Goal: Task Accomplishment & Management: Use online tool/utility

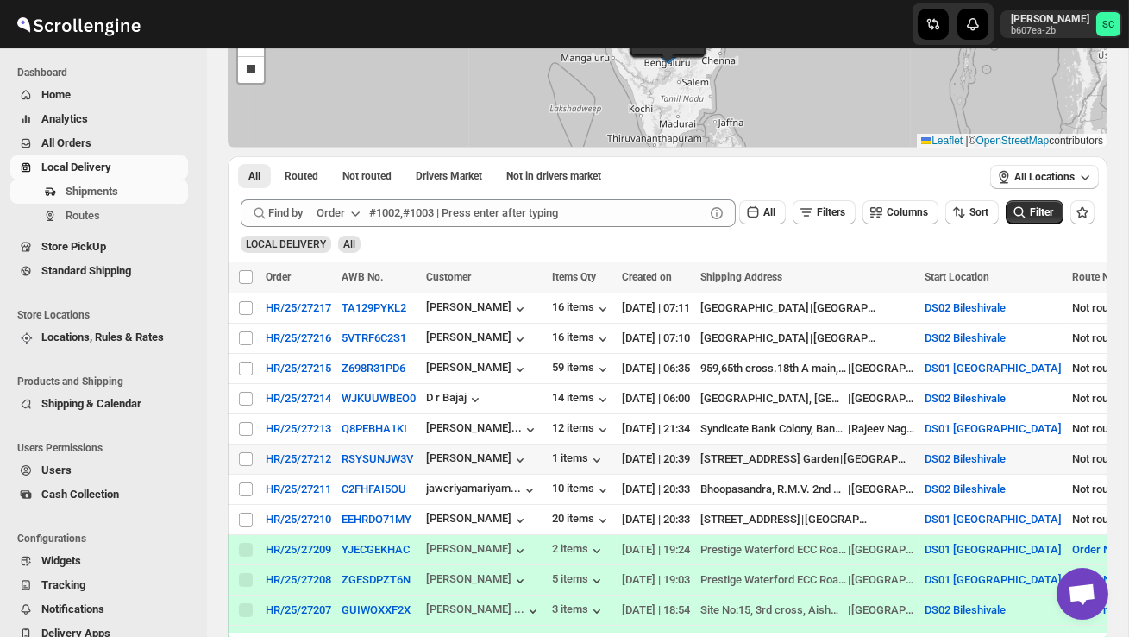
scroll to position [174, 0]
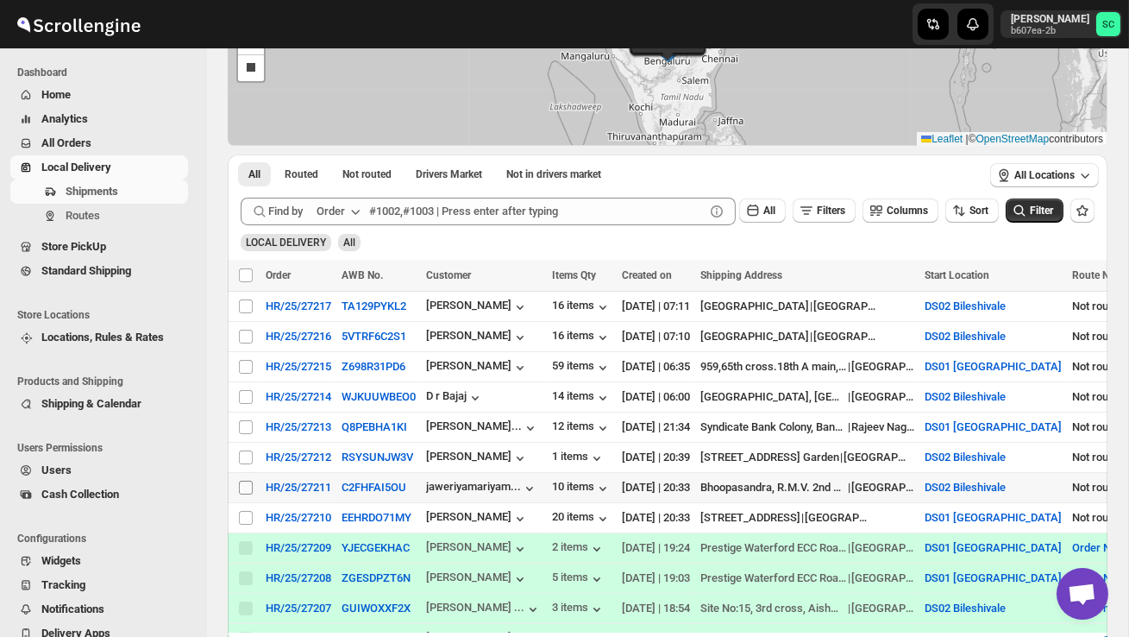
click at [248, 485] on input "Select shipment" at bounding box center [246, 487] width 14 height 14
checkbox input "true"
click at [368, 276] on span "Create Route" at bounding box center [362, 275] width 60 height 14
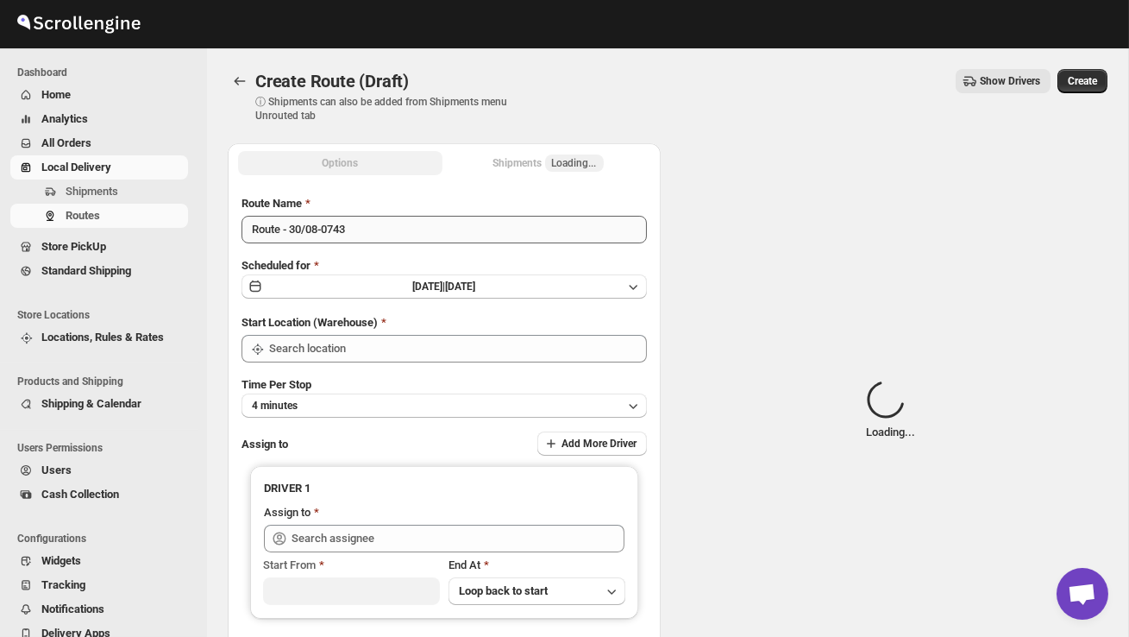
type input "DS02 Bileshivale"
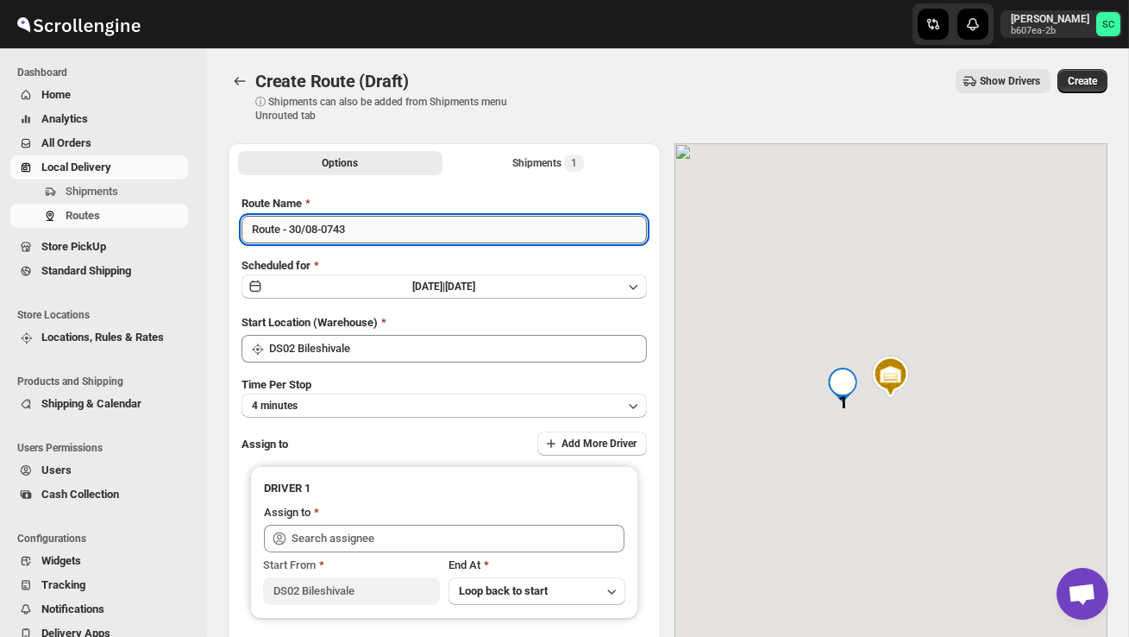
click at [394, 238] on input "Route - 30/08-0743" at bounding box center [444, 230] width 405 height 28
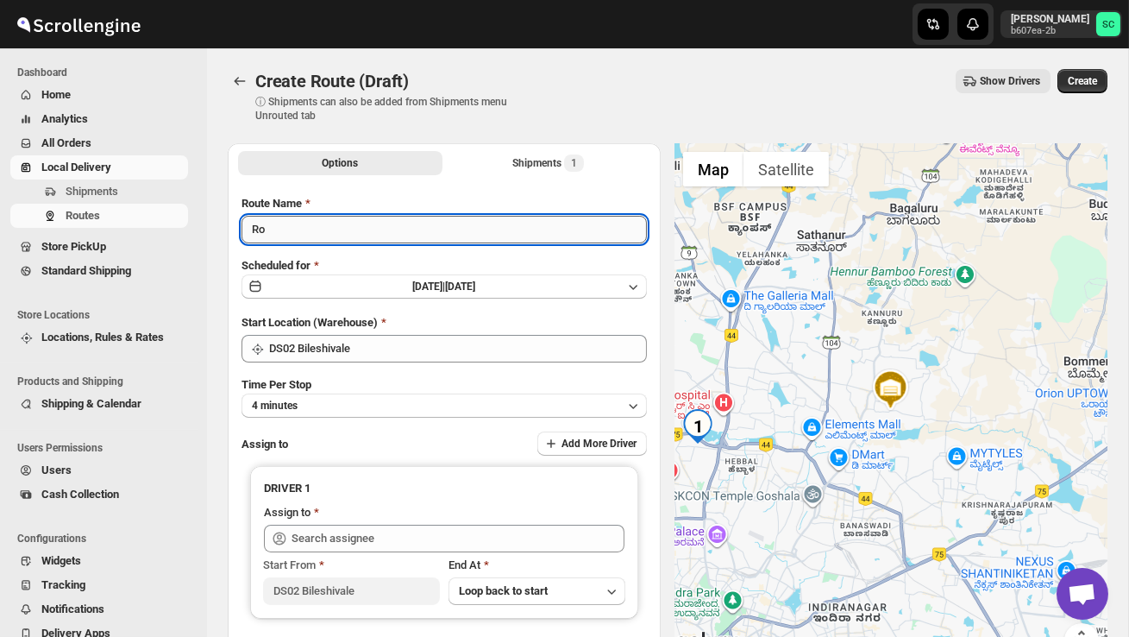
type input "R"
type input "Order no 27211"
click at [366, 393] on button "4 minutes" at bounding box center [444, 405] width 405 height 24
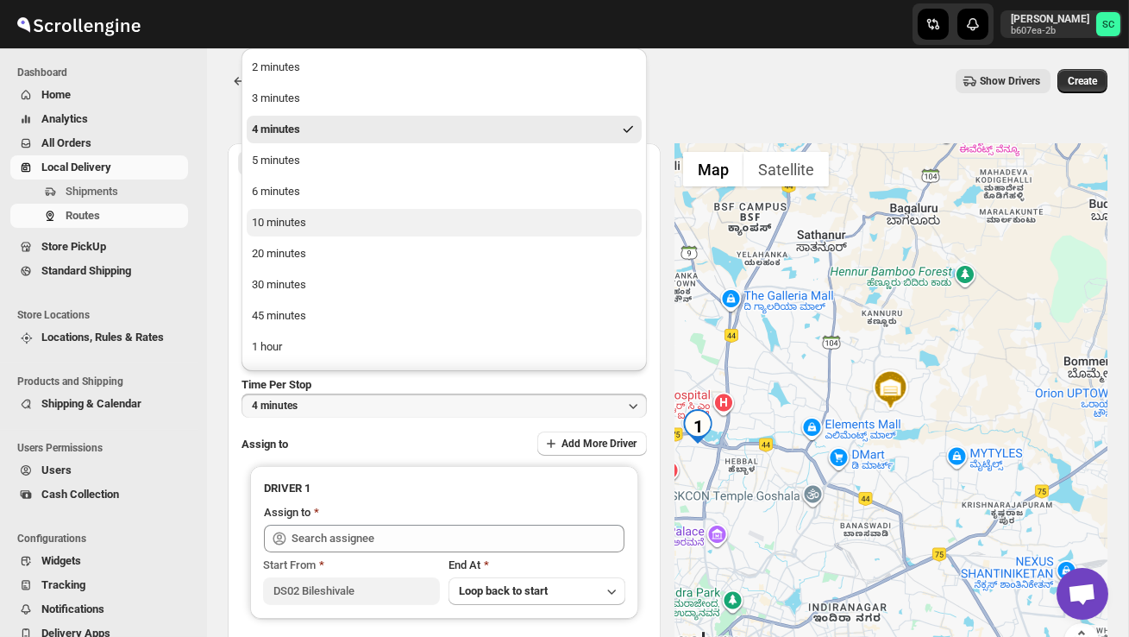
click at [311, 232] on button "10 minutes" at bounding box center [444, 223] width 395 height 28
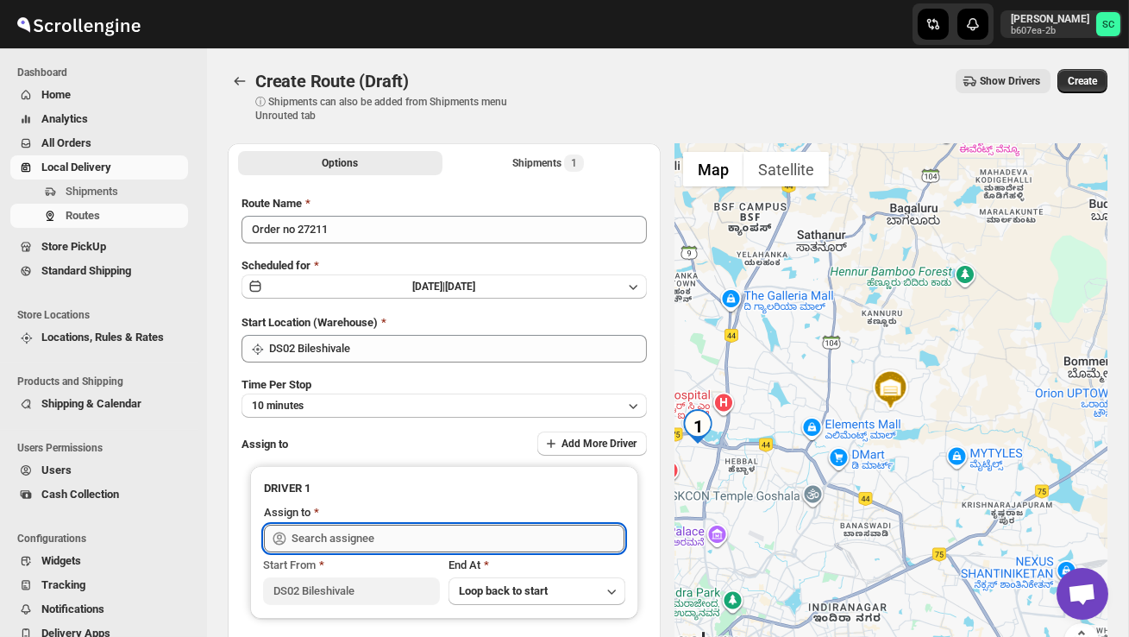
click at [342, 527] on input "text" at bounding box center [458, 538] width 333 height 28
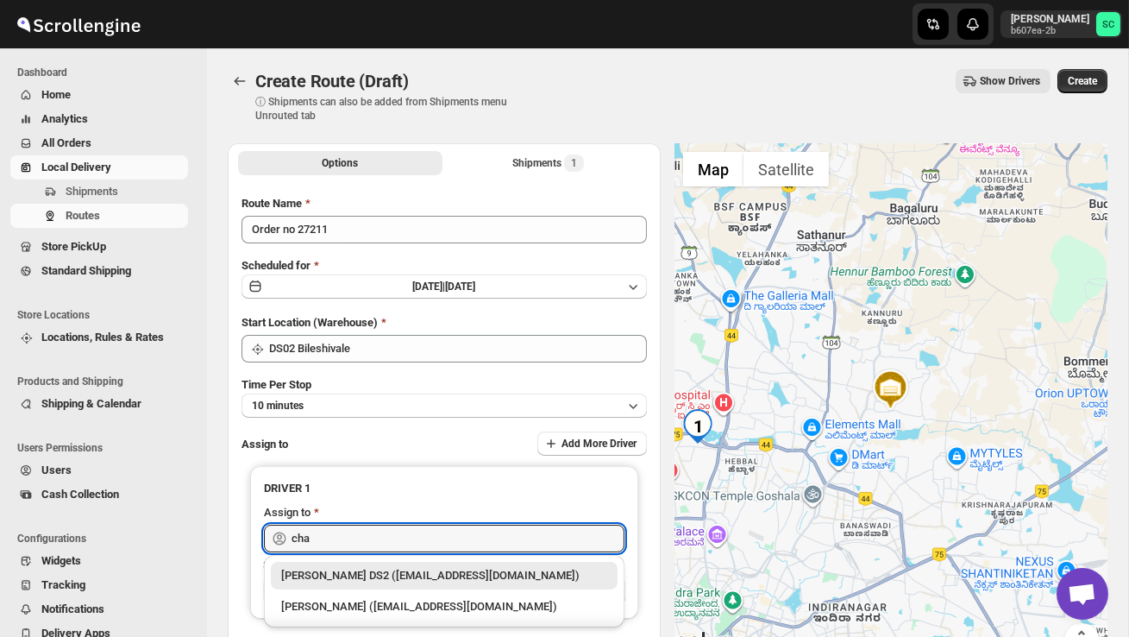
click at [395, 567] on div "[PERSON_NAME] DS2 ([EMAIL_ADDRESS][DOMAIN_NAME])" at bounding box center [444, 575] width 326 height 17
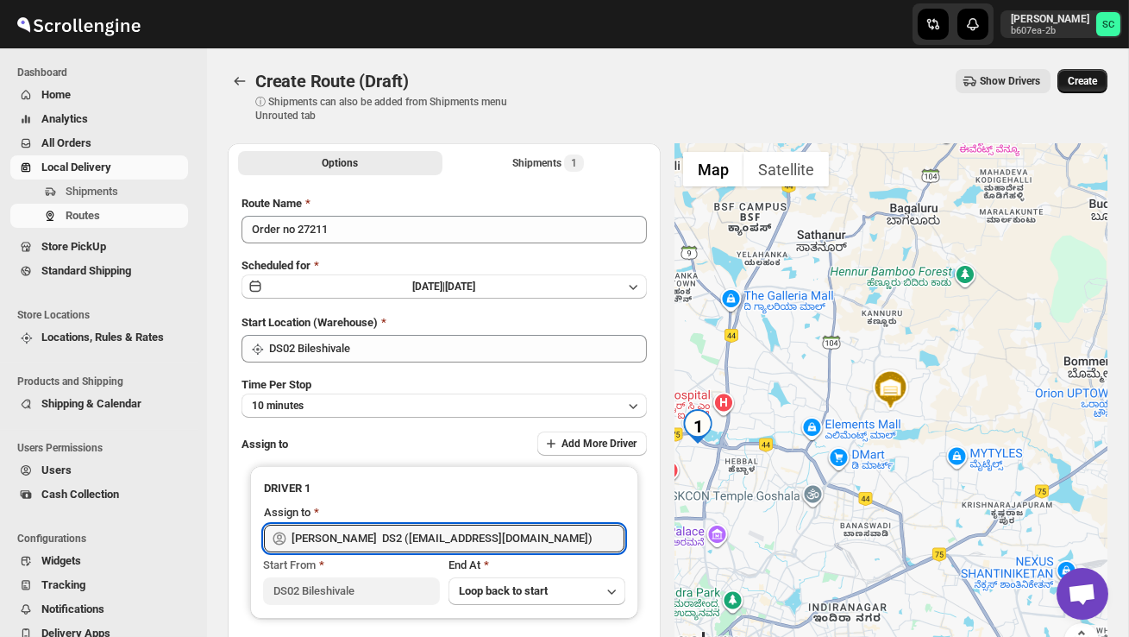
type input "[PERSON_NAME] DS2 ([EMAIL_ADDRESS][DOMAIN_NAME])"
click at [1088, 84] on span "Create" at bounding box center [1082, 81] width 29 height 14
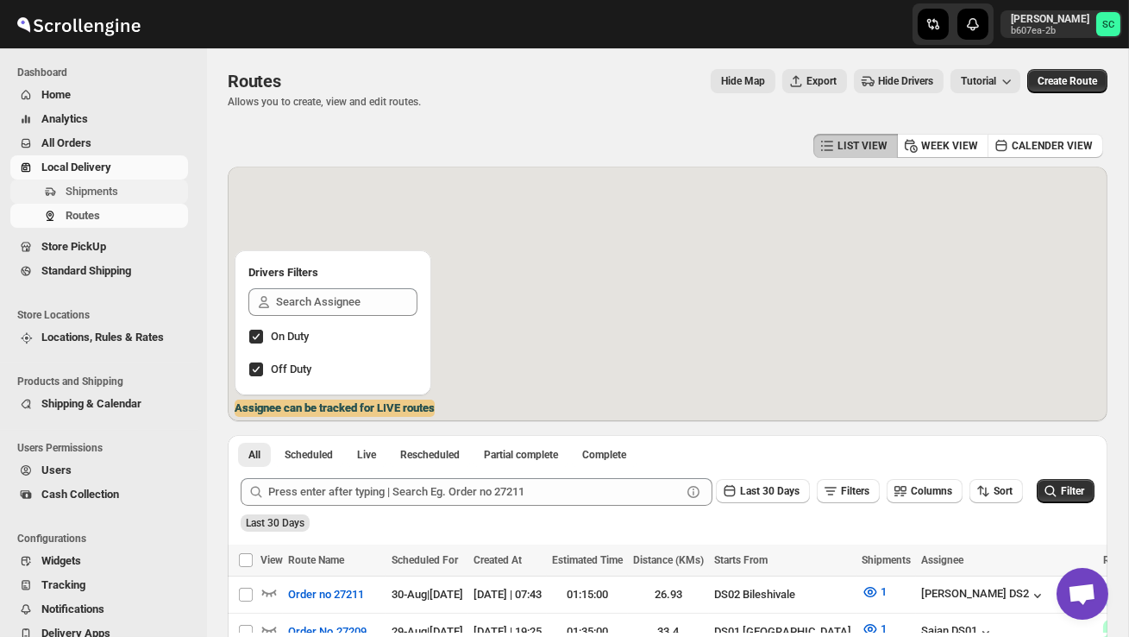
click at [125, 190] on span "Shipments" at bounding box center [125, 191] width 119 height 17
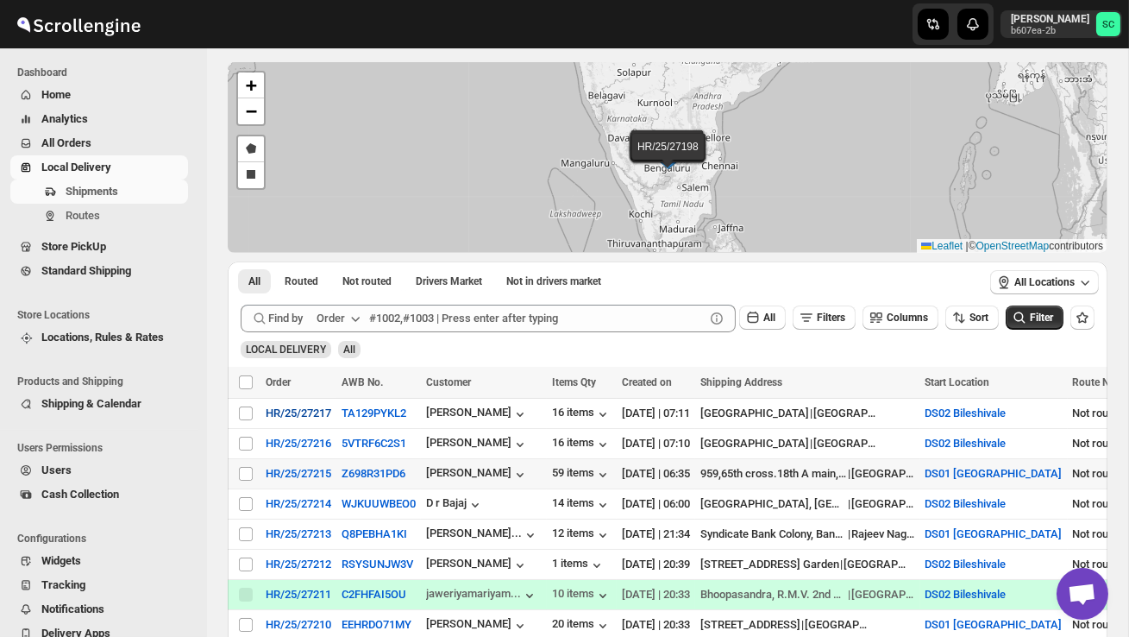
scroll to position [72, 0]
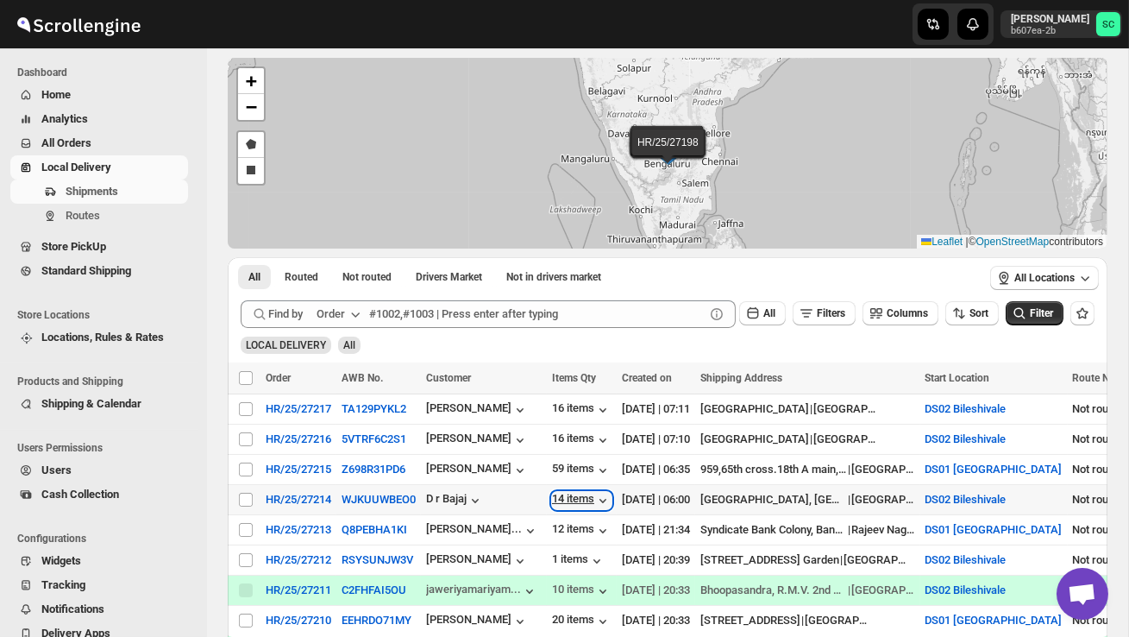
click at [593, 499] on div "14 items" at bounding box center [582, 500] width 60 height 17
click at [248, 500] on input "Select shipment" at bounding box center [246, 500] width 14 height 14
checkbox input "true"
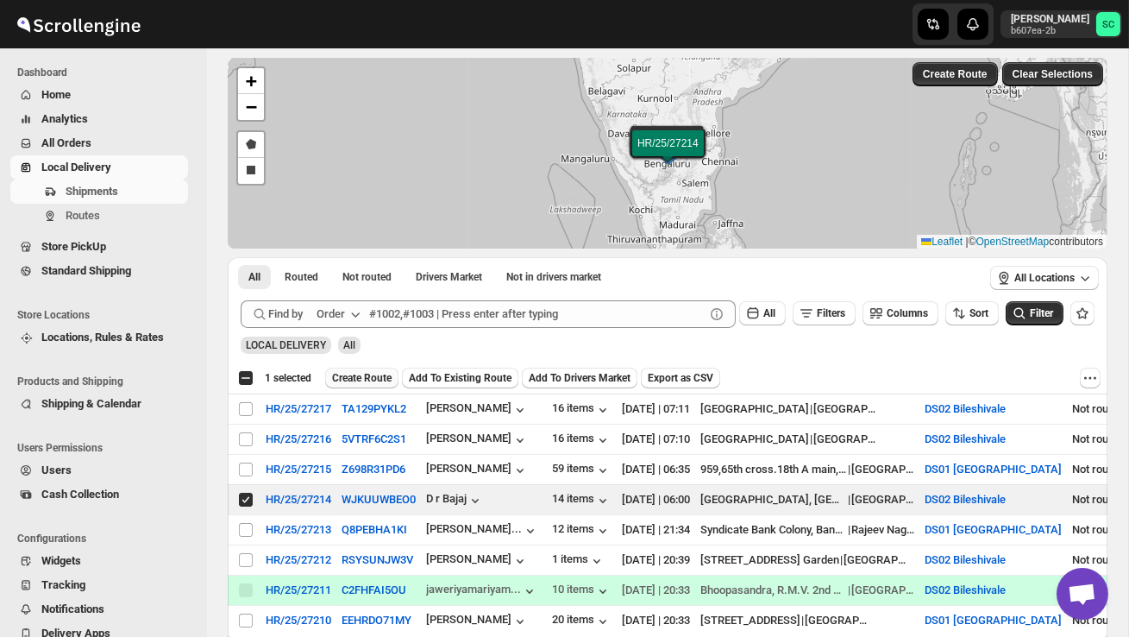
click at [377, 381] on span "Create Route" at bounding box center [362, 378] width 60 height 14
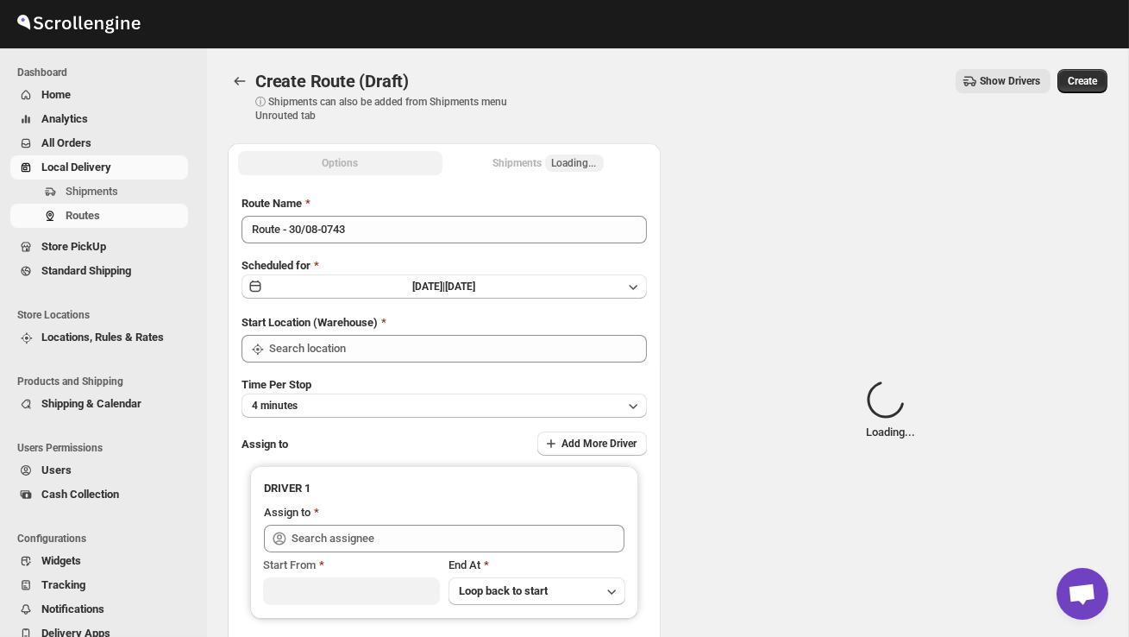
type input "DS02 Bileshivale"
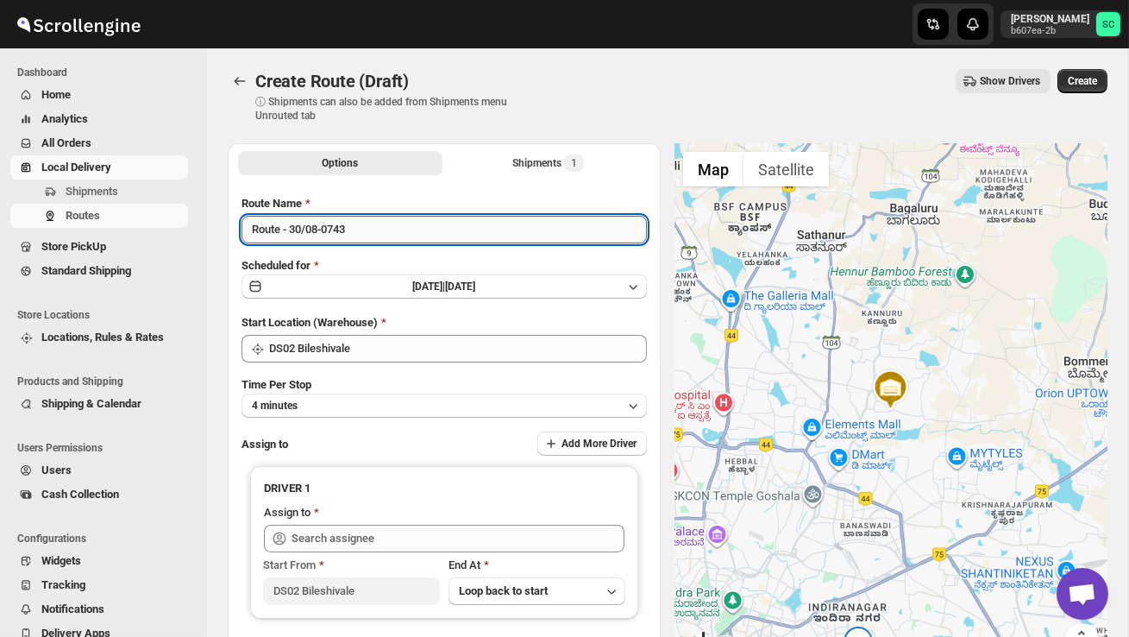
click at [368, 238] on input "Route - 30/08-0743" at bounding box center [444, 230] width 405 height 28
type input "R"
type input "Order no 27214"
click at [425, 405] on button "4 minutes" at bounding box center [444, 405] width 405 height 24
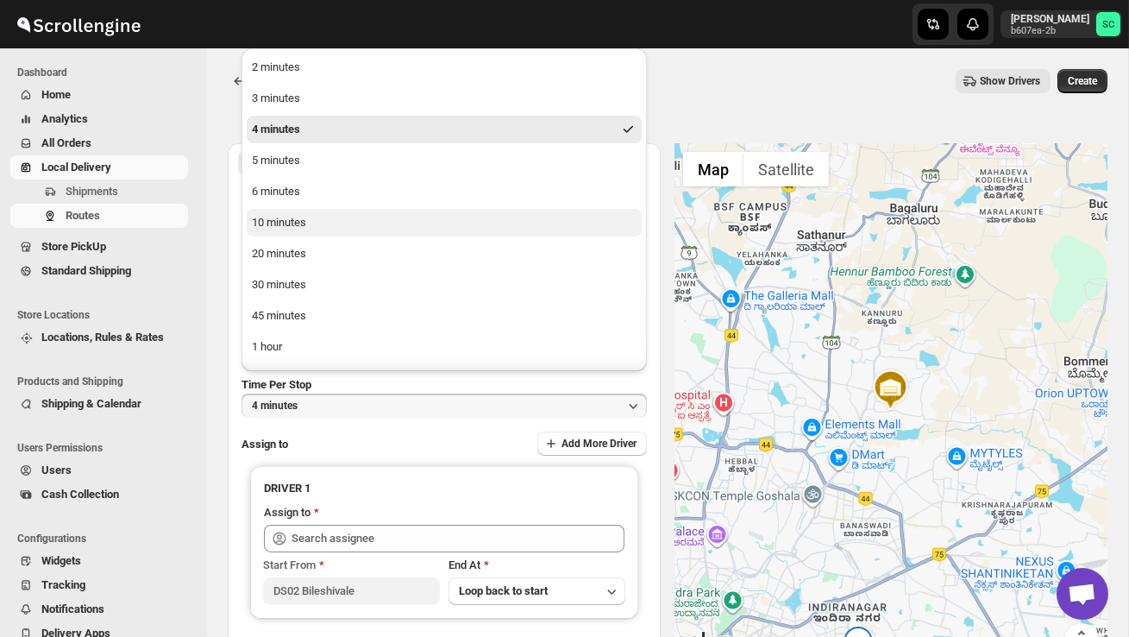
click at [326, 229] on button "10 minutes" at bounding box center [444, 223] width 395 height 28
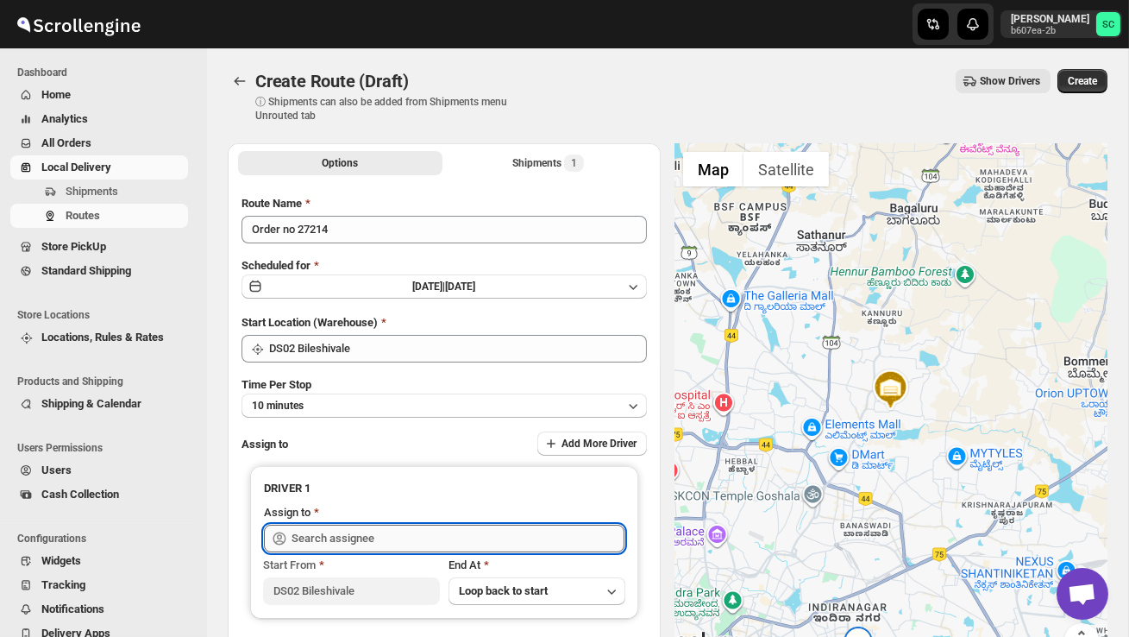
click at [339, 531] on input "text" at bounding box center [458, 538] width 333 height 28
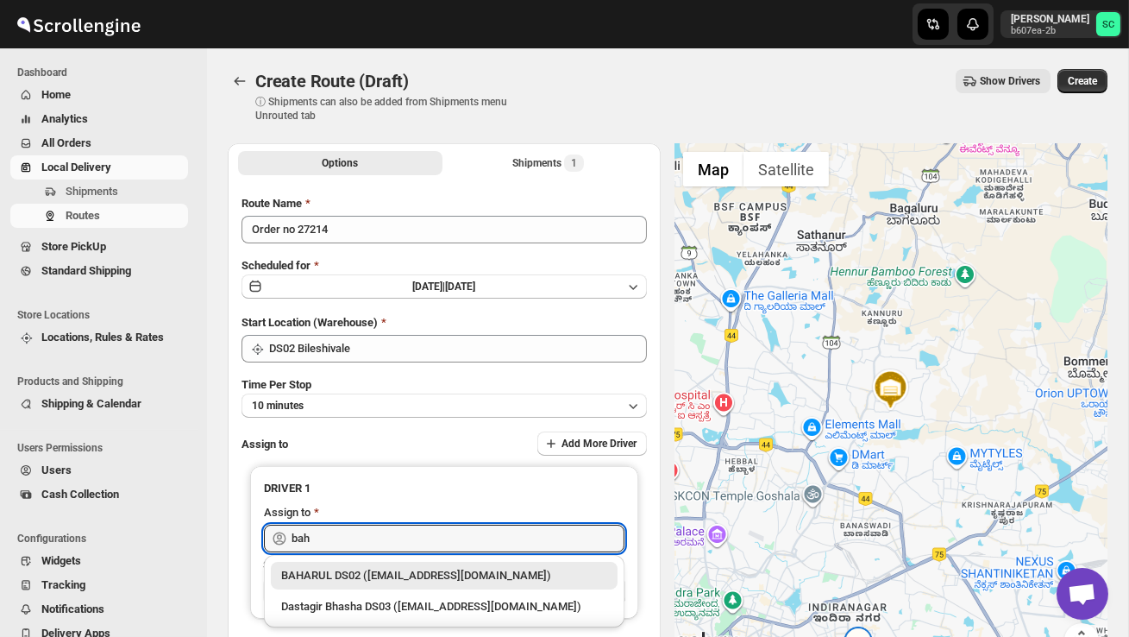
click at [377, 576] on div "BAHARUL DS02 ([EMAIL_ADDRESS][DOMAIN_NAME])" at bounding box center [444, 575] width 326 height 17
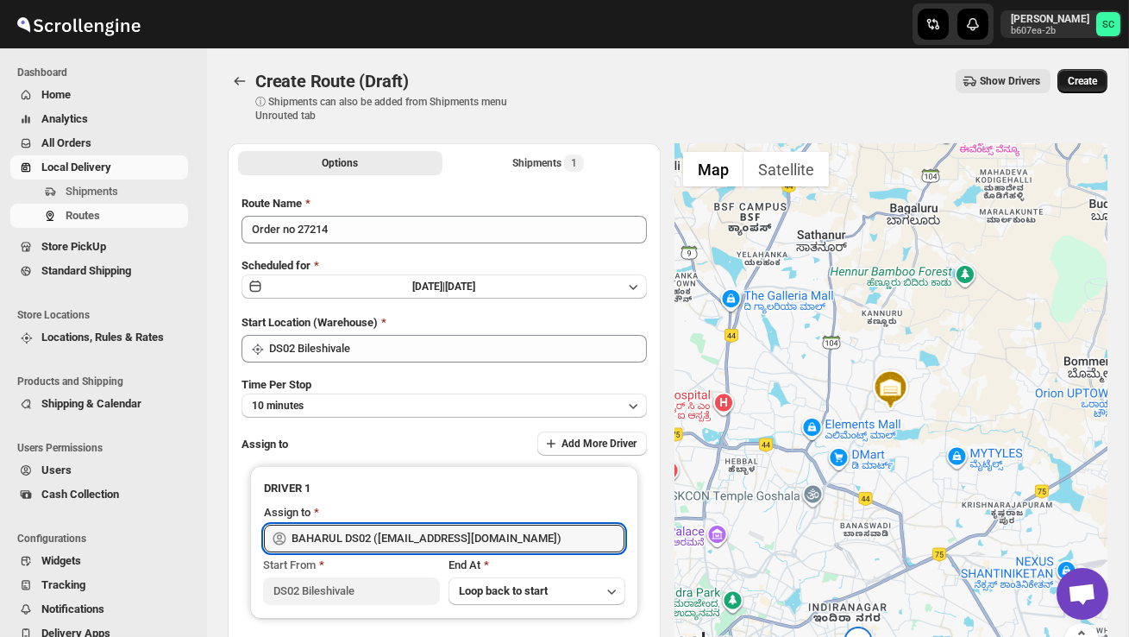
type input "BAHARUL DS02 ([EMAIL_ADDRESS][DOMAIN_NAME])"
click at [1089, 83] on span "Create" at bounding box center [1082, 81] width 29 height 14
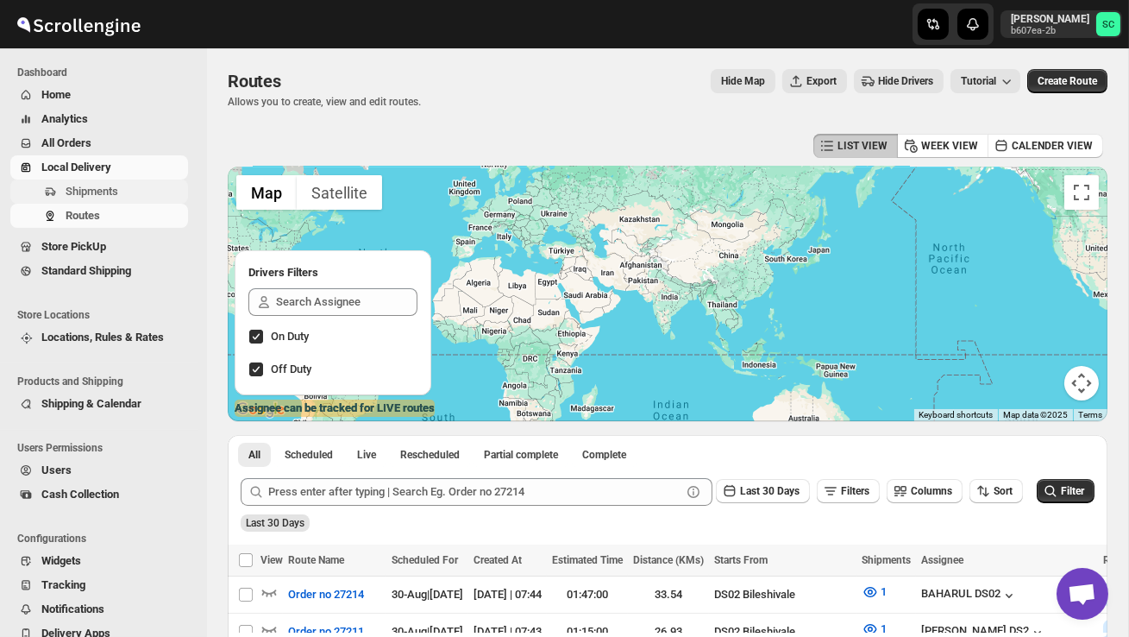
click at [107, 193] on span "Shipments" at bounding box center [92, 191] width 53 height 13
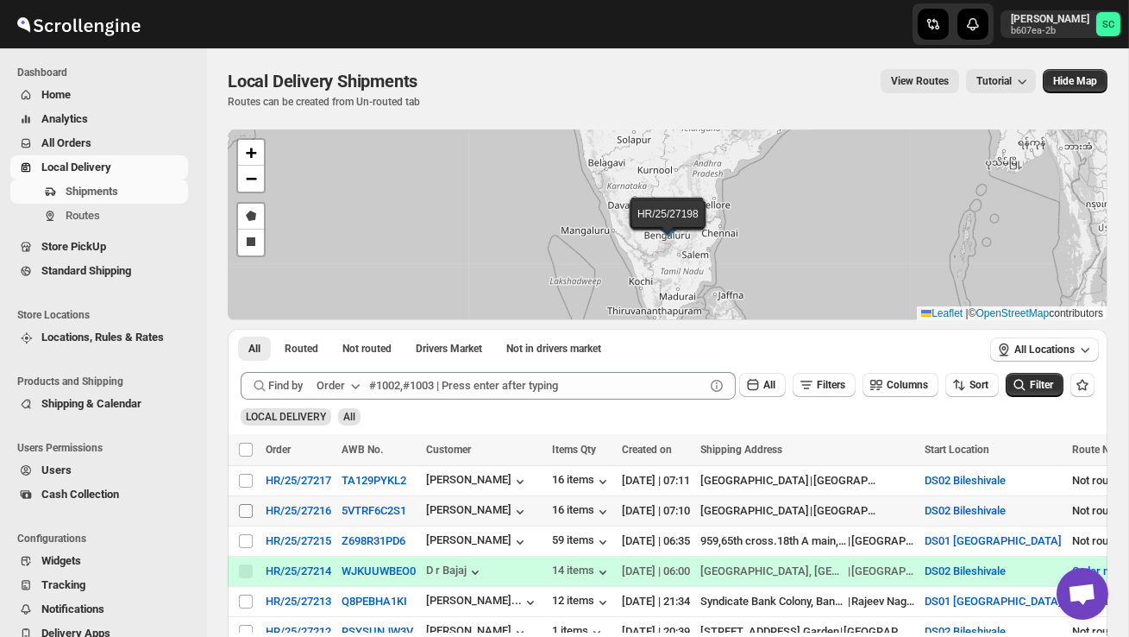
click at [242, 512] on input "Select shipment" at bounding box center [246, 511] width 14 height 14
checkbox input "true"
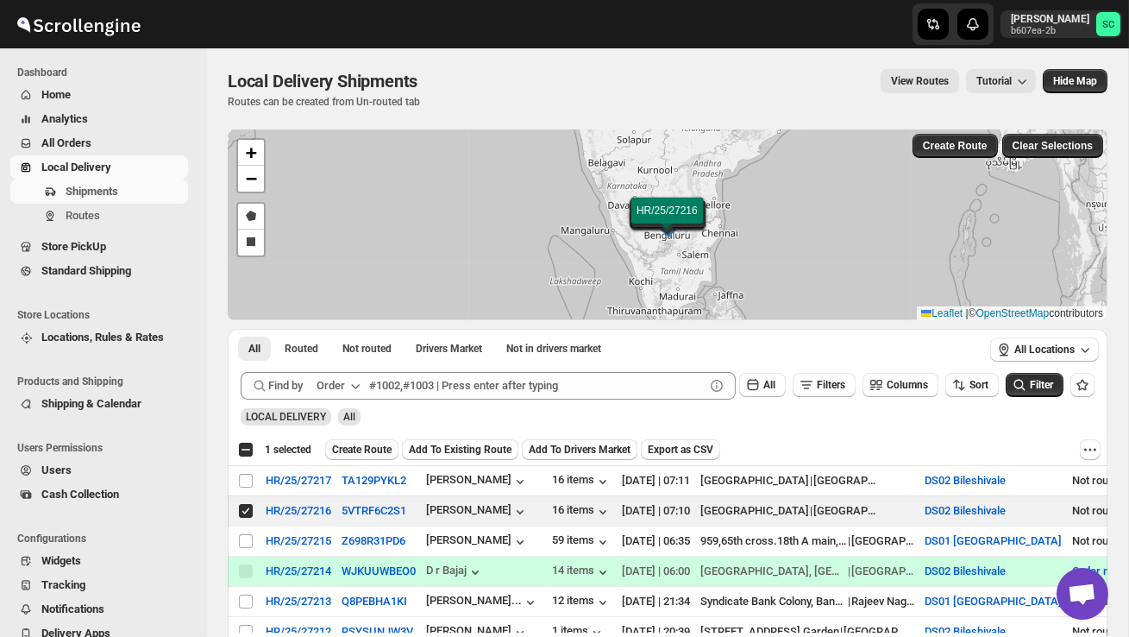
click at [361, 453] on span "Create Route" at bounding box center [362, 450] width 60 height 14
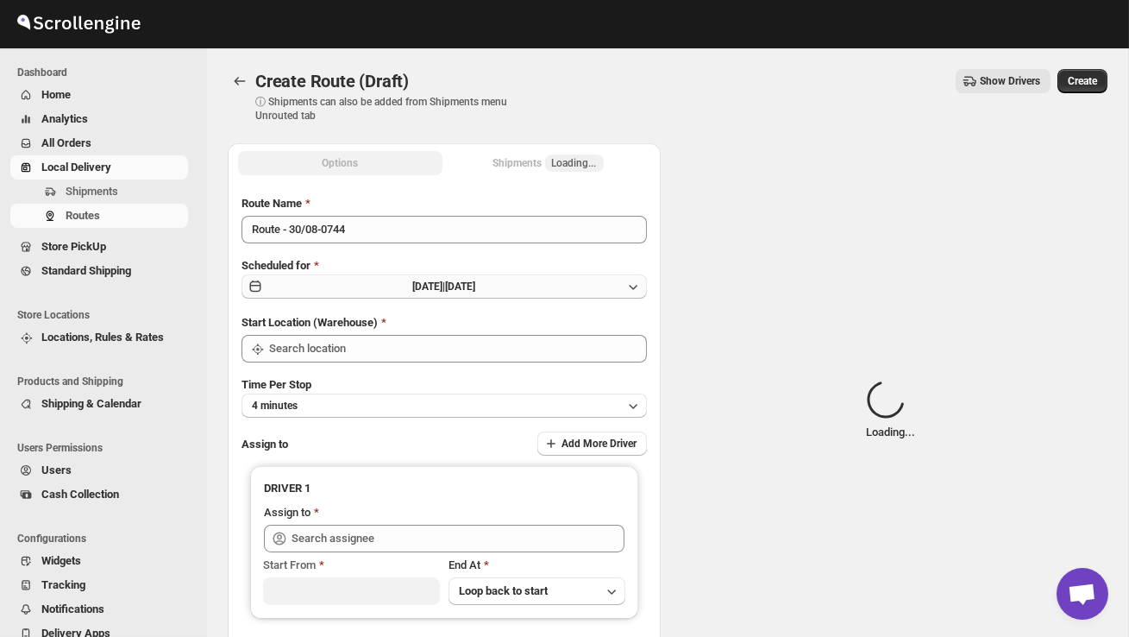
type input "DS02 Bileshivale"
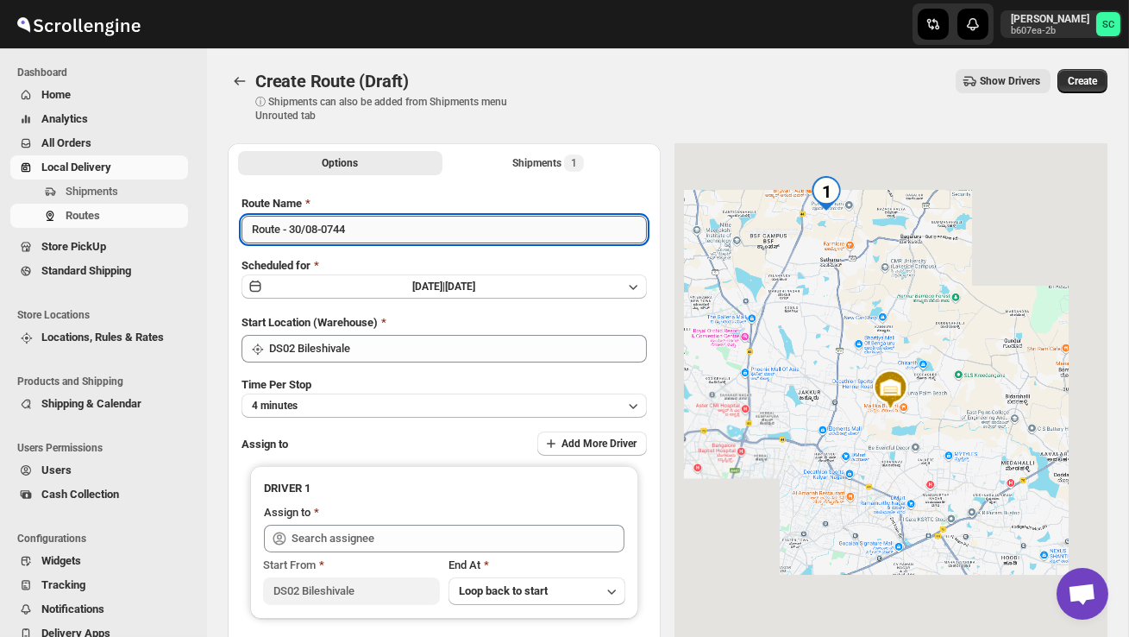
click at [384, 229] on input "Route - 30/08-0744" at bounding box center [444, 230] width 405 height 28
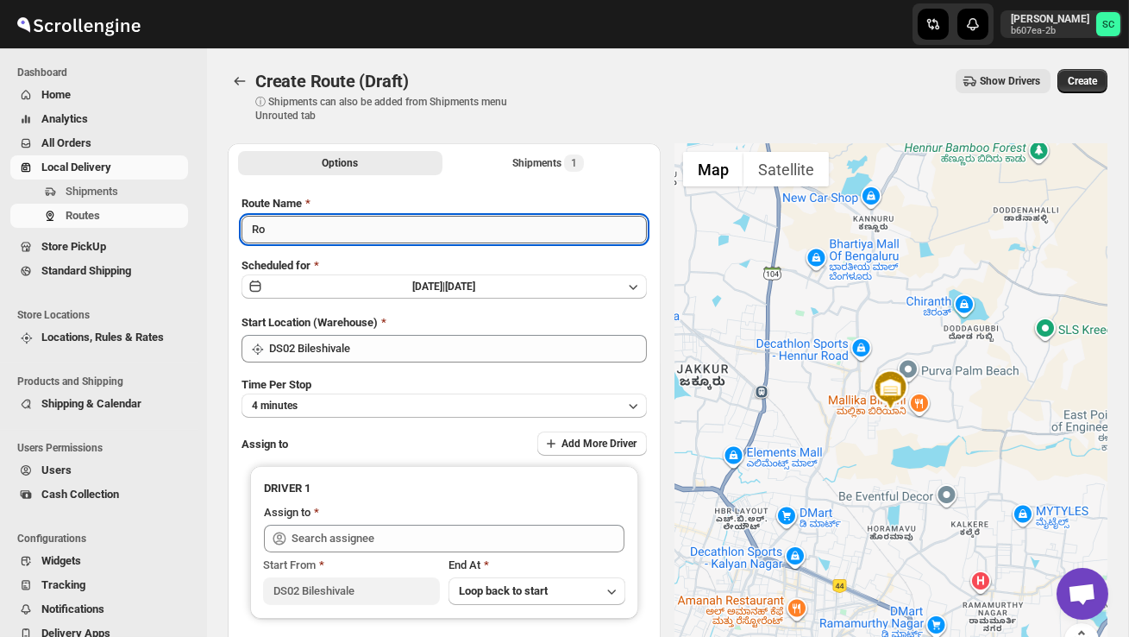
type input "R"
type input "Order no 27216"
click at [418, 400] on button "4 minutes" at bounding box center [444, 405] width 405 height 24
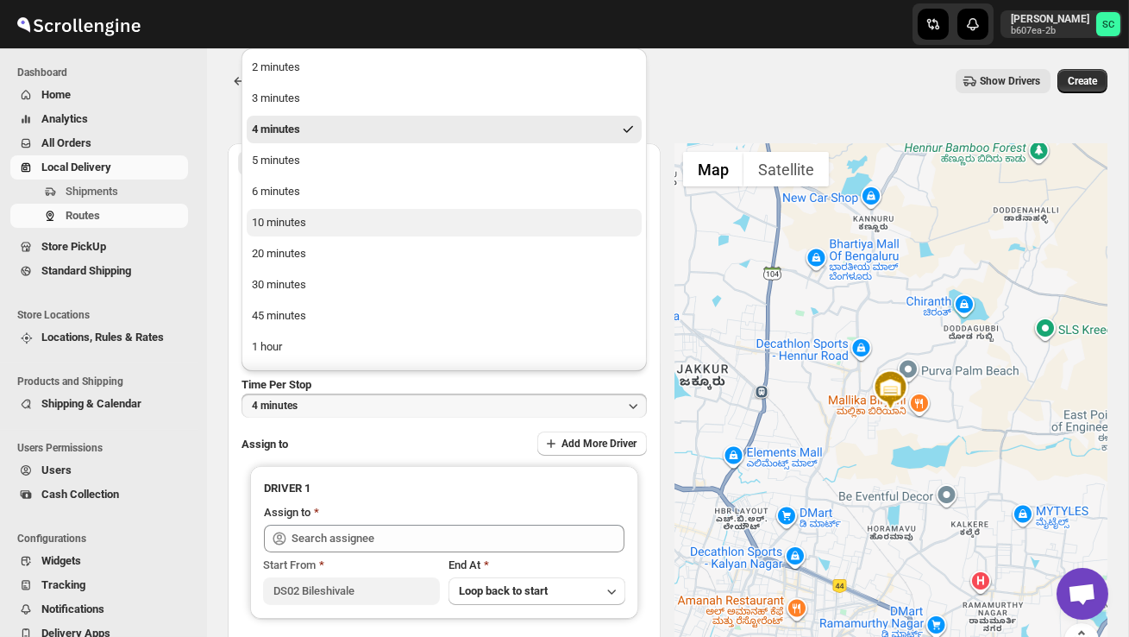
click at [329, 221] on button "10 minutes" at bounding box center [444, 223] width 395 height 28
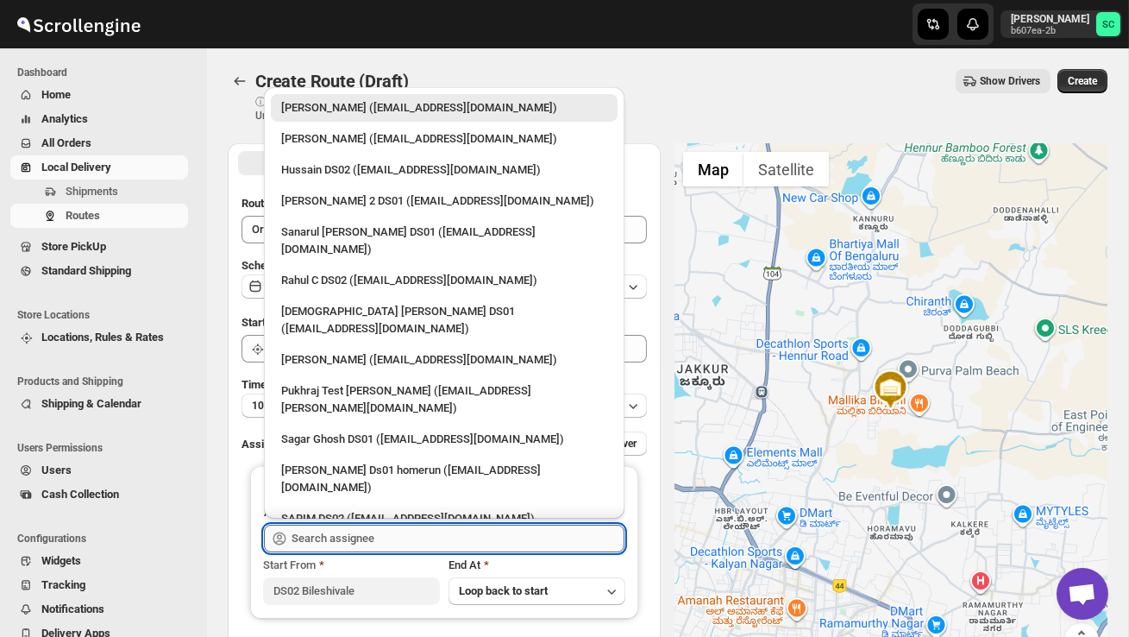
click at [359, 534] on input "text" at bounding box center [458, 538] width 333 height 28
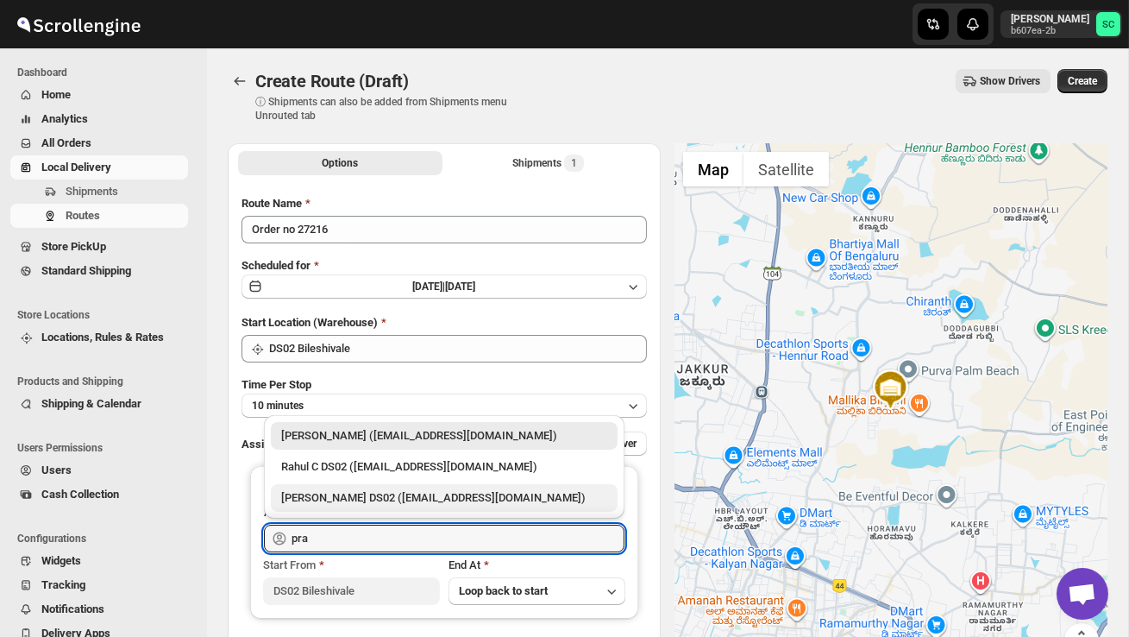
click at [513, 507] on div "[PERSON_NAME] DS02 ([EMAIL_ADDRESS][DOMAIN_NAME])" at bounding box center [444, 498] width 347 height 28
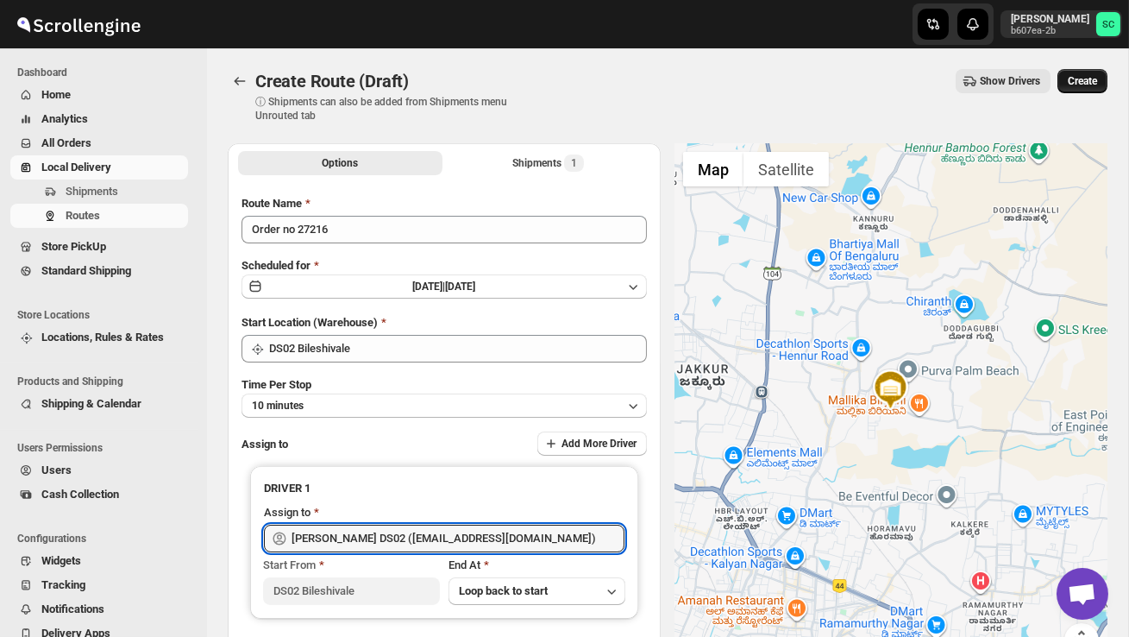
type input "[PERSON_NAME] DS02 ([EMAIL_ADDRESS][DOMAIN_NAME])"
click at [1076, 91] on button "Create" at bounding box center [1083, 81] width 50 height 24
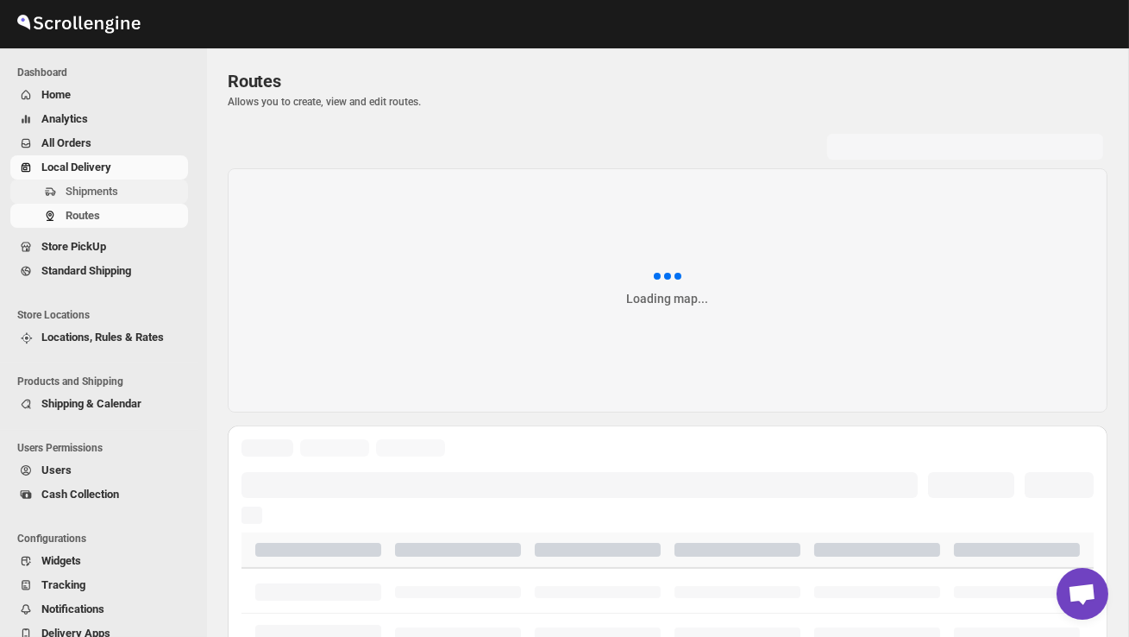
click at [125, 195] on span "Shipments" at bounding box center [125, 191] width 119 height 17
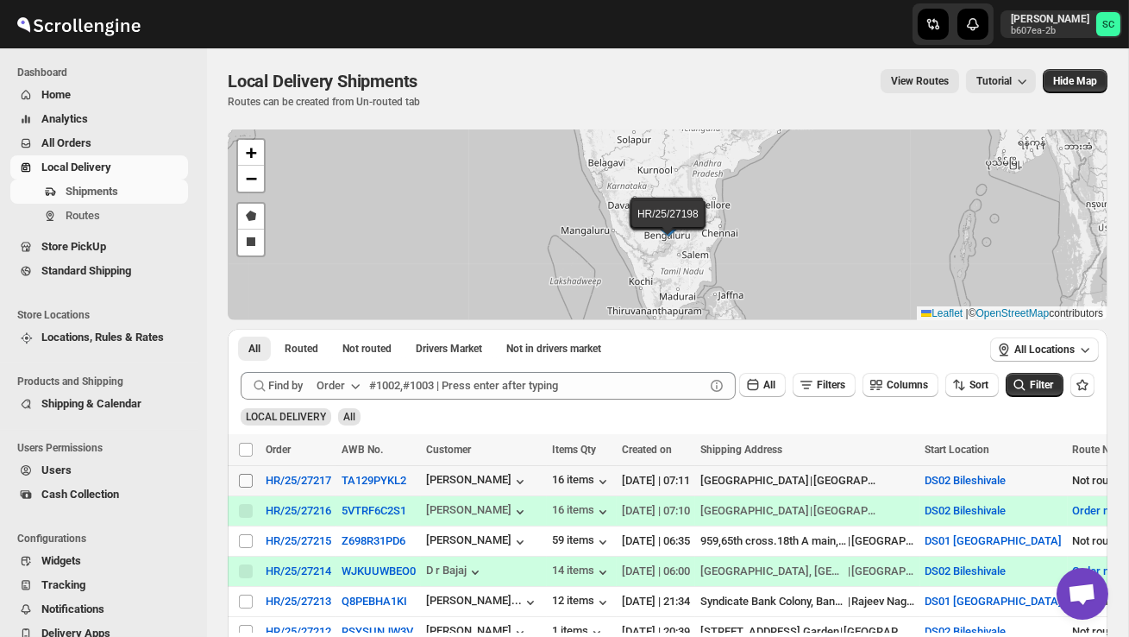
click at [248, 482] on input "Select shipment" at bounding box center [246, 481] width 14 height 14
checkbox input "true"
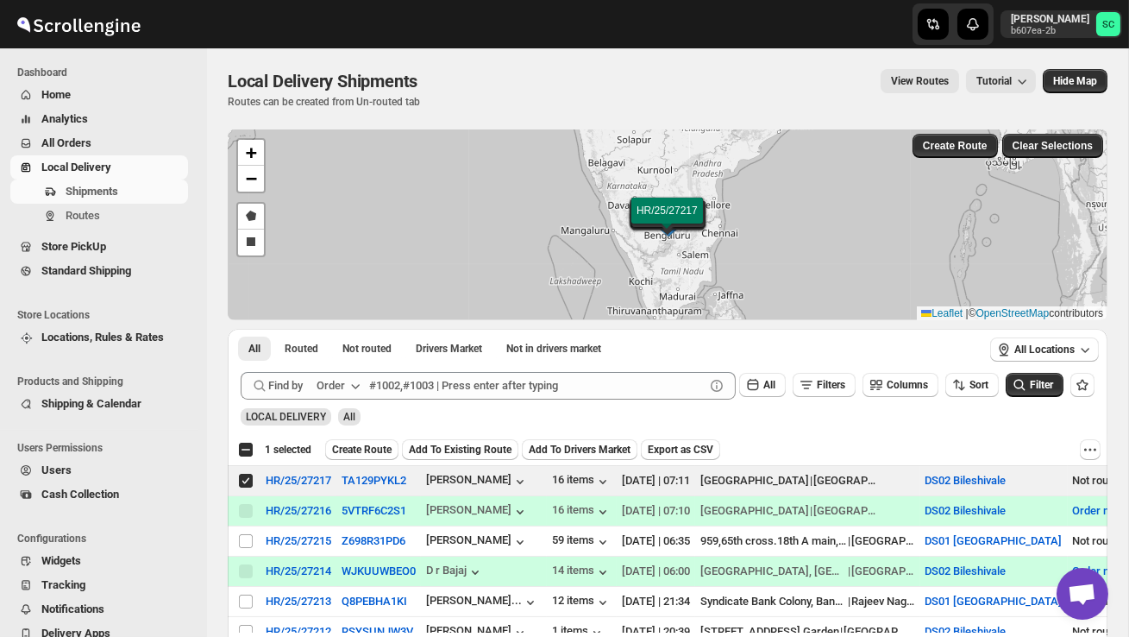
click at [359, 446] on span "Create Route" at bounding box center [362, 450] width 60 height 14
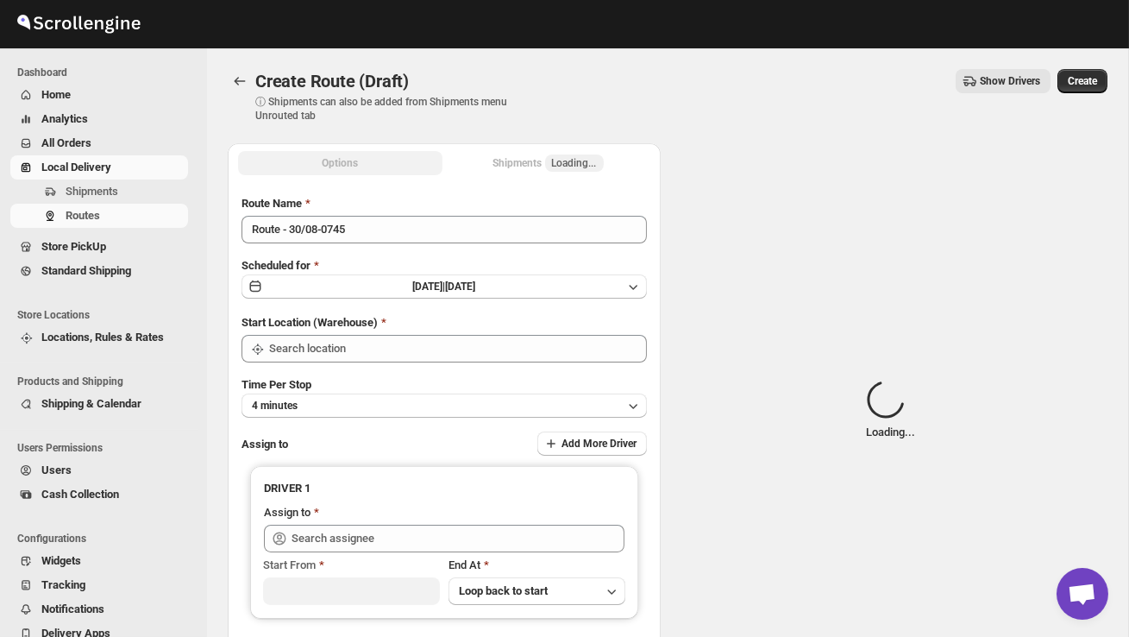
type input "DS02 Bileshivale"
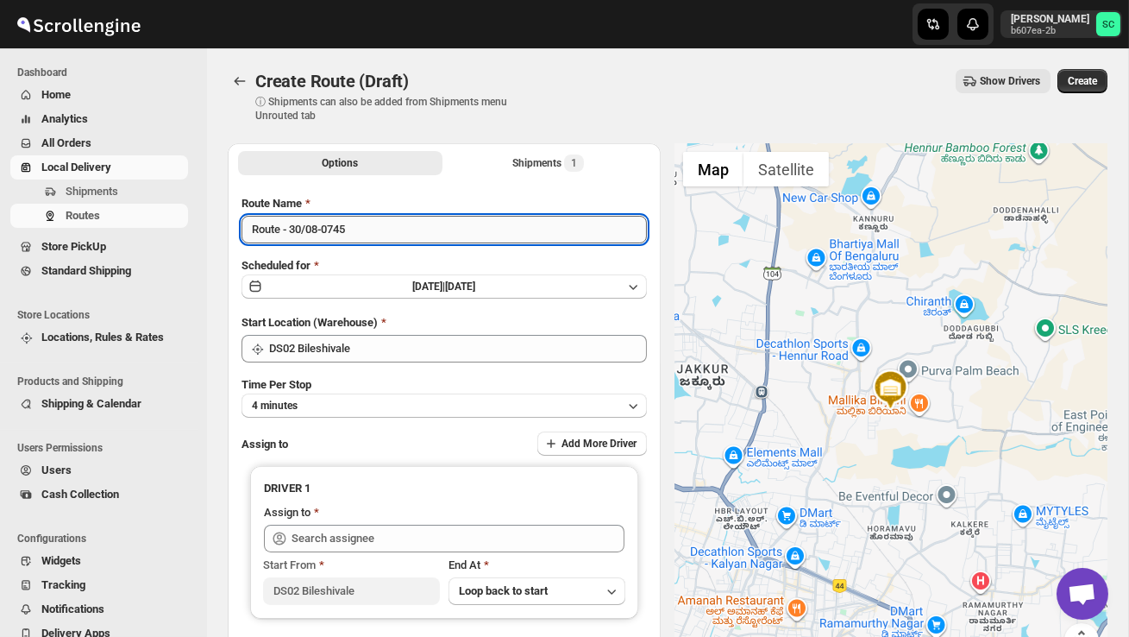
click at [377, 240] on input "Route - 30/08-0745" at bounding box center [444, 230] width 405 height 28
type input "R"
type input "Order no 27217"
click at [360, 405] on button "4 minutes" at bounding box center [444, 405] width 405 height 24
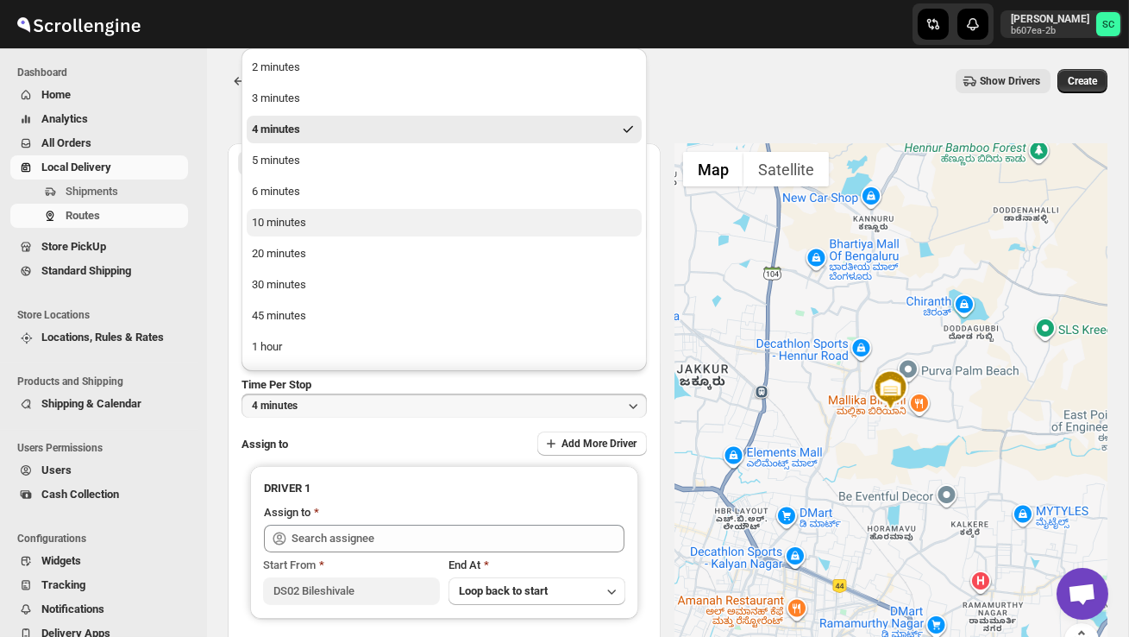
click at [301, 219] on div "10 minutes" at bounding box center [279, 222] width 54 height 17
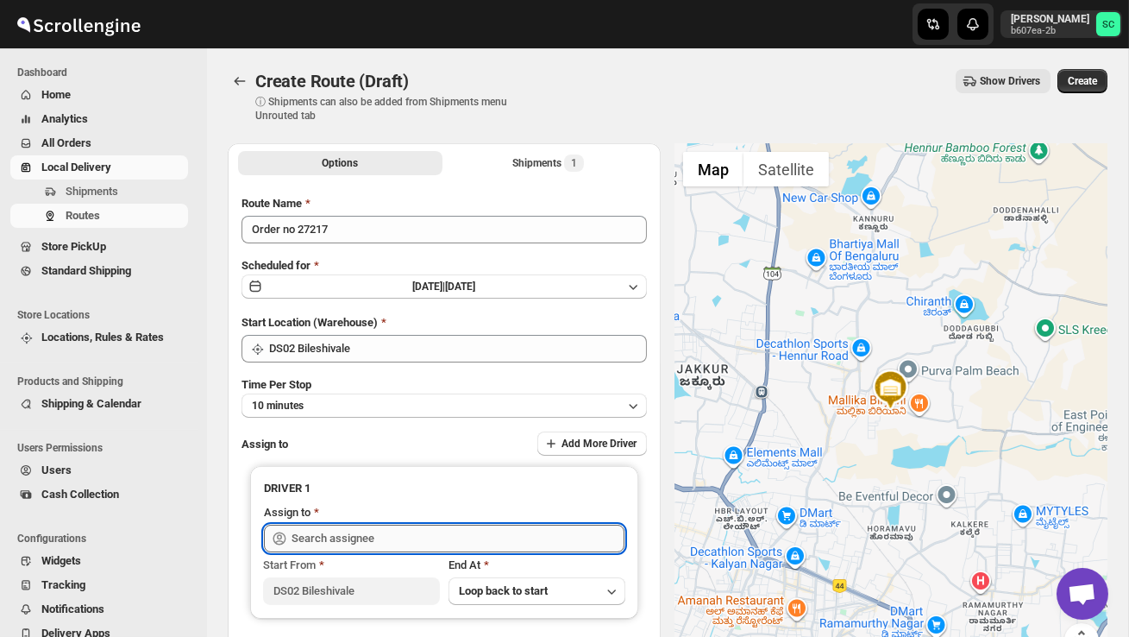
click at [361, 533] on input "text" at bounding box center [458, 538] width 333 height 28
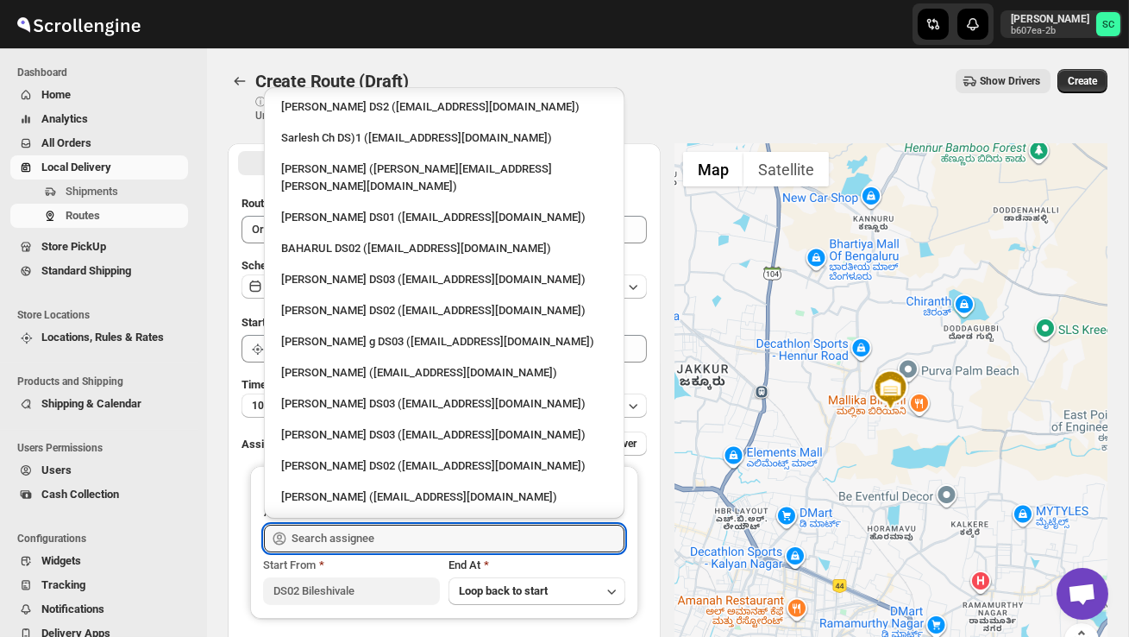
scroll to position [813, 0]
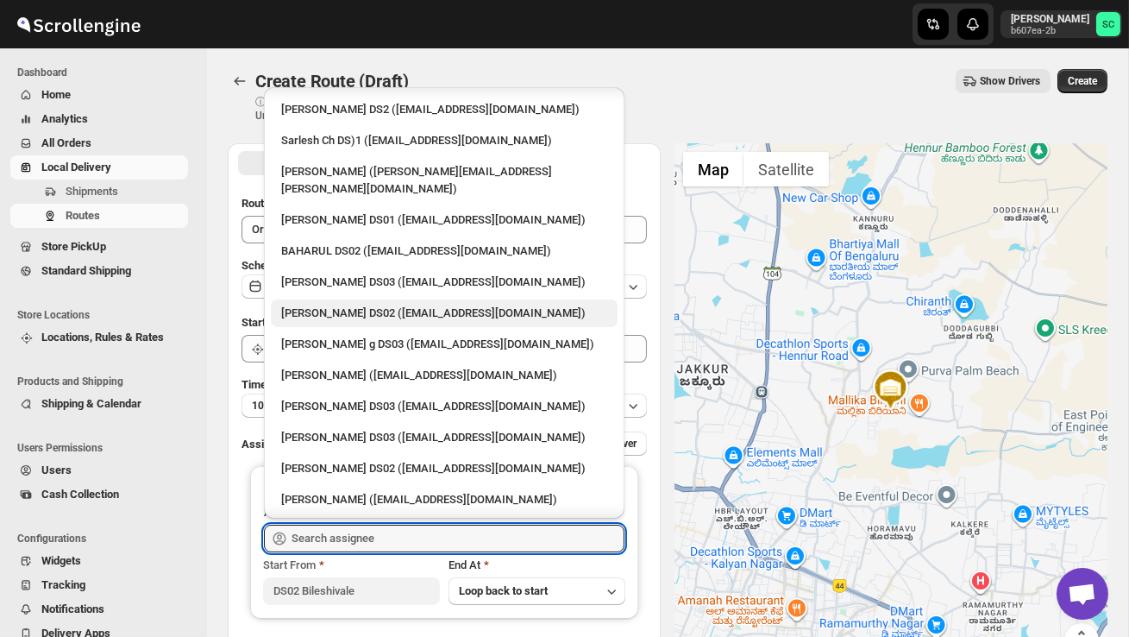
click at [378, 304] on div "[PERSON_NAME] DS02 ([EMAIL_ADDRESS][DOMAIN_NAME])" at bounding box center [444, 312] width 326 height 17
type input "[PERSON_NAME] DS02 ([EMAIL_ADDRESS][DOMAIN_NAME])"
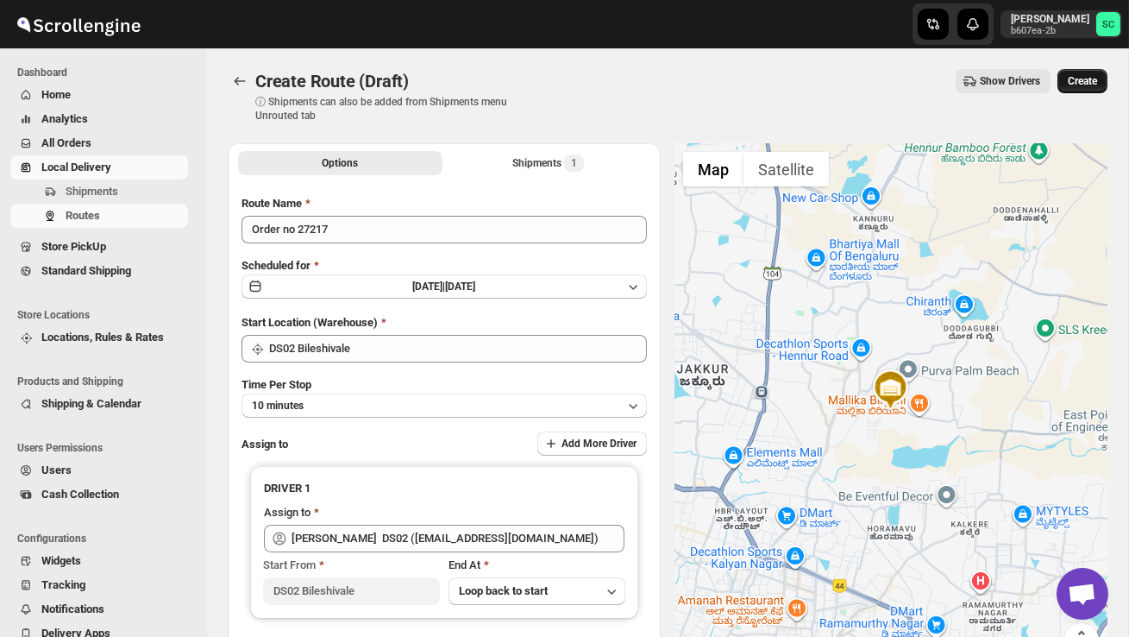
click at [1087, 73] on button "Create" at bounding box center [1083, 81] width 50 height 24
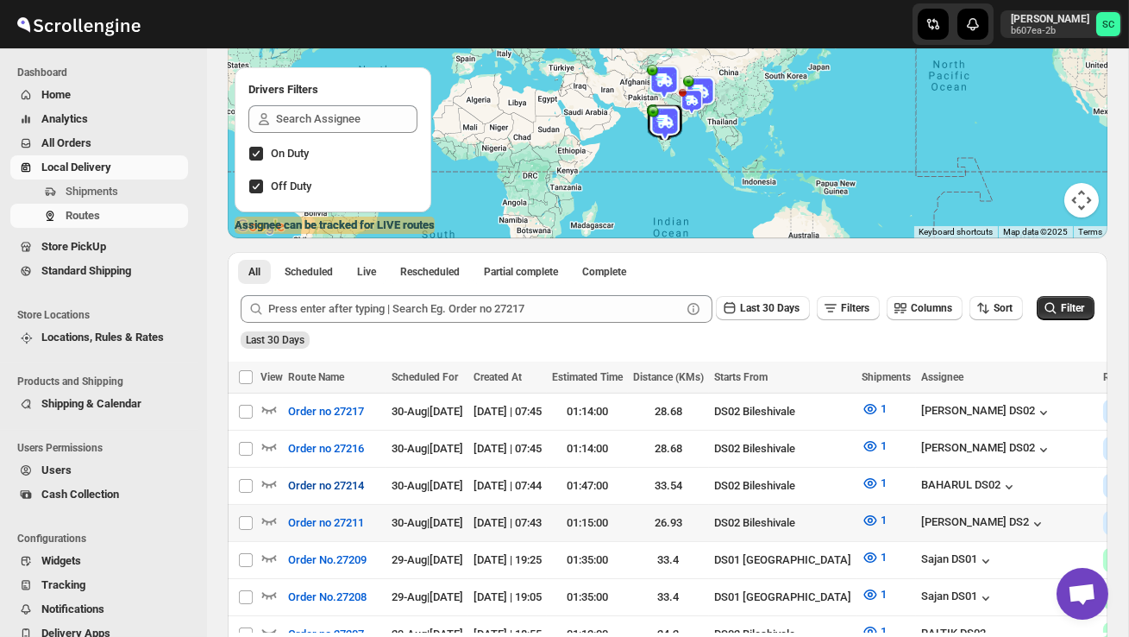
scroll to position [202, 0]
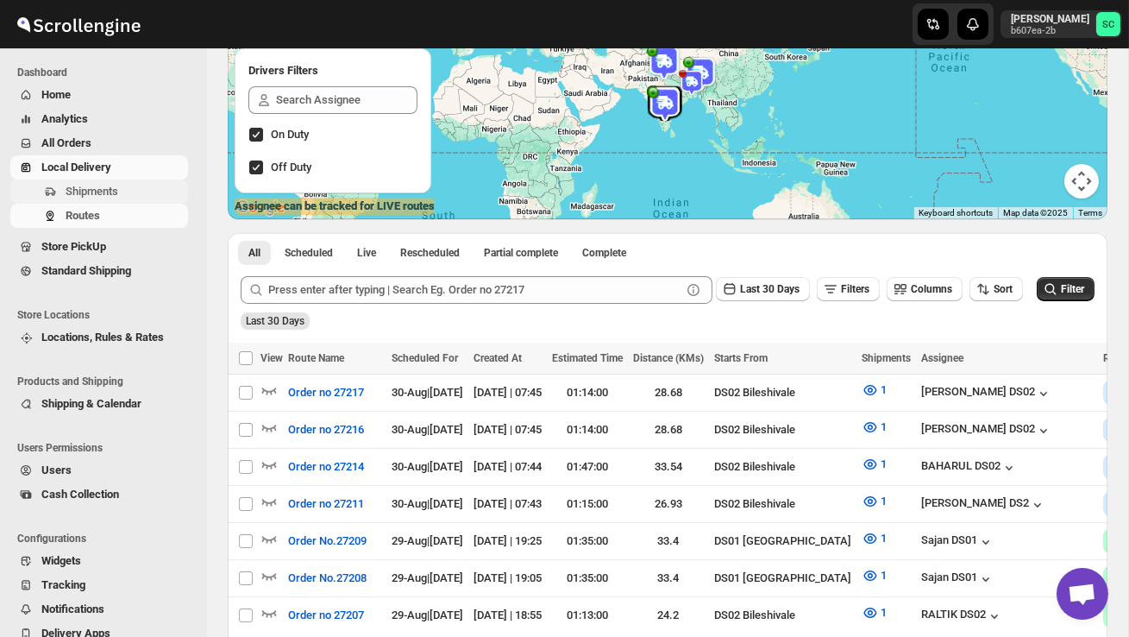
click at [132, 199] on span "Shipments" at bounding box center [125, 191] width 119 height 17
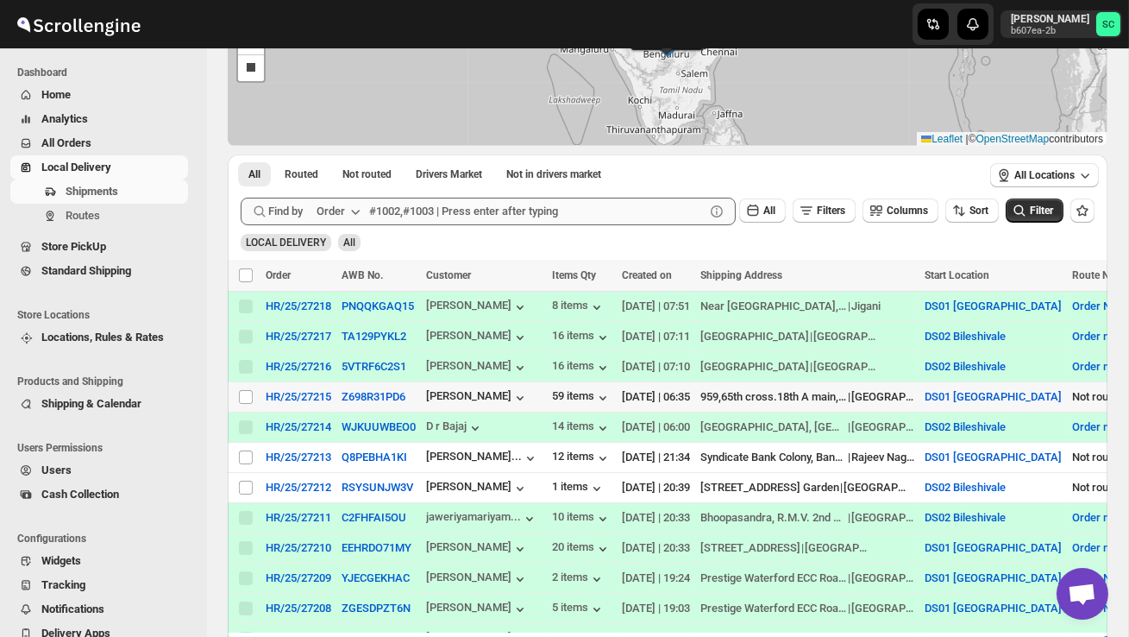
scroll to position [183, 0]
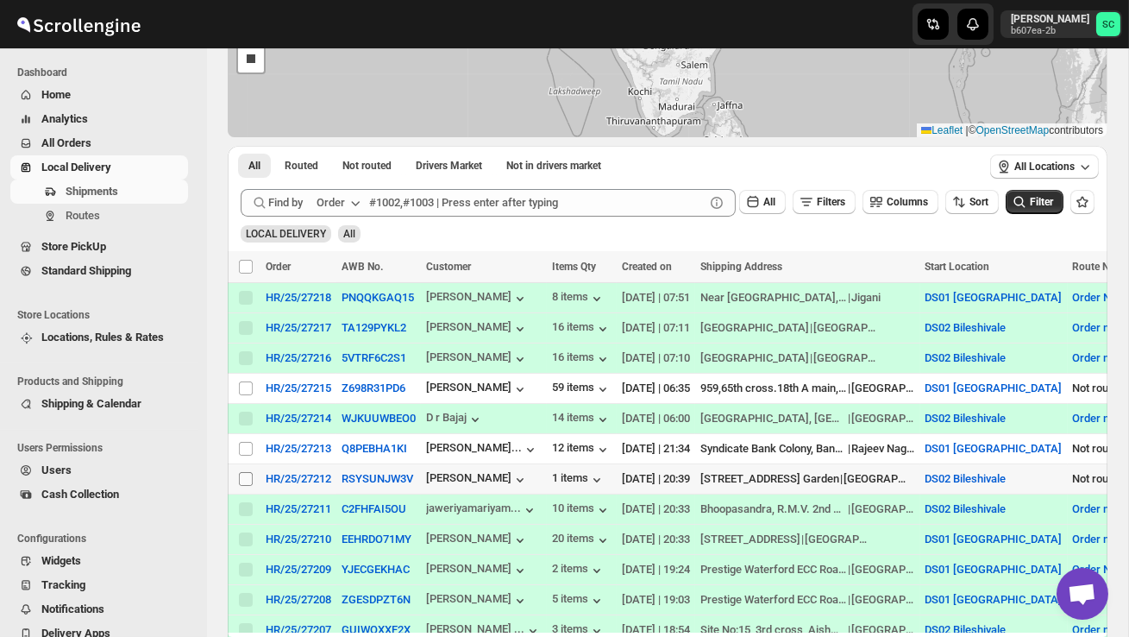
click at [248, 479] on input "Select shipment" at bounding box center [246, 479] width 14 height 14
checkbox input "true"
click at [378, 266] on span "Create Route" at bounding box center [362, 267] width 60 height 14
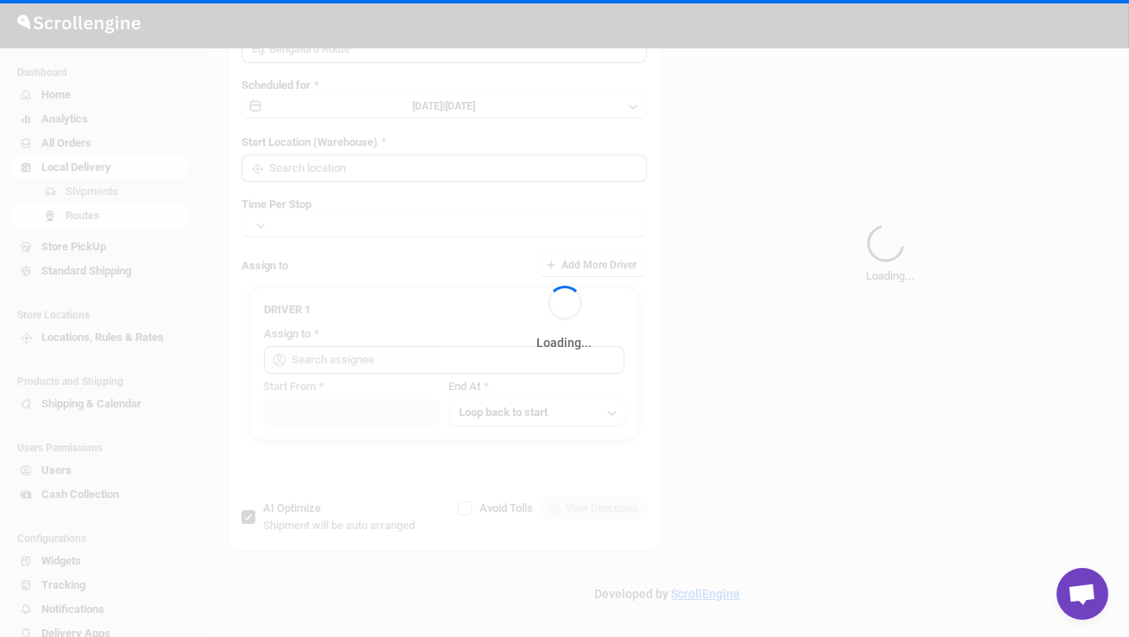
type input "Route - 30/08-0802"
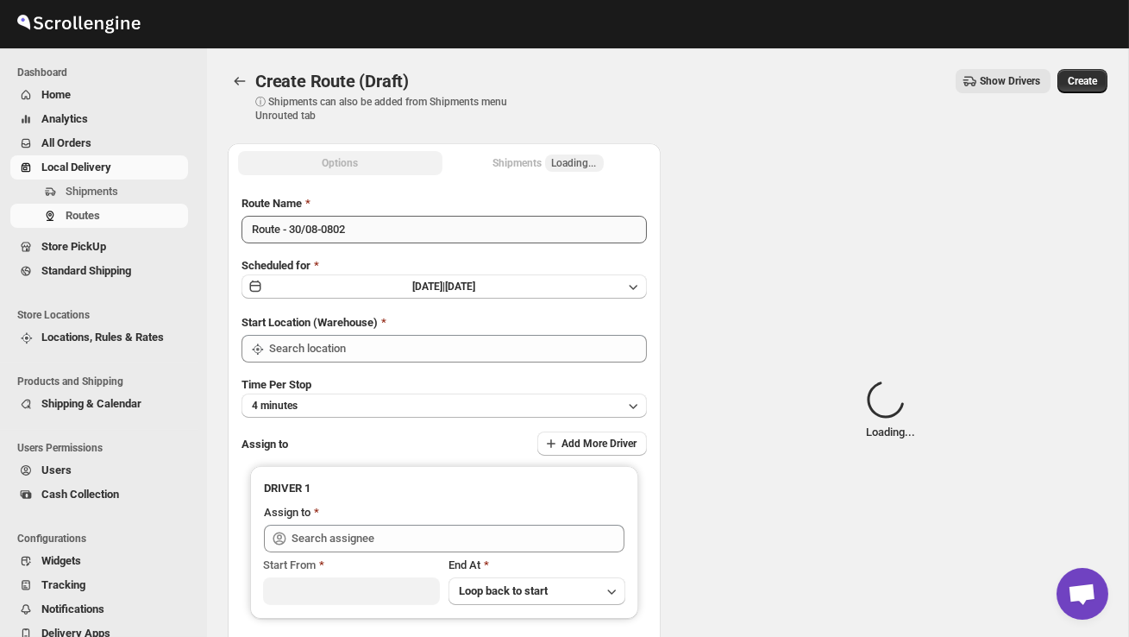
type input "DS02 Bileshivale"
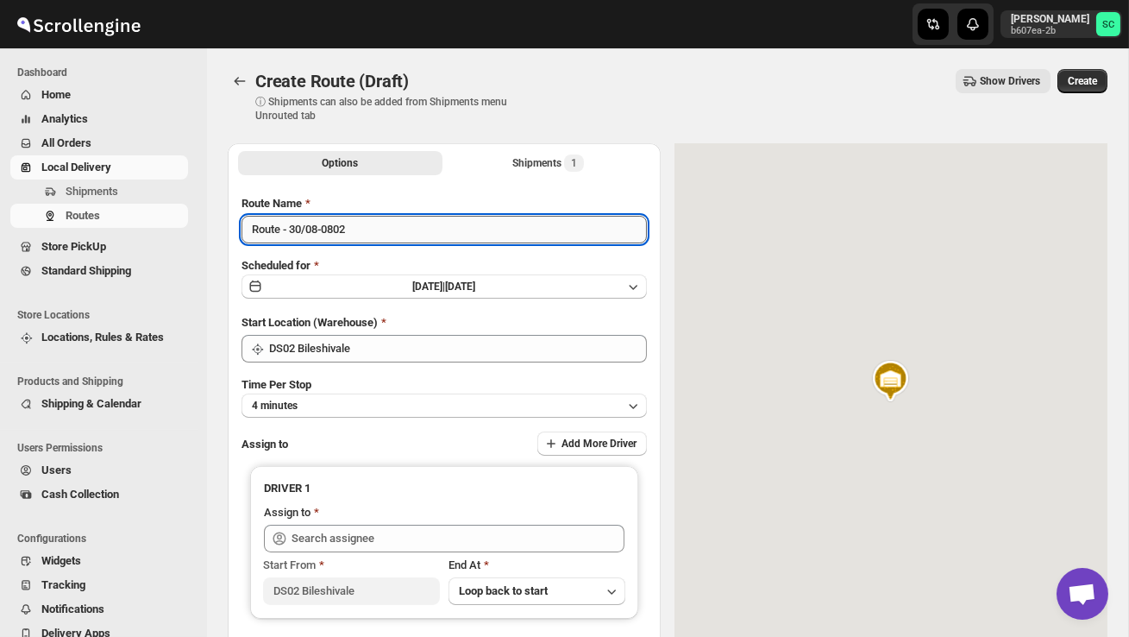
click at [373, 231] on input "Route - 30/08-0802" at bounding box center [444, 230] width 405 height 28
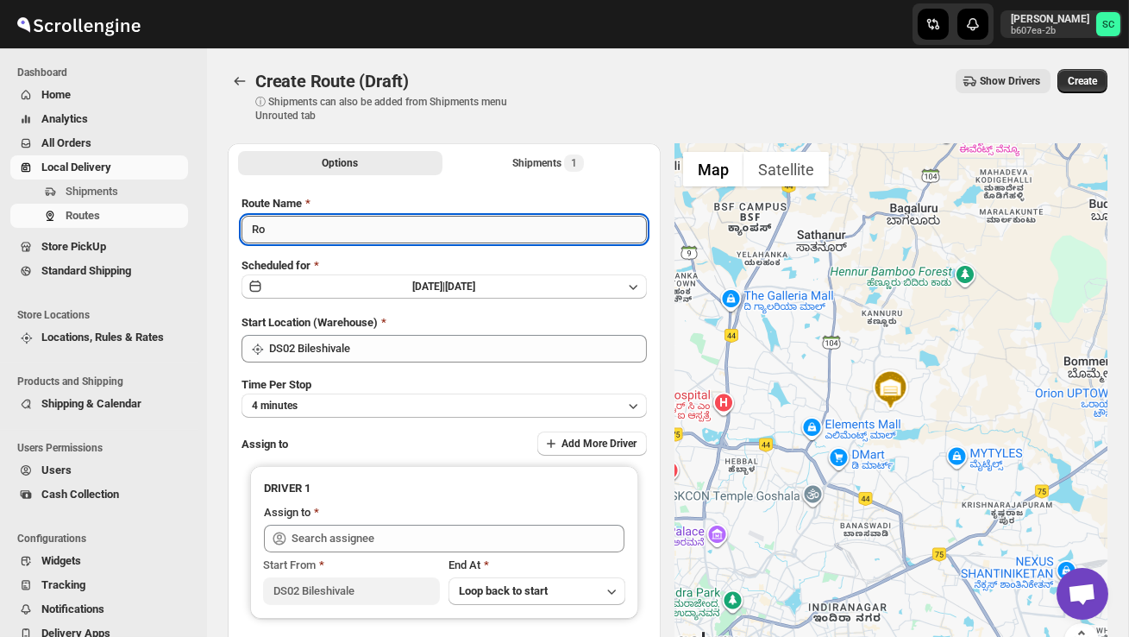
type input "R"
type input "Order no 27214"
click at [392, 408] on button "4 minutes" at bounding box center [444, 405] width 405 height 24
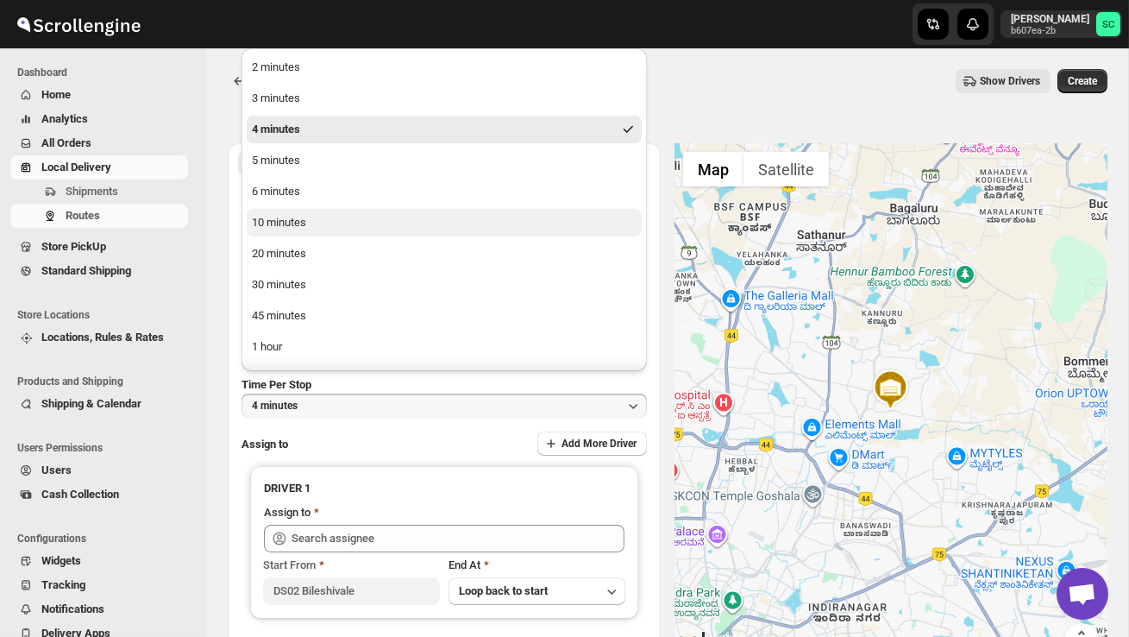
click at [317, 235] on button "10 minutes" at bounding box center [444, 223] width 395 height 28
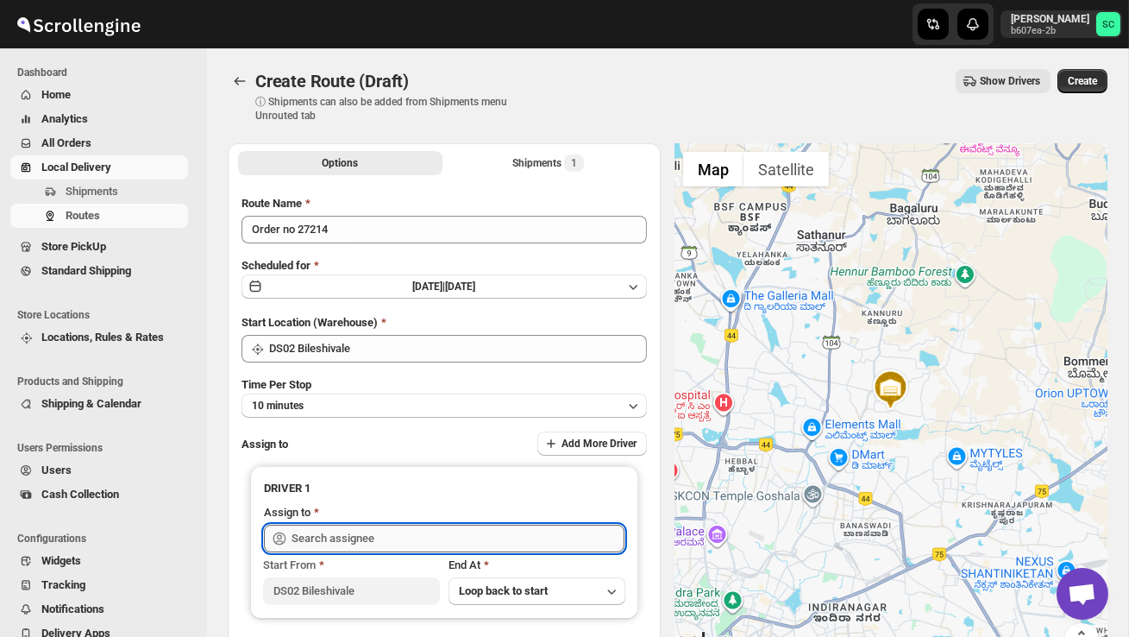
click at [357, 539] on input "text" at bounding box center [458, 538] width 333 height 28
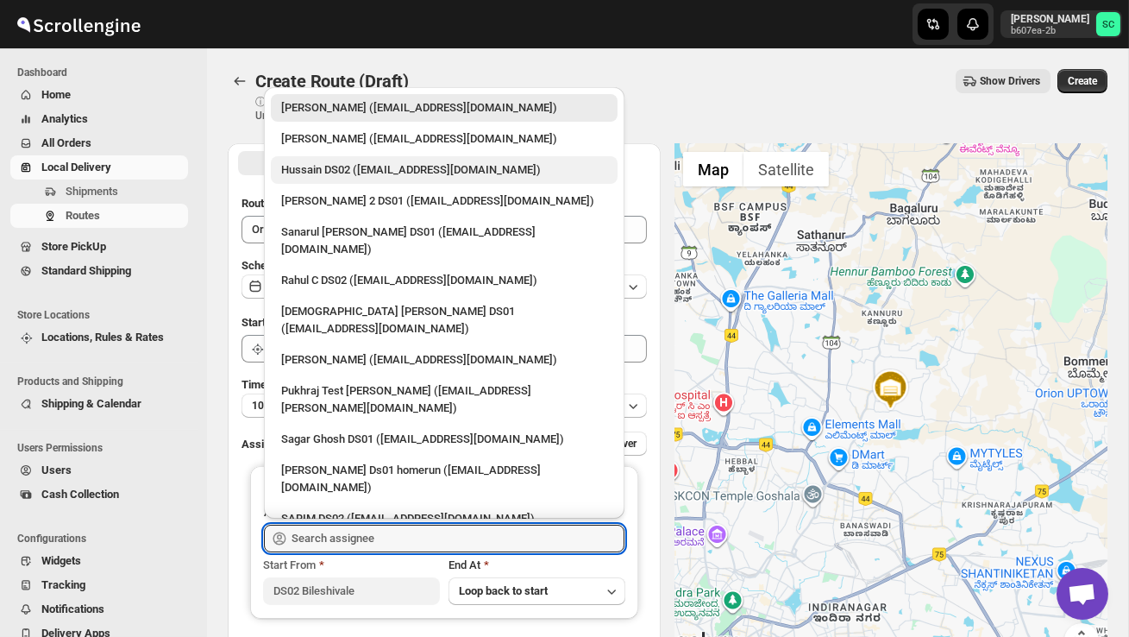
click at [324, 177] on div "Hussain DS02 ([EMAIL_ADDRESS][DOMAIN_NAME])" at bounding box center [444, 169] width 326 height 17
type input "Hussain DS02 ([EMAIL_ADDRESS][DOMAIN_NAME])"
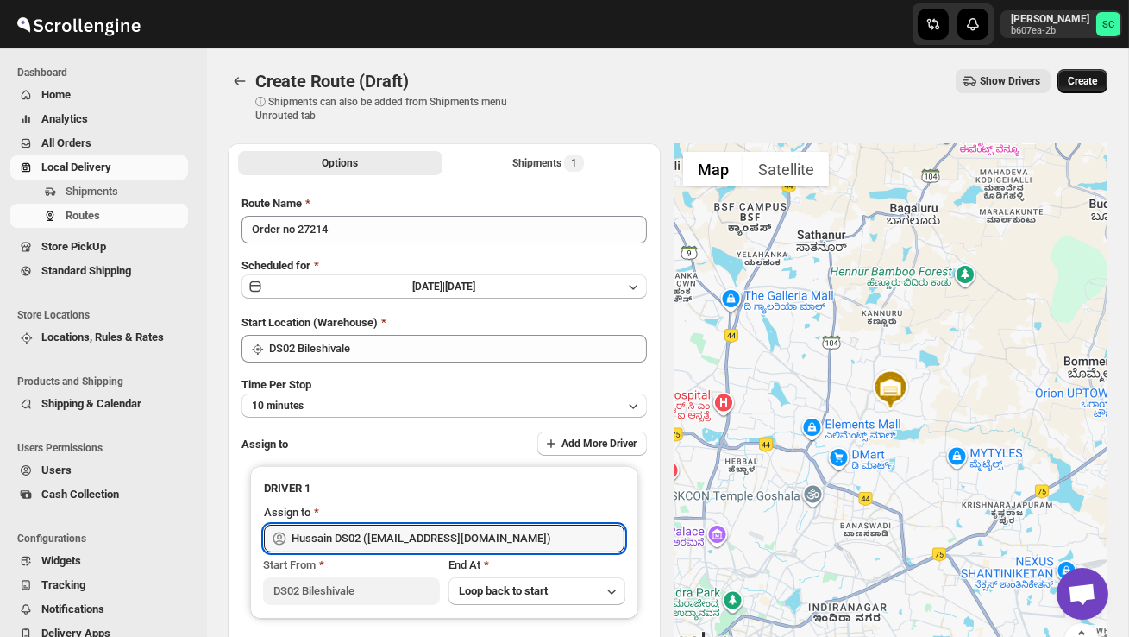
click at [1089, 75] on span "Create" at bounding box center [1082, 81] width 29 height 14
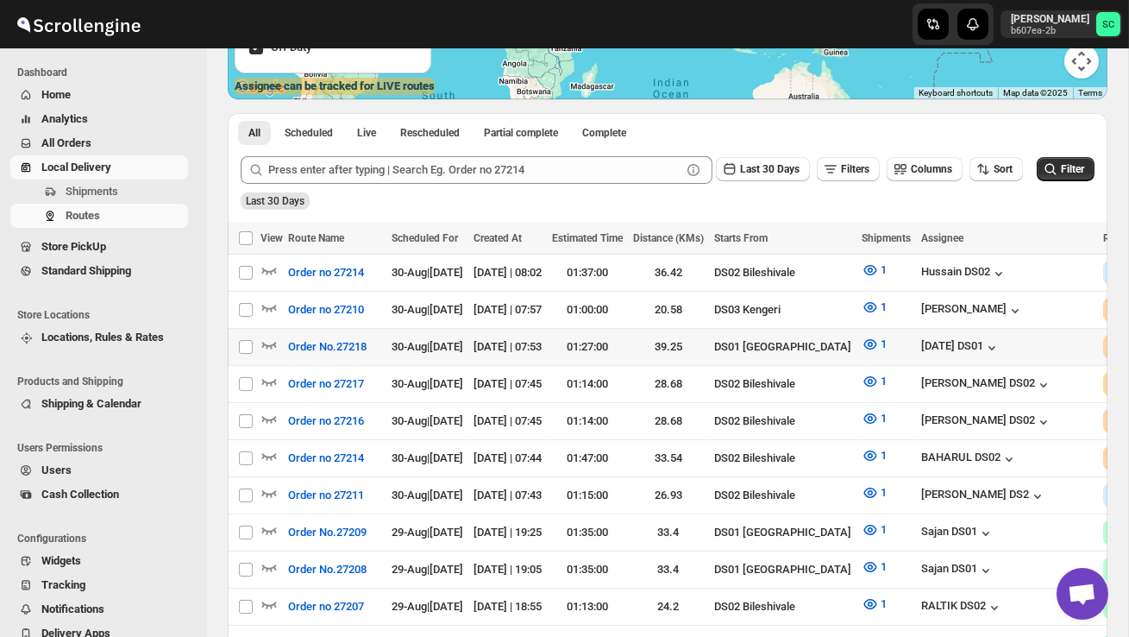
scroll to position [325, 0]
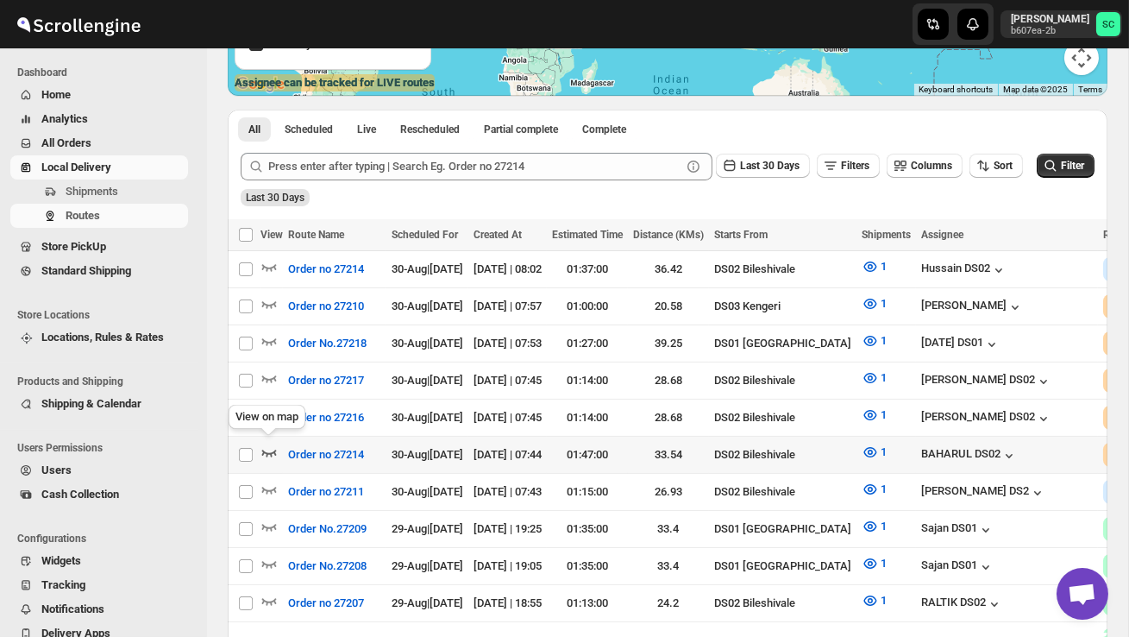
click at [266, 449] on icon "button" at bounding box center [269, 452] width 15 height 7
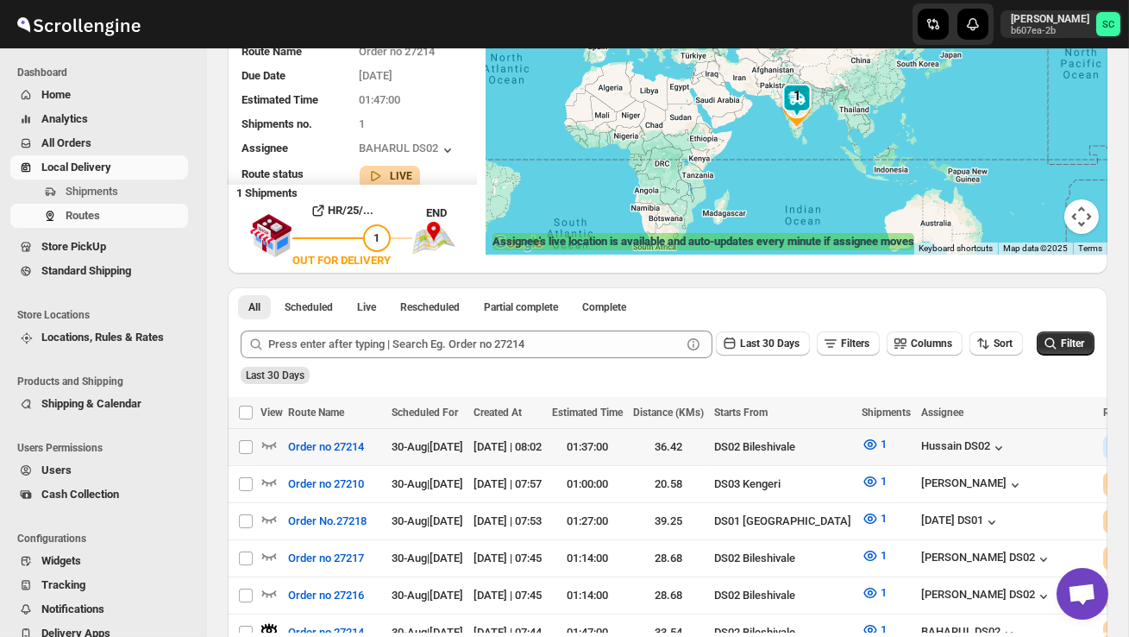
scroll to position [0, 0]
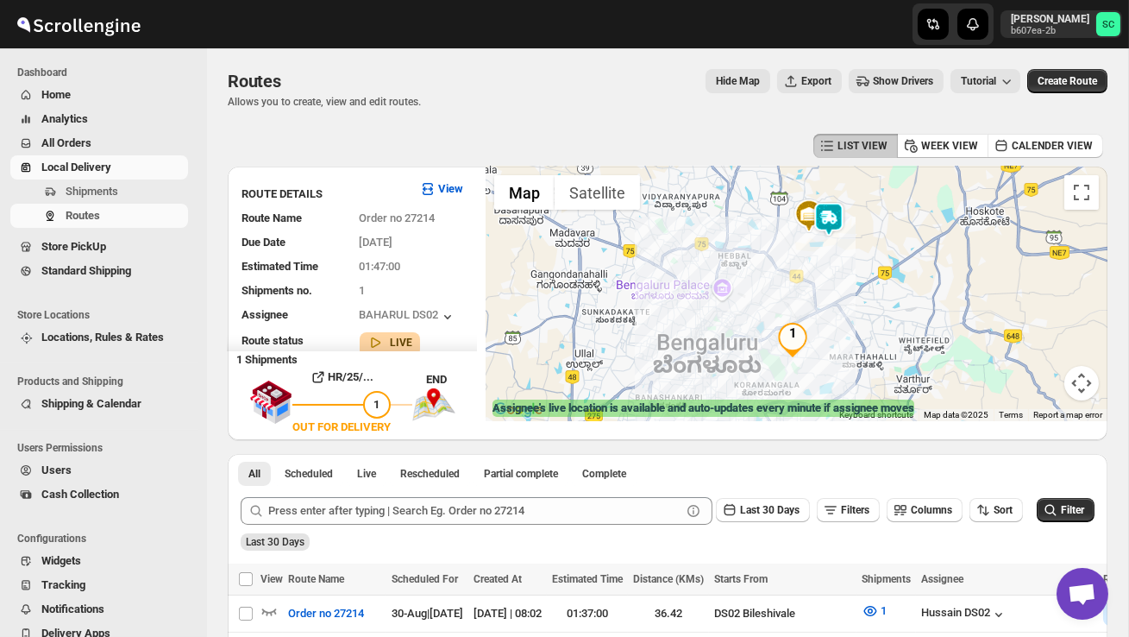
click at [846, 210] on img at bounding box center [829, 219] width 35 height 35
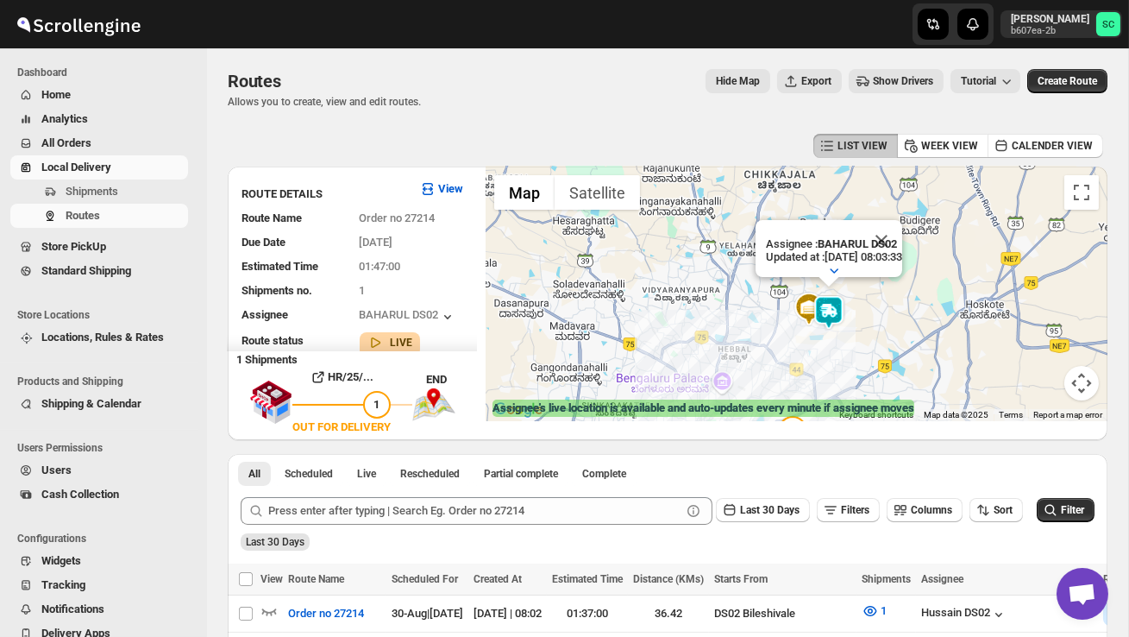
drag, startPoint x: 816, startPoint y: 328, endPoint x: 816, endPoint y: 190, distance: 138.0
click at [816, 323] on img at bounding box center [829, 312] width 35 height 35
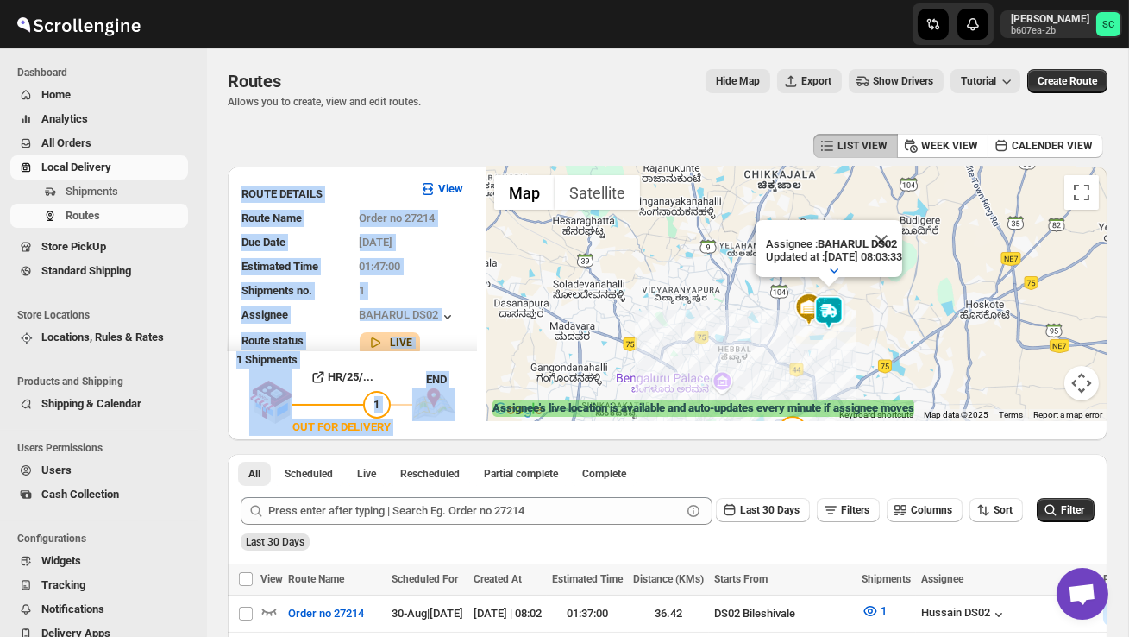
drag, startPoint x: 695, startPoint y: 303, endPoint x: 687, endPoint y: 148, distance: 154.6
click at [902, 242] on button "Close" at bounding box center [881, 240] width 41 height 41
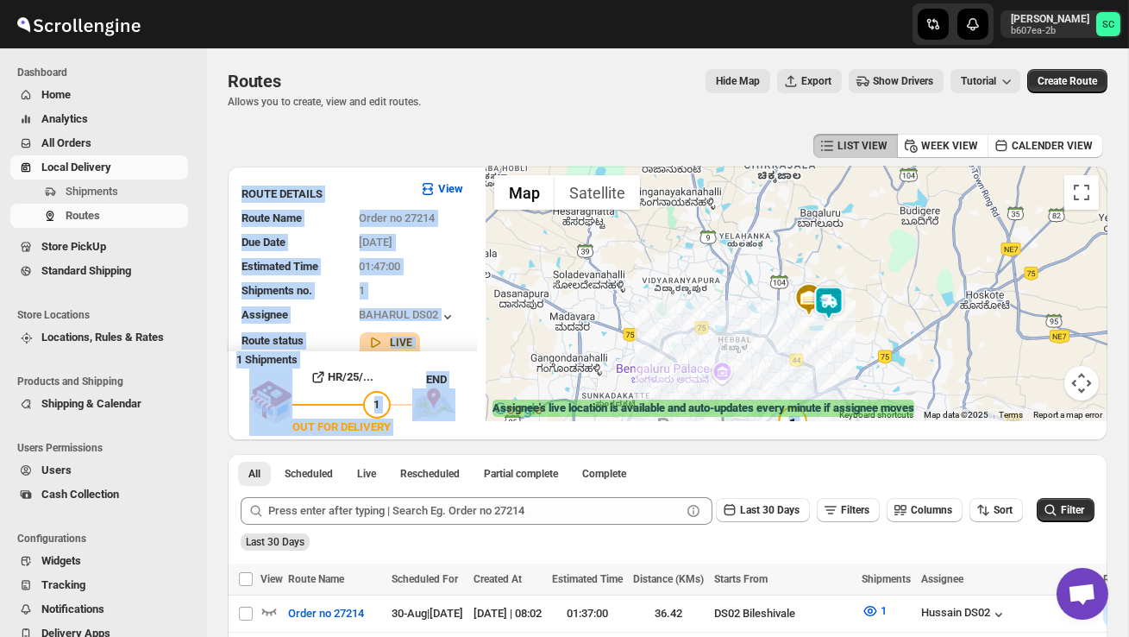
drag, startPoint x: 854, startPoint y: 332, endPoint x: 855, endPoint y: 176, distance: 156.1
click at [854, 176] on div at bounding box center [797, 293] width 622 height 254
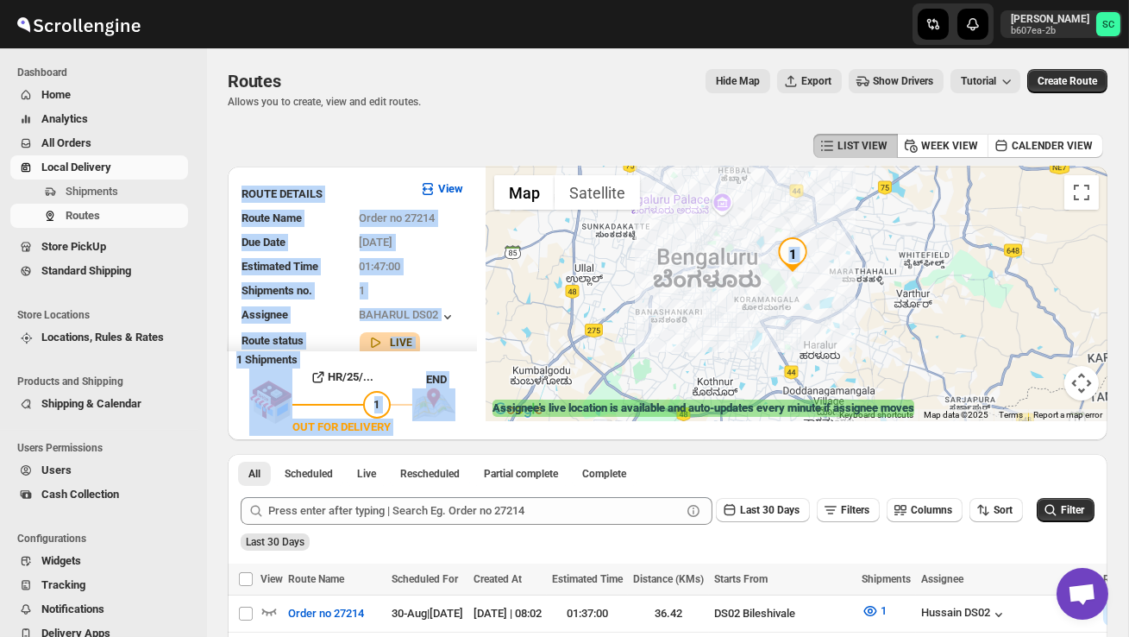
click at [823, 278] on div at bounding box center [797, 293] width 622 height 254
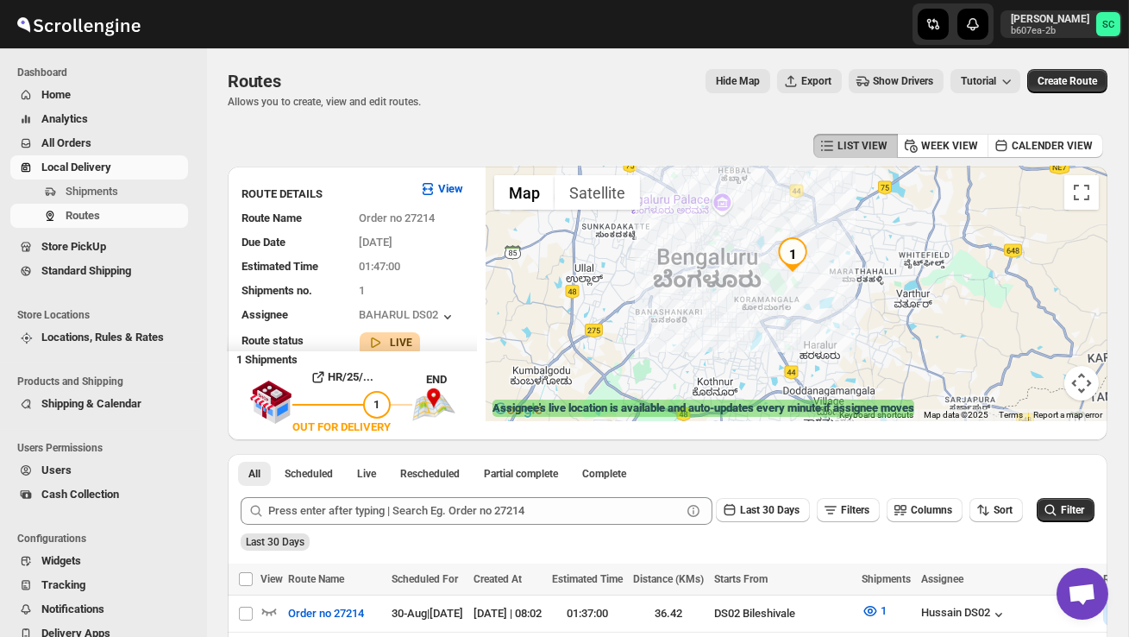
click at [823, 279] on div at bounding box center [797, 293] width 622 height 254
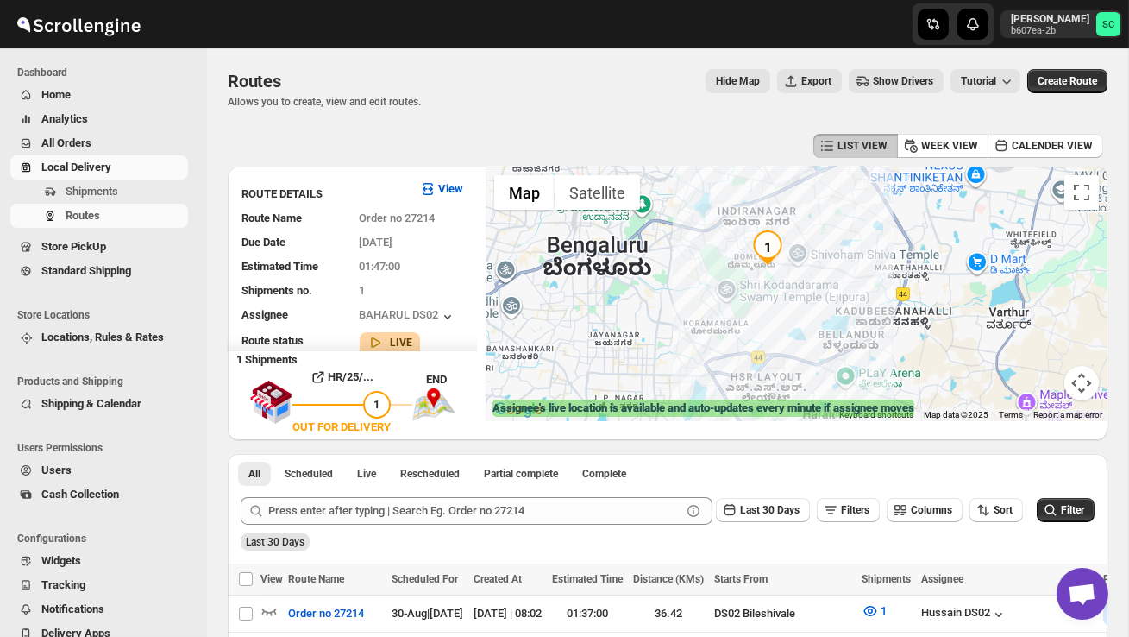
click at [823, 279] on div at bounding box center [797, 293] width 622 height 254
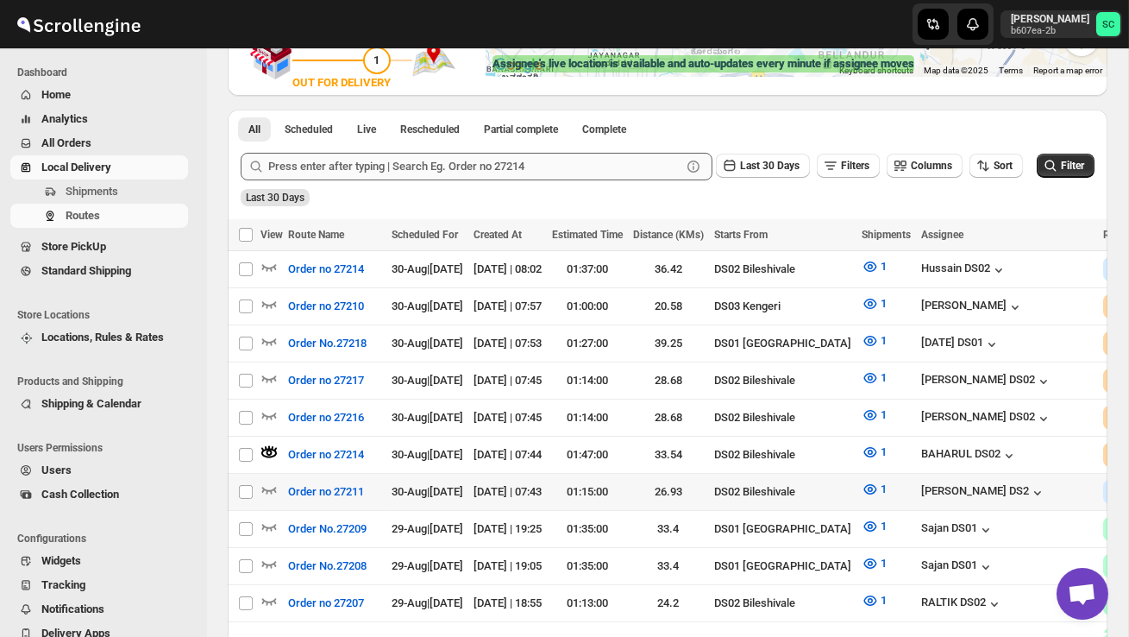
scroll to position [346, 0]
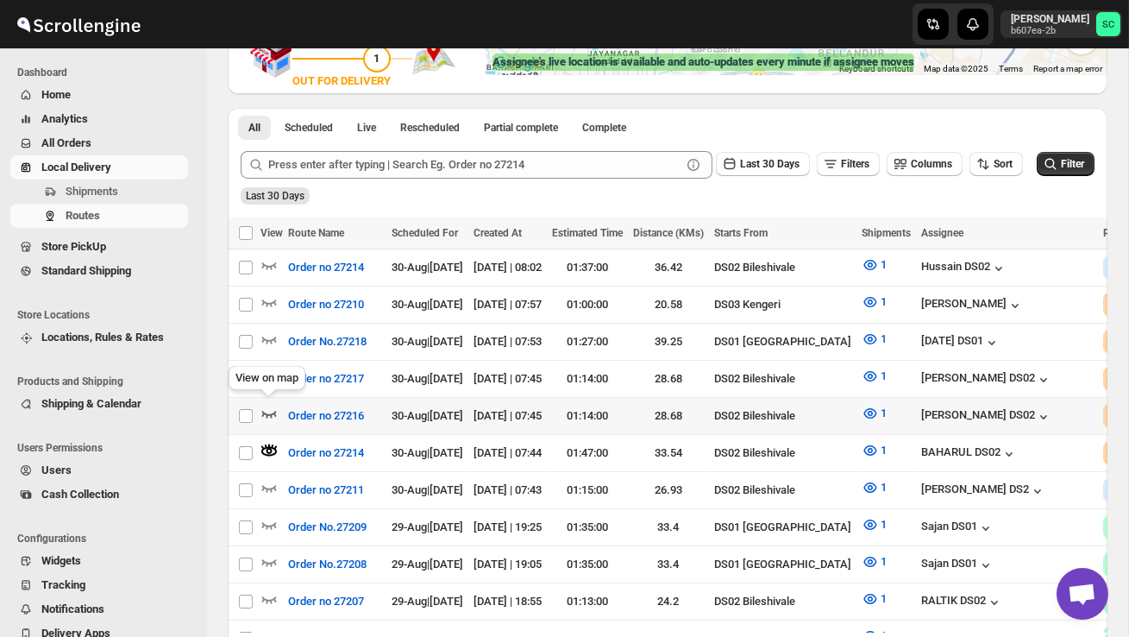
click at [267, 405] on icon "button" at bounding box center [268, 413] width 17 height 17
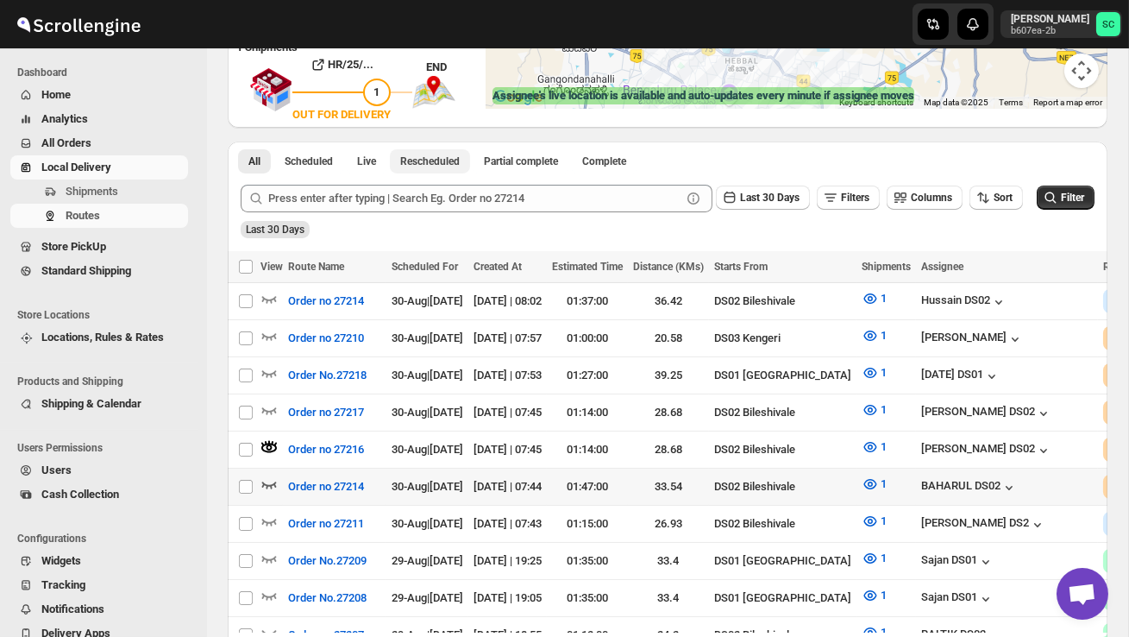
scroll to position [314, 0]
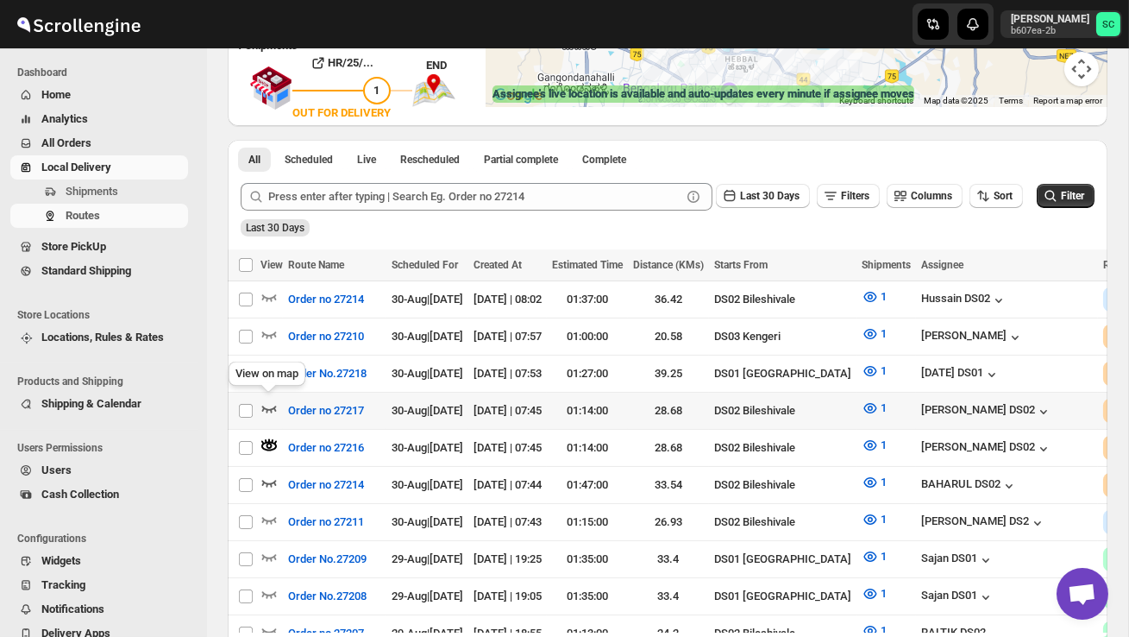
click at [267, 399] on icon "button" at bounding box center [268, 407] width 17 height 17
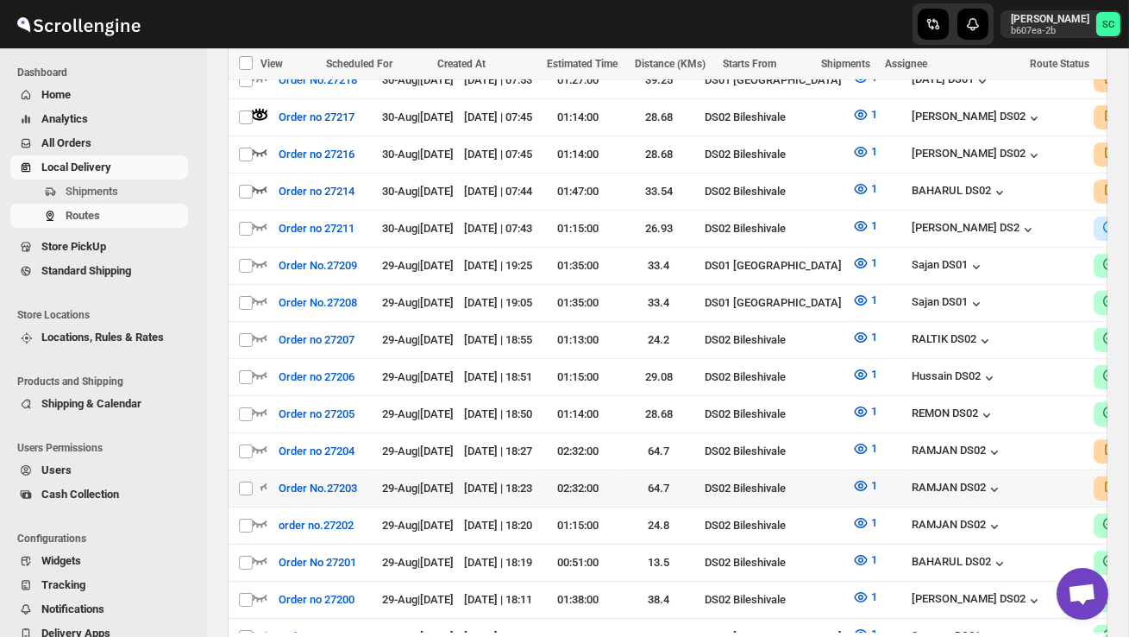
scroll to position [0, 0]
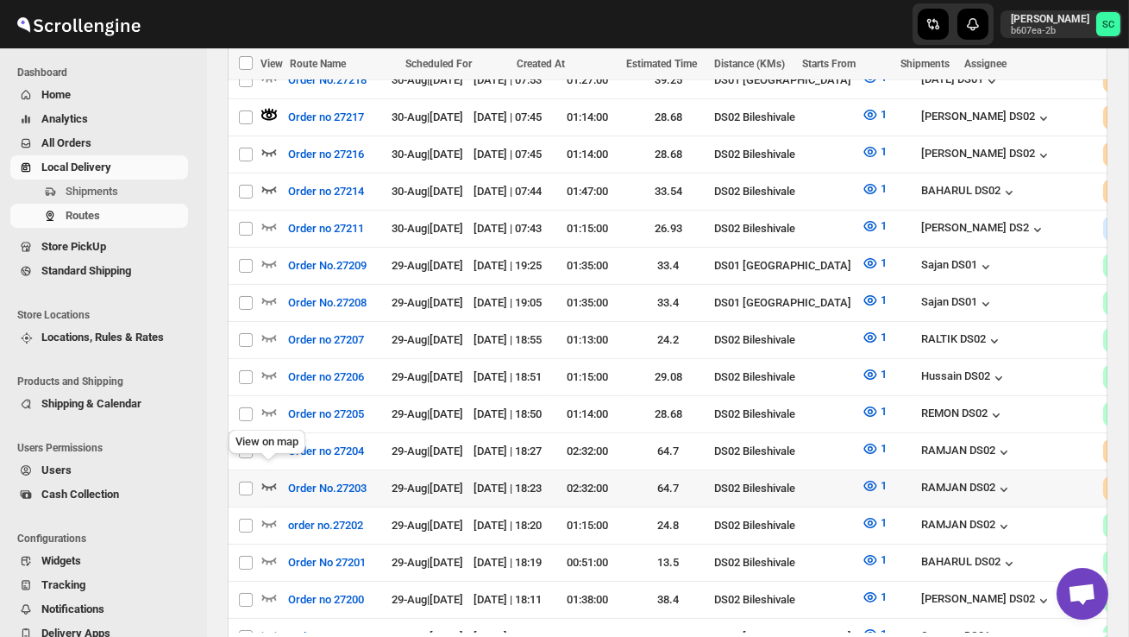
click at [273, 477] on icon "button" at bounding box center [268, 485] width 17 height 17
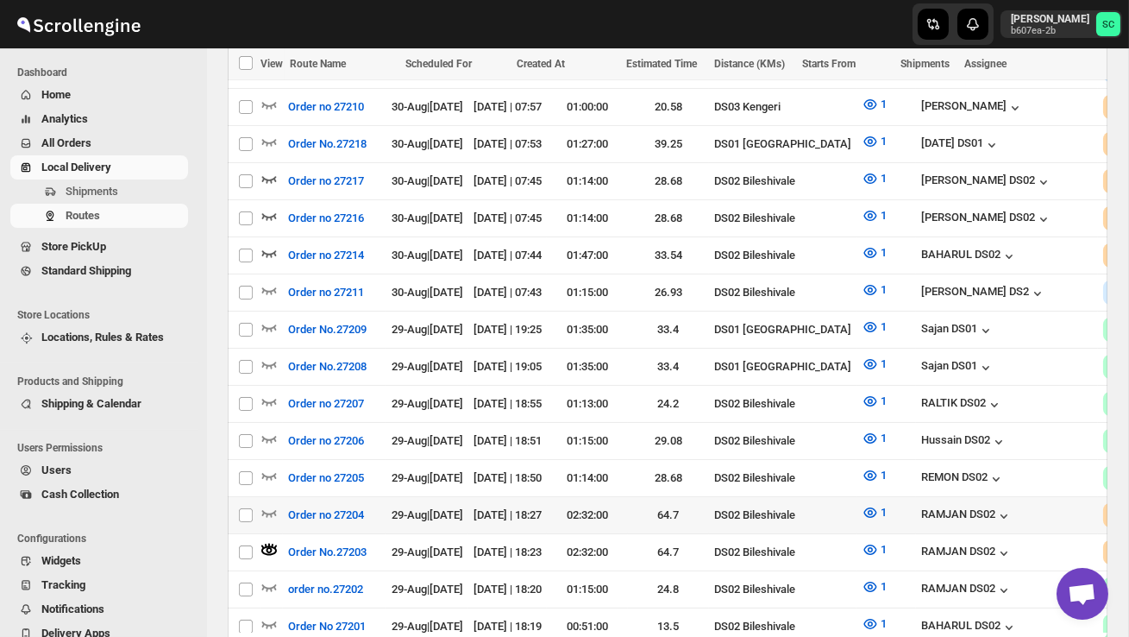
scroll to position [545, 0]
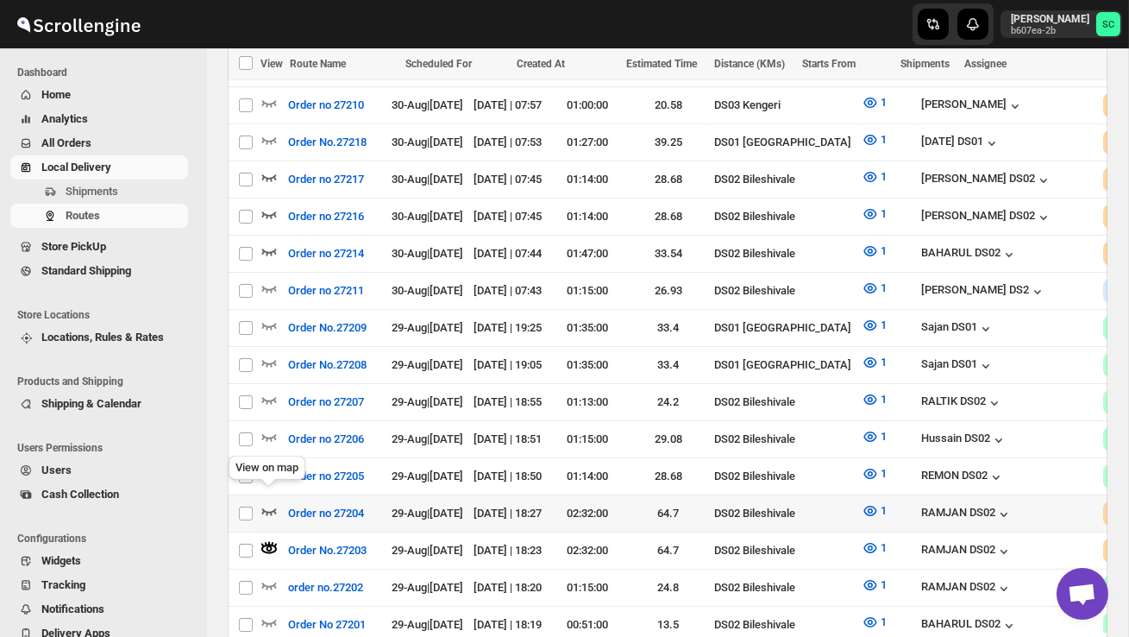
click at [265, 502] on icon "button" at bounding box center [268, 510] width 17 height 17
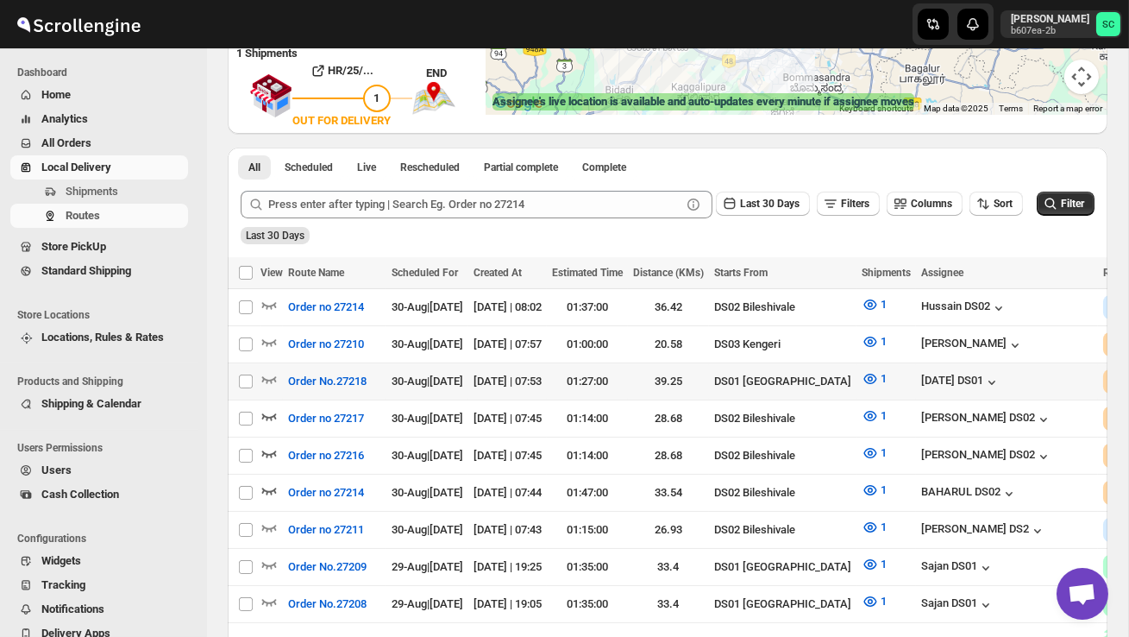
scroll to position [314, 0]
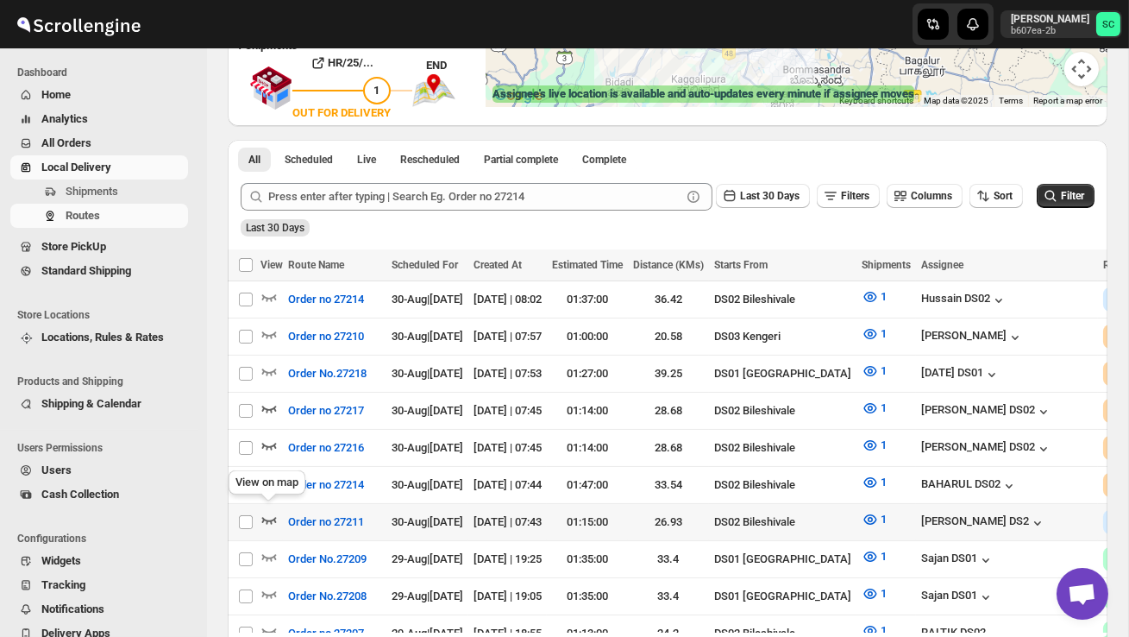
click at [267, 511] on icon "button" at bounding box center [268, 519] width 17 height 17
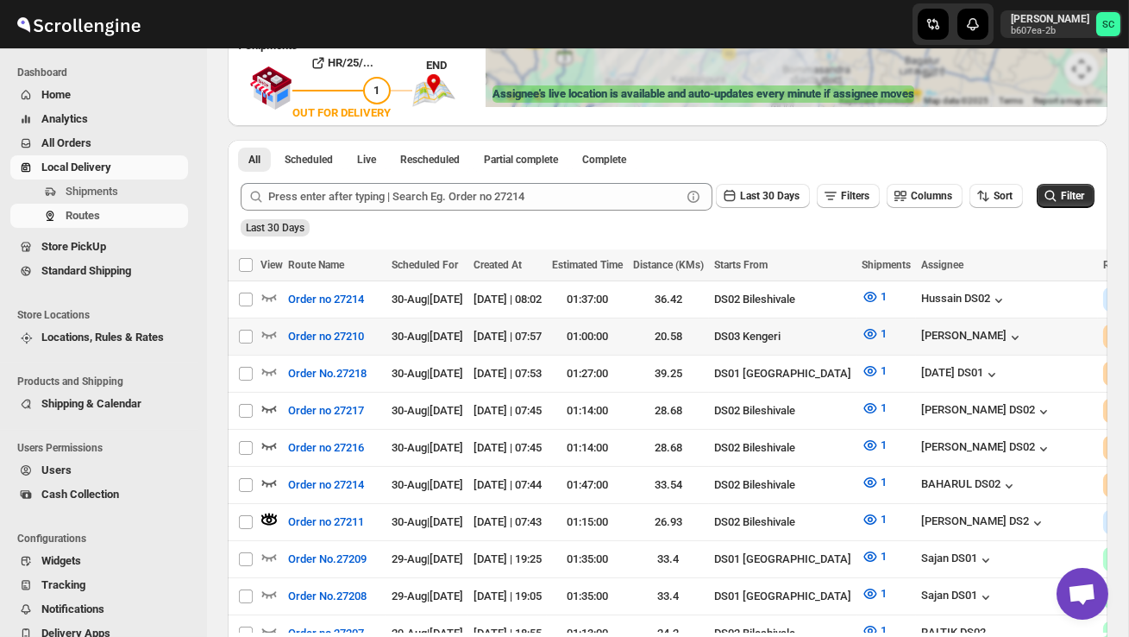
scroll to position [0, 0]
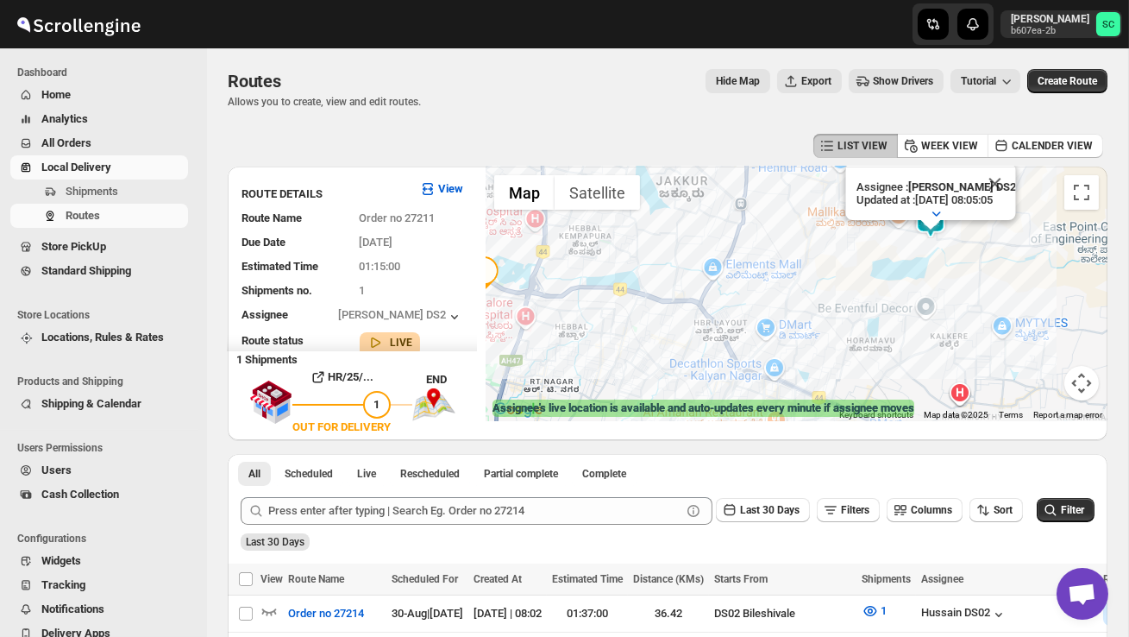
drag, startPoint x: 913, startPoint y: 311, endPoint x: 789, endPoint y: 311, distance: 123.3
click at [789, 311] on div "Assignee : CHANDRA BORO DS2 Updated at : 30/08/2025, 08:05:05 Duty mode Enabled…" at bounding box center [797, 293] width 622 height 254
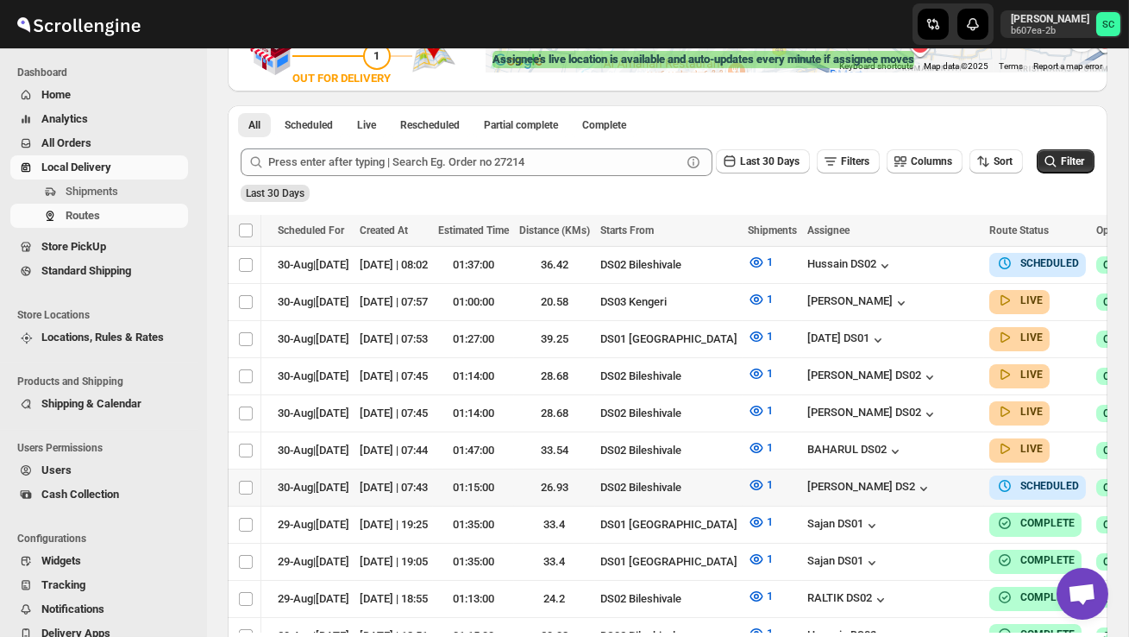
scroll to position [396, 0]
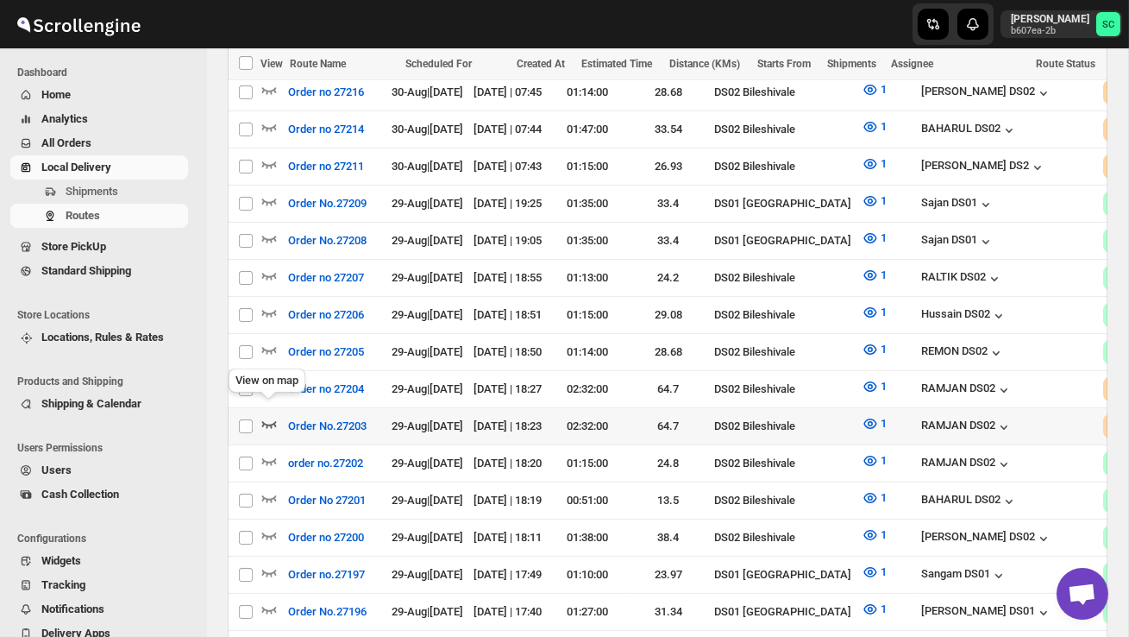
click at [267, 415] on icon "button" at bounding box center [268, 423] width 17 height 17
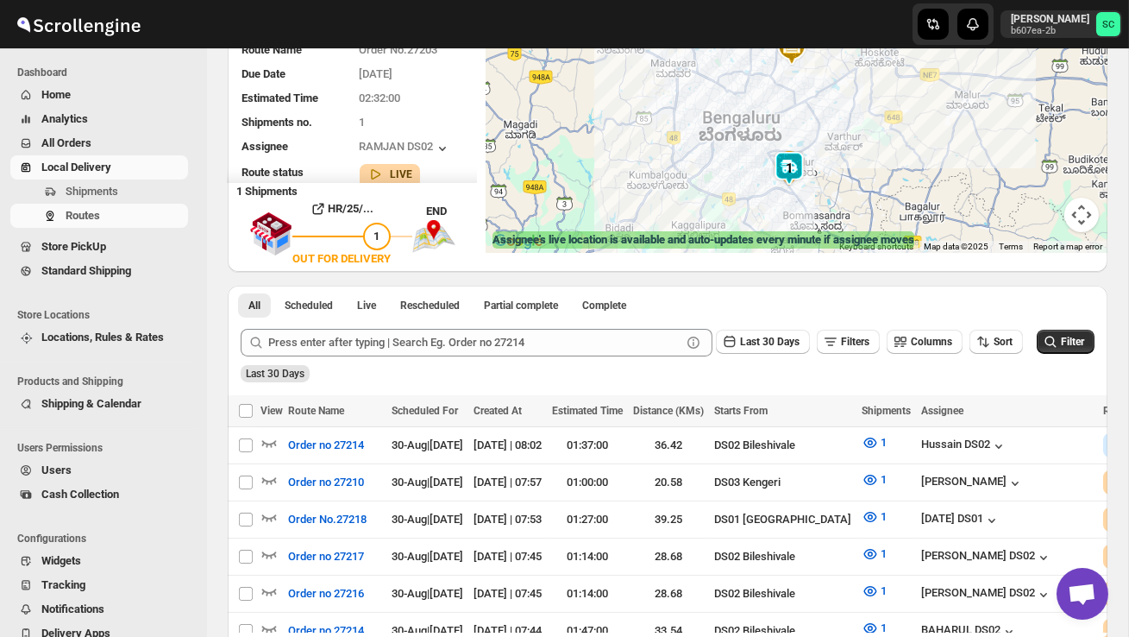
scroll to position [145, 0]
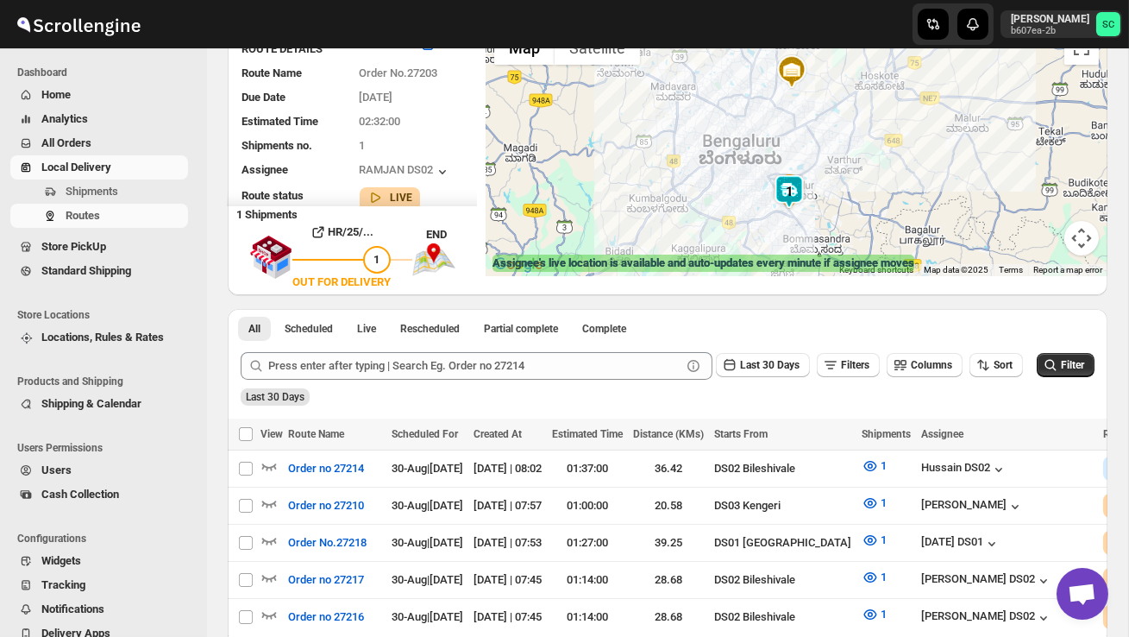
click at [797, 180] on img at bounding box center [789, 191] width 35 height 35
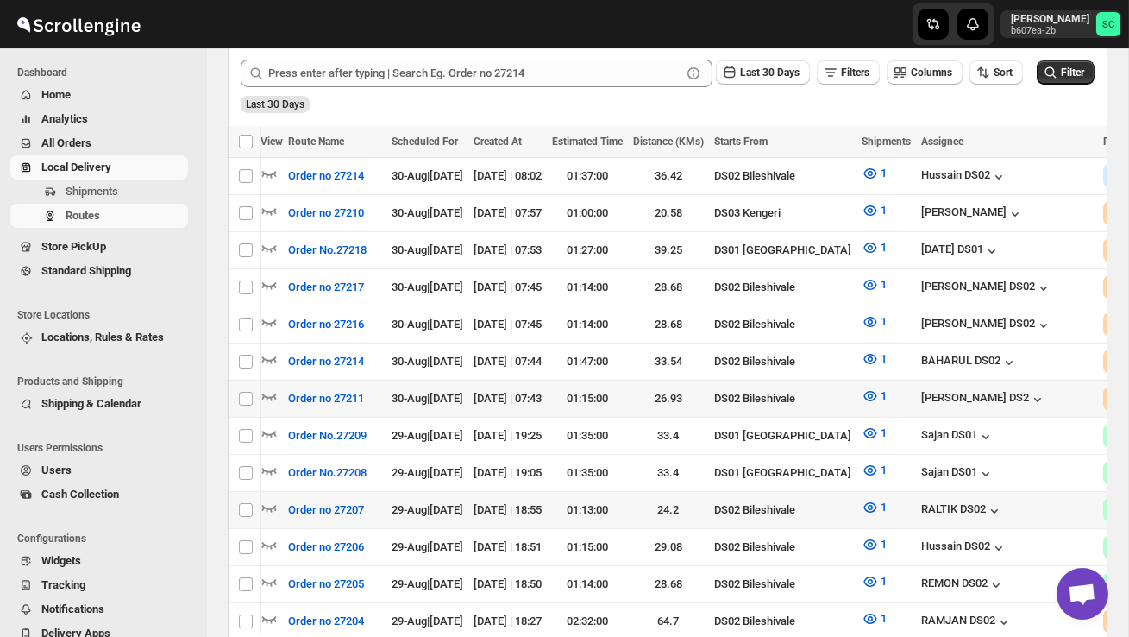
scroll to position [0, 0]
click at [271, 393] on icon "button" at bounding box center [269, 396] width 15 height 7
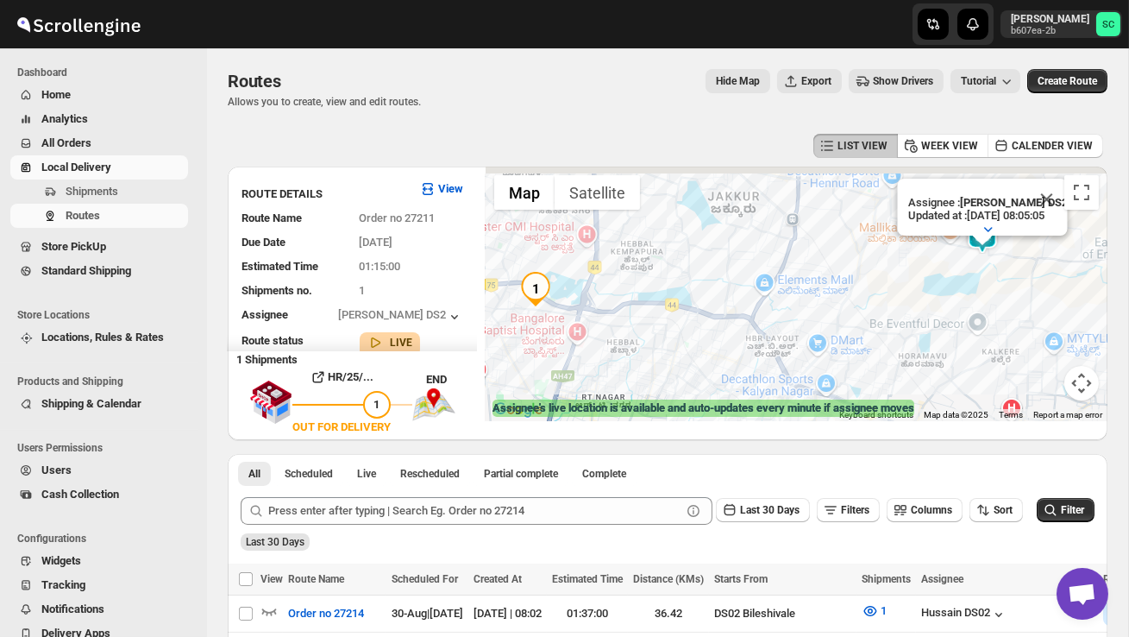
drag, startPoint x: 841, startPoint y: 343, endPoint x: 706, endPoint y: 381, distance: 140.6
click at [708, 380] on div "Assignee : CHANDRA BORO DS2 Updated at : 30/08/2025, 08:05:05 Duty mode Enabled…" at bounding box center [797, 293] width 622 height 254
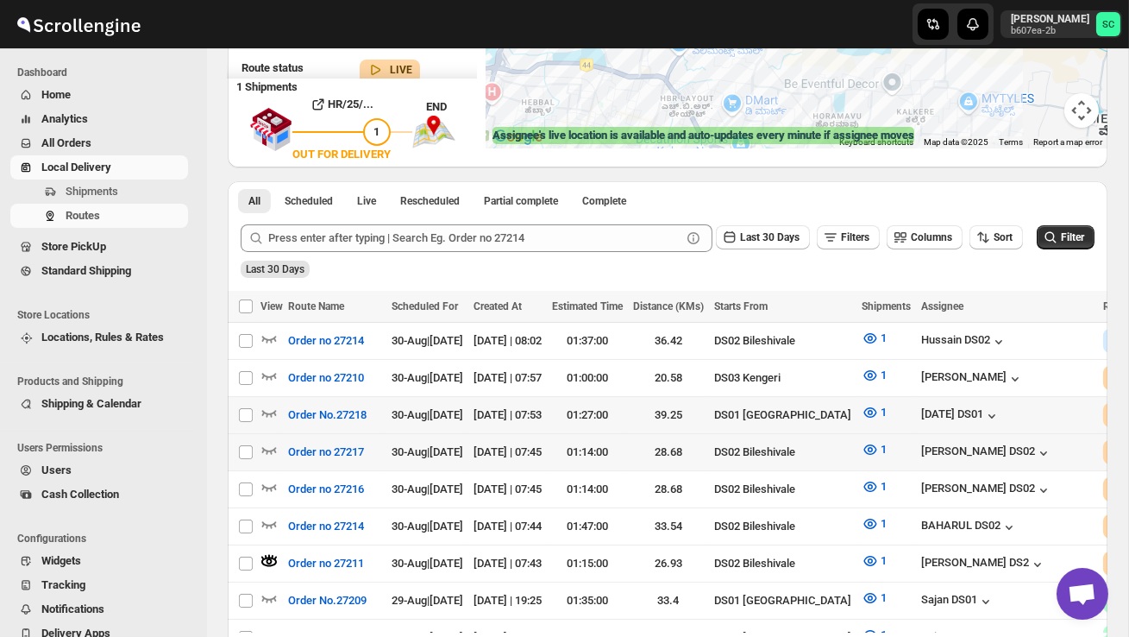
scroll to position [276, 0]
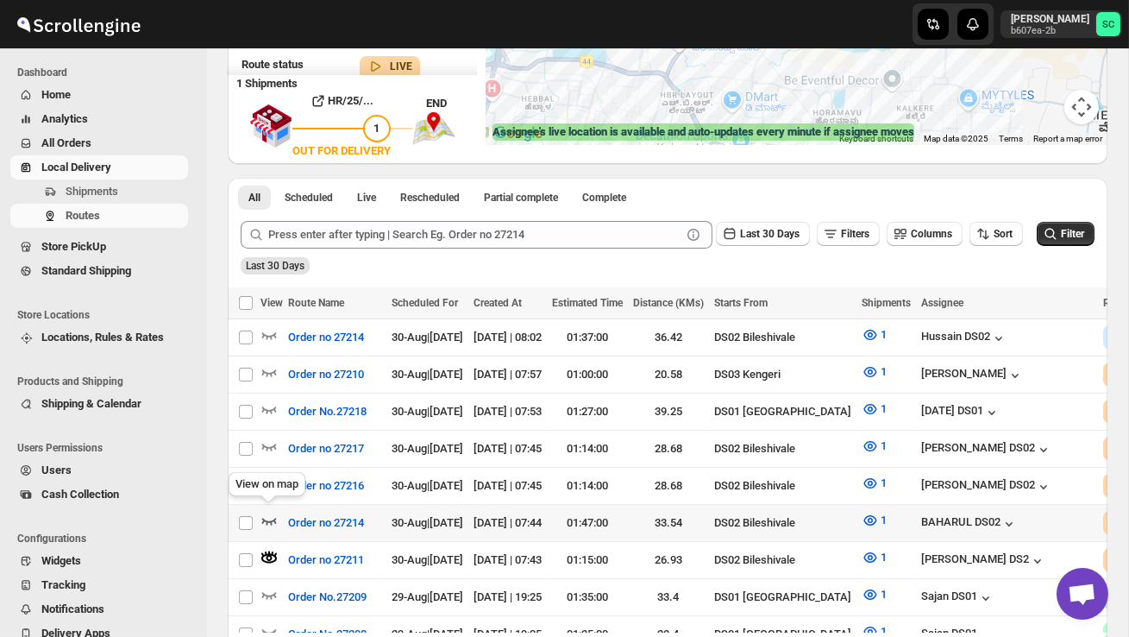
click at [272, 512] on icon "button" at bounding box center [268, 520] width 17 height 17
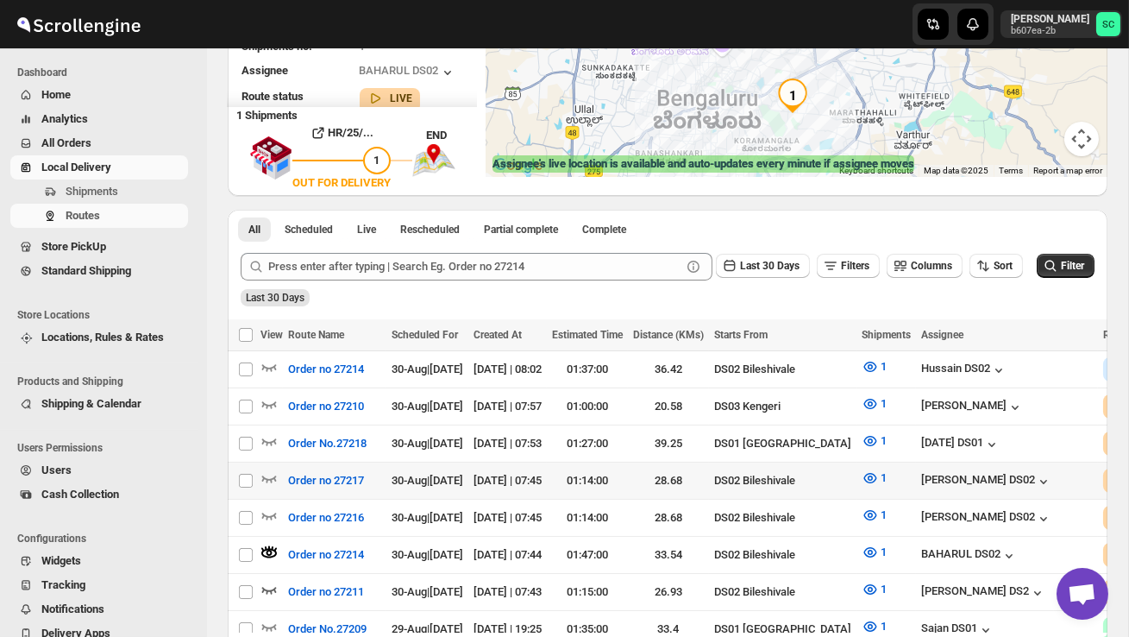
scroll to position [246, 0]
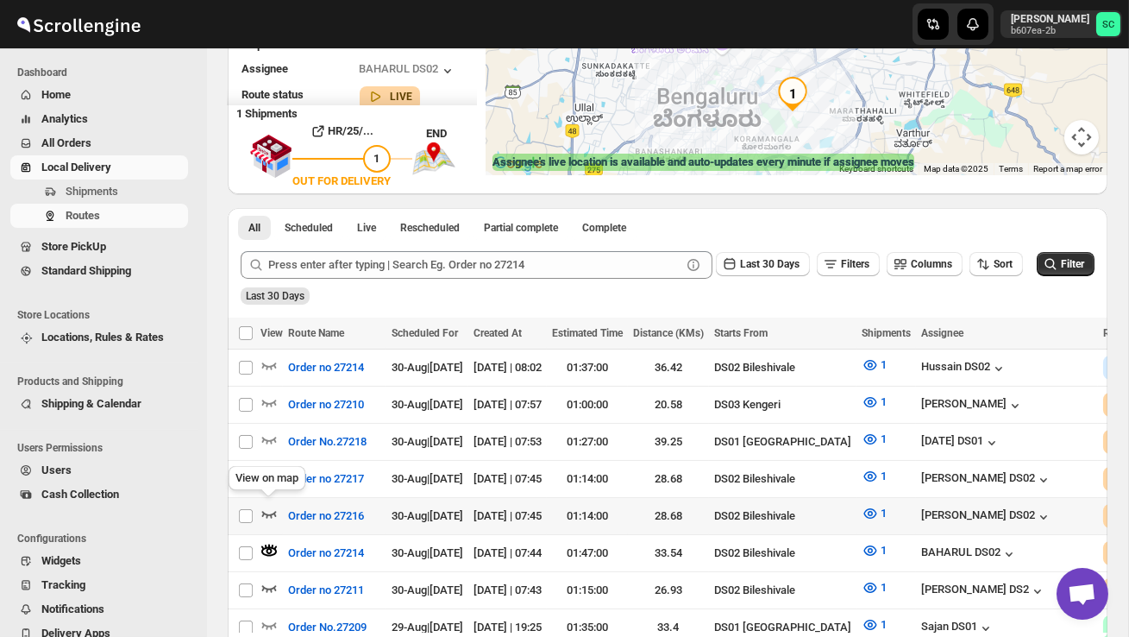
click at [265, 505] on icon "button" at bounding box center [268, 513] width 17 height 17
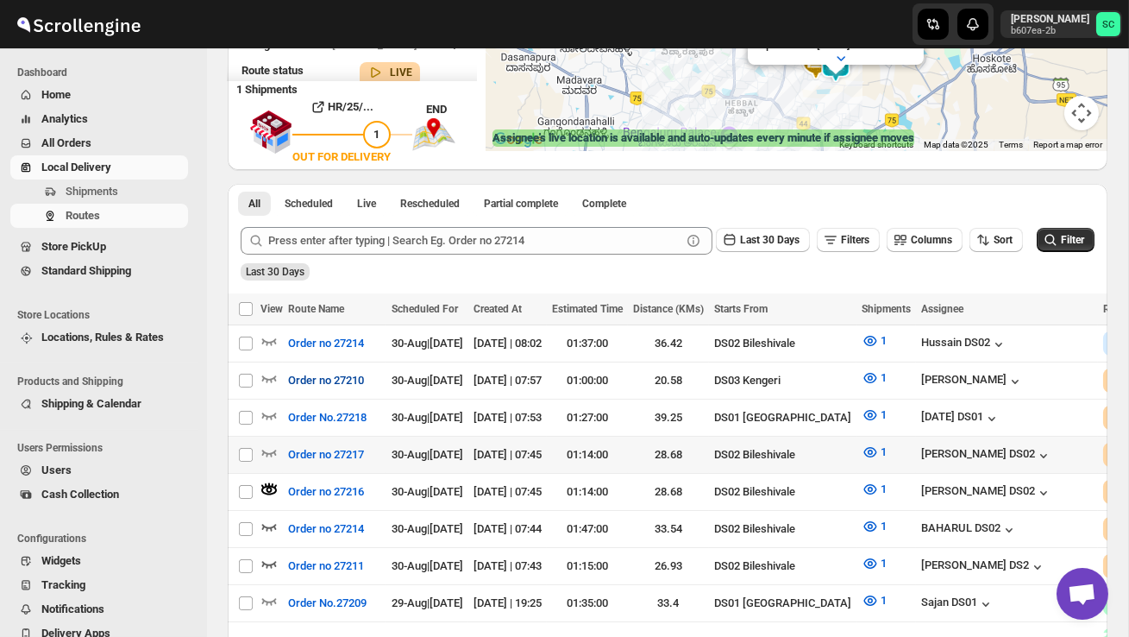
scroll to position [271, 0]
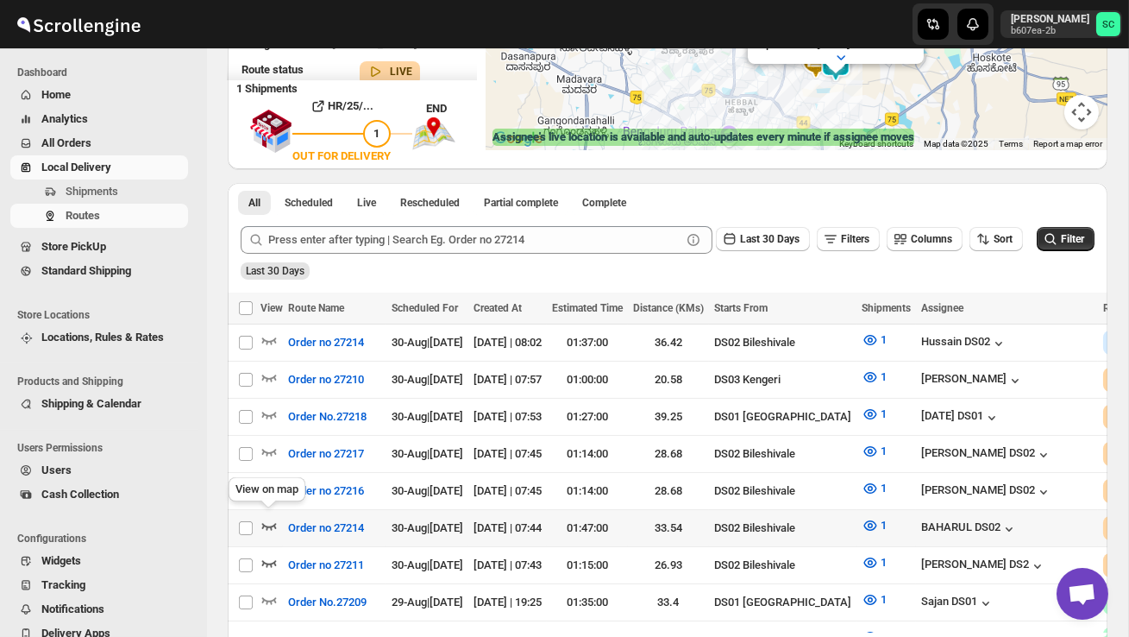
click at [268, 517] on icon "button" at bounding box center [268, 525] width 17 height 17
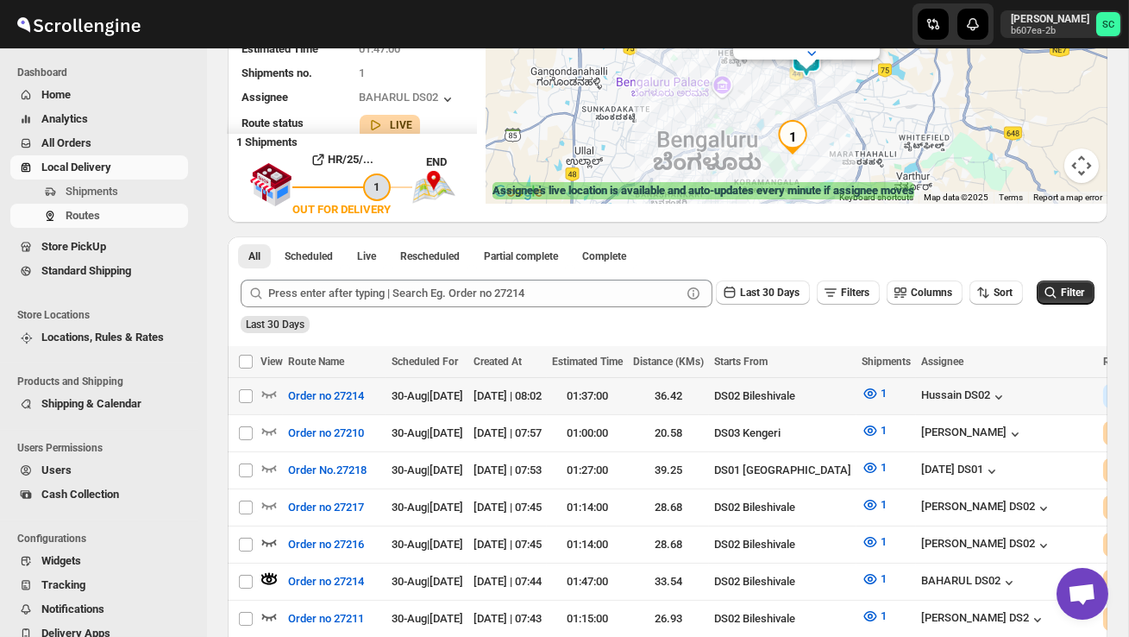
scroll to position [235, 0]
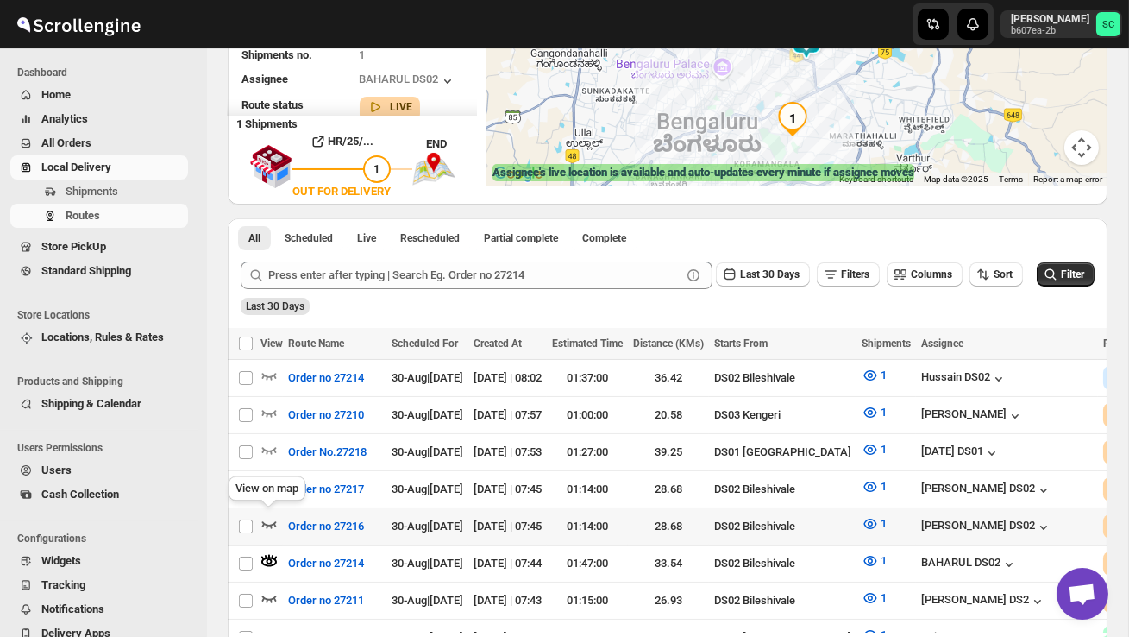
click at [269, 518] on icon "button" at bounding box center [268, 523] width 17 height 17
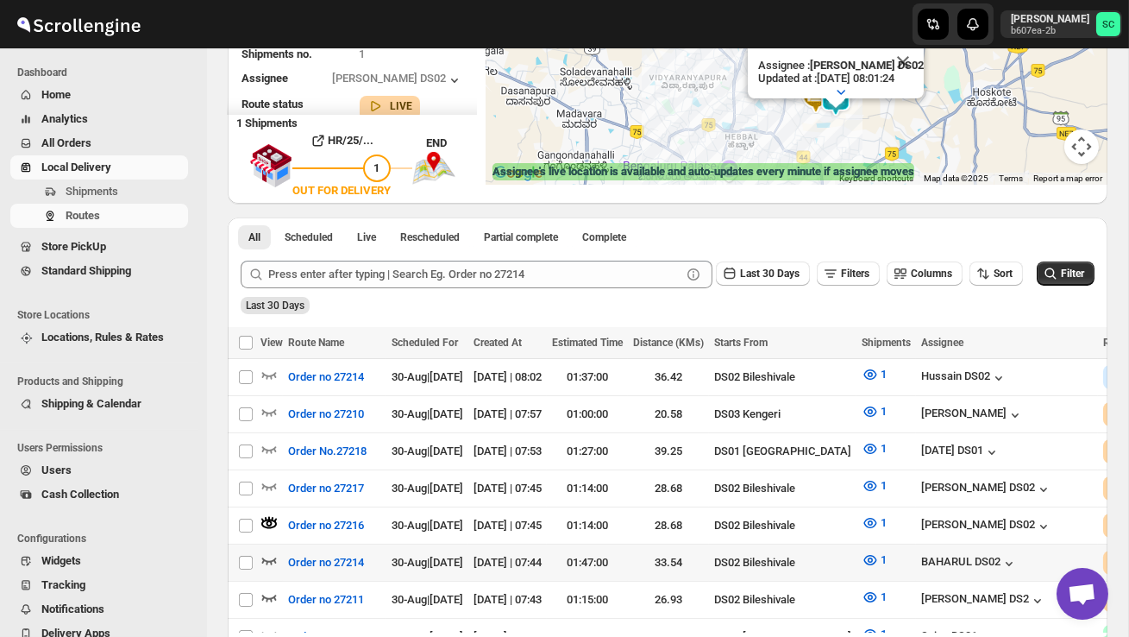
scroll to position [239, 0]
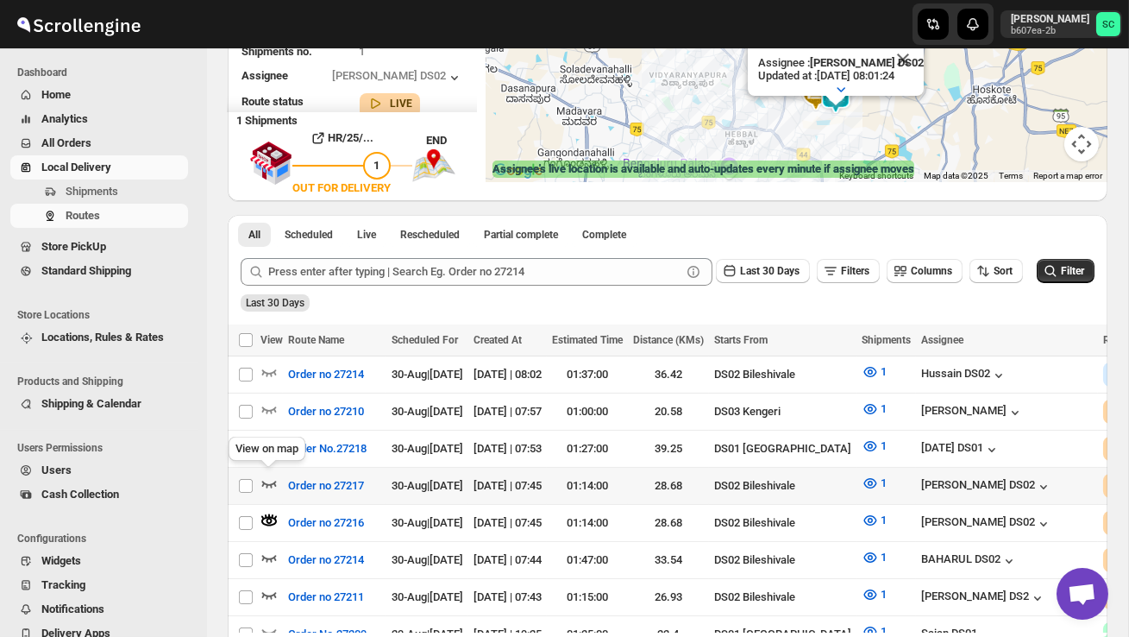
click at [267, 476] on icon "button" at bounding box center [268, 482] width 17 height 17
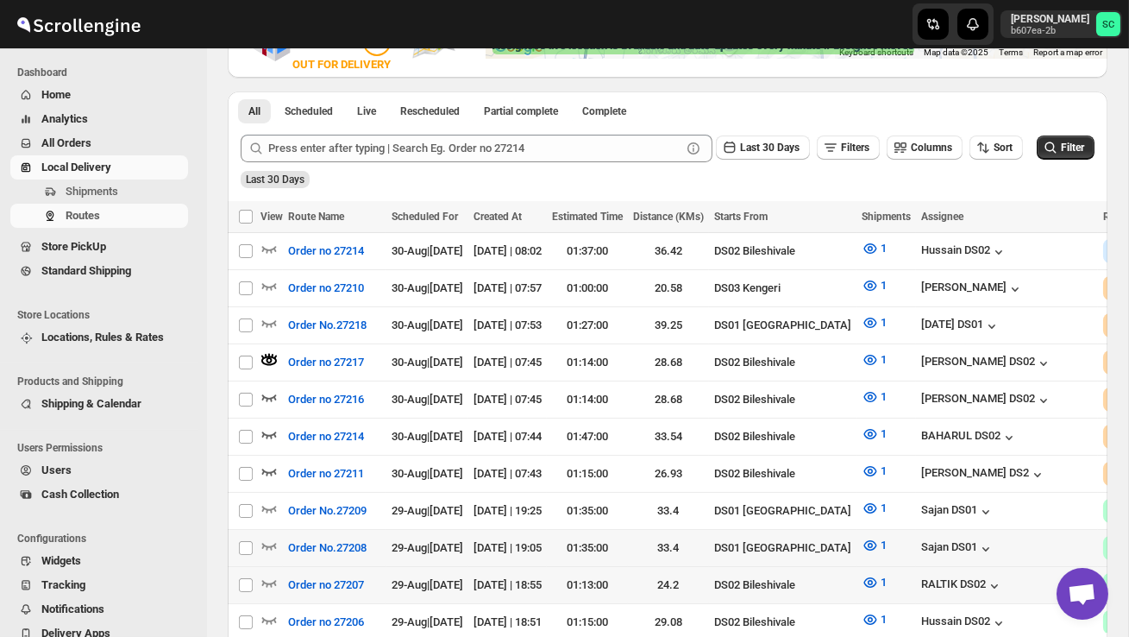
scroll to position [364, 0]
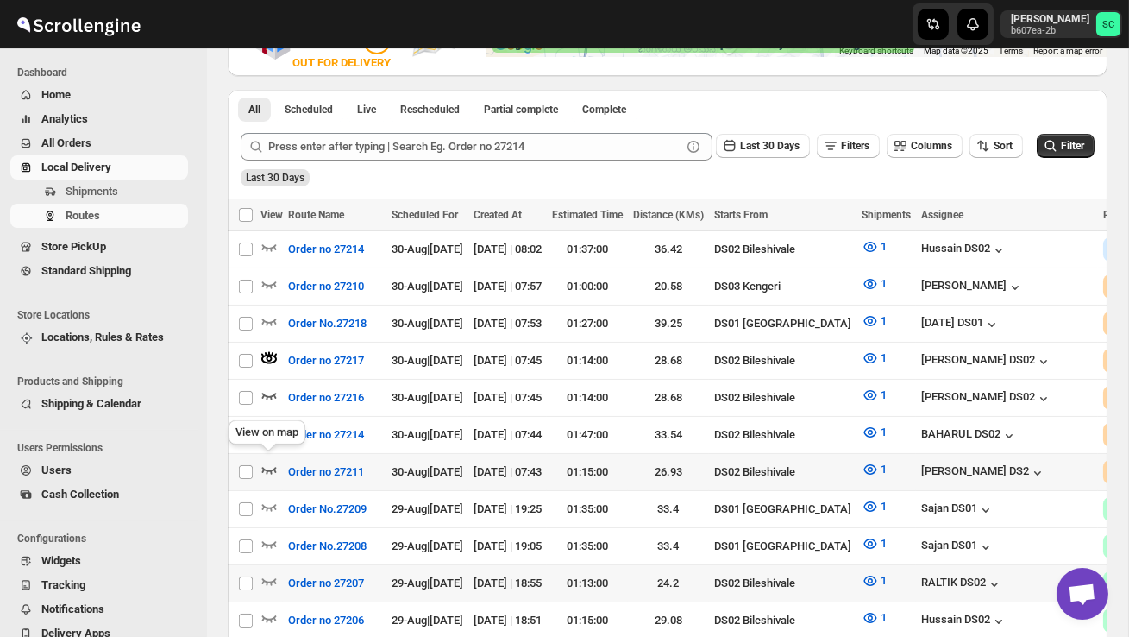
click at [273, 467] on icon "button" at bounding box center [269, 470] width 15 height 7
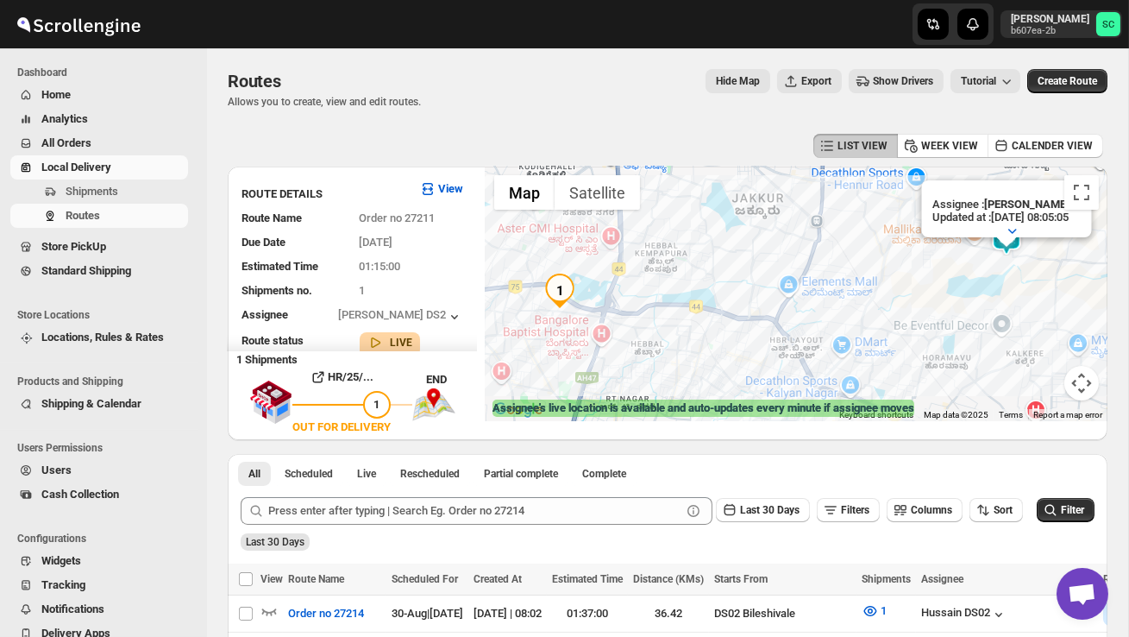
drag, startPoint x: 898, startPoint y: 316, endPoint x: 942, endPoint y: 276, distance: 59.2
click at [942, 276] on div "Assignee : CHANDRA BORO DS2 Updated at : 30/08/2025, 08:05:05 Duty mode Enabled…" at bounding box center [797, 293] width 622 height 254
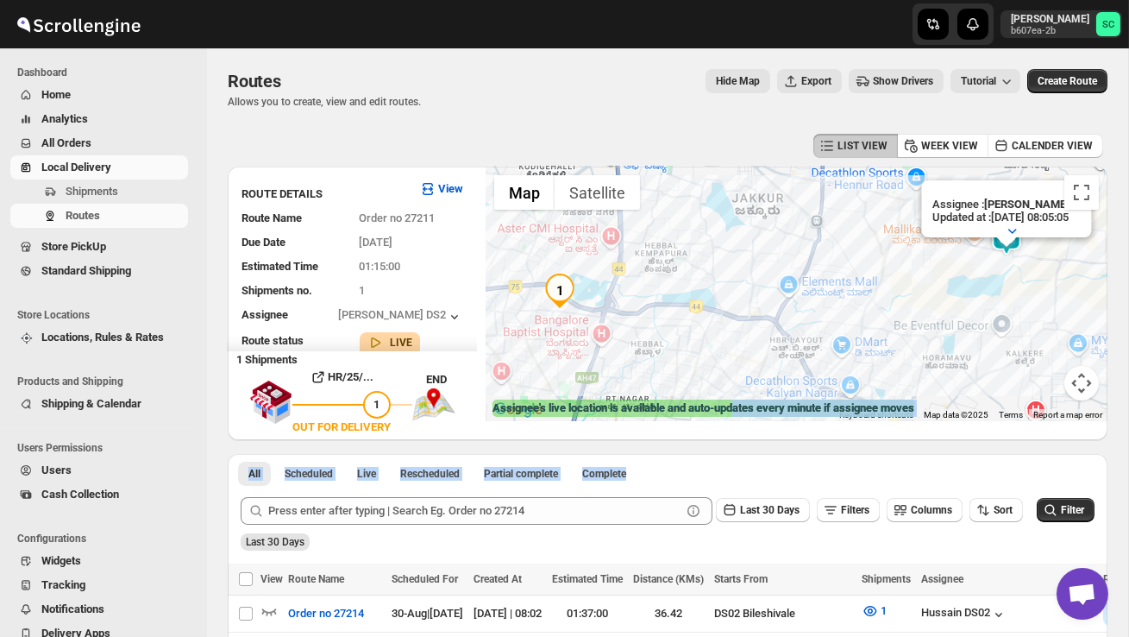
drag, startPoint x: 767, startPoint y: 471, endPoint x: 779, endPoint y: 405, distance: 66.7
click at [957, 292] on div "Assignee : CHANDRA BORO DS2 Updated at : 30/08/2025, 08:05:05 Duty mode Enabled…" at bounding box center [797, 293] width 622 height 254
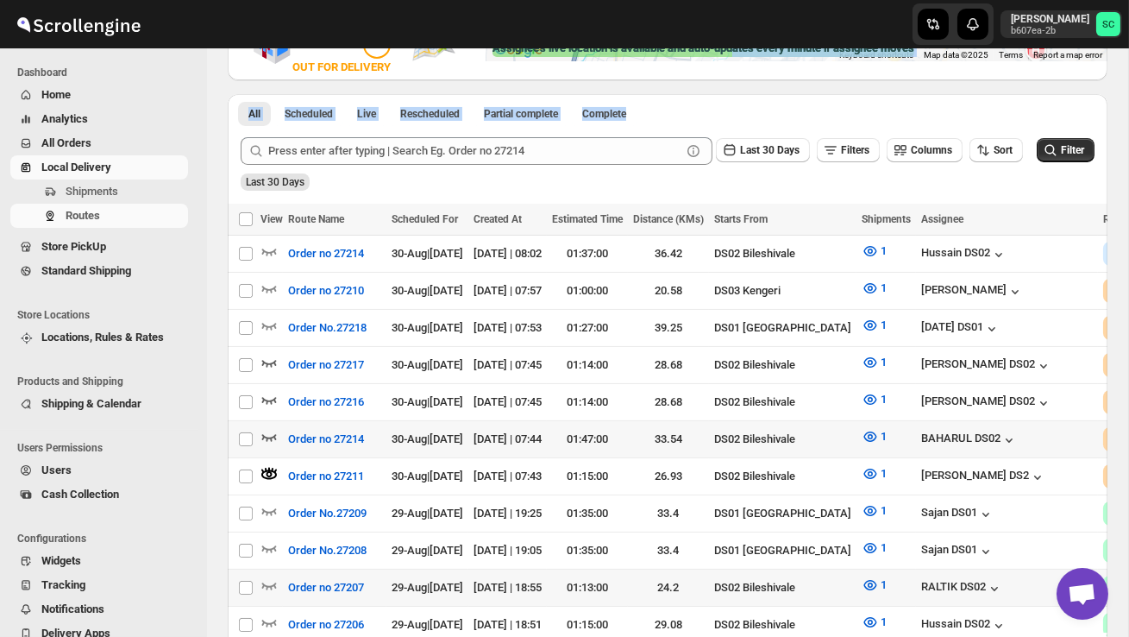
scroll to position [370, 0]
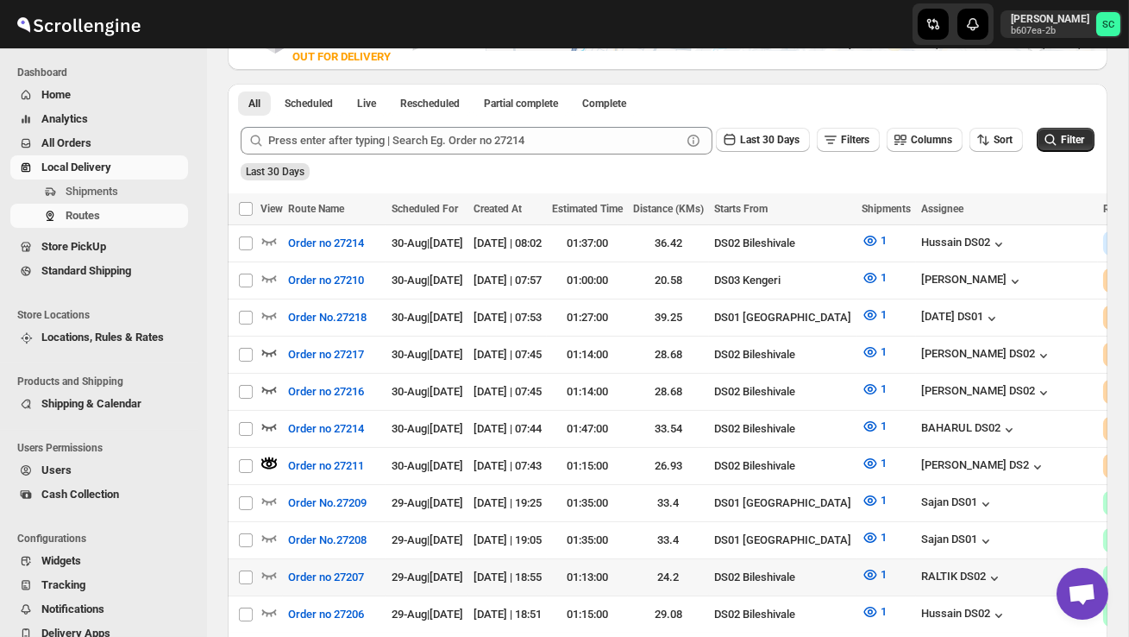
click at [725, 178] on div "Last 30 Days" at bounding box center [665, 165] width 857 height 29
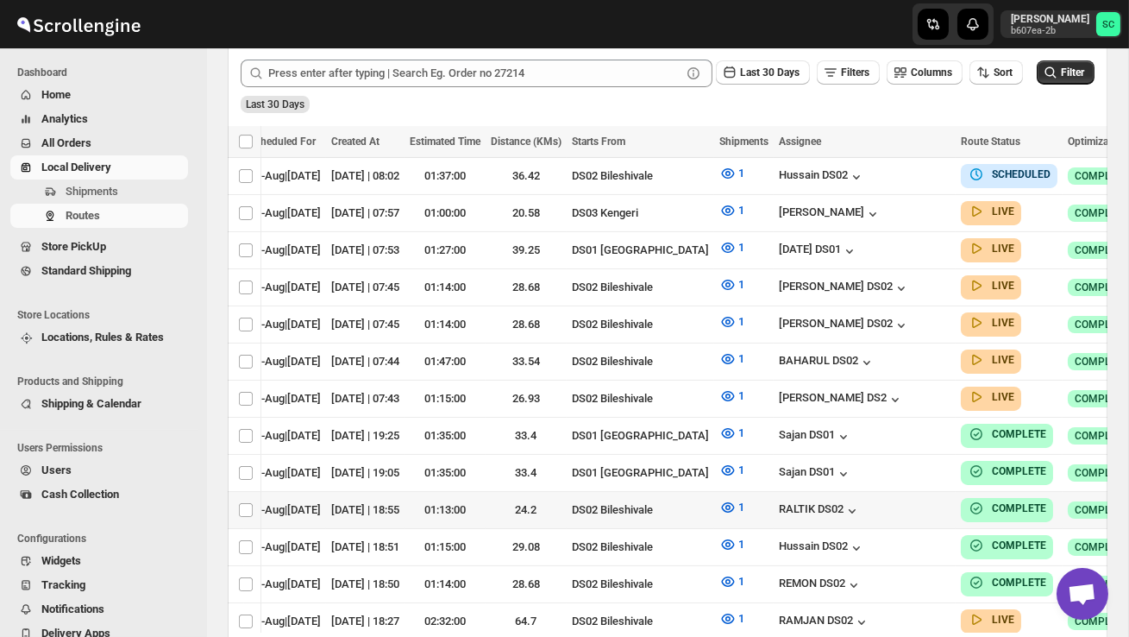
scroll to position [430, 0]
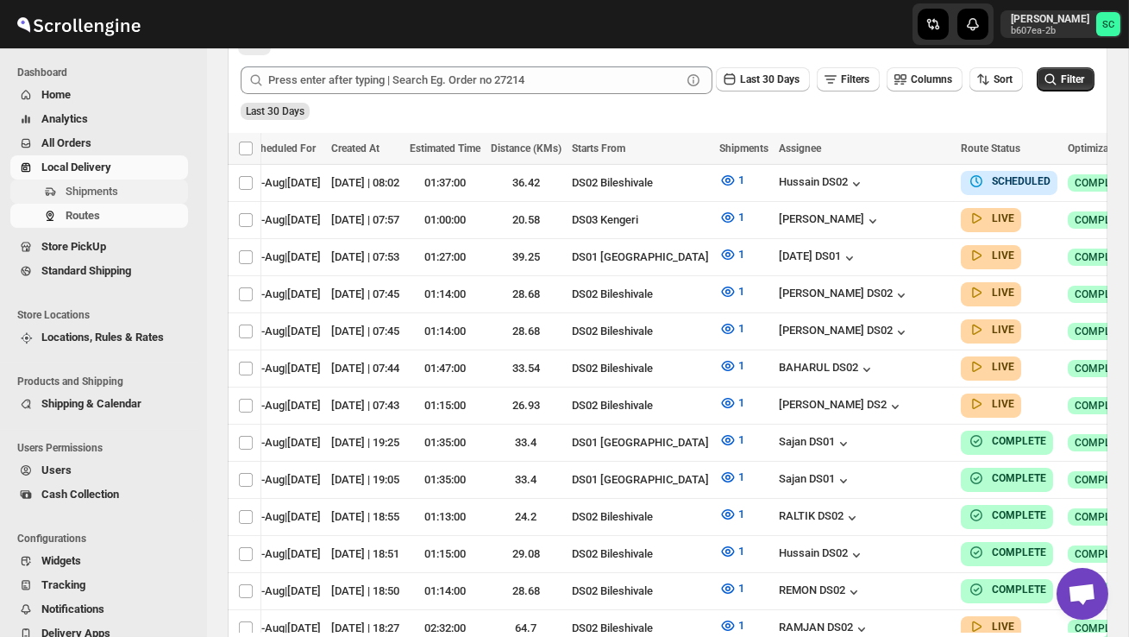
click at [125, 193] on span "Shipments" at bounding box center [125, 191] width 119 height 17
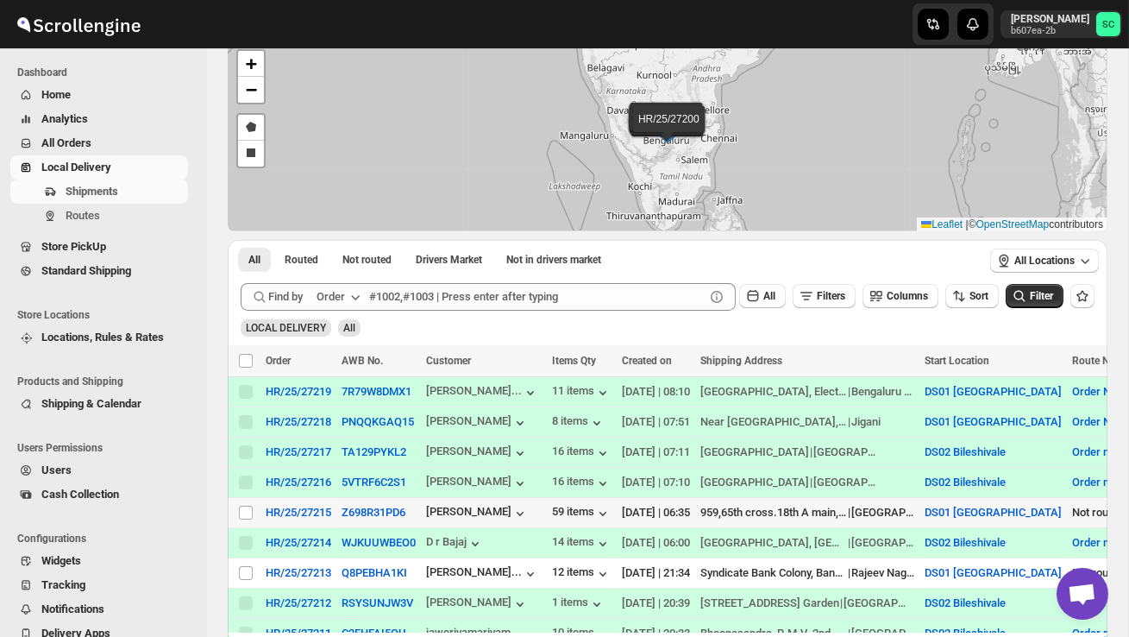
scroll to position [94, 0]
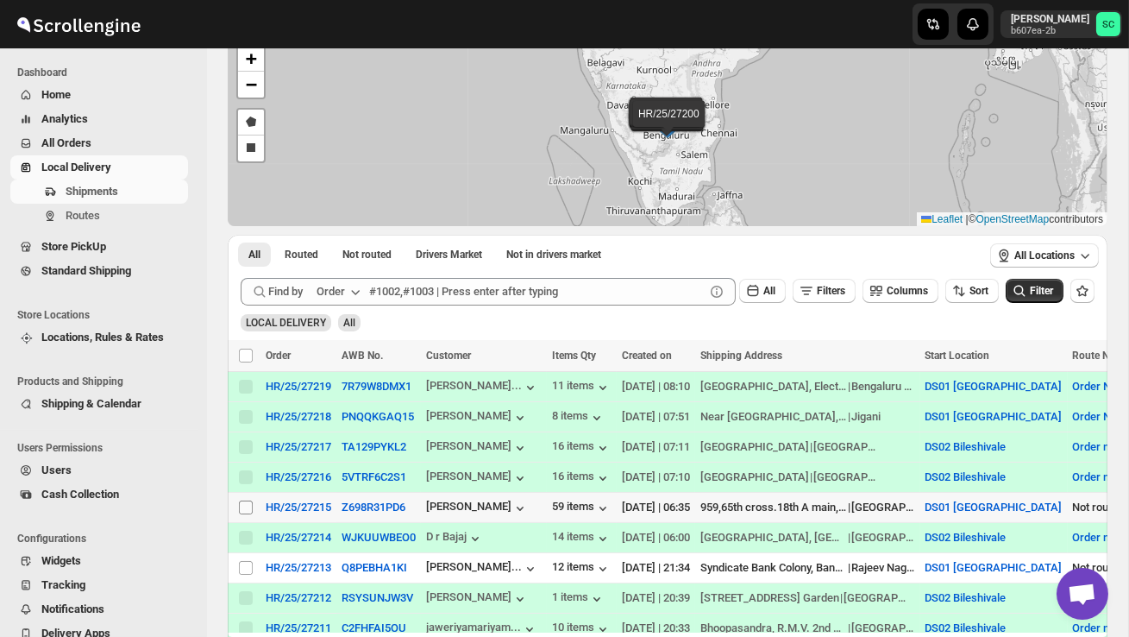
click at [251, 510] on input "Select shipment" at bounding box center [246, 507] width 14 height 14
checkbox input "true"
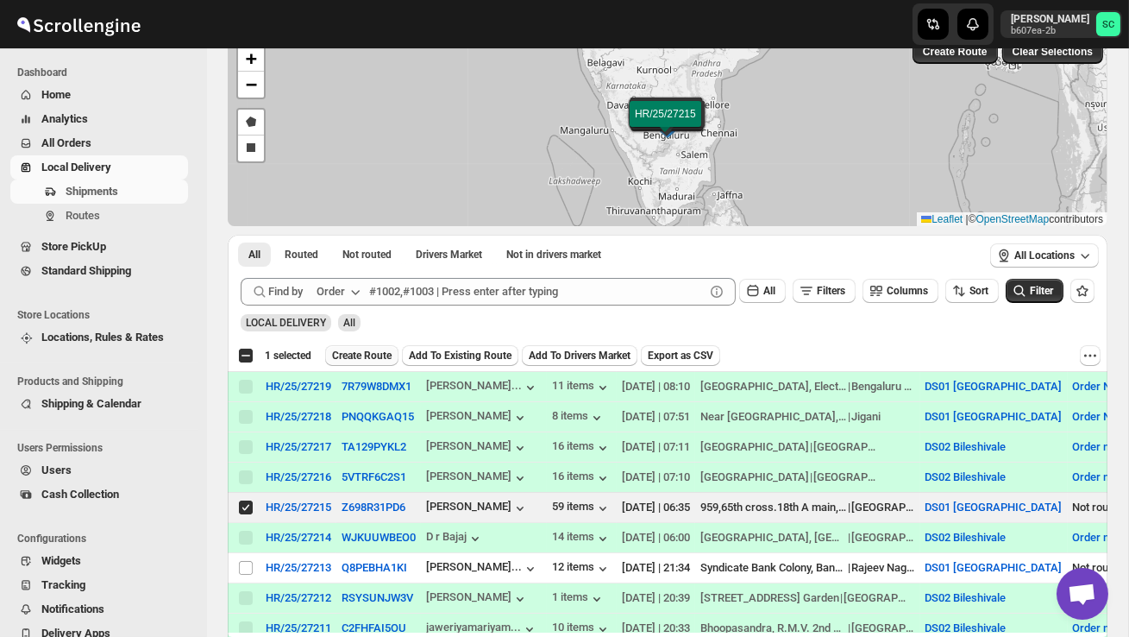
click at [386, 360] on span "Create Route" at bounding box center [362, 355] width 60 height 14
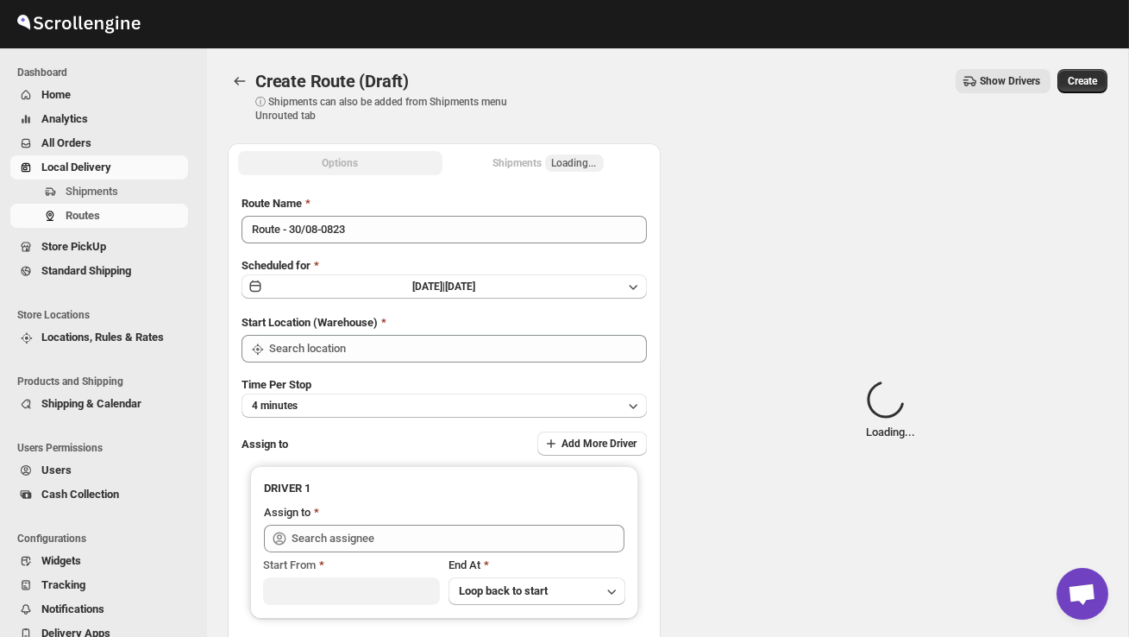
type input "DS01 [GEOGRAPHIC_DATA]"
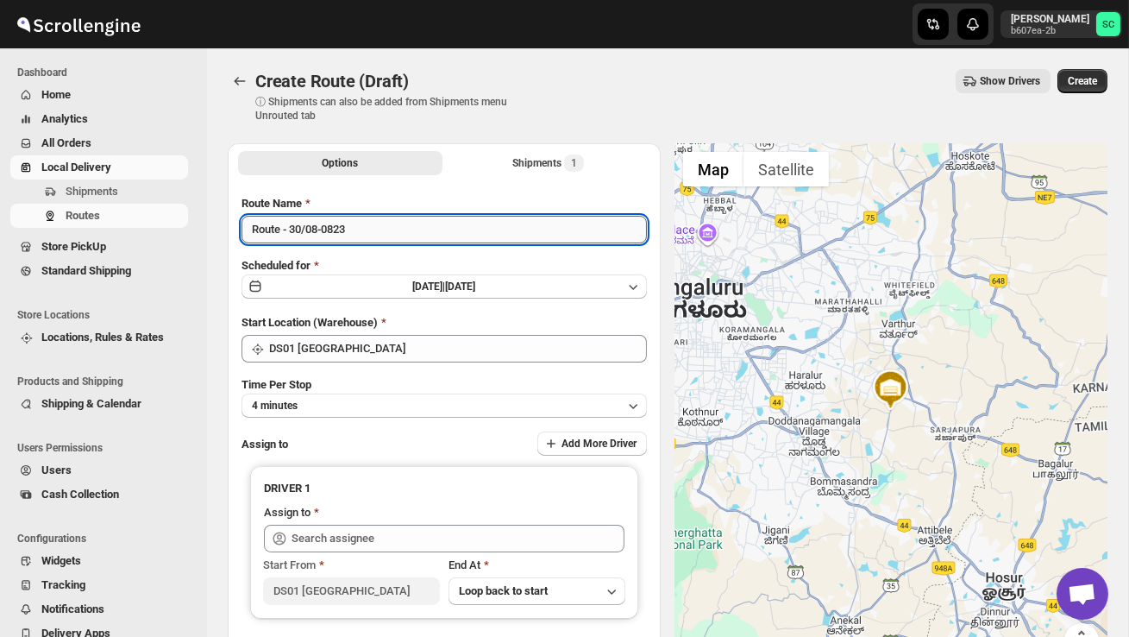
click at [384, 235] on input "Route - 30/08-0823" at bounding box center [444, 230] width 405 height 28
type input "R"
type input "Order no 27215"
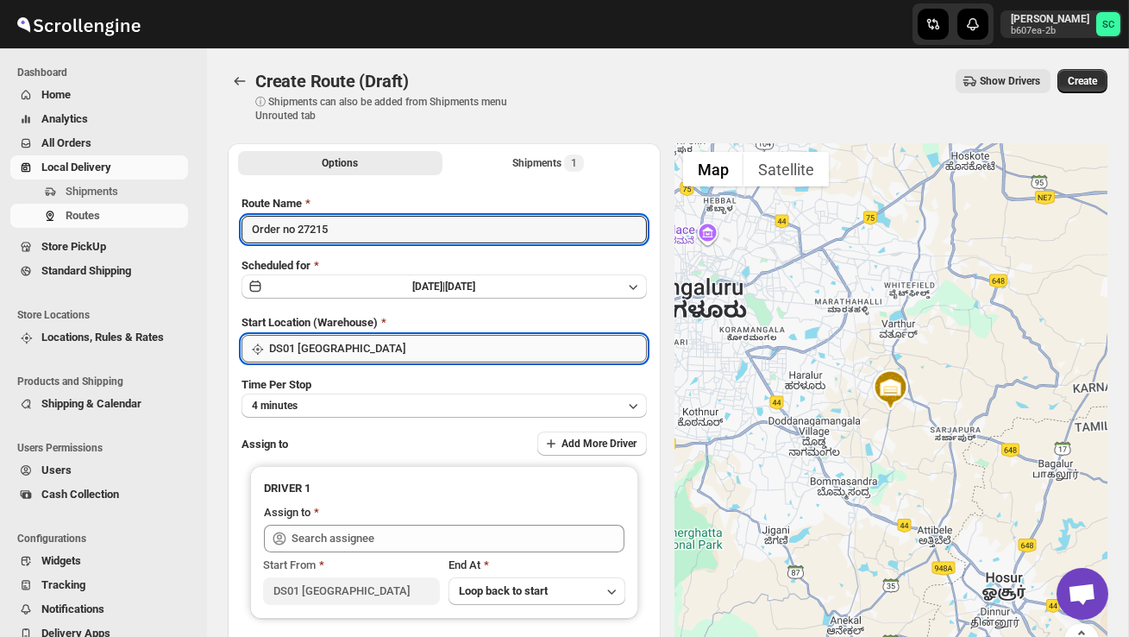
click at [408, 343] on input "DS01 [GEOGRAPHIC_DATA]" at bounding box center [458, 349] width 378 height 28
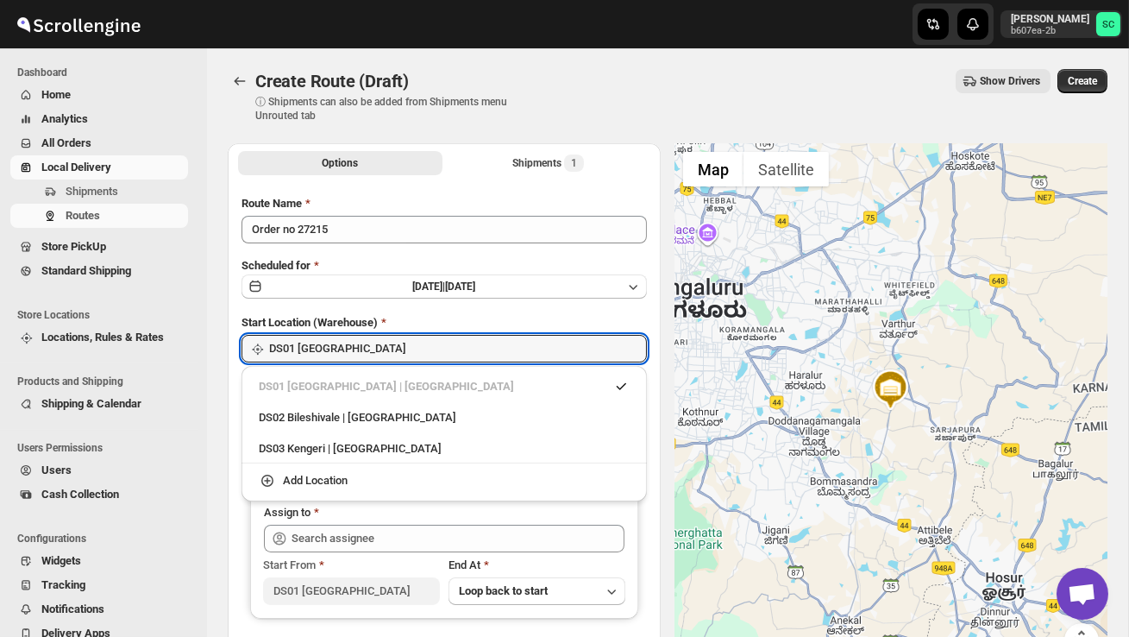
click at [402, 420] on div "DS02 Bileshivale | [GEOGRAPHIC_DATA]" at bounding box center [444, 417] width 371 height 17
type input "DS02 Bileshivale"
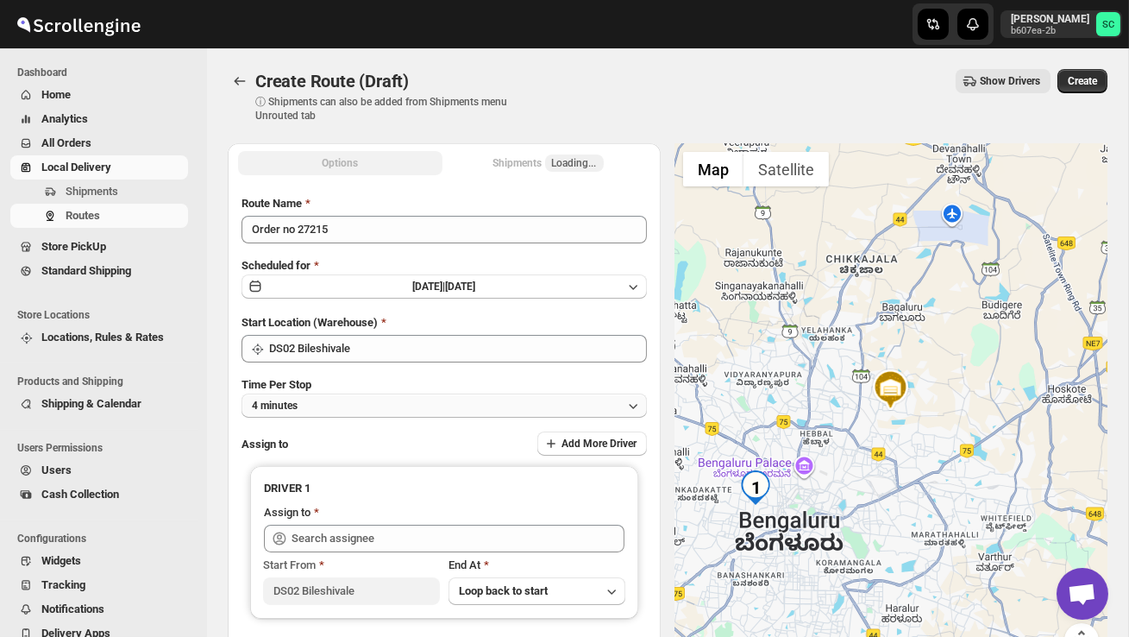
click at [393, 401] on button "4 minutes" at bounding box center [444, 405] width 405 height 24
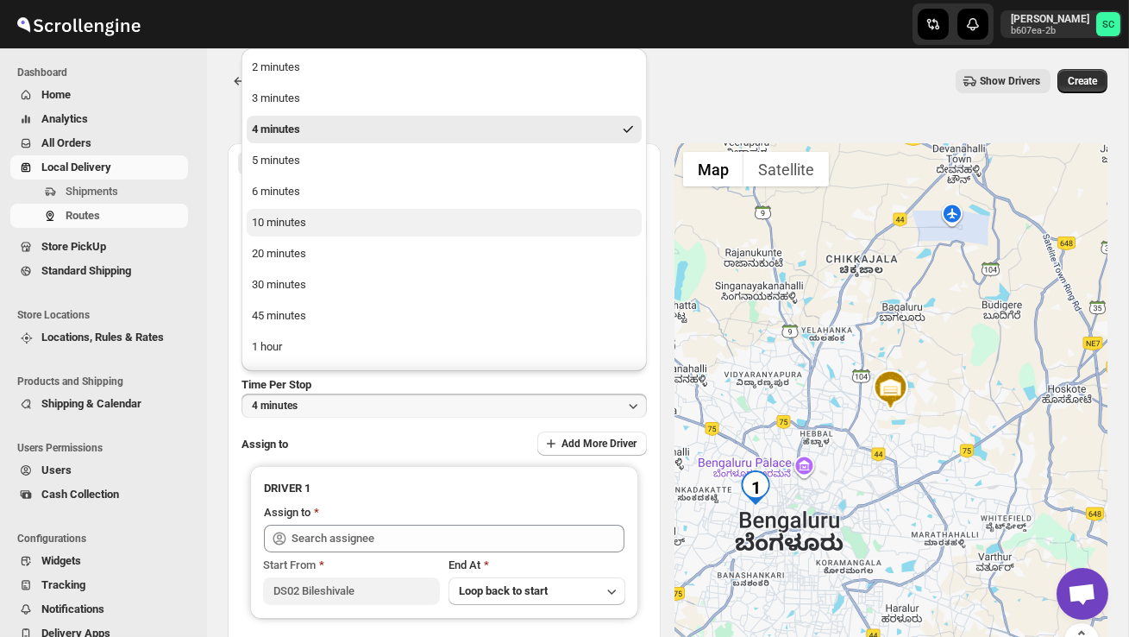
click at [326, 225] on button "10 minutes" at bounding box center [444, 223] width 395 height 28
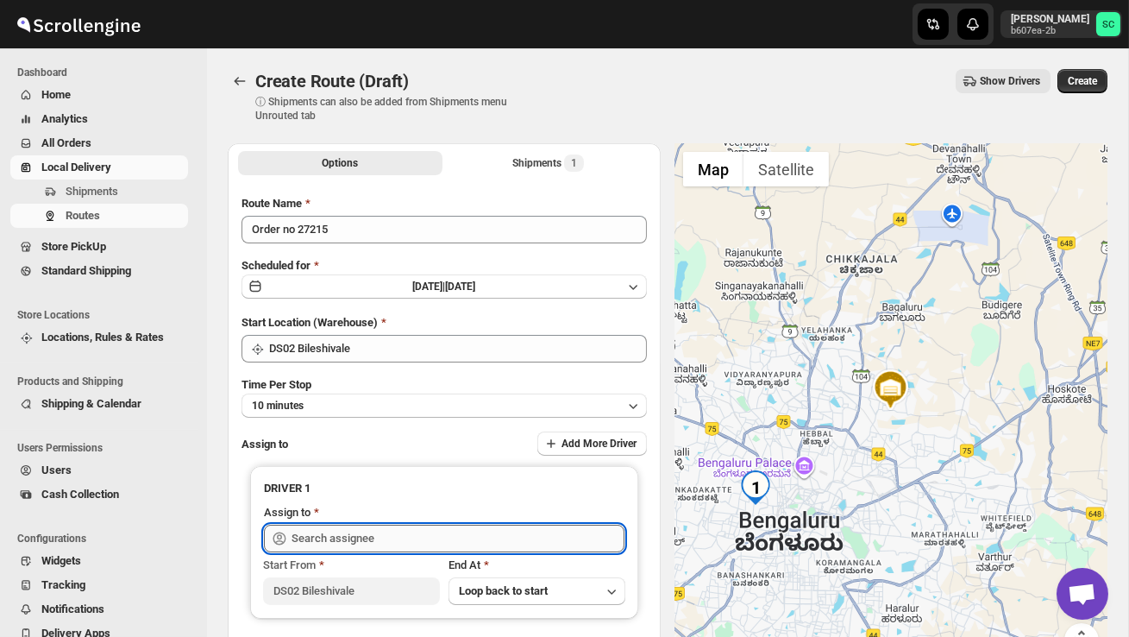
click at [387, 535] on input "text" at bounding box center [458, 538] width 333 height 28
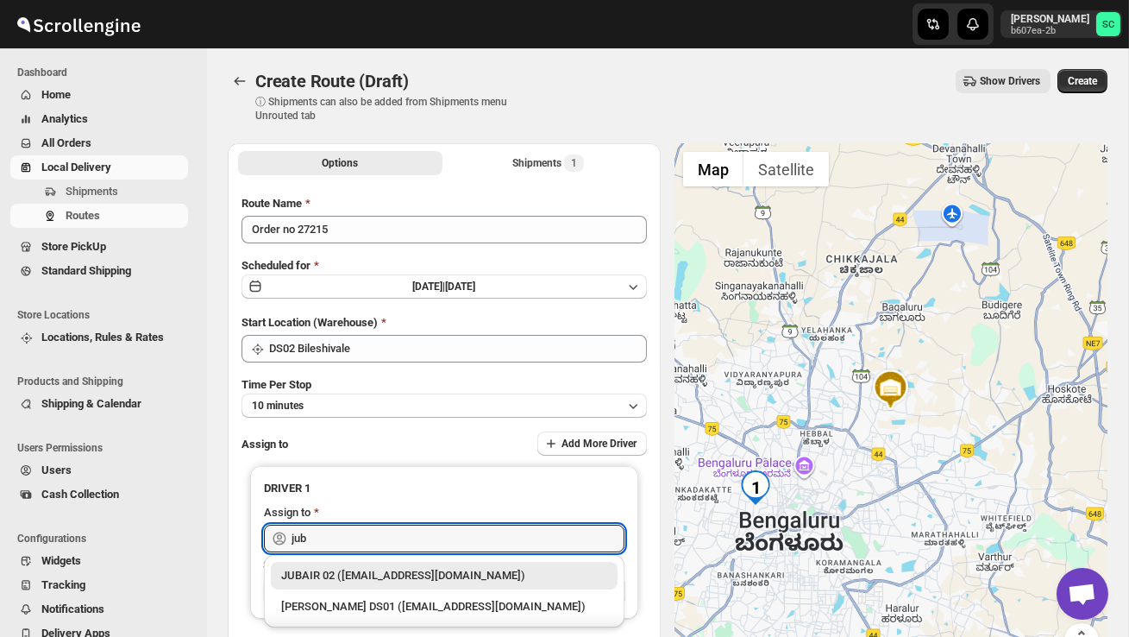
click at [429, 569] on div "JUBAIR 02 ([EMAIL_ADDRESS][DOMAIN_NAME])" at bounding box center [444, 575] width 326 height 17
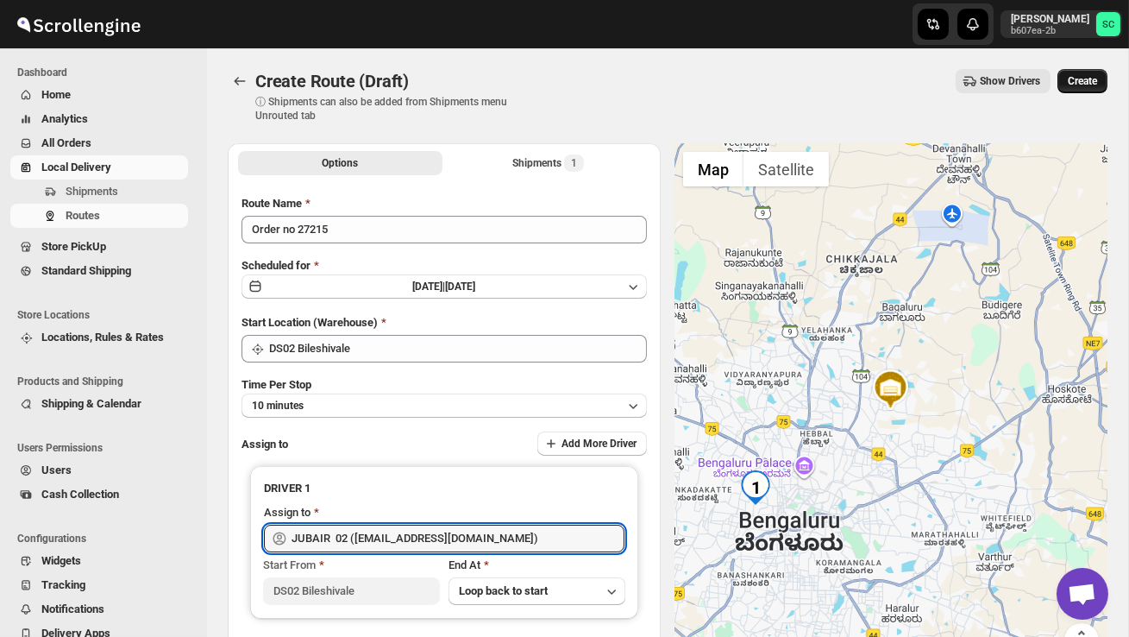
type input "JUBAIR 02 ([EMAIL_ADDRESS][DOMAIN_NAME])"
click at [1095, 81] on span "Create" at bounding box center [1082, 81] width 29 height 14
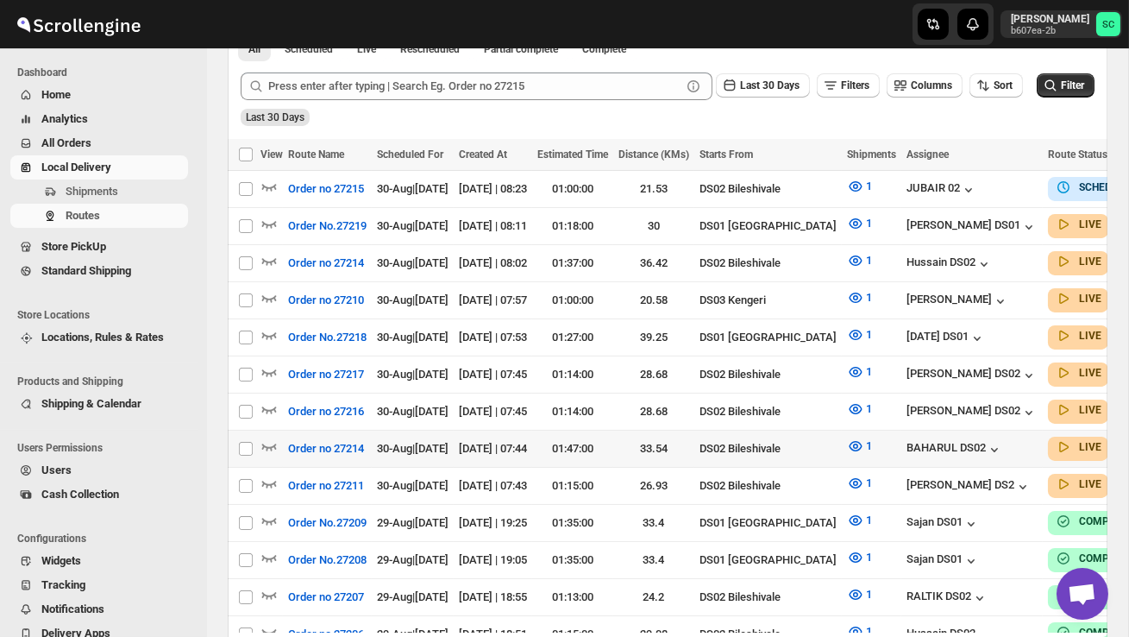
scroll to position [407, 0]
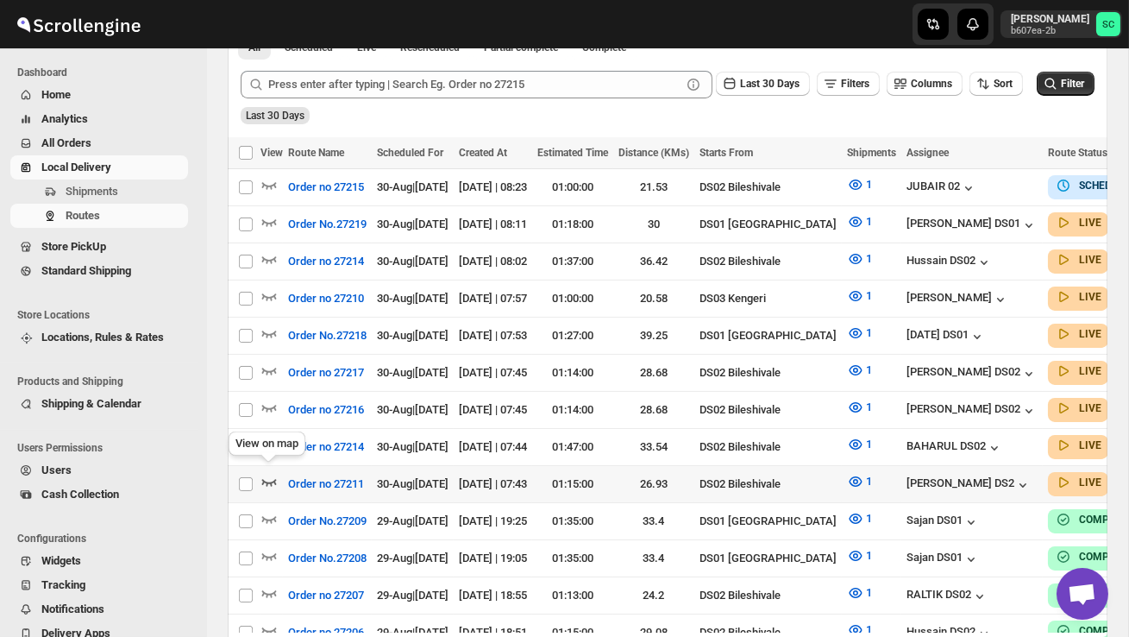
click at [271, 473] on icon "button" at bounding box center [268, 481] width 17 height 17
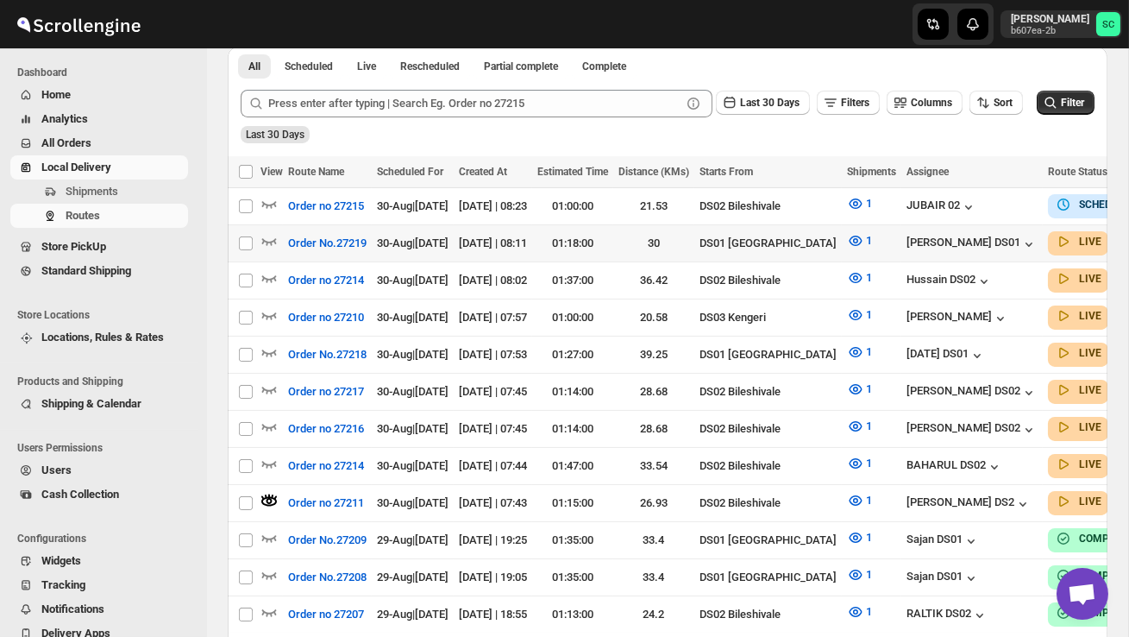
scroll to position [0, 0]
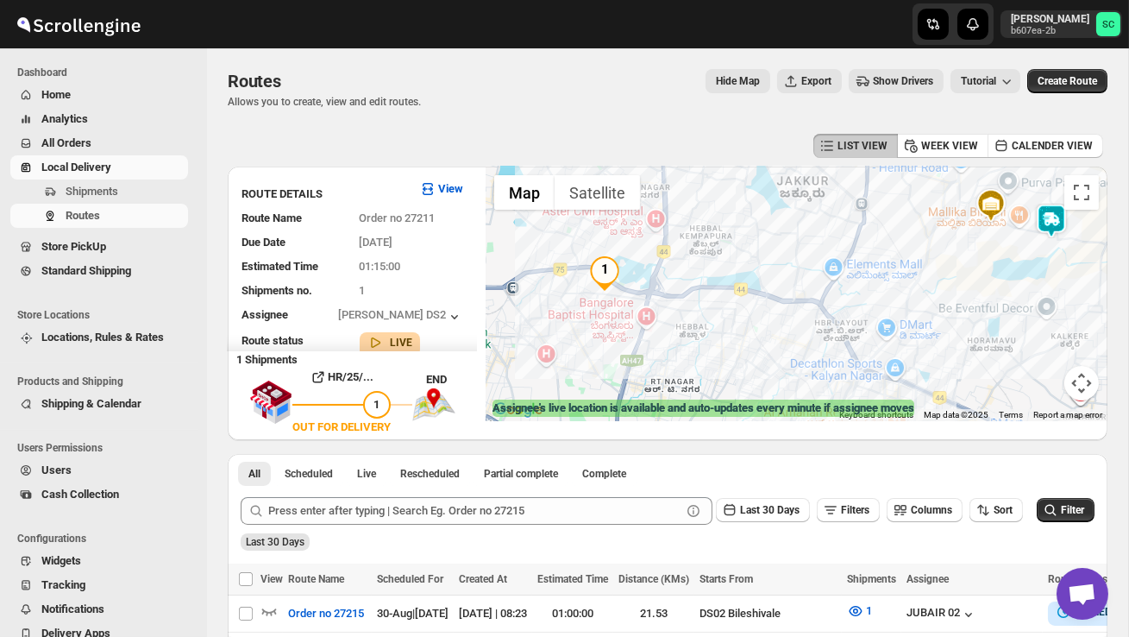
drag, startPoint x: 813, startPoint y: 321, endPoint x: 683, endPoint y: 355, distance: 134.5
click at [698, 350] on div at bounding box center [797, 293] width 622 height 254
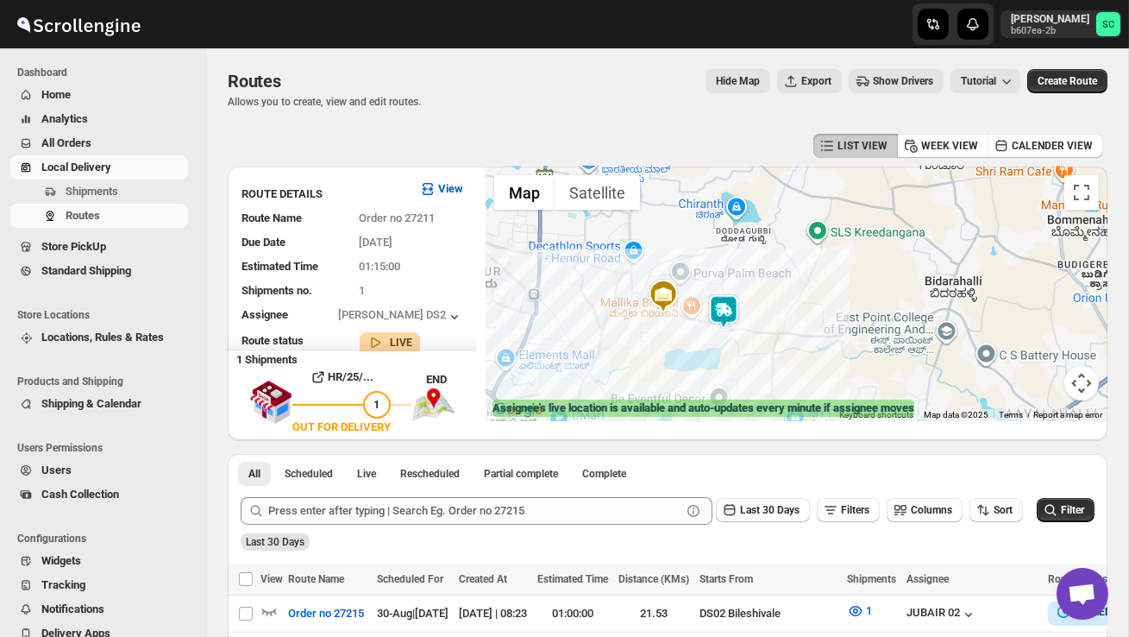
click at [731, 298] on img at bounding box center [723, 311] width 35 height 35
click at [801, 246] on button "Close" at bounding box center [787, 240] width 41 height 41
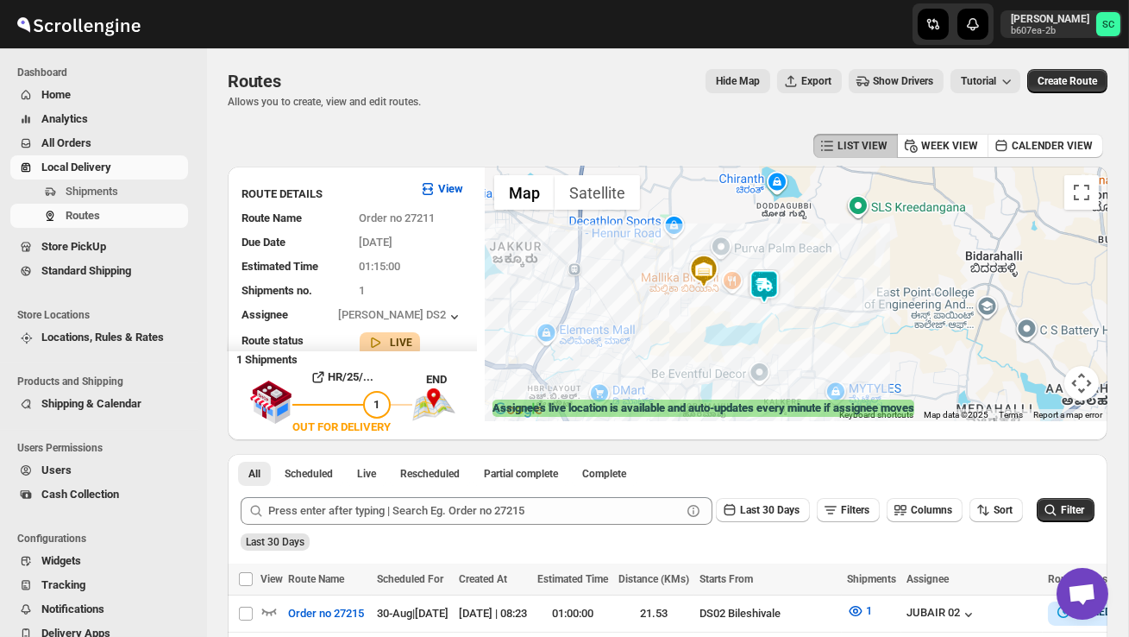
drag, startPoint x: 766, startPoint y: 326, endPoint x: 882, endPoint y: 250, distance: 139.0
click at [882, 250] on div at bounding box center [797, 293] width 622 height 254
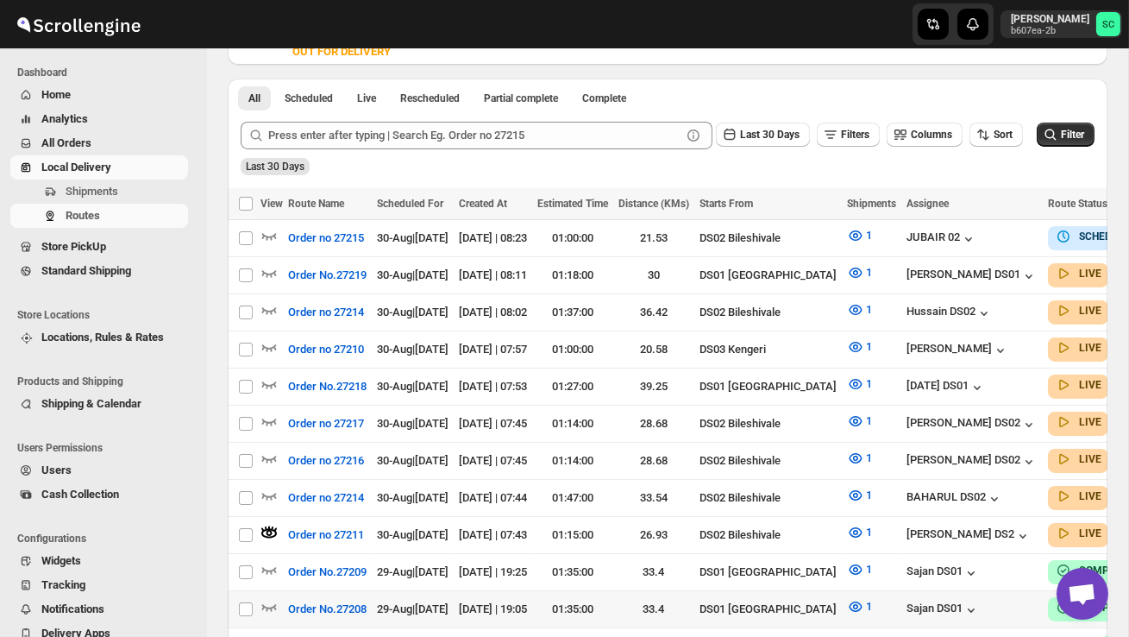
scroll to position [394, 0]
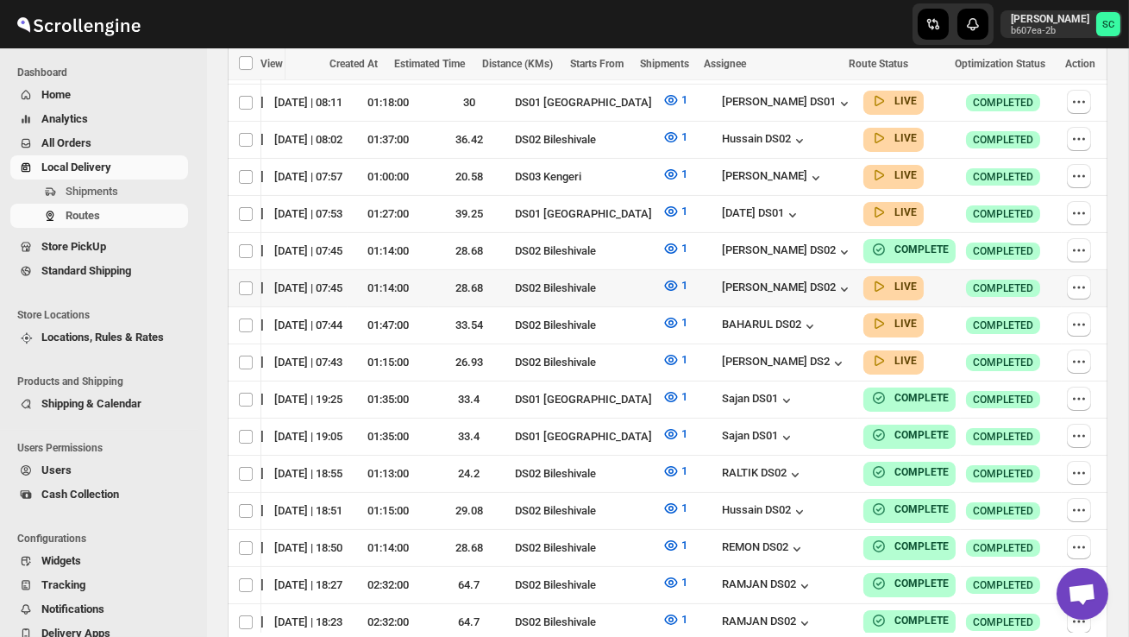
scroll to position [602, 0]
click at [1087, 278] on button "button" at bounding box center [1079, 288] width 24 height 24
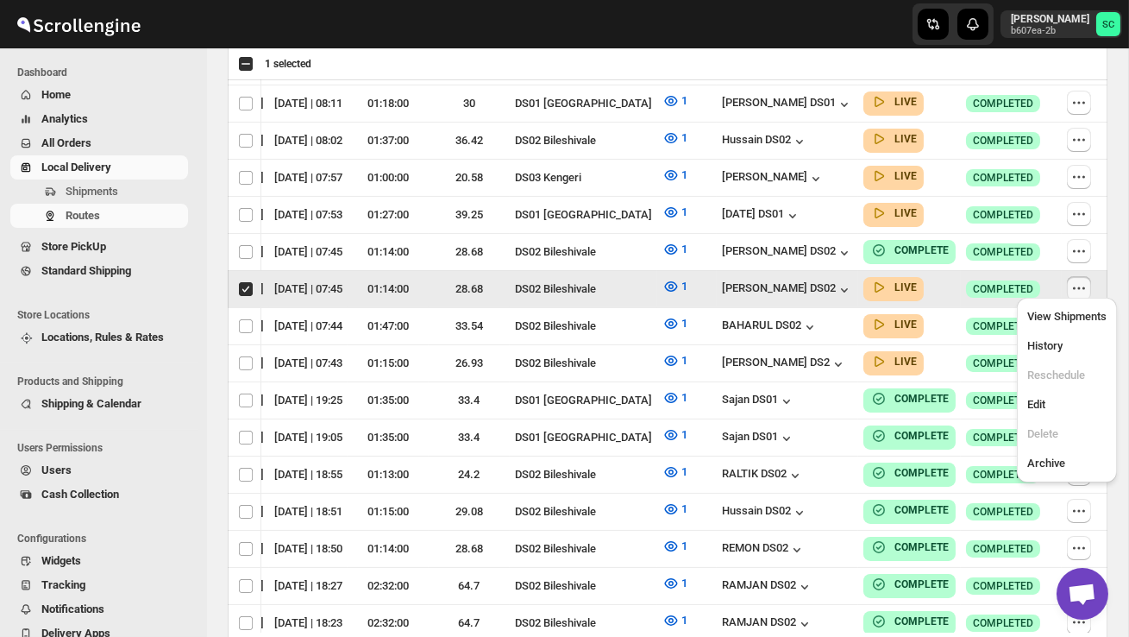
scroll to position [0, 1]
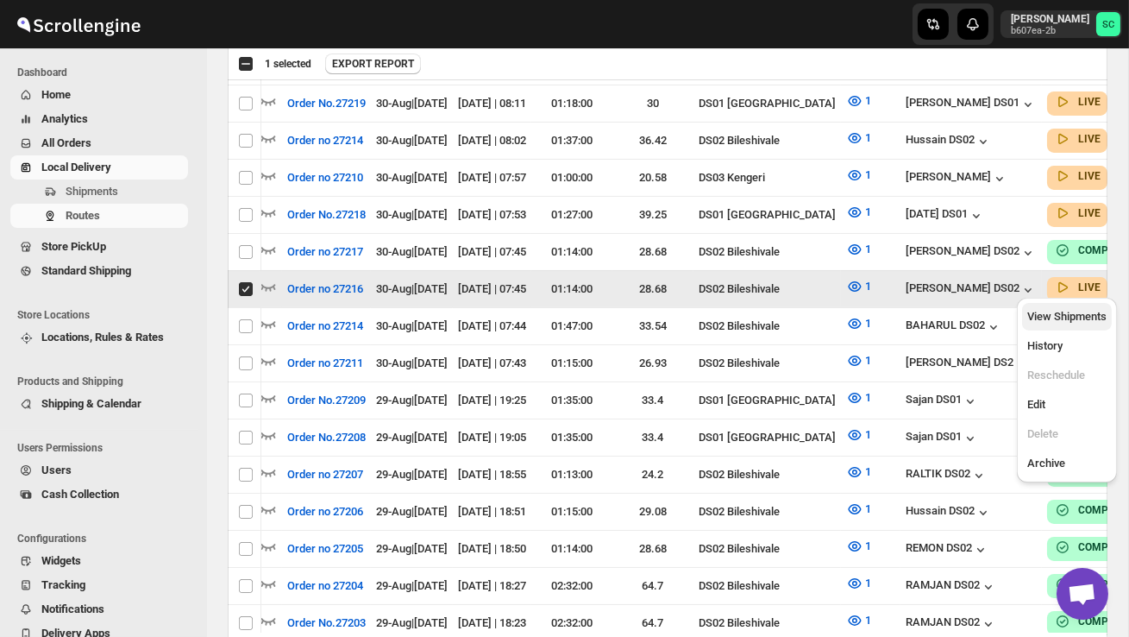
click at [1083, 323] on span "View Shipments" at bounding box center [1066, 316] width 79 height 13
checkbox input "false"
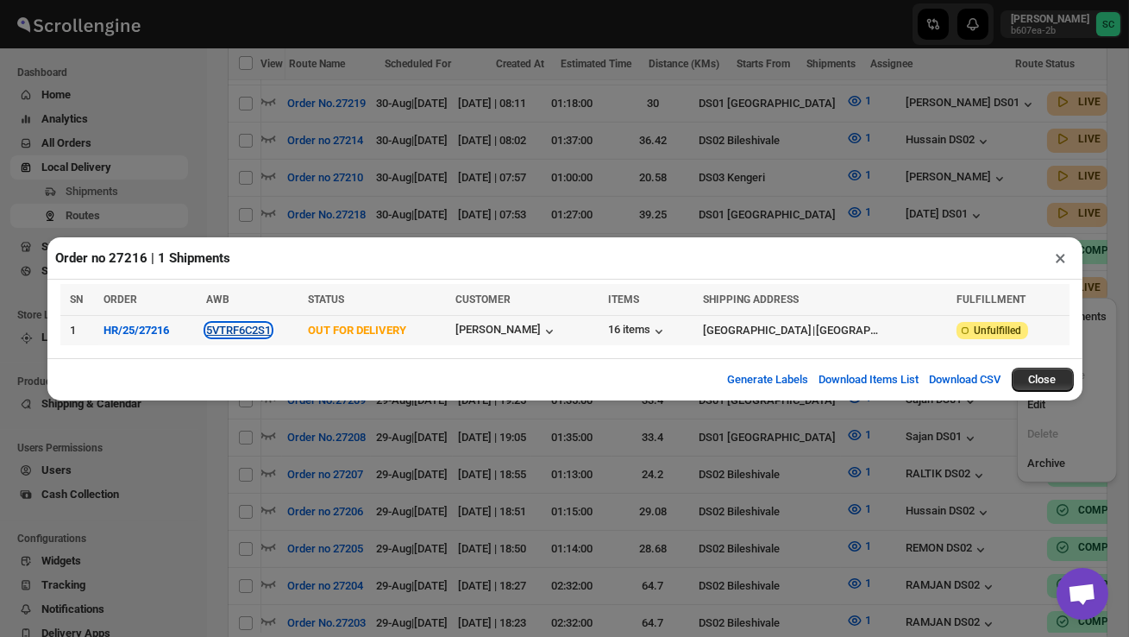
click at [252, 328] on button "5VTRF6C2S1" at bounding box center [238, 329] width 65 height 13
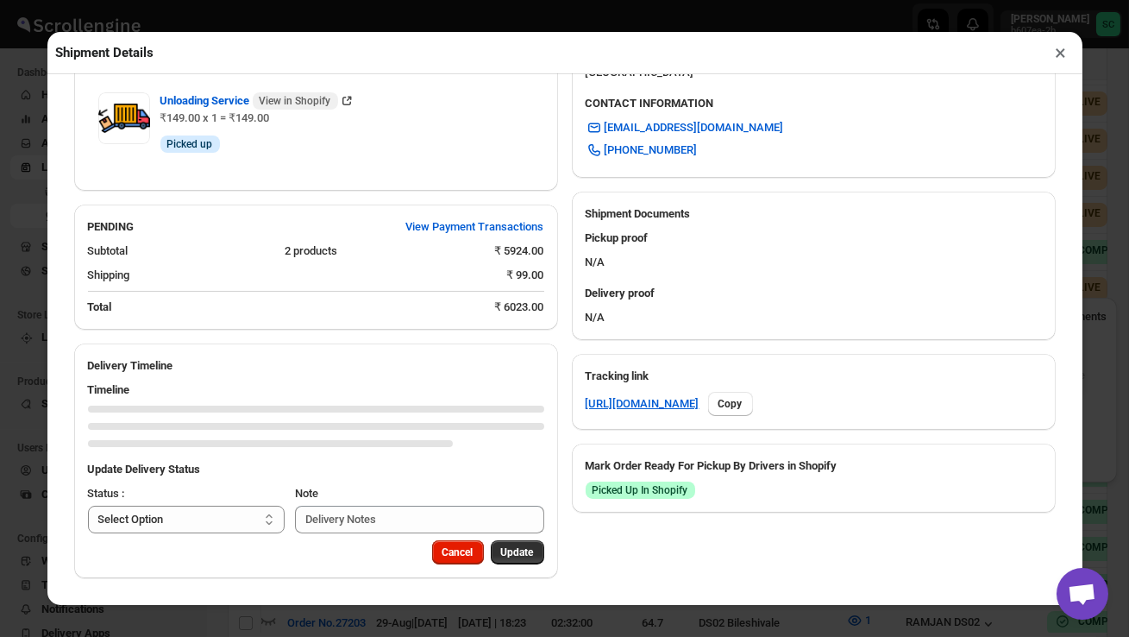
scroll to position [769, 0]
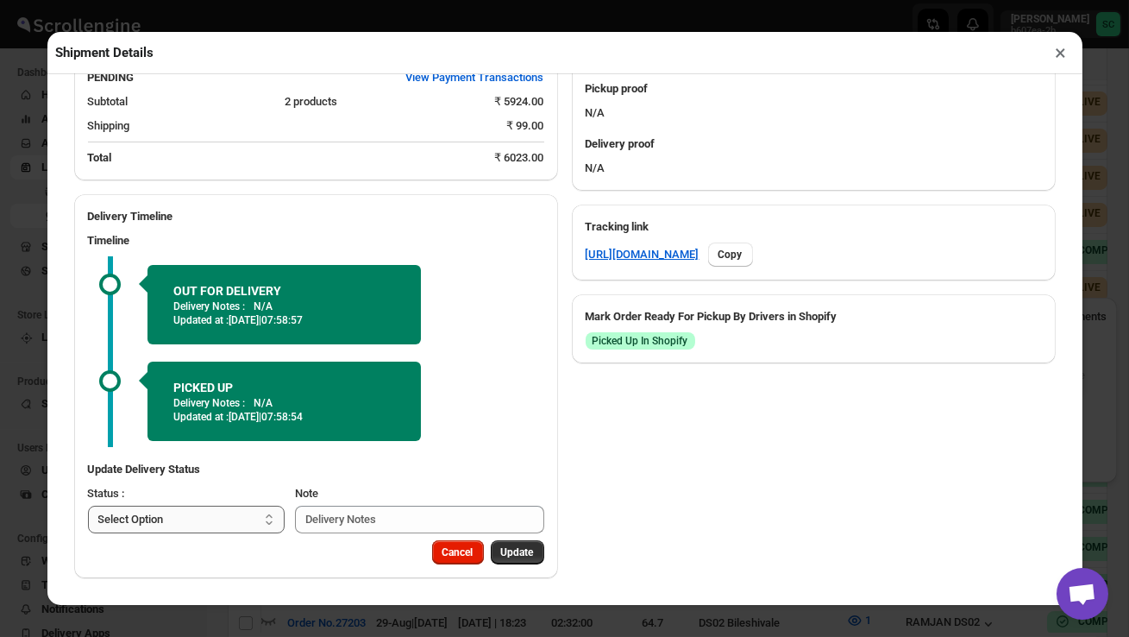
click at [216, 523] on select "Select Option PICKED UP OUT FOR DELIVERY RESCHEDULE DELIVERED CANCELLED" at bounding box center [187, 519] width 198 height 28
select select "DELIVERED"
click at [512, 564] on div "Cancel Update" at bounding box center [316, 559] width 484 height 38
click at [520, 548] on span "Update" at bounding box center [517, 552] width 33 height 14
select select
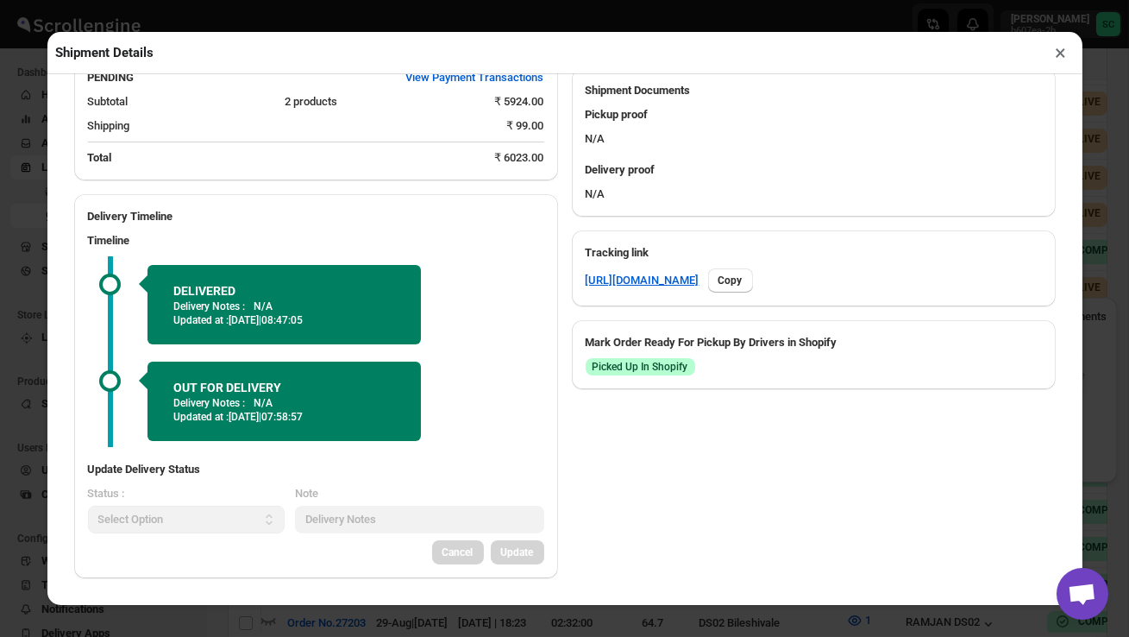
scroll to position [743, 0]
click at [1060, 51] on button "×" at bounding box center [1061, 53] width 25 height 24
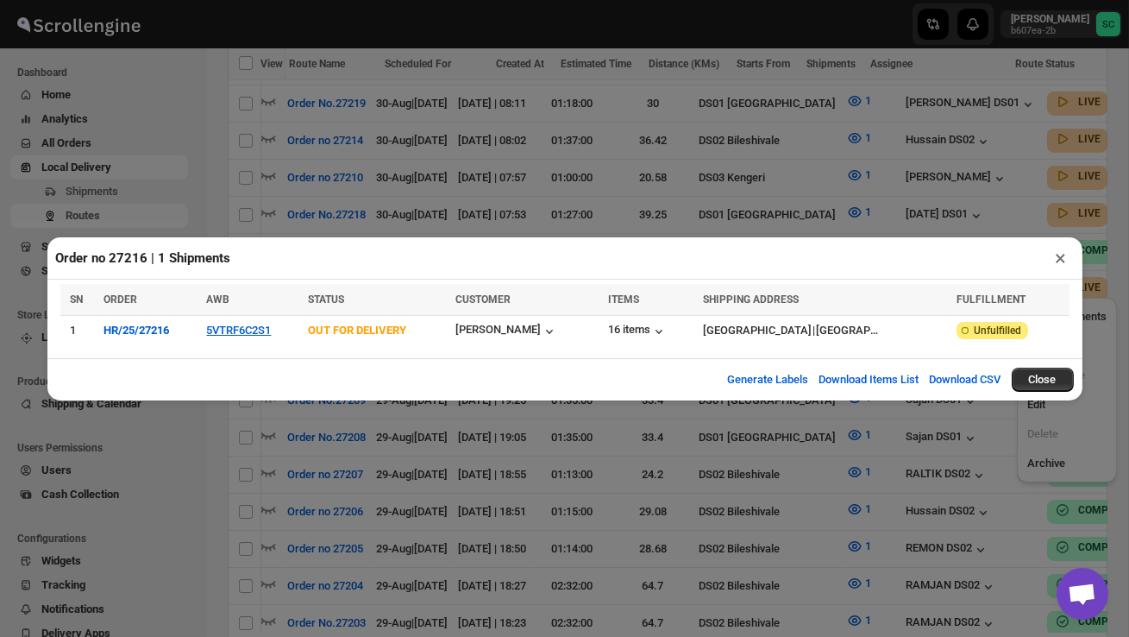
click at [1061, 257] on button "×" at bounding box center [1061, 258] width 25 height 24
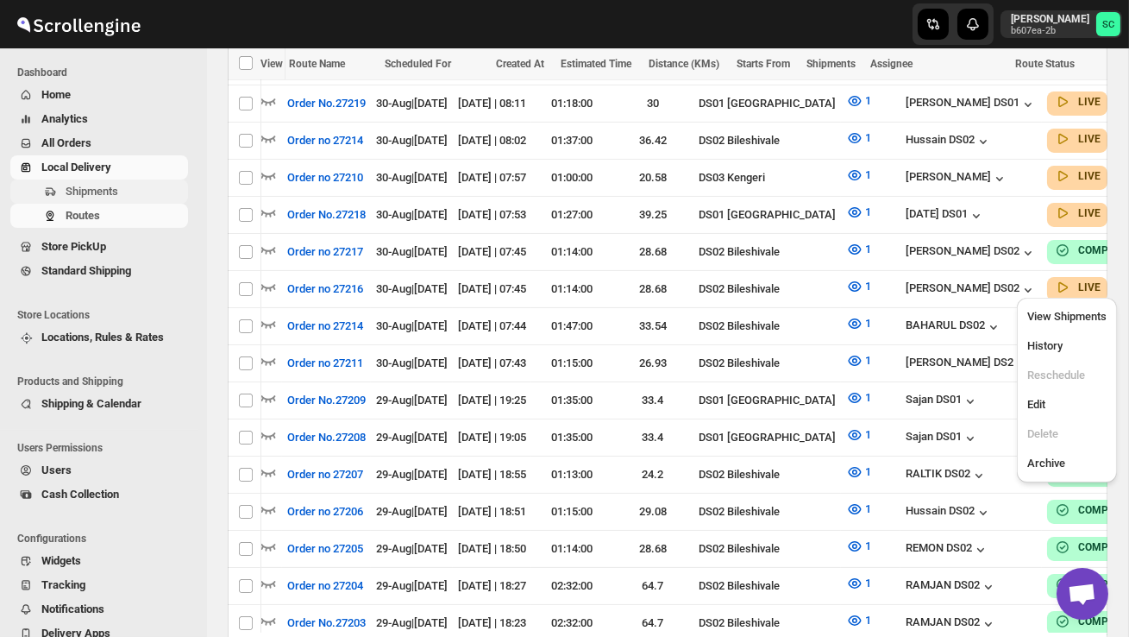
click at [118, 191] on span "Shipments" at bounding box center [92, 191] width 53 height 13
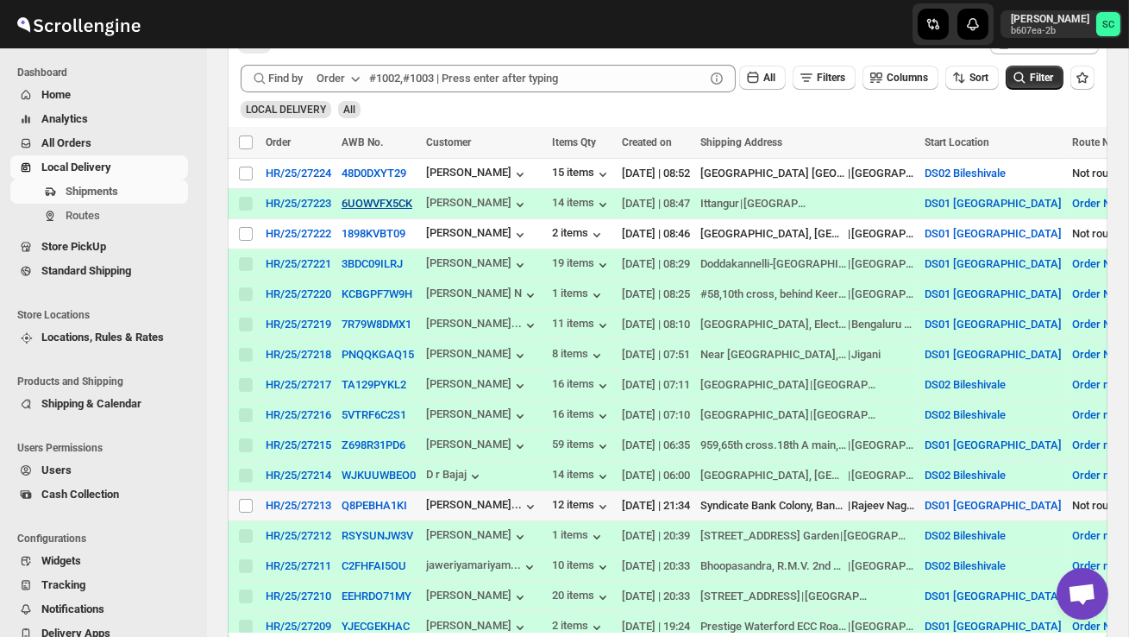
scroll to position [308, 0]
click at [242, 509] on input "Select shipment" at bounding box center [246, 505] width 14 height 14
checkbox input "true"
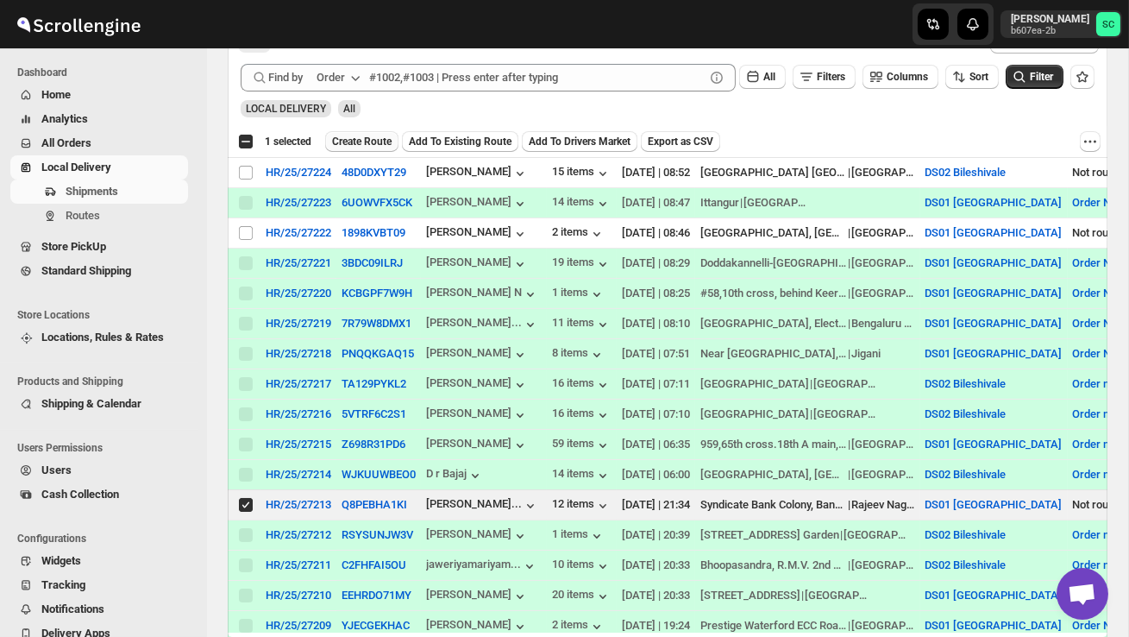
click at [372, 137] on span "Create Route" at bounding box center [362, 142] width 60 height 14
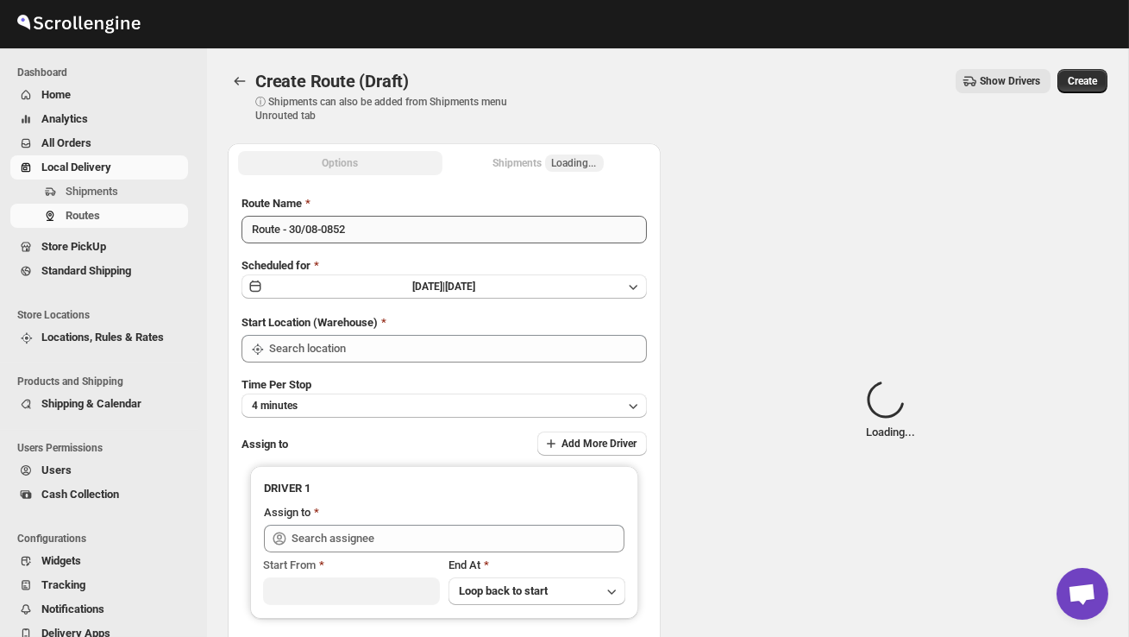
type input "DS01 [GEOGRAPHIC_DATA]"
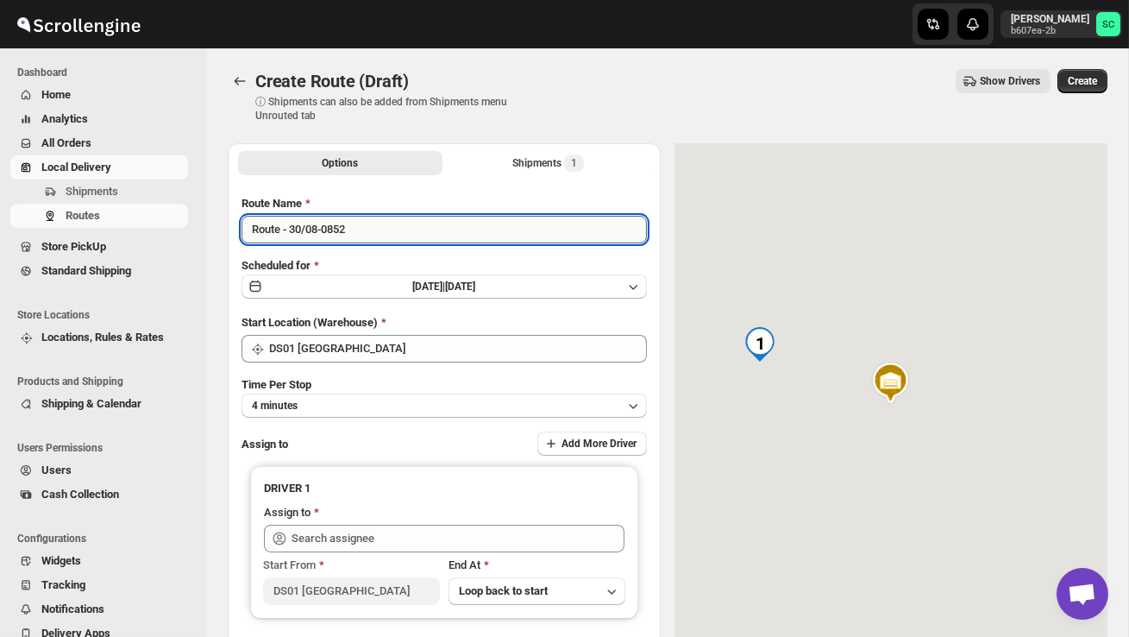
click at [387, 221] on input "Route - 30/08-0852" at bounding box center [444, 230] width 405 height 28
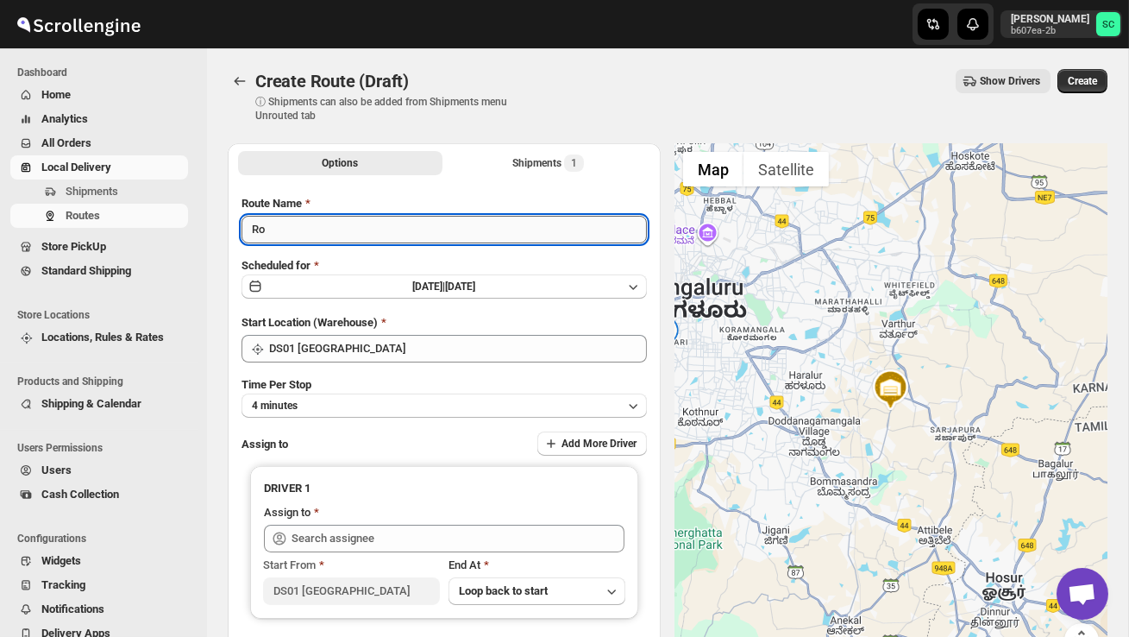
type input "R"
type input "Order no 27213"
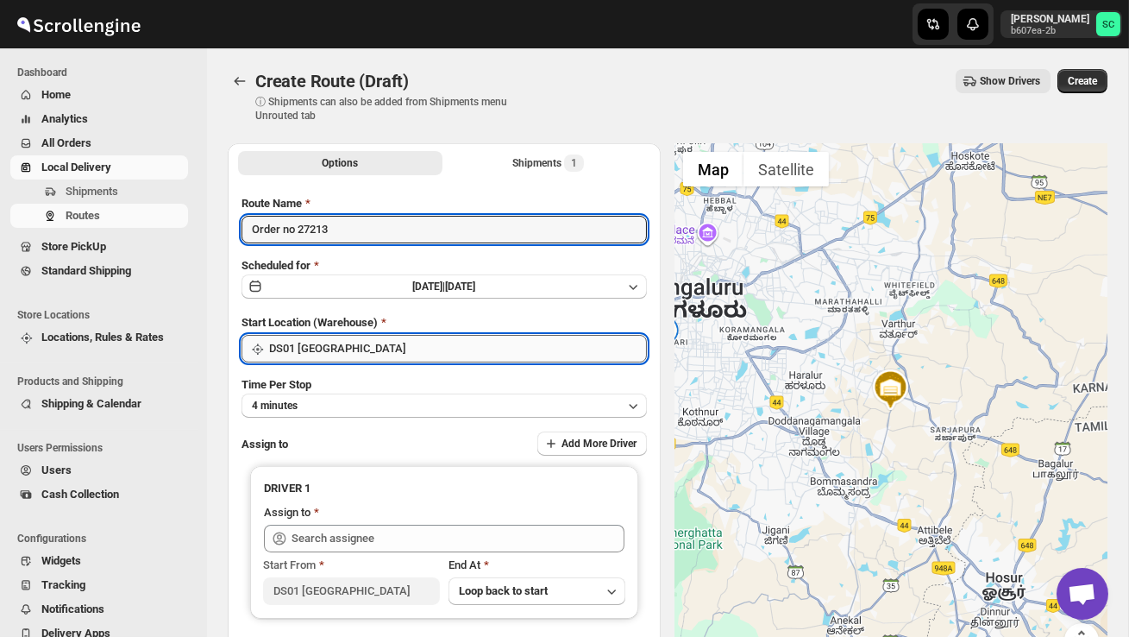
click at [419, 345] on input "DS01 [GEOGRAPHIC_DATA]" at bounding box center [458, 349] width 378 height 28
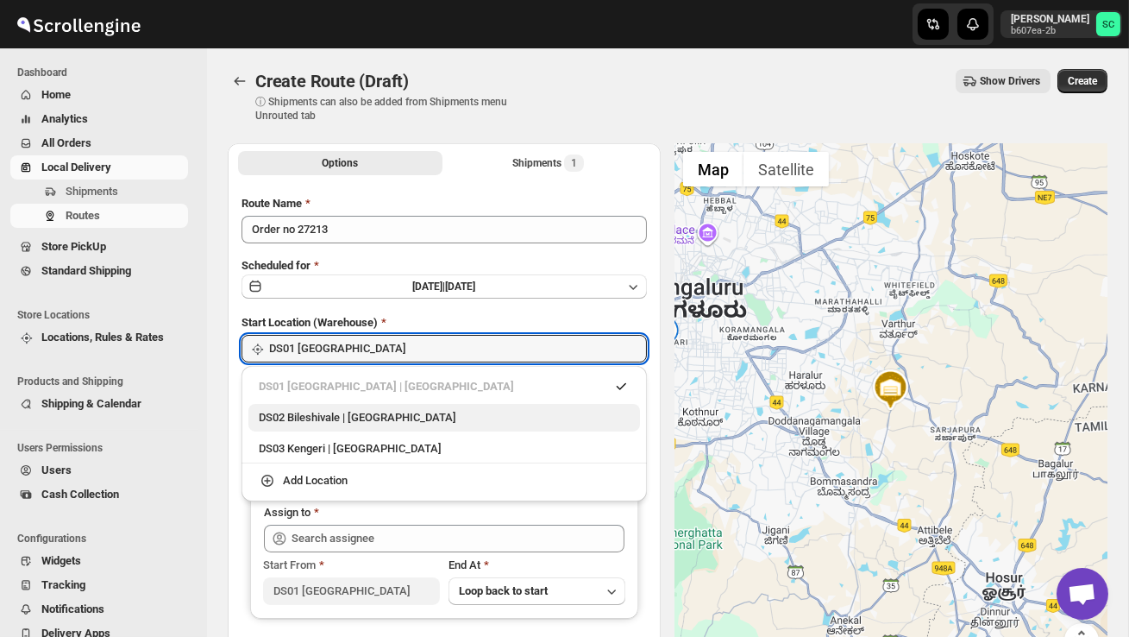
click at [401, 423] on div "DS02 Bileshivale | [GEOGRAPHIC_DATA]" at bounding box center [444, 417] width 371 height 17
type input "DS02 Bileshivale"
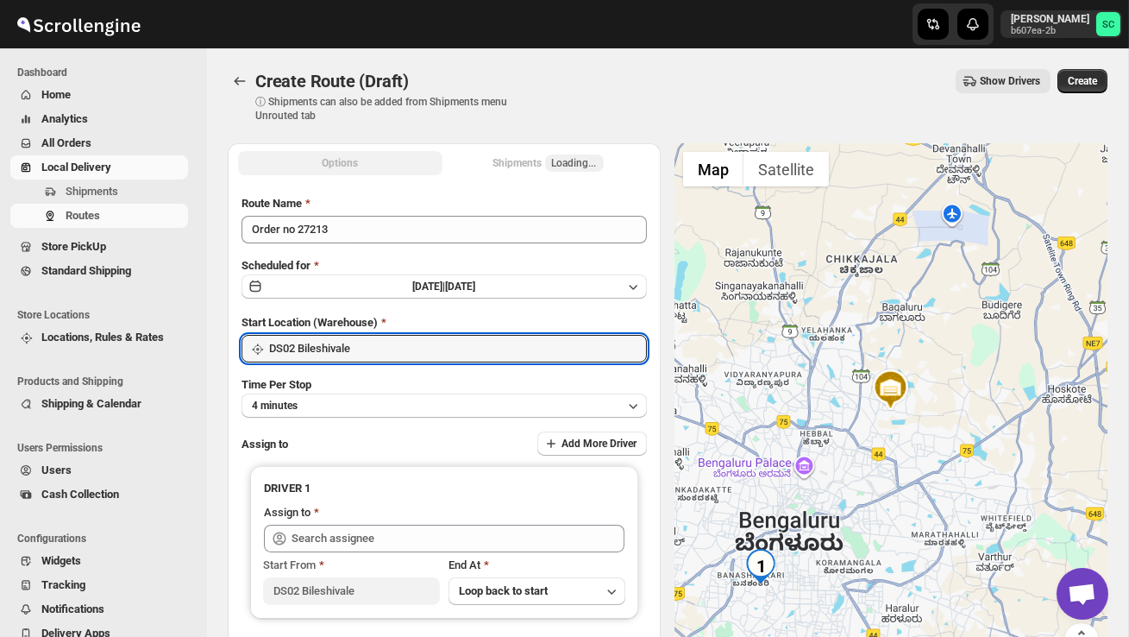
click at [400, 420] on div "Route Name Order no 27213 Scheduled for [DATE] | [DATE] Start Location (Warehou…" at bounding box center [444, 431] width 405 height 473
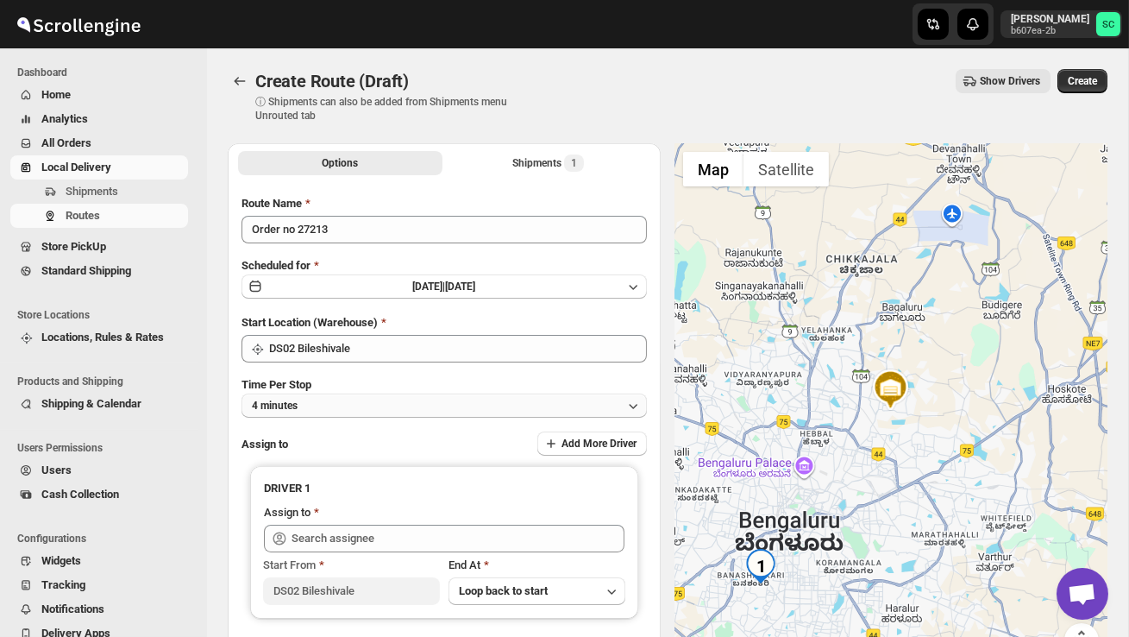
click at [405, 404] on button "4 minutes" at bounding box center [444, 405] width 405 height 24
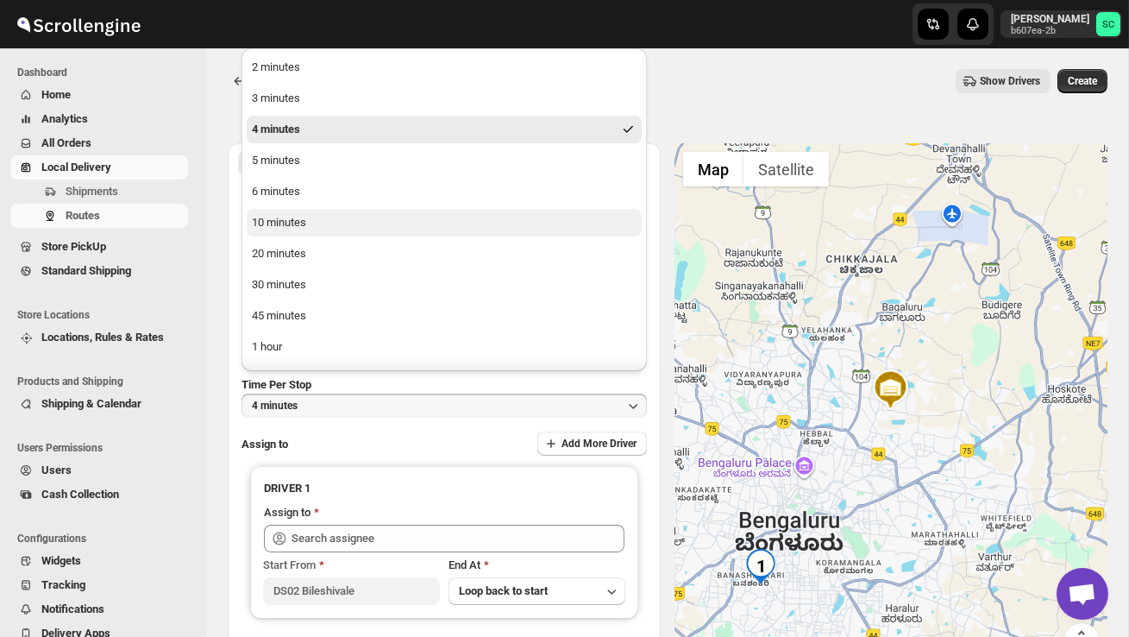
click at [328, 215] on button "10 minutes" at bounding box center [444, 223] width 395 height 28
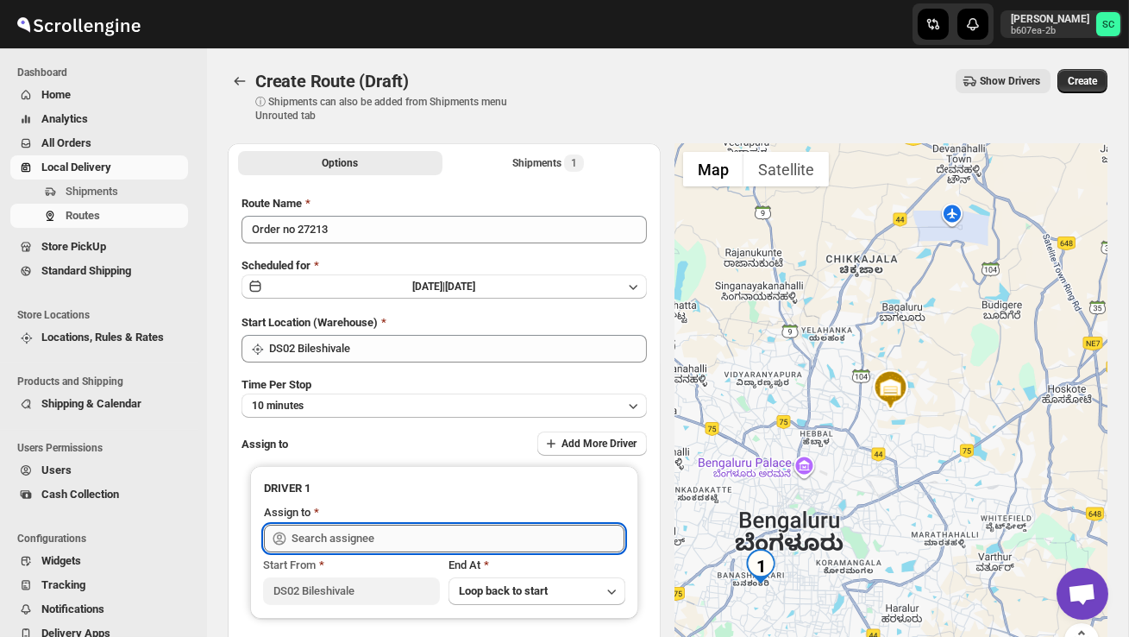
click at [346, 527] on input "text" at bounding box center [458, 538] width 333 height 28
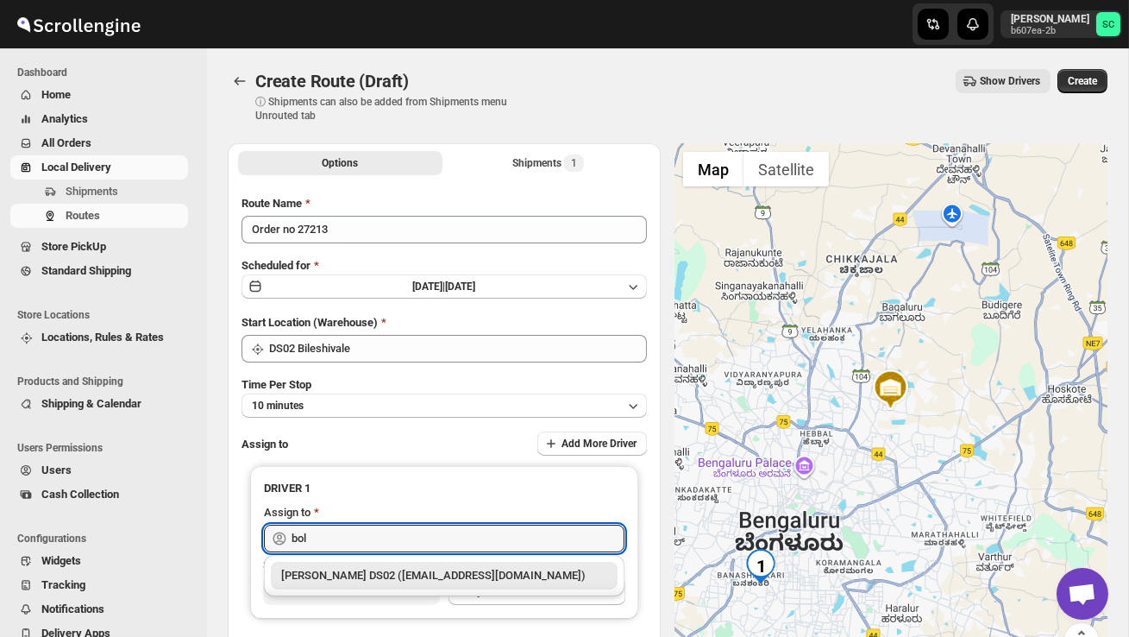
click at [380, 565] on div "[PERSON_NAME] DS02 ([EMAIL_ADDRESS][DOMAIN_NAME])" at bounding box center [444, 576] width 347 height 28
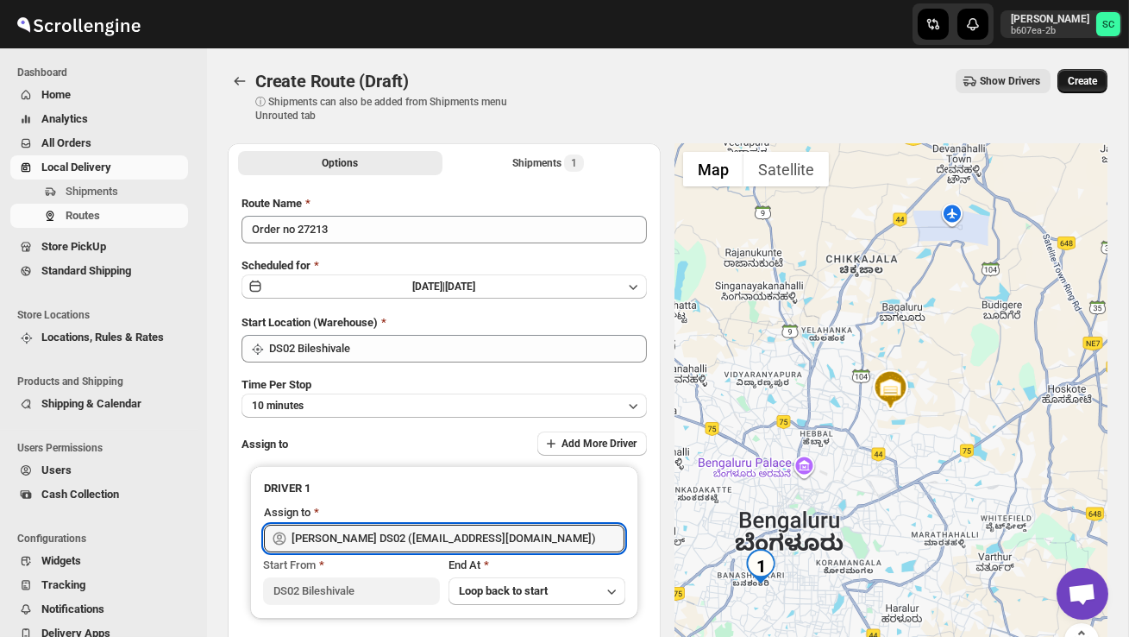
type input "[PERSON_NAME] DS02 ([EMAIL_ADDRESS][DOMAIN_NAME])"
click at [1082, 85] on span "Create" at bounding box center [1082, 81] width 29 height 14
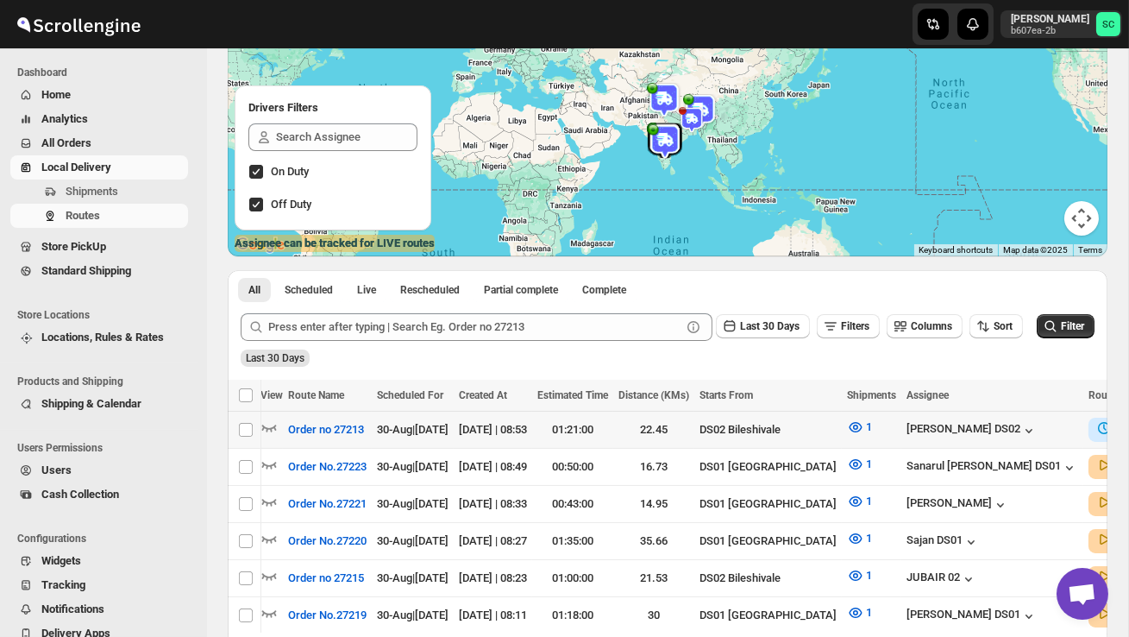
scroll to position [0, 249]
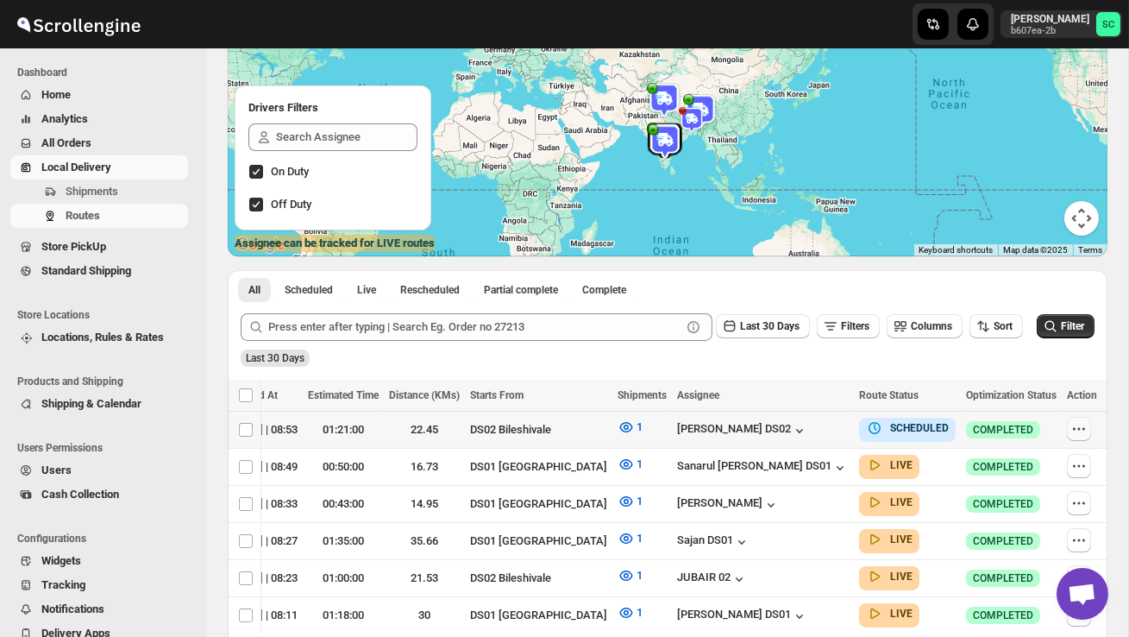
click at [1075, 426] on icon "button" at bounding box center [1078, 428] width 17 height 17
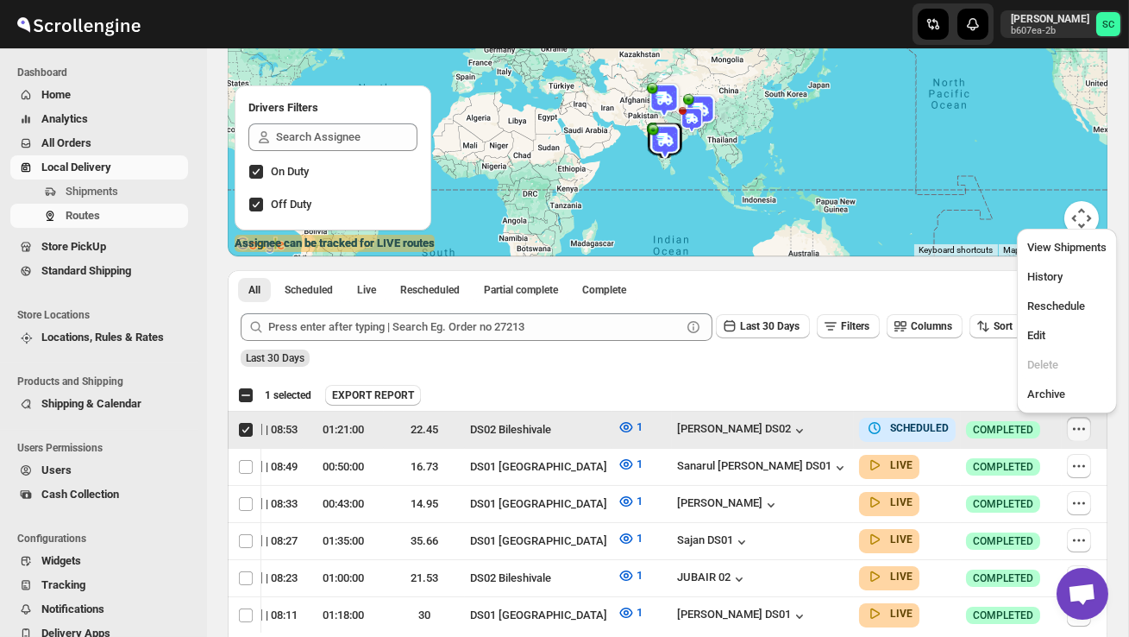
scroll to position [0, 1]
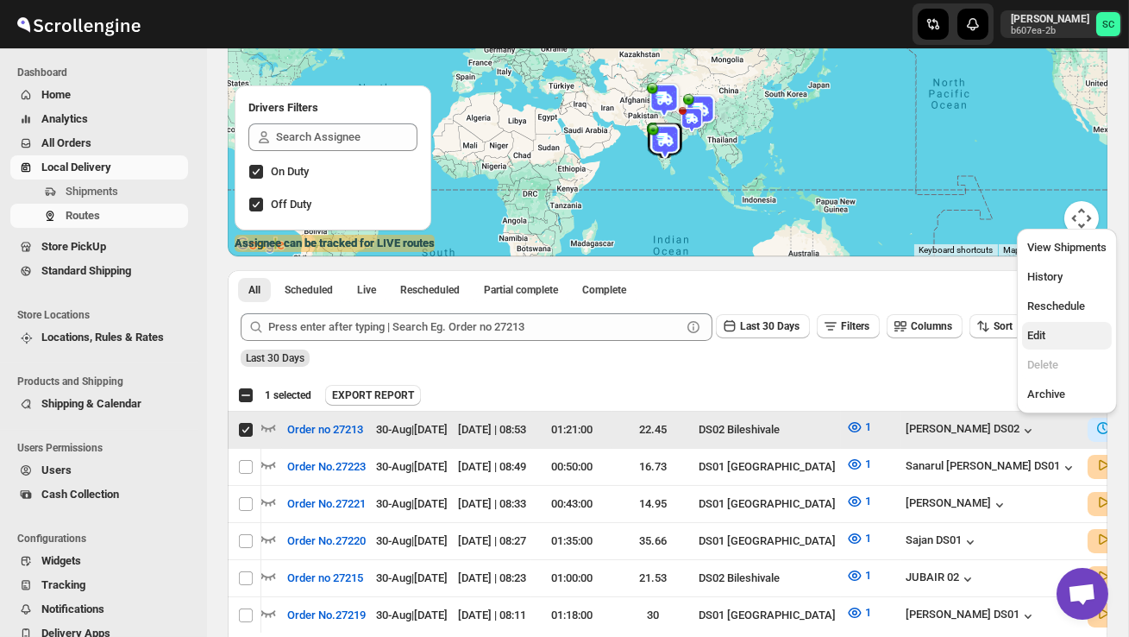
click at [1045, 334] on span "Edit" at bounding box center [1036, 335] width 18 height 13
checkbox input "false"
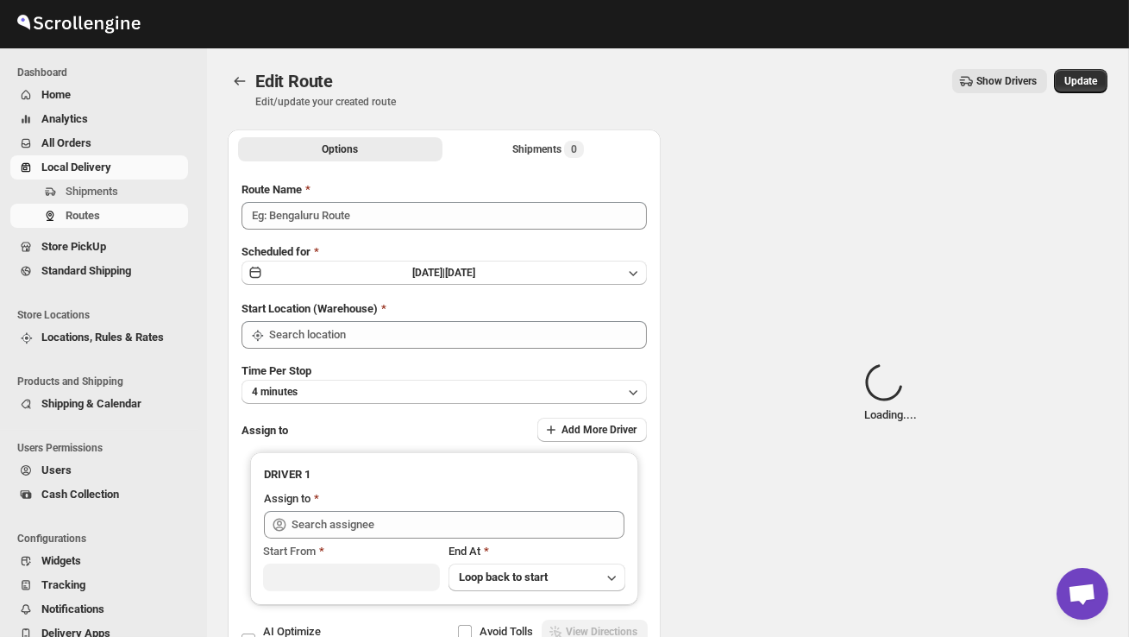
type input "Order no 27213"
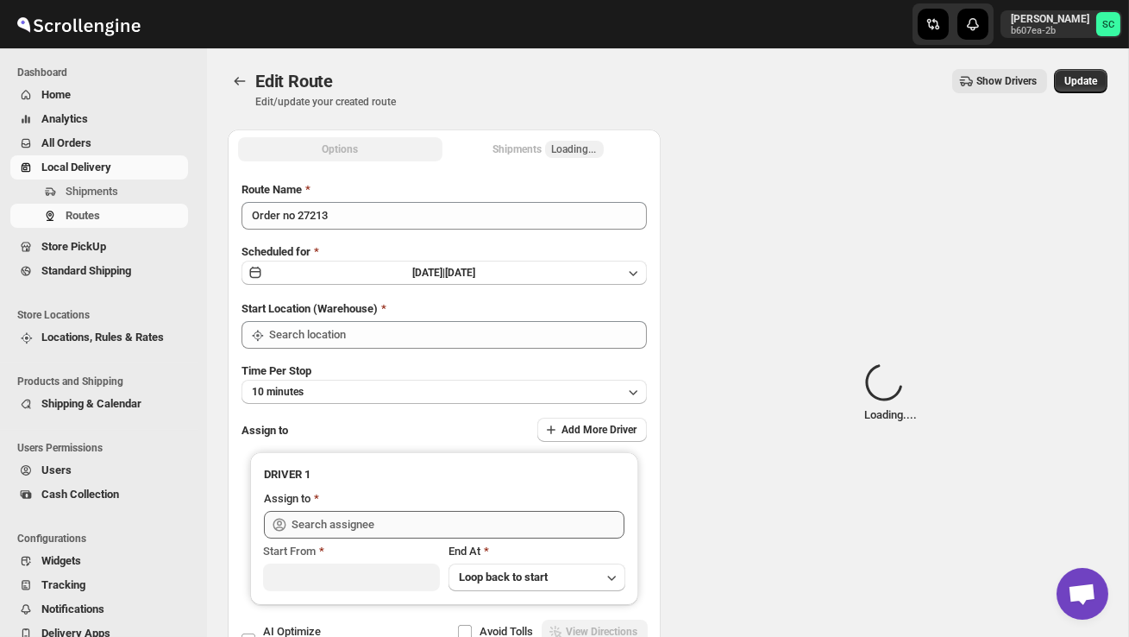
type input "DS02 Bileshivale"
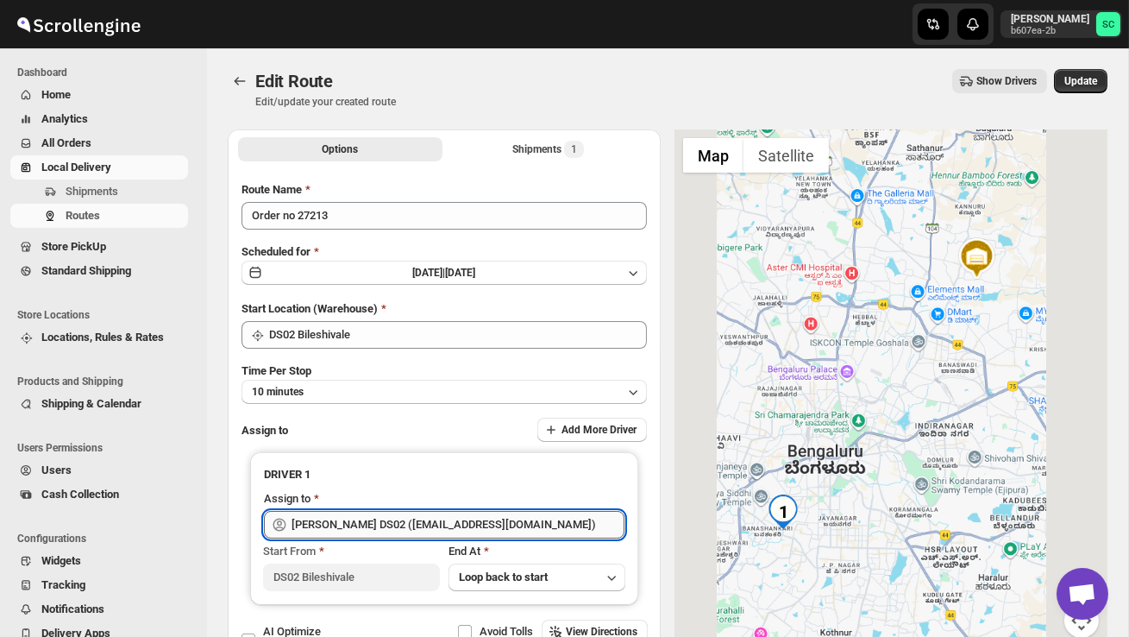
click at [493, 524] on input "[PERSON_NAME] DS02 ([EMAIL_ADDRESS][DOMAIN_NAME])" at bounding box center [458, 525] width 333 height 28
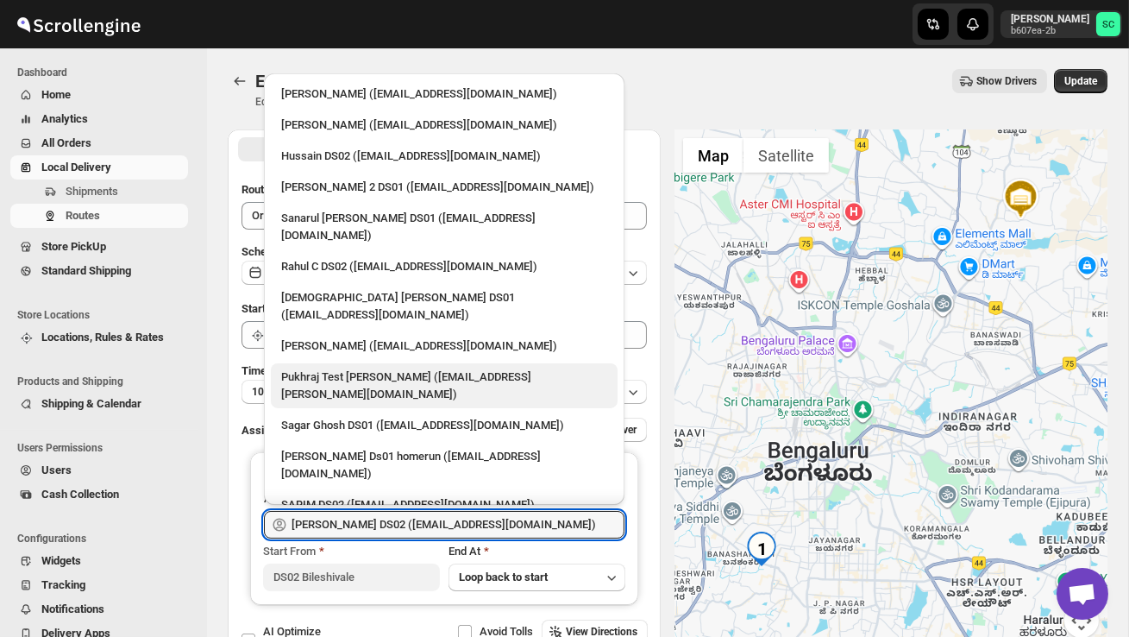
click at [377, 368] on div "Pukhraj Test [PERSON_NAME] ([EMAIL_ADDRESS][PERSON_NAME][DOMAIN_NAME])" at bounding box center [444, 385] width 326 height 35
type input "Pukhraj Test [PERSON_NAME] ([EMAIL_ADDRESS][PERSON_NAME][DOMAIN_NAME])"
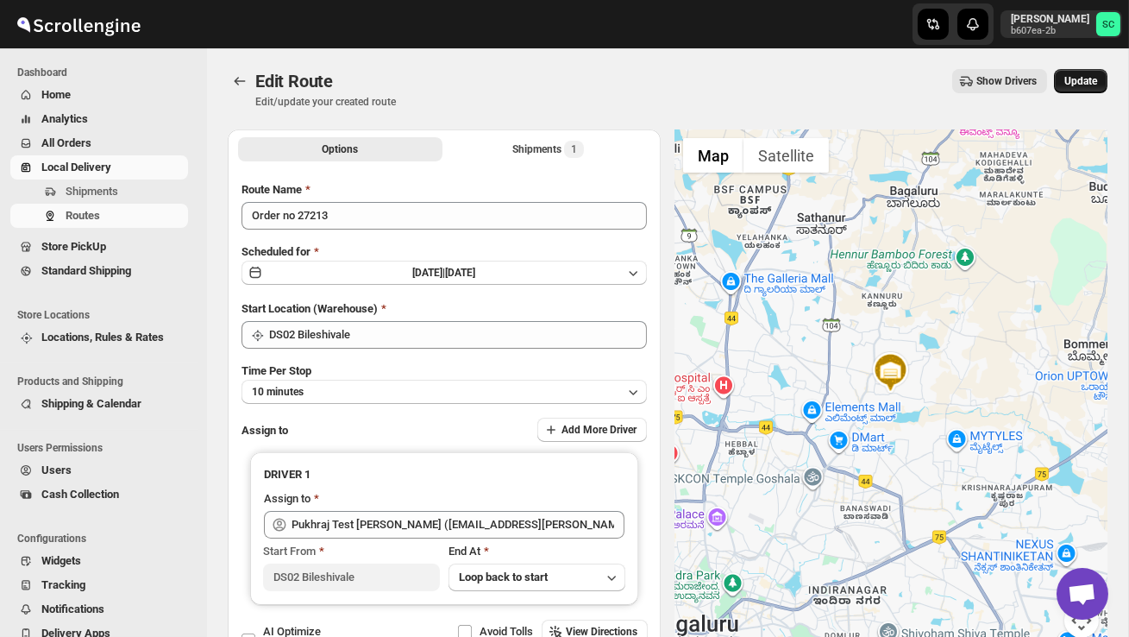
click at [1076, 72] on button "Update" at bounding box center [1080, 81] width 53 height 24
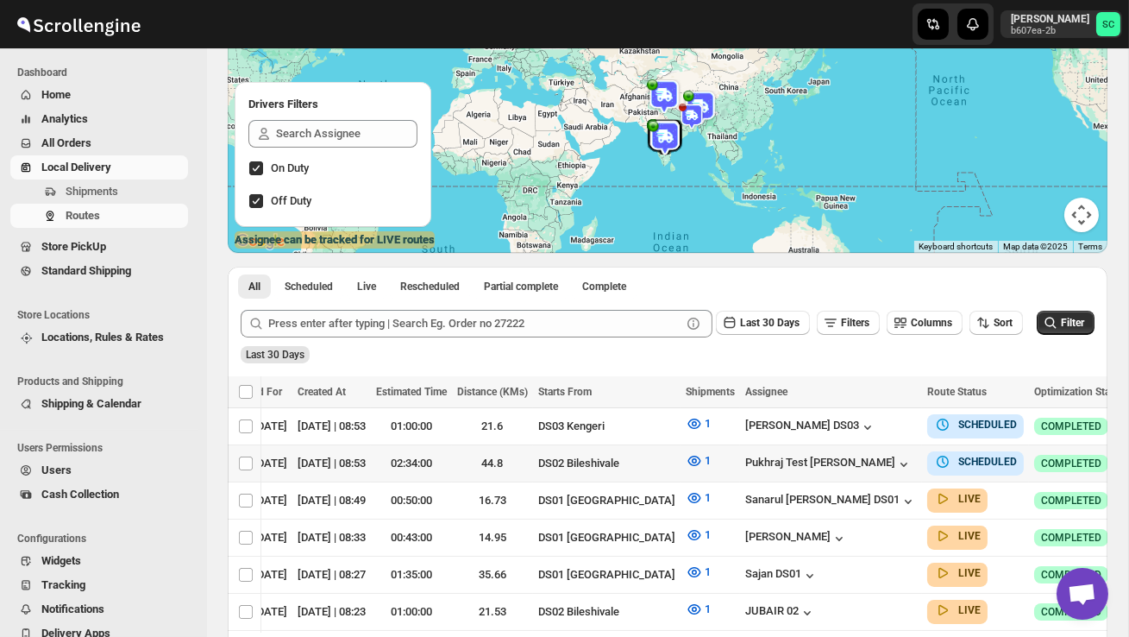
scroll to position [0, 249]
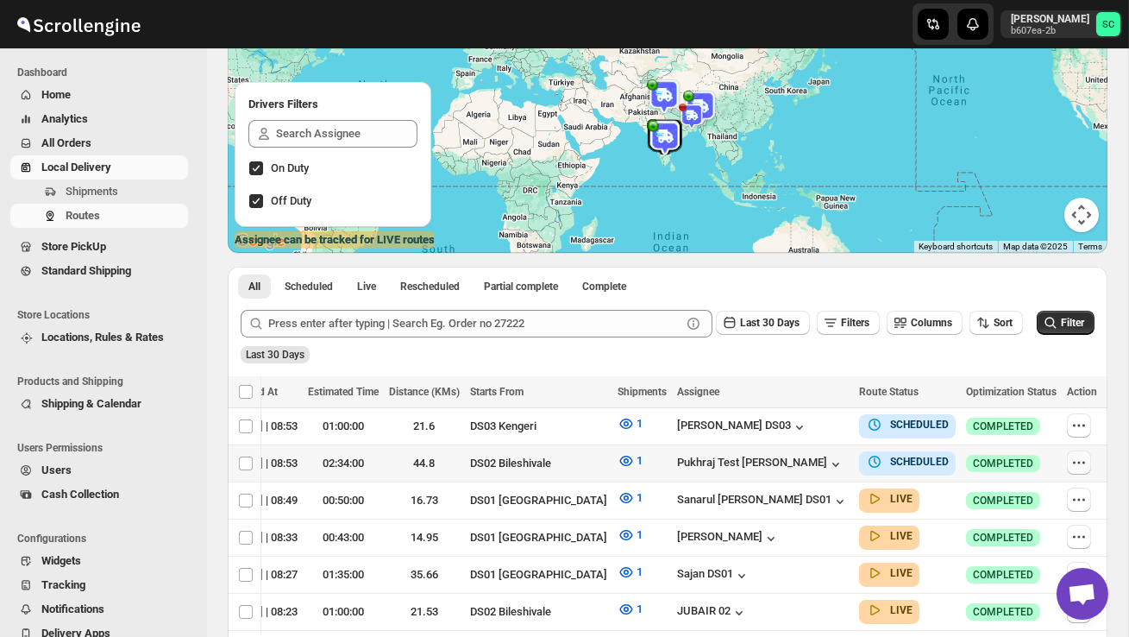
click at [1077, 458] on icon "button" at bounding box center [1078, 462] width 17 height 17
checkbox input "true"
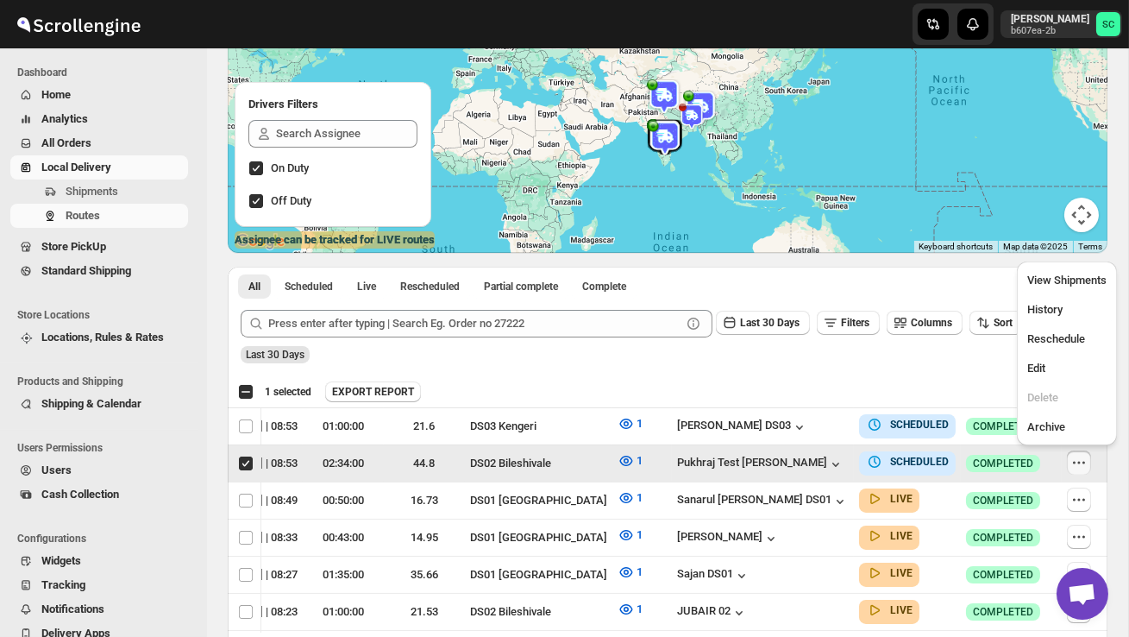
scroll to position [0, 1]
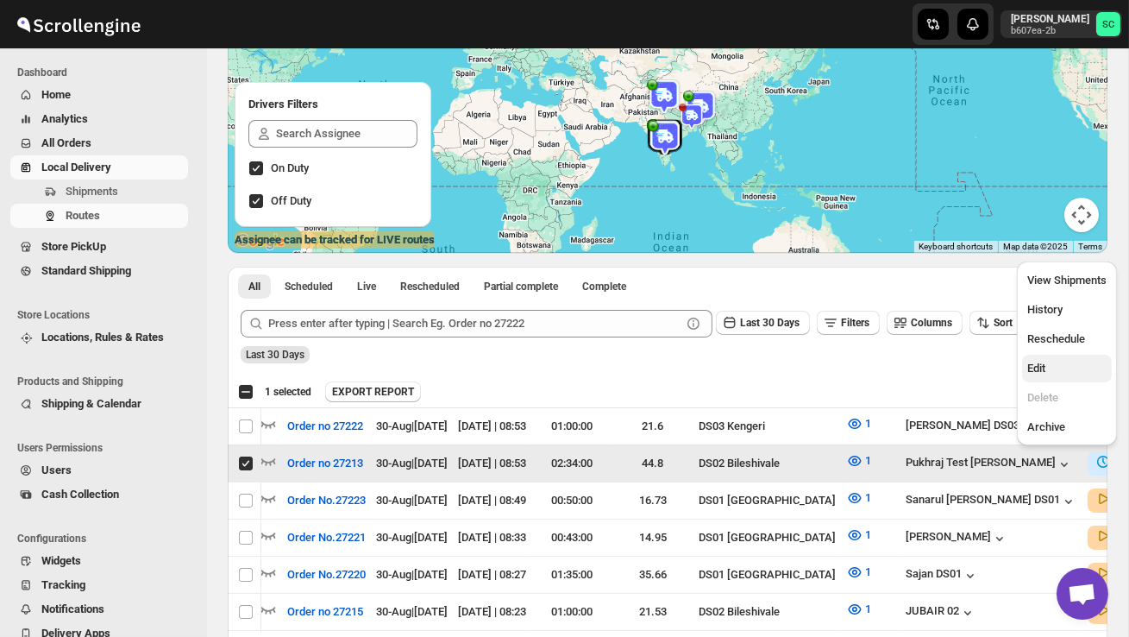
click at [1045, 361] on span "Edit" at bounding box center [1036, 367] width 18 height 13
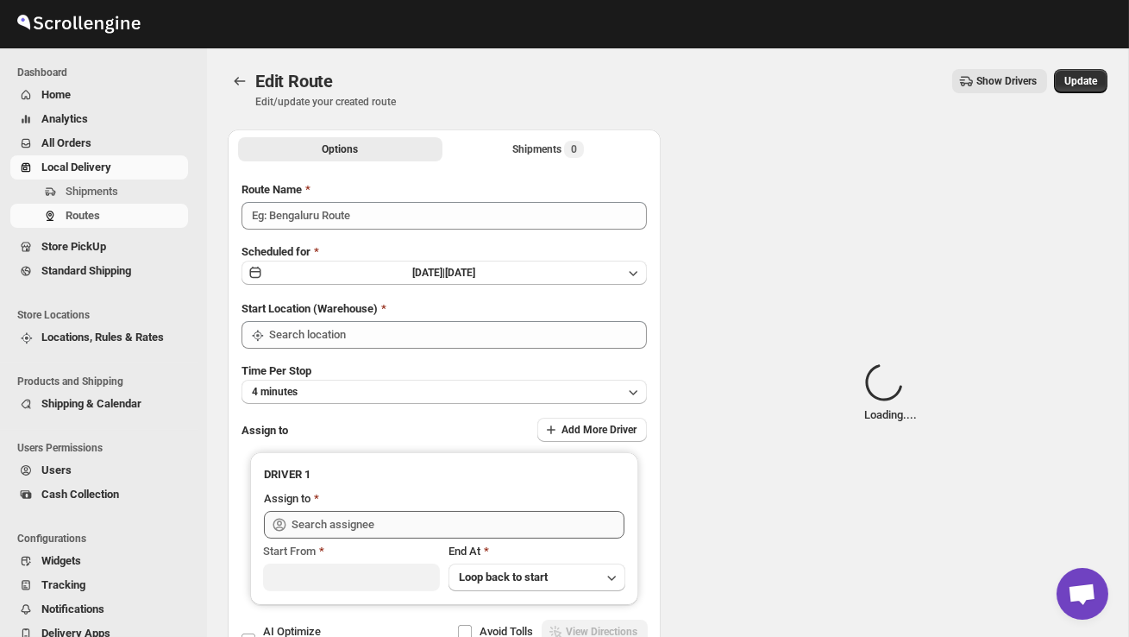
type input "Order no 27213"
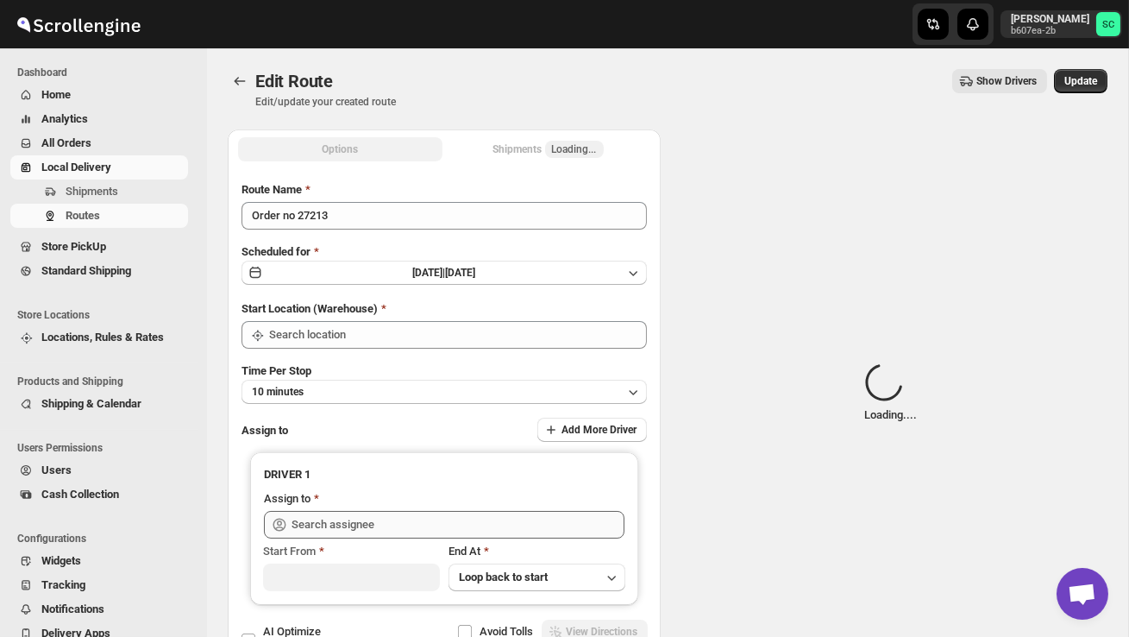
type input "DS02 Bileshivale"
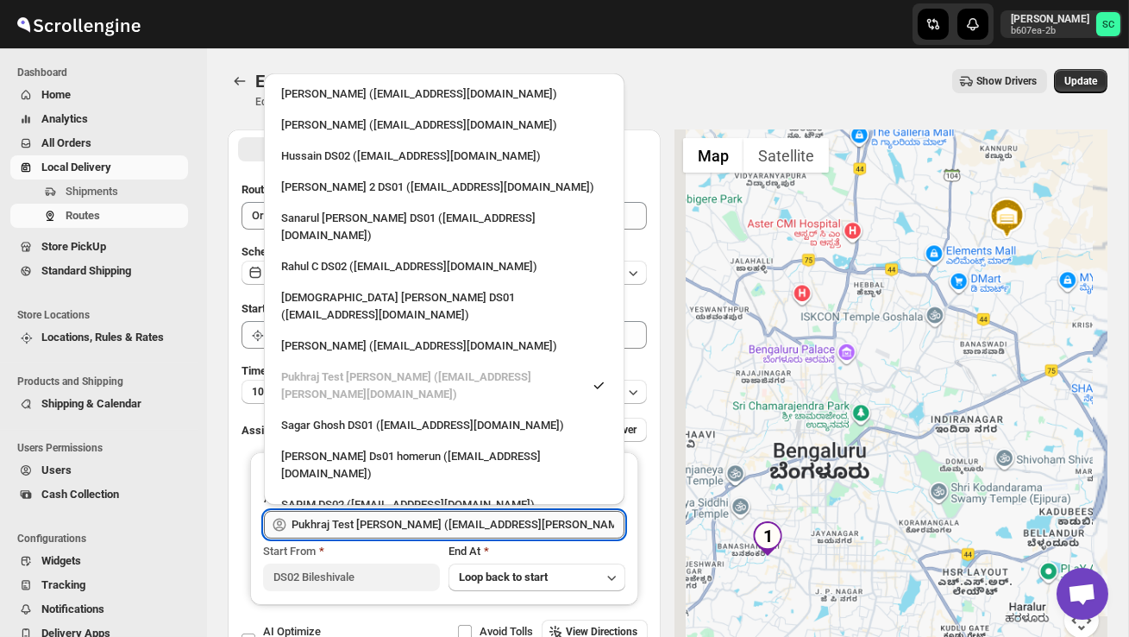
click at [549, 524] on input "Pukhraj Test [PERSON_NAME] ([EMAIL_ADDRESS][PERSON_NAME][DOMAIN_NAME])" at bounding box center [458, 525] width 333 height 28
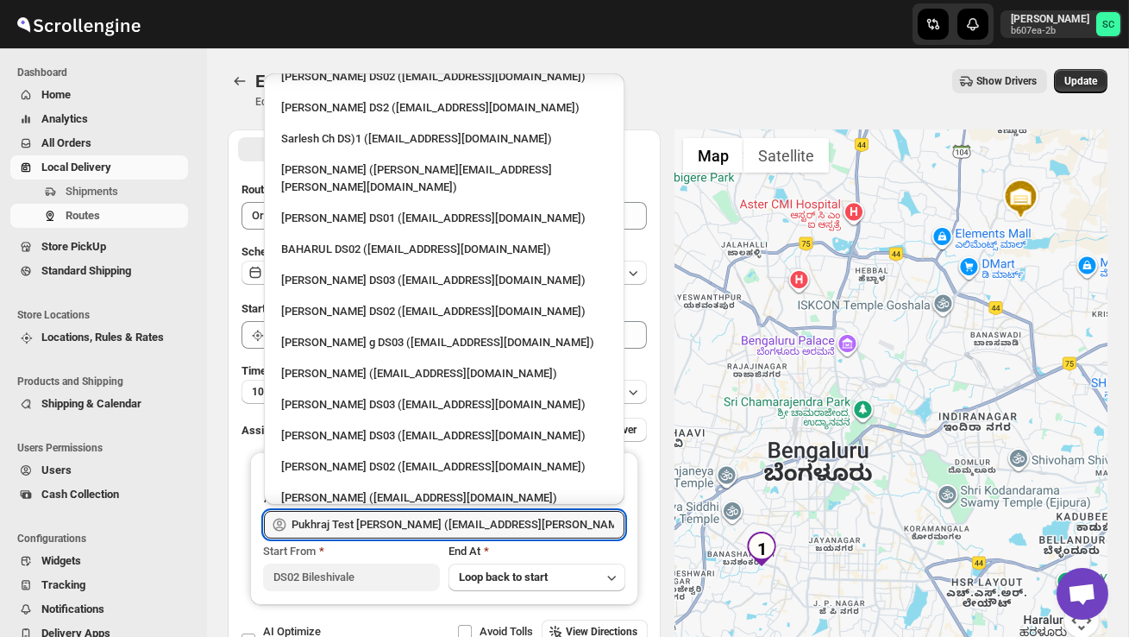
scroll to position [808, 0]
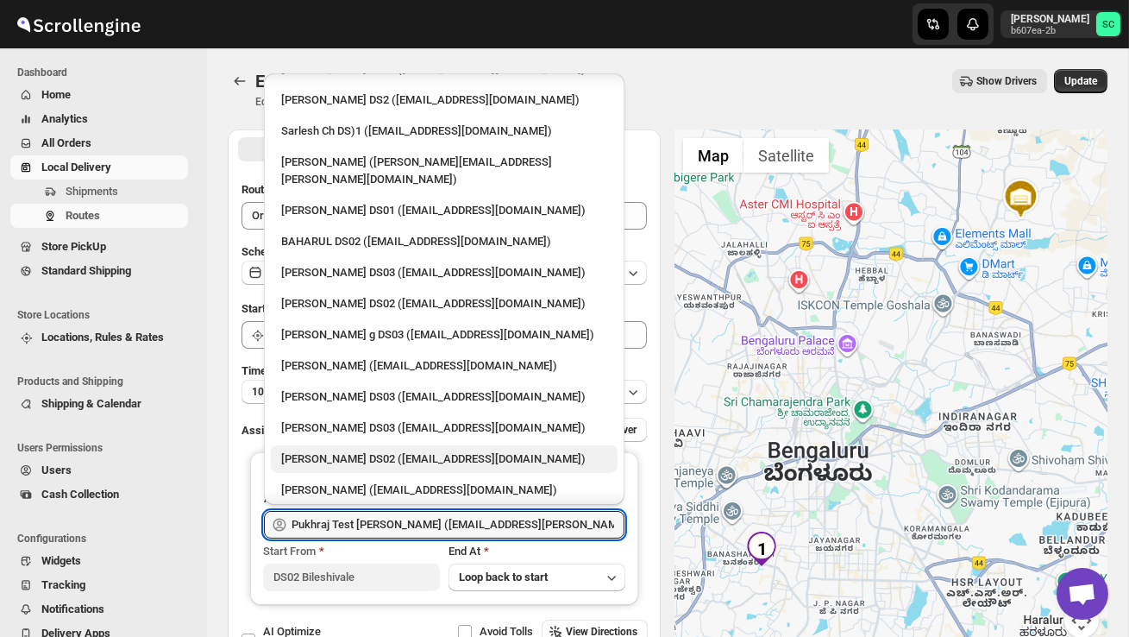
click at [436, 450] on div "[PERSON_NAME] DS02 ([EMAIL_ADDRESS][DOMAIN_NAME])" at bounding box center [444, 458] width 326 height 17
type input "[PERSON_NAME] DS02 ([EMAIL_ADDRESS][DOMAIN_NAME])"
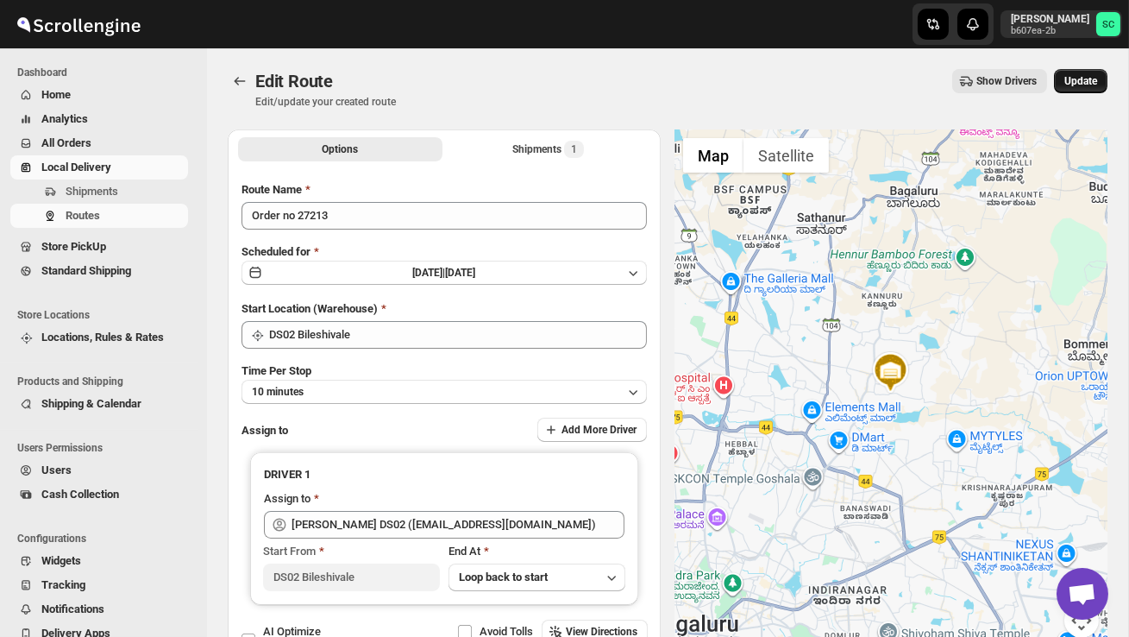
click at [1079, 91] on button "Update" at bounding box center [1080, 81] width 53 height 24
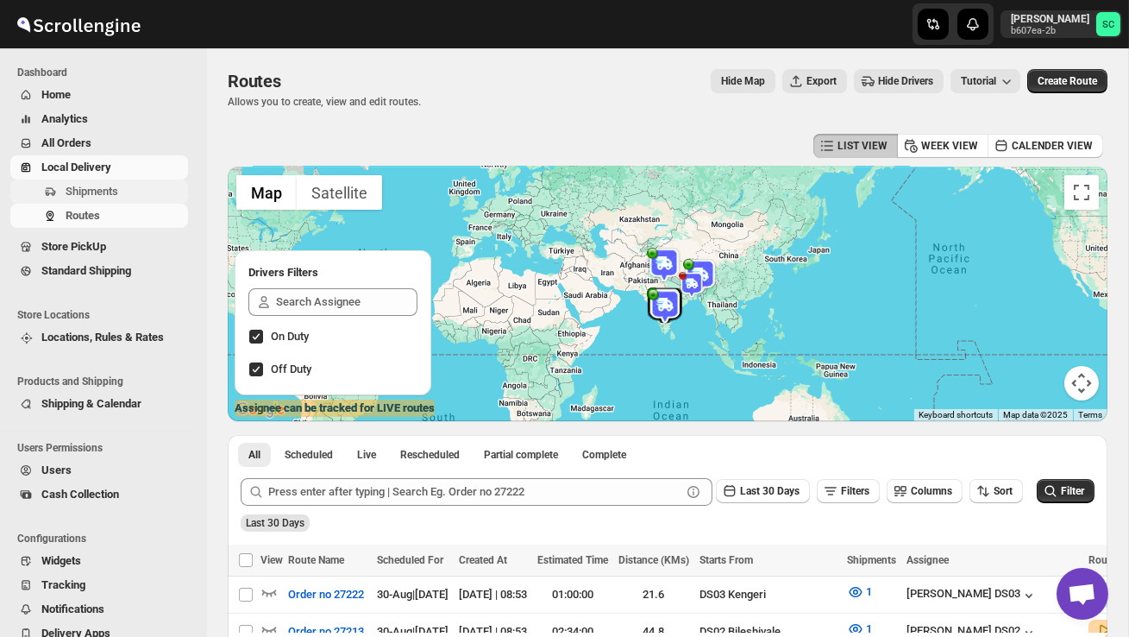
click at [110, 188] on span "Shipments" at bounding box center [92, 191] width 53 height 13
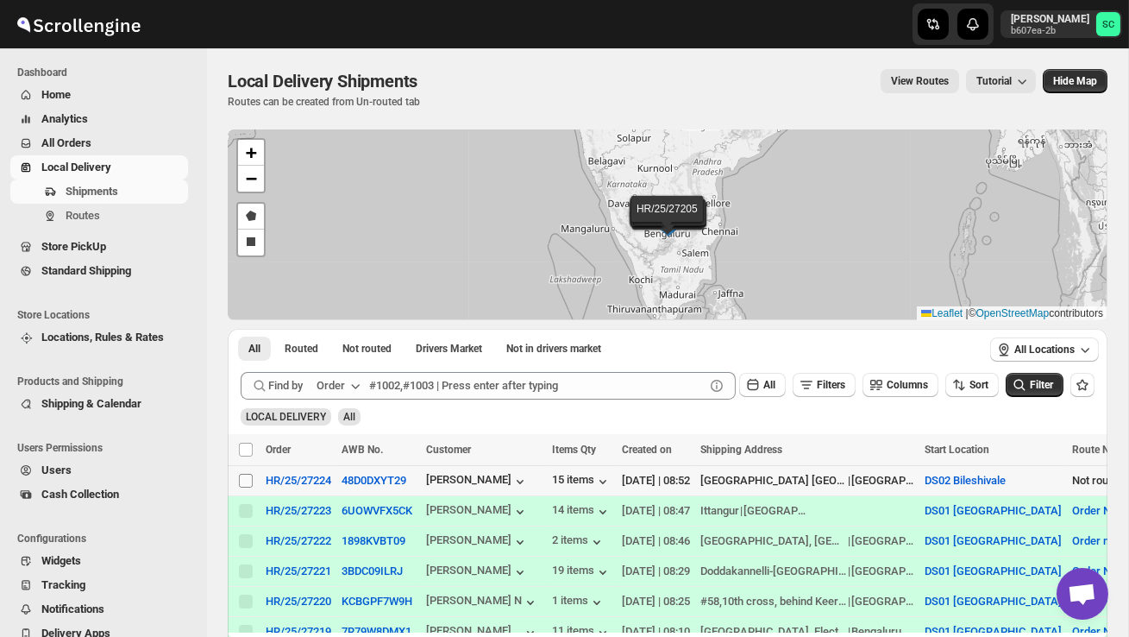
click at [246, 476] on input "Select shipment" at bounding box center [246, 481] width 14 height 14
checkbox input "true"
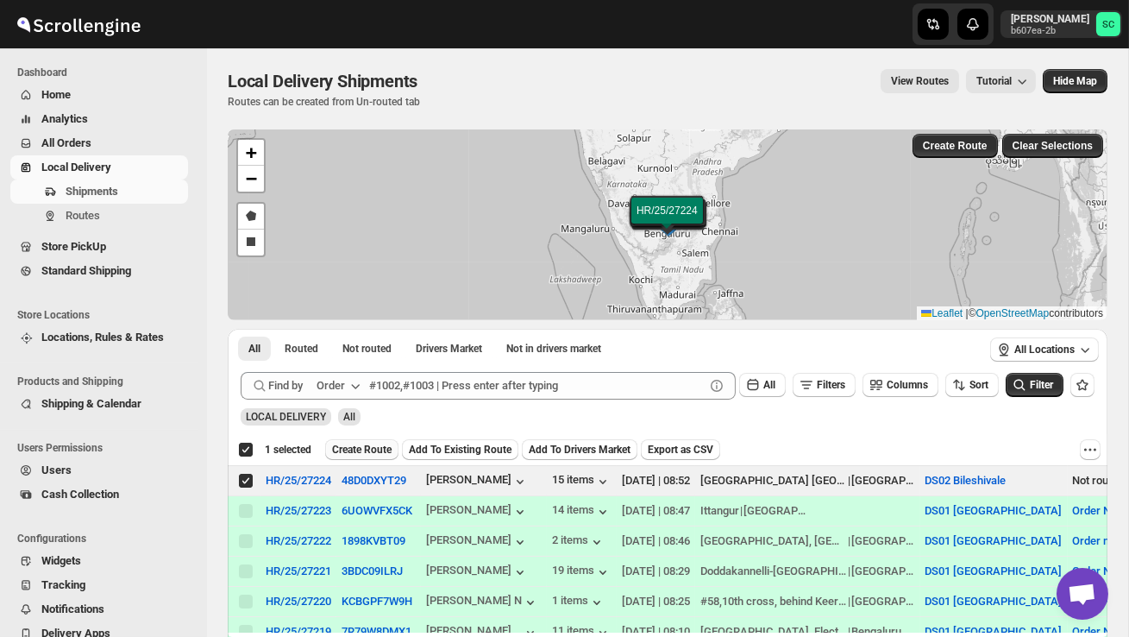
click at [379, 453] on span "Create Route" at bounding box center [362, 450] width 60 height 14
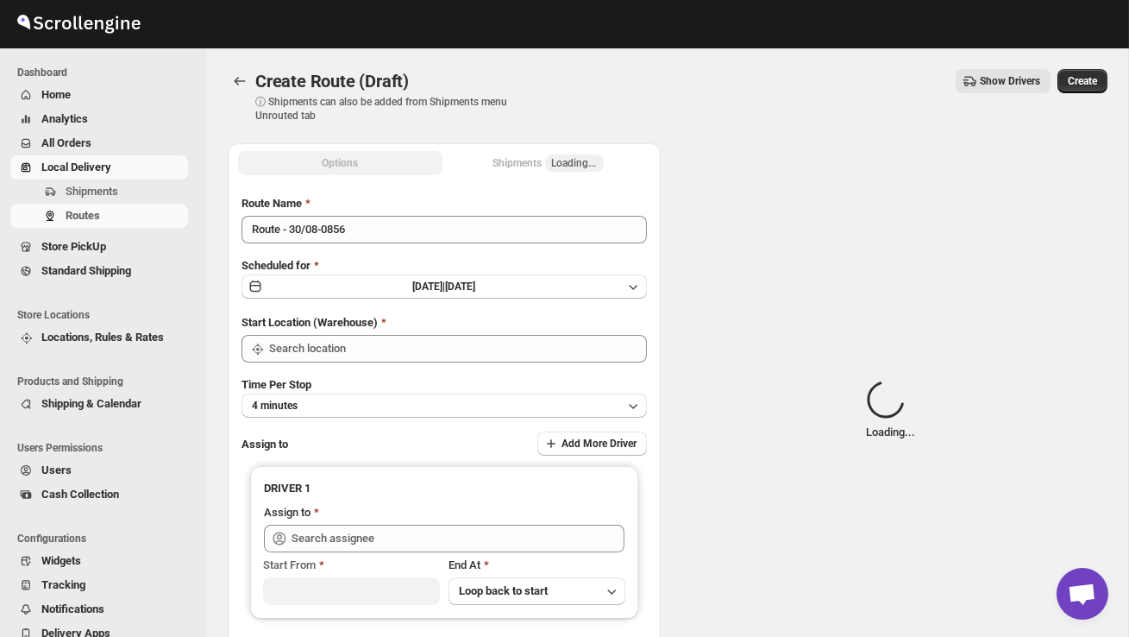
type input "DS02 Bileshivale"
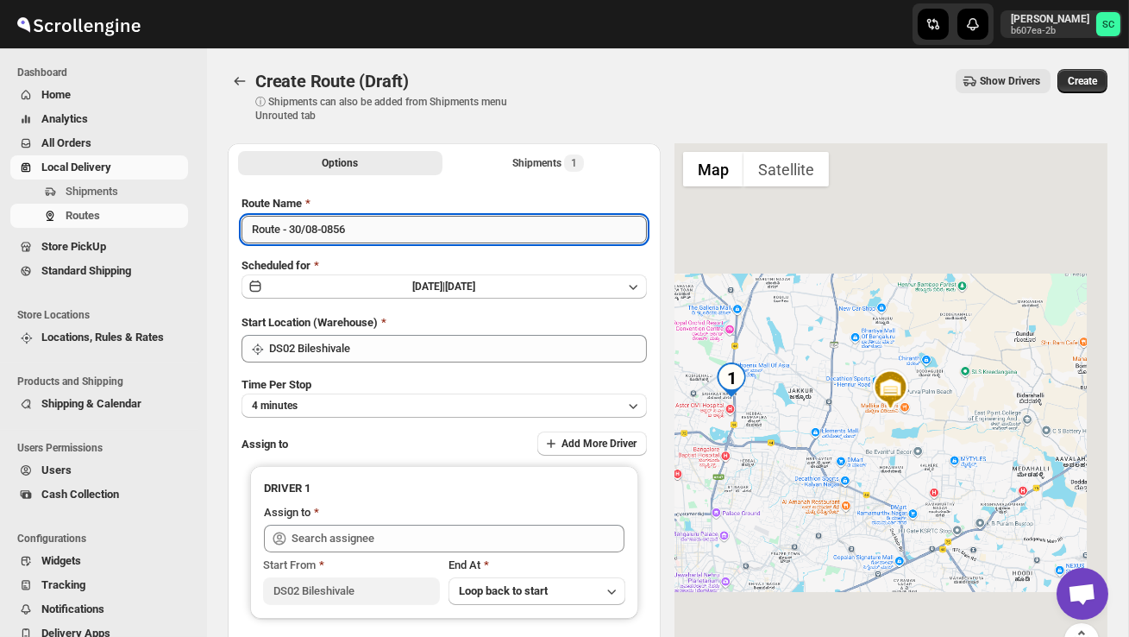
click at [381, 235] on input "Route - 30/08-0856" at bounding box center [444, 230] width 405 height 28
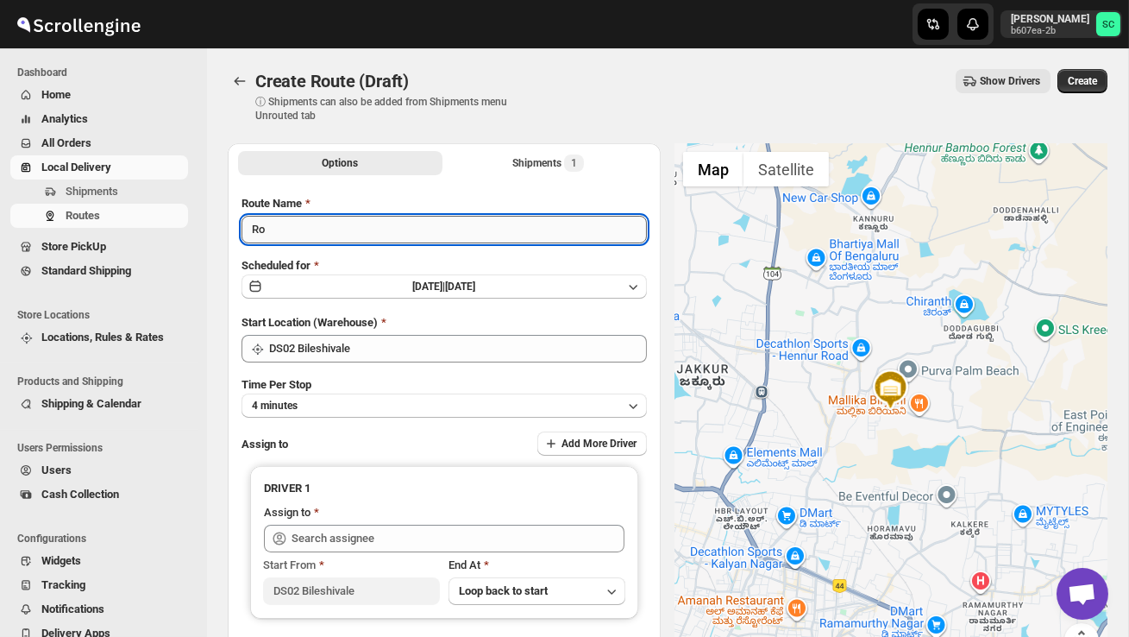
type input "R"
type input "Order no 27224"
click at [458, 398] on button "4 minutes" at bounding box center [444, 405] width 405 height 24
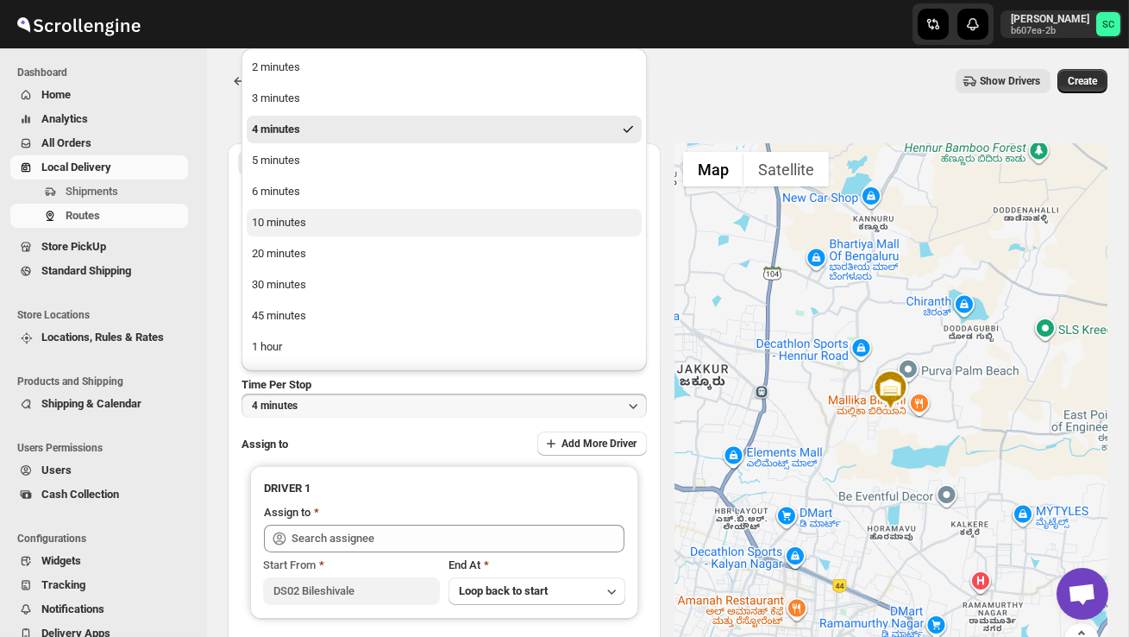
click at [335, 226] on button "10 minutes" at bounding box center [444, 223] width 395 height 28
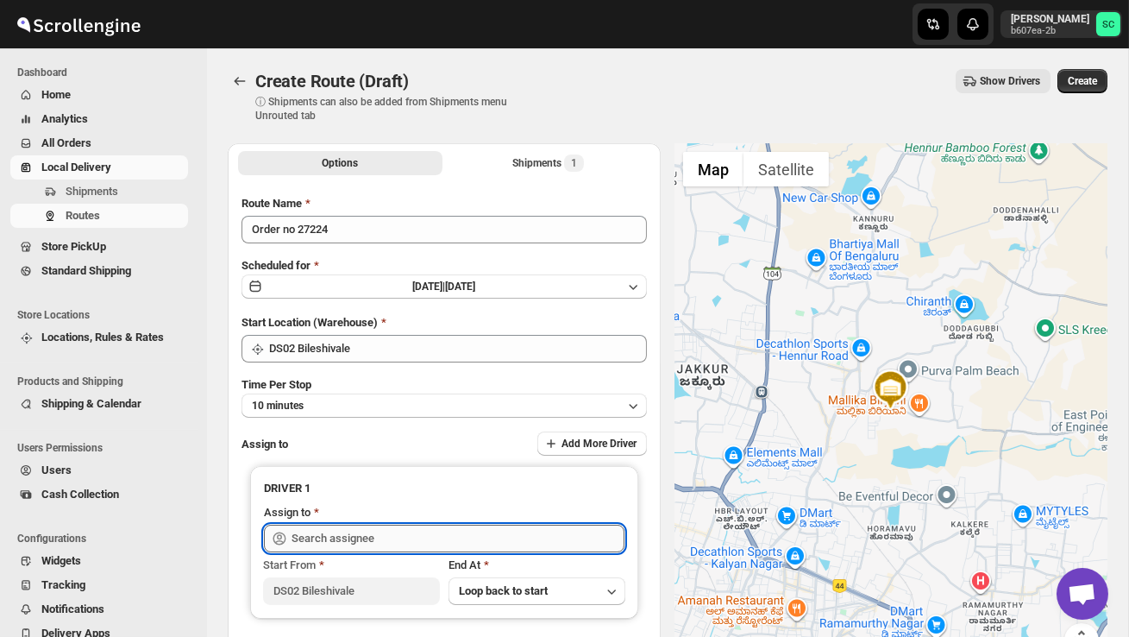
click at [342, 536] on input "text" at bounding box center [458, 538] width 333 height 28
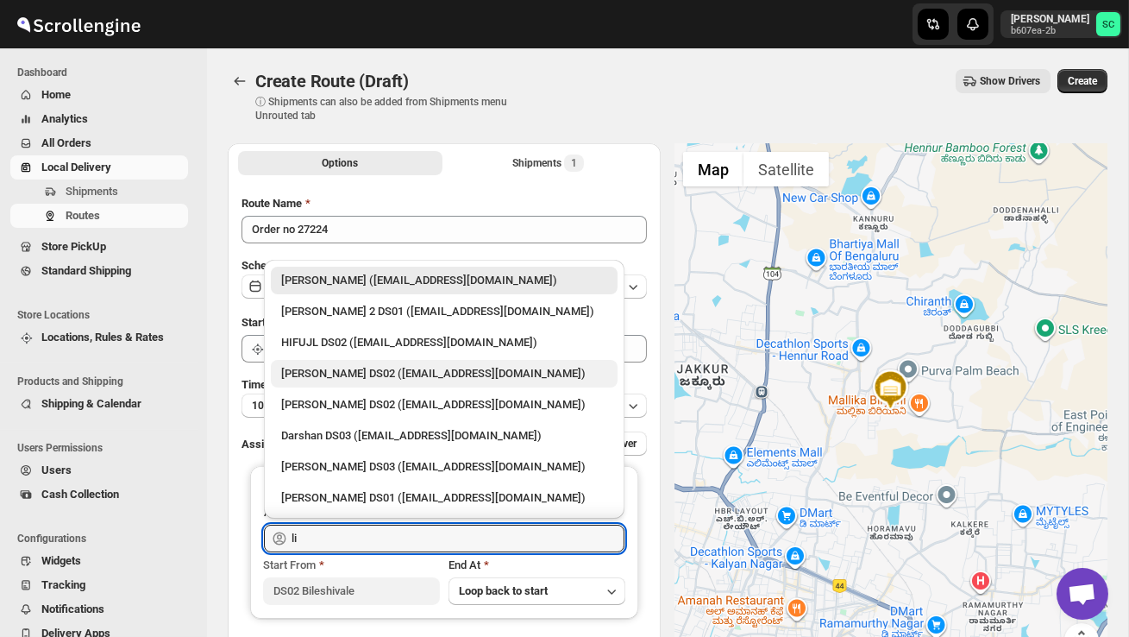
click at [424, 368] on div "[PERSON_NAME] DS02 ([EMAIL_ADDRESS][DOMAIN_NAME])" at bounding box center [444, 373] width 326 height 17
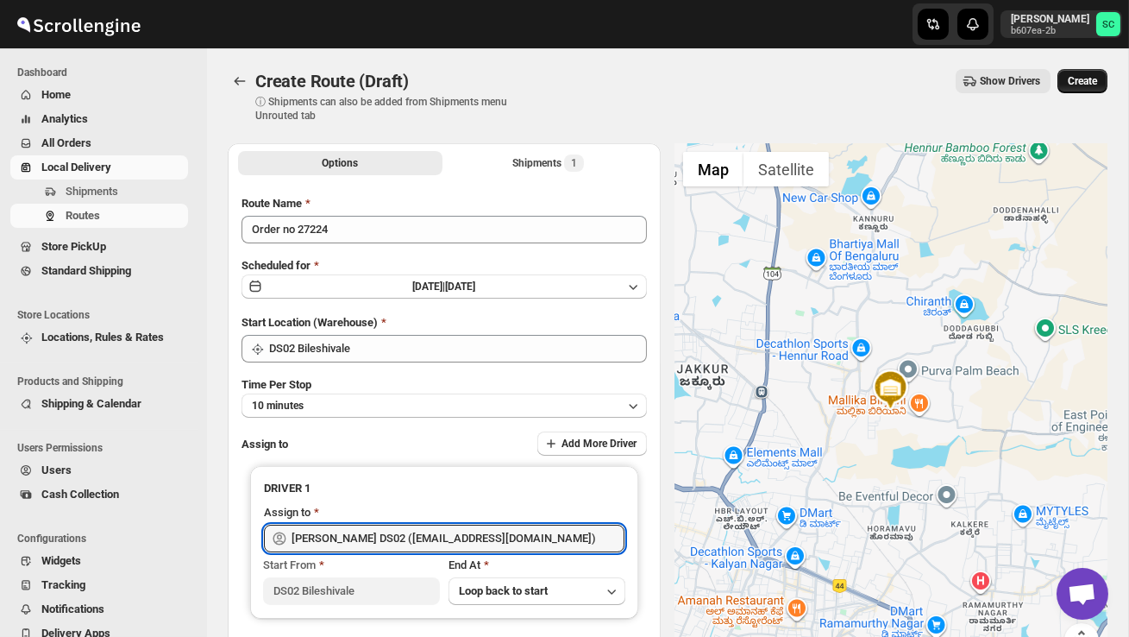
type input "[PERSON_NAME] DS02 ([EMAIL_ADDRESS][DOMAIN_NAME])"
click at [1083, 86] on span "Create" at bounding box center [1082, 81] width 29 height 14
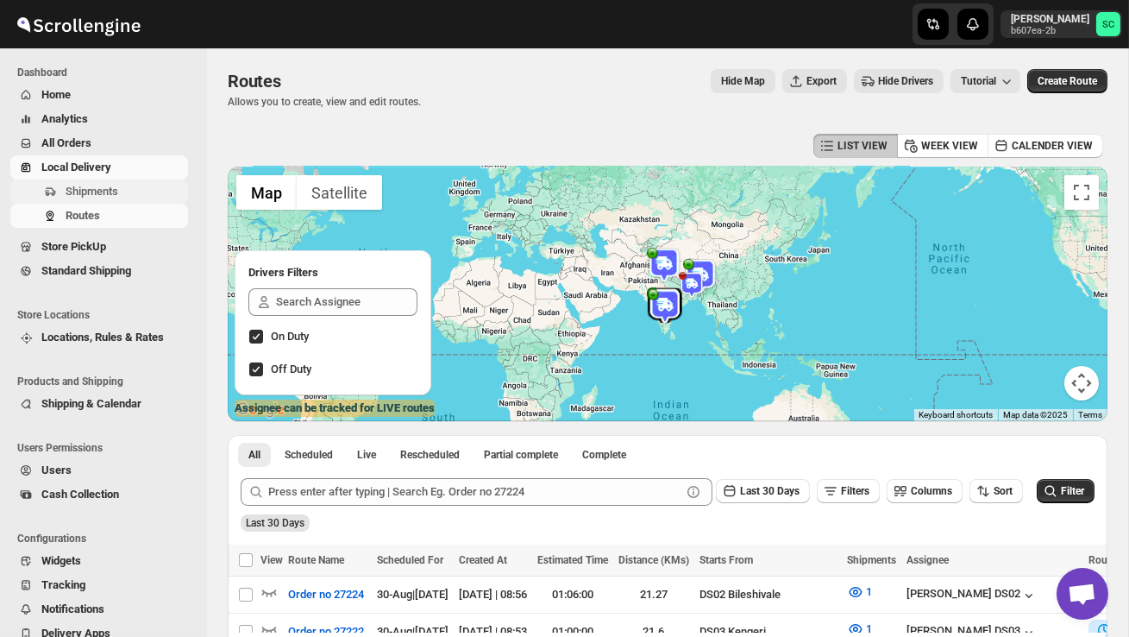
click at [134, 185] on span "Shipments" at bounding box center [125, 191] width 119 height 17
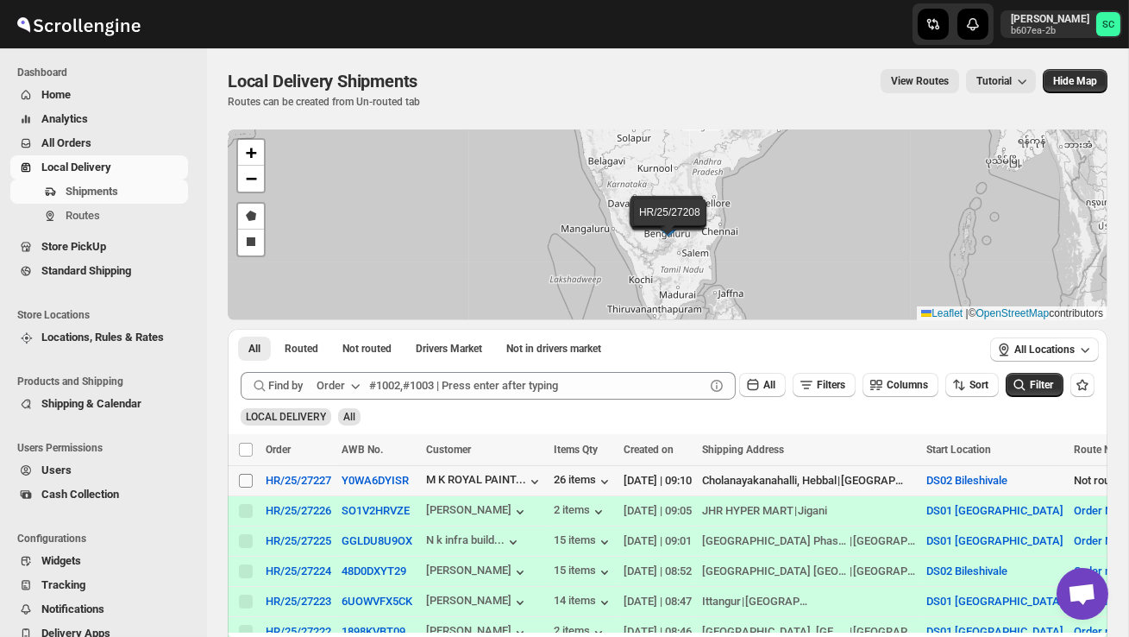
click at [242, 478] on input "Select shipment" at bounding box center [246, 481] width 14 height 14
checkbox input "true"
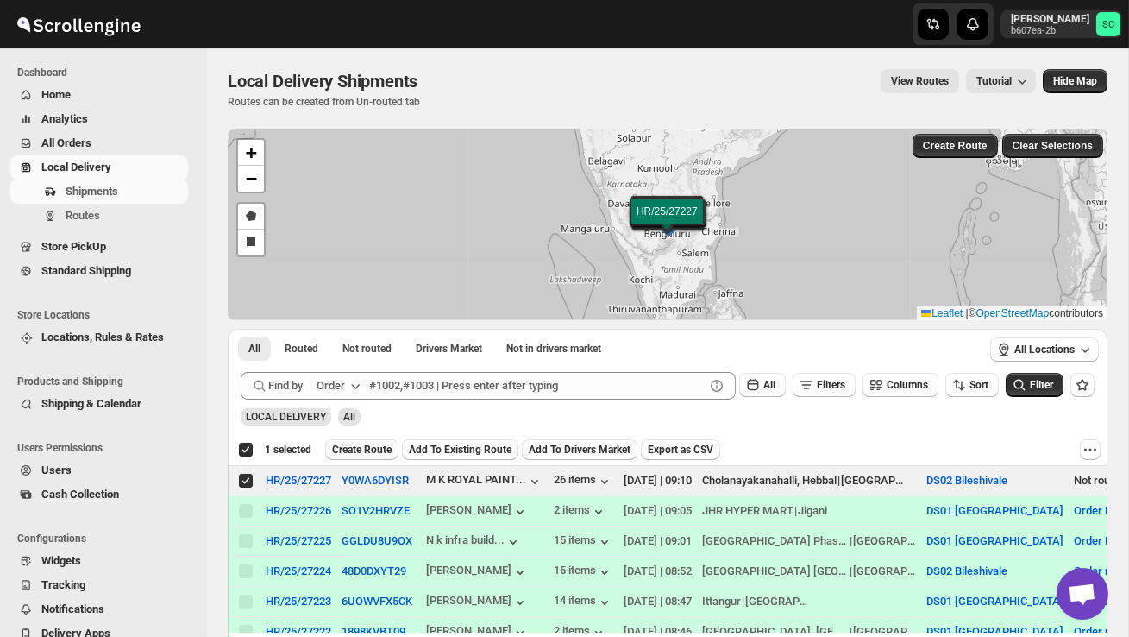
click at [368, 444] on span "Create Route" at bounding box center [362, 450] width 60 height 14
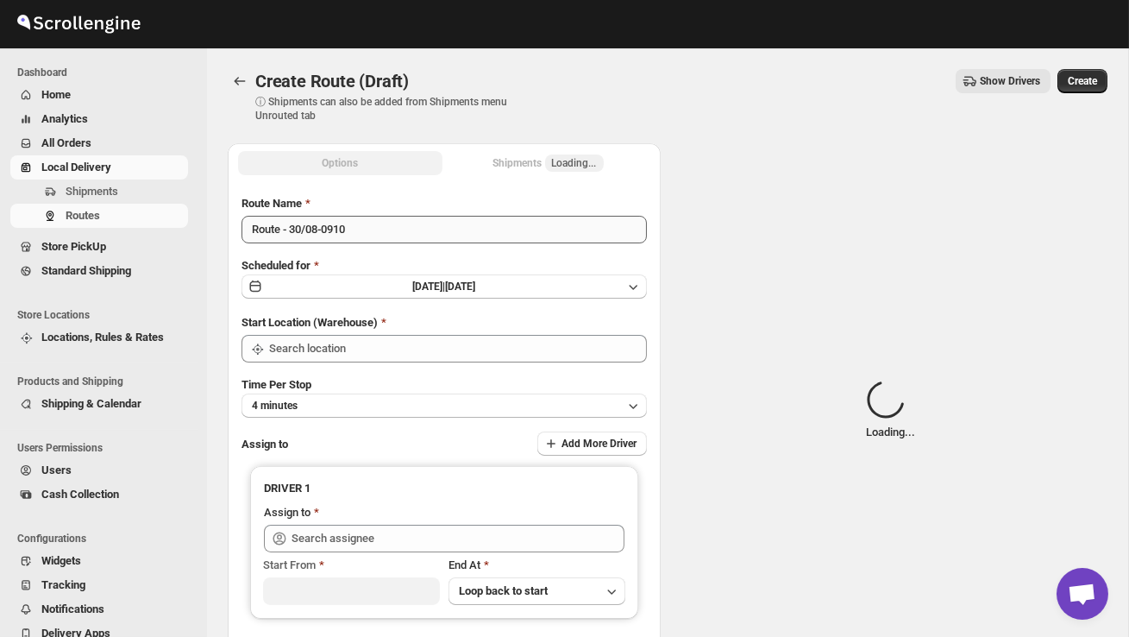
type input "DS02 Bileshivale"
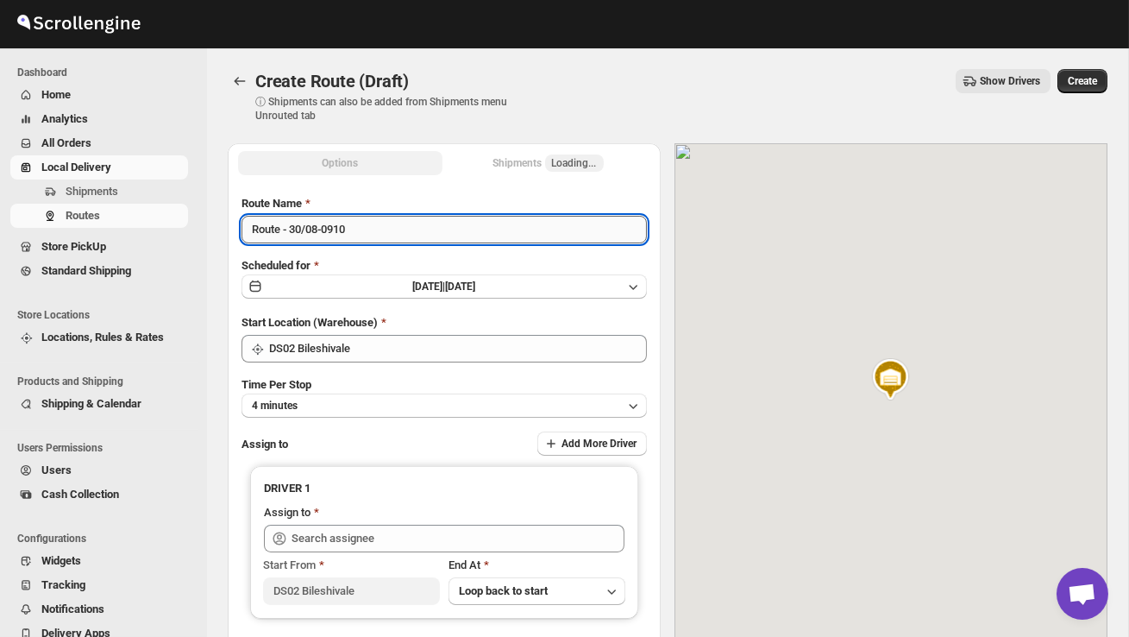
click at [361, 230] on input "Route - 30/08-0910" at bounding box center [444, 230] width 405 height 28
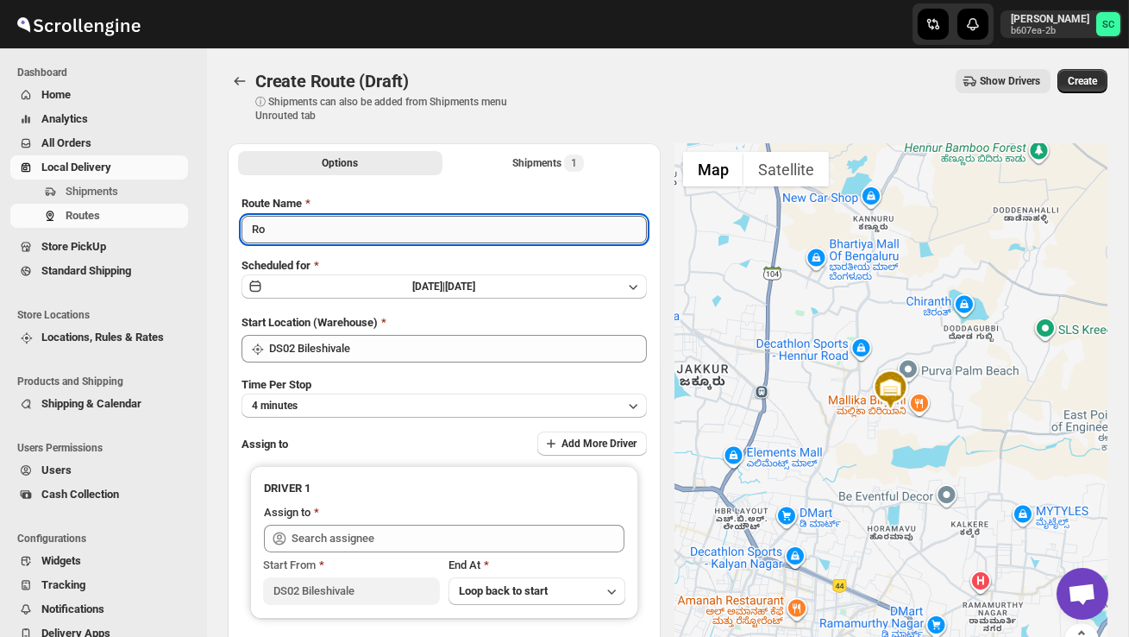
type input "R"
type input "Order no 27227"
click at [373, 402] on button "4 minutes" at bounding box center [444, 405] width 405 height 24
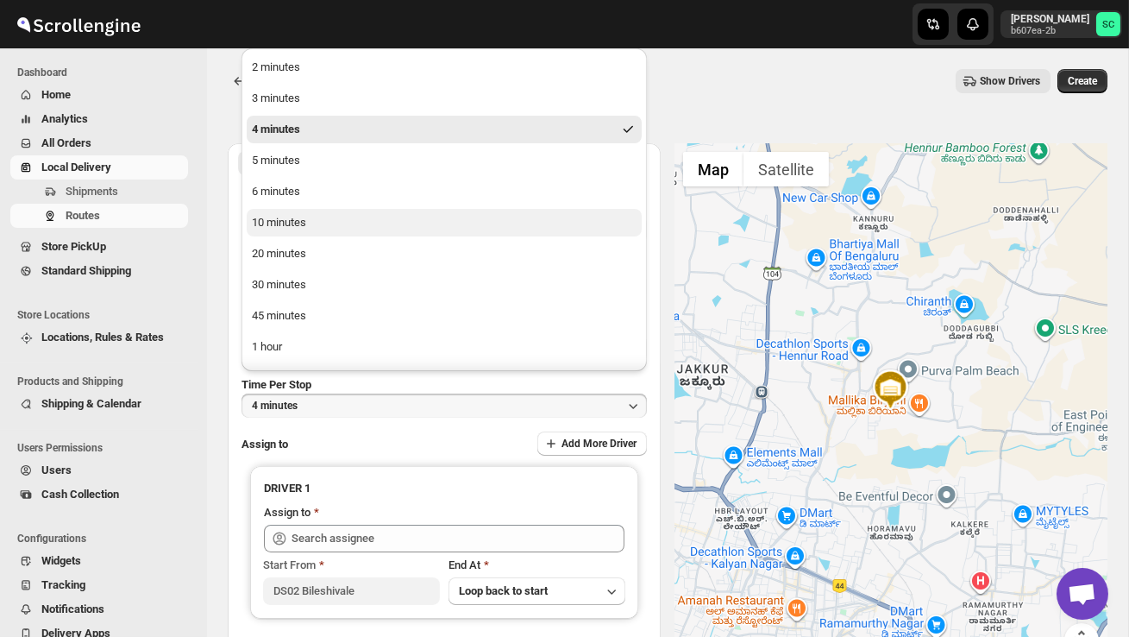
click at [290, 228] on div "10 minutes" at bounding box center [279, 222] width 54 height 17
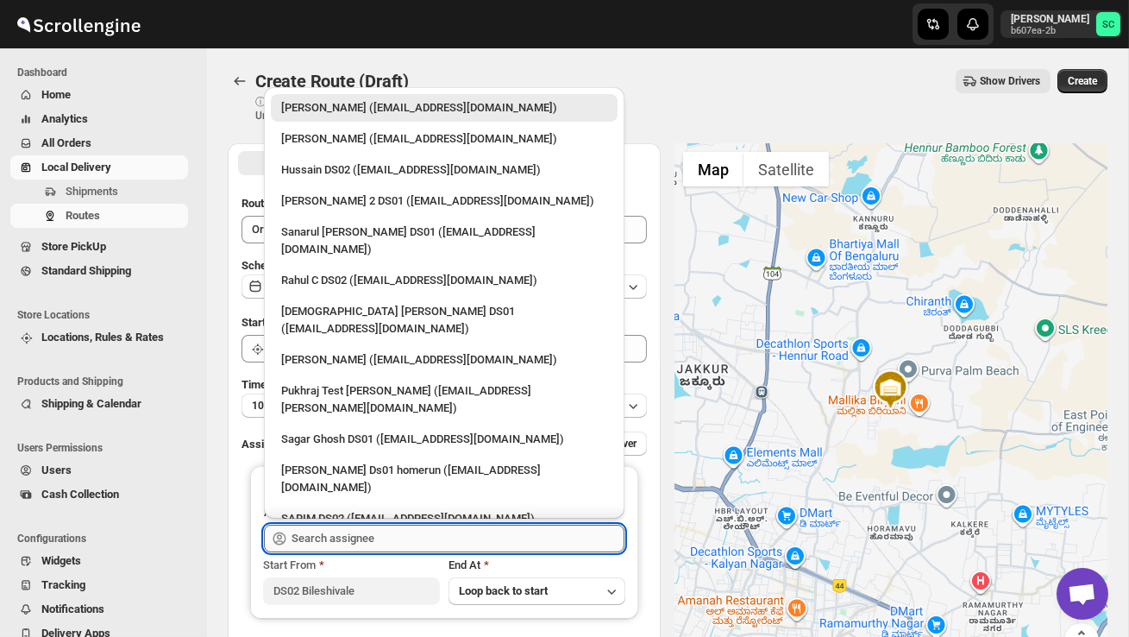
click at [338, 542] on input "text" at bounding box center [458, 538] width 333 height 28
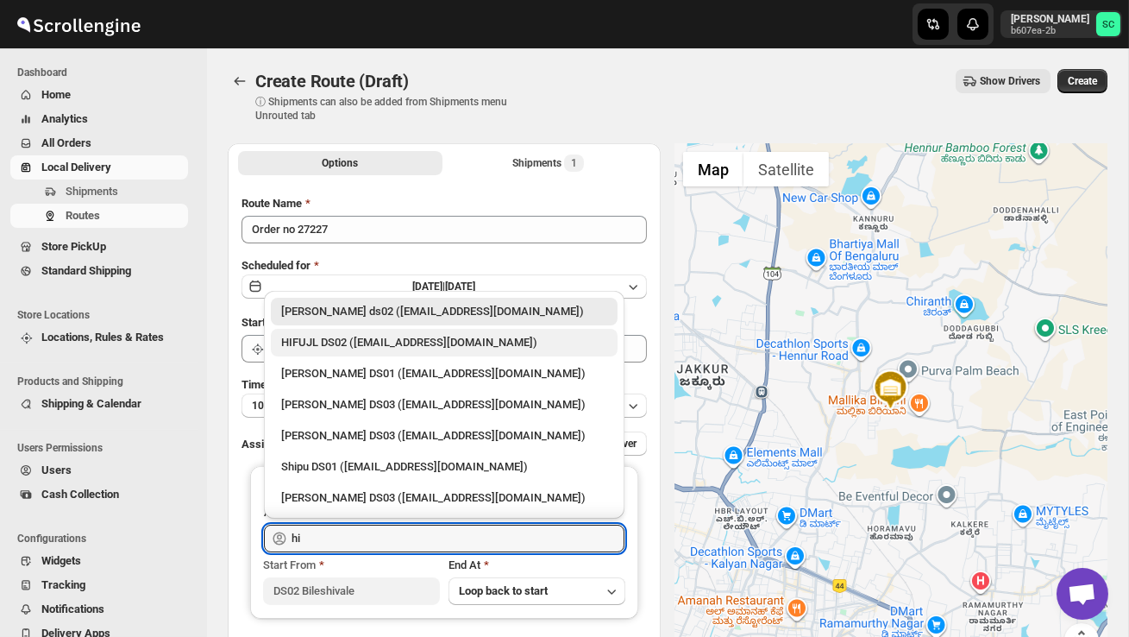
click at [381, 342] on div "HIFUJL DS02 ([EMAIL_ADDRESS][DOMAIN_NAME])" at bounding box center [444, 342] width 326 height 17
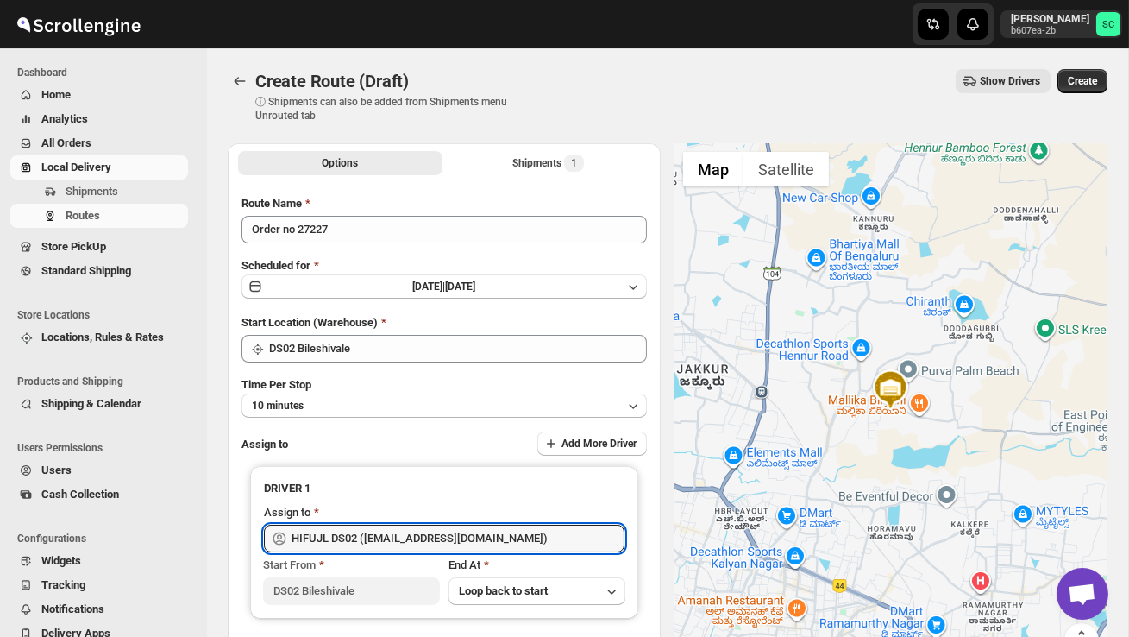
type input "HIFUJL DS02 ([EMAIL_ADDRESS][DOMAIN_NAME])"
click at [1098, 62] on div "Create Route (Draft). This page is ready Create Route (Draft) ⓘ Shipments can a…" at bounding box center [668, 95] width 880 height 95
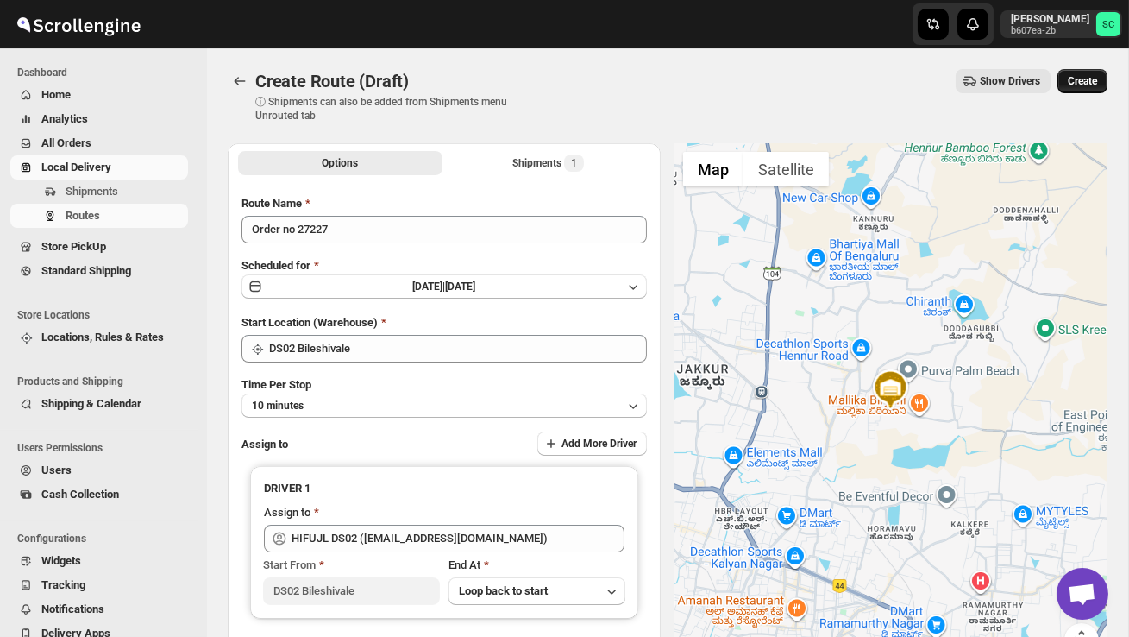
click at [1091, 75] on span "Create" at bounding box center [1082, 81] width 29 height 14
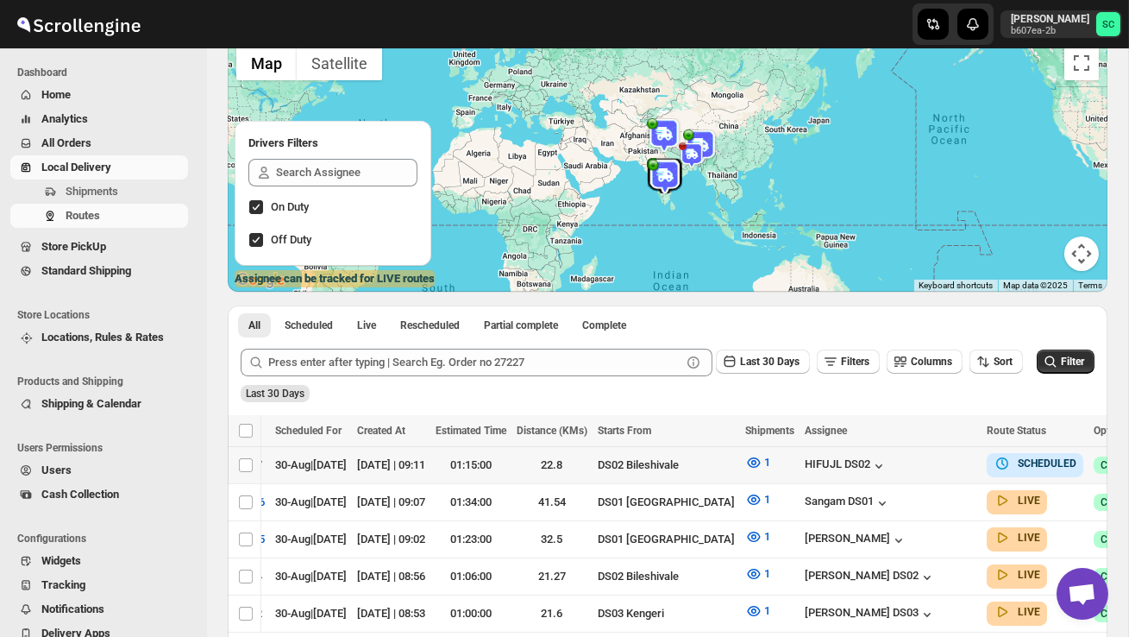
scroll to position [0, 249]
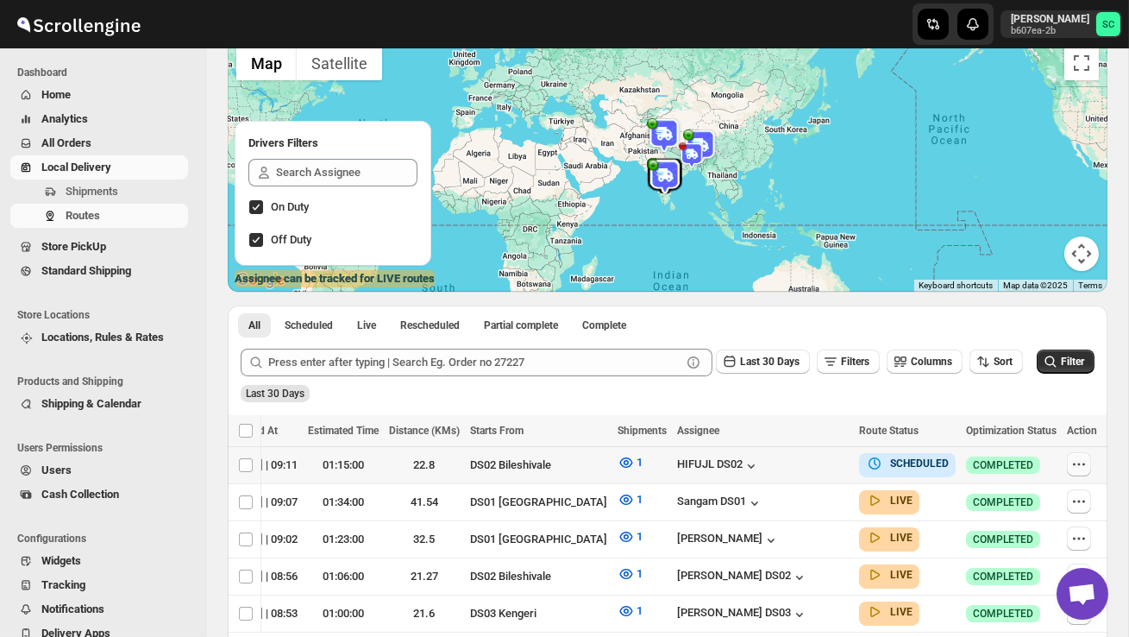
click at [1073, 459] on icon "button" at bounding box center [1078, 463] width 17 height 17
checkbox input "true"
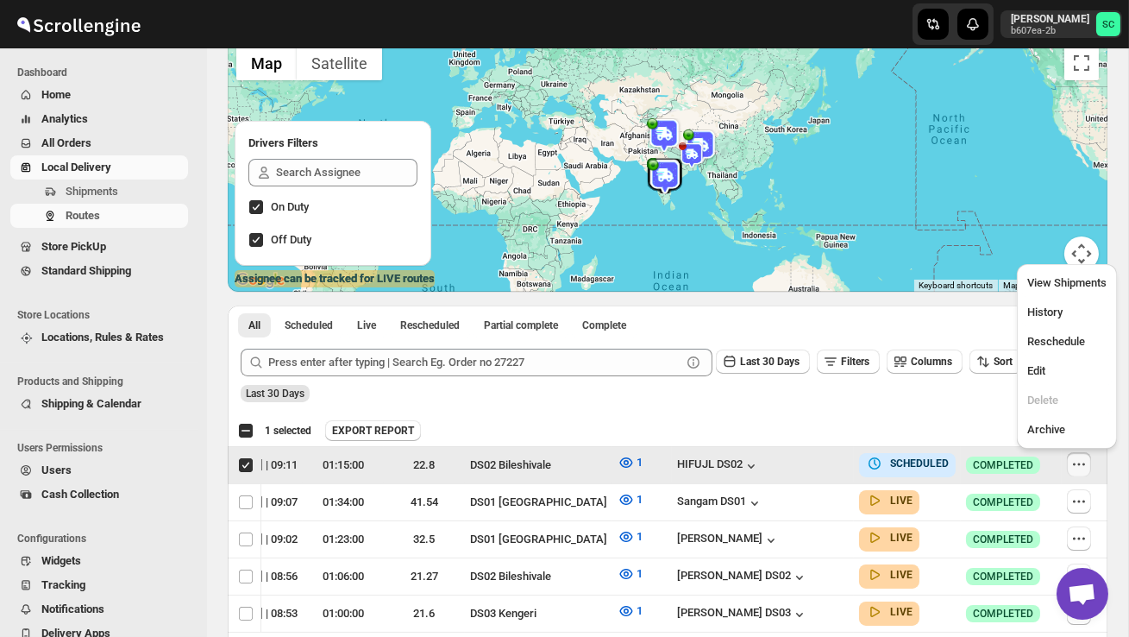
scroll to position [0, 1]
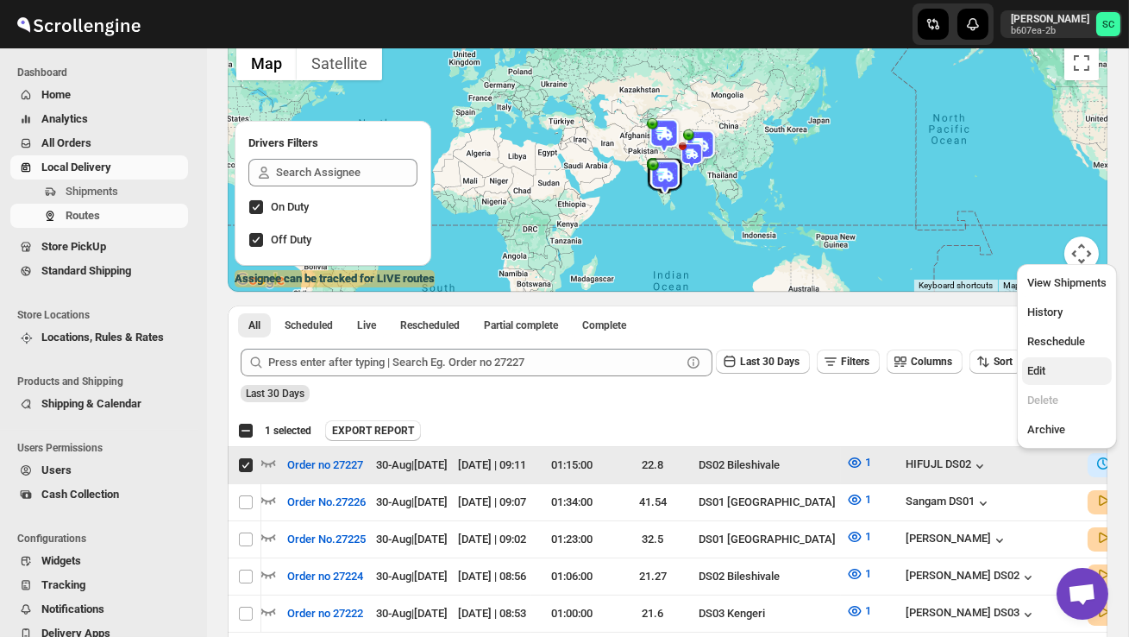
click at [1057, 367] on span "Edit" at bounding box center [1066, 370] width 79 height 17
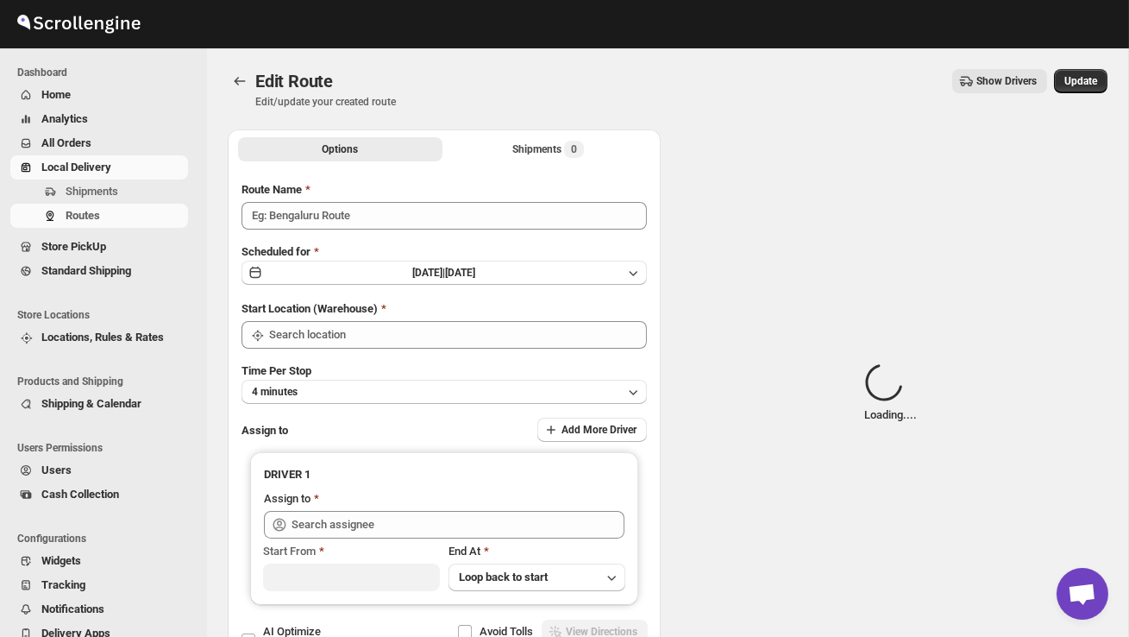
type input "Order no 27227"
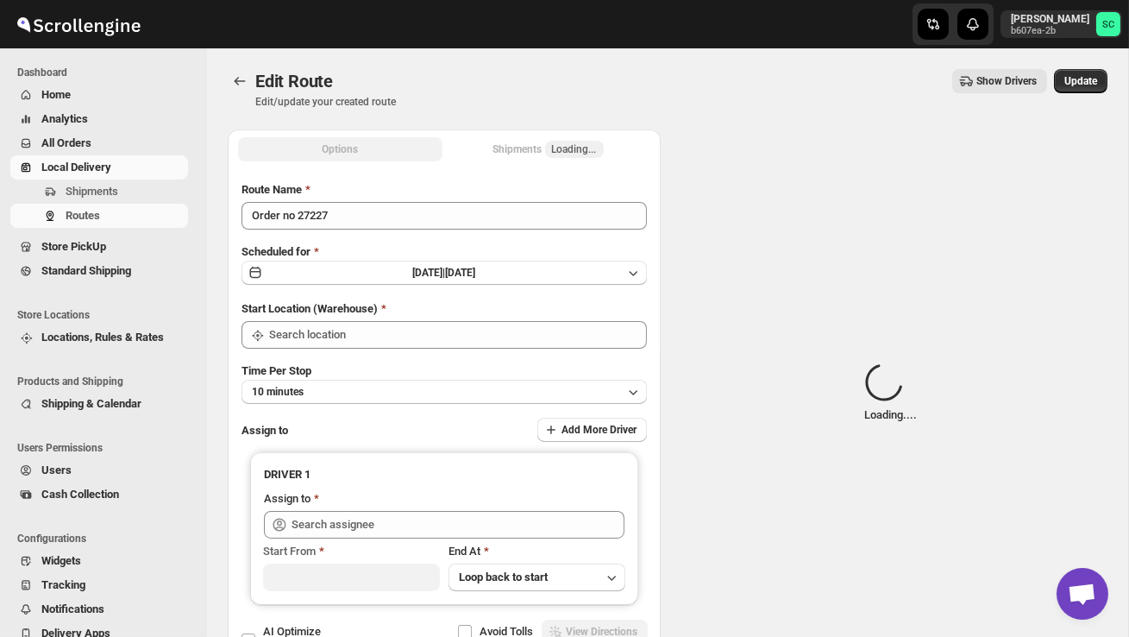
type input "DS02 Bileshivale"
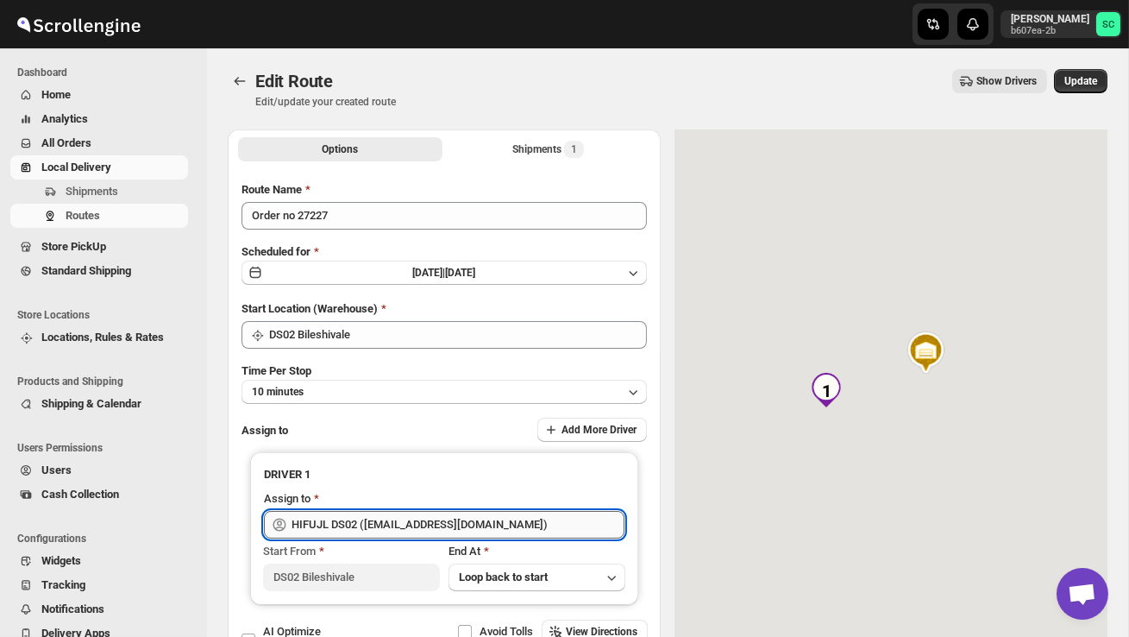
click at [525, 518] on input "HIFUJL DS02 (cepali9173@intady.com)" at bounding box center [458, 525] width 333 height 28
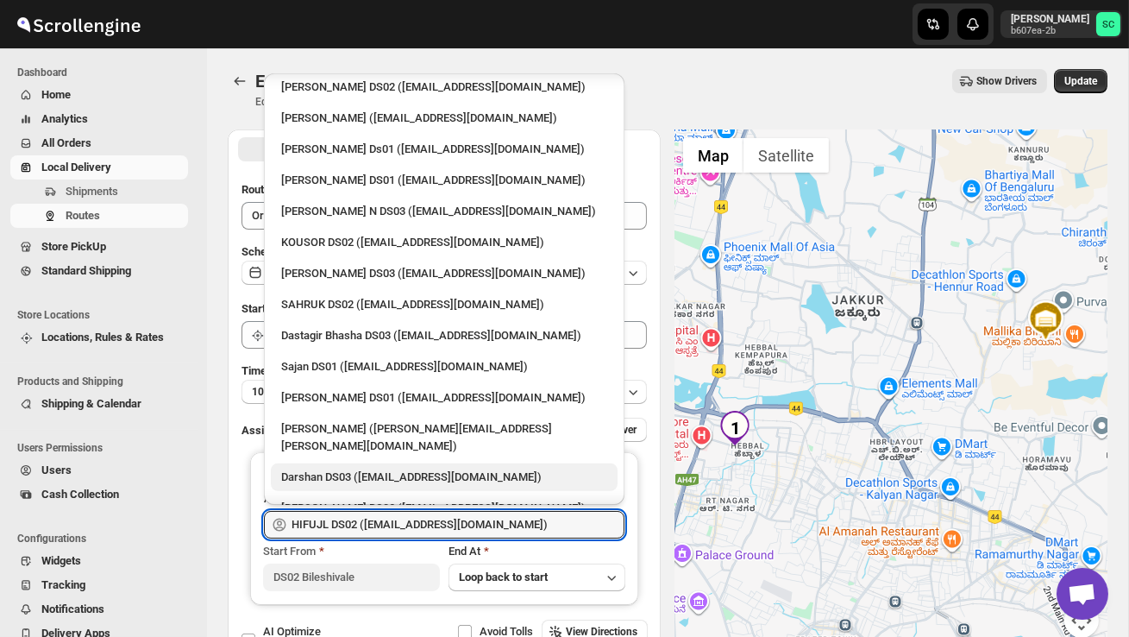
scroll to position [1169, 0]
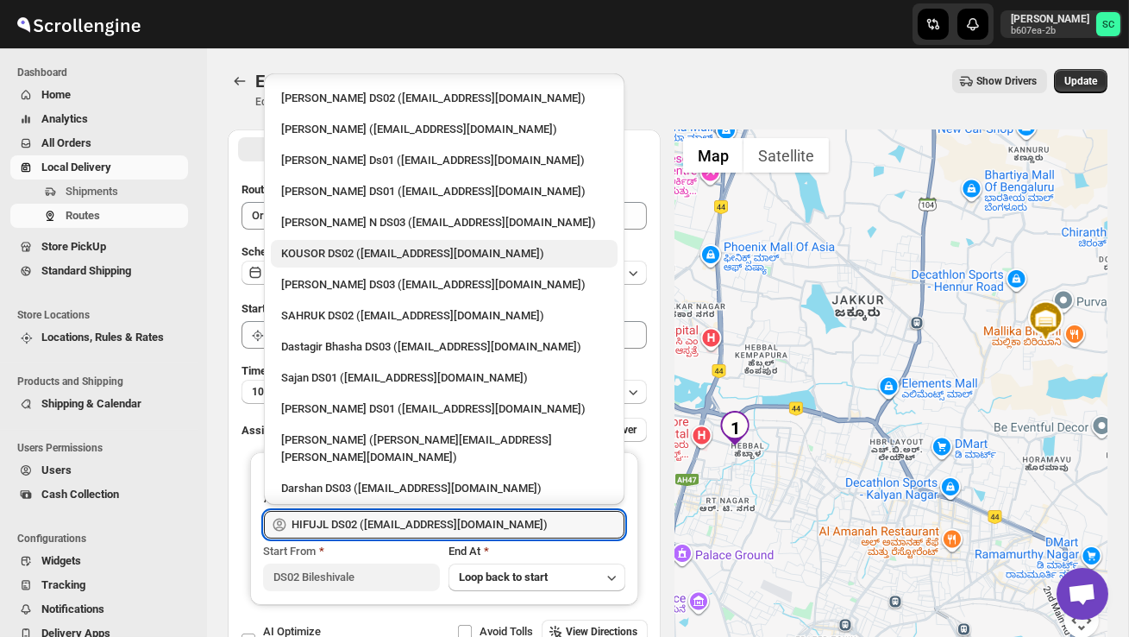
click at [361, 245] on div "KOUSOR DS02 (xivebi6567@decodewp.com)" at bounding box center [444, 253] width 326 height 17
type input "KOUSOR DS02 (xivebi6567@decodewp.com)"
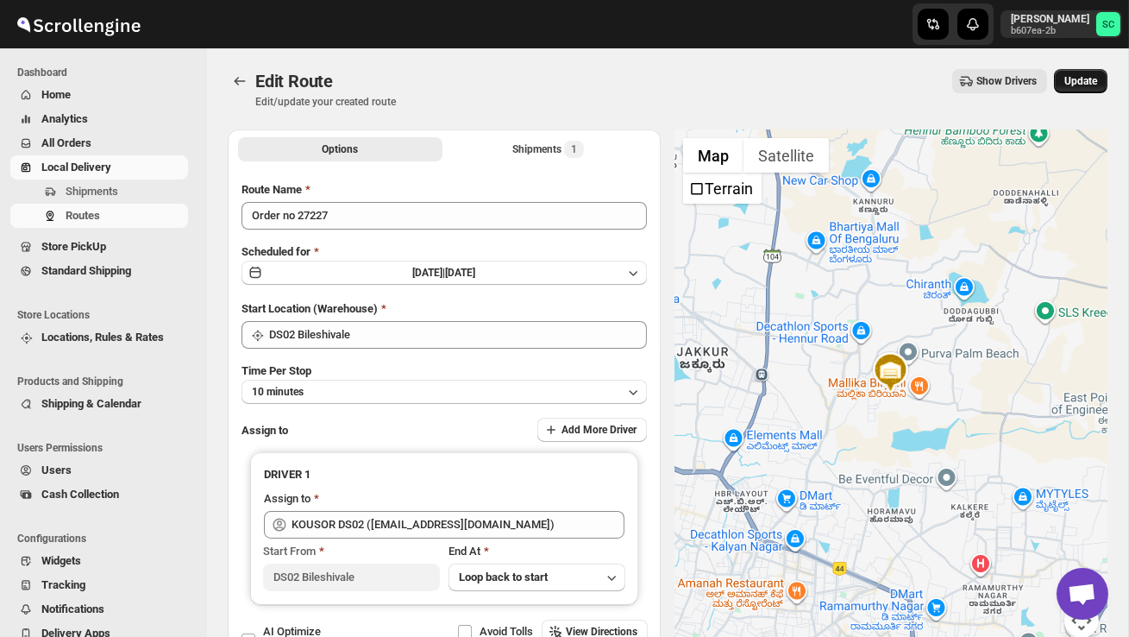
click at [1079, 83] on span "Update" at bounding box center [1080, 81] width 33 height 14
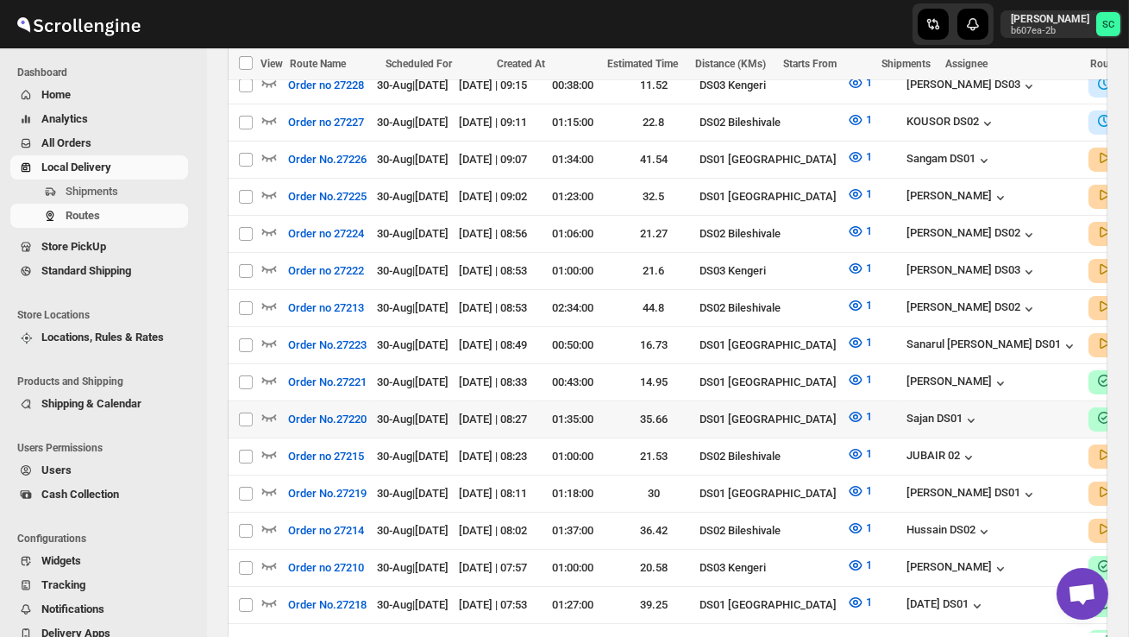
scroll to position [526, 0]
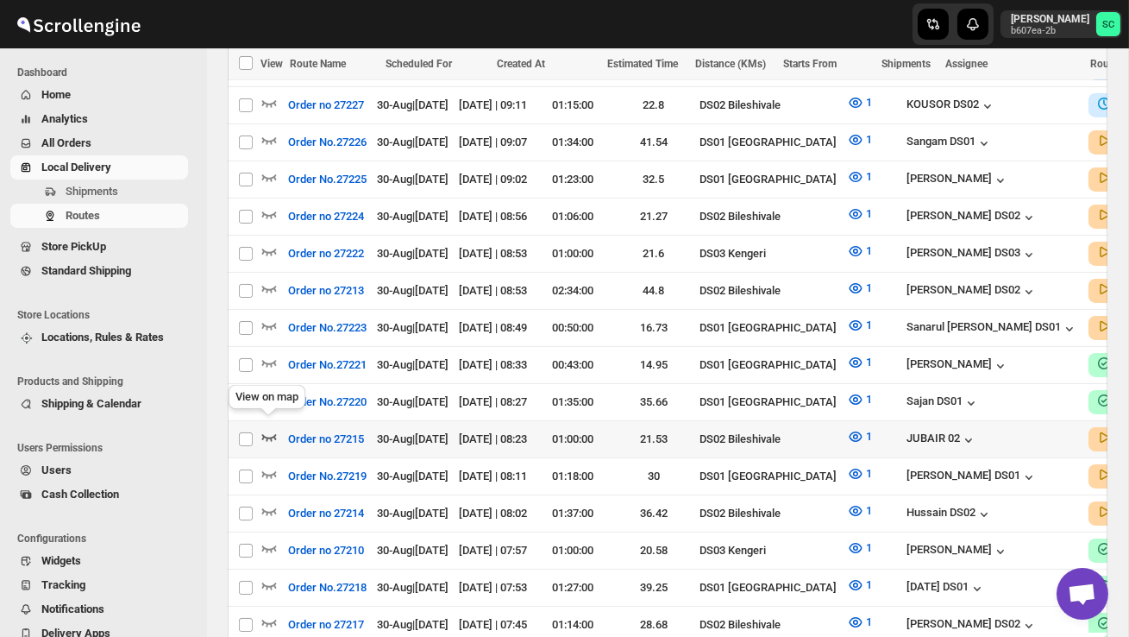
click at [265, 434] on icon "button" at bounding box center [269, 437] width 15 height 7
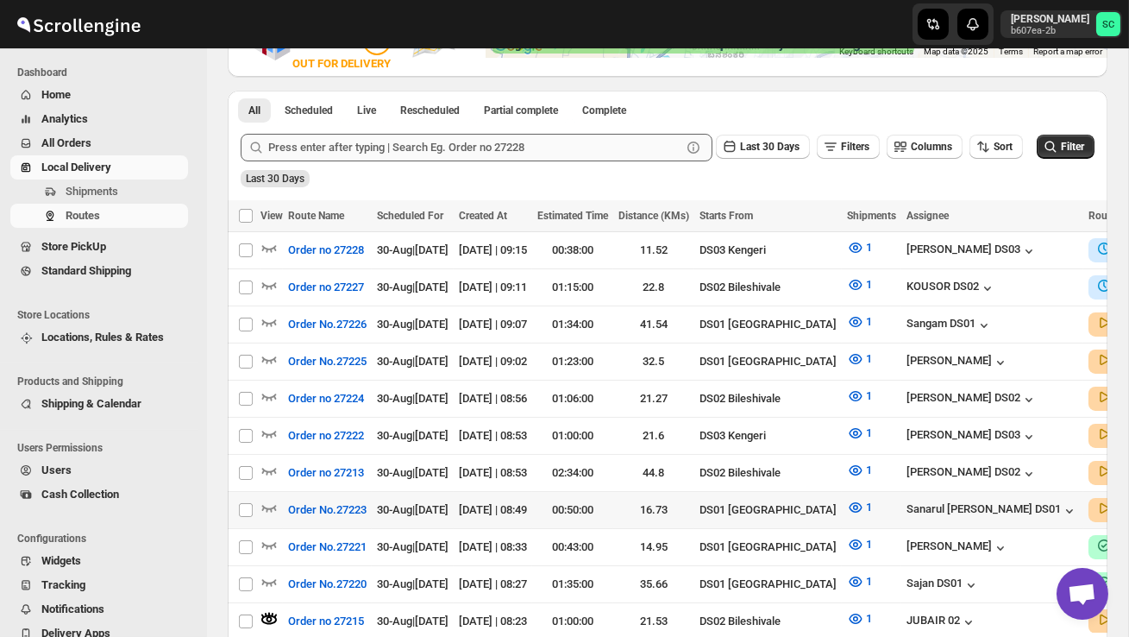
scroll to position [366, 0]
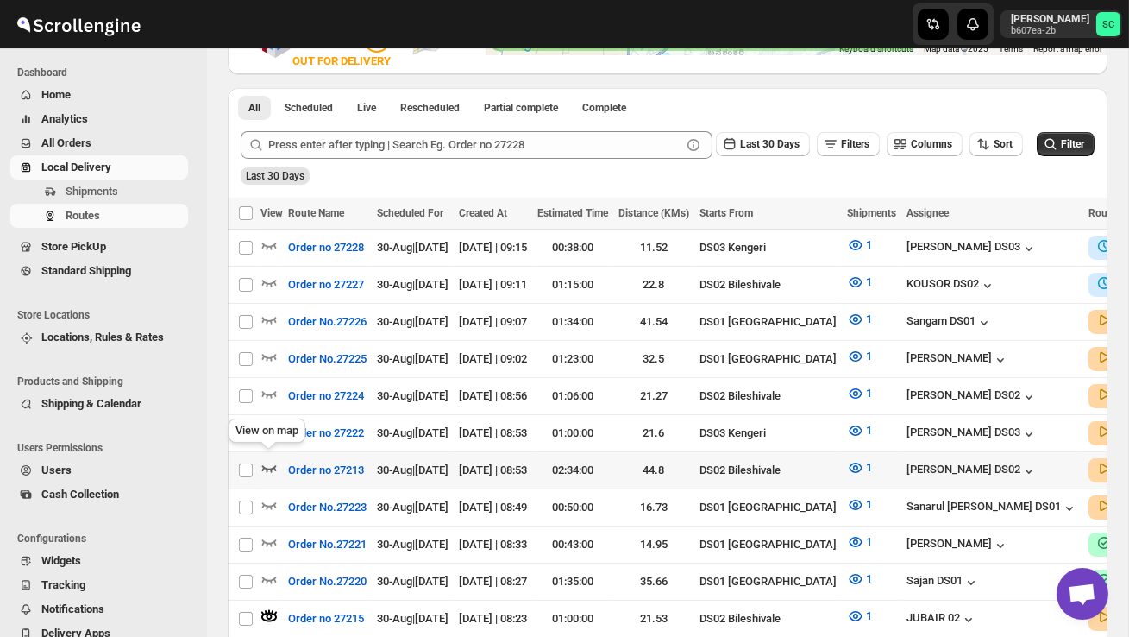
click at [273, 459] on icon "button" at bounding box center [268, 467] width 17 height 17
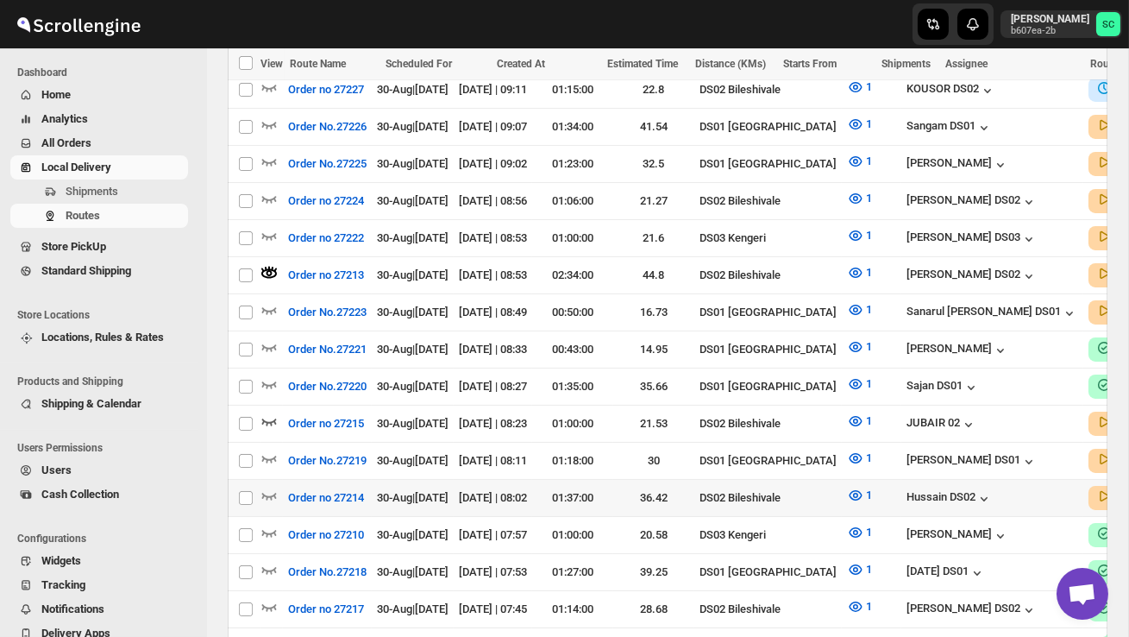
scroll to position [562, 0]
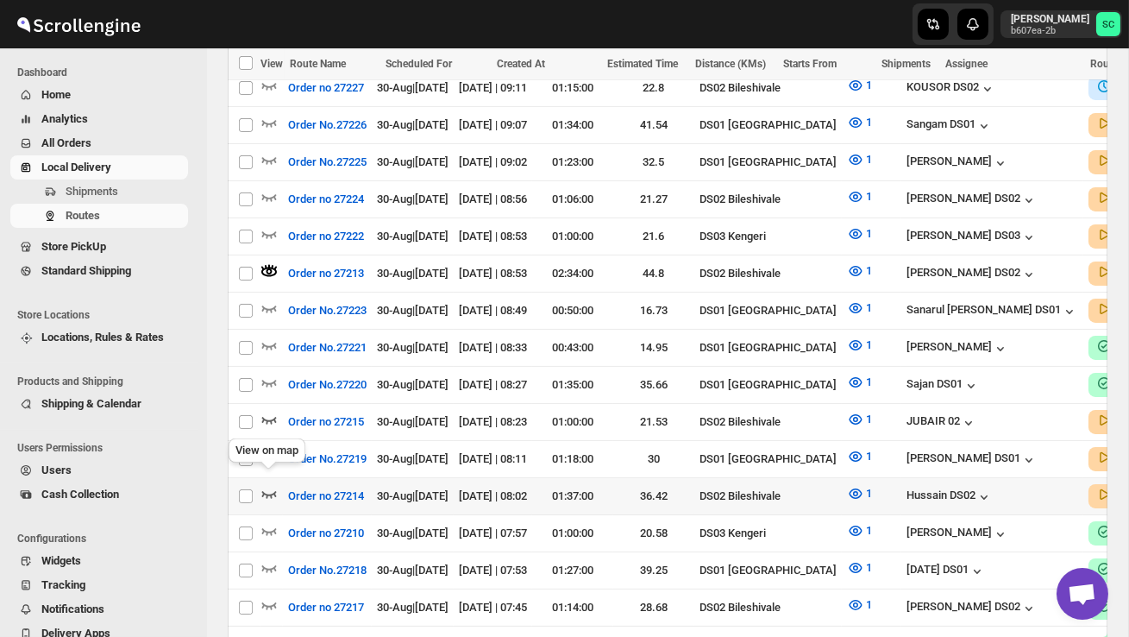
click at [269, 485] on icon "button" at bounding box center [268, 493] width 17 height 17
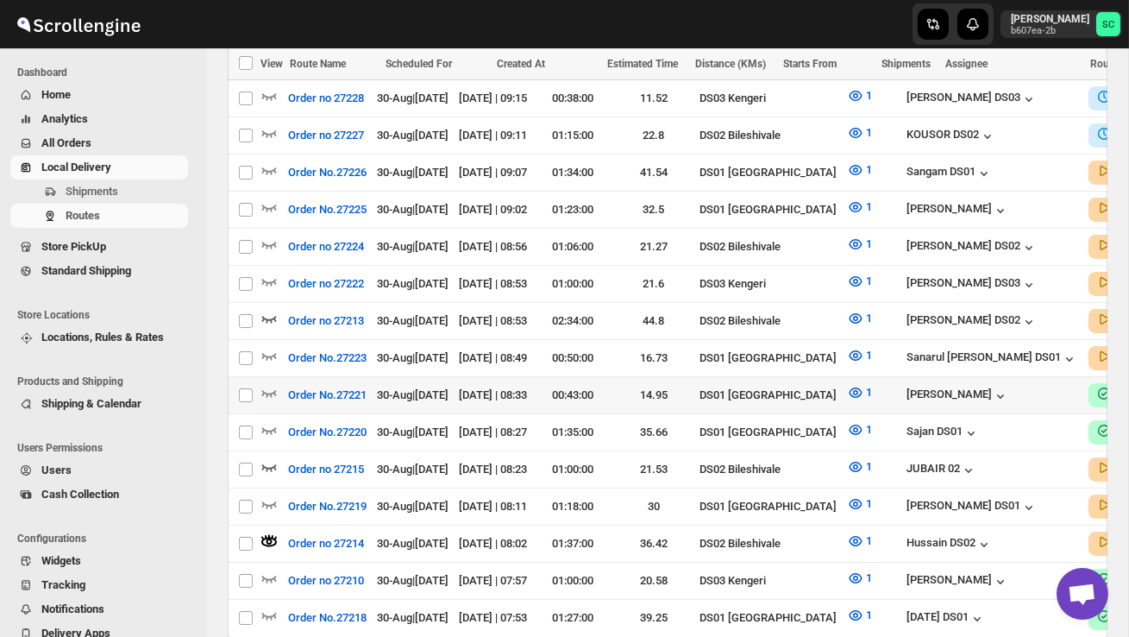
scroll to position [0, 0]
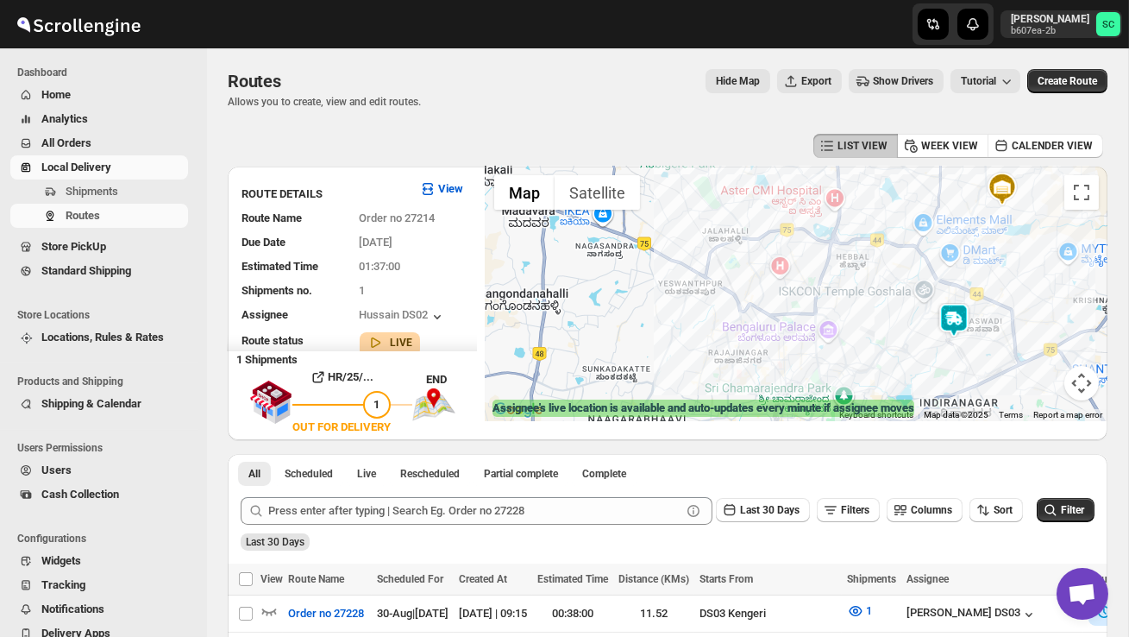
drag, startPoint x: 730, startPoint y: 362, endPoint x: 776, endPoint y: 253, distance: 119.0
click at [778, 247] on div at bounding box center [797, 293] width 622 height 254
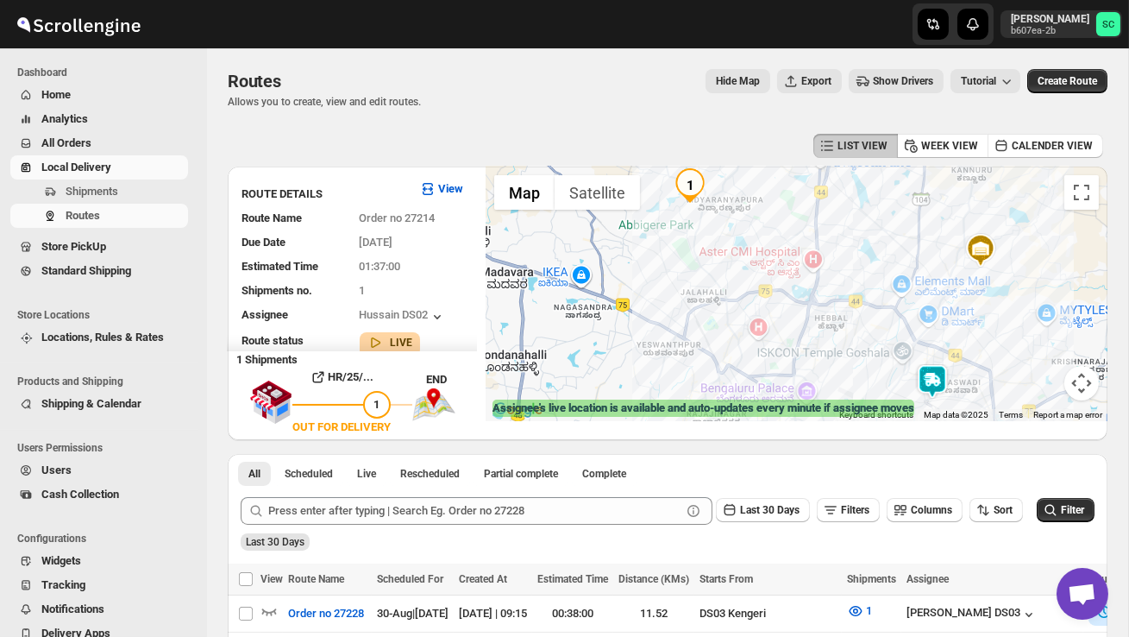
click at [939, 373] on img at bounding box center [932, 381] width 35 height 35
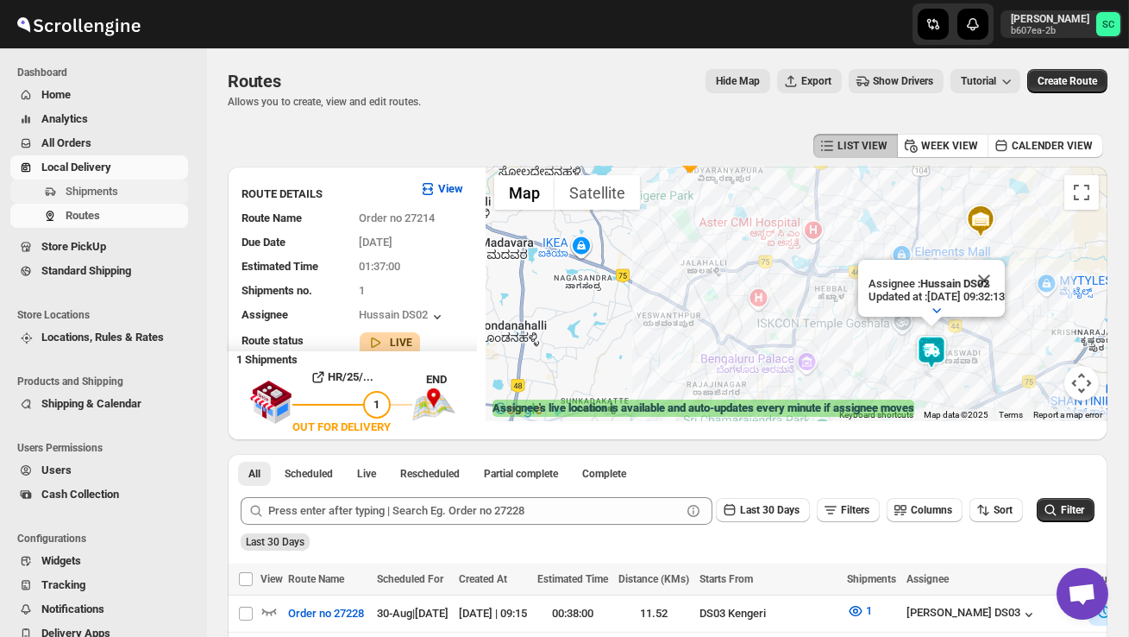
click at [118, 191] on span "Shipments" at bounding box center [92, 191] width 53 height 13
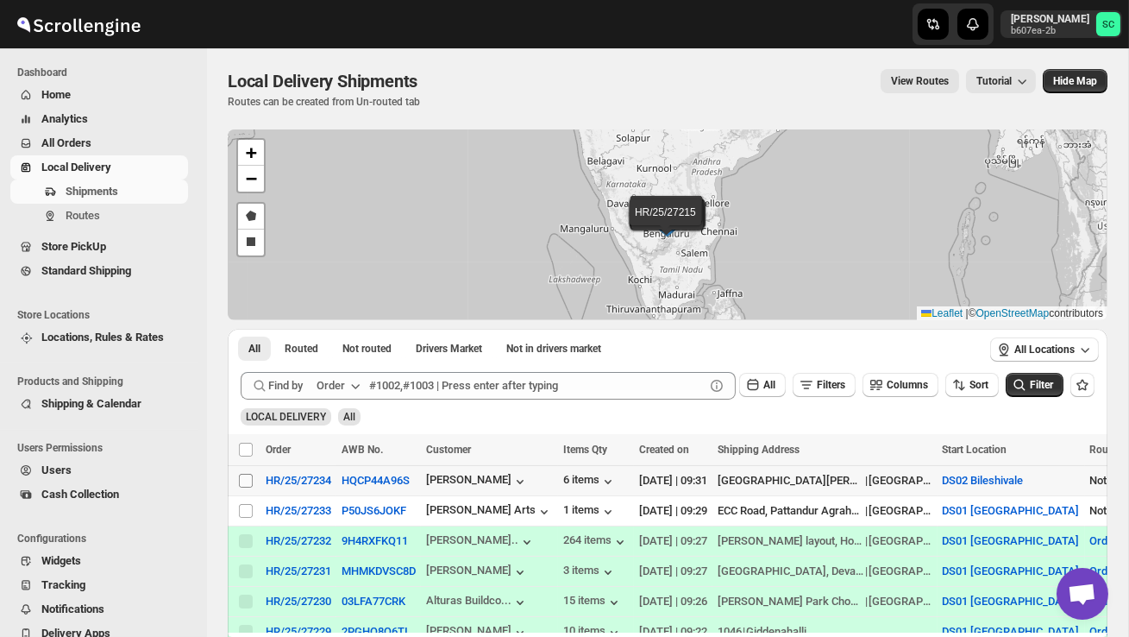
click at [242, 479] on input "Select shipment" at bounding box center [246, 481] width 14 height 14
checkbox input "true"
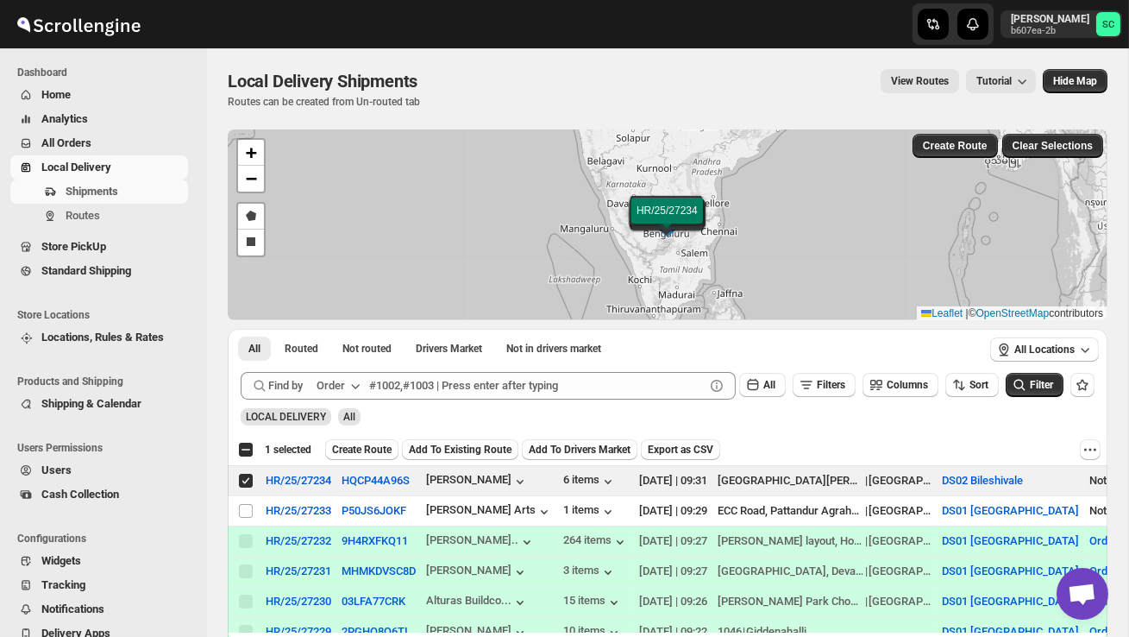
click at [361, 449] on span "Create Route" at bounding box center [362, 450] width 60 height 14
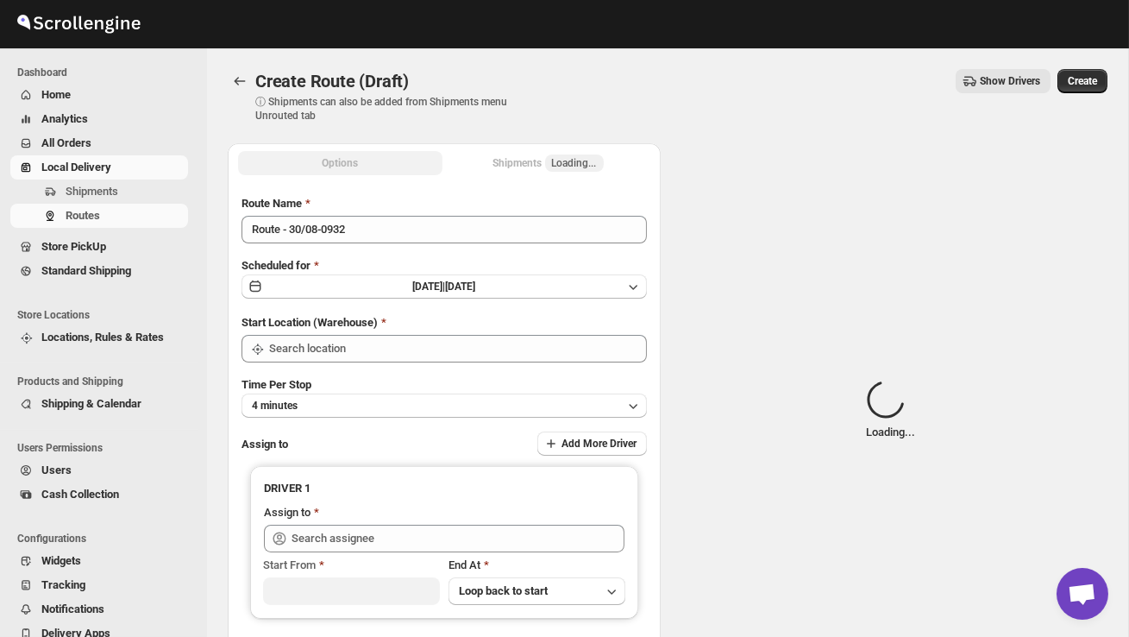
type input "DS02 Bileshivale"
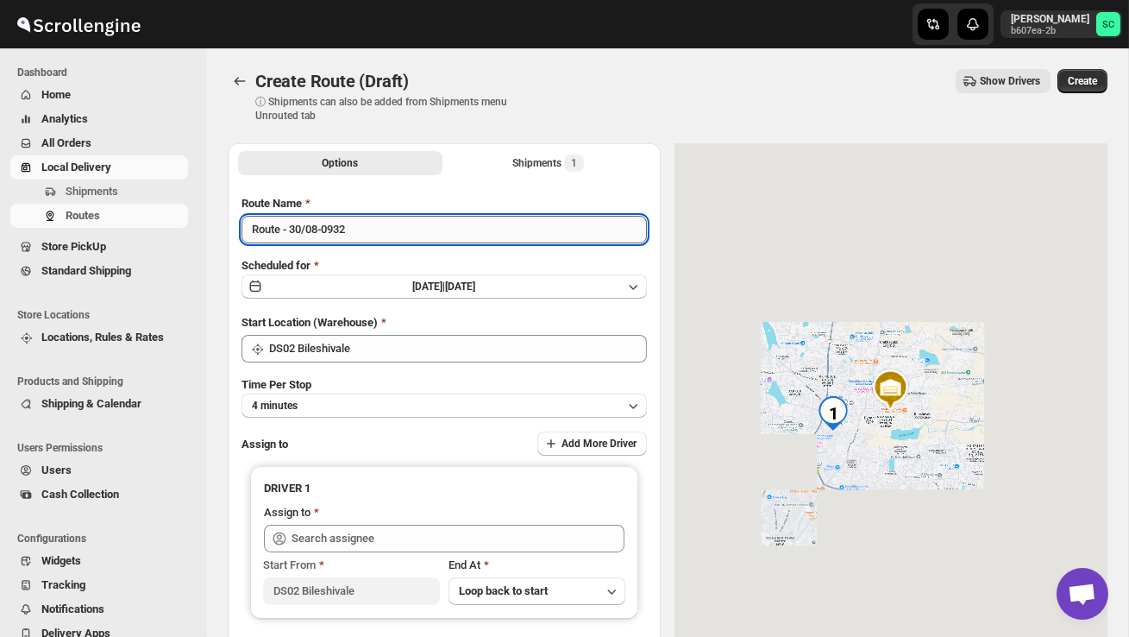
click at [373, 238] on input "Route - 30/08-0932" at bounding box center [444, 230] width 405 height 28
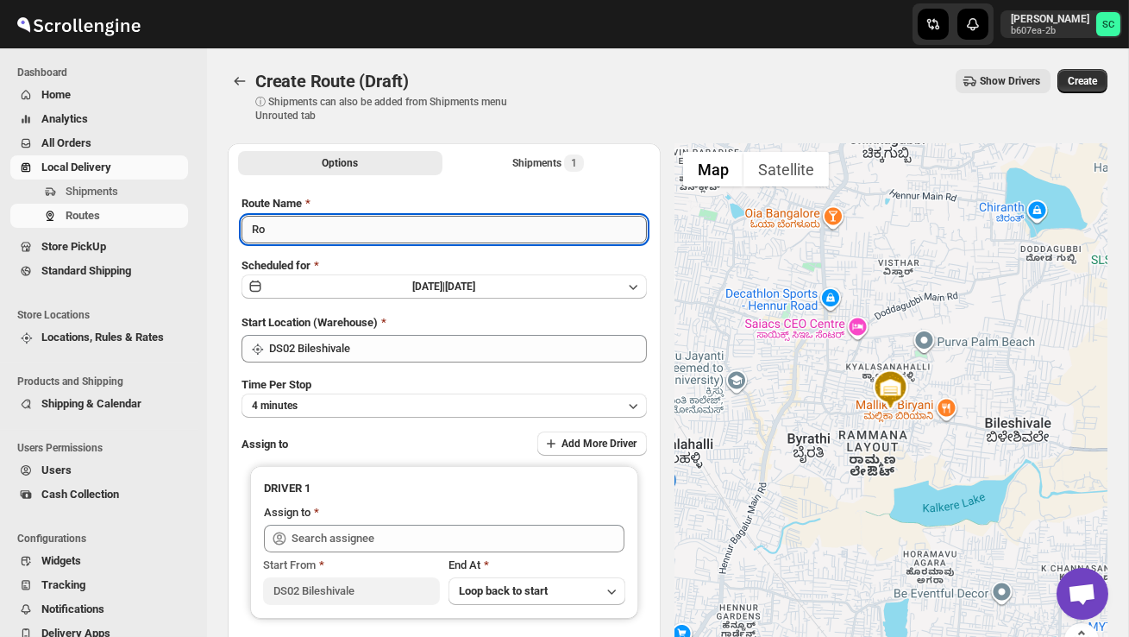
type input "R"
type input "Order no 27234"
click at [365, 397] on button "4 minutes" at bounding box center [444, 405] width 405 height 24
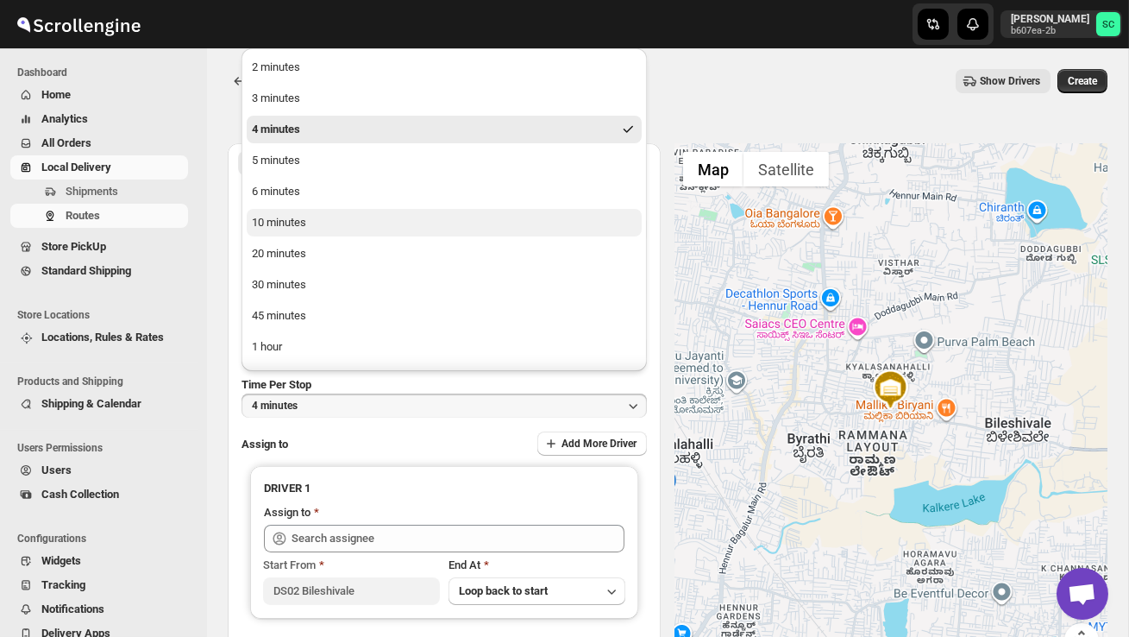
click at [340, 218] on button "10 minutes" at bounding box center [444, 223] width 395 height 28
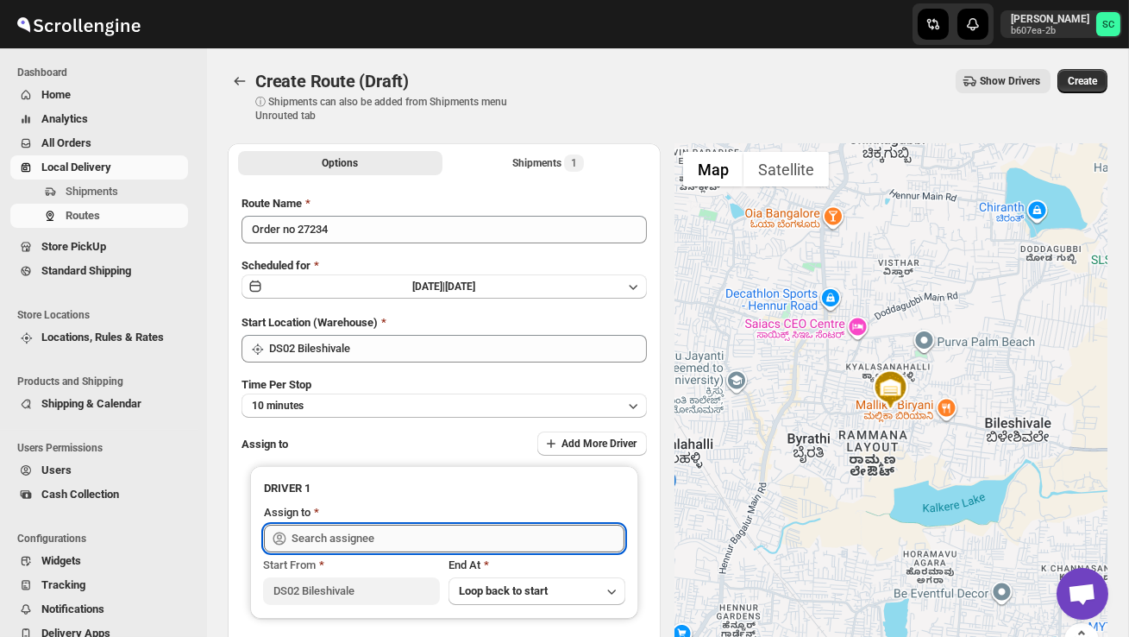
click at [382, 537] on input "text" at bounding box center [458, 538] width 333 height 28
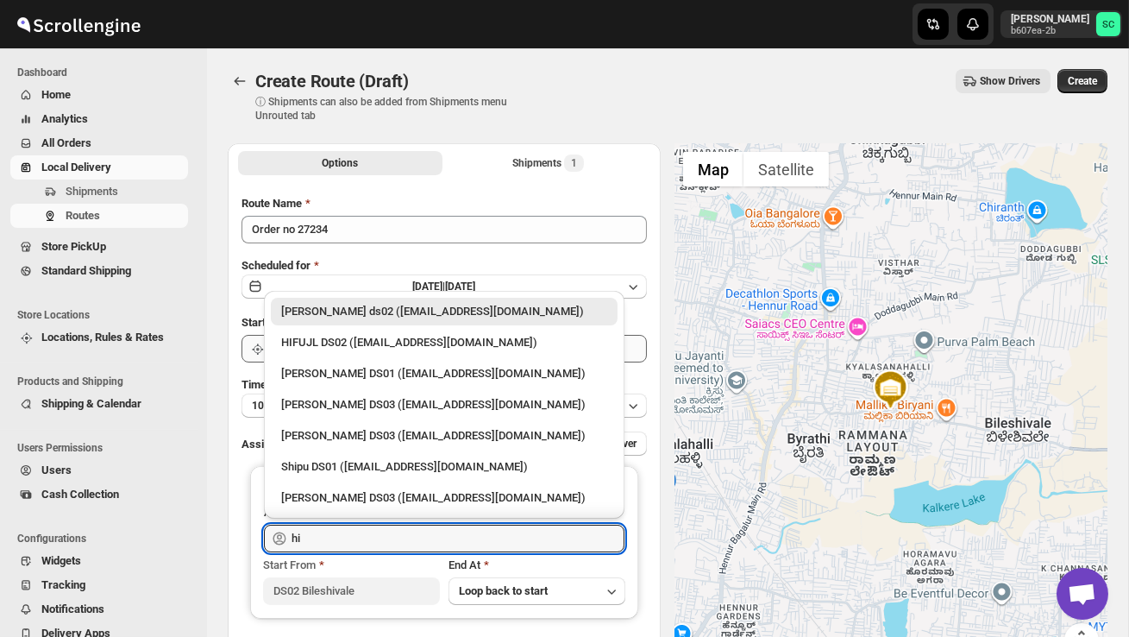
click at [407, 340] on div "HIFUJL DS02 ([EMAIL_ADDRESS][DOMAIN_NAME])" at bounding box center [444, 342] width 326 height 17
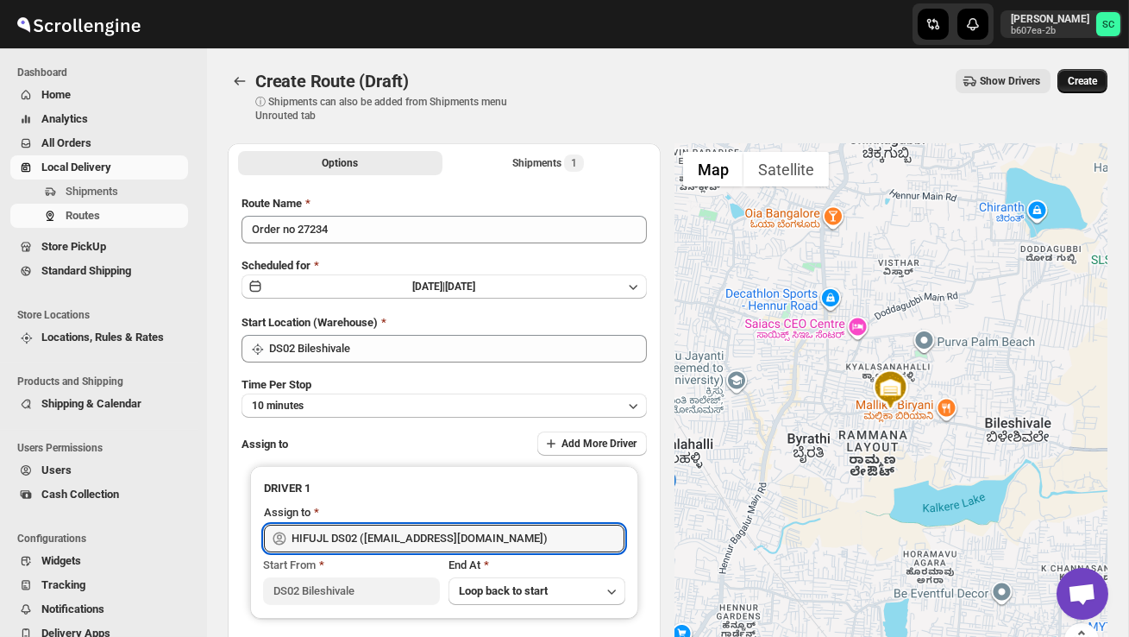
type input "HIFUJL DS02 ([EMAIL_ADDRESS][DOMAIN_NAME])"
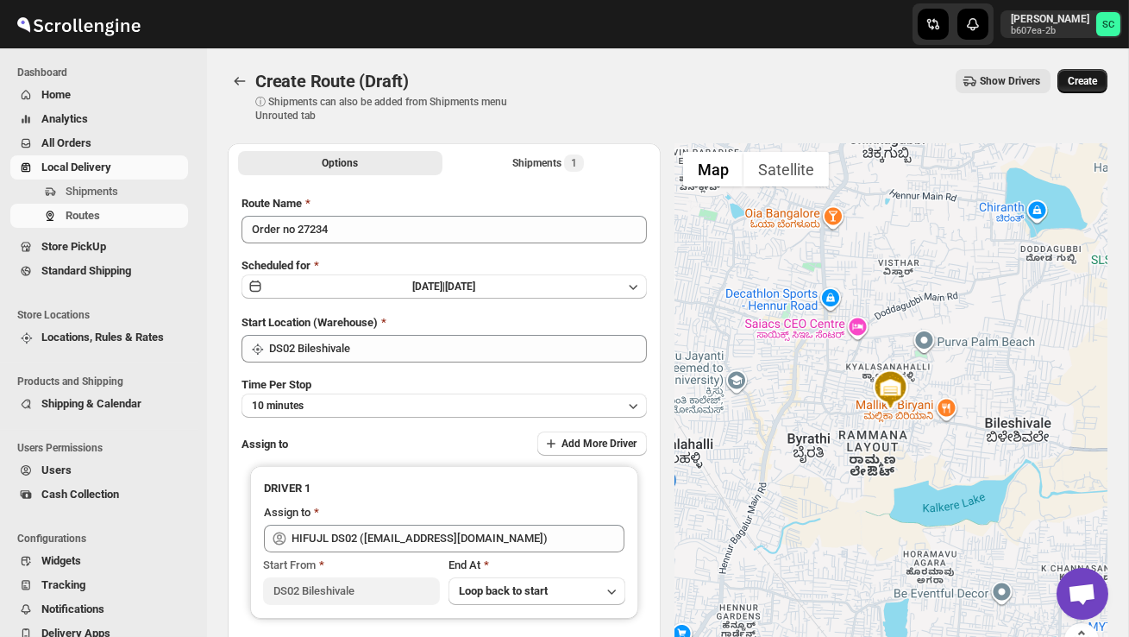
click at [1084, 85] on span "Create" at bounding box center [1082, 81] width 29 height 14
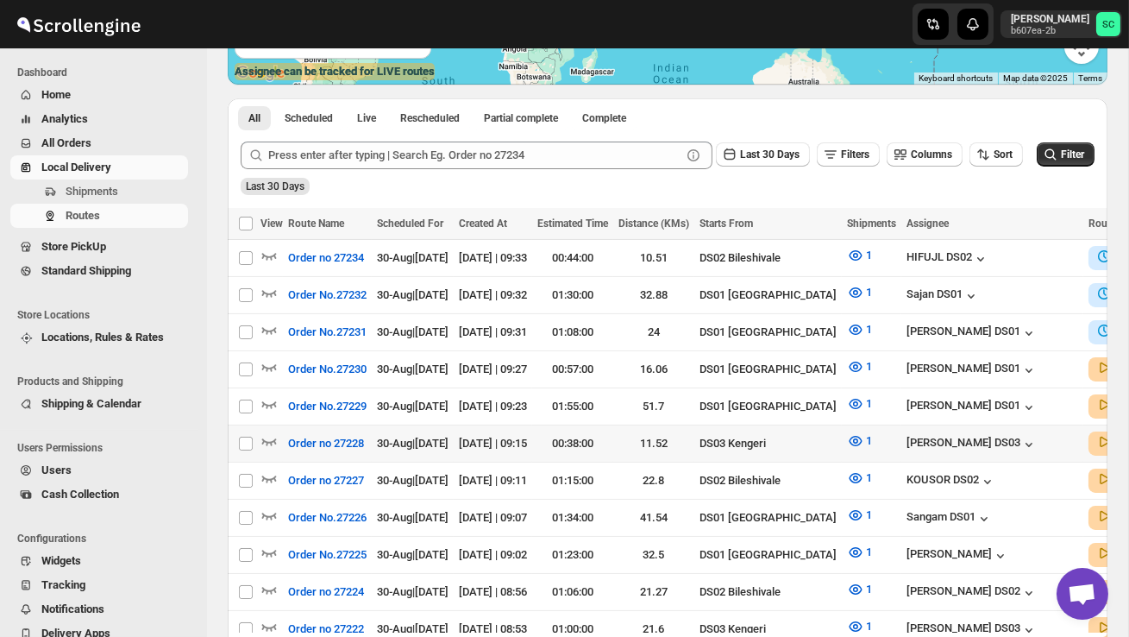
scroll to position [336, 0]
click at [273, 475] on icon "button" at bounding box center [269, 478] width 15 height 7
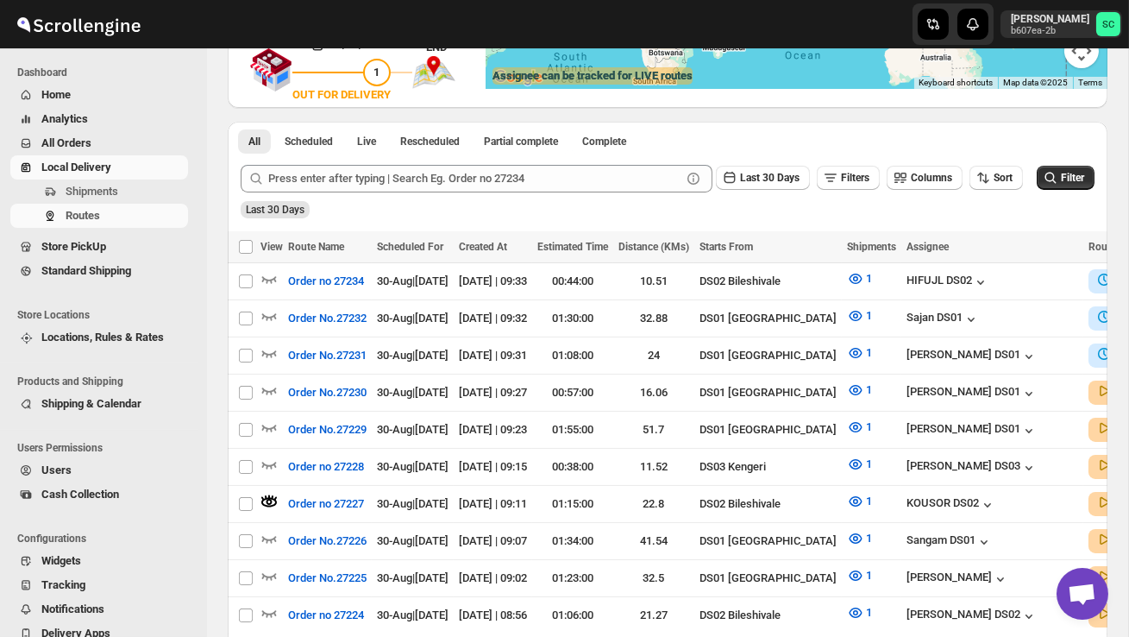
scroll to position [0, 0]
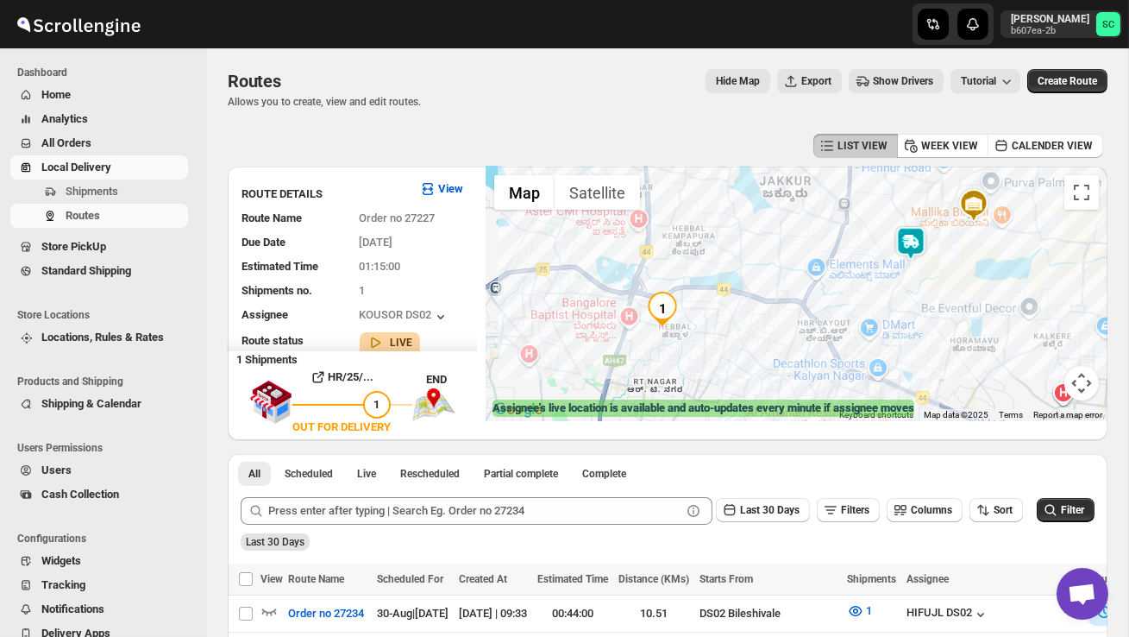
click at [928, 231] on img at bounding box center [911, 243] width 35 height 35
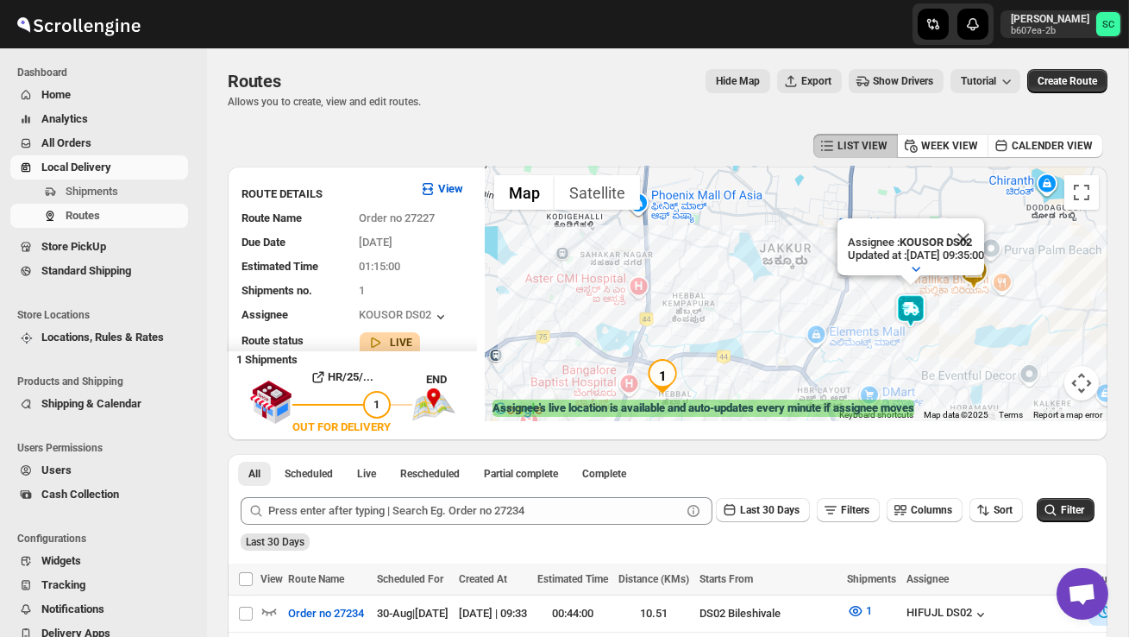
click at [925, 235] on div "Assignee : KOUSOR DS02 Updated at : 30/08/2025, 09:35:00 Duty mode Enabled Batt…" at bounding box center [911, 246] width 147 height 57
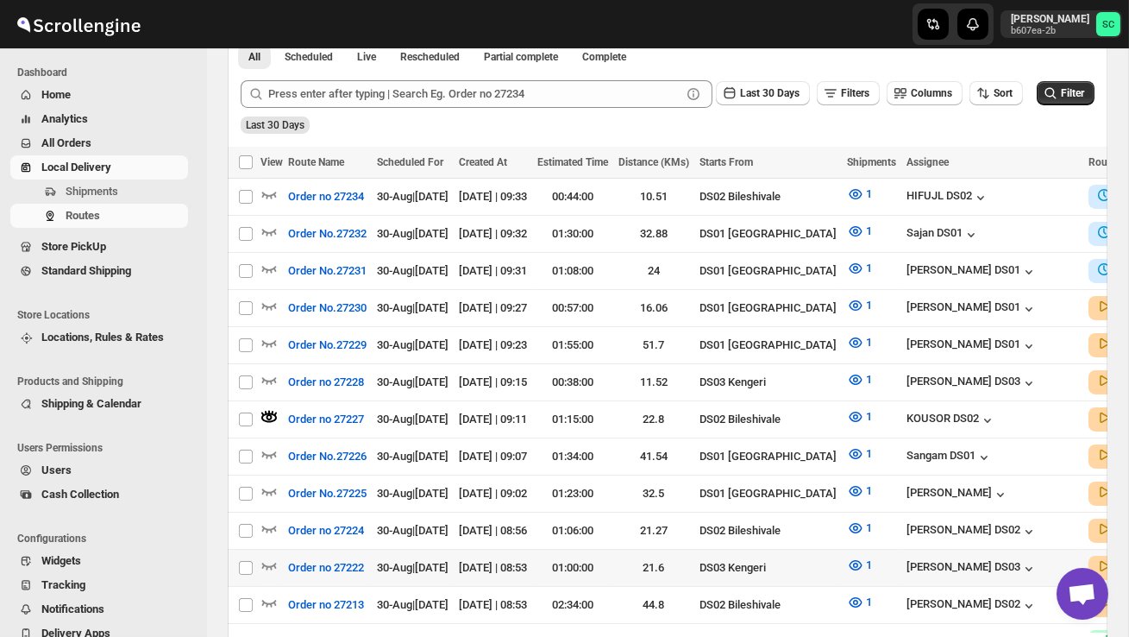
scroll to position [419, 0]
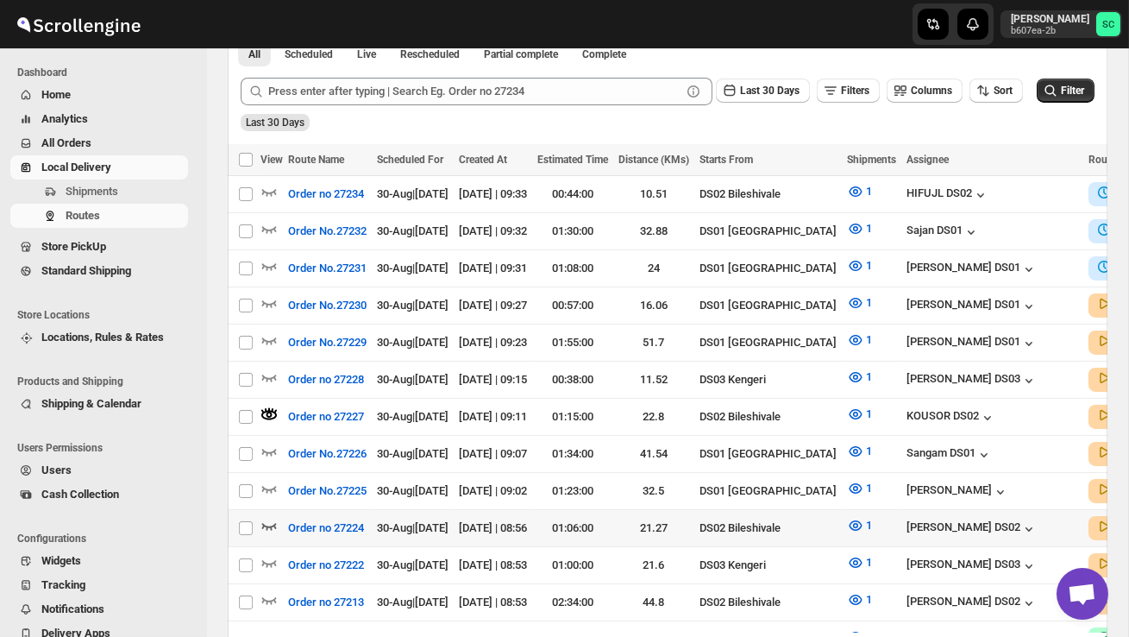
click at [260, 517] on icon "button" at bounding box center [268, 525] width 17 height 17
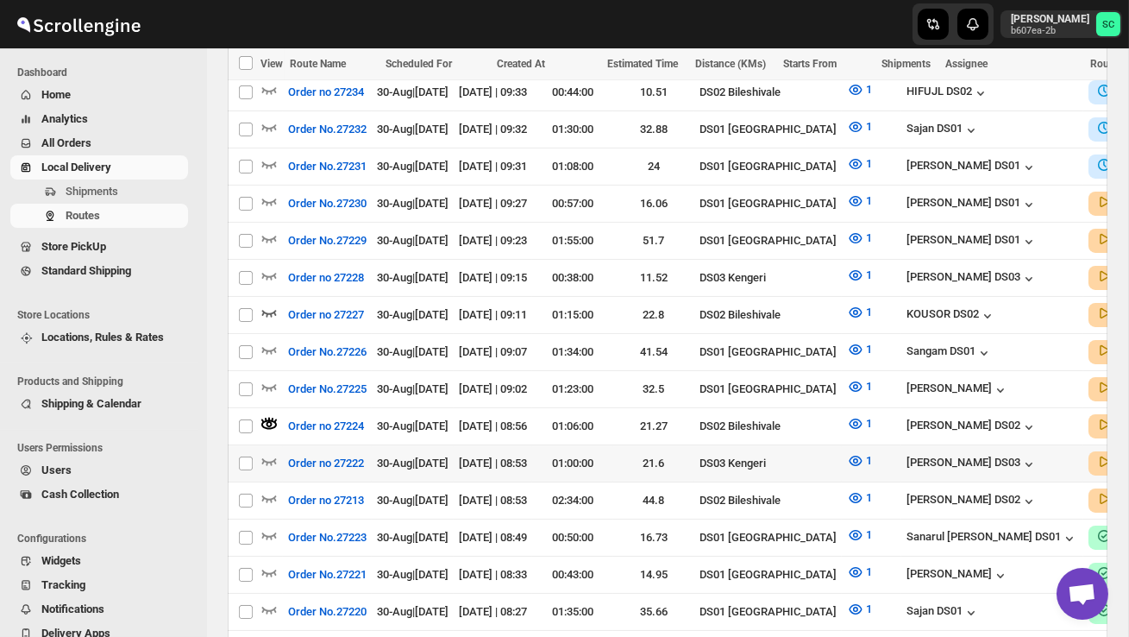
scroll to position [524, 0]
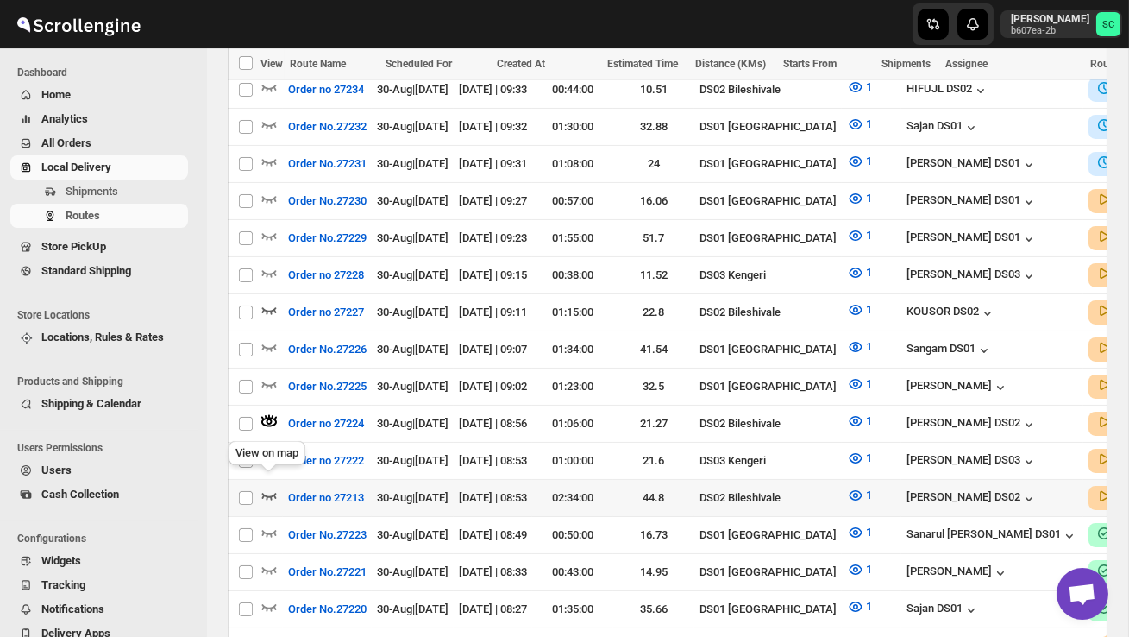
click at [271, 486] on icon "button" at bounding box center [268, 494] width 17 height 17
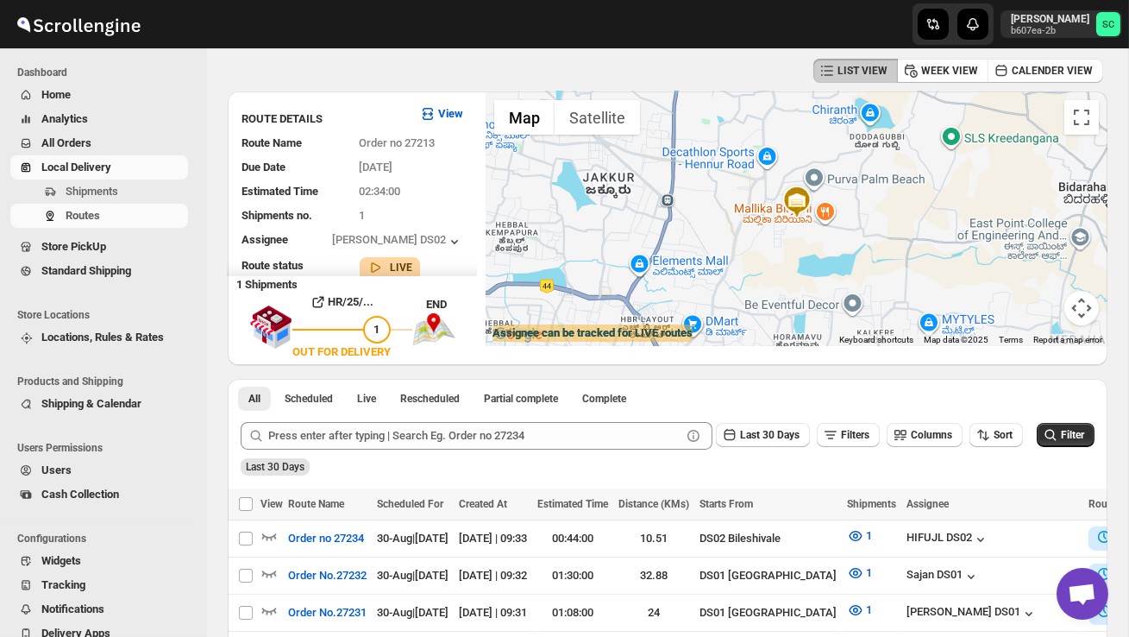
scroll to position [0, 0]
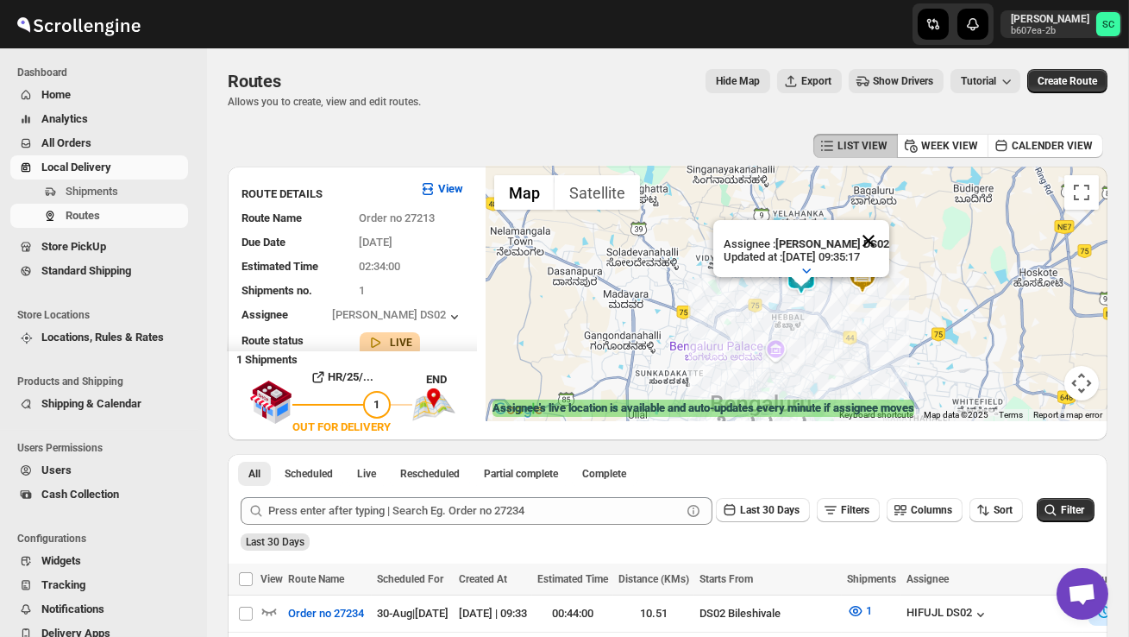
click at [880, 242] on button "Close" at bounding box center [868, 240] width 41 height 41
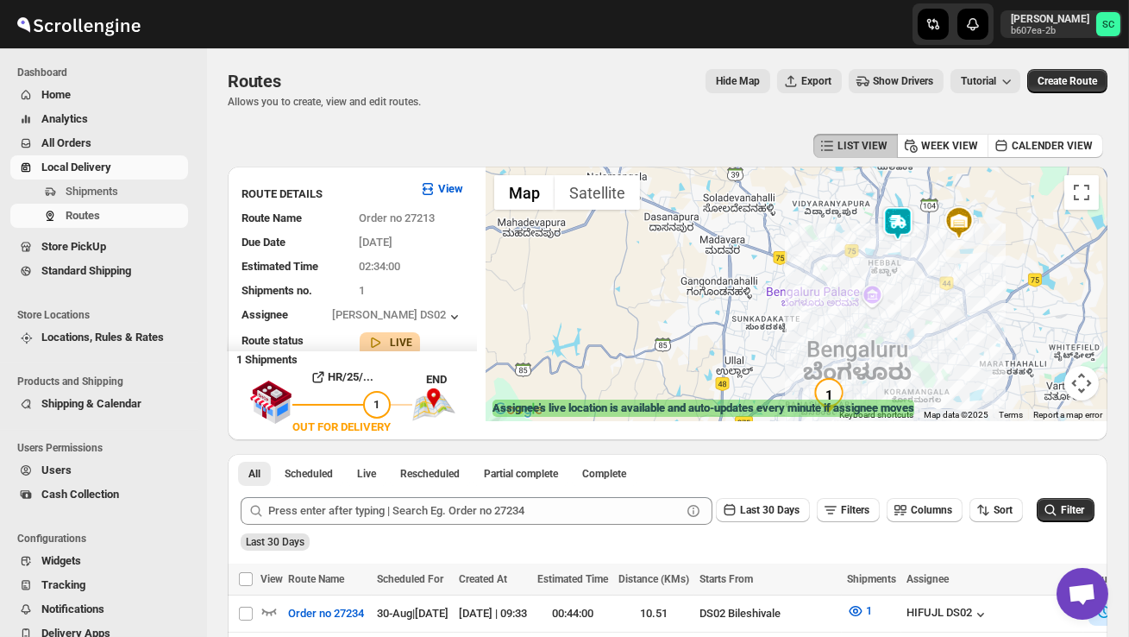
drag, startPoint x: 806, startPoint y: 315, endPoint x: 904, endPoint y: 260, distance: 112.8
click at [905, 260] on div at bounding box center [797, 293] width 622 height 254
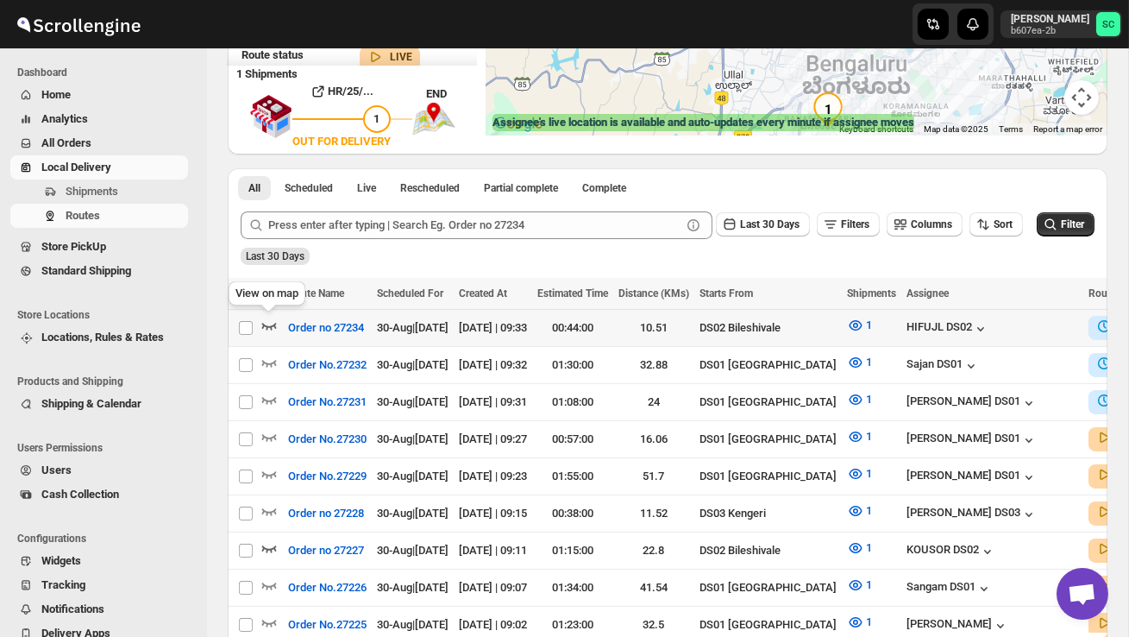
click at [272, 323] on icon "button" at bounding box center [268, 325] width 17 height 17
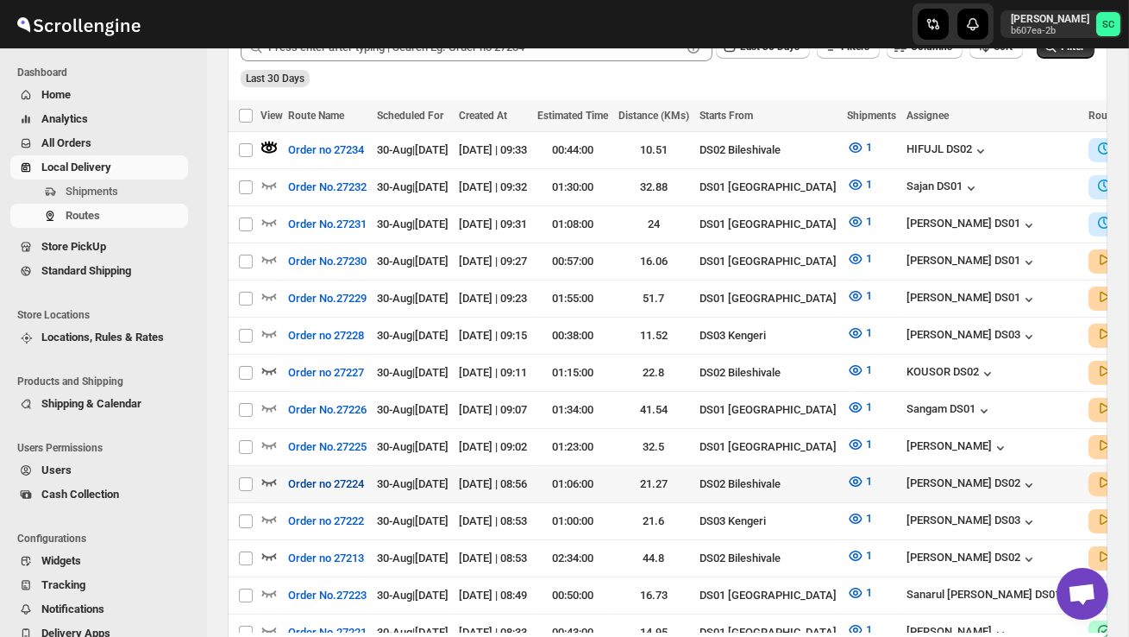
scroll to position [477, 0]
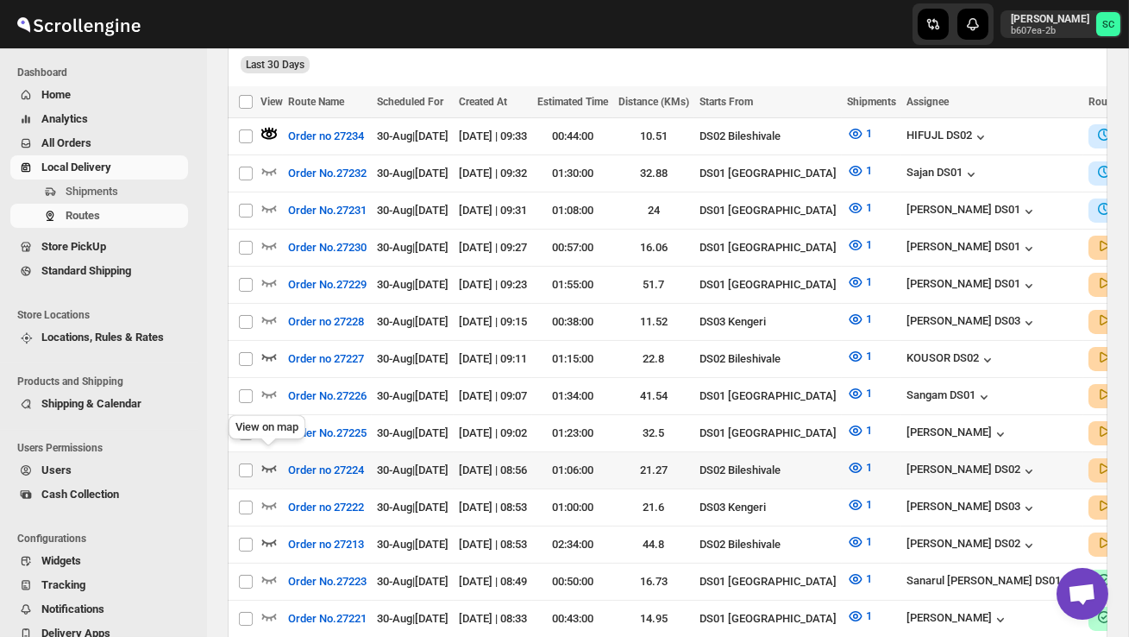
click at [274, 465] on icon "button" at bounding box center [269, 468] width 15 height 7
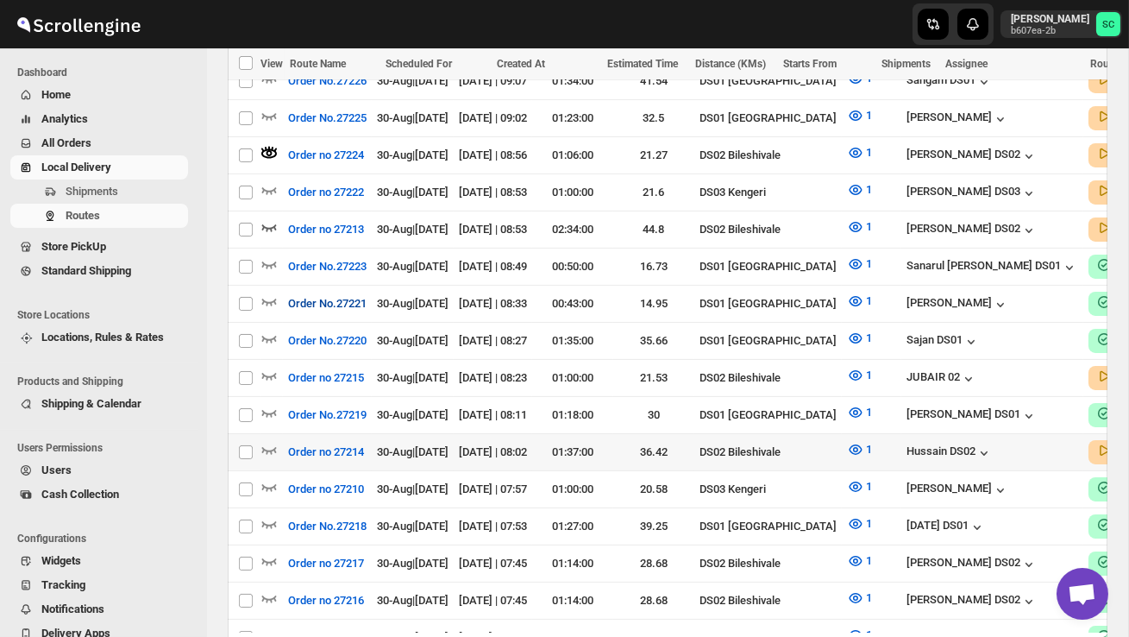
scroll to position [793, 0]
click at [267, 440] on icon "button" at bounding box center [268, 448] width 17 height 17
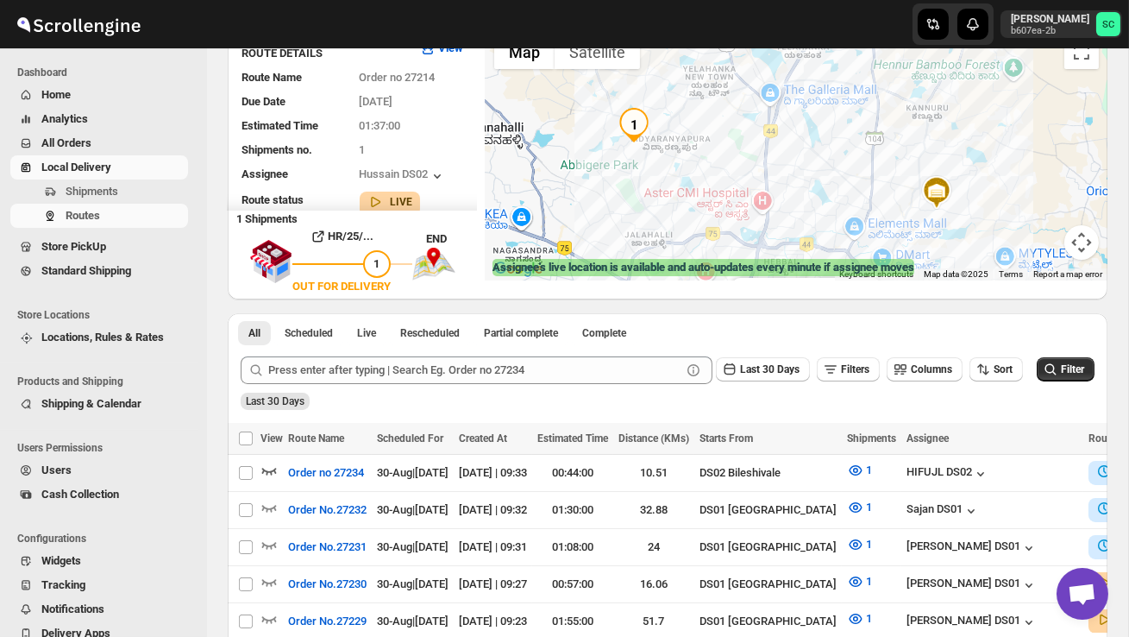
scroll to position [138, 0]
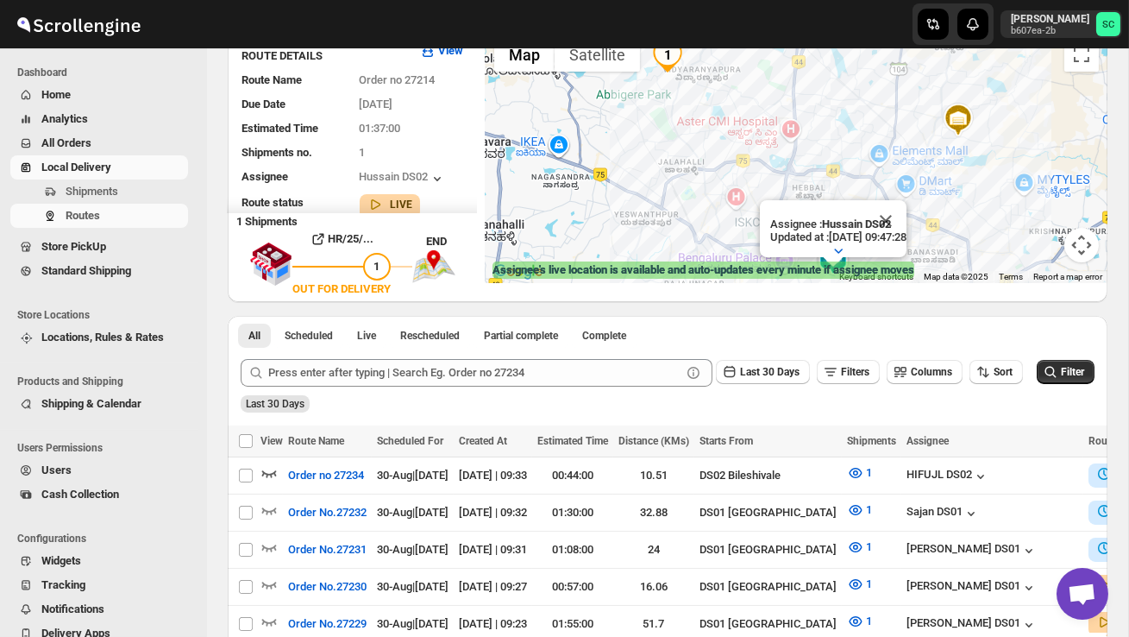
drag, startPoint x: 696, startPoint y: 215, endPoint x: 705, endPoint y: 116, distance: 98.7
click at [706, 119] on div "Assignee : Hussain DS02 Updated at : 30/08/2025, 09:47:28 Duty mode Enabled Bat…" at bounding box center [797, 155] width 622 height 254
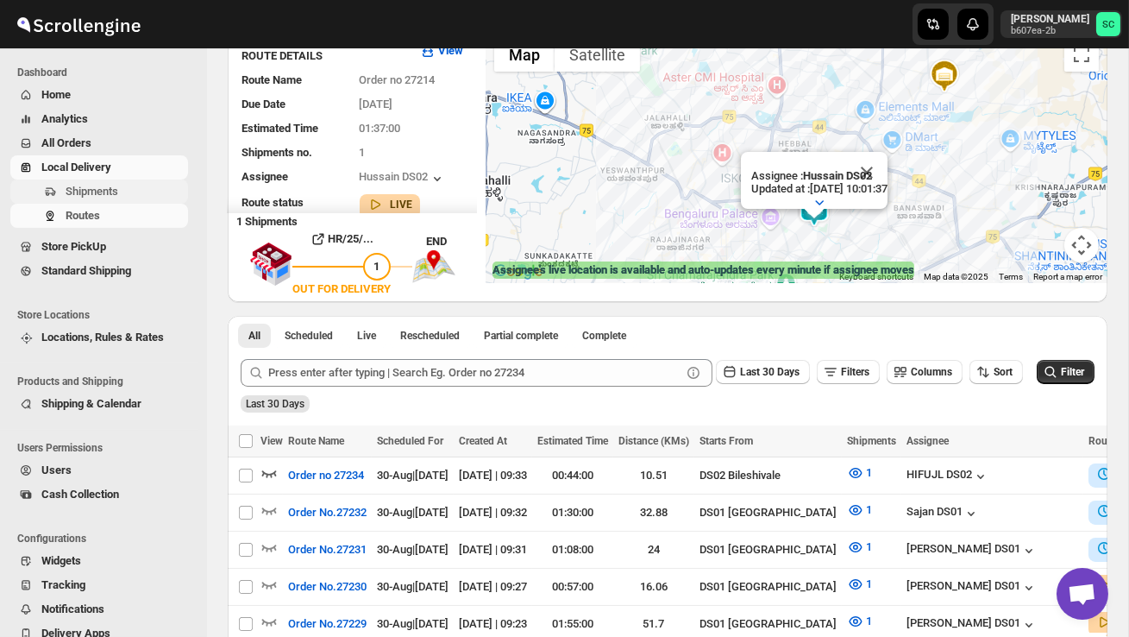
click at [115, 200] on button "Shipments" at bounding box center [99, 191] width 178 height 24
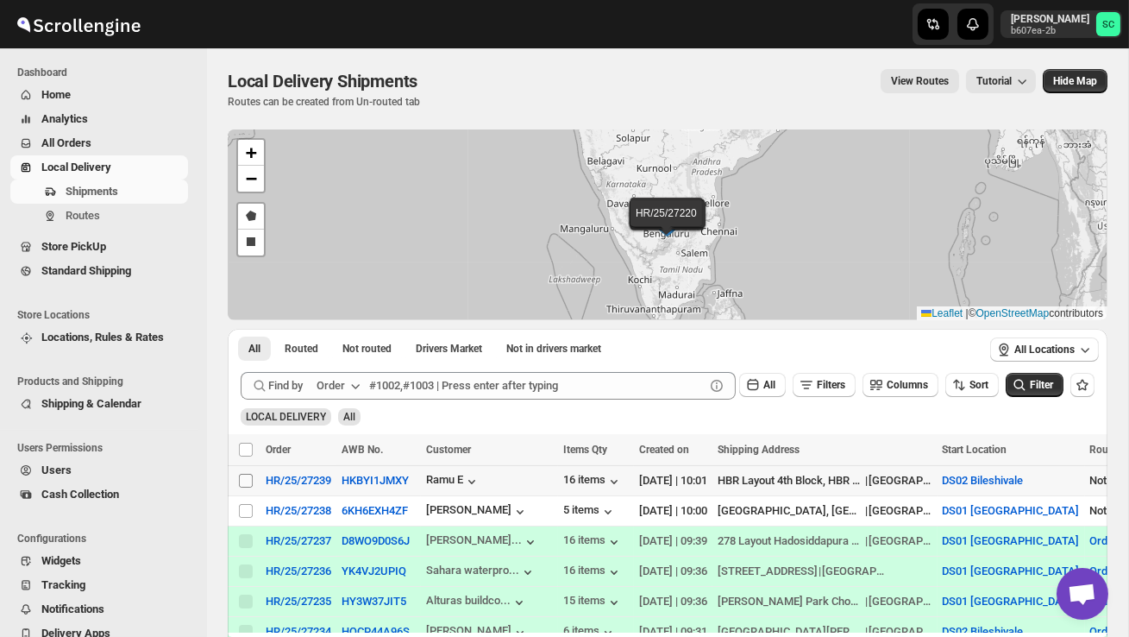
click at [244, 484] on input "Select shipment" at bounding box center [246, 481] width 14 height 14
checkbox input "true"
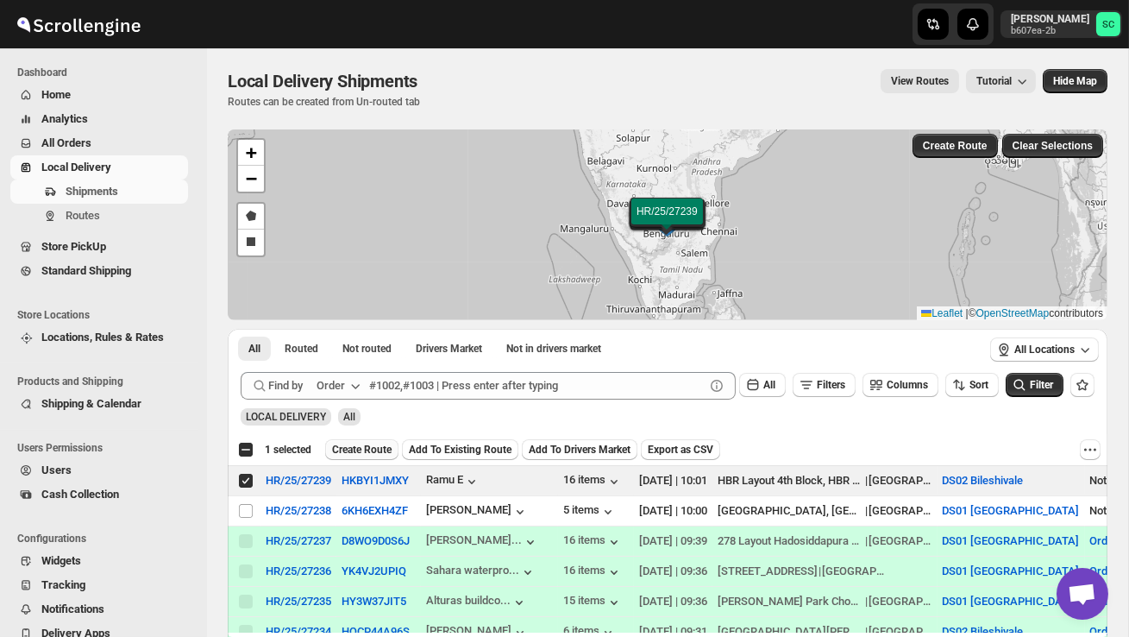
click at [372, 449] on span "Create Route" at bounding box center [362, 450] width 60 height 14
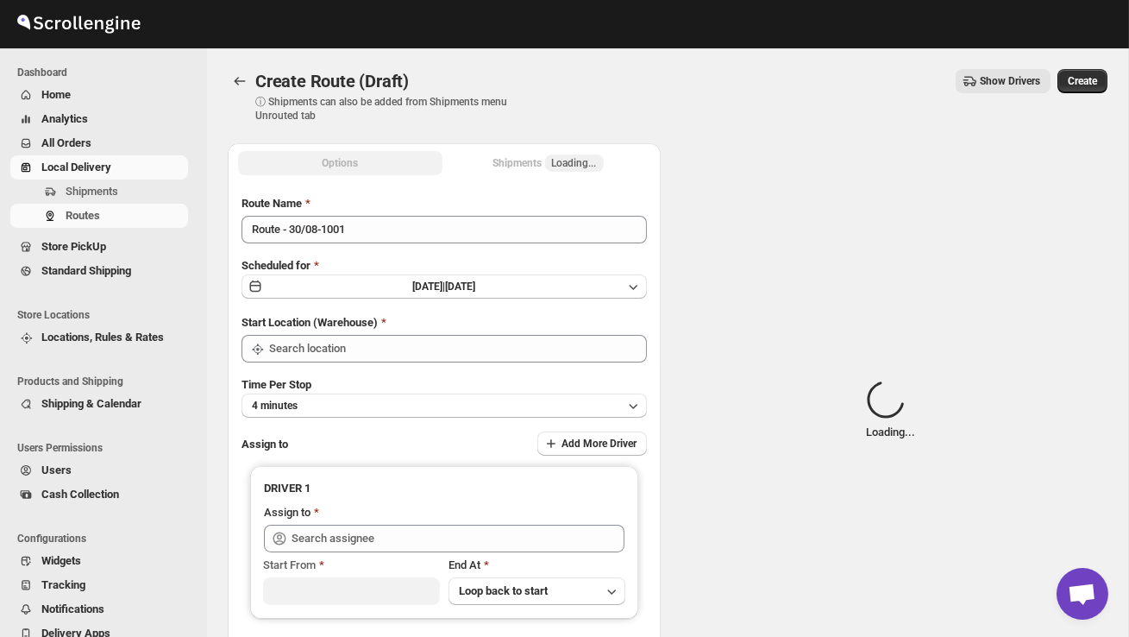
type input "DS02 Bileshivale"
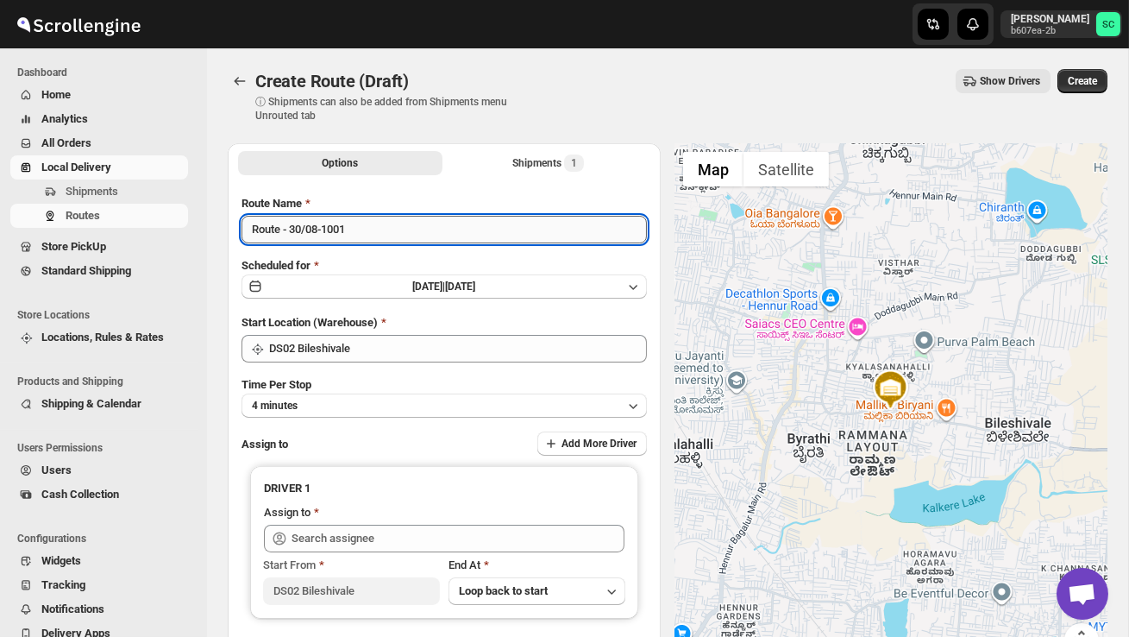
click at [363, 227] on input "Route - 30/08-1001" at bounding box center [444, 230] width 405 height 28
type input "R"
type input "Order no 27239"
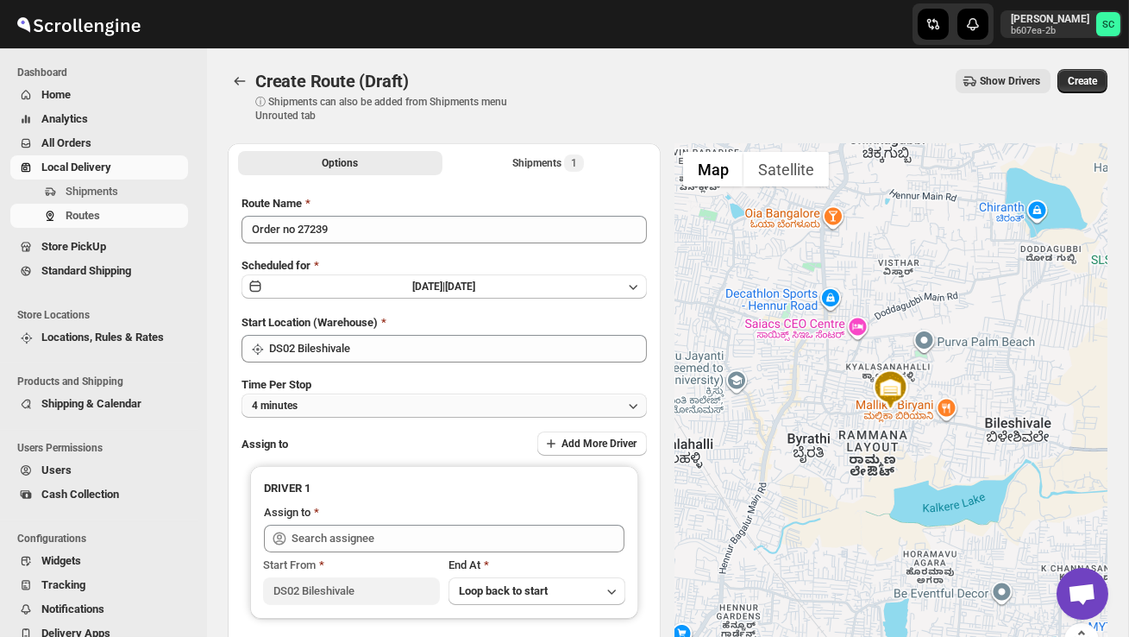
click at [383, 401] on button "4 minutes" at bounding box center [444, 405] width 405 height 24
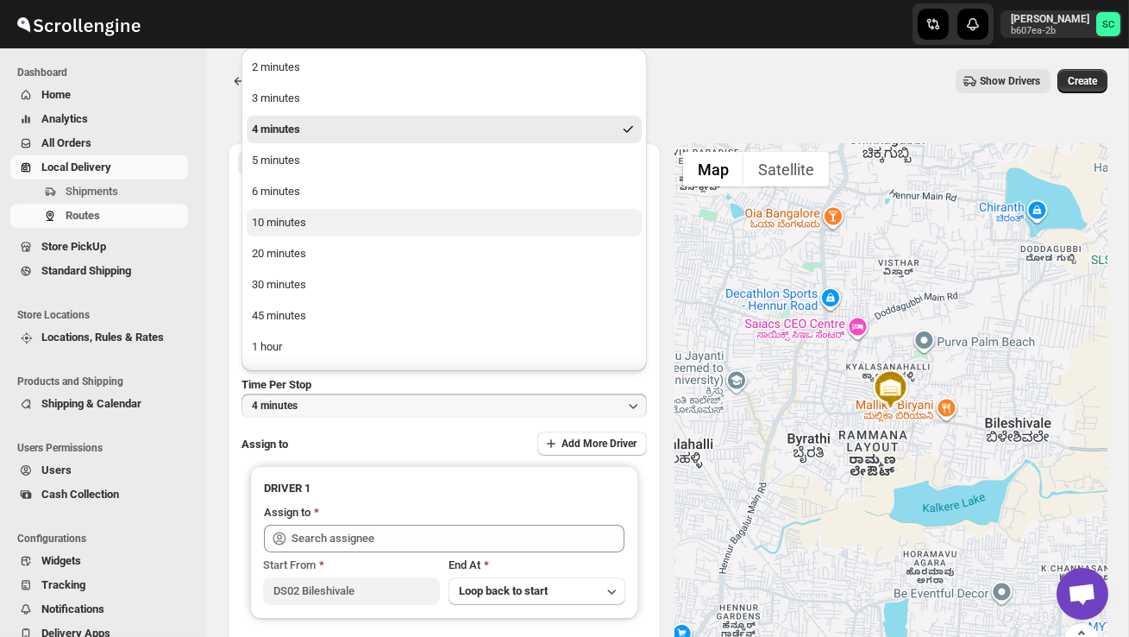
click at [295, 215] on div "10 minutes" at bounding box center [279, 222] width 54 height 17
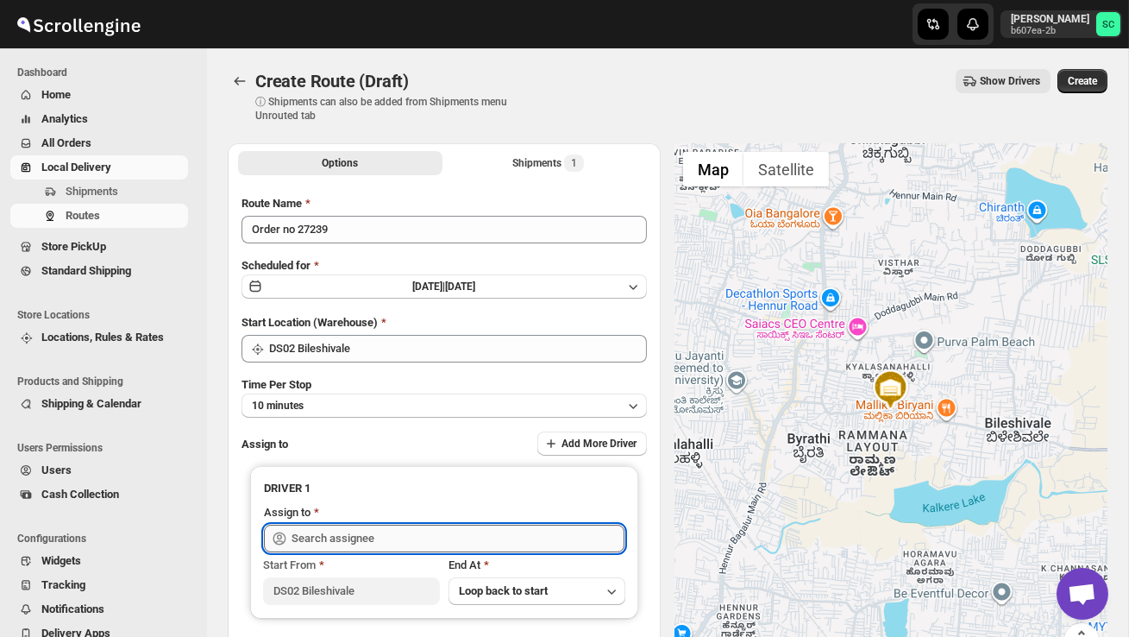
click at [348, 532] on input "text" at bounding box center [458, 538] width 333 height 28
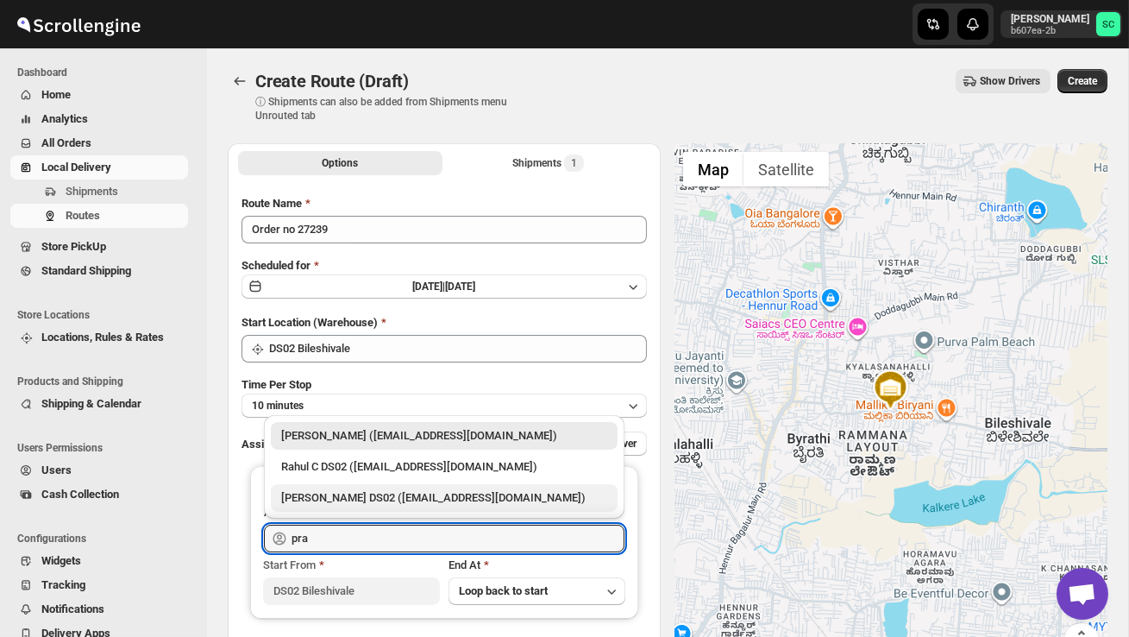
click at [379, 501] on div "[PERSON_NAME] DS02 ([EMAIL_ADDRESS][DOMAIN_NAME])" at bounding box center [444, 497] width 326 height 17
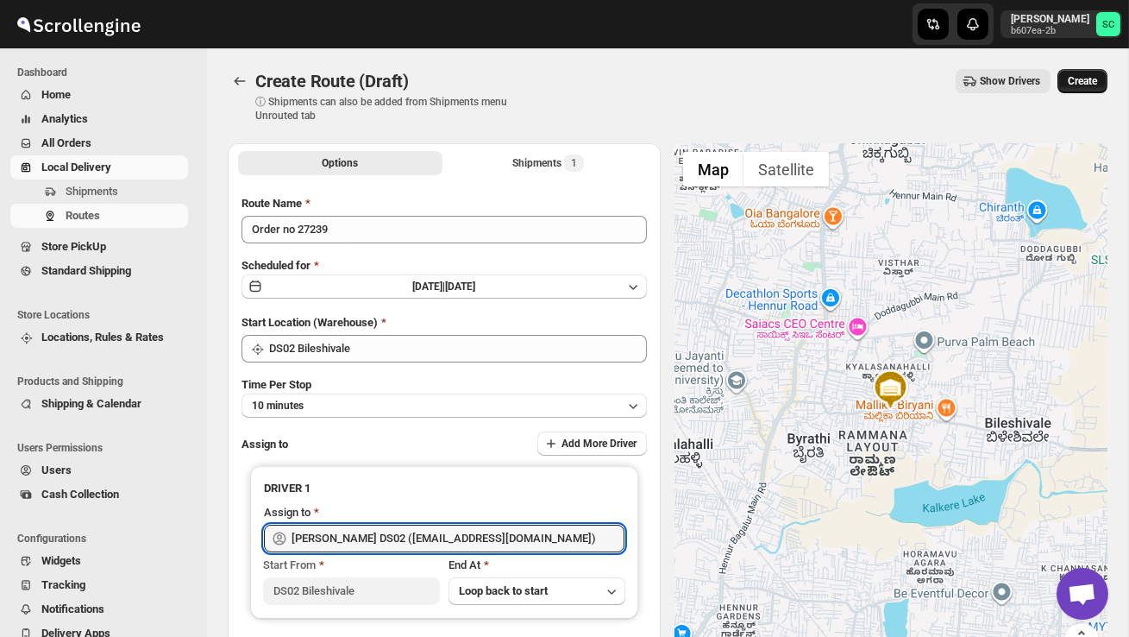
type input "[PERSON_NAME] DS02 ([EMAIL_ADDRESS][DOMAIN_NAME])"
click at [1081, 79] on span "Create" at bounding box center [1082, 81] width 29 height 14
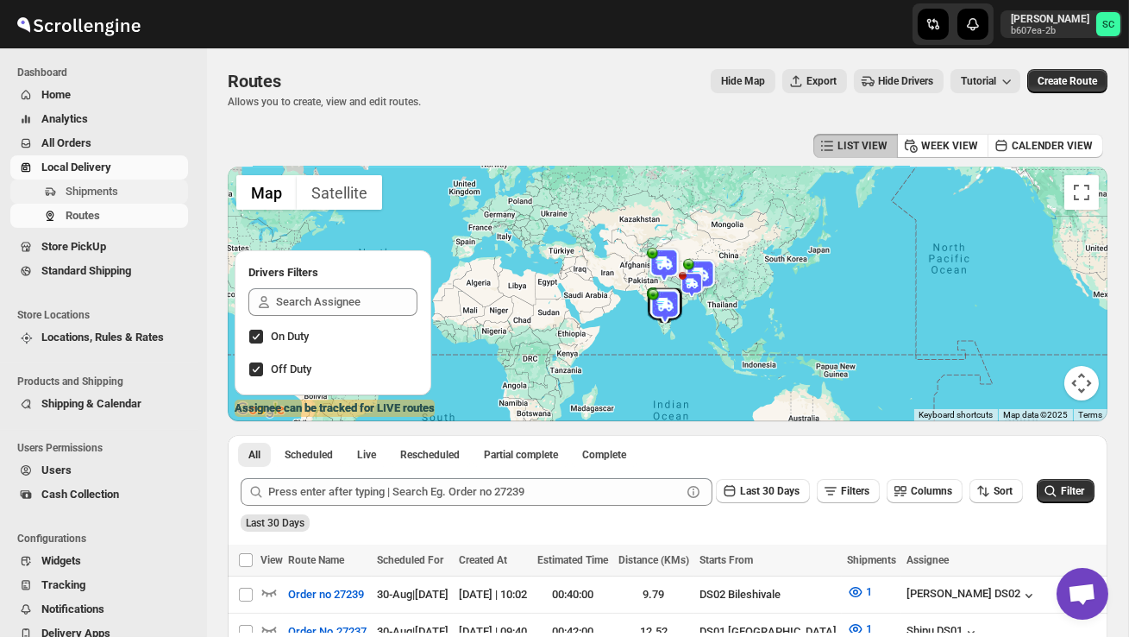
click at [132, 197] on span "Shipments" at bounding box center [125, 191] width 119 height 17
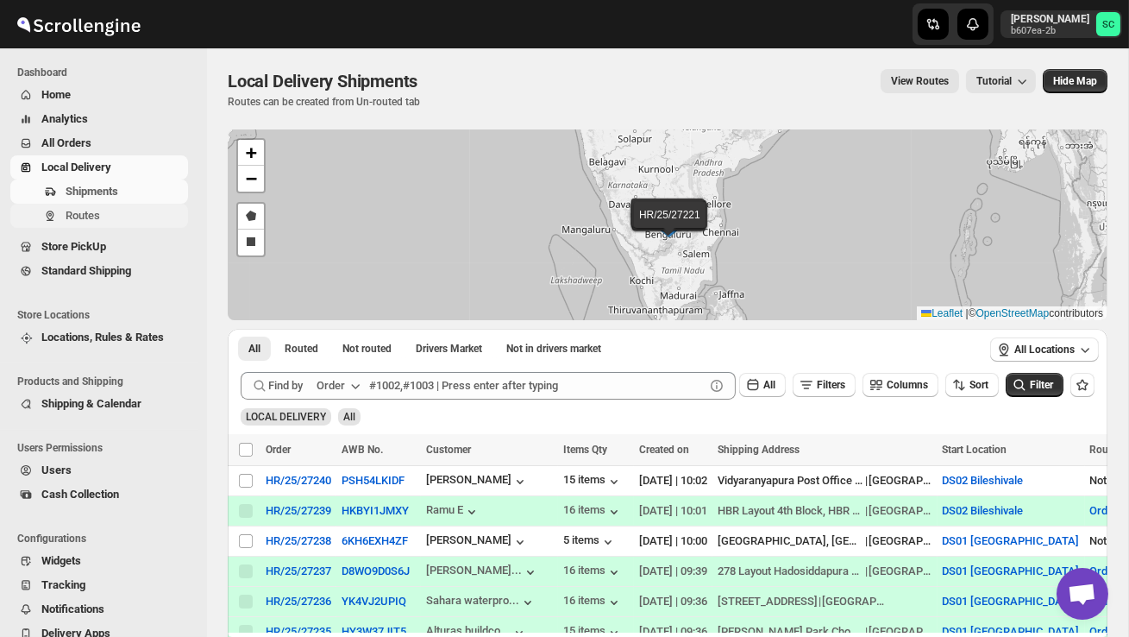
click at [129, 213] on span "Routes" at bounding box center [125, 215] width 119 height 17
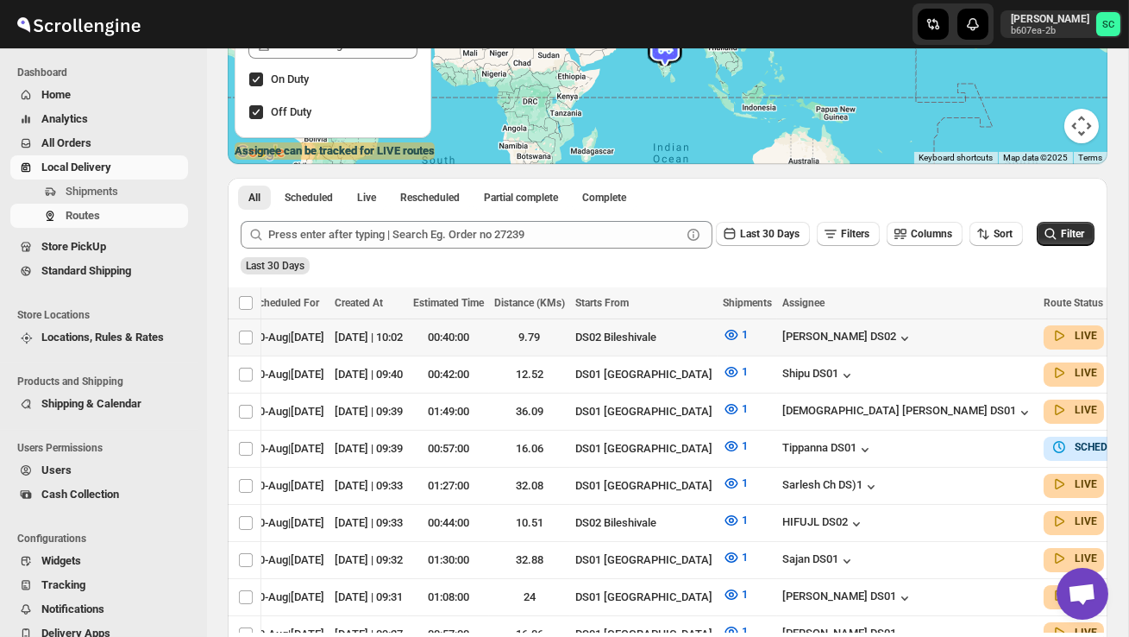
scroll to position [0, 249]
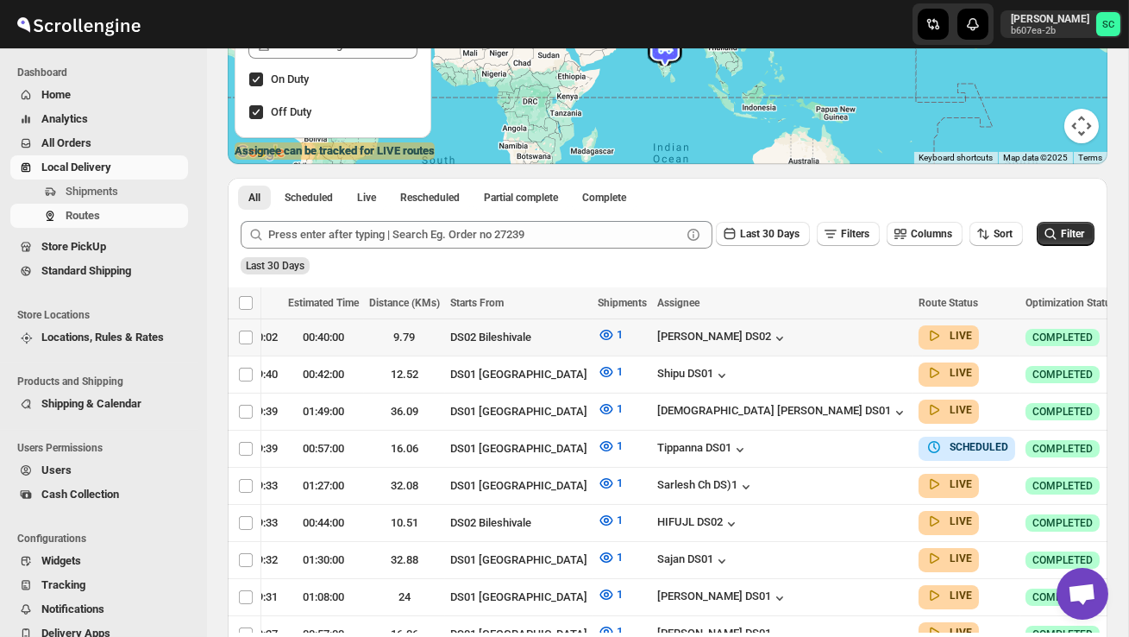
click at [1128, 331] on icon "button" at bounding box center [1138, 336] width 17 height 17
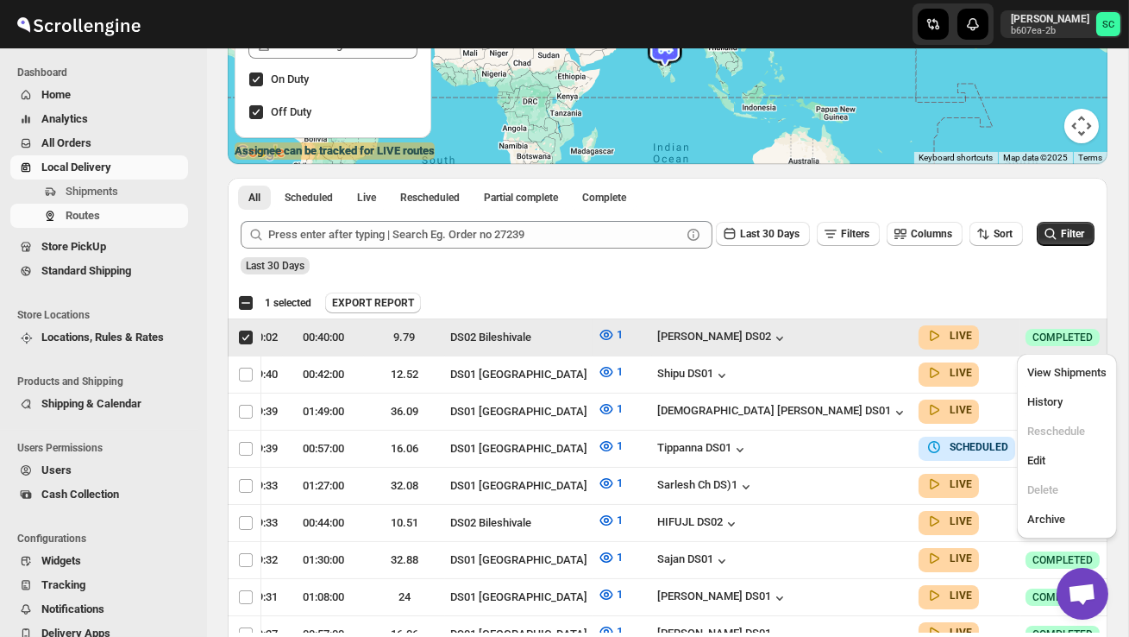
scroll to position [0, 1]
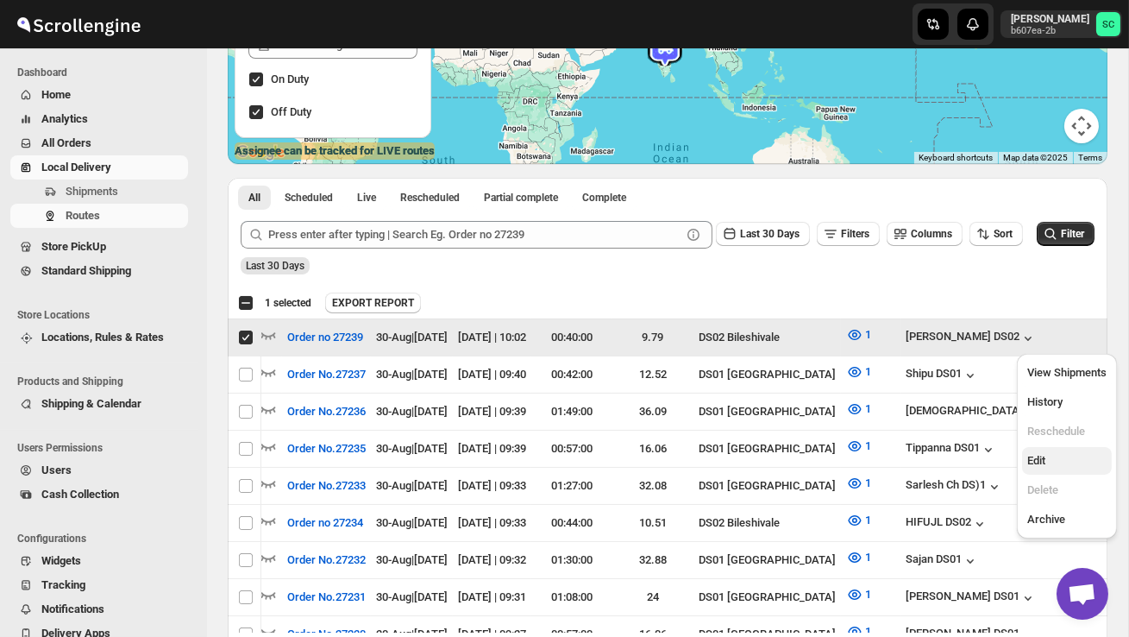
click at [1054, 461] on span "Edit" at bounding box center [1066, 460] width 79 height 17
checkbox input "false"
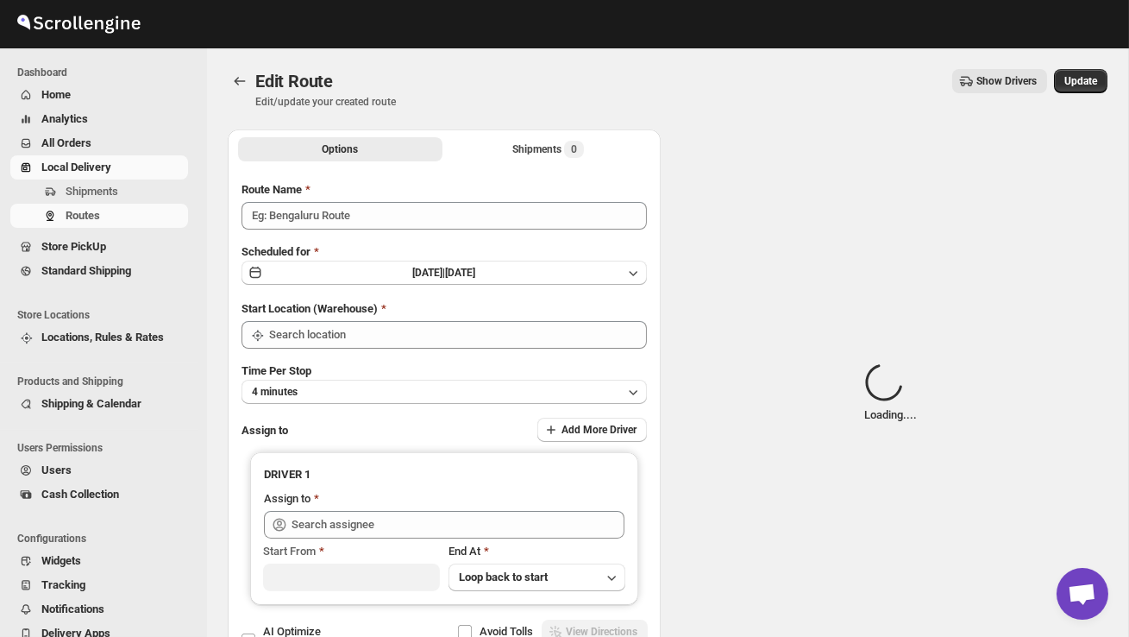
type input "Order no 27239"
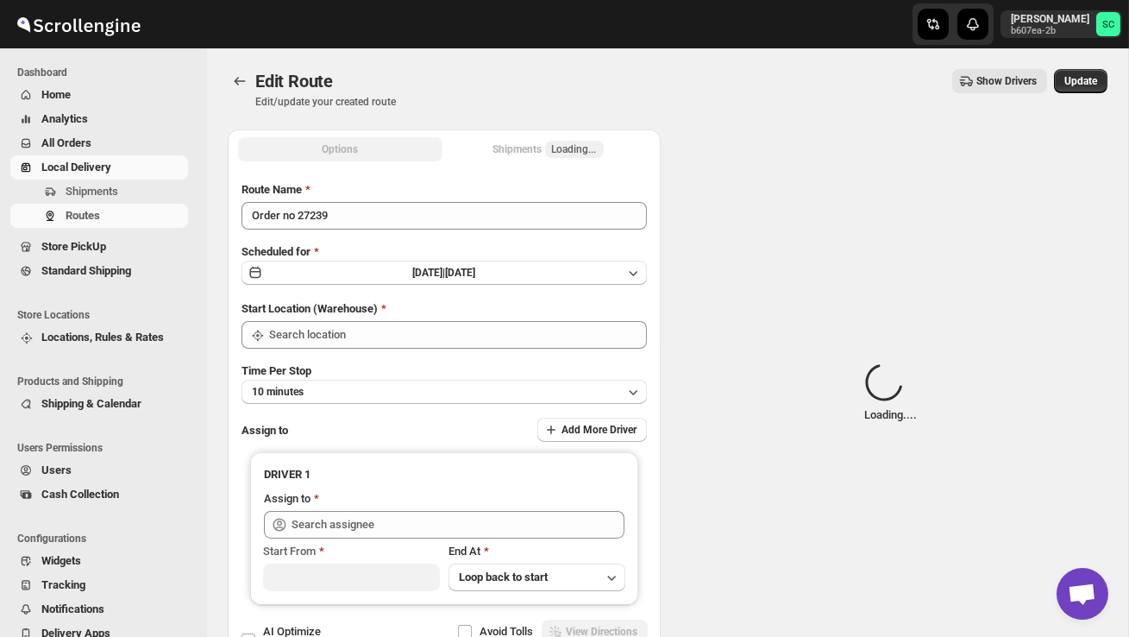
type input "DS02 Bileshivale"
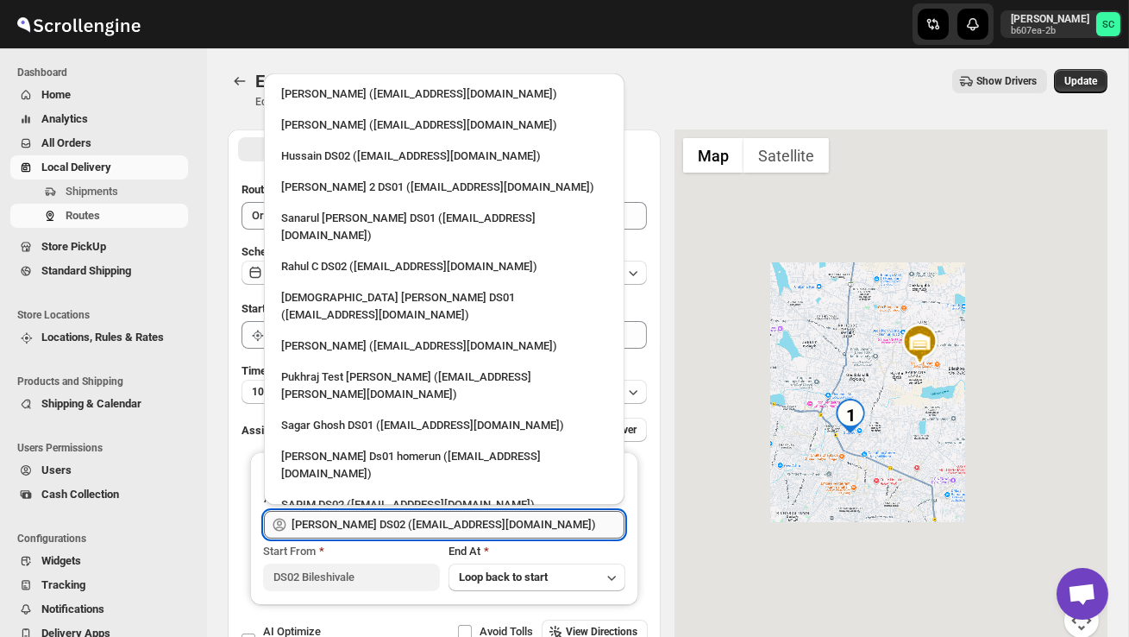
click at [511, 519] on input "[PERSON_NAME] DS02 ([EMAIL_ADDRESS][DOMAIN_NAME])" at bounding box center [458, 525] width 333 height 28
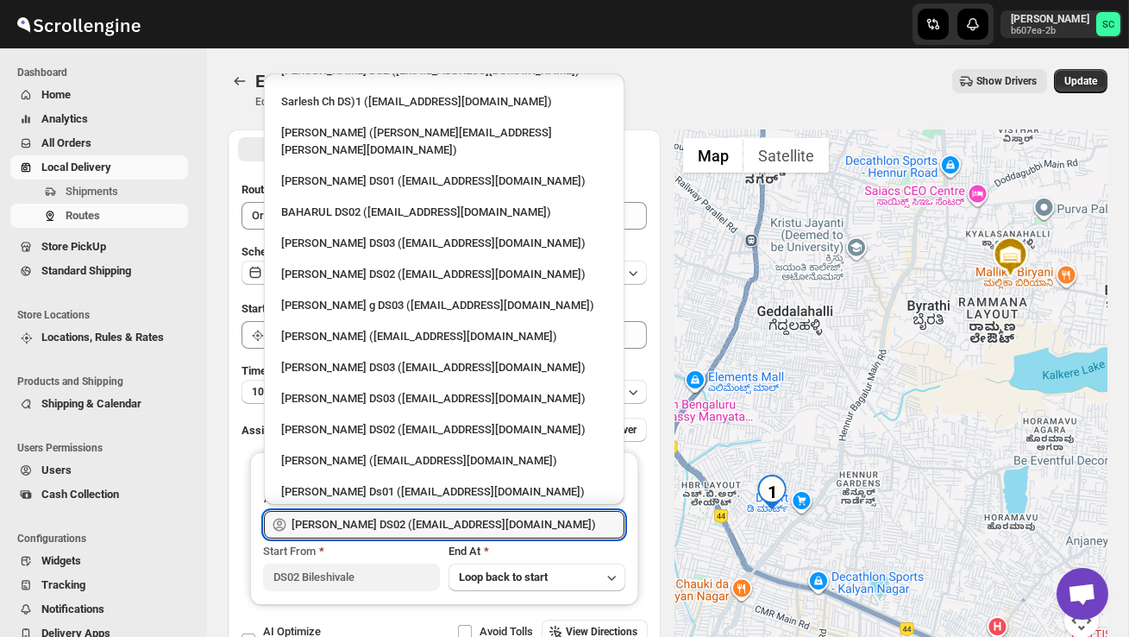
scroll to position [850, 0]
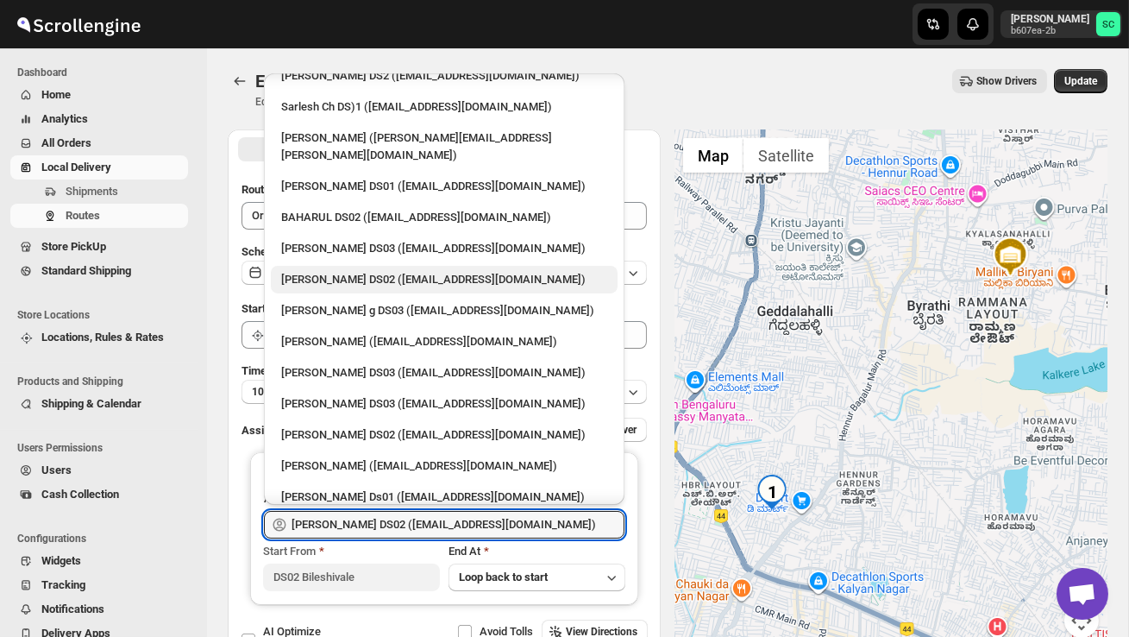
click at [393, 271] on div "[PERSON_NAME] DS02 ([EMAIL_ADDRESS][DOMAIN_NAME])" at bounding box center [444, 279] width 326 height 17
type input "[PERSON_NAME] DS02 ([EMAIL_ADDRESS][DOMAIN_NAME])"
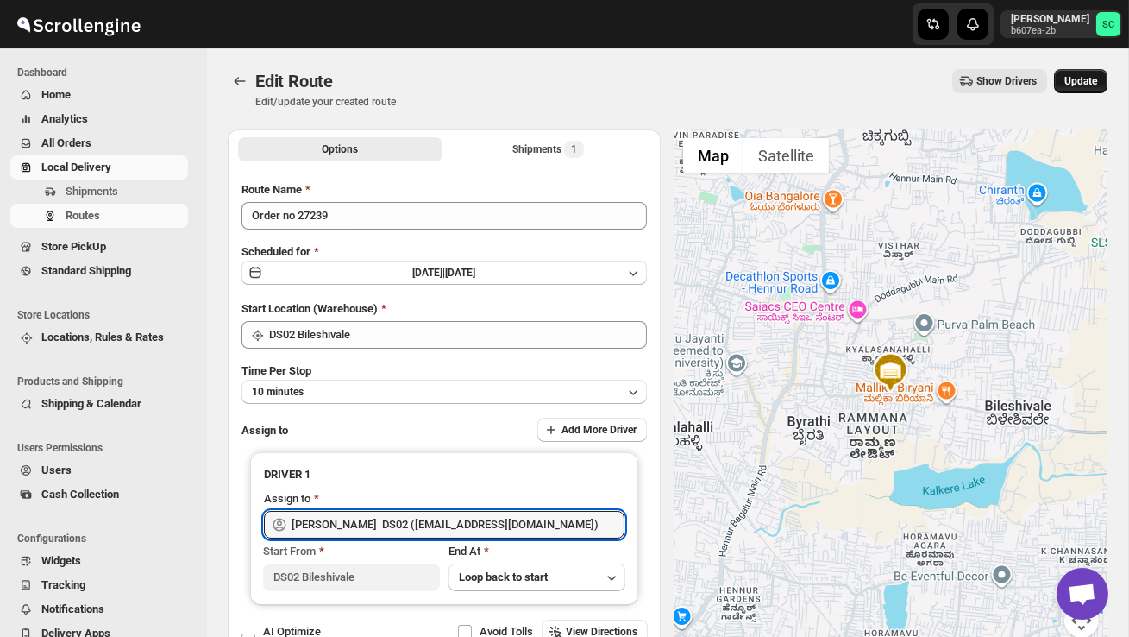
click at [1083, 83] on span "Update" at bounding box center [1080, 81] width 33 height 14
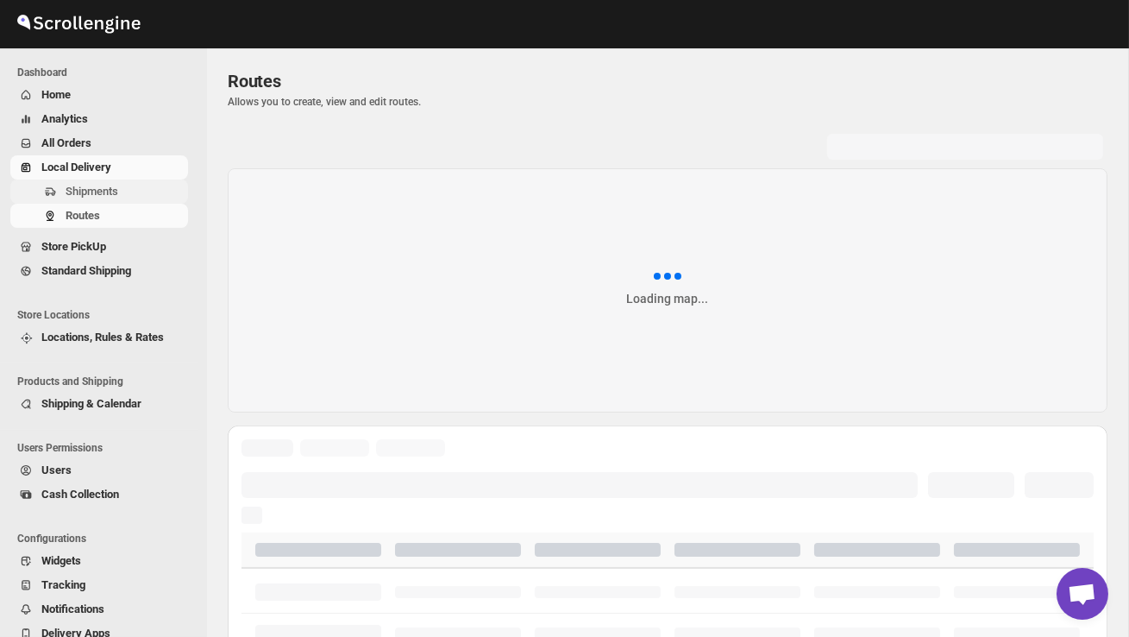
click at [87, 194] on span "Shipments" at bounding box center [92, 191] width 53 height 13
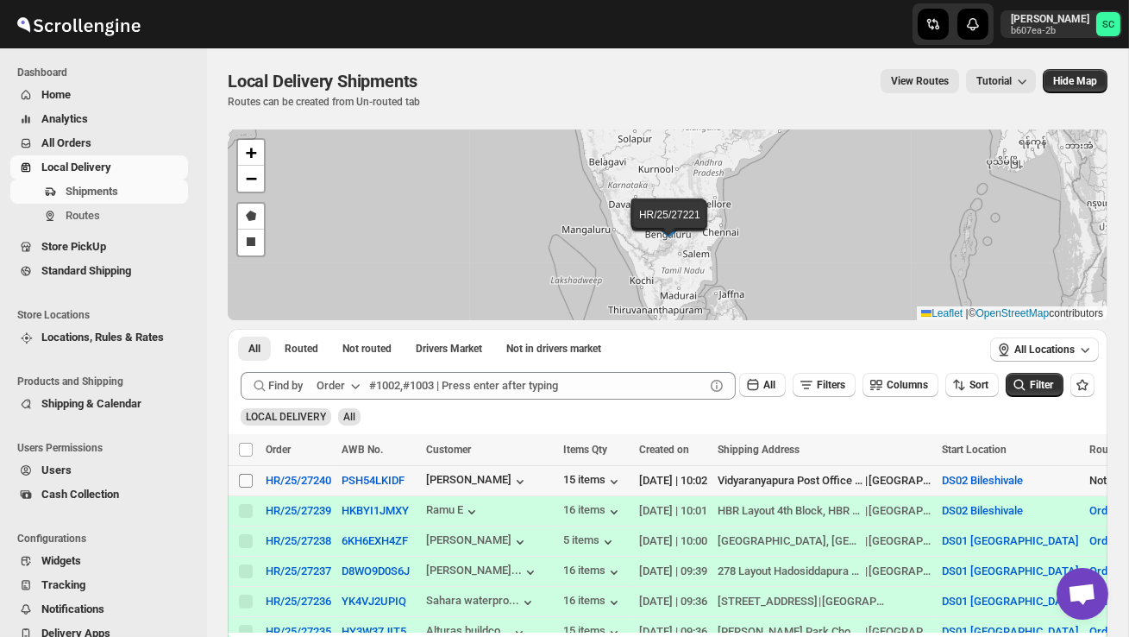
click at [243, 482] on input "Select shipment" at bounding box center [246, 481] width 14 height 14
checkbox input "true"
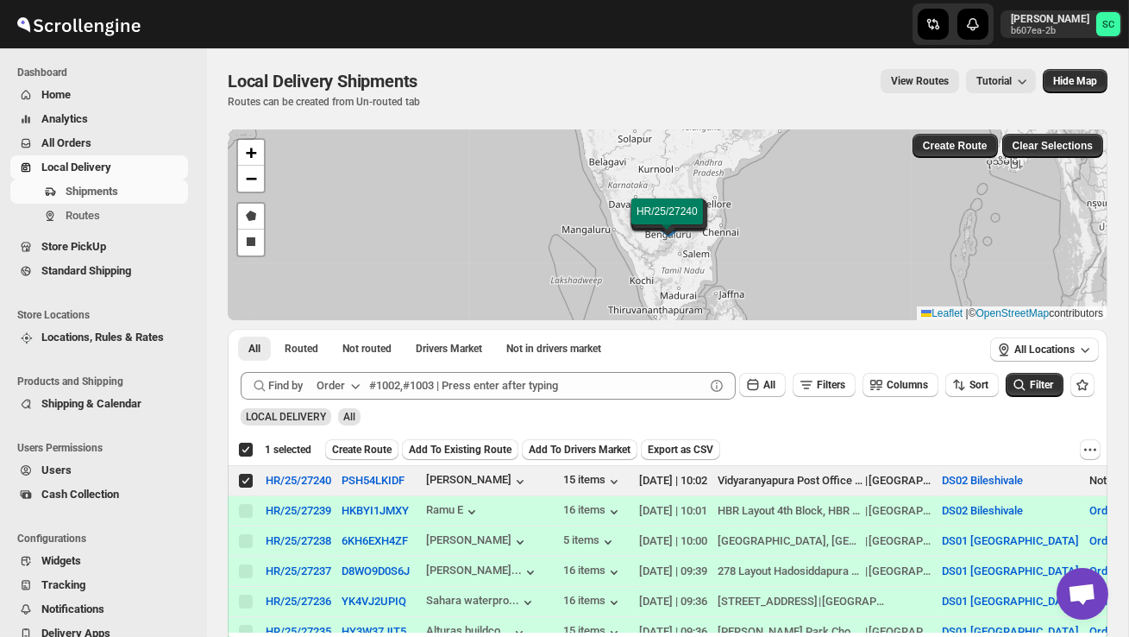
click at [361, 451] on span "Create Route" at bounding box center [362, 450] width 60 height 14
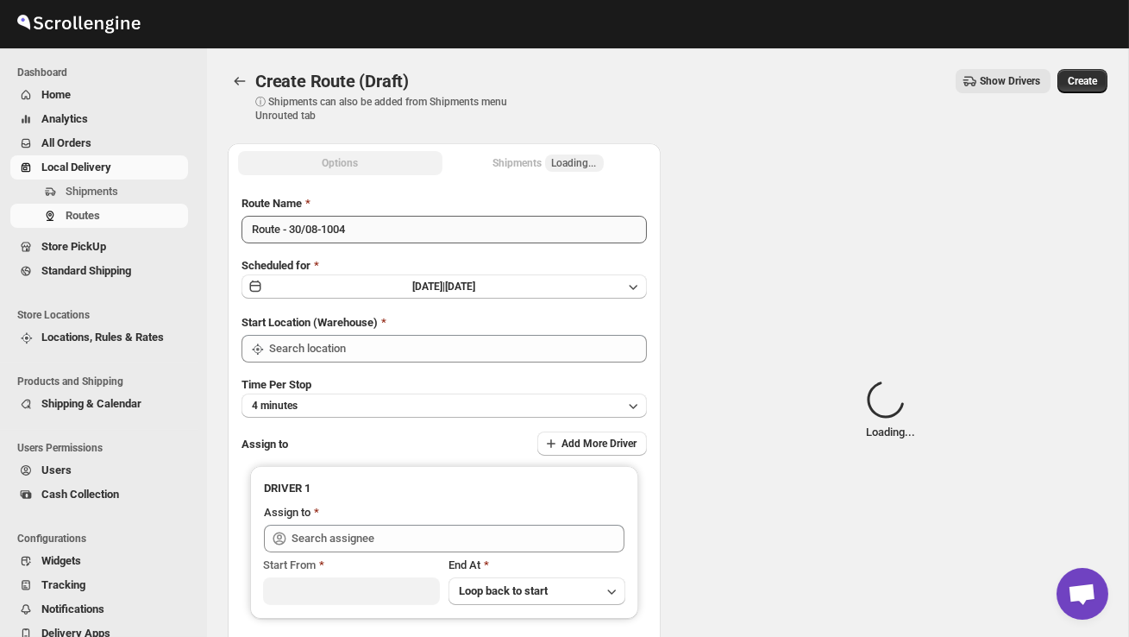
type input "DS02 Bileshivale"
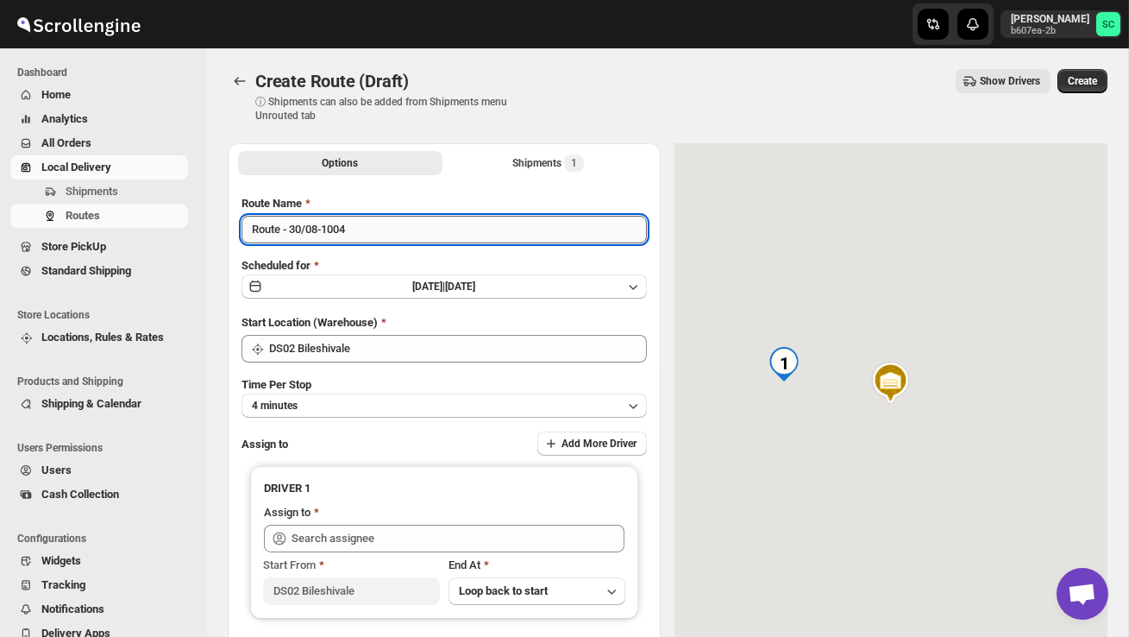
click at [383, 236] on input "Route - 30/08-1004" at bounding box center [444, 230] width 405 height 28
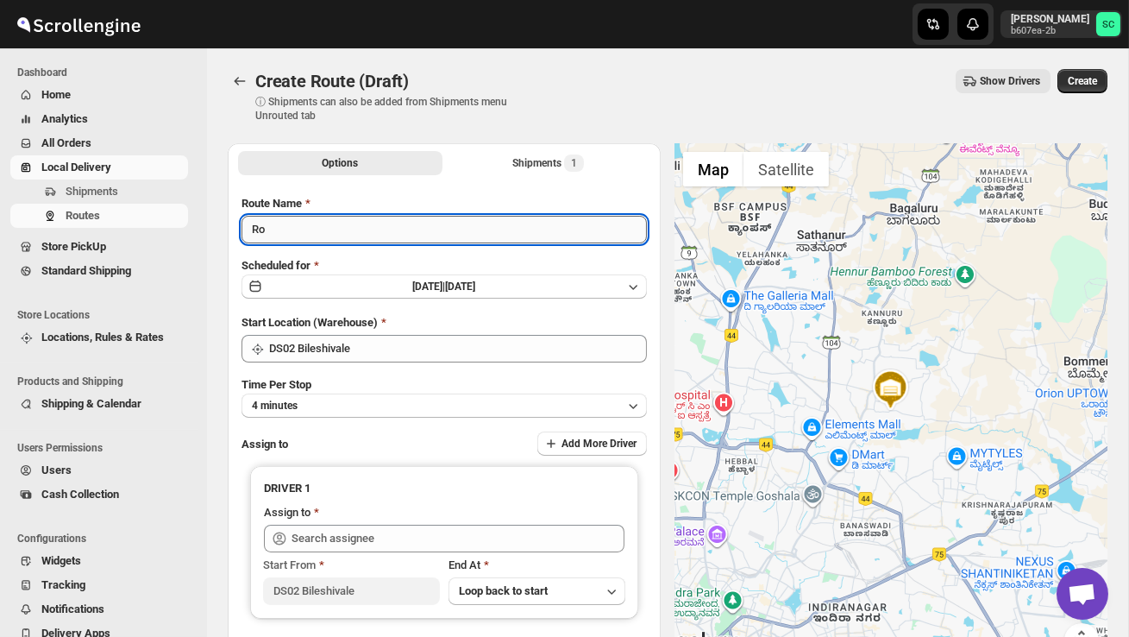
type input "R"
type input "Order no 27240"
click at [440, 397] on button "4 minutes" at bounding box center [444, 405] width 405 height 24
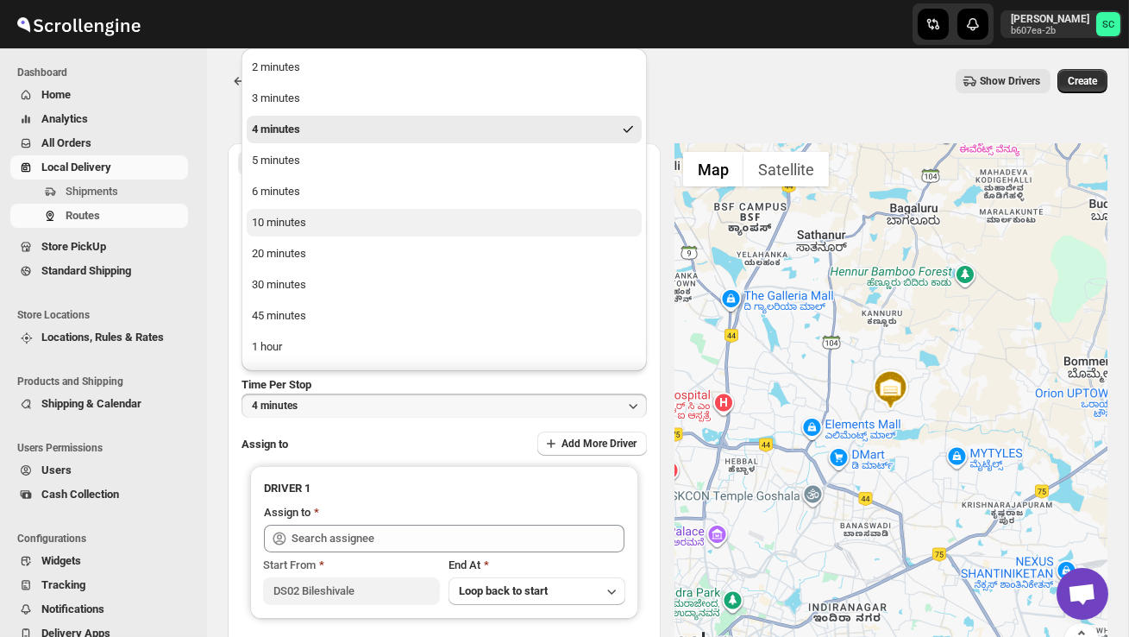
click at [354, 222] on button "10 minutes" at bounding box center [444, 223] width 395 height 28
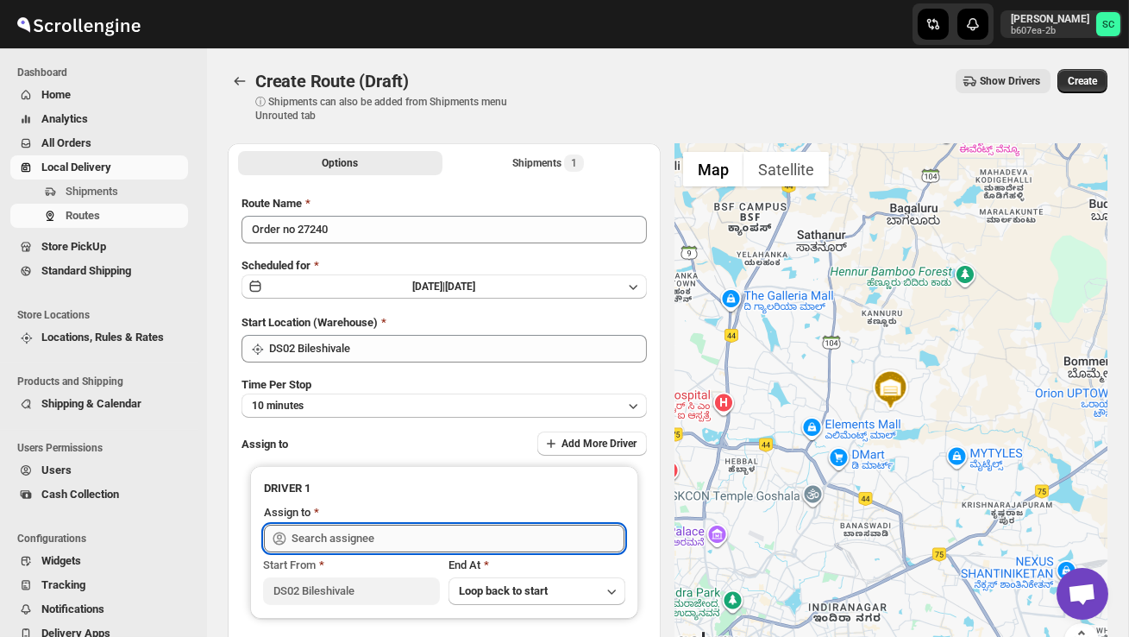
click at [361, 535] on input "text" at bounding box center [458, 538] width 333 height 28
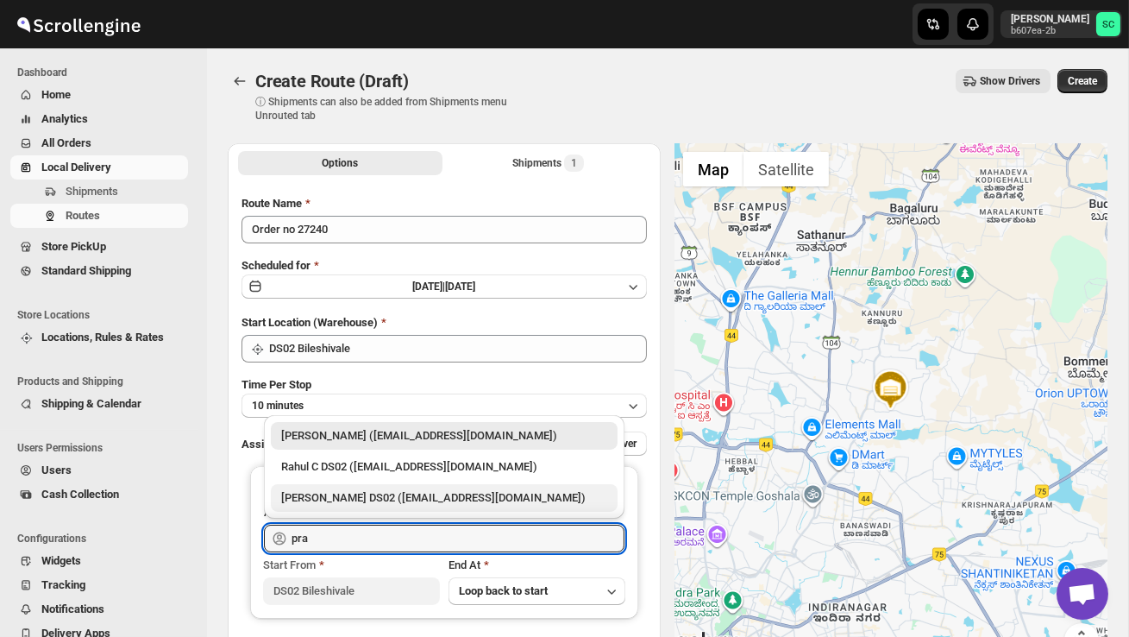
click at [424, 495] on div "[PERSON_NAME] DS02 ([EMAIL_ADDRESS][DOMAIN_NAME])" at bounding box center [444, 497] width 326 height 17
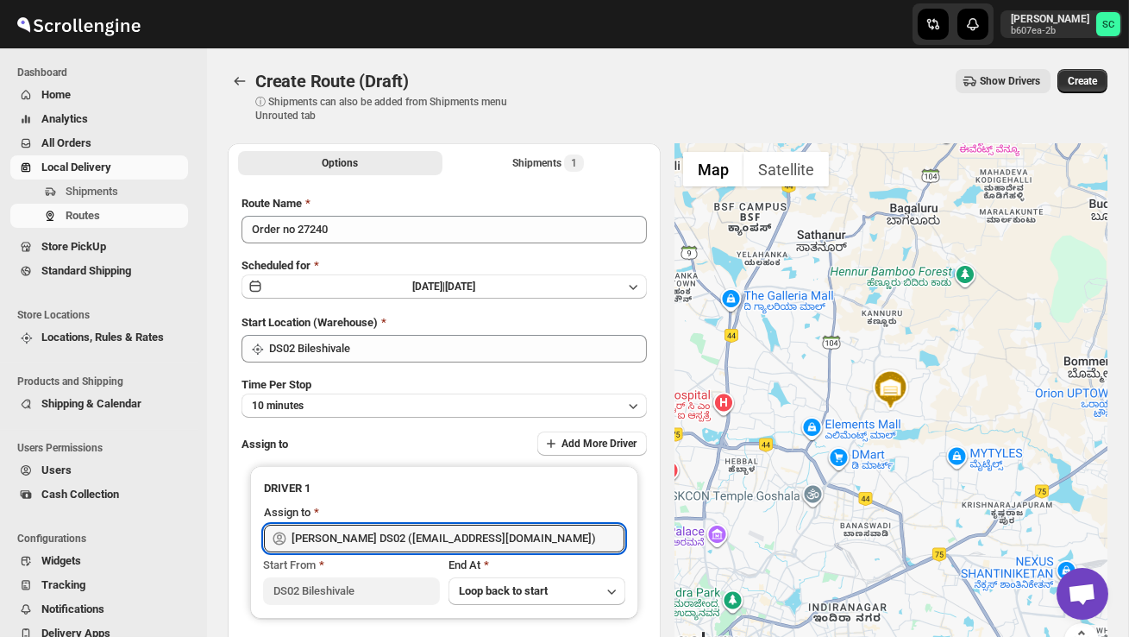
type input "[PERSON_NAME] DS02 ([EMAIL_ADDRESS][DOMAIN_NAME])"
click at [1085, 85] on span "Create" at bounding box center [1082, 81] width 29 height 14
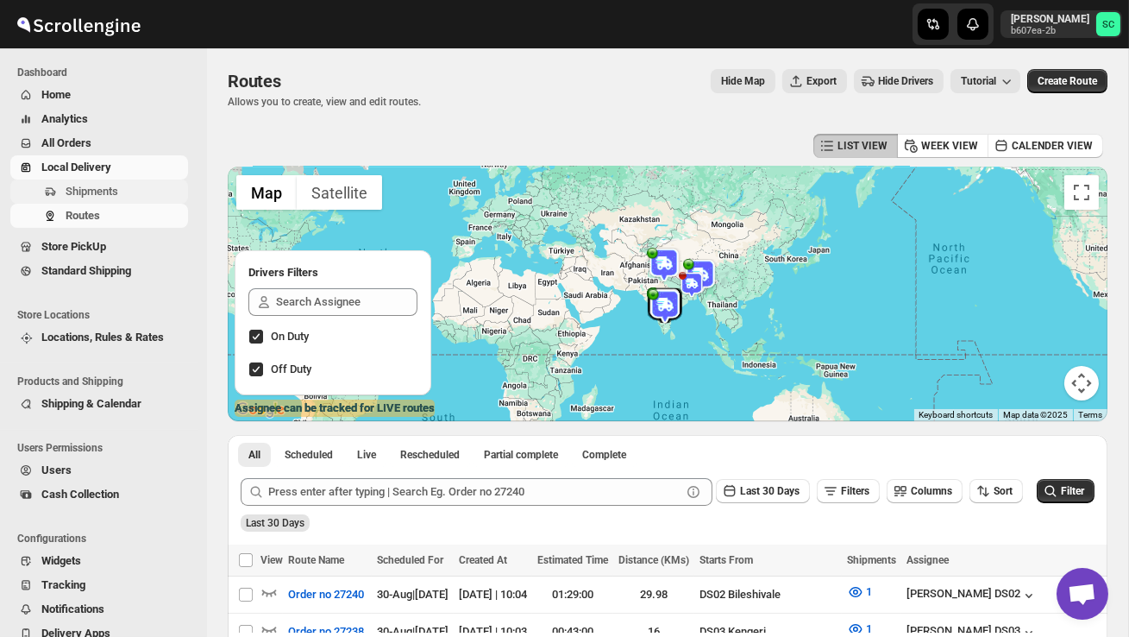
click at [113, 197] on span "Shipments" at bounding box center [92, 191] width 53 height 13
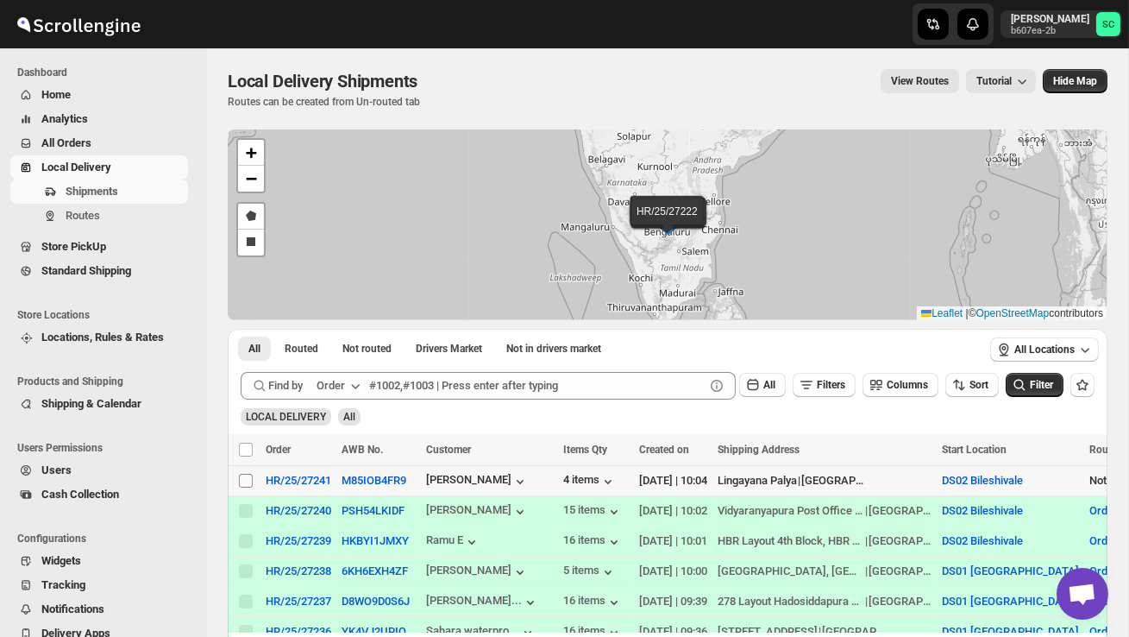
click at [244, 476] on input "Select shipment" at bounding box center [246, 481] width 14 height 14
checkbox input "true"
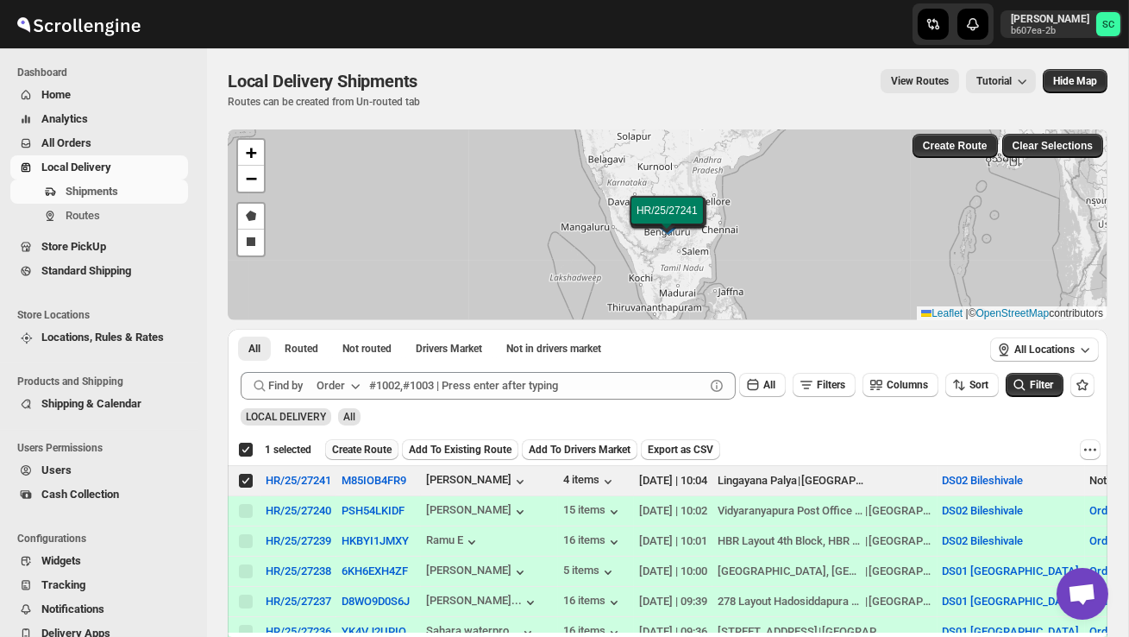
click at [377, 449] on span "Create Route" at bounding box center [362, 450] width 60 height 14
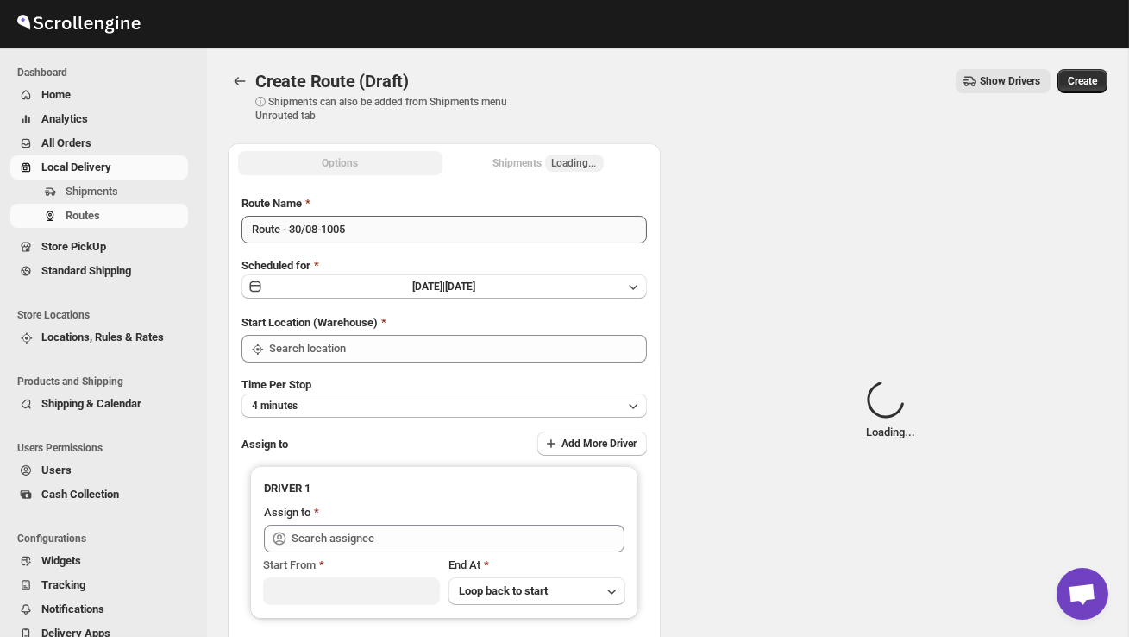
type input "DS02 Bileshivale"
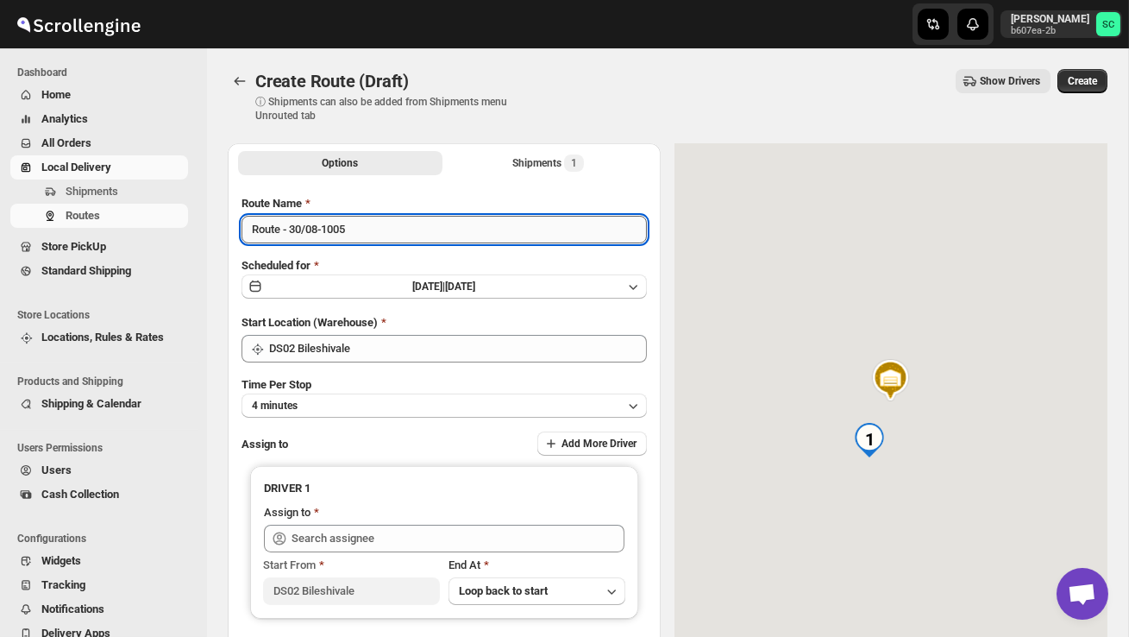
click at [363, 235] on input "Route - 30/08-1005" at bounding box center [444, 230] width 405 height 28
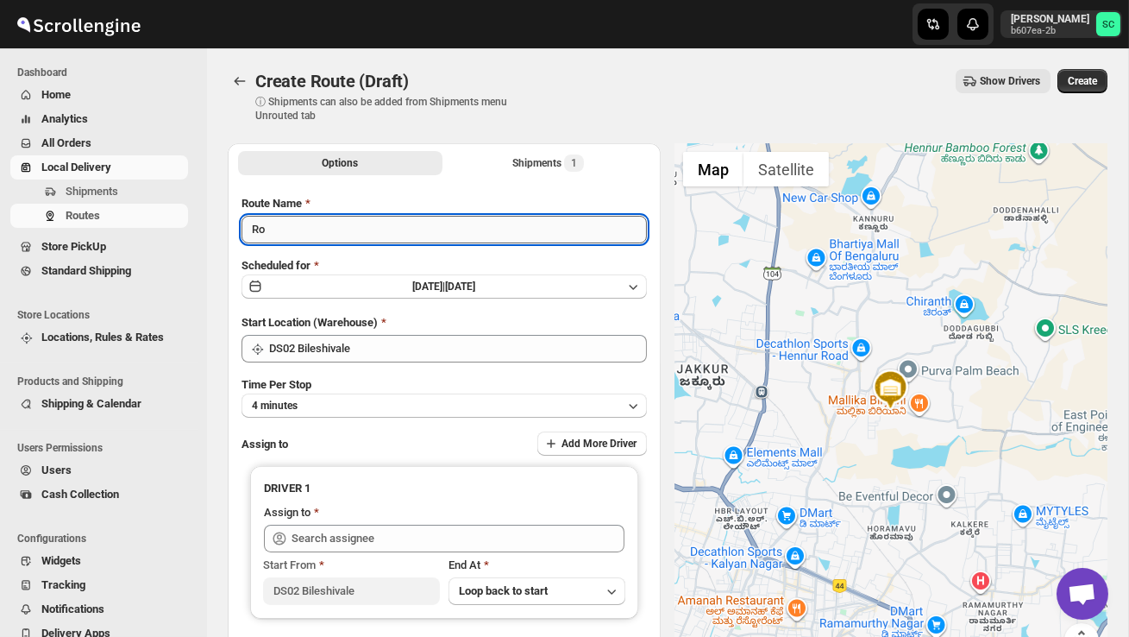
type input "R"
type input "Order no 27241"
click at [437, 404] on button "4 minutes" at bounding box center [444, 405] width 405 height 24
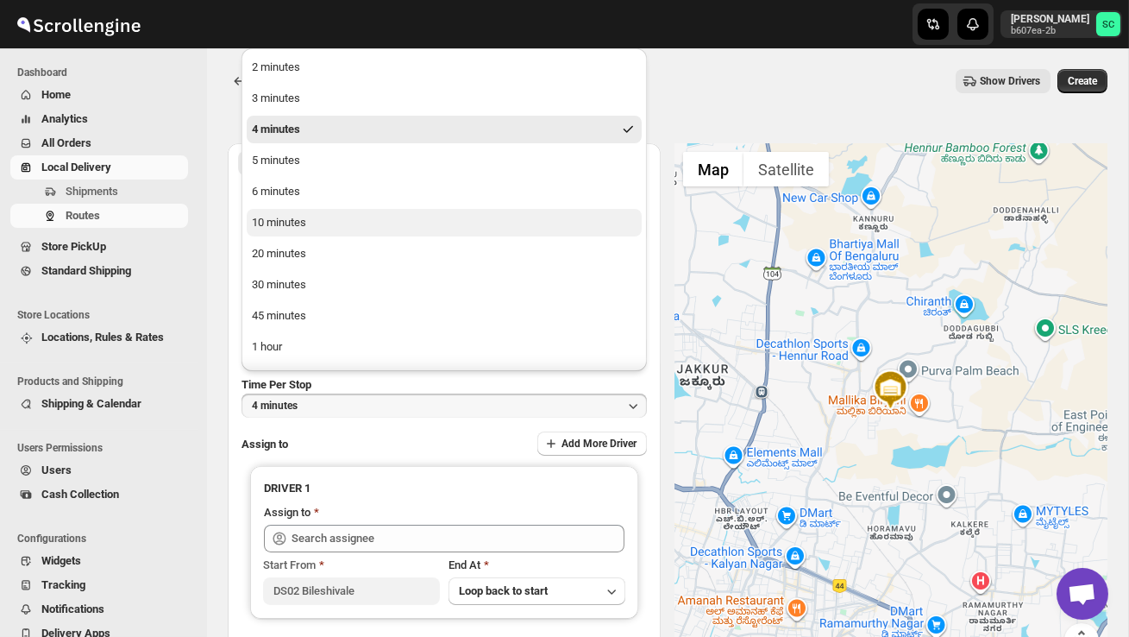
click at [329, 232] on button "10 minutes" at bounding box center [444, 223] width 395 height 28
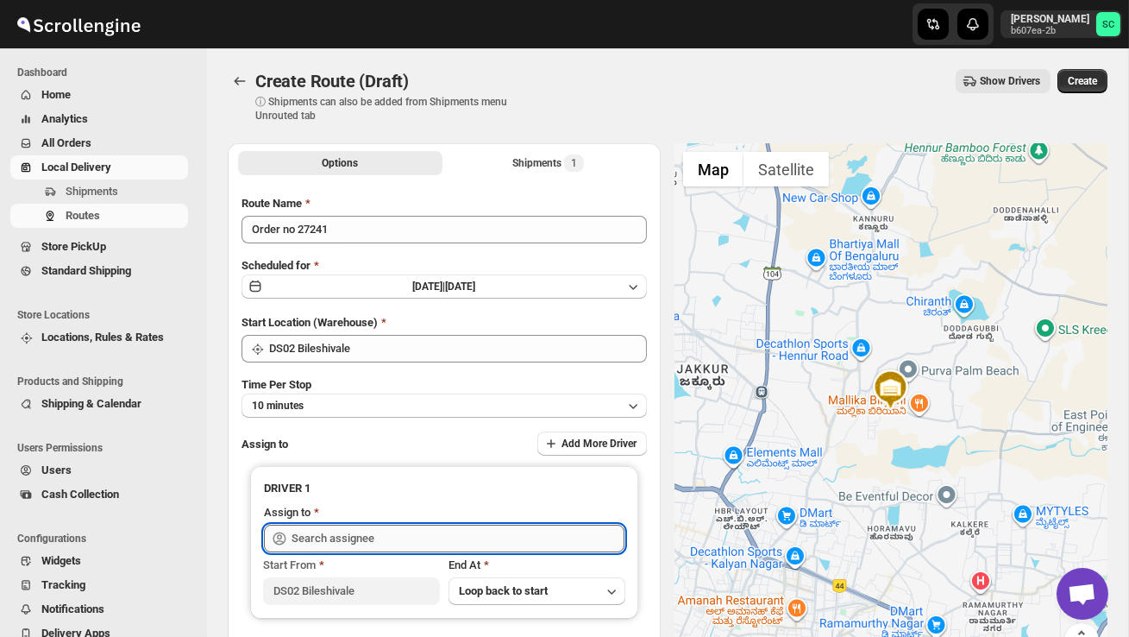
click at [336, 546] on input "text" at bounding box center [458, 538] width 333 height 28
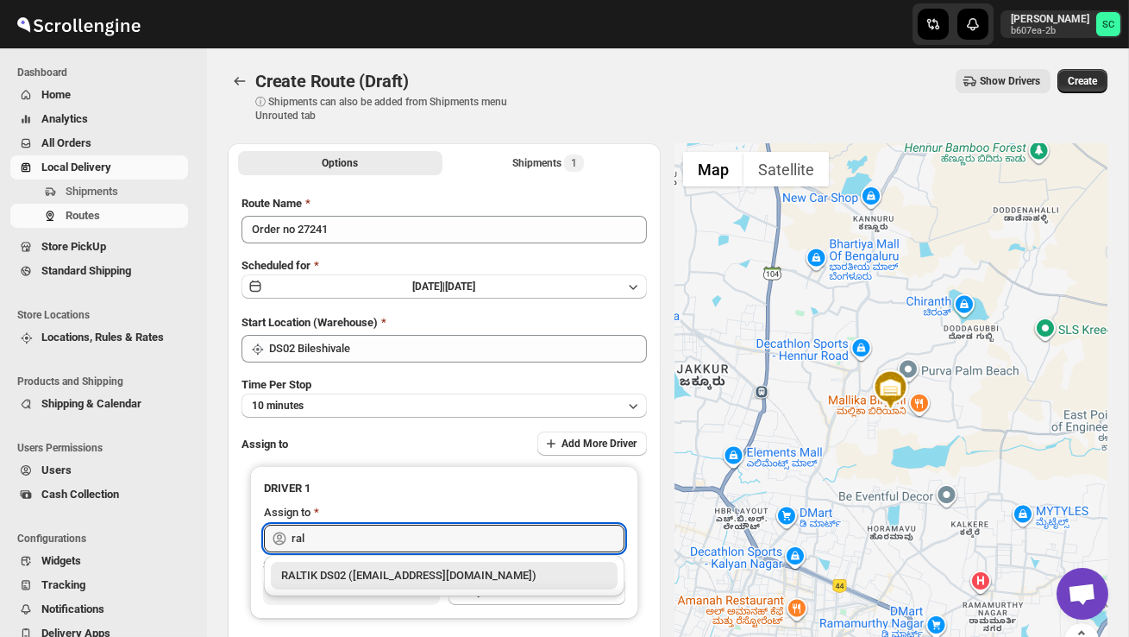
click at [373, 581] on div "RALTIK DS02 ([EMAIL_ADDRESS][DOMAIN_NAME])" at bounding box center [444, 575] width 326 height 17
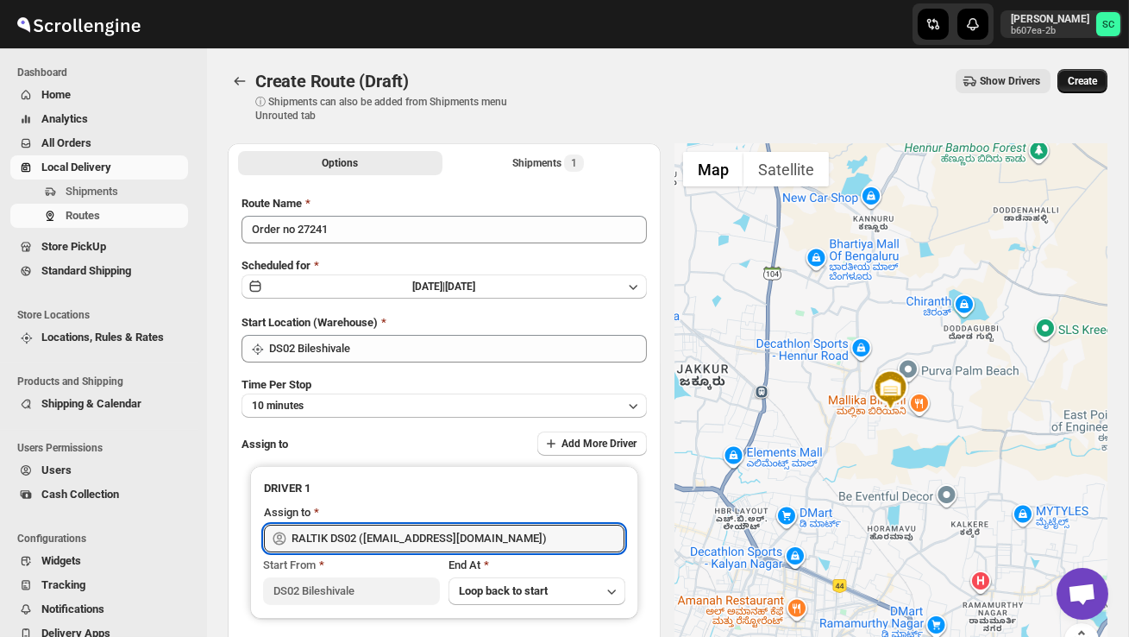
type input "RALTIK DS02 ([EMAIL_ADDRESS][DOMAIN_NAME])"
click at [1081, 85] on span "Create" at bounding box center [1082, 81] width 29 height 14
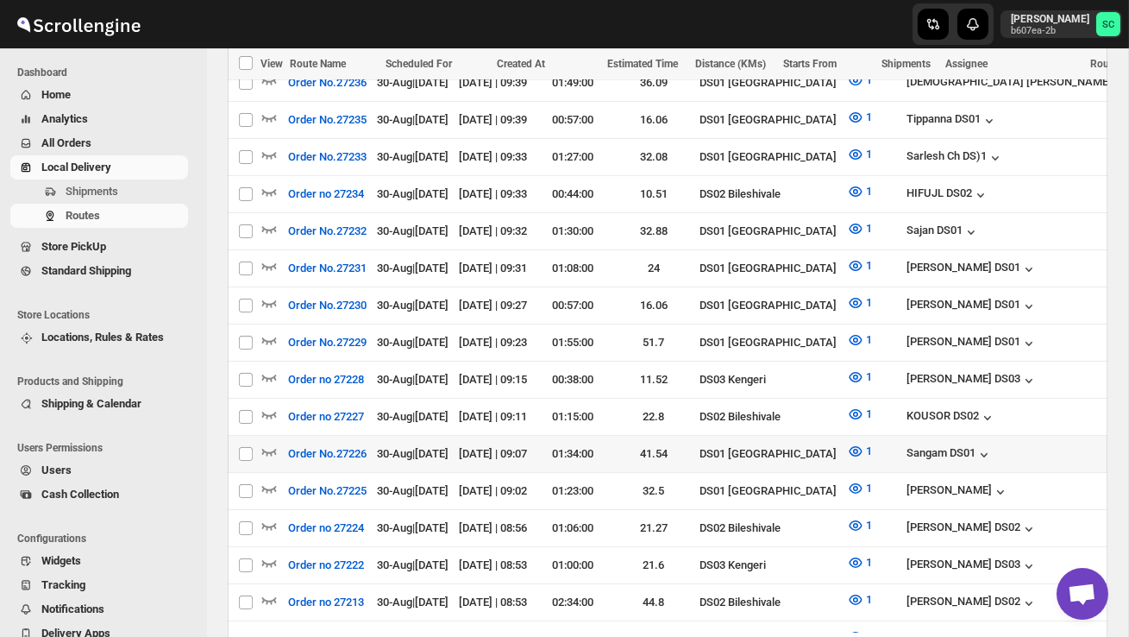
scroll to position [699, 0]
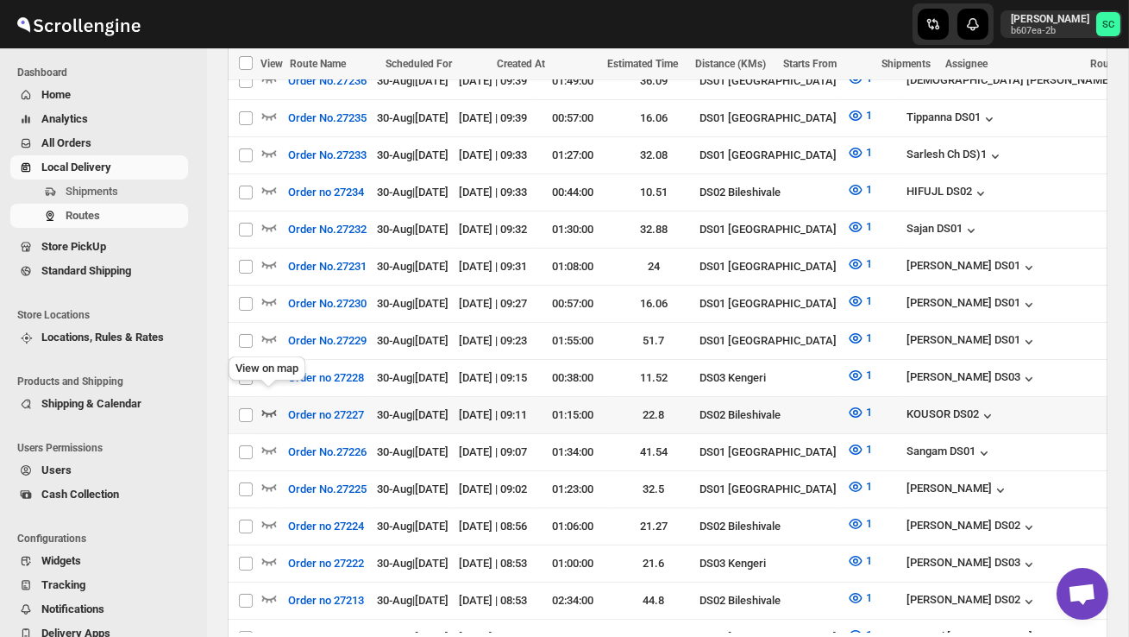
click at [267, 410] on icon "button" at bounding box center [269, 413] width 15 height 7
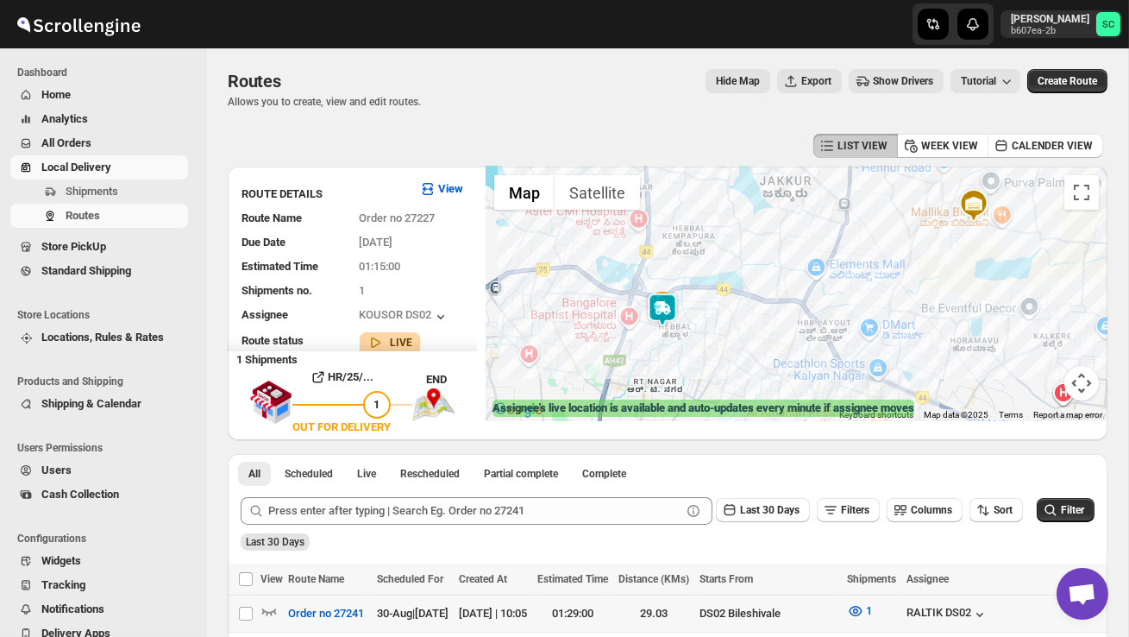
click at [665, 294] on img at bounding box center [662, 309] width 35 height 35
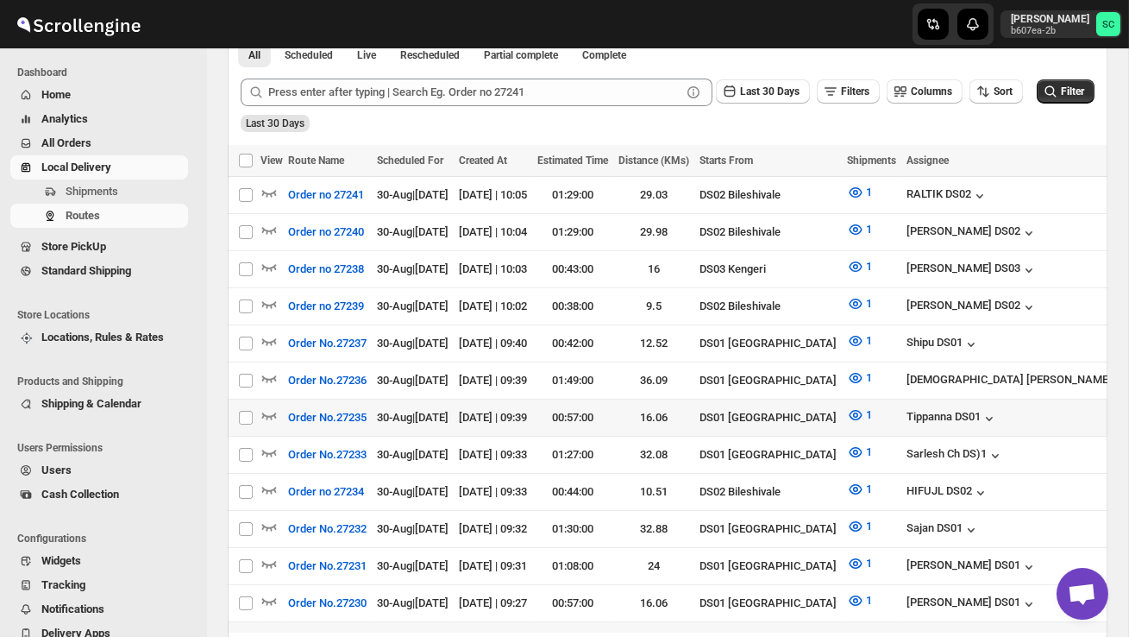
scroll to position [422, 0]
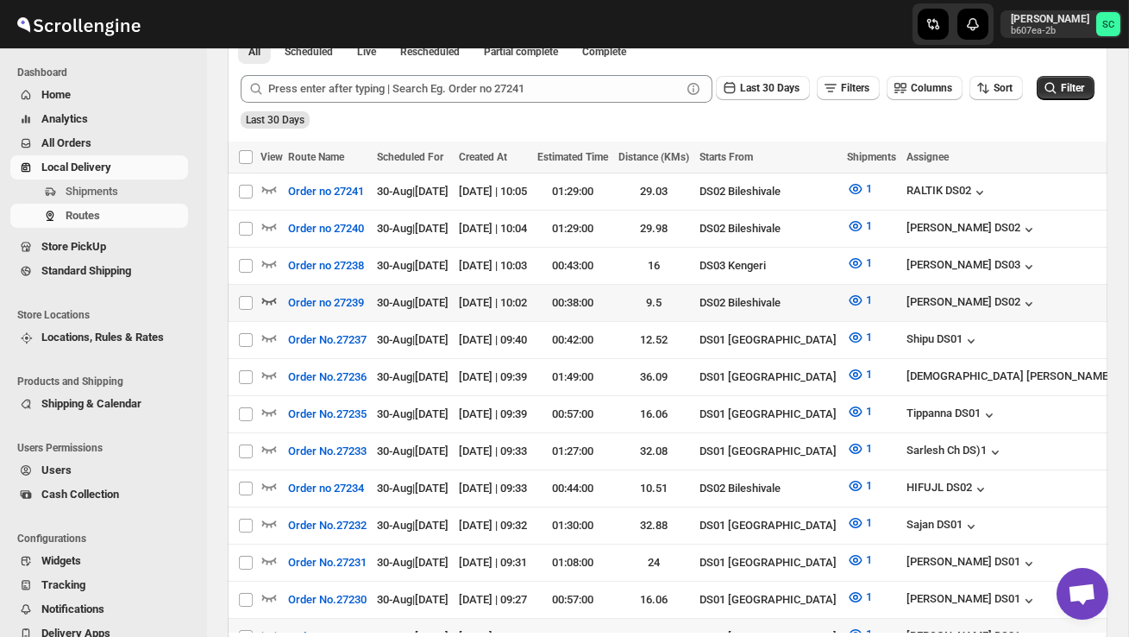
click at [277, 299] on icon "button" at bounding box center [268, 300] width 17 height 17
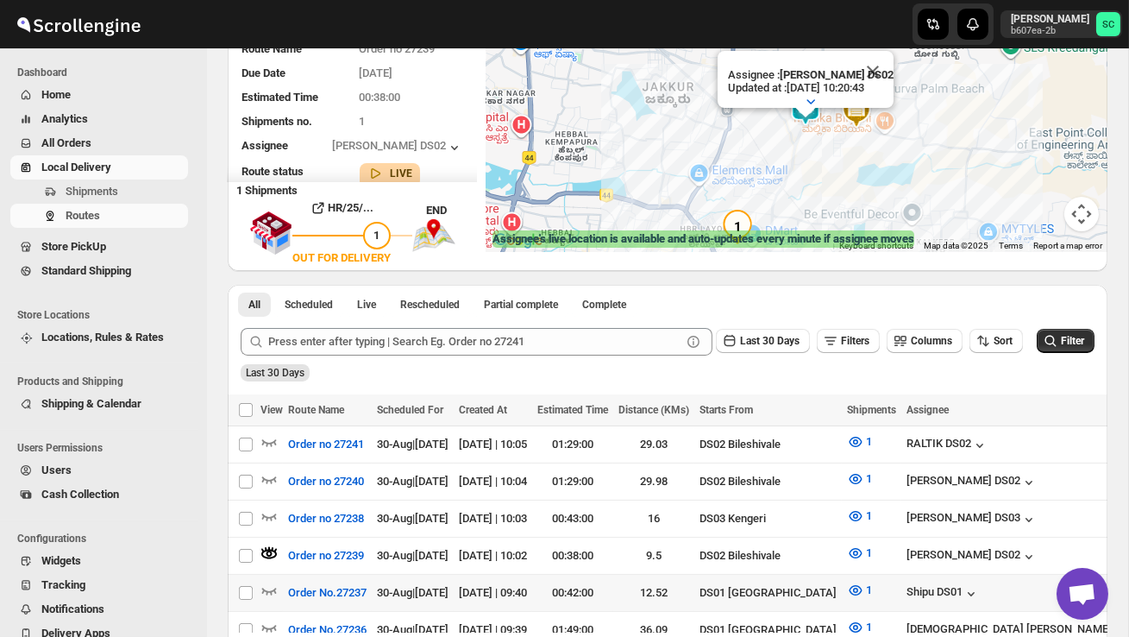
scroll to position [167, 0]
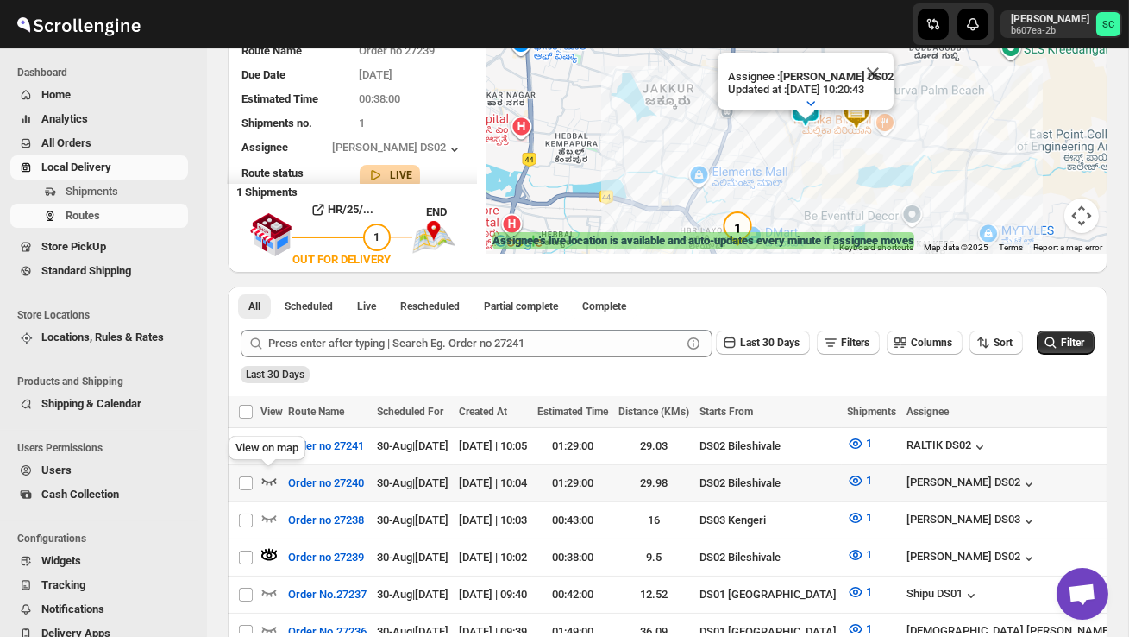
click at [270, 476] on icon "button" at bounding box center [268, 480] width 17 height 17
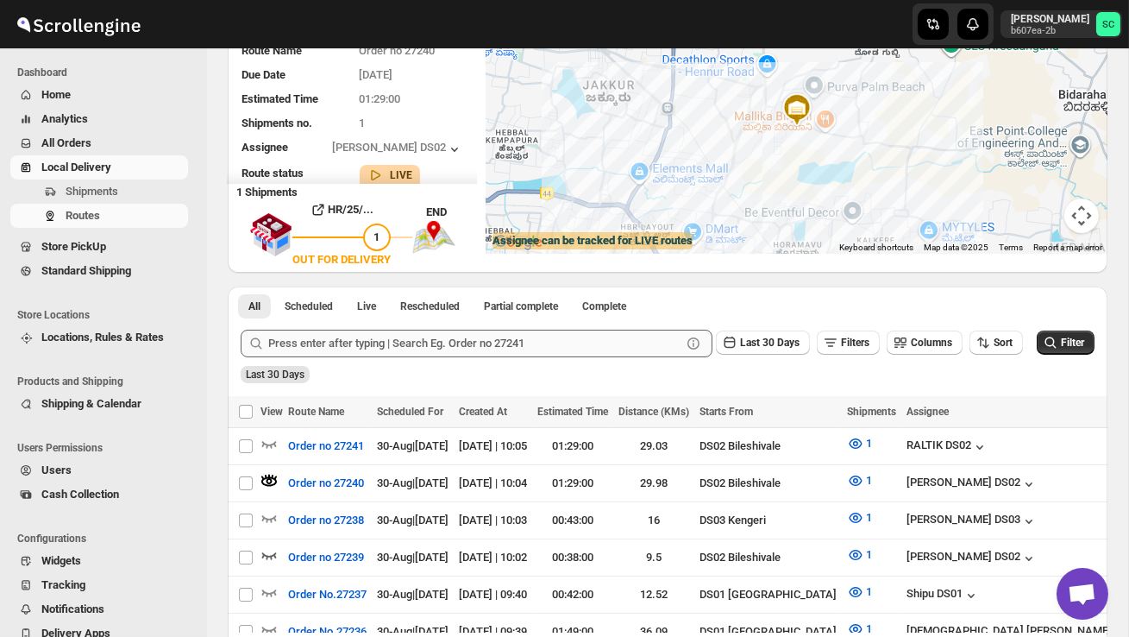
scroll to position [0, 0]
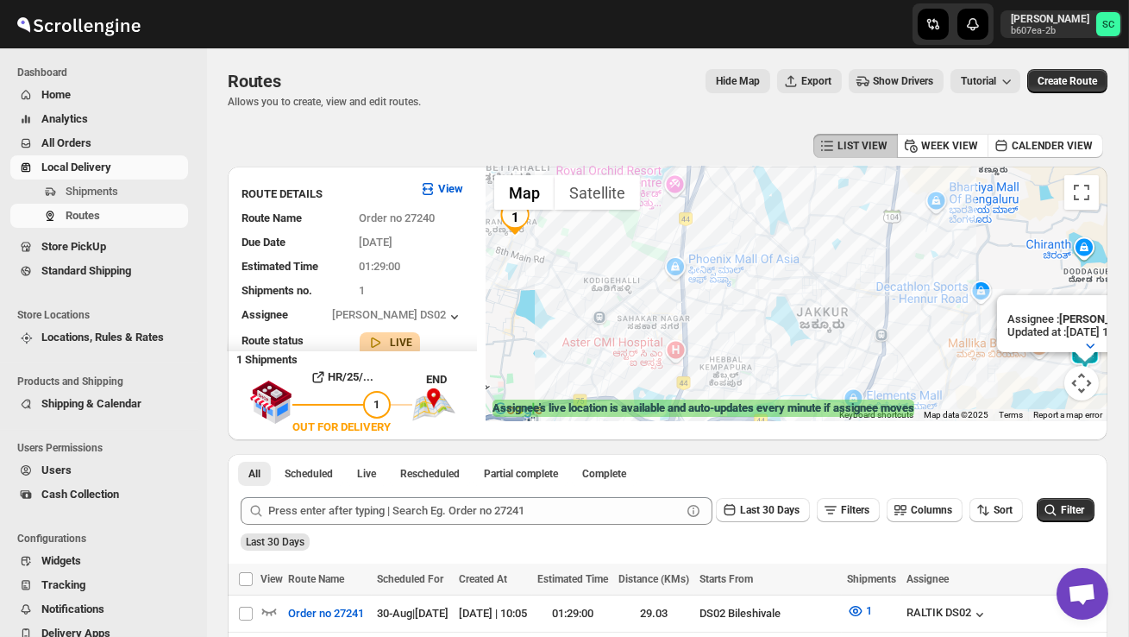
drag, startPoint x: 647, startPoint y: 320, endPoint x: 516, endPoint y: 312, distance: 131.3
click at [516, 314] on div "Assignee : PRAKSH DS02 Updated at : 30/08/2025, 10:13:19 Duty mode Enabled Batt…" at bounding box center [797, 293] width 622 height 254
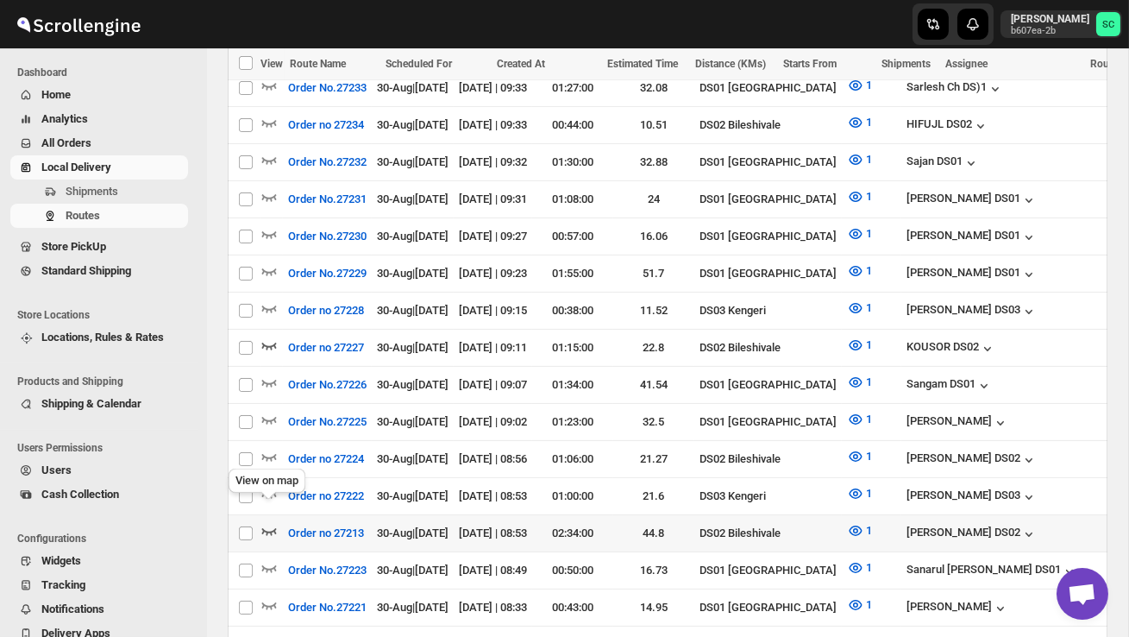
click at [270, 522] on icon "button" at bounding box center [268, 530] width 17 height 17
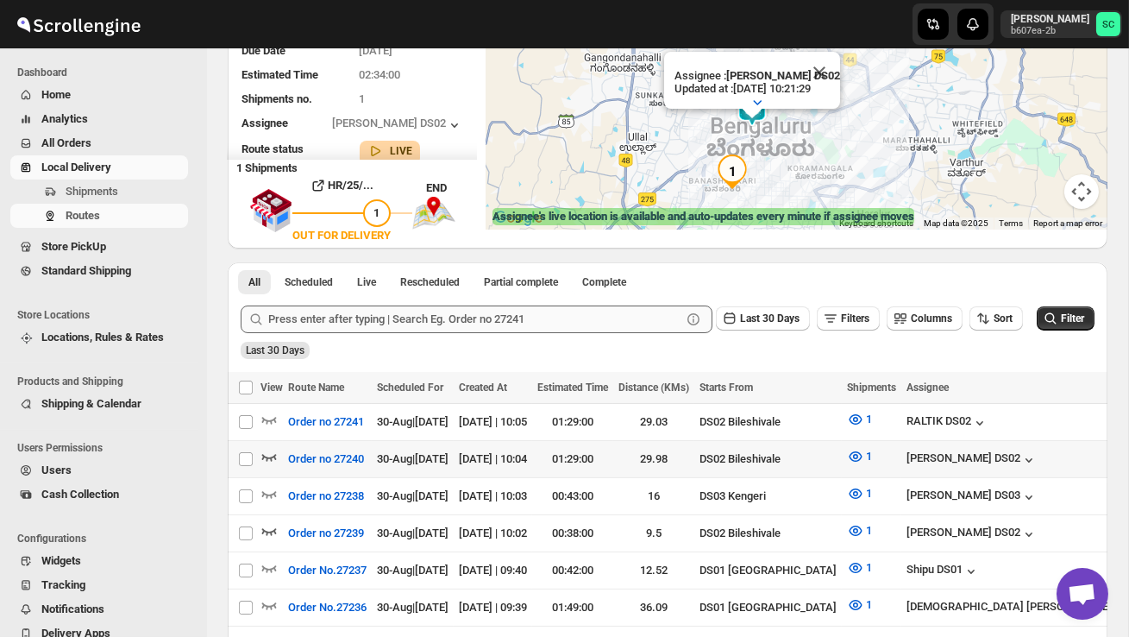
scroll to position [205, 0]
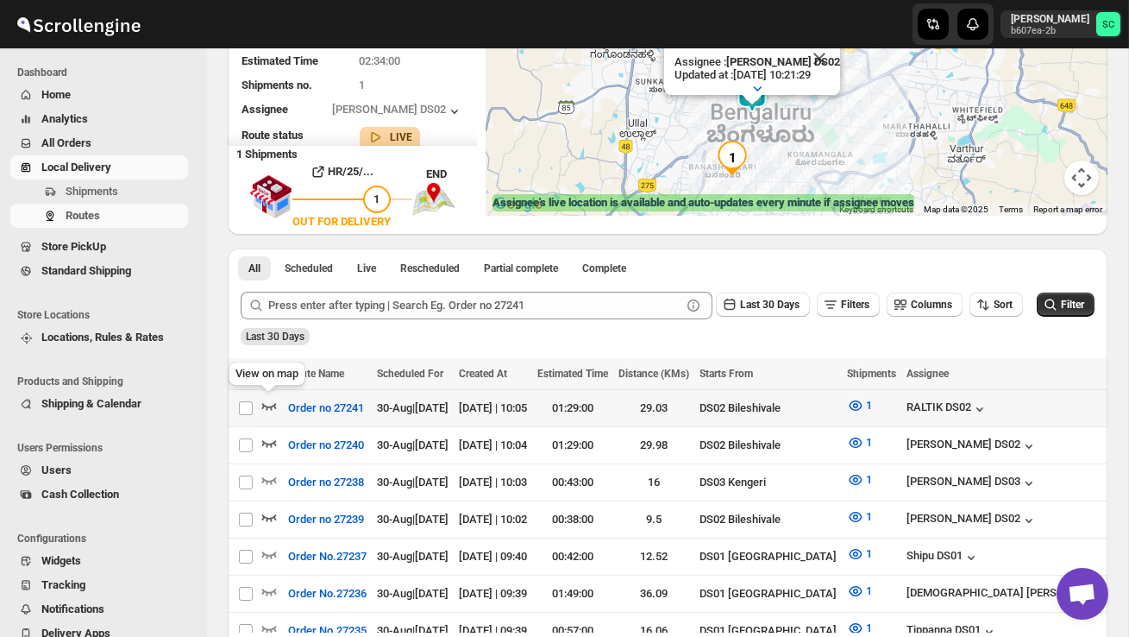
click at [267, 407] on icon "button" at bounding box center [268, 405] width 17 height 17
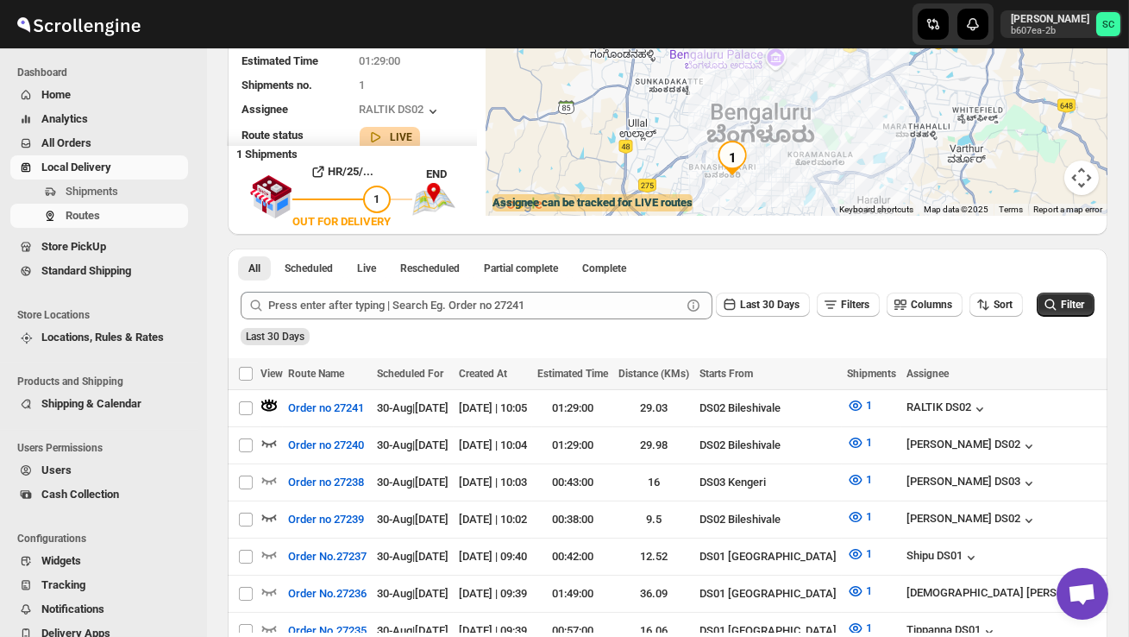
scroll to position [0, 0]
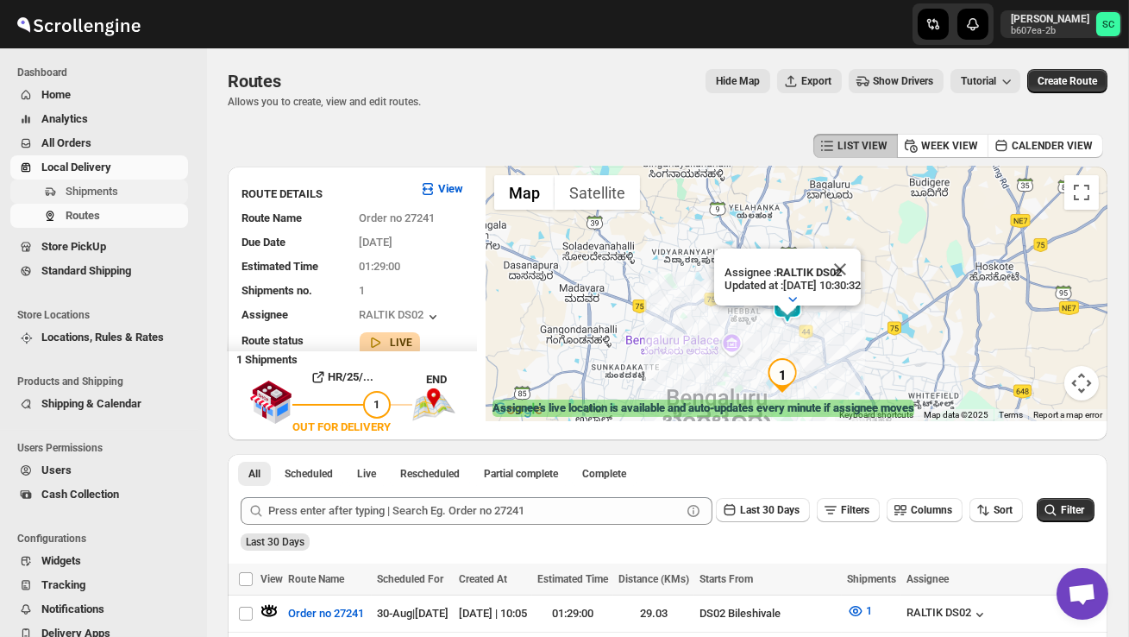
click at [115, 198] on span "Shipments" at bounding box center [125, 191] width 119 height 17
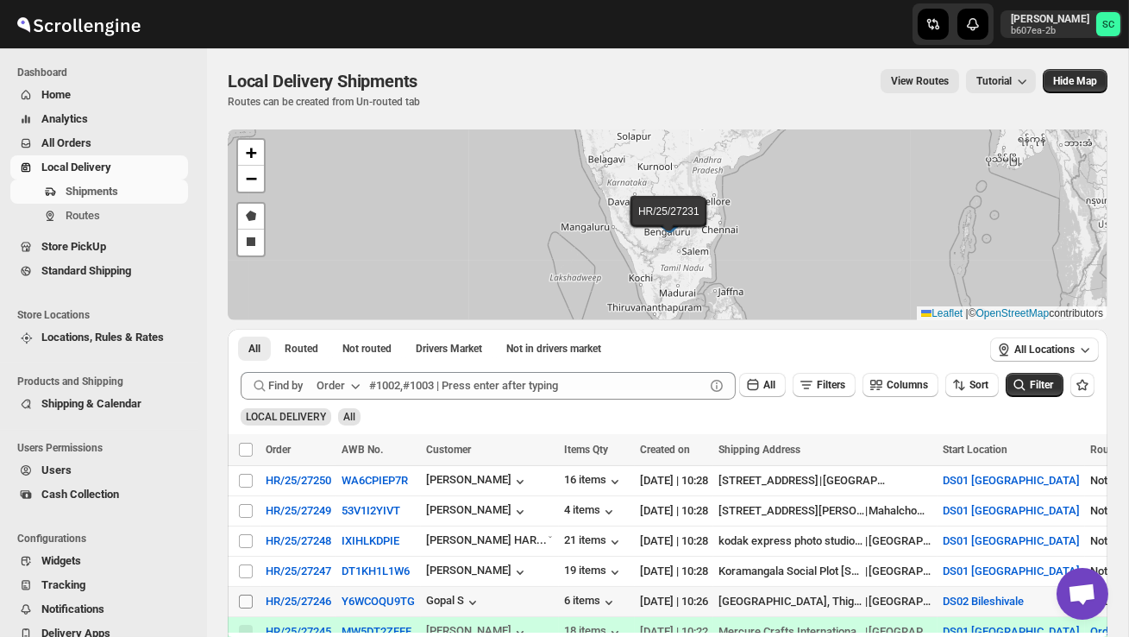
click at [243, 599] on input "Select shipment" at bounding box center [246, 601] width 14 height 14
checkbox input "true"
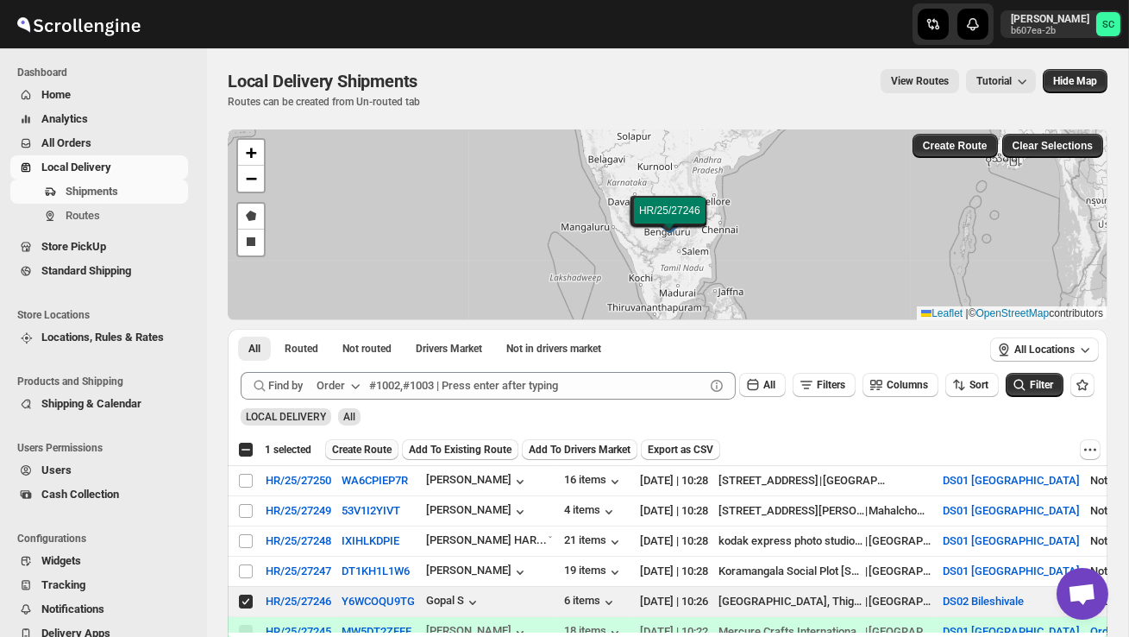
click at [367, 449] on span "Create Route" at bounding box center [362, 450] width 60 height 14
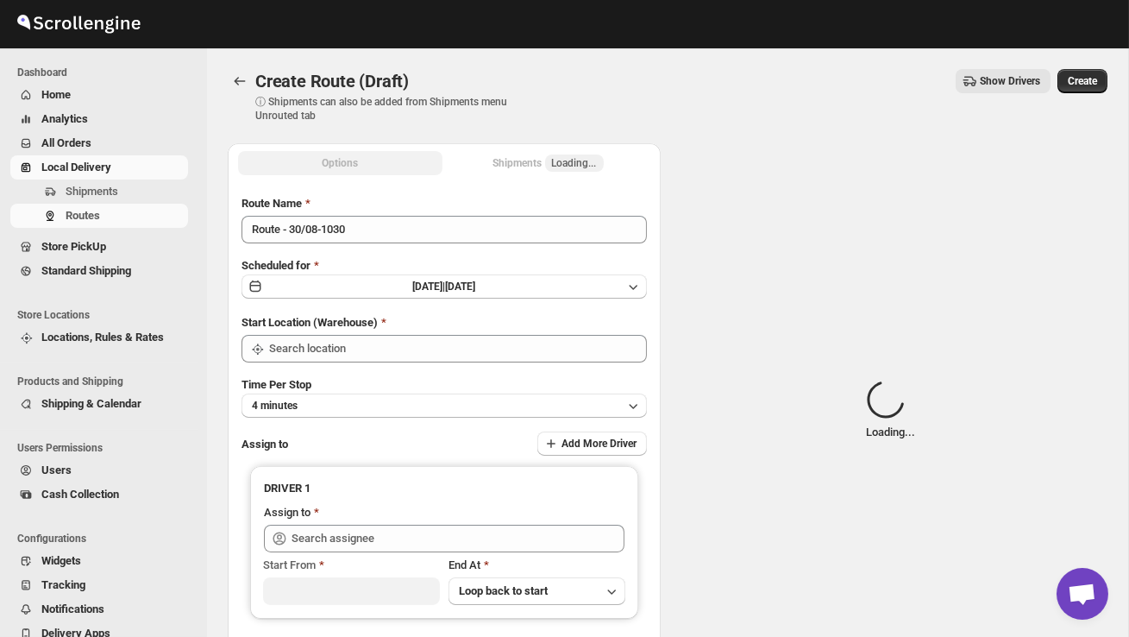
type input "DS02 Bileshivale"
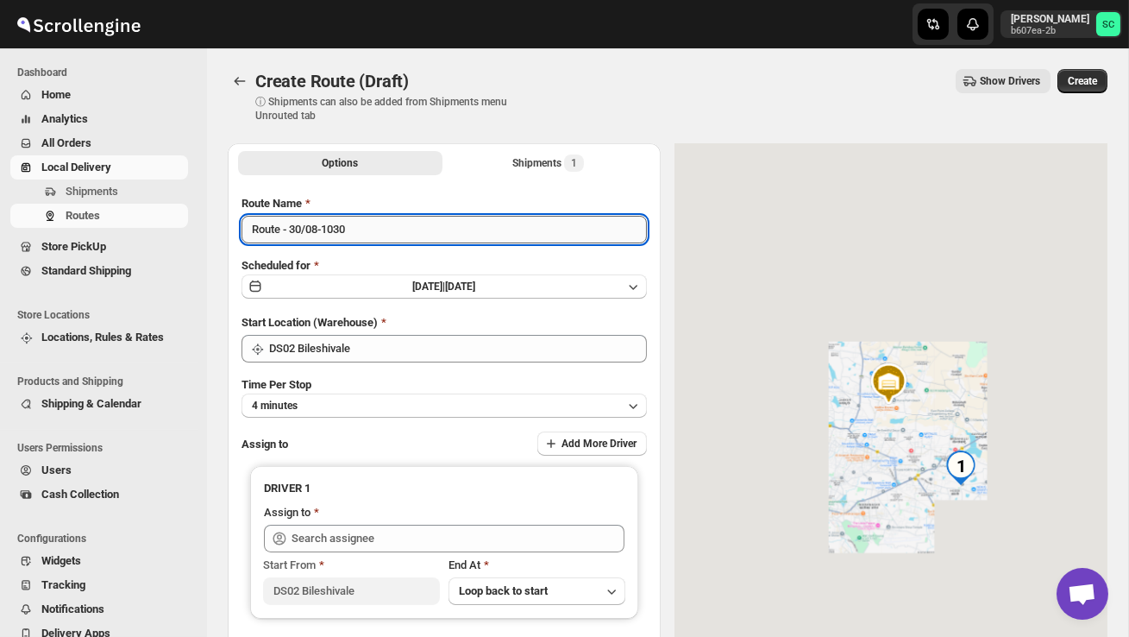
click at [392, 237] on input "Route - 30/08-1030" at bounding box center [444, 230] width 405 height 28
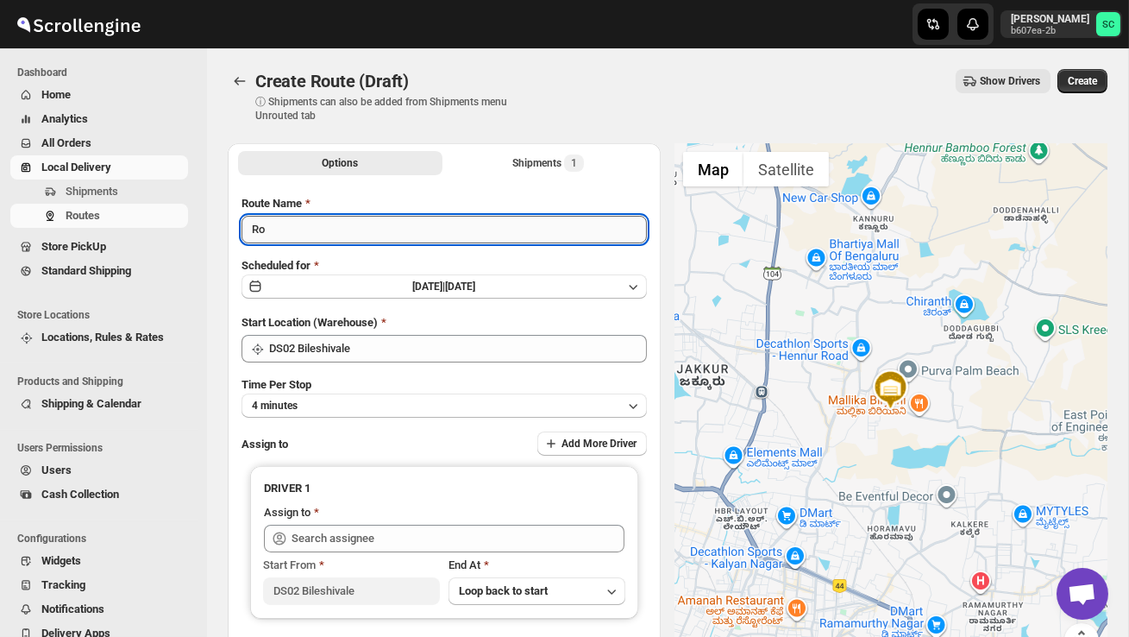
type input "R"
type input "Order no 27246"
click at [389, 401] on button "4 minutes" at bounding box center [444, 405] width 405 height 24
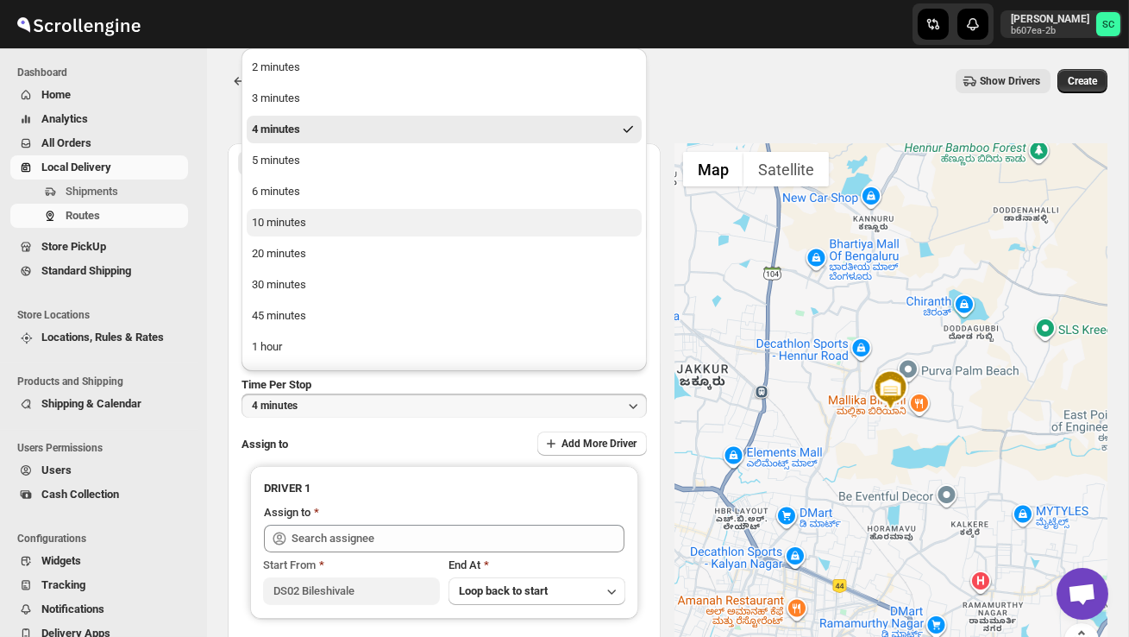
click at [300, 218] on div "10 minutes" at bounding box center [279, 222] width 54 height 17
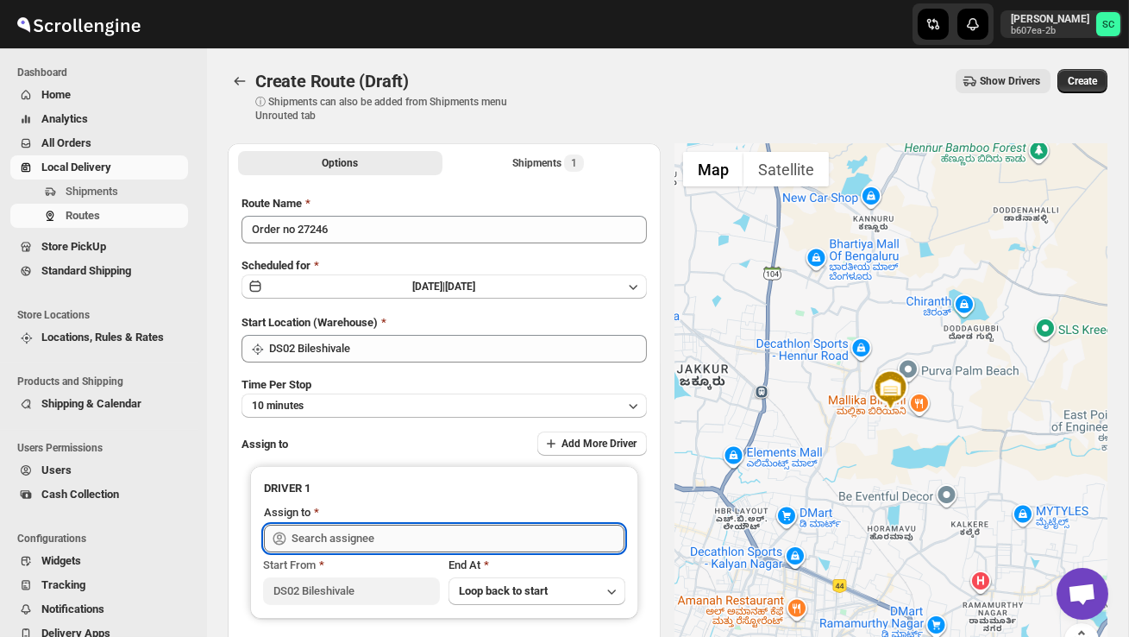
click at [346, 531] on input "text" at bounding box center [458, 538] width 333 height 28
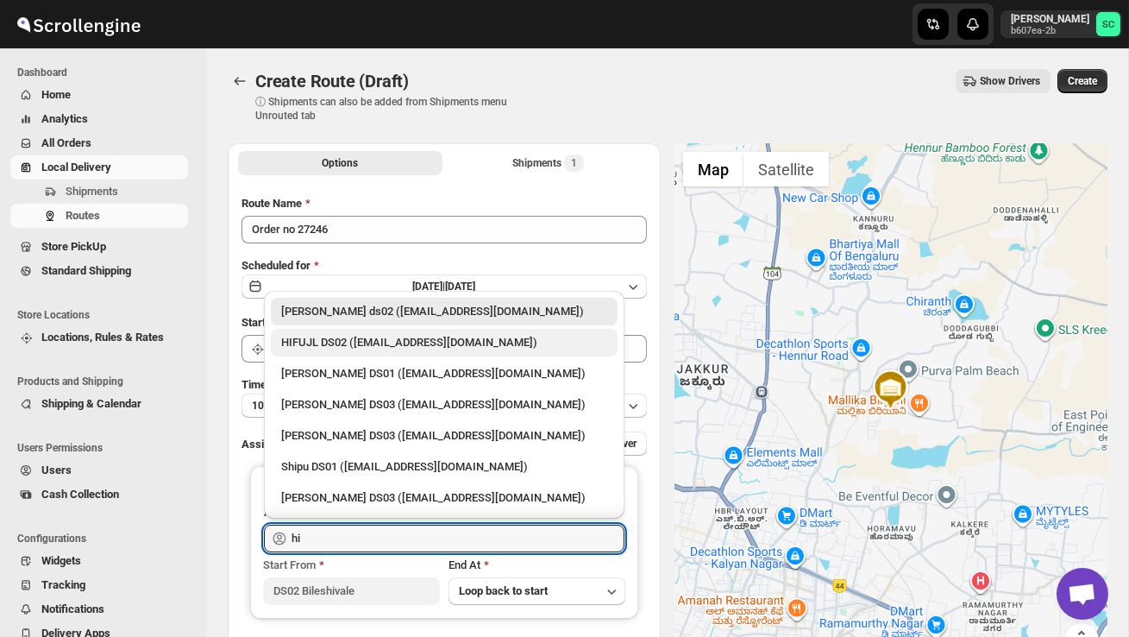
click at [397, 347] on div "HIFUJL DS02 ([EMAIL_ADDRESS][DOMAIN_NAME])" at bounding box center [444, 342] width 326 height 17
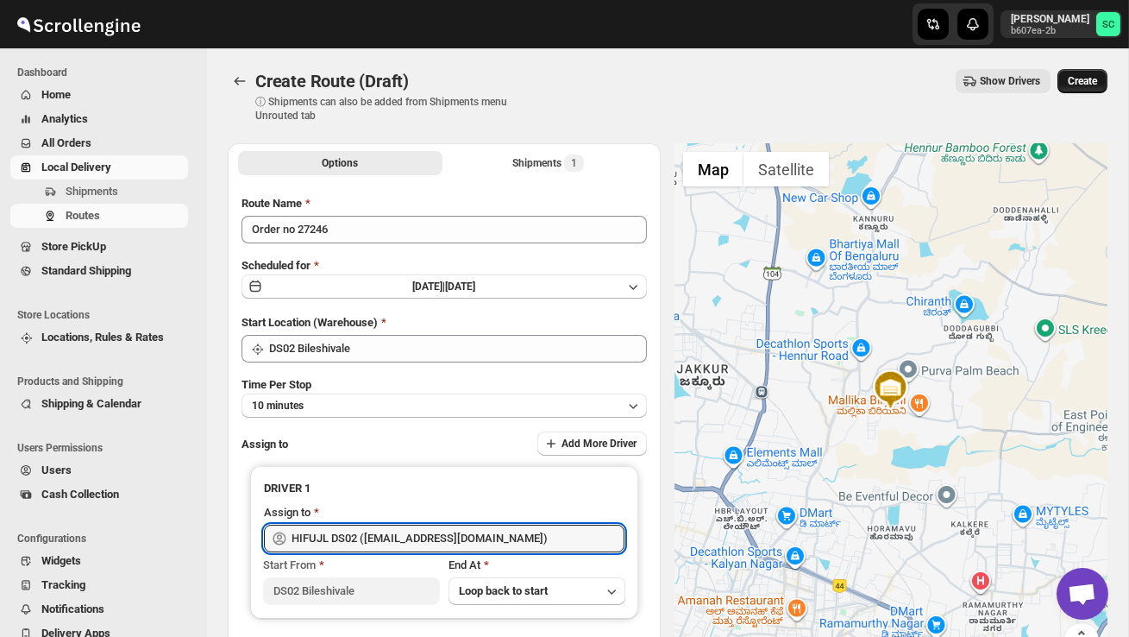
type input "HIFUJL DS02 ([EMAIL_ADDRESS][DOMAIN_NAME])"
click at [1085, 79] on span "Create" at bounding box center [1082, 81] width 29 height 14
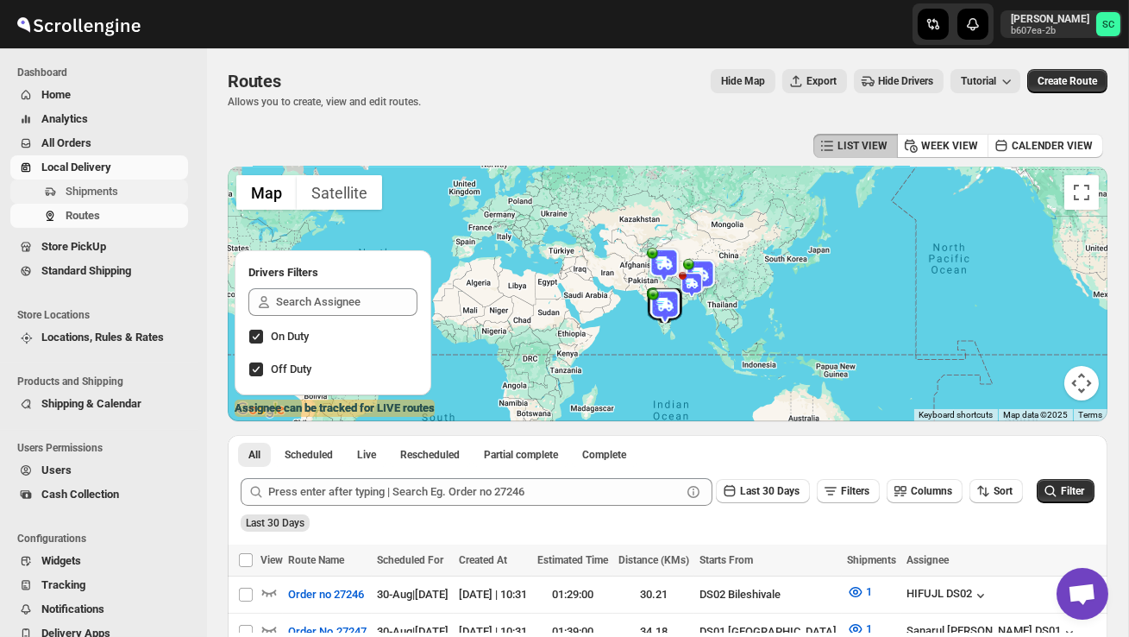
click at [124, 184] on span "Shipments" at bounding box center [125, 191] width 119 height 17
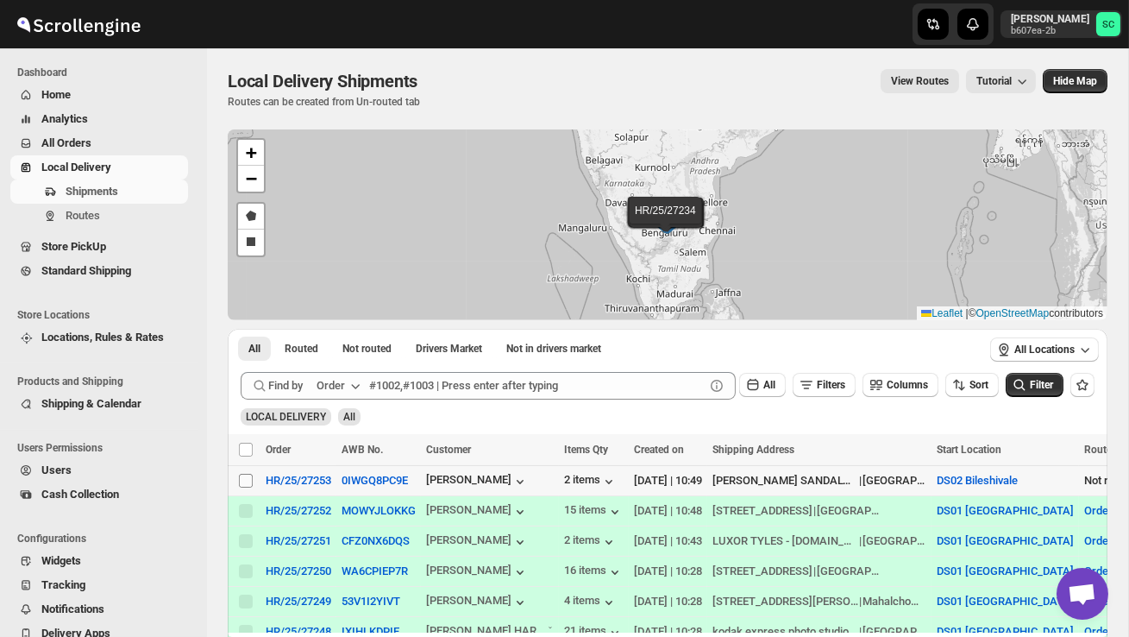
click at [240, 479] on input "Select shipment" at bounding box center [246, 481] width 14 height 14
checkbox input "true"
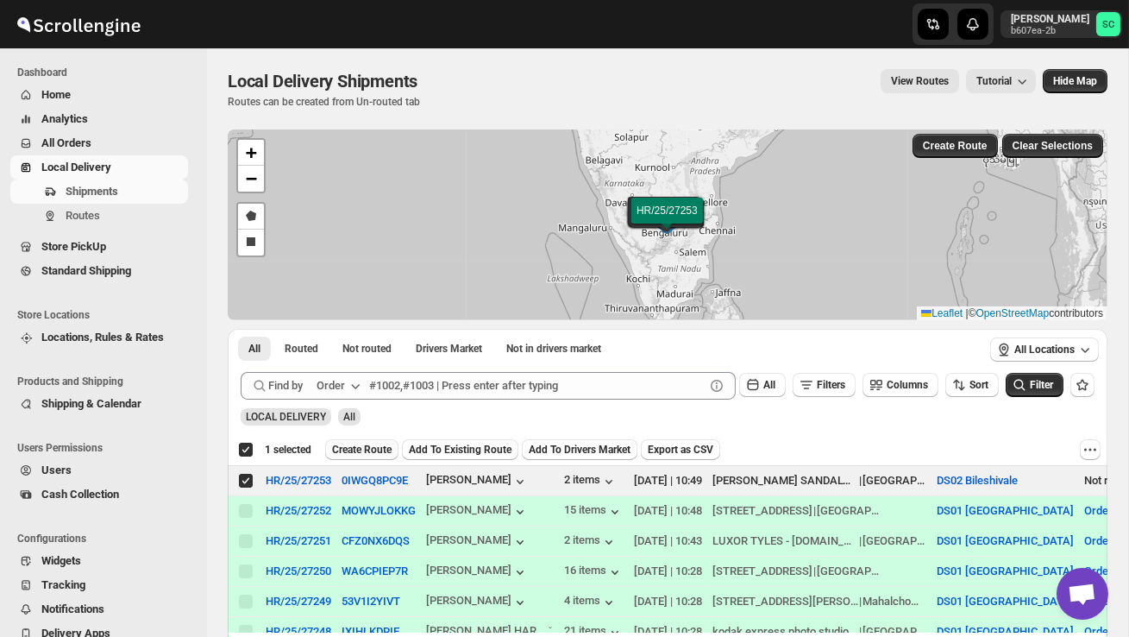
click at [367, 459] on button "Create Route" at bounding box center [361, 449] width 73 height 21
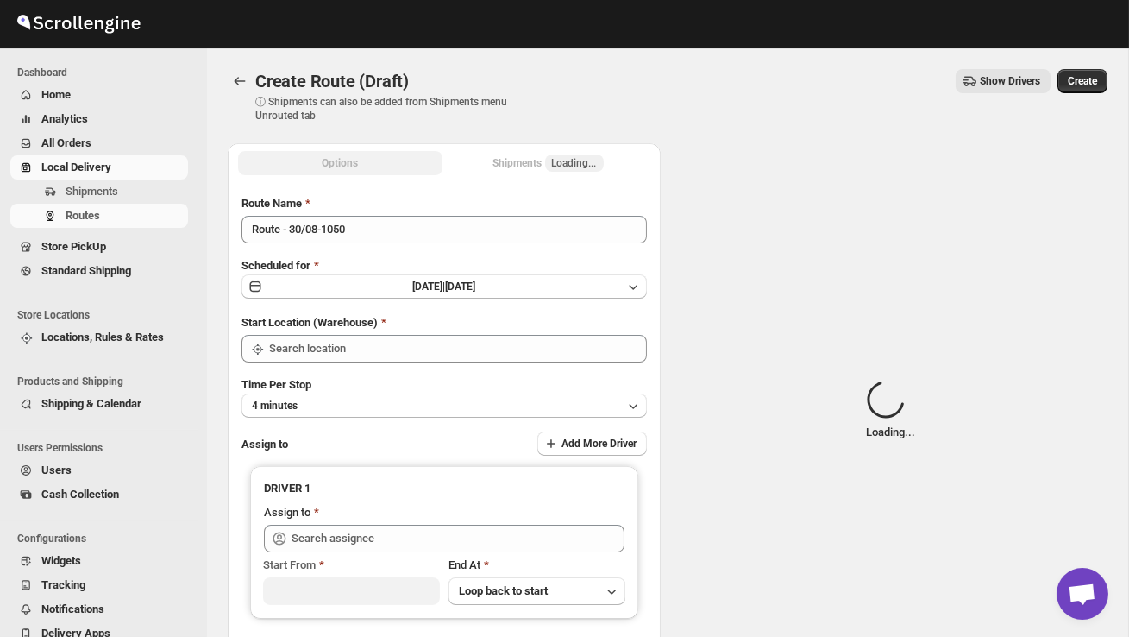
type input "DS02 Bileshivale"
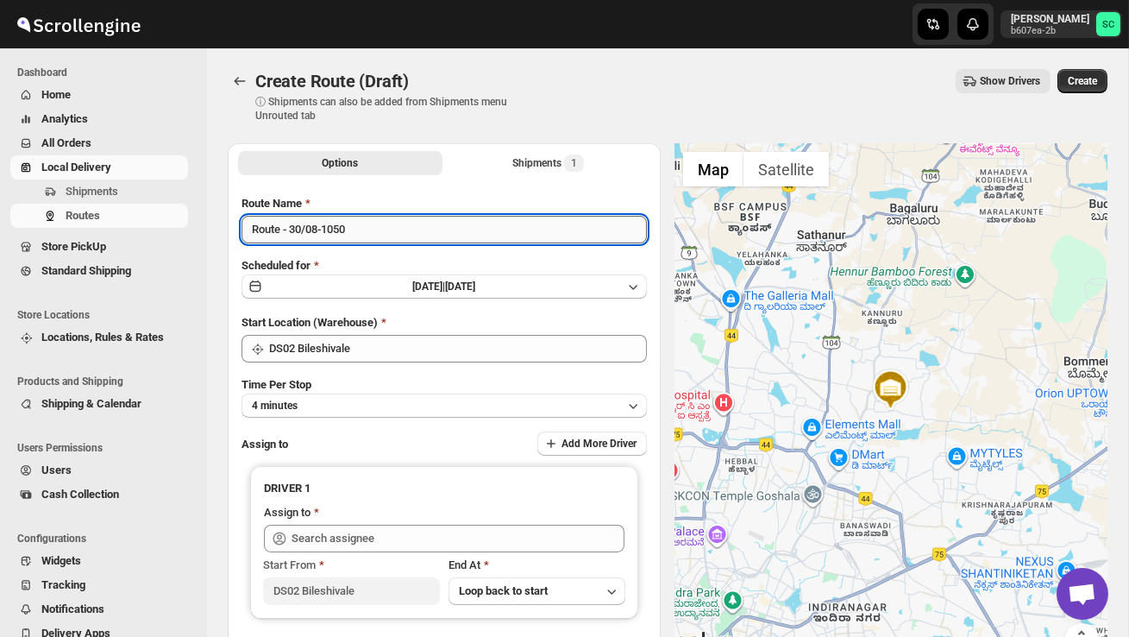
click at [392, 232] on input "Route - 30/08-1050" at bounding box center [444, 230] width 405 height 28
type input "Rou"
type input "Order no 27253"
click at [382, 397] on button "4 minutes" at bounding box center [444, 405] width 405 height 24
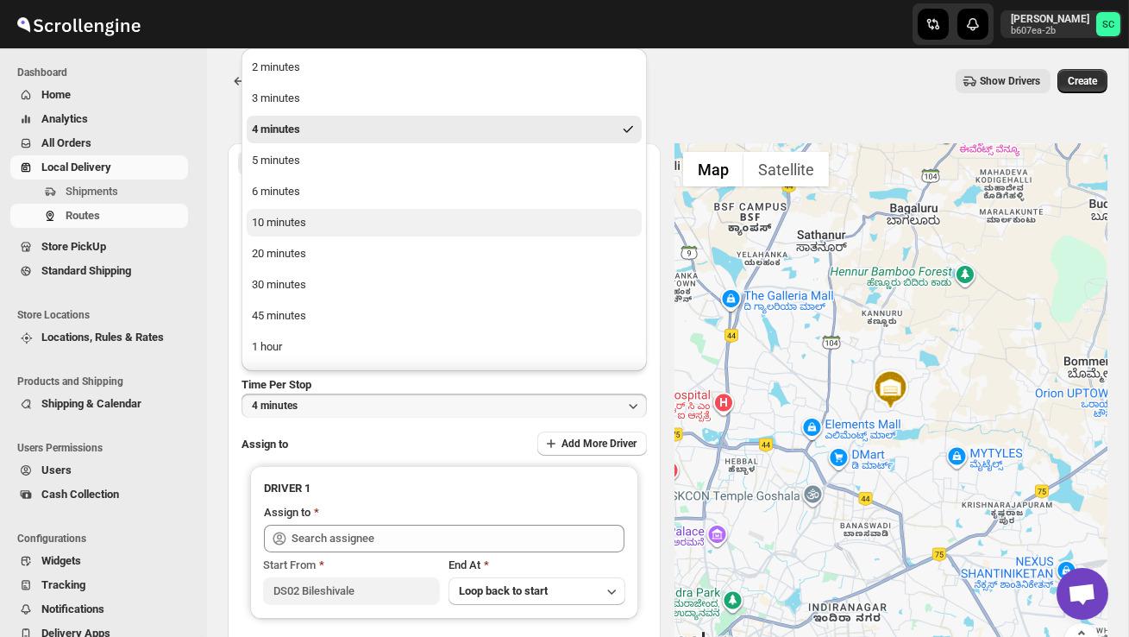
click at [317, 235] on button "10 minutes" at bounding box center [444, 223] width 395 height 28
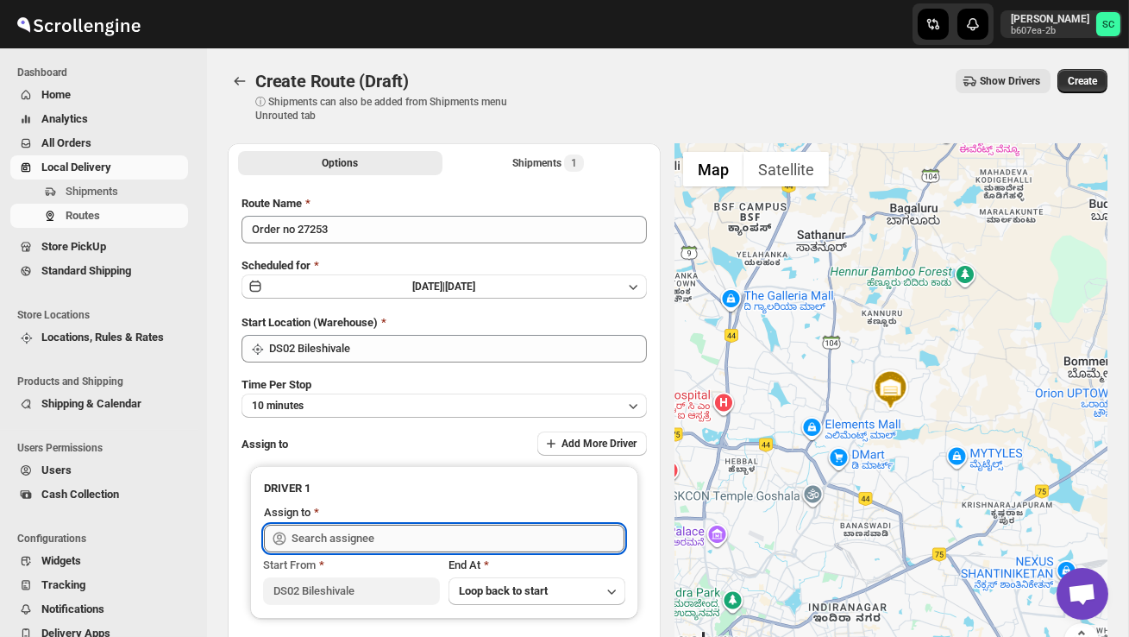
click at [367, 531] on input "text" at bounding box center [458, 538] width 333 height 28
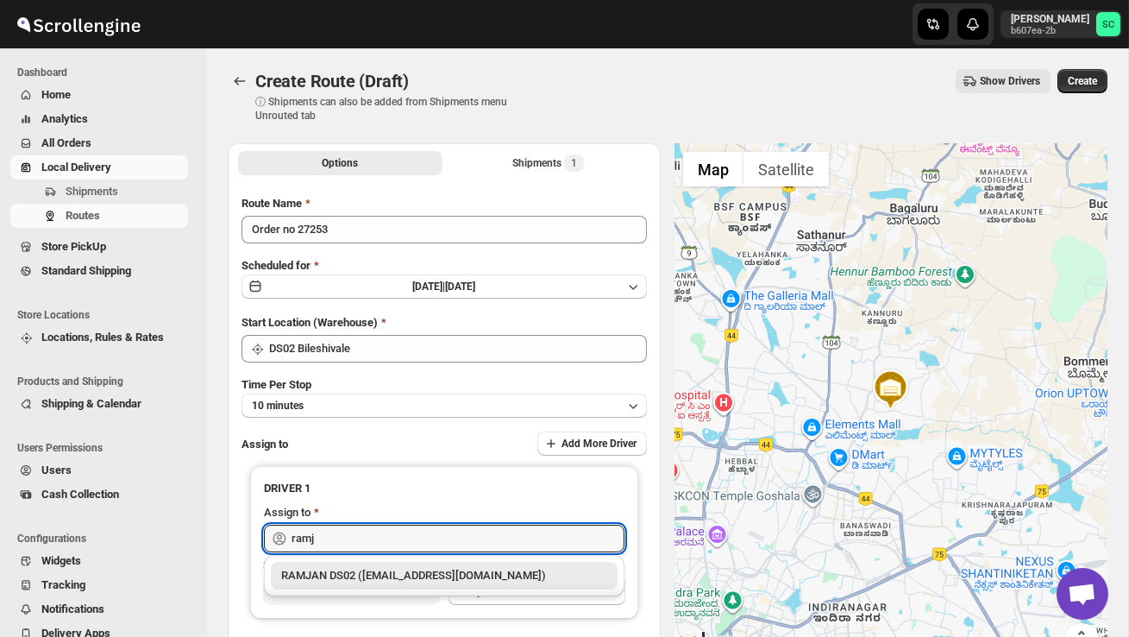
click at [424, 580] on div "RAMJAN DS02 ([EMAIL_ADDRESS][DOMAIN_NAME])" at bounding box center [444, 575] width 326 height 17
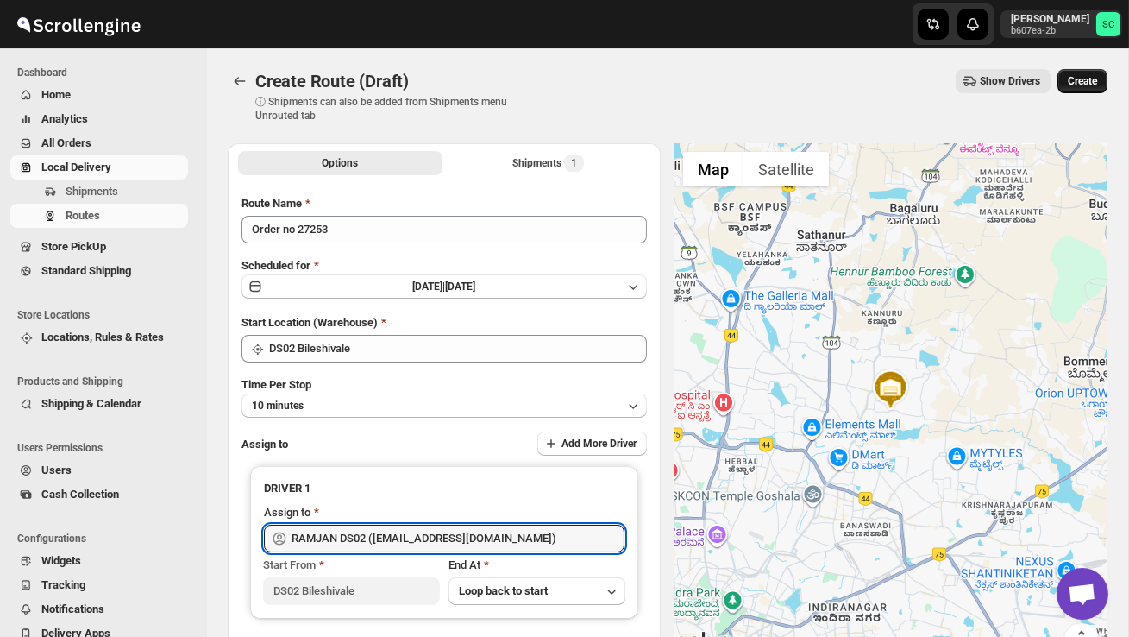
type input "RAMJAN DS02 ([EMAIL_ADDRESS][DOMAIN_NAME])"
click at [1088, 79] on span "Create" at bounding box center [1082, 81] width 29 height 14
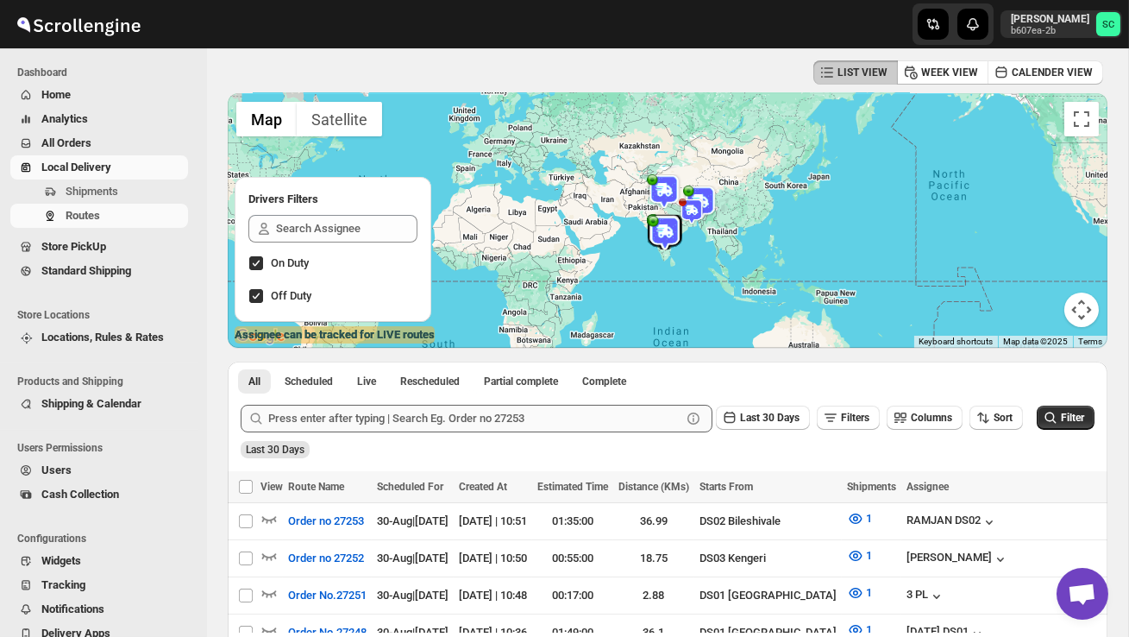
scroll to position [75, 0]
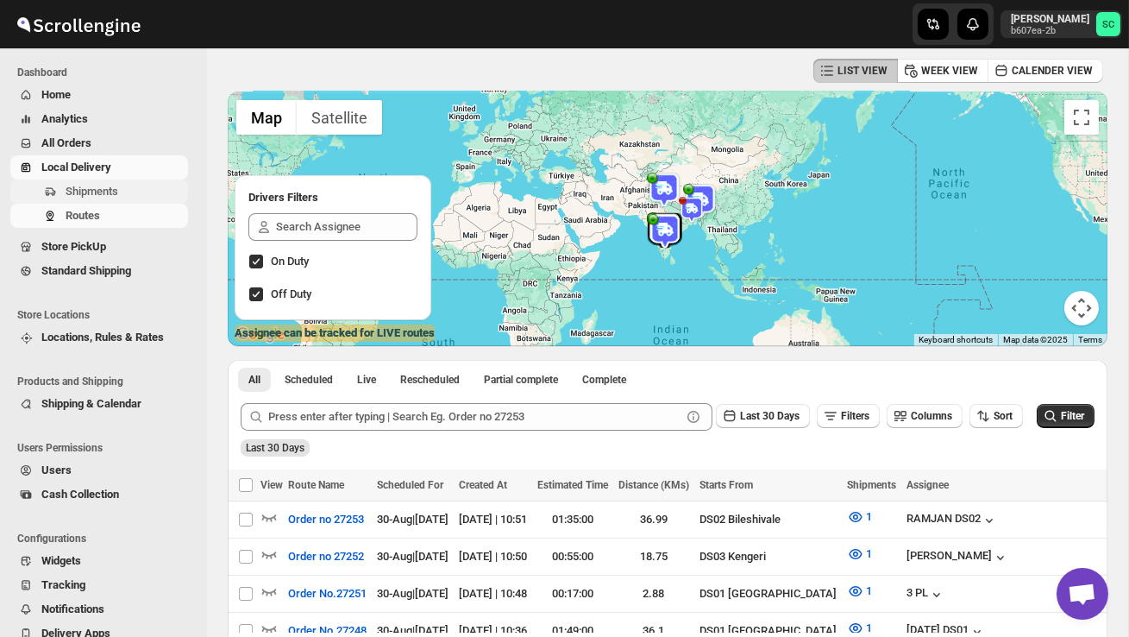
click at [106, 186] on span "Shipments" at bounding box center [92, 191] width 53 height 13
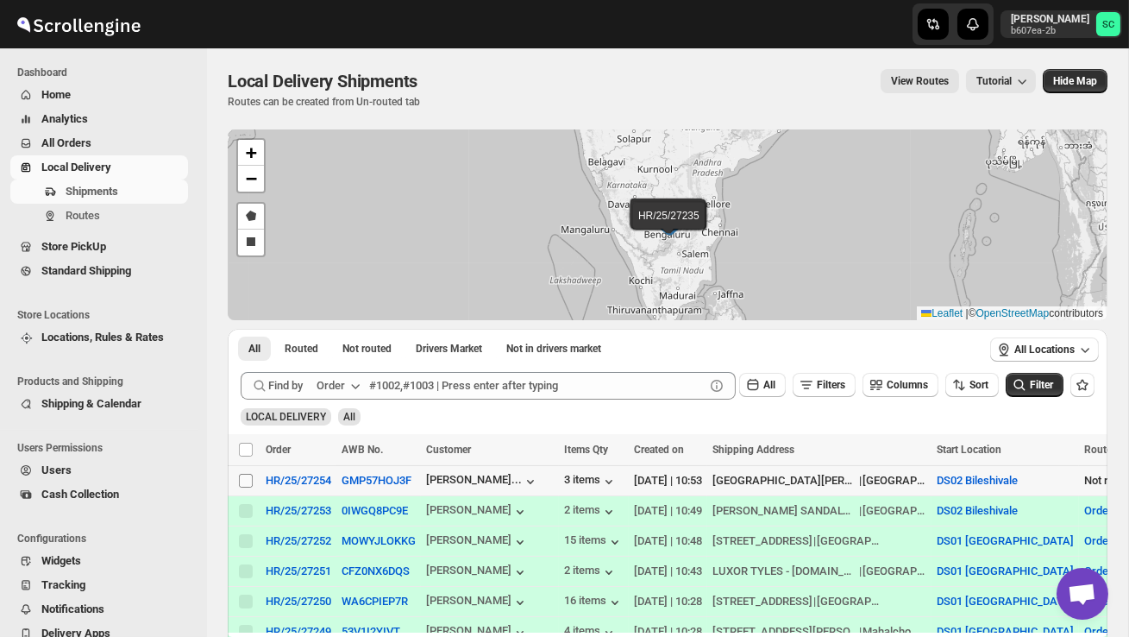
click at [245, 480] on input "Select shipment" at bounding box center [246, 481] width 14 height 14
checkbox input "true"
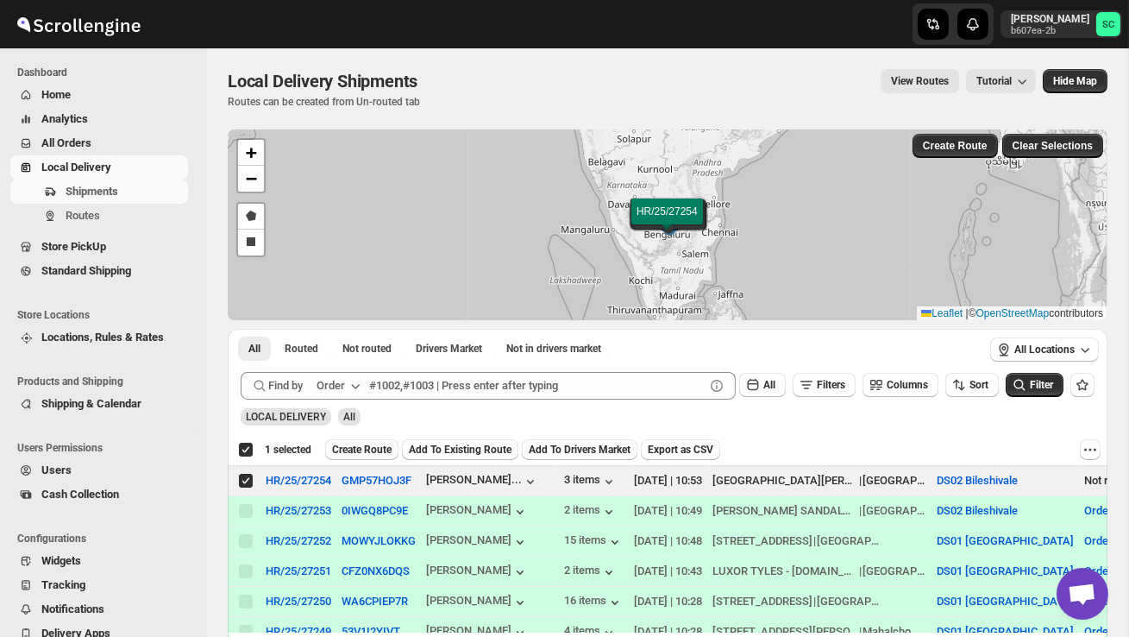
click at [367, 441] on button "Create Route" at bounding box center [361, 449] width 73 height 21
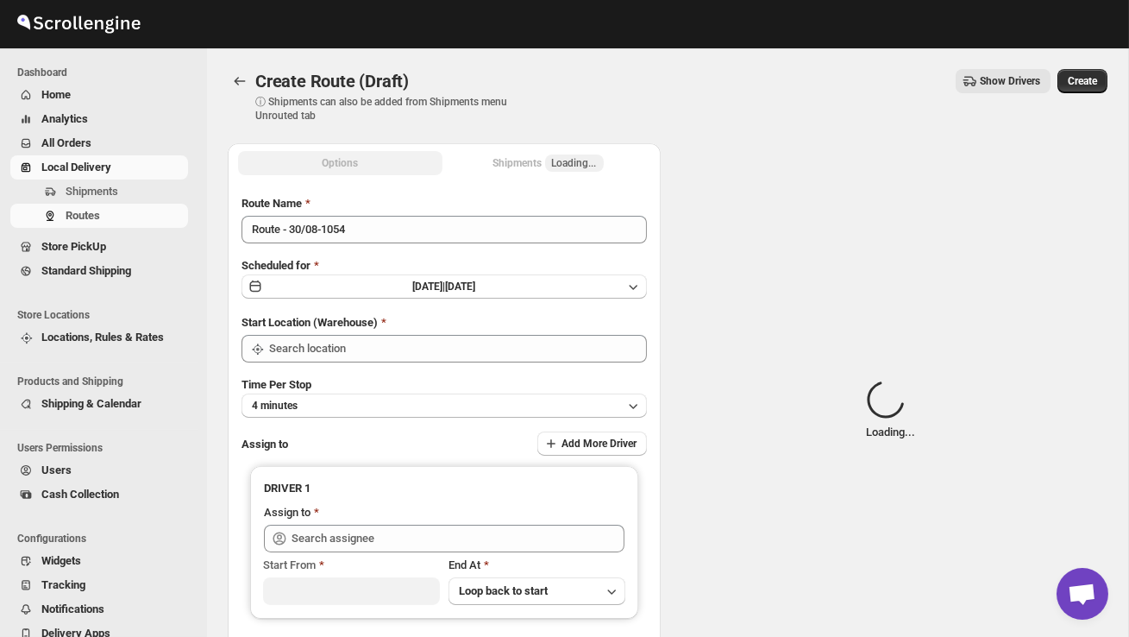
type input "DS02 Bileshivale"
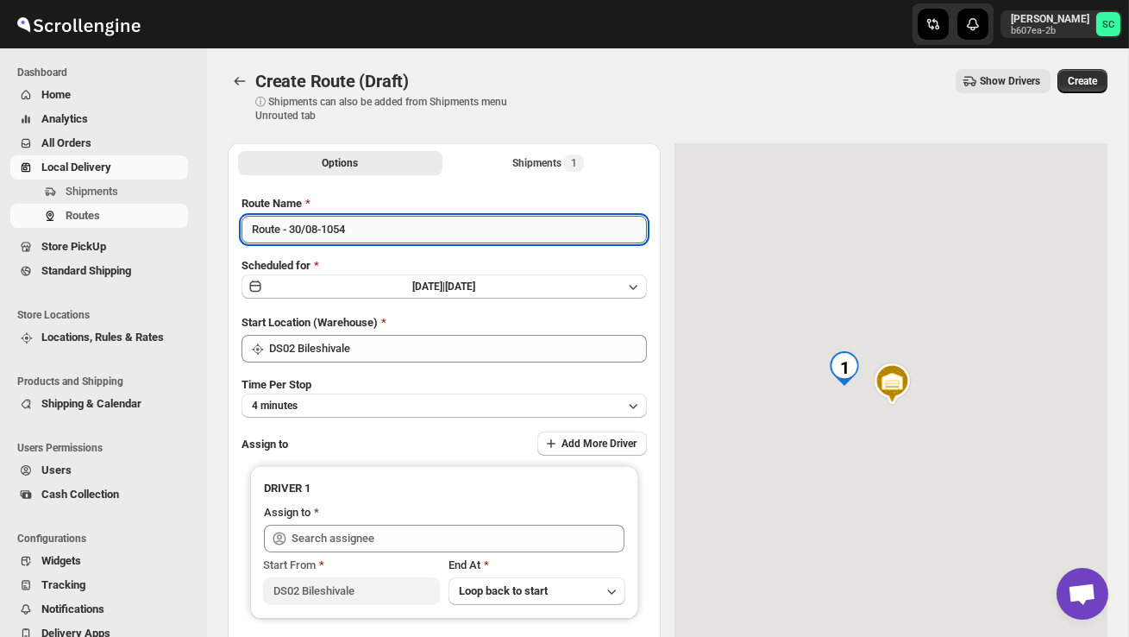
click at [368, 242] on input "Route - 30/08-1054" at bounding box center [444, 230] width 405 height 28
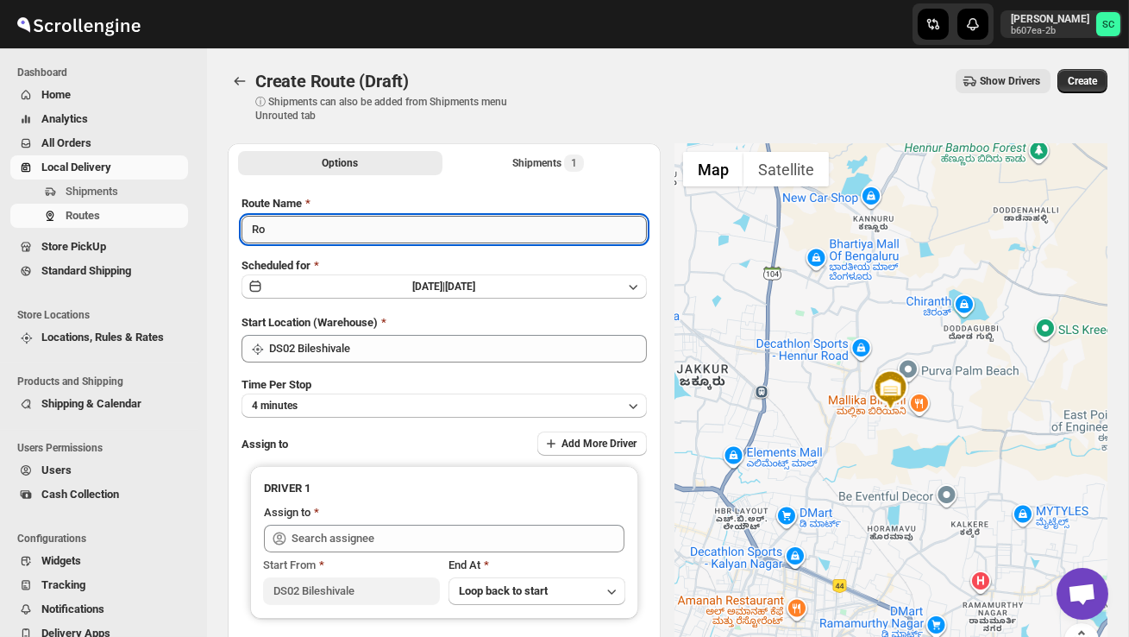
type input "R"
type input "Order no 27254"
click at [446, 406] on button "4 minutes" at bounding box center [444, 405] width 405 height 24
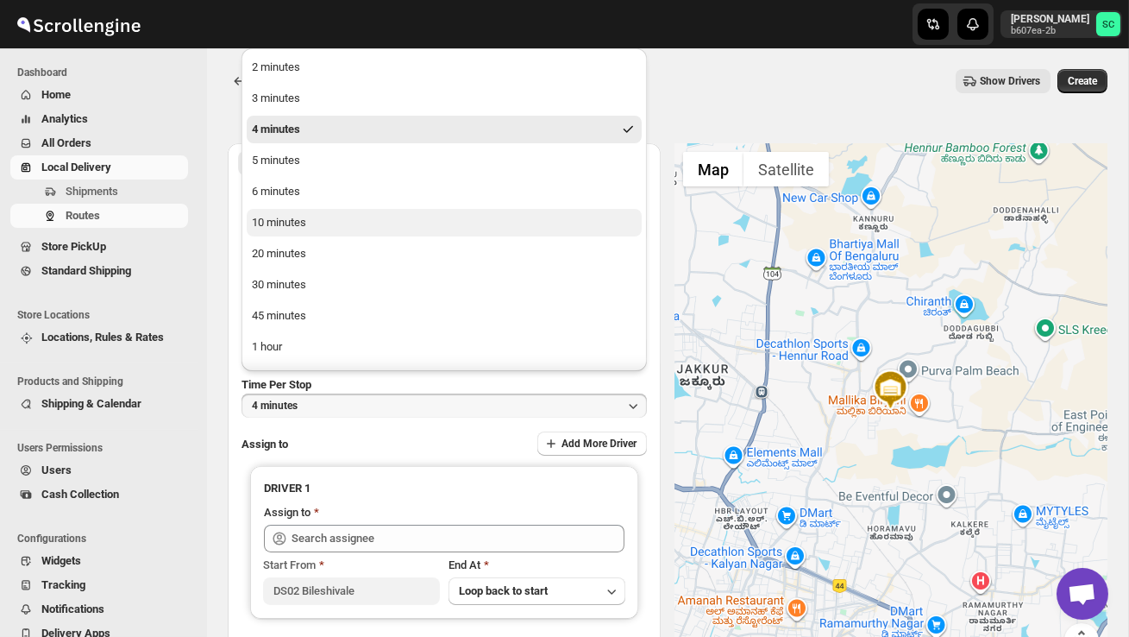
click at [354, 229] on button "10 minutes" at bounding box center [444, 223] width 395 height 28
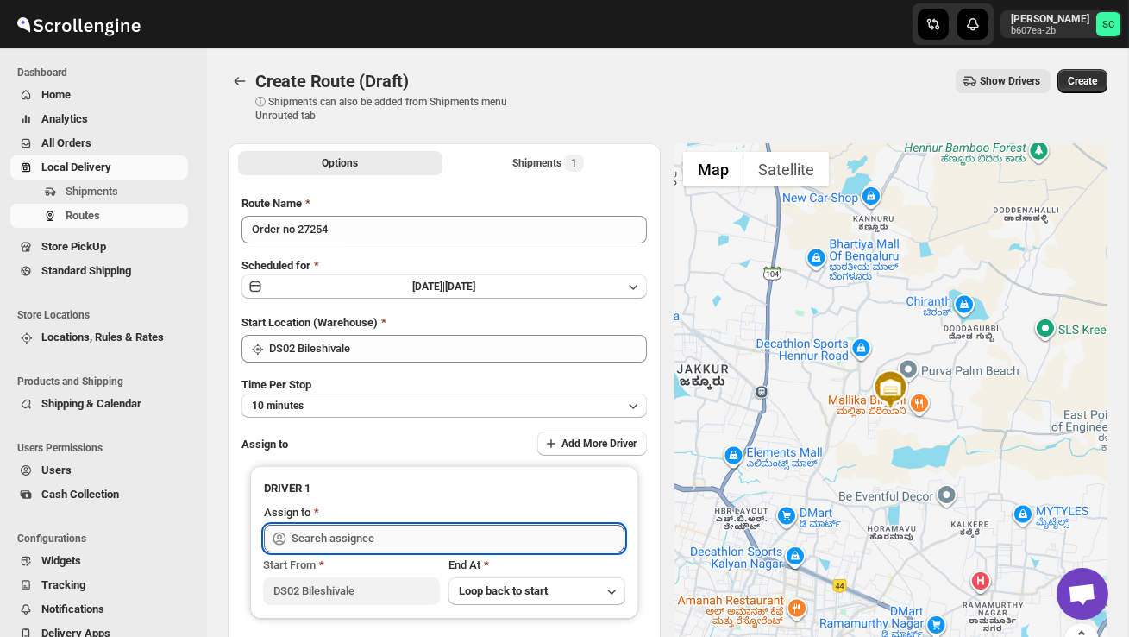
click at [360, 533] on input "text" at bounding box center [458, 538] width 333 height 28
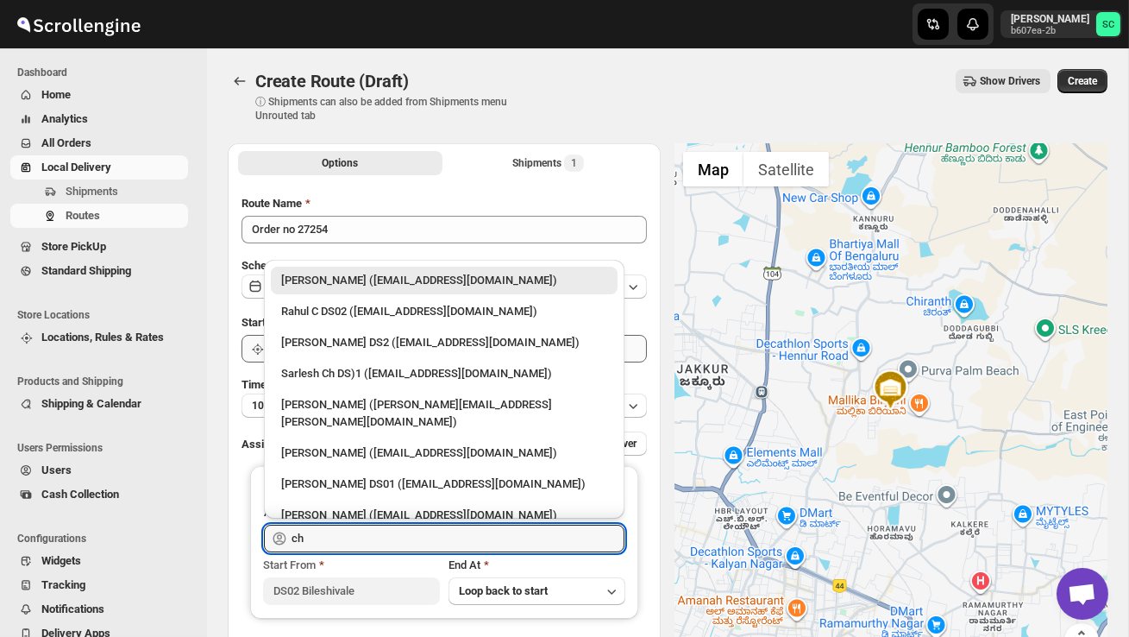
click at [394, 343] on div "[PERSON_NAME] DS2 ([EMAIL_ADDRESS][DOMAIN_NAME])" at bounding box center [444, 342] width 326 height 17
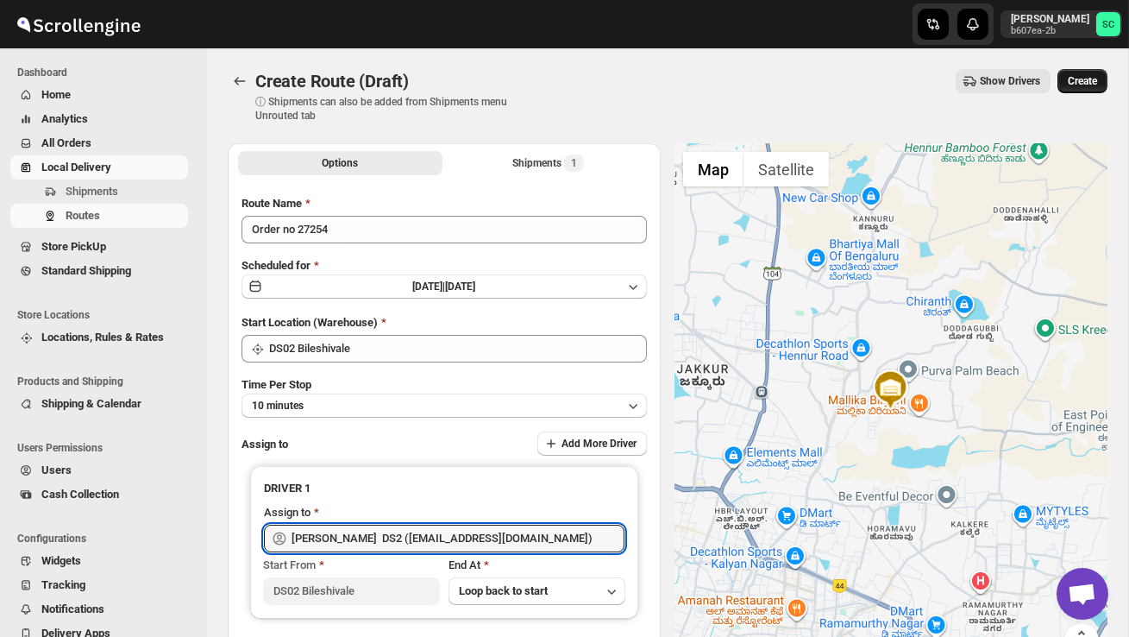
type input "[PERSON_NAME] DS2 ([EMAIL_ADDRESS][DOMAIN_NAME])"
click at [1071, 77] on span "Create" at bounding box center [1082, 81] width 29 height 14
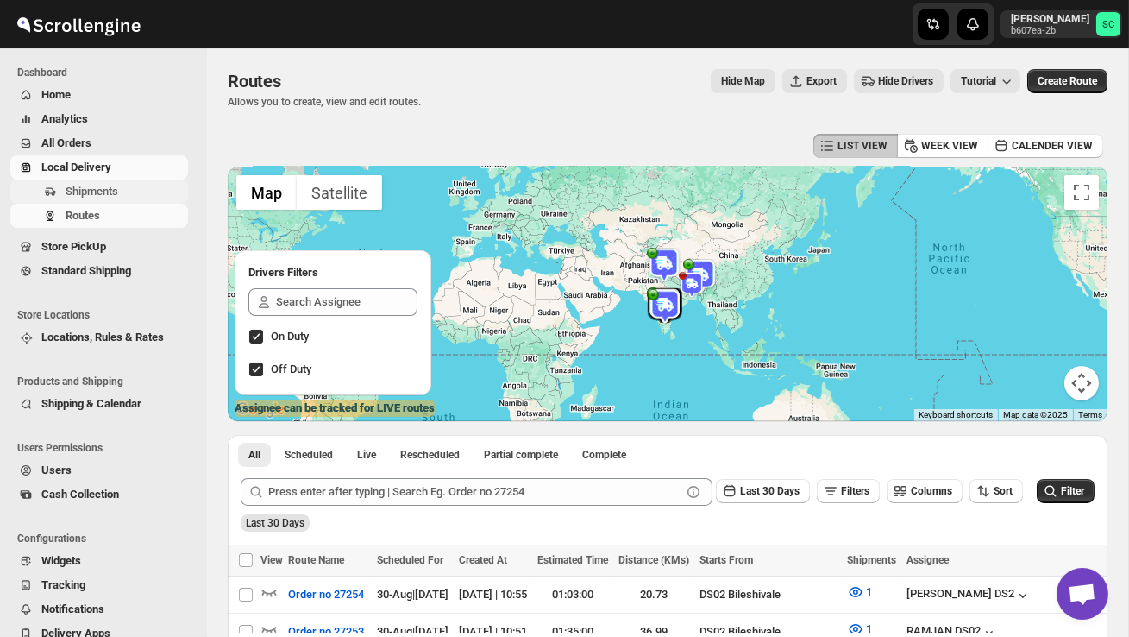
click at [126, 182] on button "Shipments" at bounding box center [99, 191] width 178 height 24
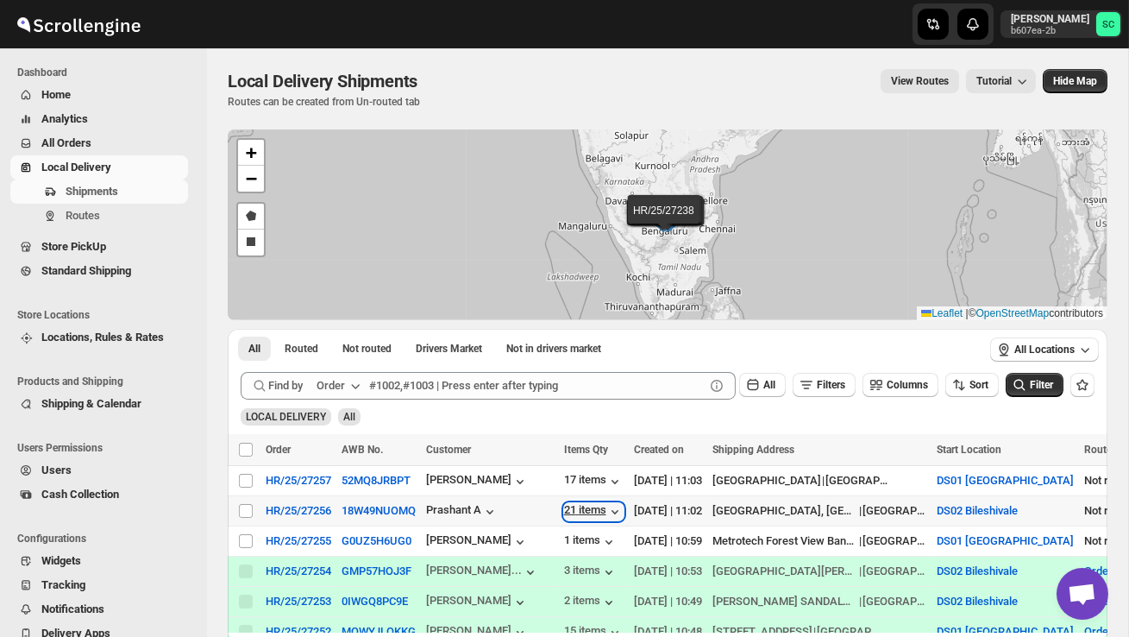
click at [593, 513] on div "21 items" at bounding box center [594, 511] width 60 height 17
click at [245, 511] on input "Select shipment" at bounding box center [246, 511] width 14 height 14
checkbox input "true"
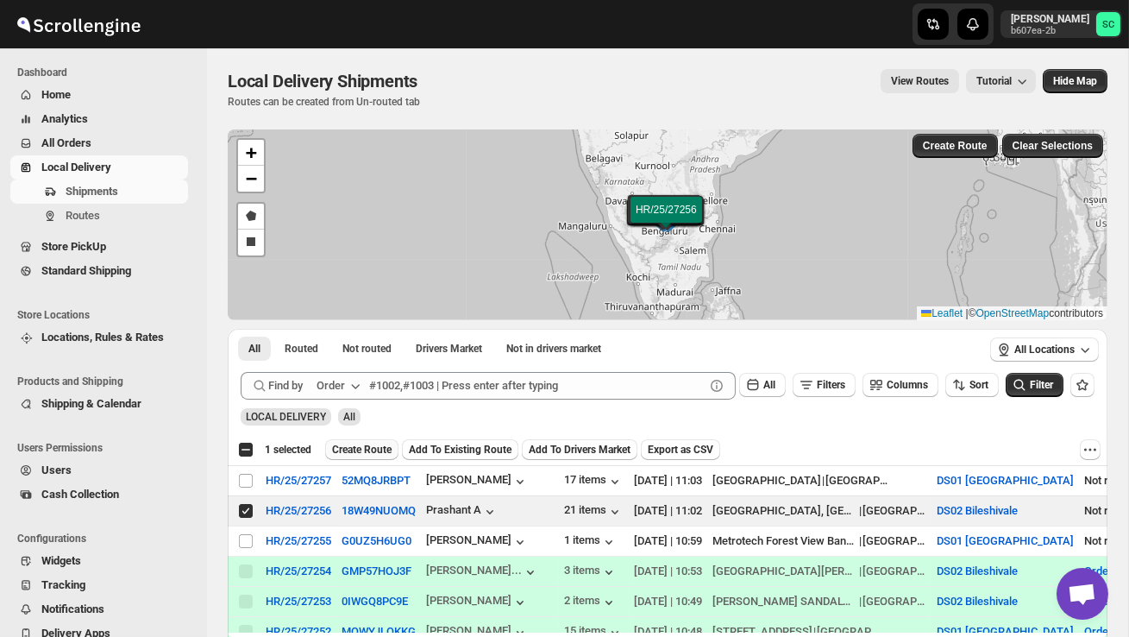
click at [390, 453] on span "Create Route" at bounding box center [362, 450] width 60 height 14
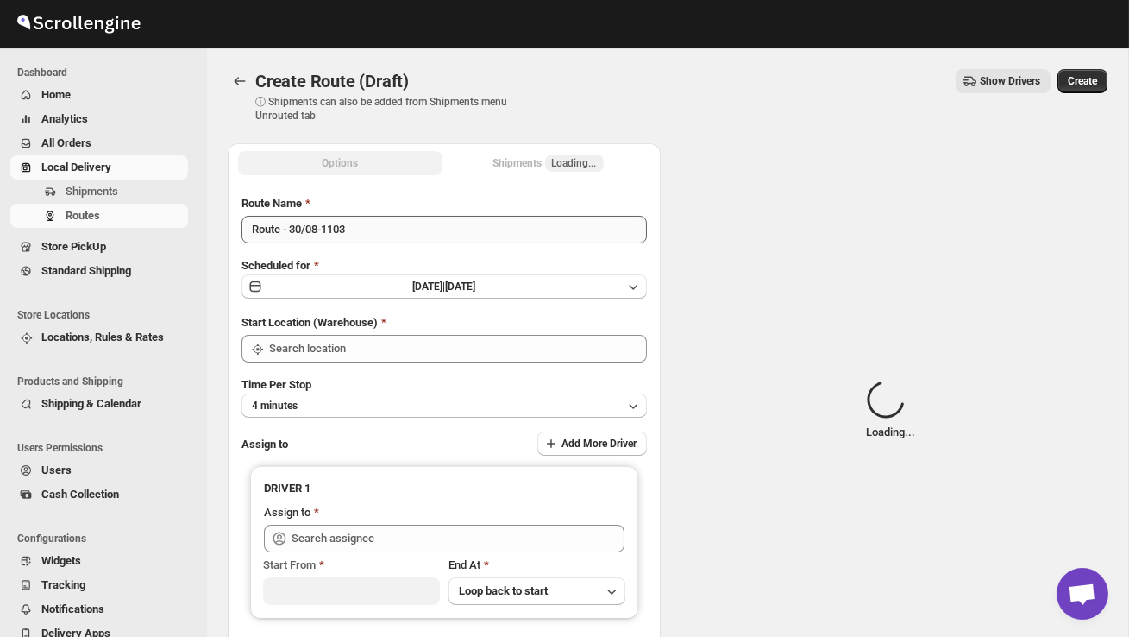
type input "DS02 Bileshivale"
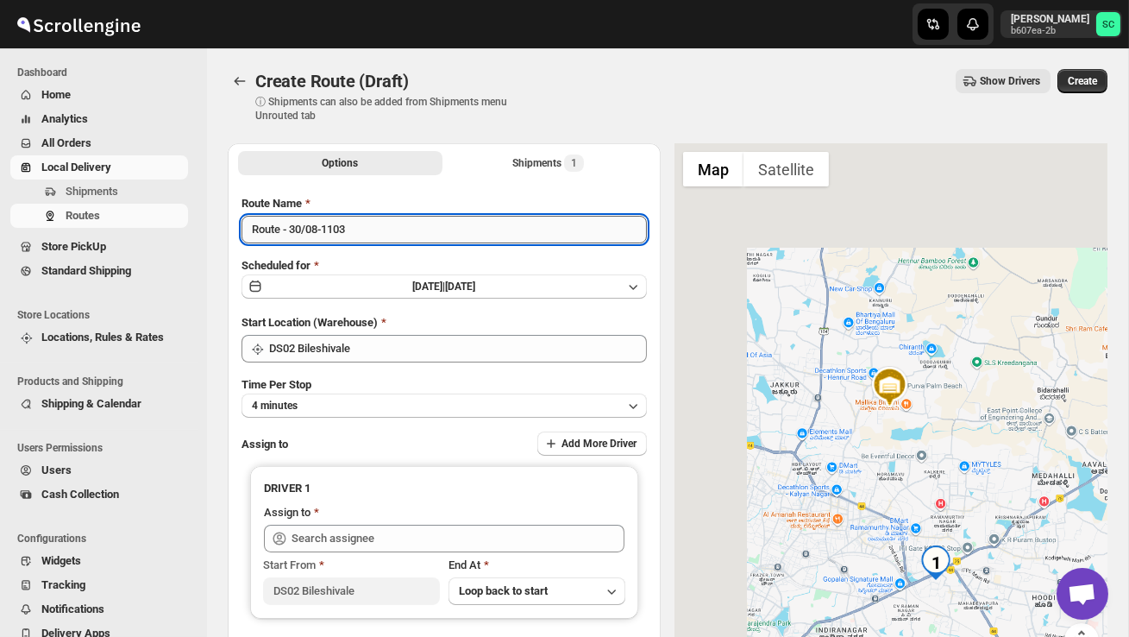
click at [375, 235] on input "Route - 30/08-1103" at bounding box center [444, 230] width 405 height 28
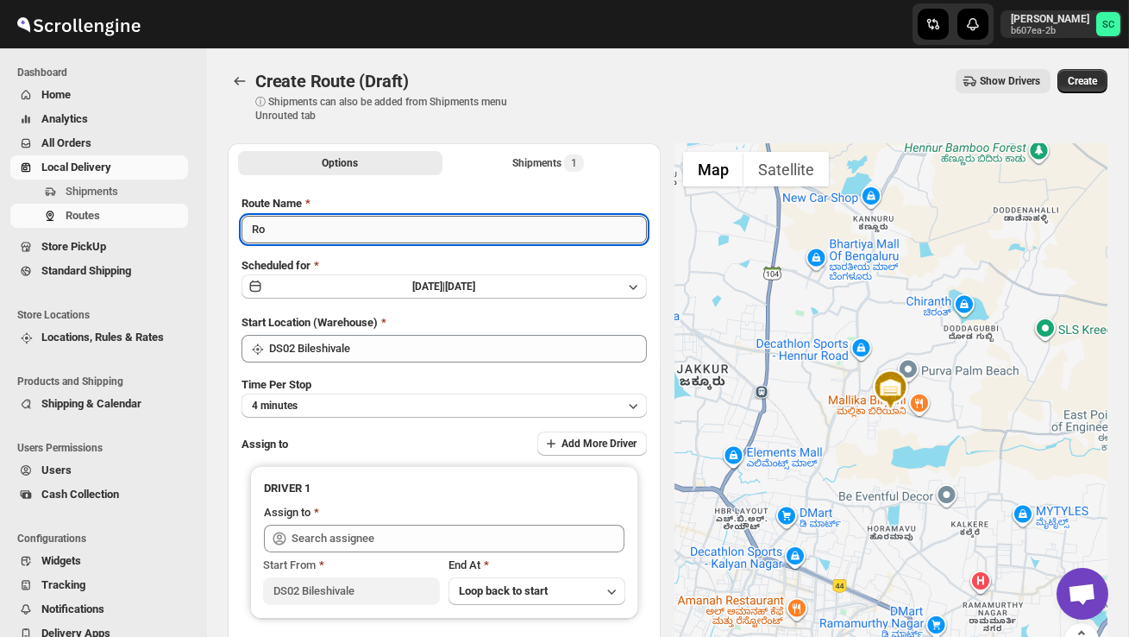
type input "R"
type input "Order no 27256"
click at [387, 401] on button "4 minutes" at bounding box center [444, 405] width 405 height 24
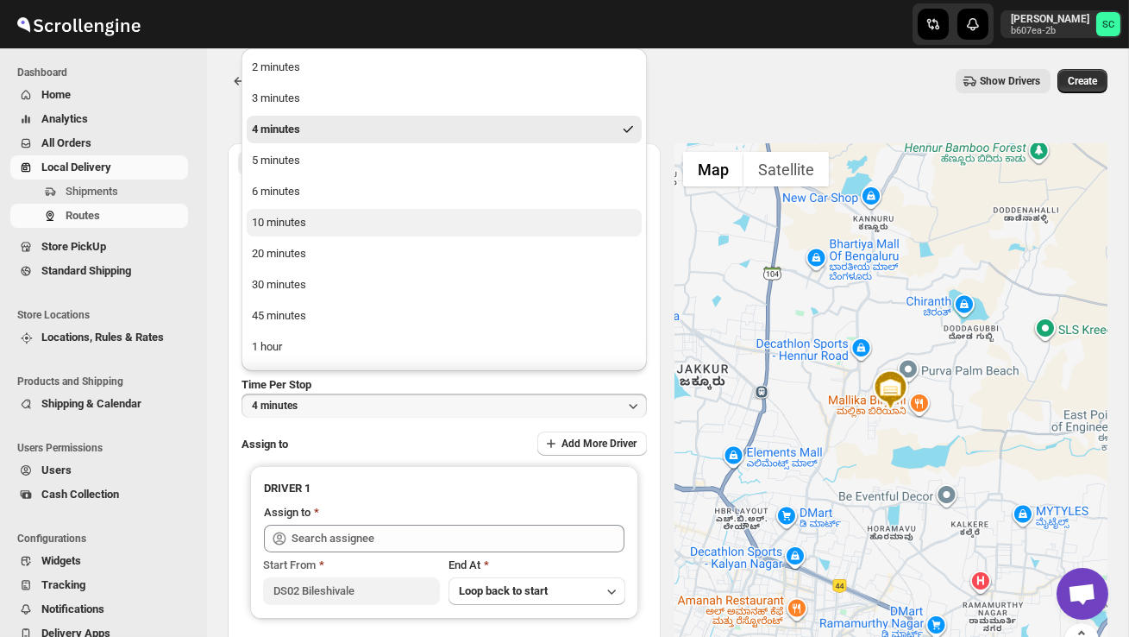
click at [322, 230] on button "10 minutes" at bounding box center [444, 223] width 395 height 28
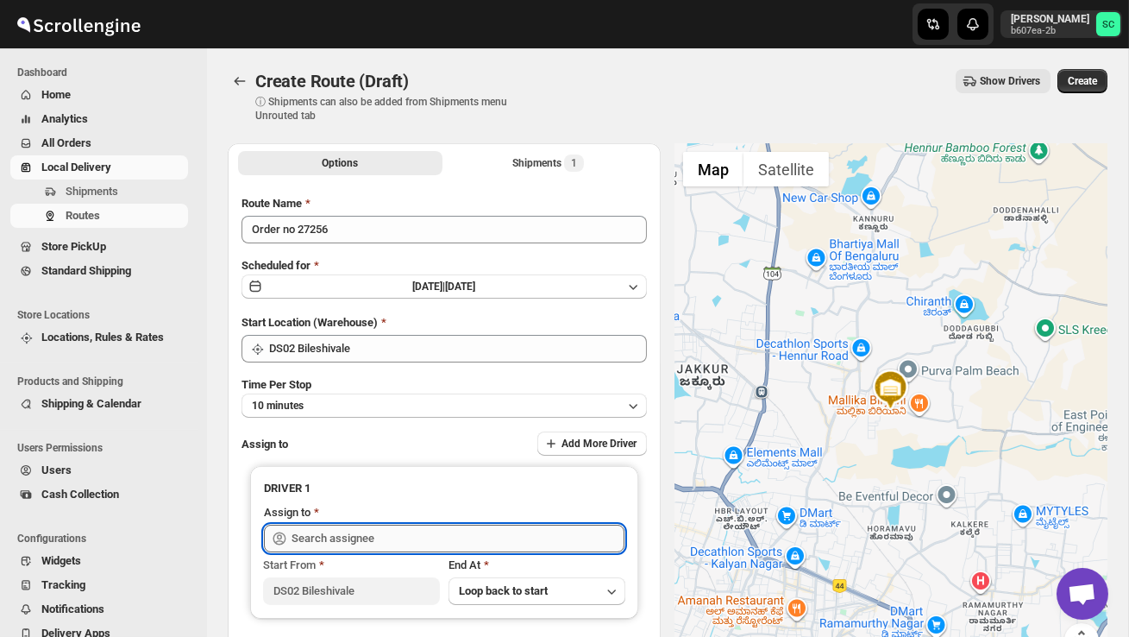
click at [357, 538] on input "text" at bounding box center [458, 538] width 333 height 28
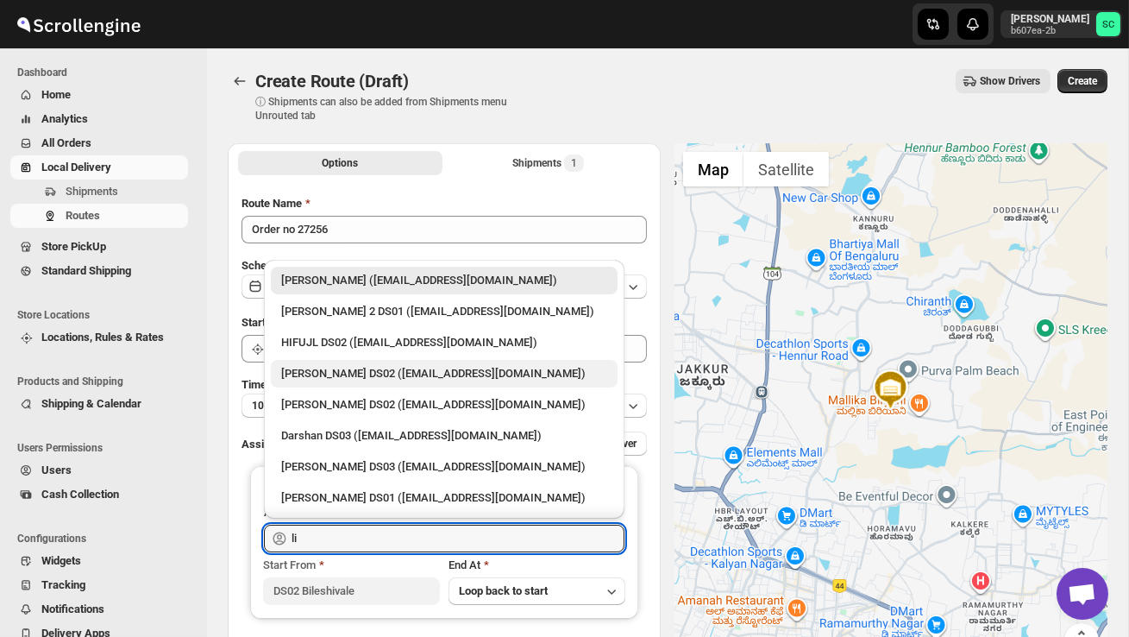
click at [417, 367] on div "[PERSON_NAME] DS02 ([EMAIL_ADDRESS][DOMAIN_NAME])" at bounding box center [444, 373] width 326 height 17
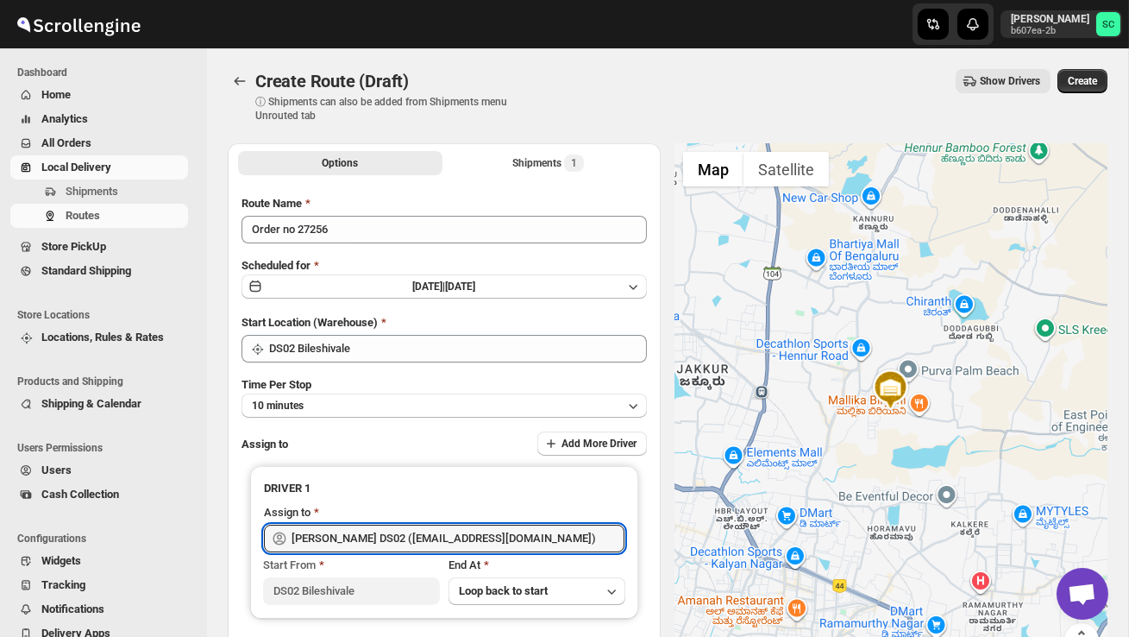
type input "[PERSON_NAME] DS02 ([EMAIL_ADDRESS][DOMAIN_NAME])"
click at [1081, 88] on button "Create" at bounding box center [1083, 81] width 50 height 24
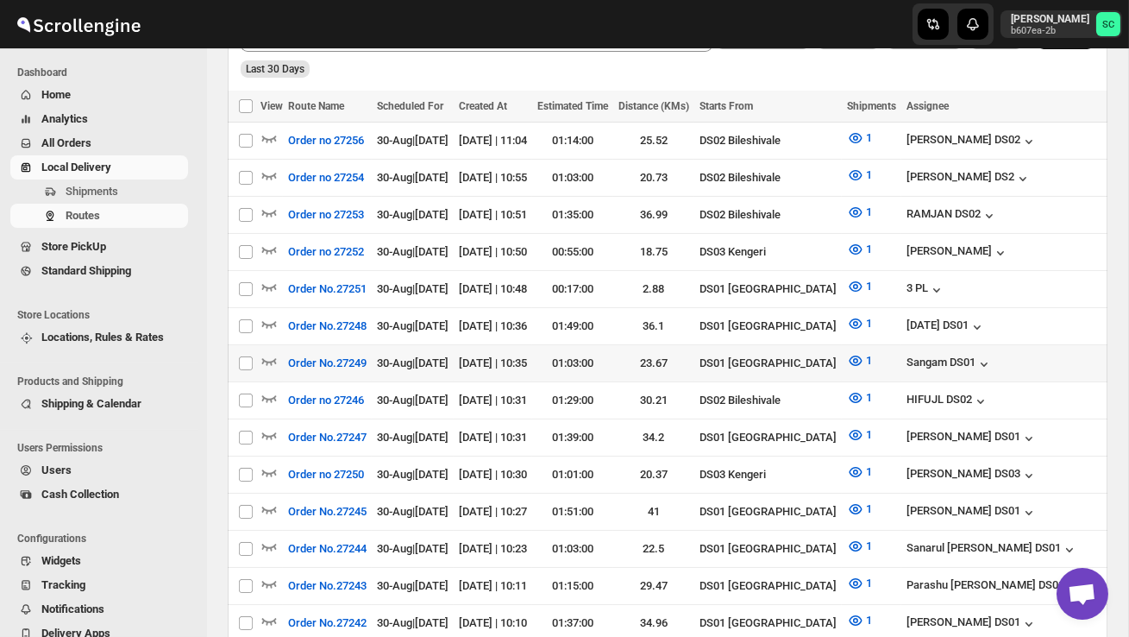
scroll to position [505, 0]
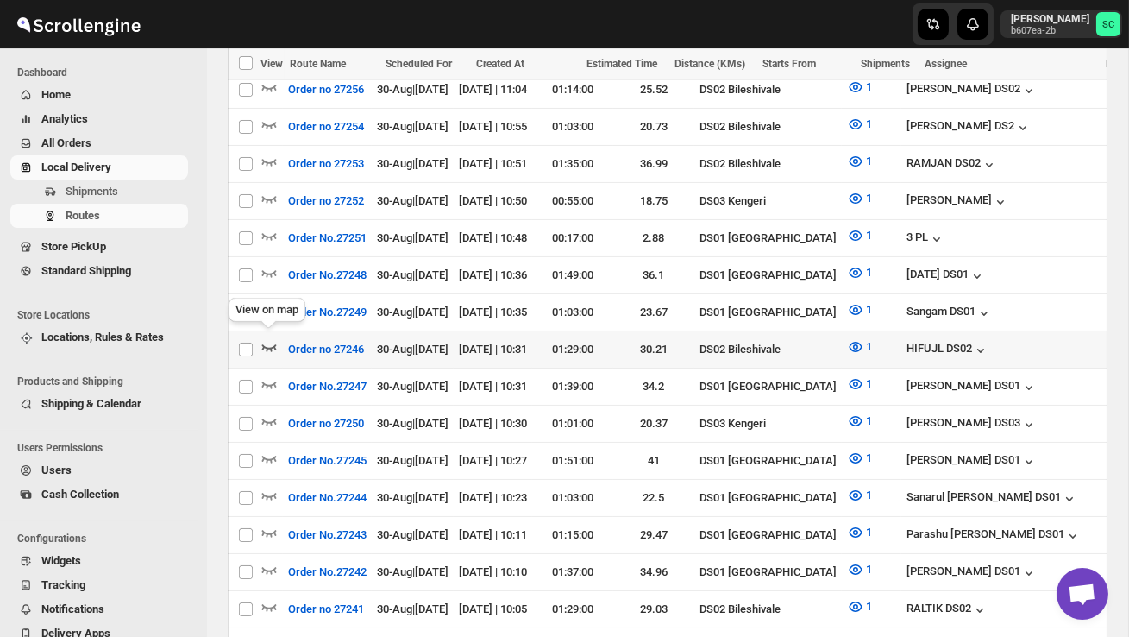
click at [271, 344] on icon "button" at bounding box center [269, 347] width 15 height 7
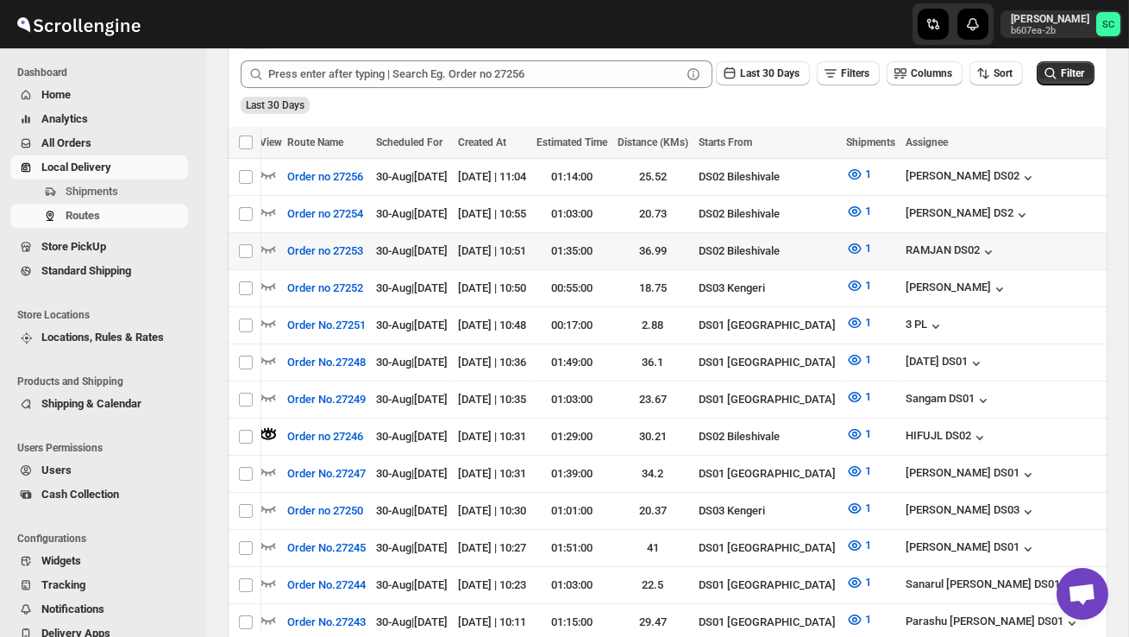
scroll to position [0, 0]
click at [270, 243] on icon "button" at bounding box center [268, 248] width 17 height 17
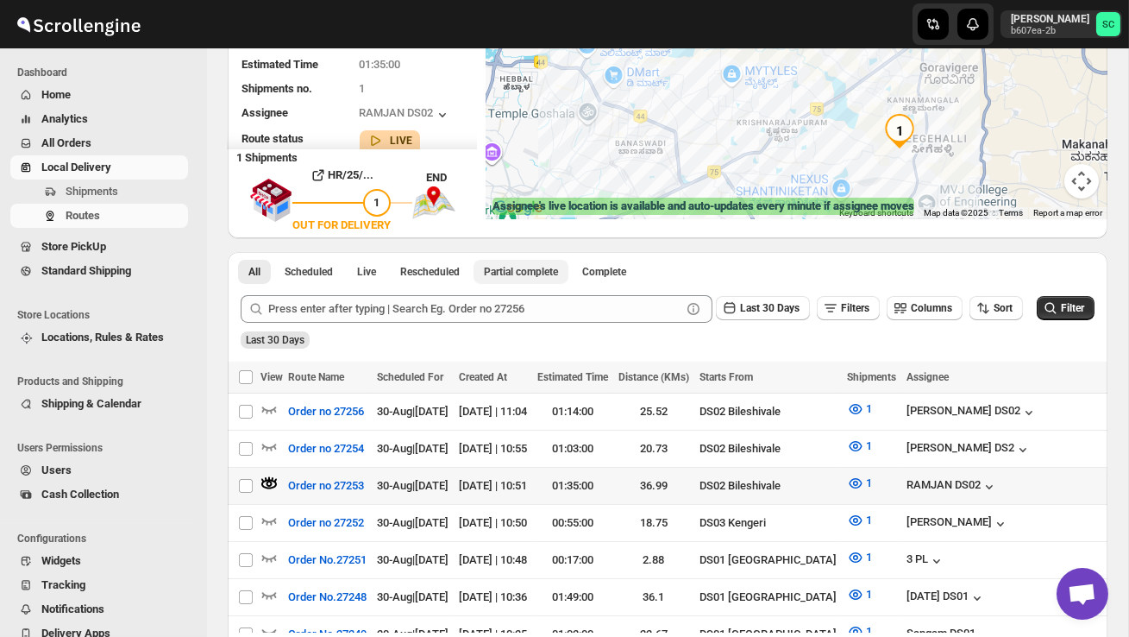
scroll to position [203, 0]
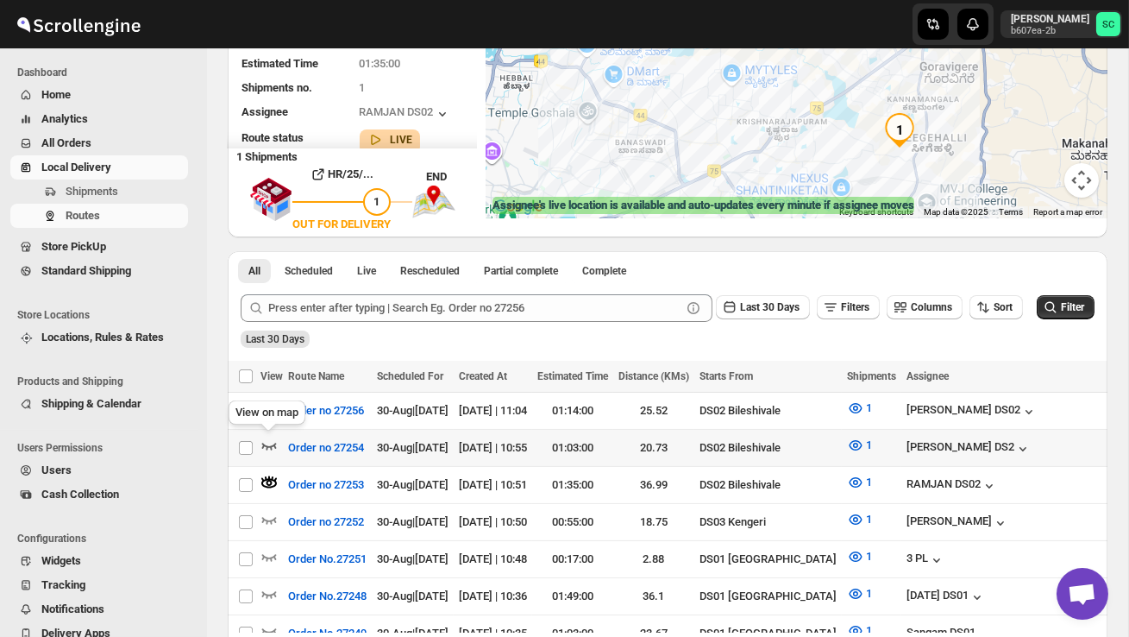
click at [270, 443] on icon "button" at bounding box center [268, 444] width 17 height 17
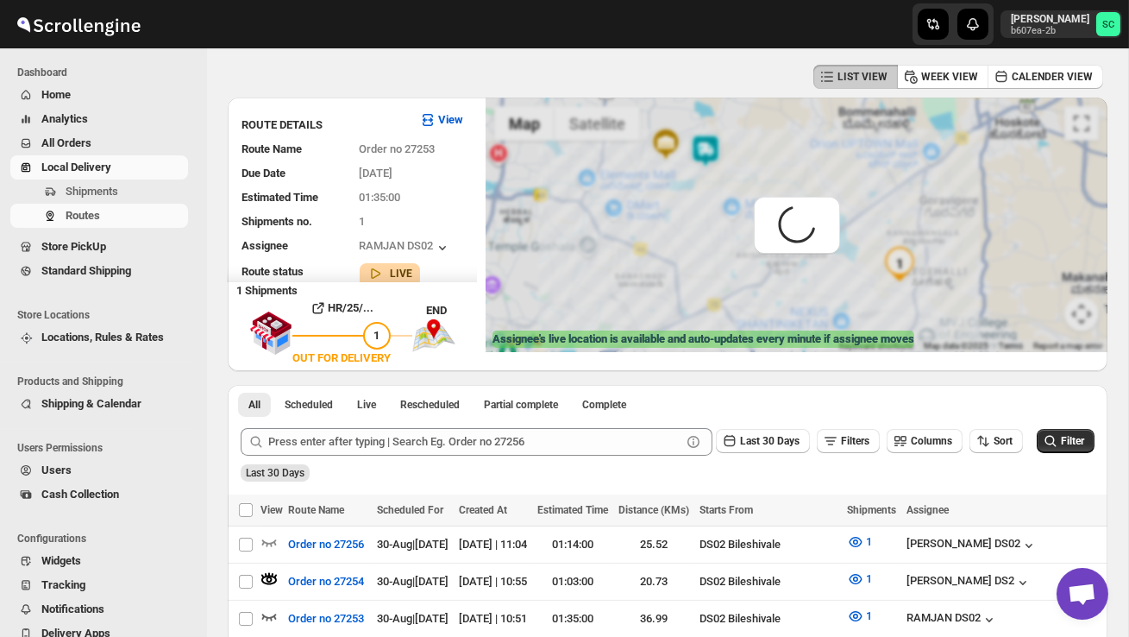
scroll to position [0, 0]
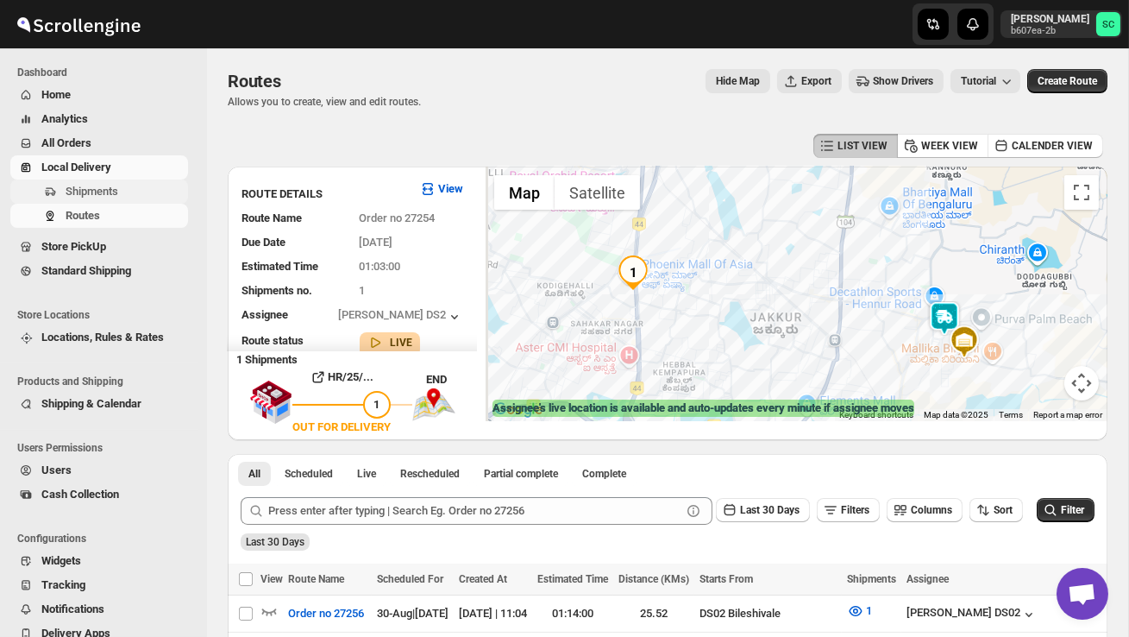
click at [99, 189] on span "Shipments" at bounding box center [92, 191] width 53 height 13
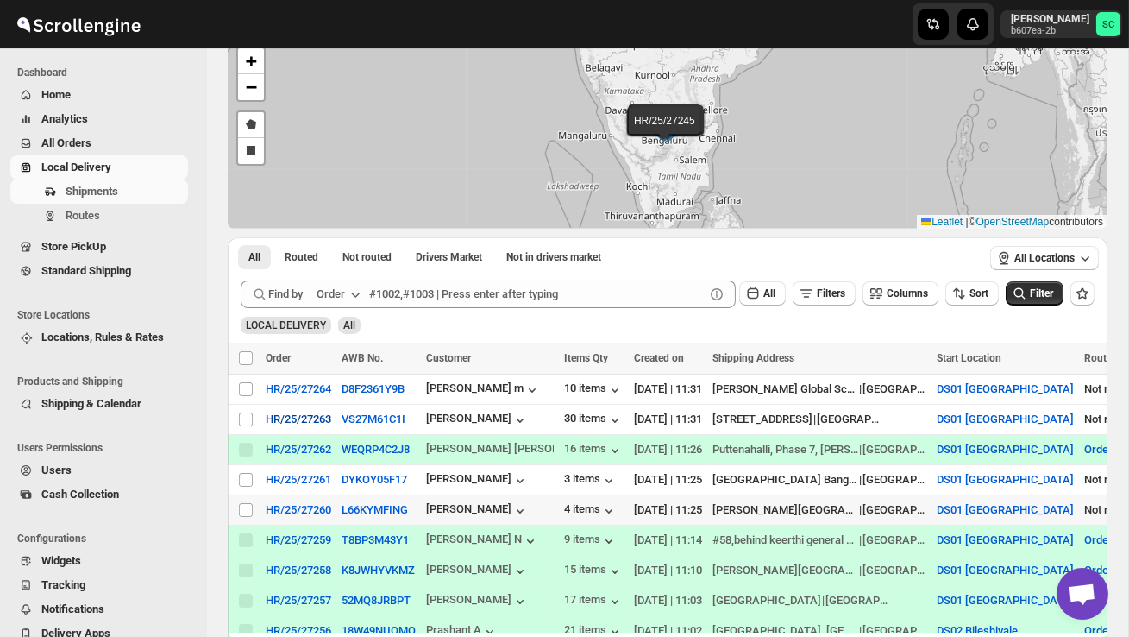
scroll to position [102, 0]
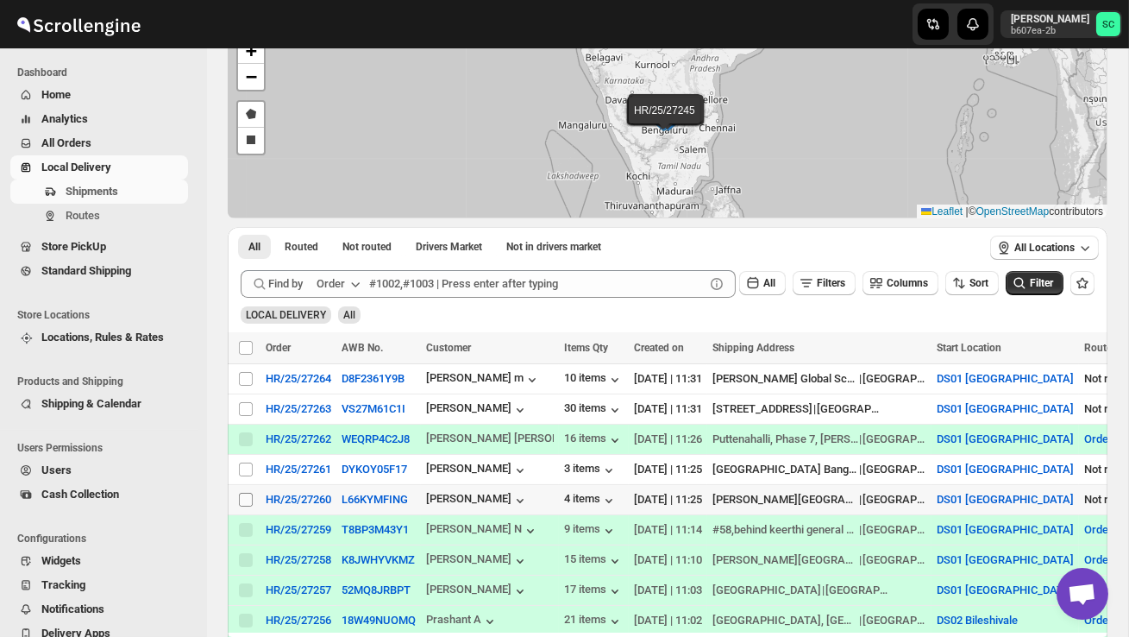
click at [248, 499] on input "Select shipment" at bounding box center [246, 500] width 14 height 14
checkbox input "true"
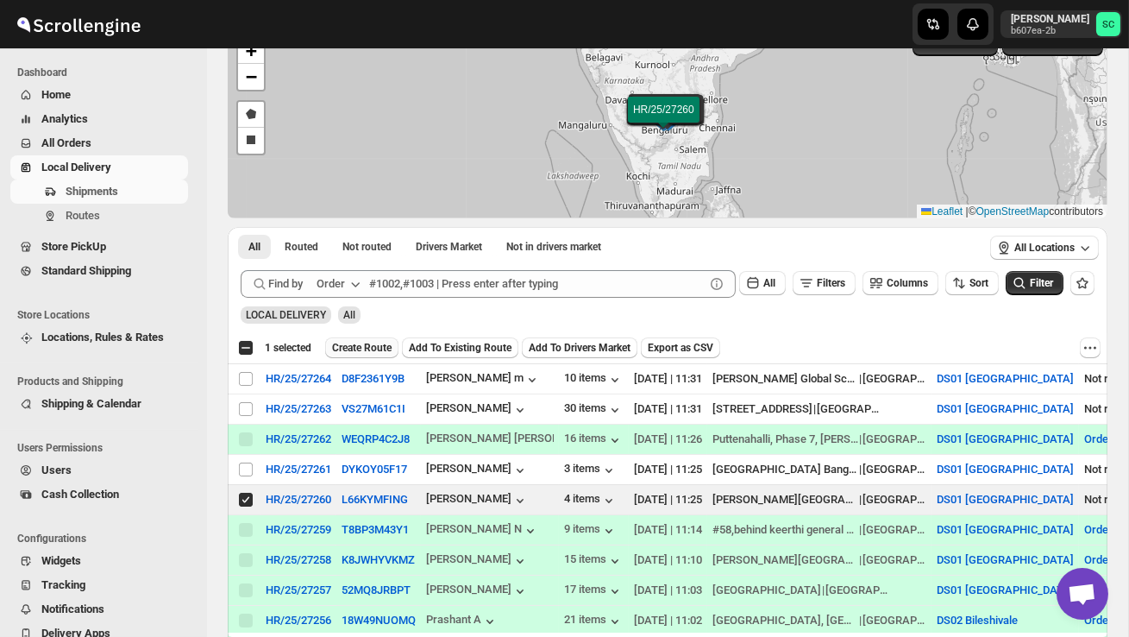
click at [373, 347] on span "Create Route" at bounding box center [362, 348] width 60 height 14
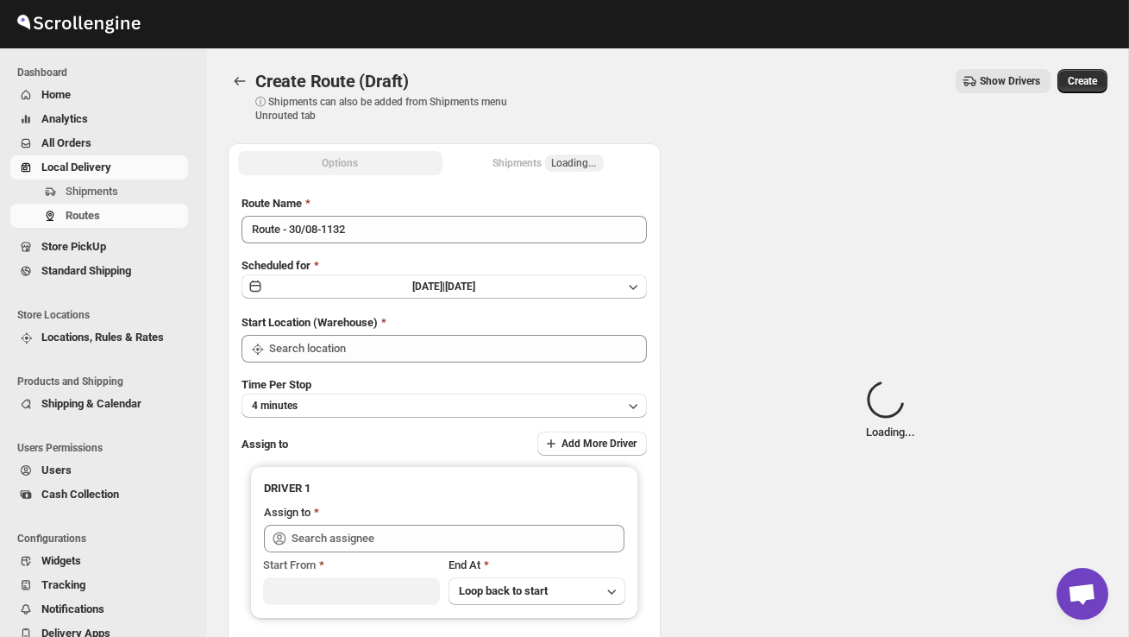
type input "DS01 [GEOGRAPHIC_DATA]"
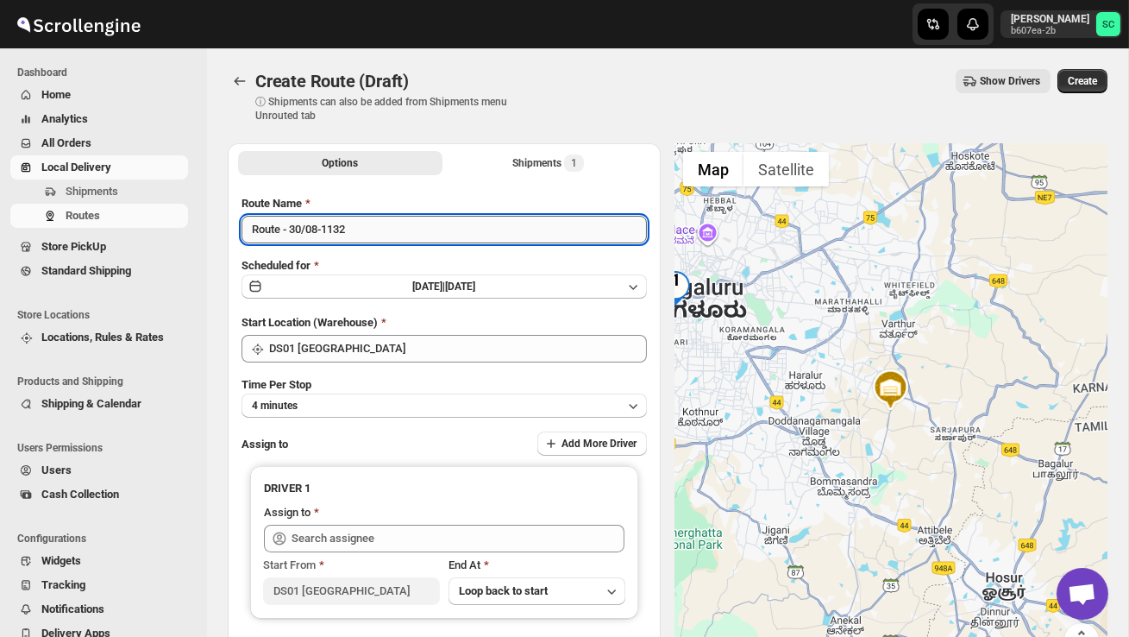
click at [367, 238] on input "Route - 30/08-1132" at bounding box center [444, 230] width 405 height 28
type input "R"
type input "Order no 27260"
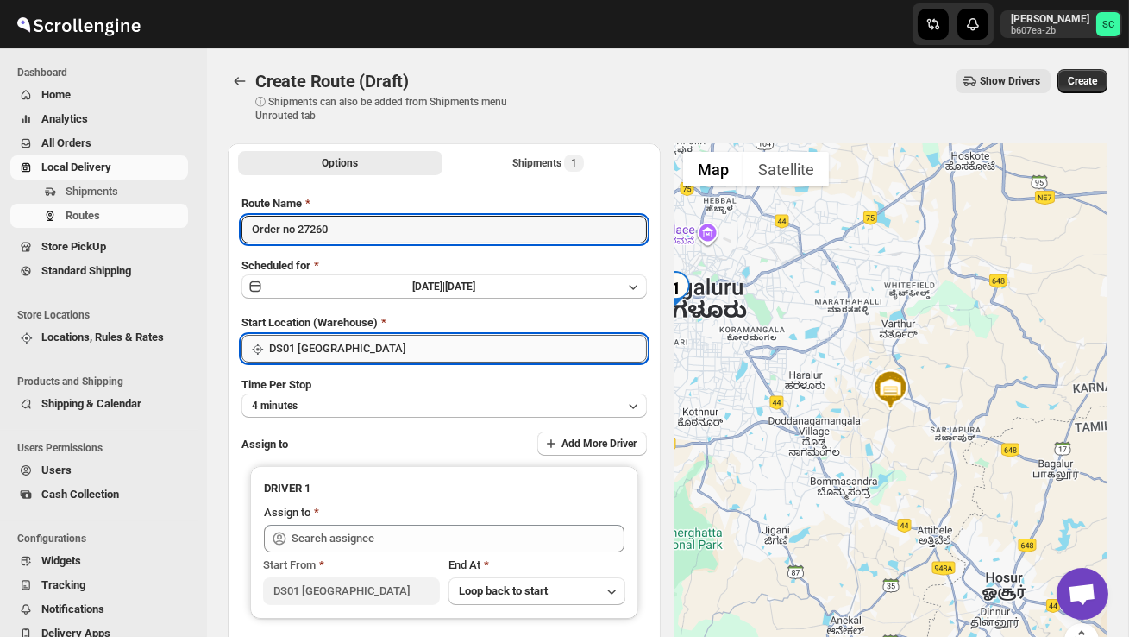
click at [410, 341] on input "DS01 [GEOGRAPHIC_DATA]" at bounding box center [458, 349] width 378 height 28
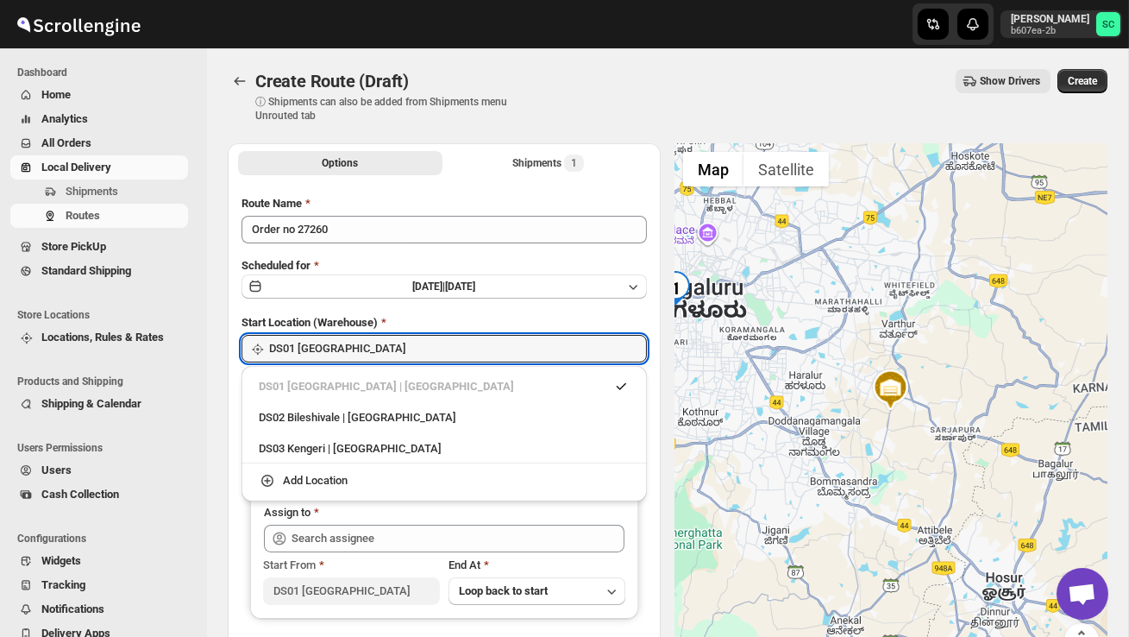
click at [398, 417] on div "DS02 Bileshivale | [GEOGRAPHIC_DATA]" at bounding box center [444, 417] width 371 height 17
type input "DS02 Bileshivale"
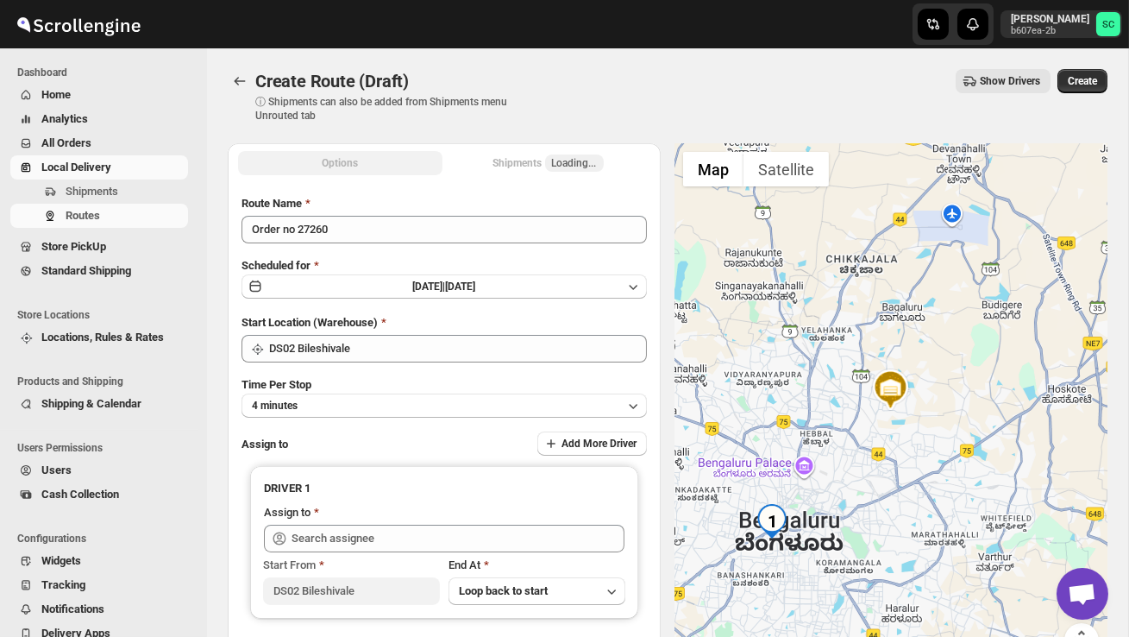
click at [397, 416] on div "Route Name Order no 27260 Scheduled for Sat Aug 30 2025 | Today Start Location …" at bounding box center [444, 431] width 405 height 473
click at [394, 406] on button "4 minutes" at bounding box center [444, 405] width 405 height 24
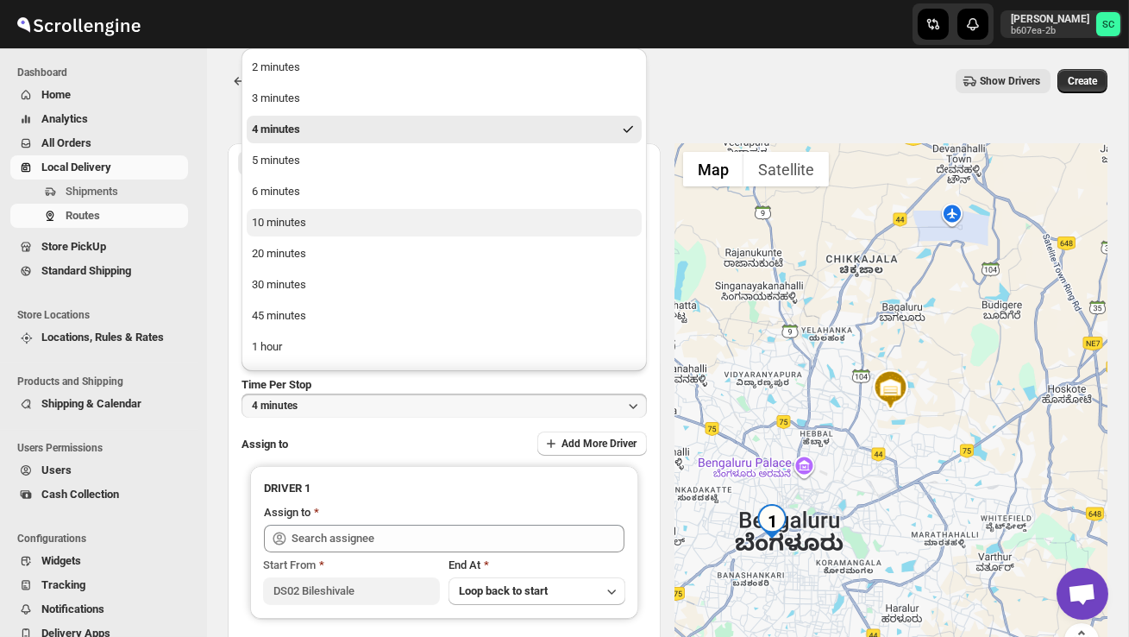
click at [310, 227] on button "10 minutes" at bounding box center [444, 223] width 395 height 28
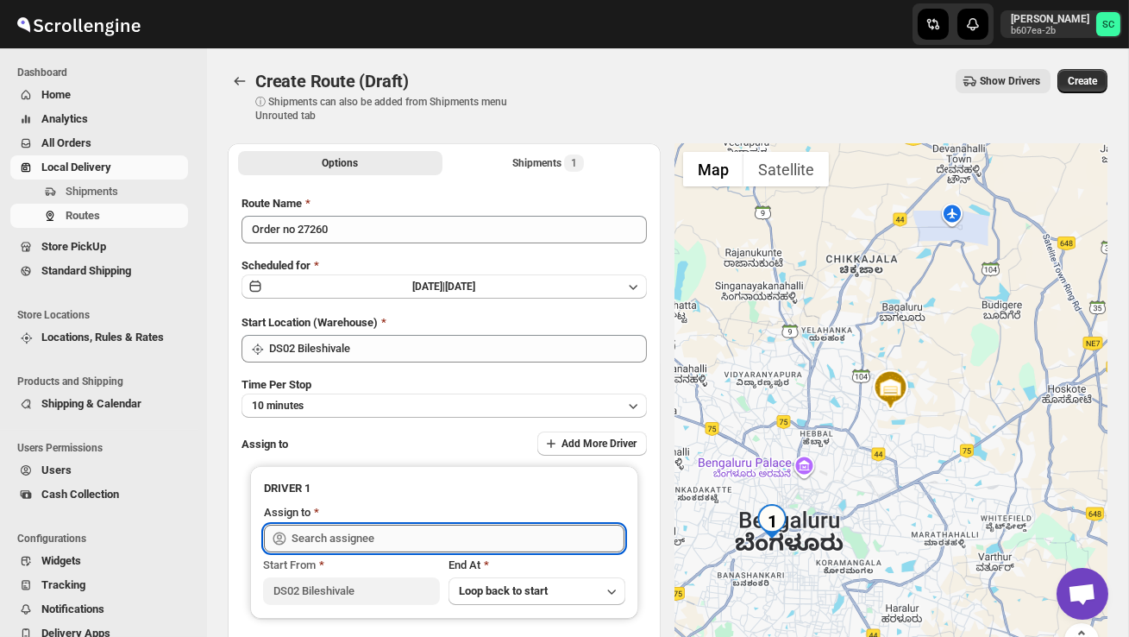
click at [342, 532] on input "text" at bounding box center [458, 538] width 333 height 28
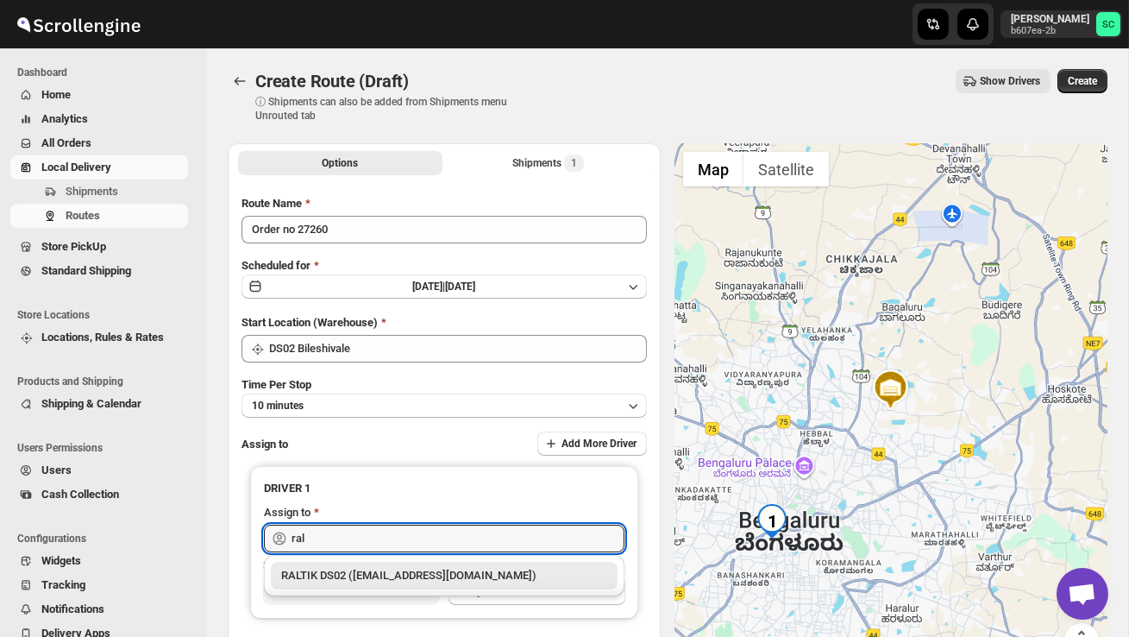
click at [396, 577] on div "RALTIK DS02 ([EMAIL_ADDRESS][DOMAIN_NAME])" at bounding box center [444, 575] width 326 height 17
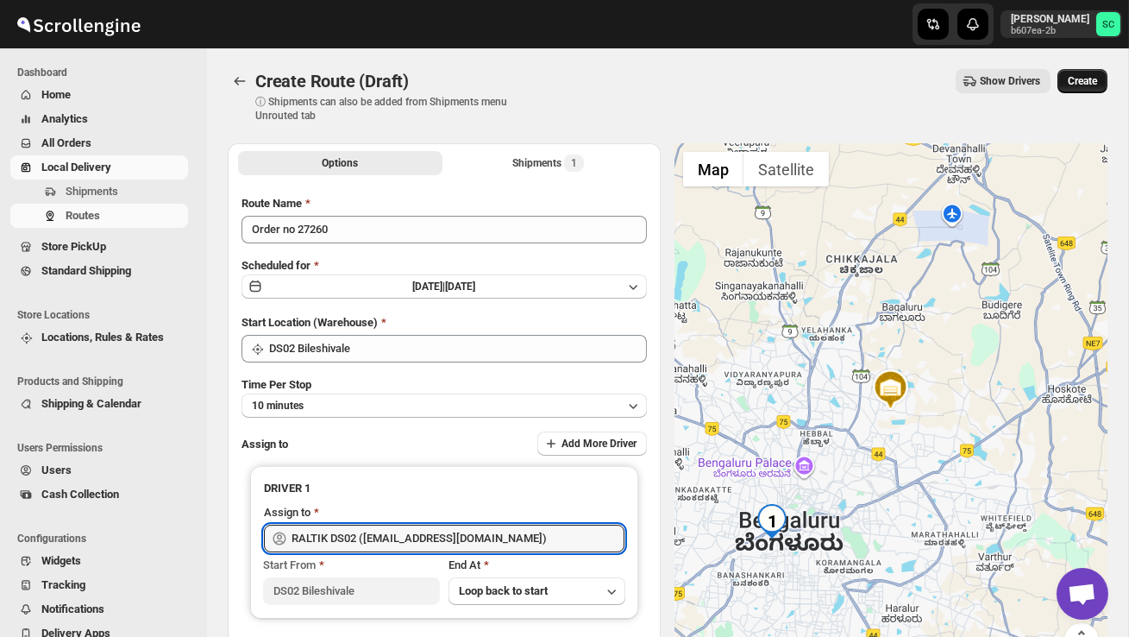
type input "RALTIK DS02 ([EMAIL_ADDRESS][DOMAIN_NAME])"
click at [1092, 73] on button "Create" at bounding box center [1083, 81] width 50 height 24
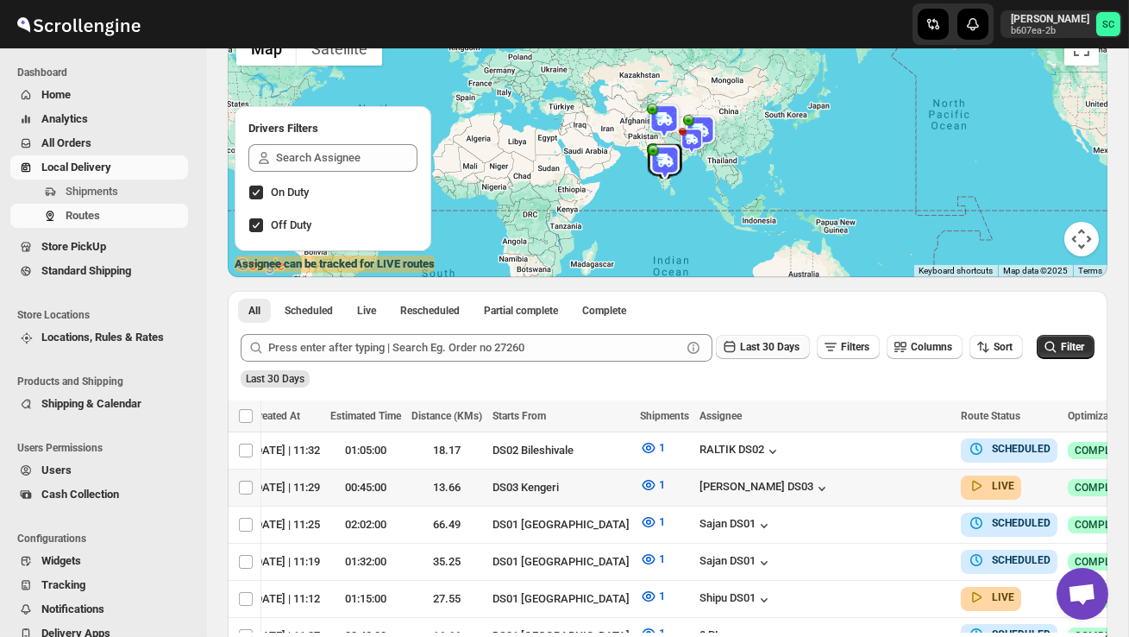
scroll to position [0, 264]
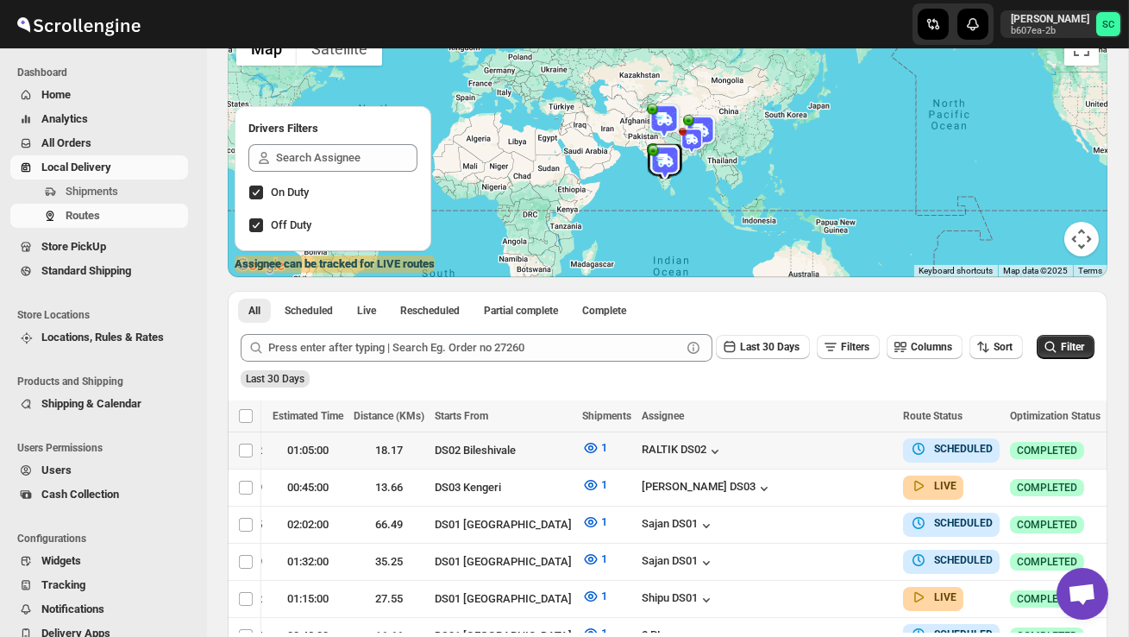
click at [1114, 448] on icon "button" at bounding box center [1122, 449] width 17 height 17
checkbox input "true"
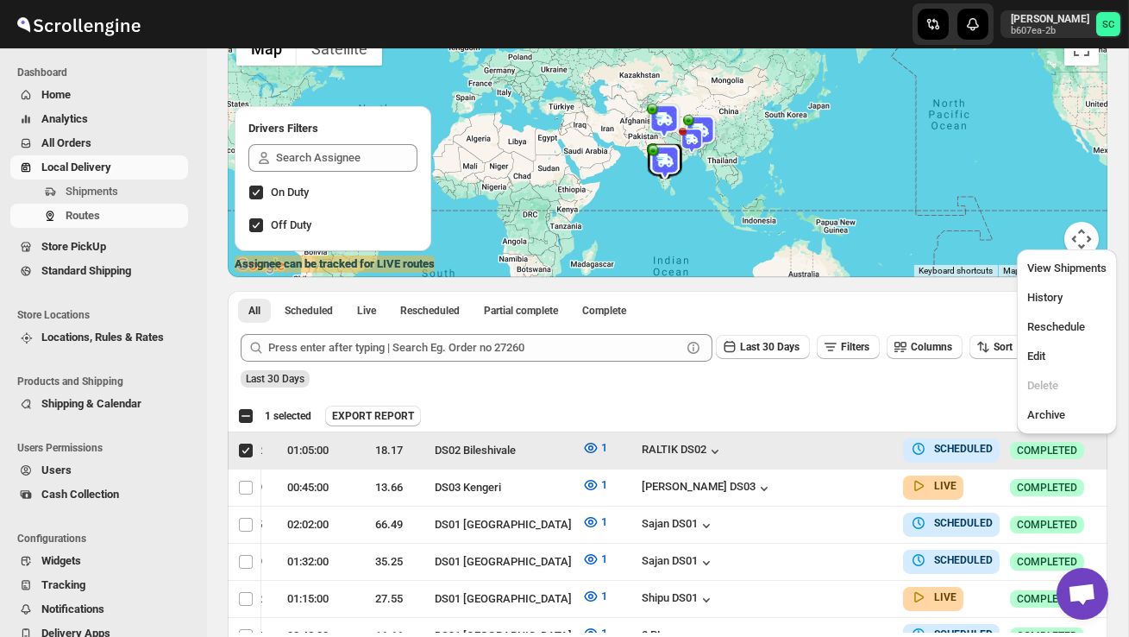
scroll to position [0, 1]
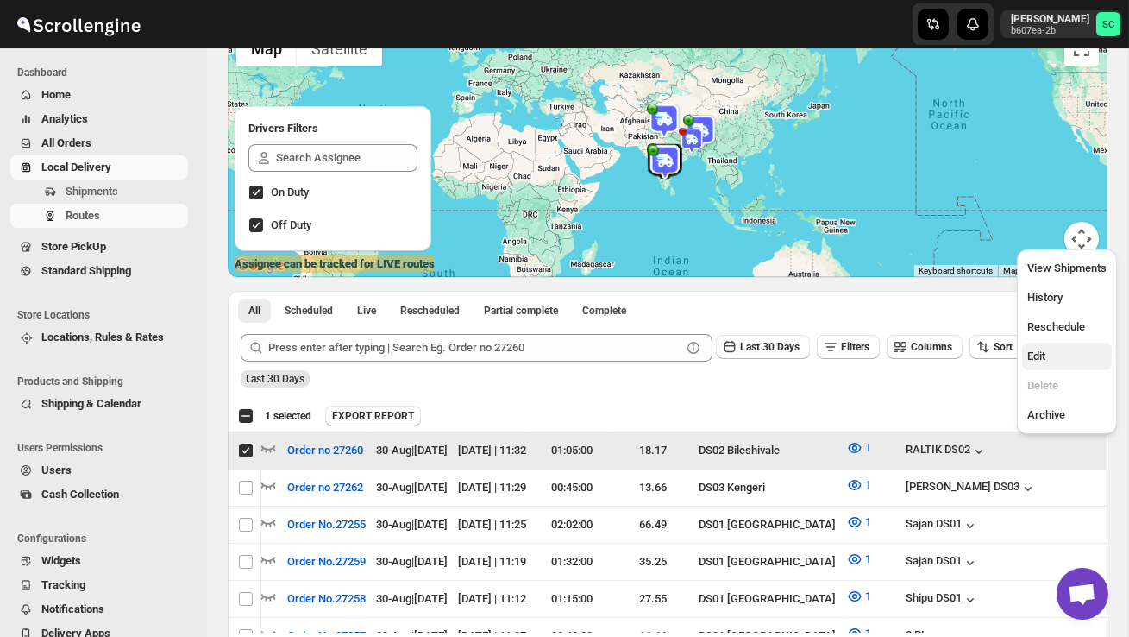
click at [1061, 350] on span "Edit" at bounding box center [1066, 356] width 79 height 17
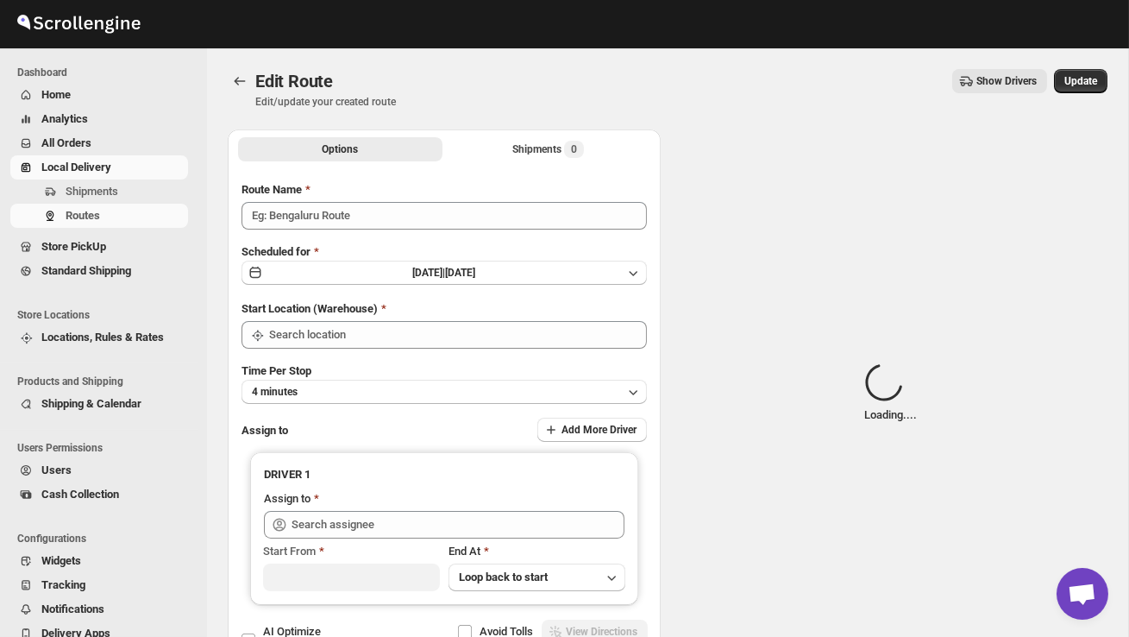
type input "Order no 27260"
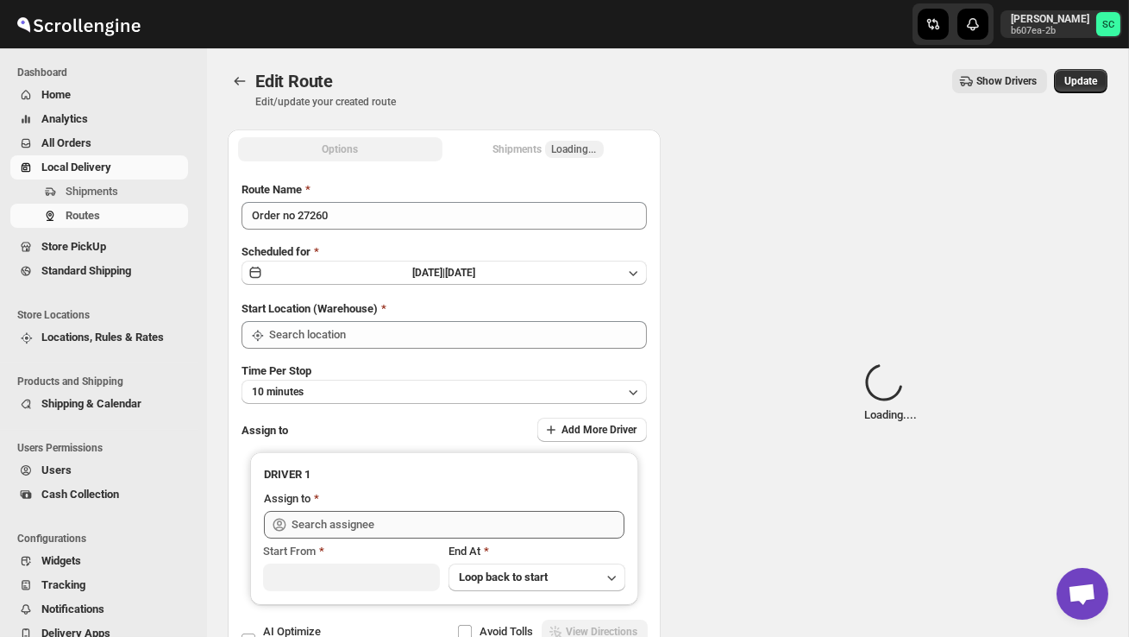
type input "DS02 Bileshivale"
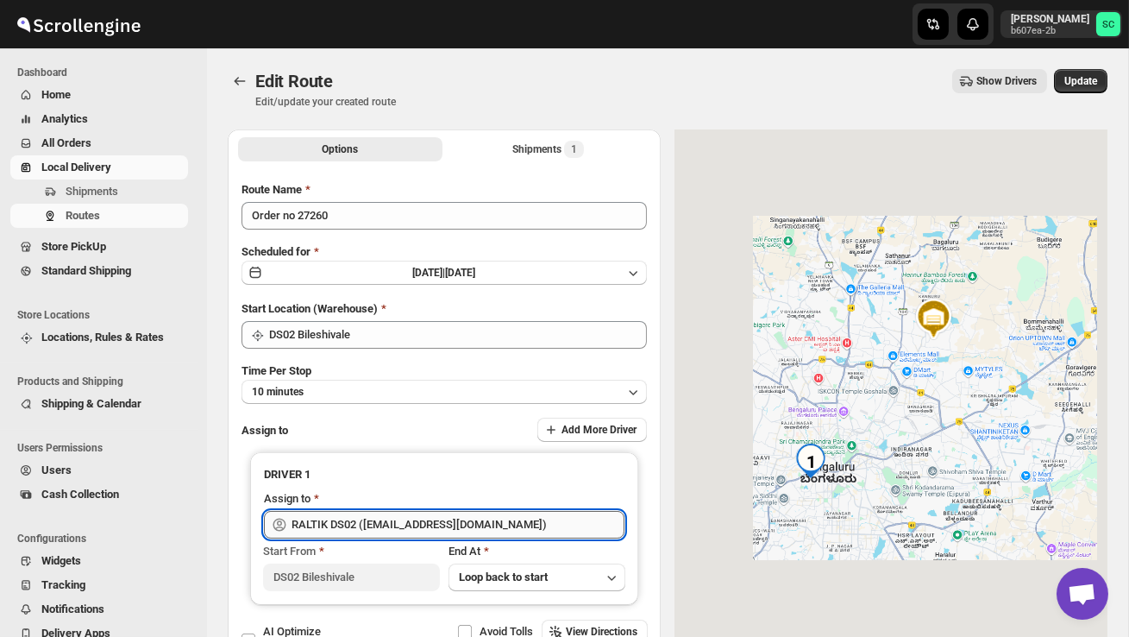
click at [509, 524] on input "RALTIK DS02 ([EMAIL_ADDRESS][DOMAIN_NAME])" at bounding box center [458, 525] width 333 height 28
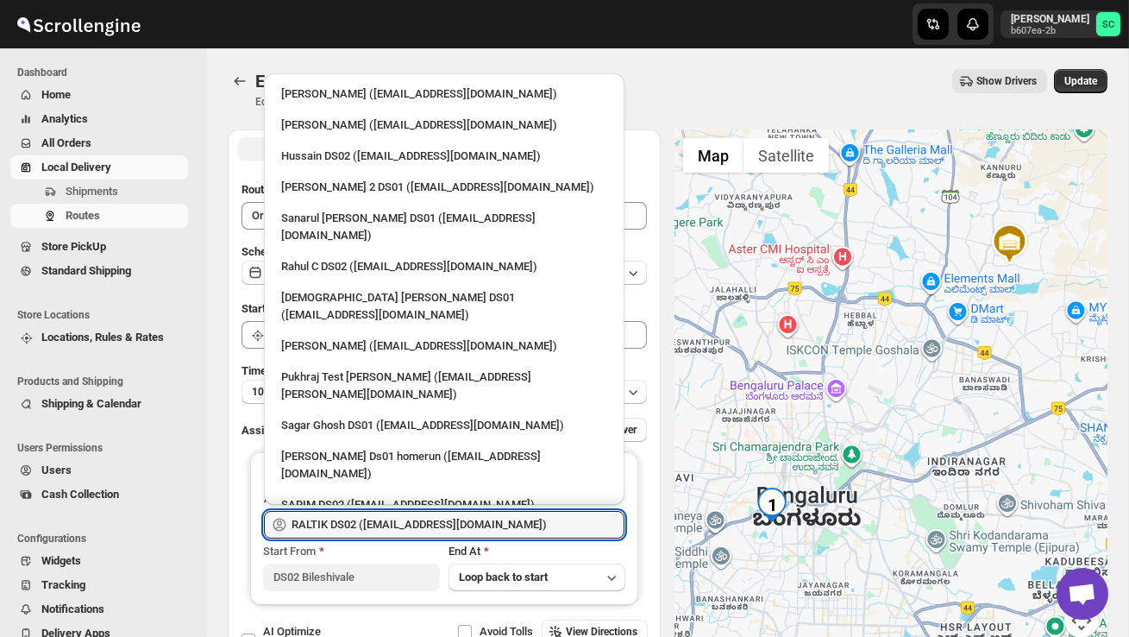
click at [374, 154] on div "Hussain DS02 ([EMAIL_ADDRESS][DOMAIN_NAME])" at bounding box center [444, 156] width 326 height 17
type input "Hussain DS02 ([EMAIL_ADDRESS][DOMAIN_NAME])"
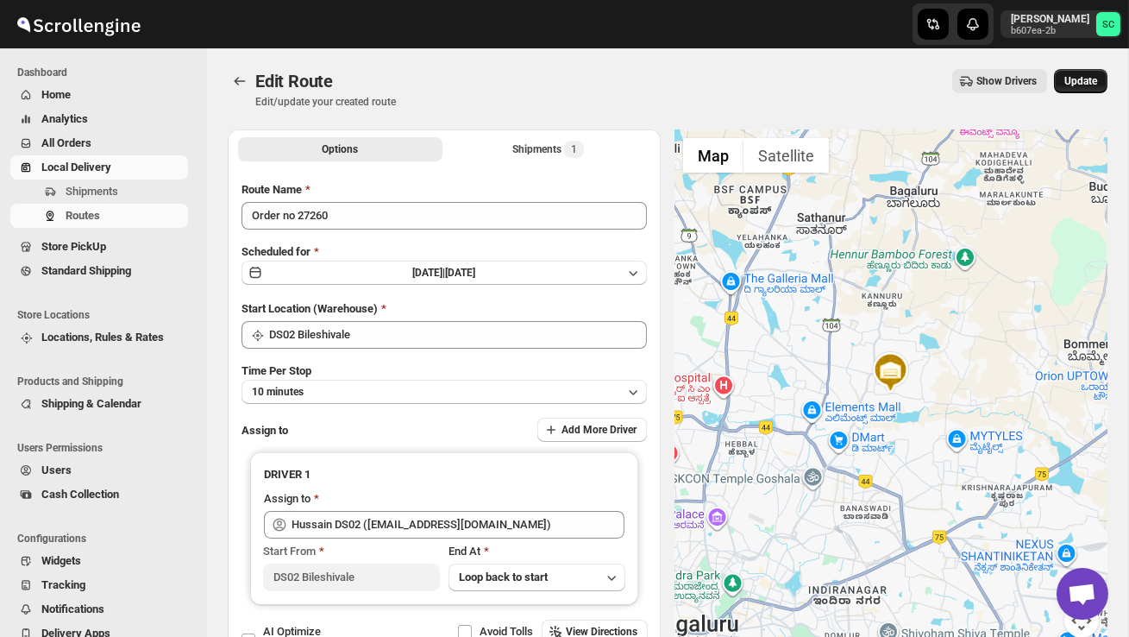
click at [1086, 89] on button "Update" at bounding box center [1080, 81] width 53 height 24
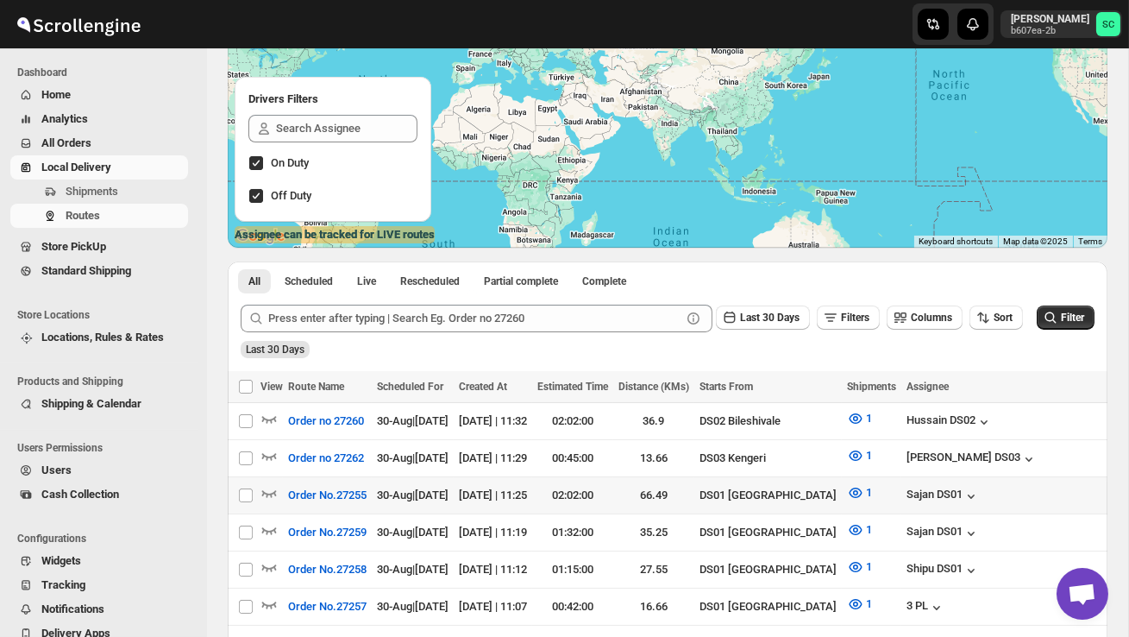
scroll to position [182, 0]
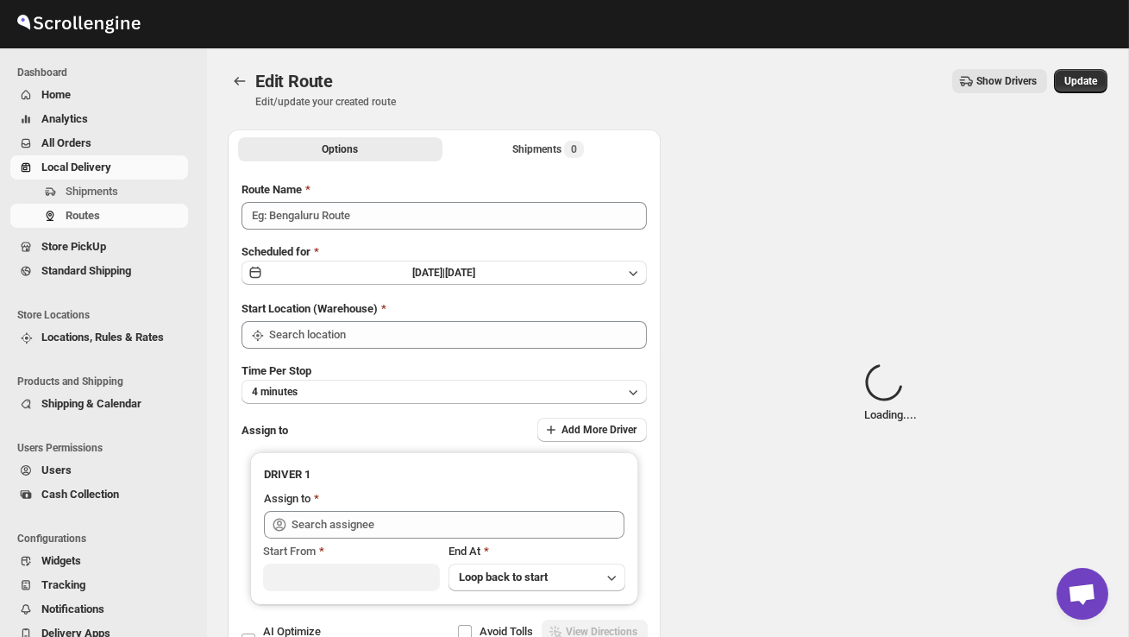
type input "Order no 27260"
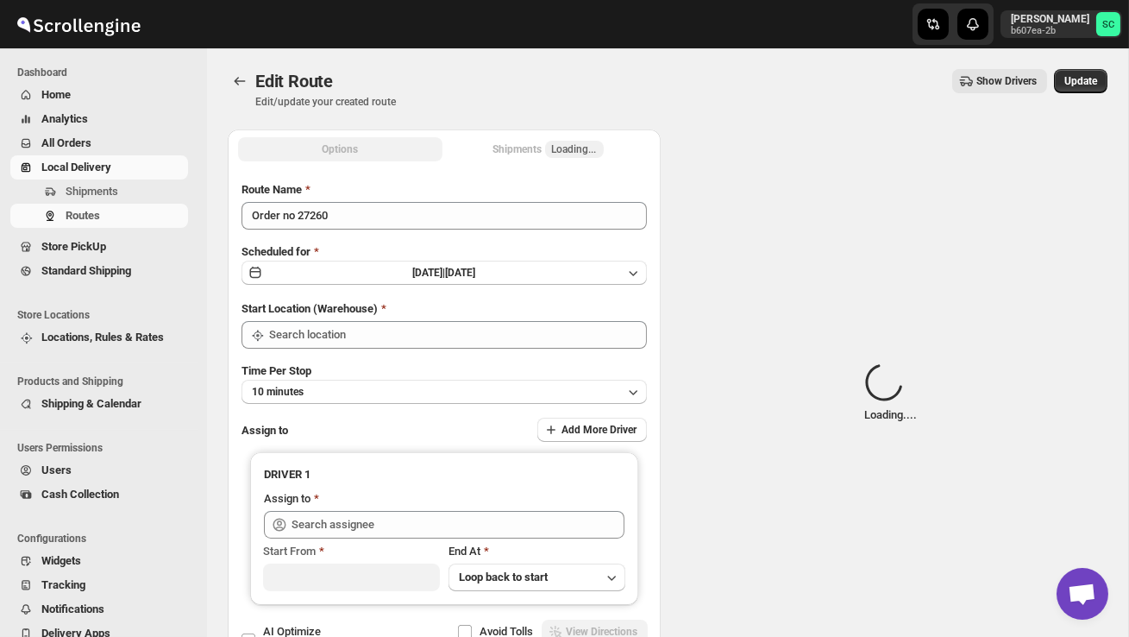
type input "DS02 Bileshivale"
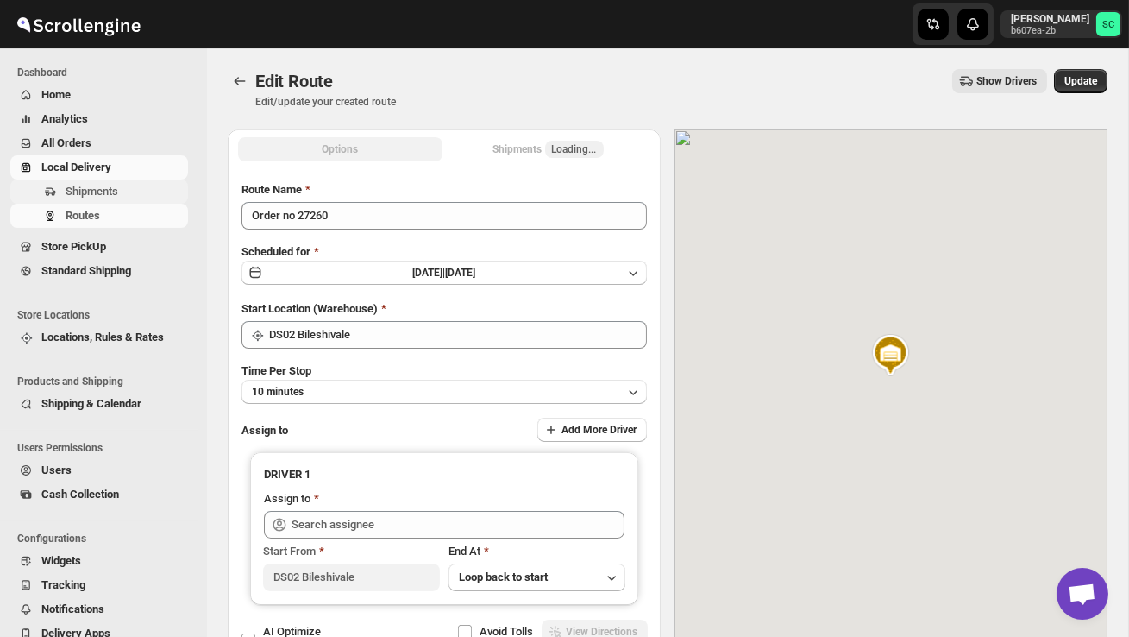
type input "Hussain DS02 ([EMAIL_ADDRESS][DOMAIN_NAME])"
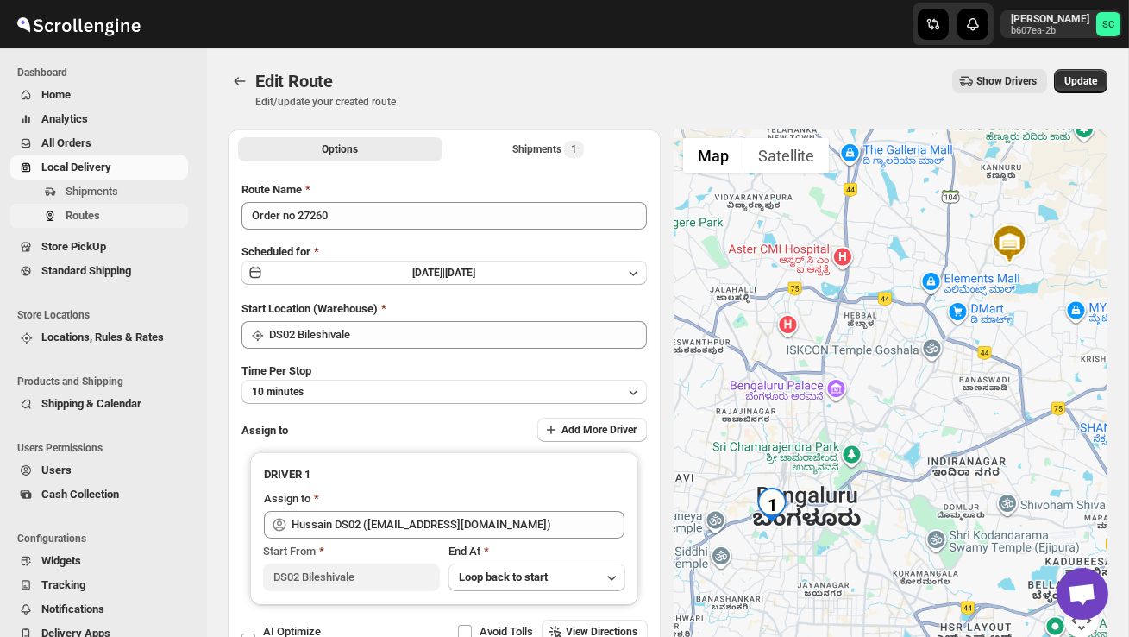
click at [110, 208] on span "Routes" at bounding box center [125, 215] width 119 height 17
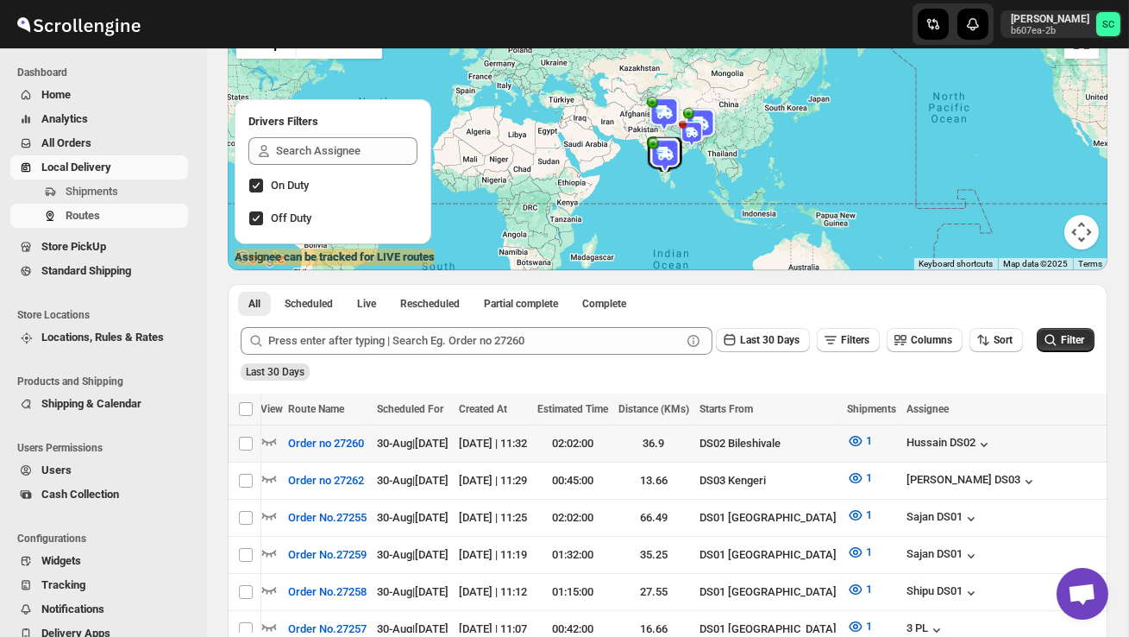
scroll to position [0, 264]
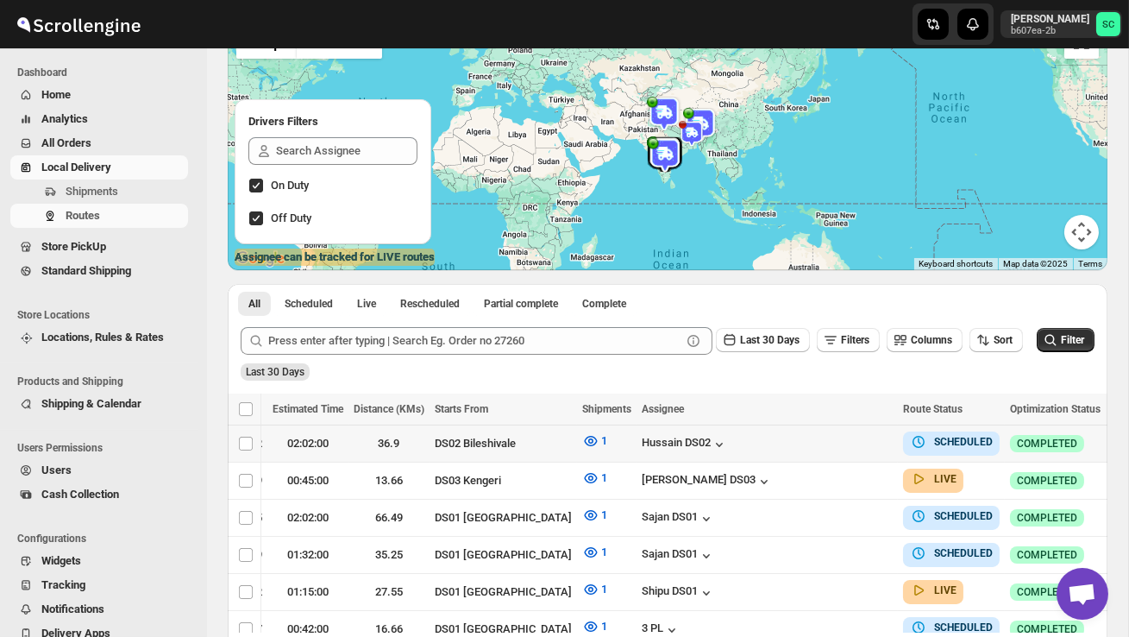
click at [1114, 436] on icon "button" at bounding box center [1122, 442] width 17 height 17
checkbox input "true"
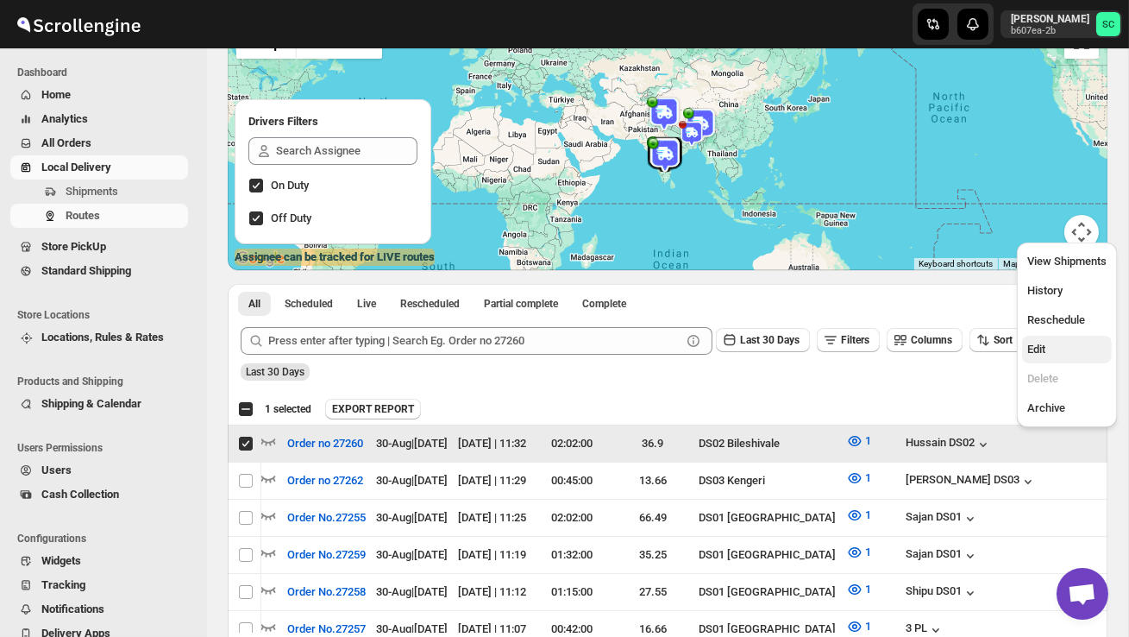
click at [1037, 348] on span "Edit" at bounding box center [1036, 348] width 18 height 13
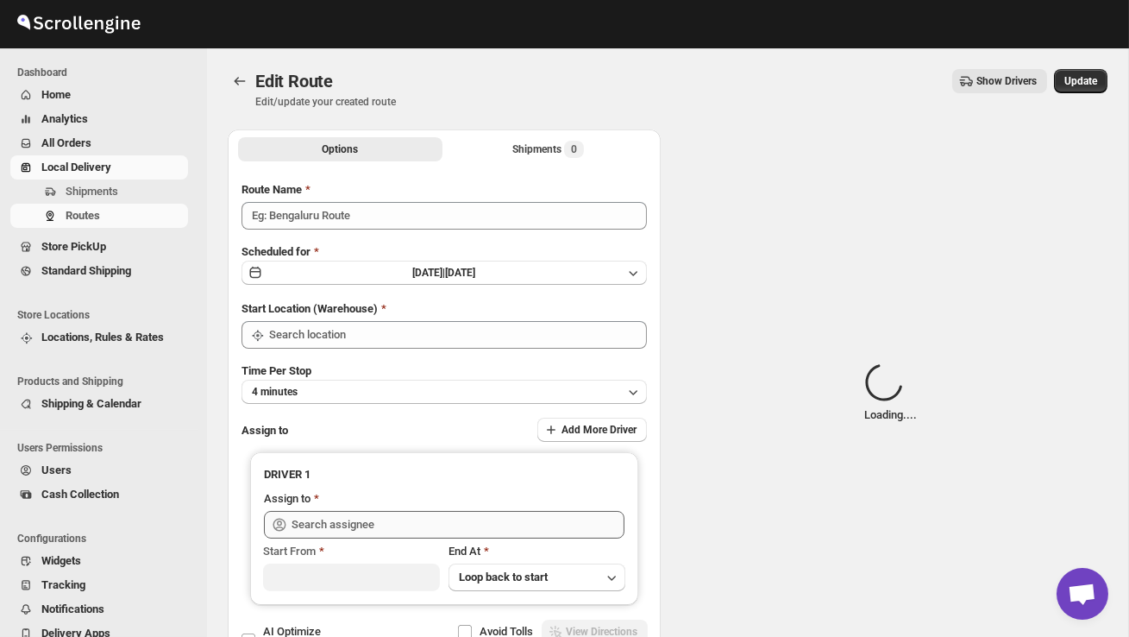
type input "Order no 27260"
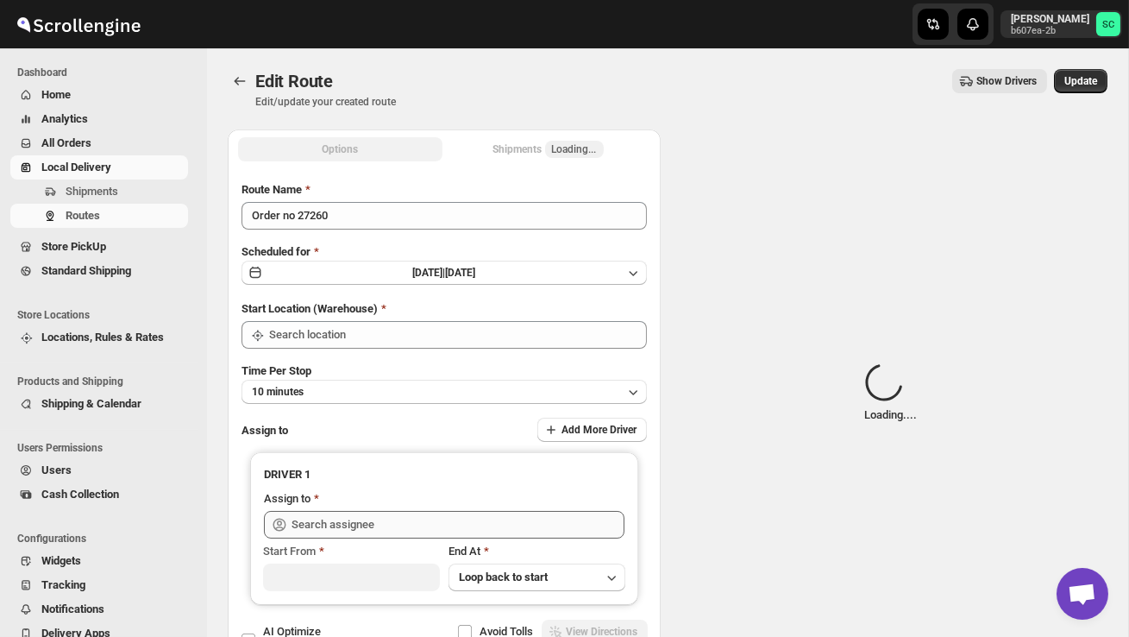
type input "DS02 Bileshivale"
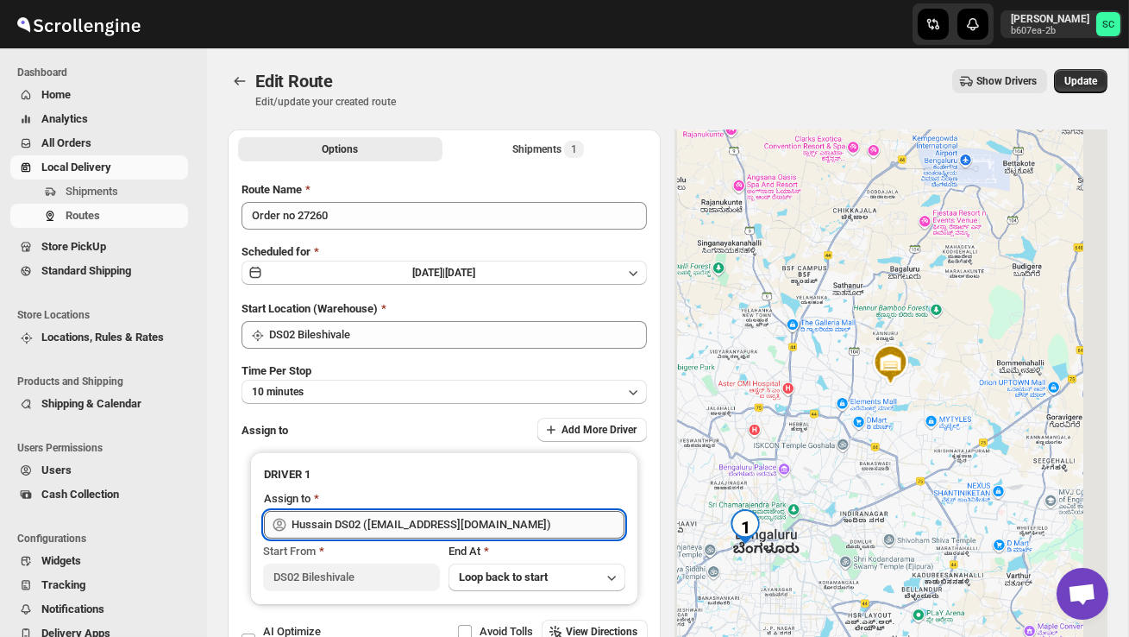
click at [530, 523] on input "Hussain DS02 ([EMAIL_ADDRESS][DOMAIN_NAME])" at bounding box center [458, 525] width 333 height 28
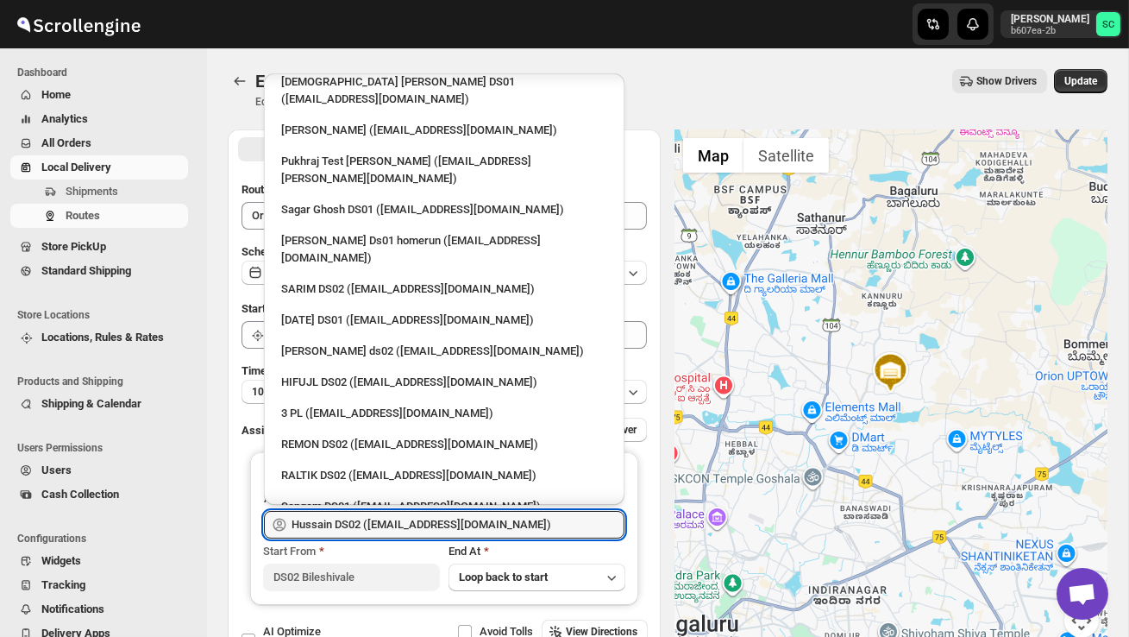
scroll to position [217, 0]
click at [441, 466] on div "RALTIK DS02 ([EMAIL_ADDRESS][DOMAIN_NAME])" at bounding box center [444, 474] width 326 height 17
type input "RALTIK DS02 ([EMAIL_ADDRESS][DOMAIN_NAME])"
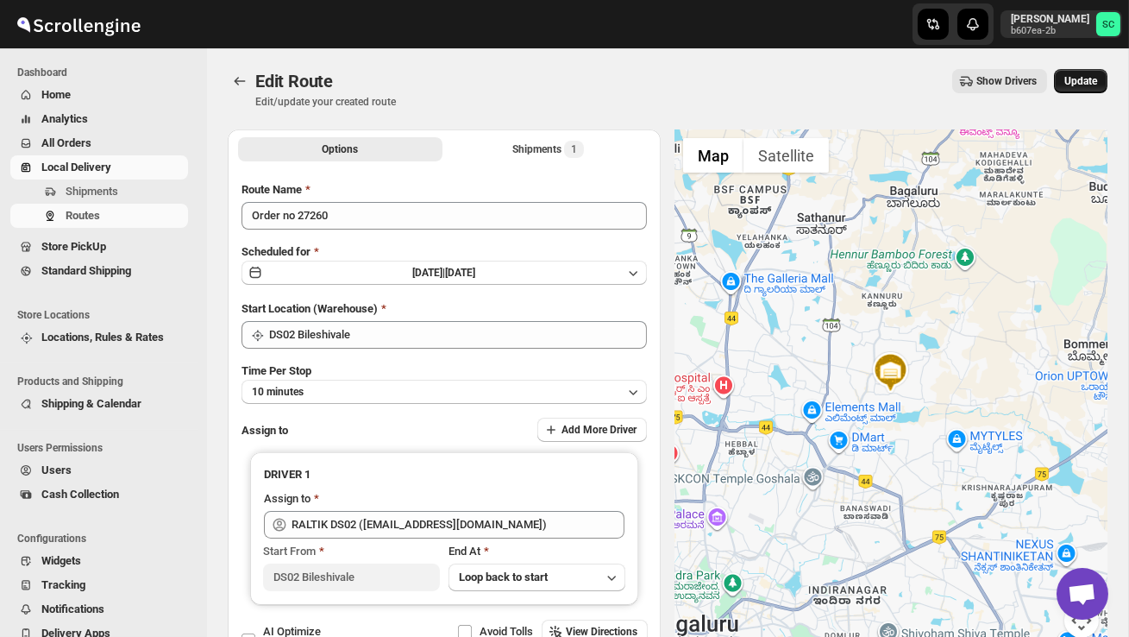
click at [1078, 83] on span "Update" at bounding box center [1080, 81] width 33 height 14
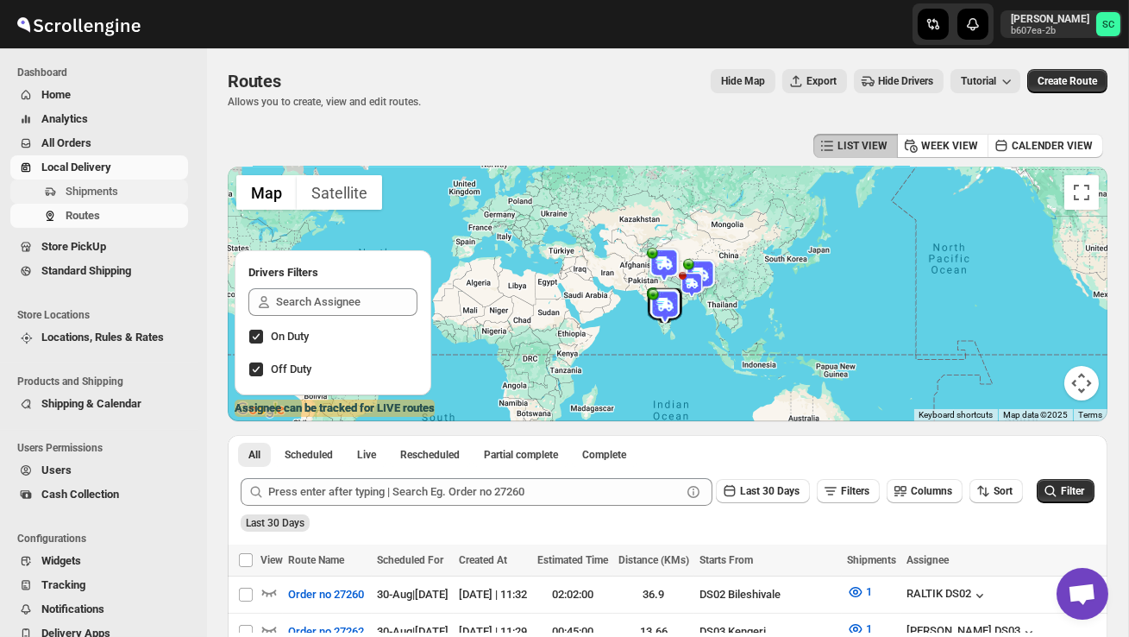
click at [97, 190] on span "Shipments" at bounding box center [92, 191] width 53 height 13
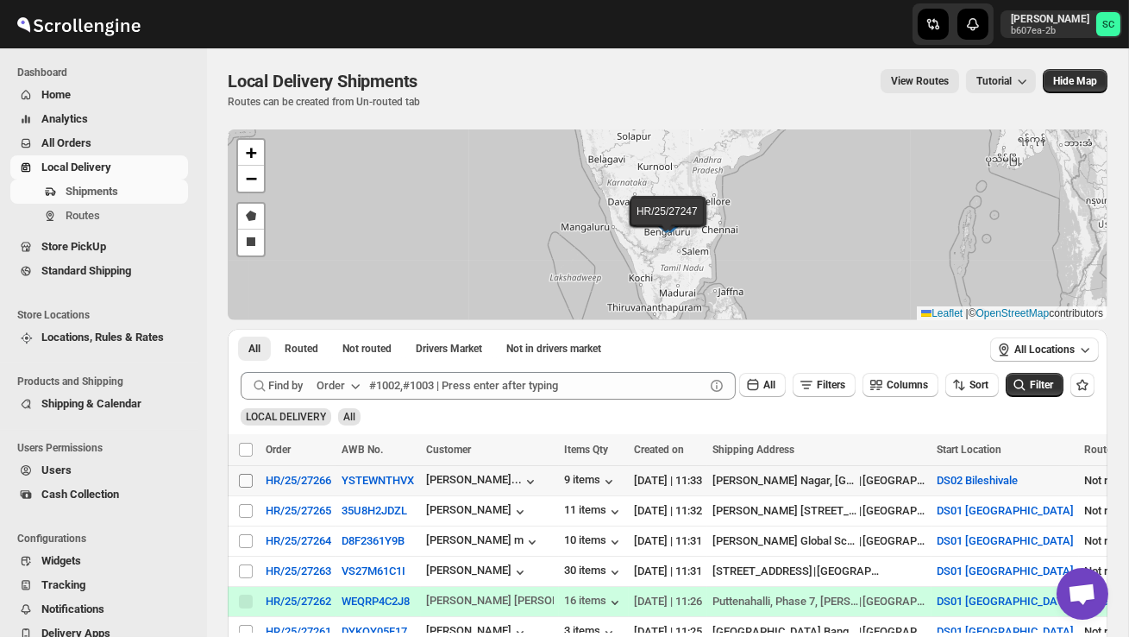
click at [243, 480] on input "Select shipment" at bounding box center [246, 481] width 14 height 14
checkbox input "true"
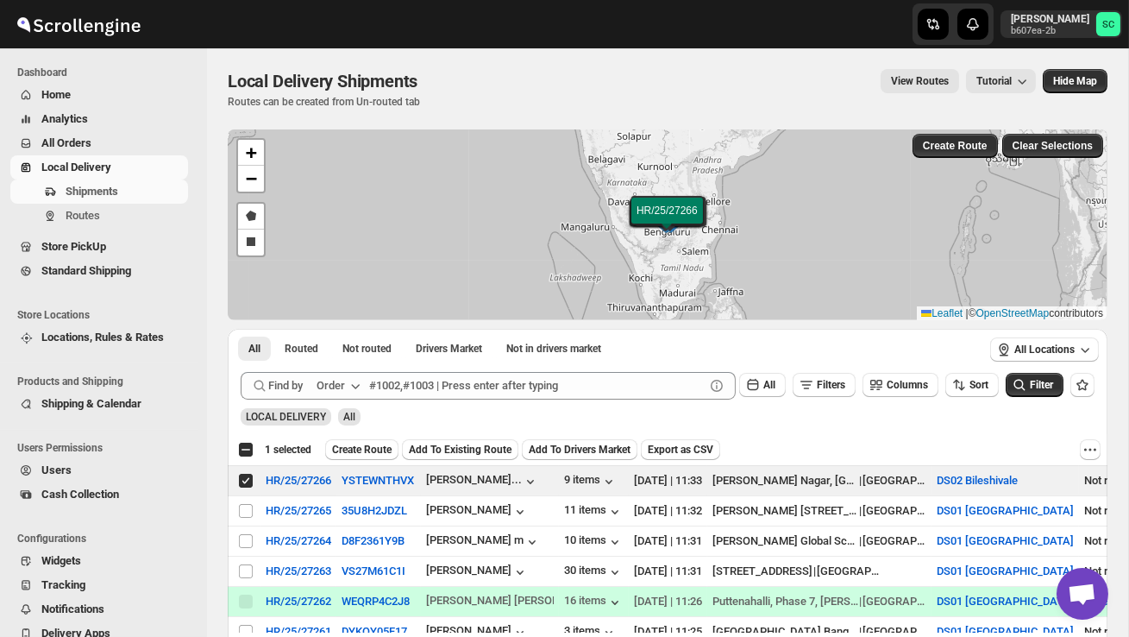
click at [385, 447] on span "Create Route" at bounding box center [362, 450] width 60 height 14
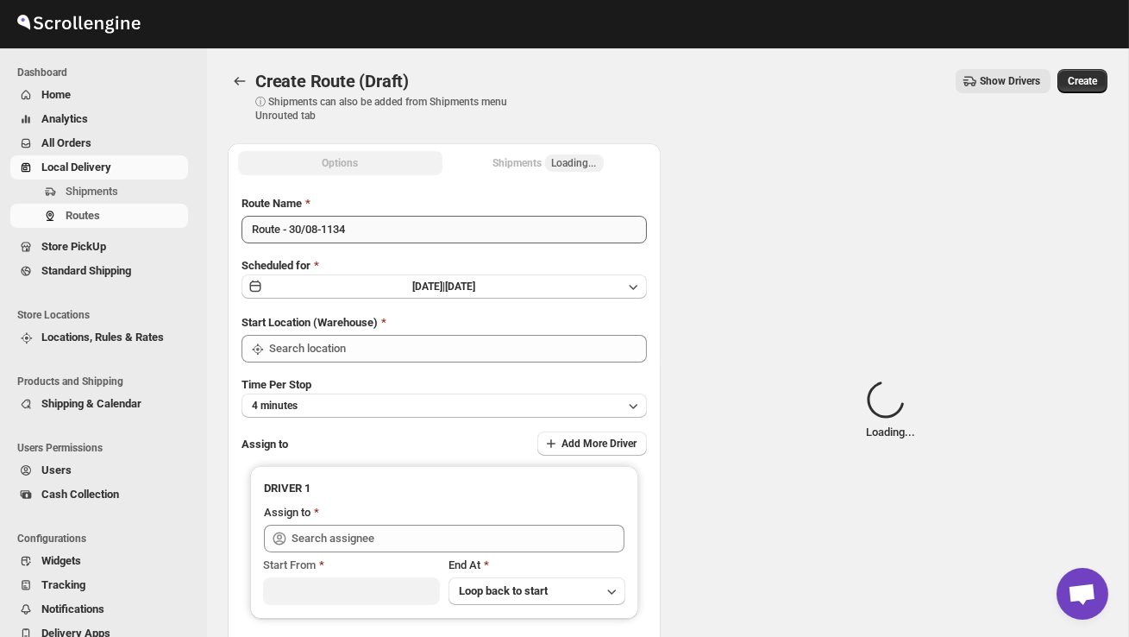
type input "DS02 Bileshivale"
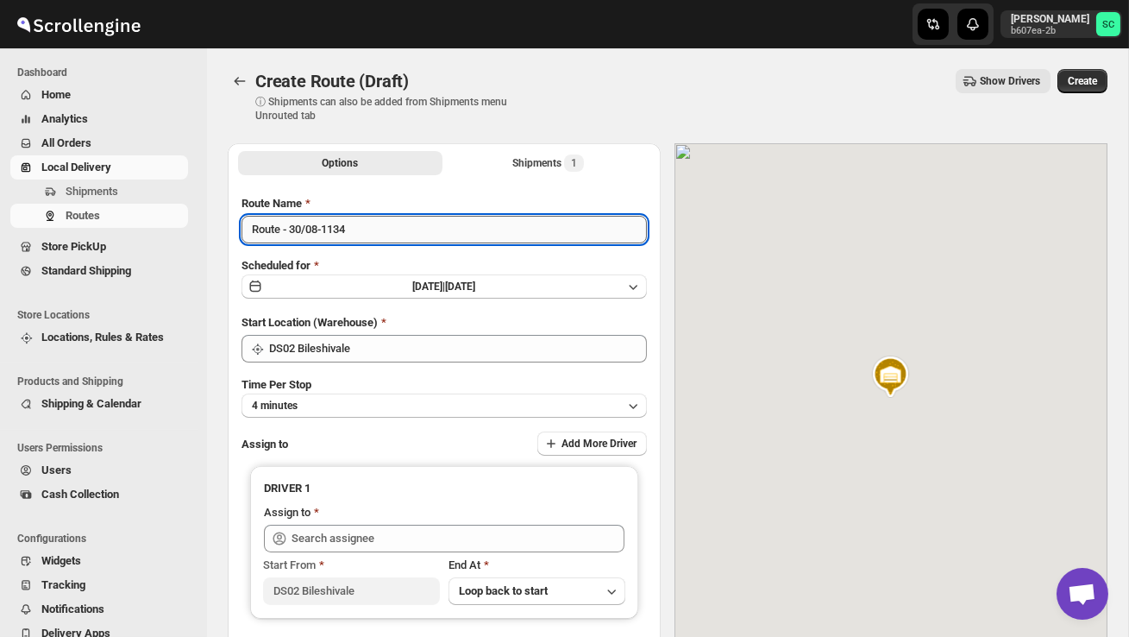
click at [371, 236] on input "Route - 30/08-1134" at bounding box center [444, 230] width 405 height 28
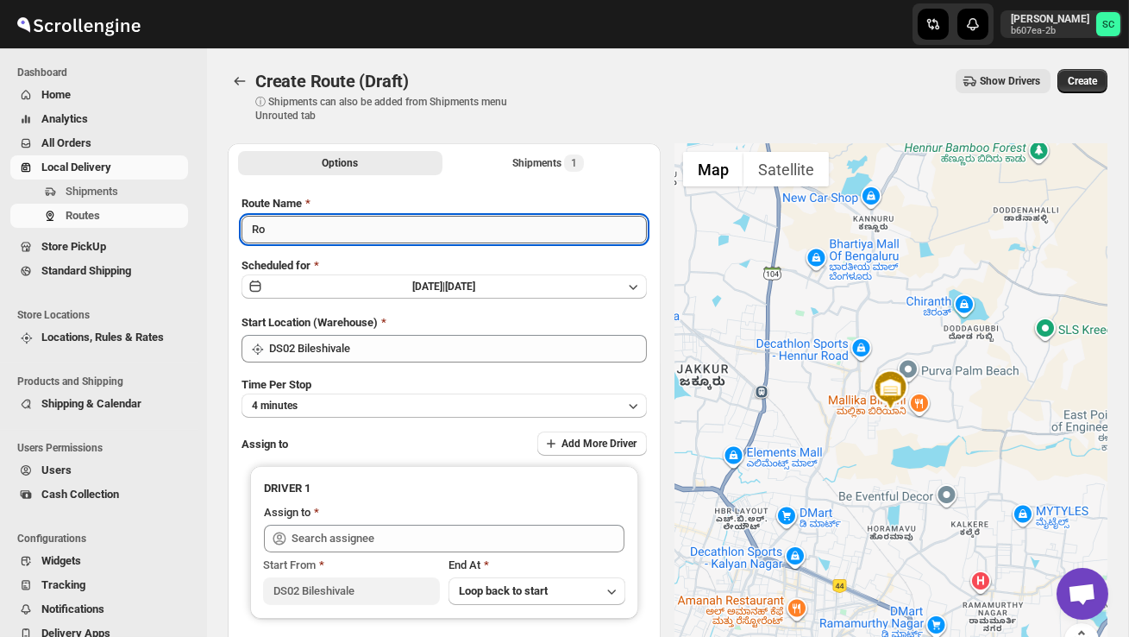
type input "R"
type input "Order no 27266"
click at [395, 399] on button "4 minutes" at bounding box center [444, 405] width 405 height 24
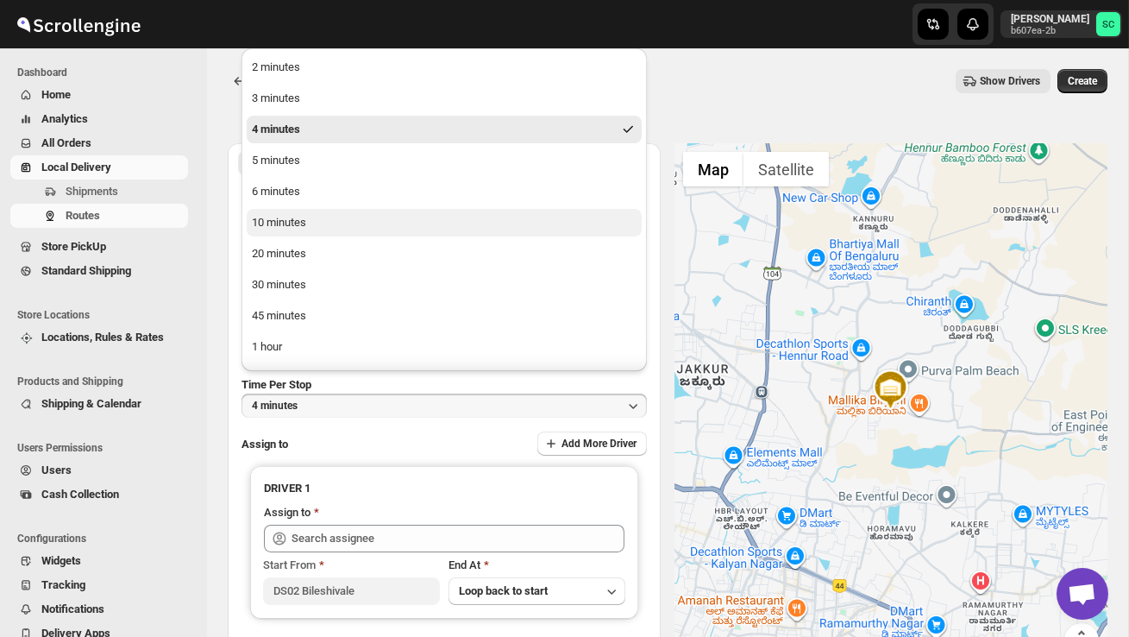
click at [328, 219] on button "10 minutes" at bounding box center [444, 223] width 395 height 28
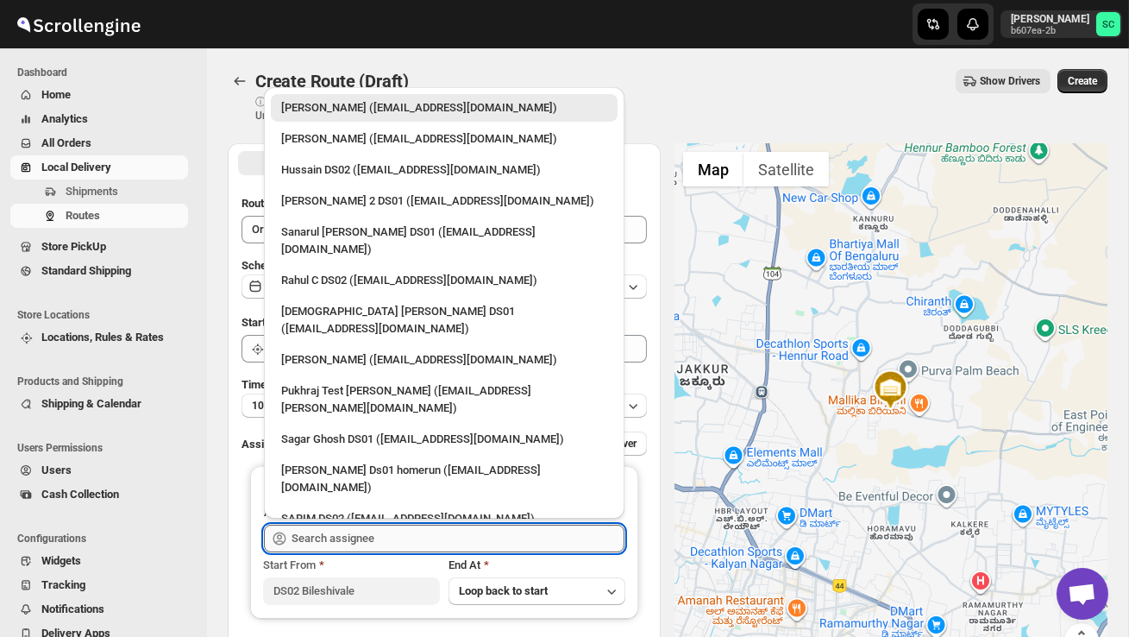
click at [342, 535] on input "text" at bounding box center [458, 538] width 333 height 28
click at [367, 179] on div "Hussain DS02 ([EMAIL_ADDRESS][DOMAIN_NAME])" at bounding box center [444, 170] width 347 height 28
type input "Hussain DS02 ([EMAIL_ADDRESS][DOMAIN_NAME])"
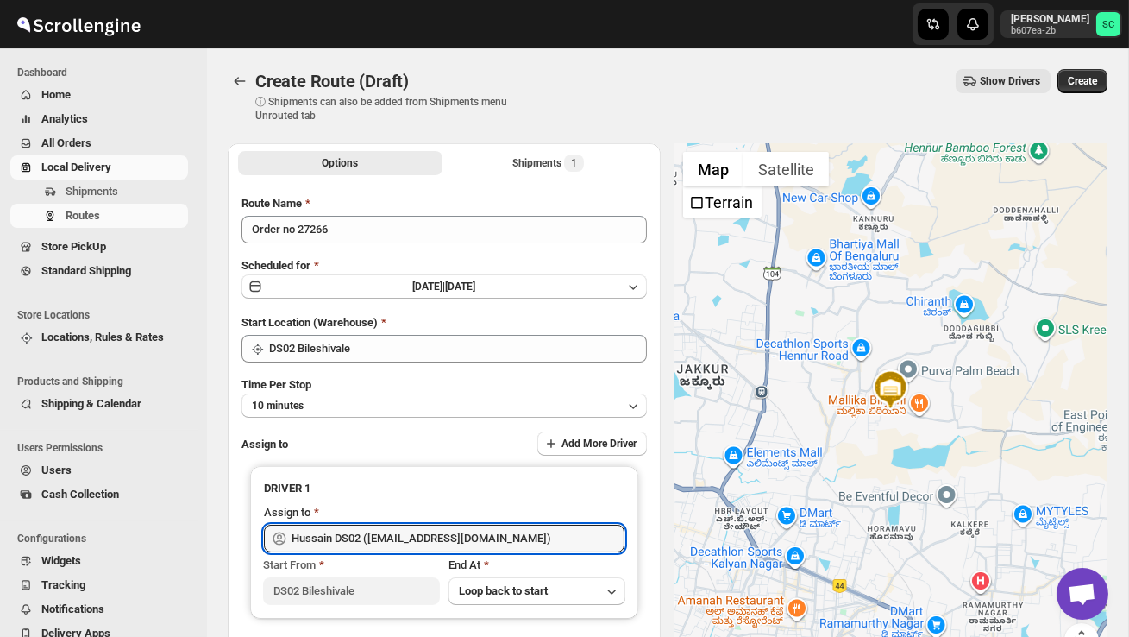
click at [1083, 93] on div "Create Route (Draft) ⓘ Shipments can also be added from Shipments menu Unrouted…" at bounding box center [668, 95] width 880 height 53
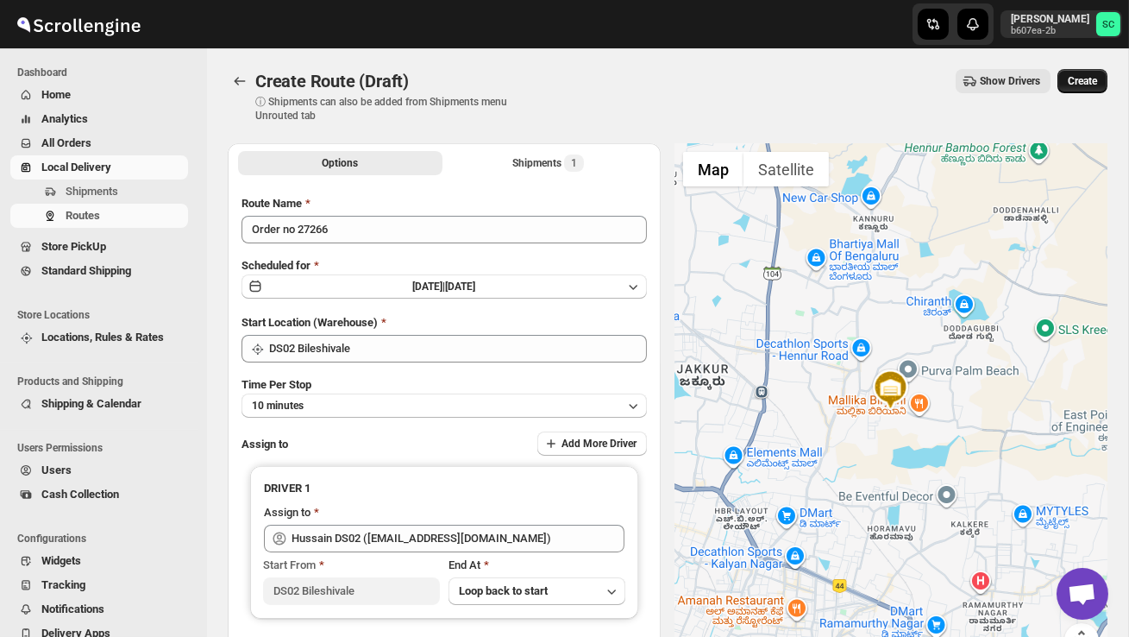
click at [1079, 83] on span "Create" at bounding box center [1082, 81] width 29 height 14
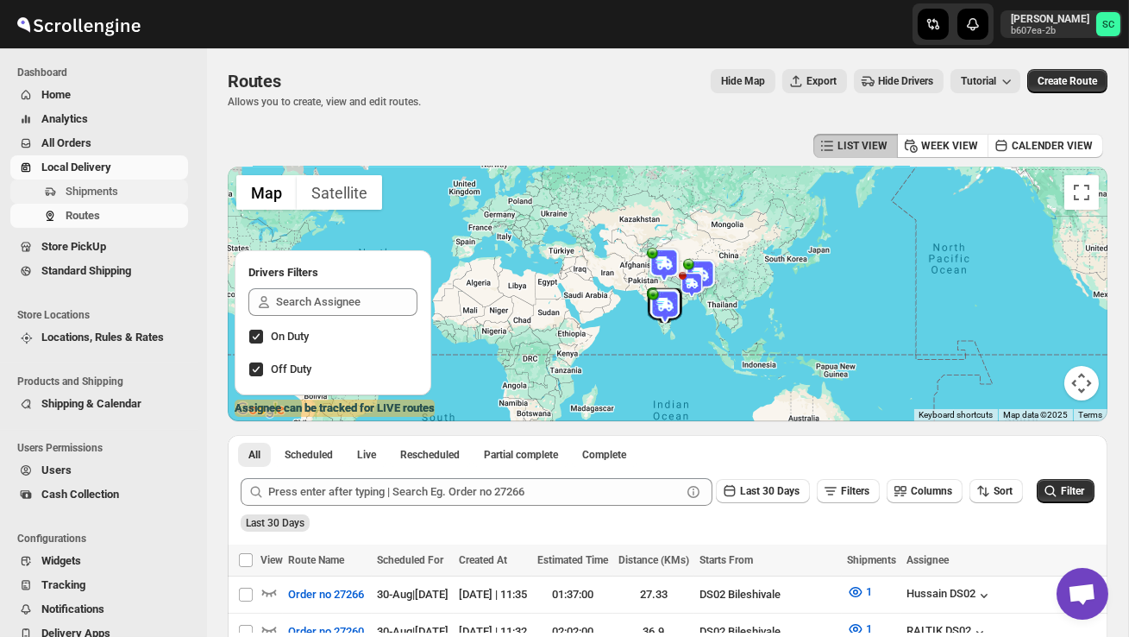
click at [102, 190] on span "Shipments" at bounding box center [92, 191] width 53 height 13
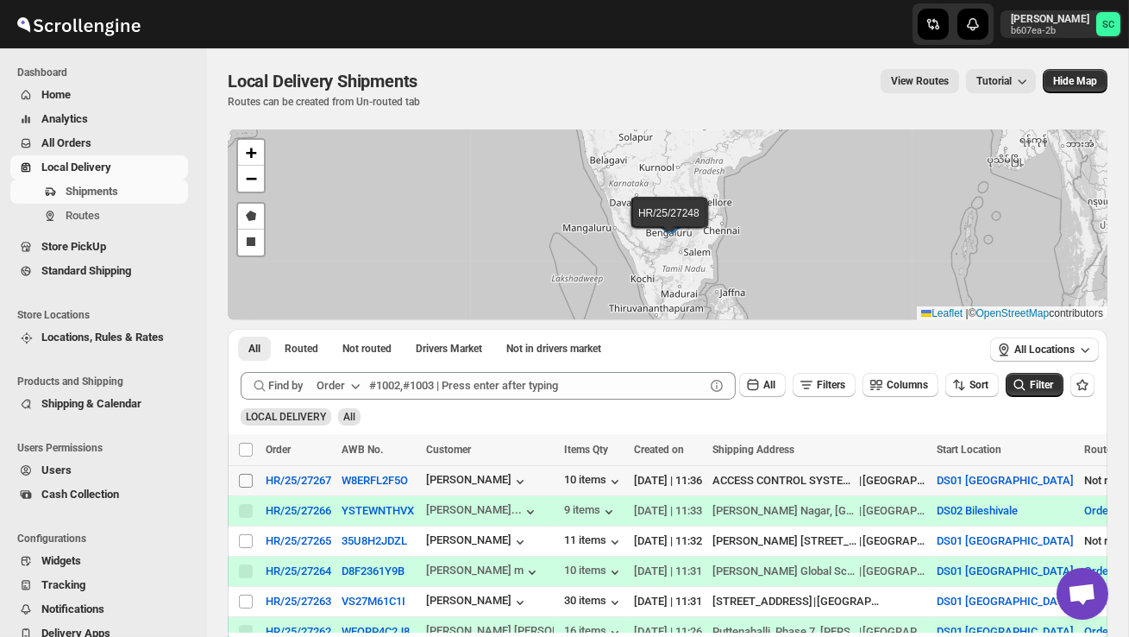
click at [241, 481] on input "Select shipment" at bounding box center [246, 481] width 14 height 14
checkbox input "true"
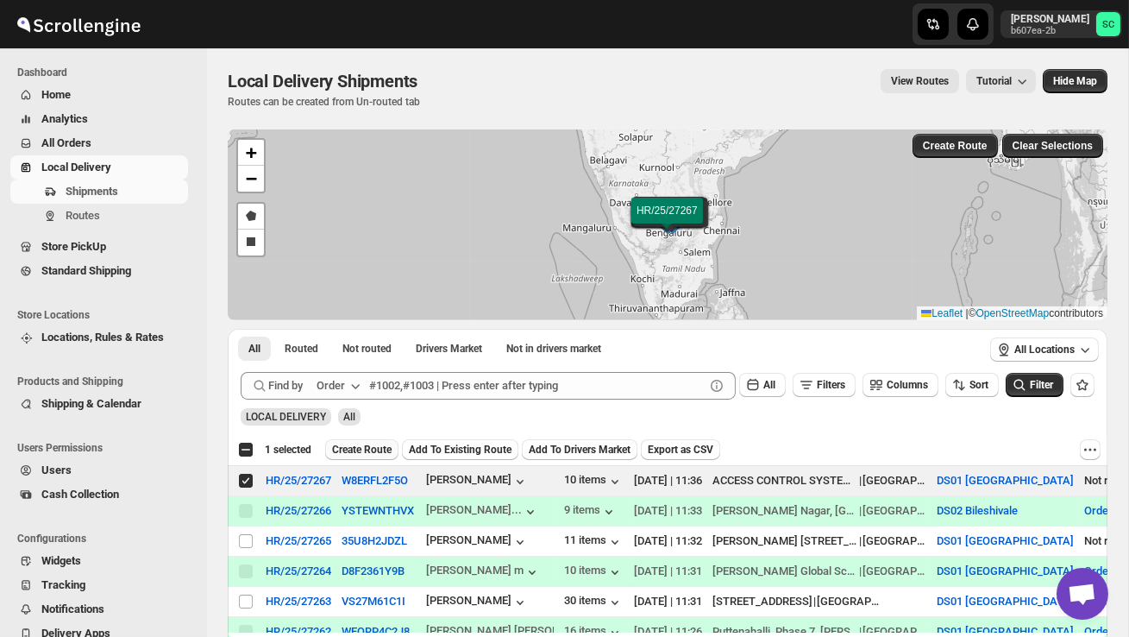
click at [365, 443] on span "Create Route" at bounding box center [362, 450] width 60 height 14
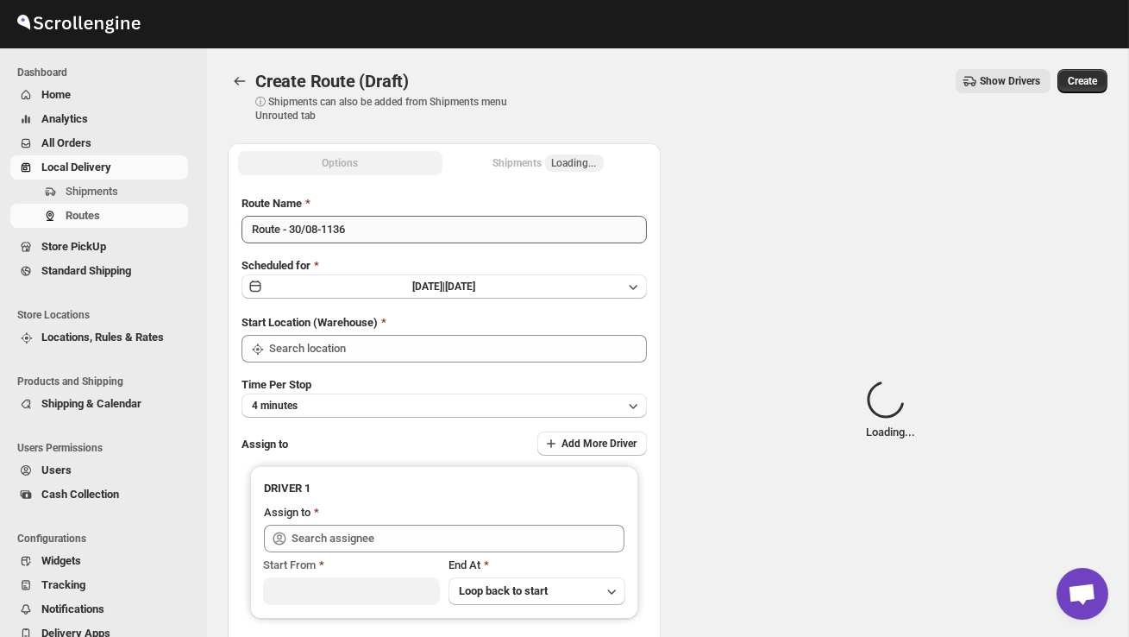
type input "DS01 [GEOGRAPHIC_DATA]"
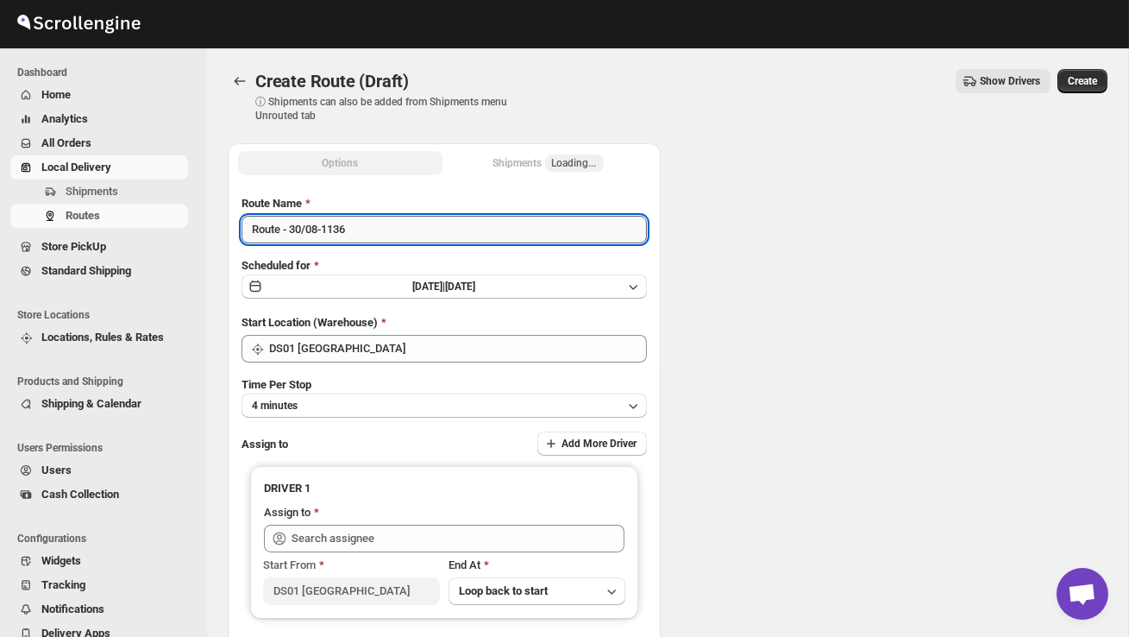
click at [375, 235] on input "Route - 30/08-1136" at bounding box center [444, 230] width 405 height 28
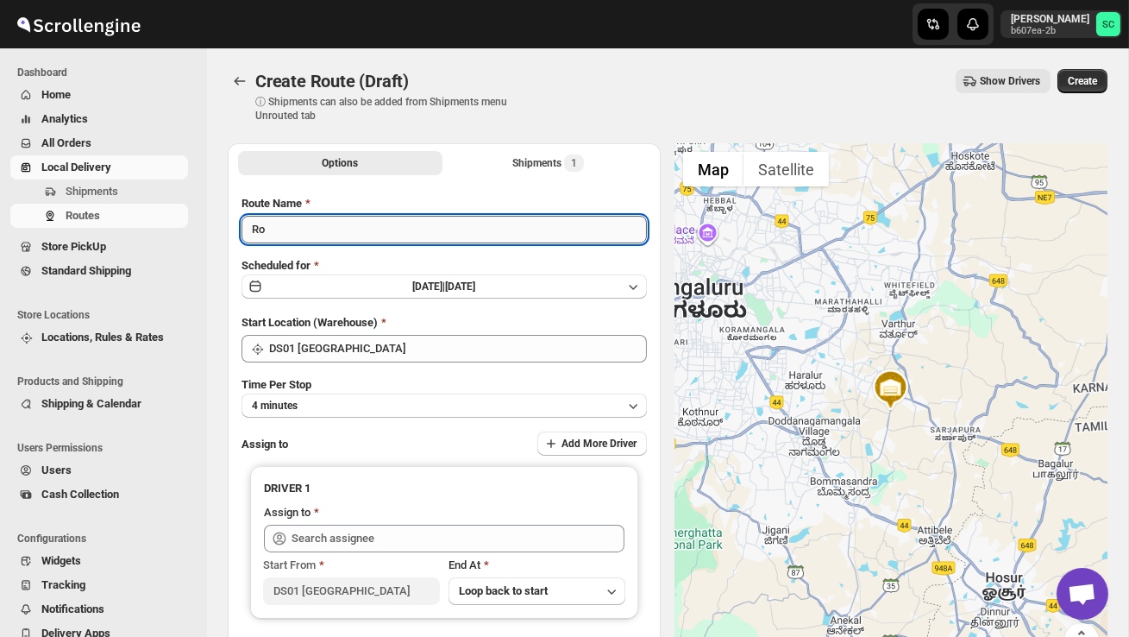
type input "R"
type input "Order no 27267"
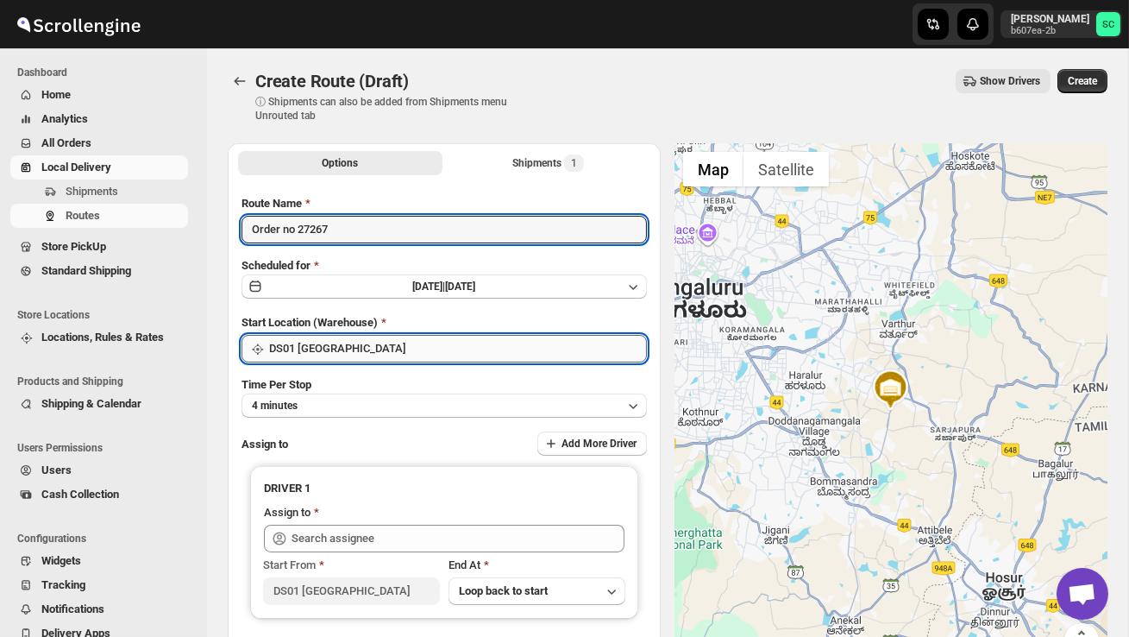
click at [453, 342] on input "DS01 [GEOGRAPHIC_DATA]" at bounding box center [458, 349] width 378 height 28
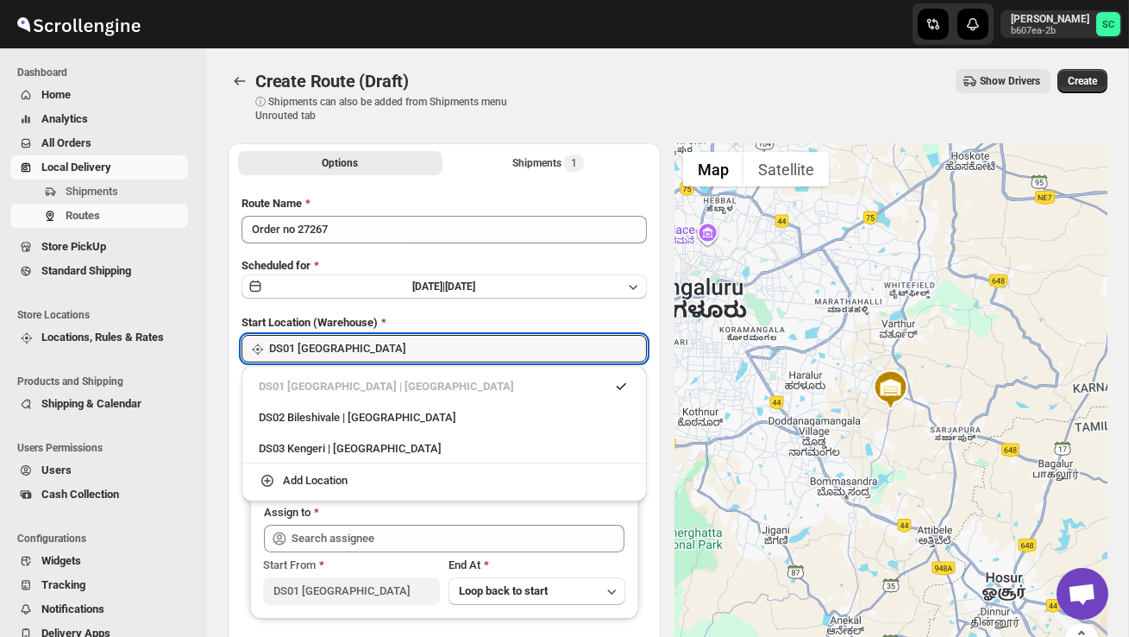
click at [410, 410] on div "DS02 Bileshivale | [GEOGRAPHIC_DATA]" at bounding box center [444, 417] width 371 height 17
type input "DS02 Bileshivale"
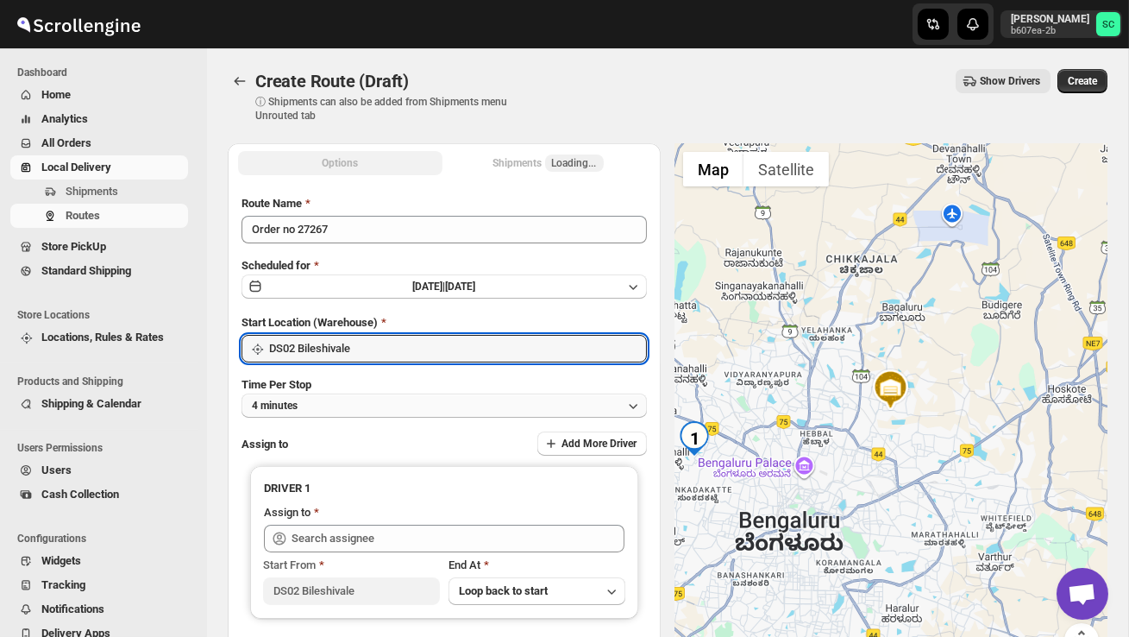
click at [389, 393] on button "4 minutes" at bounding box center [444, 405] width 405 height 24
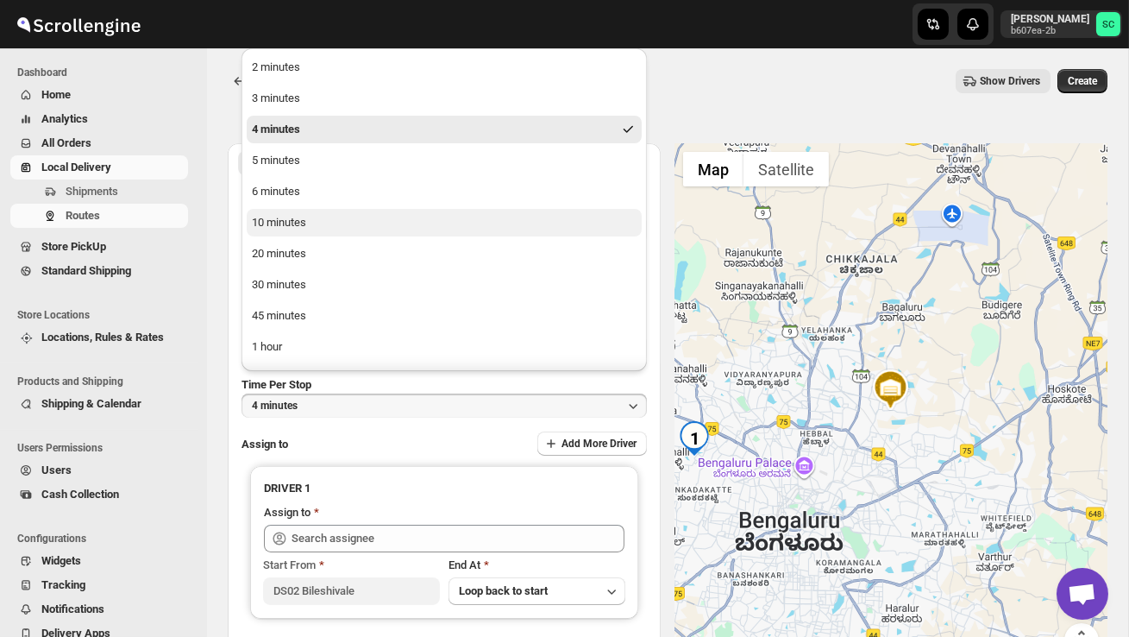
click at [305, 224] on div "10 minutes" at bounding box center [279, 222] width 54 height 17
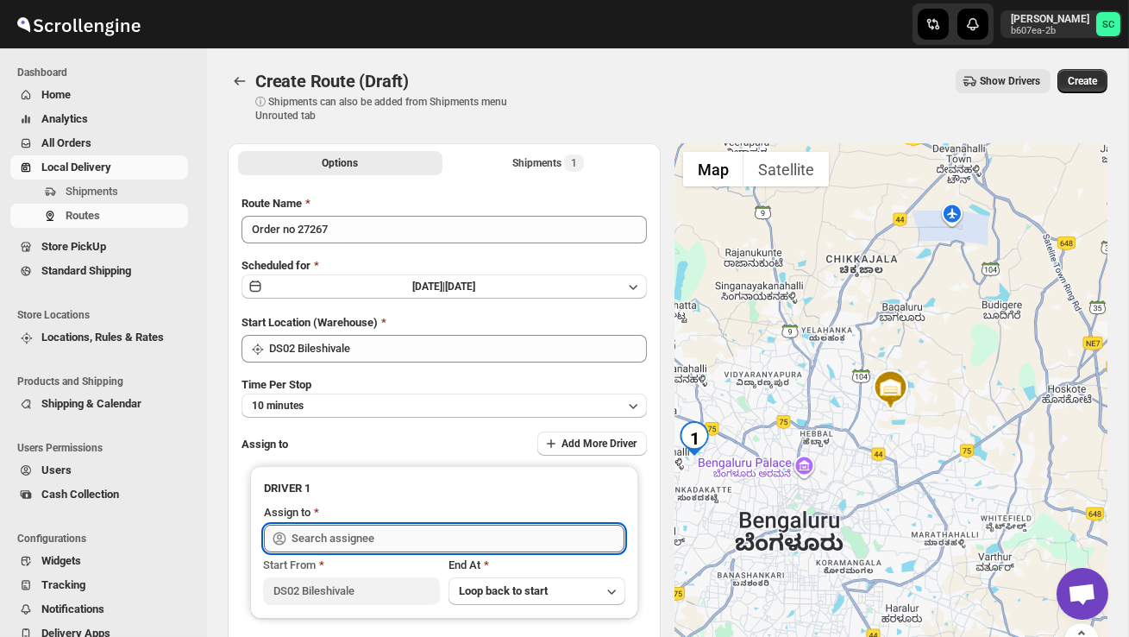
click at [341, 534] on input "text" at bounding box center [458, 538] width 333 height 28
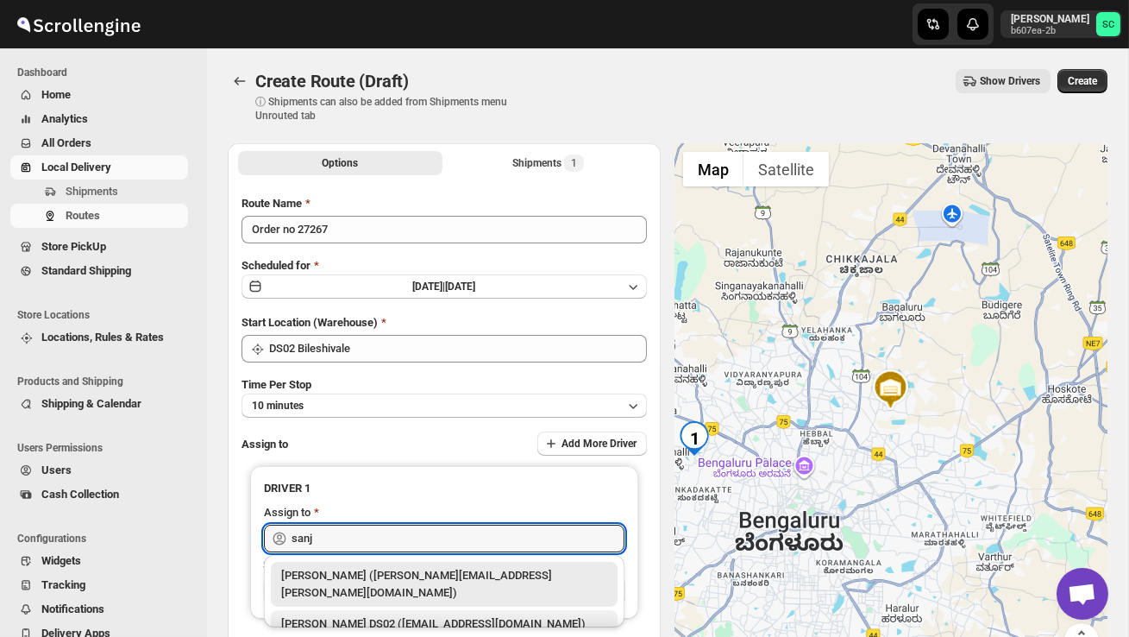
click at [411, 615] on div "[PERSON_NAME] DS02 ([EMAIL_ADDRESS][DOMAIN_NAME])" at bounding box center [444, 623] width 326 height 17
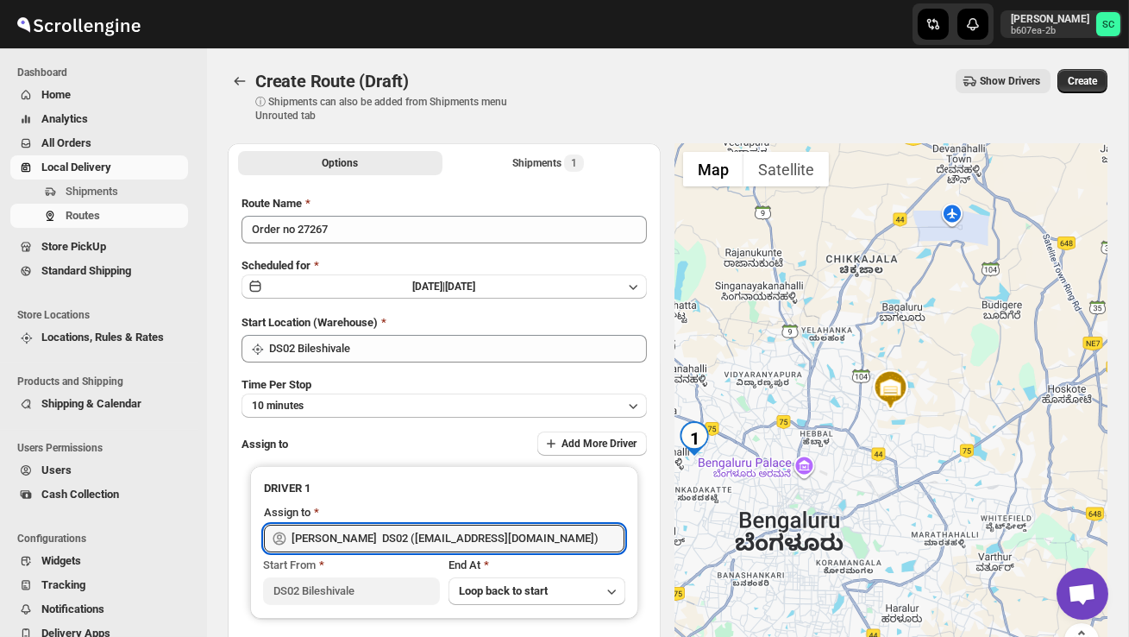
type input "[PERSON_NAME] DS02 ([EMAIL_ADDRESS][DOMAIN_NAME])"
click at [1094, 78] on span "Create" at bounding box center [1082, 81] width 29 height 14
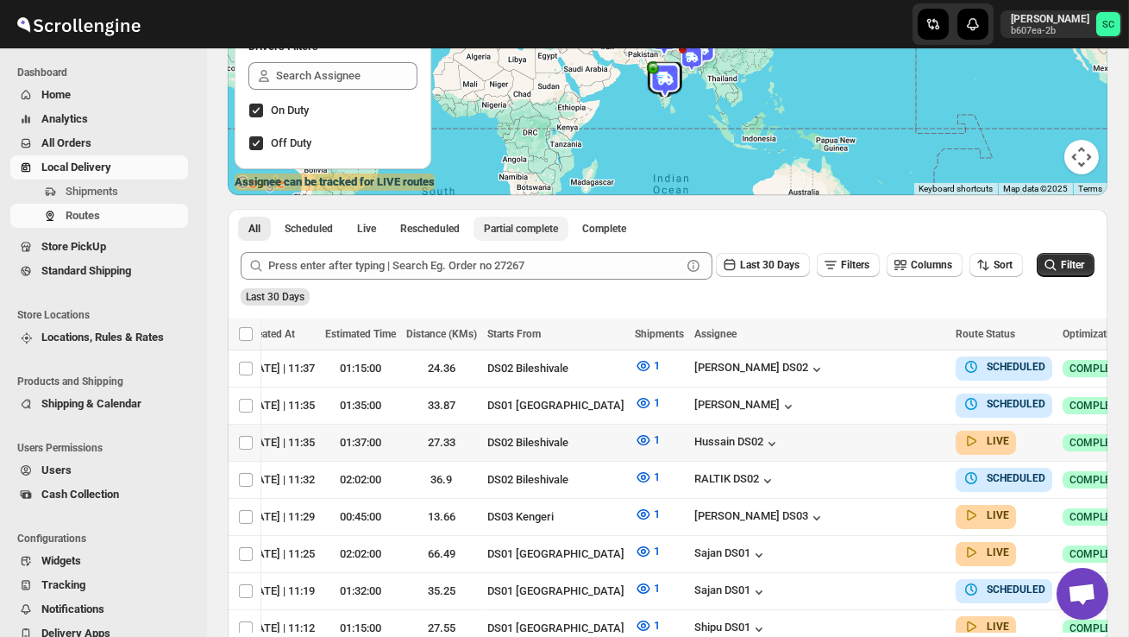
scroll to position [230, 0]
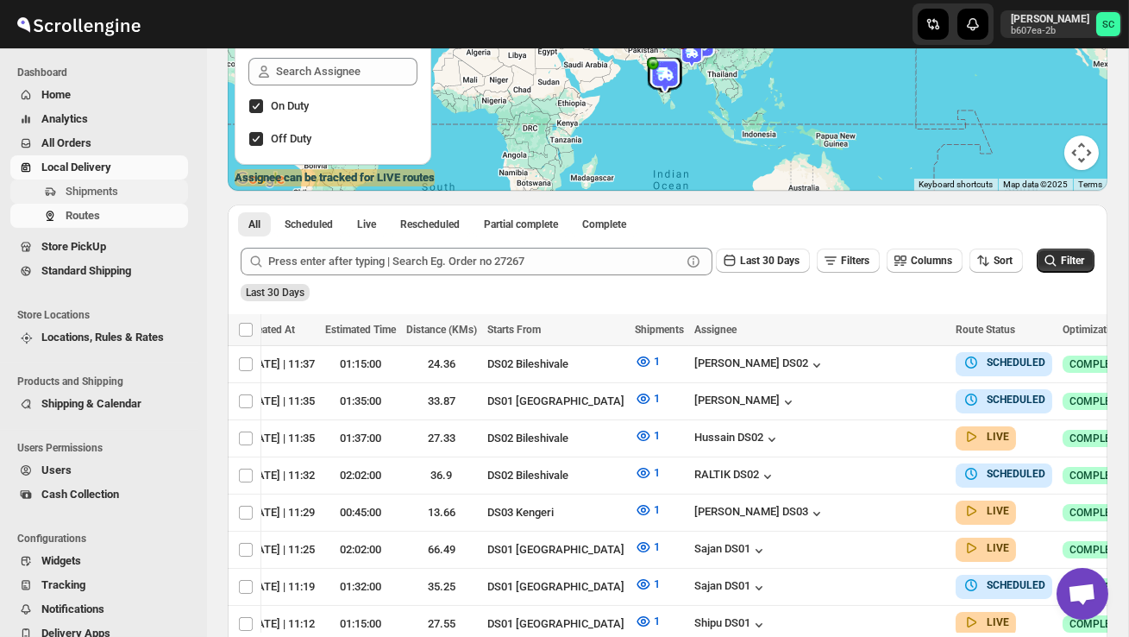
click at [97, 181] on button "Shipments" at bounding box center [99, 191] width 178 height 24
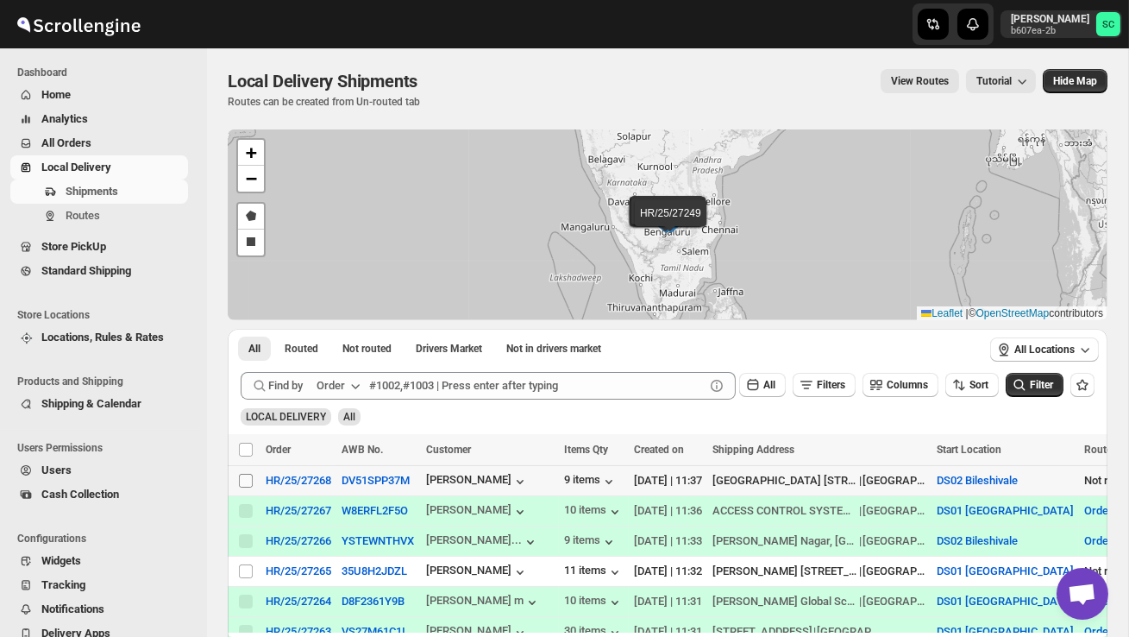
click at [249, 480] on input "Select shipment" at bounding box center [246, 481] width 14 height 14
checkbox input "true"
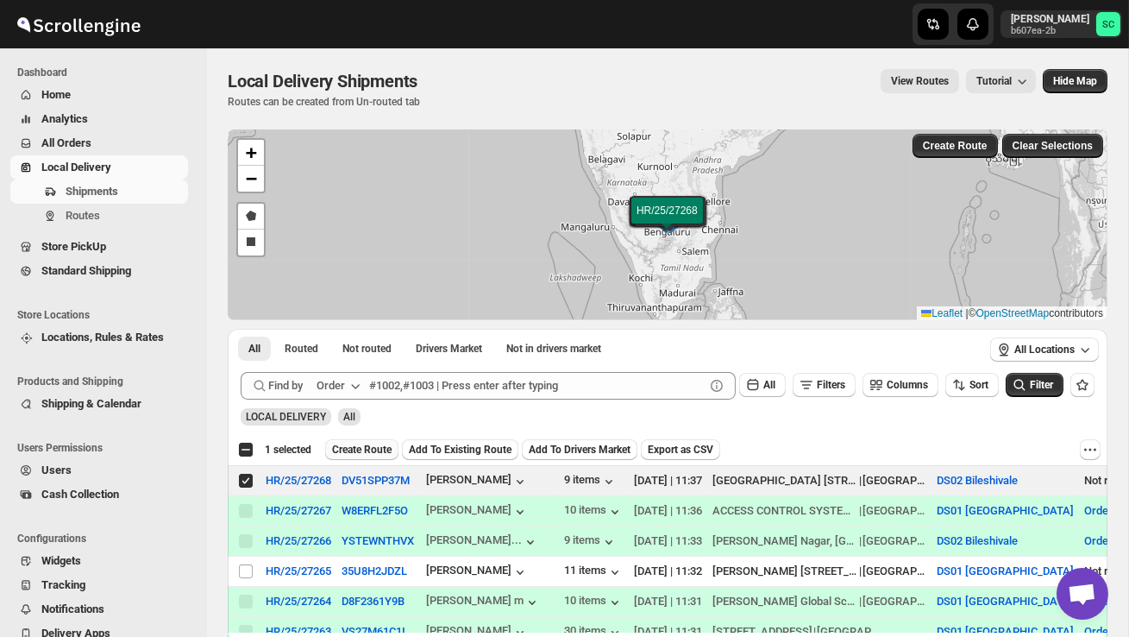
click at [366, 448] on span "Create Route" at bounding box center [362, 450] width 60 height 14
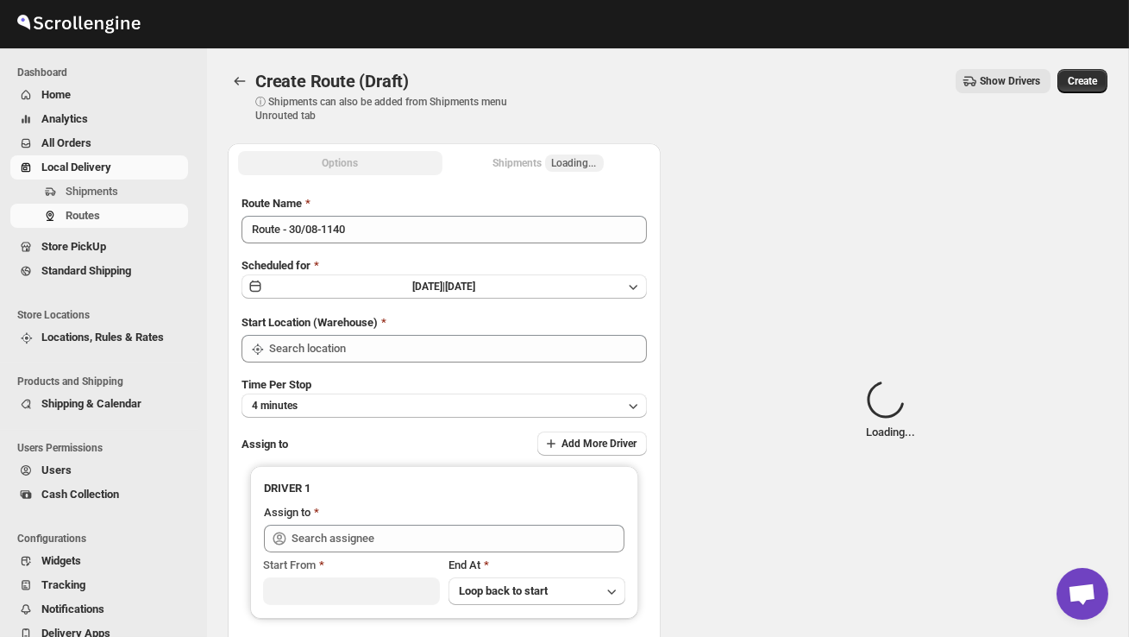
type input "DS02 Bileshivale"
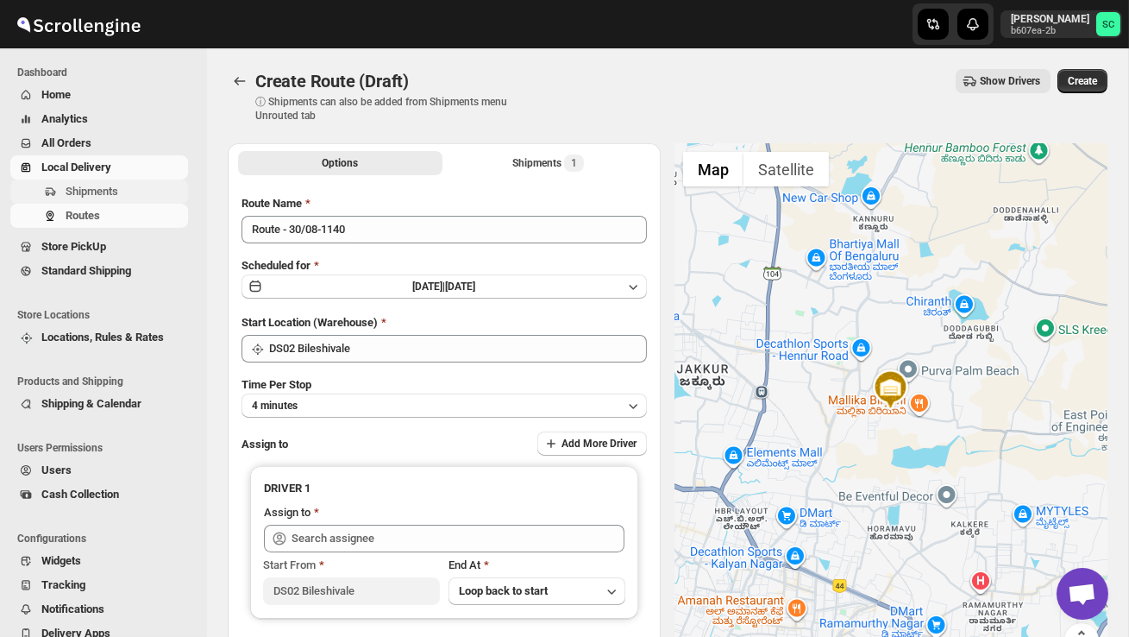
click at [123, 185] on span "Shipments" at bounding box center [125, 191] width 119 height 17
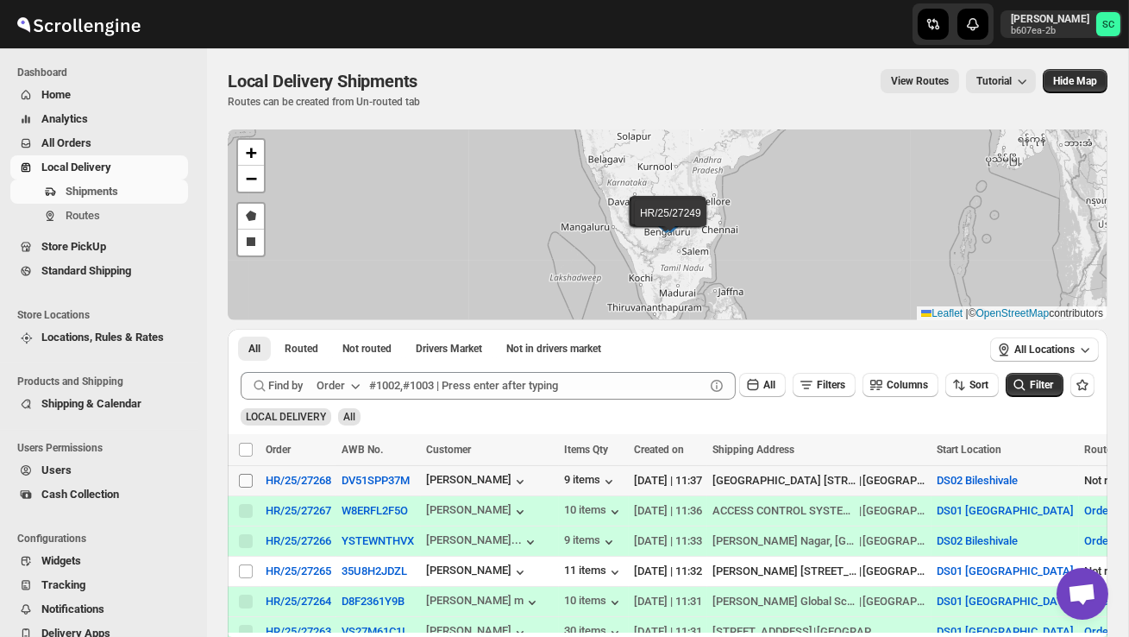
click at [242, 479] on input "Select shipment" at bounding box center [246, 481] width 14 height 14
checkbox input "true"
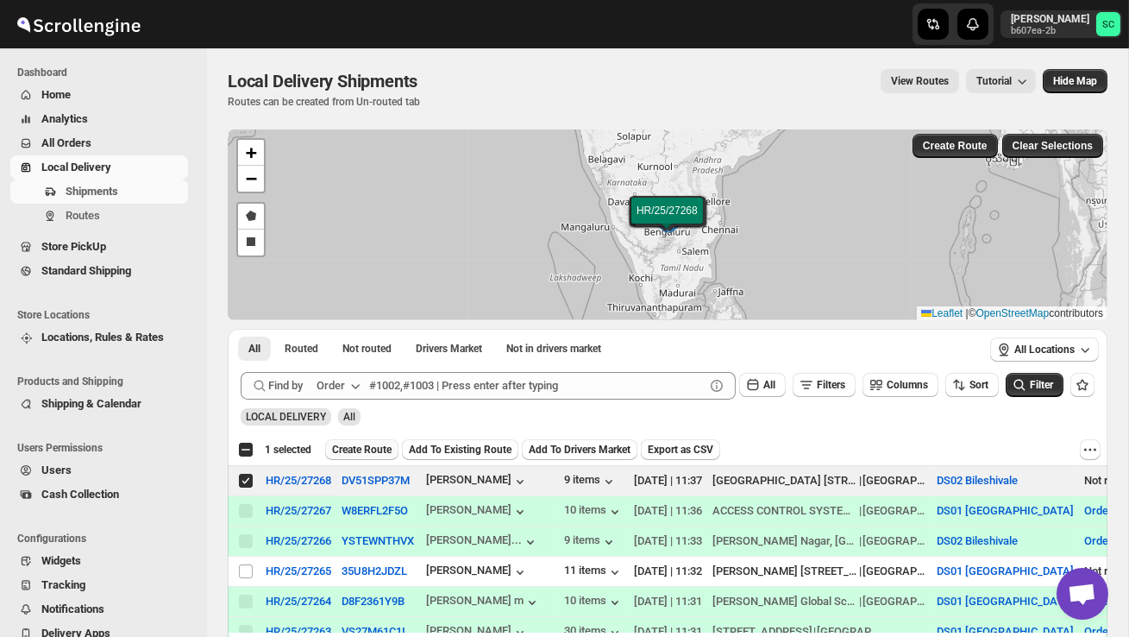
click at [370, 447] on span "Create Route" at bounding box center [362, 450] width 60 height 14
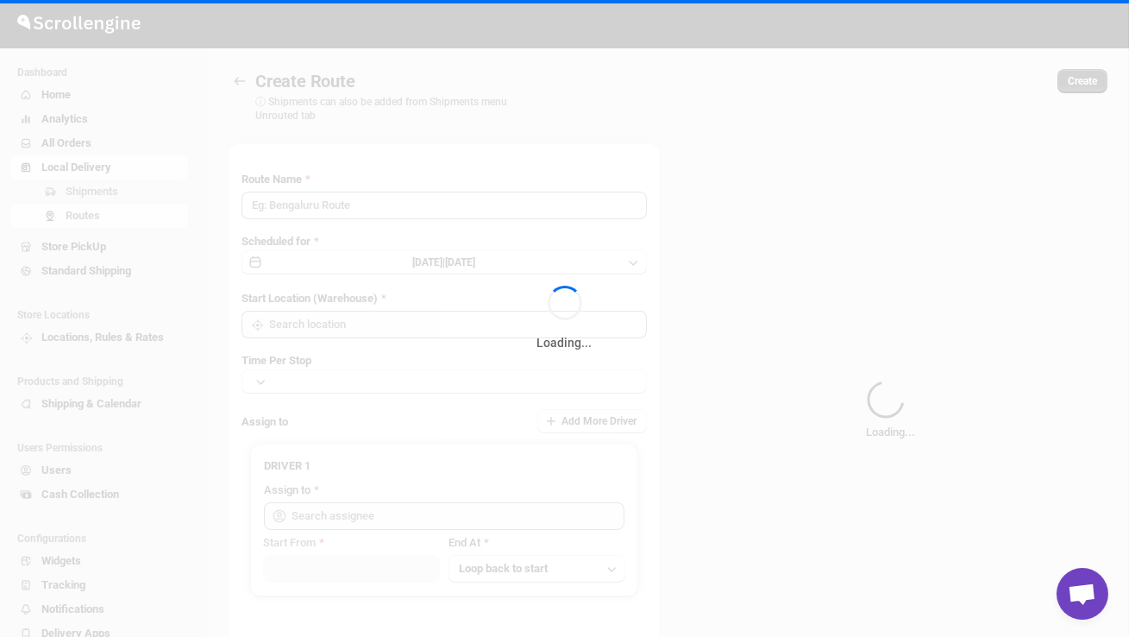
type input "Route - 30/08-1141"
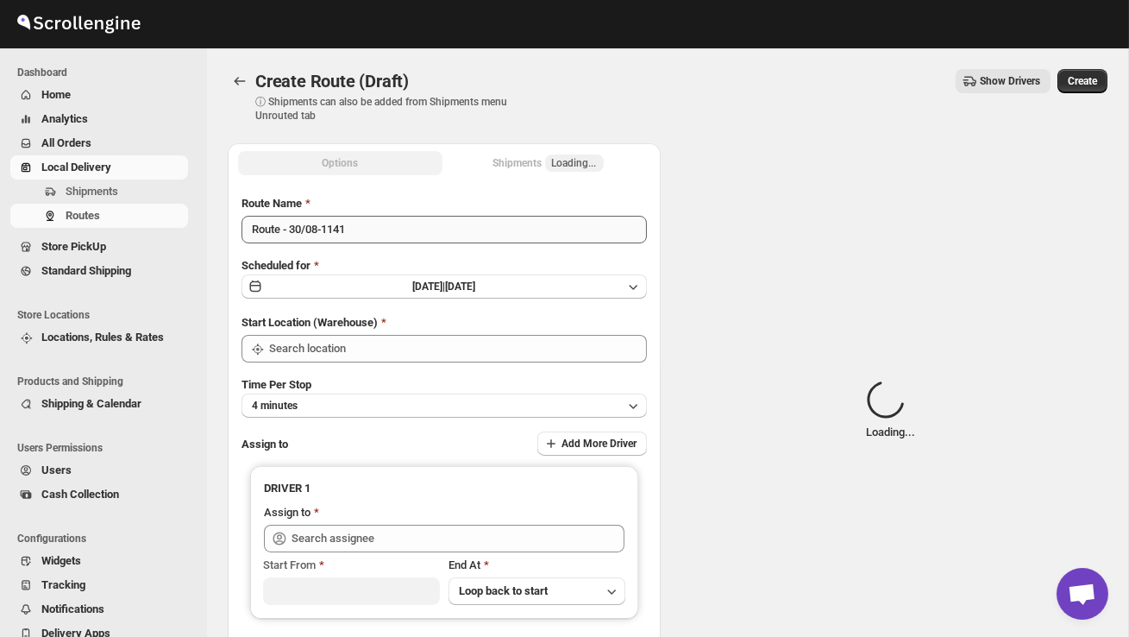
type input "DS02 Bileshivale"
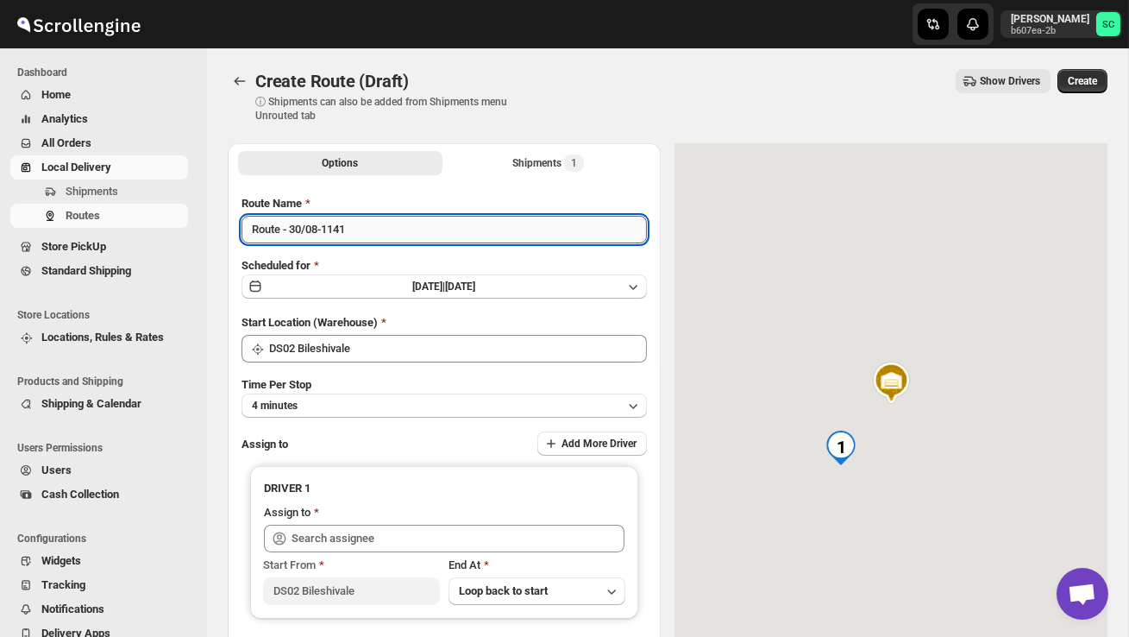
click at [366, 230] on input "Route - 30/08-1141" at bounding box center [444, 230] width 405 height 28
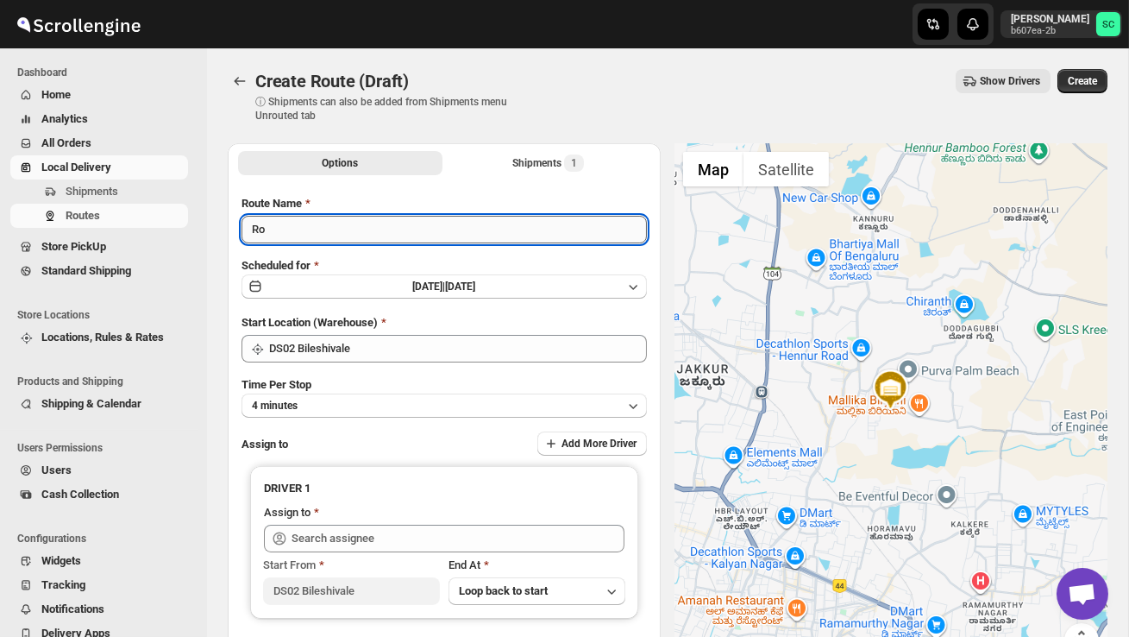
type input "R"
type input "Order no 27268"
click at [375, 404] on button "4 minutes" at bounding box center [444, 405] width 405 height 24
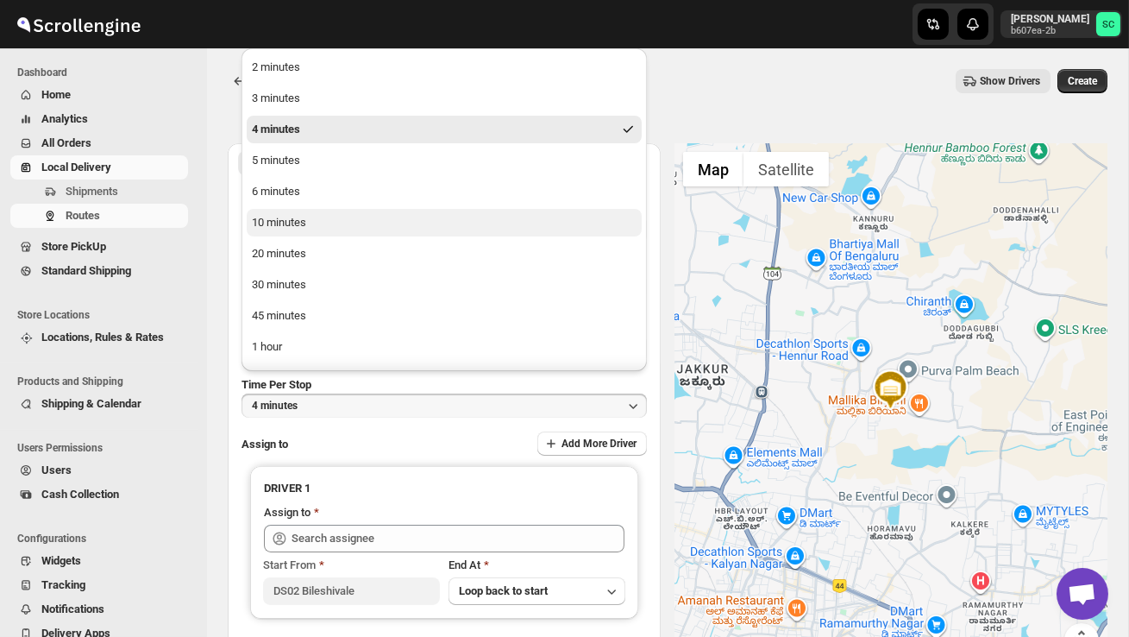
click at [311, 209] on button "10 minutes" at bounding box center [444, 223] width 395 height 28
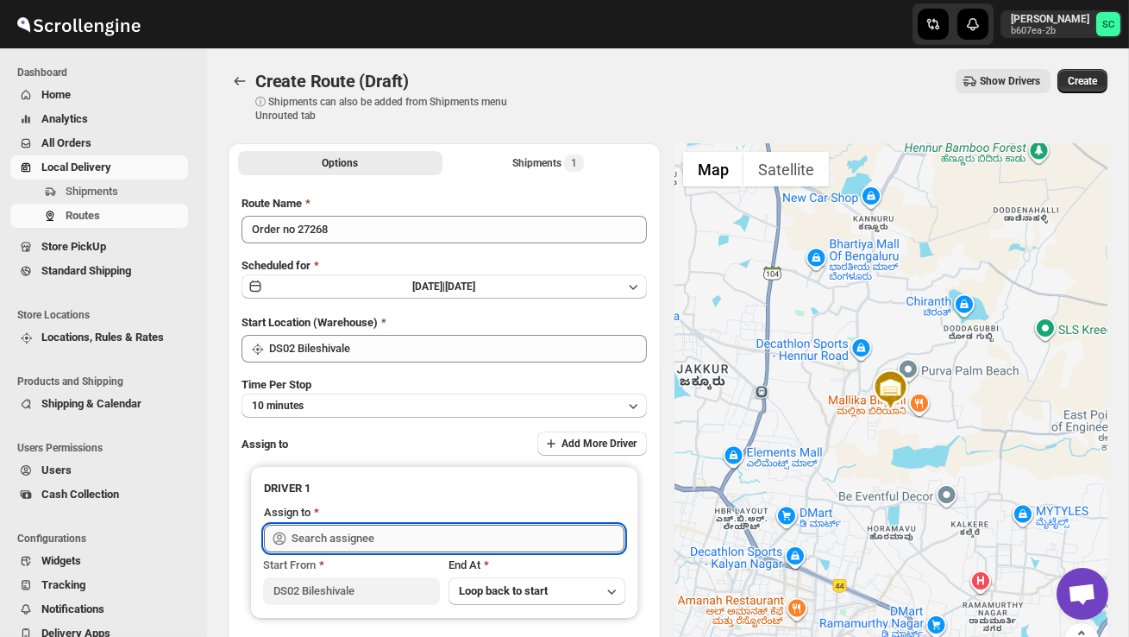
click at [374, 532] on input "text" at bounding box center [458, 538] width 333 height 28
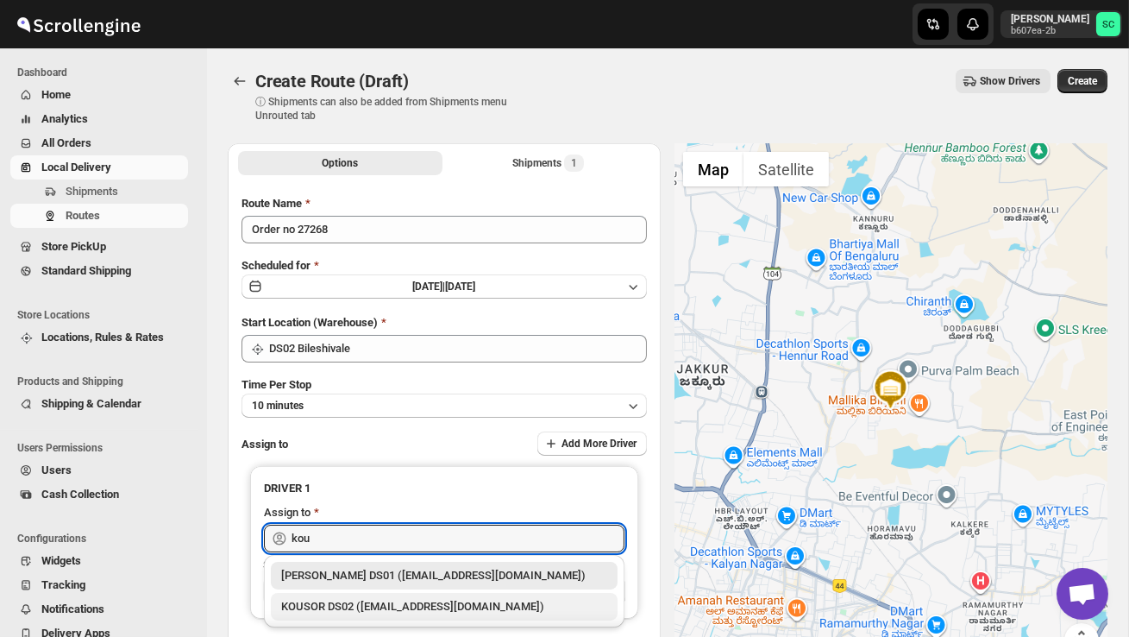
click at [443, 603] on div "KOUSOR DS02 (xivebi6567@decodewp.com)" at bounding box center [444, 606] width 326 height 17
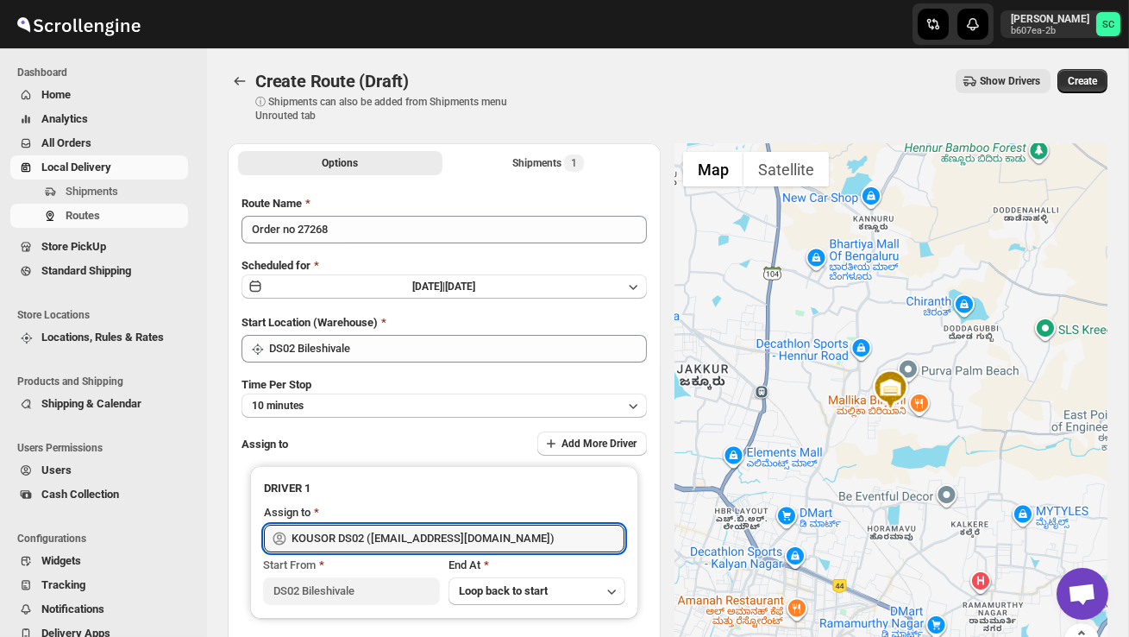
type input "KOUSOR DS02 (xivebi6567@decodewp.com)"
click at [1084, 84] on span "Create" at bounding box center [1082, 81] width 29 height 14
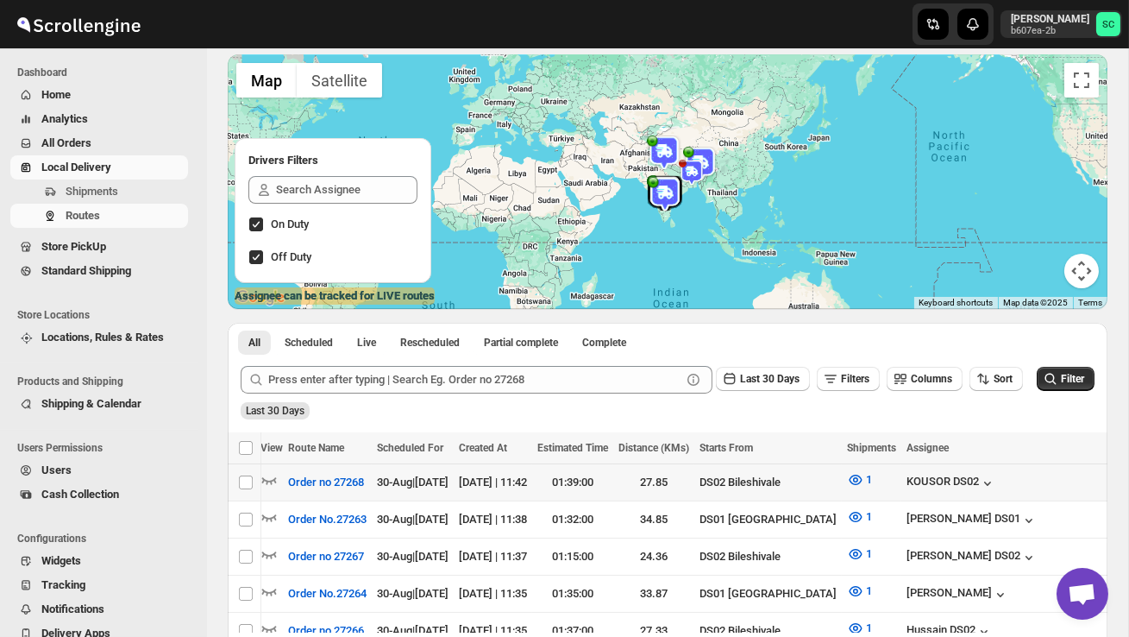
scroll to position [0, 264]
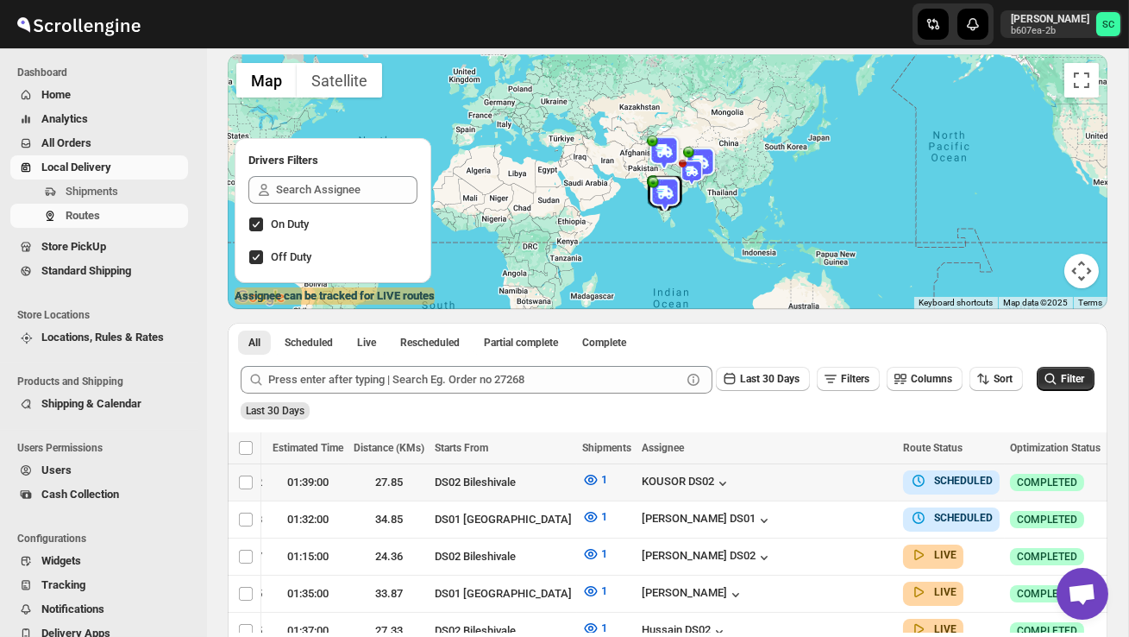
click at [1114, 480] on icon "button" at bounding box center [1122, 481] width 17 height 17
checkbox input "true"
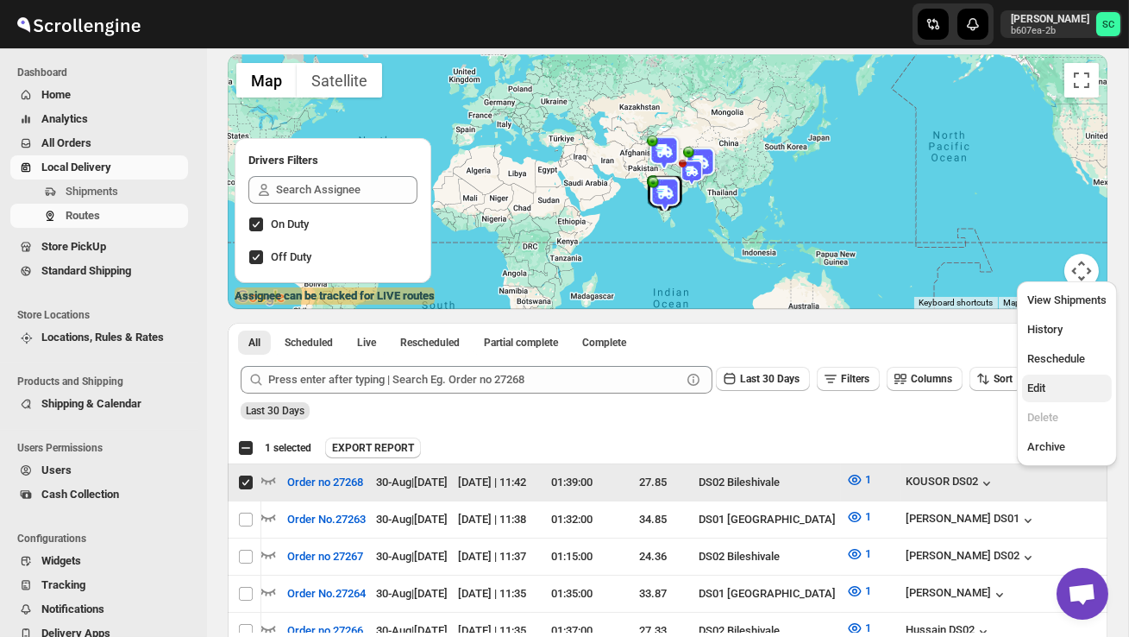
click at [1049, 392] on span "Edit" at bounding box center [1066, 388] width 79 height 17
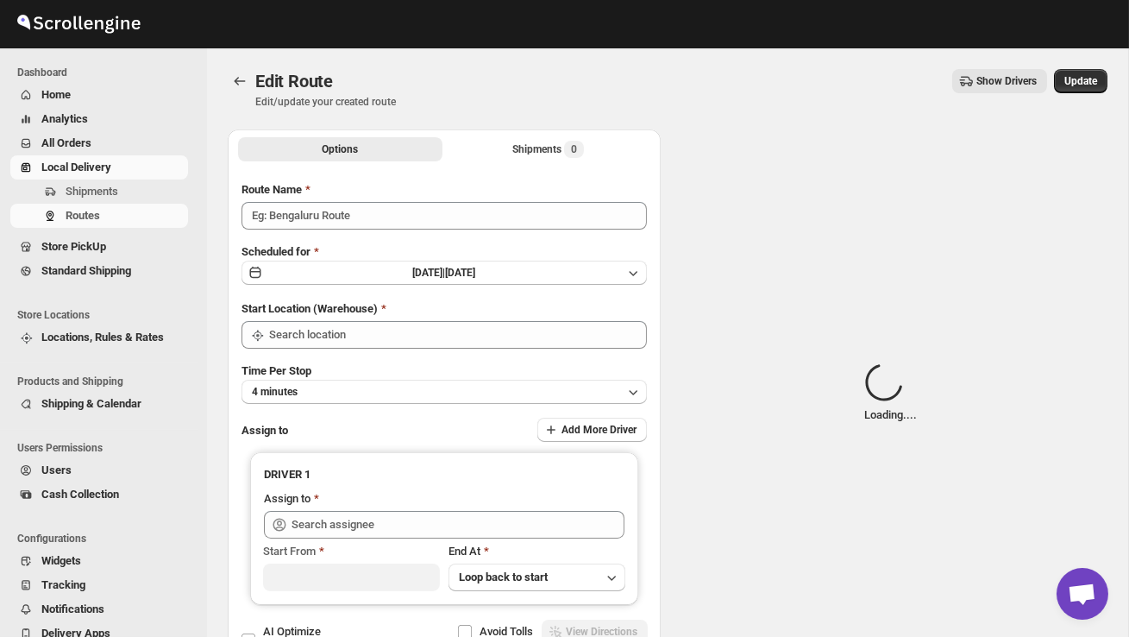
type input "Order no 27268"
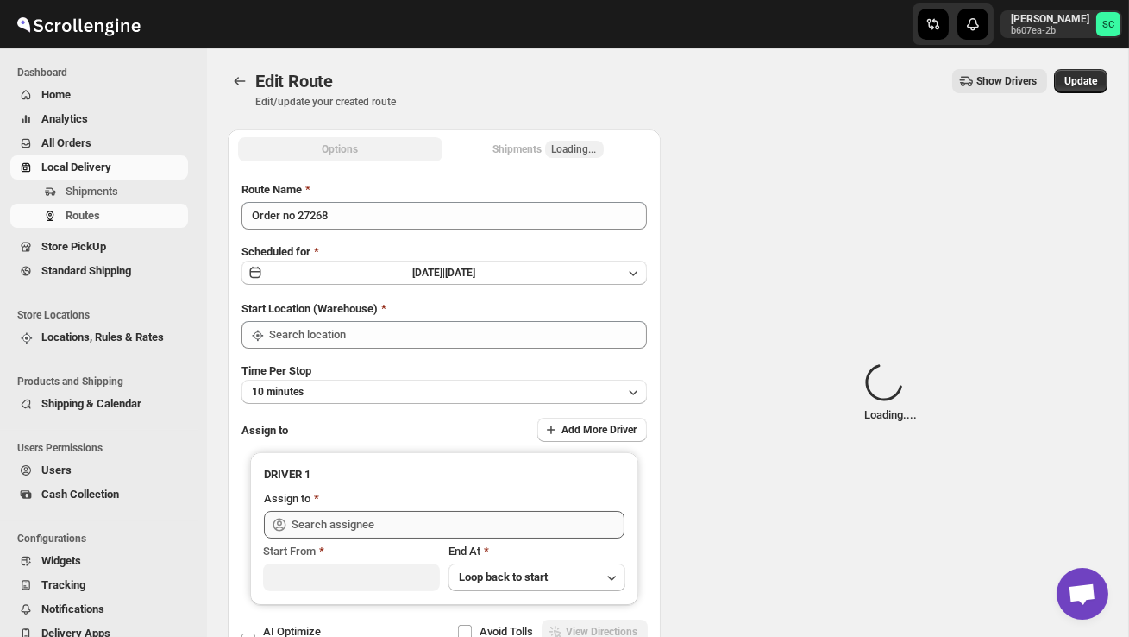
type input "DS02 Bileshivale"
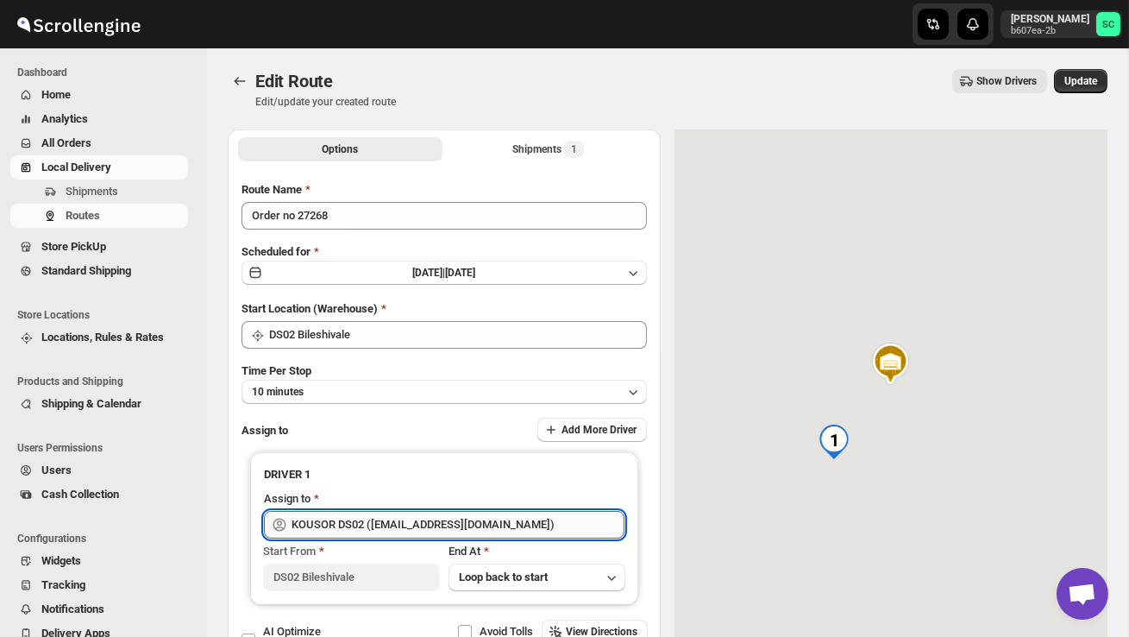
click at [511, 522] on input "KOUSOR DS02 (xivebi6567@decodewp.com)" at bounding box center [458, 525] width 333 height 28
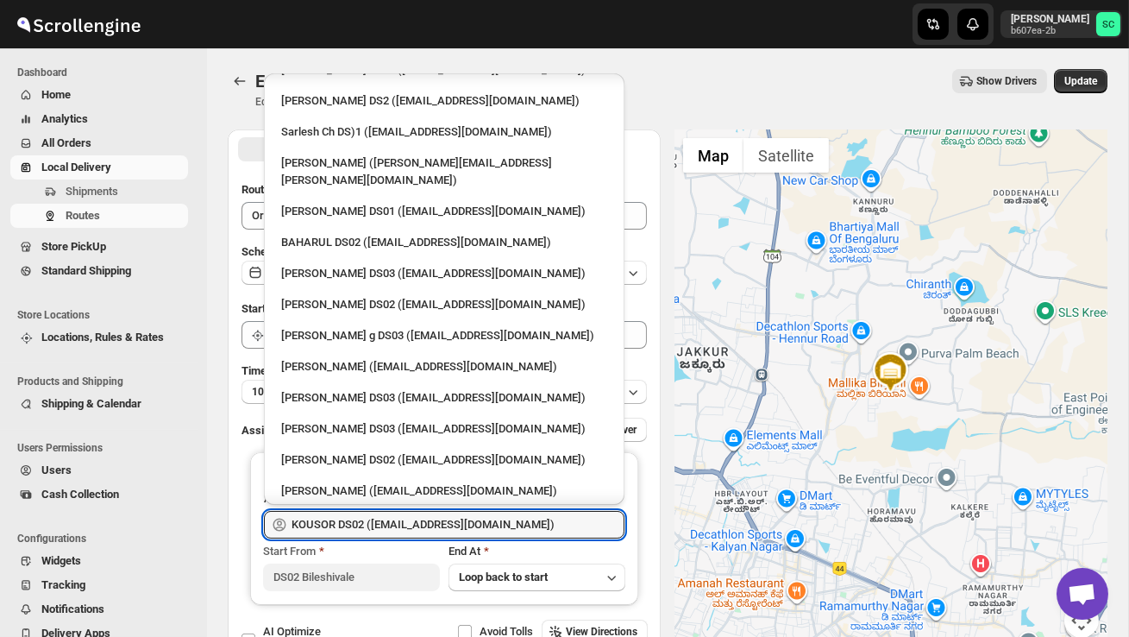
scroll to position [791, 0]
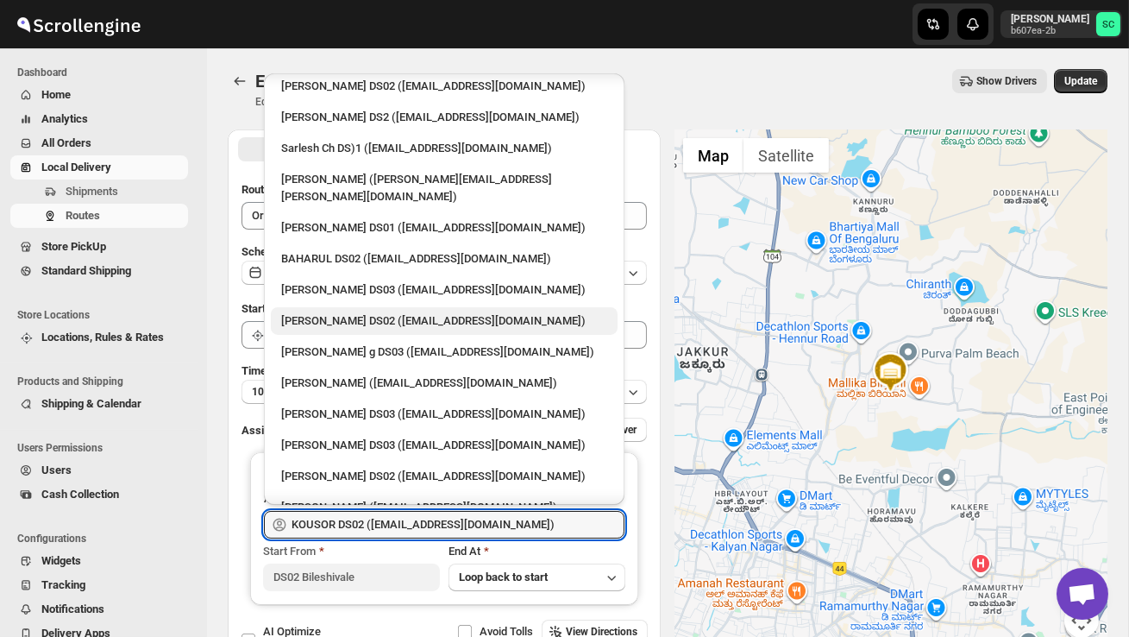
click at [379, 312] on div "SANJIB DS02 (yagen55823@hosliy.com)" at bounding box center [444, 320] width 326 height 17
type input "SANJIB DS02 (yagen55823@hosliy.com)"
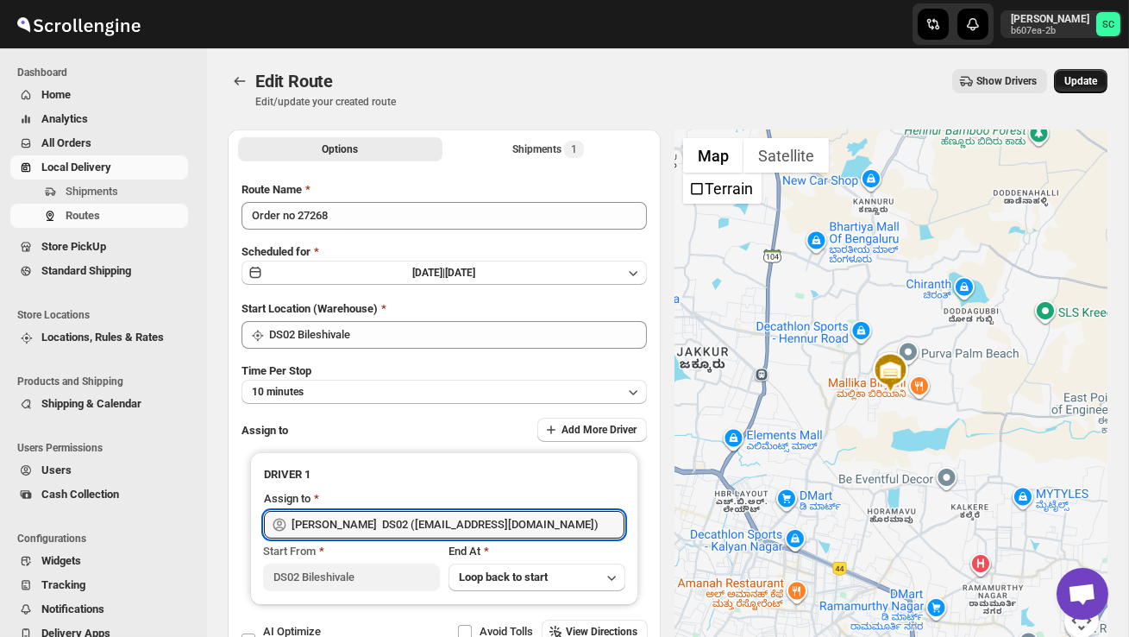
click at [1090, 82] on span "Update" at bounding box center [1080, 81] width 33 height 14
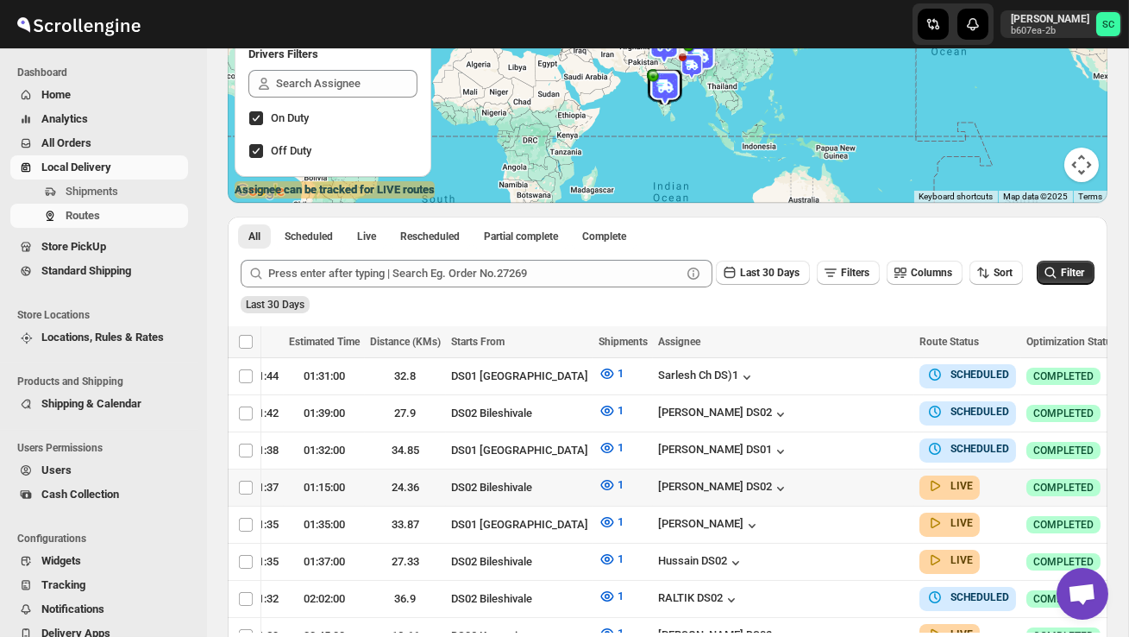
scroll to position [0, 265]
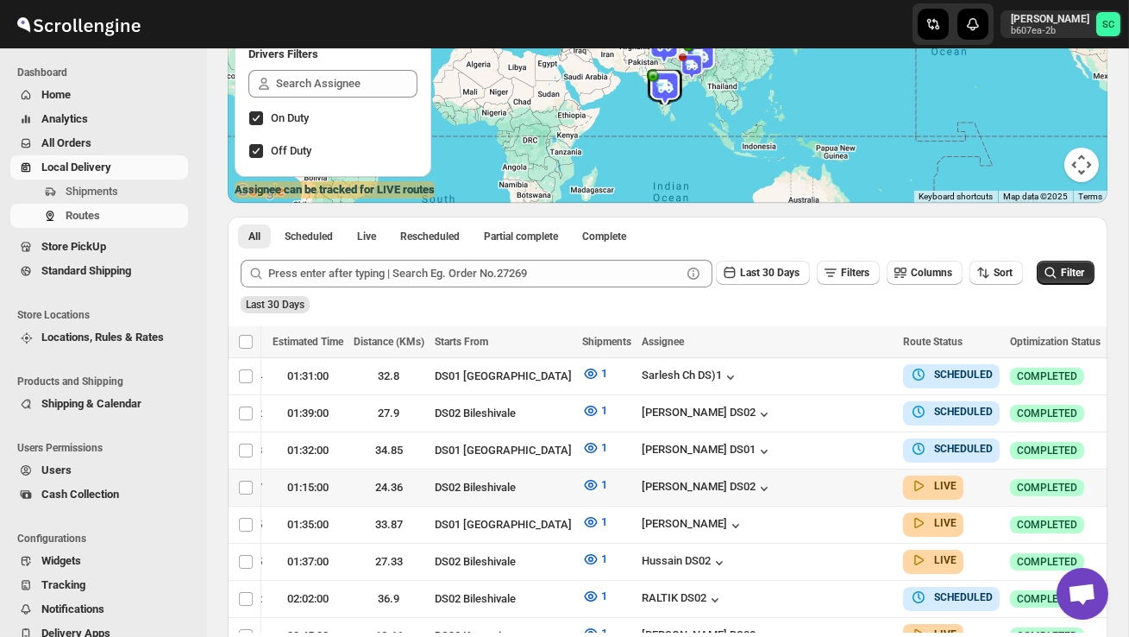
click at [1114, 483] on icon "button" at bounding box center [1122, 486] width 17 height 17
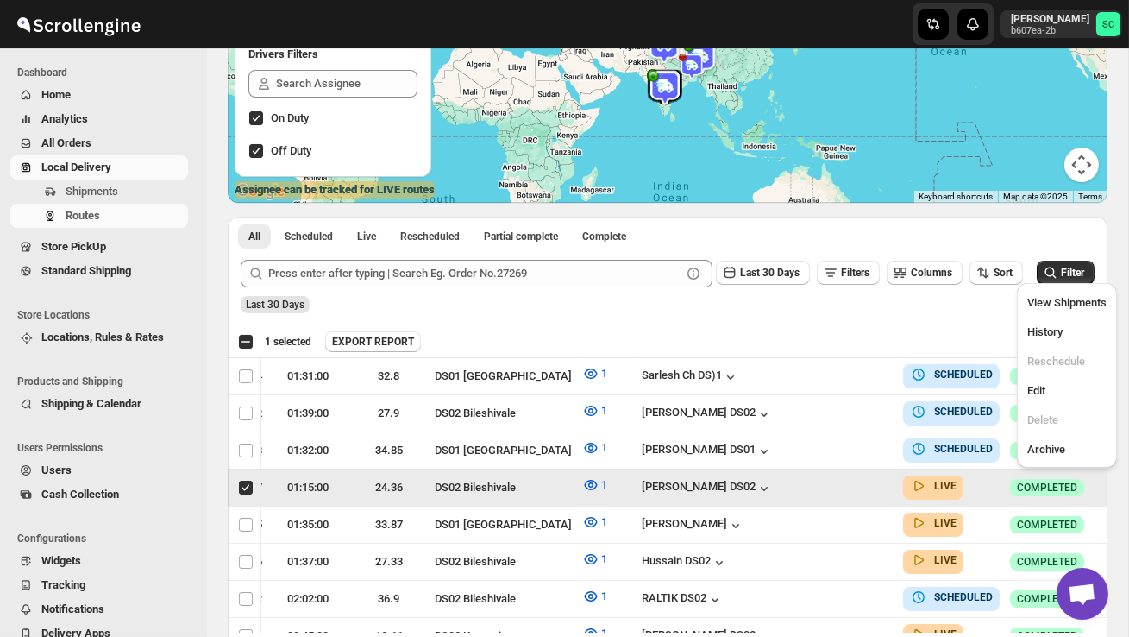
scroll to position [0, 1]
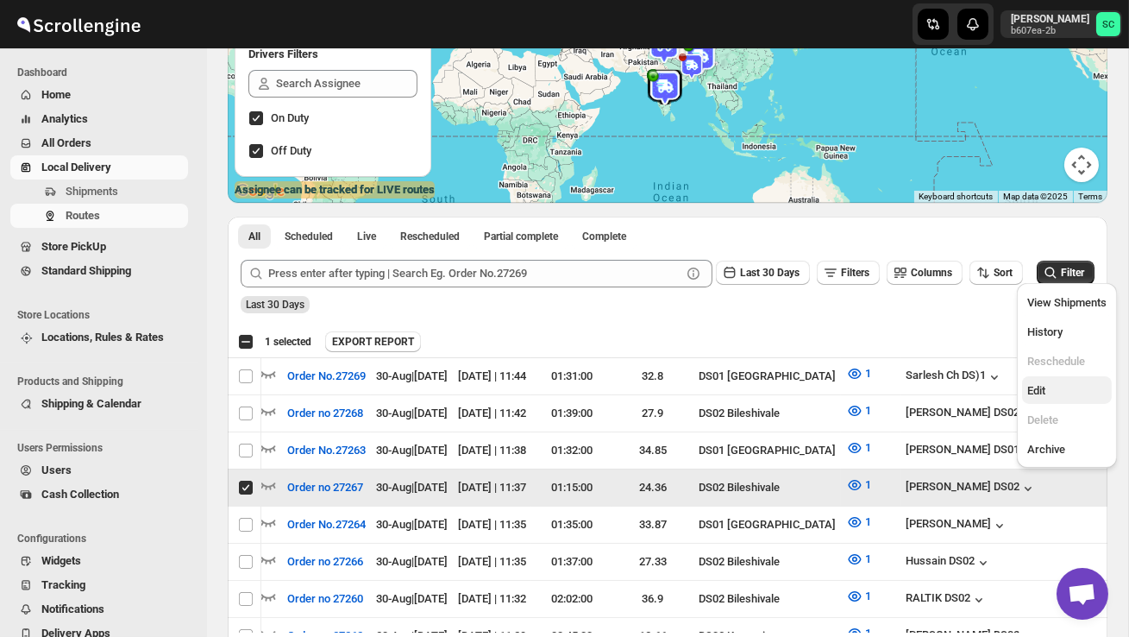
click at [1057, 379] on button "Edit" at bounding box center [1067, 390] width 90 height 28
checkbox input "false"
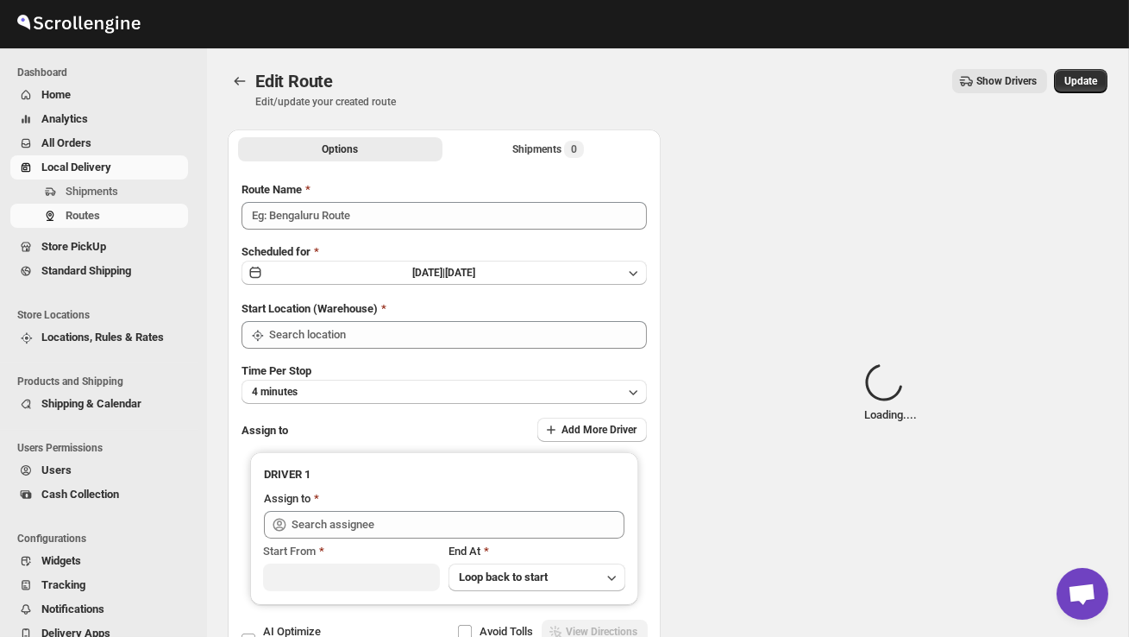
type input "Order no 27267"
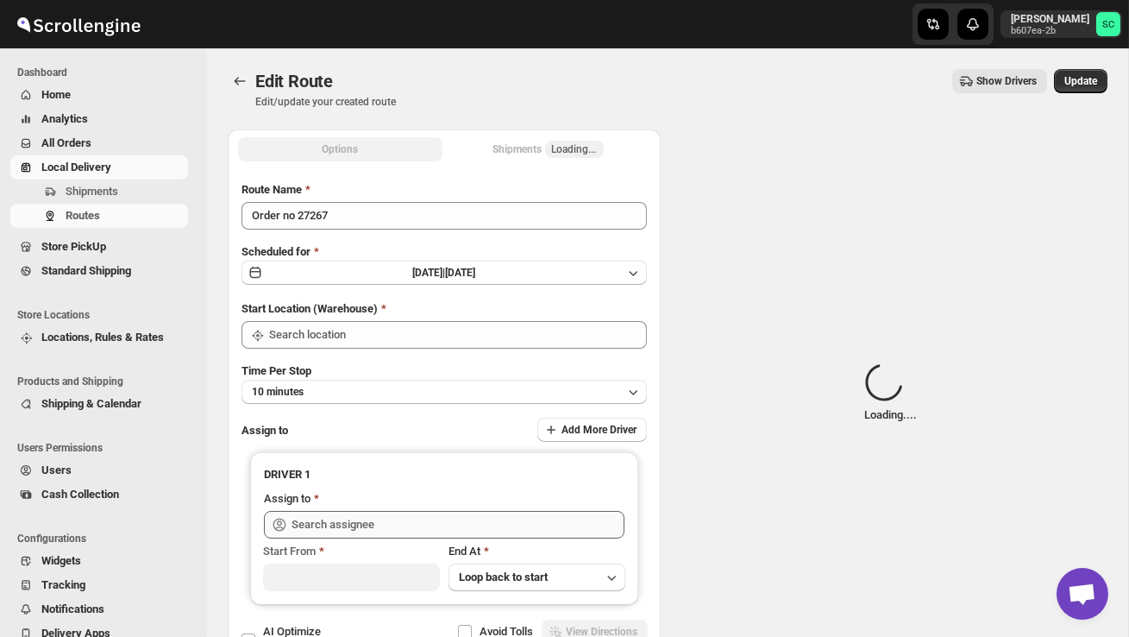
type input "DS02 Bileshivale"
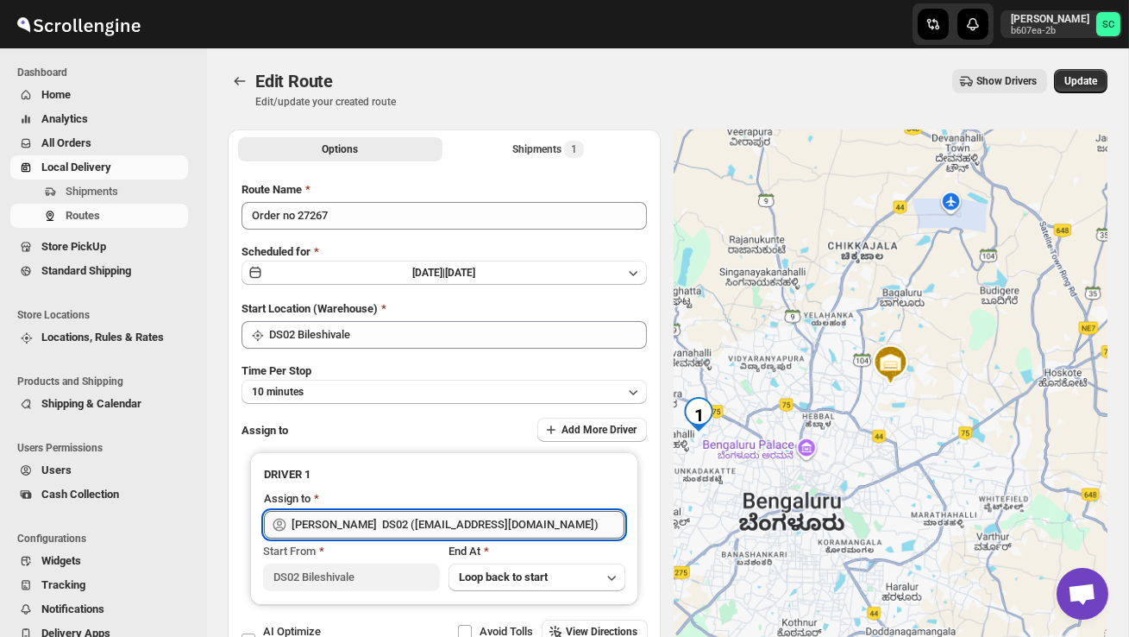
click at [540, 523] on input "SANJIB DS02 (yagen55823@hosliy.com)" at bounding box center [458, 525] width 333 height 28
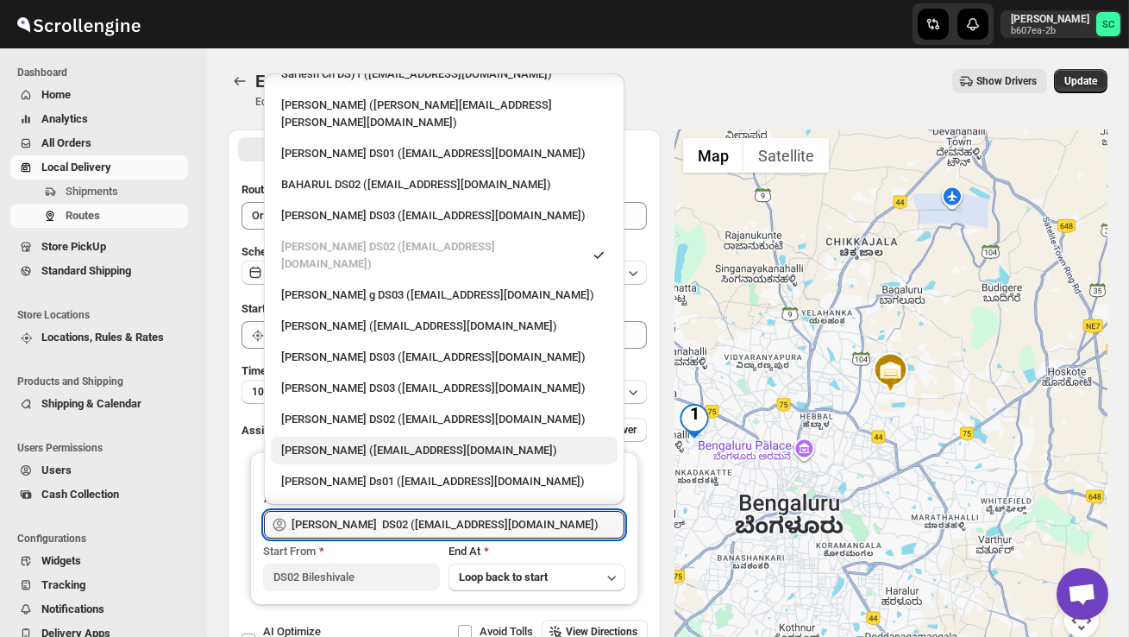
scroll to position [877, 0]
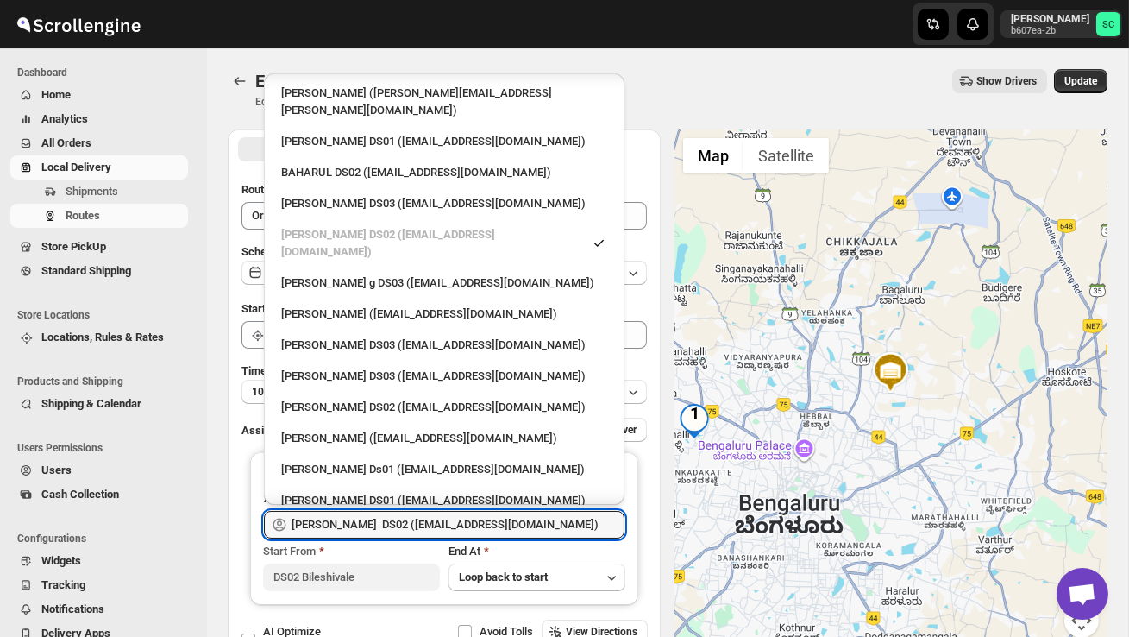
click at [402, 554] on div "KOUSOR DS02 (xivebi6567@decodewp.com)" at bounding box center [444, 562] width 326 height 17
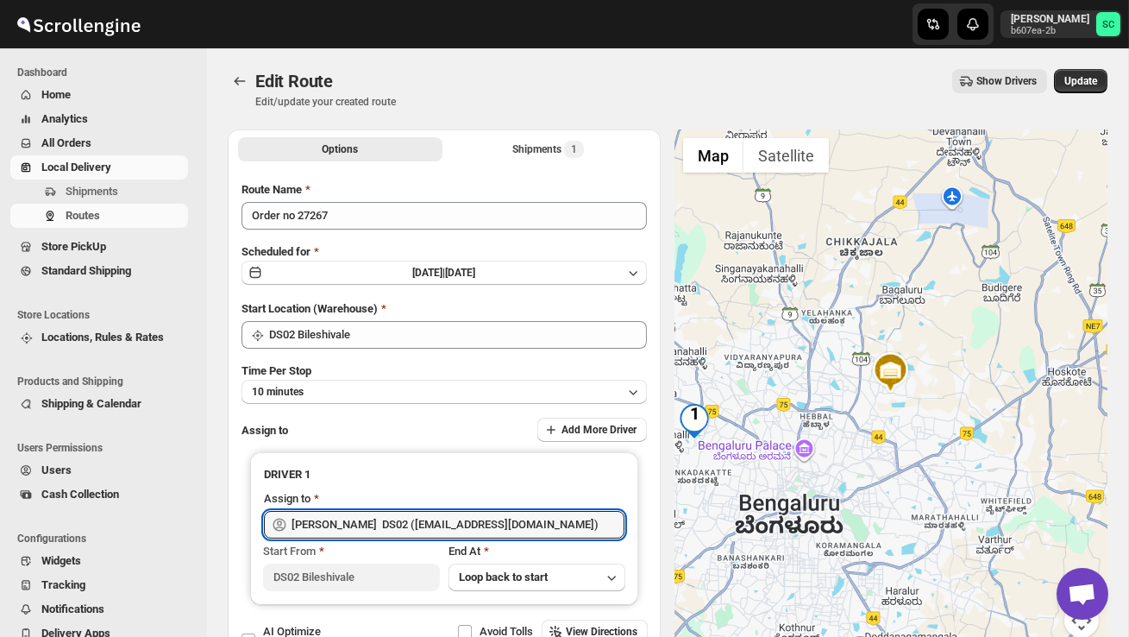
type input "KOUSOR DS02 (xivebi6567@decodewp.com)"
click at [1089, 77] on span "Update" at bounding box center [1080, 81] width 33 height 14
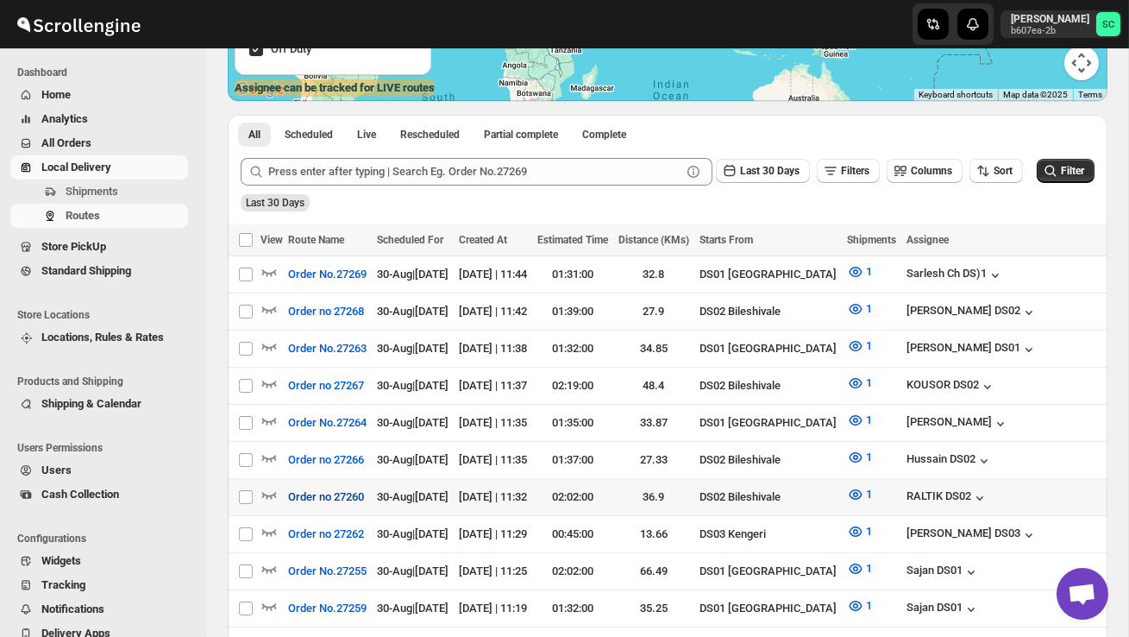
click at [279, 486] on button "Order no 27260" at bounding box center [326, 497] width 97 height 28
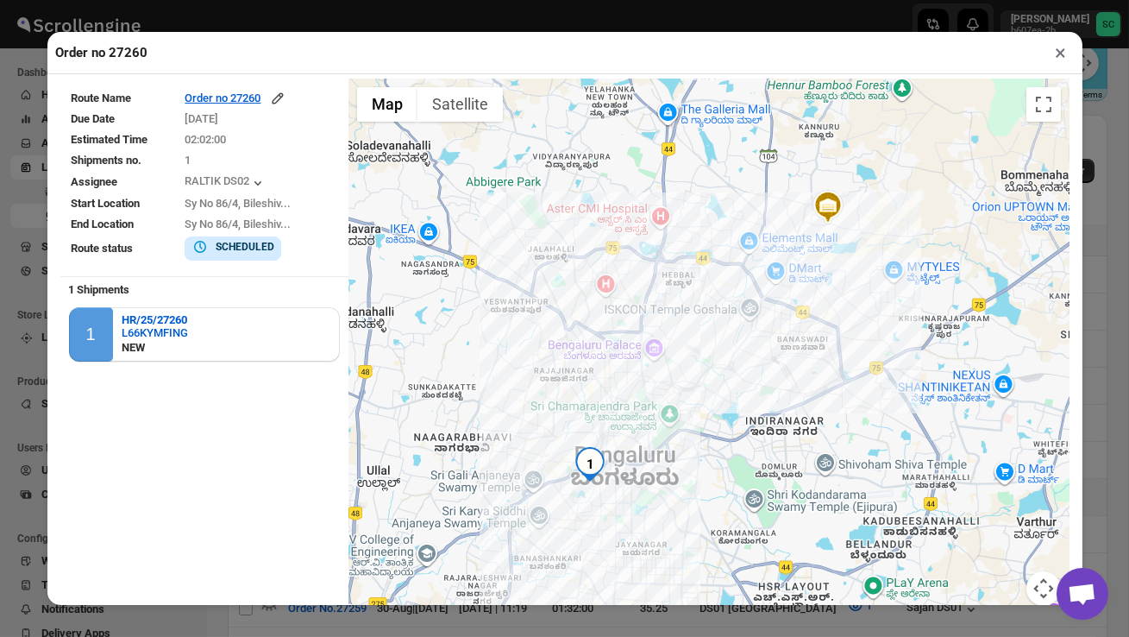
click at [591, 456] on img "1" at bounding box center [590, 464] width 35 height 35
click at [1062, 50] on button "×" at bounding box center [1061, 53] width 25 height 24
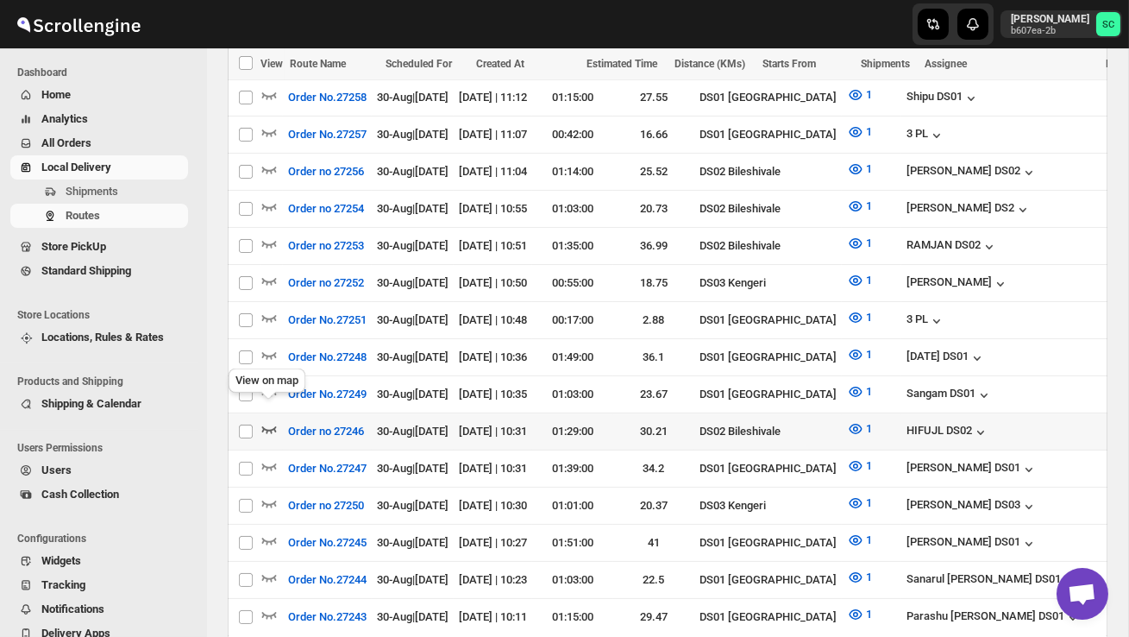
click at [273, 420] on icon "button" at bounding box center [268, 428] width 17 height 17
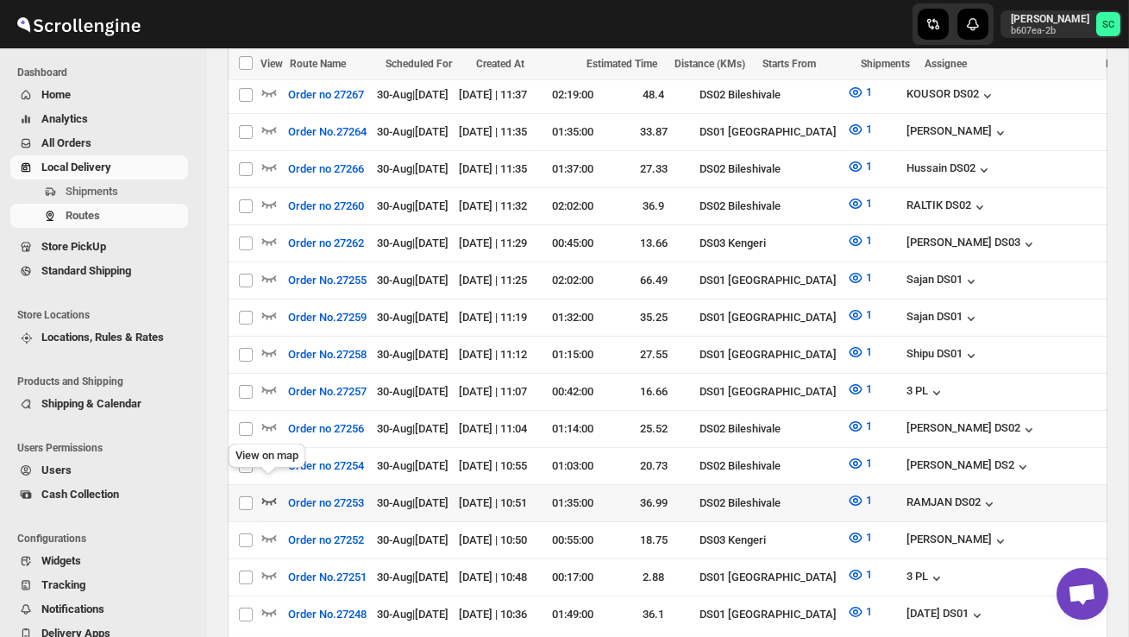
click at [270, 492] on icon "button" at bounding box center [268, 500] width 17 height 17
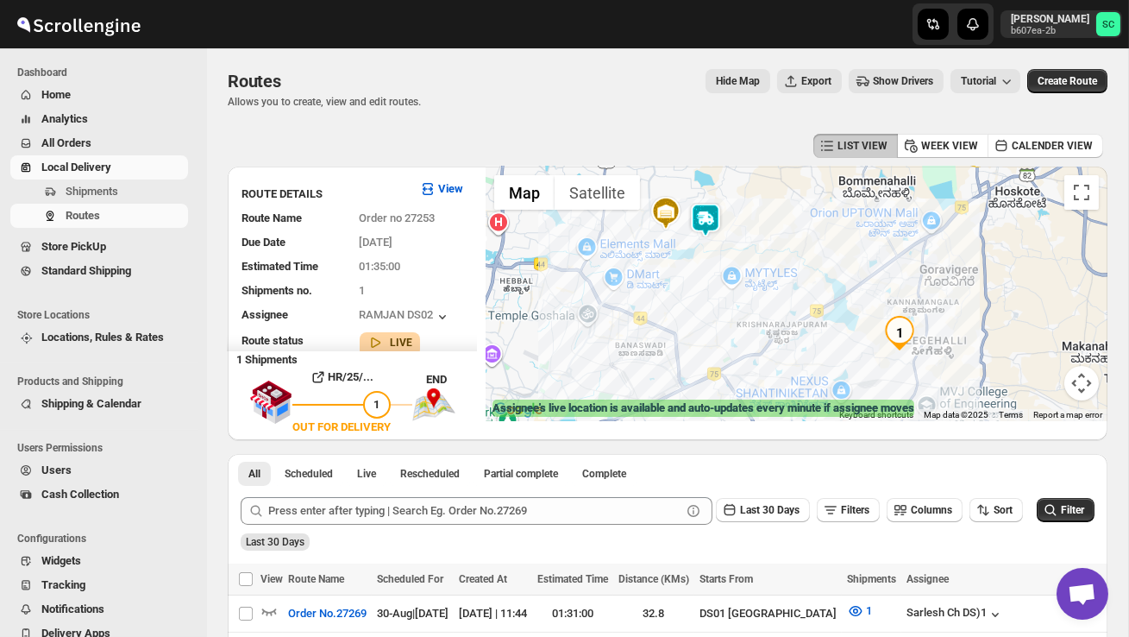
click at [712, 209] on img at bounding box center [705, 220] width 35 height 35
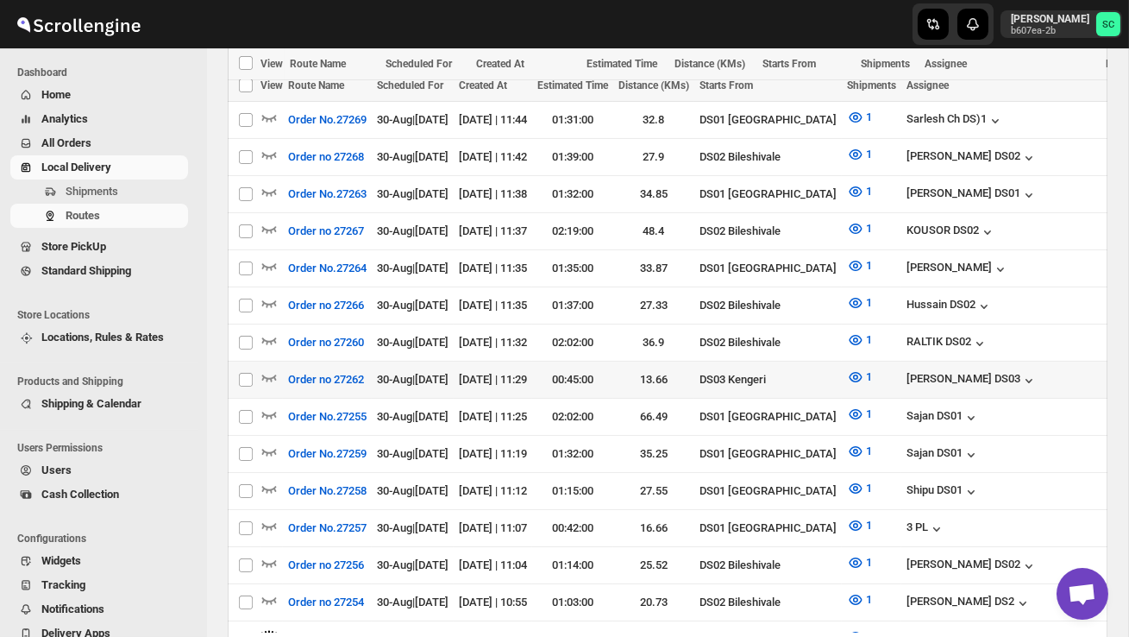
scroll to position [621, 0]
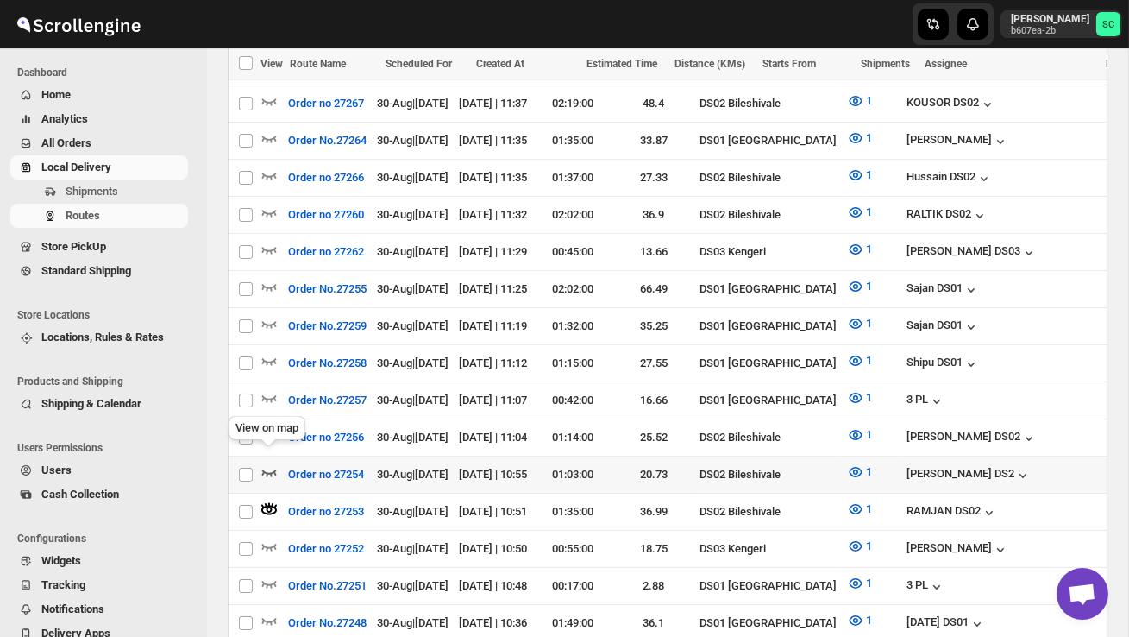
click at [272, 463] on icon "button" at bounding box center [268, 471] width 17 height 17
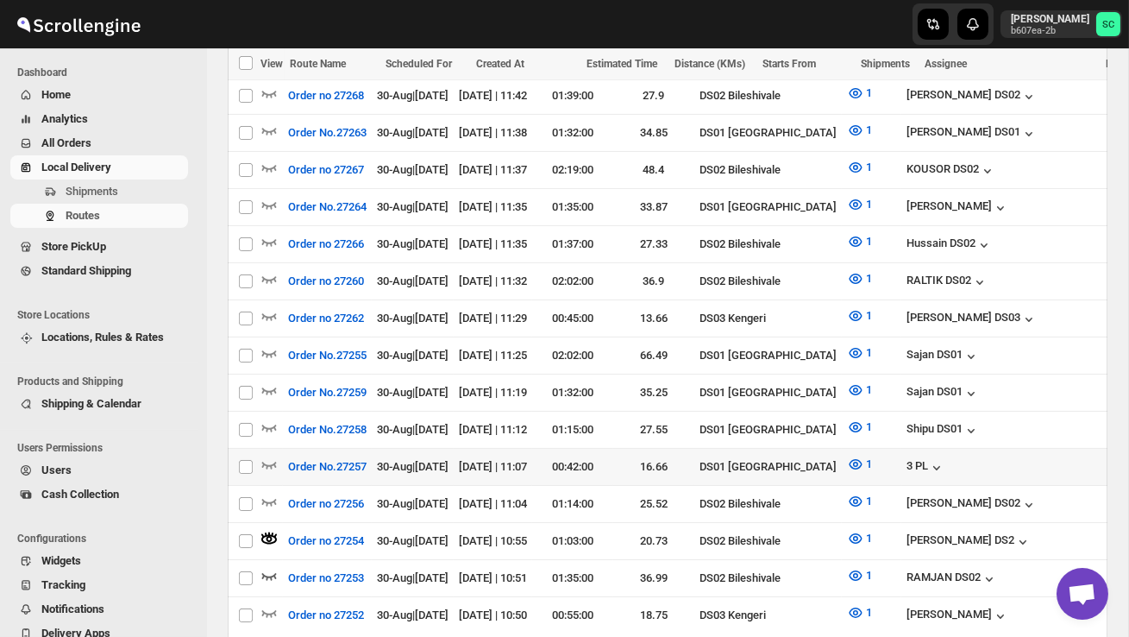
scroll to position [556, 0]
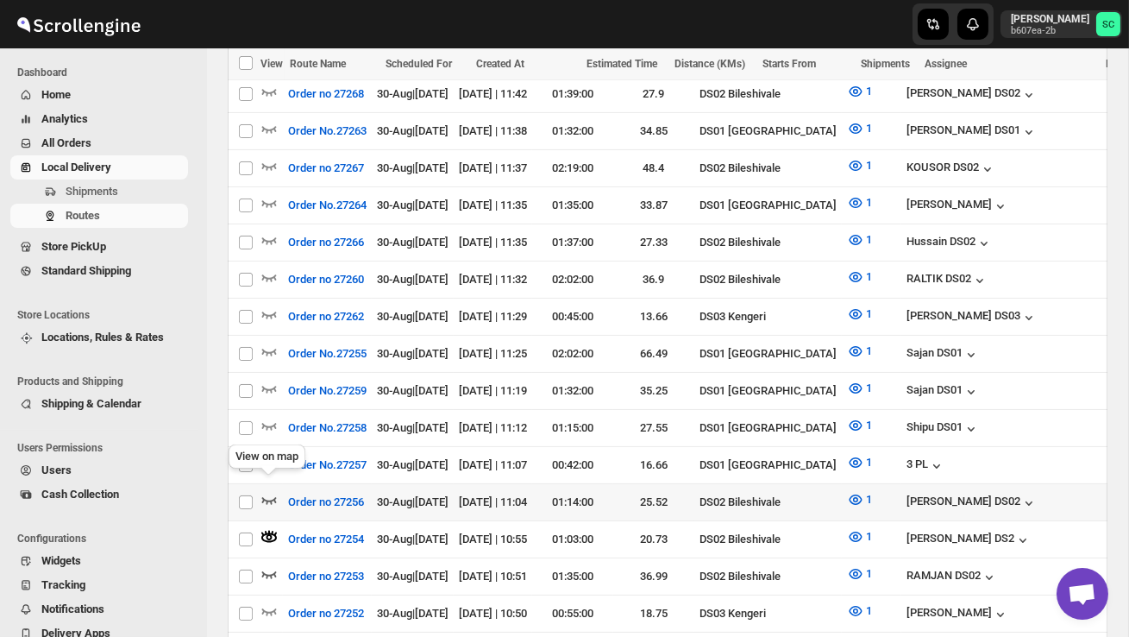
click at [276, 491] on icon "button" at bounding box center [268, 499] width 17 height 17
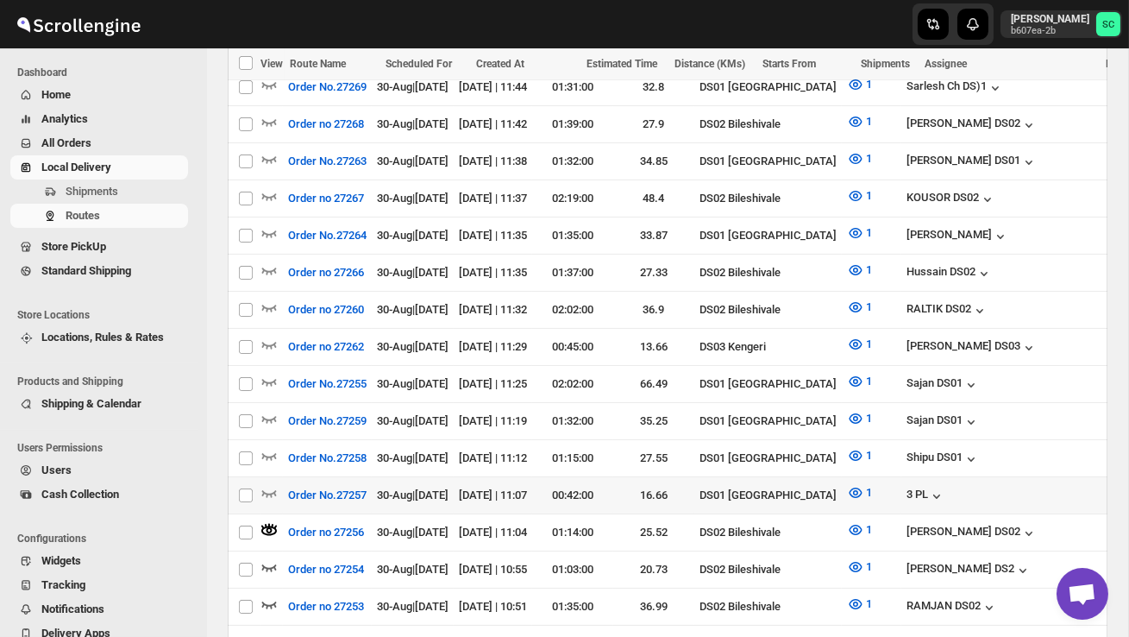
scroll to position [528, 0]
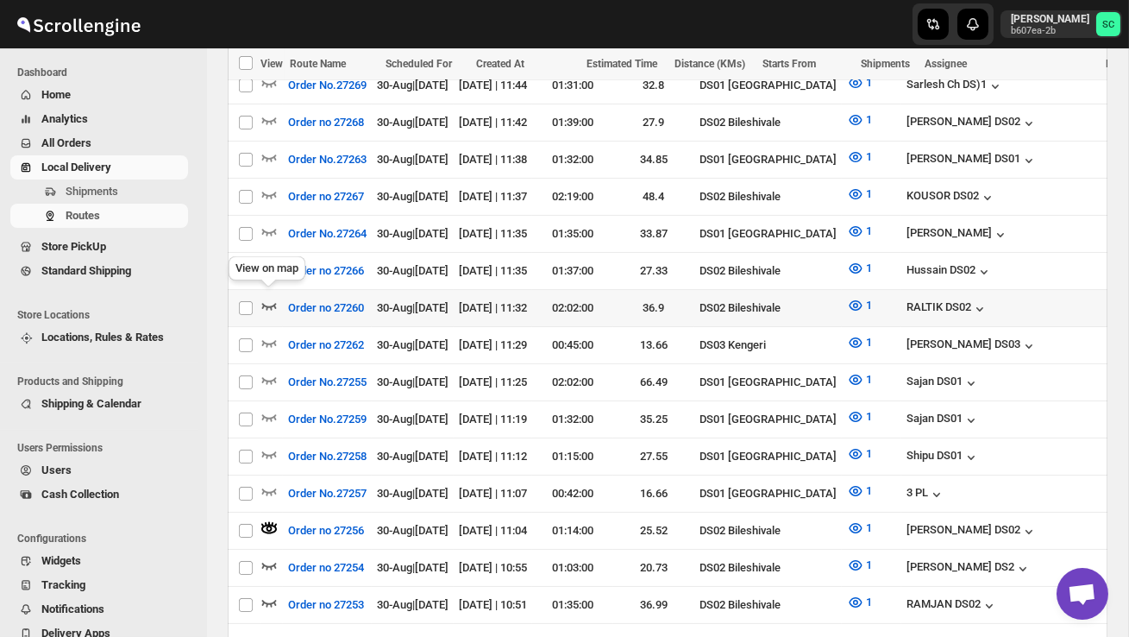
click at [267, 298] on icon "button" at bounding box center [268, 305] width 17 height 17
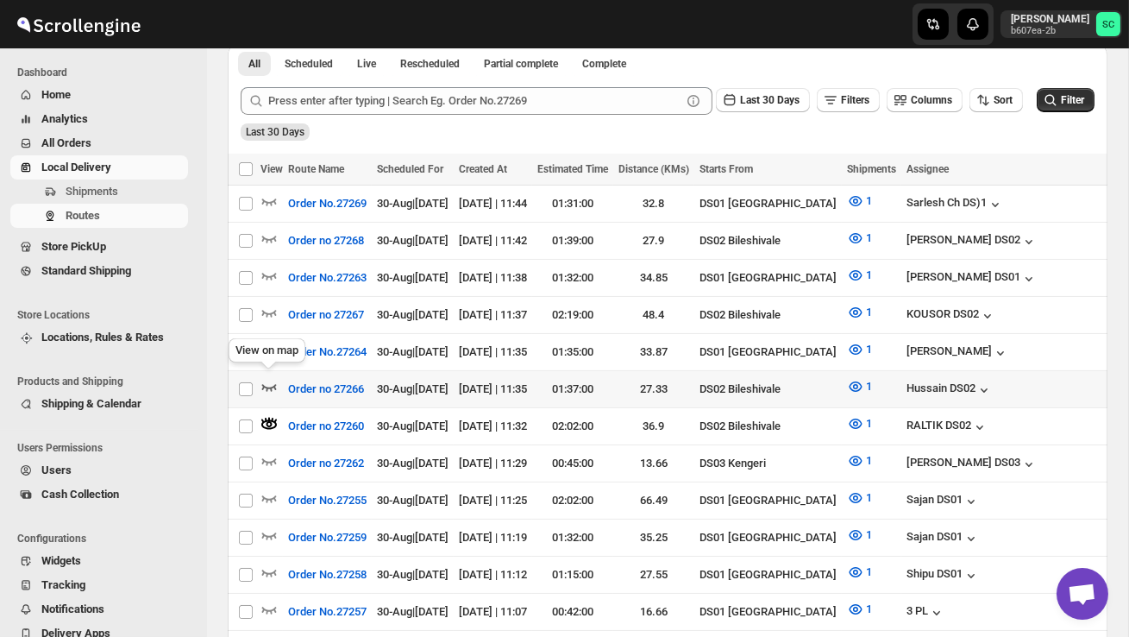
click at [266, 378] on icon "button" at bounding box center [268, 386] width 17 height 17
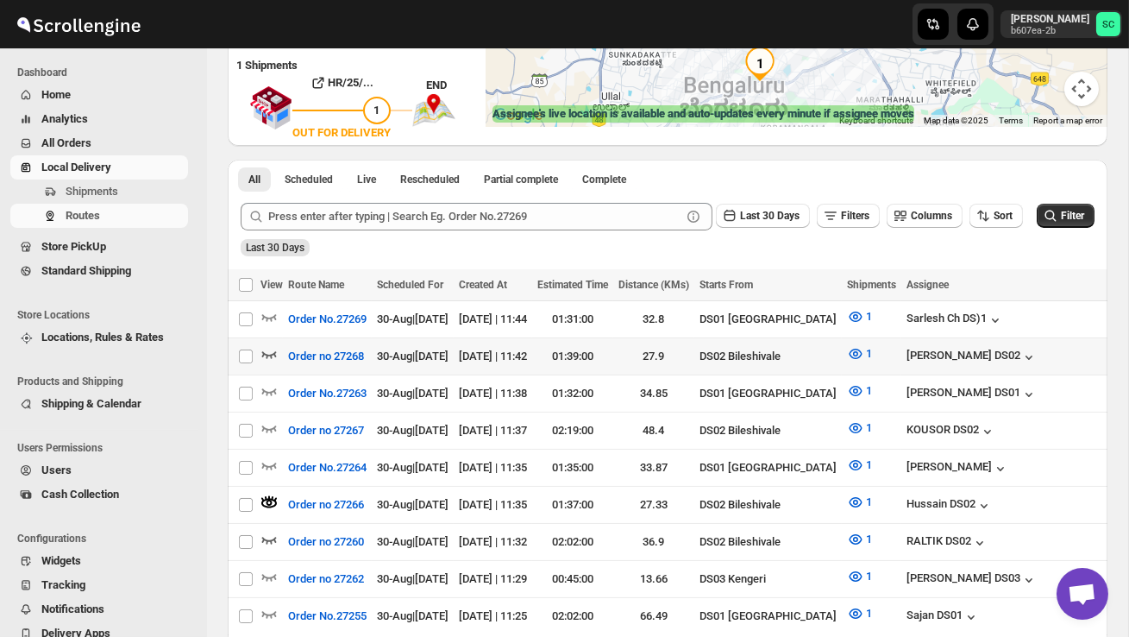
click at [273, 353] on icon "button" at bounding box center [268, 353] width 17 height 17
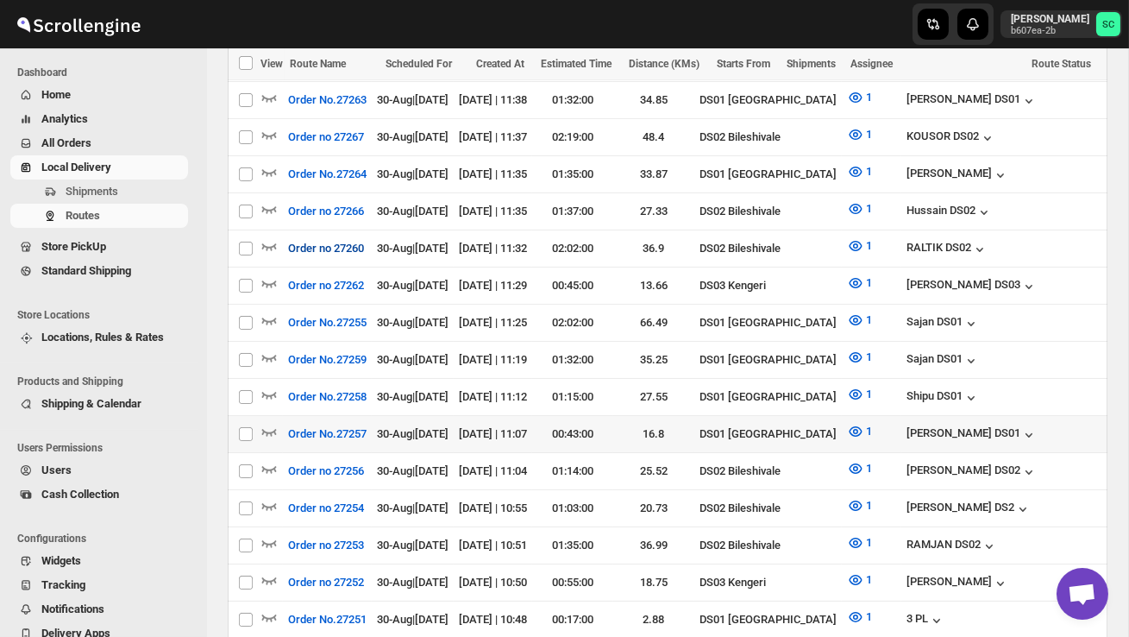
scroll to position [570, 0]
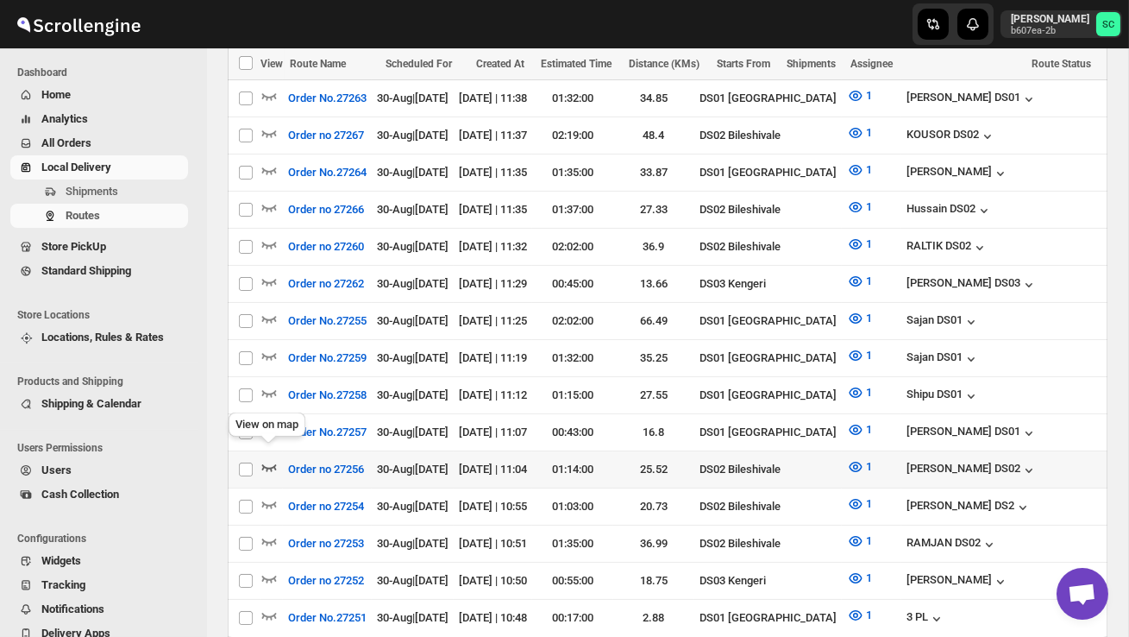
click at [268, 458] on icon "button" at bounding box center [268, 466] width 17 height 17
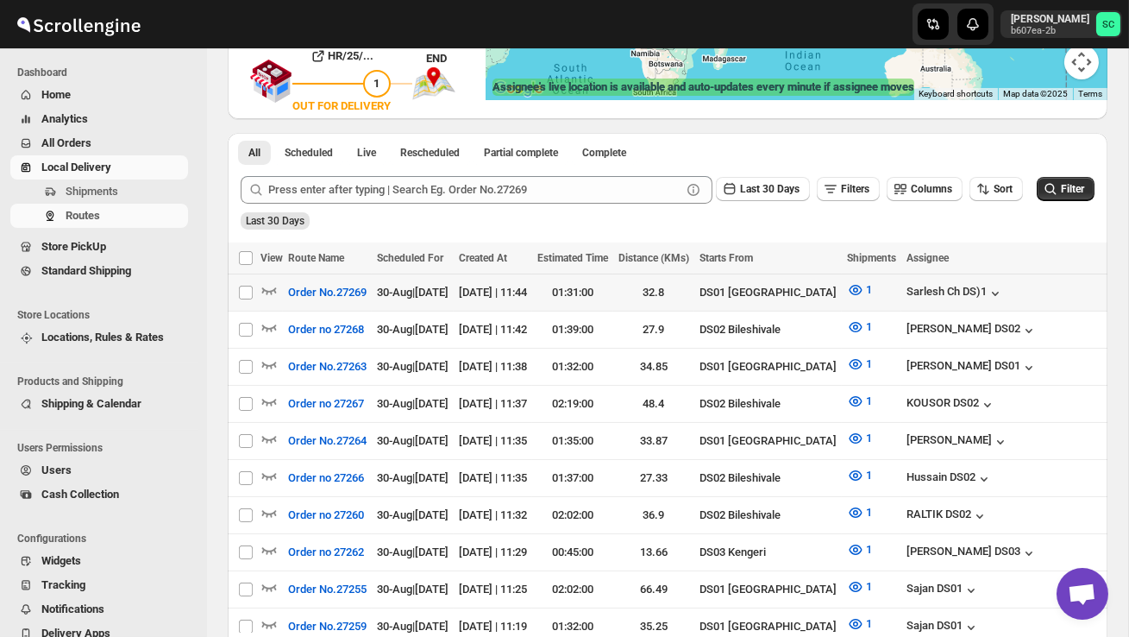
scroll to position [0, 0]
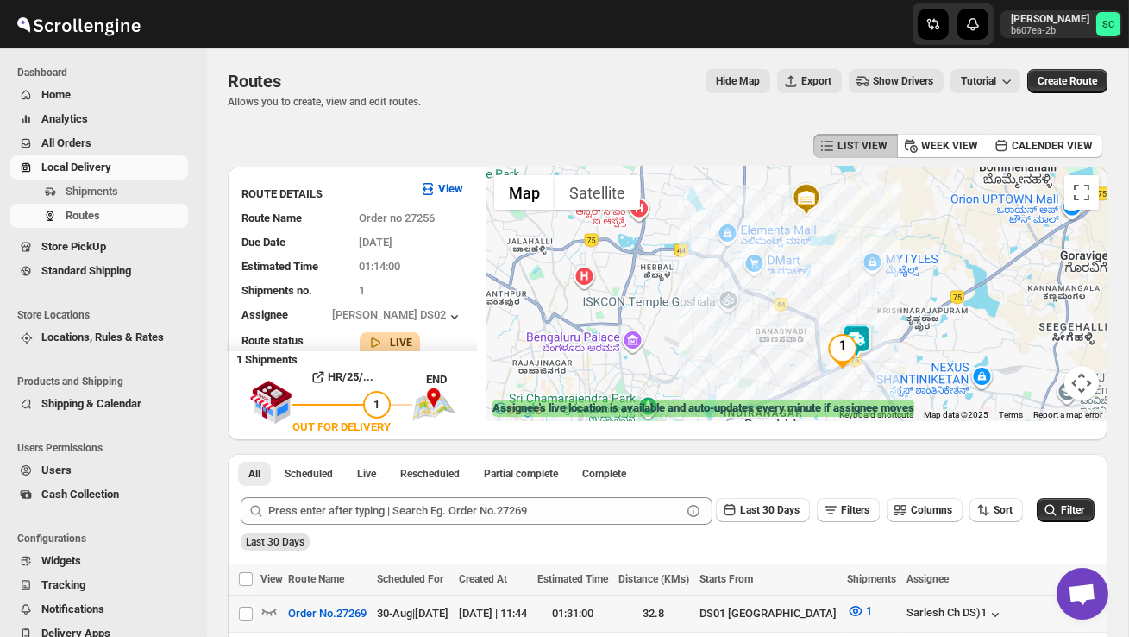
click at [865, 330] on img at bounding box center [856, 340] width 35 height 35
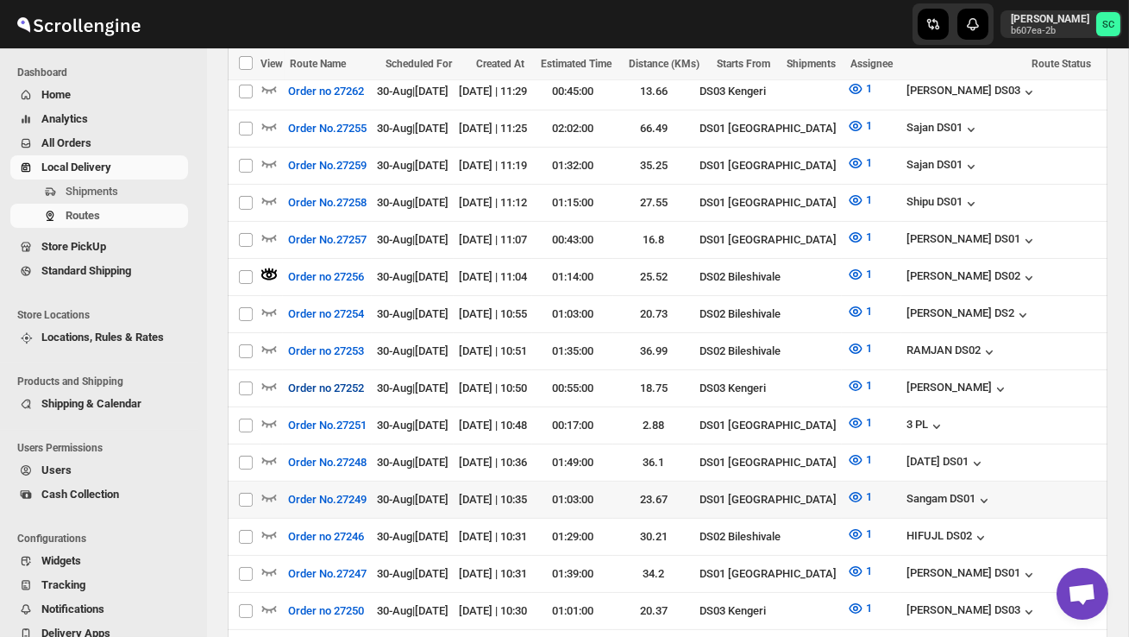
scroll to position [786, 0]
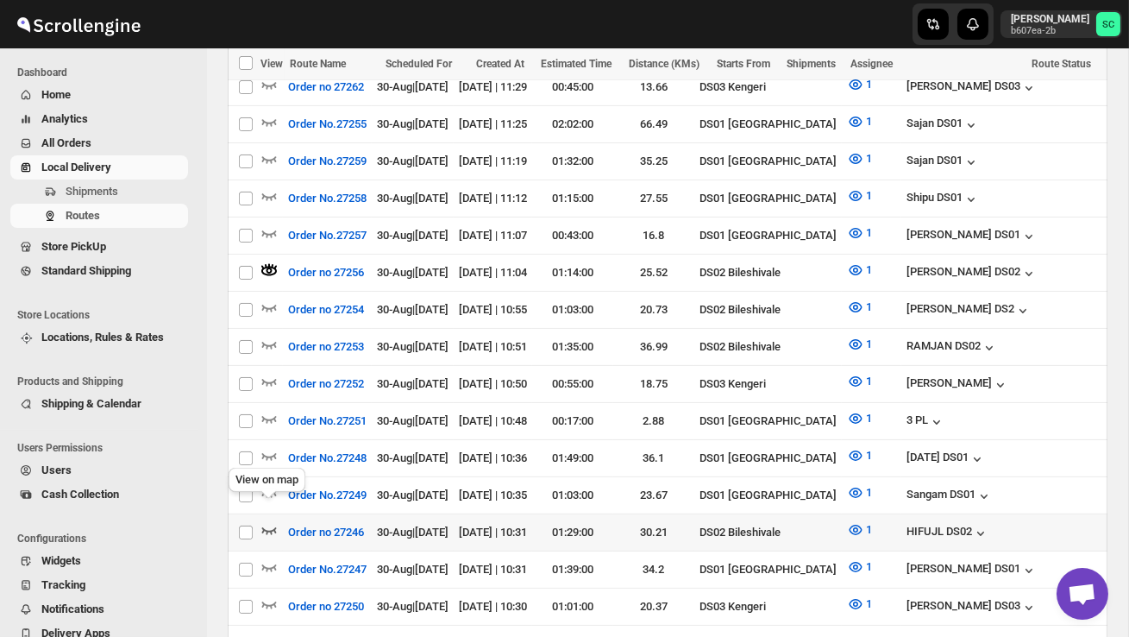
click at [273, 527] on icon "button" at bounding box center [269, 530] width 15 height 7
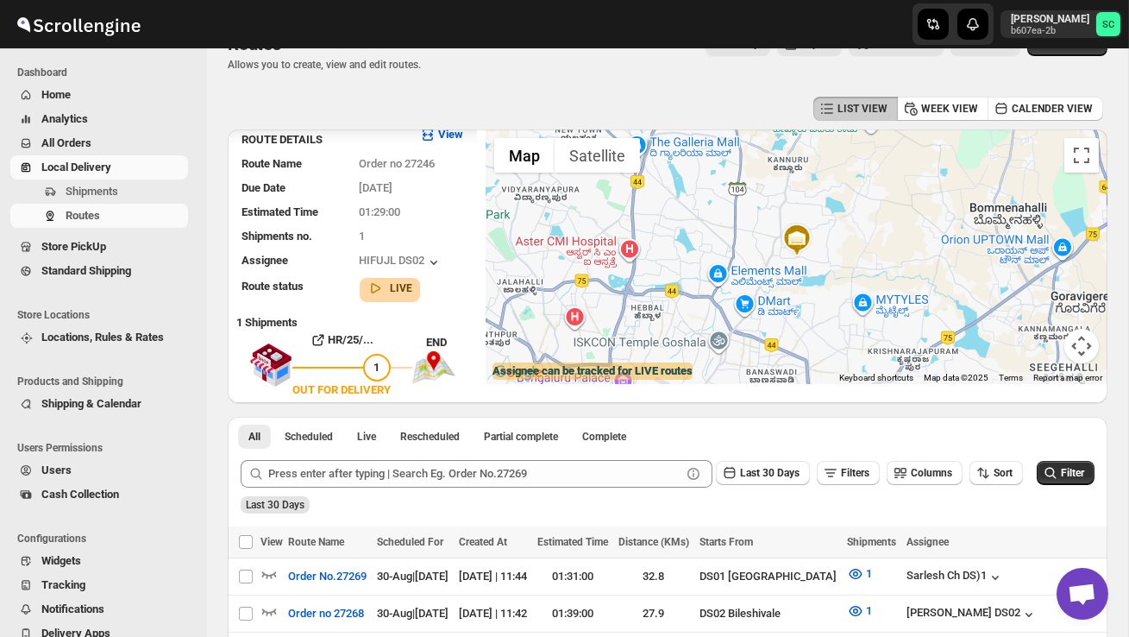
scroll to position [0, 0]
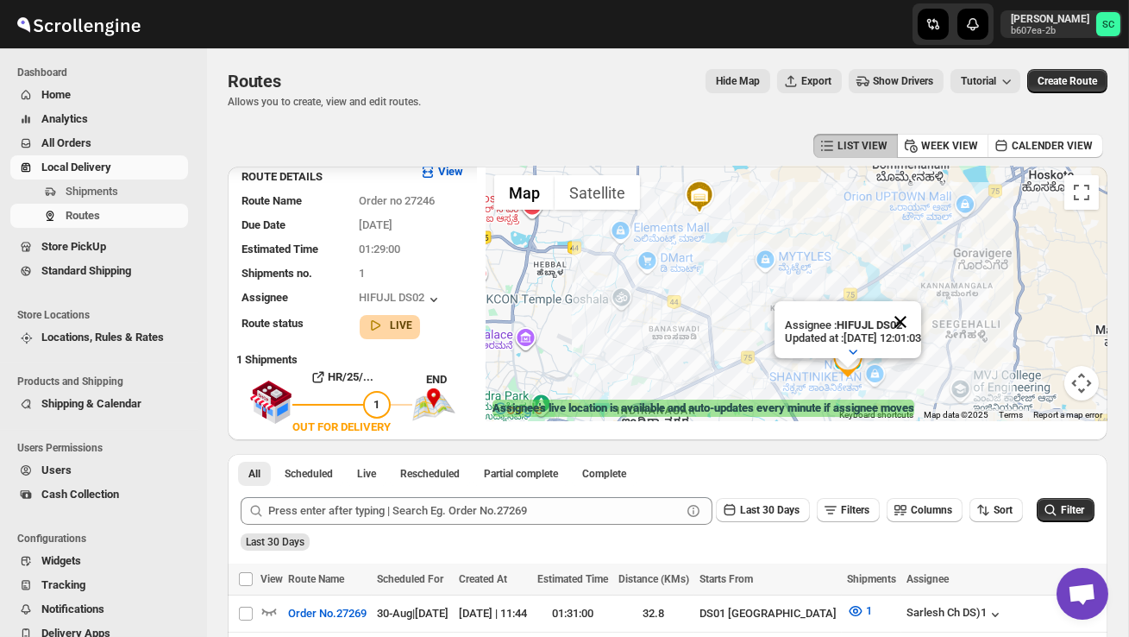
click at [921, 323] on button "Close" at bounding box center [900, 321] width 41 height 41
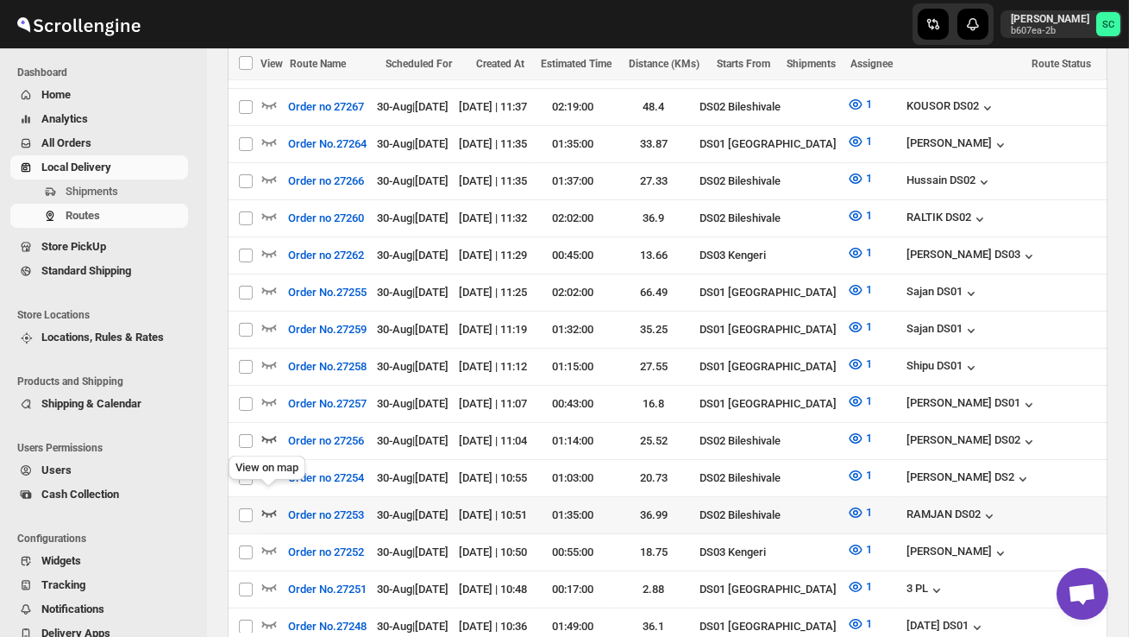
click at [273, 504] on icon "button" at bounding box center [268, 512] width 17 height 17
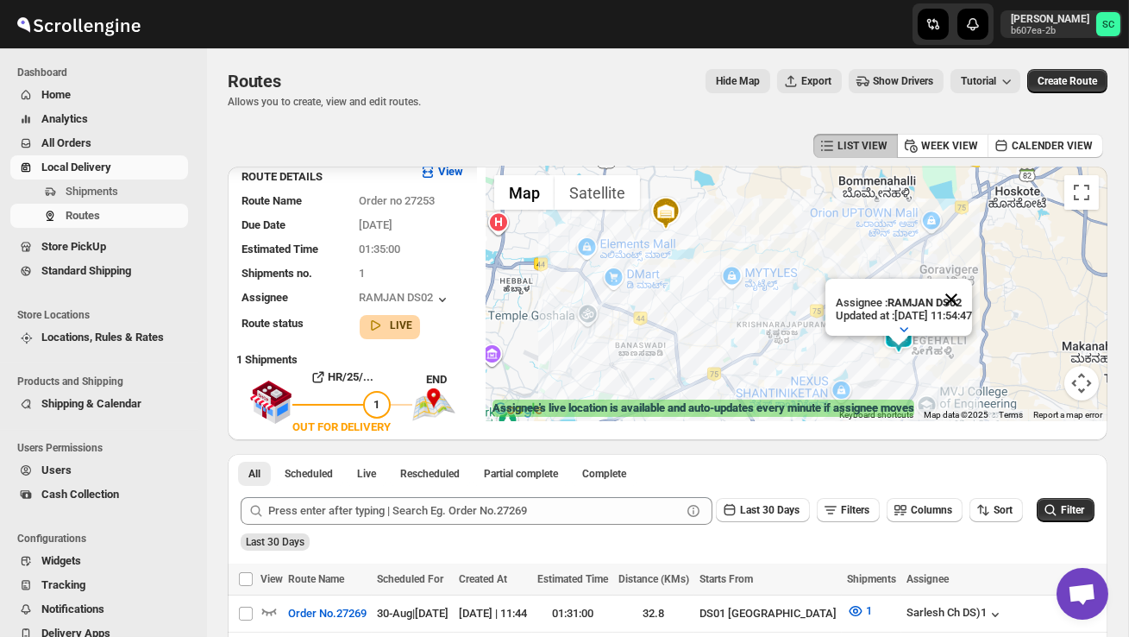
click at [972, 295] on button "Close" at bounding box center [951, 299] width 41 height 41
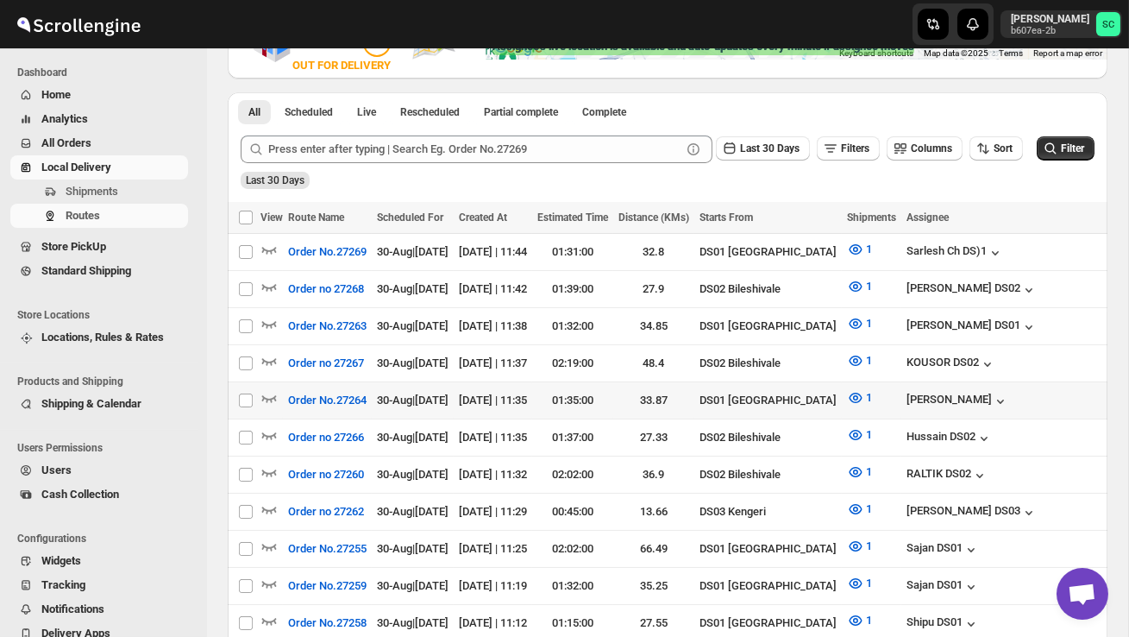
scroll to position [0, 60]
click at [268, 356] on icon "button" at bounding box center [268, 360] width 17 height 17
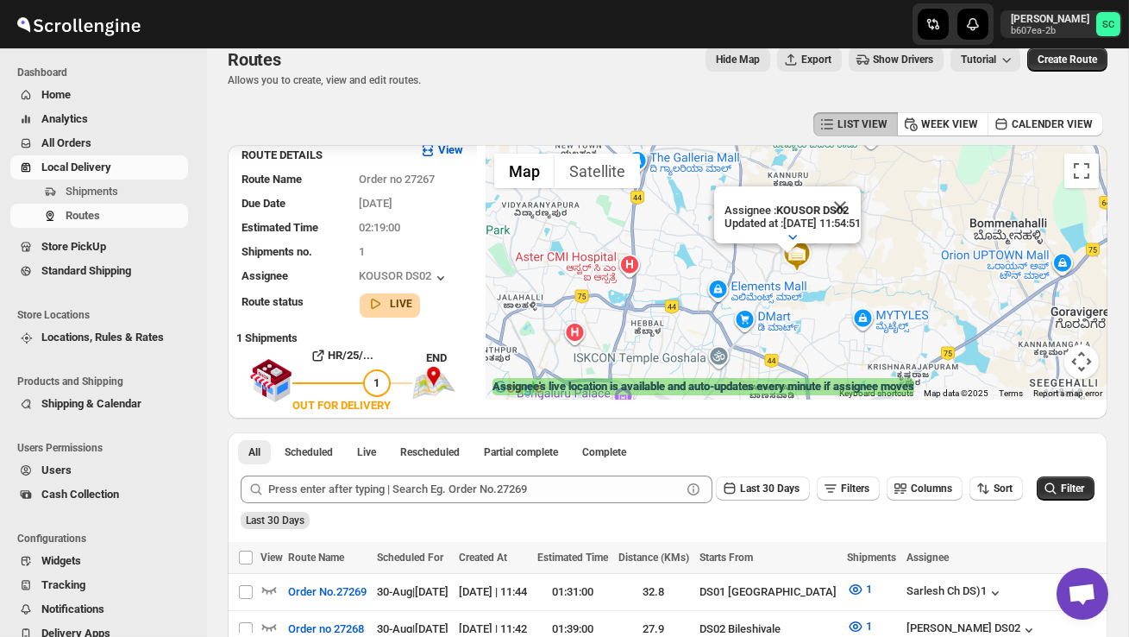
scroll to position [0, 0]
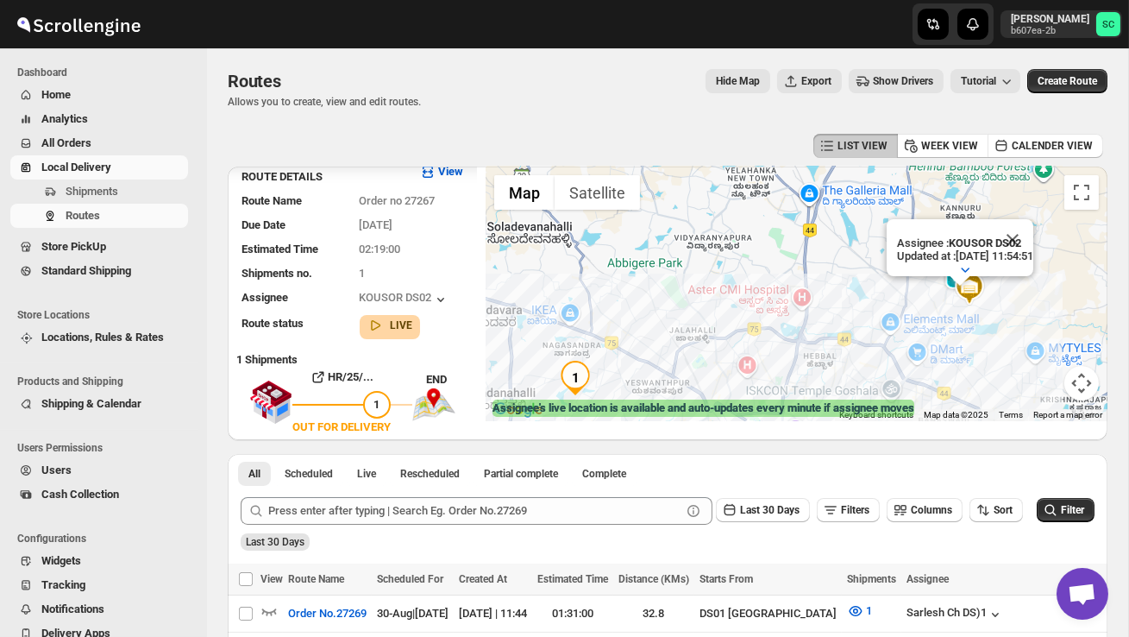
click at [974, 334] on div "Assignee : KOUSOR DS02 Updated at : 30/08/2025, 11:54:51 Duty mode Enabled Batt…" at bounding box center [797, 293] width 622 height 254
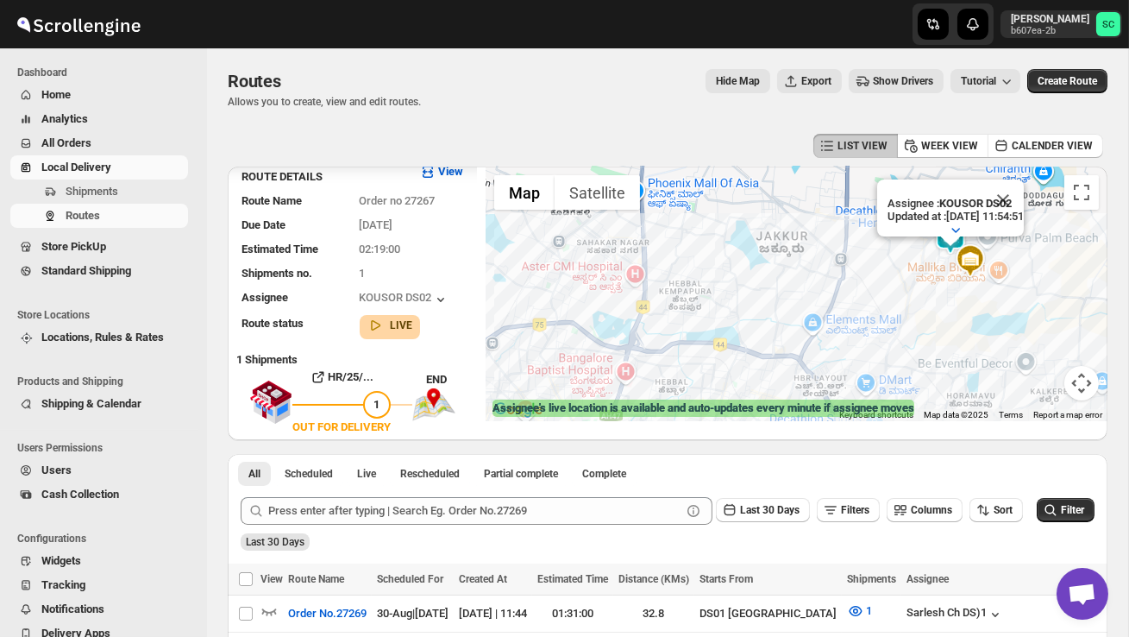
click at [1001, 318] on div "Assignee : KOUSOR DS02 Updated at : 30/08/2025, 11:54:51 Duty mode Enabled Batt…" at bounding box center [797, 293] width 622 height 254
click at [1000, 318] on div "Assignee : KOUSOR DS02 Updated at : 30/08/2025, 11:54:51 Duty mode Enabled Batt…" at bounding box center [797, 293] width 622 height 254
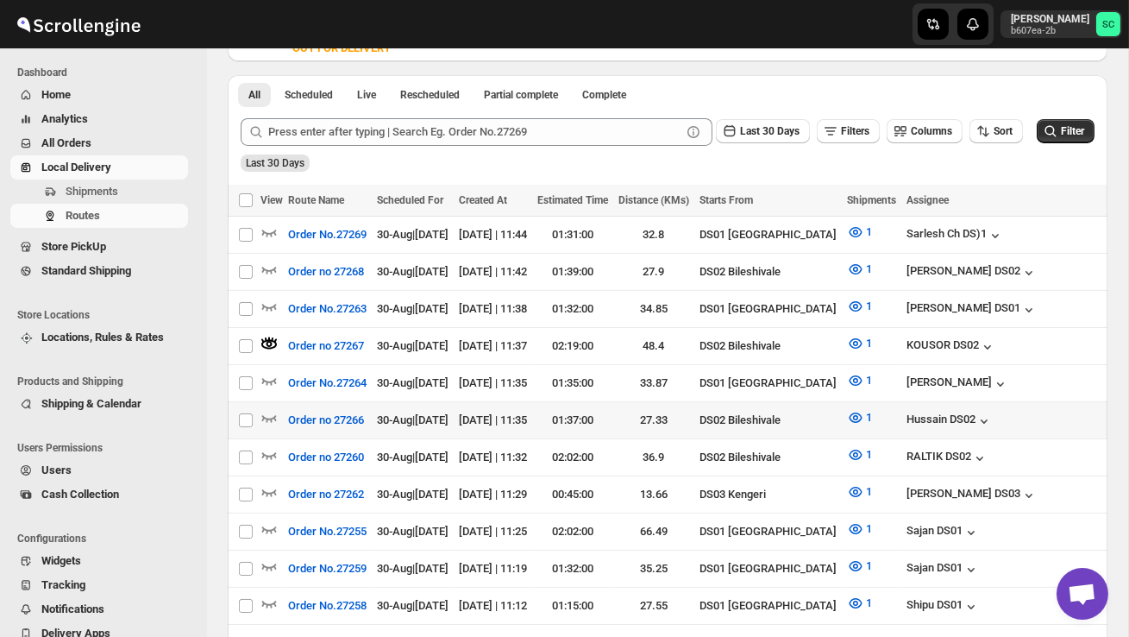
scroll to position [383, 0]
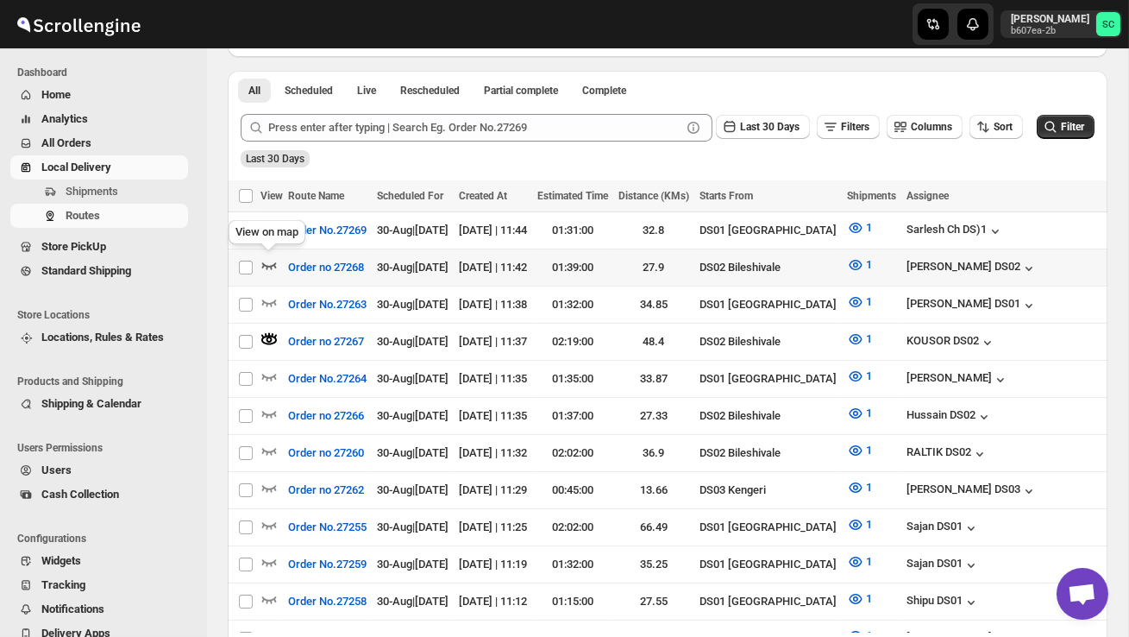
click at [267, 260] on icon "button" at bounding box center [268, 264] width 17 height 17
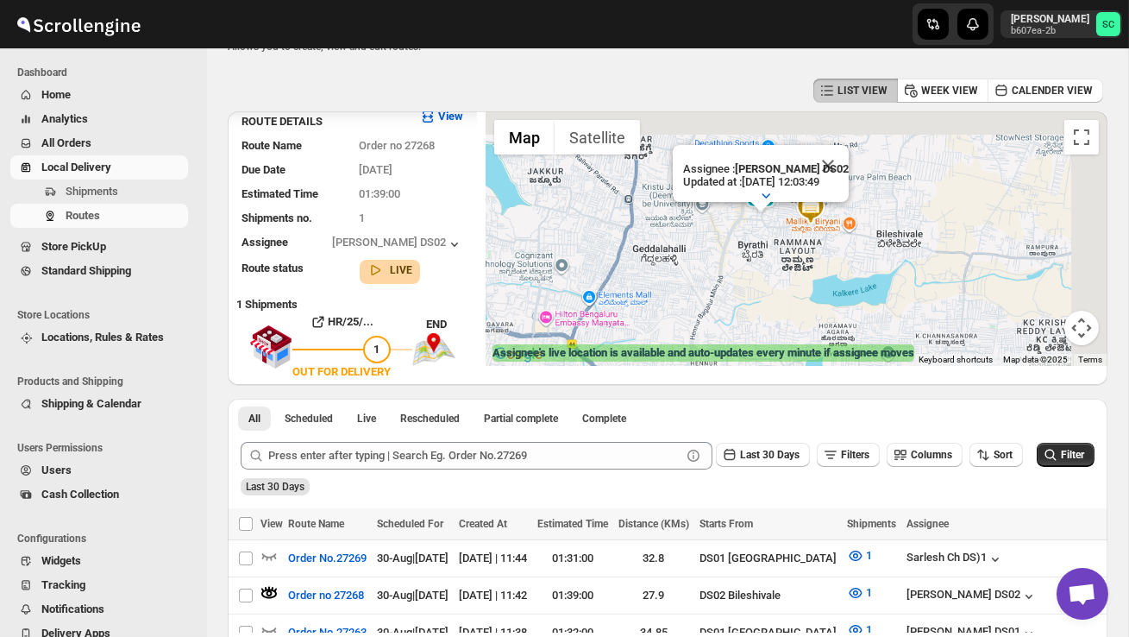
scroll to position [47, 0]
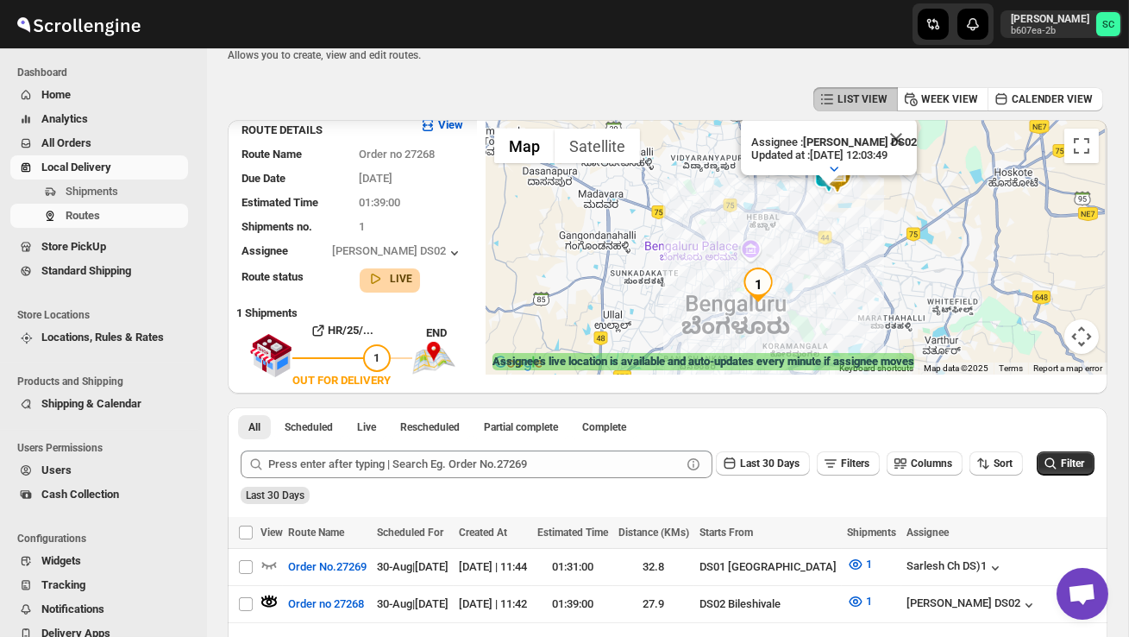
click at [848, 237] on div "Assignee : SANJIB DS02 Updated at : 30/08/2025, 12:03:49 Duty mode Enabled Batt…" at bounding box center [797, 247] width 622 height 254
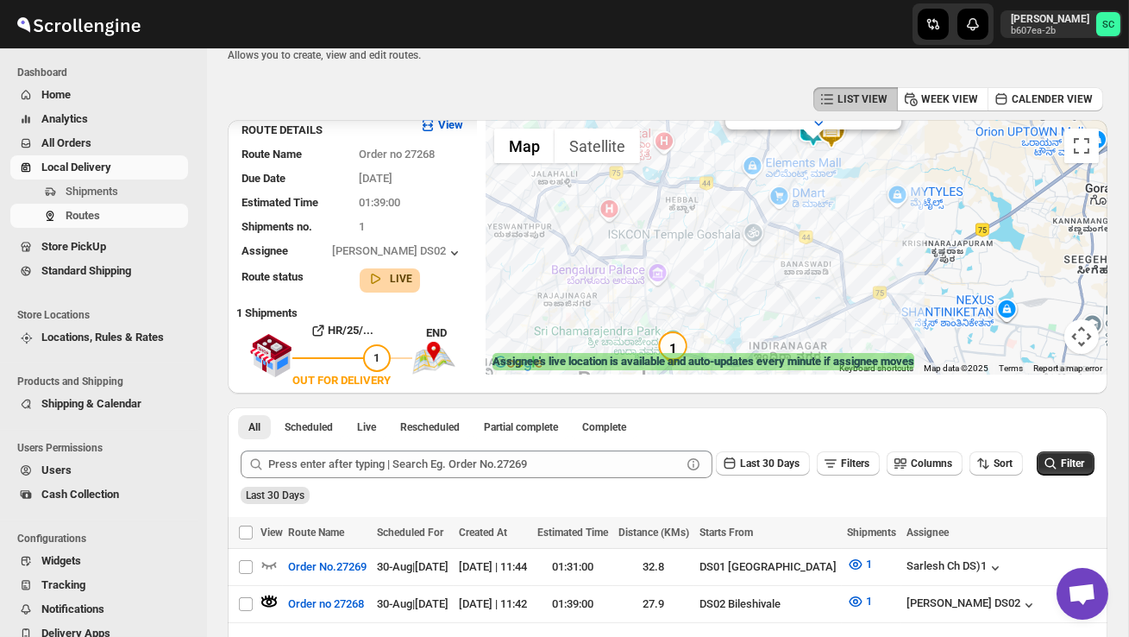
click at [844, 211] on div "Assignee : SANJIB DS02 Updated at : 30/08/2025, 12:03:49 Duty mode Enabled Batt…" at bounding box center [797, 247] width 622 height 254
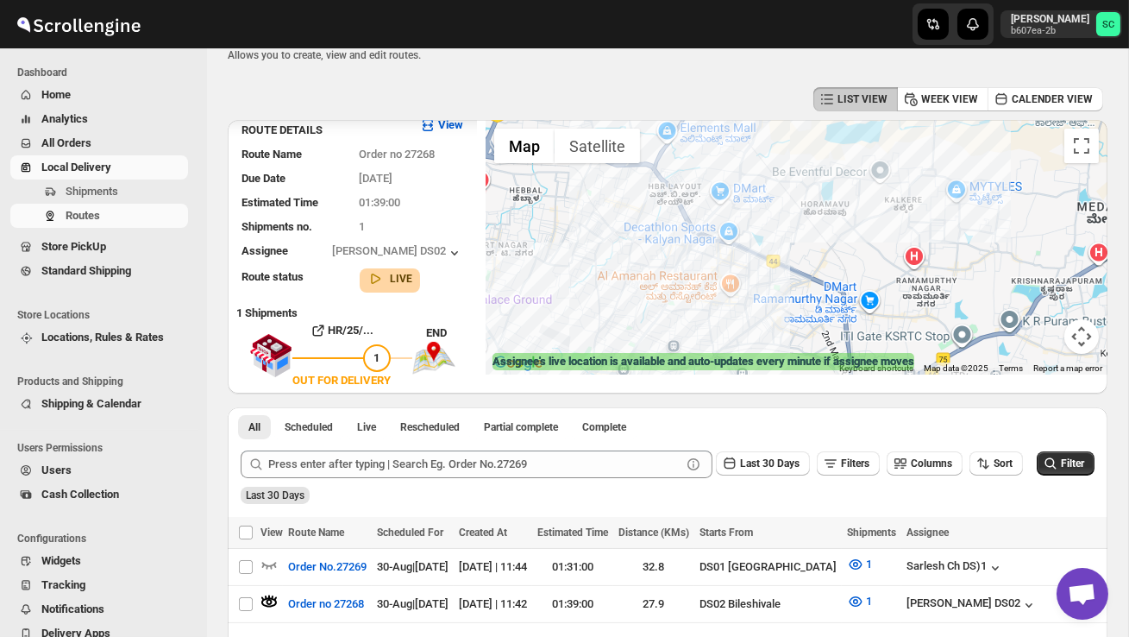
drag, startPoint x: 834, startPoint y: 187, endPoint x: 844, endPoint y: 272, distance: 85.1
click at [843, 271] on div "Assignee : SANJIB DS02 Updated at : 30/08/2025, 12:03:49 Duty mode Enabled Batt…" at bounding box center [797, 247] width 622 height 254
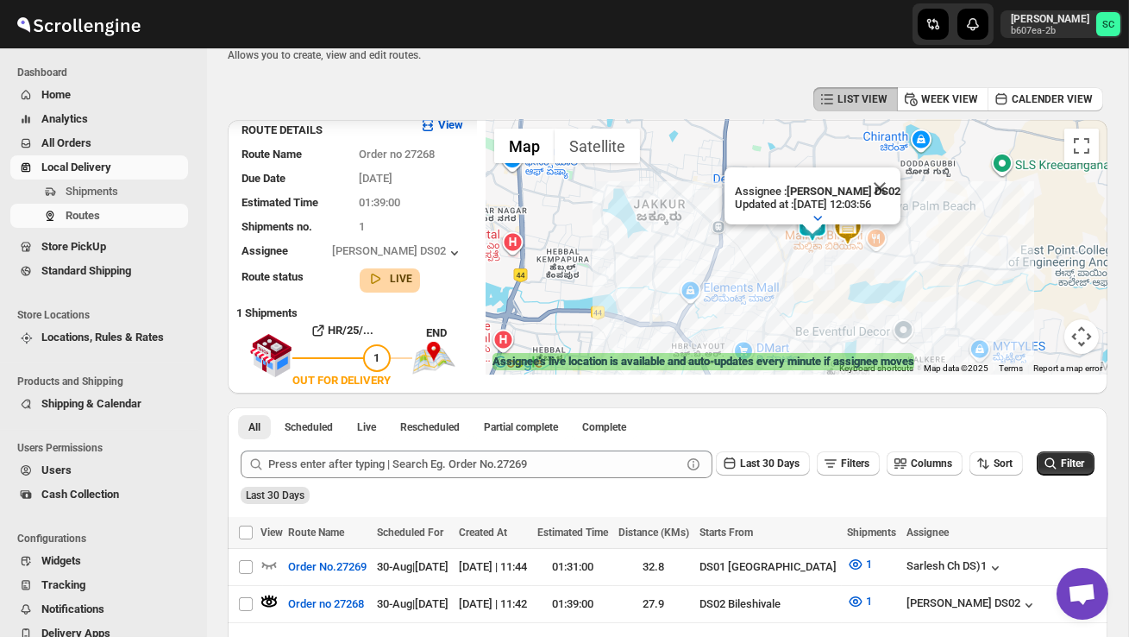
drag, startPoint x: 836, startPoint y: 224, endPoint x: 850, endPoint y: 277, distance: 54.6
click at [850, 279] on div "Assignee : SANJIB DS02 Updated at : 30/08/2025, 12:03:56 Duty mode Enabled Batt…" at bounding box center [797, 247] width 622 height 254
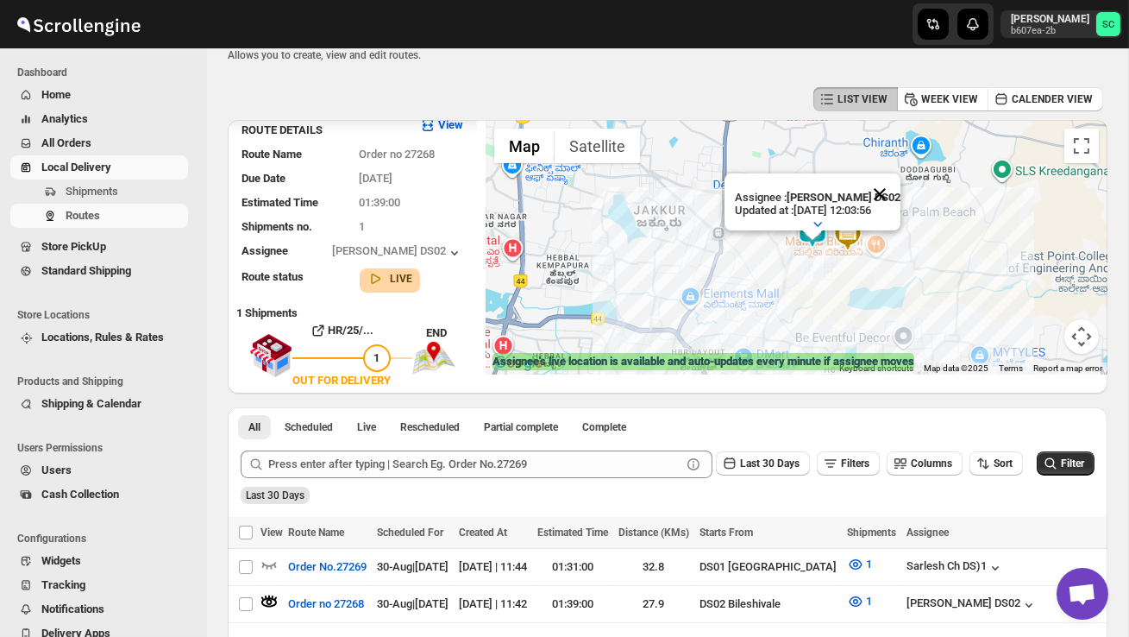
click at [894, 193] on button "Close" at bounding box center [879, 193] width 41 height 41
click at [841, 286] on div at bounding box center [797, 247] width 622 height 254
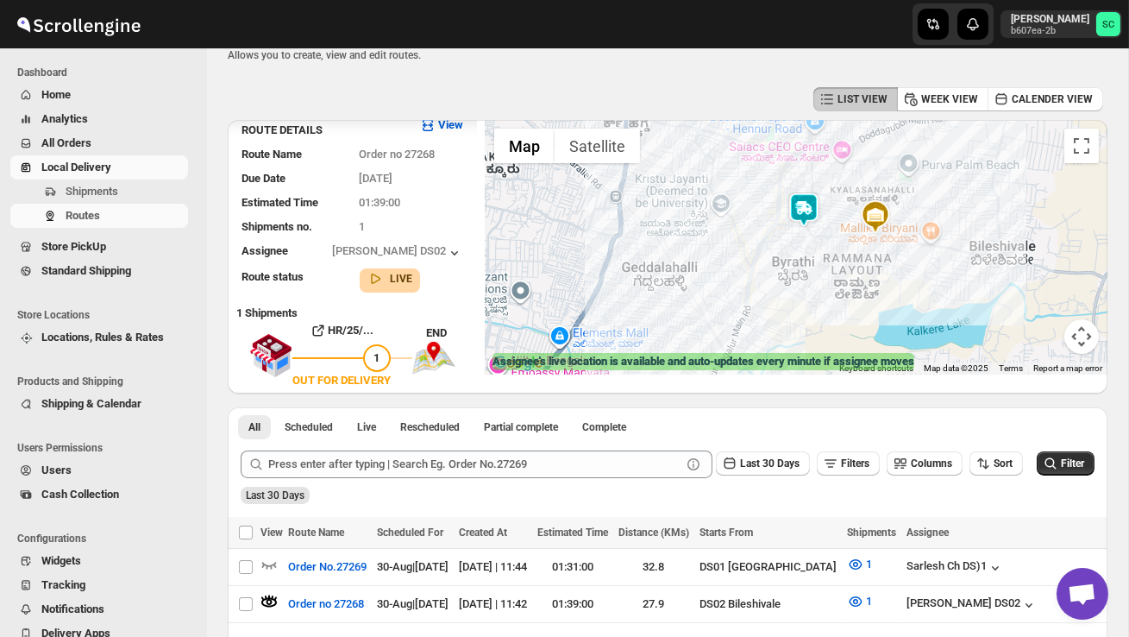
drag, startPoint x: 809, startPoint y: 279, endPoint x: 826, endPoint y: 301, distance: 28.3
click at [825, 301] on div at bounding box center [797, 247] width 622 height 254
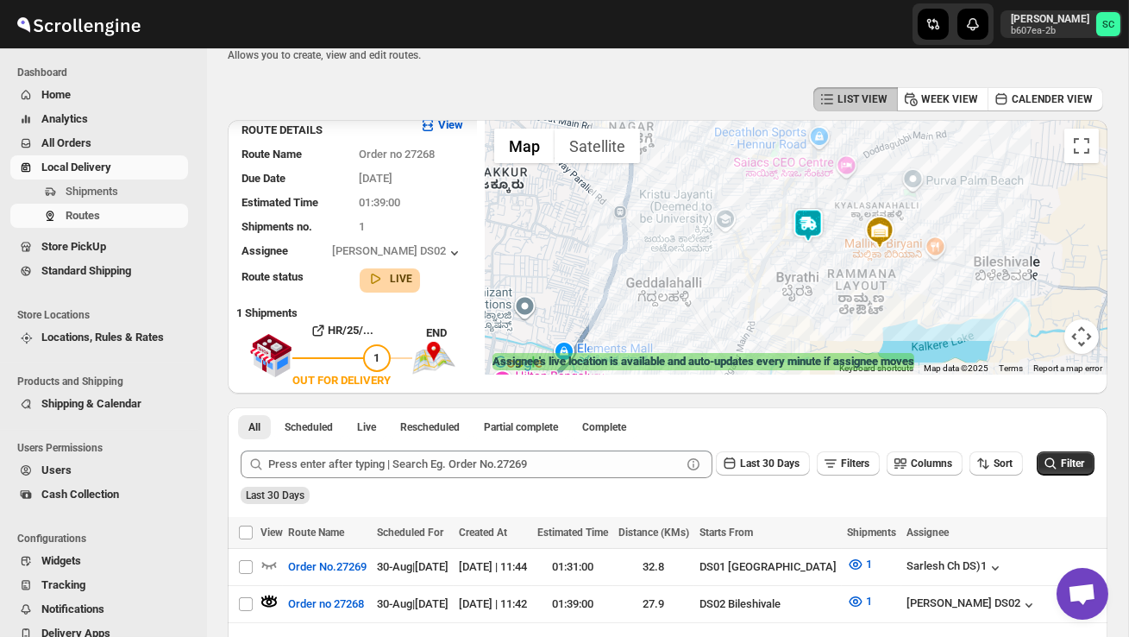
drag, startPoint x: 825, startPoint y: 254, endPoint x: 831, endPoint y: 286, distance: 32.5
click at [831, 286] on div at bounding box center [797, 247] width 622 height 254
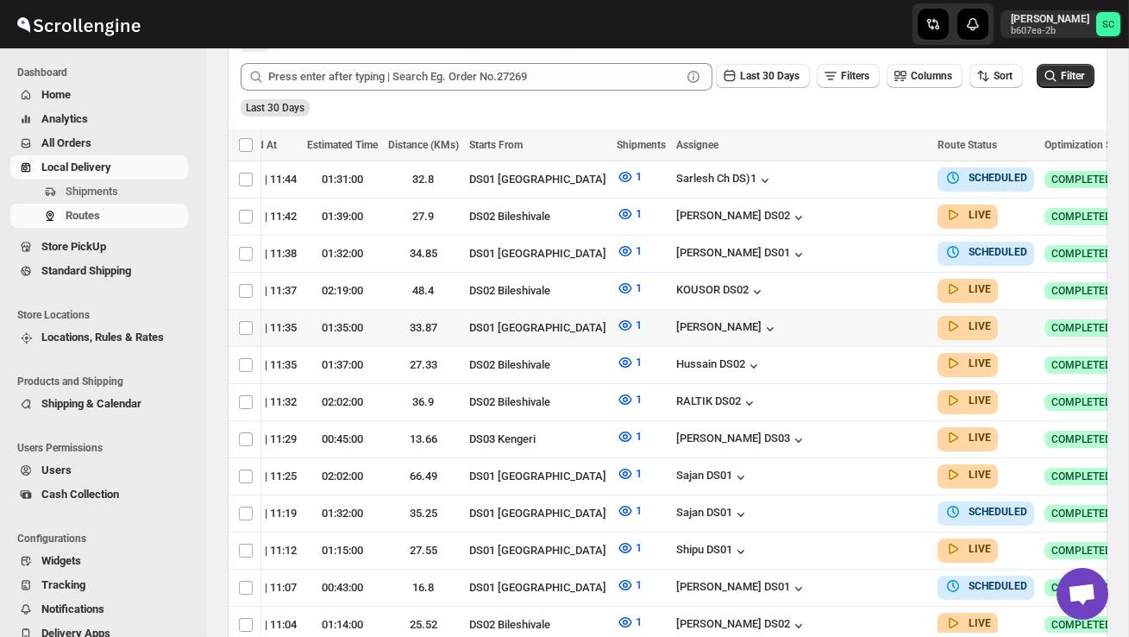
scroll to position [425, 0]
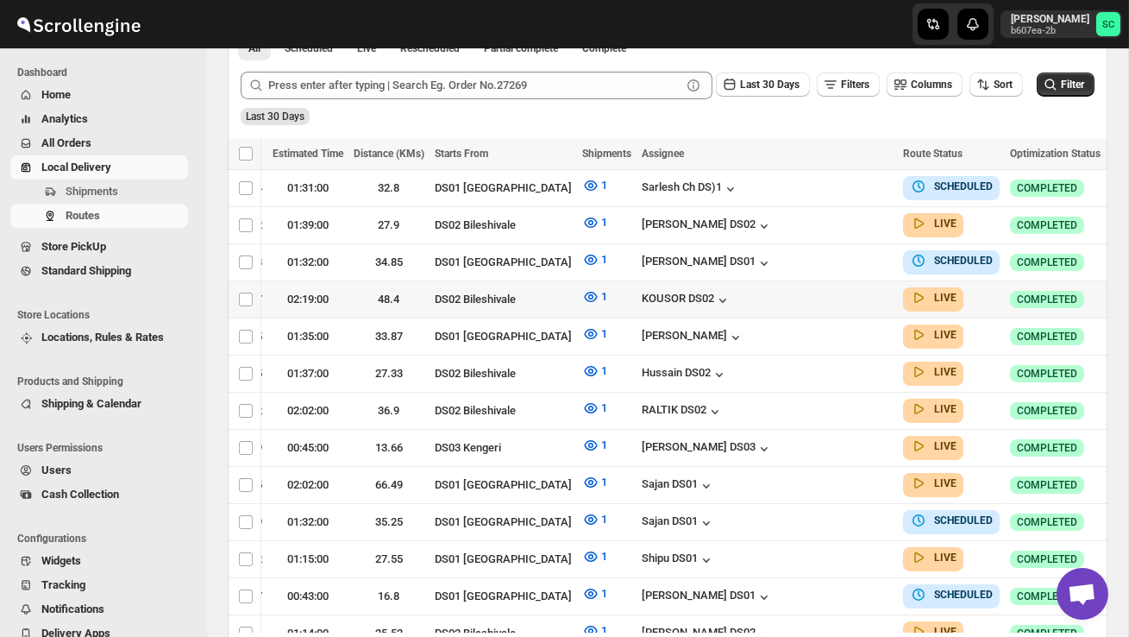
click at [1114, 293] on icon "button" at bounding box center [1122, 298] width 17 height 17
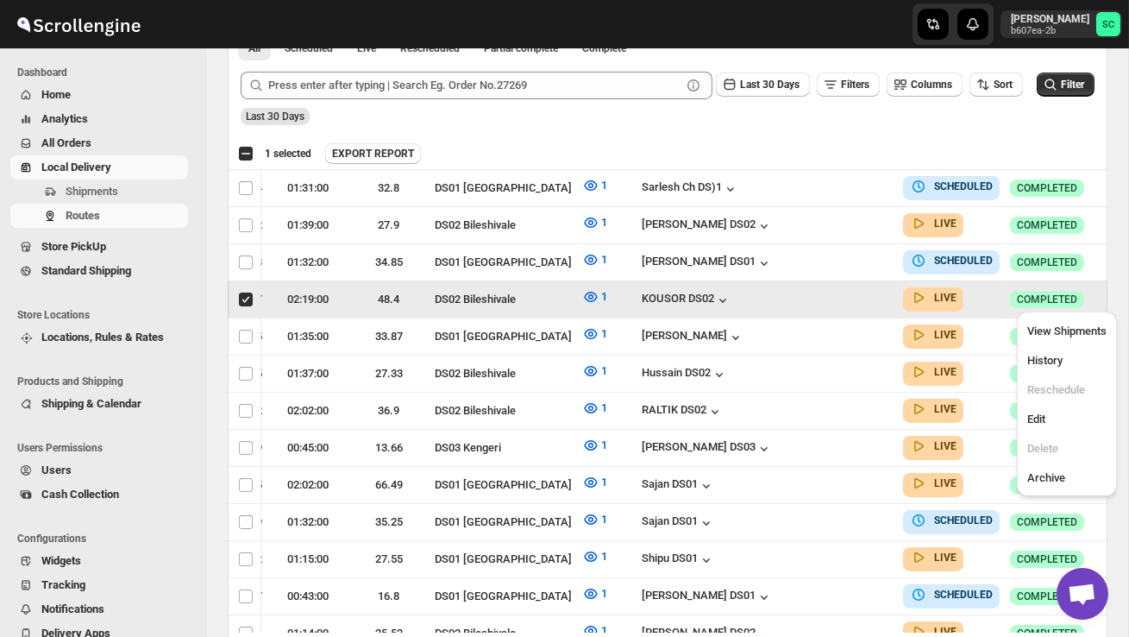
scroll to position [0, 1]
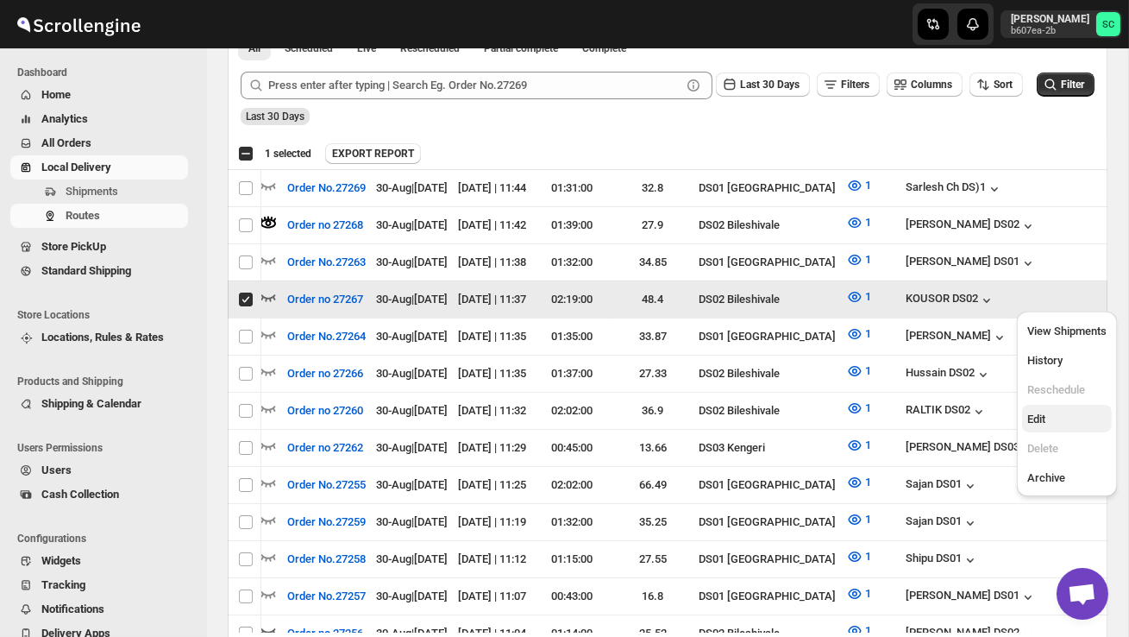
click at [1060, 418] on span "Edit" at bounding box center [1066, 419] width 79 height 17
checkbox input "false"
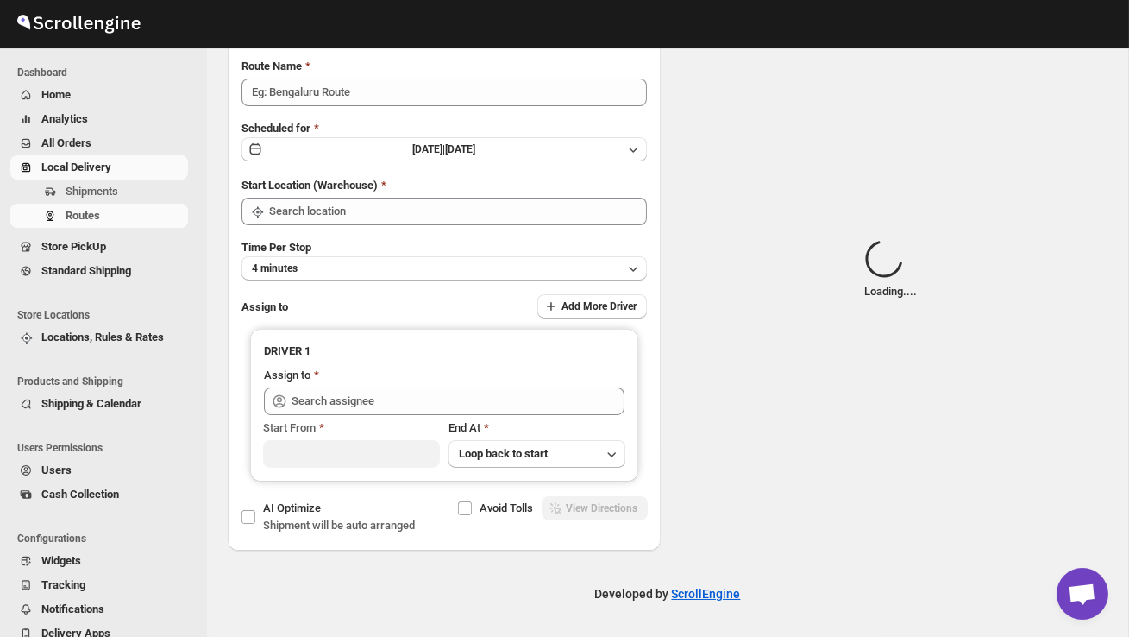
scroll to position [0, 0]
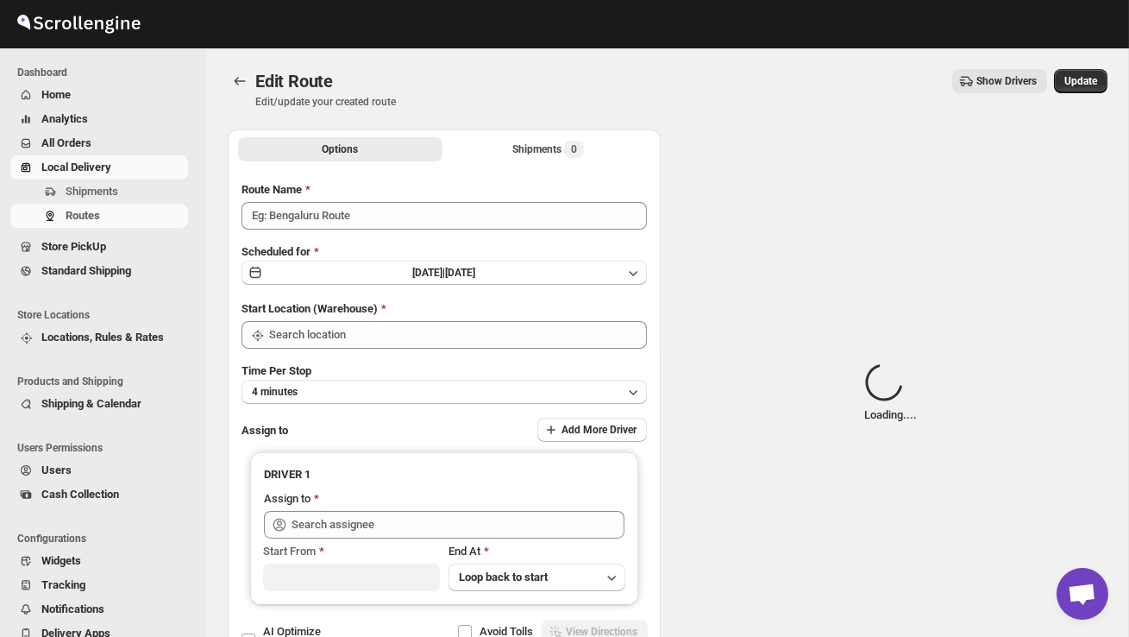
type input "Order no 27267"
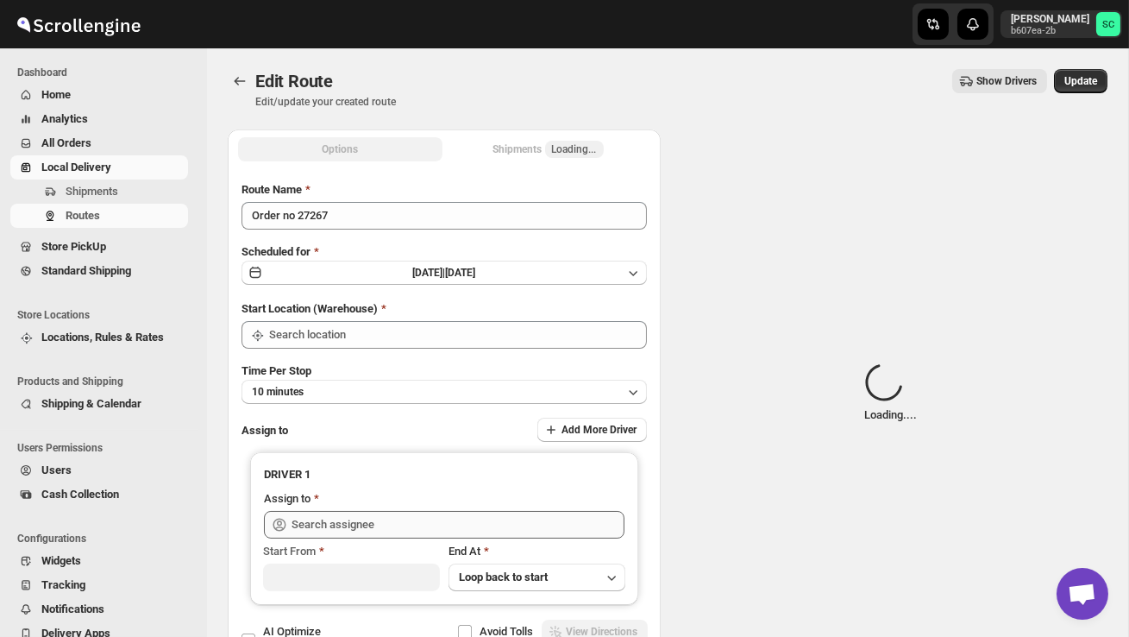
type input "DS02 Bileshivale"
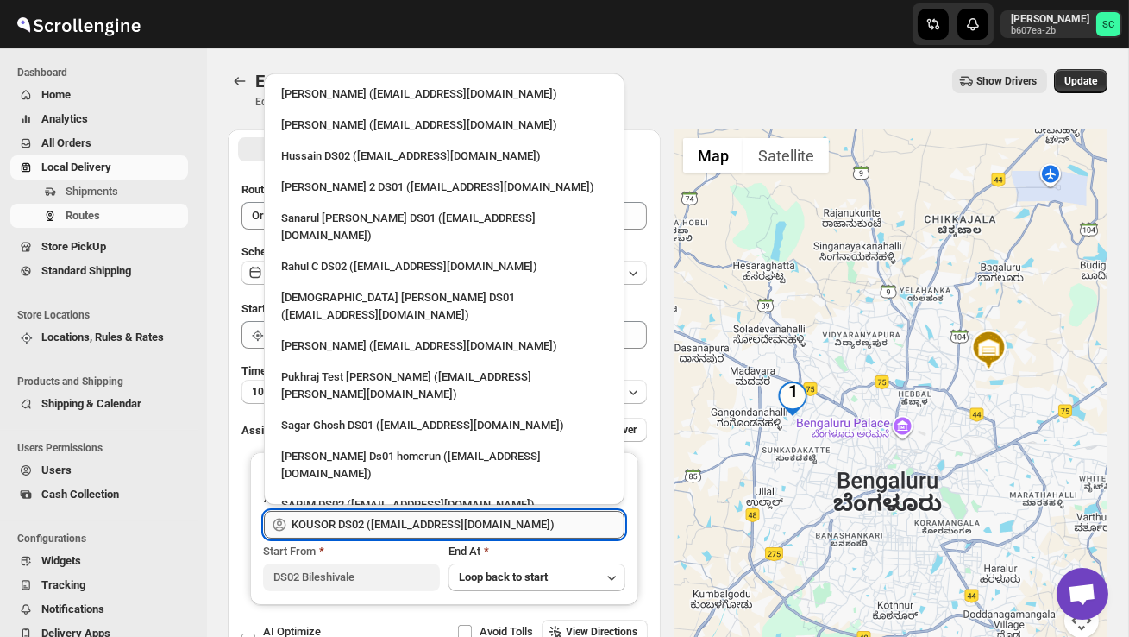
click at [549, 523] on input "KOUSOR DS02 ([EMAIL_ADDRESS][DOMAIN_NAME])" at bounding box center [458, 525] width 333 height 28
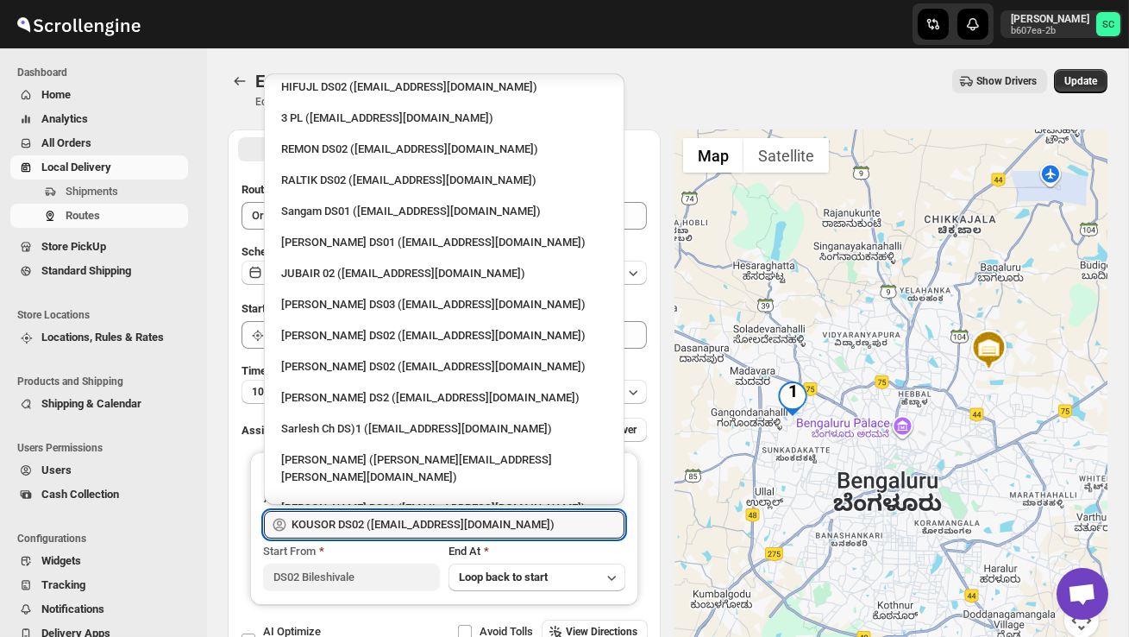
scroll to position [512, 0]
click at [412, 530] on div "BAHARUL DS02 ([EMAIL_ADDRESS][DOMAIN_NAME])" at bounding box center [444, 538] width 326 height 17
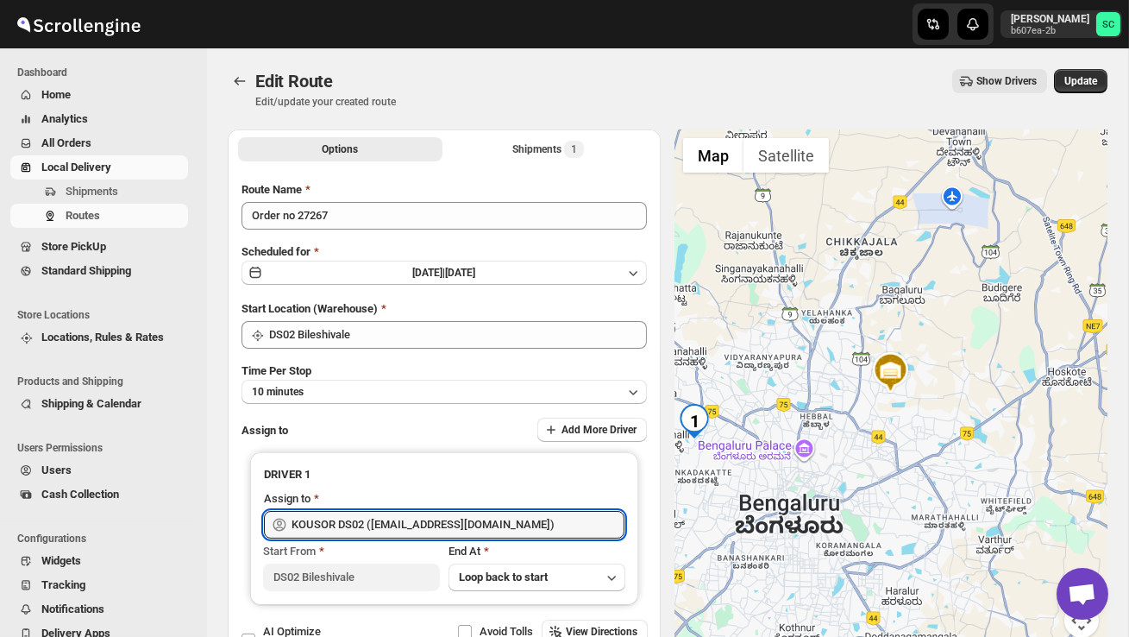
type input "BAHARUL DS02 ([EMAIL_ADDRESS][DOMAIN_NAME])"
click at [1086, 78] on span "Update" at bounding box center [1080, 81] width 33 height 14
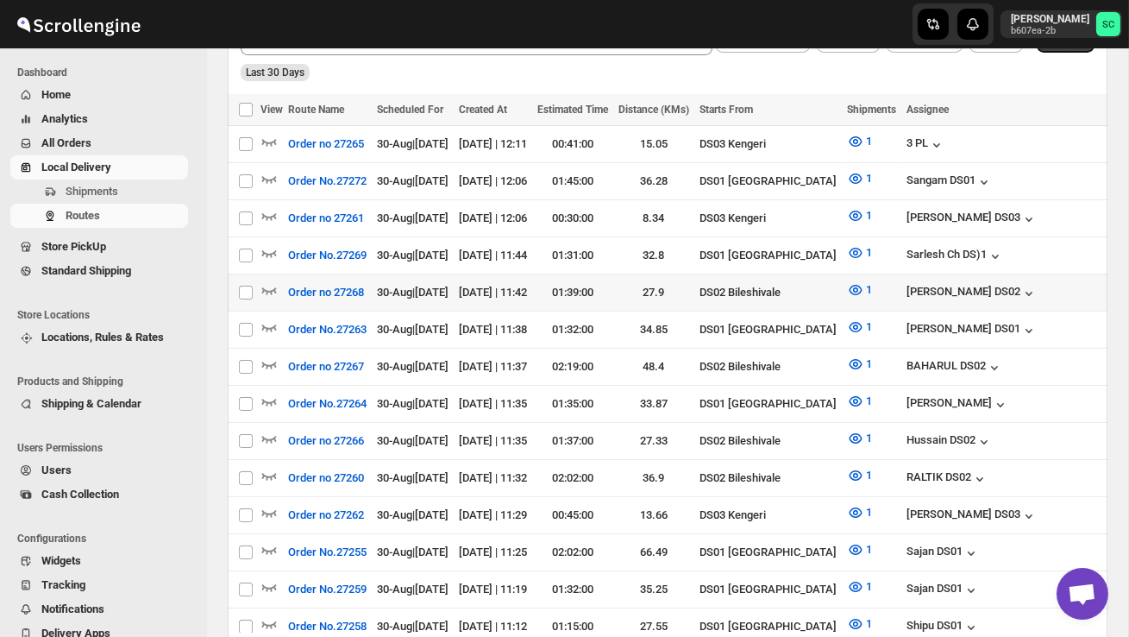
scroll to position [0, 0]
click at [265, 281] on icon "button" at bounding box center [268, 289] width 17 height 17
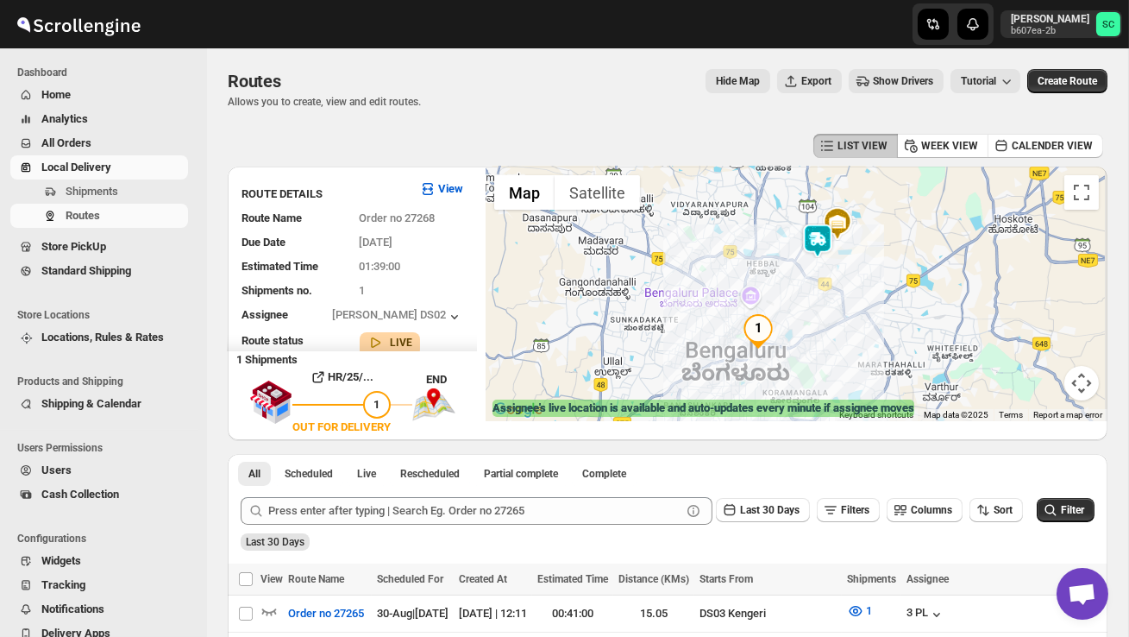
click at [823, 242] on img at bounding box center [817, 240] width 35 height 35
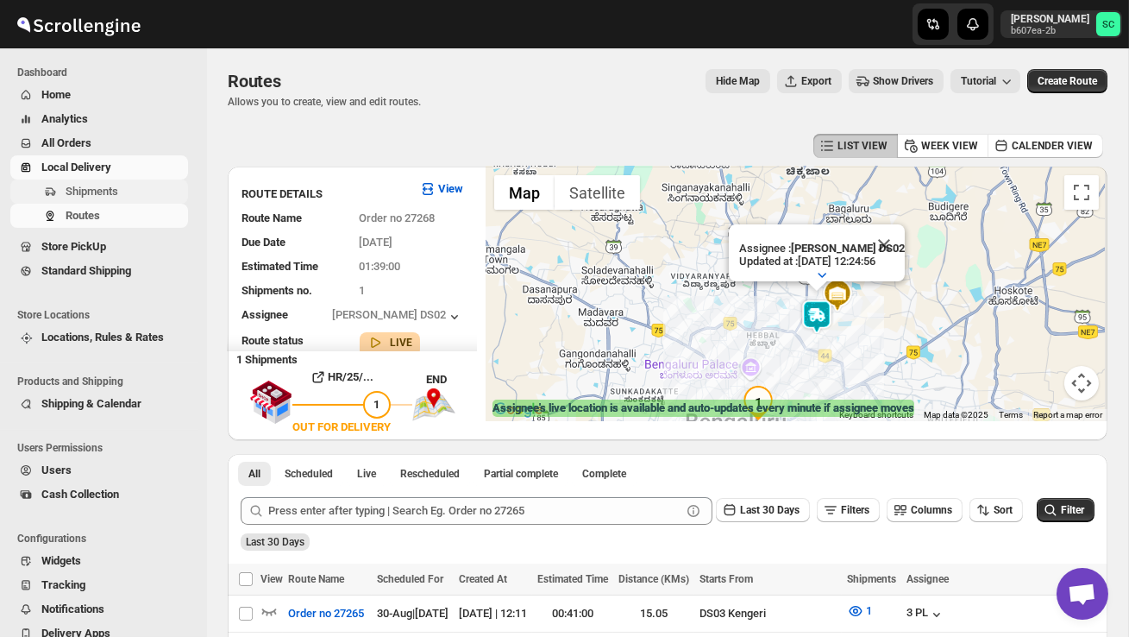
click at [111, 194] on span "Shipments" at bounding box center [92, 191] width 53 height 13
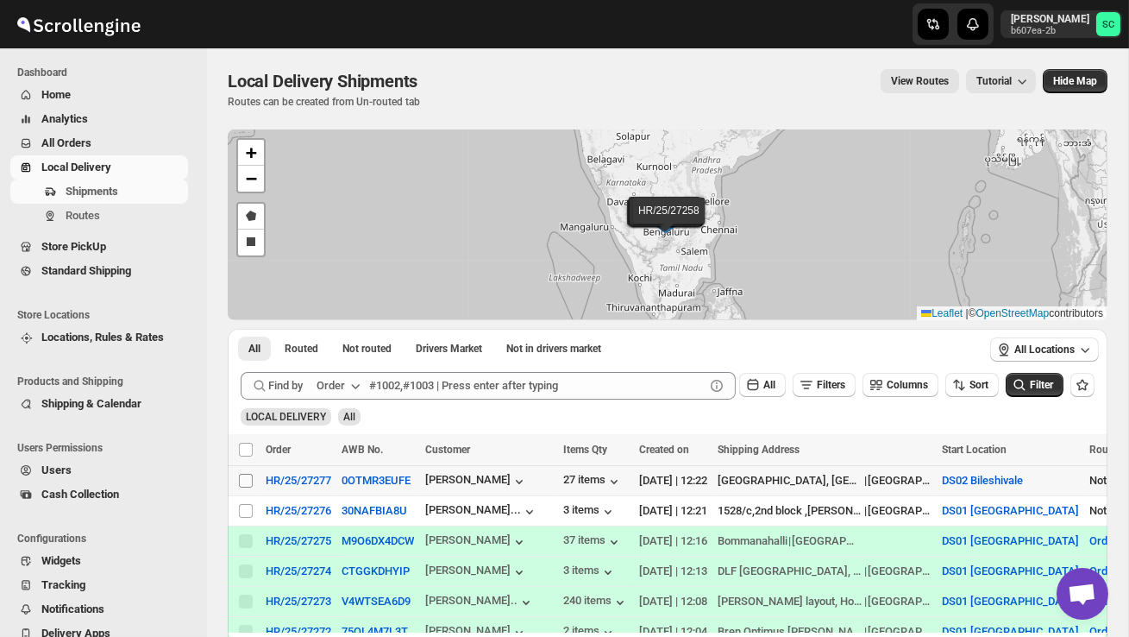
click at [251, 480] on input "Select shipment" at bounding box center [246, 481] width 14 height 14
checkbox input "true"
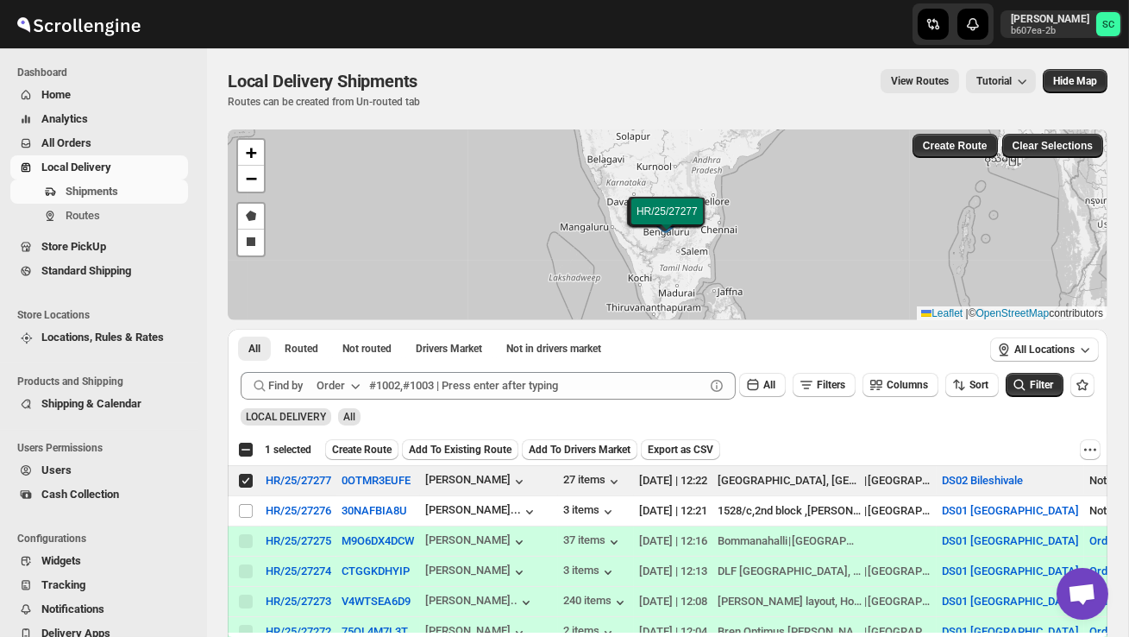
click at [372, 455] on span "Create Route" at bounding box center [362, 450] width 60 height 14
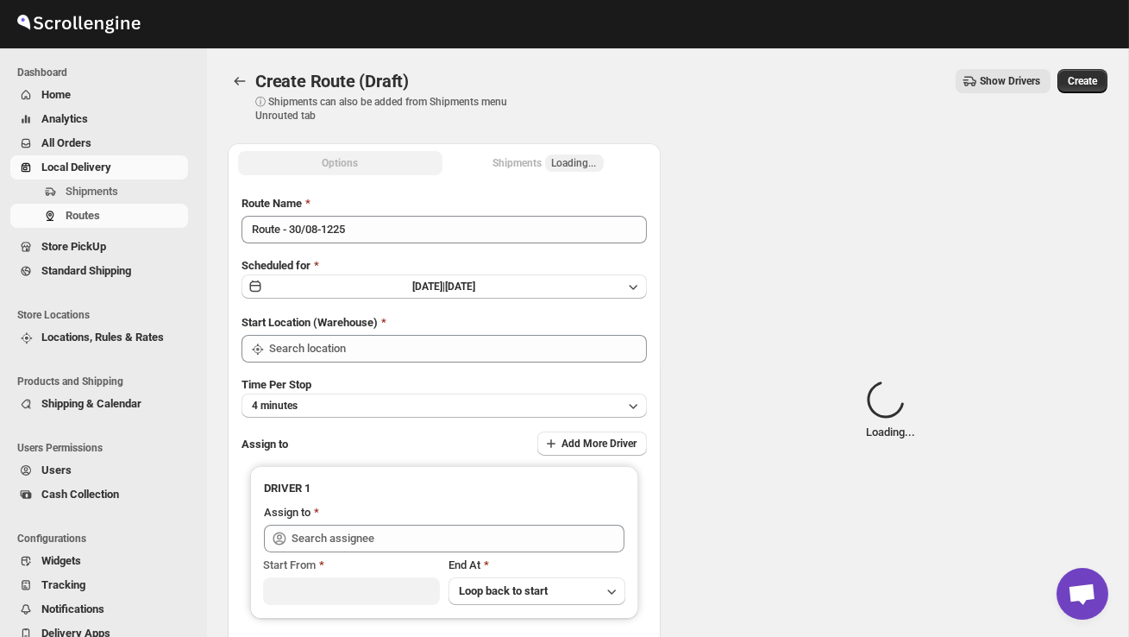
type input "DS02 Bileshivale"
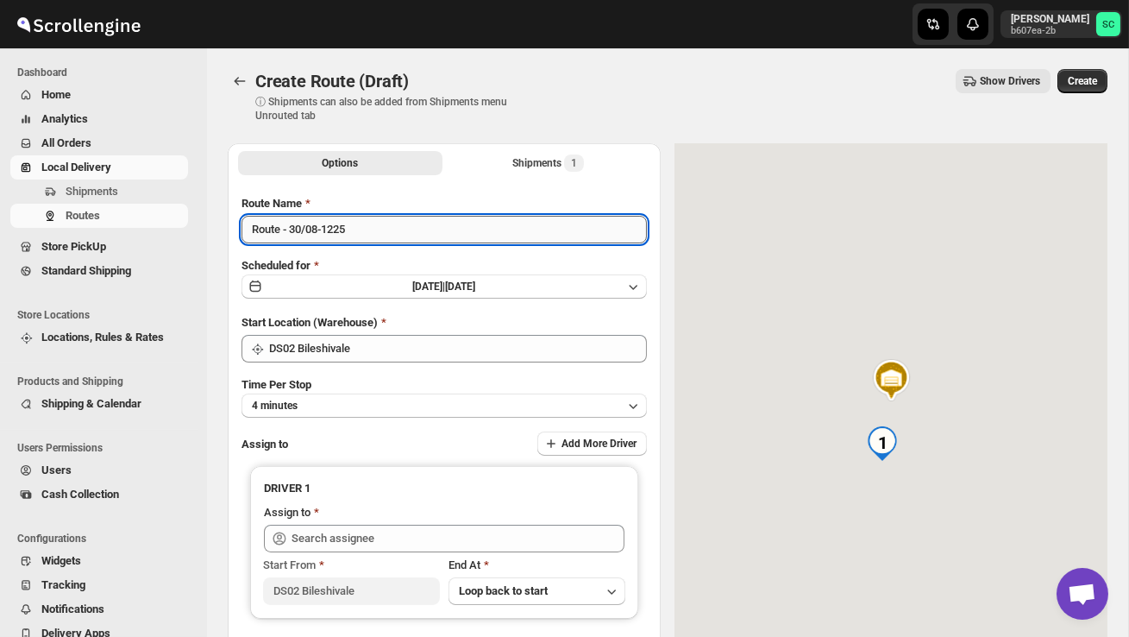
click at [380, 234] on input "Route - 30/08-1225" at bounding box center [444, 230] width 405 height 28
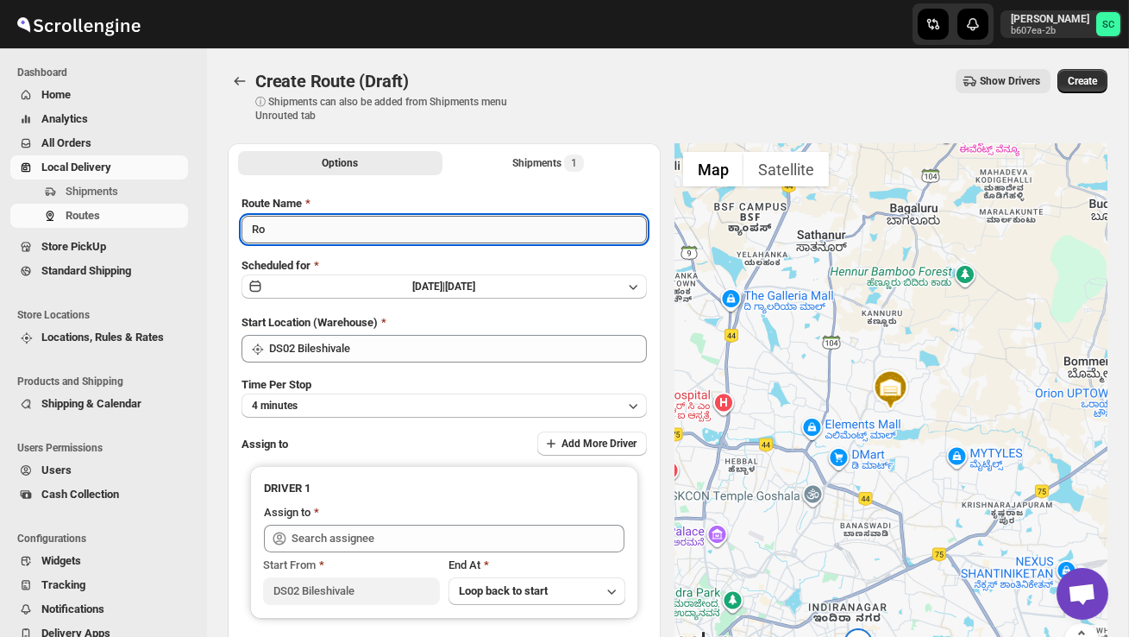
type input "R"
type input "Order no 27277"
click at [389, 393] on button "4 minutes" at bounding box center [444, 405] width 405 height 24
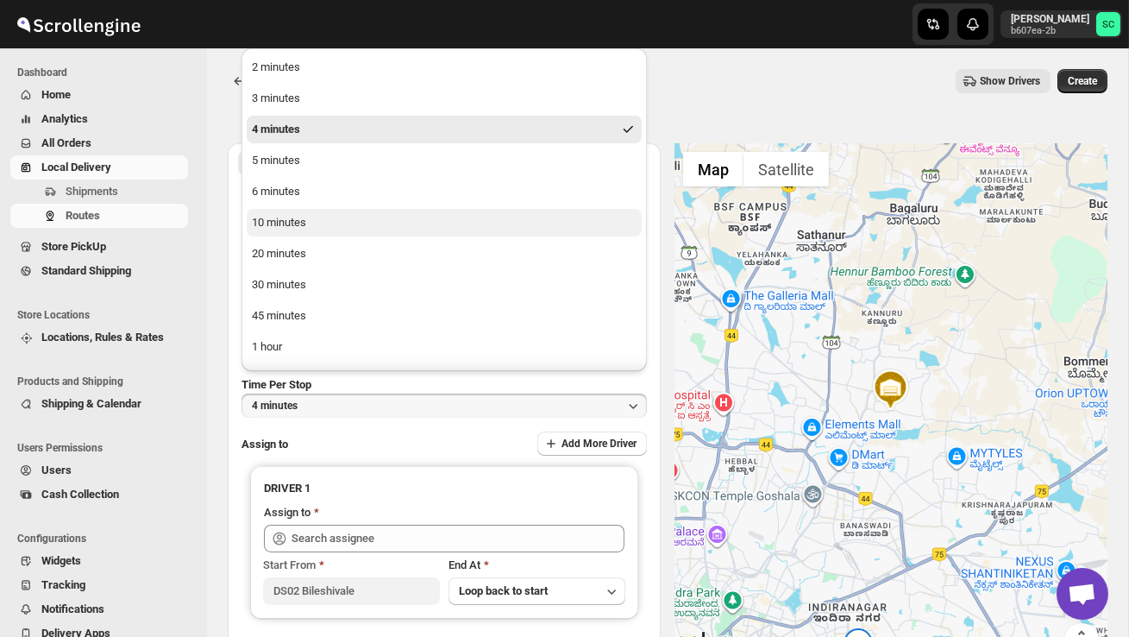
click at [317, 214] on button "10 minutes" at bounding box center [444, 223] width 395 height 28
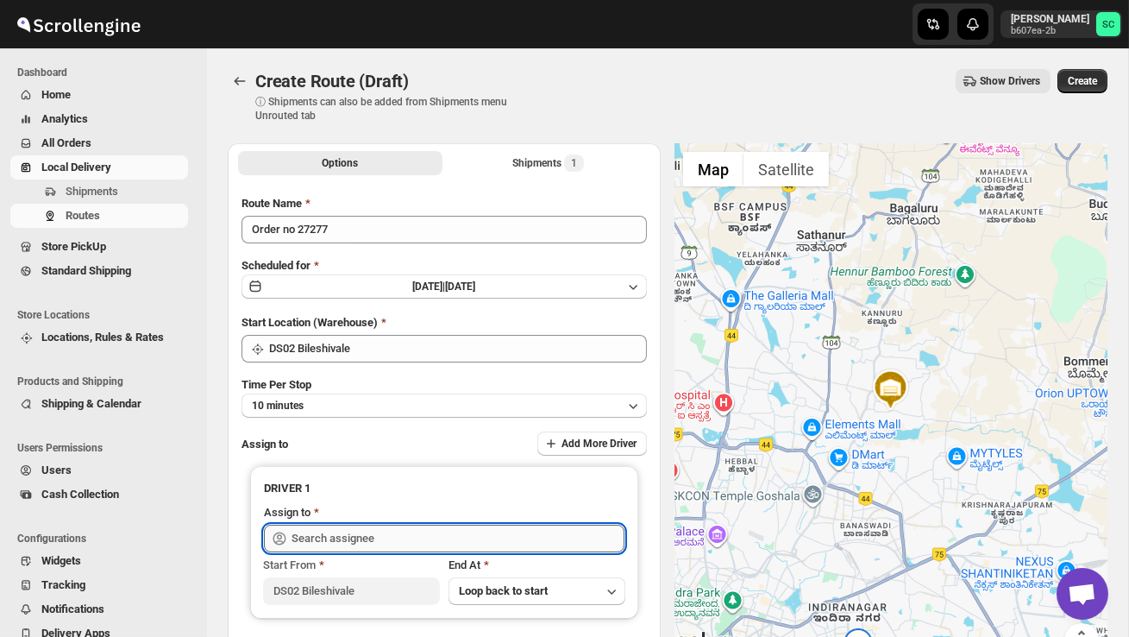
click at [374, 524] on input "text" at bounding box center [458, 538] width 333 height 28
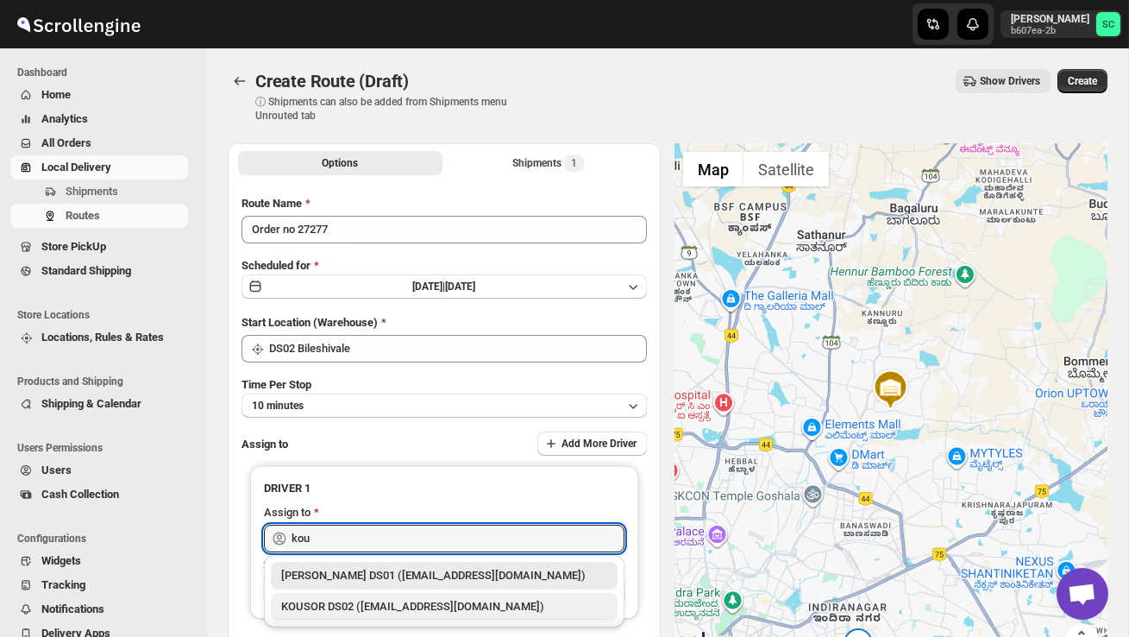
click at [437, 597] on div "KOUSOR DS02 ([EMAIL_ADDRESS][DOMAIN_NAME])" at bounding box center [444, 607] width 347 height 28
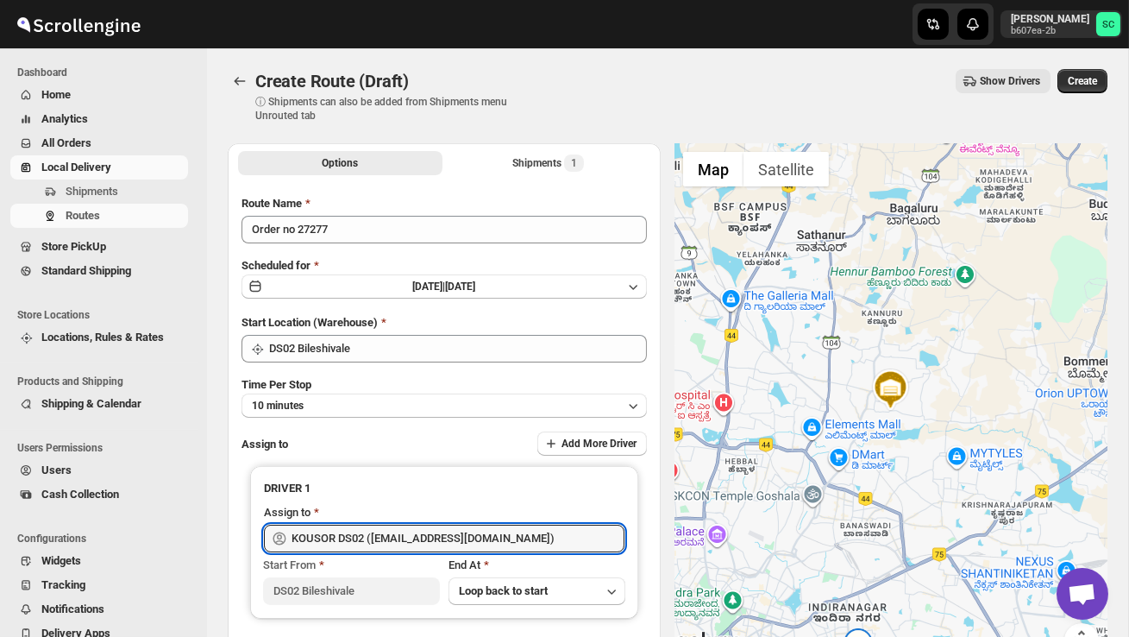
type input "KOUSOR DS02 ([EMAIL_ADDRESS][DOMAIN_NAME])"
click at [1090, 85] on span "Create" at bounding box center [1082, 81] width 29 height 14
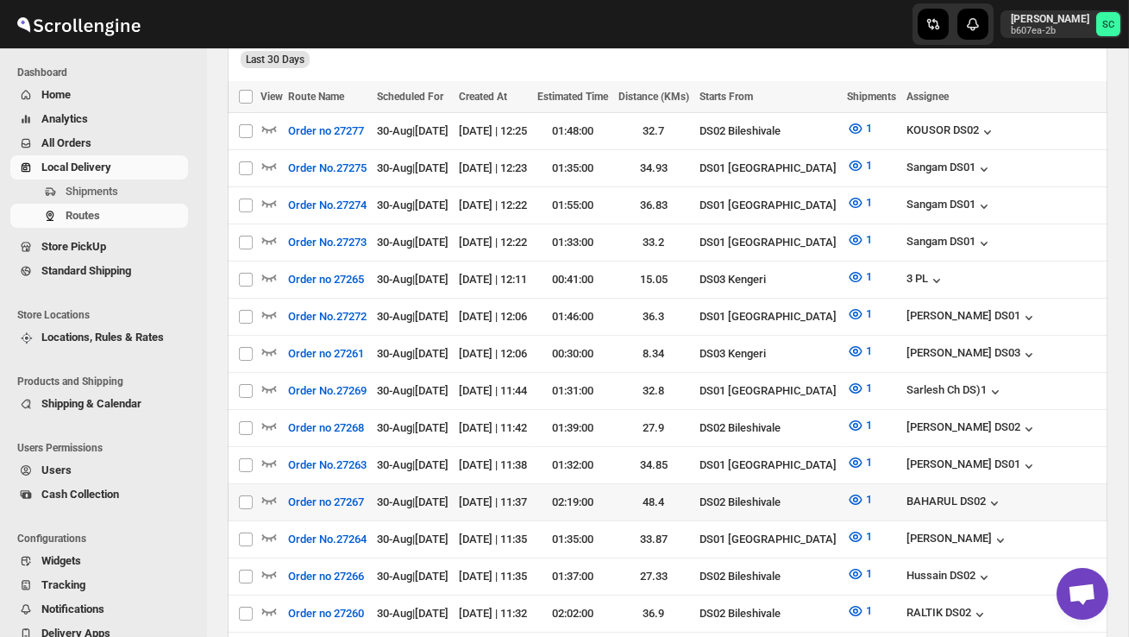
scroll to position [472, 0]
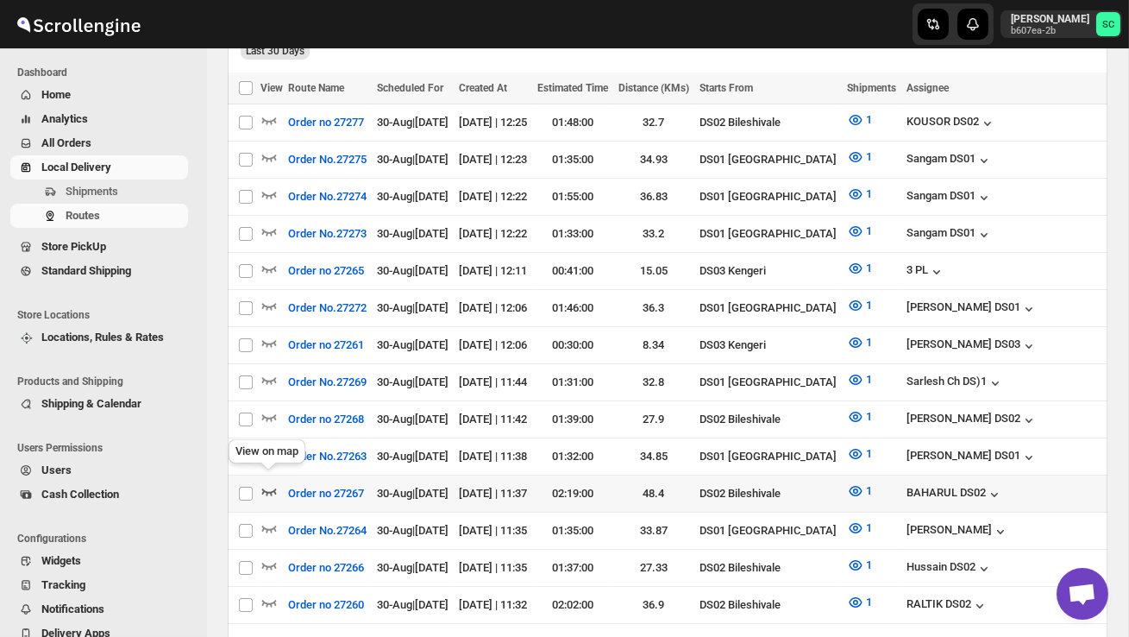
click at [262, 488] on icon "button" at bounding box center [269, 491] width 15 height 7
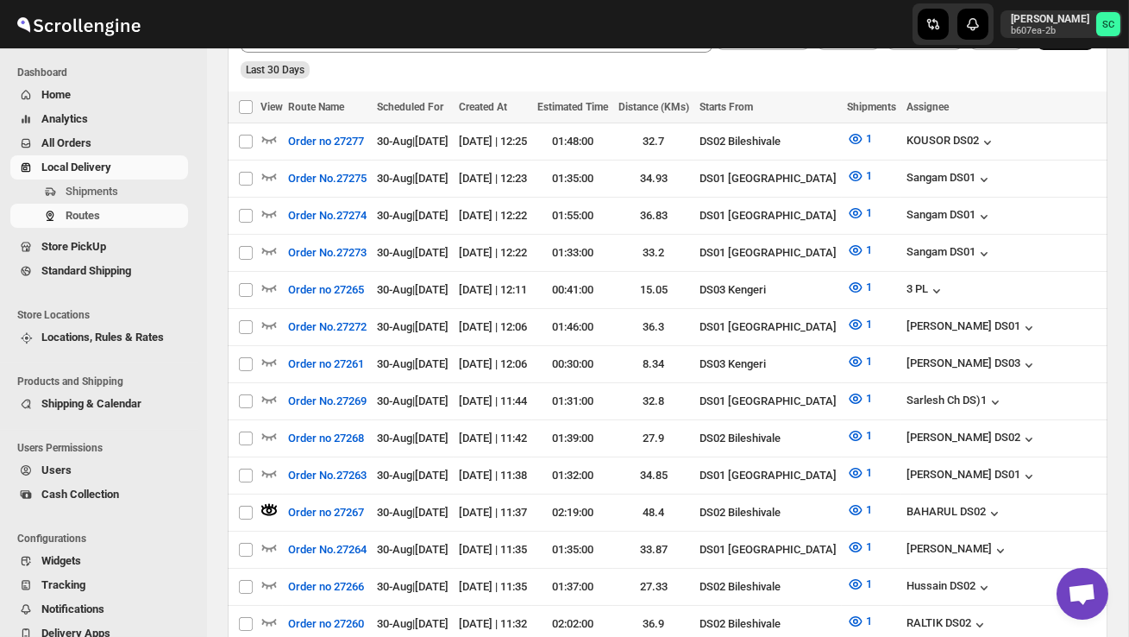
scroll to position [0, 0]
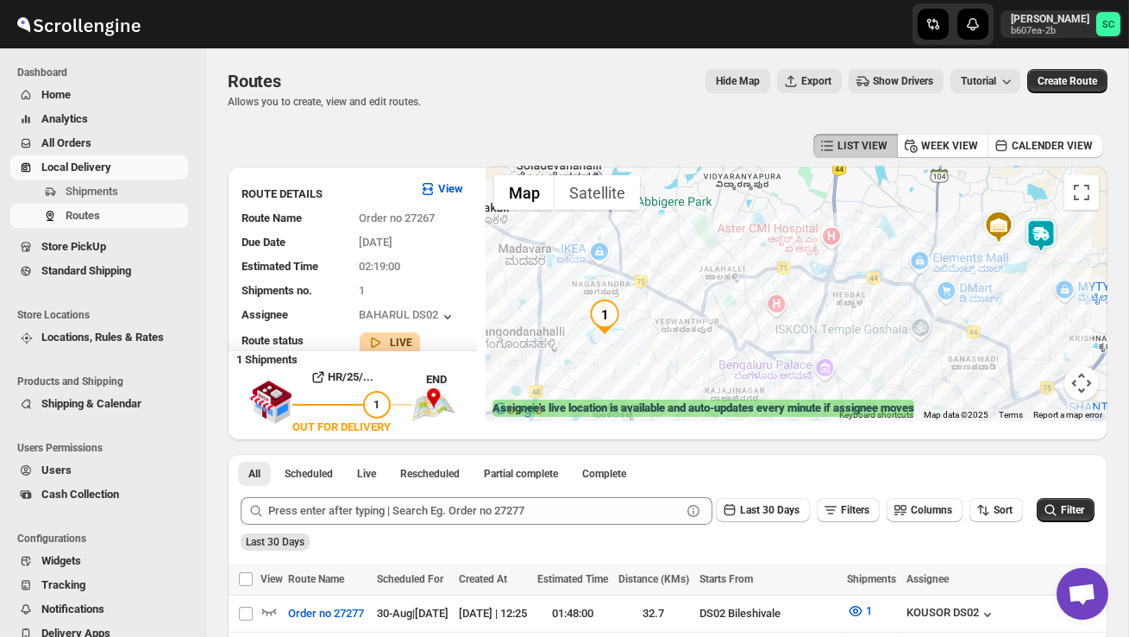
click at [1058, 221] on img at bounding box center [1041, 235] width 35 height 35
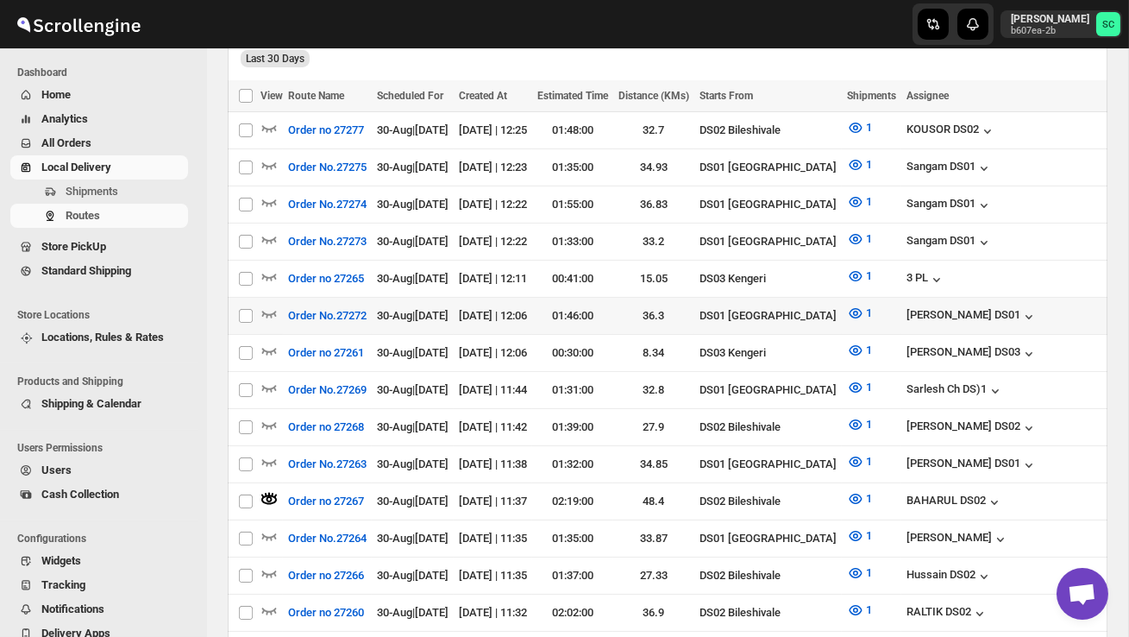
scroll to position [498, 0]
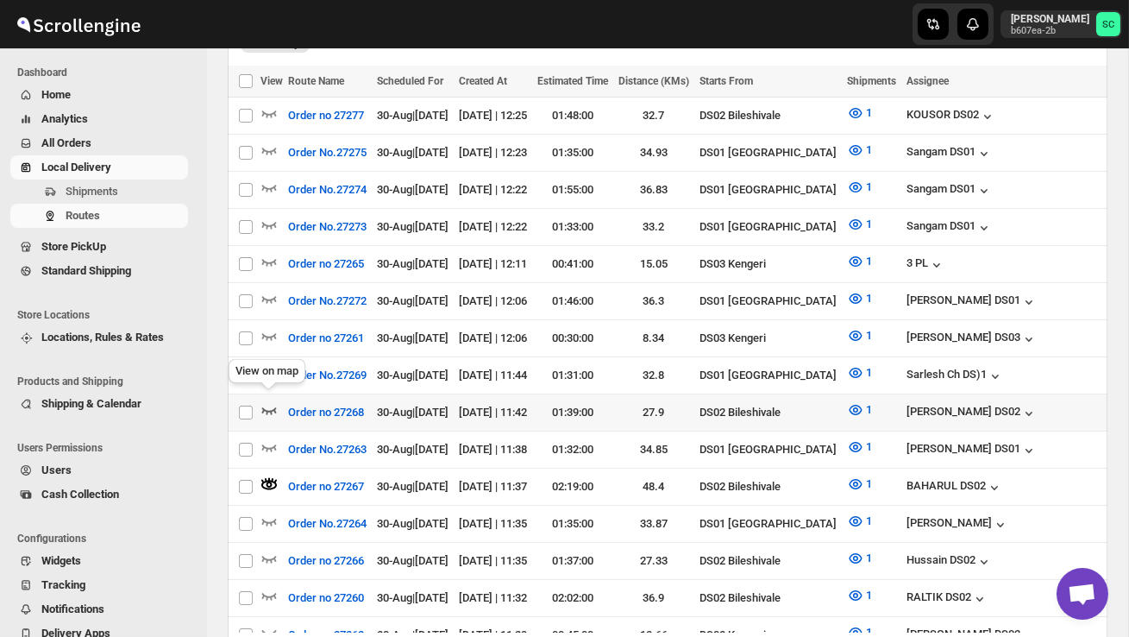
click at [268, 401] on icon "button" at bounding box center [268, 409] width 17 height 17
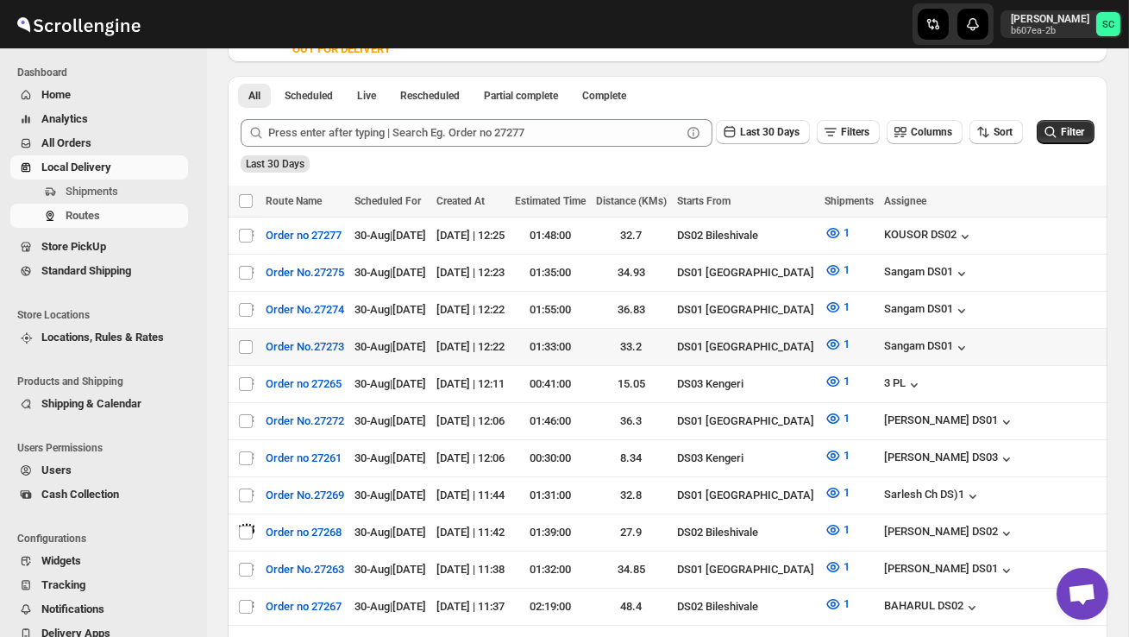
scroll to position [0, 0]
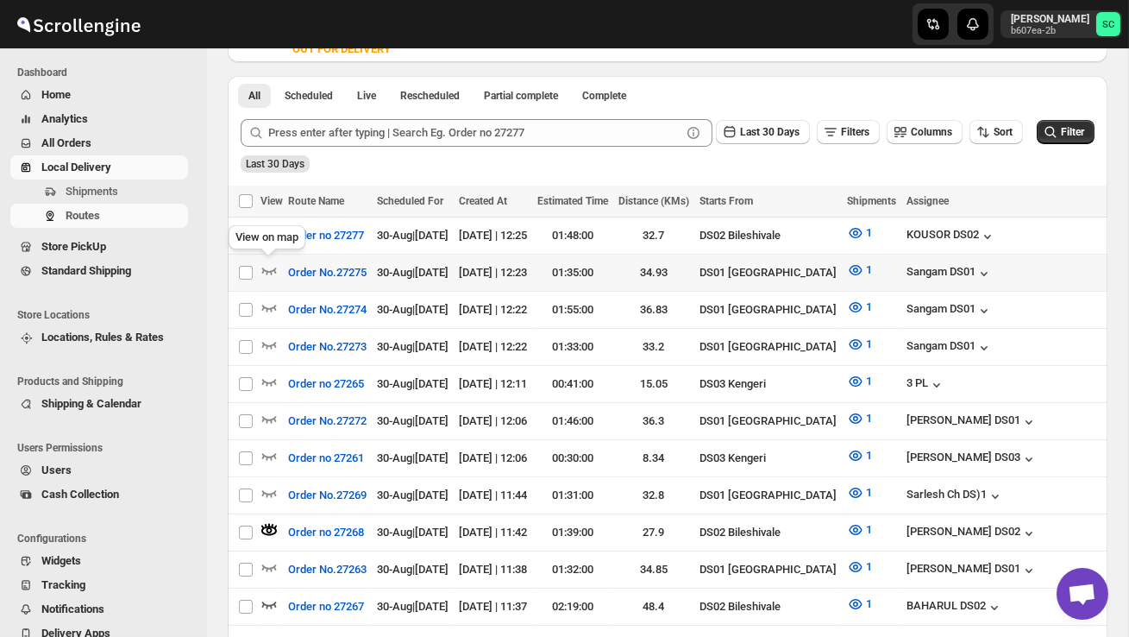
click at [267, 229] on div "View on map" at bounding box center [267, 241] width 84 height 38
click at [273, 224] on icon "button" at bounding box center [268, 232] width 17 height 17
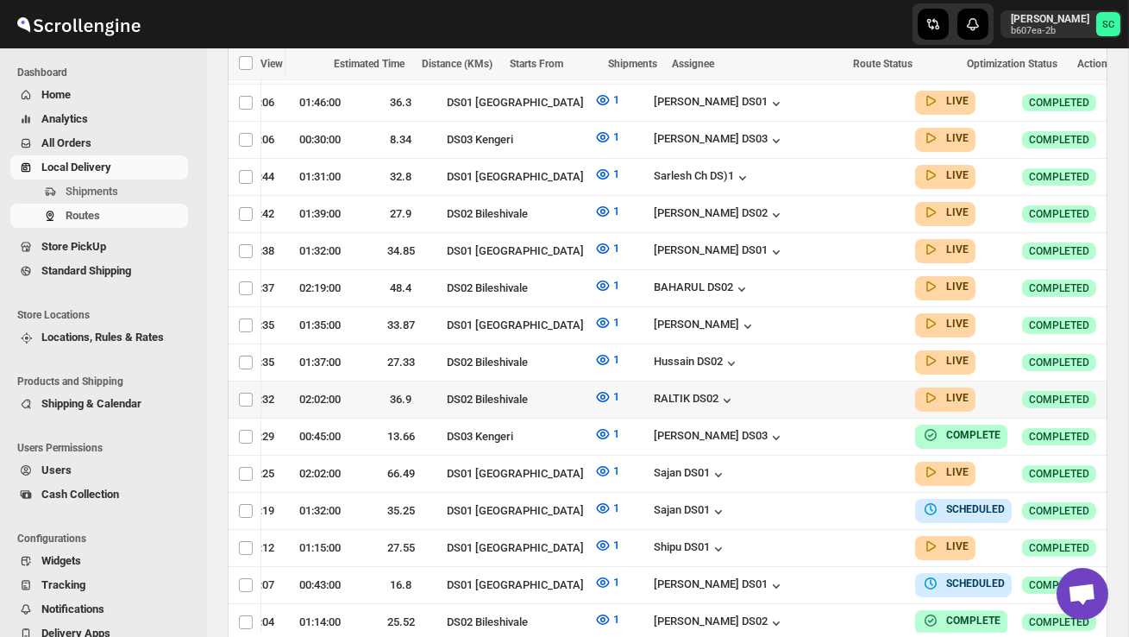
scroll to position [711, 0]
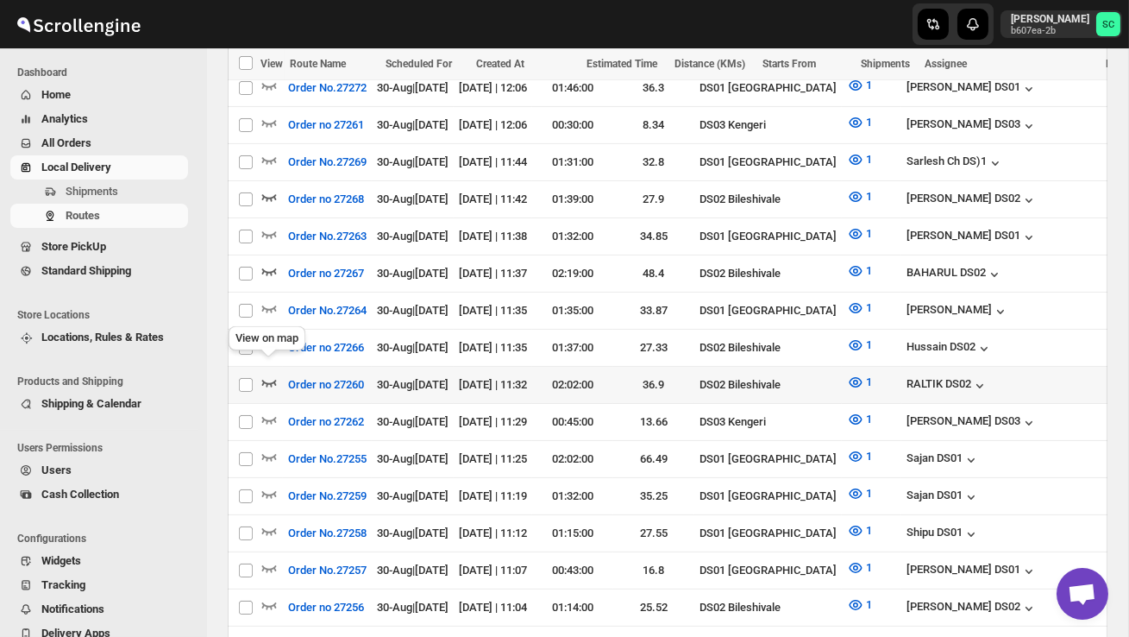
click at [266, 380] on icon "button" at bounding box center [269, 383] width 15 height 7
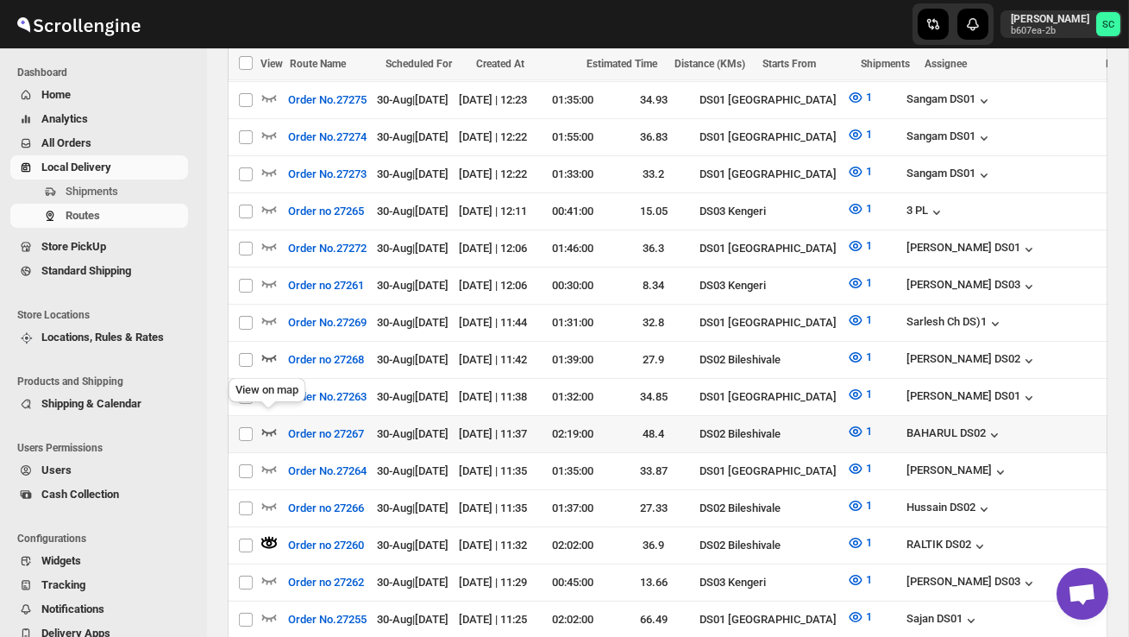
click at [272, 423] on icon "button" at bounding box center [268, 431] width 17 height 17
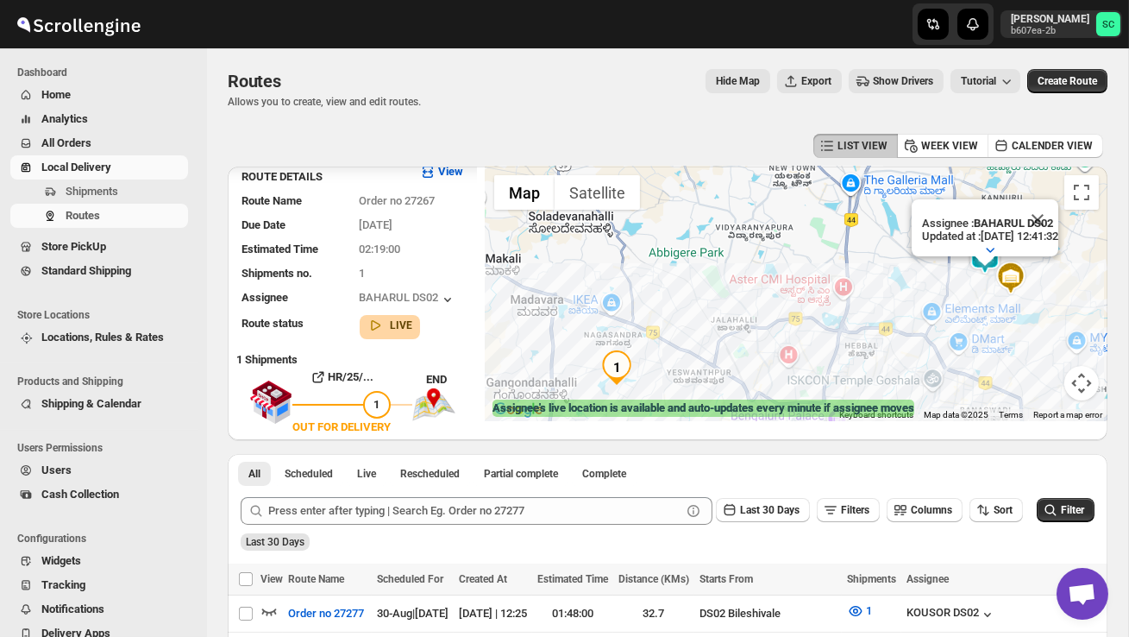
drag, startPoint x: 707, startPoint y: 310, endPoint x: 803, endPoint y: 289, distance: 98.0
click at [803, 289] on div "Assignee : BAHARUL DS02 Updated at : 30/08/2025, 12:41:32 Duty mode Enabled Bat…" at bounding box center [797, 293] width 622 height 254
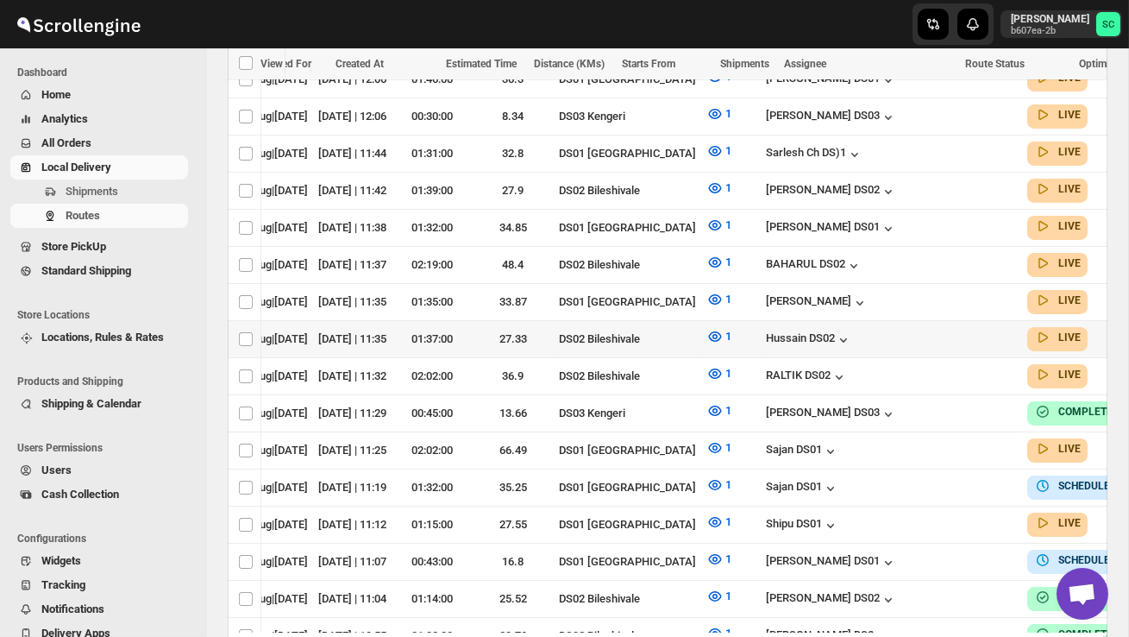
scroll to position [0, 0]
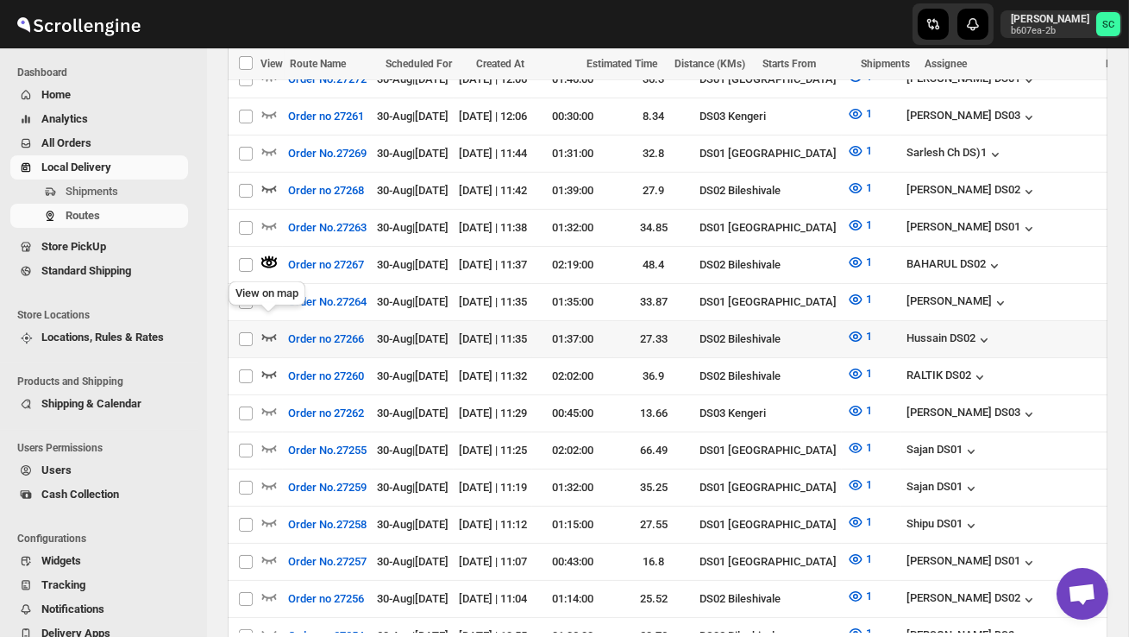
click at [272, 328] on icon "button" at bounding box center [268, 336] width 17 height 17
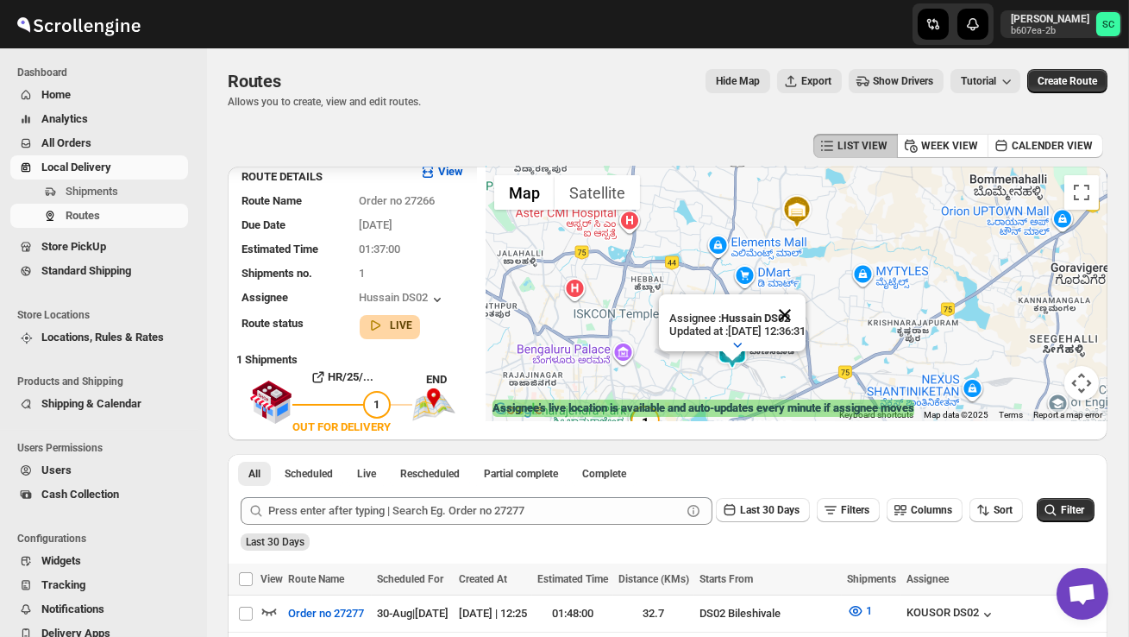
click at [796, 315] on button "Close" at bounding box center [784, 314] width 41 height 41
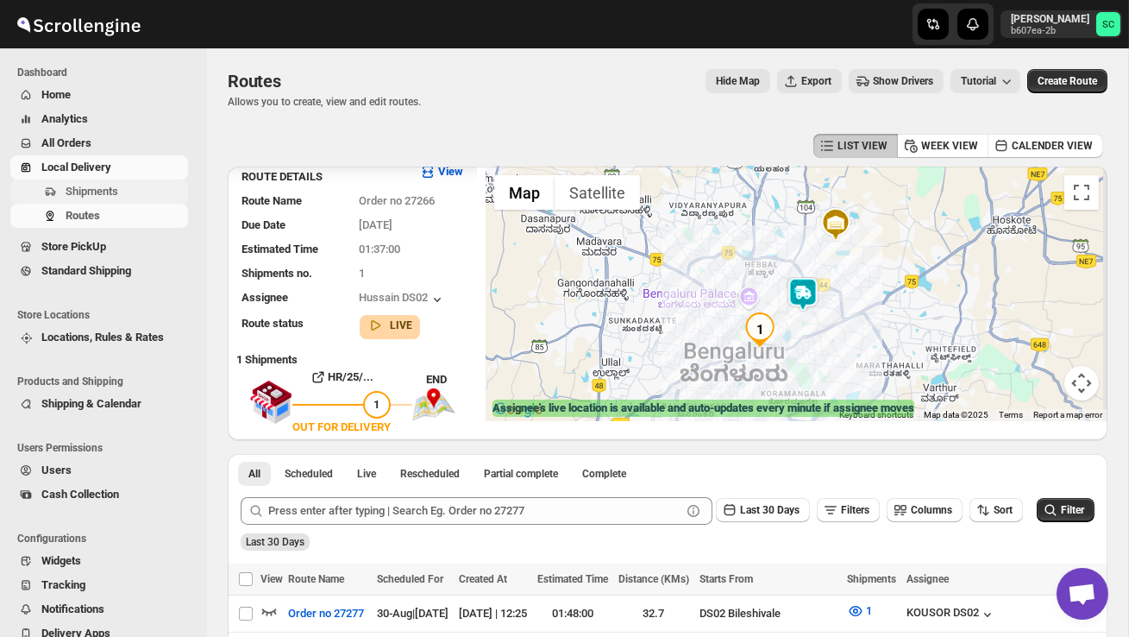
click at [110, 188] on span "Shipments" at bounding box center [92, 191] width 53 height 13
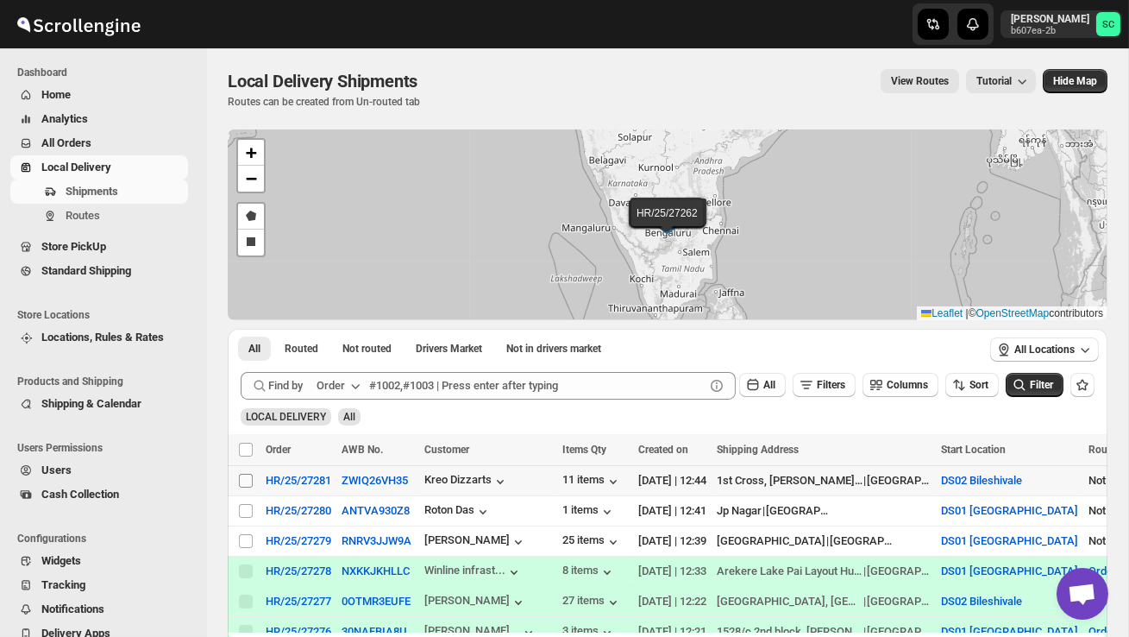
click at [243, 477] on input "Select shipment" at bounding box center [246, 481] width 14 height 14
checkbox input "true"
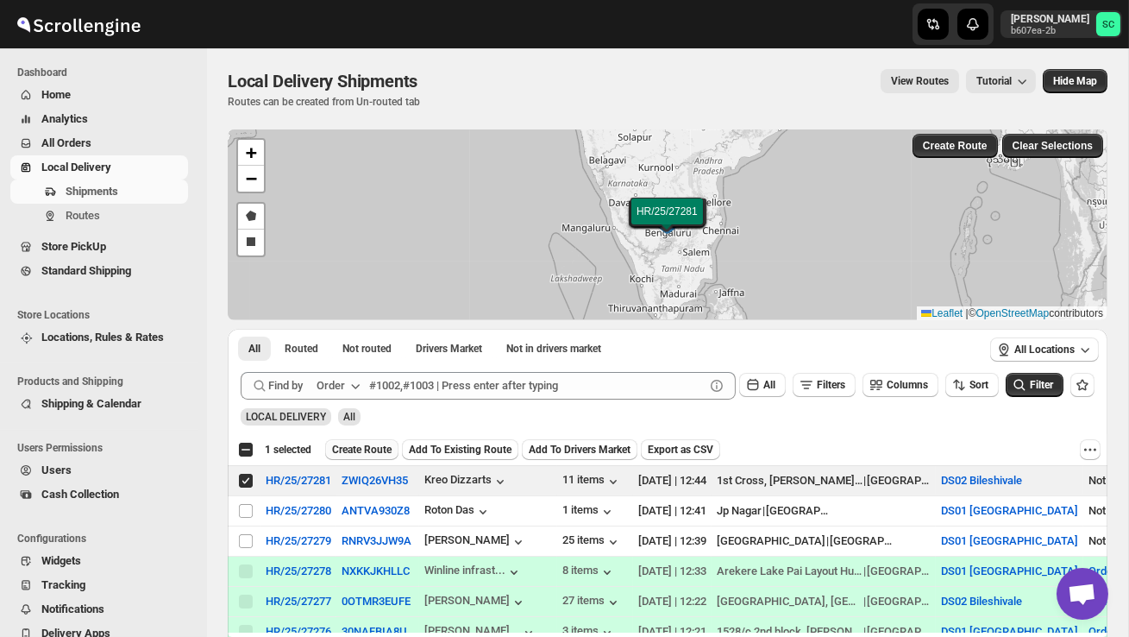
click at [382, 444] on span "Create Route" at bounding box center [362, 450] width 60 height 14
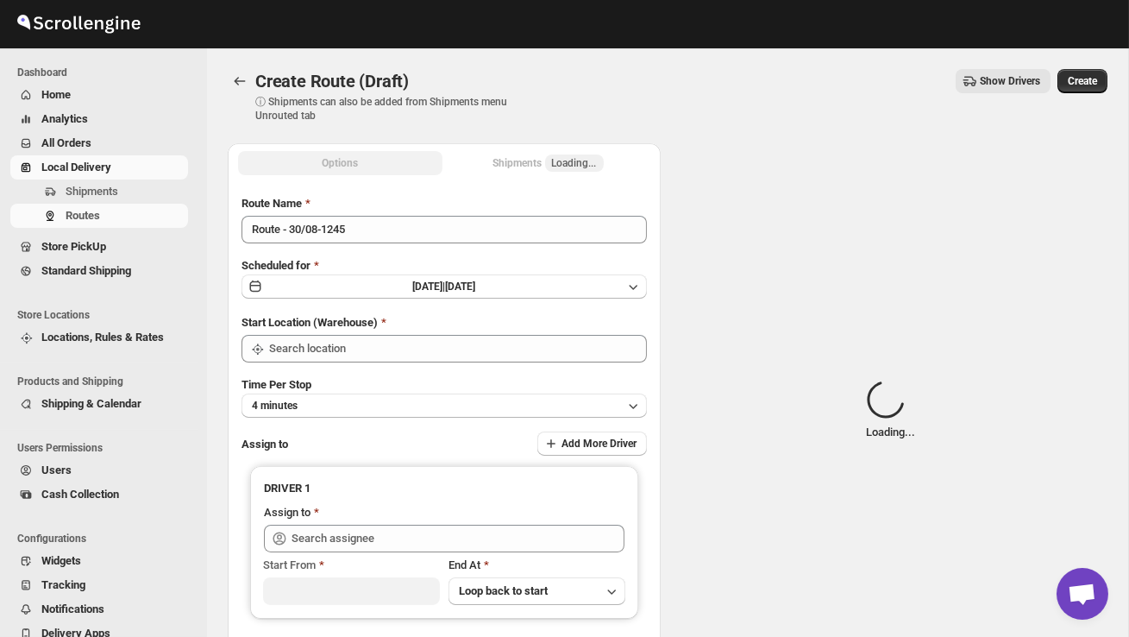
type input "DS02 Bileshivale"
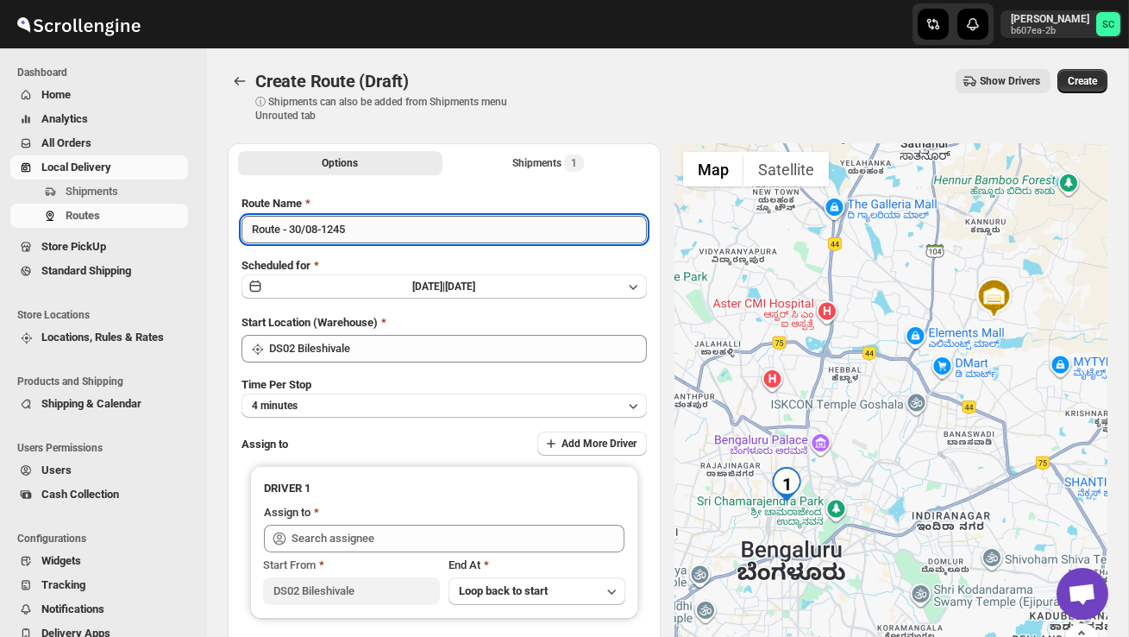
click at [368, 235] on input "Route - 30/08-1245" at bounding box center [444, 230] width 405 height 28
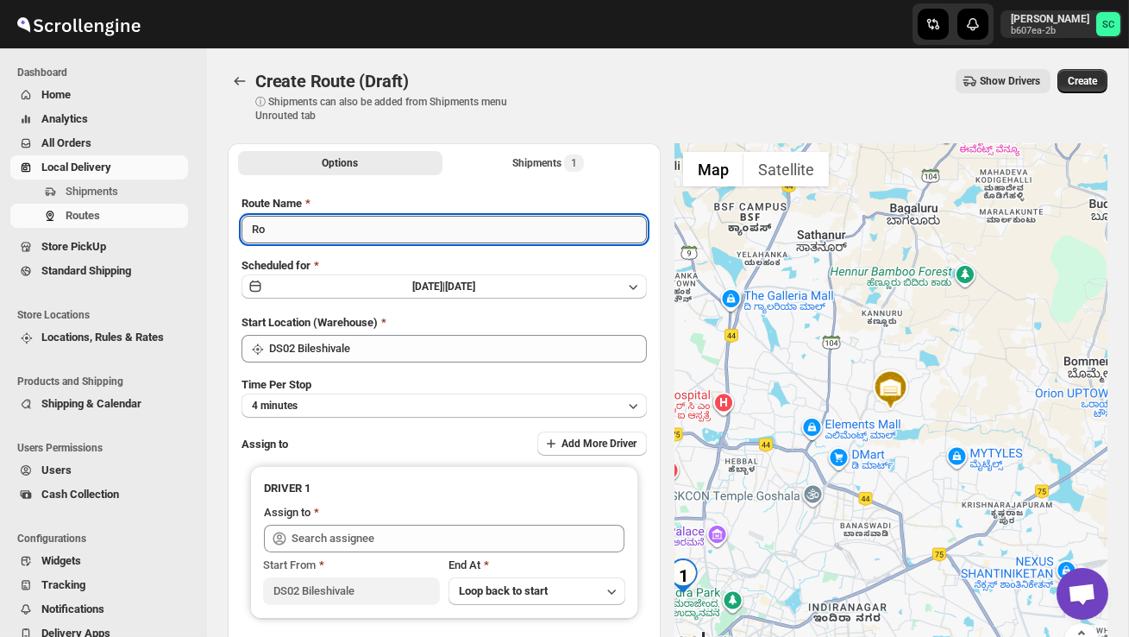
type input "R"
type input "Order no 27281"
click at [377, 406] on button "4 minutes" at bounding box center [444, 405] width 405 height 24
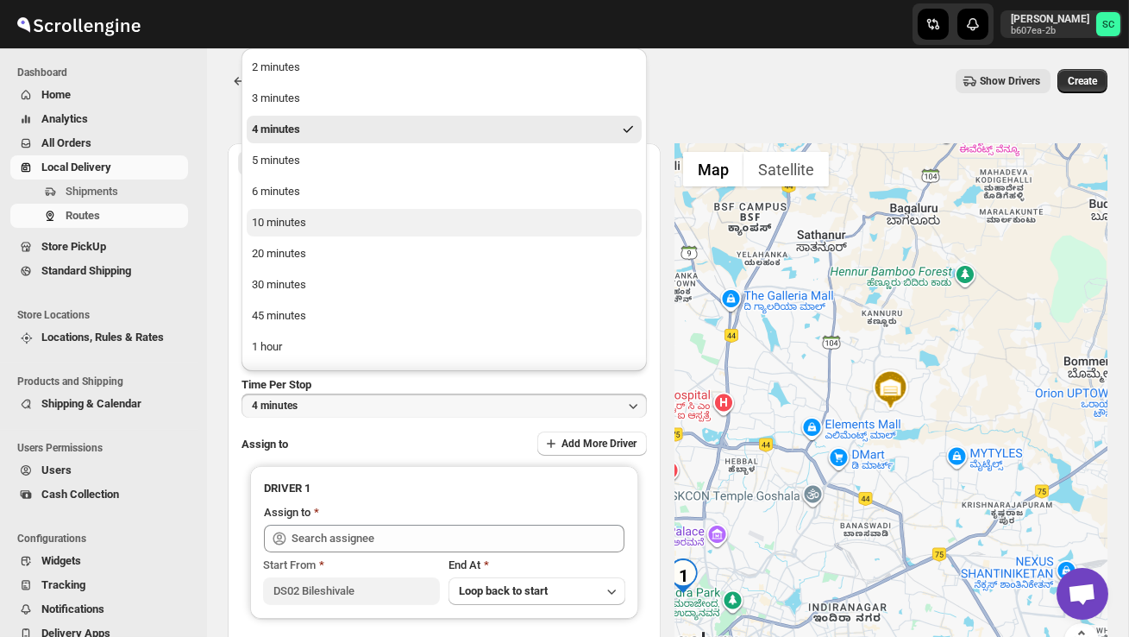
click at [320, 223] on button "10 minutes" at bounding box center [444, 223] width 395 height 28
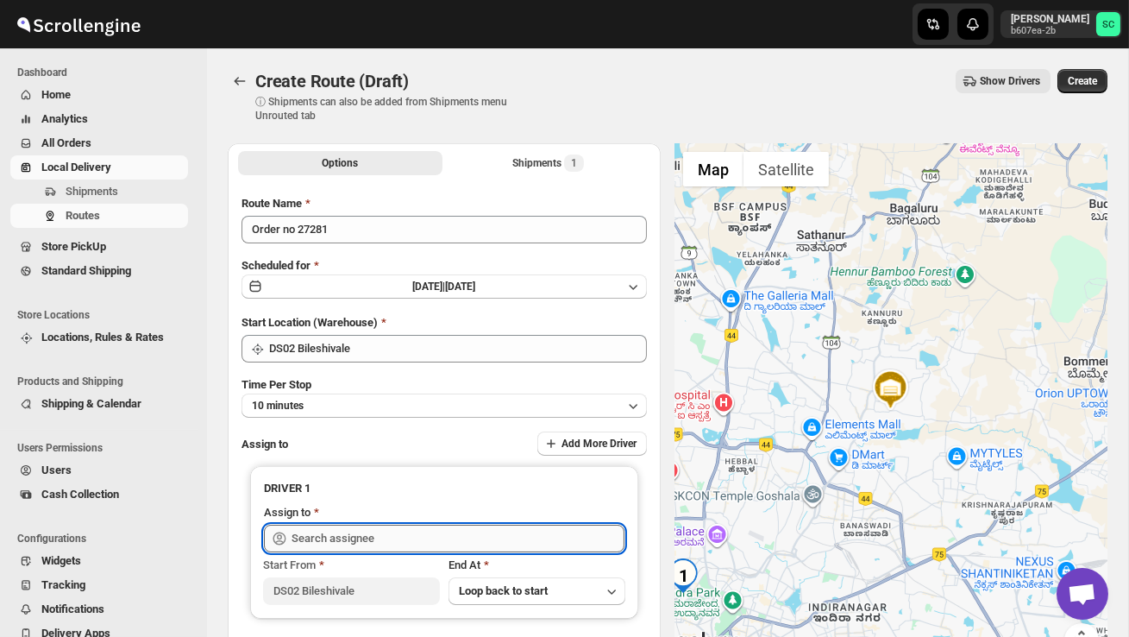
click at [380, 530] on input "text" at bounding box center [458, 538] width 333 height 28
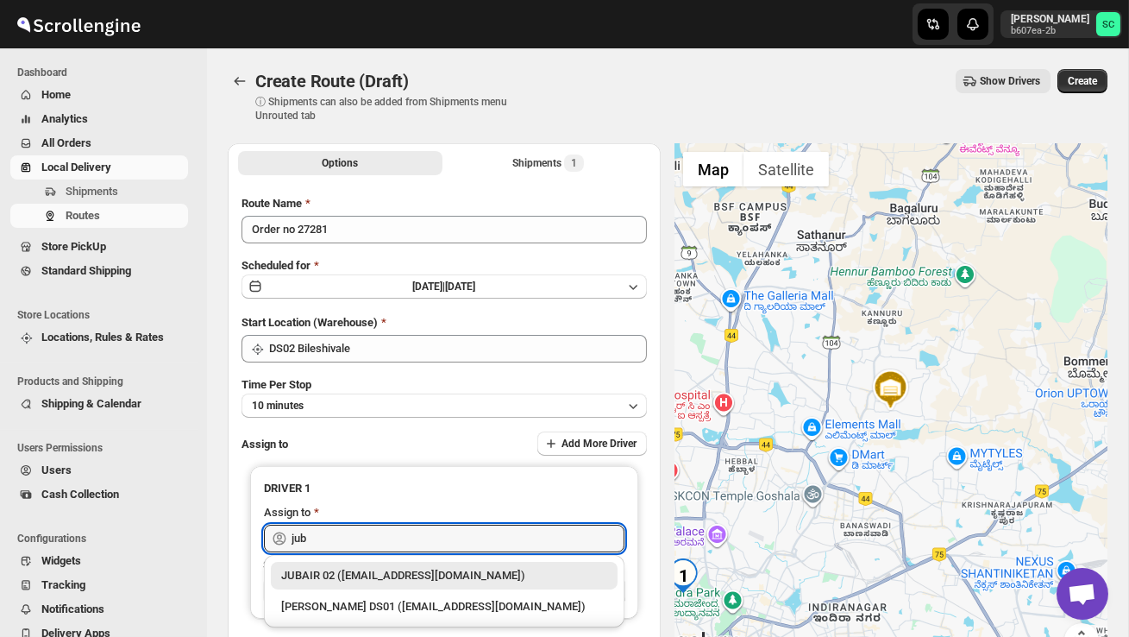
click at [421, 568] on div "JUBAIR 02 ([EMAIL_ADDRESS][DOMAIN_NAME])" at bounding box center [444, 575] width 326 height 17
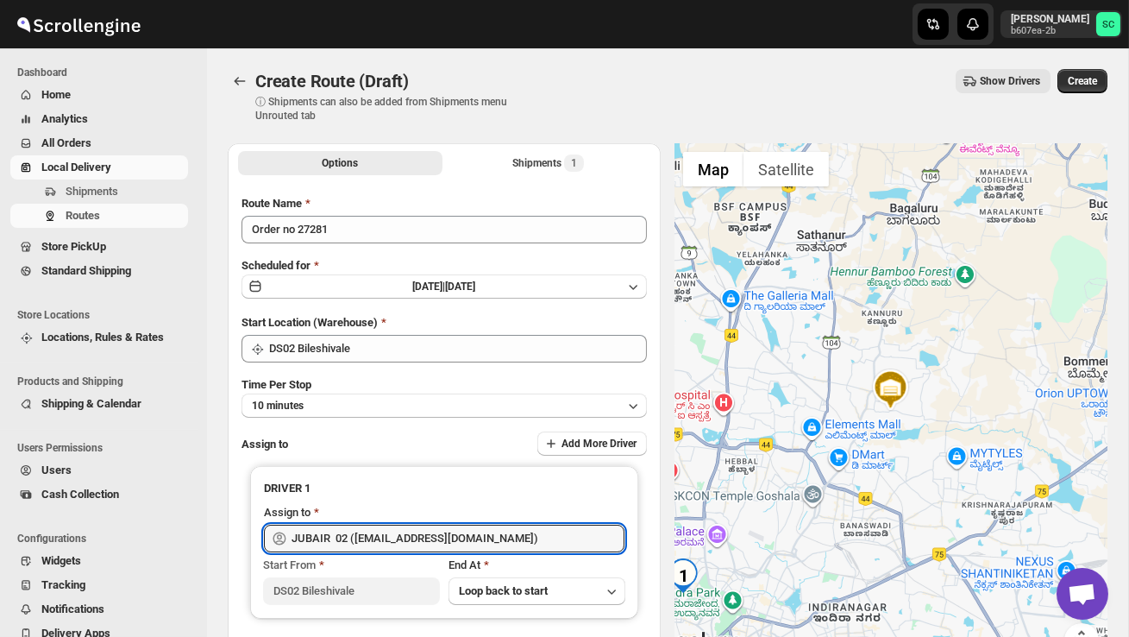
type input "JUBAIR 02 ([EMAIL_ADDRESS][DOMAIN_NAME])"
click at [1068, 83] on span "Create" at bounding box center [1082, 81] width 29 height 14
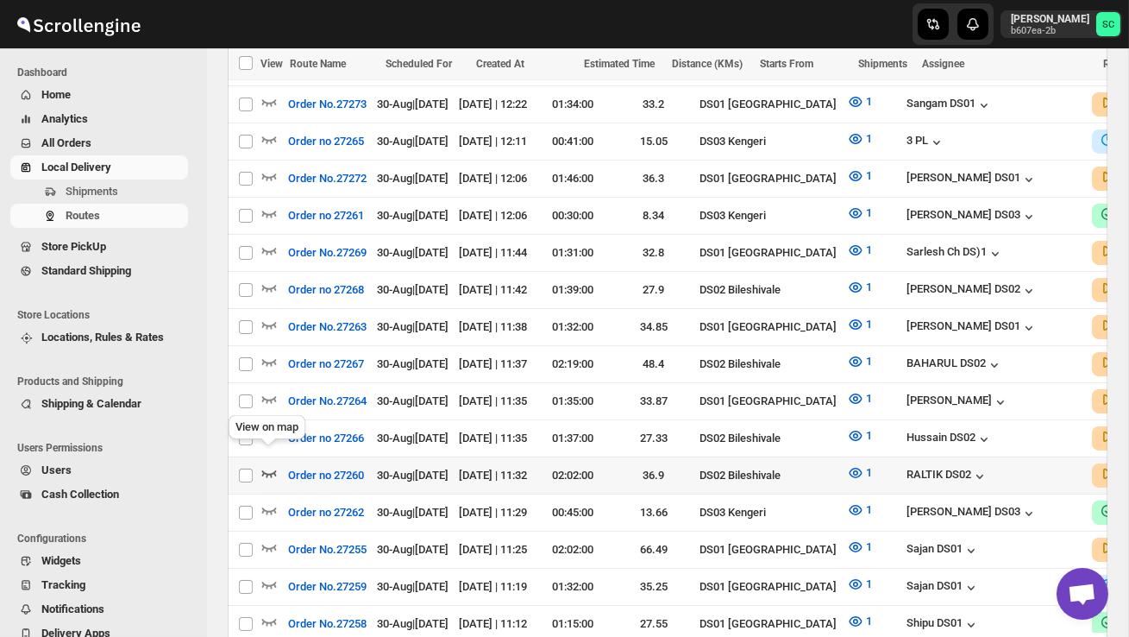
click at [271, 464] on icon "button" at bounding box center [268, 472] width 17 height 17
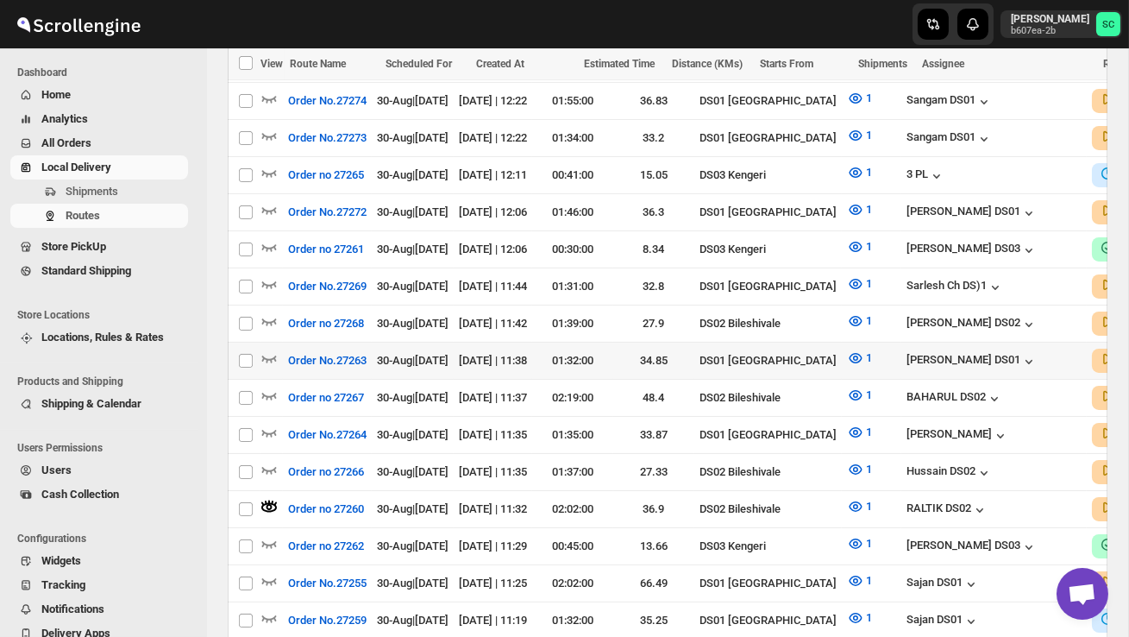
scroll to position [699, 0]
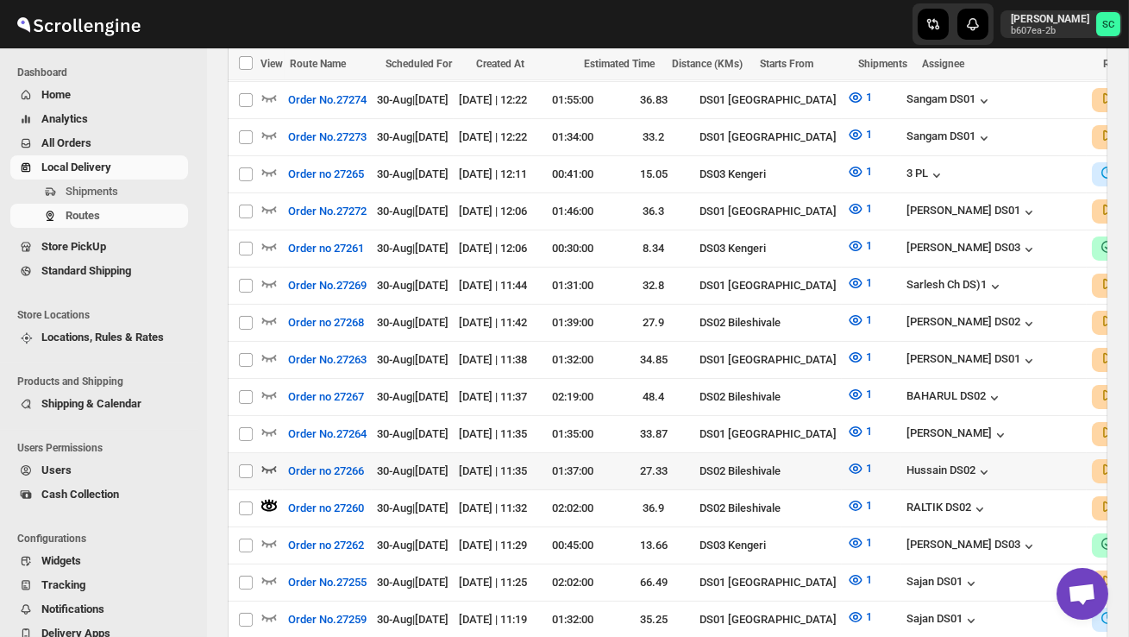
click at [273, 460] on icon "button" at bounding box center [268, 468] width 17 height 17
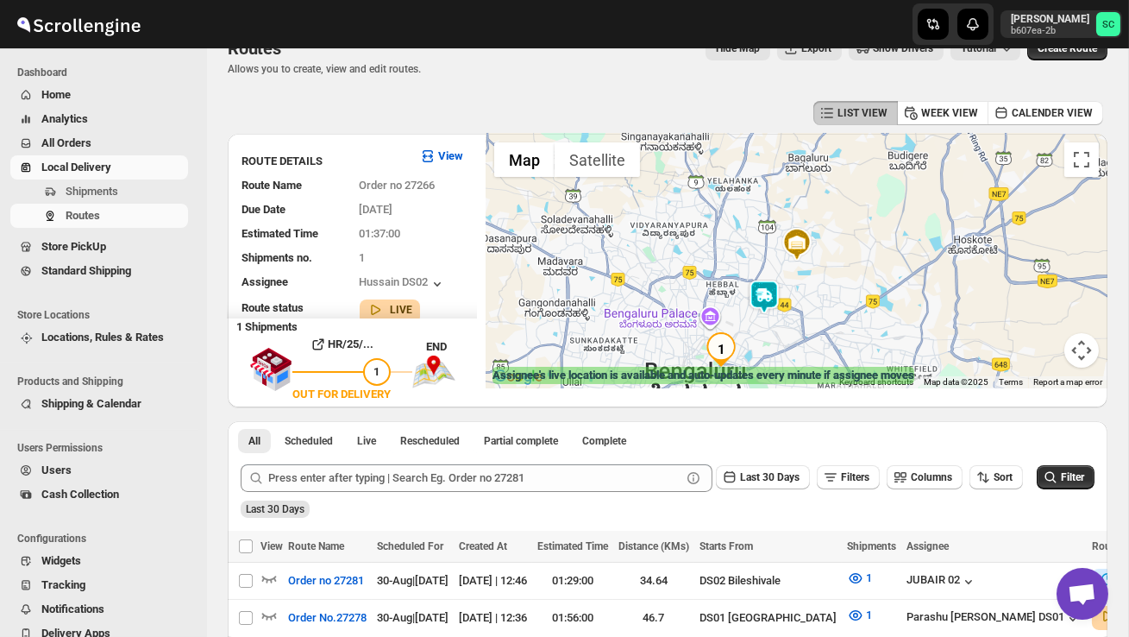
scroll to position [0, 0]
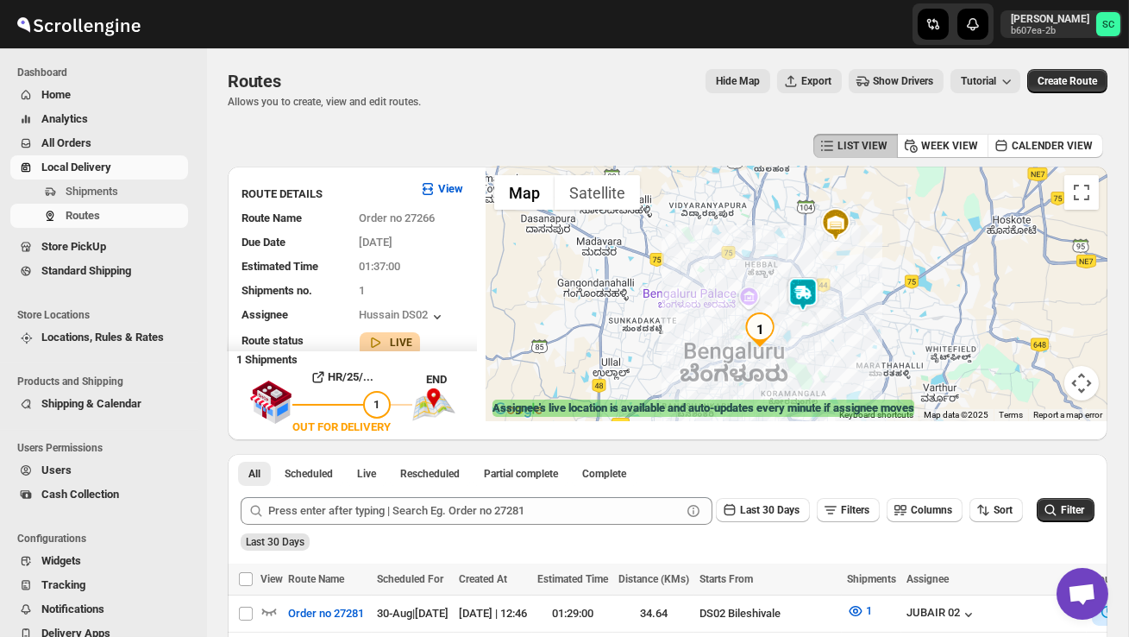
click at [805, 286] on img at bounding box center [803, 294] width 35 height 35
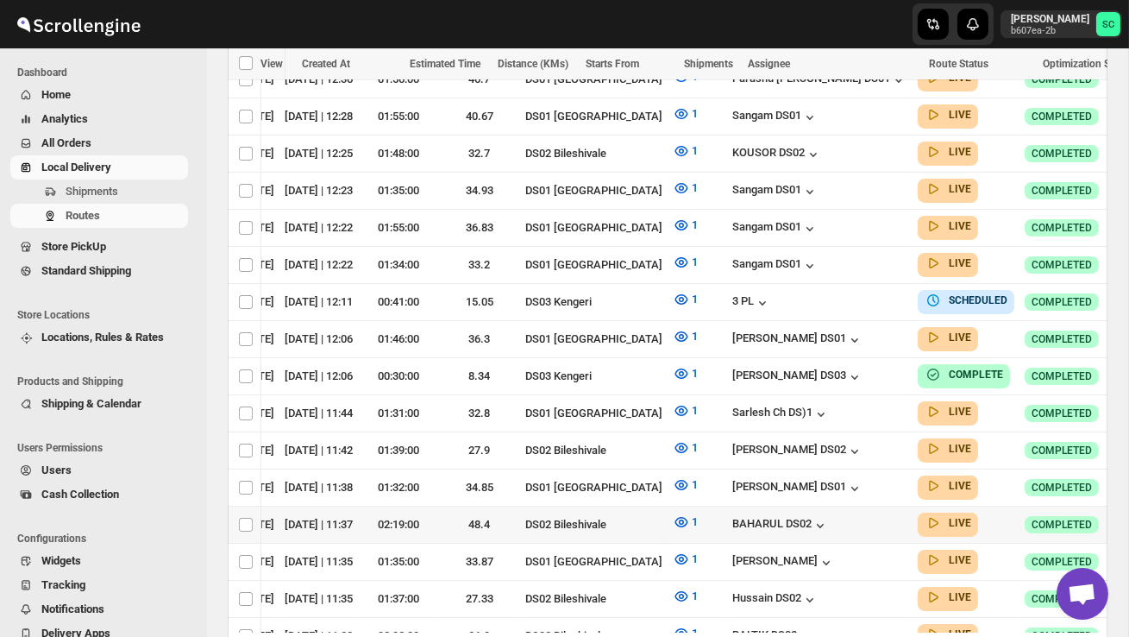
scroll to position [0, 105]
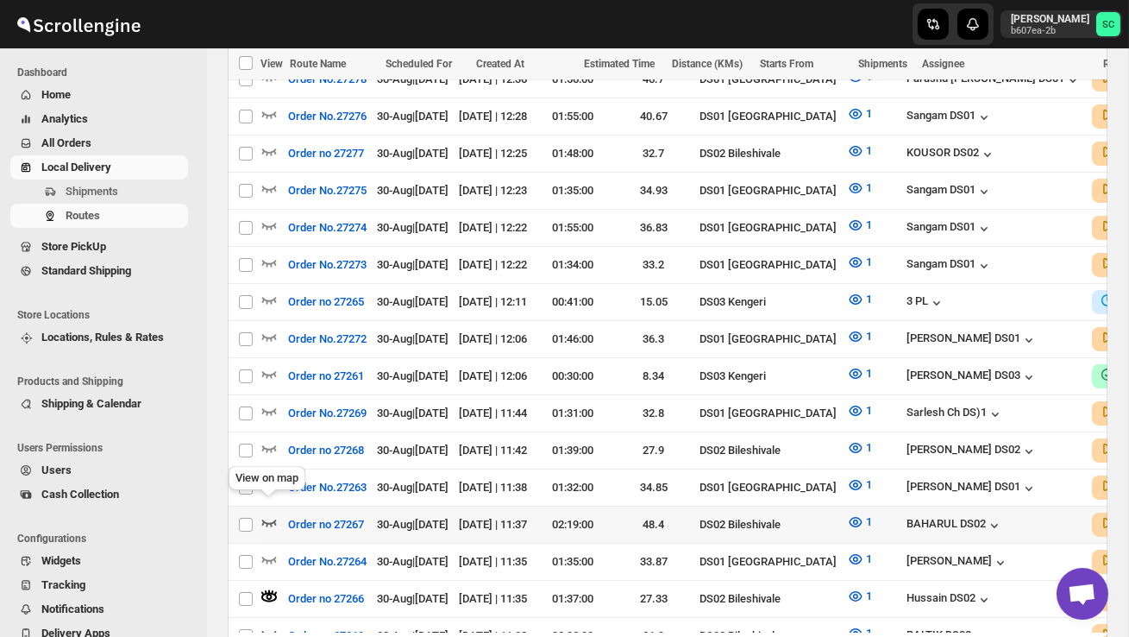
click at [267, 513] on icon "button" at bounding box center [268, 521] width 17 height 17
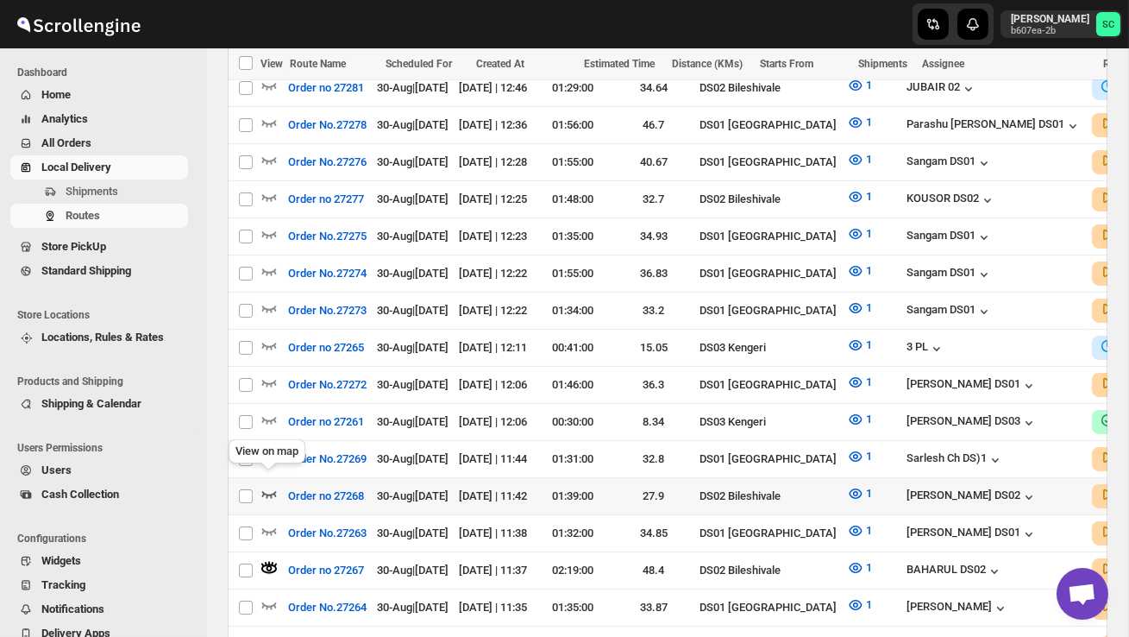
click at [267, 491] on icon "button" at bounding box center [269, 494] width 15 height 7
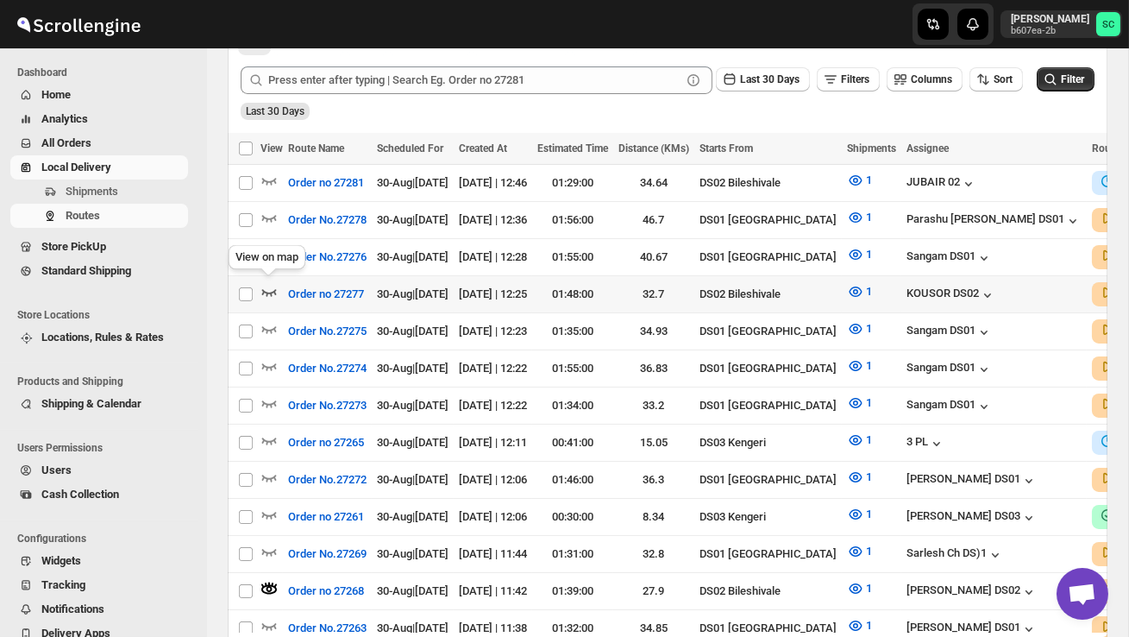
click at [266, 286] on icon "button" at bounding box center [268, 291] width 17 height 17
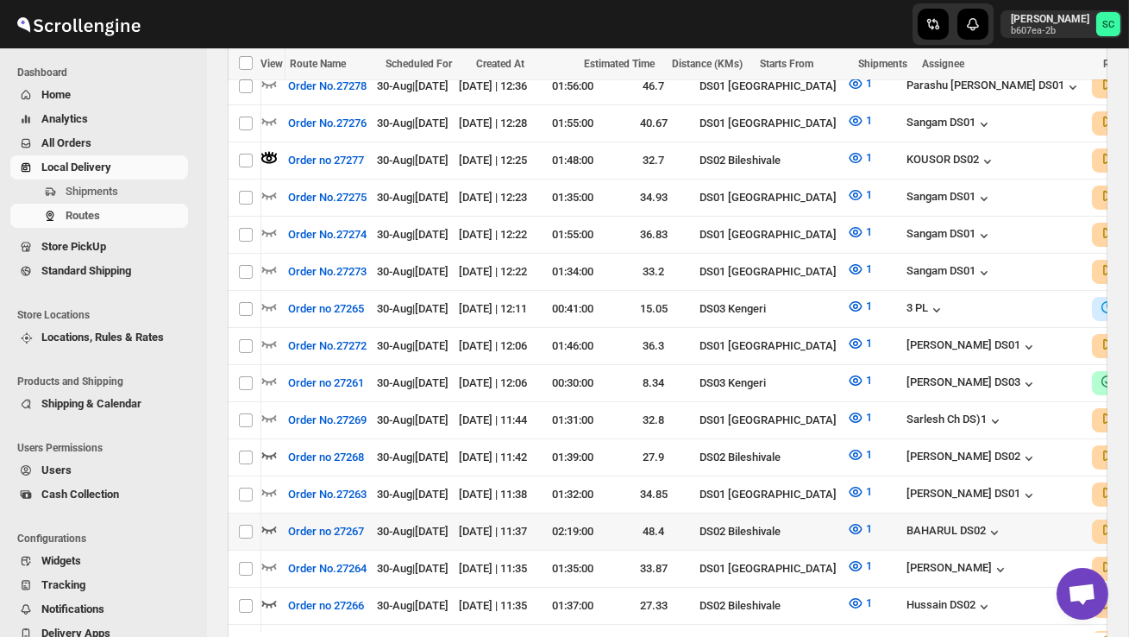
scroll to position [0, 0]
click at [261, 520] on icon "button" at bounding box center [268, 528] width 17 height 17
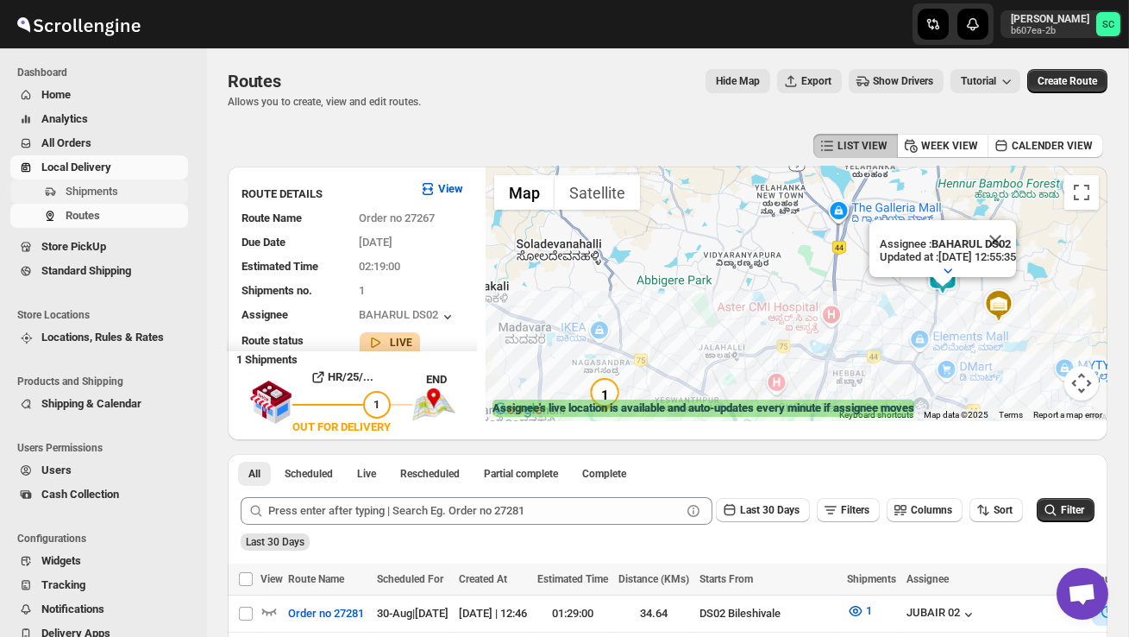
click at [122, 185] on span "Shipments" at bounding box center [125, 191] width 119 height 17
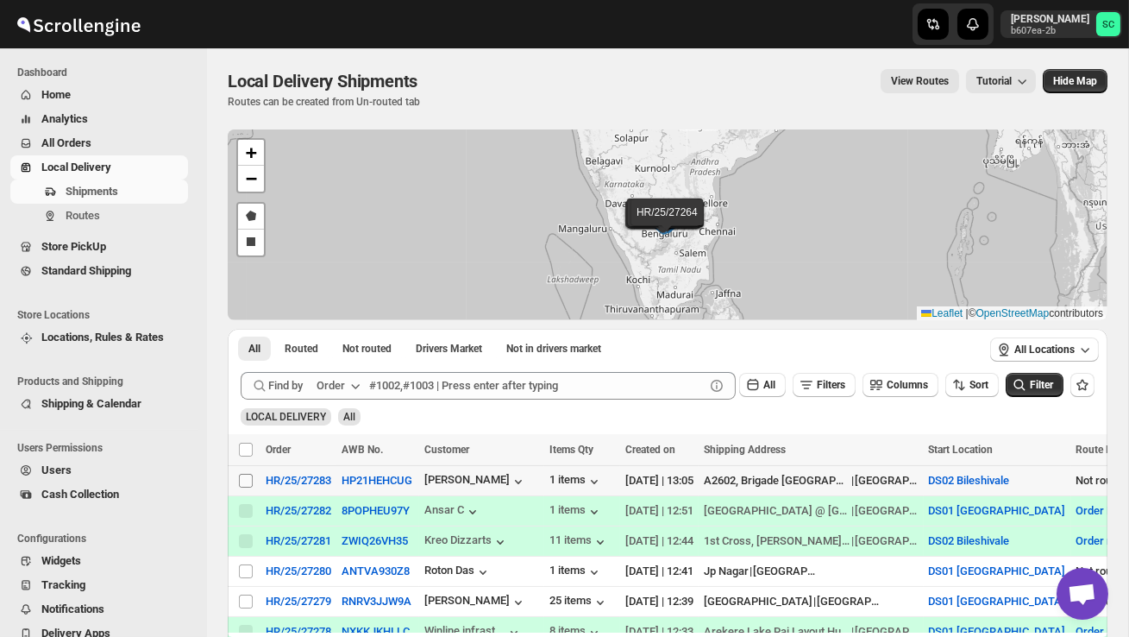
click at [245, 480] on input "Select shipment" at bounding box center [246, 481] width 14 height 14
checkbox input "true"
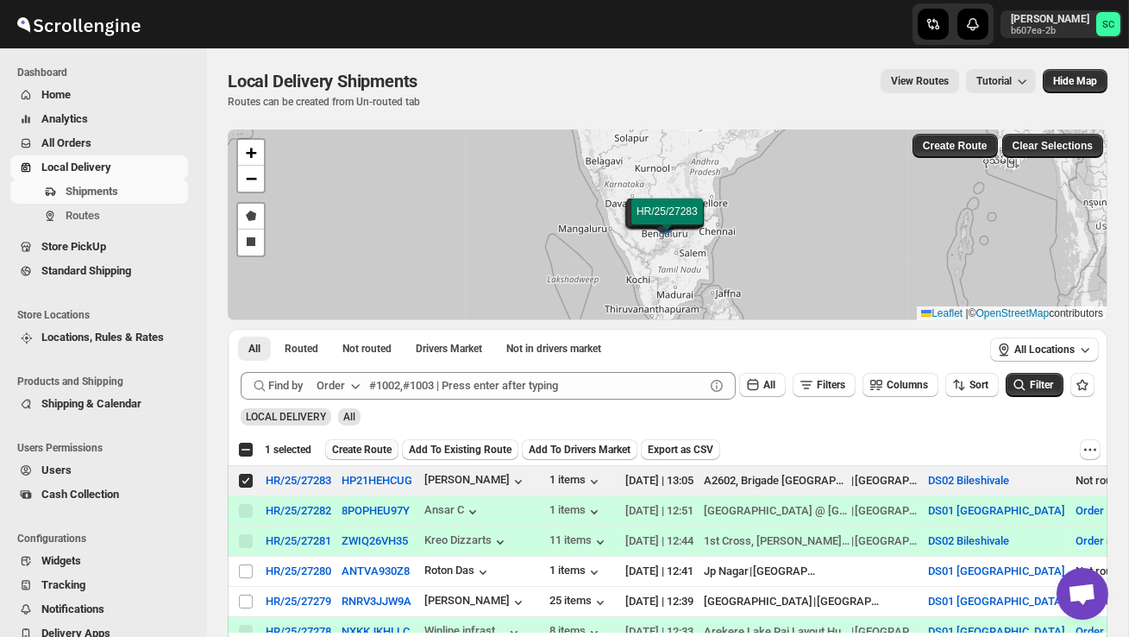
click at [381, 442] on button "Create Route" at bounding box center [361, 449] width 73 height 21
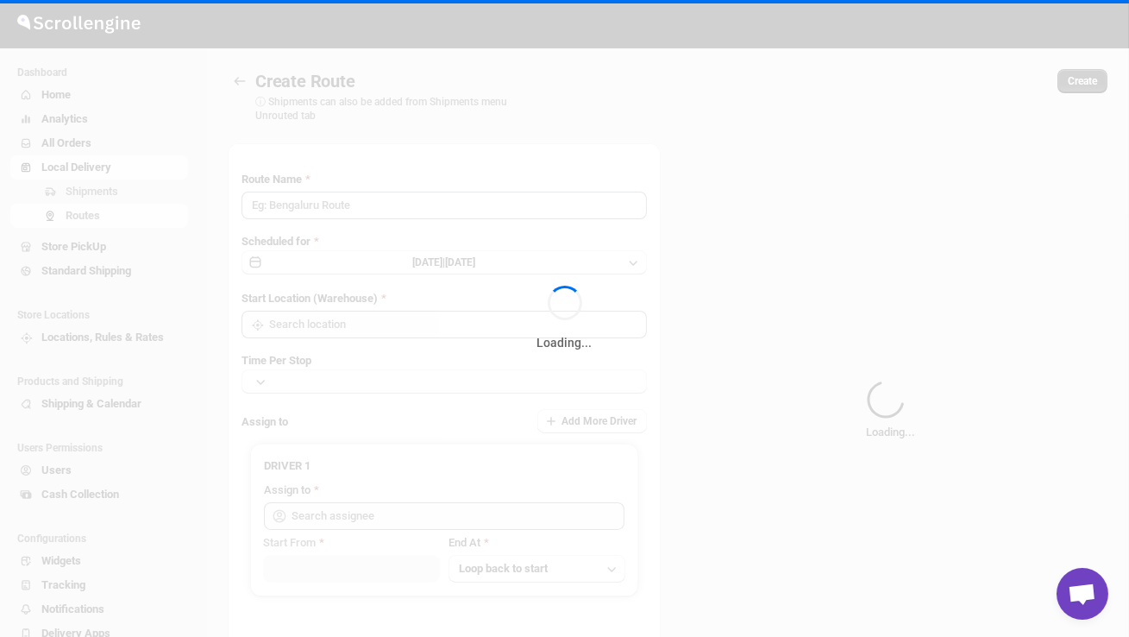
type input "Route - 30/08-0108"
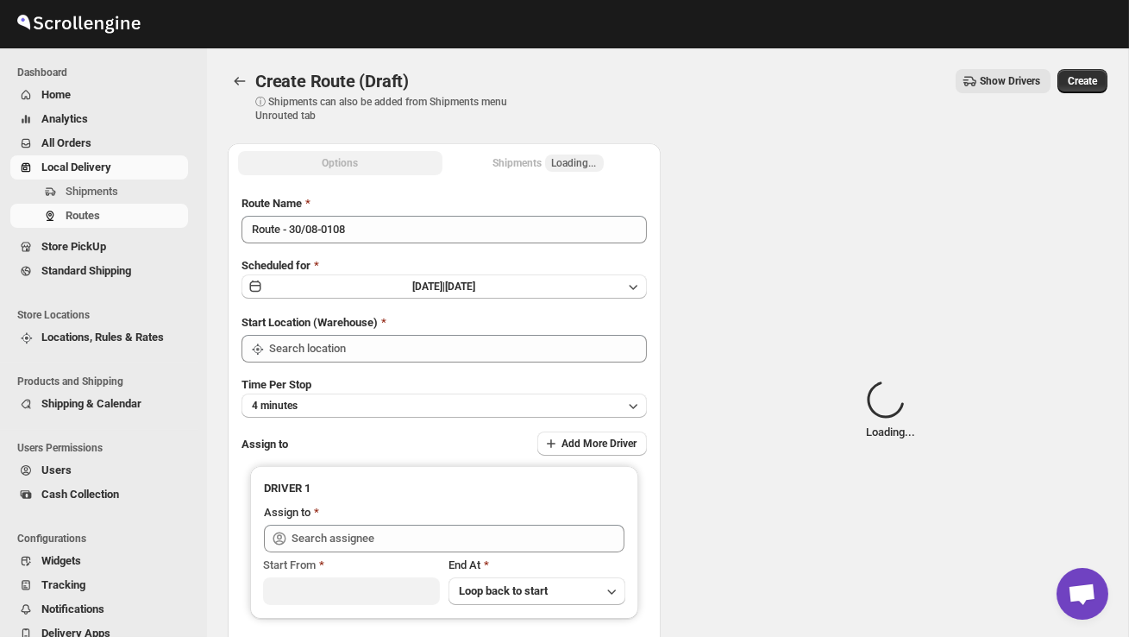
type input "DS02 Bileshivale"
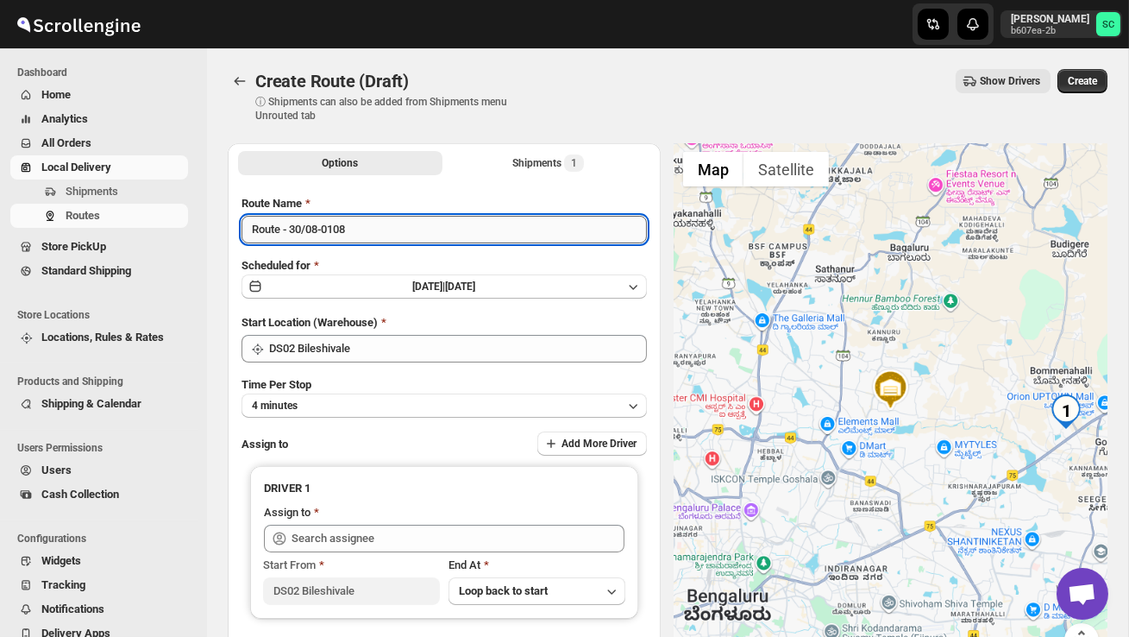
click at [375, 229] on input "Route - 30/08-0108" at bounding box center [444, 230] width 405 height 28
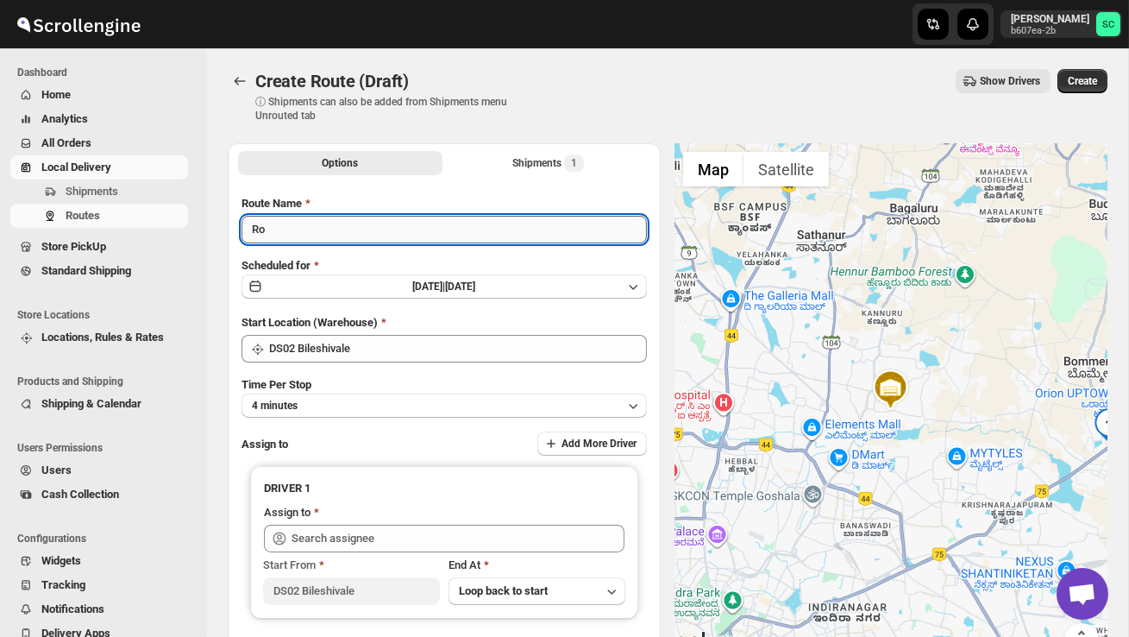
type input "R"
type input "Order no 27283"
click at [464, 411] on button "4 minutes" at bounding box center [444, 405] width 405 height 24
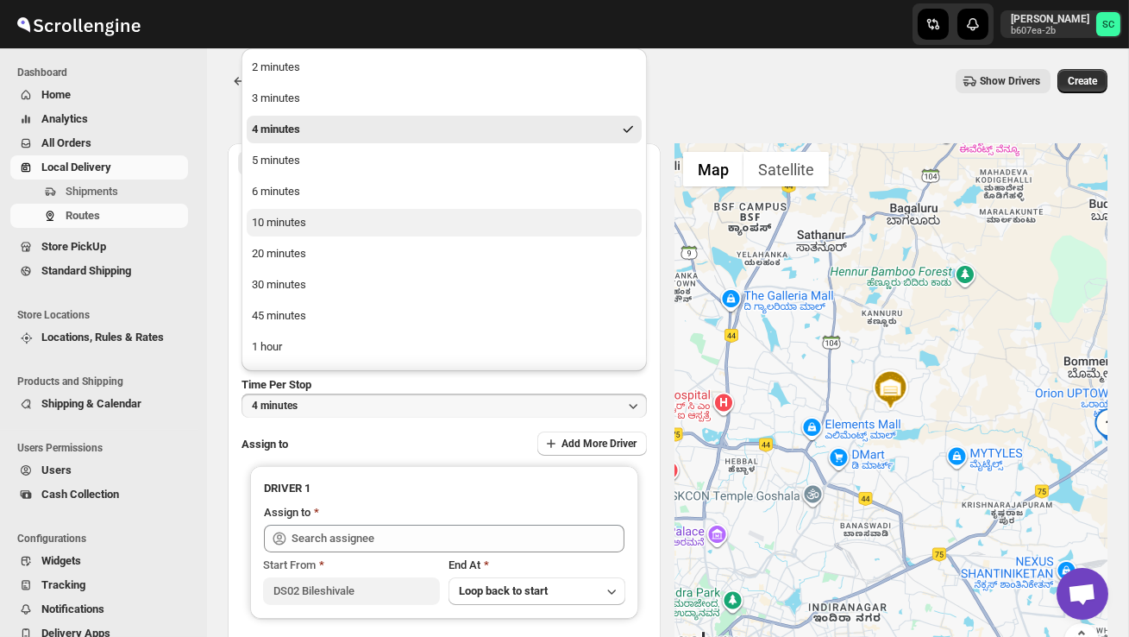
click at [361, 223] on button "10 minutes" at bounding box center [444, 223] width 395 height 28
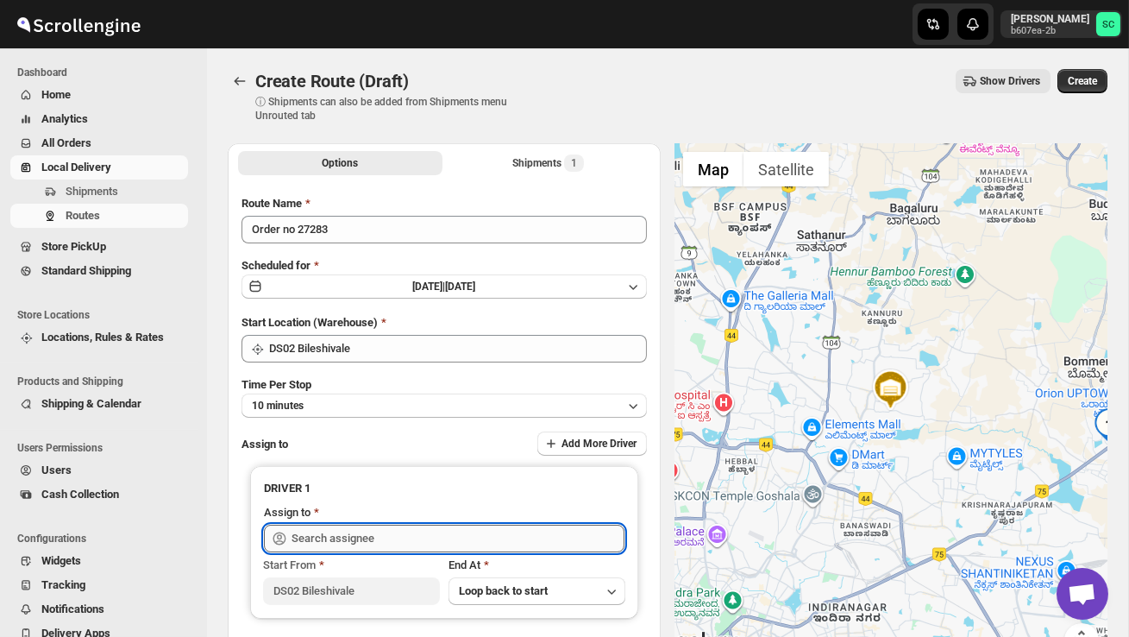
click at [354, 532] on input "text" at bounding box center [458, 538] width 333 height 28
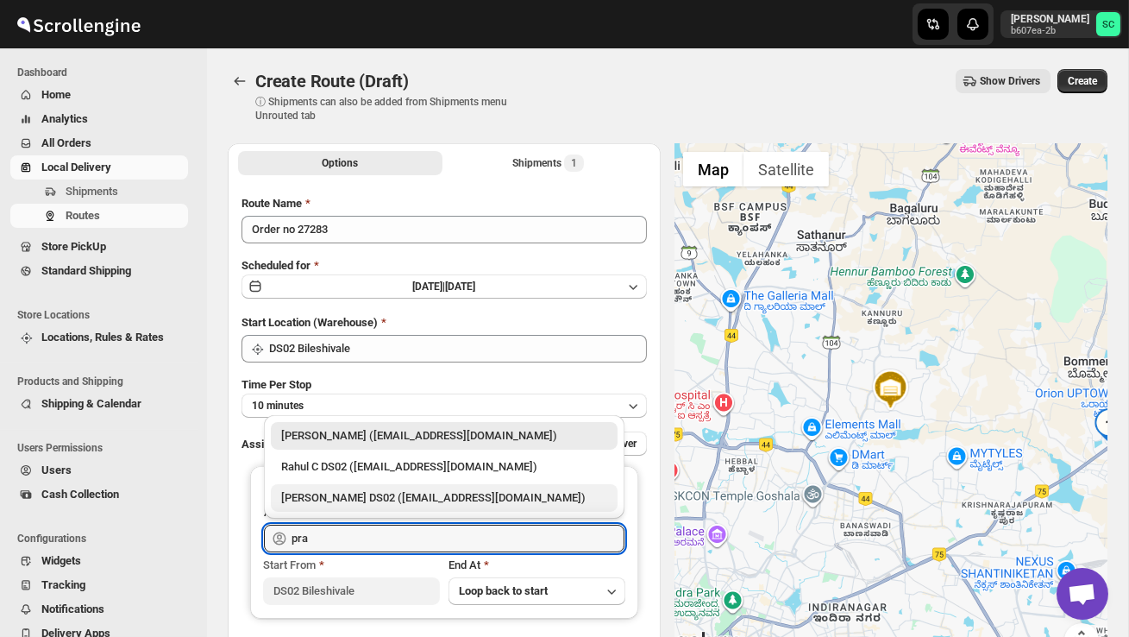
click at [392, 492] on div "[PERSON_NAME] DS02 ([EMAIL_ADDRESS][DOMAIN_NAME])" at bounding box center [444, 497] width 326 height 17
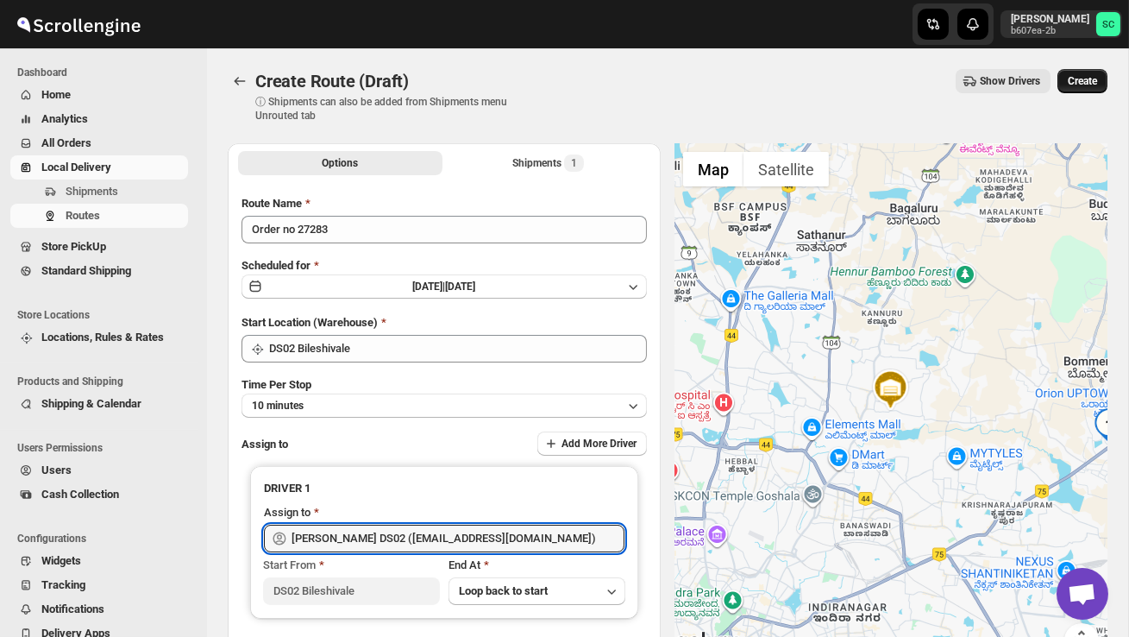
type input "[PERSON_NAME] DS02 ([EMAIL_ADDRESS][DOMAIN_NAME])"
click at [1085, 83] on span "Create" at bounding box center [1082, 81] width 29 height 14
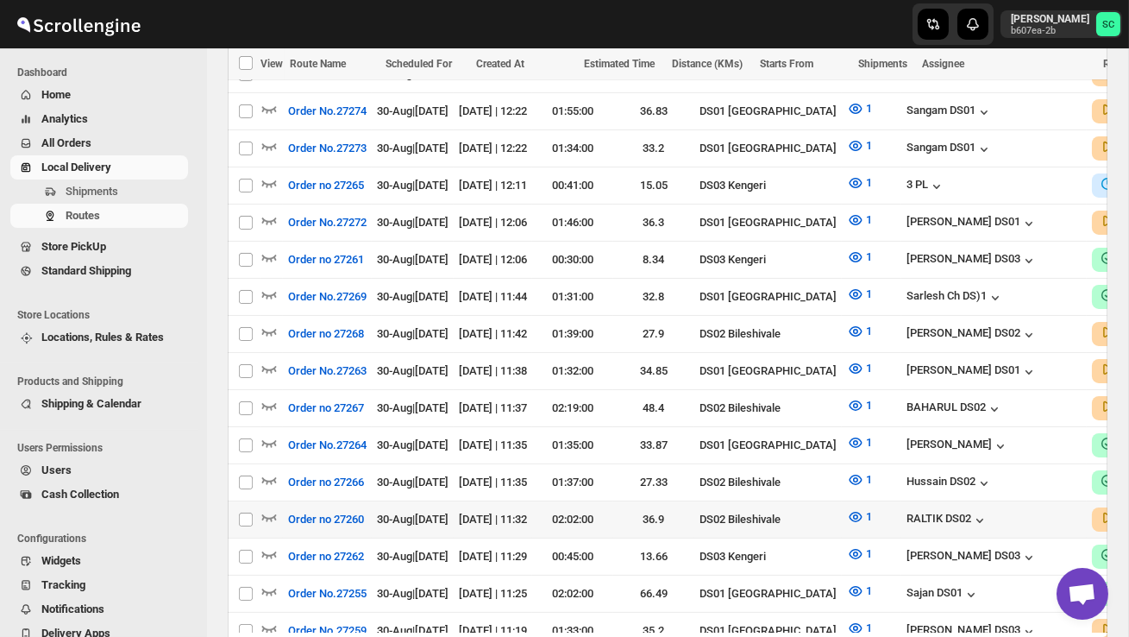
scroll to position [782, 0]
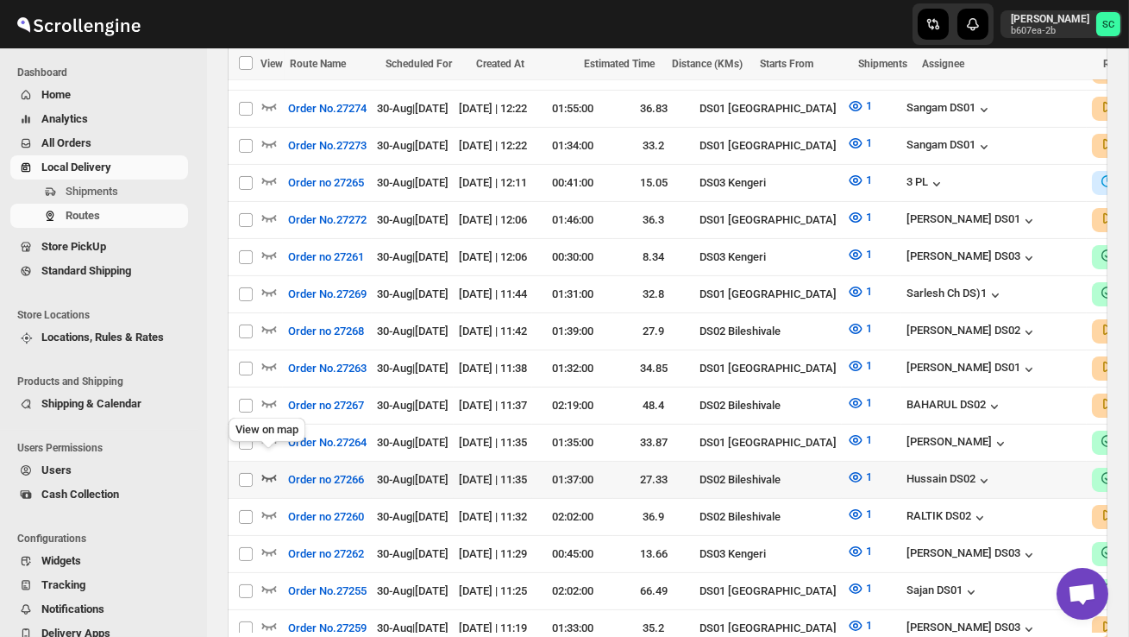
click at [273, 468] on icon "button" at bounding box center [268, 476] width 17 height 17
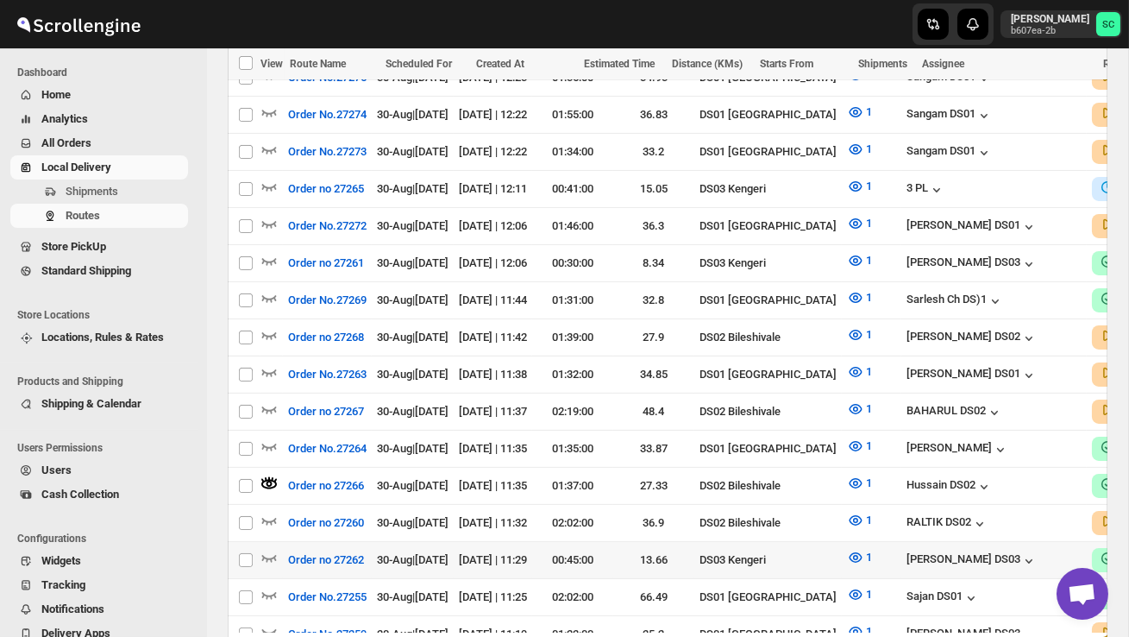
scroll to position [797, 0]
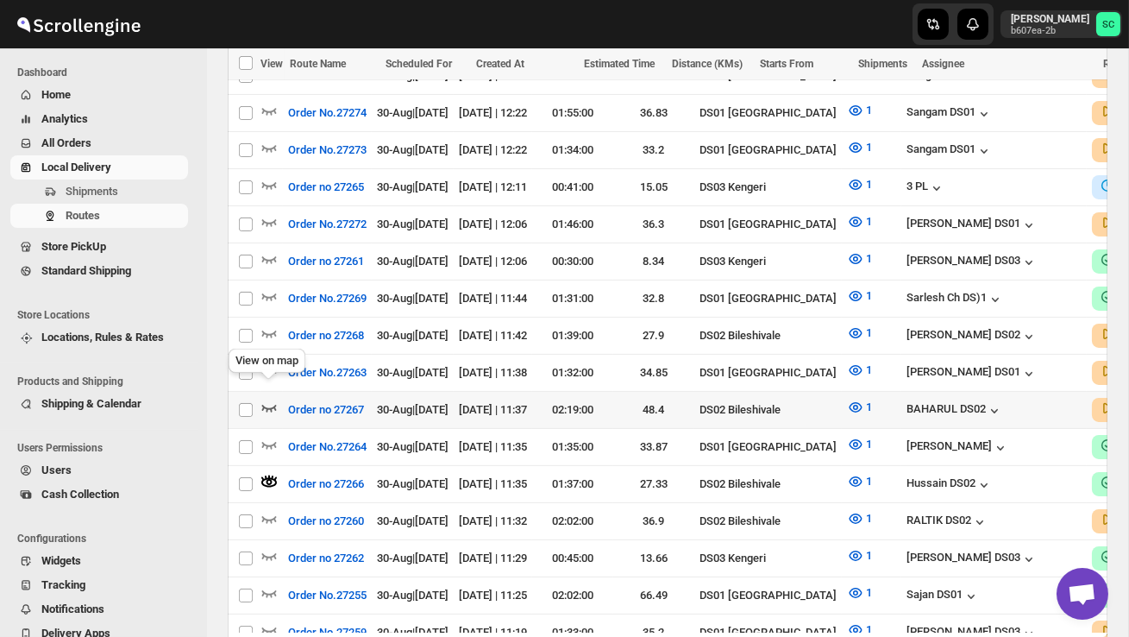
click at [265, 399] on icon "button" at bounding box center [268, 407] width 17 height 17
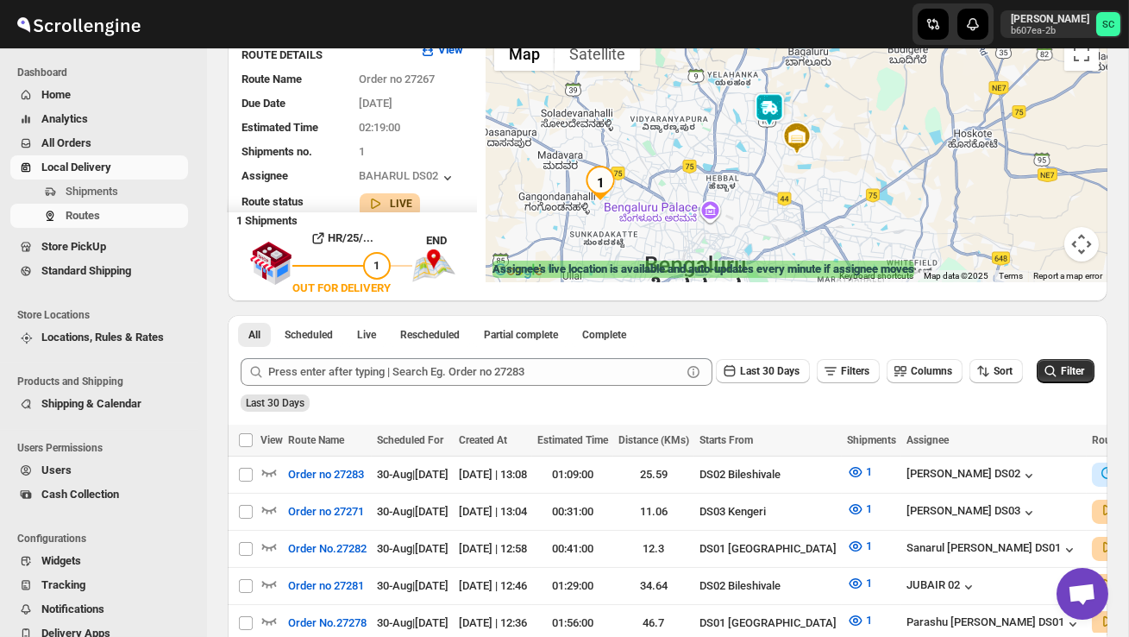
scroll to position [0, 0]
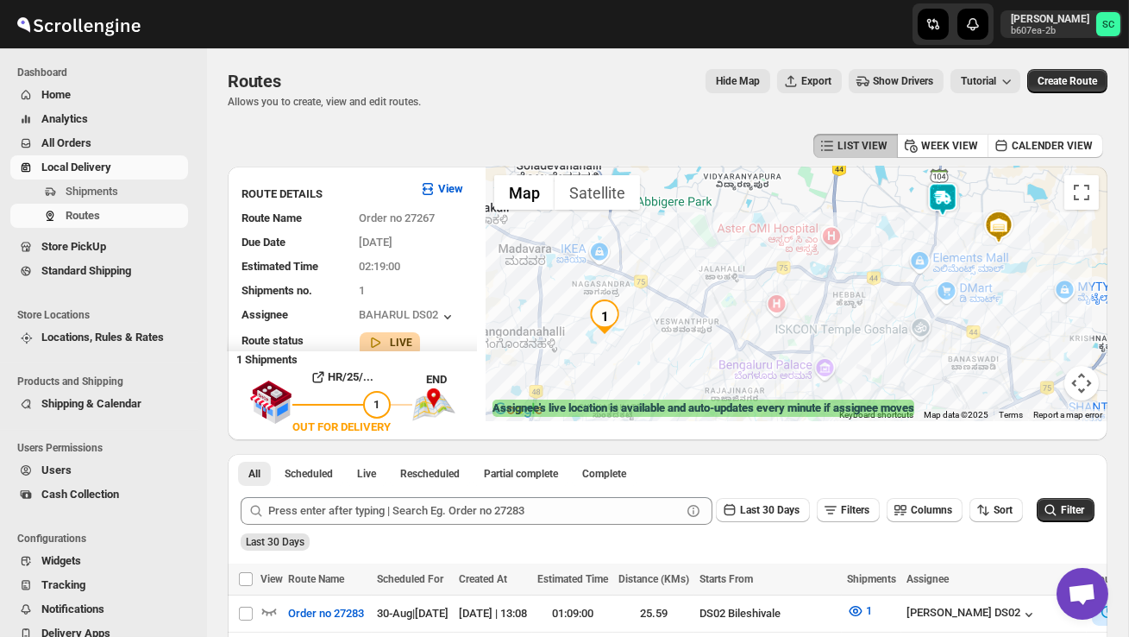
click at [957, 186] on img at bounding box center [943, 199] width 35 height 35
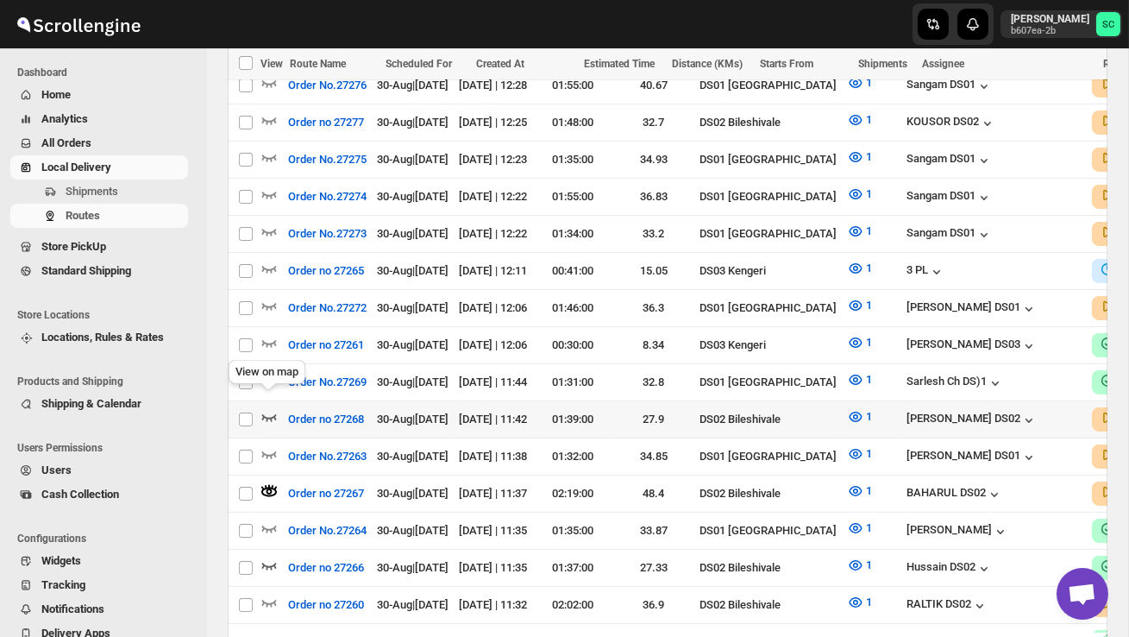
click at [277, 408] on icon "button" at bounding box center [268, 416] width 17 height 17
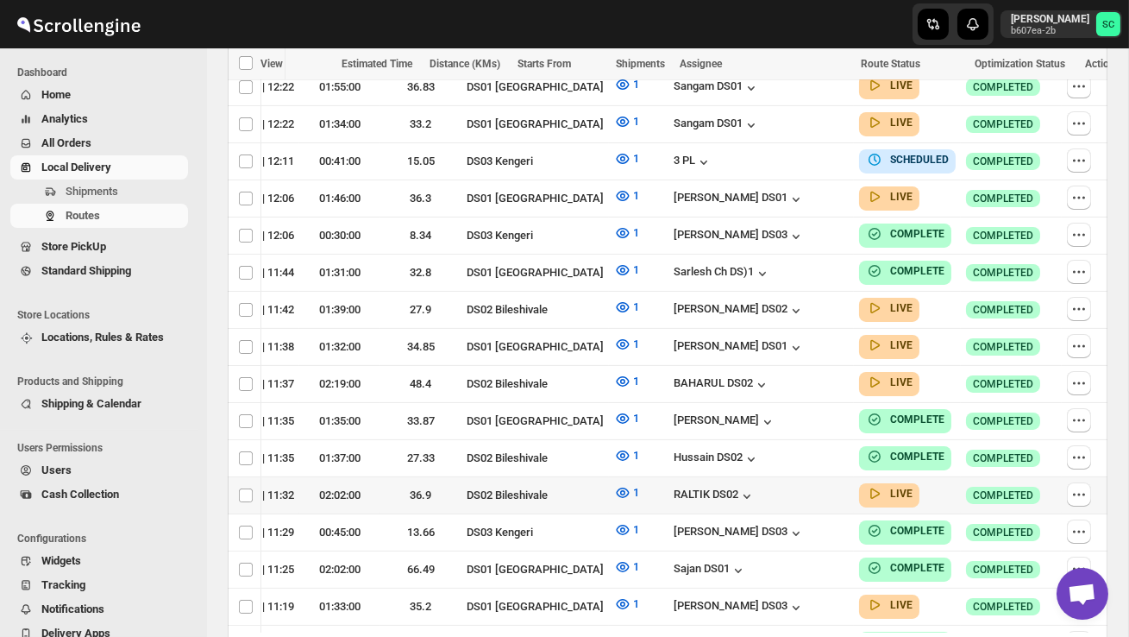
scroll to position [825, 0]
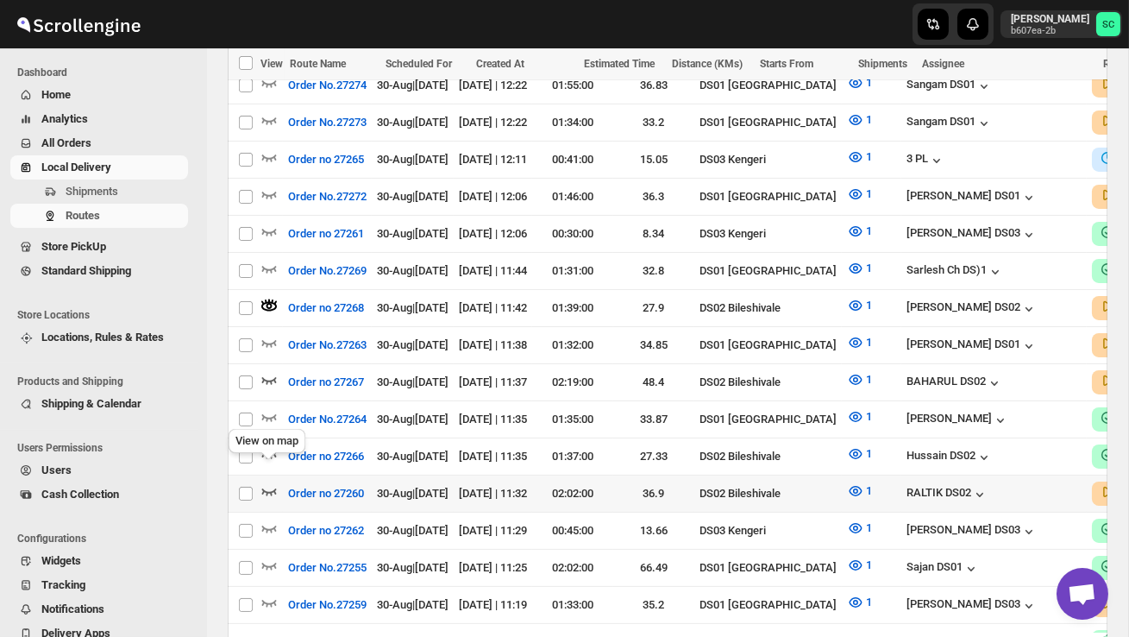
click at [271, 488] on icon "button" at bounding box center [269, 491] width 15 height 7
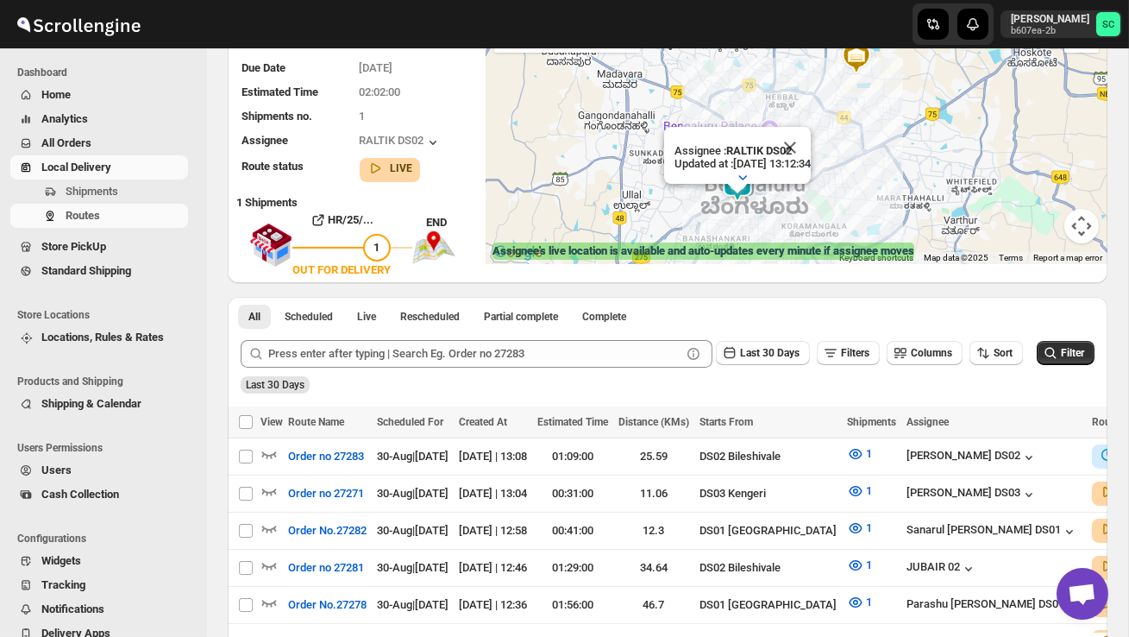
click at [811, 153] on button "Close" at bounding box center [789, 147] width 41 height 41
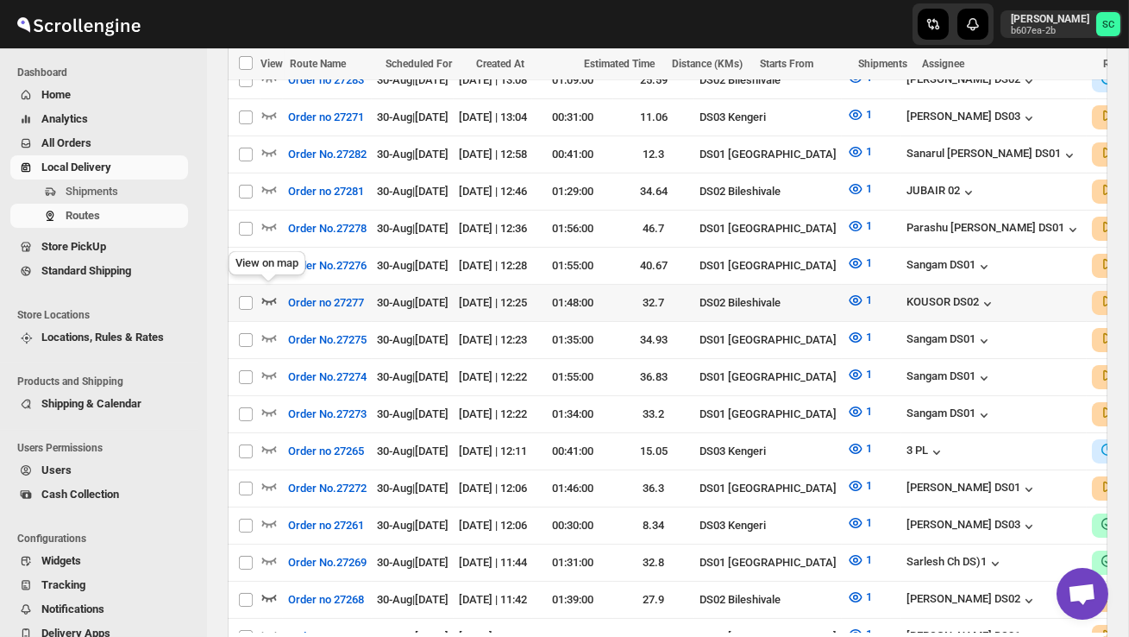
click at [270, 292] on icon "button" at bounding box center [268, 300] width 17 height 17
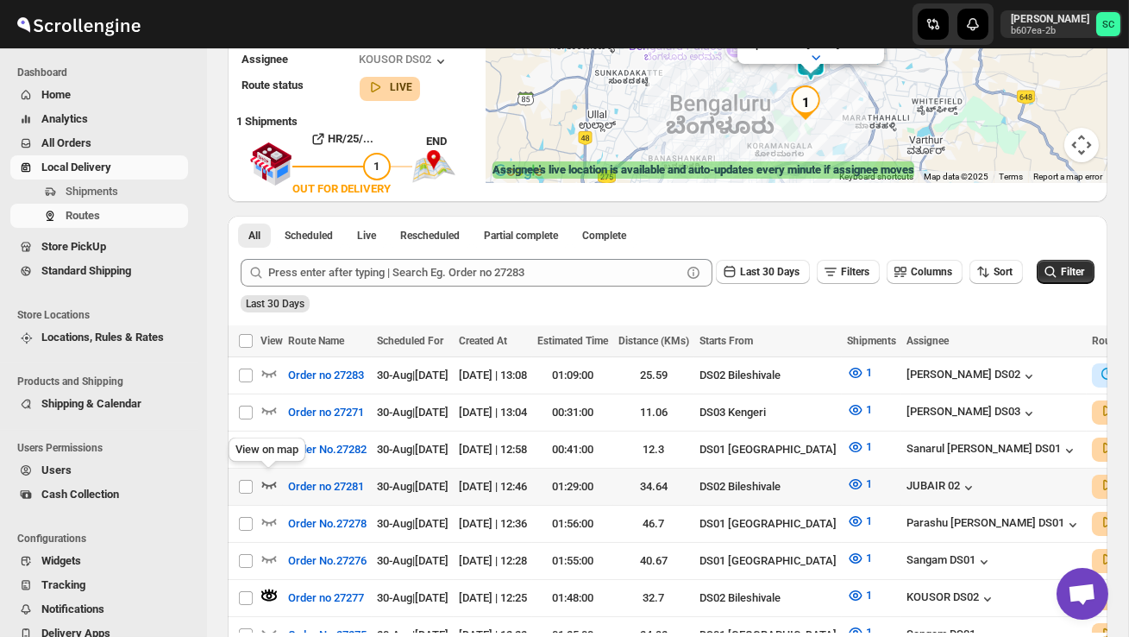
click at [269, 478] on icon "button" at bounding box center [268, 483] width 17 height 17
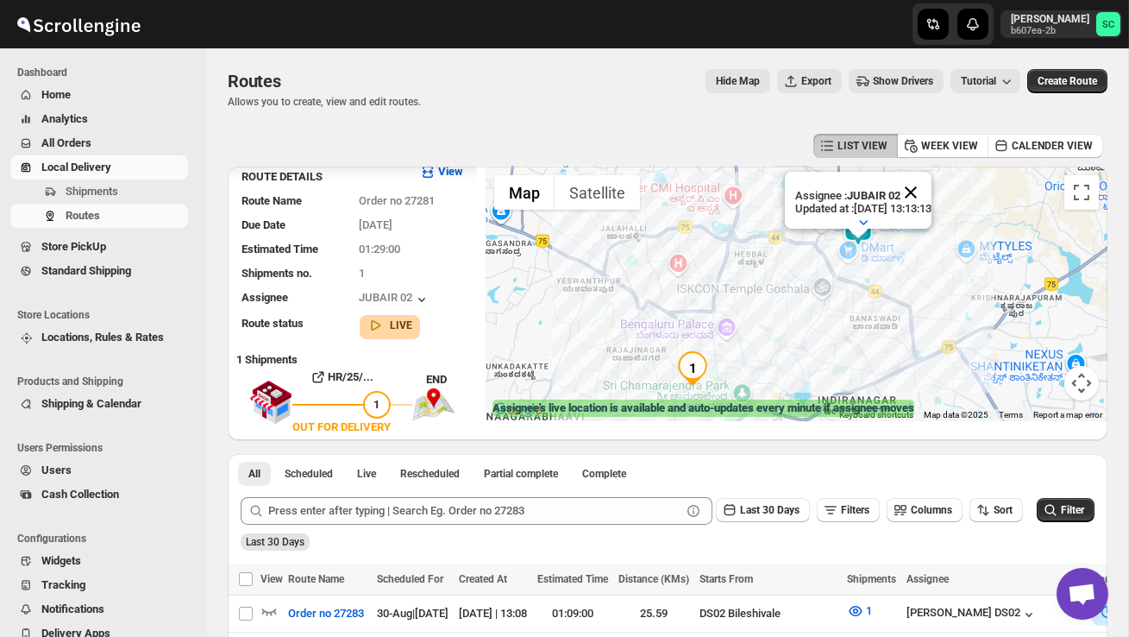
click at [932, 196] on button "Close" at bounding box center [910, 192] width 41 height 41
click at [908, 254] on div at bounding box center [797, 293] width 622 height 254
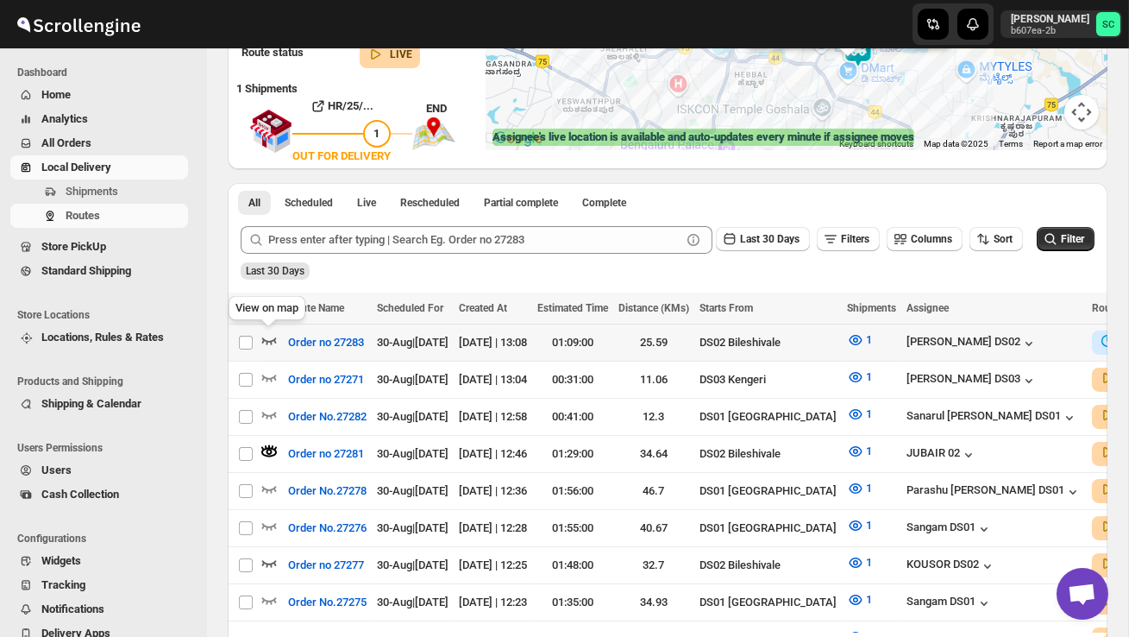
click at [266, 336] on icon "button" at bounding box center [268, 339] width 17 height 17
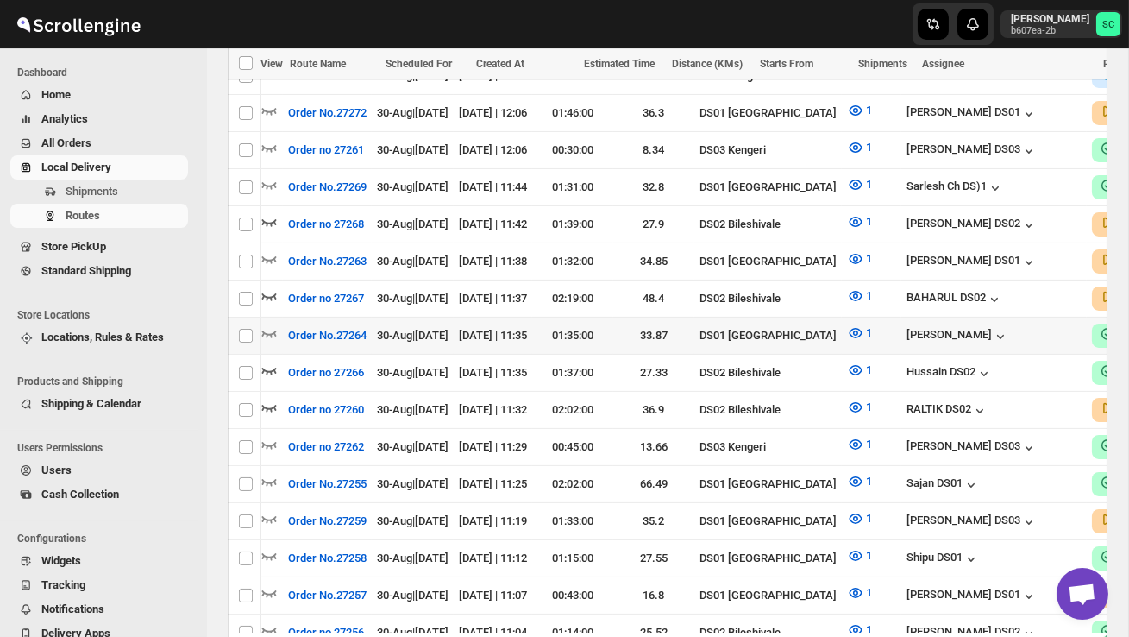
scroll to position [0, 0]
click at [267, 287] on icon "button" at bounding box center [268, 295] width 17 height 17
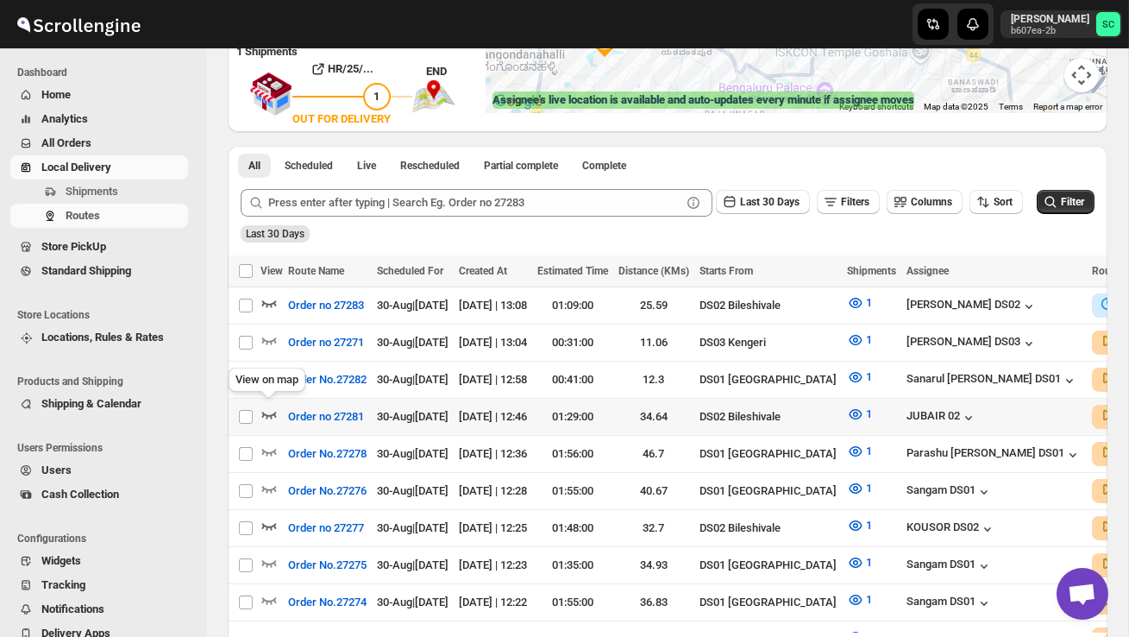
click at [269, 407] on icon "button" at bounding box center [268, 413] width 17 height 17
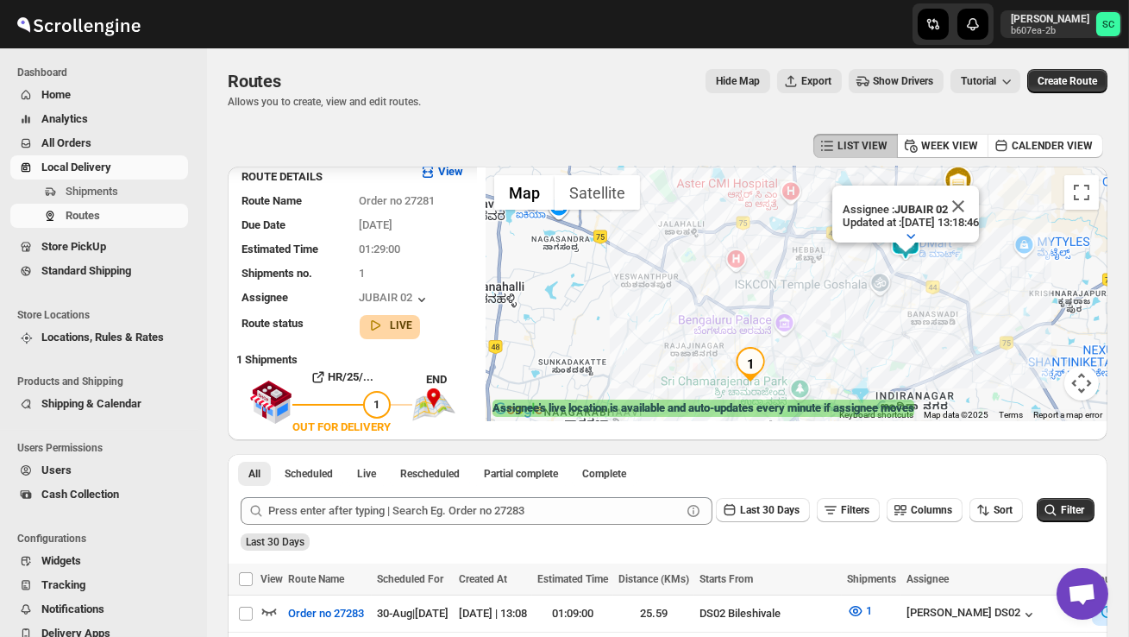
drag, startPoint x: 800, startPoint y: 352, endPoint x: 861, endPoint y: 316, distance: 71.2
click at [862, 317] on div "Assignee : JUBAIR 02 Updated at : 30/08/2025, 13:18:46 Duty mode Enabled Batter…" at bounding box center [797, 293] width 622 height 254
click at [662, 367] on div "Assignee : JUBAIR 02 Updated at : 30/08/2025, 13:18:49 Duty mode Enabled Batter…" at bounding box center [797, 293] width 622 height 254
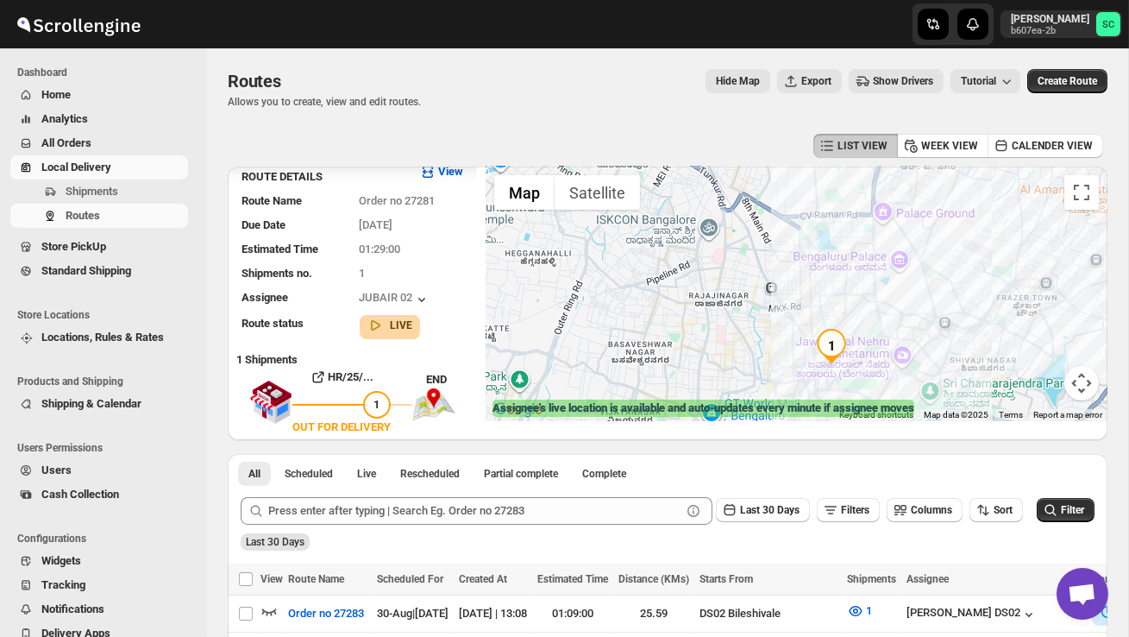
drag, startPoint x: 716, startPoint y: 361, endPoint x: 698, endPoint y: 319, distance: 46.0
click at [700, 322] on div "Assignee : JUBAIR 02 Updated at : 30/08/2025, 13:18:49 Duty mode Enabled Batter…" at bounding box center [797, 293] width 622 height 254
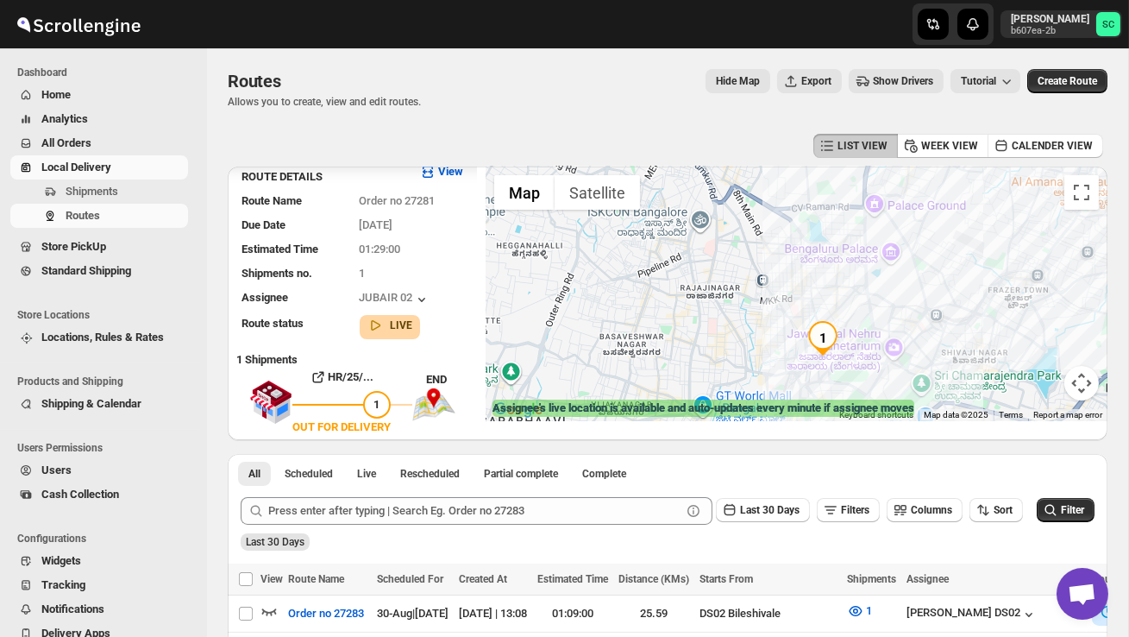
click at [698, 319] on div "Assignee : JUBAIR 02 Updated at : 30/08/2025, 13:18:49 Duty mode Enabled Batter…" at bounding box center [797, 293] width 622 height 254
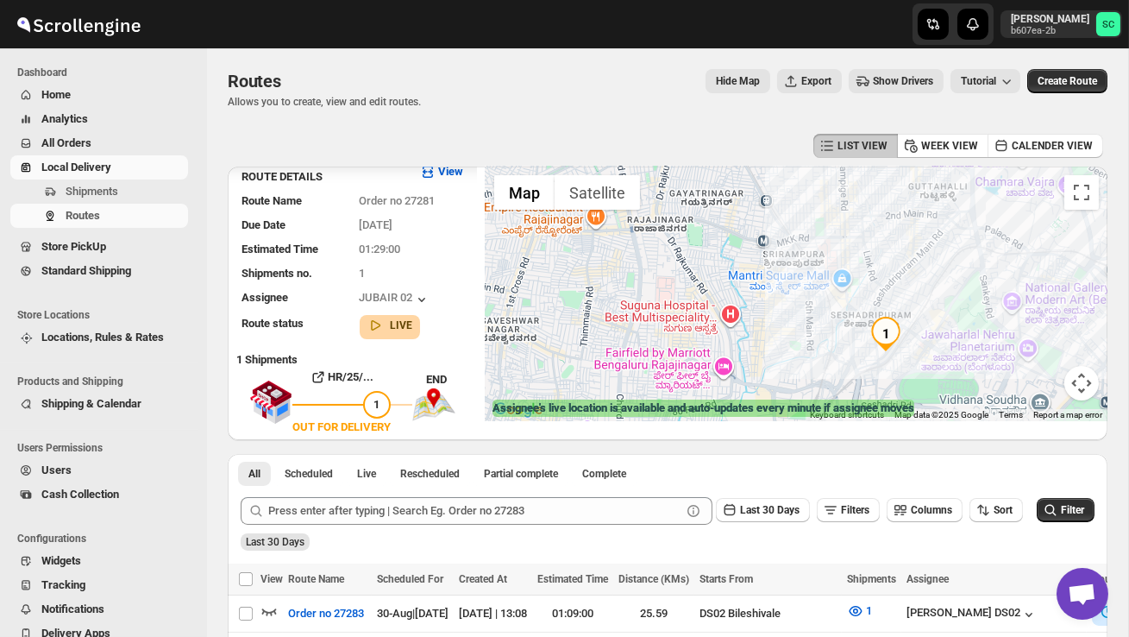
drag, startPoint x: 794, startPoint y: 362, endPoint x: 694, endPoint y: 317, distance: 109.7
click at [696, 317] on div "Assignee : JUBAIR 02 Updated at : 30/08/2025, 13:18:49 Duty mode Enabled Batter…" at bounding box center [797, 293] width 622 height 254
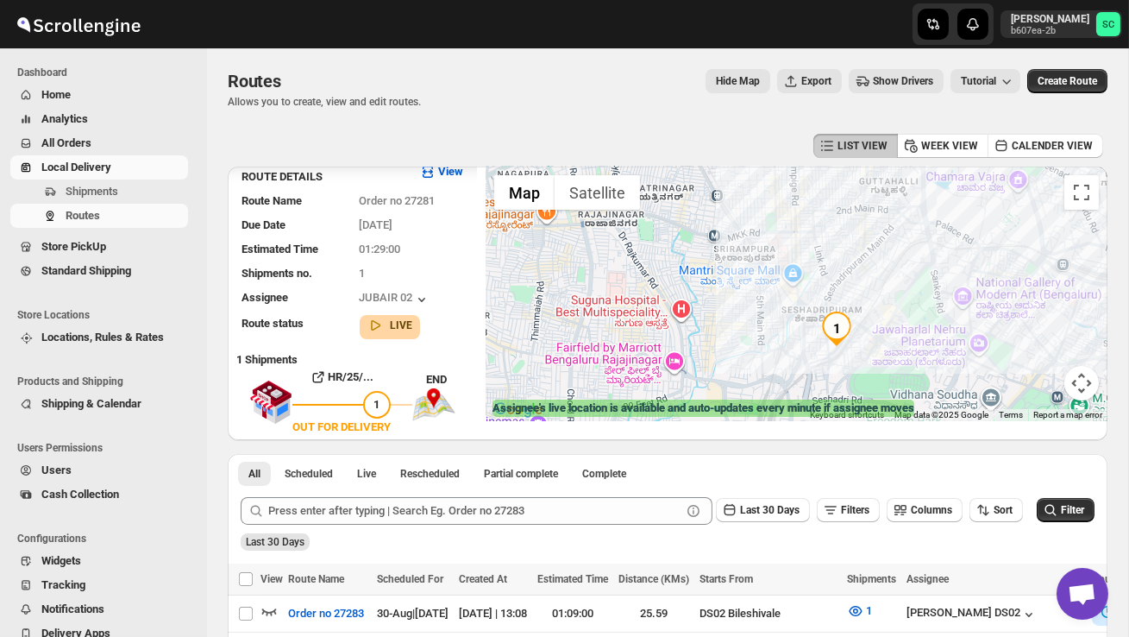
click at [736, 338] on div "Assignee : JUBAIR 02 Updated at : 30/08/2025, 13:18:49 Duty mode Enabled Batter…" at bounding box center [797, 293] width 622 height 254
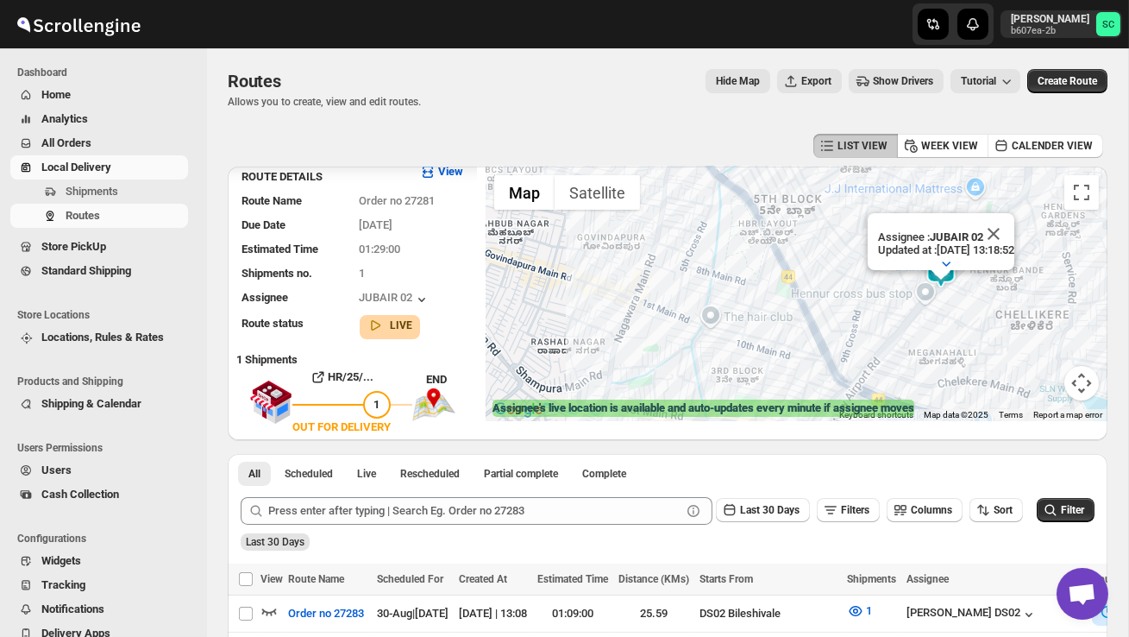
drag, startPoint x: 840, startPoint y: 367, endPoint x: 751, endPoint y: 325, distance: 98.4
click at [752, 326] on div "Assignee : JUBAIR 02 Updated at : 30/08/2025, 13:18:52 Duty mode Enabled Batter…" at bounding box center [797, 293] width 622 height 254
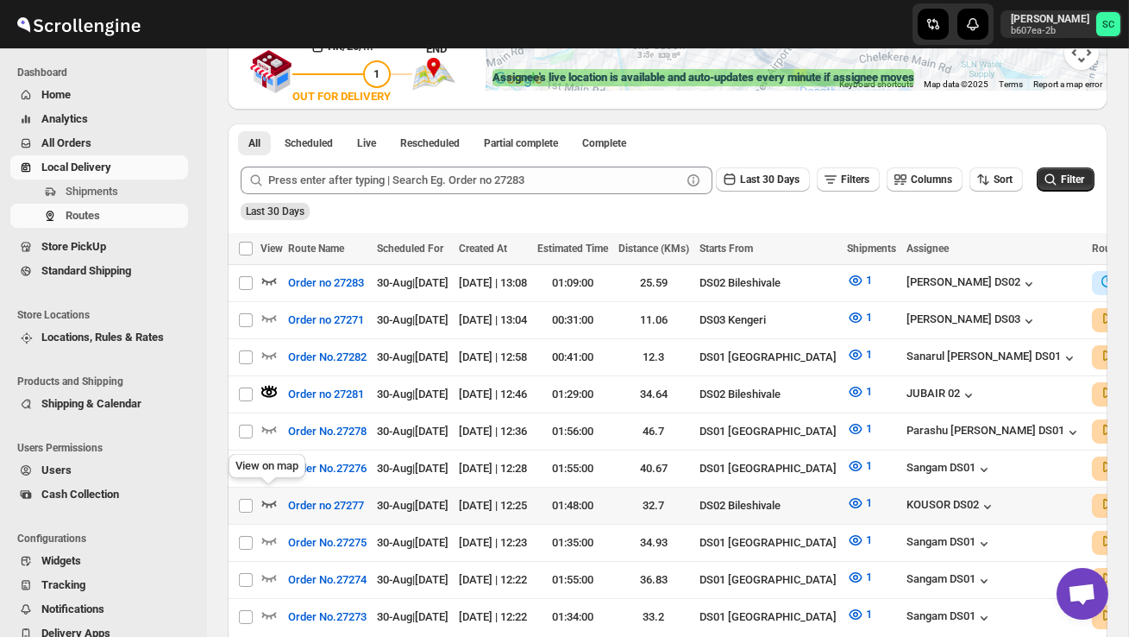
click at [272, 494] on icon "button" at bounding box center [268, 502] width 17 height 17
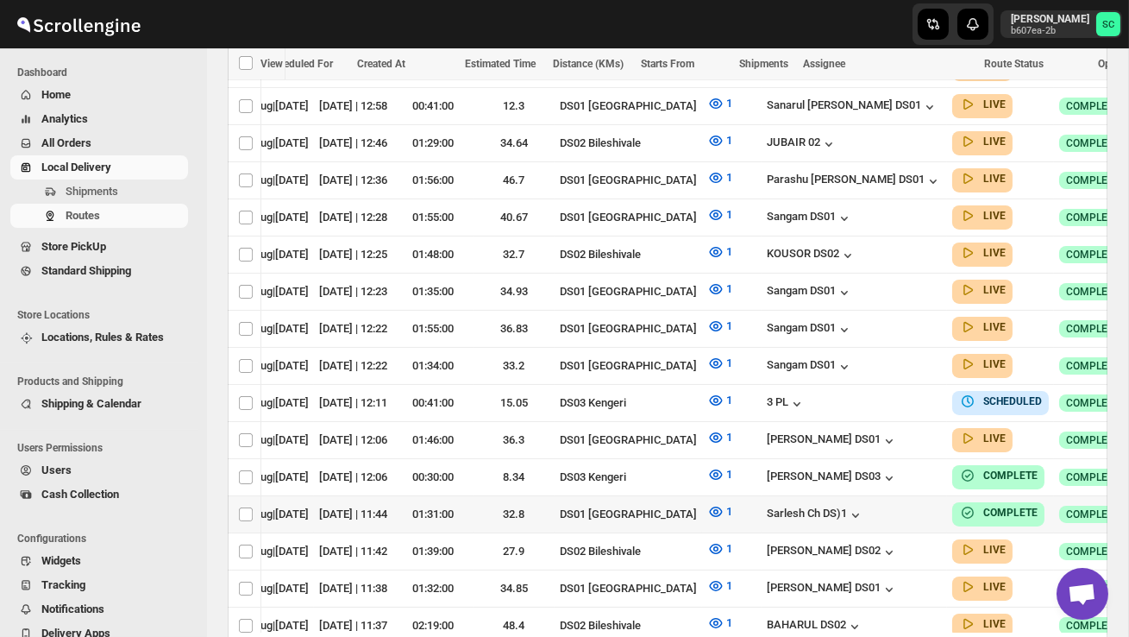
scroll to position [0, 158]
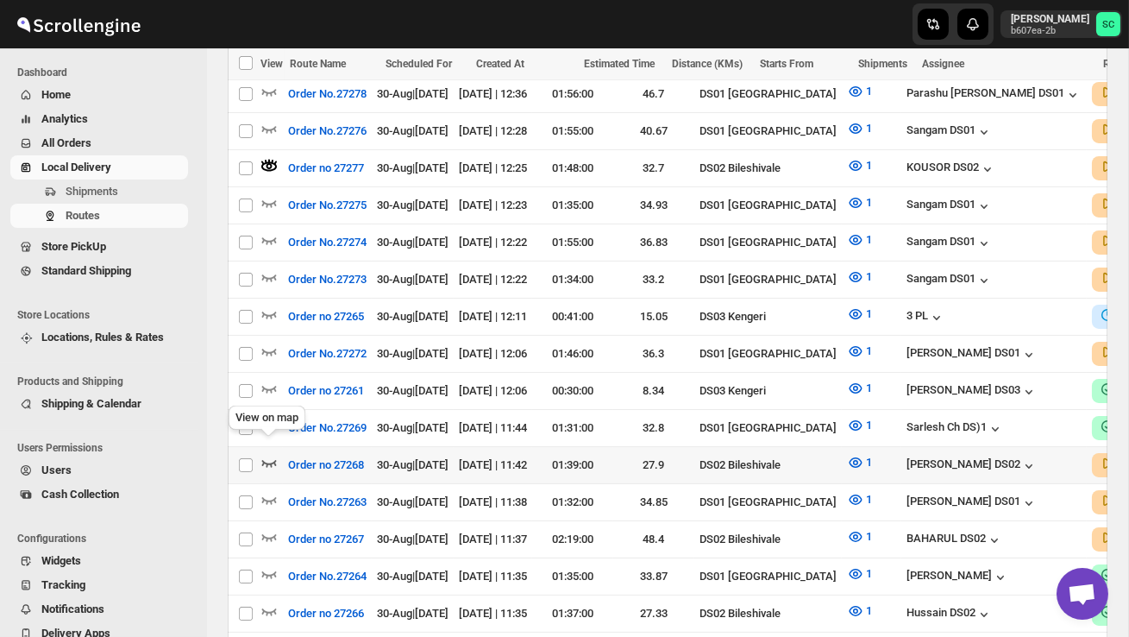
click at [272, 454] on icon "button" at bounding box center [268, 462] width 17 height 17
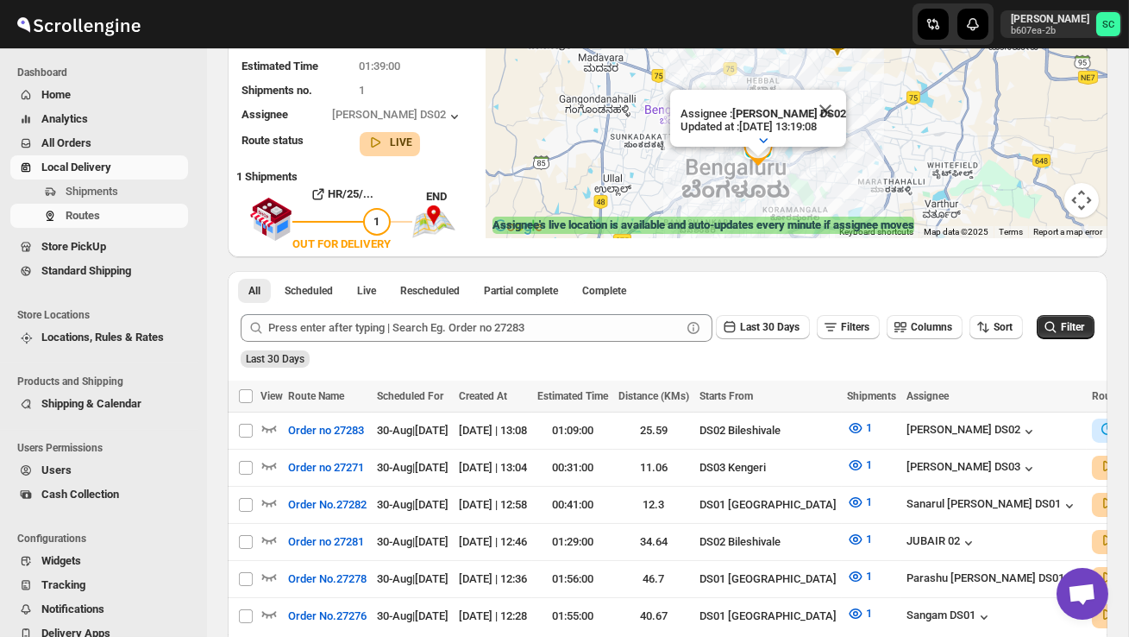
scroll to position [173, 0]
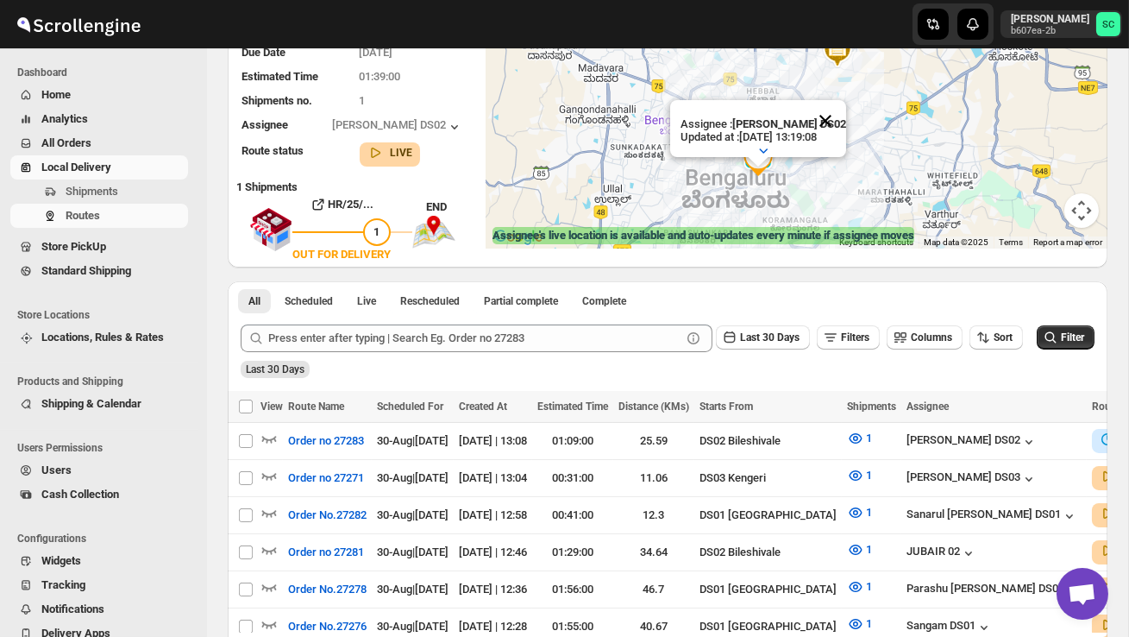
click at [838, 113] on button "Close" at bounding box center [825, 120] width 41 height 41
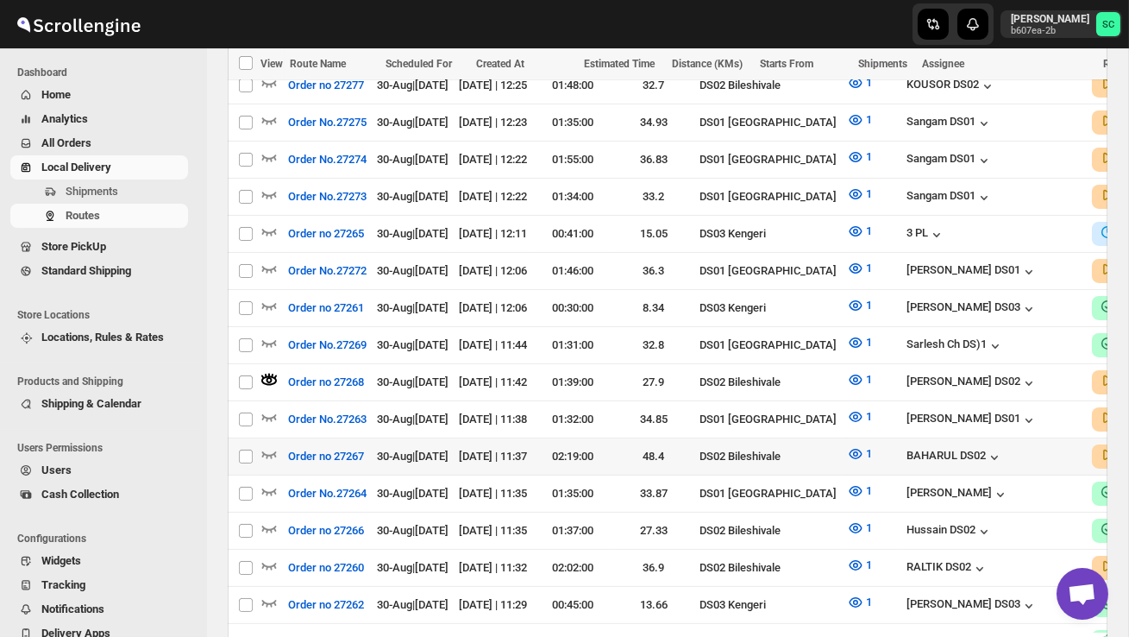
scroll to position [755, 0]
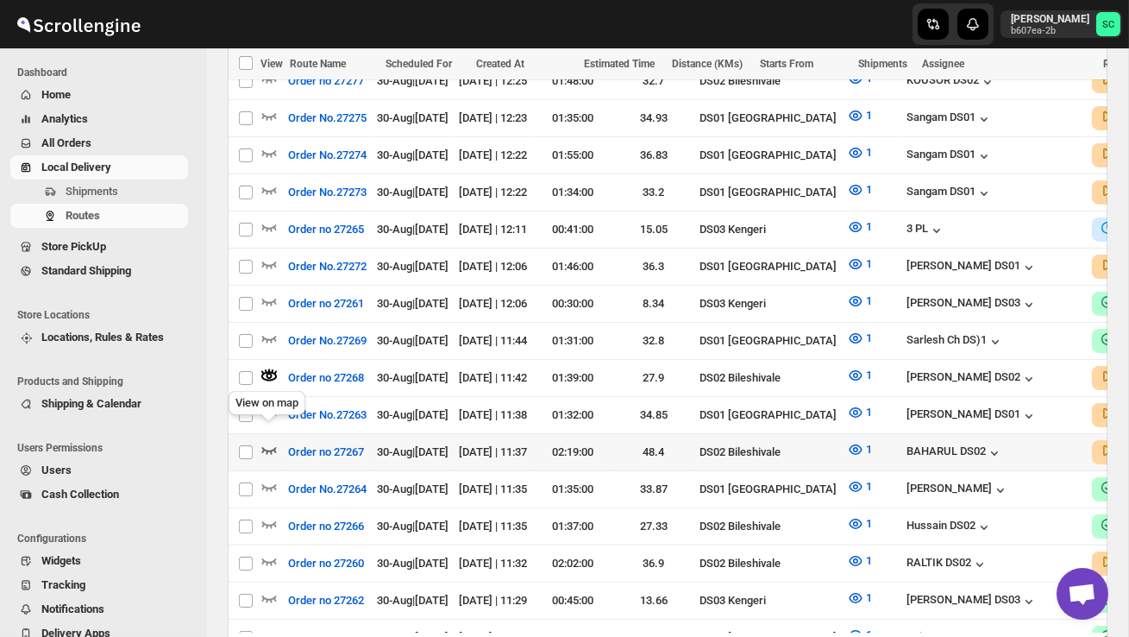
click at [272, 447] on icon "button" at bounding box center [269, 450] width 15 height 7
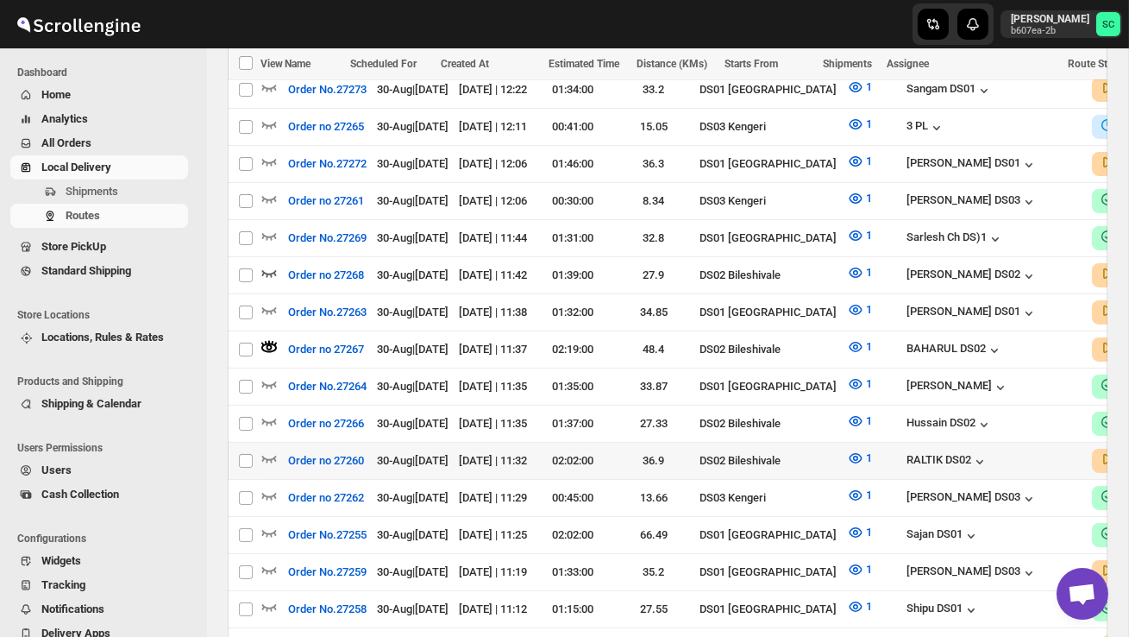
scroll to position [0, 0]
click at [270, 449] on icon "button" at bounding box center [268, 457] width 17 height 17
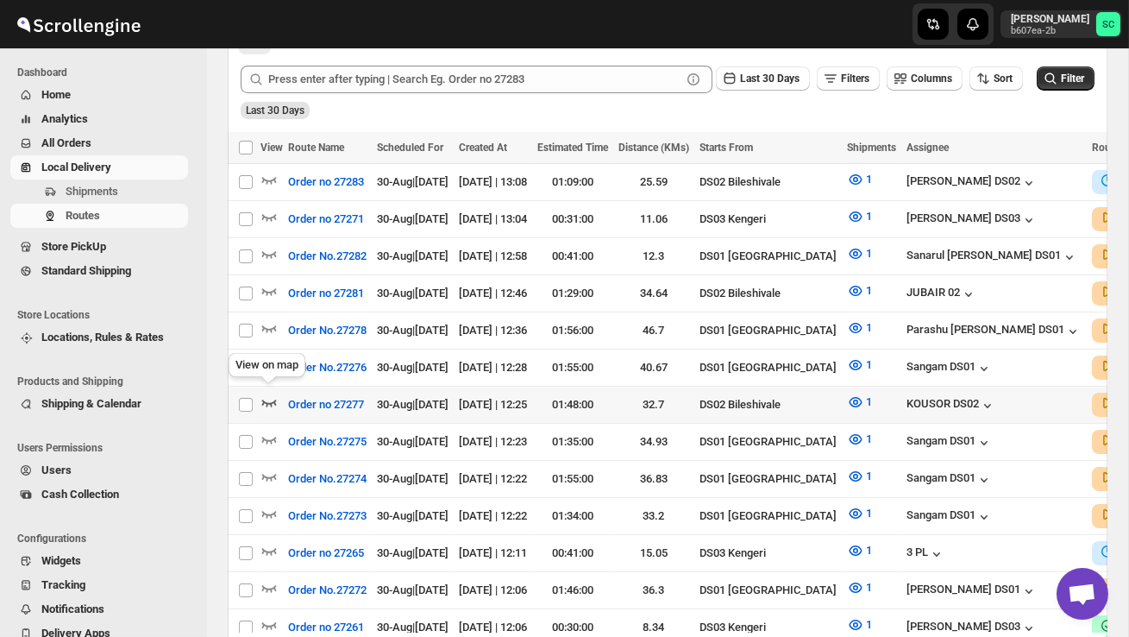
click at [272, 393] on icon "button" at bounding box center [268, 401] width 17 height 17
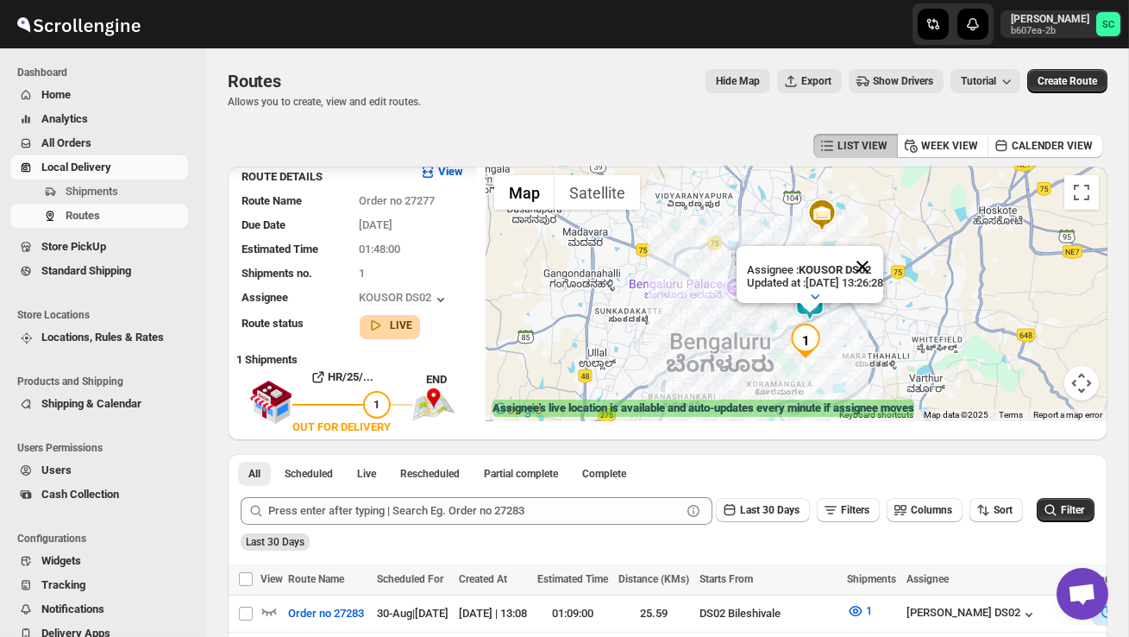
click at [883, 263] on button "Close" at bounding box center [862, 266] width 41 height 41
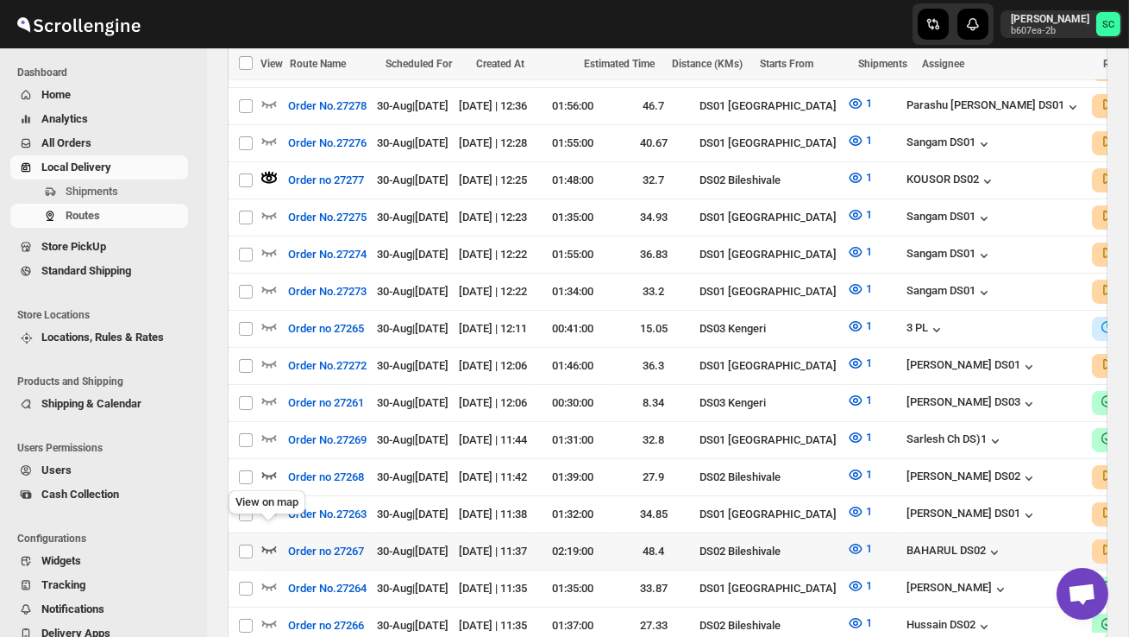
click at [266, 546] on icon "button" at bounding box center [269, 549] width 15 height 7
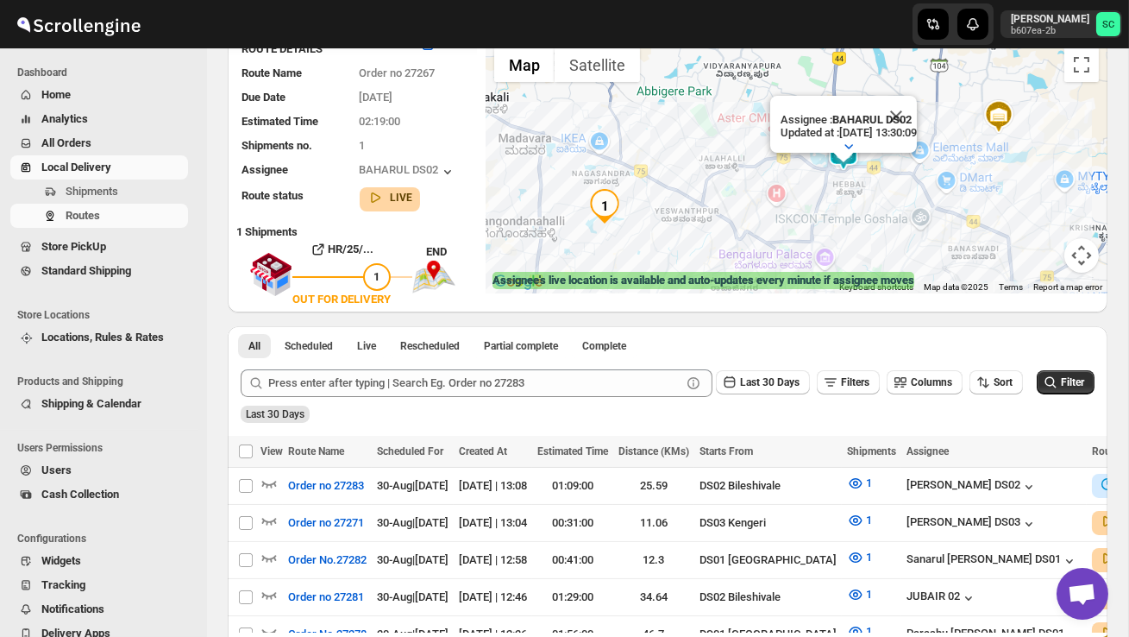
scroll to position [147, 0]
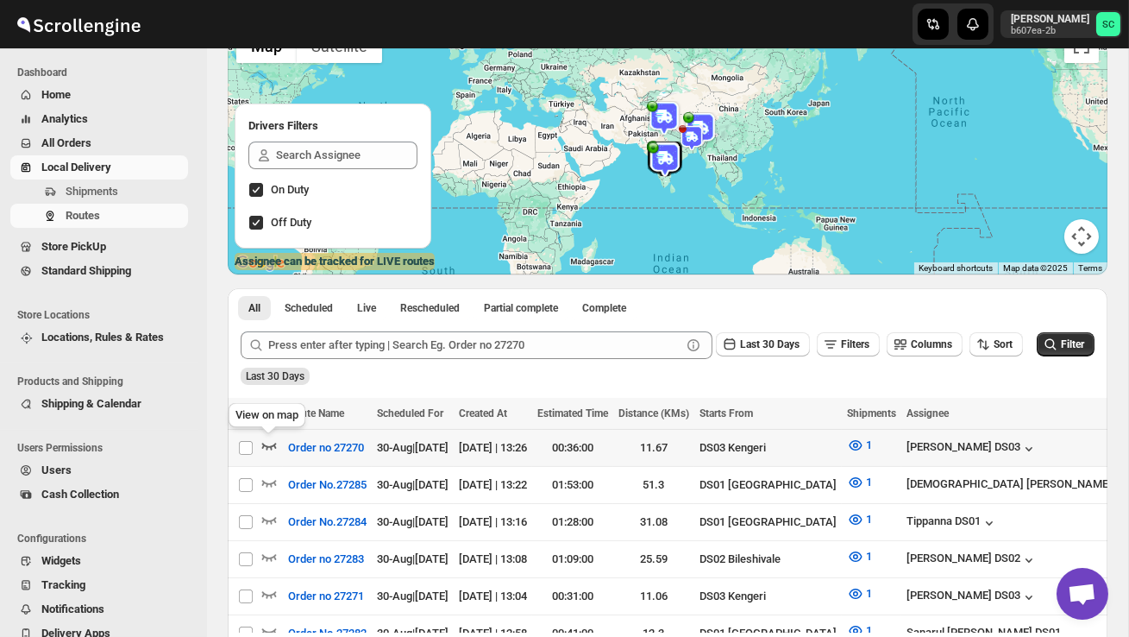
click at [273, 447] on icon "button" at bounding box center [268, 444] width 17 height 17
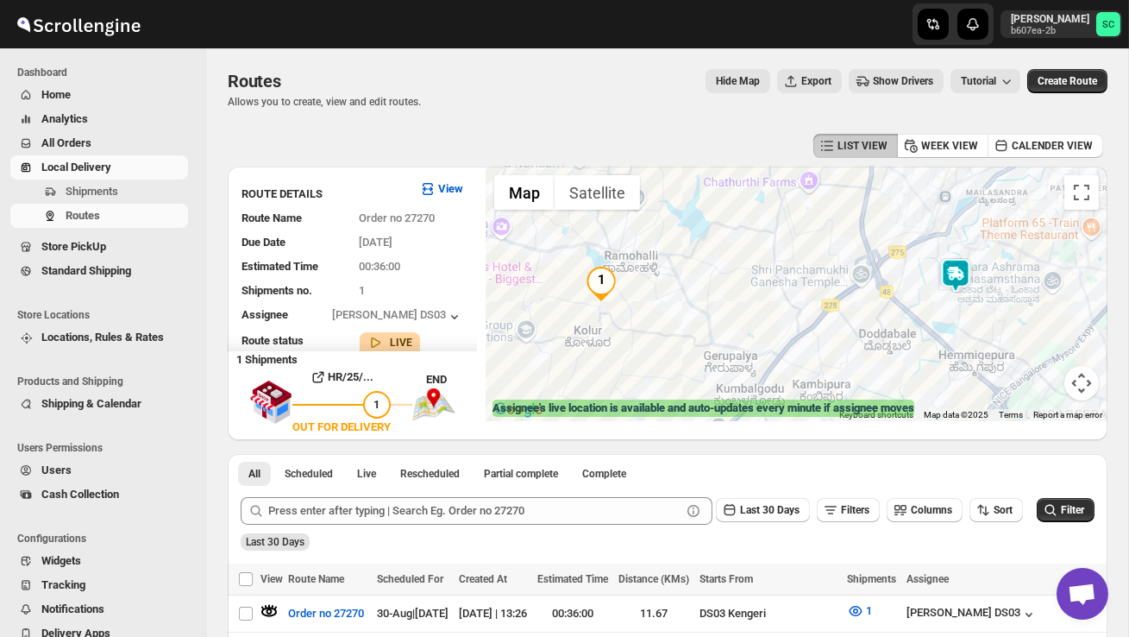
click at [961, 277] on img at bounding box center [955, 275] width 35 height 35
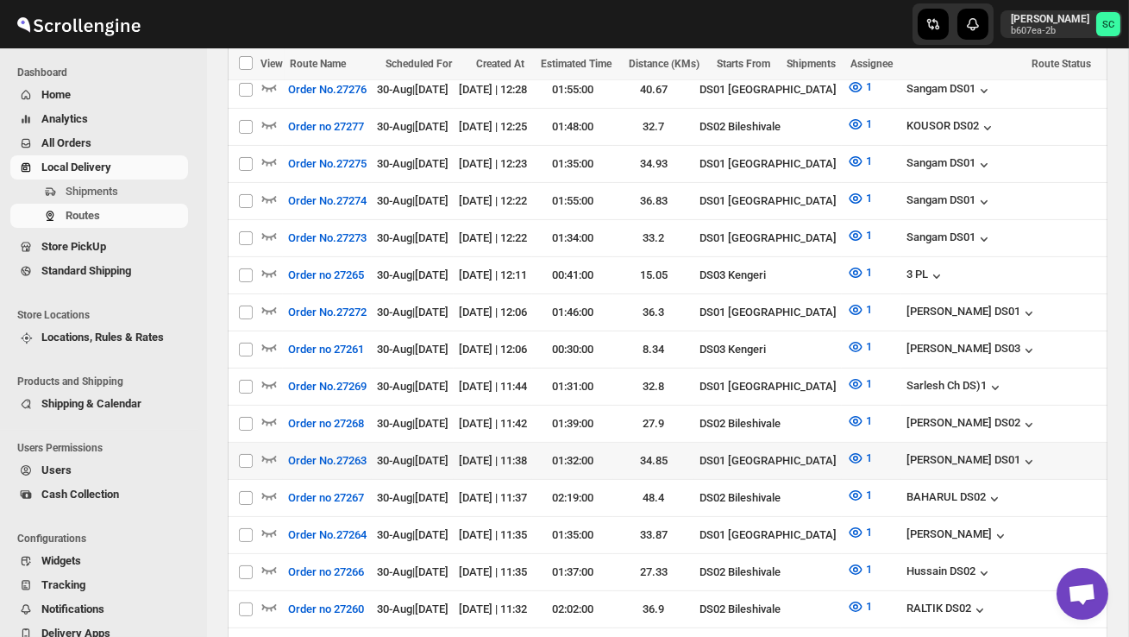
scroll to position [832, 0]
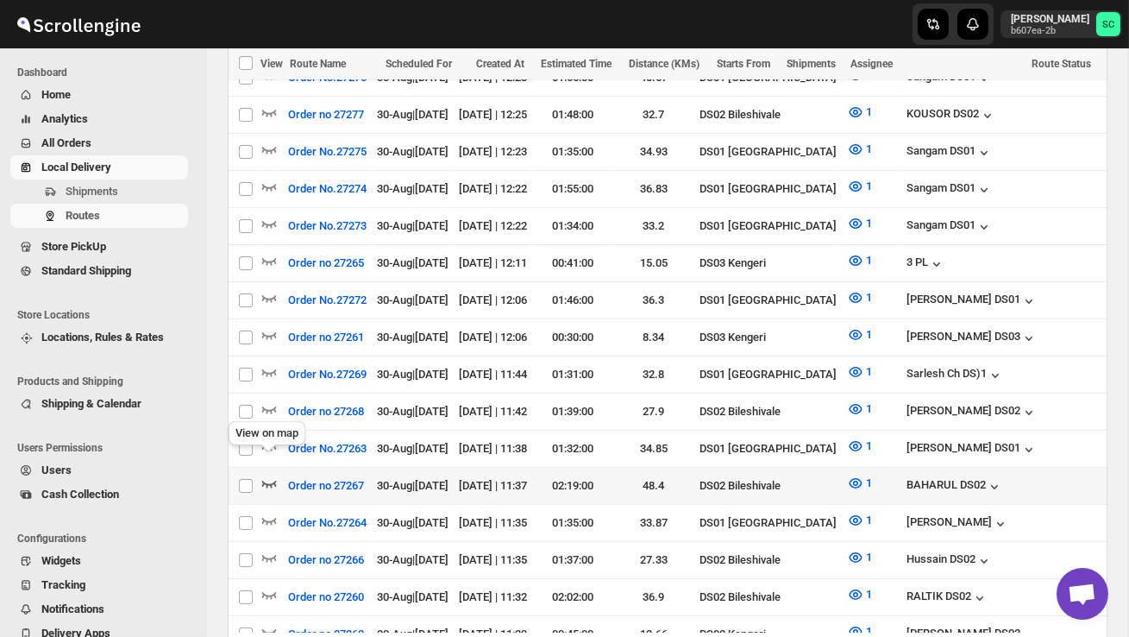
click at [268, 474] on icon "button" at bounding box center [268, 482] width 17 height 17
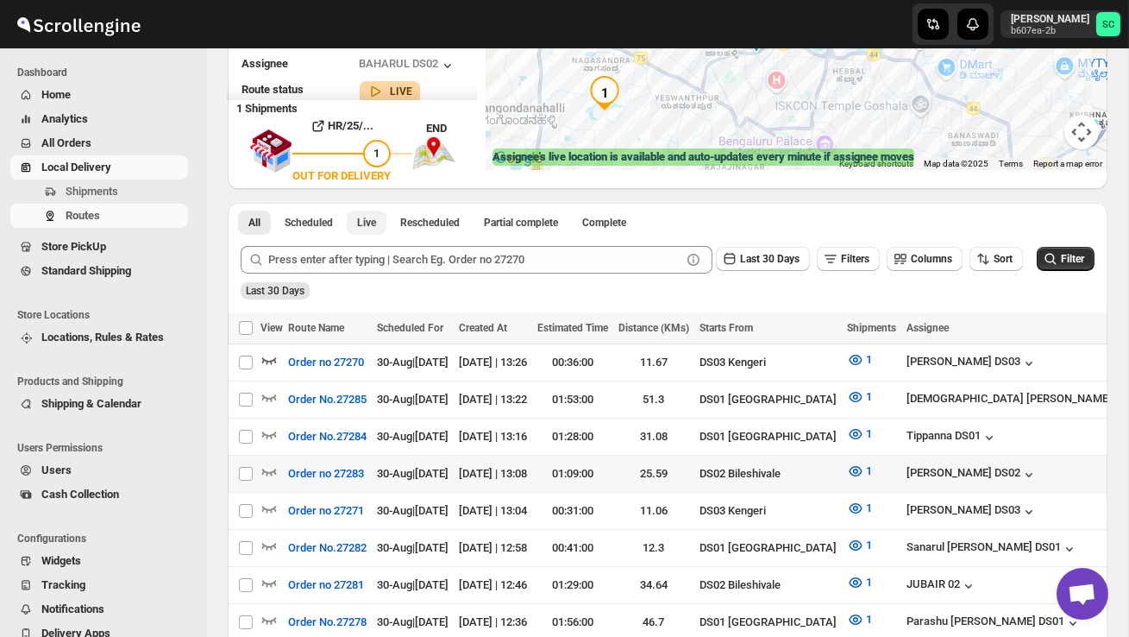
scroll to position [257, 0]
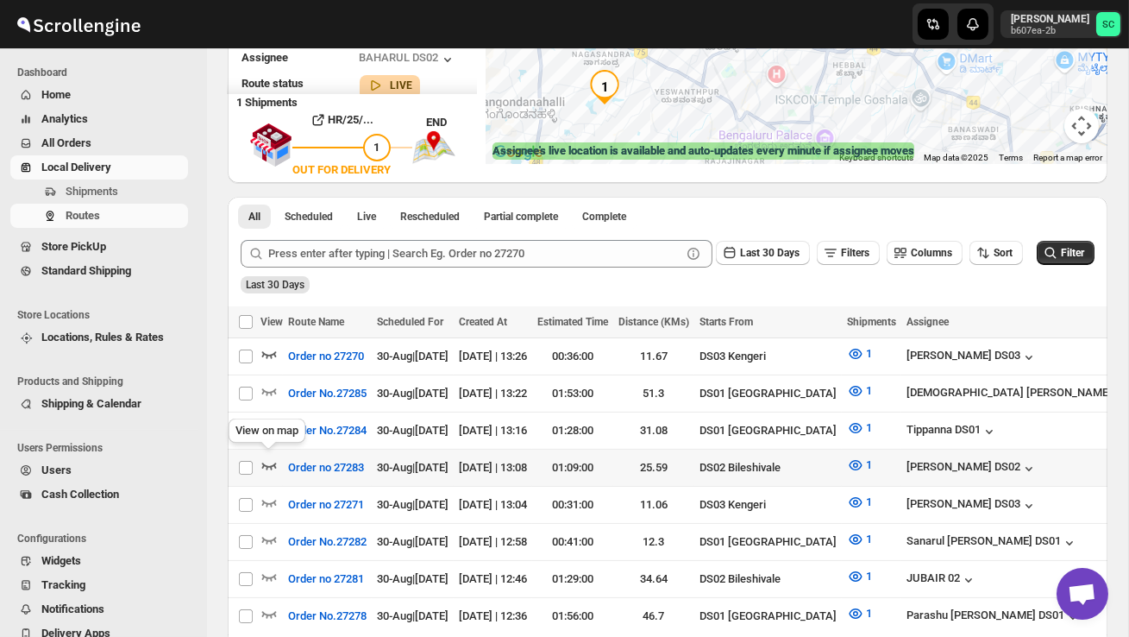
click at [266, 462] on icon "button" at bounding box center [269, 465] width 15 height 7
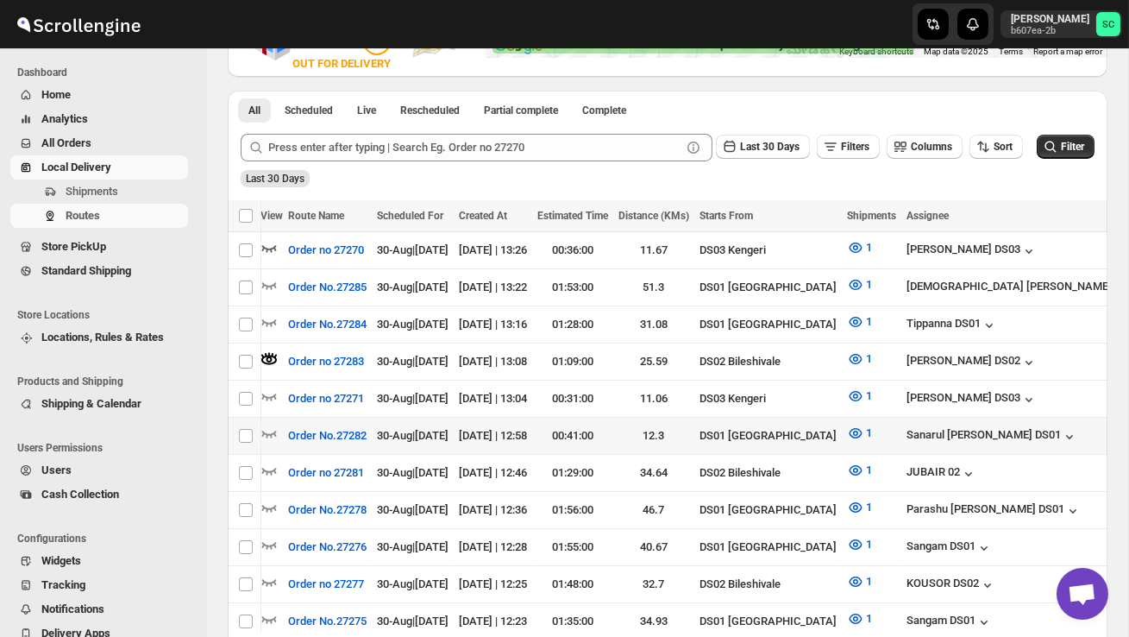
scroll to position [0, 0]
click at [272, 461] on icon "button" at bounding box center [268, 469] width 17 height 17
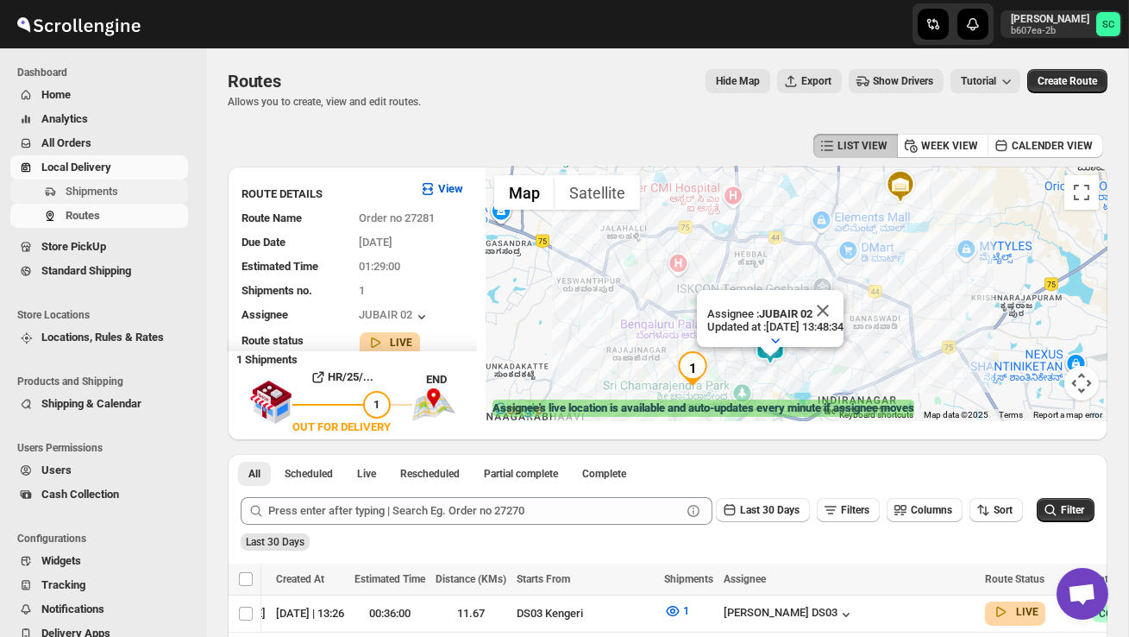
click at [105, 187] on span "Shipments" at bounding box center [92, 191] width 53 height 13
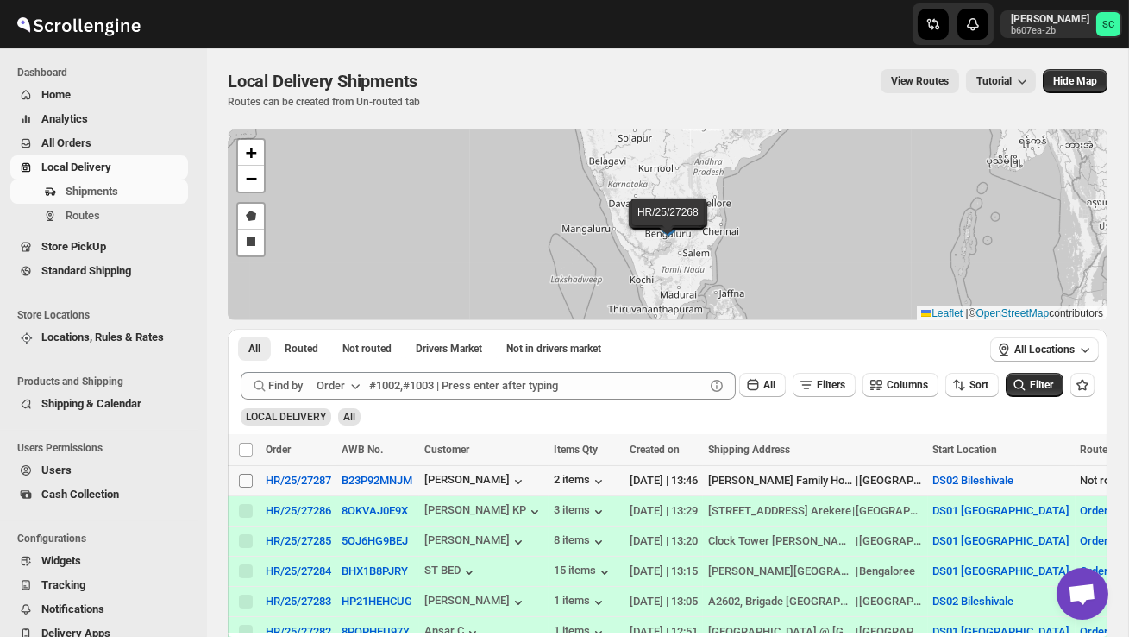
click at [249, 483] on input "Select shipment" at bounding box center [246, 481] width 14 height 14
checkbox input "true"
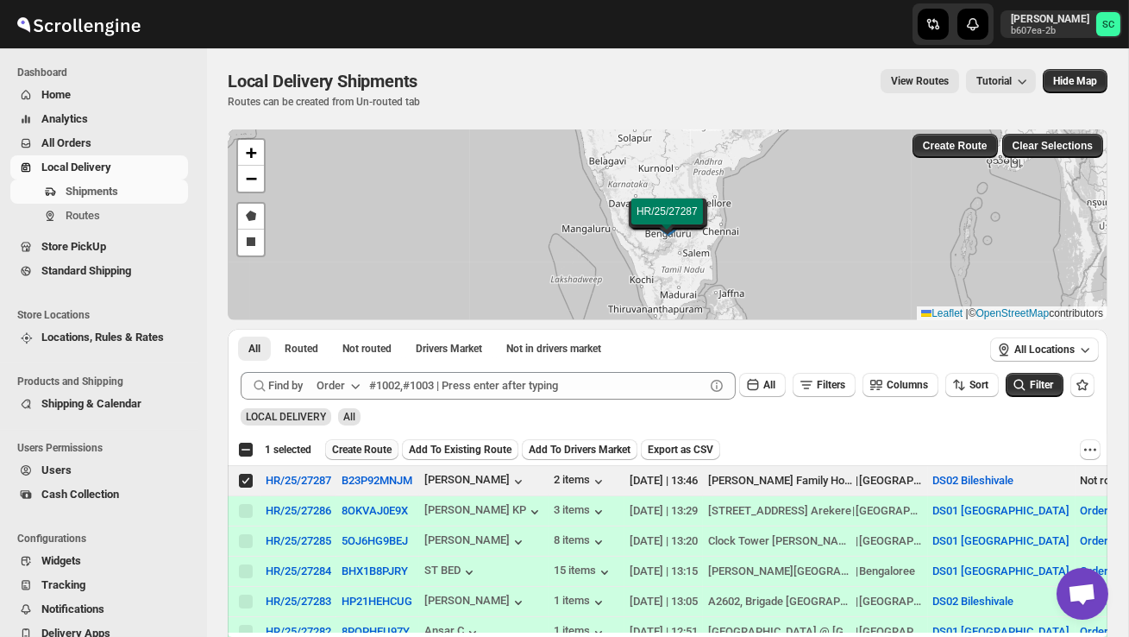
click at [380, 451] on span "Create Route" at bounding box center [362, 450] width 60 height 14
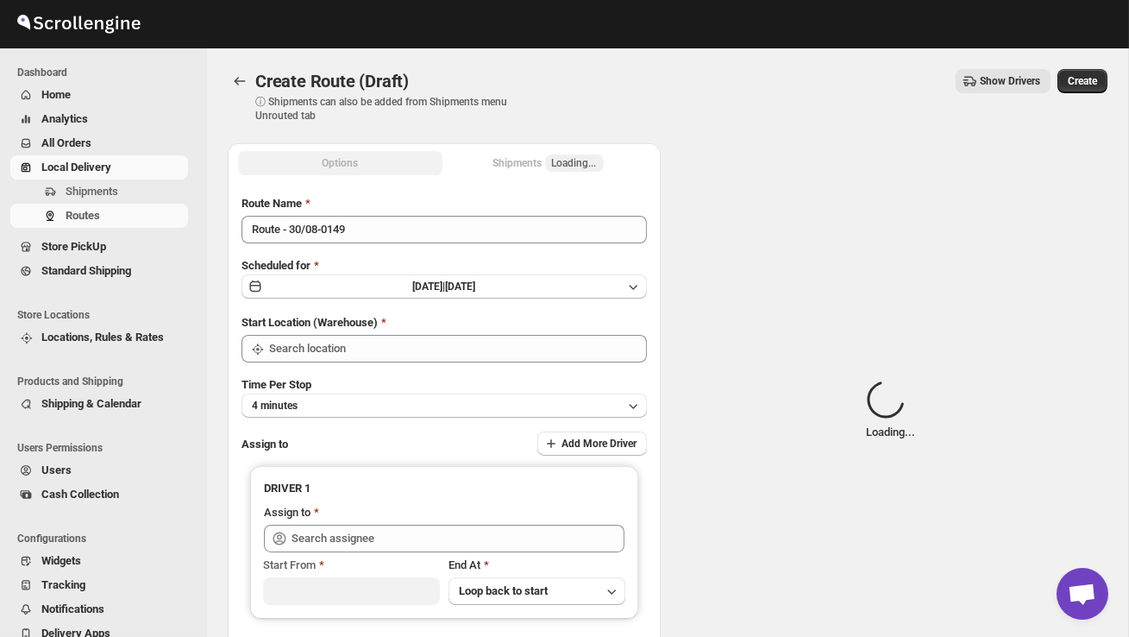
type input "DS02 Bileshivale"
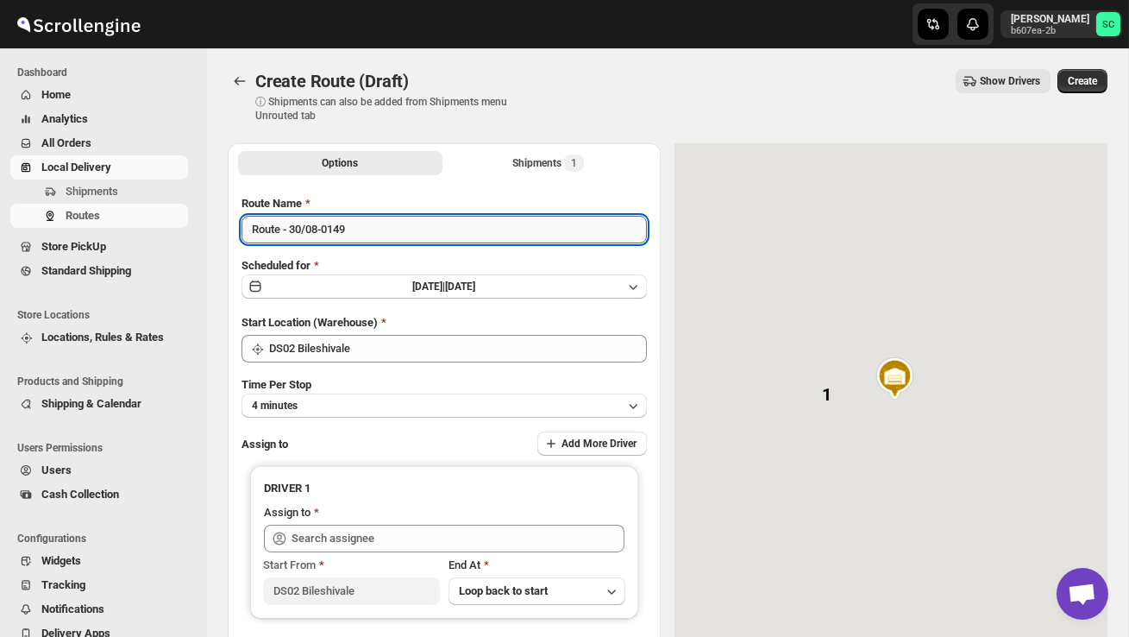
click at [367, 242] on input "Route - 30/08-0149" at bounding box center [444, 230] width 405 height 28
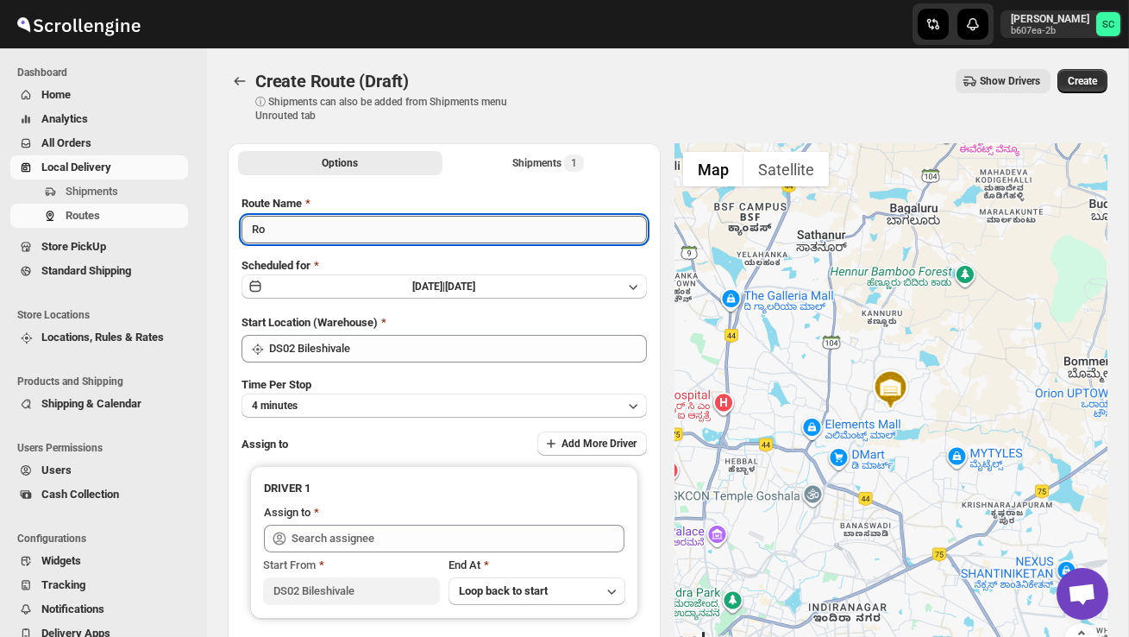
type input "R"
type input "Order no 27287"
click at [416, 407] on button "4 minutes" at bounding box center [444, 405] width 405 height 24
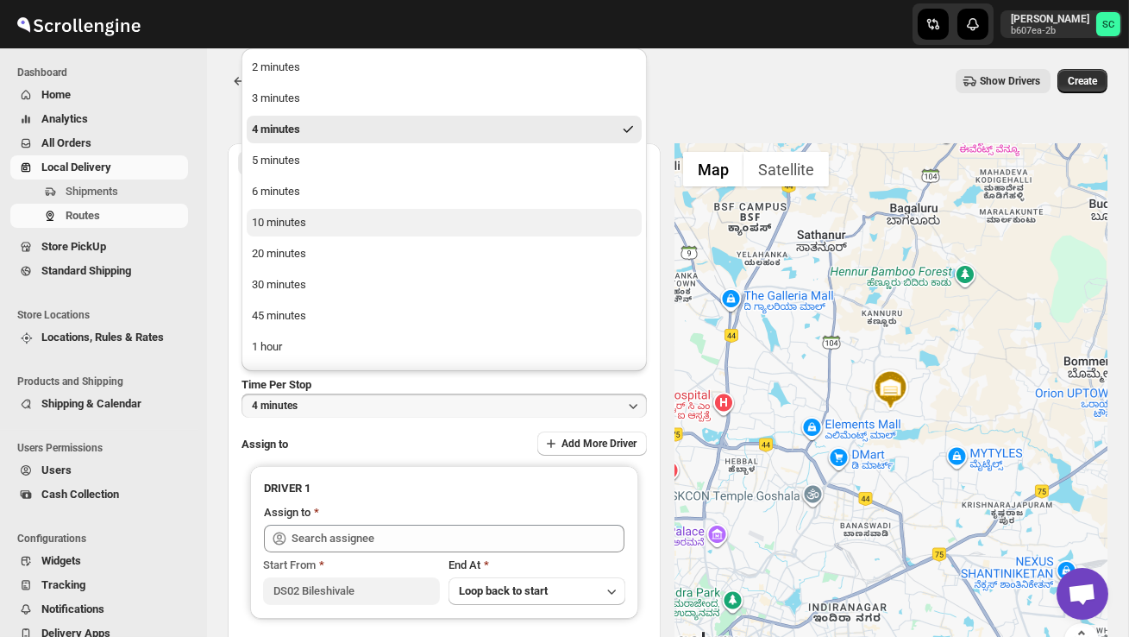
click at [325, 221] on button "10 minutes" at bounding box center [444, 223] width 395 height 28
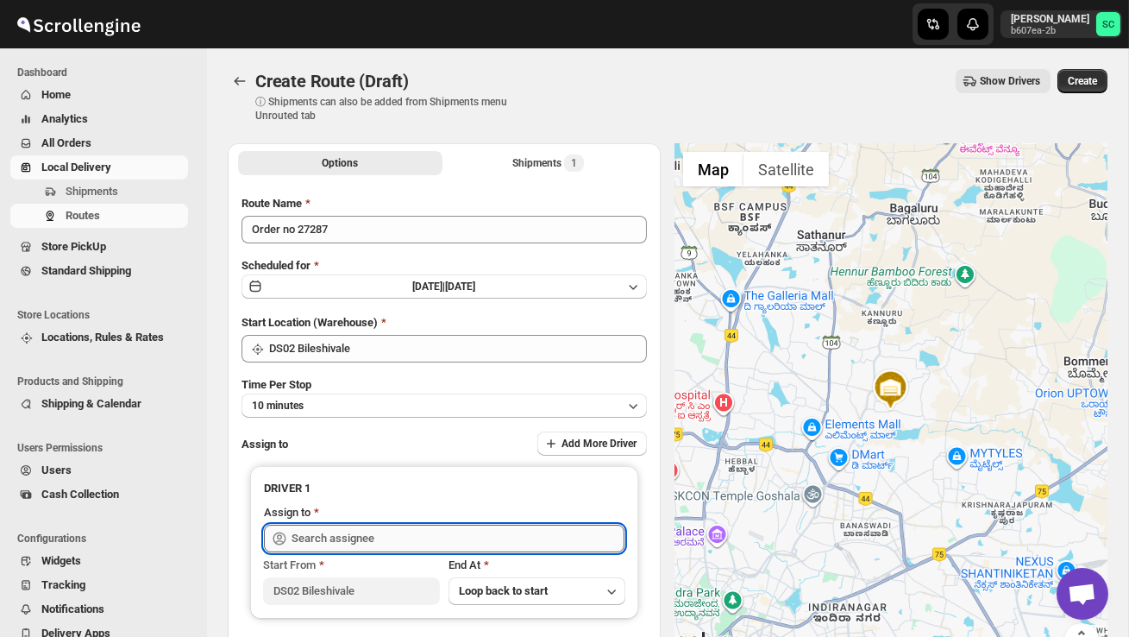
click at [362, 532] on input "text" at bounding box center [458, 538] width 333 height 28
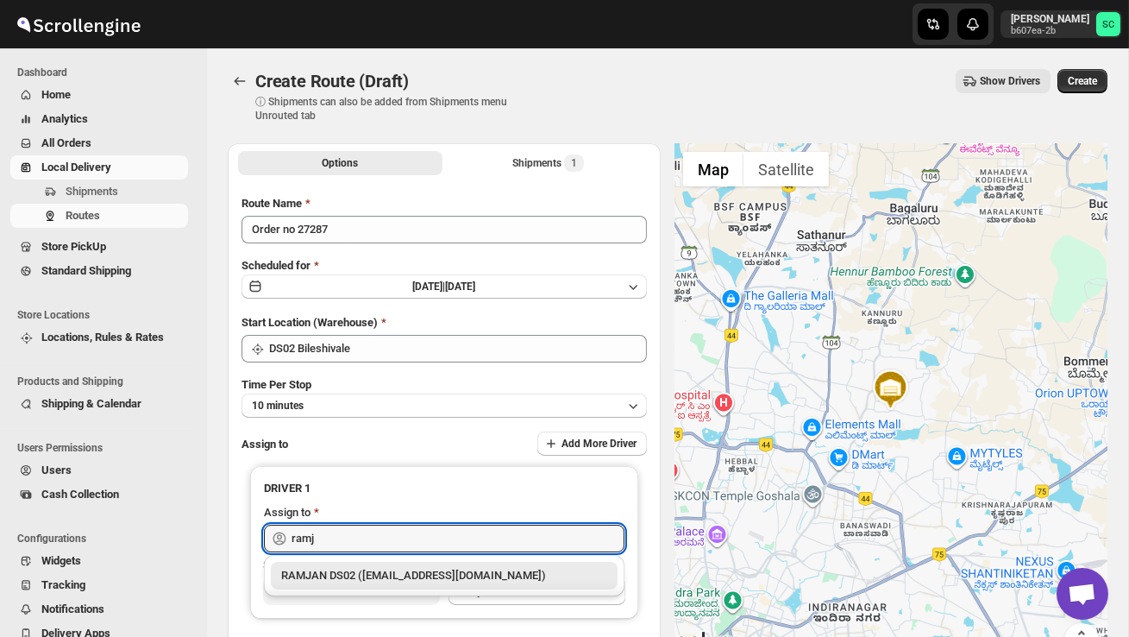
click at [391, 578] on div "RAMJAN DS02 ([EMAIL_ADDRESS][DOMAIN_NAME])" at bounding box center [444, 575] width 326 height 17
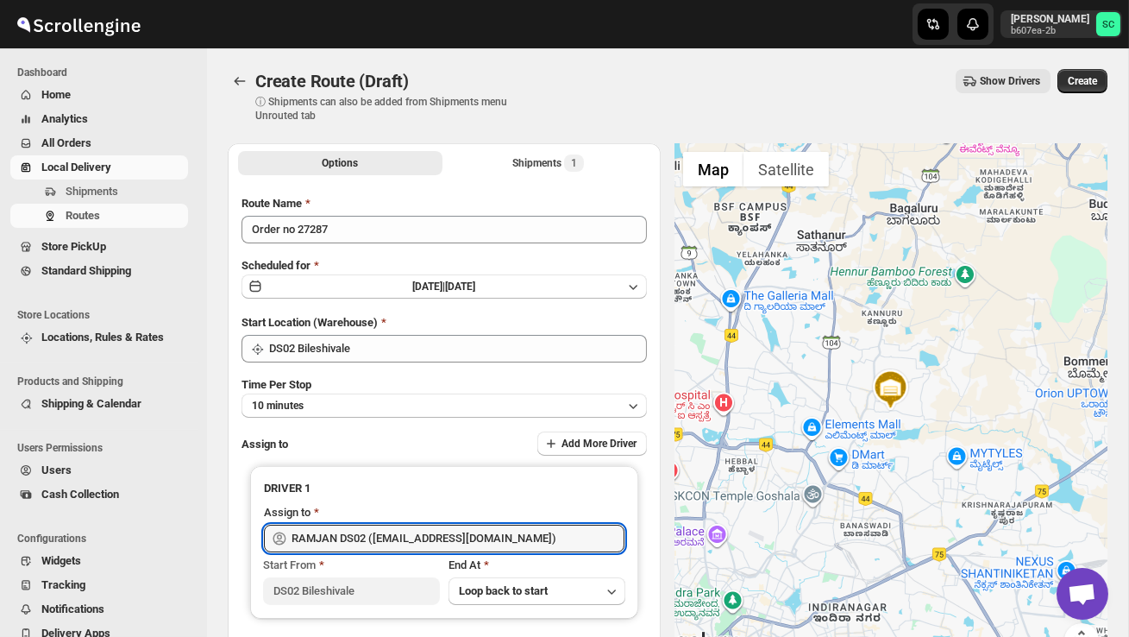
type input "RAMJAN DS02 ([EMAIL_ADDRESS][DOMAIN_NAME])"
click at [1085, 85] on span "Create" at bounding box center [1082, 81] width 29 height 14
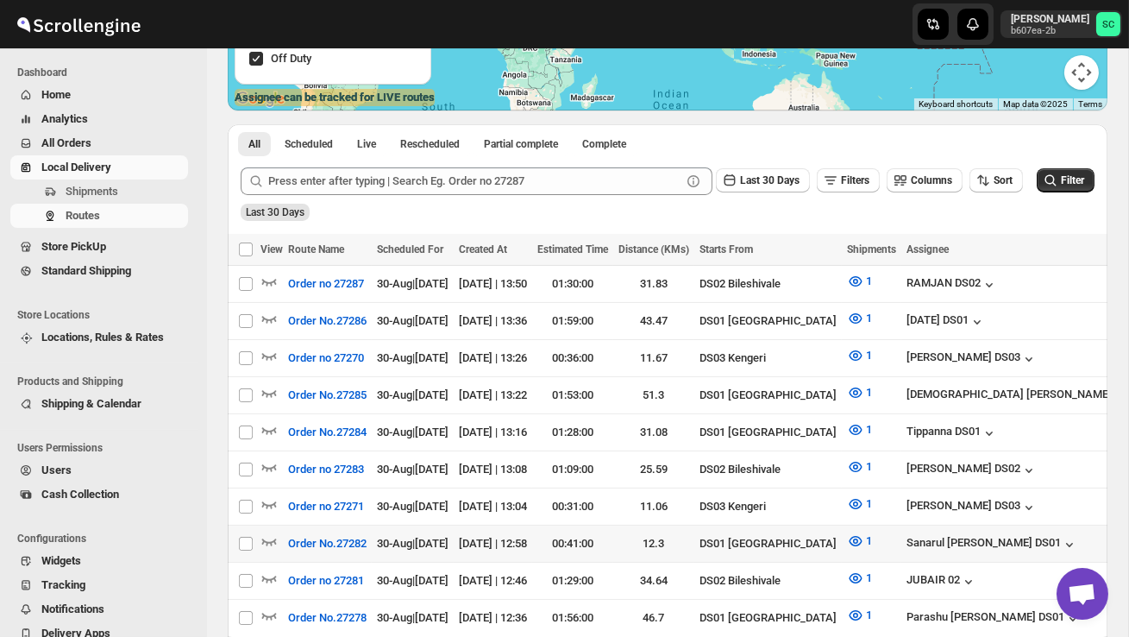
scroll to position [311, 0]
click at [272, 463] on icon "button" at bounding box center [268, 466] width 17 height 17
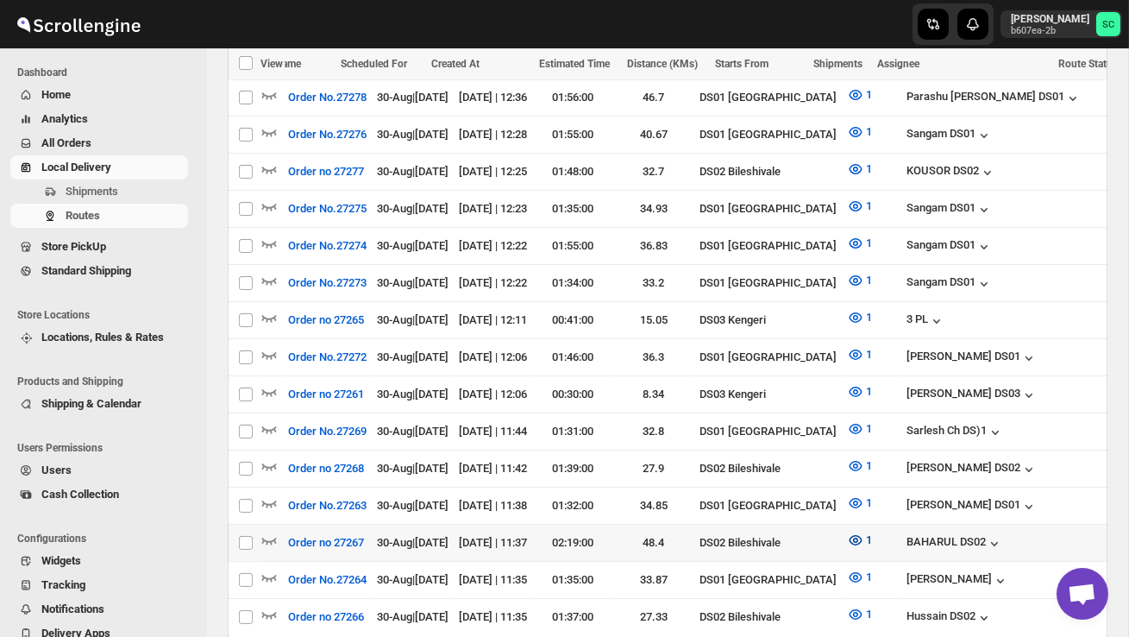
scroll to position [0, 0]
click at [270, 537] on icon "button" at bounding box center [269, 540] width 15 height 7
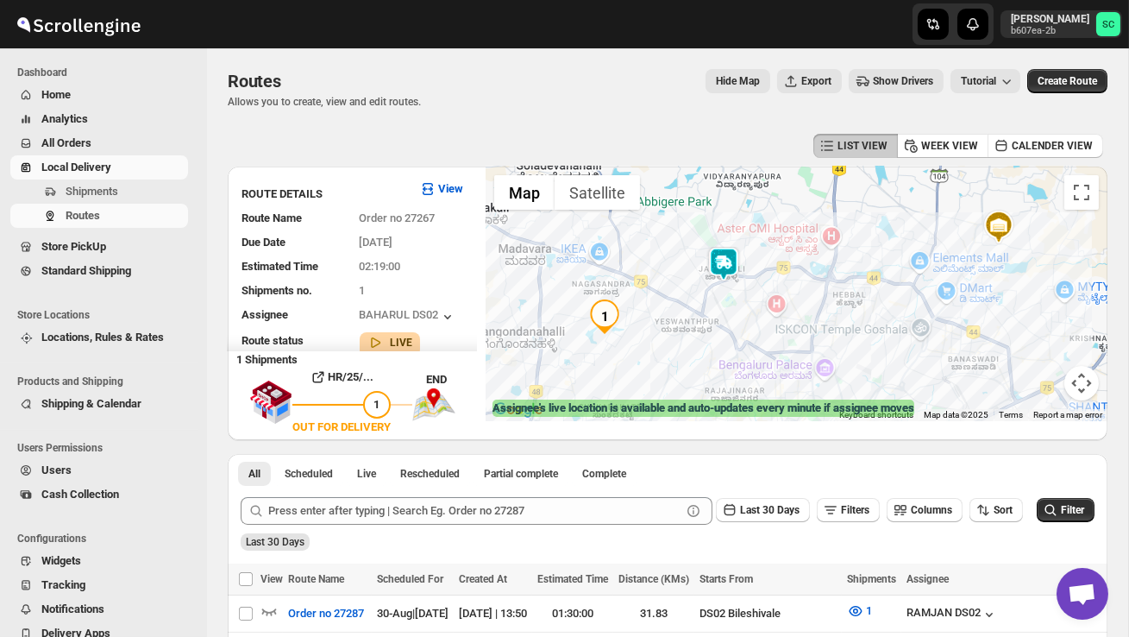
click at [724, 255] on img at bounding box center [723, 264] width 35 height 35
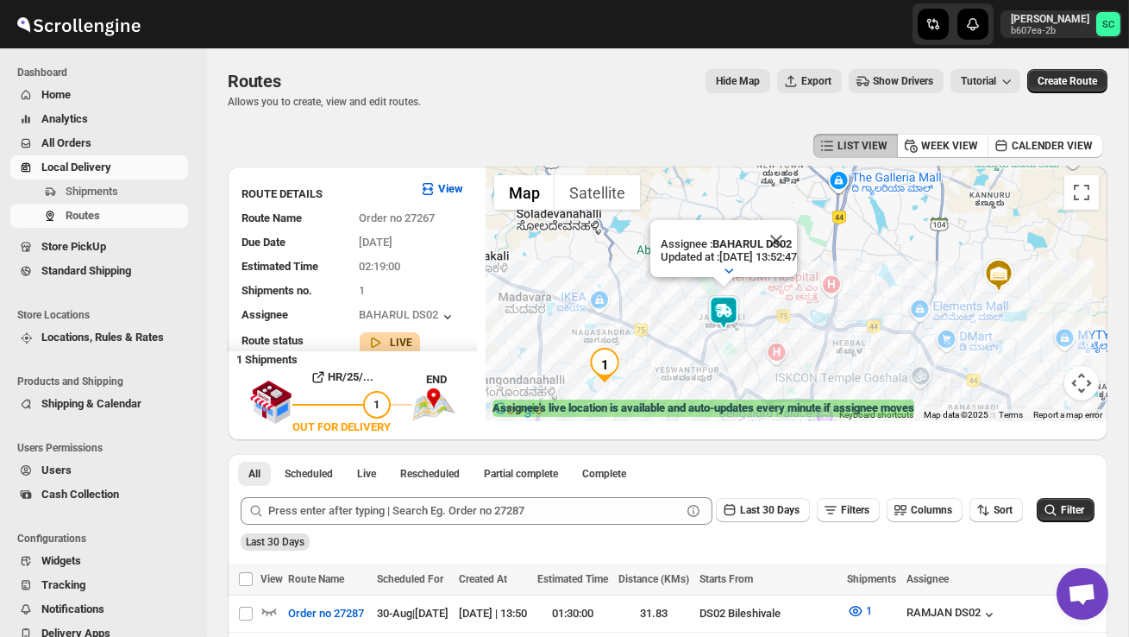
drag, startPoint x: 732, startPoint y: 370, endPoint x: 765, endPoint y: 356, distance: 35.6
click at [765, 356] on div "Assignee : BAHARUL DS02 Updated at : 30/08/2025, 13:52:47 Duty mode Enabled Bat…" at bounding box center [797, 293] width 622 height 254
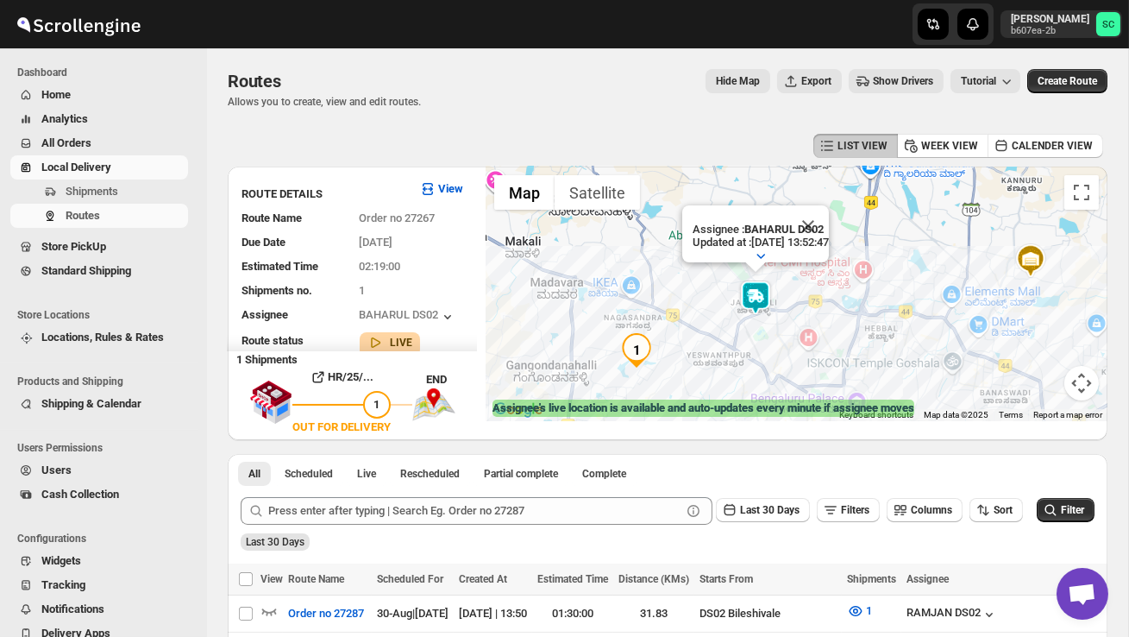
click at [765, 356] on div "Assignee : BAHARUL DS02 Updated at : 30/08/2025, 13:52:47 Duty mode Enabled Bat…" at bounding box center [797, 293] width 622 height 254
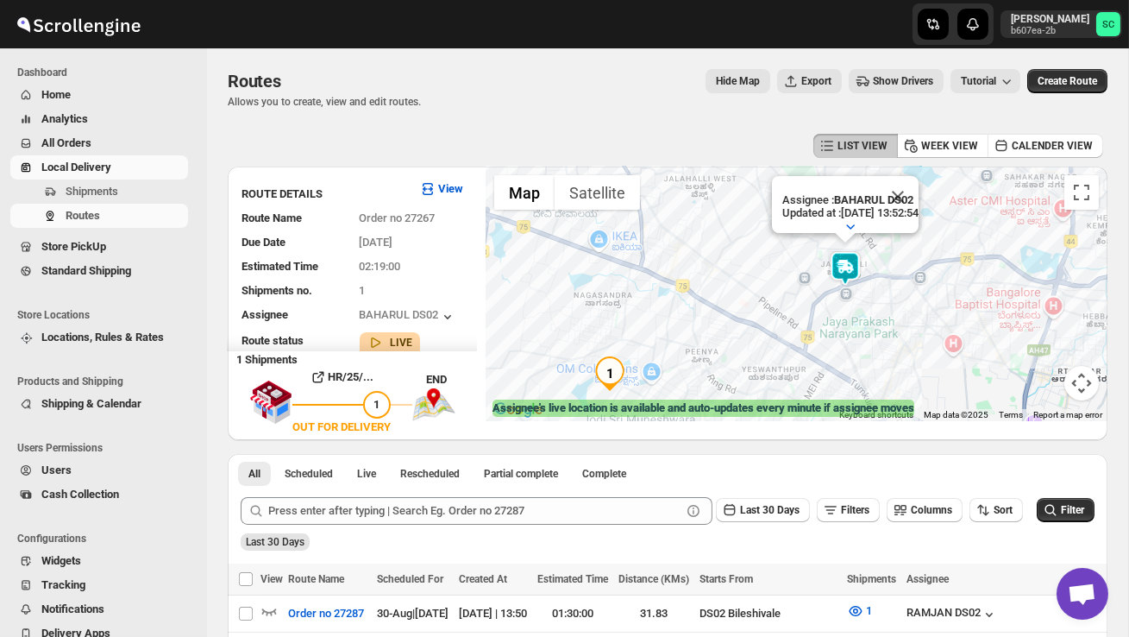
drag, startPoint x: 739, startPoint y: 367, endPoint x: 838, endPoint y: 322, distance: 108.9
click at [839, 322] on div "Assignee : BAHARUL DS02 Updated at : 30/08/2025, 13:52:54 Duty mode Enabled Bat…" at bounding box center [797, 293] width 622 height 254
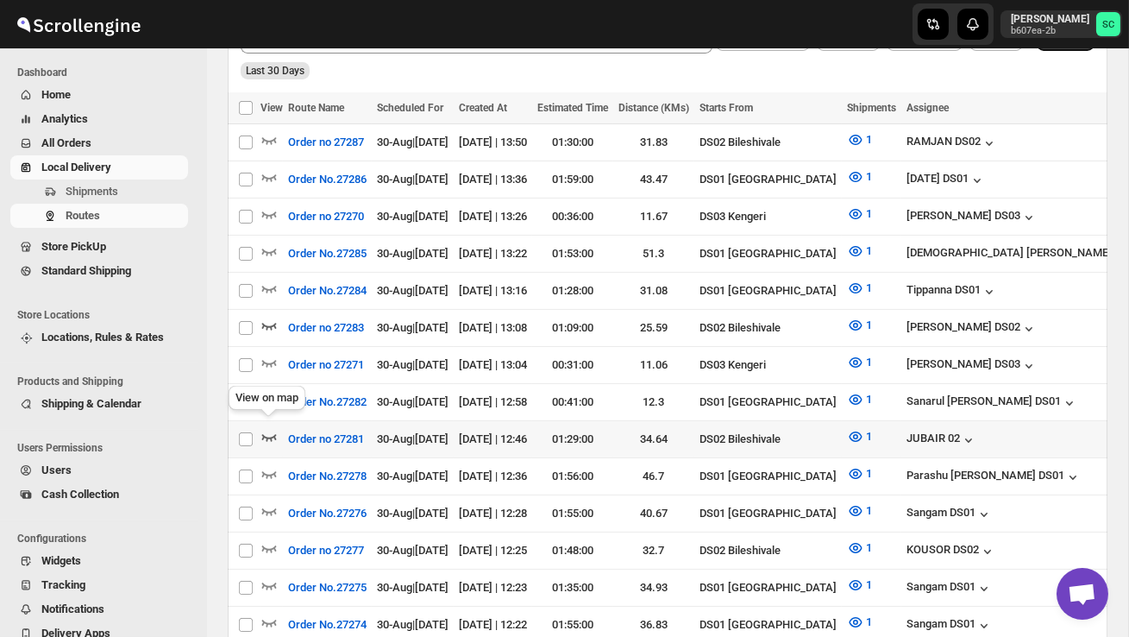
click at [269, 430] on icon "button" at bounding box center [268, 436] width 17 height 17
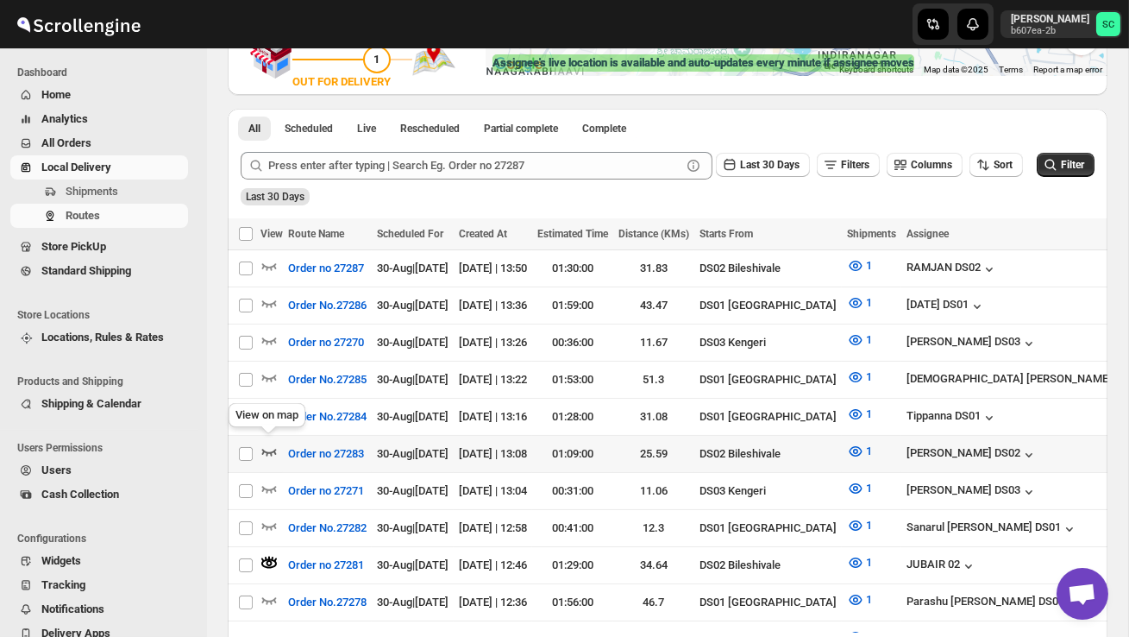
click at [268, 443] on icon "button" at bounding box center [268, 451] width 17 height 17
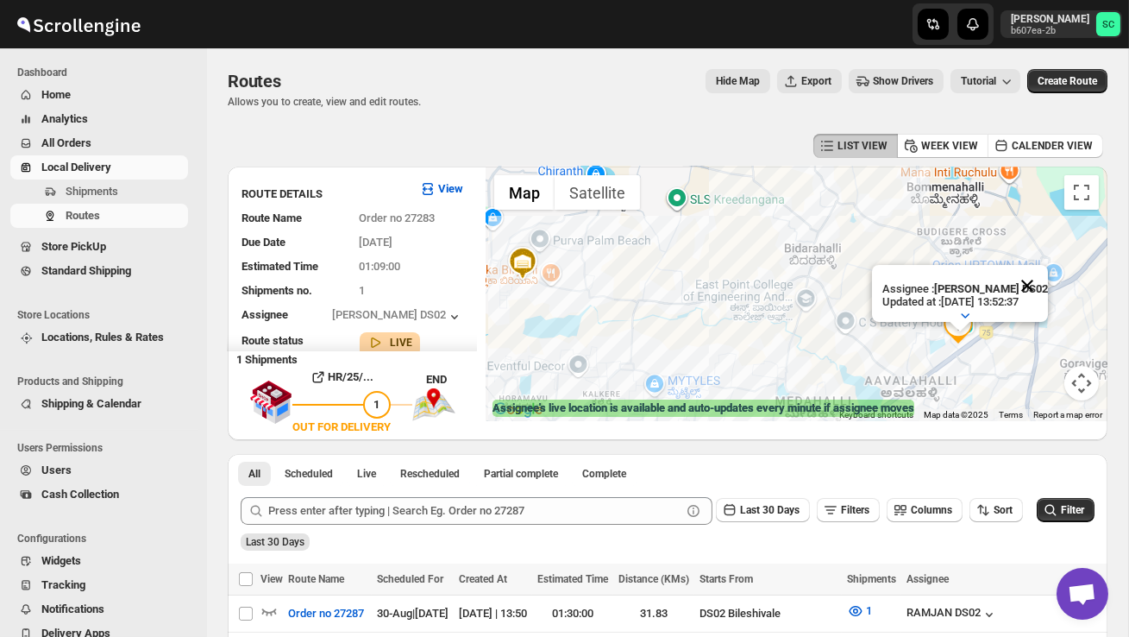
click at [1038, 276] on button "Close" at bounding box center [1027, 285] width 41 height 41
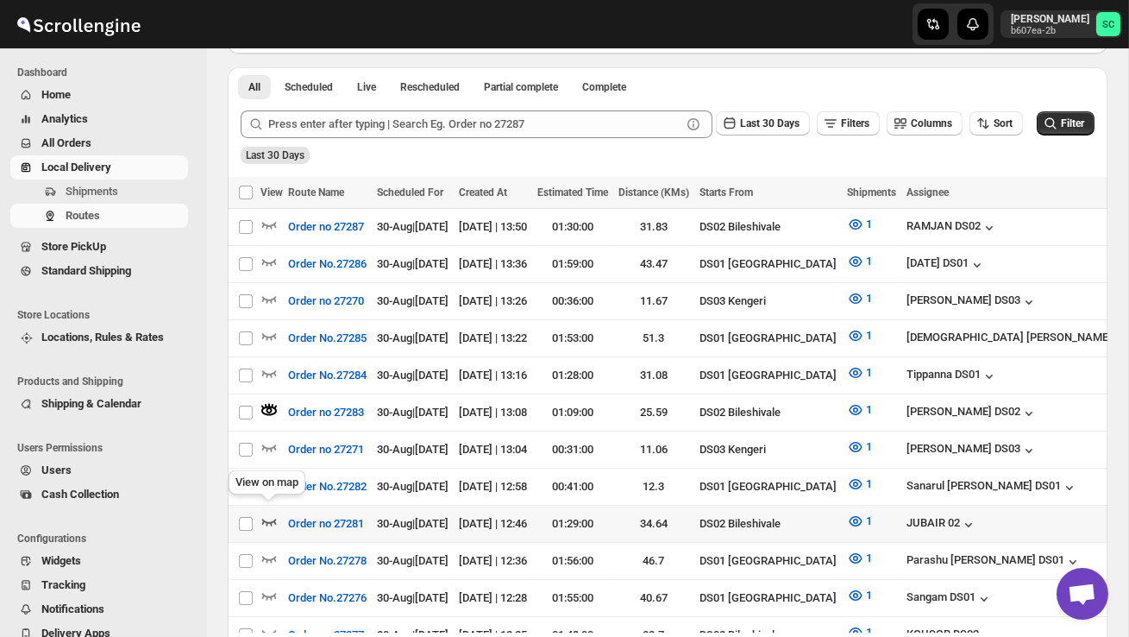
click at [267, 512] on icon "button" at bounding box center [268, 520] width 17 height 17
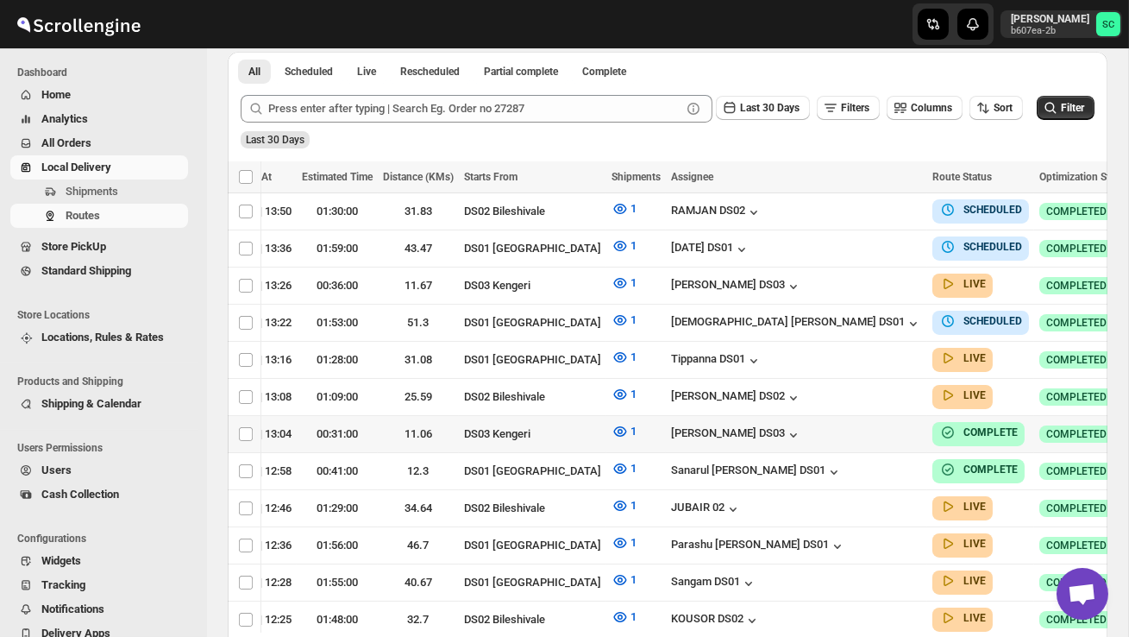
scroll to position [0, 229]
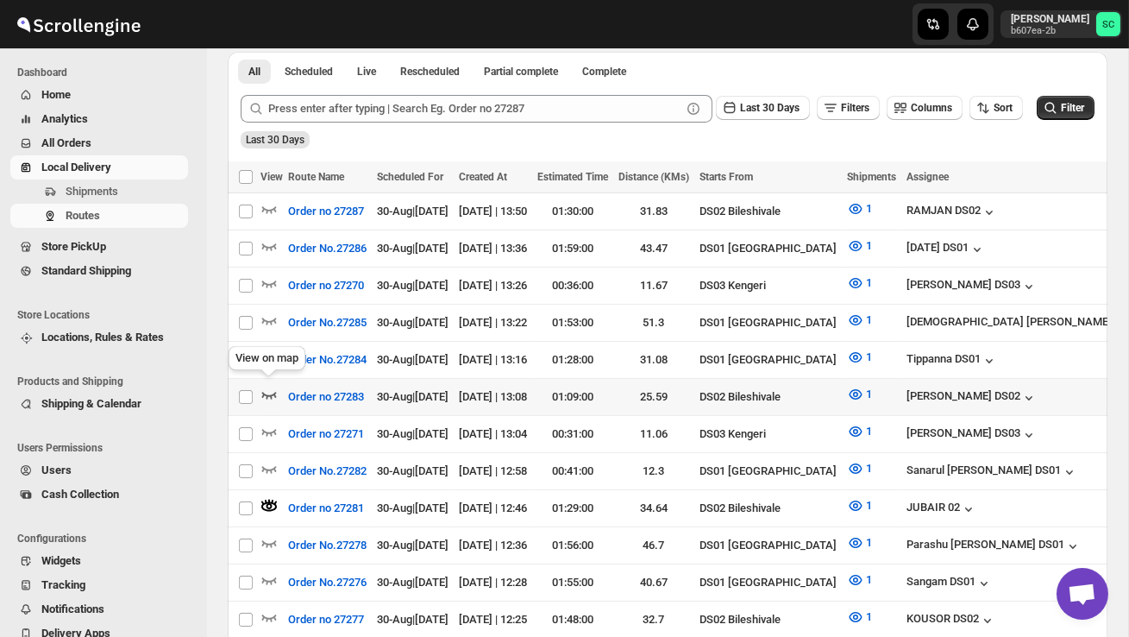
click at [265, 392] on icon "button" at bounding box center [269, 395] width 15 height 7
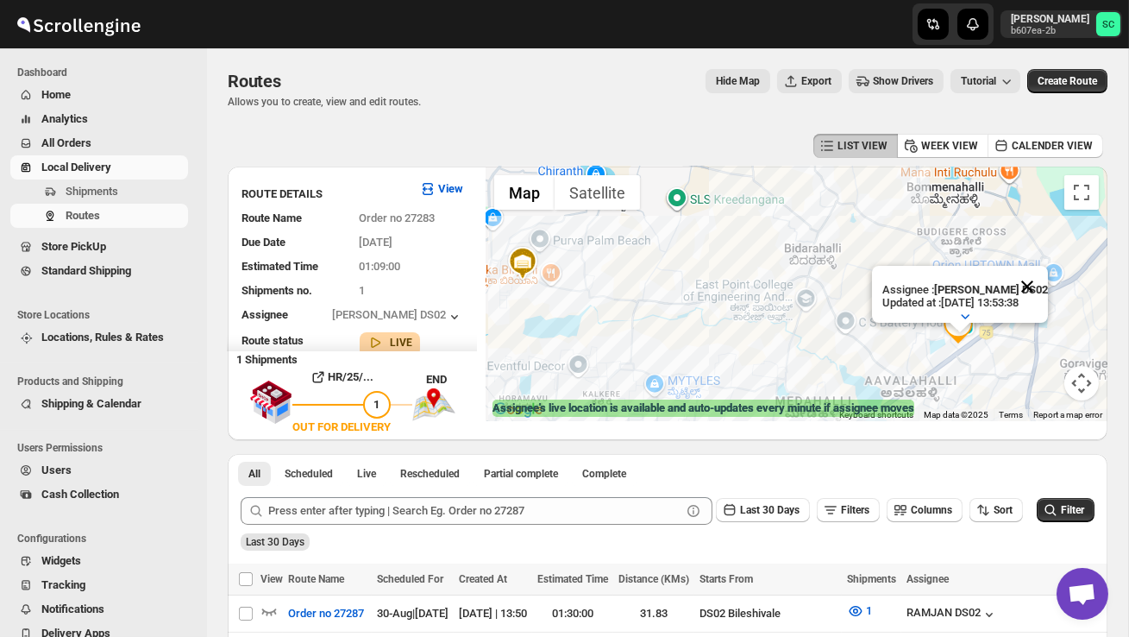
click at [1042, 283] on button "Close" at bounding box center [1027, 286] width 41 height 41
click at [1001, 338] on div at bounding box center [797, 293] width 622 height 254
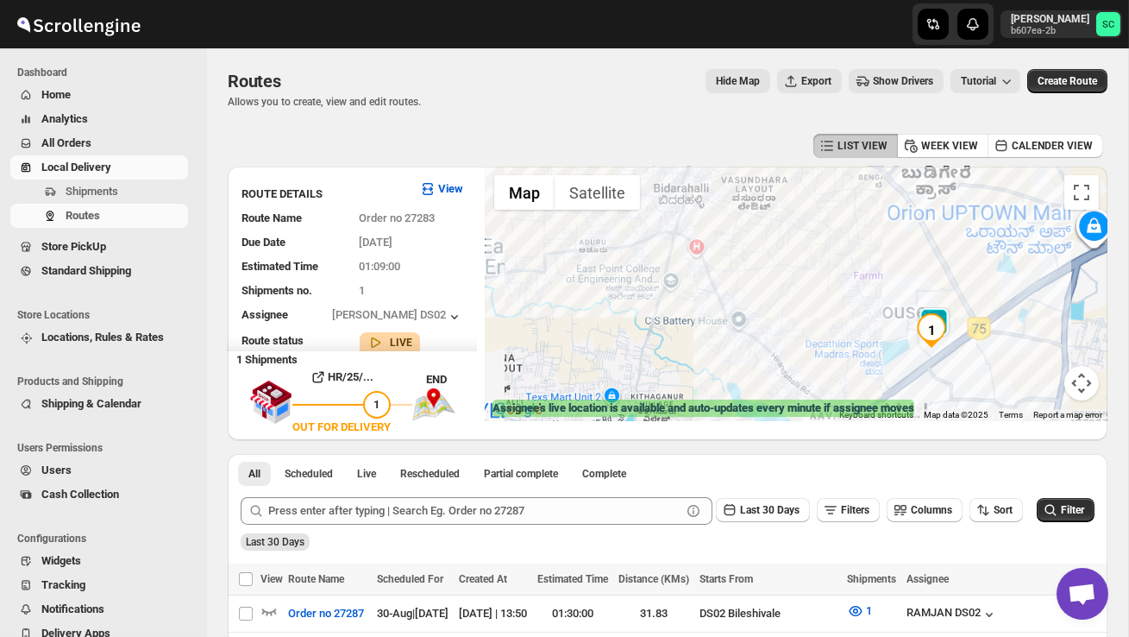
click at [1001, 338] on div at bounding box center [797, 293] width 622 height 254
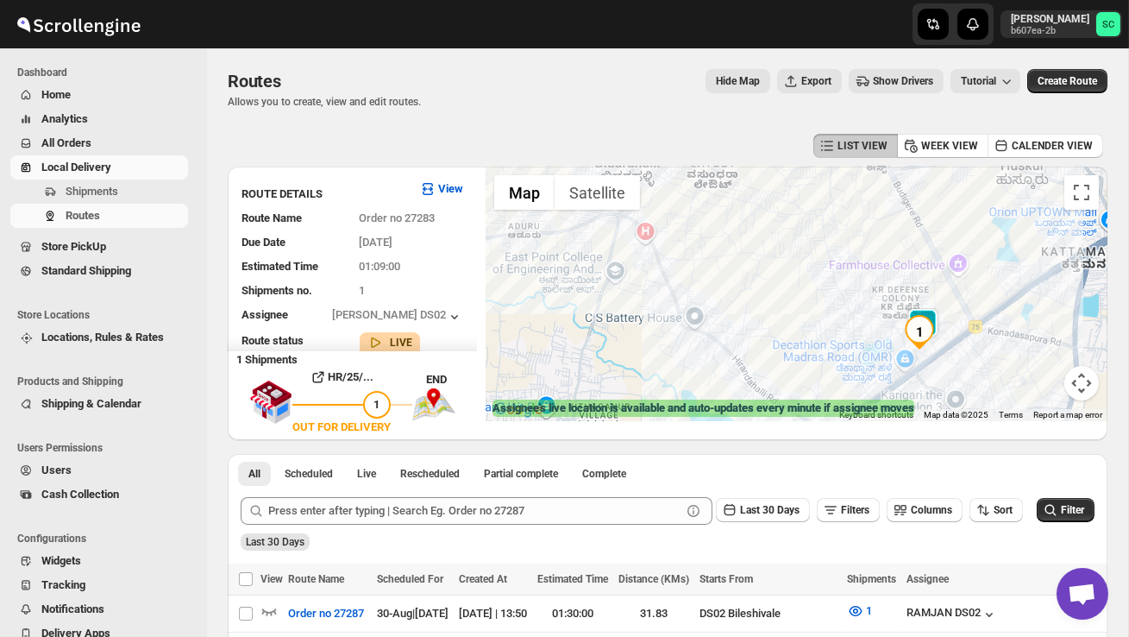
click at [1001, 338] on div at bounding box center [797, 293] width 622 height 254
click at [1001, 339] on div at bounding box center [797, 293] width 622 height 254
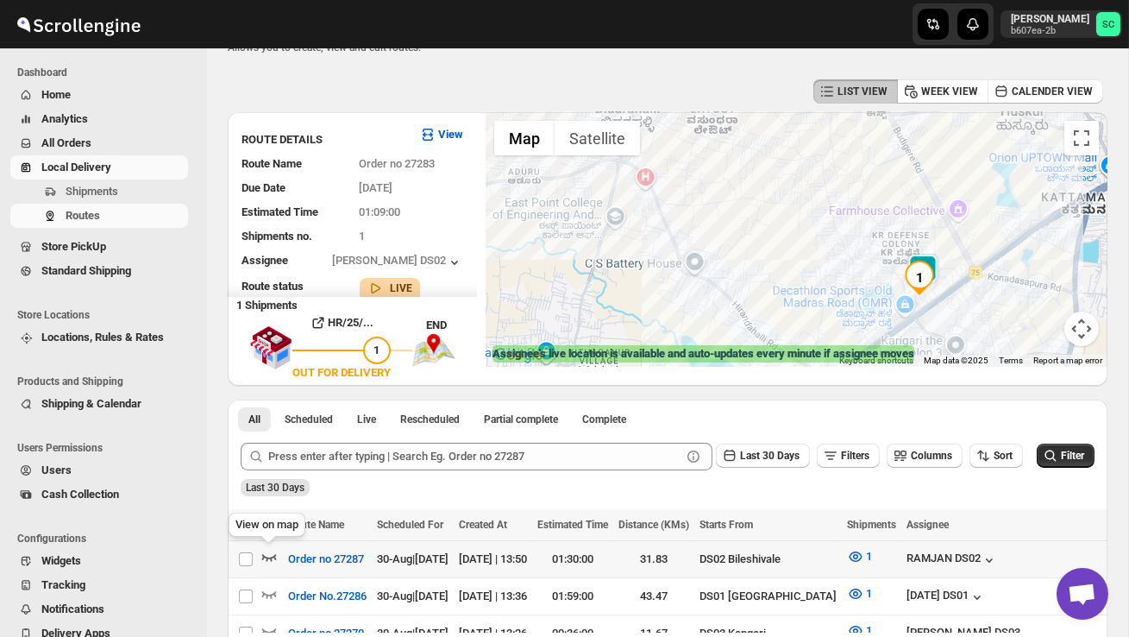
click at [267, 549] on icon "button" at bounding box center [268, 556] width 17 height 17
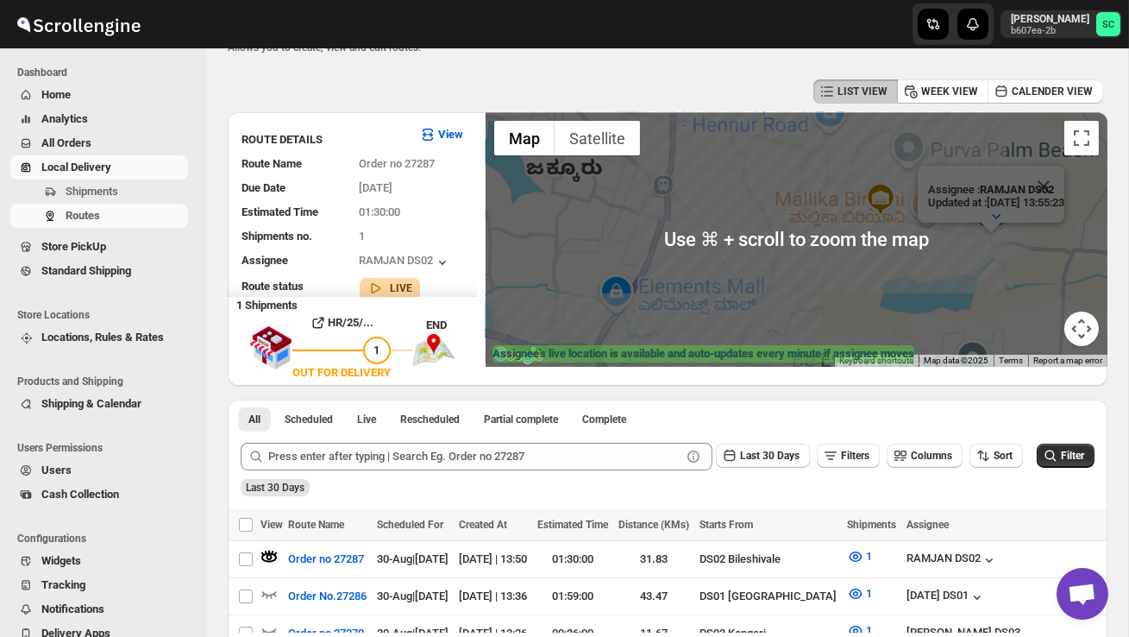
scroll to position [0, 0]
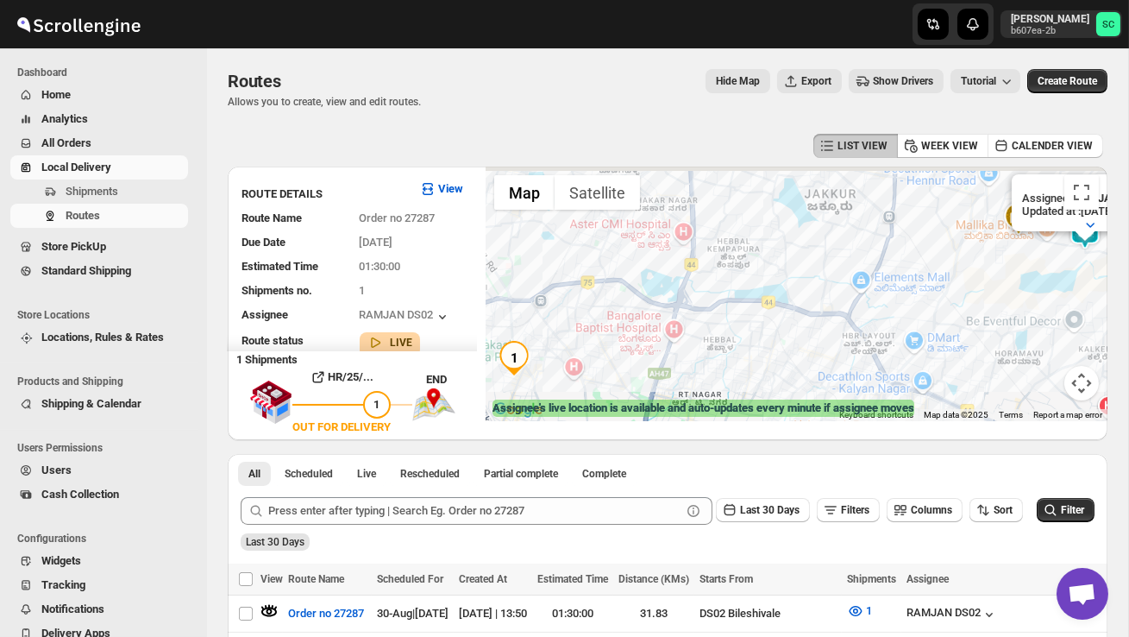
drag, startPoint x: 819, startPoint y: 317, endPoint x: 694, endPoint y: 371, distance: 136.4
click at [695, 371] on div "Assignee : RAMJAN DS02 Updated at : 30/08/2025, 13:55:23 Duty mode Enabled Batt…" at bounding box center [797, 293] width 622 height 254
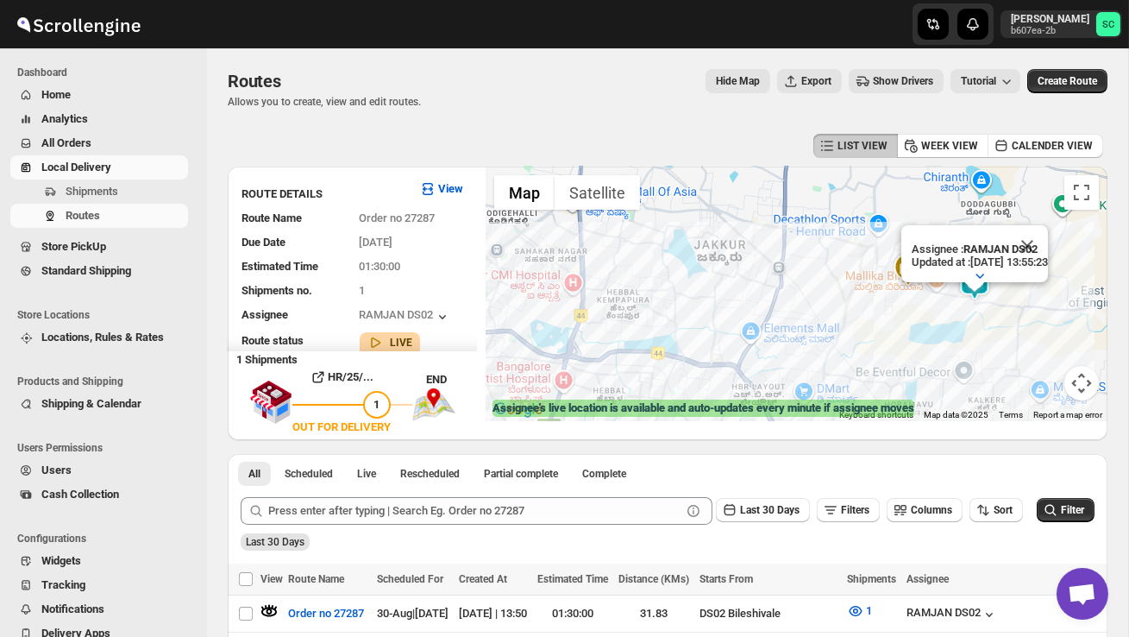
drag, startPoint x: 703, startPoint y: 321, endPoint x: 719, endPoint y: 260, distance: 62.6
click at [703, 319] on div "Assignee : RAMJAN DS02 Updated at : 30/08/2025, 13:55:23 Duty mode Enabled Batt…" at bounding box center [797, 293] width 622 height 254
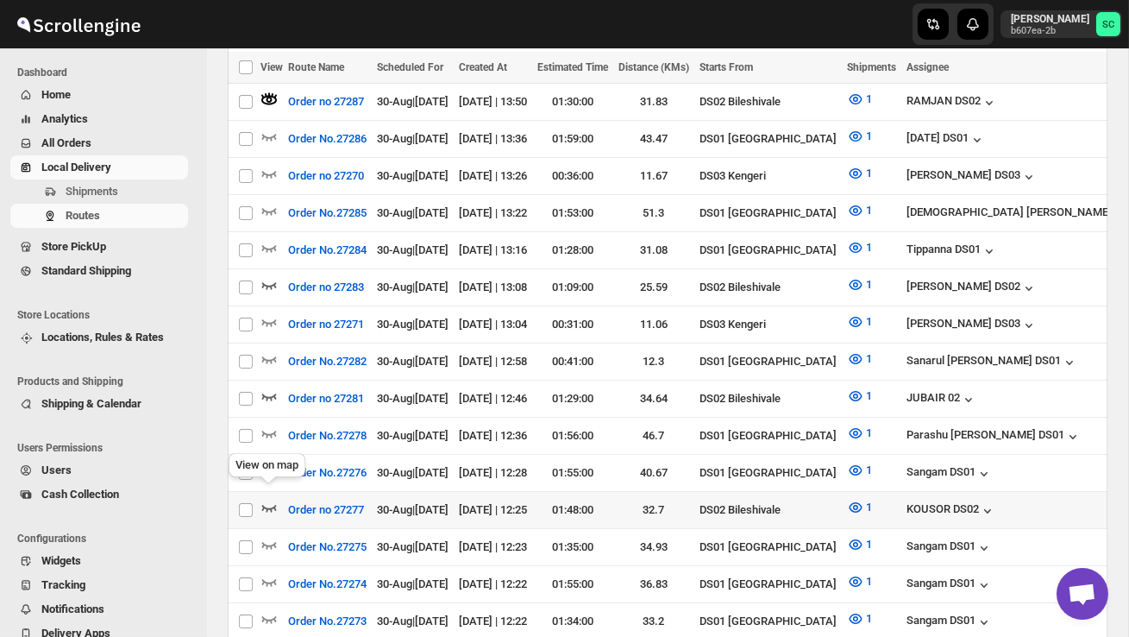
click at [266, 499] on icon "button" at bounding box center [268, 507] width 17 height 17
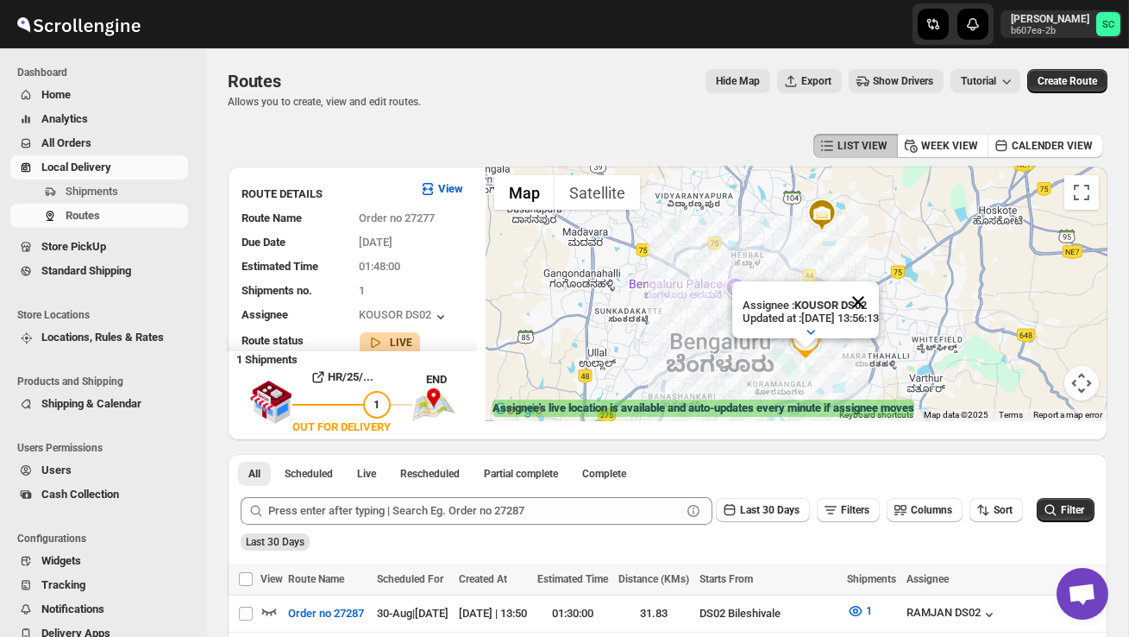
click at [879, 298] on button "Close" at bounding box center [858, 301] width 41 height 41
click at [844, 340] on div at bounding box center [797, 293] width 622 height 254
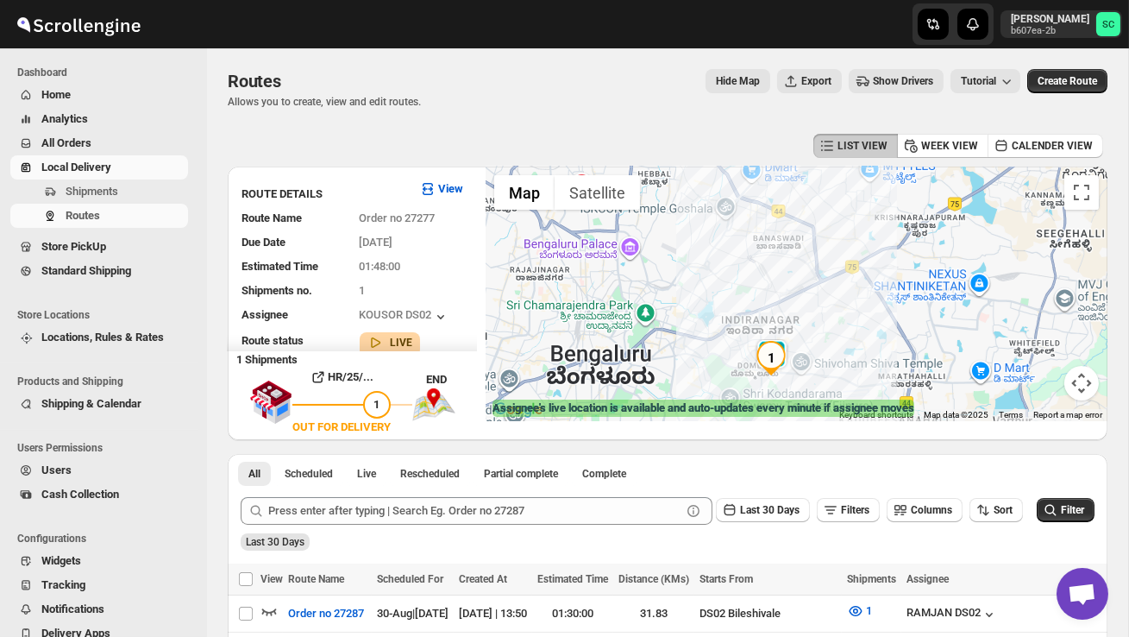
click at [827, 357] on div at bounding box center [797, 293] width 622 height 254
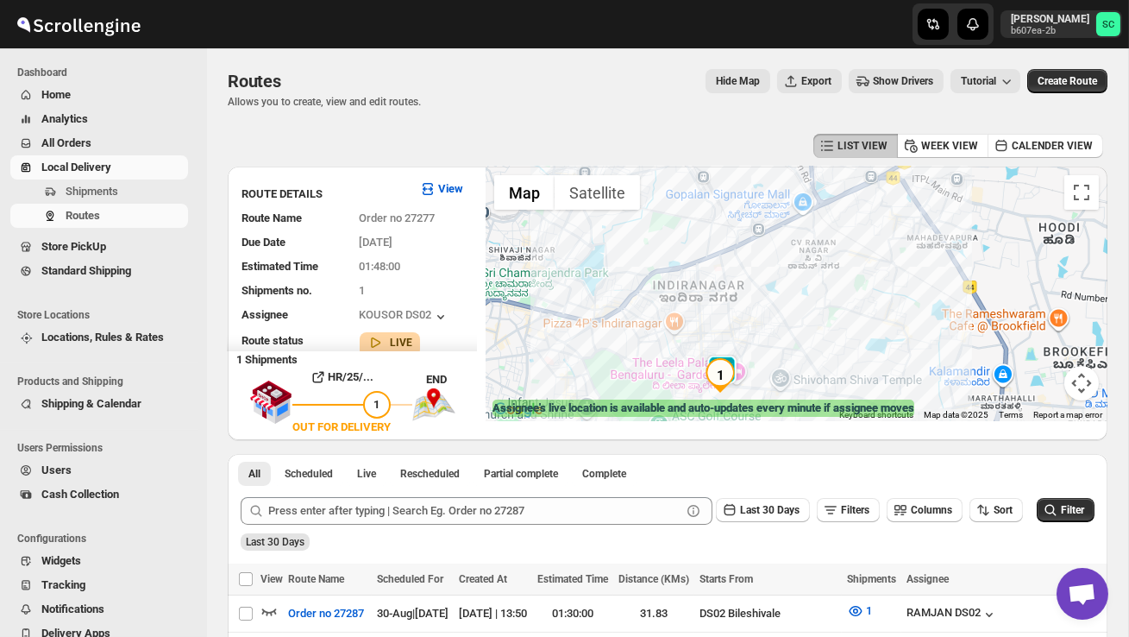
drag, startPoint x: 808, startPoint y: 379, endPoint x: 808, endPoint y: 321, distance: 57.8
click at [808, 323] on div at bounding box center [797, 293] width 622 height 254
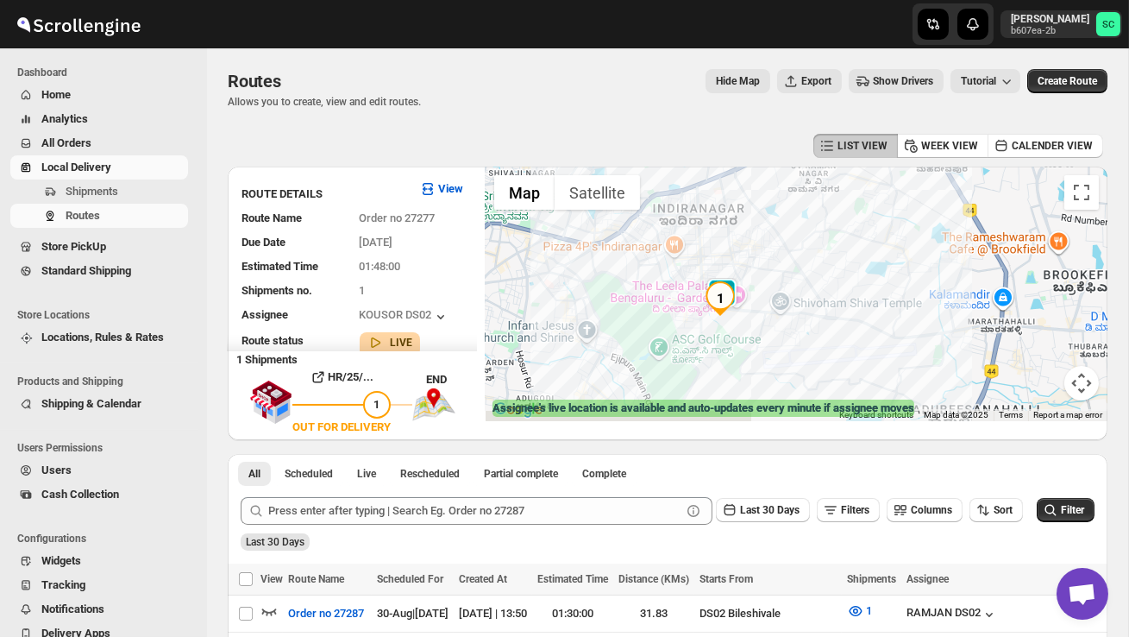
click at [808, 321] on div at bounding box center [797, 293] width 622 height 254
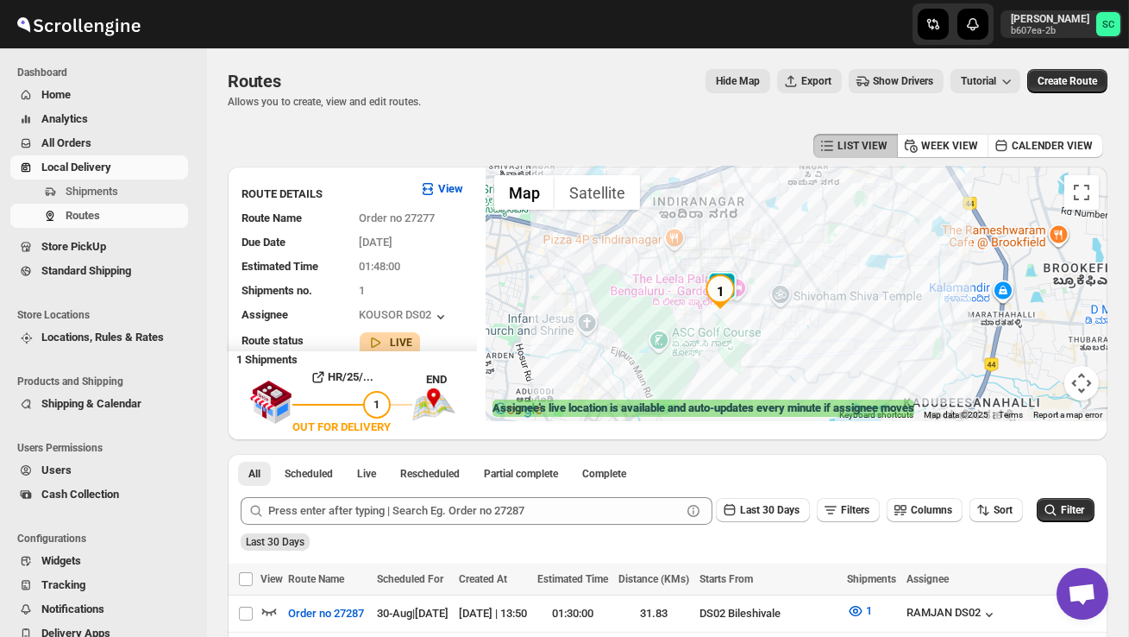
click at [808, 321] on div at bounding box center [797, 293] width 622 height 254
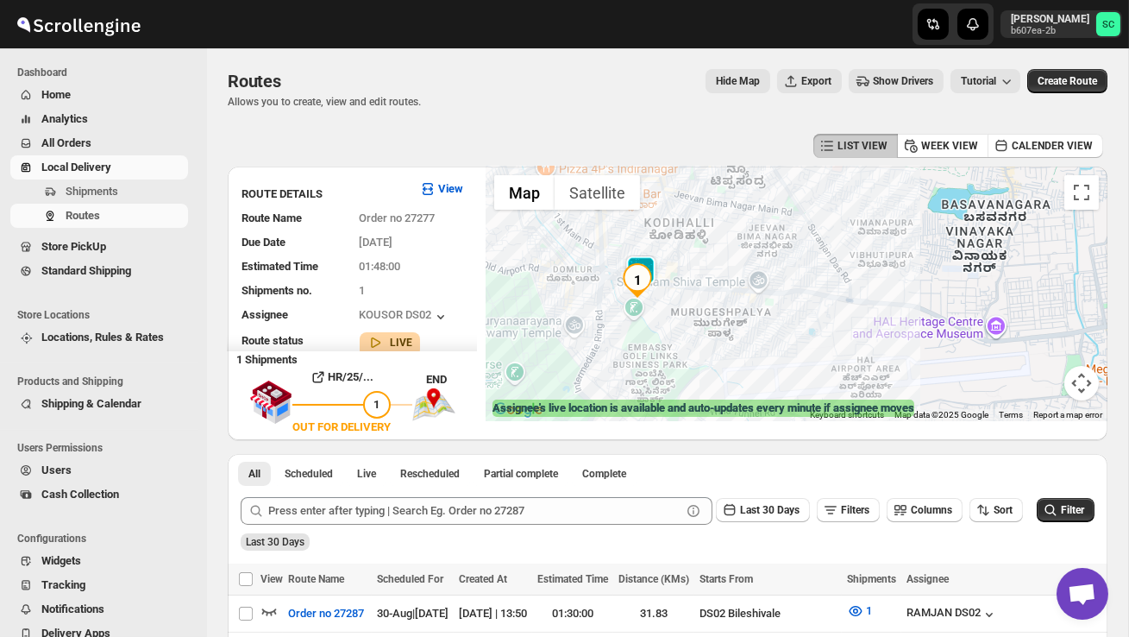
click at [775, 336] on div at bounding box center [797, 293] width 622 height 254
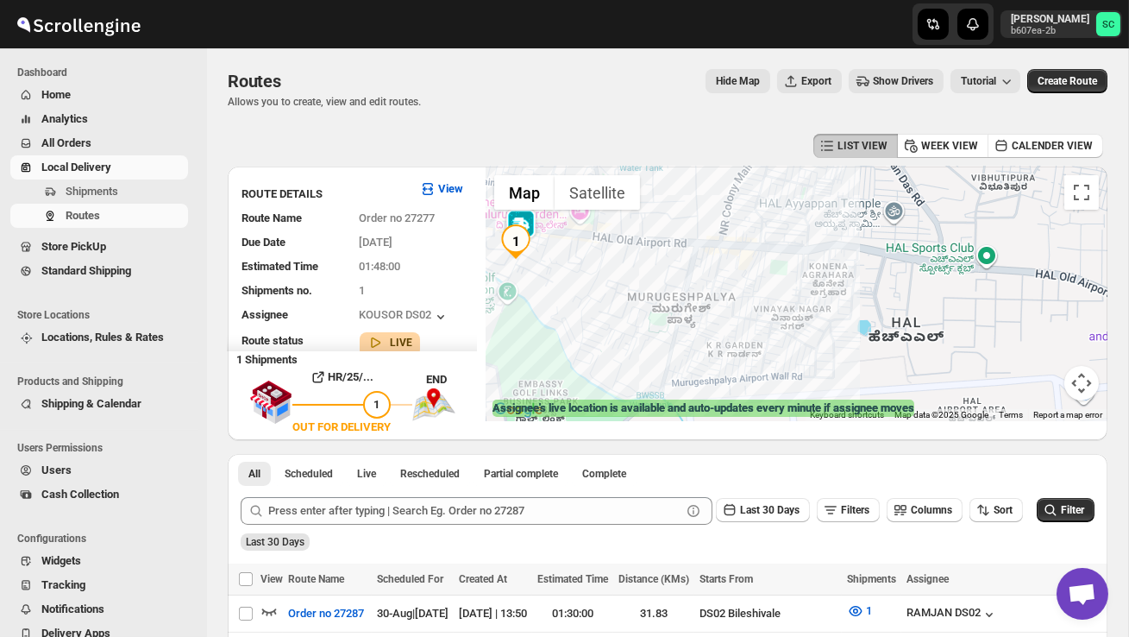
drag, startPoint x: 654, startPoint y: 353, endPoint x: 781, endPoint y: 355, distance: 126.8
click at [779, 355] on div at bounding box center [797, 293] width 622 height 254
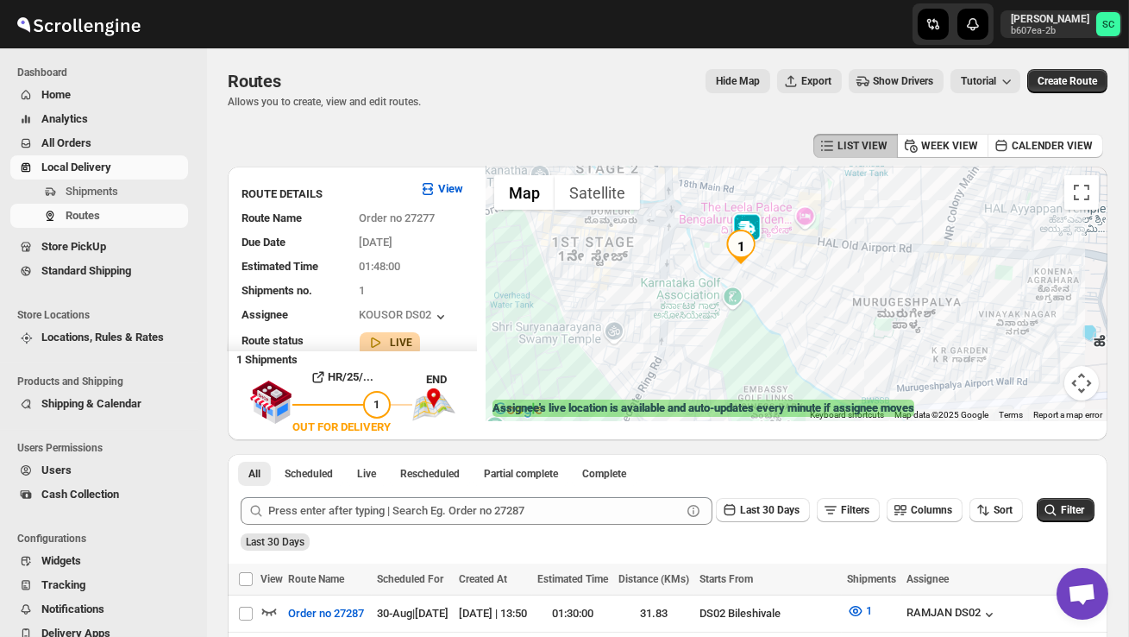
click at [744, 330] on div at bounding box center [797, 293] width 622 height 254
click at [744, 331] on div at bounding box center [797, 293] width 622 height 254
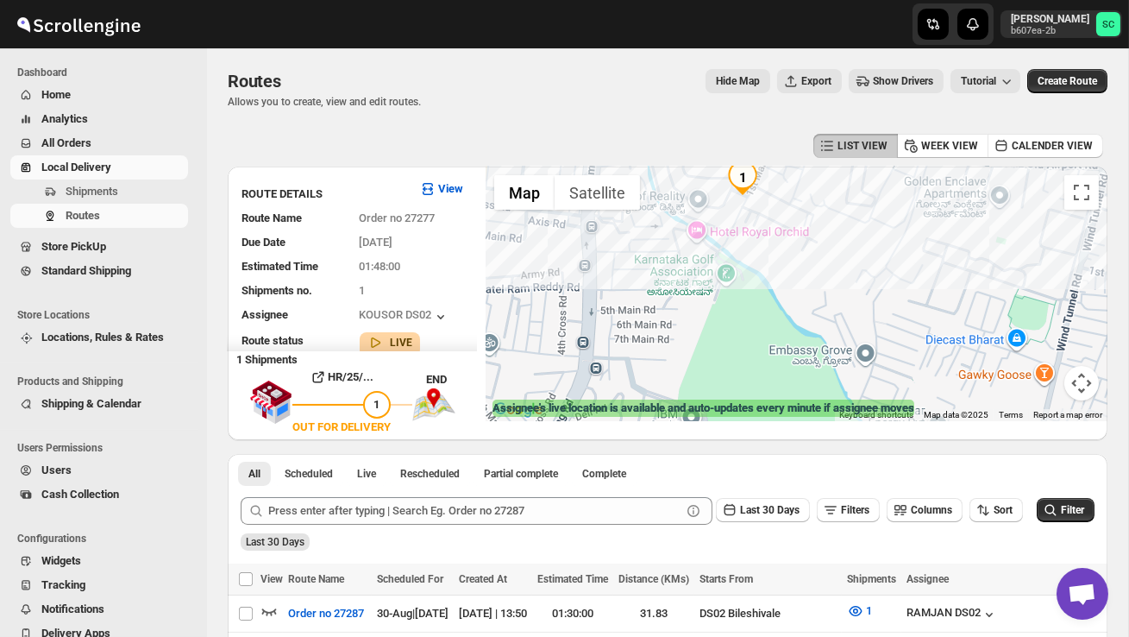
drag, startPoint x: 819, startPoint y: 267, endPoint x: 819, endPoint y: 307, distance: 40.5
click at [819, 304] on div at bounding box center [797, 293] width 622 height 254
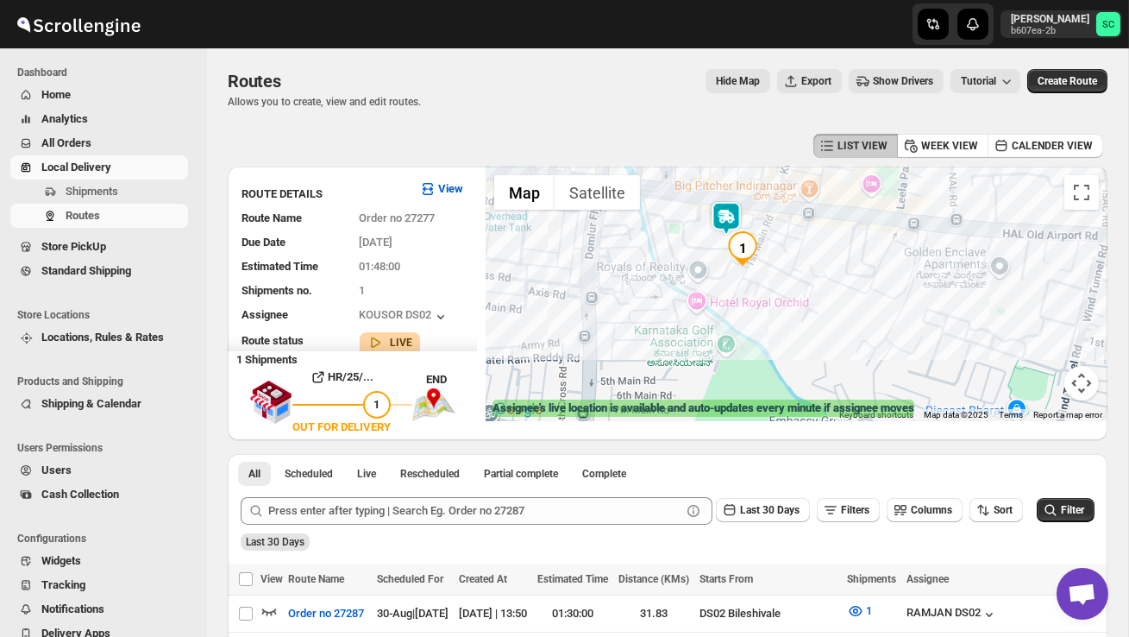
click at [735, 210] on img at bounding box center [726, 218] width 35 height 35
click at [736, 201] on img at bounding box center [726, 218] width 35 height 35
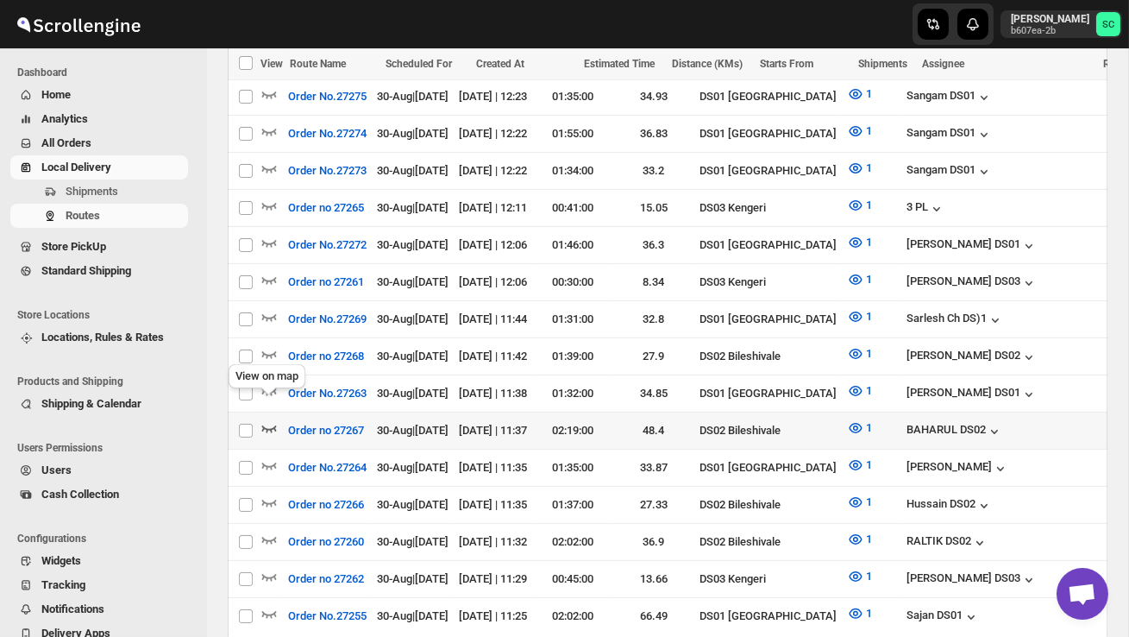
click at [268, 419] on icon "button" at bounding box center [268, 427] width 17 height 17
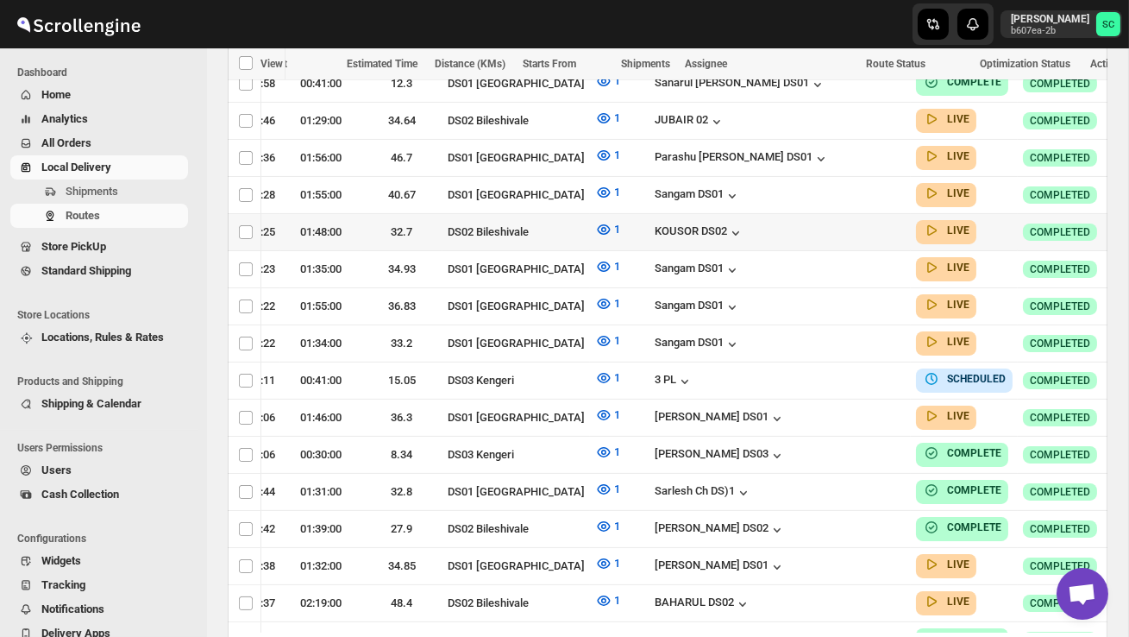
scroll to position [0, 262]
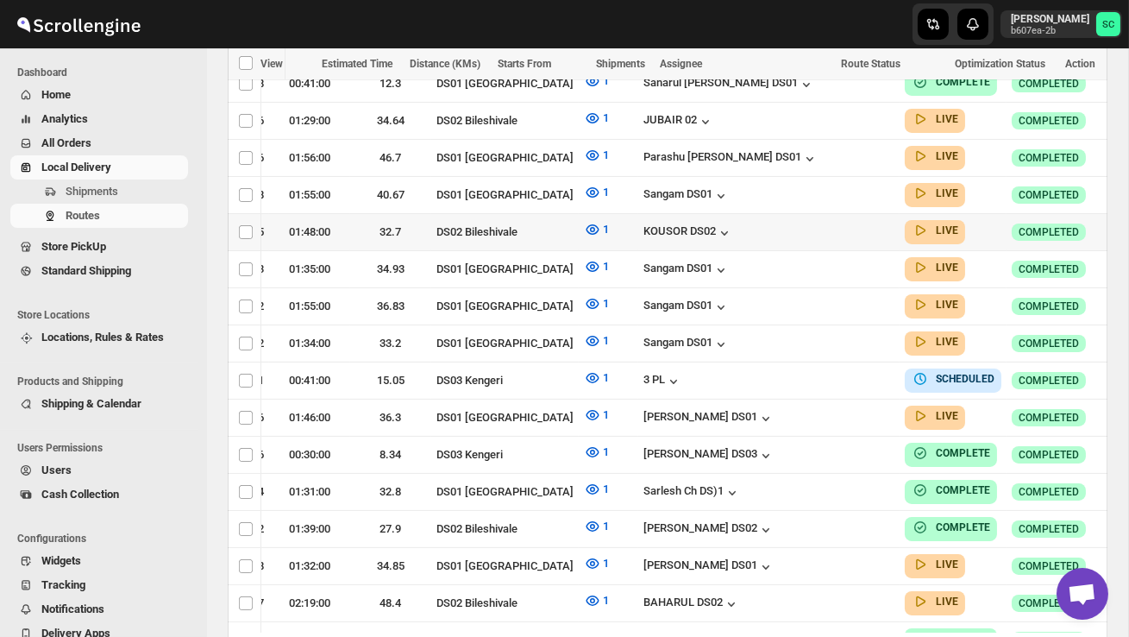
click at [1116, 223] on icon "button" at bounding box center [1124, 231] width 17 height 17
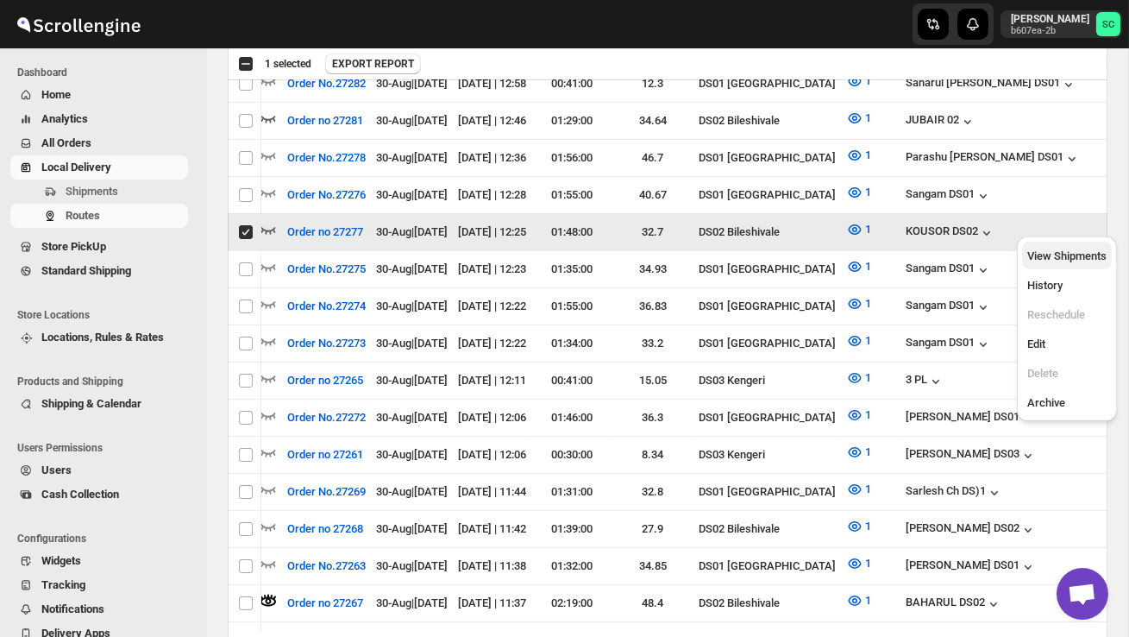
click at [1080, 257] on span "View Shipments" at bounding box center [1066, 255] width 79 height 13
checkbox input "false"
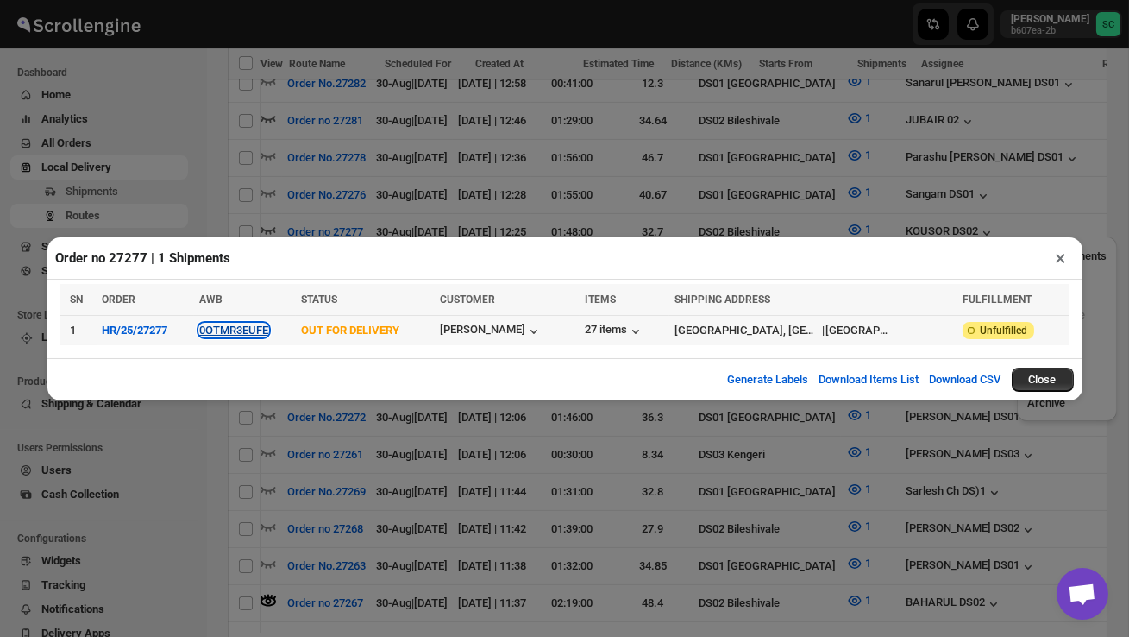
click at [264, 333] on button "0OTMR3EUFE" at bounding box center [233, 329] width 69 height 13
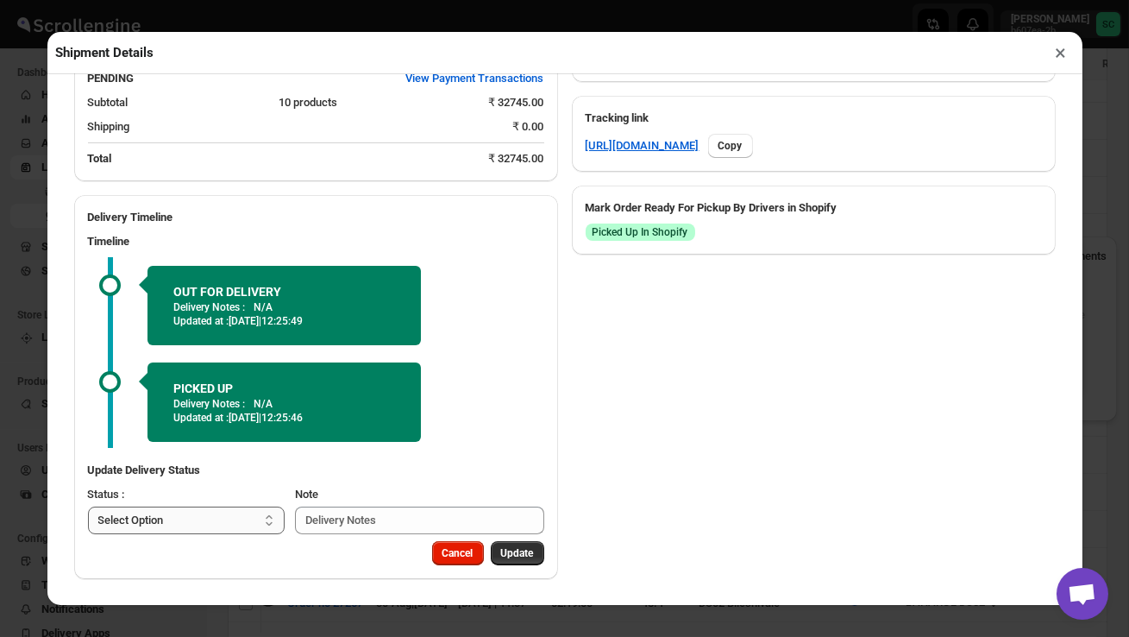
click at [248, 516] on select "Select Option PICKED UP OUT FOR DELIVERY RESCHEDULE DELIVERED CANCELLED" at bounding box center [187, 520] width 198 height 28
select select "DELIVERED"
click at [501, 556] on span "Update" at bounding box center [517, 553] width 33 height 14
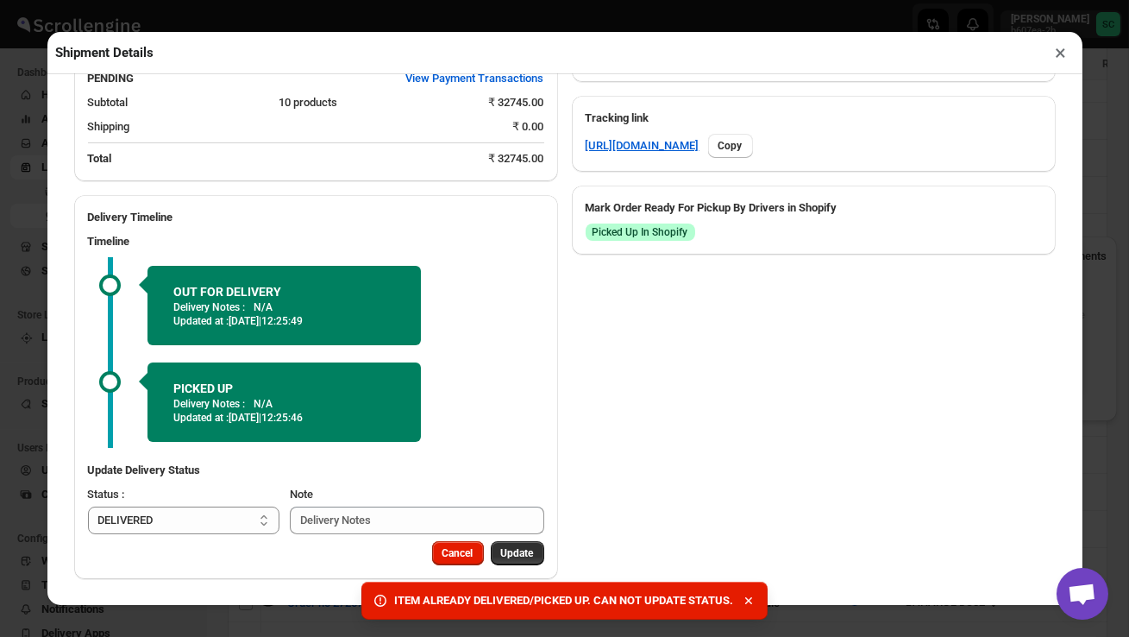
click at [1058, 53] on button "×" at bounding box center [1061, 53] width 25 height 24
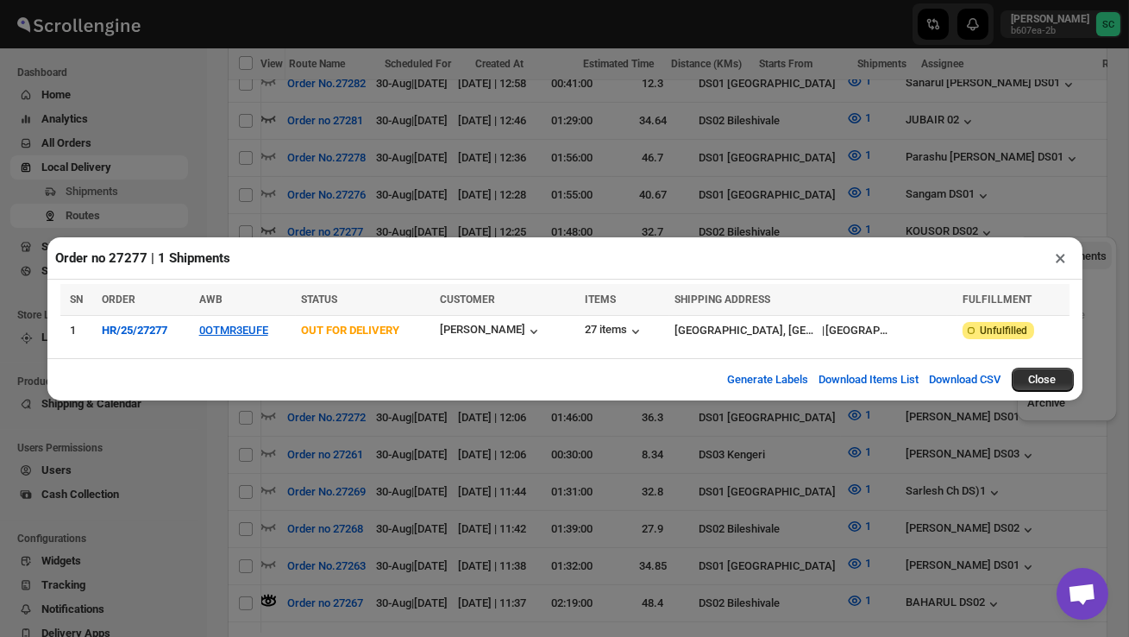
click at [1055, 251] on button "×" at bounding box center [1061, 258] width 25 height 24
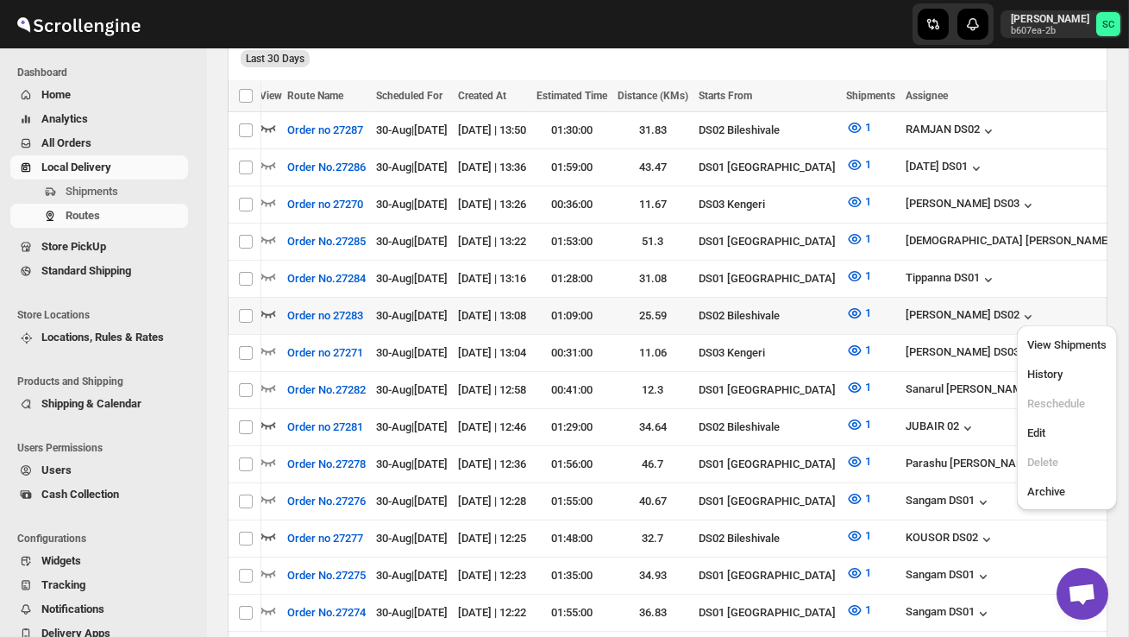
scroll to position [488, 0]
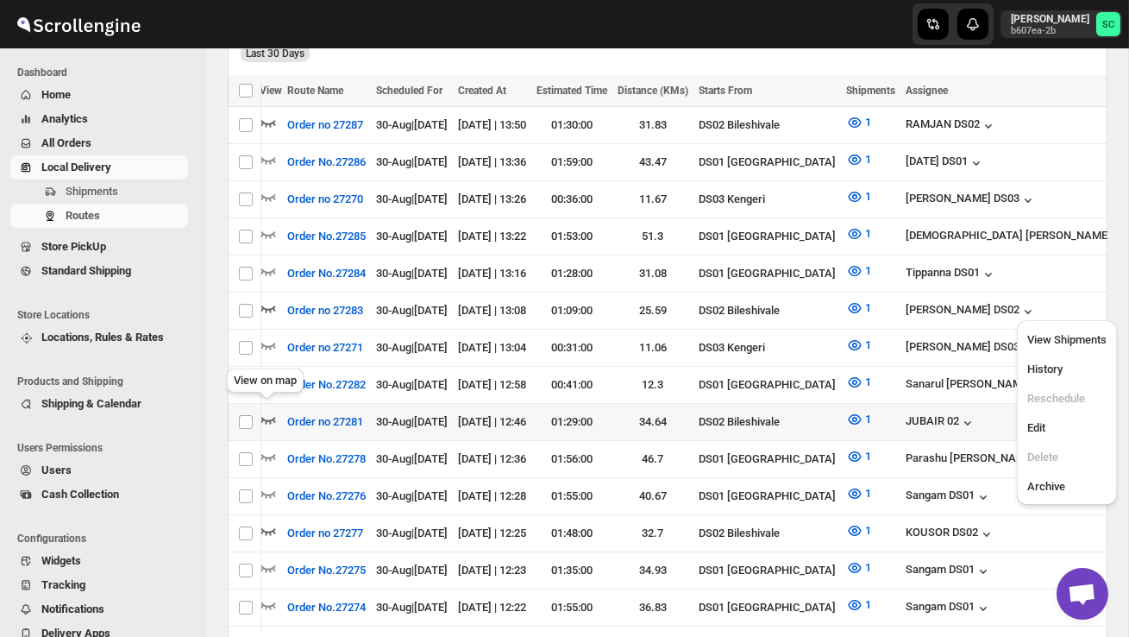
click at [269, 417] on icon "button" at bounding box center [268, 420] width 15 height 7
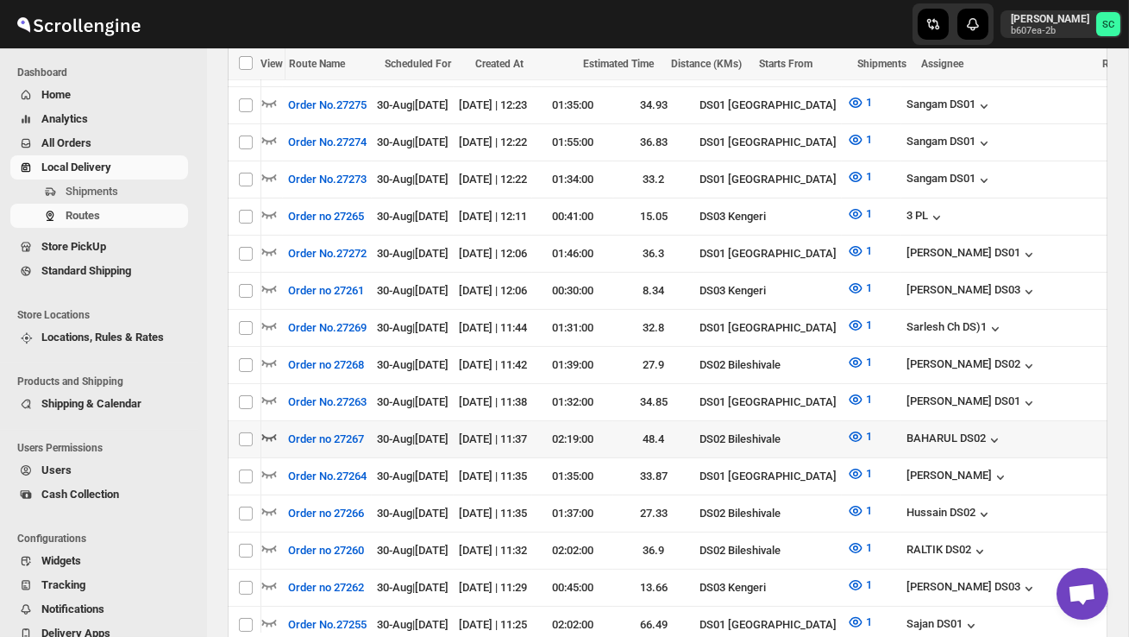
scroll to position [0, 0]
click at [268, 428] on icon "button" at bounding box center [268, 436] width 17 height 17
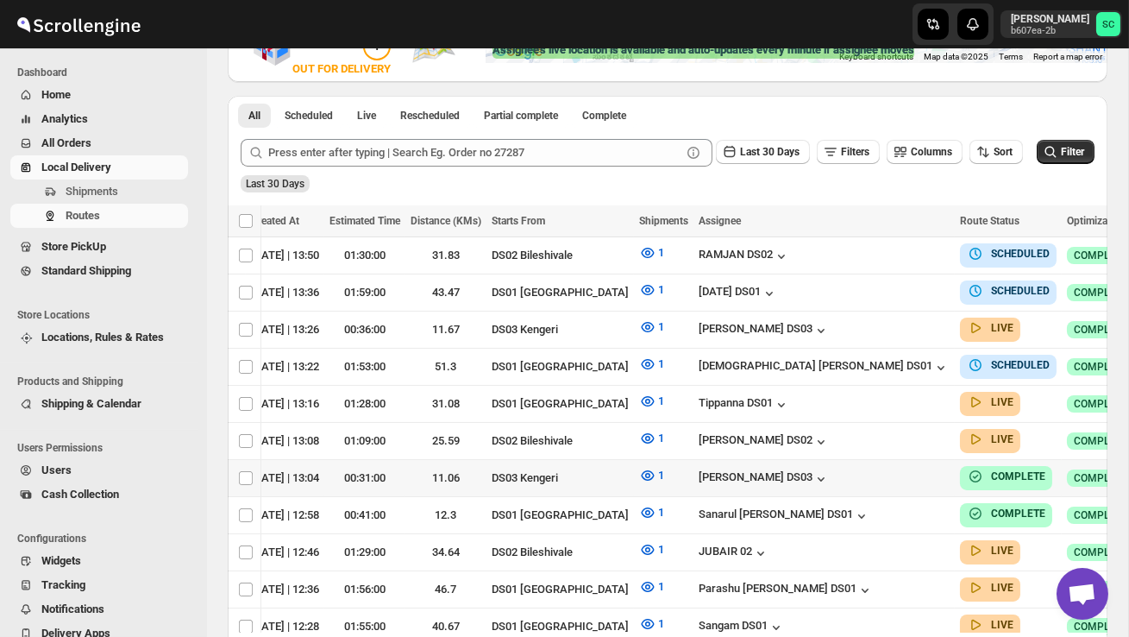
scroll to position [361, 0]
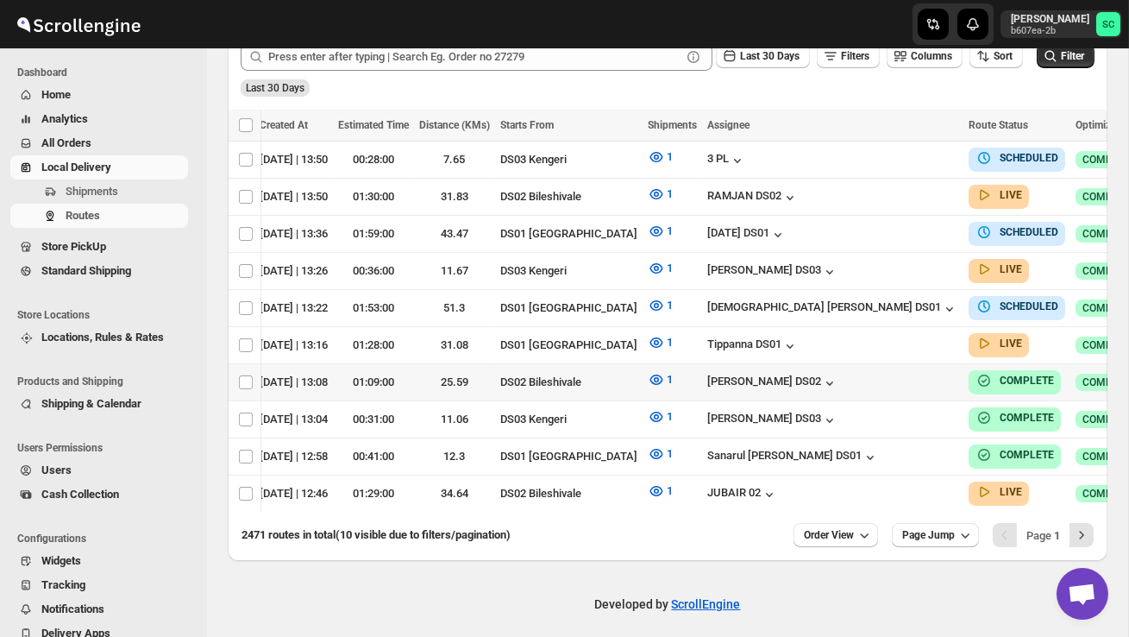
scroll to position [443, 0]
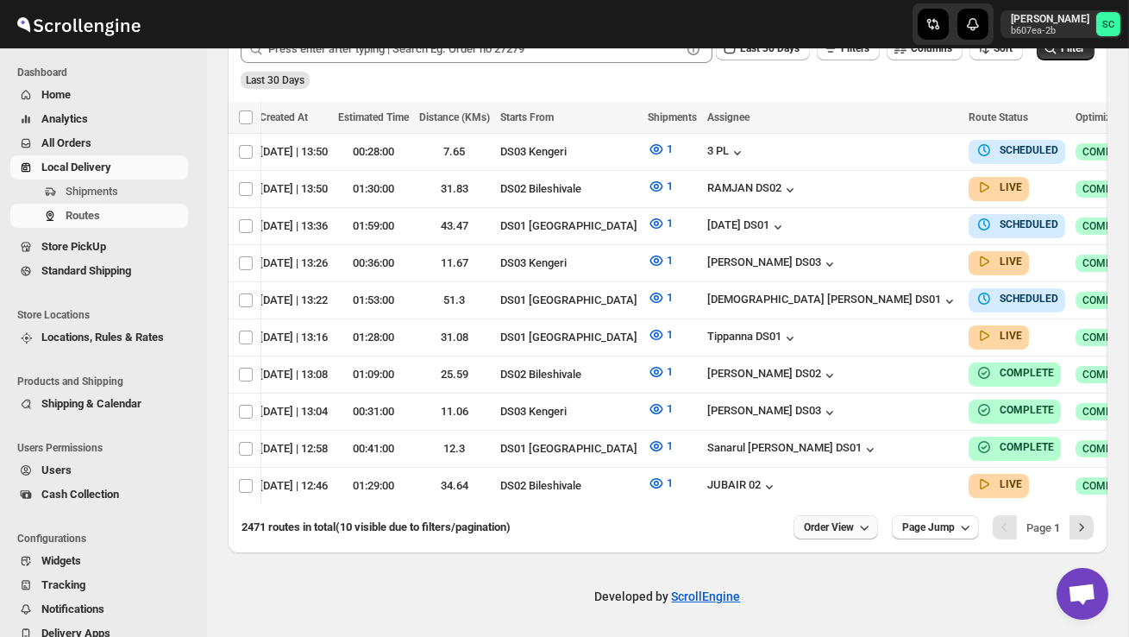
click at [845, 523] on span "Order View" at bounding box center [829, 527] width 50 height 14
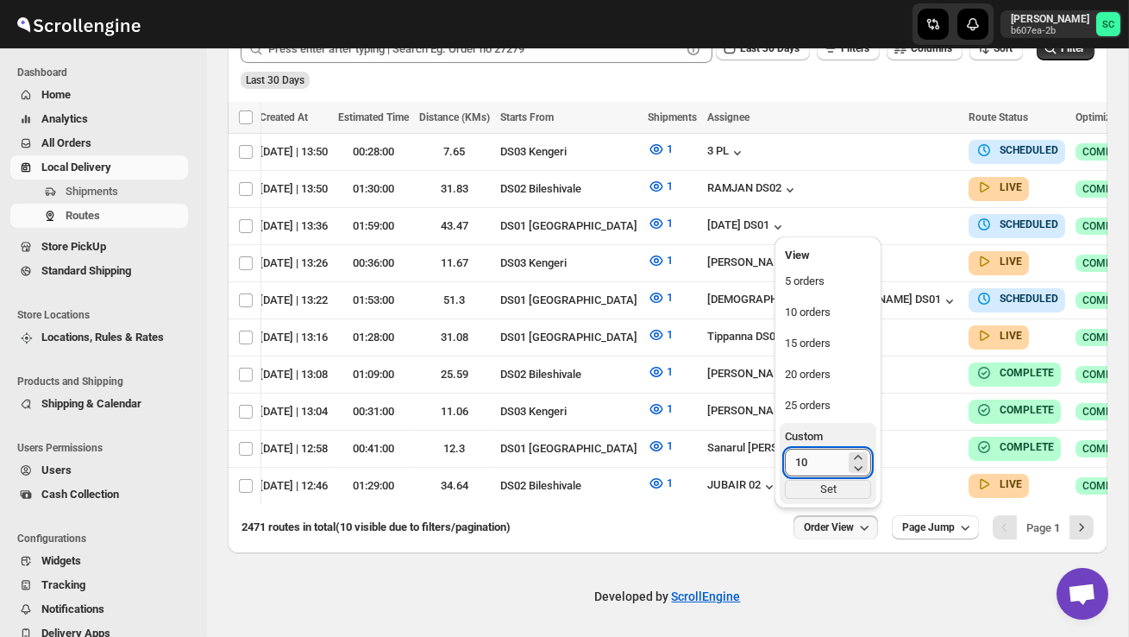
click at [819, 466] on input "10" at bounding box center [815, 463] width 60 height 28
type input "1"
type input "40"
click at [819, 493] on div "Set" at bounding box center [828, 489] width 86 height 19
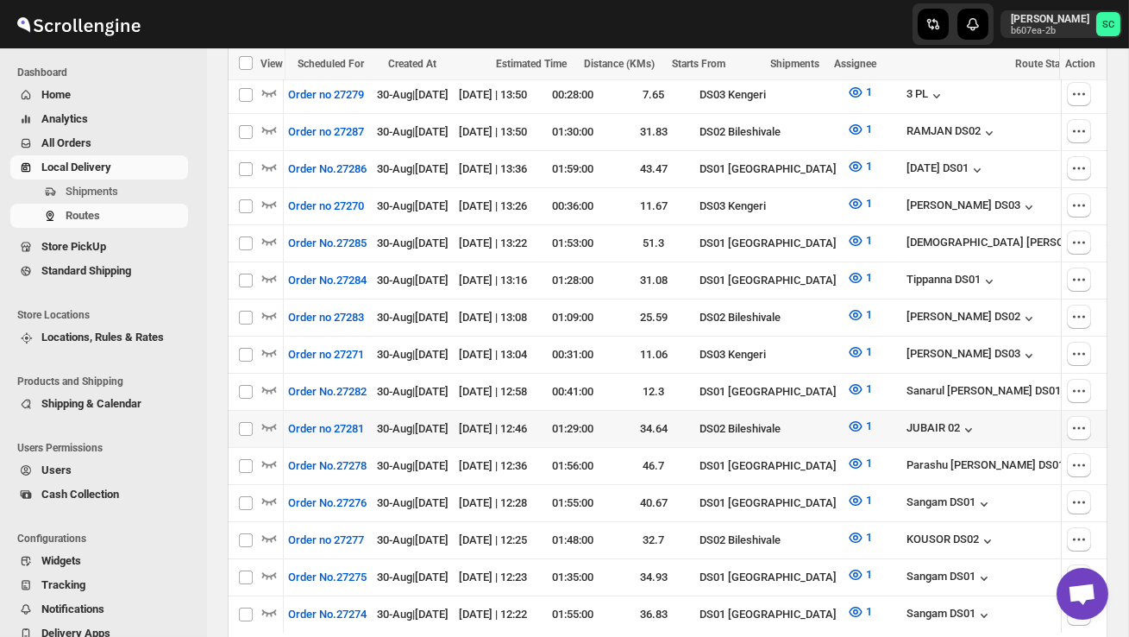
scroll to position [0, 0]
click at [267, 417] on icon "button" at bounding box center [268, 425] width 17 height 17
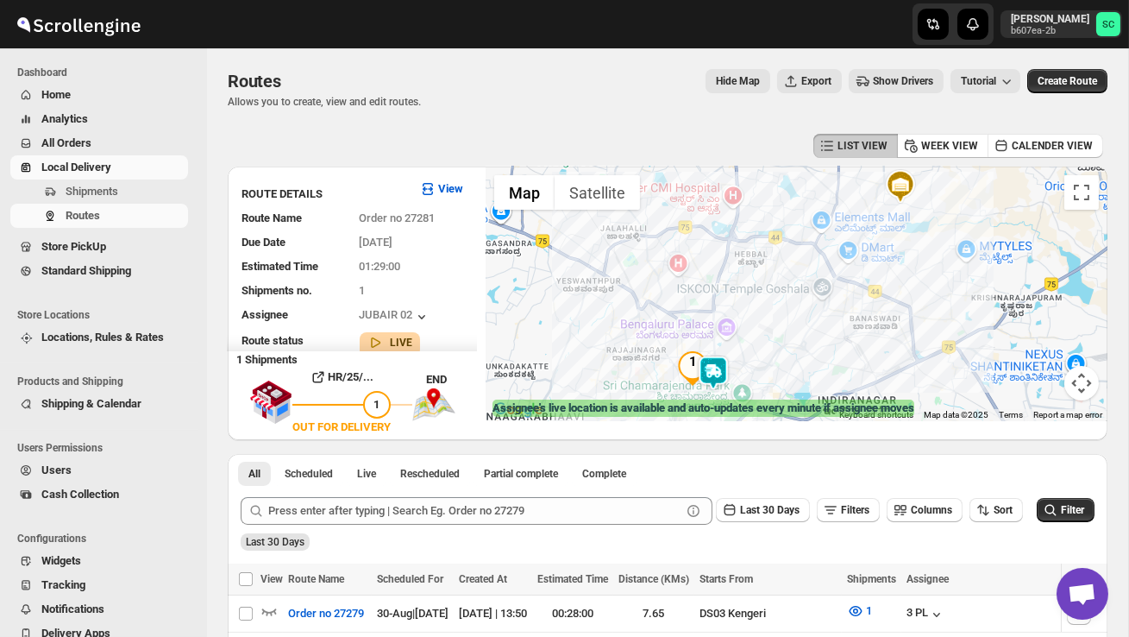
click at [727, 364] on img at bounding box center [713, 372] width 35 height 35
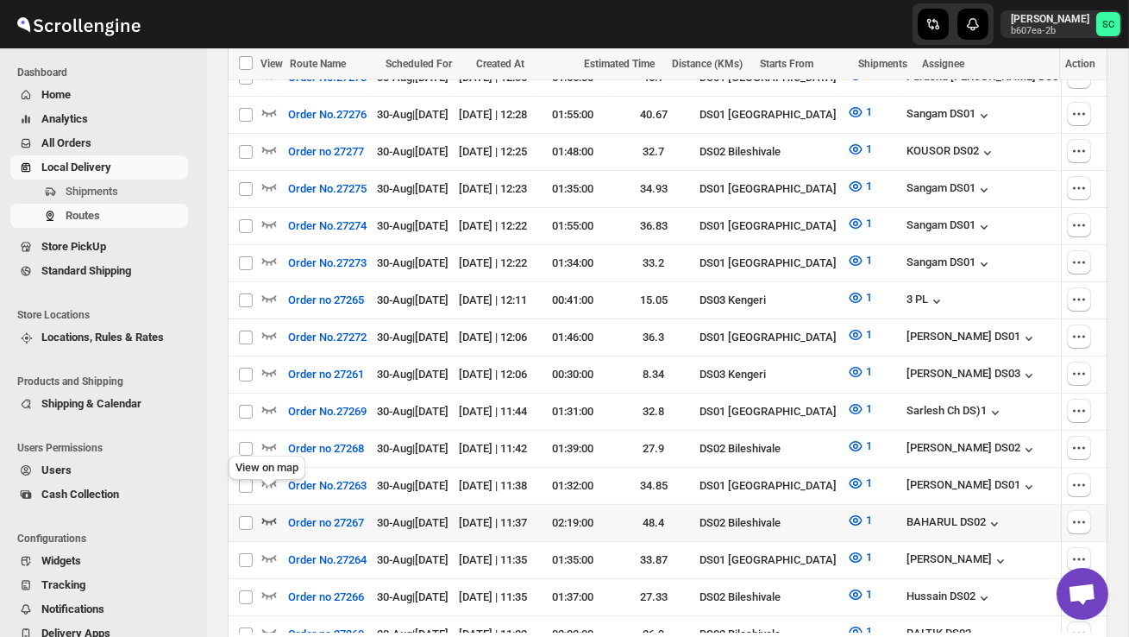
click at [267, 512] on icon "button" at bounding box center [268, 520] width 17 height 17
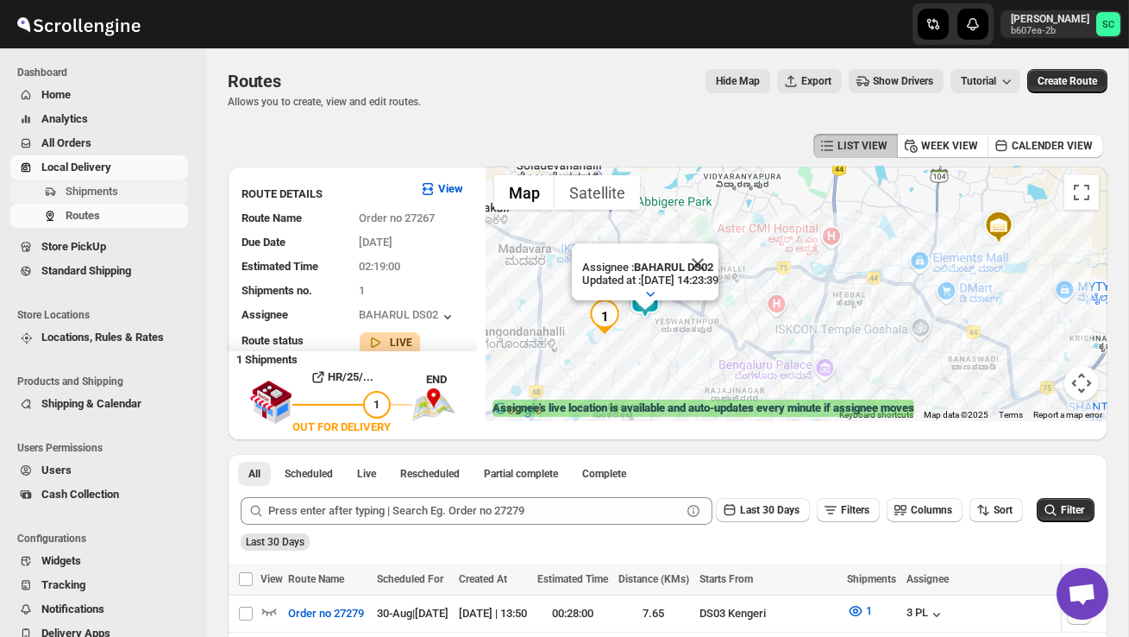
click at [118, 195] on span "Shipments" at bounding box center [92, 191] width 53 height 13
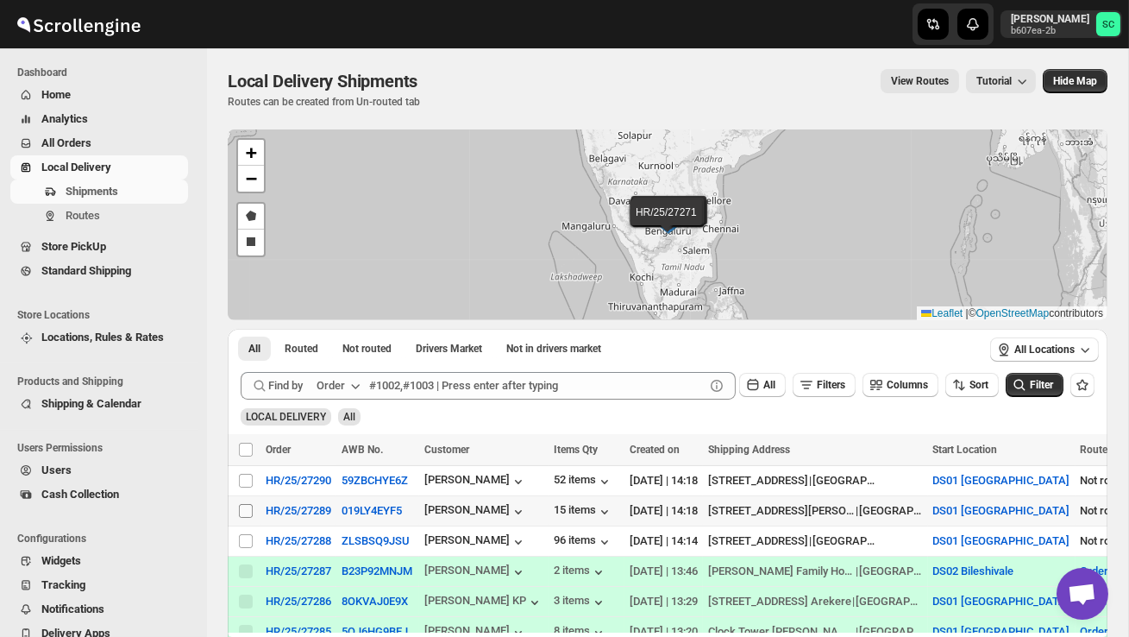
click at [247, 512] on input "Select shipment" at bounding box center [246, 511] width 14 height 14
checkbox input "true"
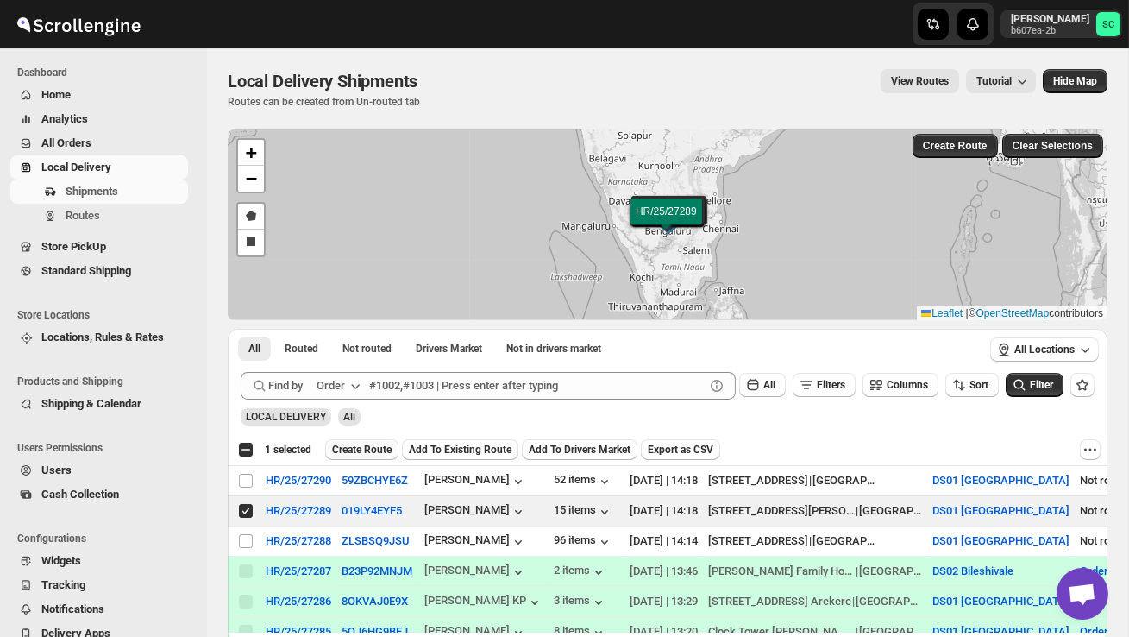
click at [386, 452] on span "Create Route" at bounding box center [362, 450] width 60 height 14
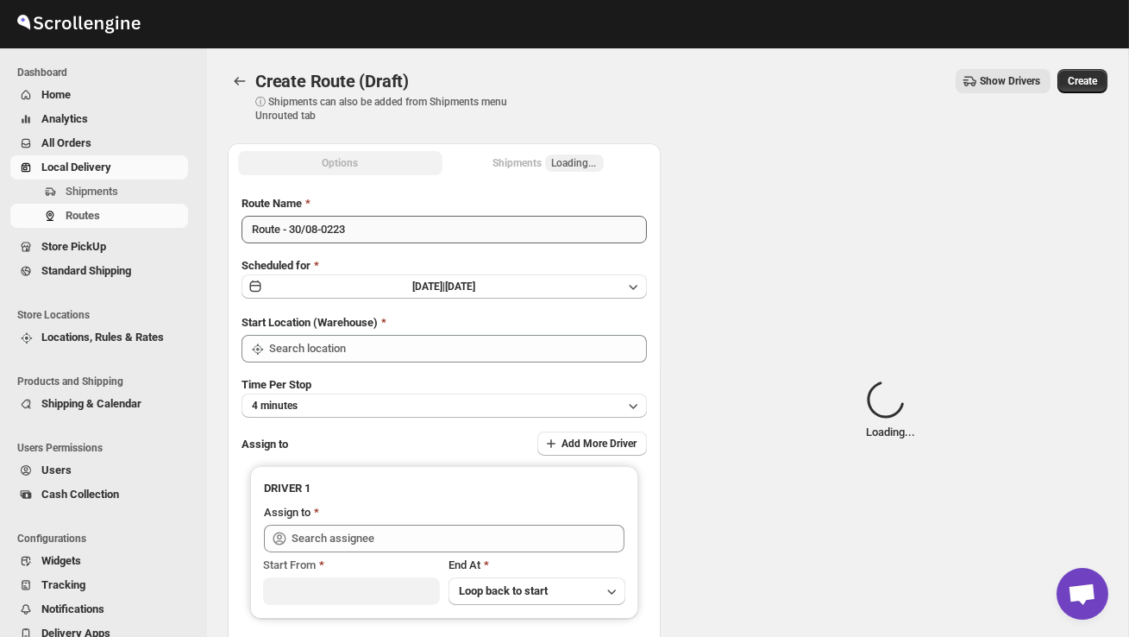
type input "DS01 [GEOGRAPHIC_DATA]"
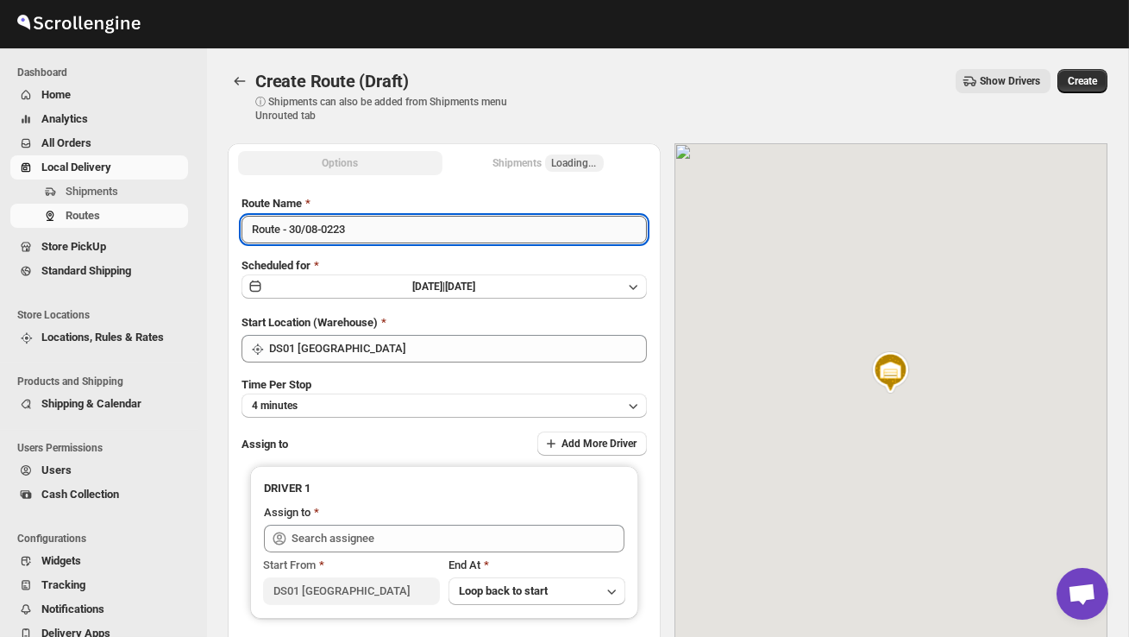
click at [370, 227] on input "Route - 30/08-0223" at bounding box center [444, 230] width 405 height 28
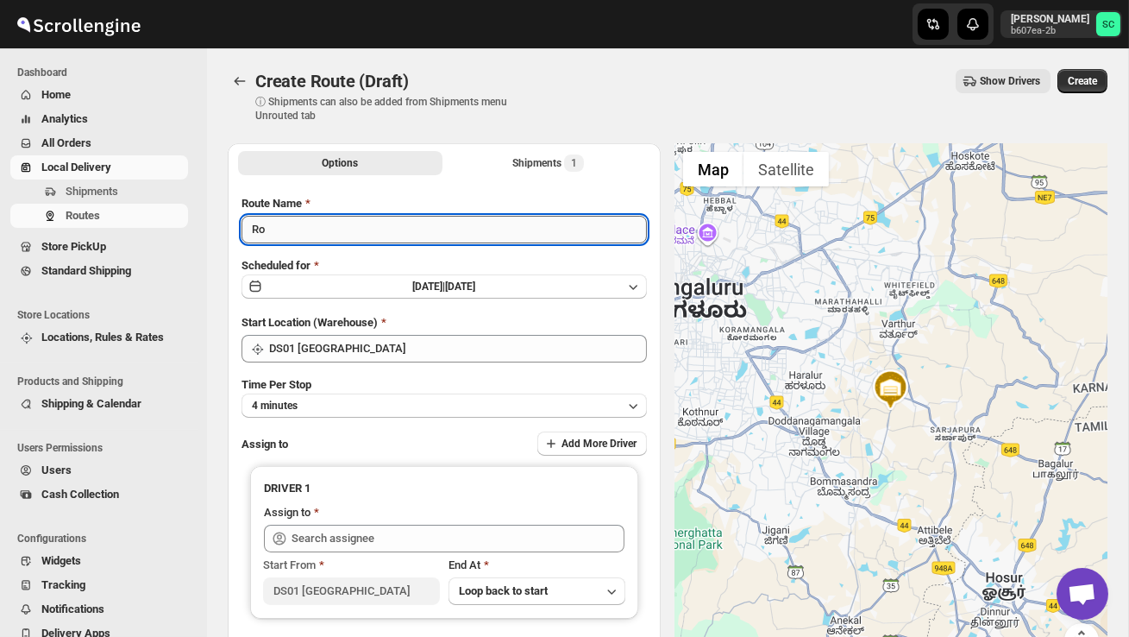
type input "R"
type input "P"
type input "Order no 27289"
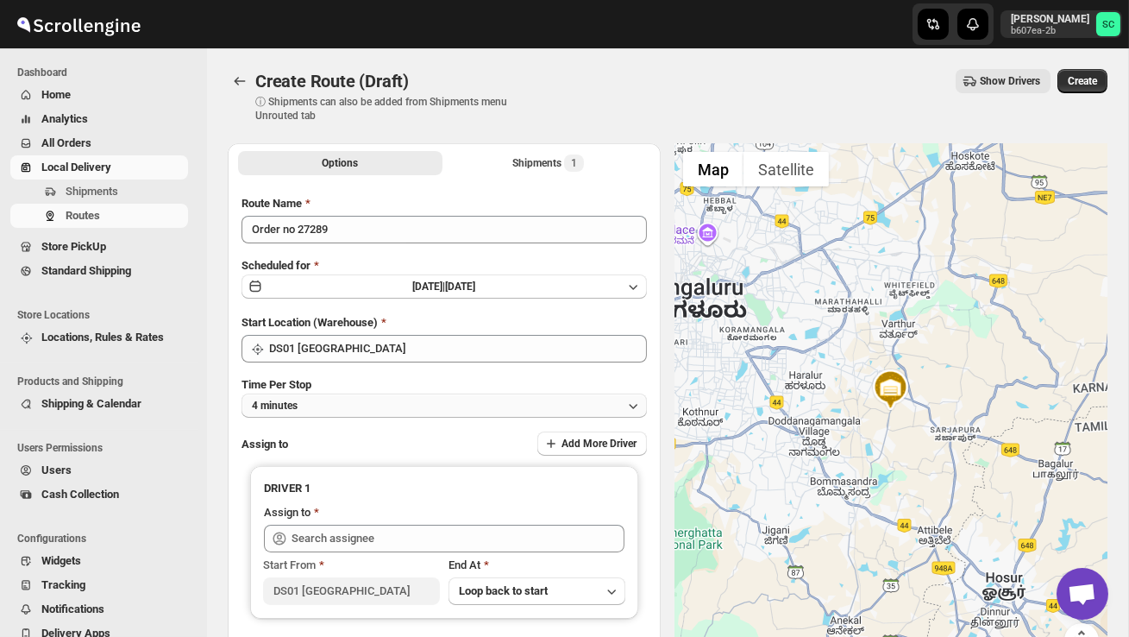
click at [441, 405] on button "4 minutes" at bounding box center [444, 405] width 405 height 24
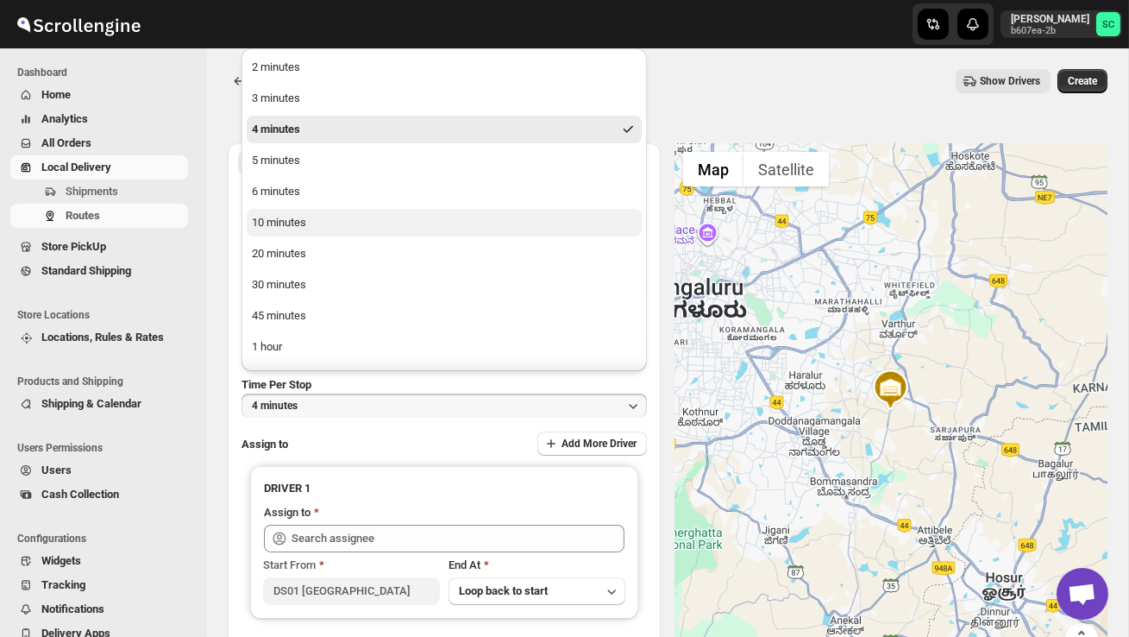
click at [359, 227] on button "10 minutes" at bounding box center [444, 223] width 395 height 28
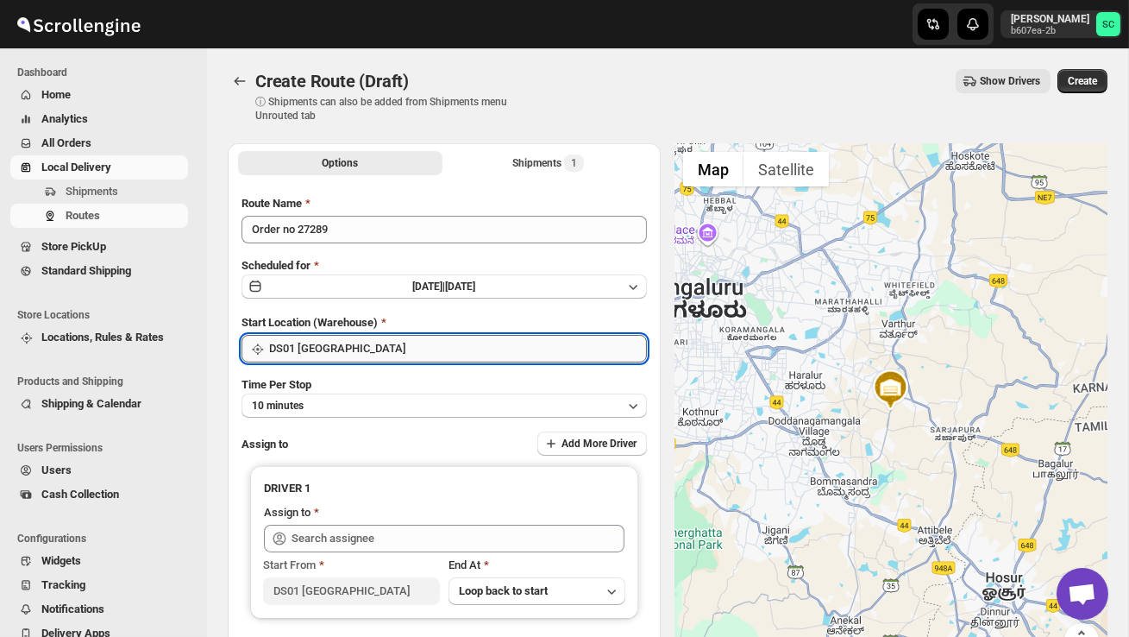
click at [382, 342] on input "DS01 [GEOGRAPHIC_DATA]" at bounding box center [458, 349] width 378 height 28
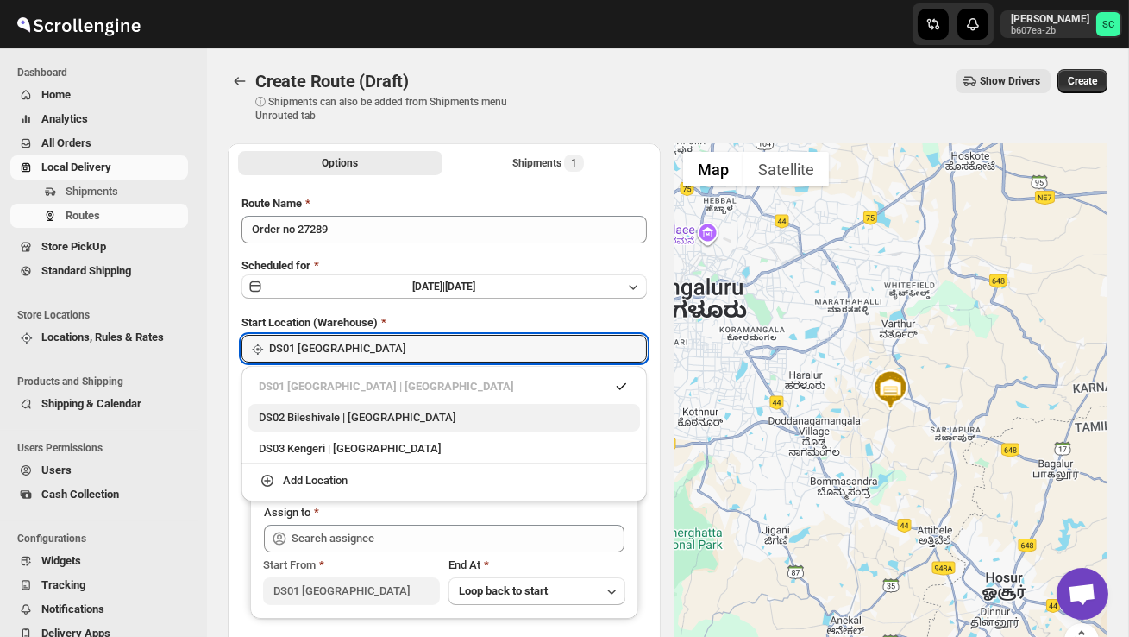
click at [389, 410] on div "DS02 Bileshivale | [GEOGRAPHIC_DATA]" at bounding box center [444, 417] width 371 height 17
type input "DS02 Bileshivale"
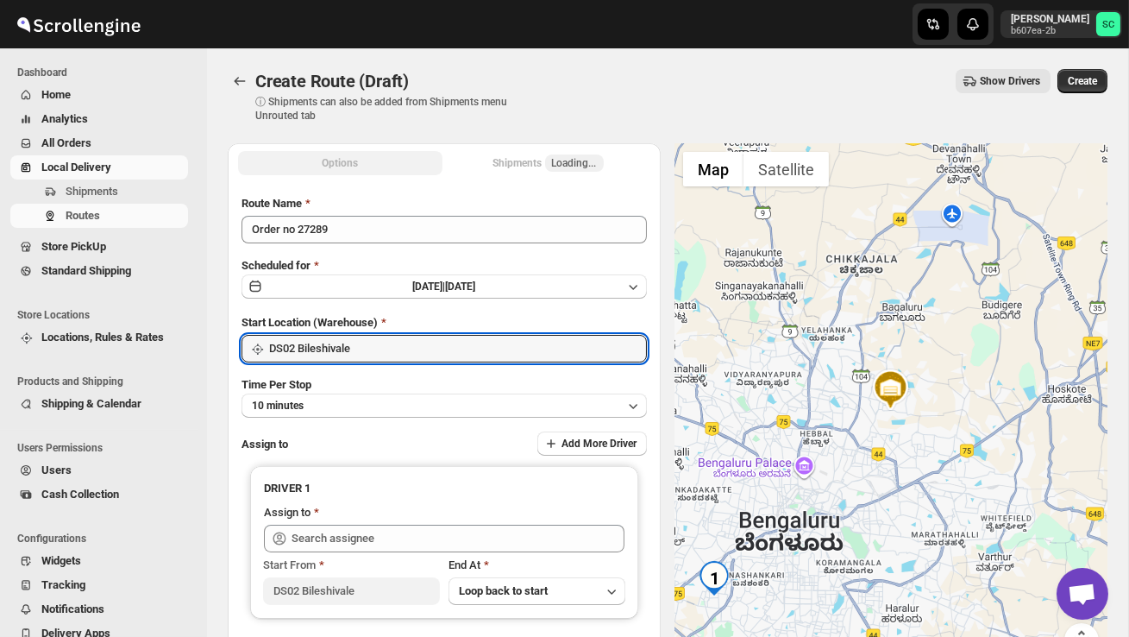
click at [376, 332] on div "Start Location (Warehouse) DS02 Bileshivale" at bounding box center [444, 338] width 405 height 48
click at [383, 339] on input "DS02 Bileshivale" at bounding box center [458, 349] width 378 height 28
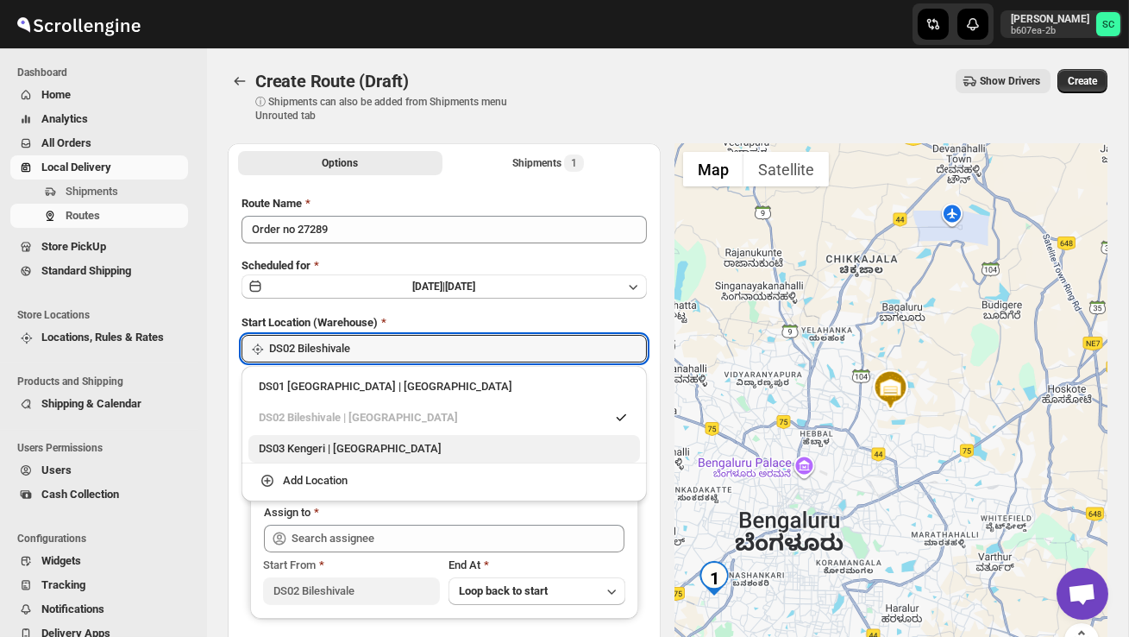
click at [383, 446] on div "DS03 Kengeri | [GEOGRAPHIC_DATA]" at bounding box center [444, 448] width 371 height 17
type input "DS03 Kengeri"
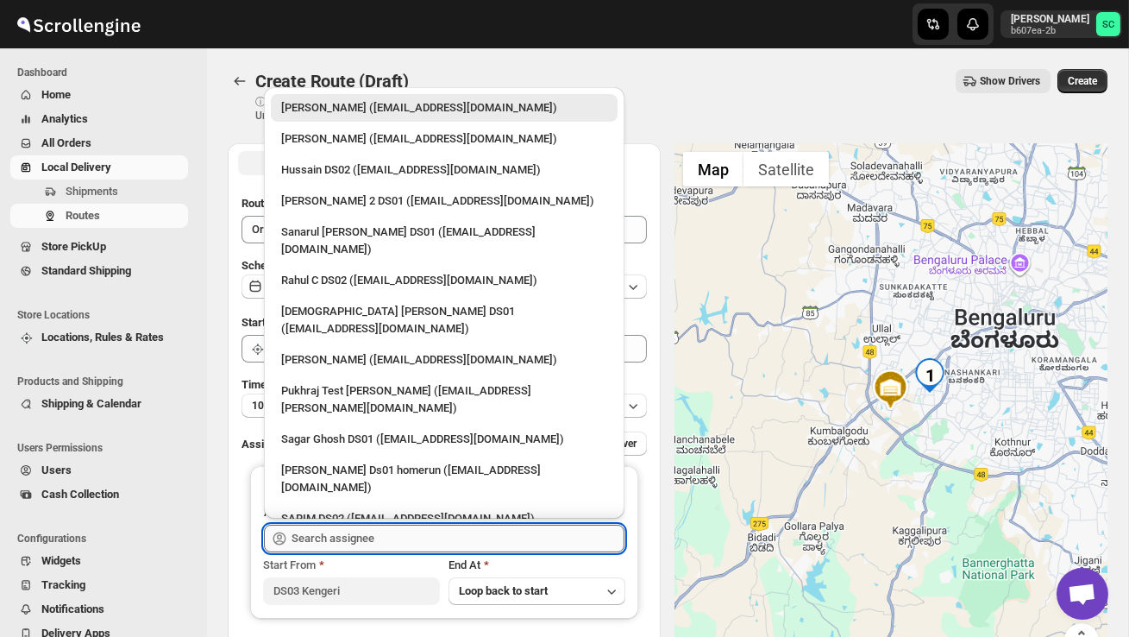
click at [360, 537] on input "text" at bounding box center [458, 538] width 333 height 28
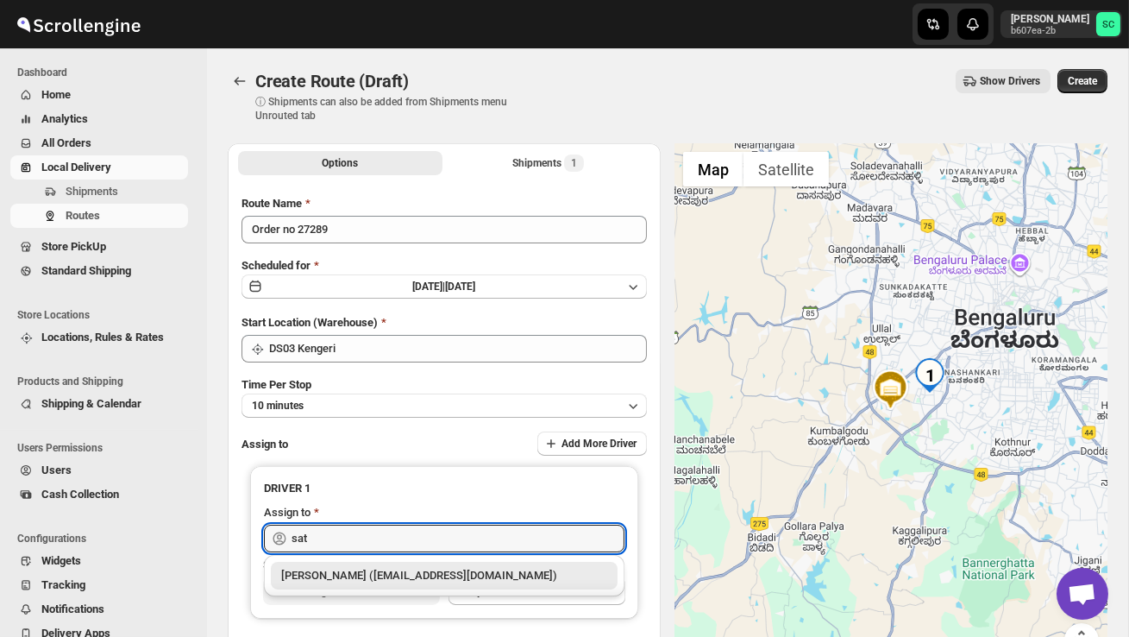
click at [421, 580] on div "[PERSON_NAME] ([EMAIL_ADDRESS][DOMAIN_NAME])" at bounding box center [444, 575] width 326 height 17
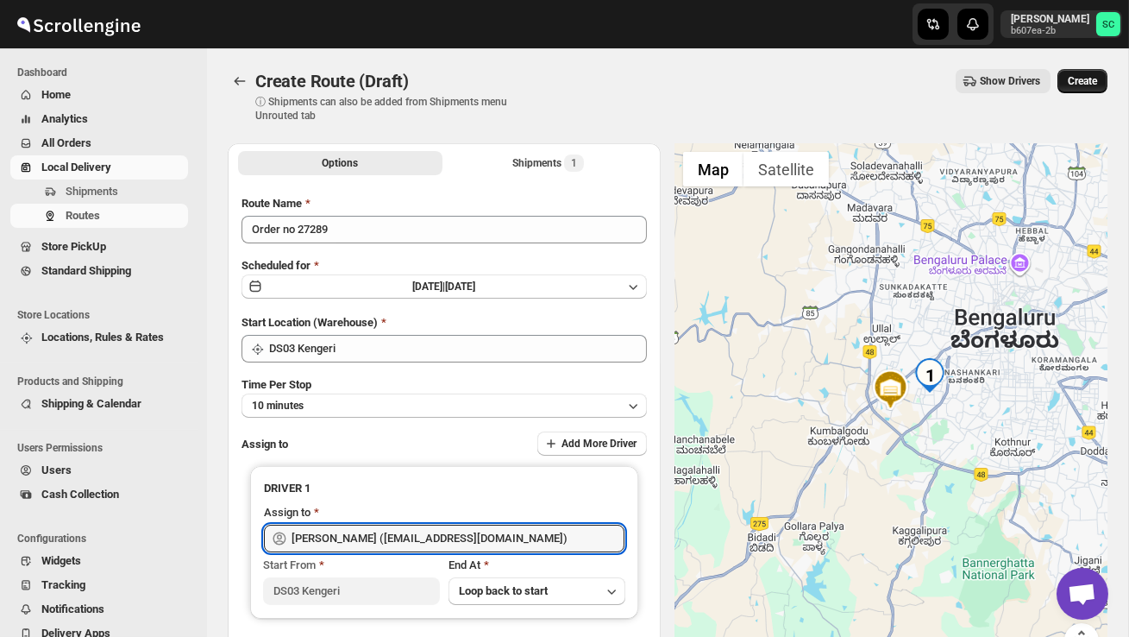
type input "[PERSON_NAME] ([EMAIL_ADDRESS][DOMAIN_NAME])"
click at [1089, 84] on span "Create" at bounding box center [1082, 81] width 29 height 14
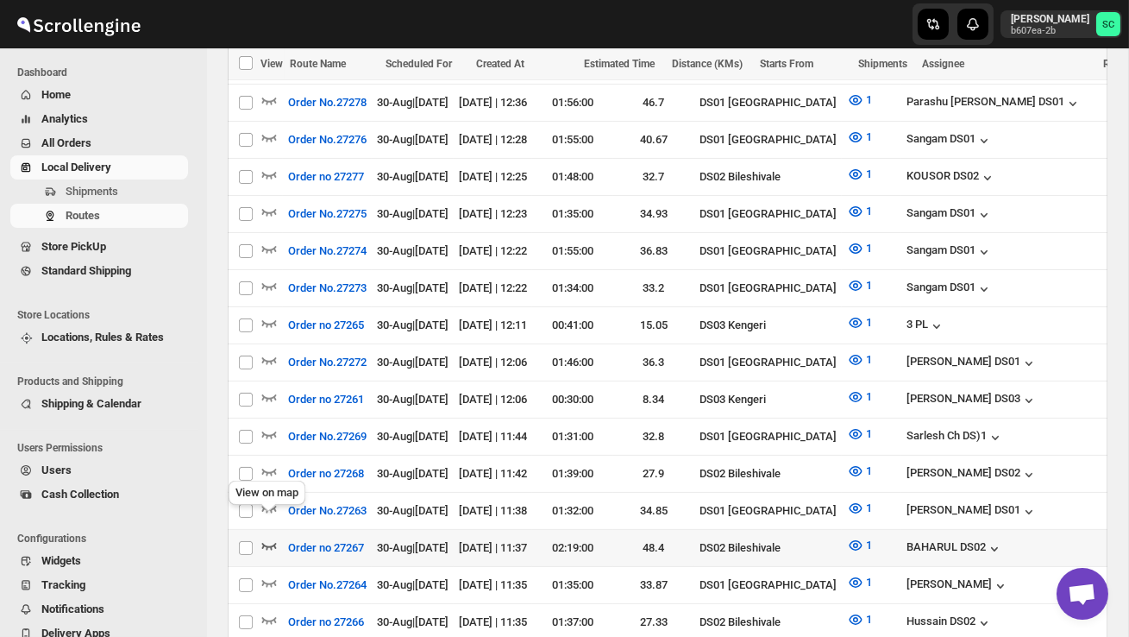
click at [272, 537] on icon "button" at bounding box center [268, 545] width 17 height 17
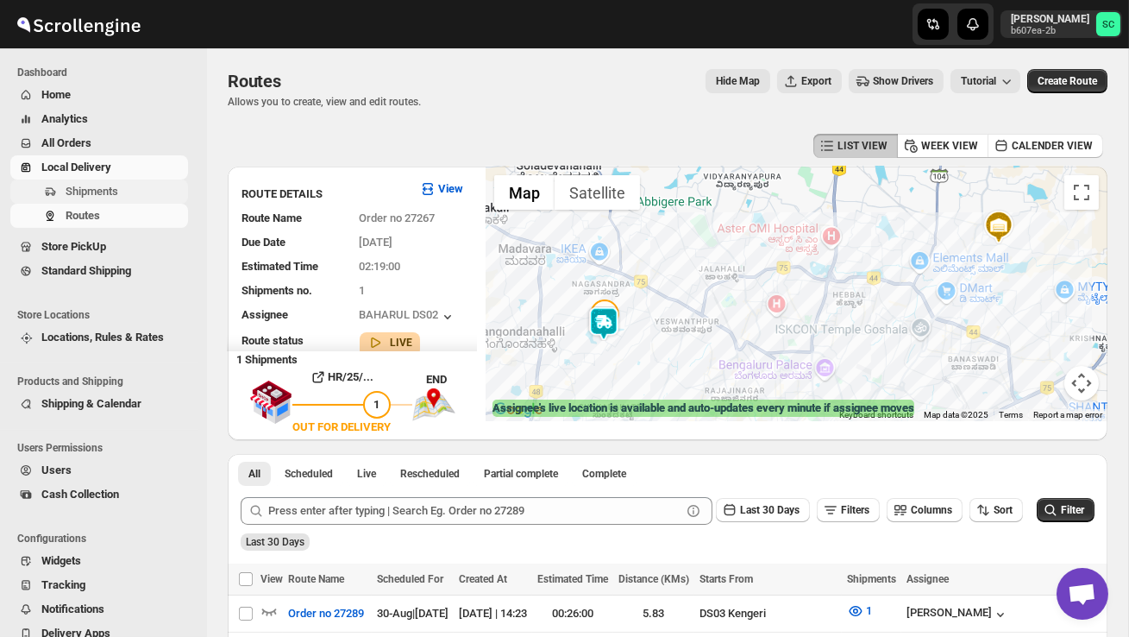
click at [125, 186] on span "Shipments" at bounding box center [125, 191] width 119 height 17
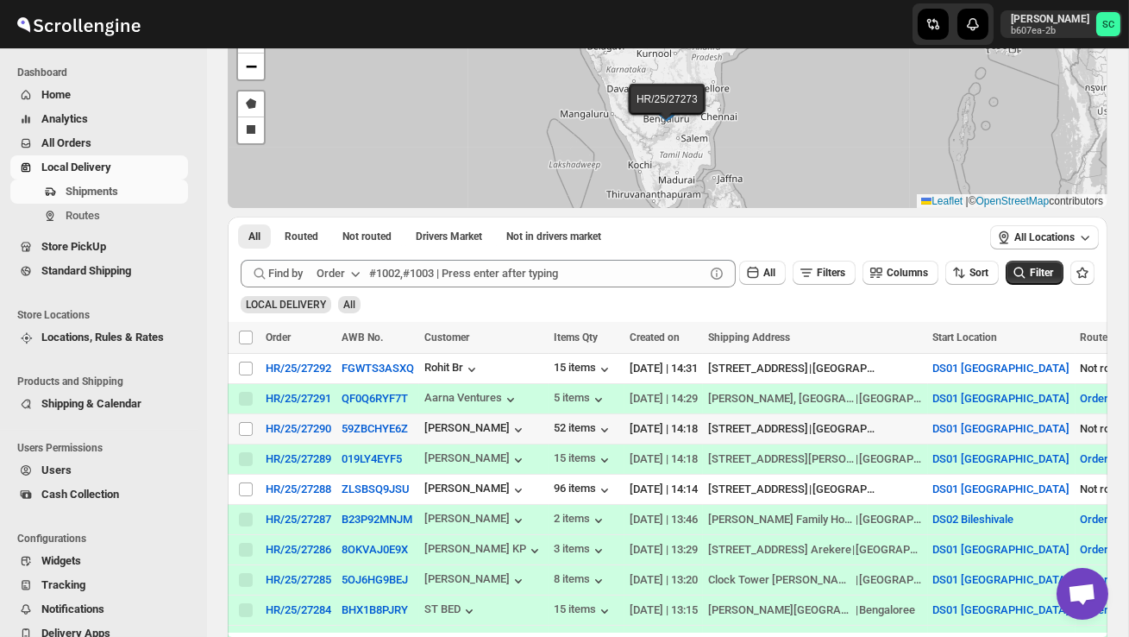
scroll to position [117, 0]
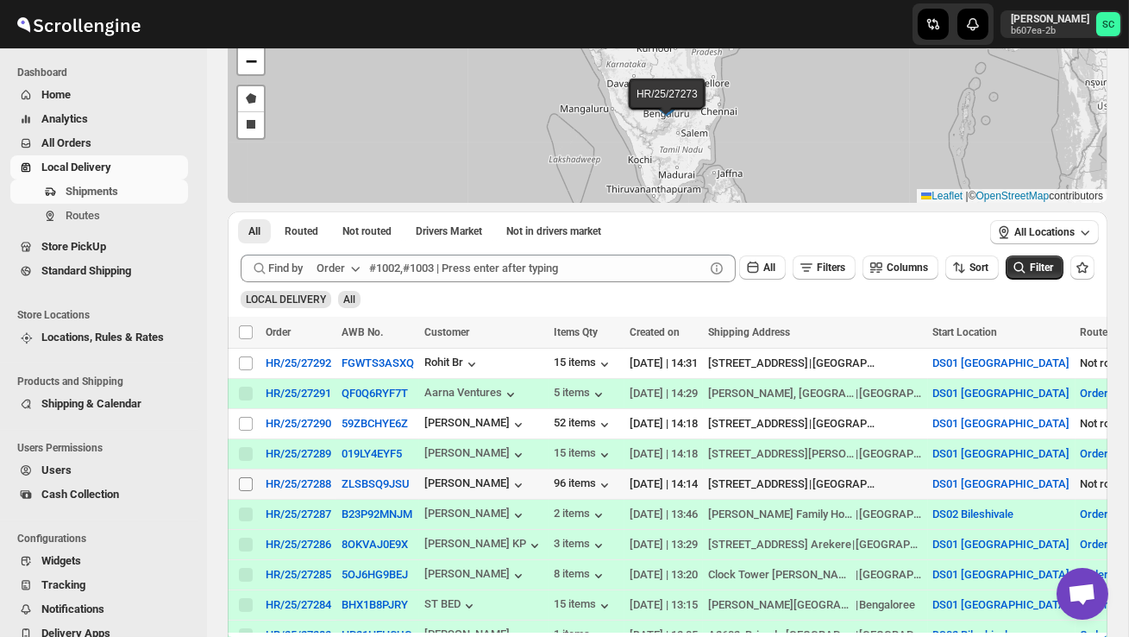
click at [246, 480] on input "Select shipment" at bounding box center [246, 484] width 14 height 14
checkbox input "true"
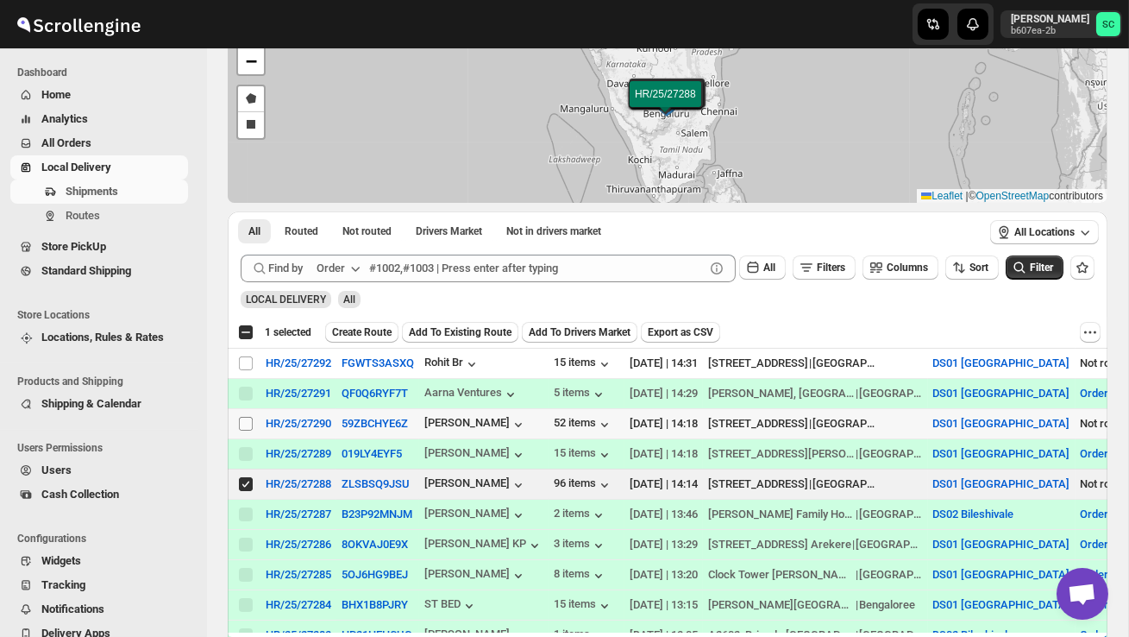
click at [243, 422] on input "Select shipment" at bounding box center [246, 424] width 14 height 14
checkbox input "true"
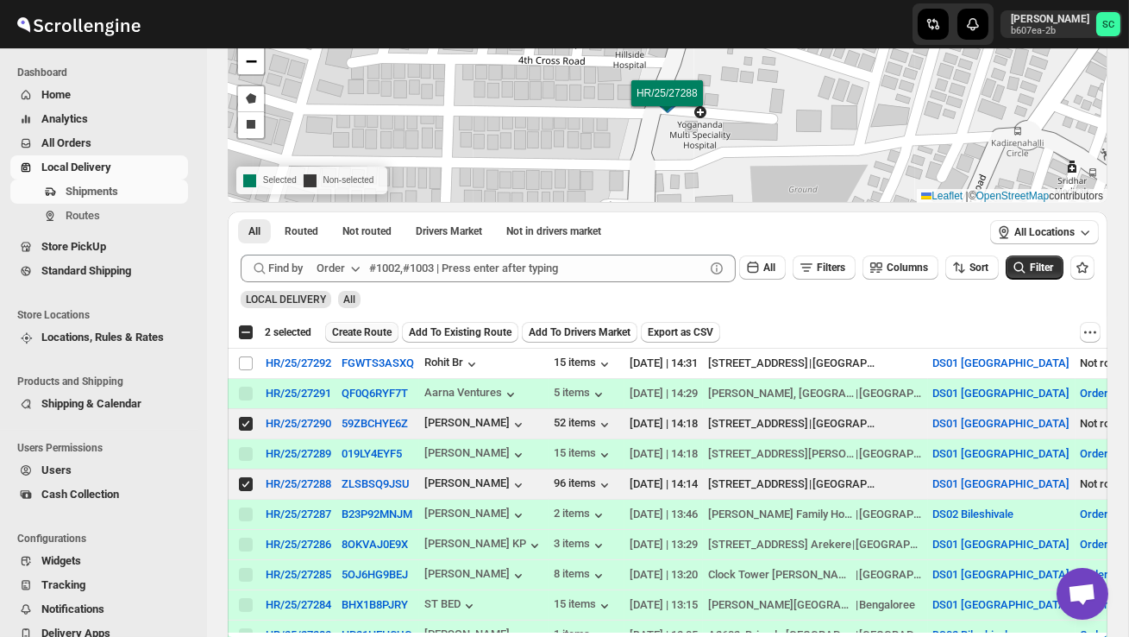
click at [370, 337] on span "Create Route" at bounding box center [362, 332] width 60 height 14
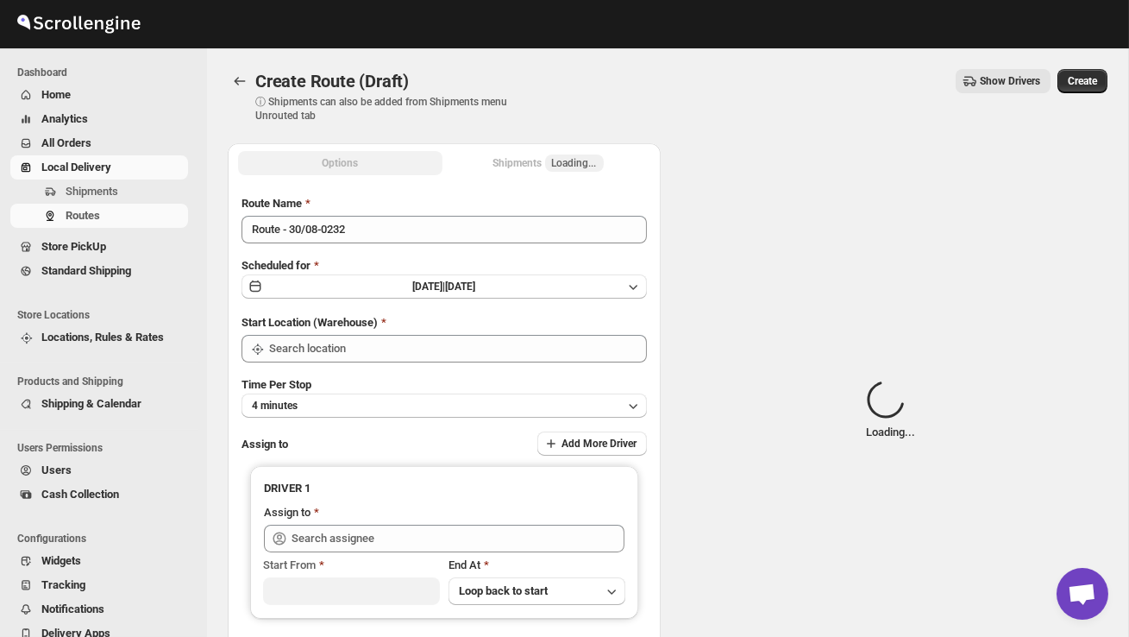
type input "DS01 [GEOGRAPHIC_DATA]"
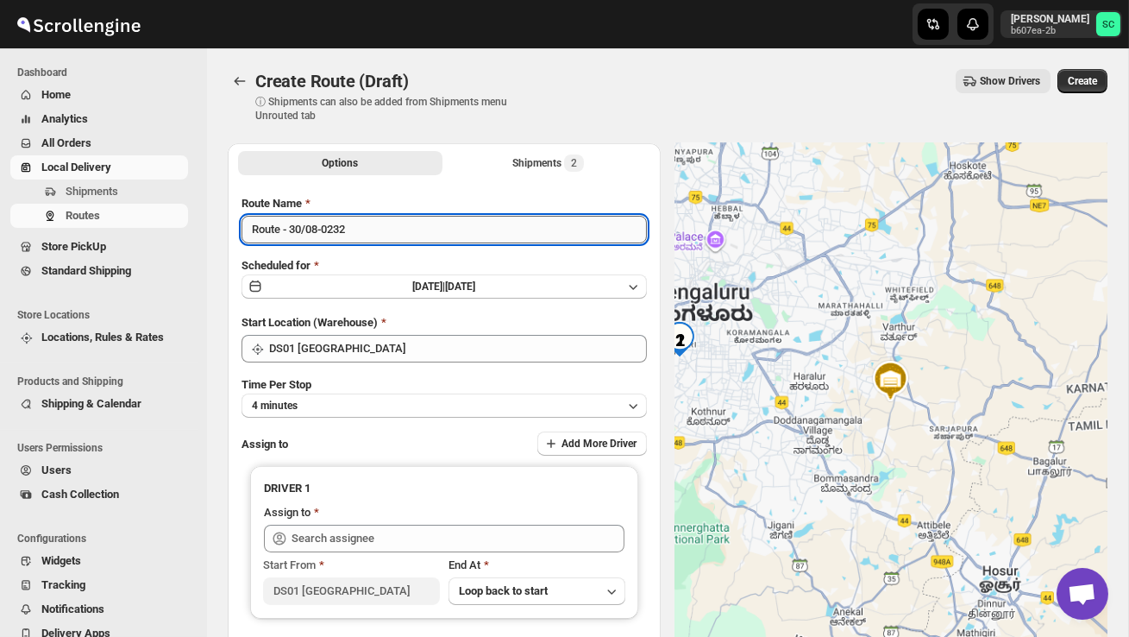
click at [378, 232] on input "Route - 30/08-0232" at bounding box center [444, 230] width 405 height 28
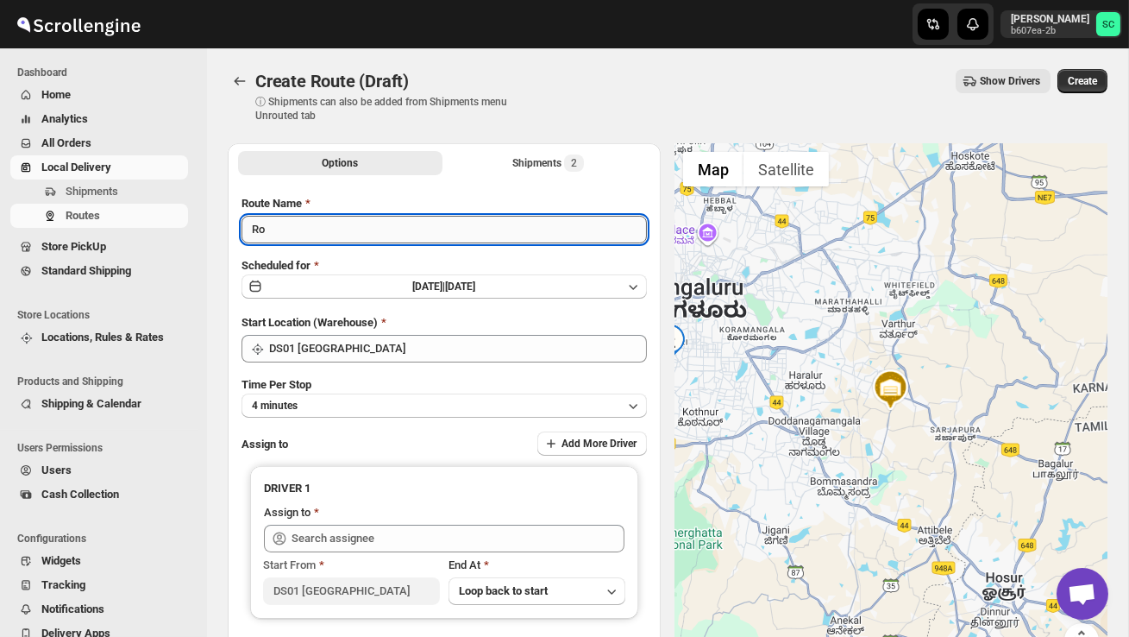
type input "R"
type input "Order no 27288/89"
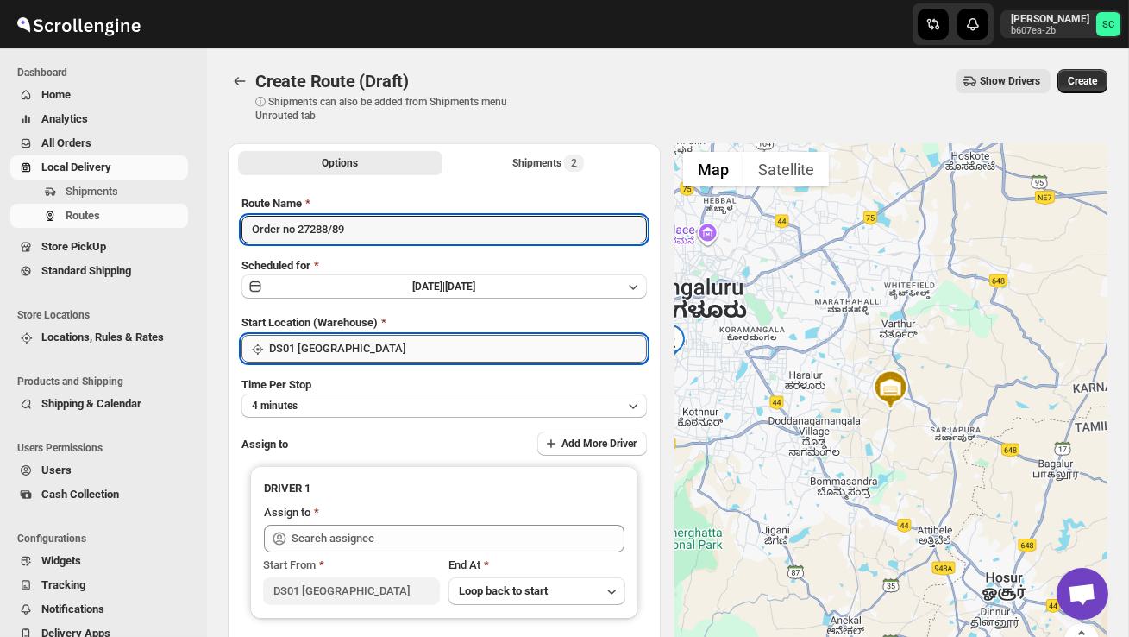
click at [447, 351] on input "DS01 [GEOGRAPHIC_DATA]" at bounding box center [458, 349] width 378 height 28
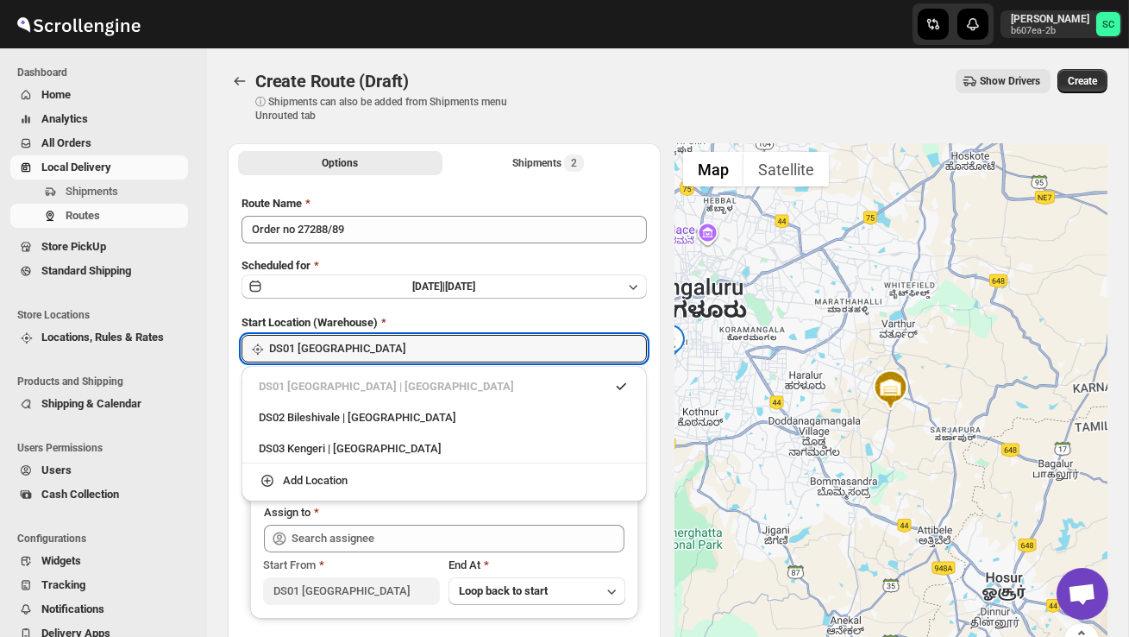
click at [413, 411] on div "DS02 Bileshivale | [GEOGRAPHIC_DATA]" at bounding box center [444, 417] width 371 height 17
type input "DS02 Bileshivale"
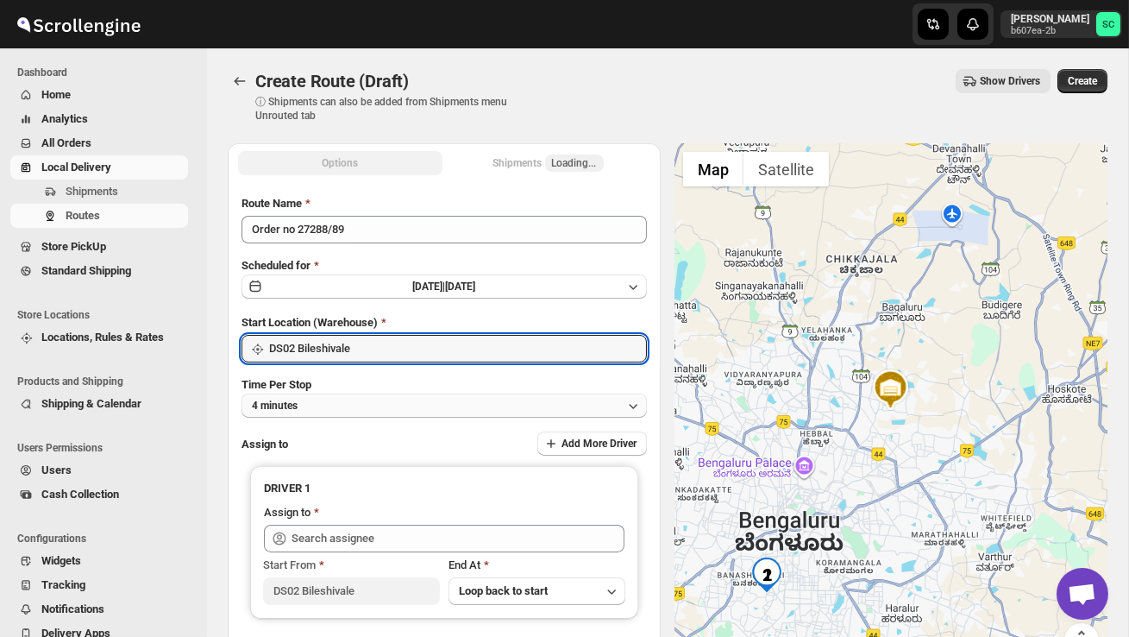
click at [398, 406] on button "4 minutes" at bounding box center [444, 405] width 405 height 24
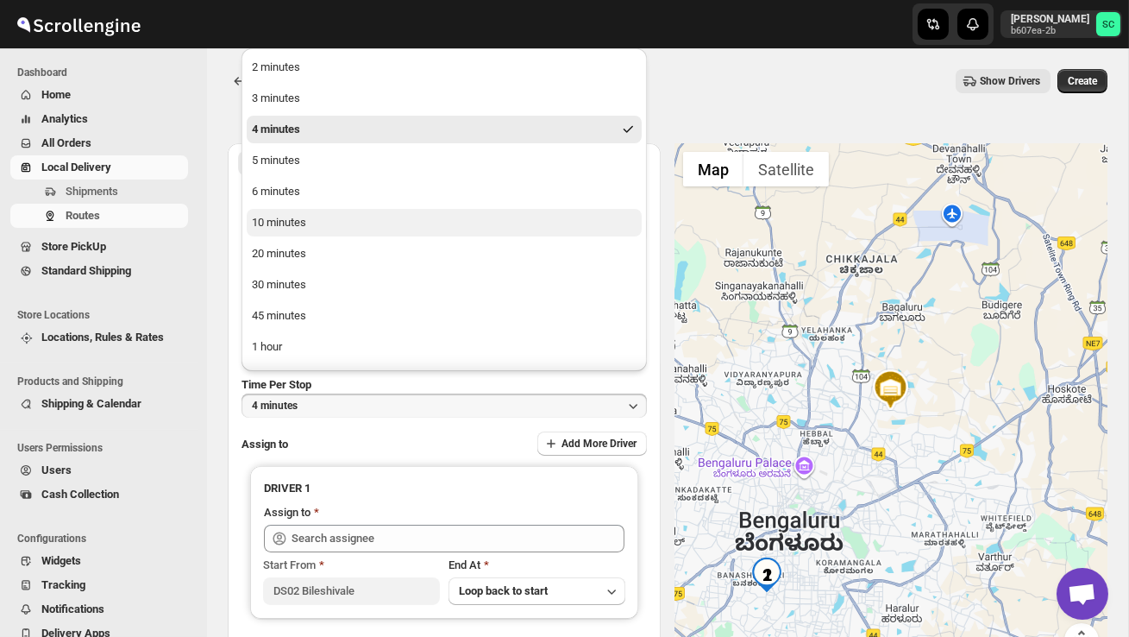
click at [286, 209] on button "10 minutes" at bounding box center [444, 223] width 395 height 28
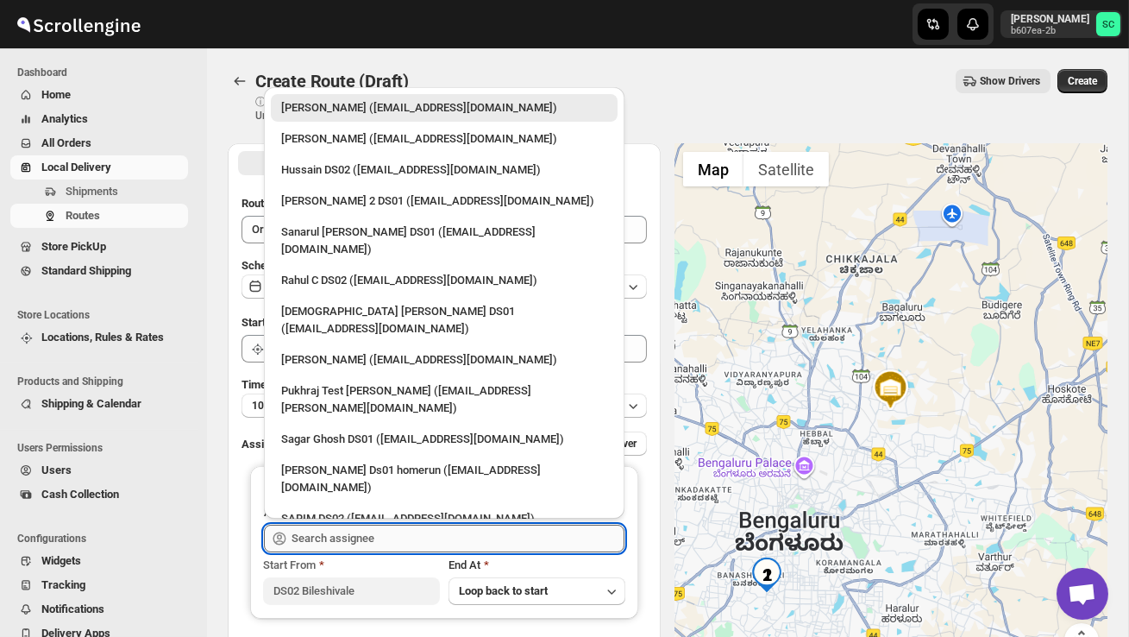
click at [332, 541] on input "text" at bounding box center [458, 538] width 333 height 28
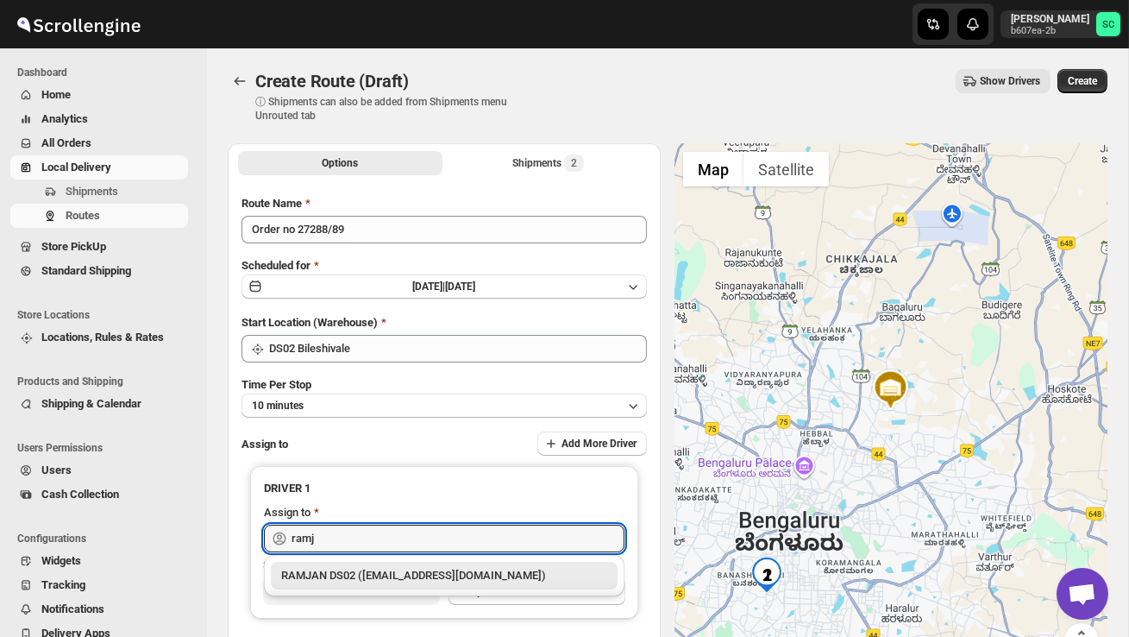
click at [395, 584] on div "RAMJAN DS02 ([EMAIL_ADDRESS][DOMAIN_NAME])" at bounding box center [444, 576] width 347 height 28
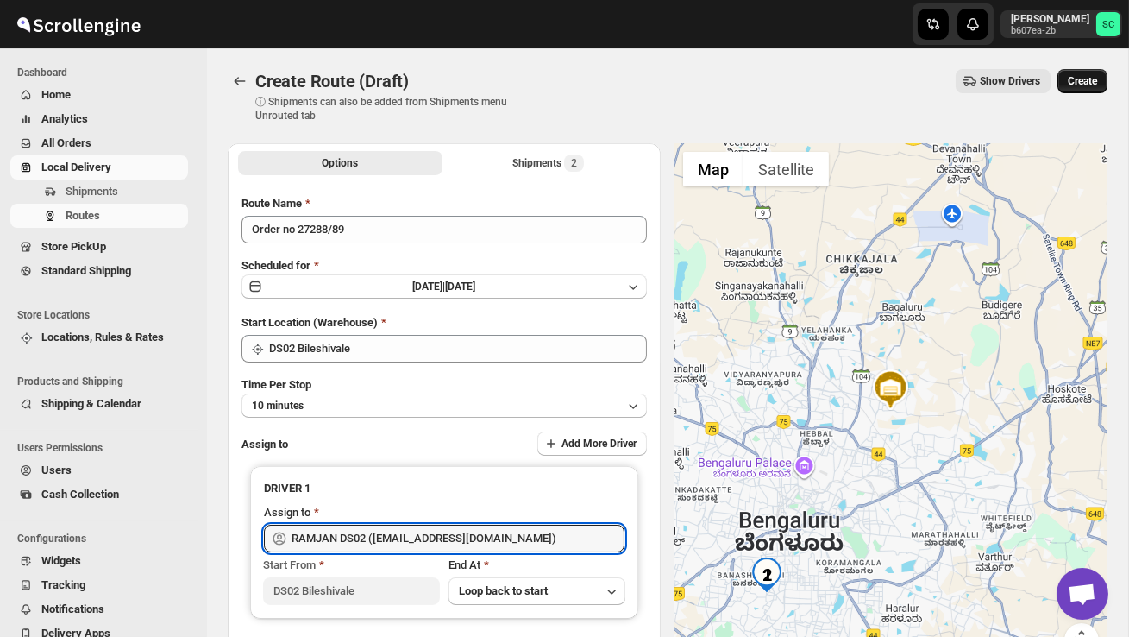
type input "RAMJAN DS02 ([EMAIL_ADDRESS][DOMAIN_NAME])"
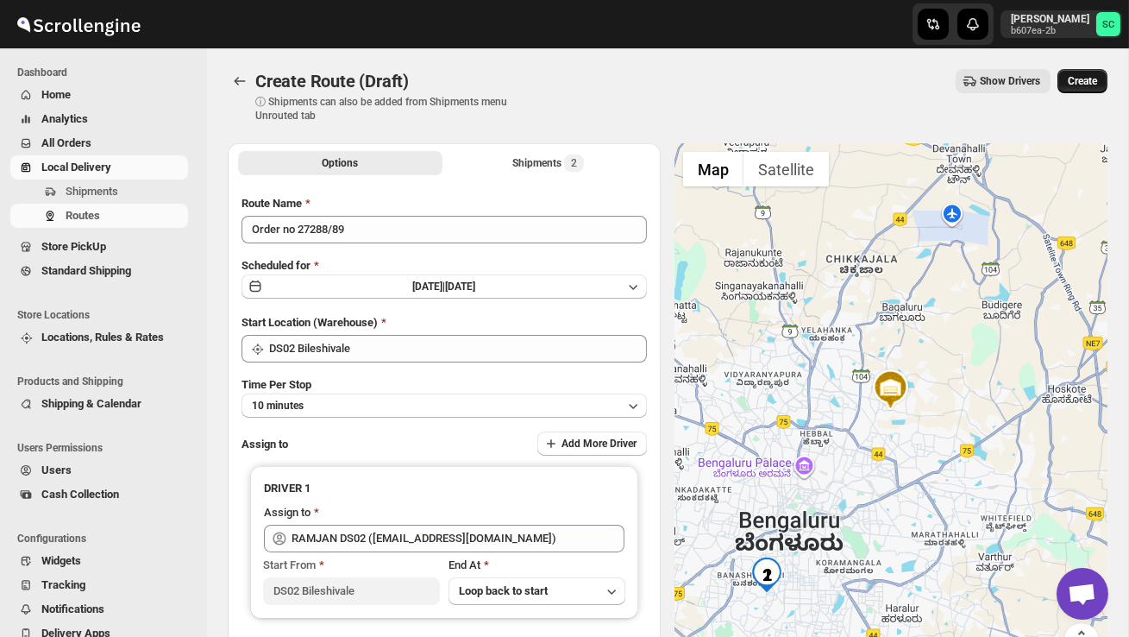
click at [1080, 75] on span "Create" at bounding box center [1082, 81] width 29 height 14
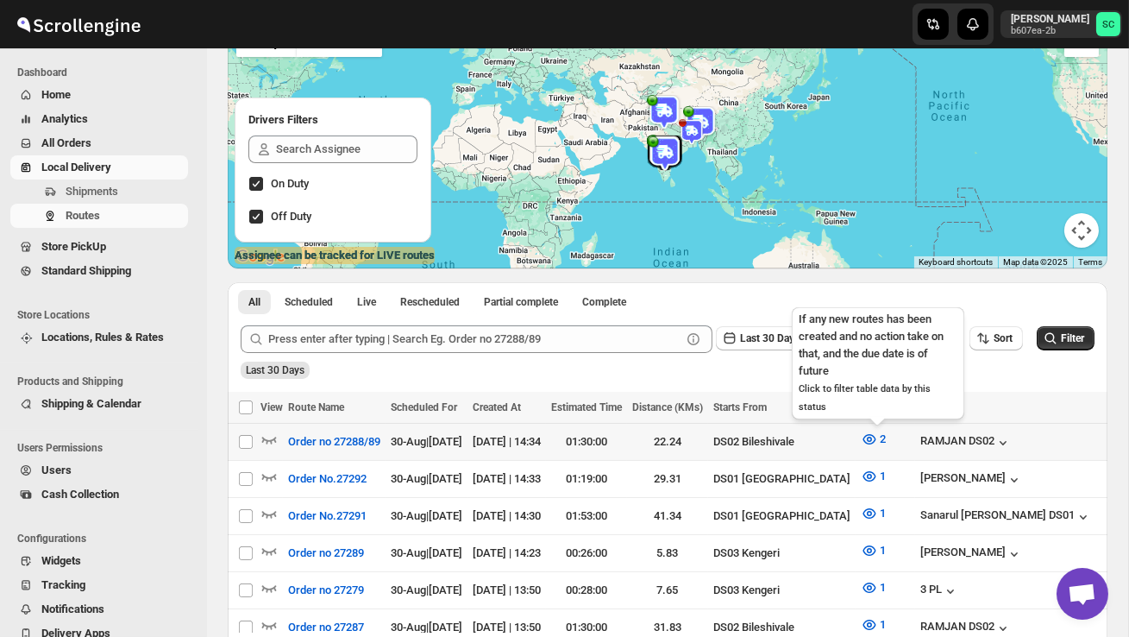
scroll to position [0, 323]
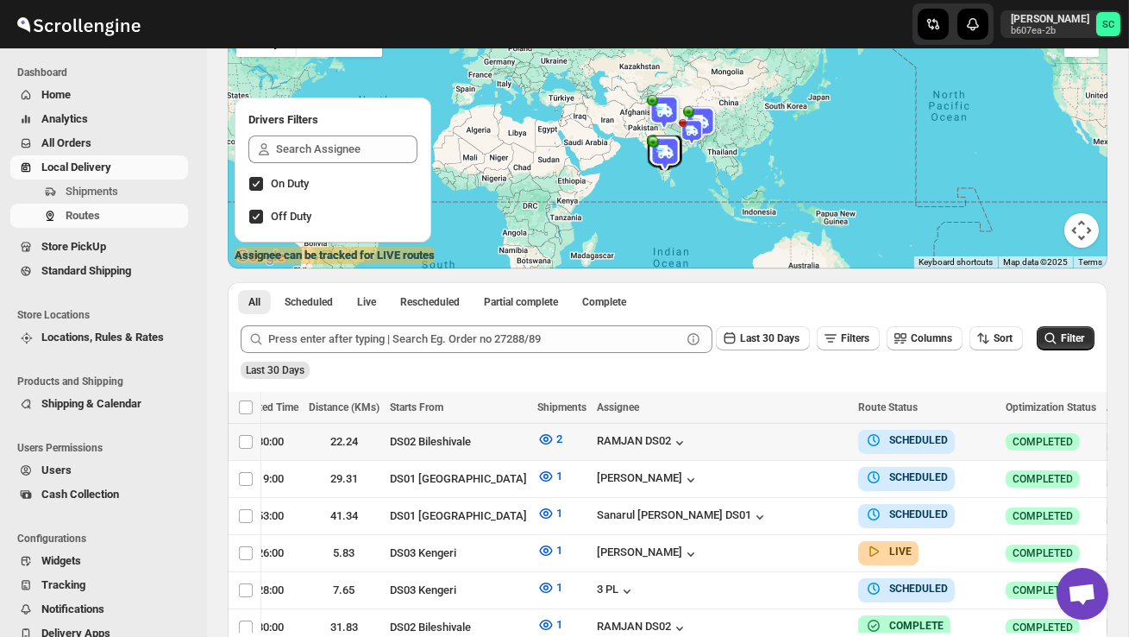
click at [1110, 439] on icon "button" at bounding box center [1118, 440] width 17 height 17
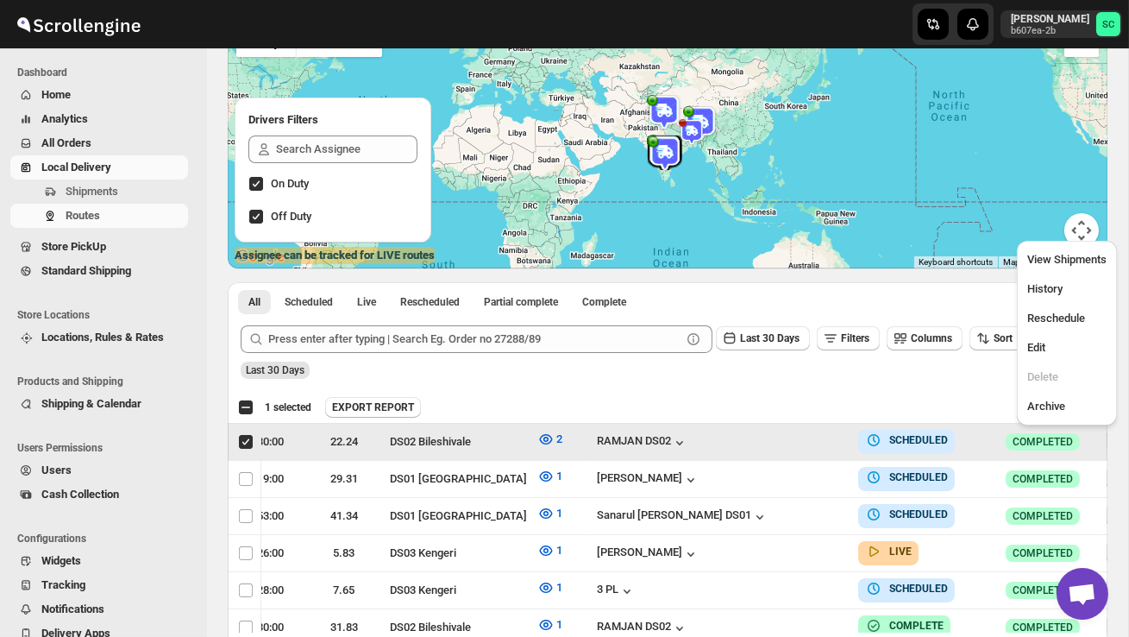
scroll to position [0, 1]
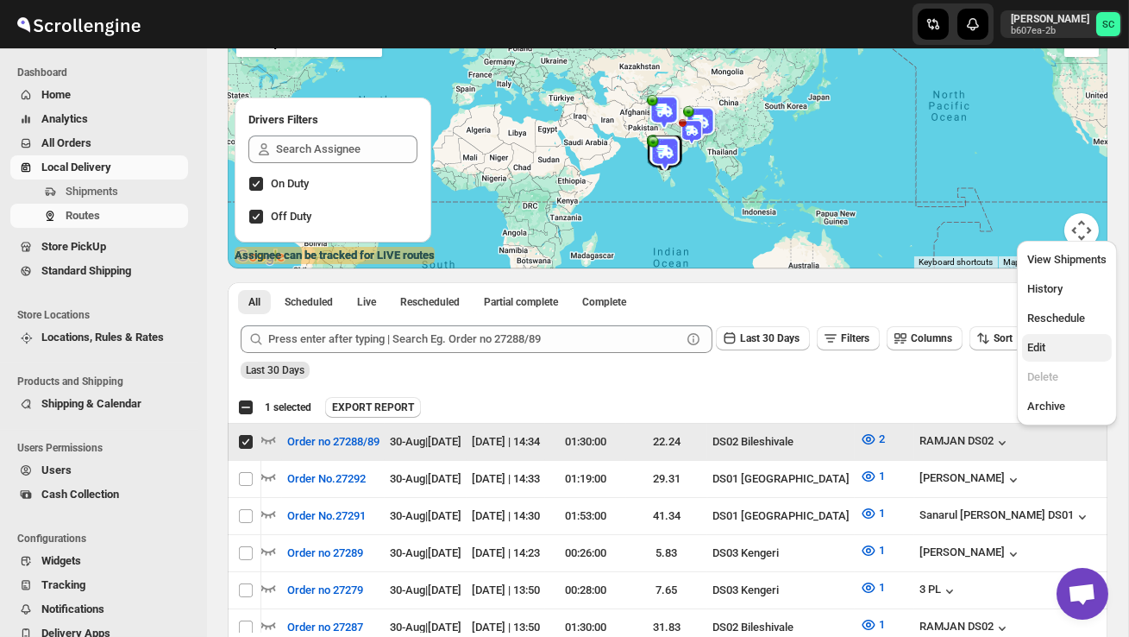
click at [1051, 343] on span "Edit" at bounding box center [1066, 347] width 79 height 17
checkbox input "false"
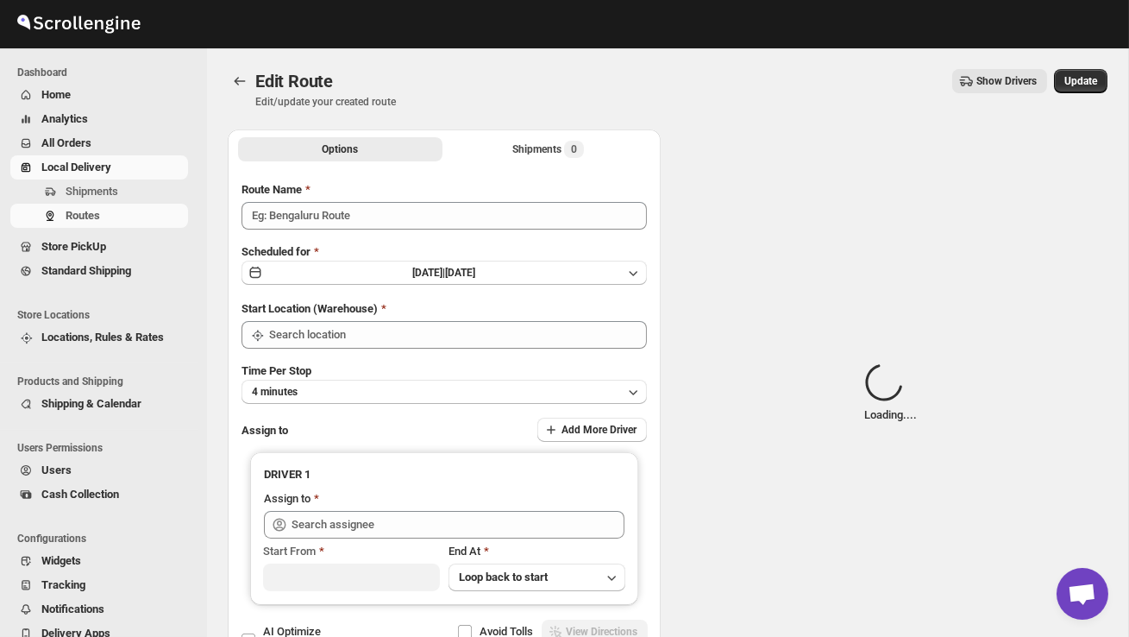
type input "Order no 27288/89"
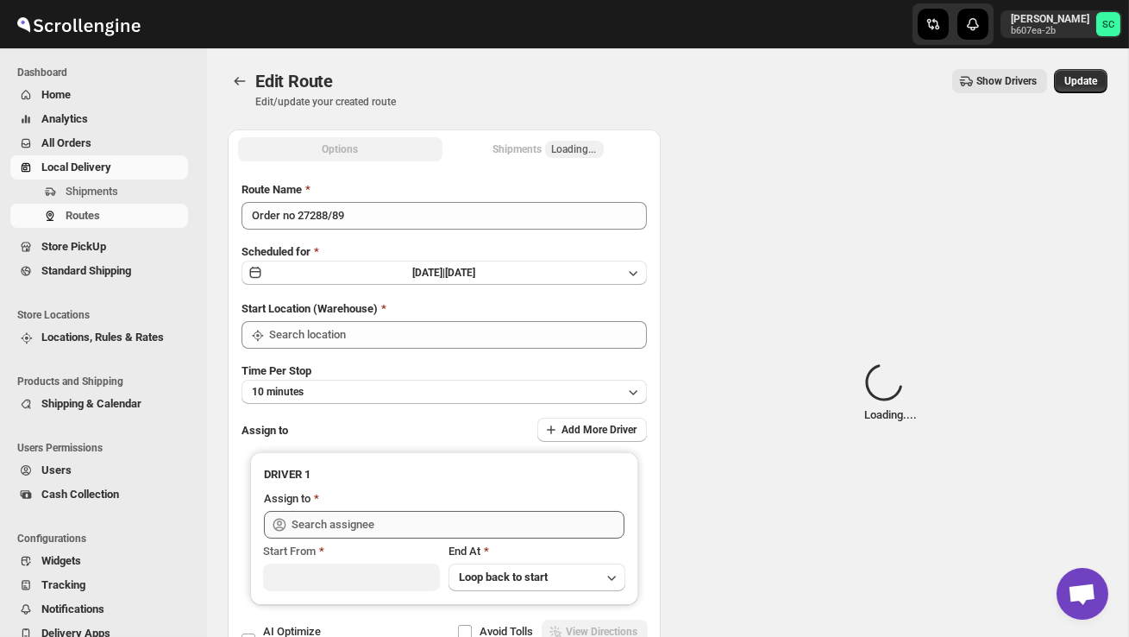
type input "DS02 Bileshivale"
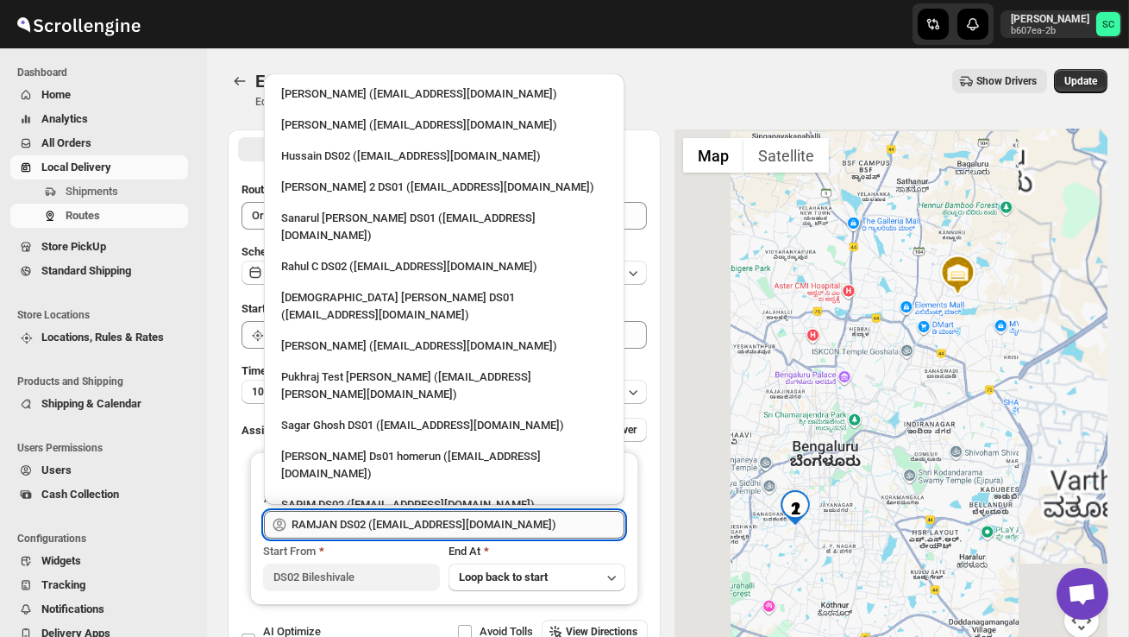
click at [550, 526] on input "RAMJAN DS02 ([EMAIL_ADDRESS][DOMAIN_NAME])" at bounding box center [458, 525] width 333 height 28
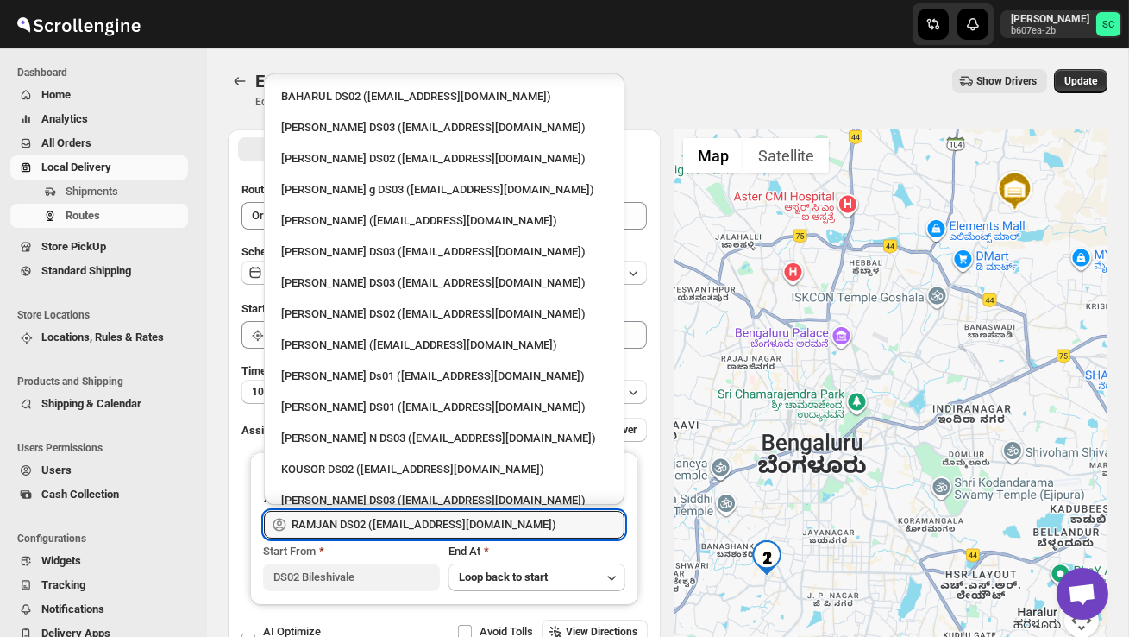
scroll to position [1441, 0]
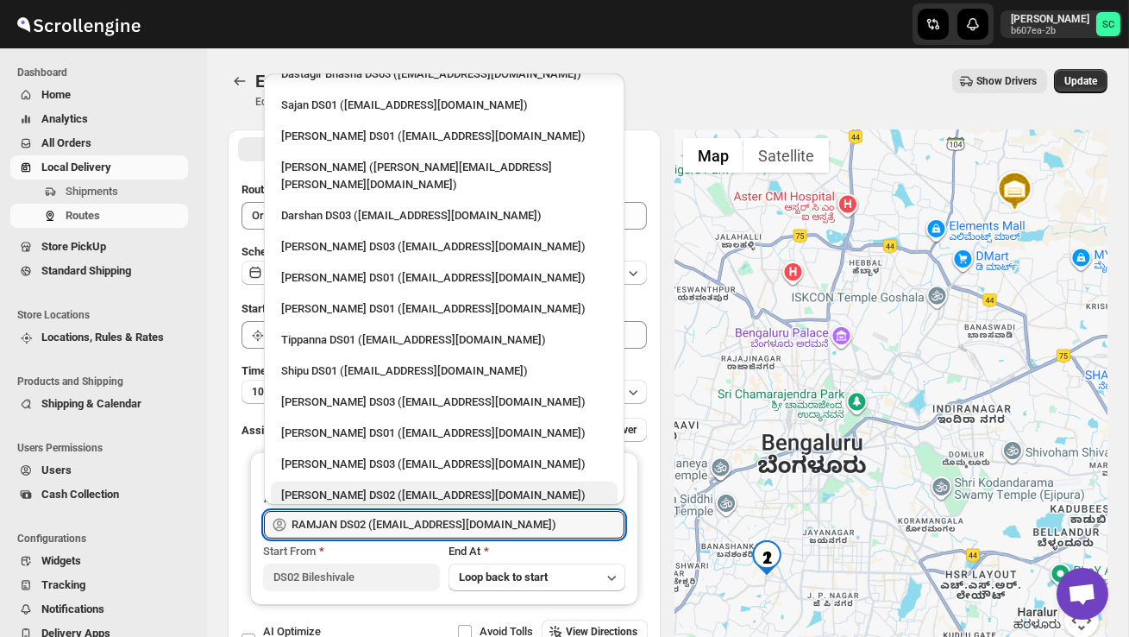
click at [380, 486] on div "[PERSON_NAME] DS02 ([EMAIL_ADDRESS][DOMAIN_NAME])" at bounding box center [444, 494] width 326 height 17
type input "[PERSON_NAME] DS02 ([EMAIL_ADDRESS][DOMAIN_NAME])"
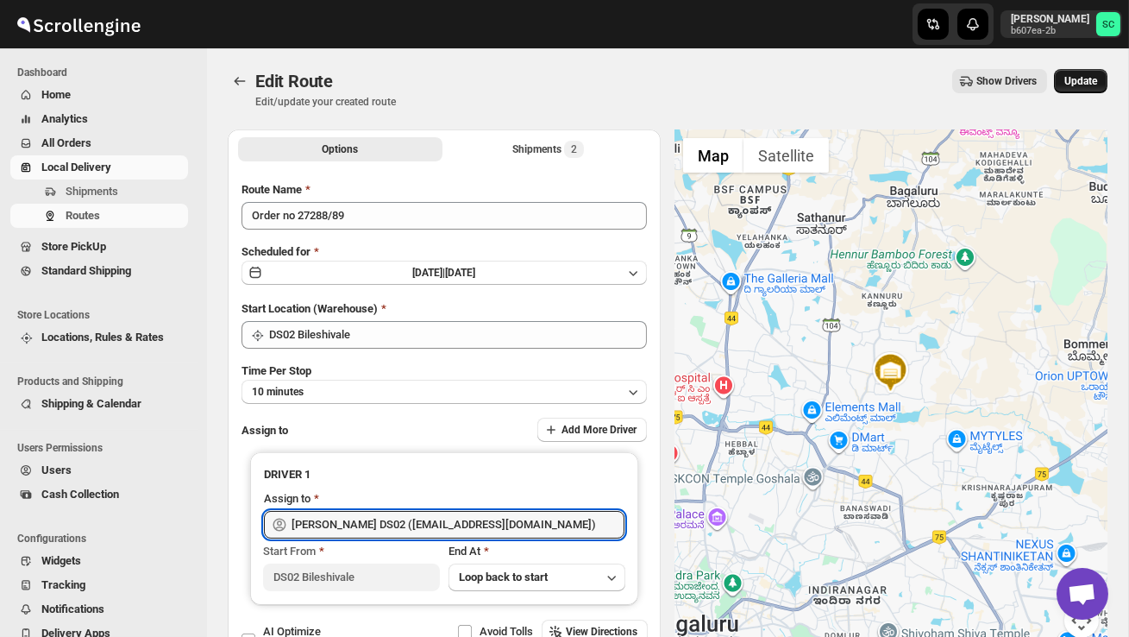
click at [1083, 80] on span "Update" at bounding box center [1080, 81] width 33 height 14
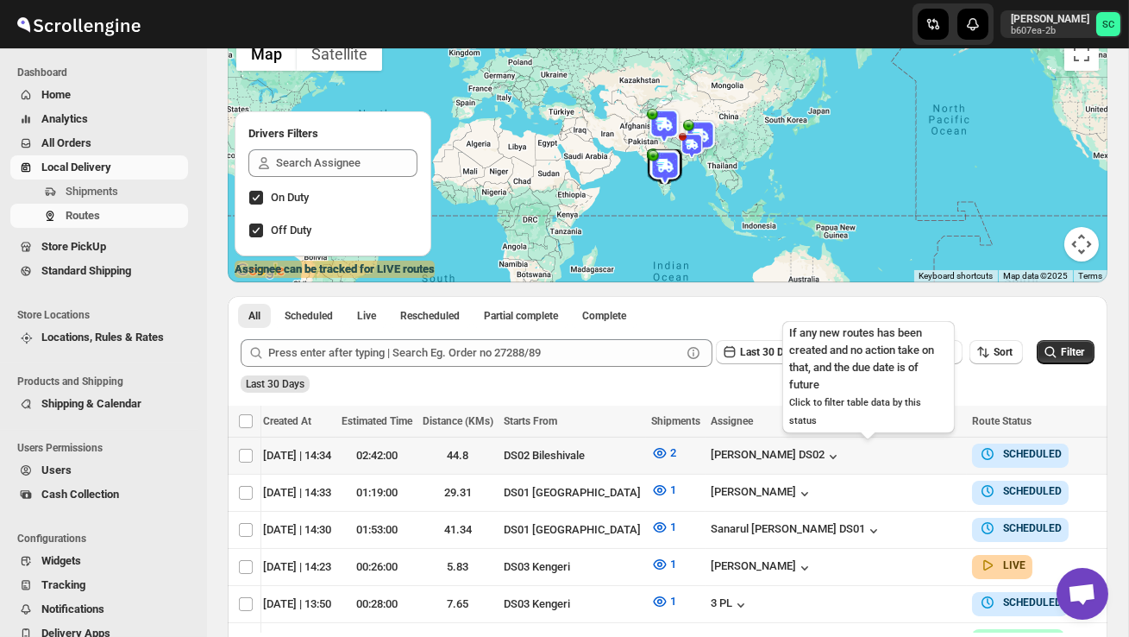
scroll to position [0, 323]
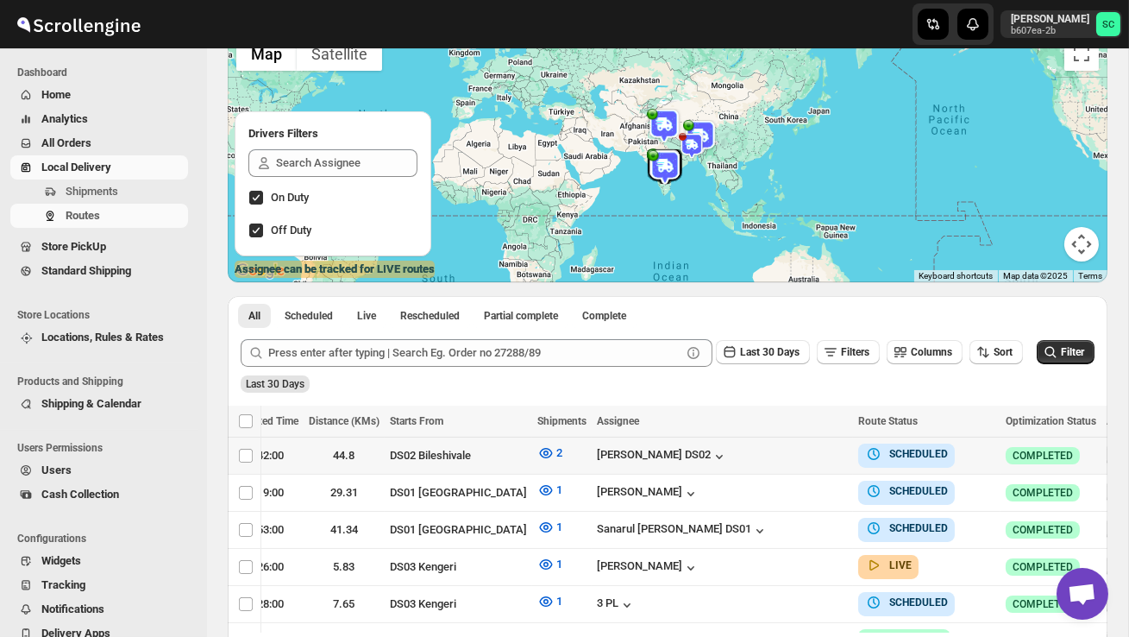
click at [1110, 452] on icon "button" at bounding box center [1118, 454] width 17 height 17
checkbox input "true"
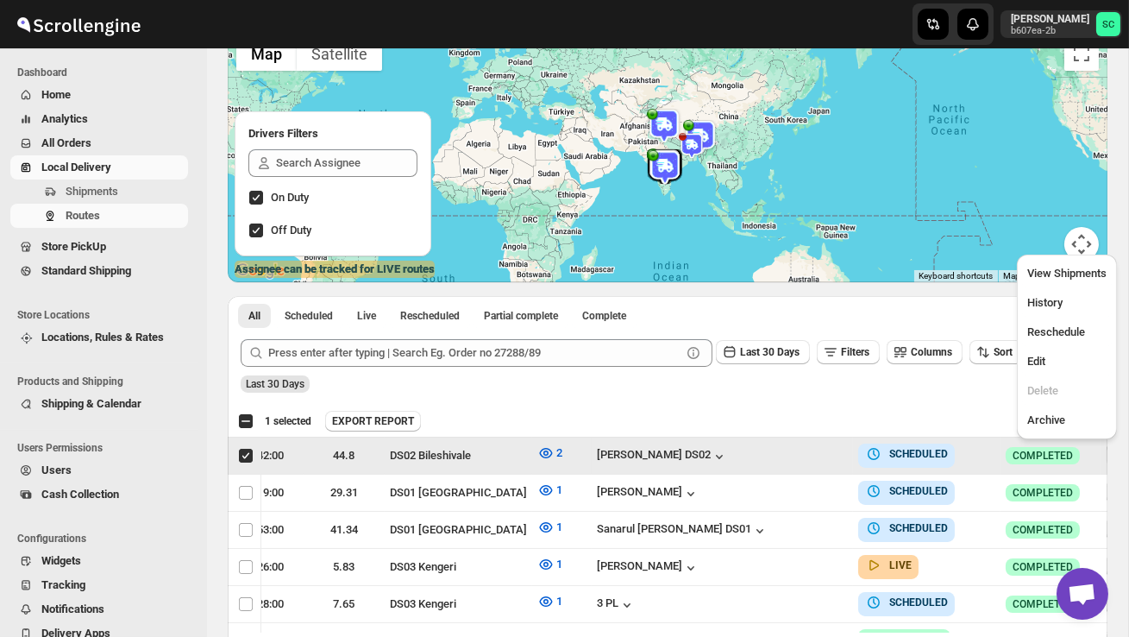
scroll to position [0, 1]
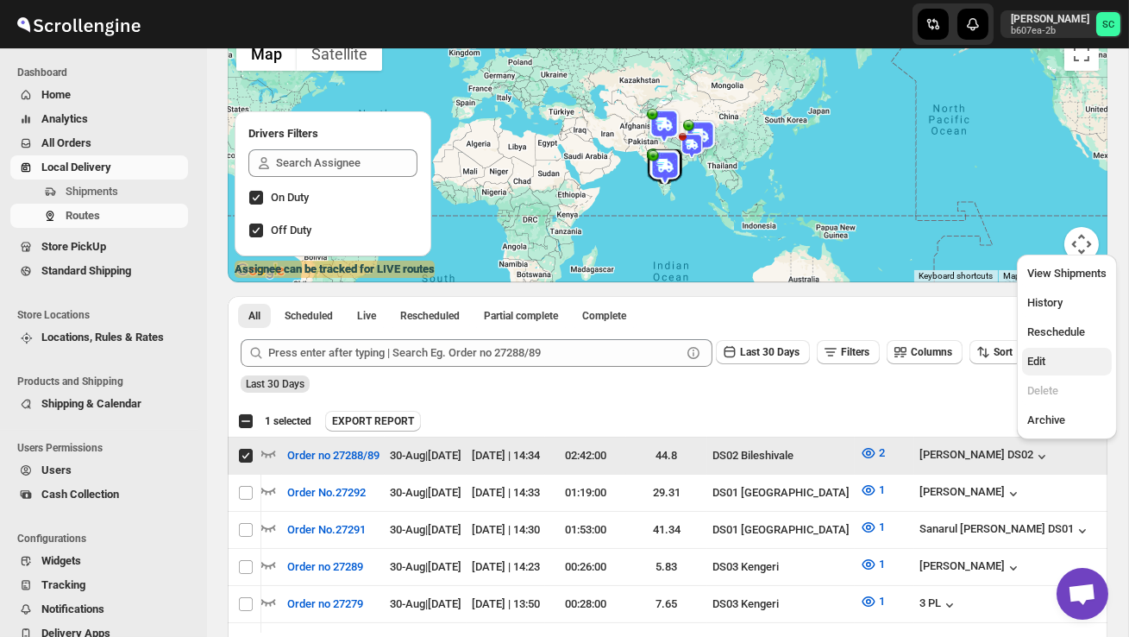
click at [1053, 354] on span "Edit" at bounding box center [1066, 361] width 79 height 17
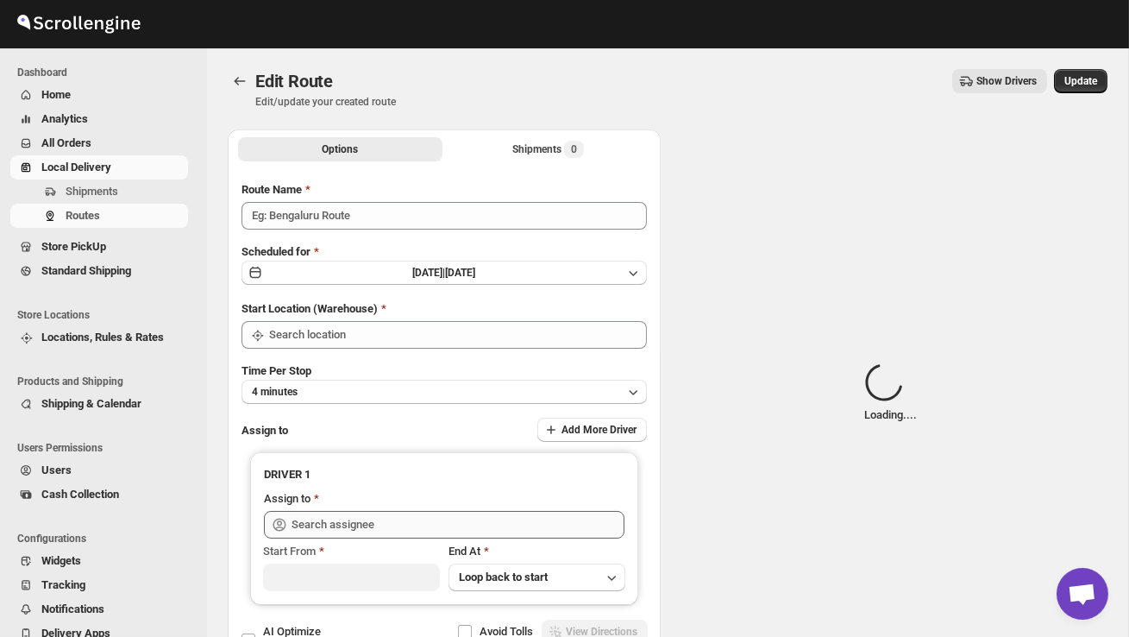
type input "Order no 27288/89"
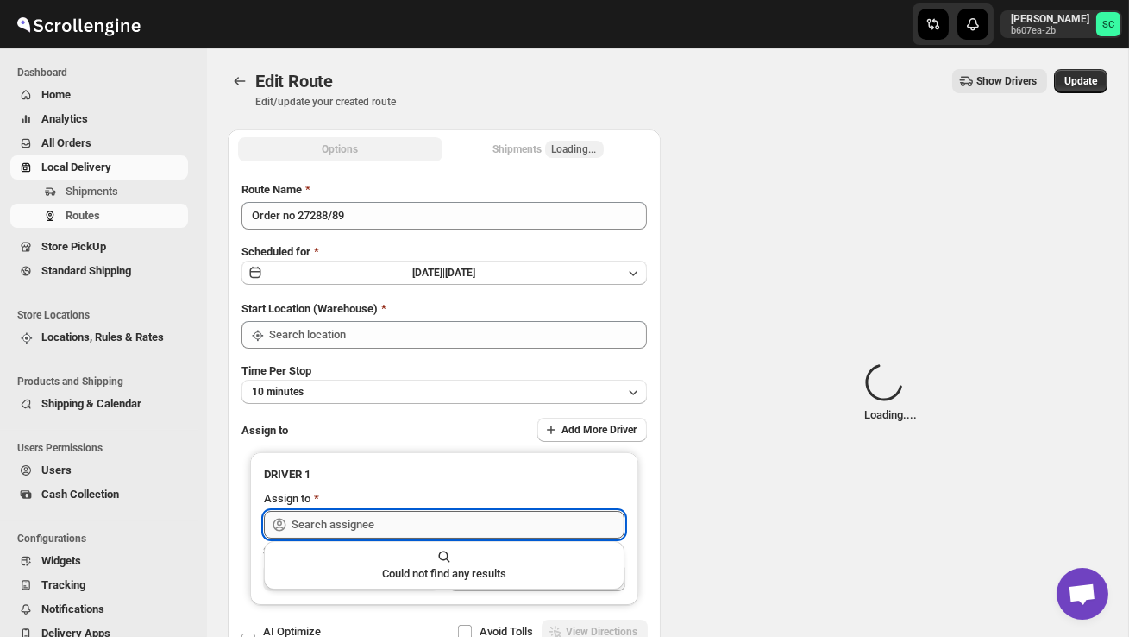
type input "DS02 Bileshivale"
click at [530, 531] on input "text" at bounding box center [458, 525] width 333 height 28
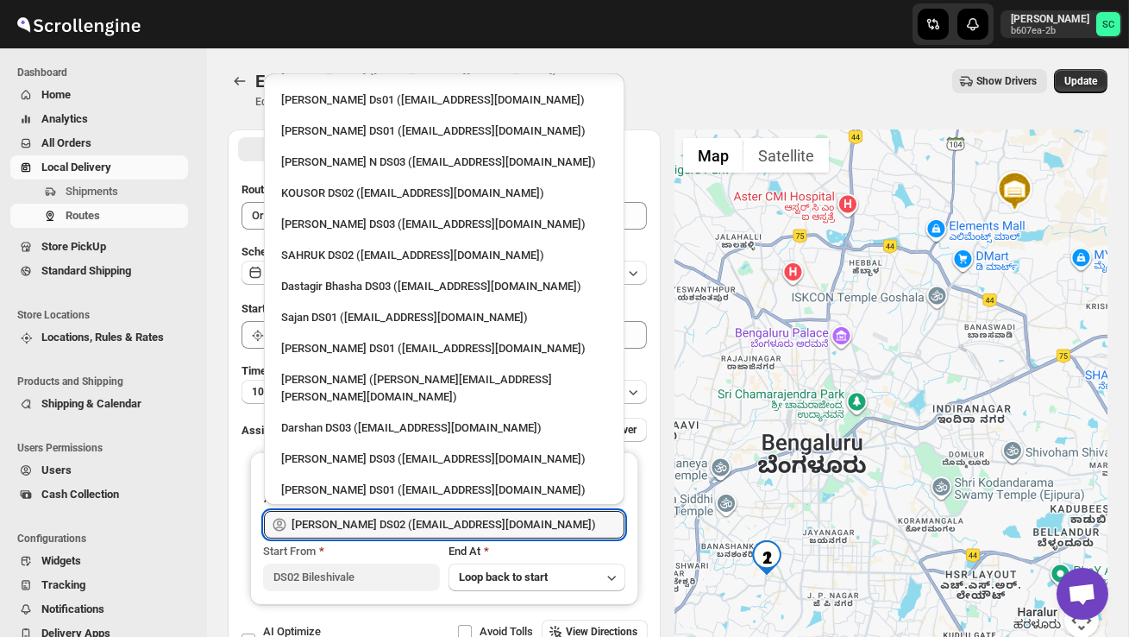
scroll to position [1441, 0]
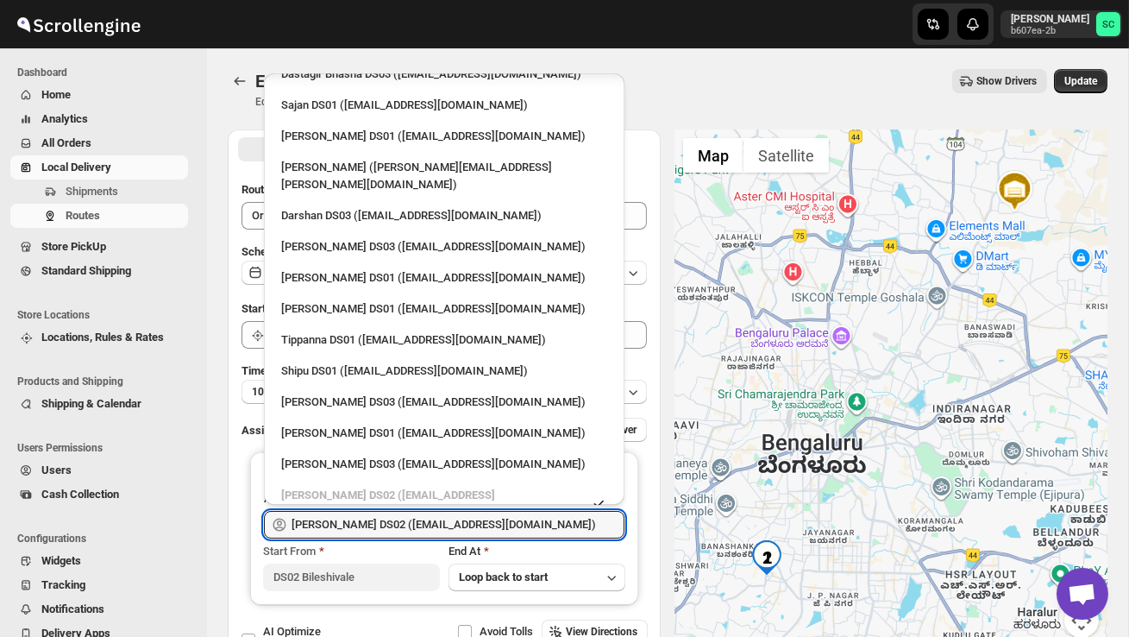
click at [390, 583] on div "RAMJAN DS02 ([EMAIL_ADDRESS][DOMAIN_NAME])" at bounding box center [444, 591] width 326 height 17
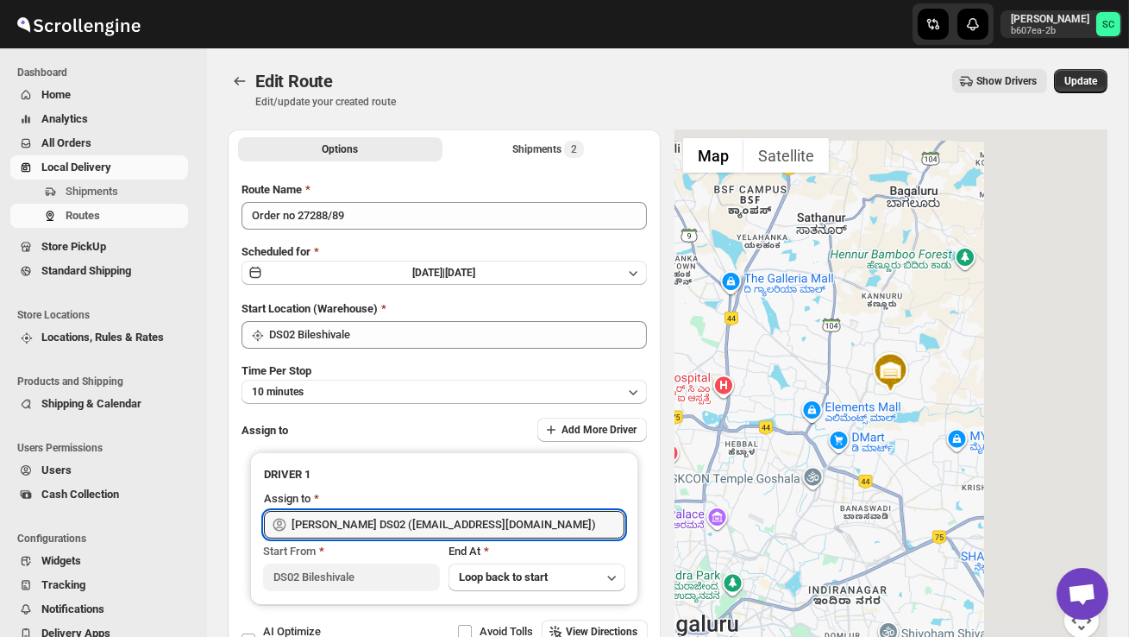
type input "RAMJAN DS02 ([EMAIL_ADDRESS][DOMAIN_NAME])"
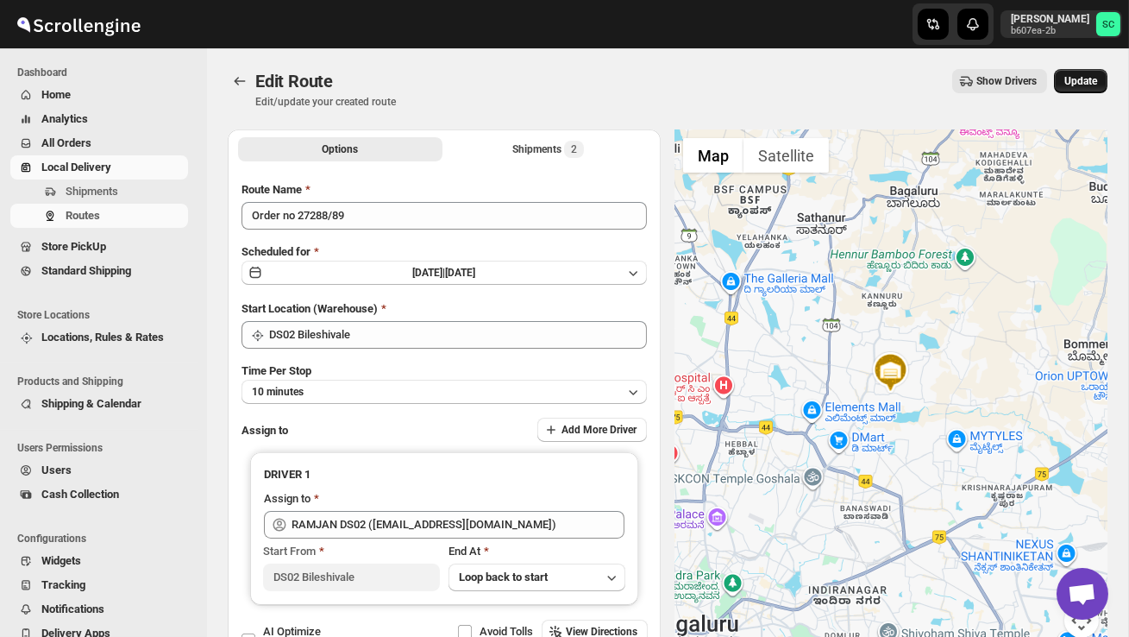
click at [1082, 71] on button "Update" at bounding box center [1080, 81] width 53 height 24
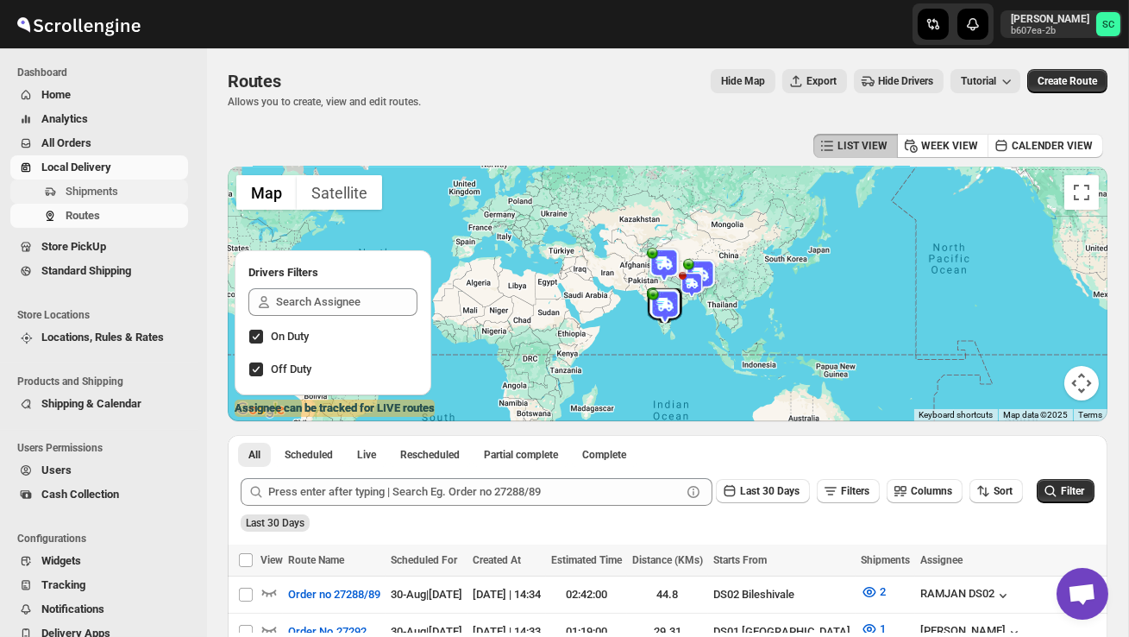
click at [104, 191] on span "Shipments" at bounding box center [92, 191] width 53 height 13
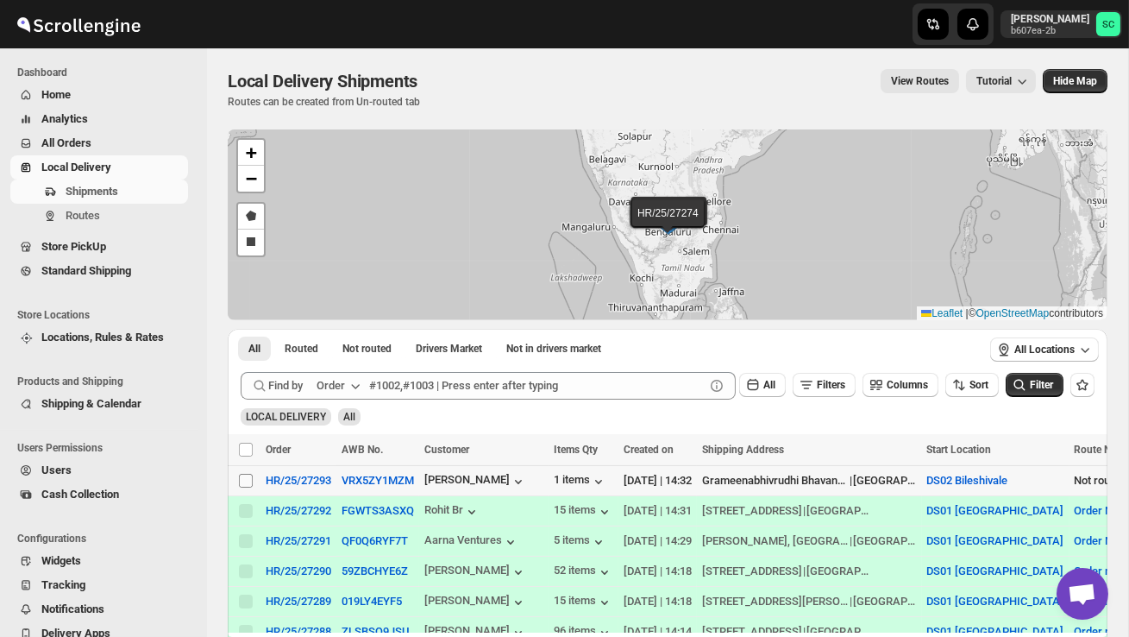
click at [250, 481] on input "Select shipment" at bounding box center [246, 481] width 14 height 14
checkbox input "true"
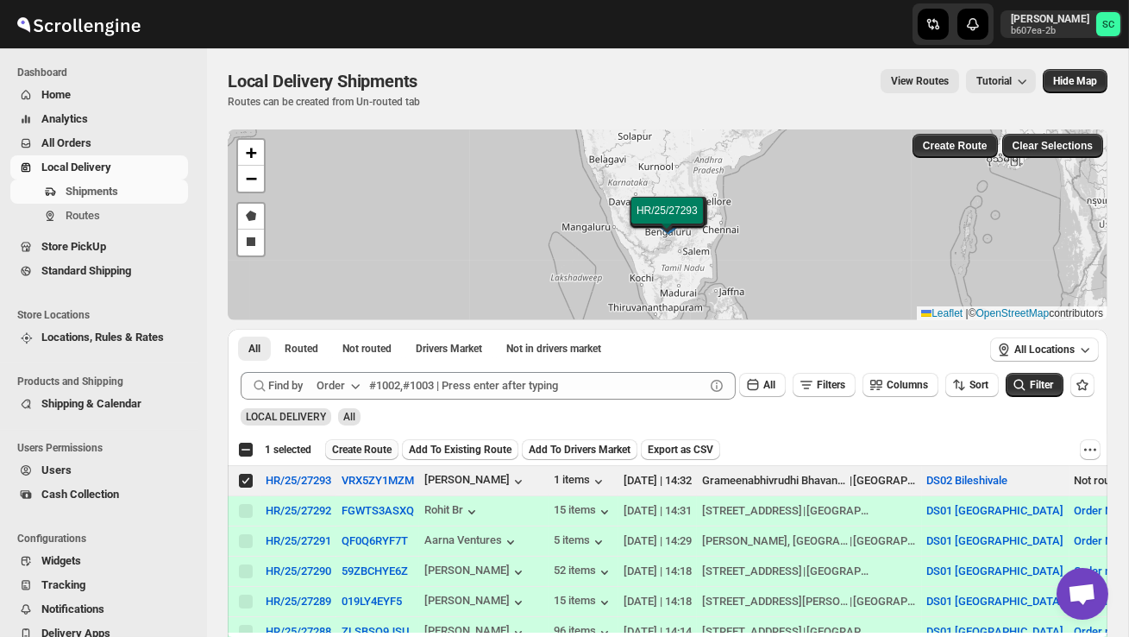
click at [370, 449] on span "Create Route" at bounding box center [362, 450] width 60 height 14
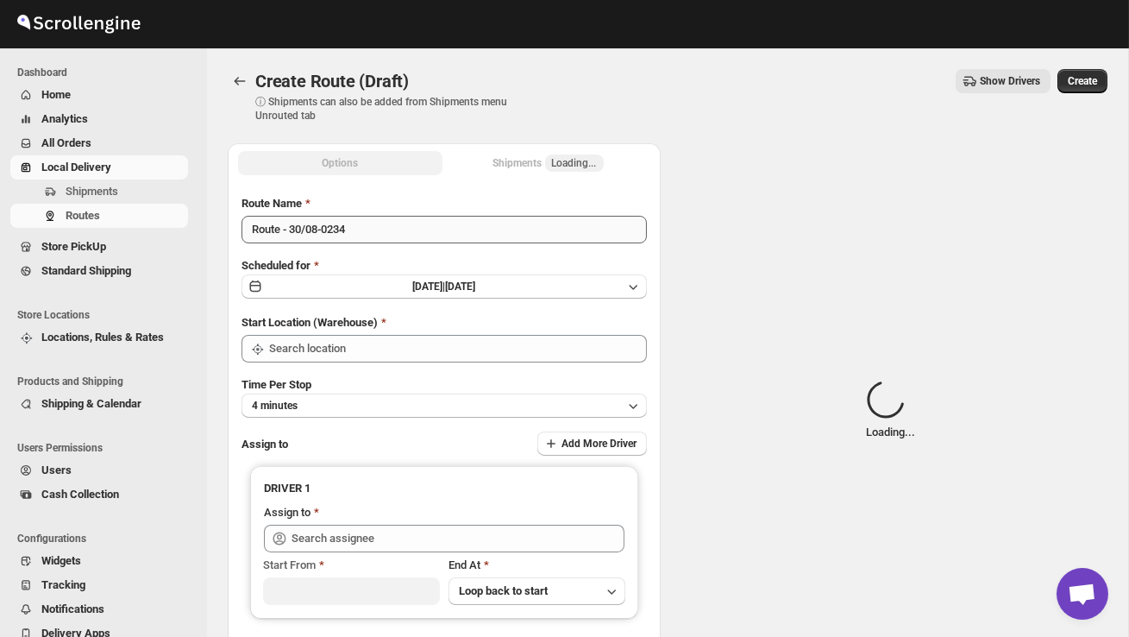
type input "DS02 Bileshivale"
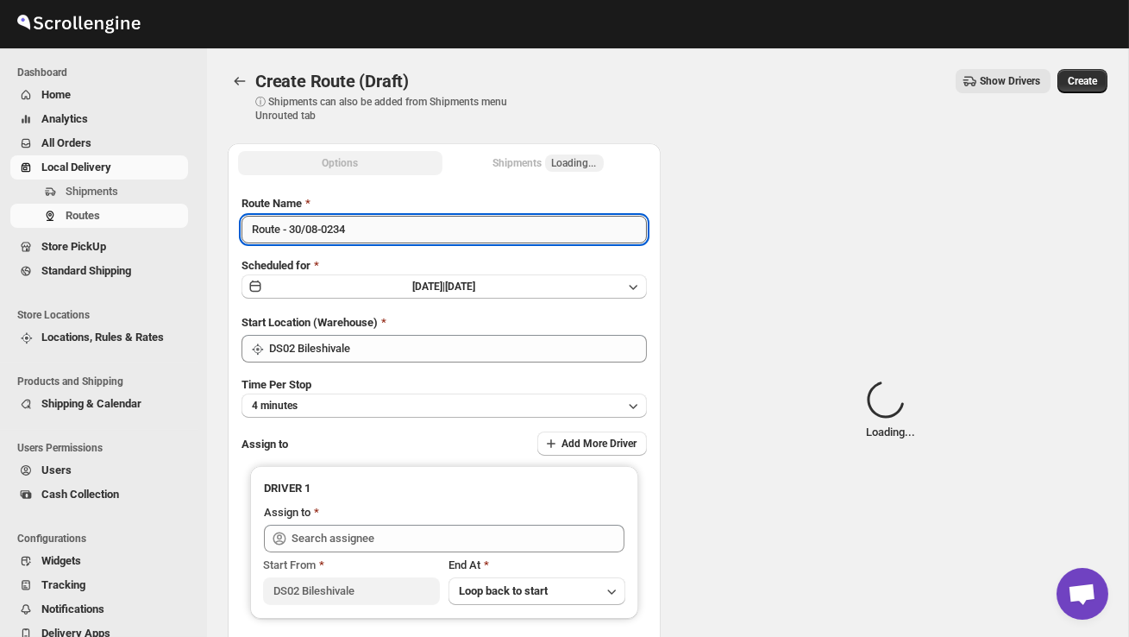
click at [371, 235] on input "Route - 30/08-0234" at bounding box center [444, 230] width 405 height 28
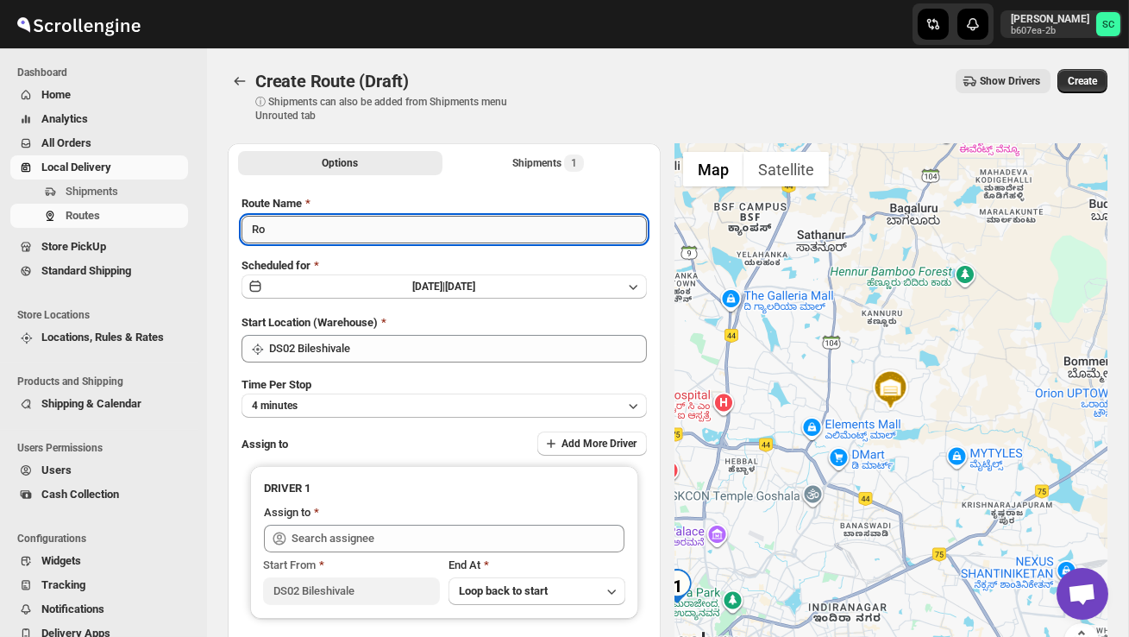
type input "R"
type input "Order no 27293"
click at [367, 400] on button "4 minutes" at bounding box center [444, 405] width 405 height 24
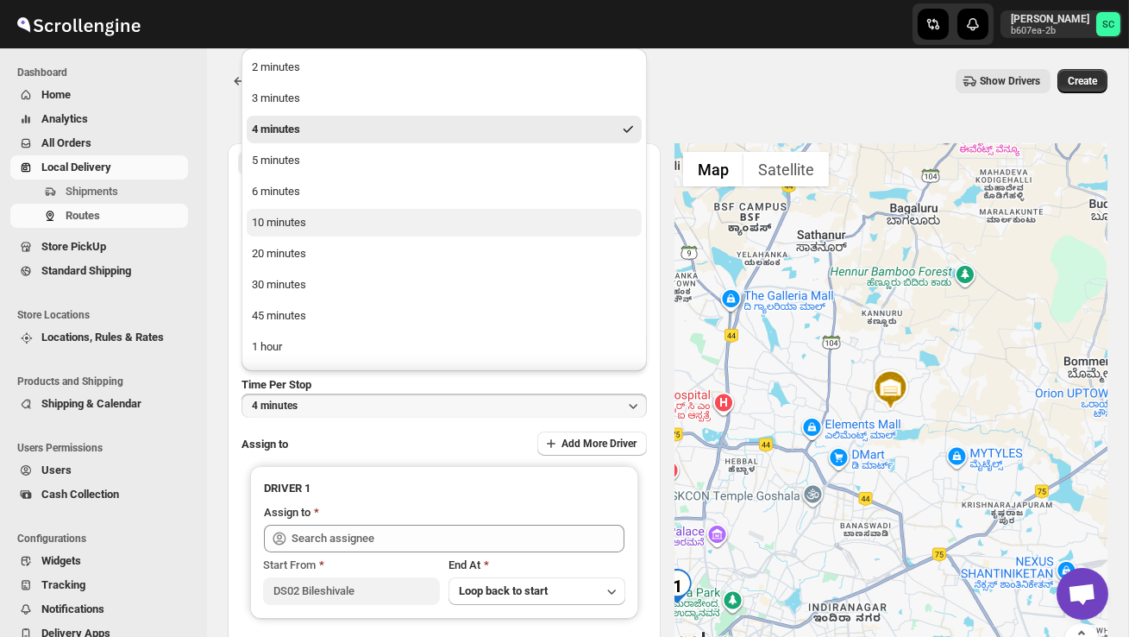
click at [297, 223] on div "10 minutes" at bounding box center [279, 222] width 54 height 17
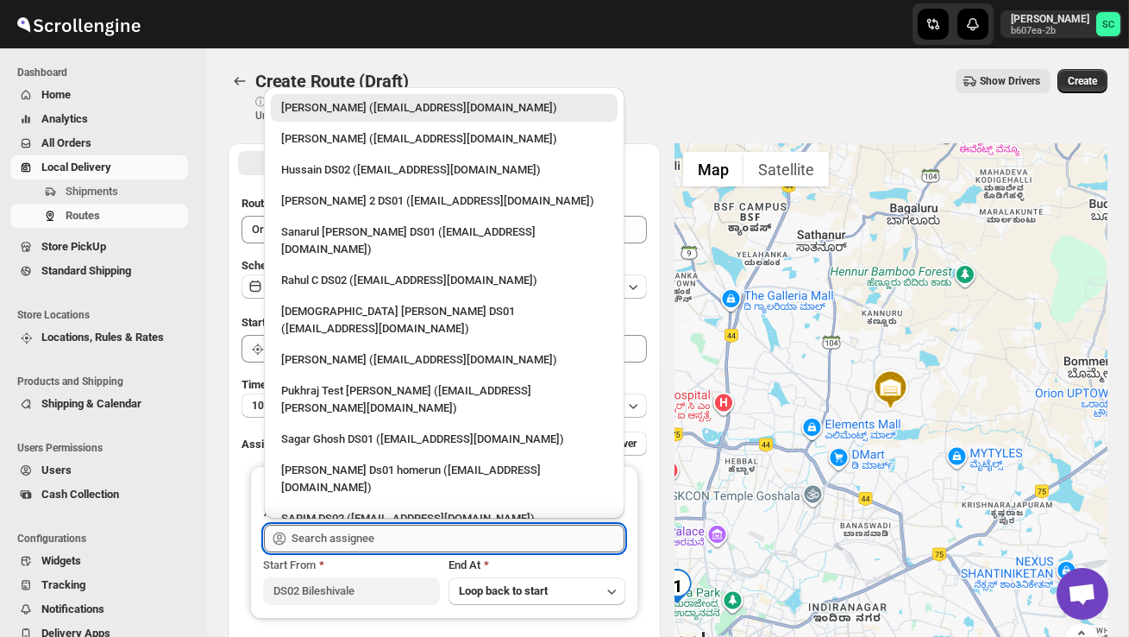
click at [330, 535] on input "text" at bounding box center [458, 538] width 333 height 28
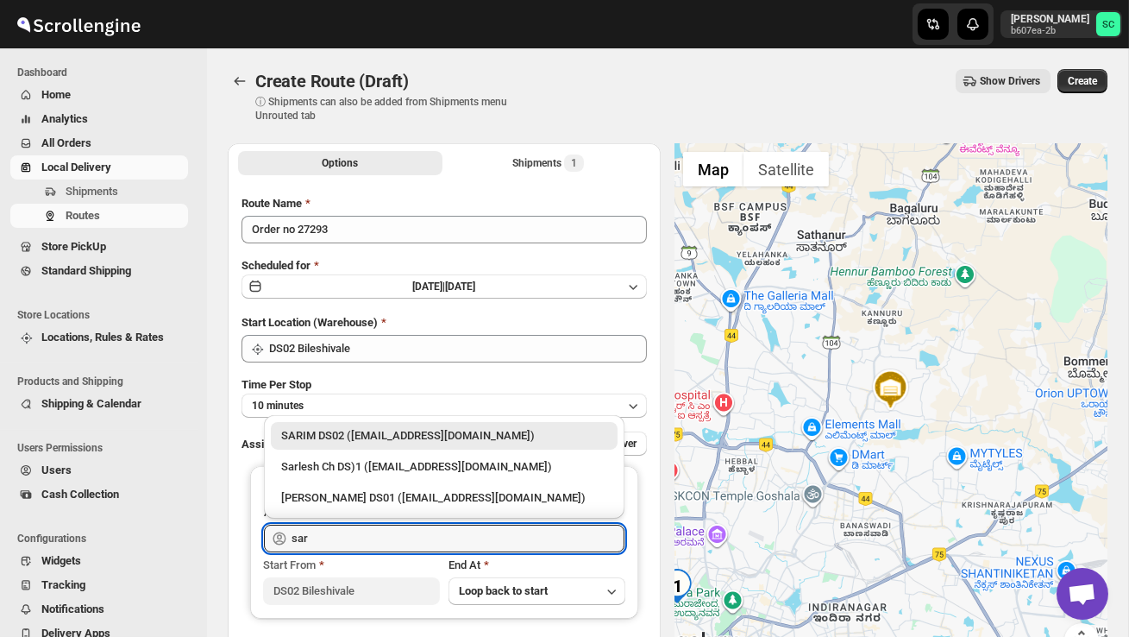
click at [356, 431] on div "SARIM DS02 ([EMAIL_ADDRESS][DOMAIN_NAME])" at bounding box center [444, 435] width 326 height 17
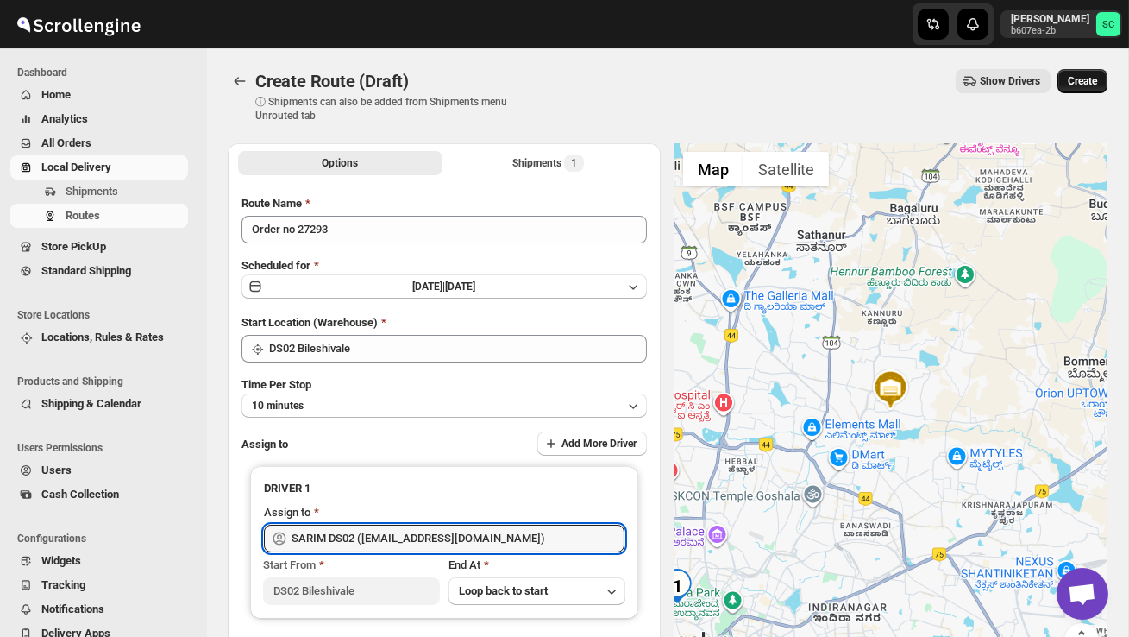
type input "SARIM DS02 ([EMAIL_ADDRESS][DOMAIN_NAME])"
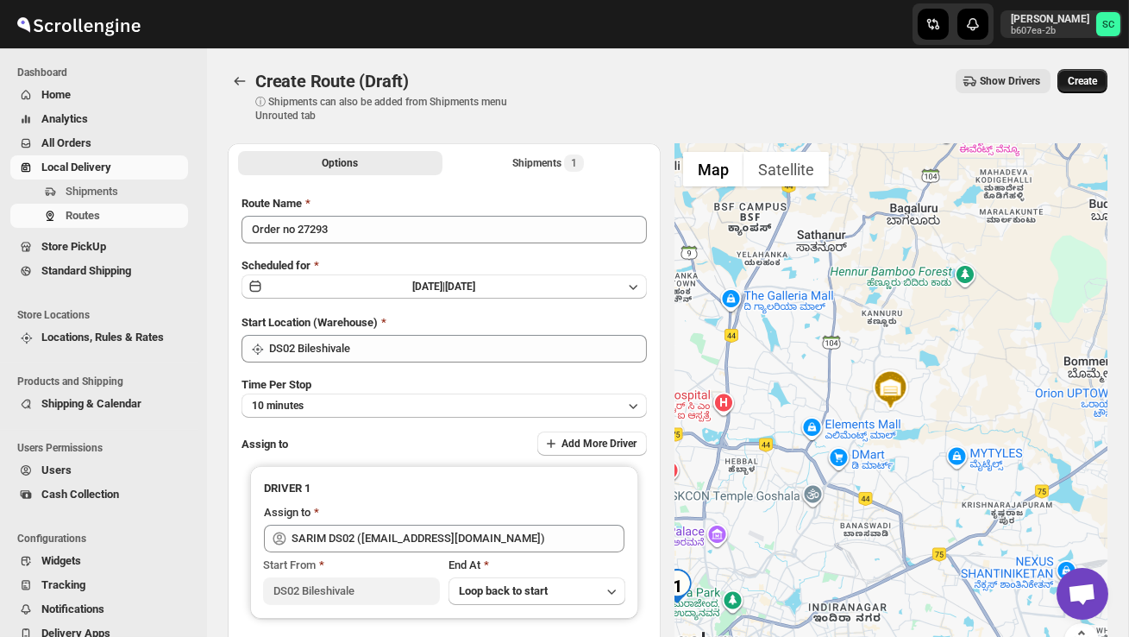
click at [1075, 83] on span "Create" at bounding box center [1082, 81] width 29 height 14
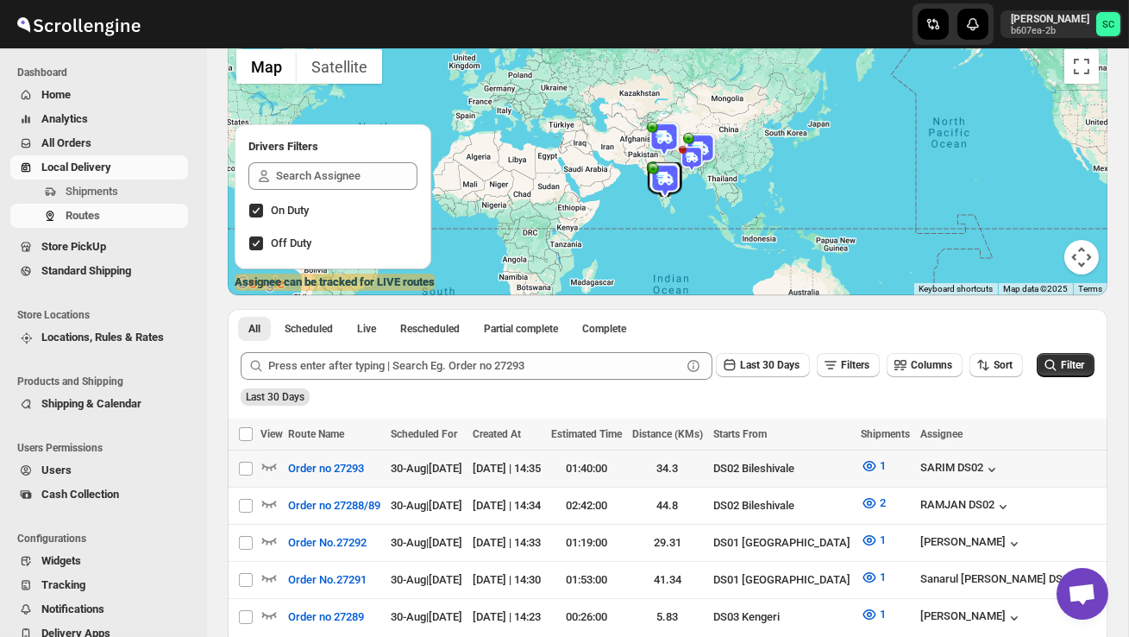
scroll to position [129, 0]
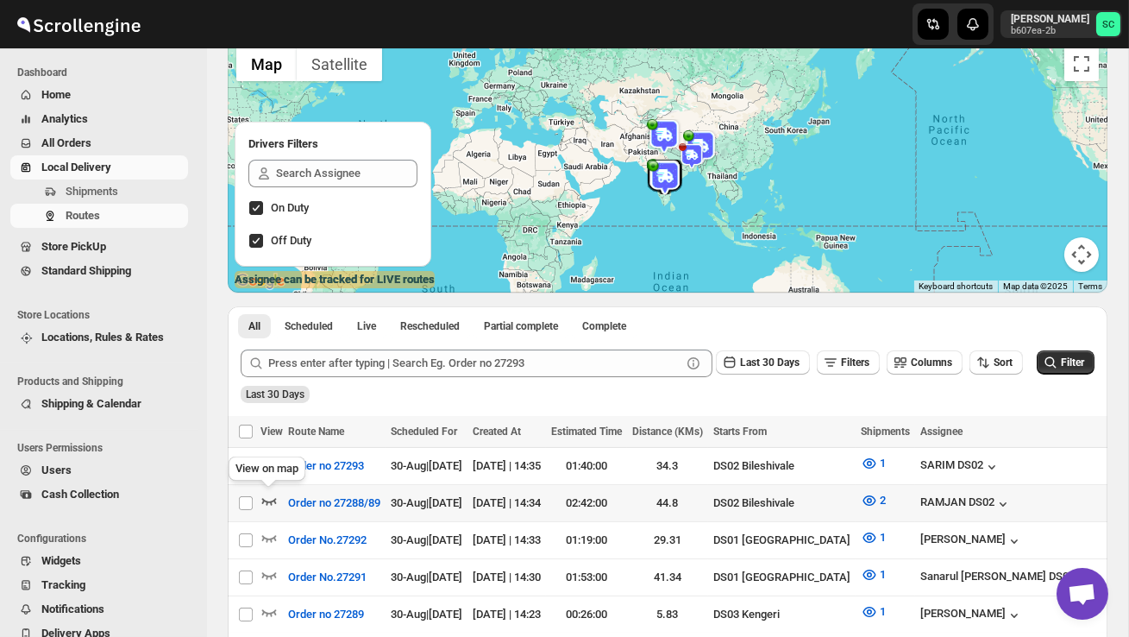
click at [274, 497] on icon "button" at bounding box center [268, 500] width 17 height 17
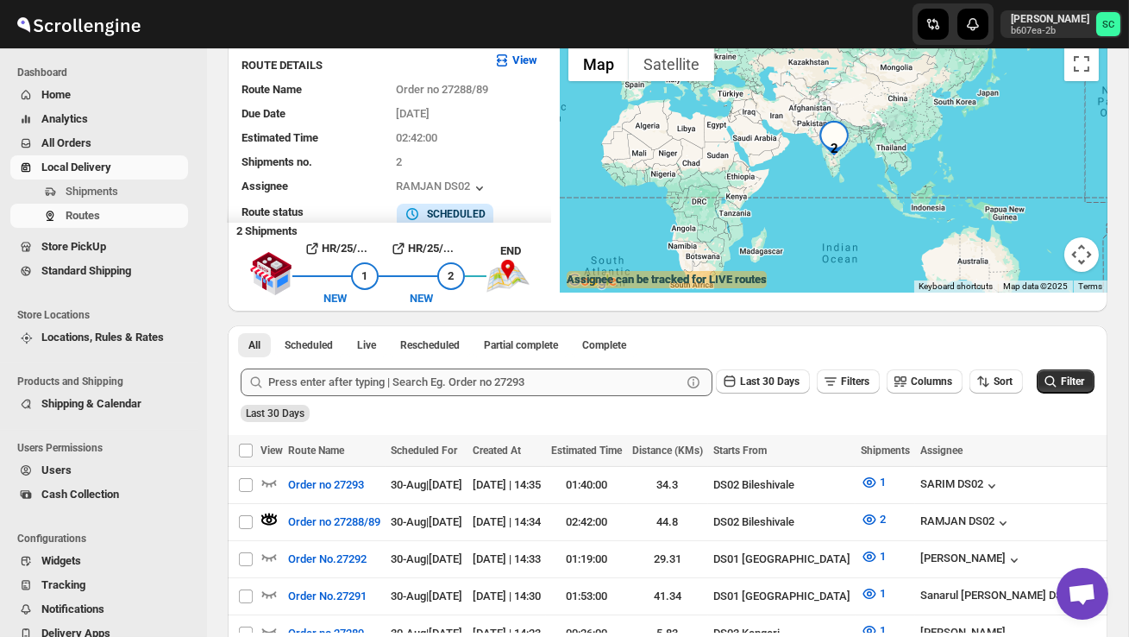
scroll to position [0, 0]
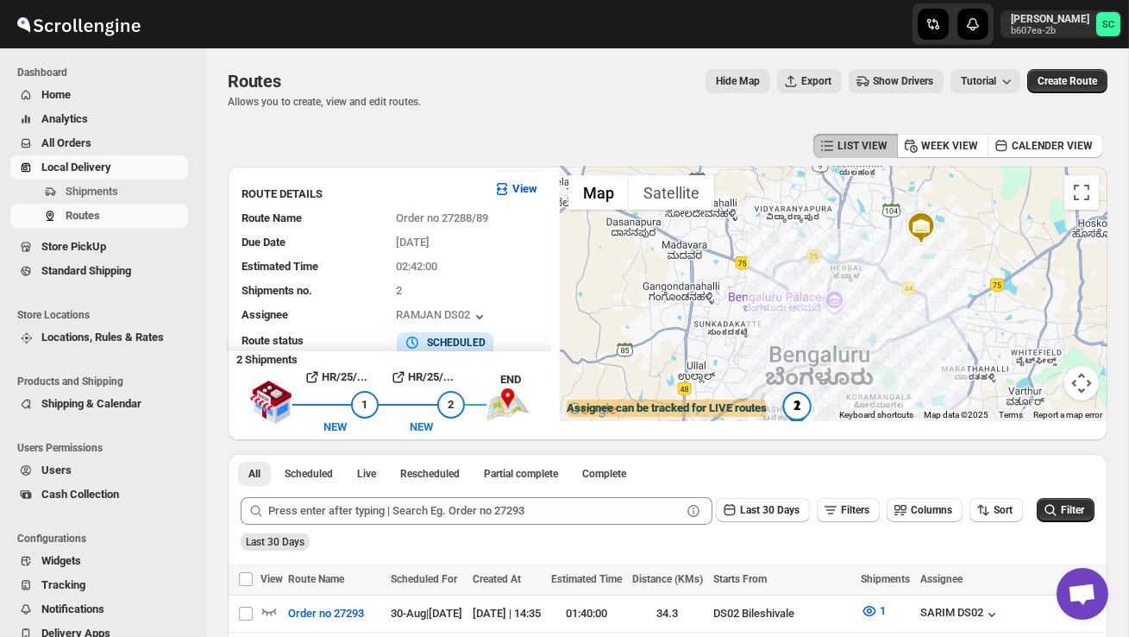
drag, startPoint x: 861, startPoint y: 282, endPoint x: 886, endPoint y: 327, distance: 51.4
click at [886, 327] on div at bounding box center [834, 293] width 548 height 254
click at [854, 283] on div at bounding box center [834, 293] width 548 height 254
click at [854, 284] on div at bounding box center [834, 293] width 548 height 254
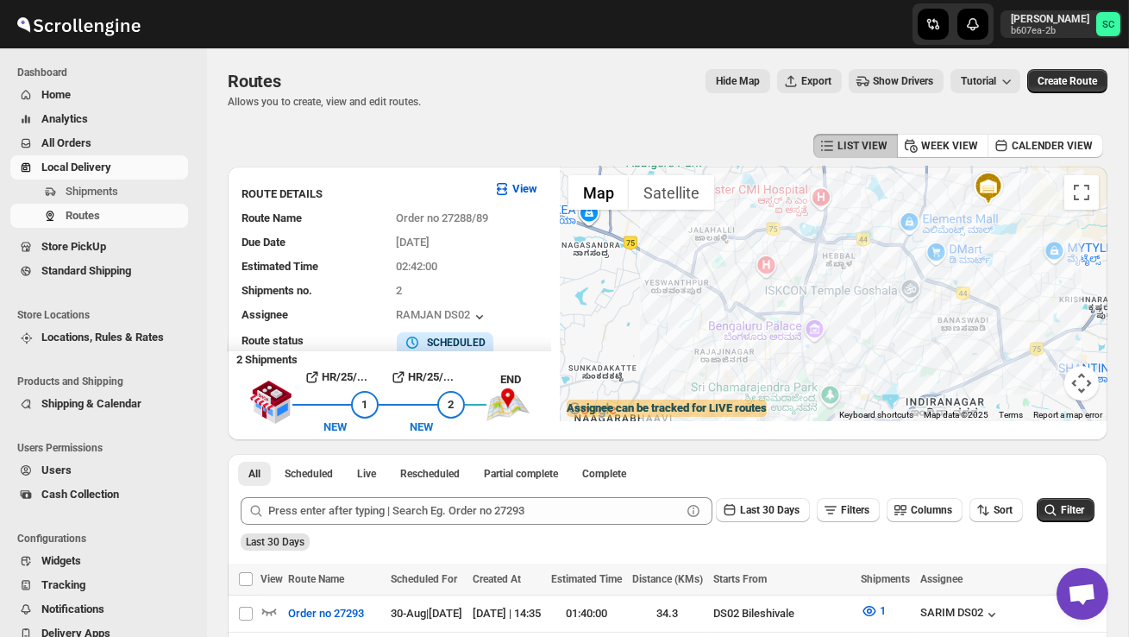
click at [823, 253] on div at bounding box center [834, 293] width 548 height 254
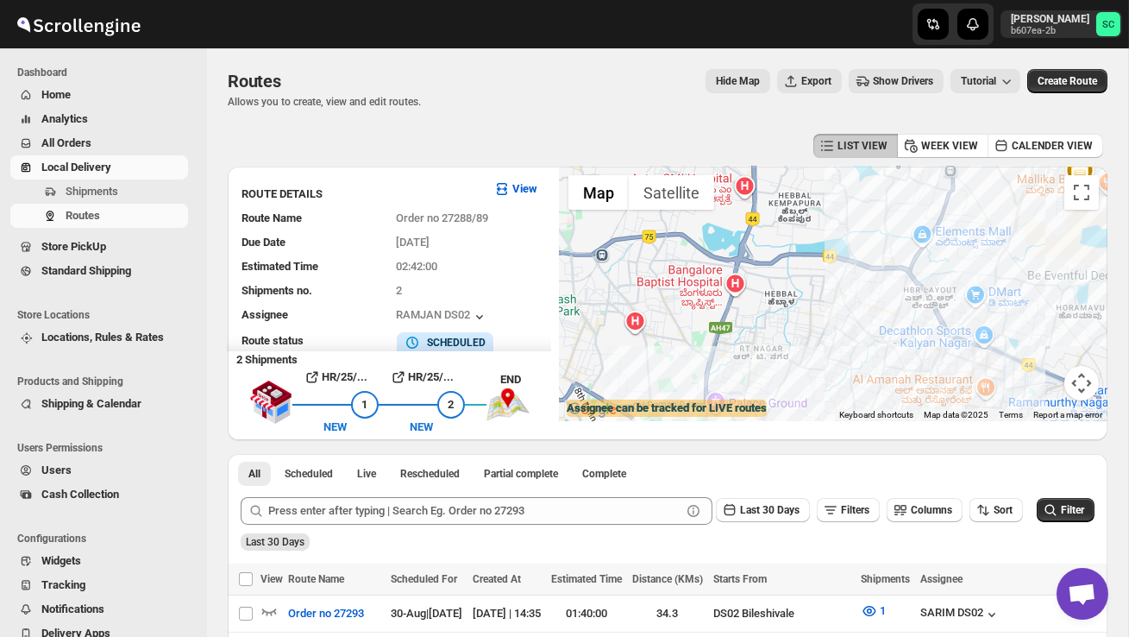
drag, startPoint x: 867, startPoint y: 285, endPoint x: 791, endPoint y: 317, distance: 82.7
click at [788, 319] on div at bounding box center [834, 293] width 548 height 254
click at [791, 317] on div at bounding box center [834, 293] width 548 height 254
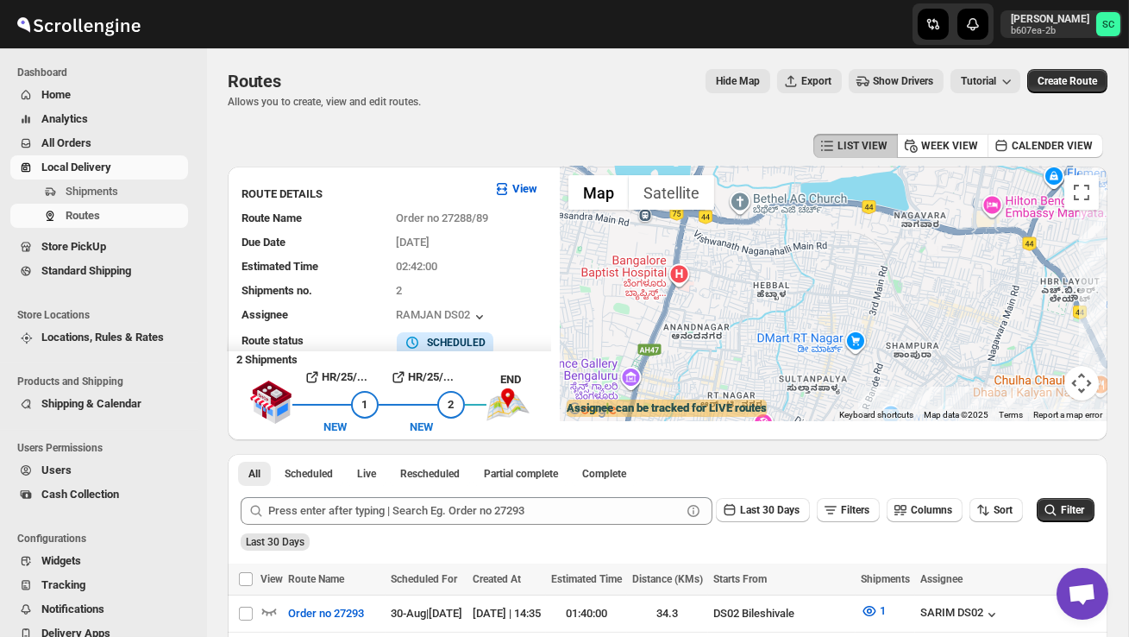
drag, startPoint x: 844, startPoint y: 295, endPoint x: 837, endPoint y: 312, distance: 18.6
click at [837, 312] on div at bounding box center [834, 293] width 548 height 254
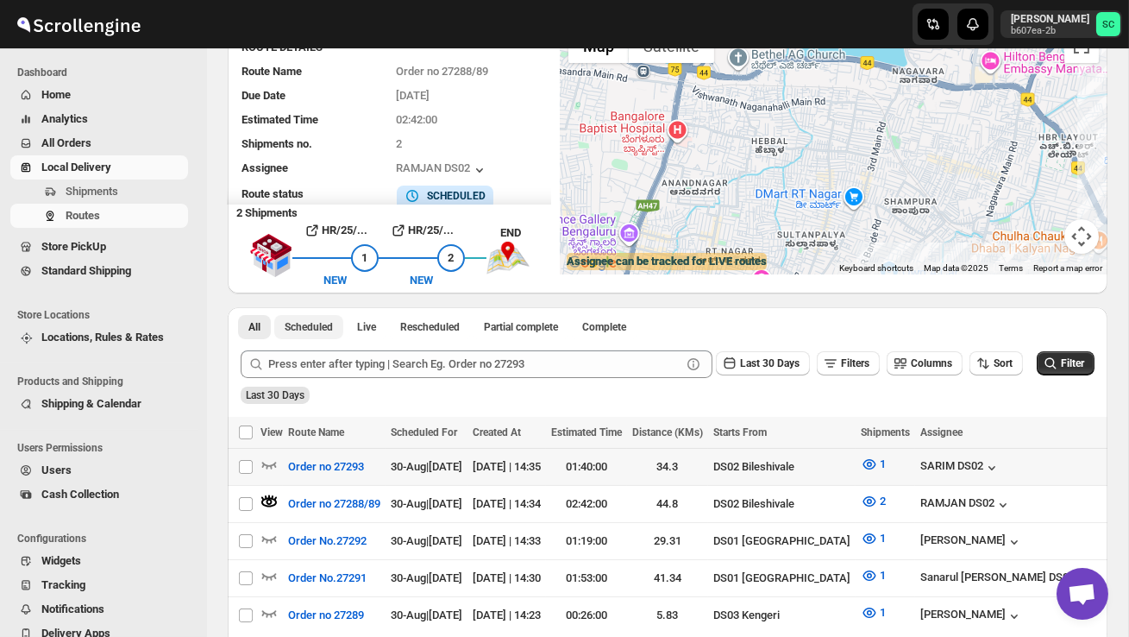
scroll to position [151, 0]
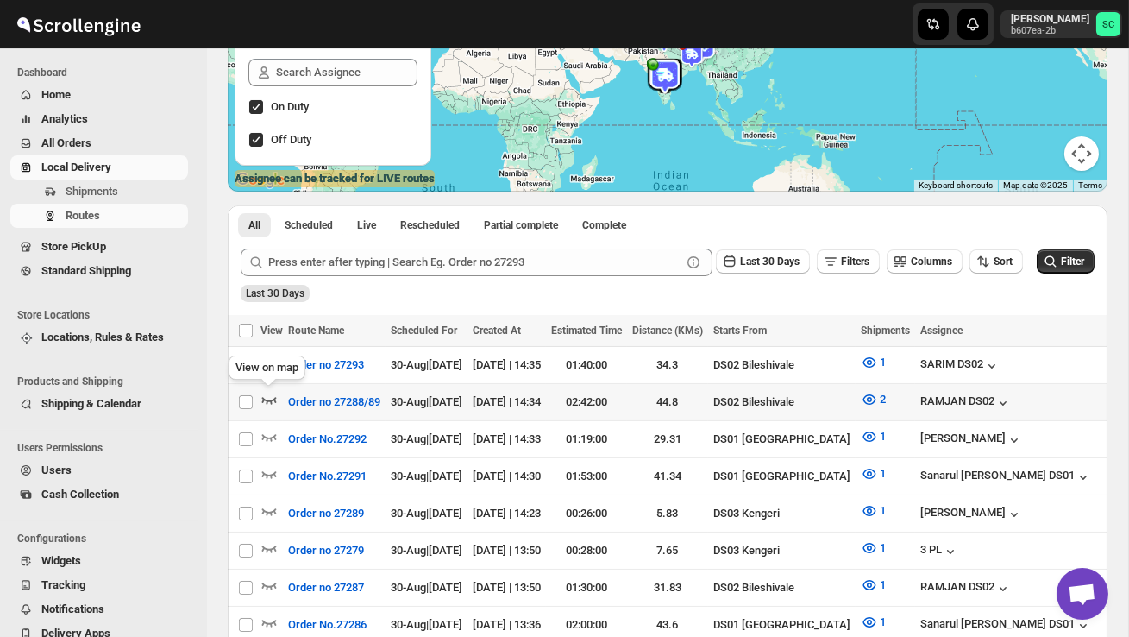
click at [264, 392] on icon "button" at bounding box center [268, 399] width 17 height 17
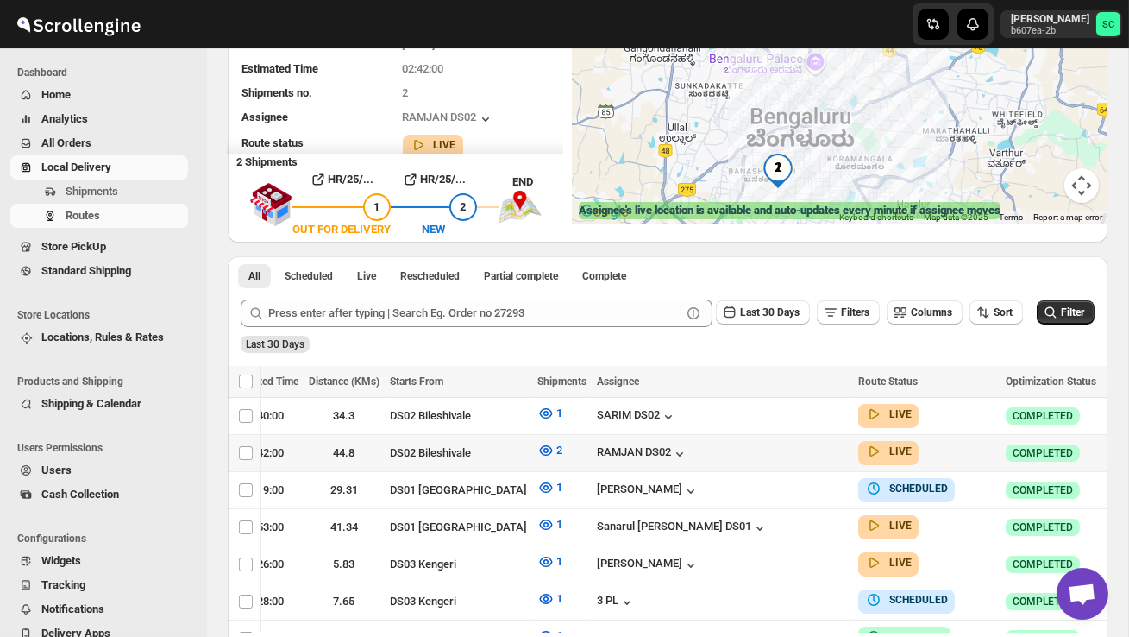
scroll to position [0, 323]
click at [1110, 452] on icon "button" at bounding box center [1118, 451] width 17 height 17
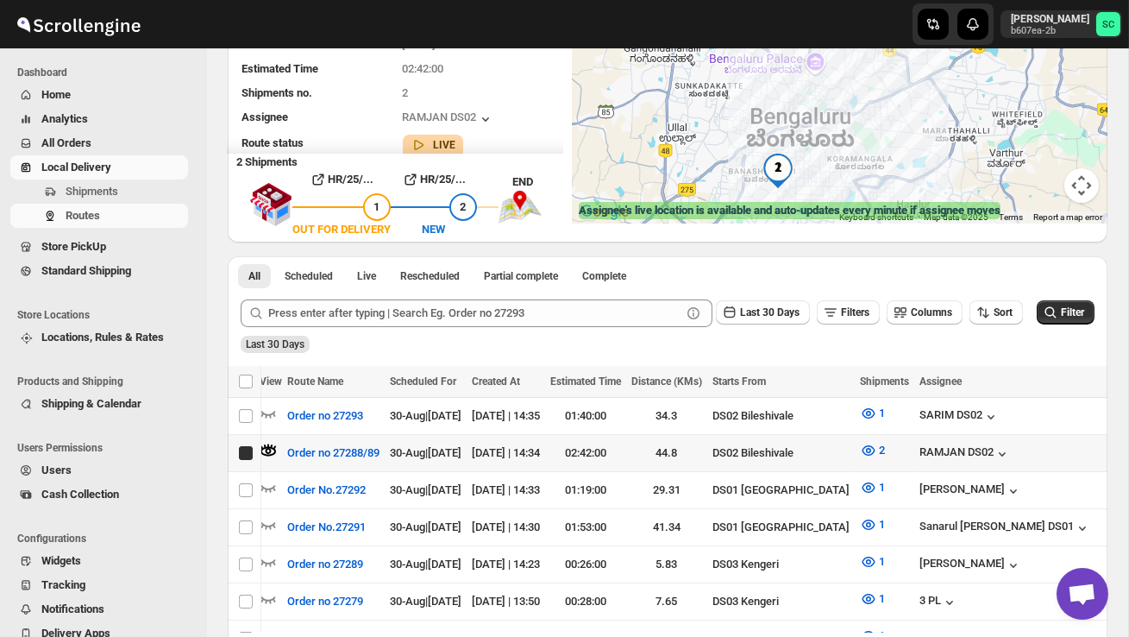
scroll to position [0, 1]
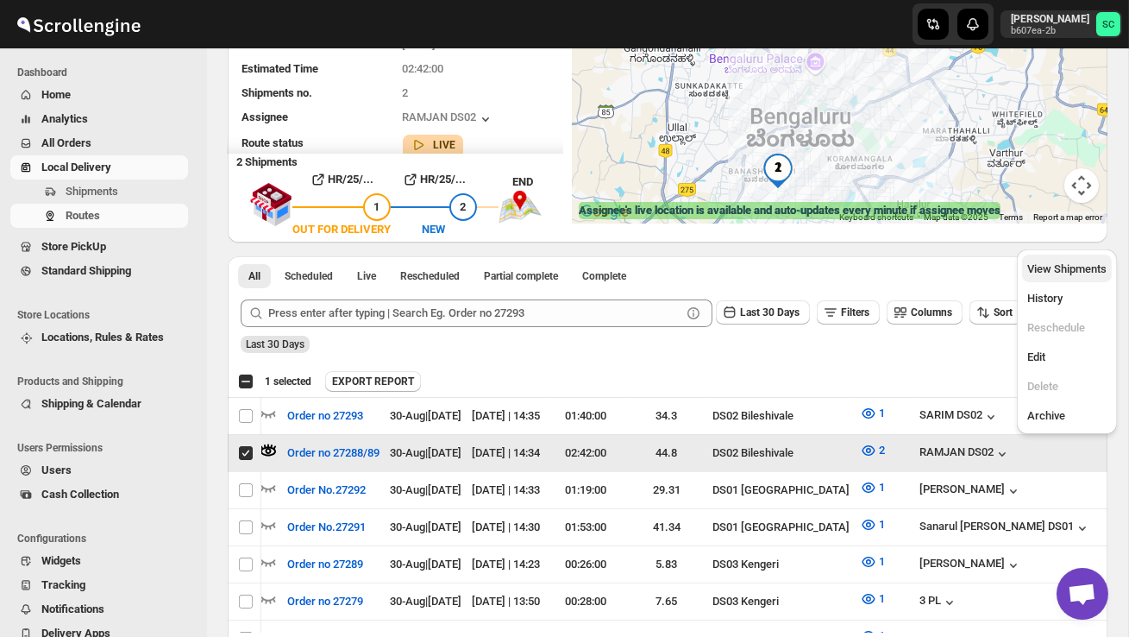
click at [1093, 268] on span "View Shipments" at bounding box center [1066, 268] width 79 height 13
checkbox input "false"
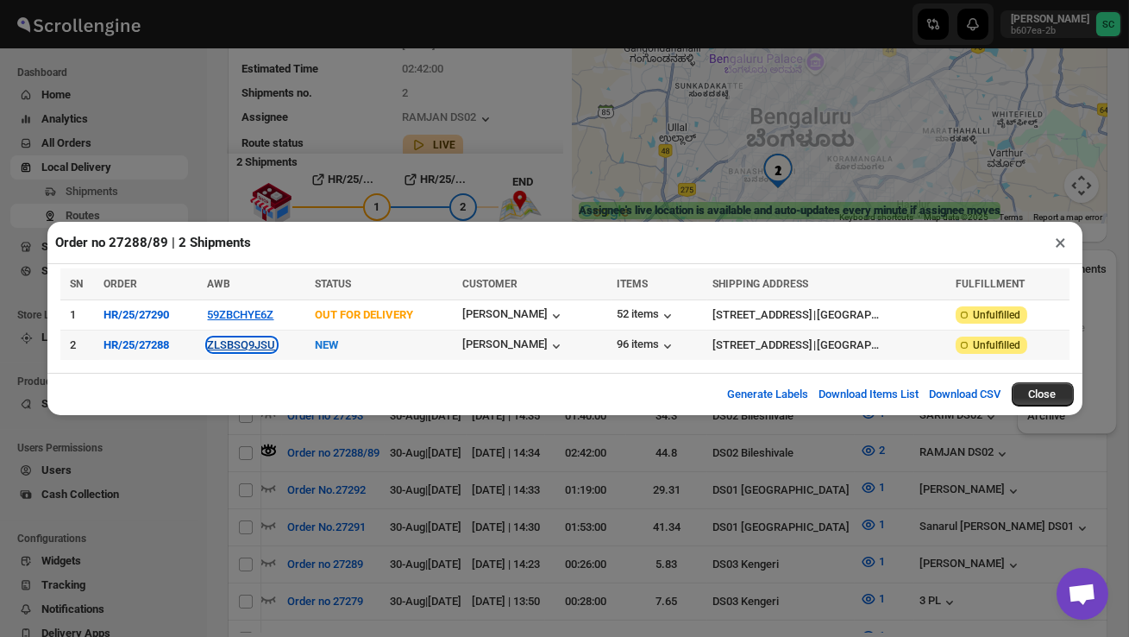
click at [261, 342] on button "ZLSBSQ9JSU" at bounding box center [242, 344] width 68 height 13
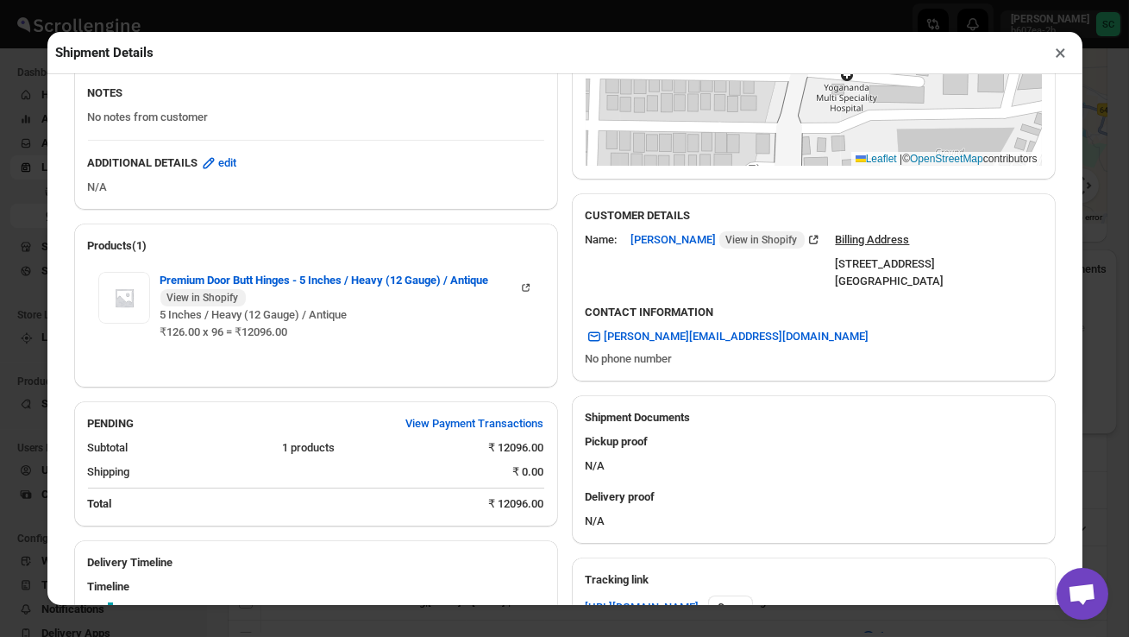
scroll to position [597, 0]
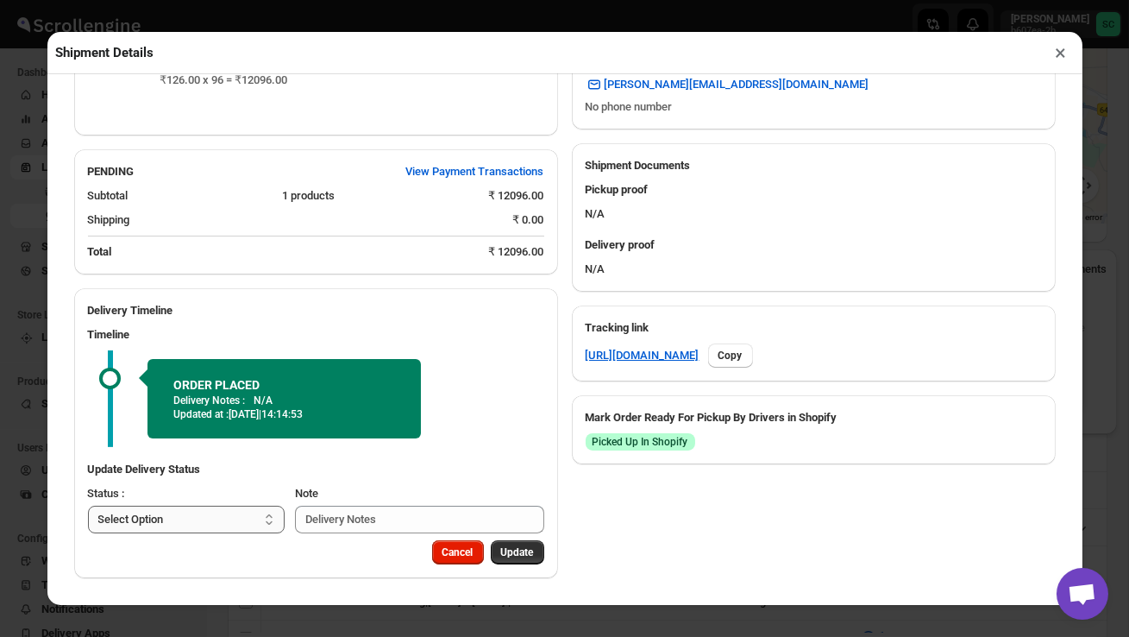
click at [241, 522] on select "Select Option PICKED UP OUT FOR DELIVERY RESCHEDULE DELIVERED CANCELLED" at bounding box center [187, 519] width 198 height 28
select select "PICKED_UP"
click at [487, 549] on span "Pick Products" at bounding box center [501, 552] width 65 height 14
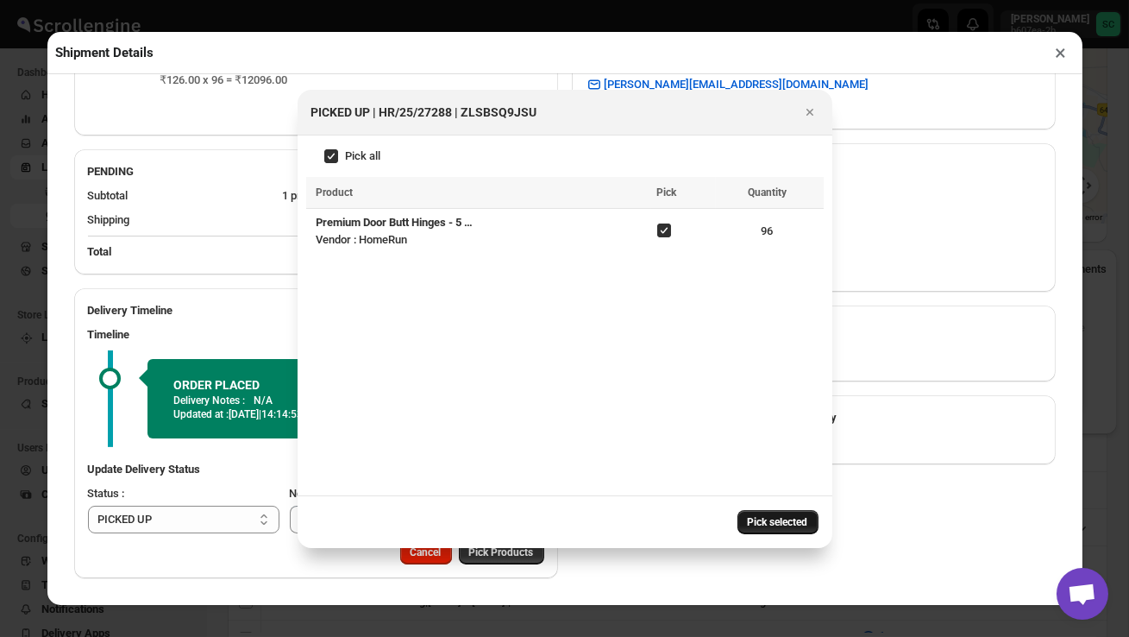
click at [773, 521] on span "Pick selected" at bounding box center [778, 522] width 60 height 14
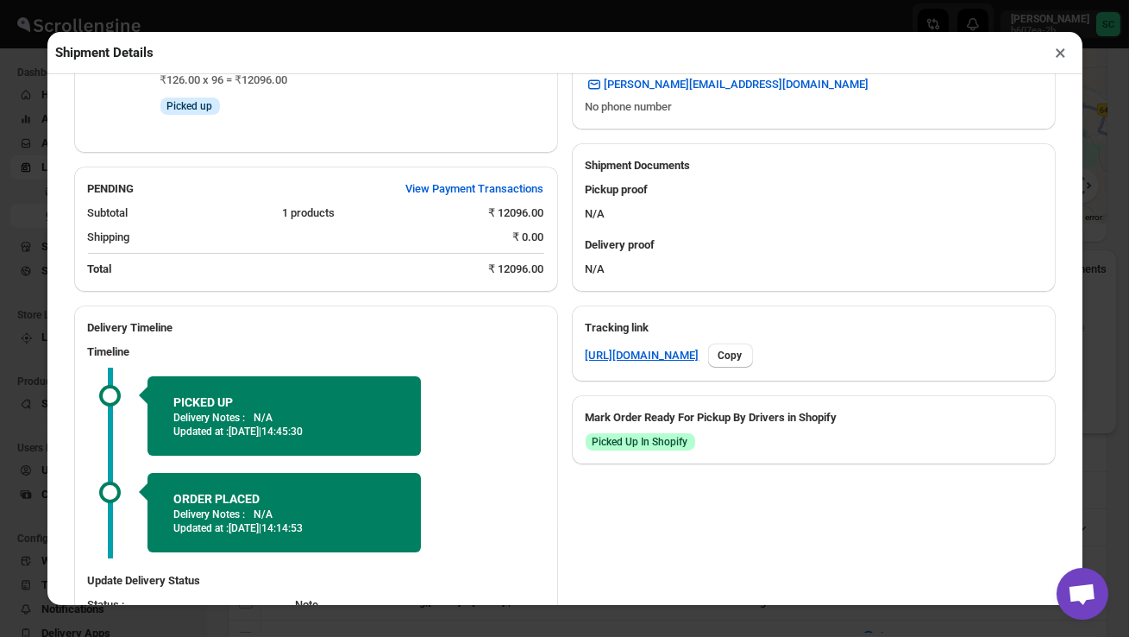
click at [217, 517] on p "Delivery Notes :" at bounding box center [209, 514] width 72 height 14
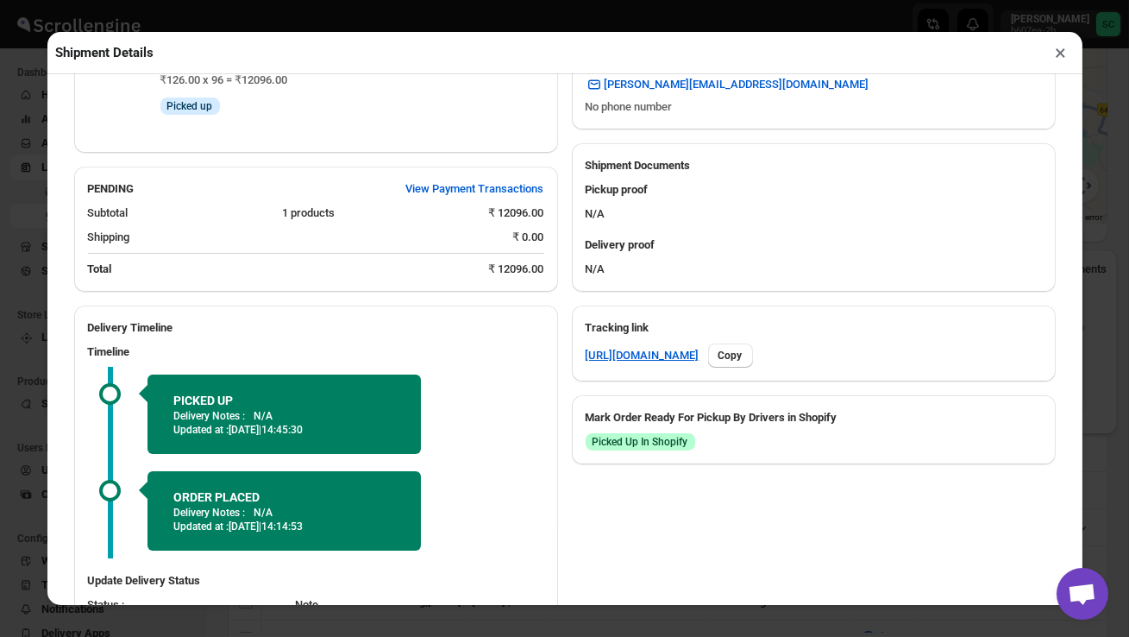
scroll to position [708, 0]
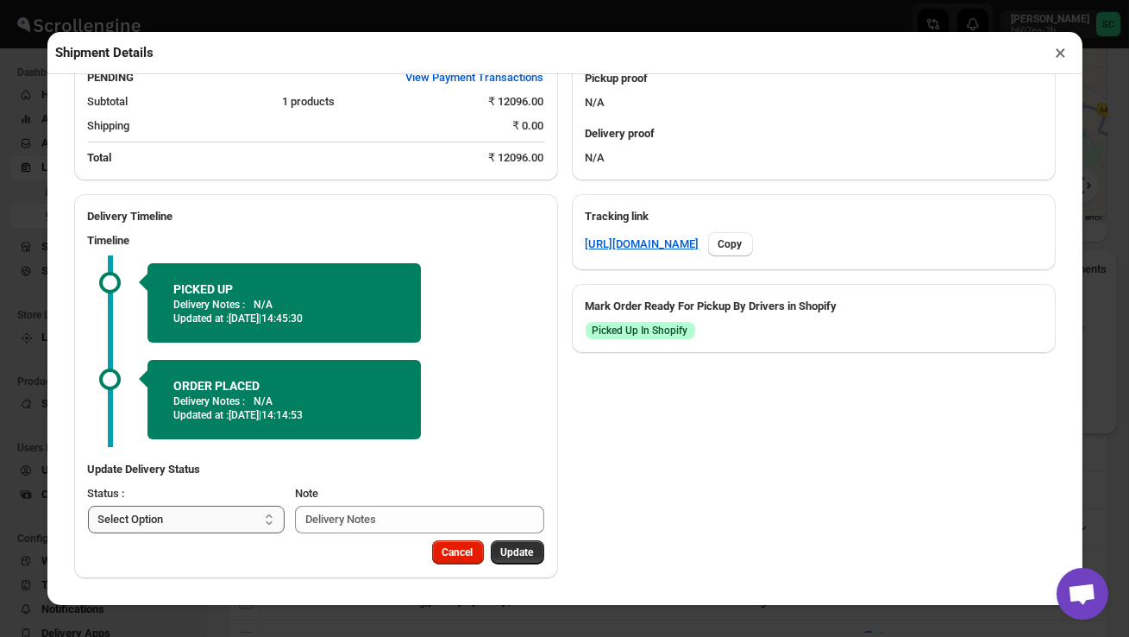
click at [217, 524] on select "Select Option PICKED UP OUT FOR DELIVERY RESCHEDULE DELIVERED CANCELLED" at bounding box center [187, 519] width 198 height 28
select select "OUT_FOR_DELIVERY"
click at [510, 545] on button "Update" at bounding box center [517, 552] width 53 height 24
select select
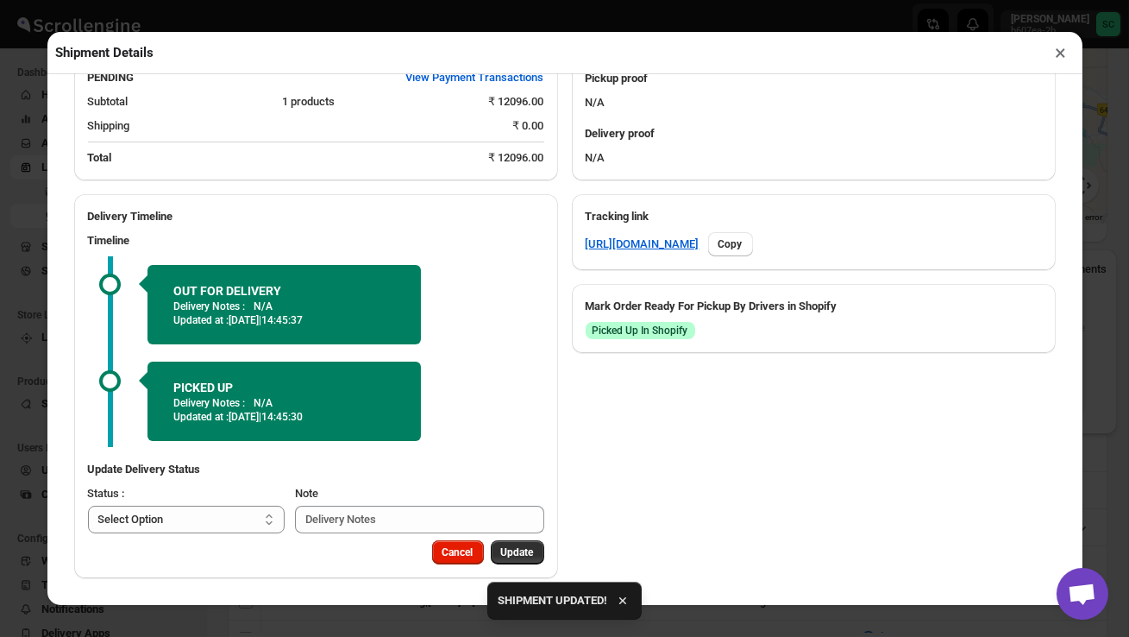
click at [1060, 47] on button "×" at bounding box center [1061, 53] width 25 height 24
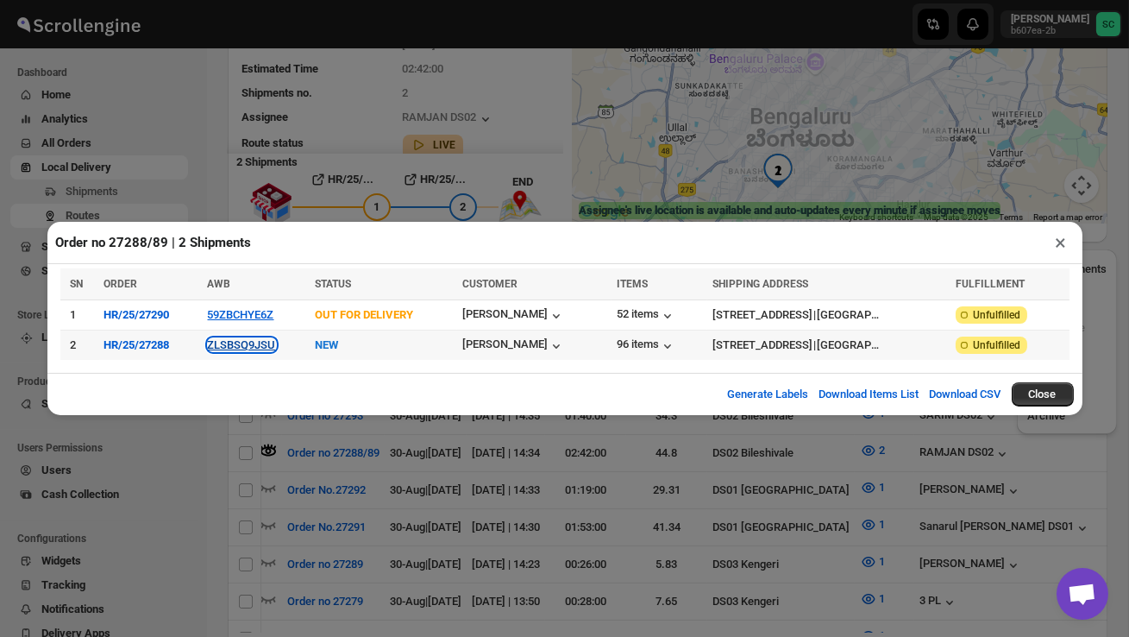
click at [261, 344] on button "ZLSBSQ9JSU" at bounding box center [242, 344] width 68 height 13
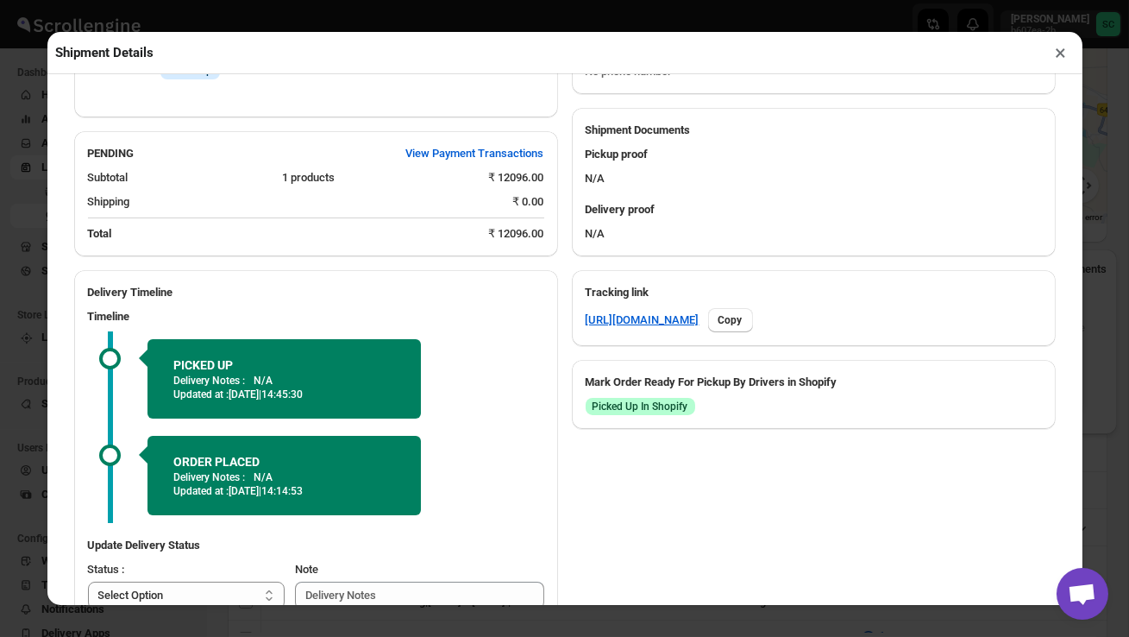
scroll to position [0, 0]
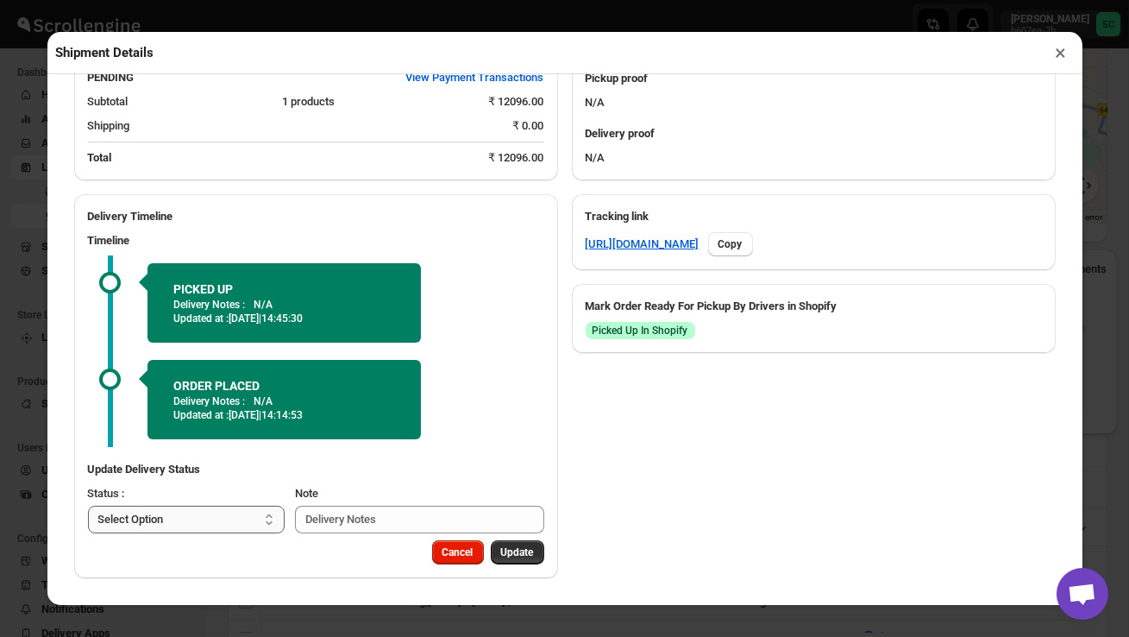
click at [200, 518] on select "Select Option PICKED UP OUT FOR DELIVERY RESCHEDULE DELIVERED CANCELLED" at bounding box center [187, 519] width 198 height 28
click at [198, 520] on select "Select Option PICKED UP OUT FOR DELIVERY RESCHEDULE DELIVERED CANCELLED" at bounding box center [183, 519] width 191 height 28
select select "OUT_FOR_DELIVERY"
click at [514, 557] on span "Update" at bounding box center [517, 552] width 33 height 14
select select
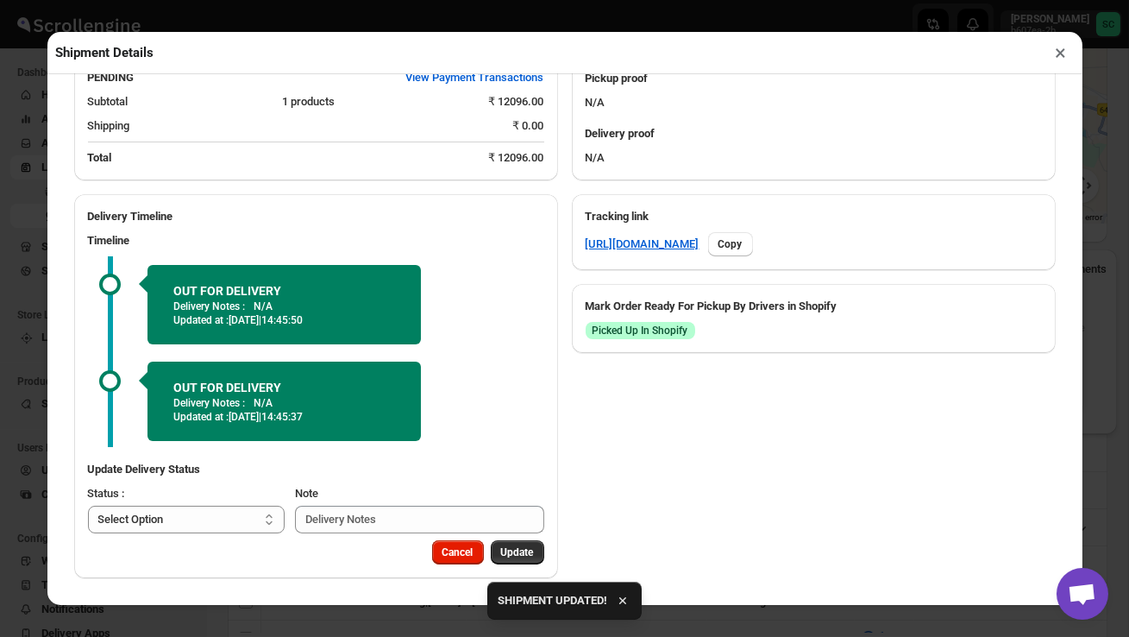
click at [1061, 55] on button "×" at bounding box center [1061, 53] width 25 height 24
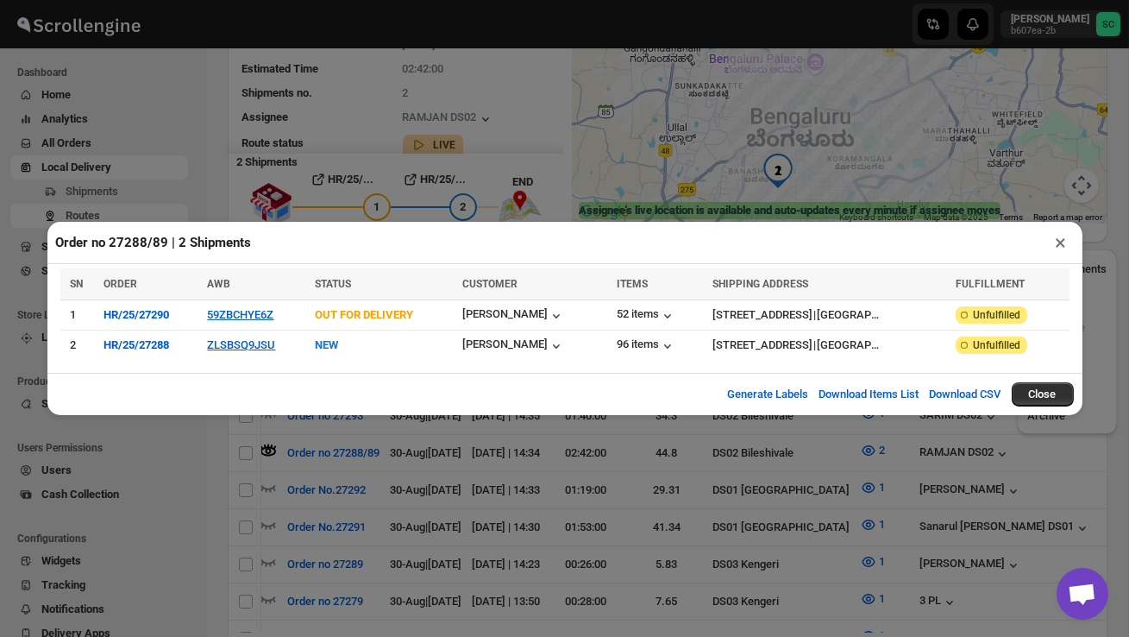
click at [1060, 235] on button "×" at bounding box center [1061, 242] width 25 height 24
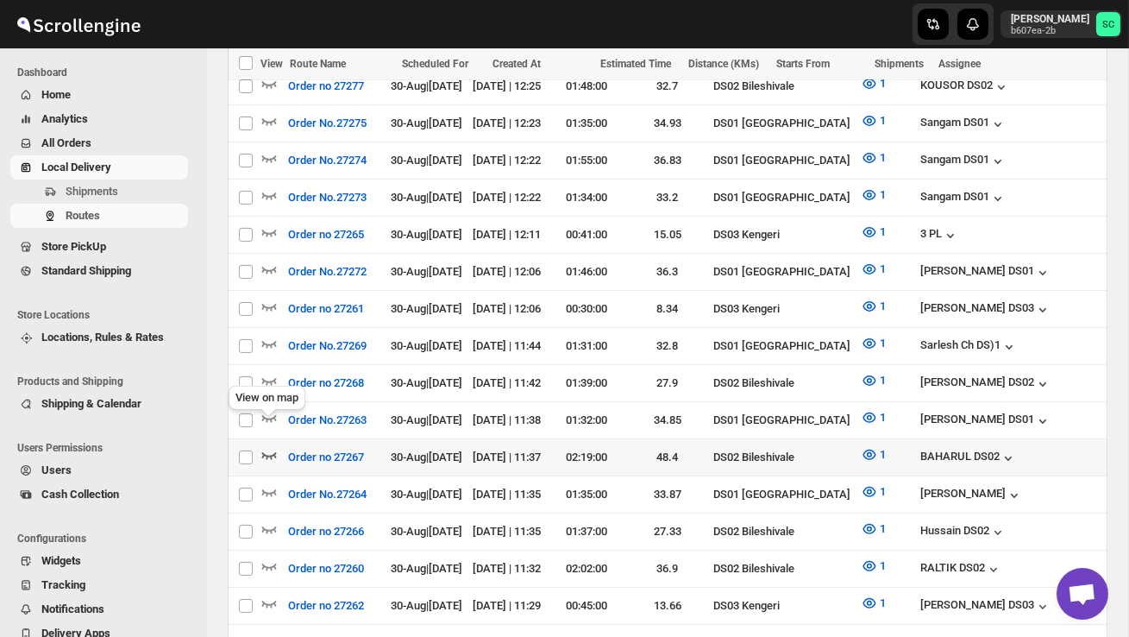
click at [271, 446] on icon "button" at bounding box center [268, 454] width 17 height 17
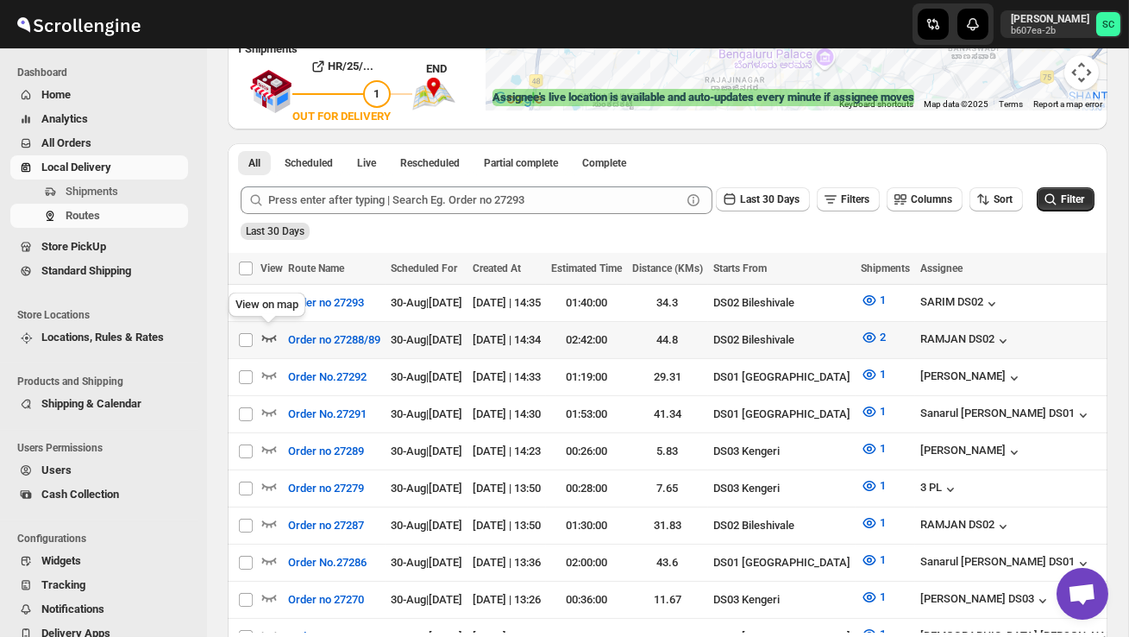
click at [263, 335] on icon "button" at bounding box center [269, 338] width 15 height 7
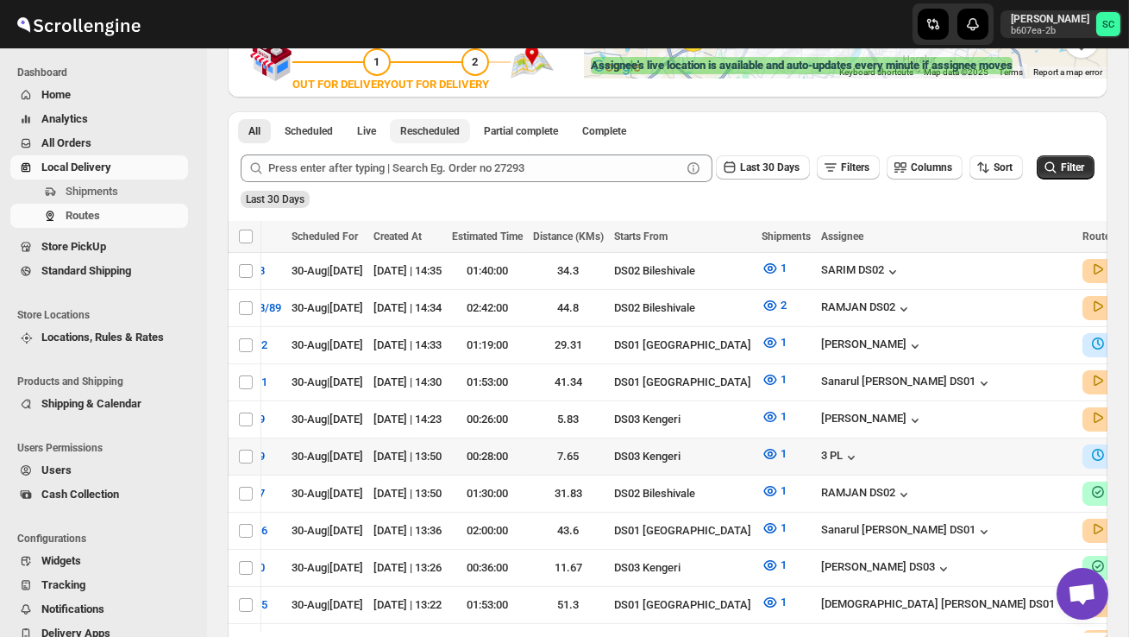
scroll to position [0, 108]
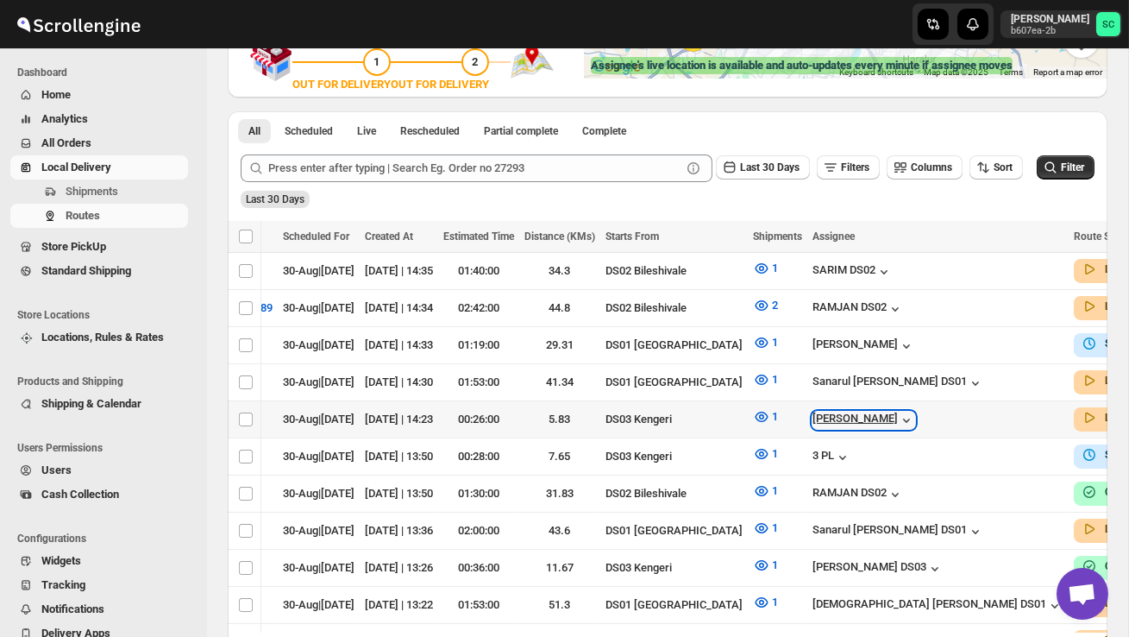
click at [863, 416] on div "[PERSON_NAME]" at bounding box center [864, 419] width 103 height 17
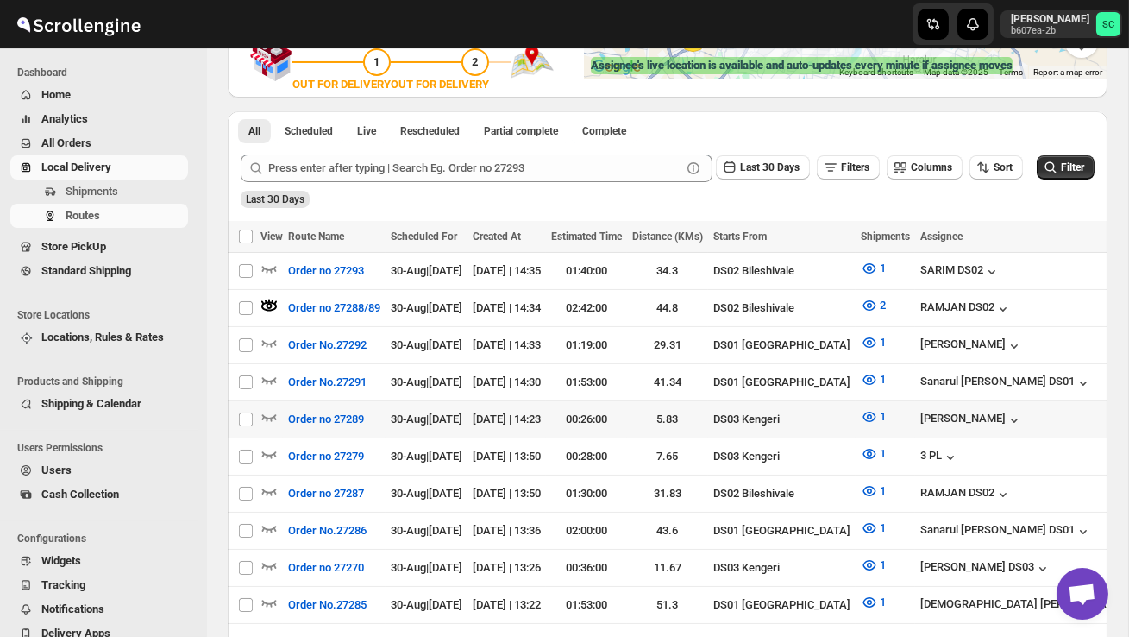
scroll to position [0, 0]
click at [274, 414] on icon "button" at bounding box center [269, 417] width 15 height 7
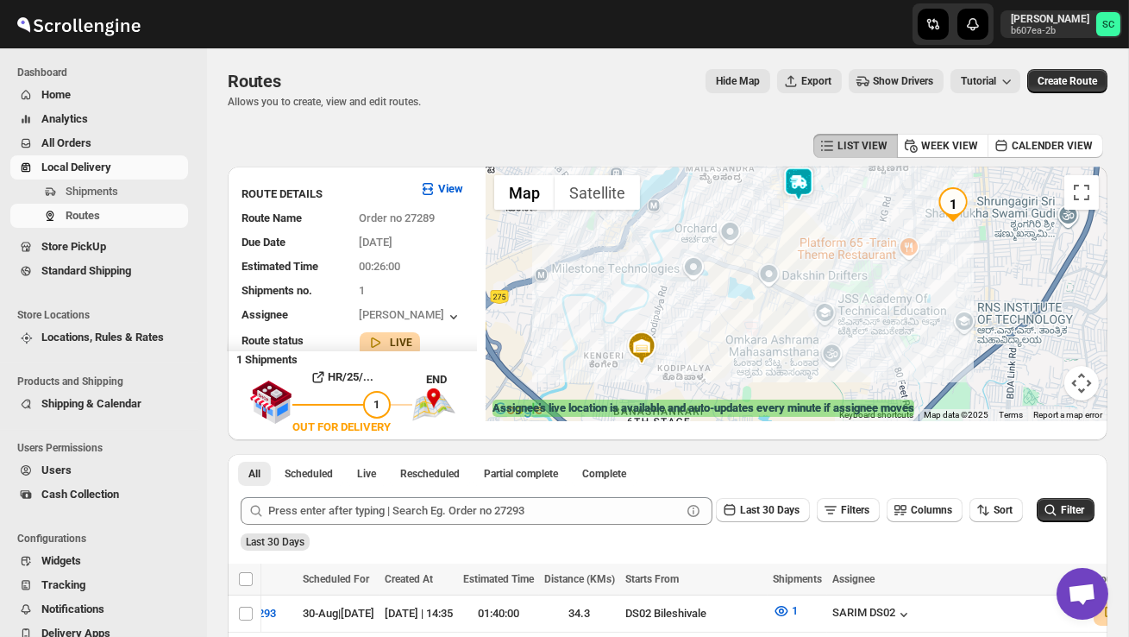
click at [963, 202] on img "1" at bounding box center [953, 204] width 35 height 35
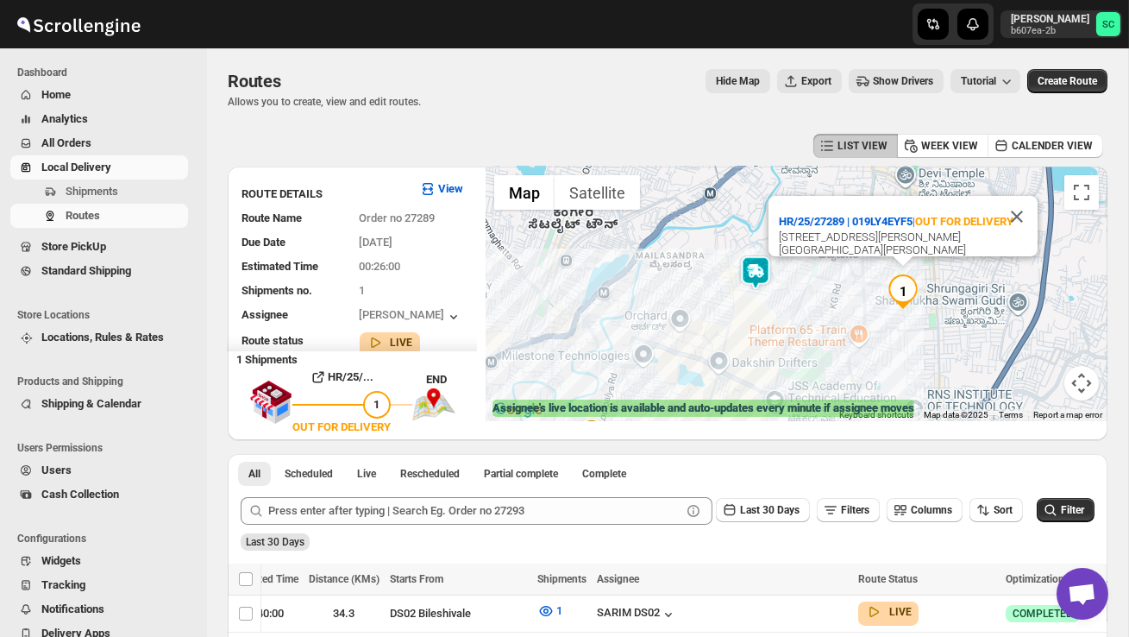
drag, startPoint x: 872, startPoint y: 313, endPoint x: 818, endPoint y: 313, distance: 54.3
click at [818, 313] on div "HR/25/27289 | 019LY4EYF5 | OUT FOR DELIVERY [STREET_ADDRESS][PERSON_NAME][PERSO…" at bounding box center [797, 293] width 622 height 254
click at [1021, 202] on button "Close" at bounding box center [1016, 216] width 41 height 41
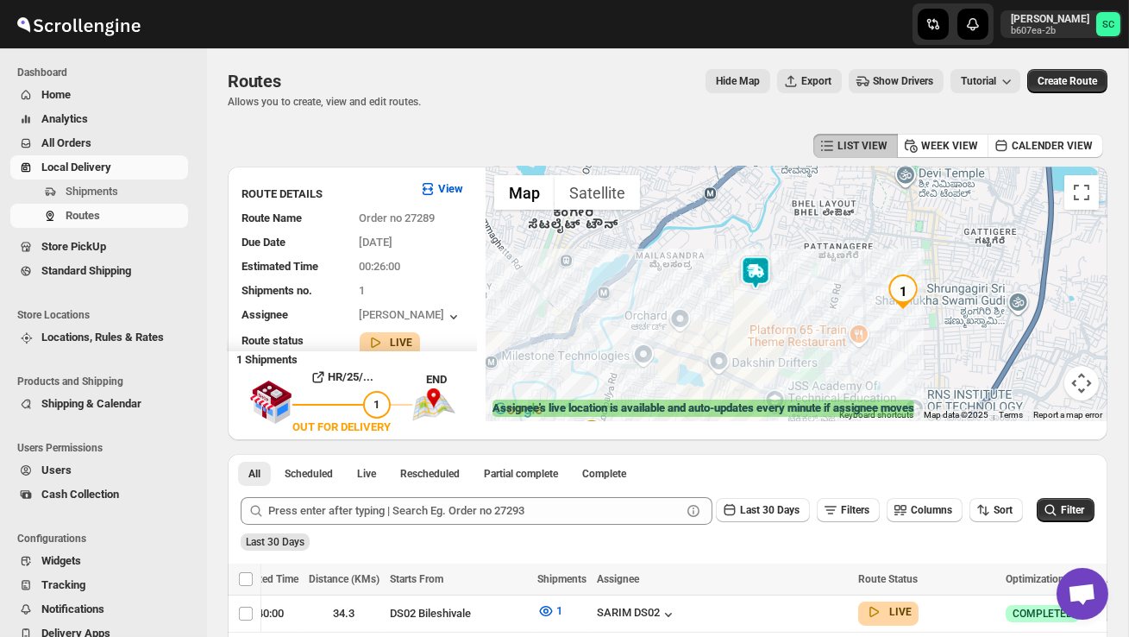
click at [945, 301] on div "To navigate, press the arrow keys." at bounding box center [797, 293] width 622 height 254
click at [944, 302] on div "To navigate, press the arrow keys." at bounding box center [797, 293] width 622 height 254
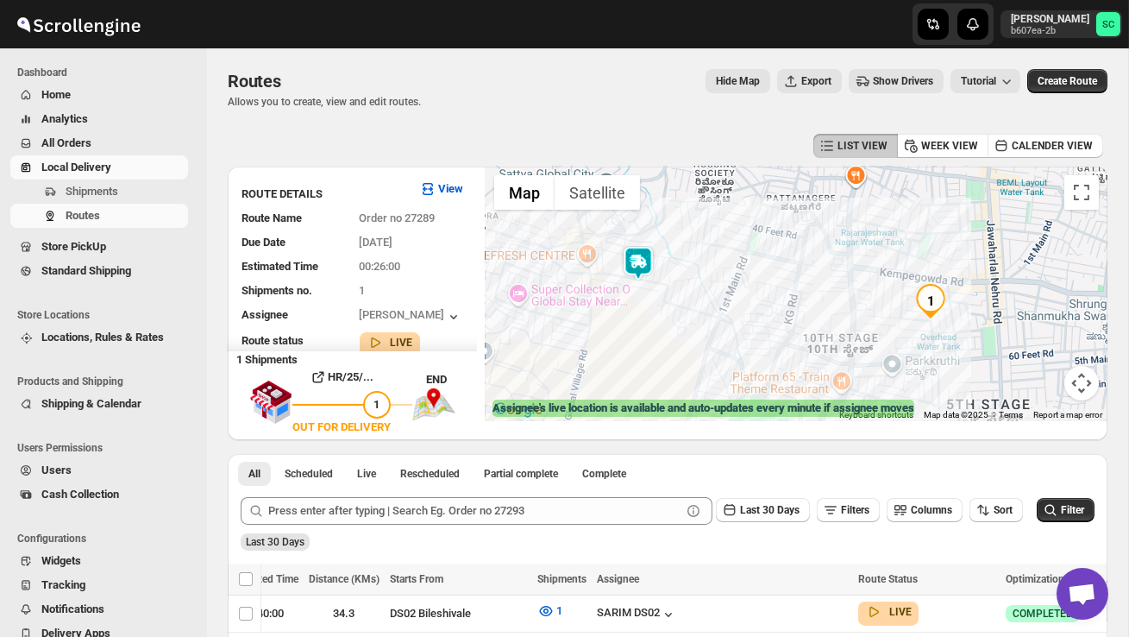
drag, startPoint x: 779, startPoint y: 326, endPoint x: 844, endPoint y: 330, distance: 64.8
click at [844, 330] on div at bounding box center [797, 293] width 622 height 254
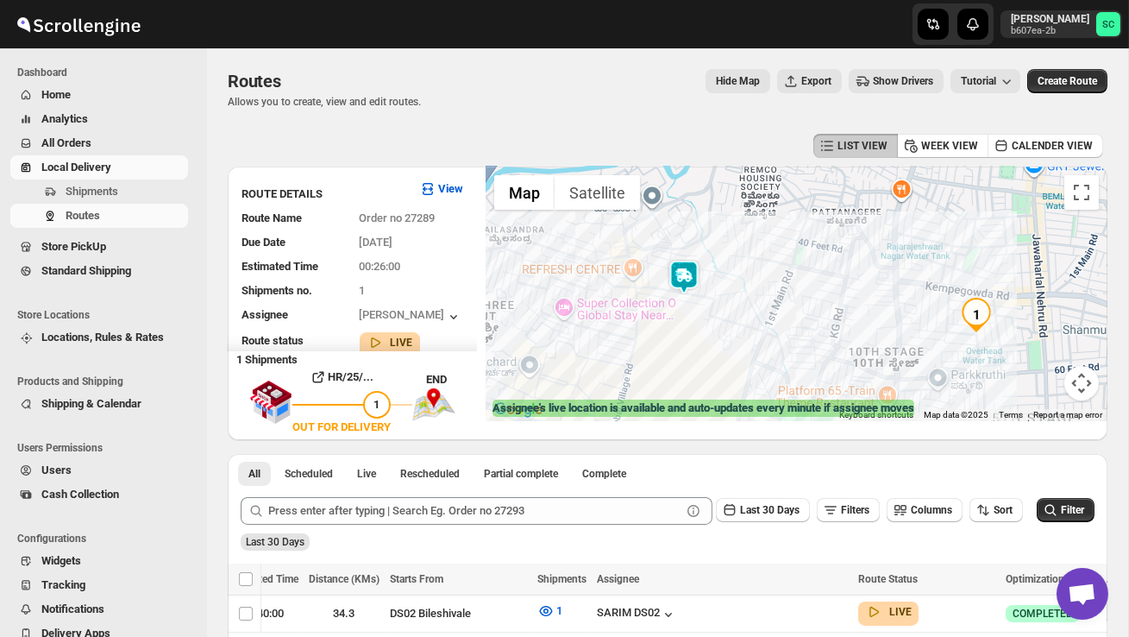
drag, startPoint x: 718, startPoint y: 327, endPoint x: 767, endPoint y: 339, distance: 50.6
click at [767, 340] on div at bounding box center [797, 293] width 622 height 254
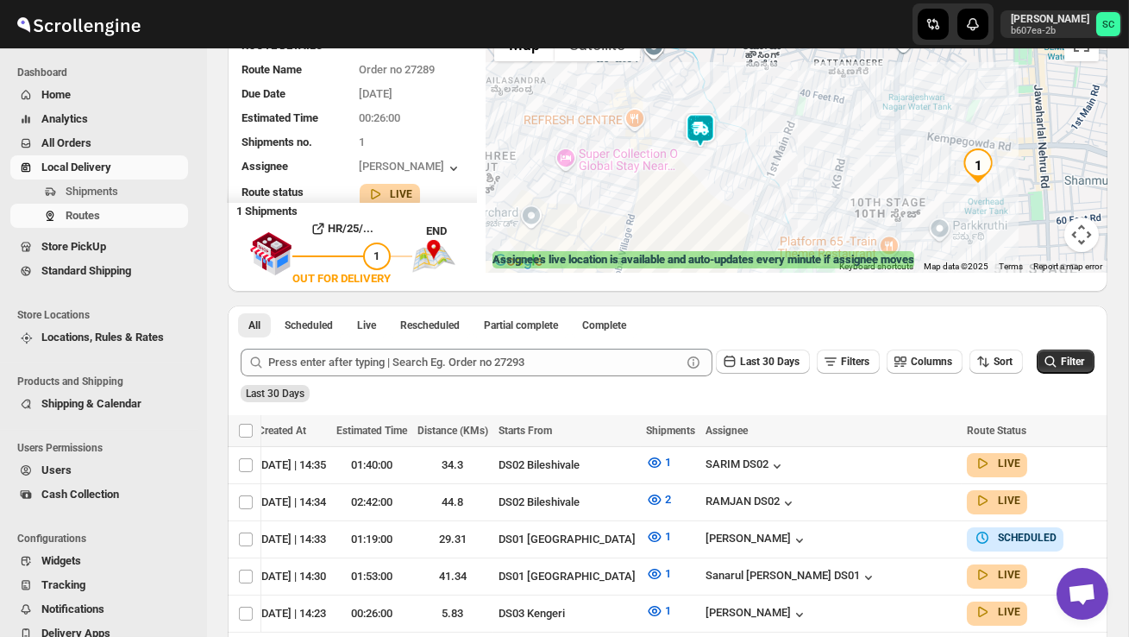
scroll to position [0, 180]
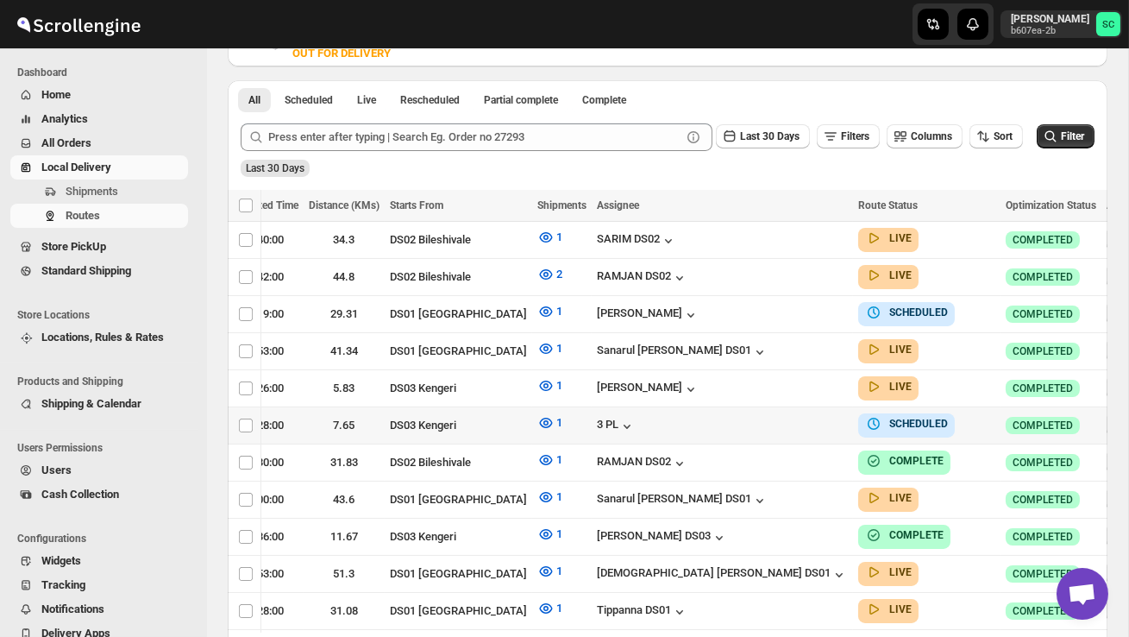
click at [1110, 416] on icon "button" at bounding box center [1118, 424] width 17 height 17
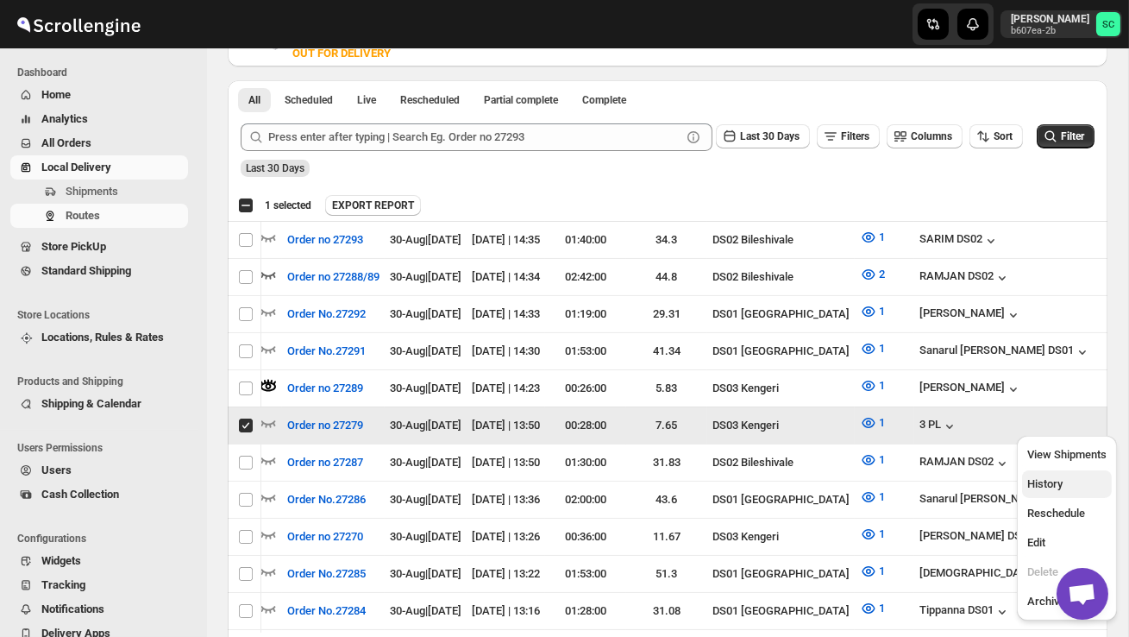
click at [1071, 470] on button "History" at bounding box center [1067, 484] width 90 height 28
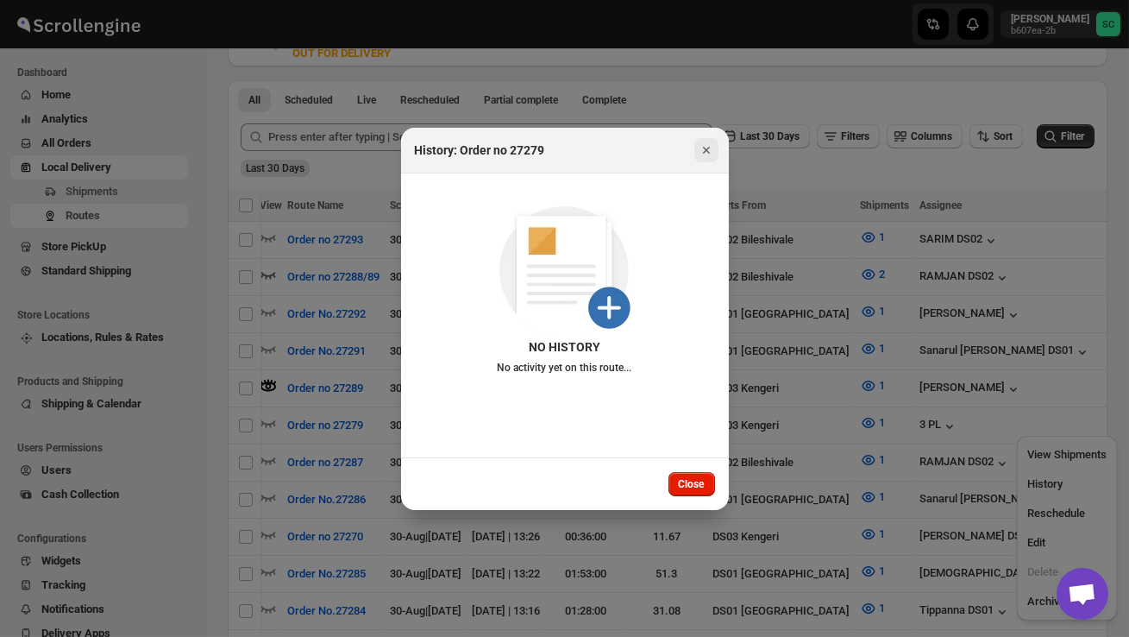
click at [707, 141] on icon "Close" at bounding box center [706, 149] width 17 height 17
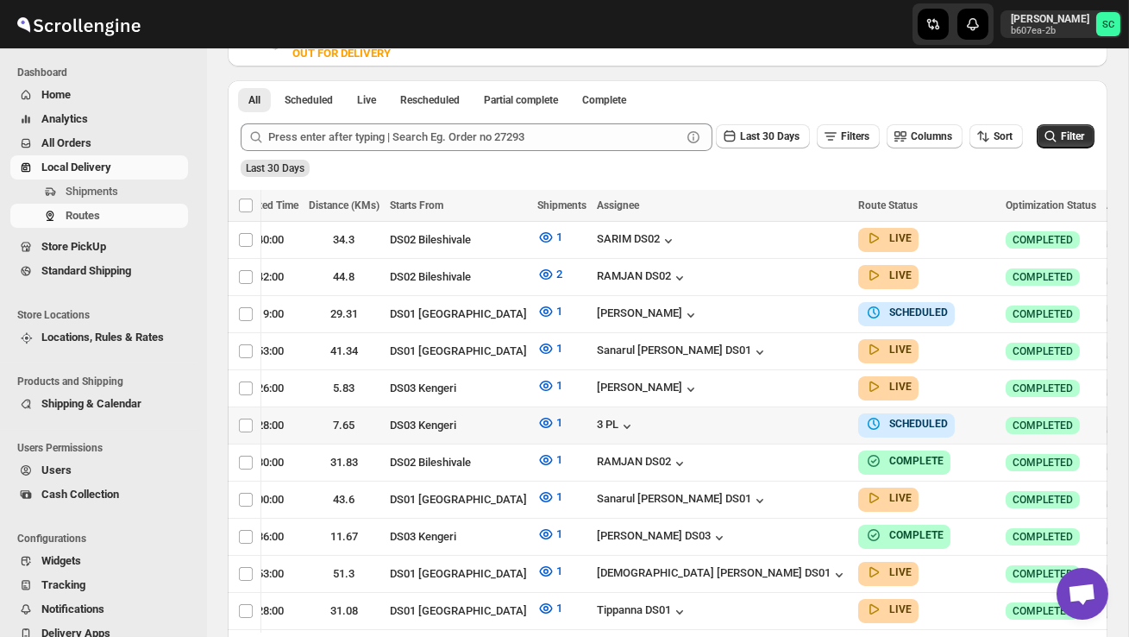
click at [1110, 416] on icon "button" at bounding box center [1118, 424] width 17 height 17
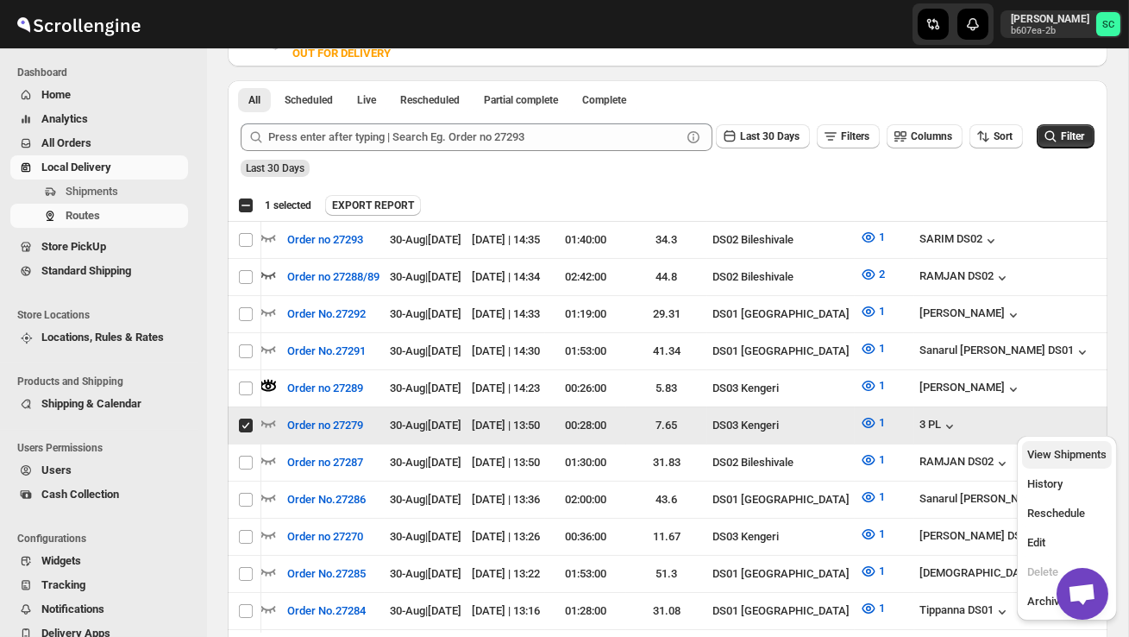
click at [1076, 442] on button "View Shipments" at bounding box center [1067, 455] width 90 height 28
checkbox input "false"
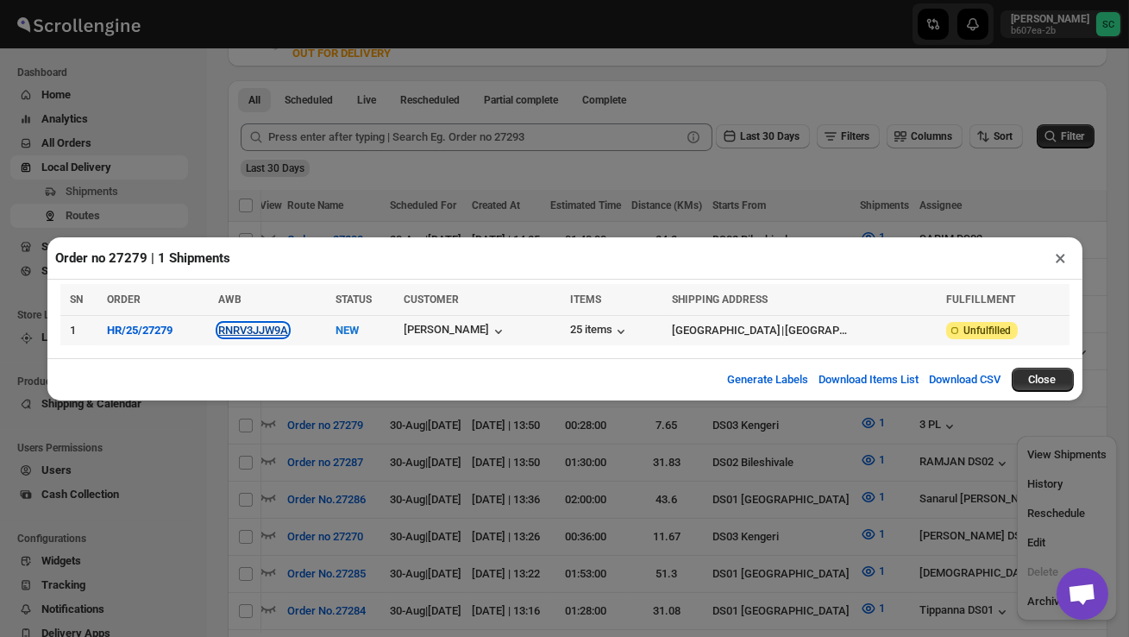
click at [275, 330] on button "RNRV3JJW9A" at bounding box center [253, 329] width 70 height 13
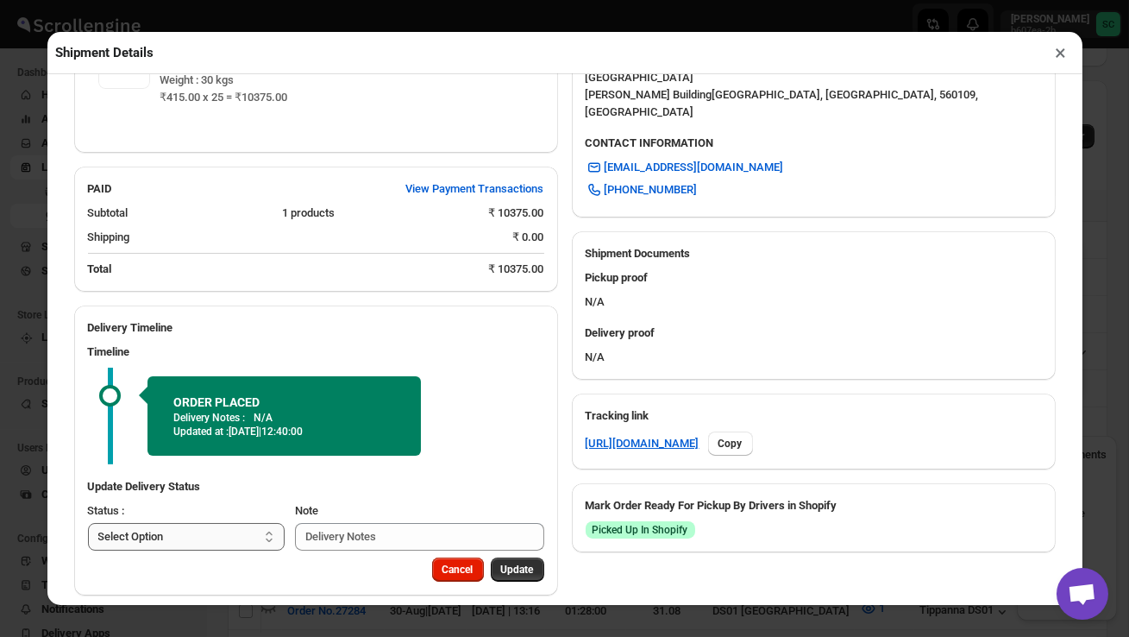
click at [217, 523] on select "Select Option PICKED UP OUT FOR DELIVERY RESCHEDULE DELIVERED CANCELLED" at bounding box center [187, 537] width 198 height 28
select select "PICKED_UP"
click at [511, 562] on span "Pick Products" at bounding box center [501, 569] width 65 height 14
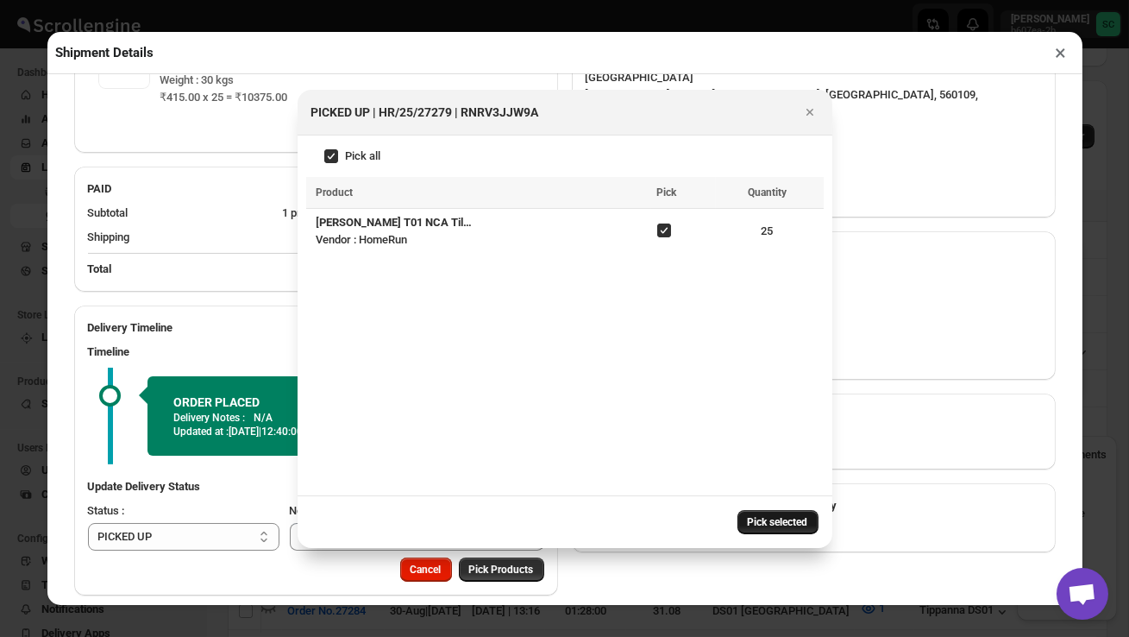
click at [780, 524] on span "Pick selected" at bounding box center [778, 522] width 60 height 14
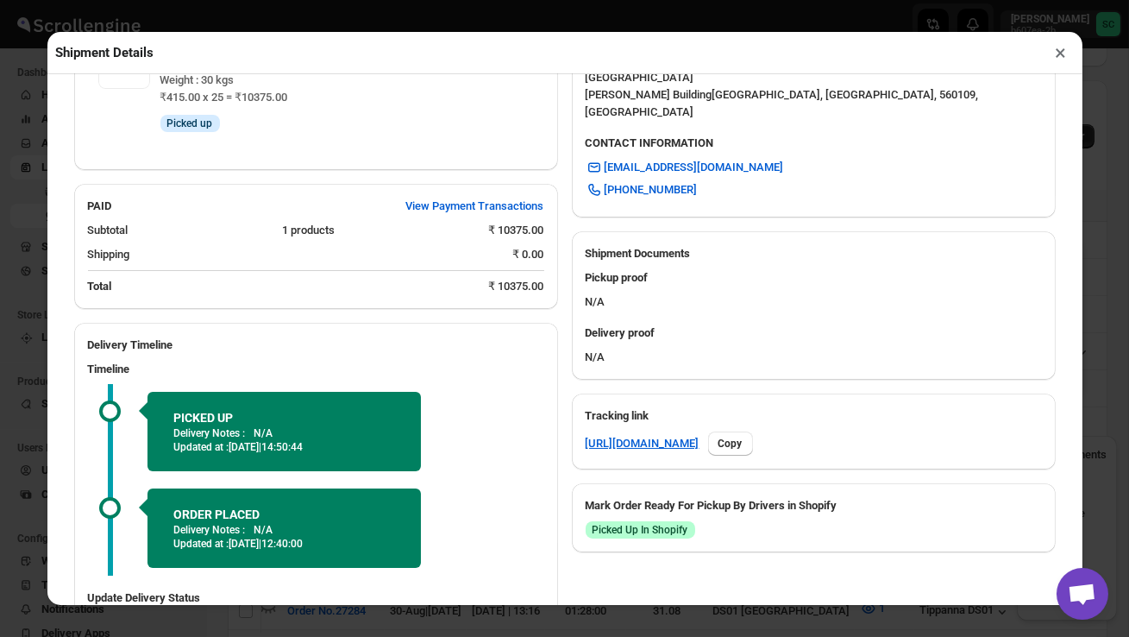
scroll to position [691, 0]
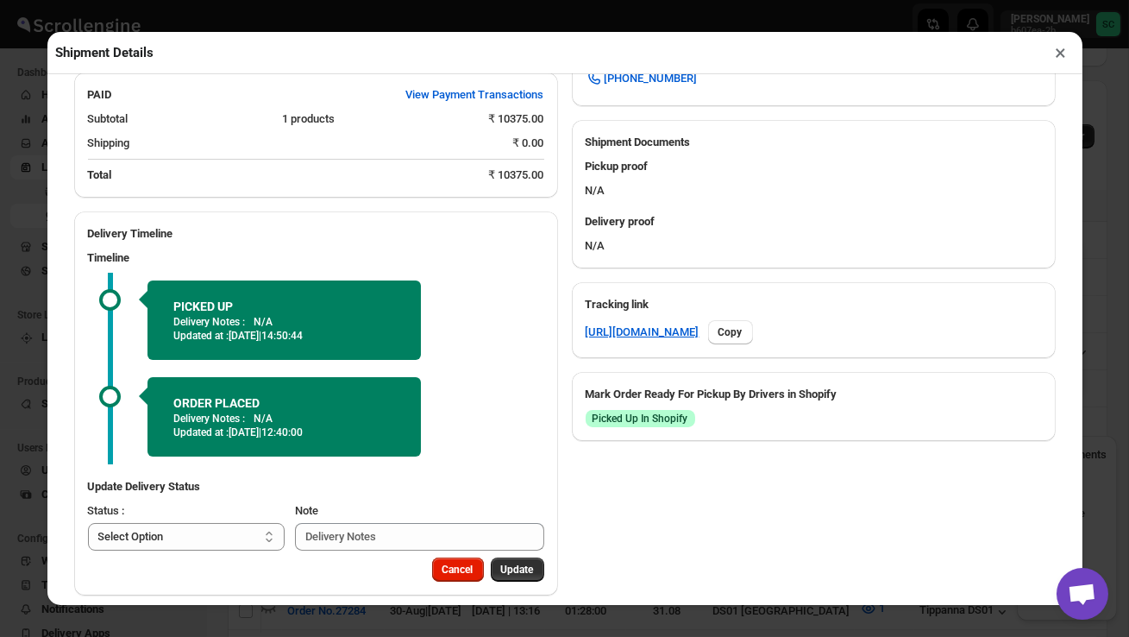
click at [232, 523] on select "Select Option PICKED UP OUT FOR DELIVERY RESCHEDULE DELIVERED CANCELLED" at bounding box center [187, 537] width 198 height 28
select select "OUT_FOR_DELIVERY"
click at [520, 562] on span "Update" at bounding box center [517, 569] width 33 height 14
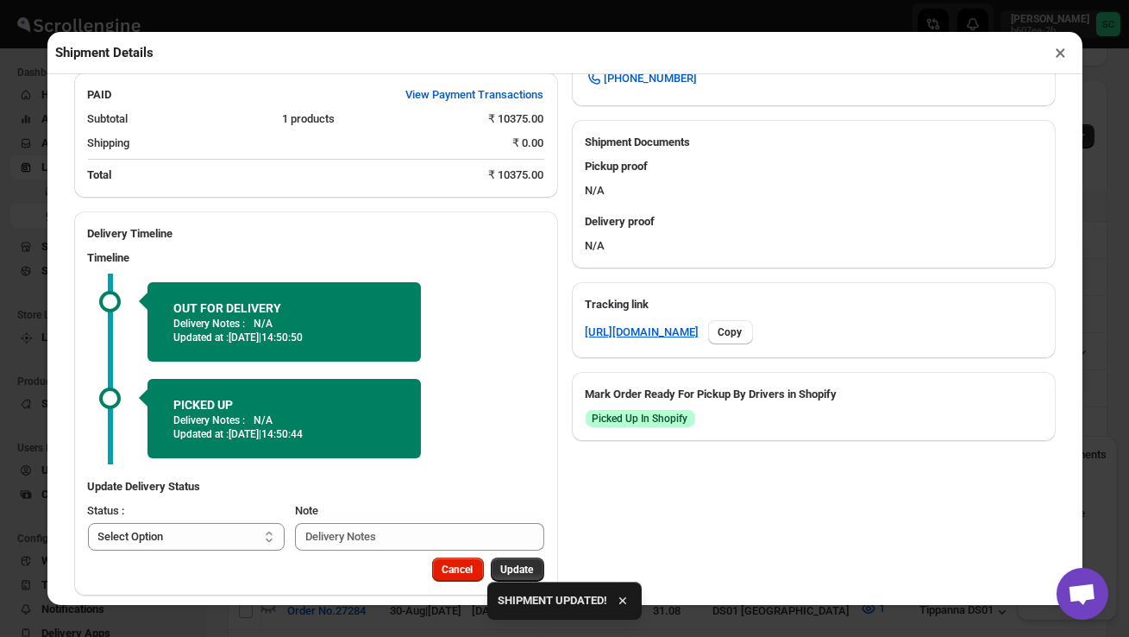
click at [227, 505] on div "Status : Select Option PICKED UP OUT FOR DELIVERY RESCHEDULE DELIVERED CANCELLE…" at bounding box center [187, 526] width 198 height 48
click at [227, 523] on select "Select Option PICKED UP OUT FOR DELIVERY RESCHEDULE DELIVERED CANCELLED" at bounding box center [187, 537] width 198 height 28
click at [198, 526] on select "Select Option PICKED UP OUT FOR DELIVERY RESCHEDULE DELIVERED CANCELLED" at bounding box center [183, 537] width 191 height 28
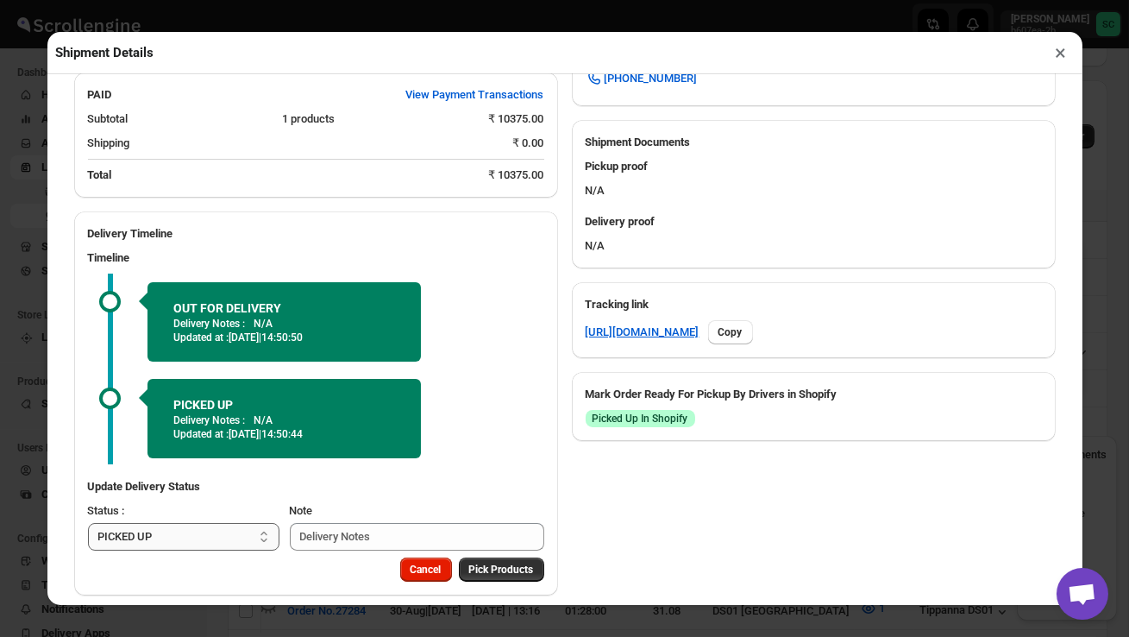
select select "OUT_FOR_DELIVERY"
click at [505, 562] on button "Update" at bounding box center [517, 569] width 53 height 24
select select
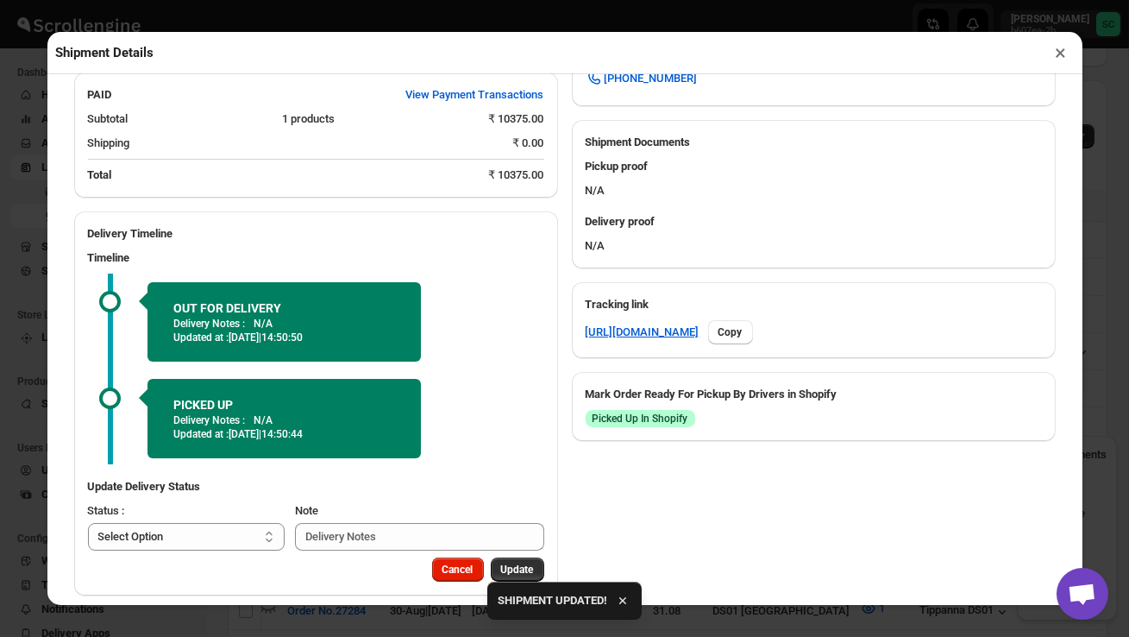
click at [1062, 53] on button "×" at bounding box center [1061, 53] width 25 height 24
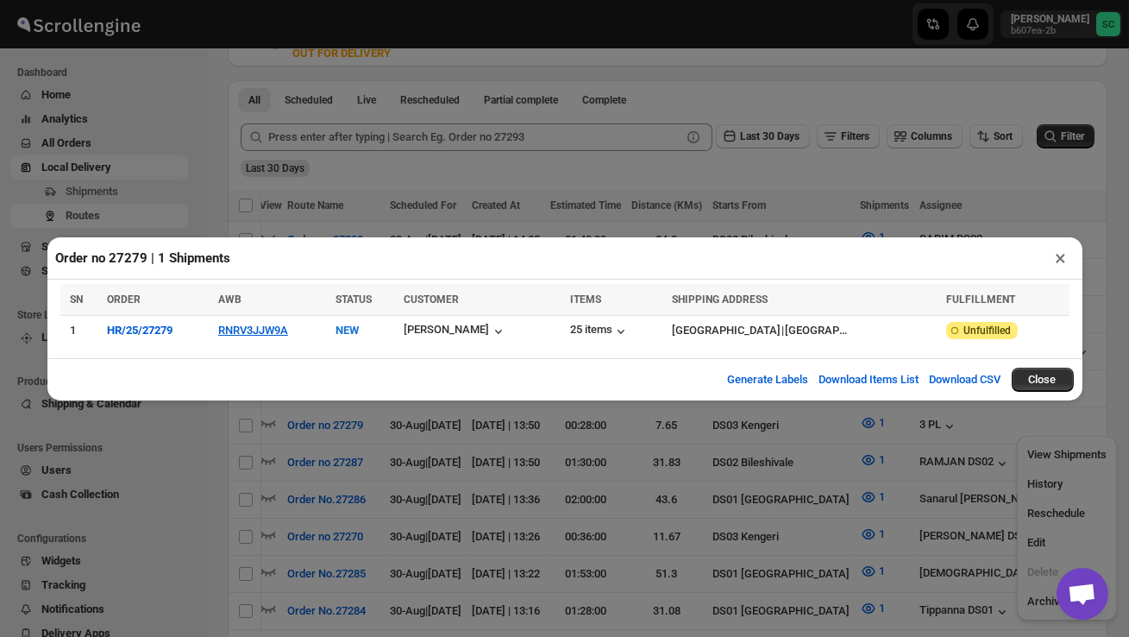
click at [1054, 260] on button "×" at bounding box center [1061, 258] width 25 height 24
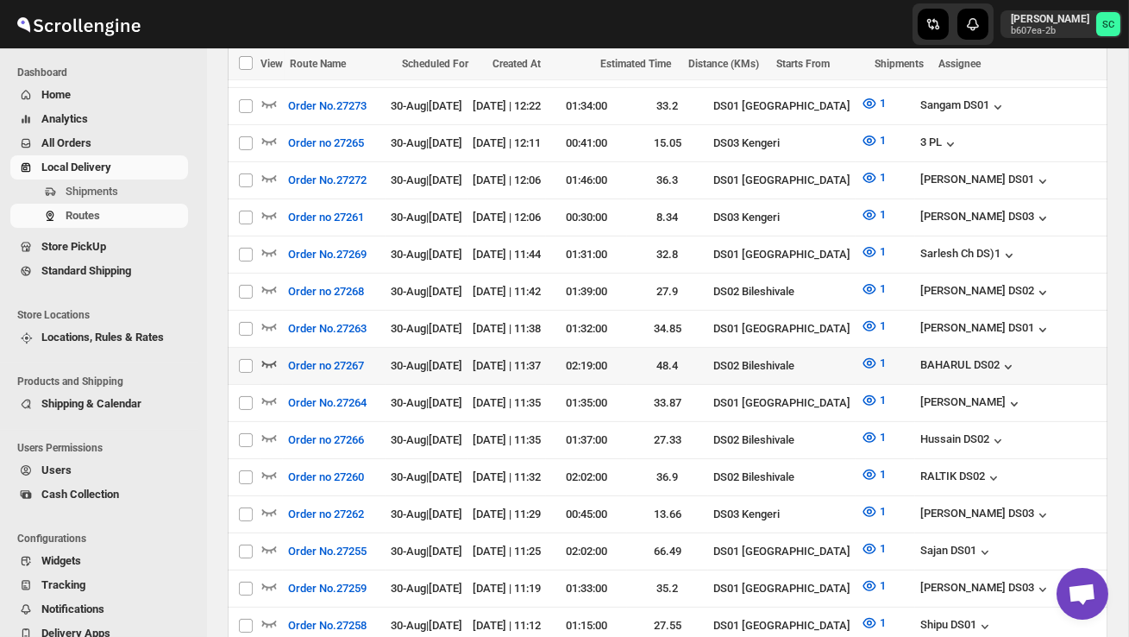
scroll to position [0, 0]
click at [265, 355] on icon "button" at bounding box center [268, 363] width 17 height 17
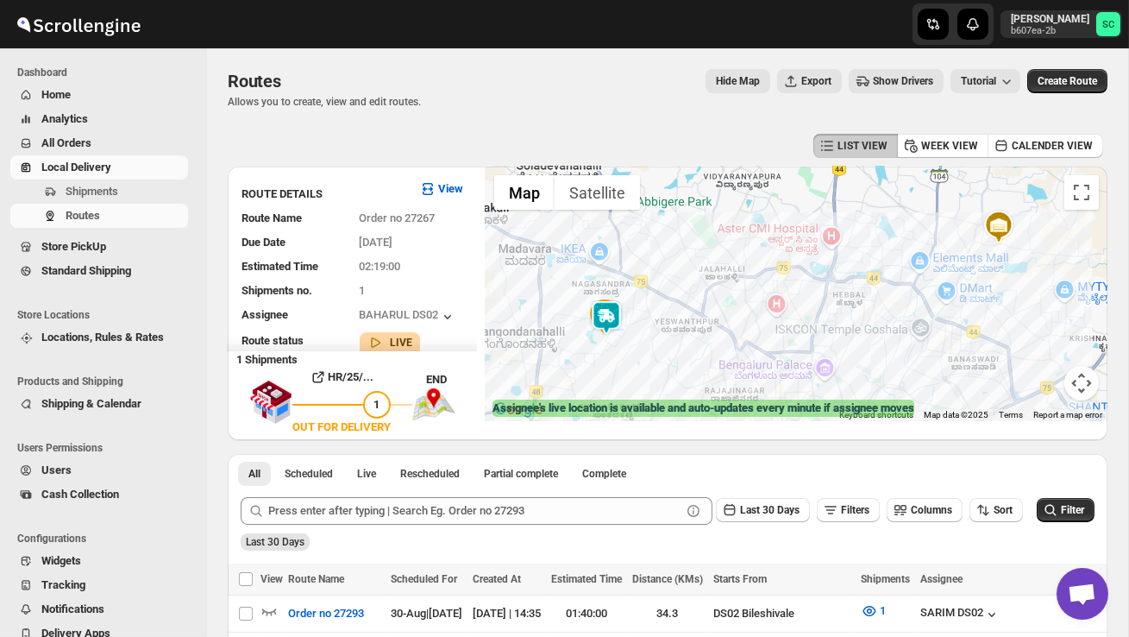
click at [641, 343] on div at bounding box center [797, 293] width 622 height 254
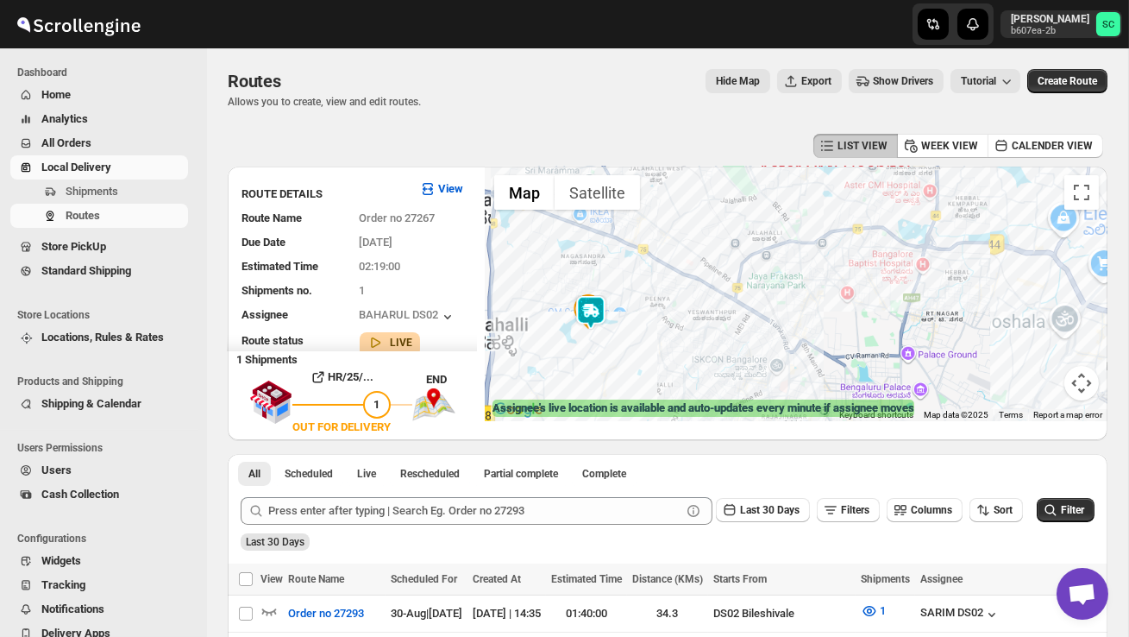
click at [641, 343] on div at bounding box center [797, 293] width 622 height 254
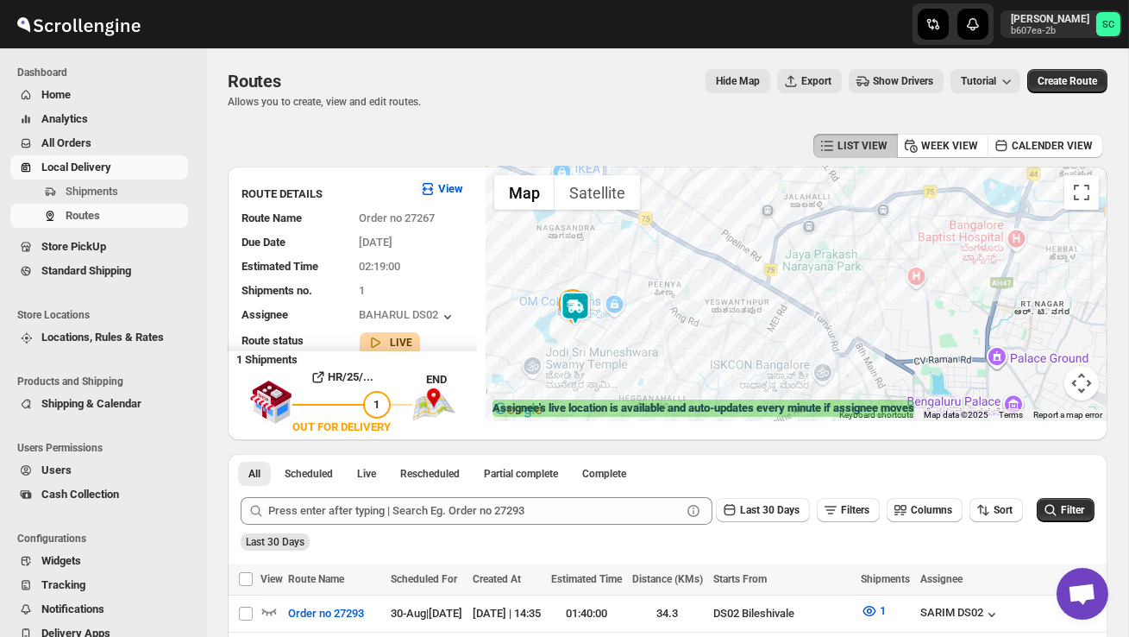
click at [641, 343] on div at bounding box center [797, 293] width 622 height 254
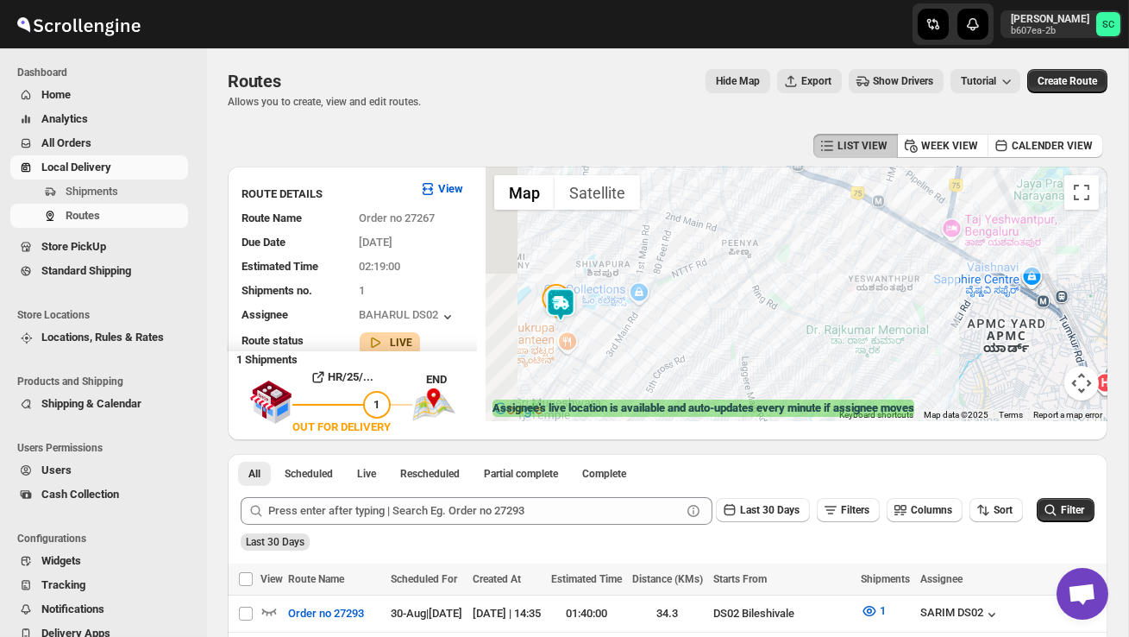
drag, startPoint x: 606, startPoint y: 340, endPoint x: 694, endPoint y: 372, distance: 93.6
click at [694, 372] on div at bounding box center [797, 293] width 622 height 254
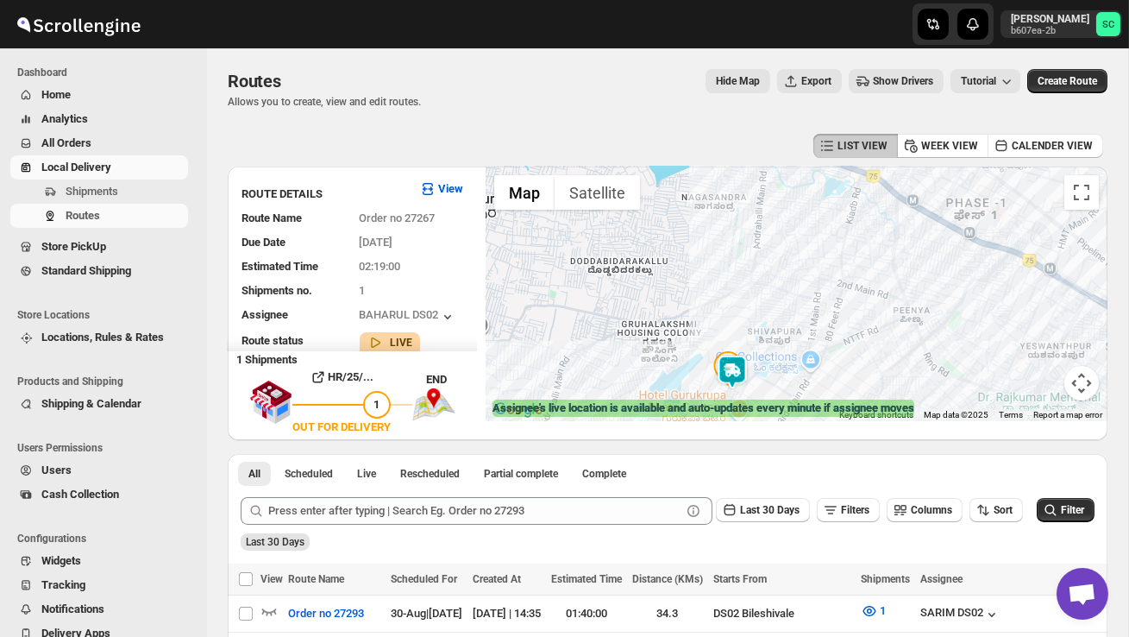
click at [697, 370] on div at bounding box center [797, 293] width 622 height 254
click at [697, 371] on div at bounding box center [797, 293] width 622 height 254
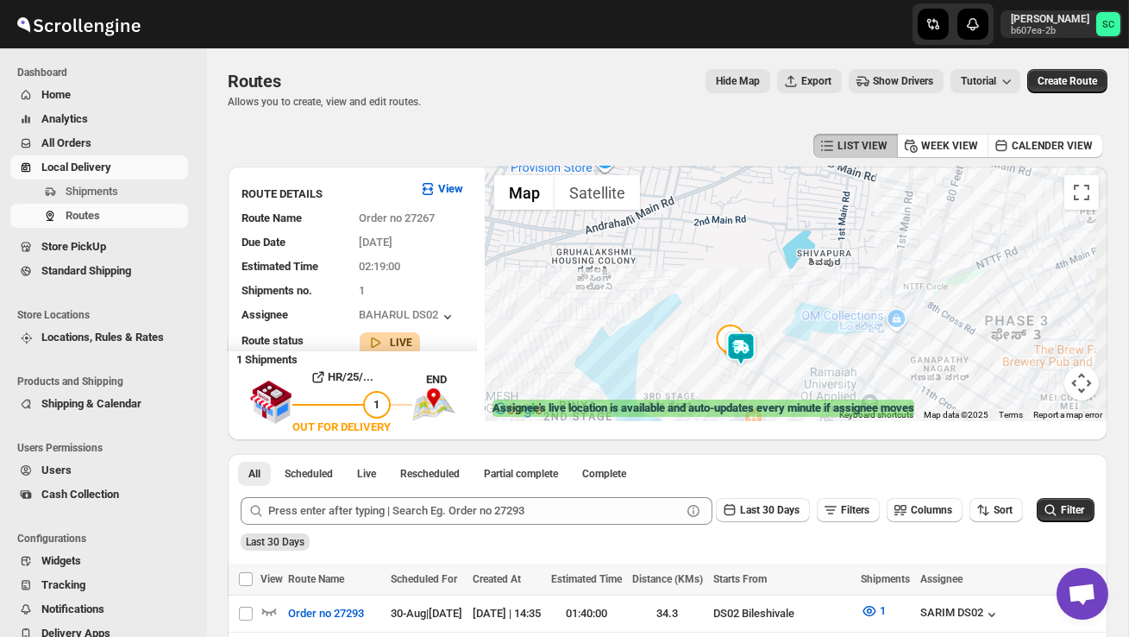
drag, startPoint x: 694, startPoint y: 369, endPoint x: 656, endPoint y: 321, distance: 62.0
click at [658, 323] on div at bounding box center [797, 293] width 622 height 254
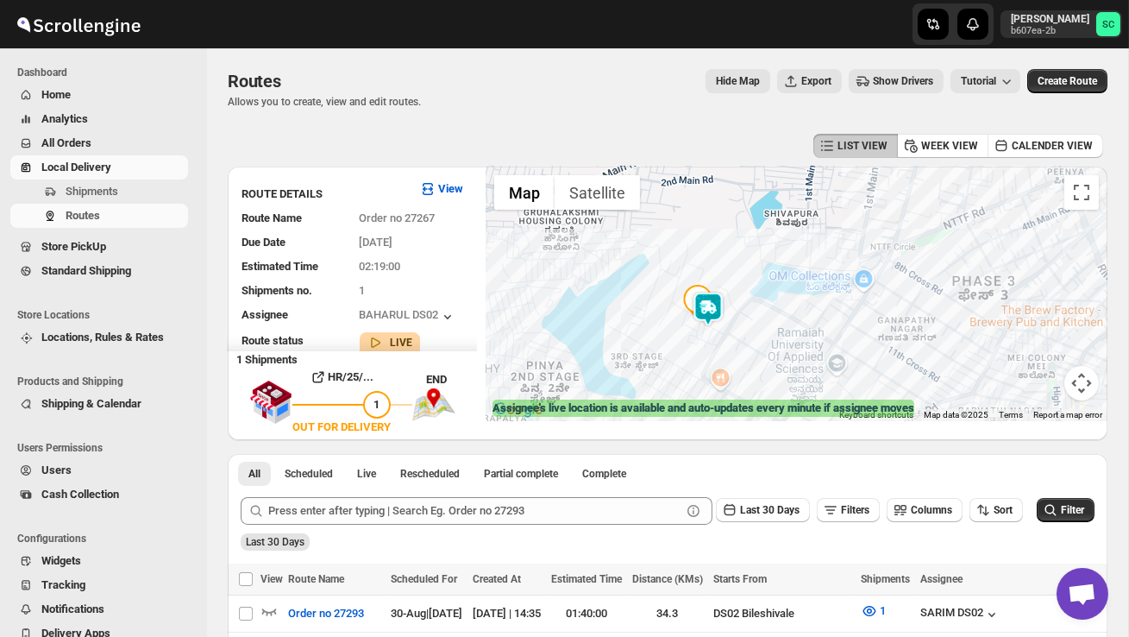
click at [733, 348] on div at bounding box center [797, 293] width 622 height 254
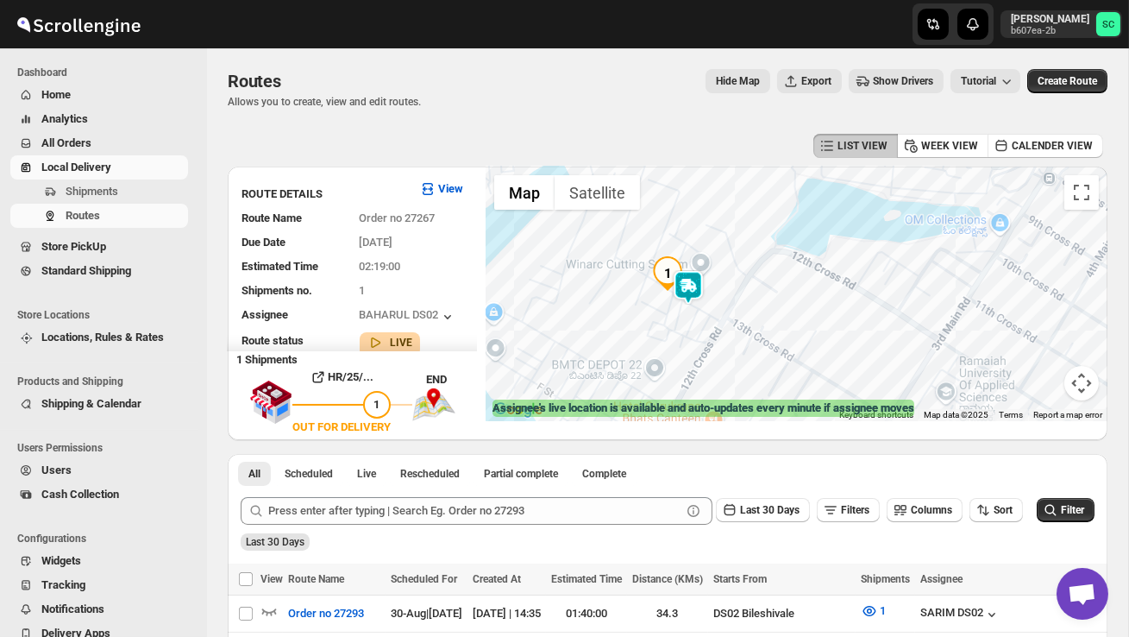
click at [703, 329] on div at bounding box center [797, 293] width 622 height 254
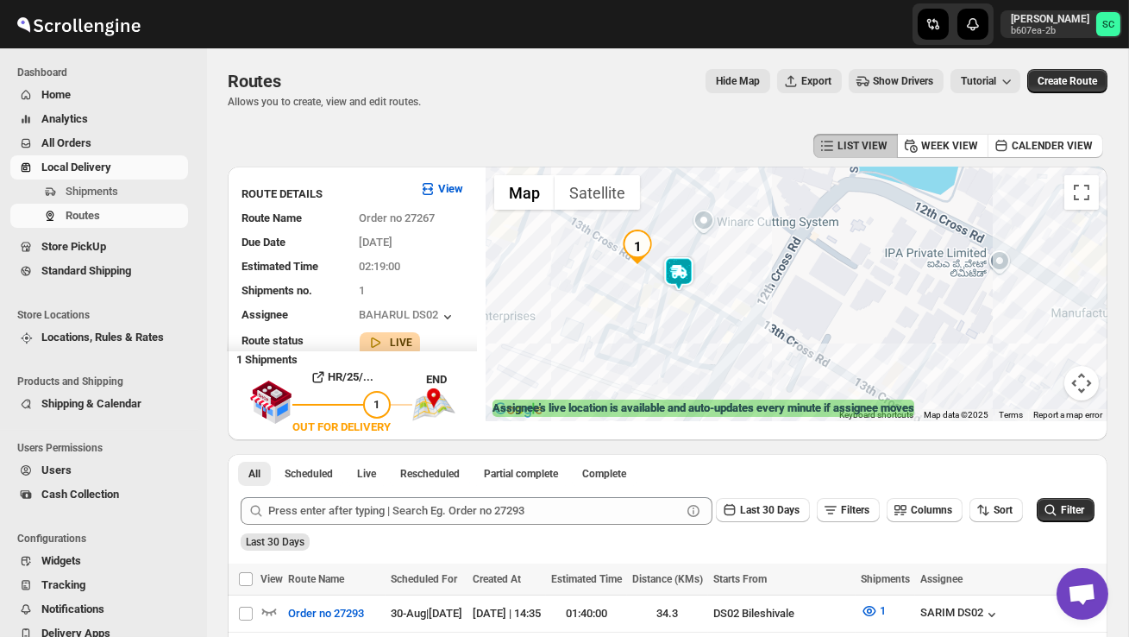
drag, startPoint x: 658, startPoint y: 314, endPoint x: 658, endPoint y: 343, distance: 29.3
click at [658, 342] on div at bounding box center [797, 293] width 622 height 254
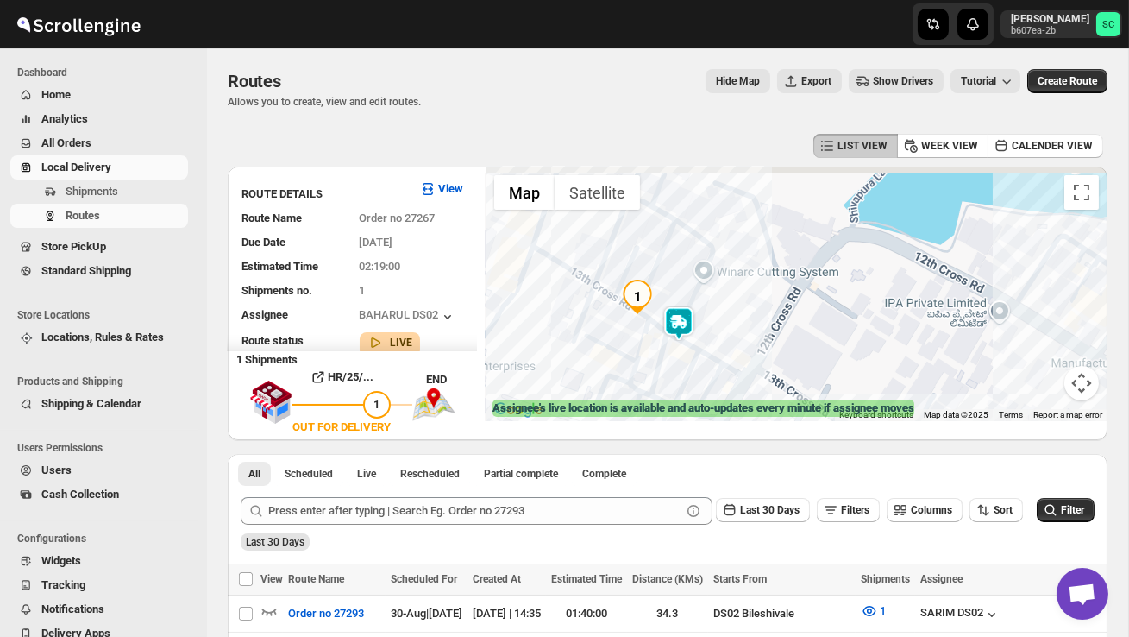
drag, startPoint x: 631, startPoint y: 304, endPoint x: 631, endPoint y: 334, distance: 30.2
click at [631, 336] on div at bounding box center [797, 293] width 622 height 254
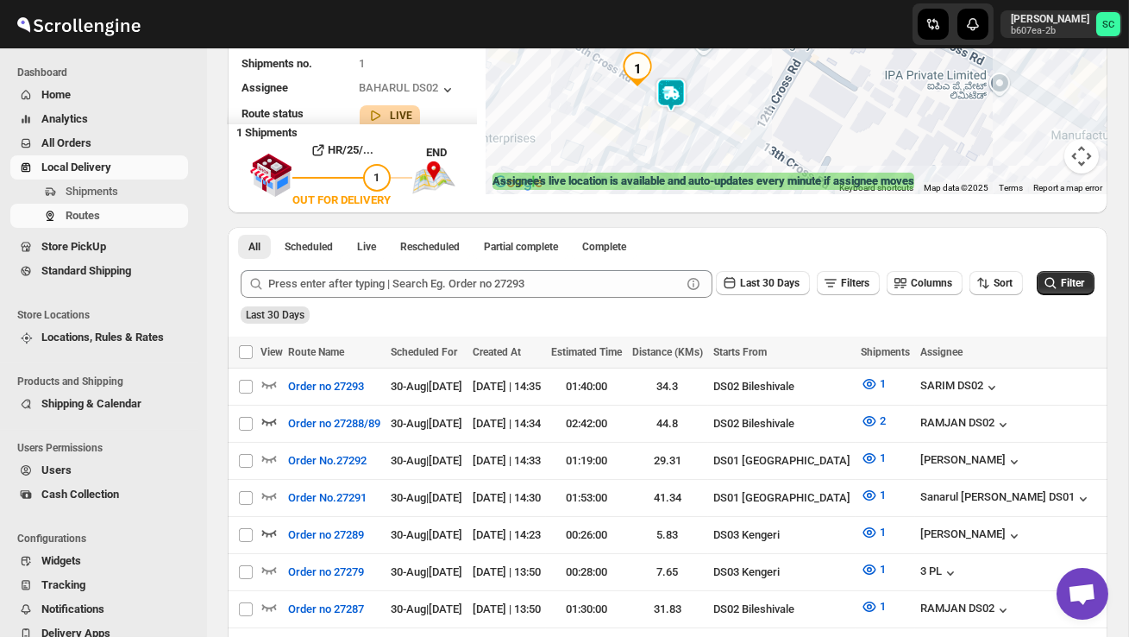
scroll to position [307, 0]
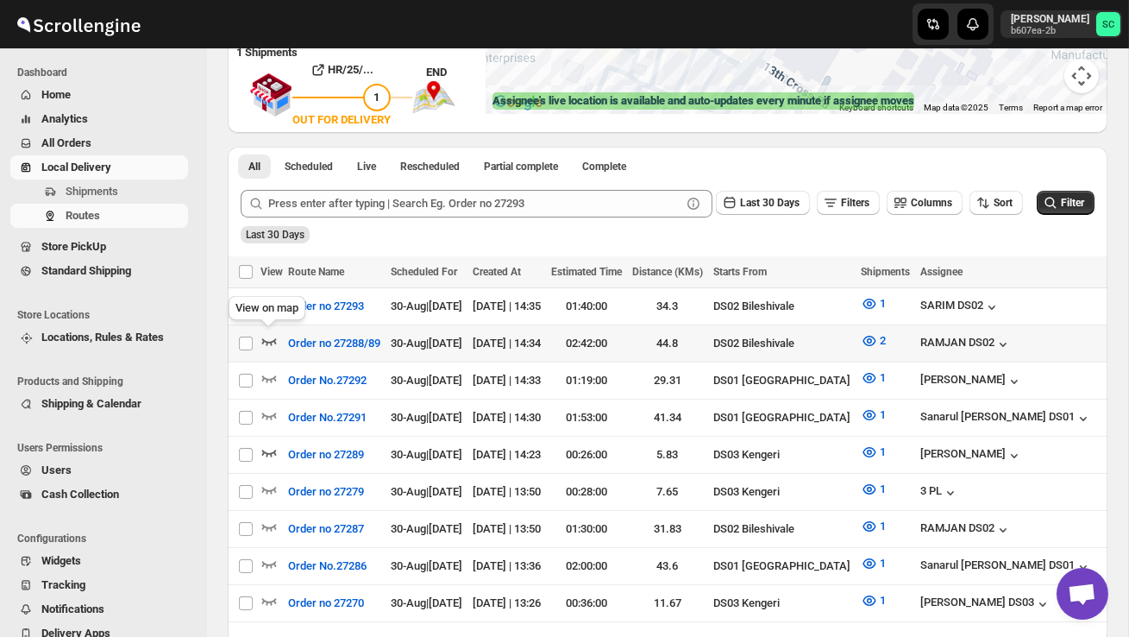
click at [263, 334] on icon "button" at bounding box center [268, 340] width 17 height 17
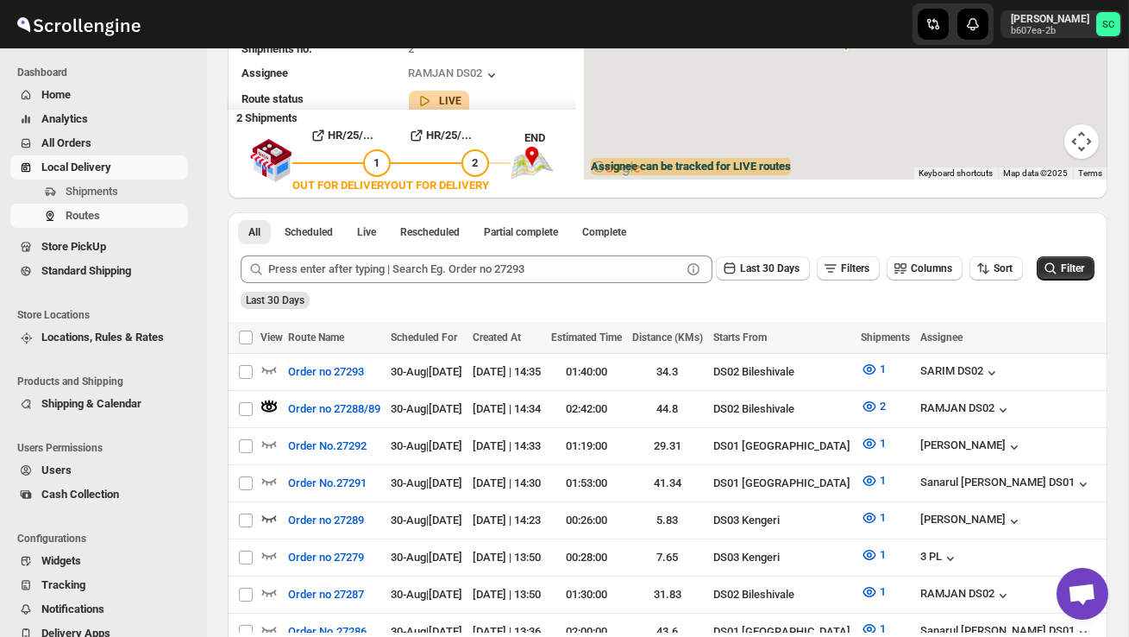
scroll to position [0, 0]
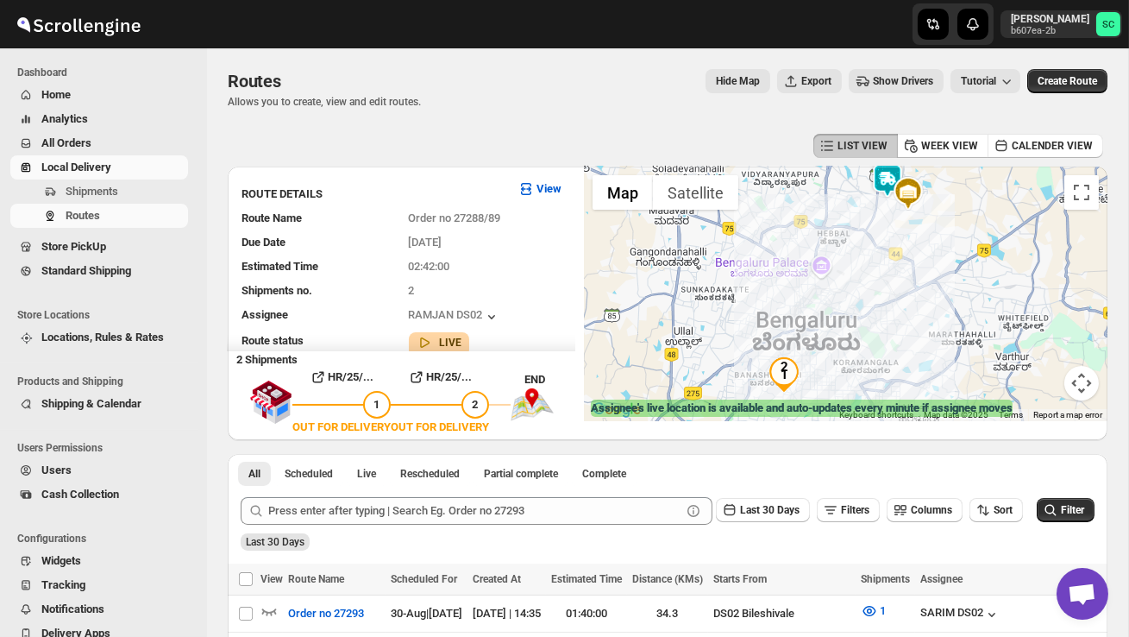
drag, startPoint x: 819, startPoint y: 259, endPoint x: 832, endPoint y: 336, distance: 78.0
click at [832, 336] on div at bounding box center [846, 293] width 524 height 254
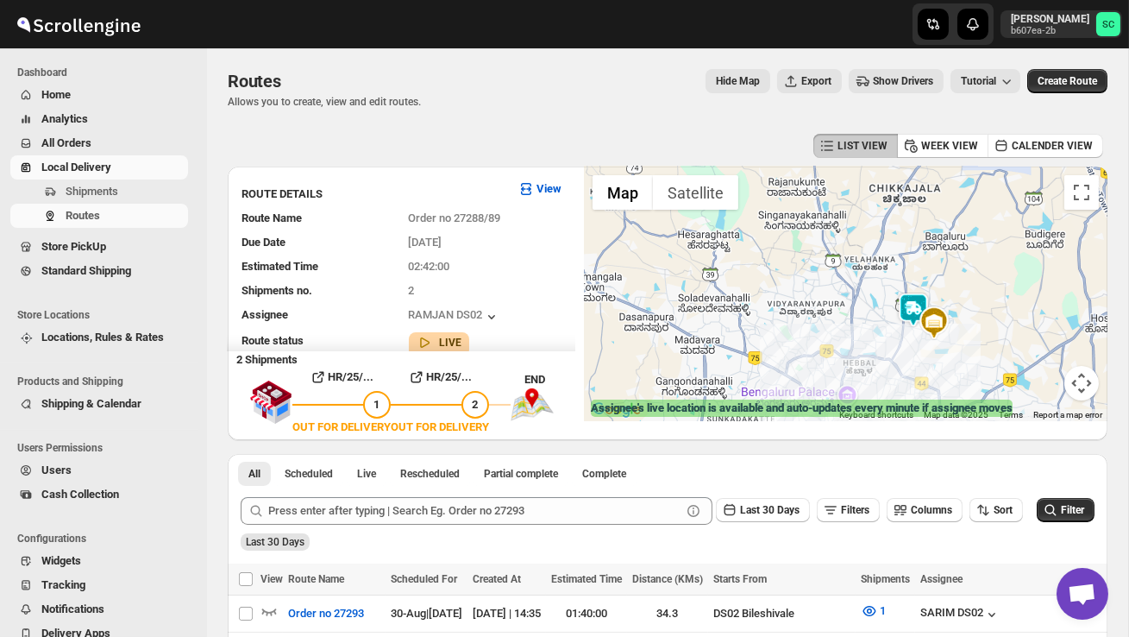
click at [907, 303] on img at bounding box center [913, 309] width 35 height 35
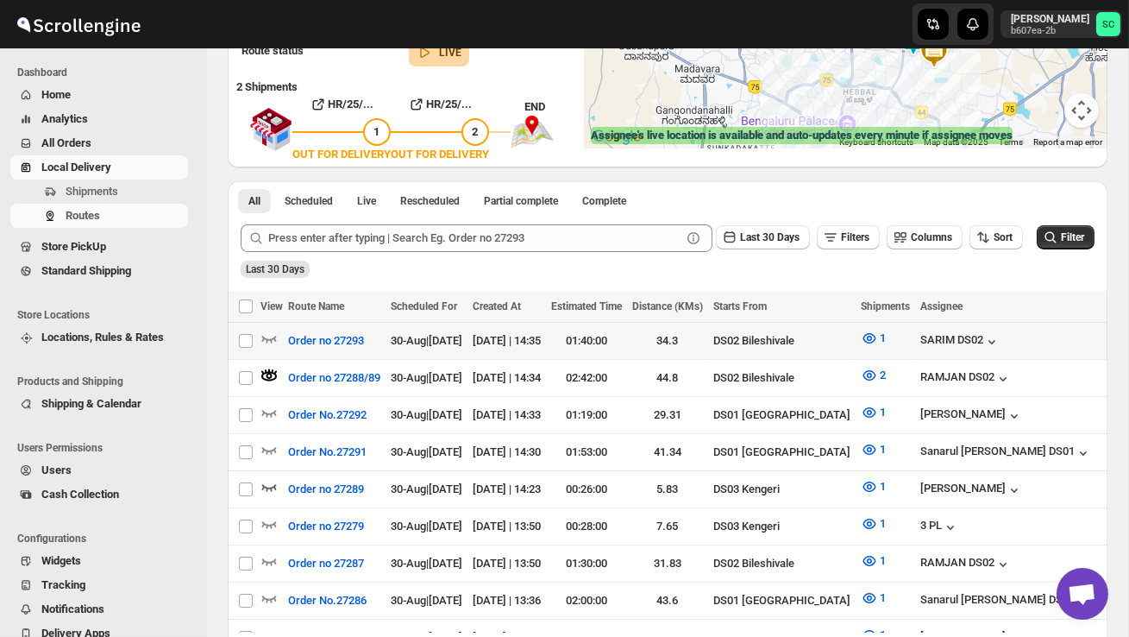
scroll to position [354, 0]
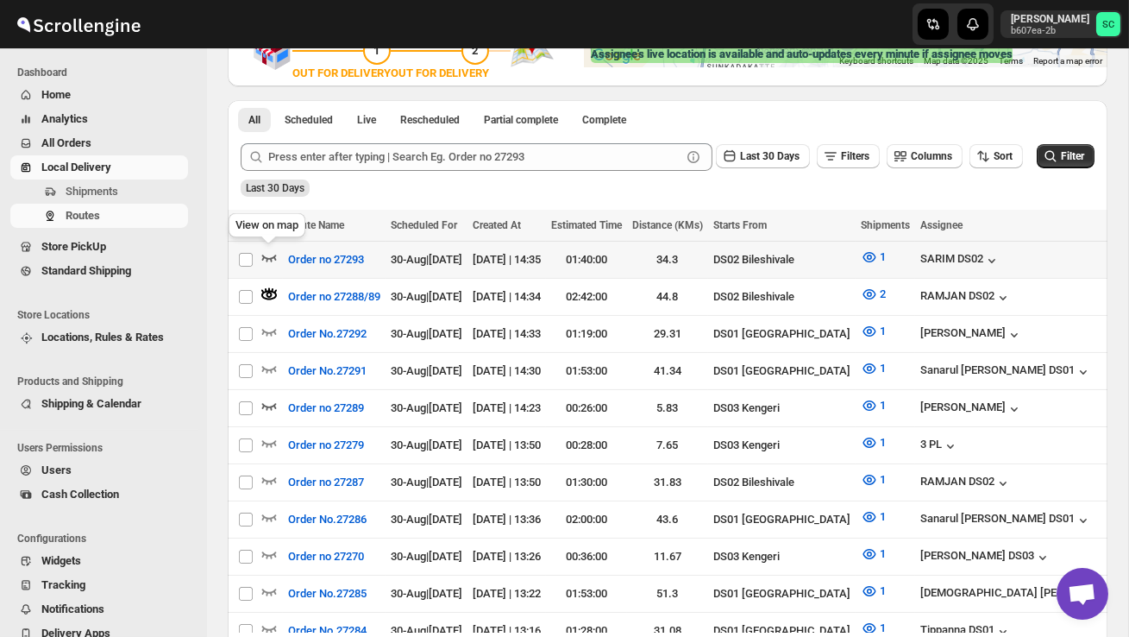
click at [274, 252] on icon "button" at bounding box center [268, 256] width 17 height 17
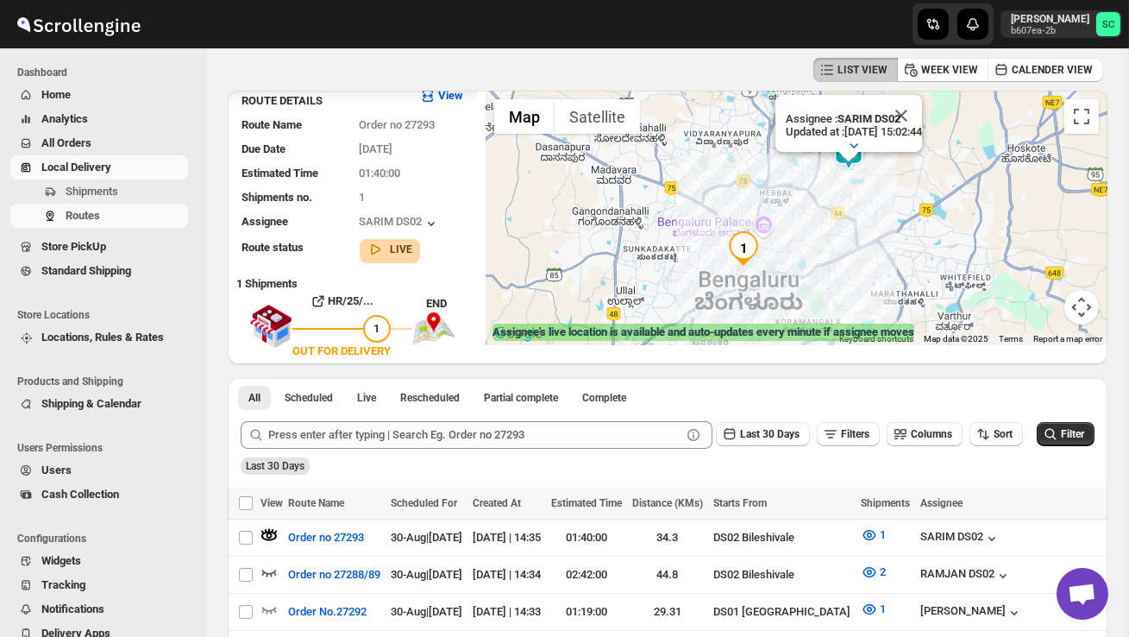
scroll to position [0, 0]
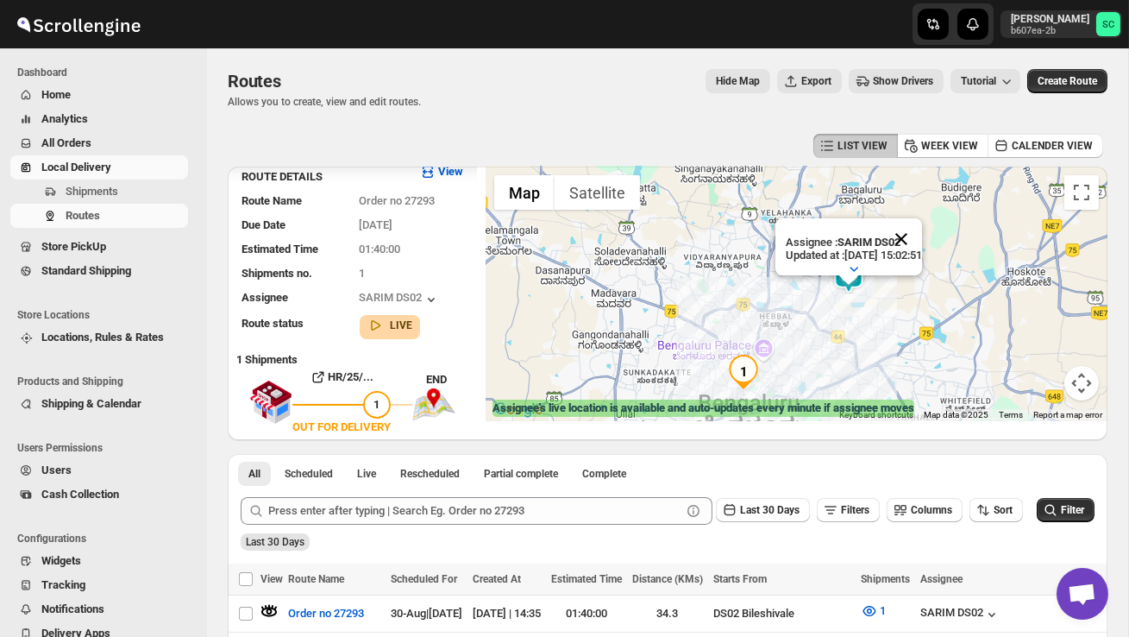
click at [924, 195] on div "Assignee : SARIM DS02 Updated at : [DATE] 15:02:51 Duty mode Enabled Battery pe…" at bounding box center [797, 293] width 622 height 254
click at [922, 250] on button "Close" at bounding box center [901, 239] width 41 height 41
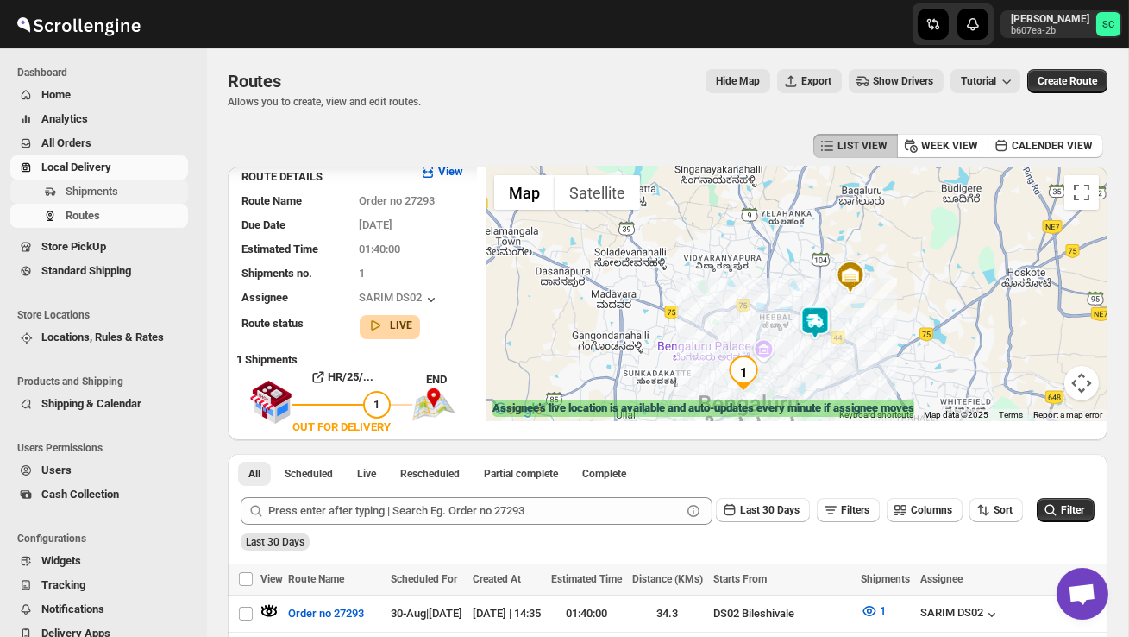
click at [107, 200] on button "Shipments" at bounding box center [99, 191] width 178 height 24
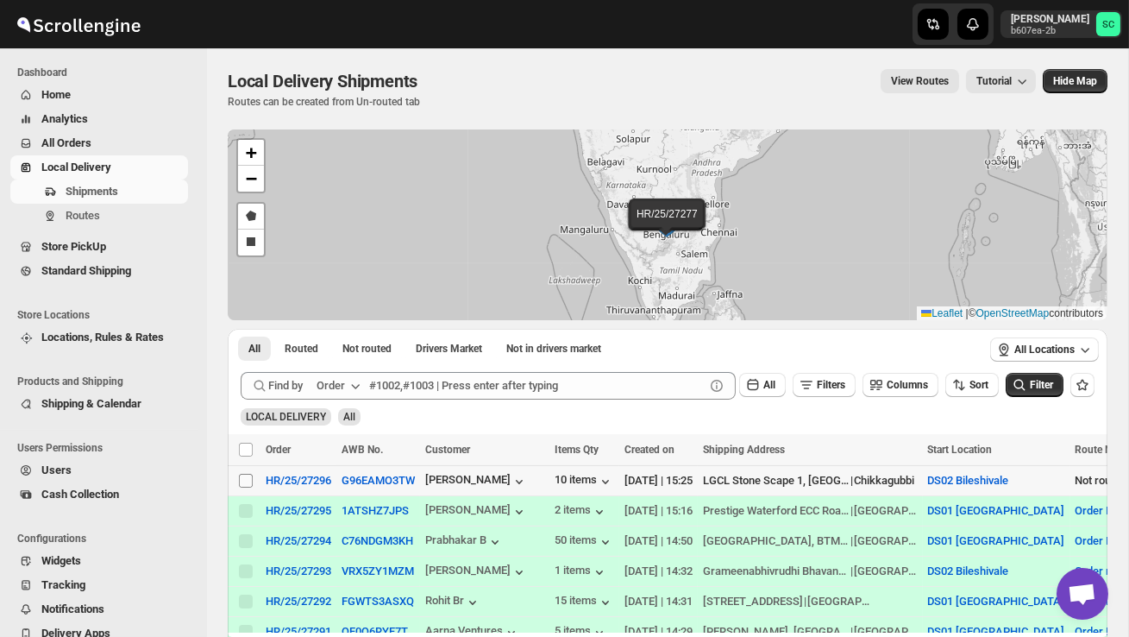
click at [248, 481] on input "Select shipment" at bounding box center [246, 481] width 14 height 14
checkbox input "true"
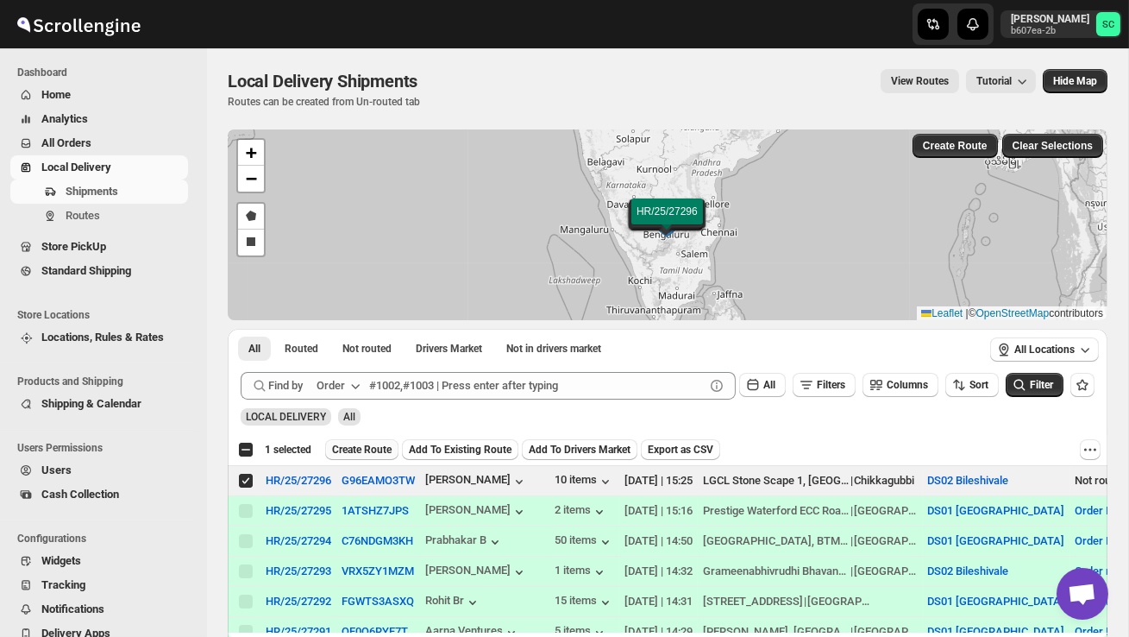
click at [372, 454] on span "Create Route" at bounding box center [362, 450] width 60 height 14
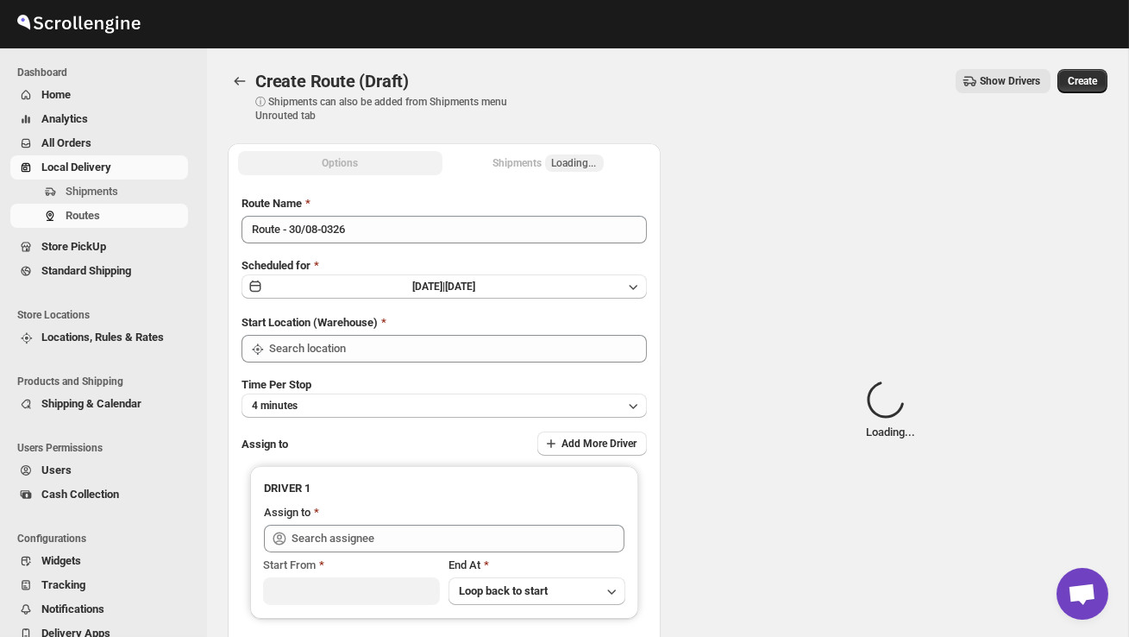
type input "DS02 Bileshivale"
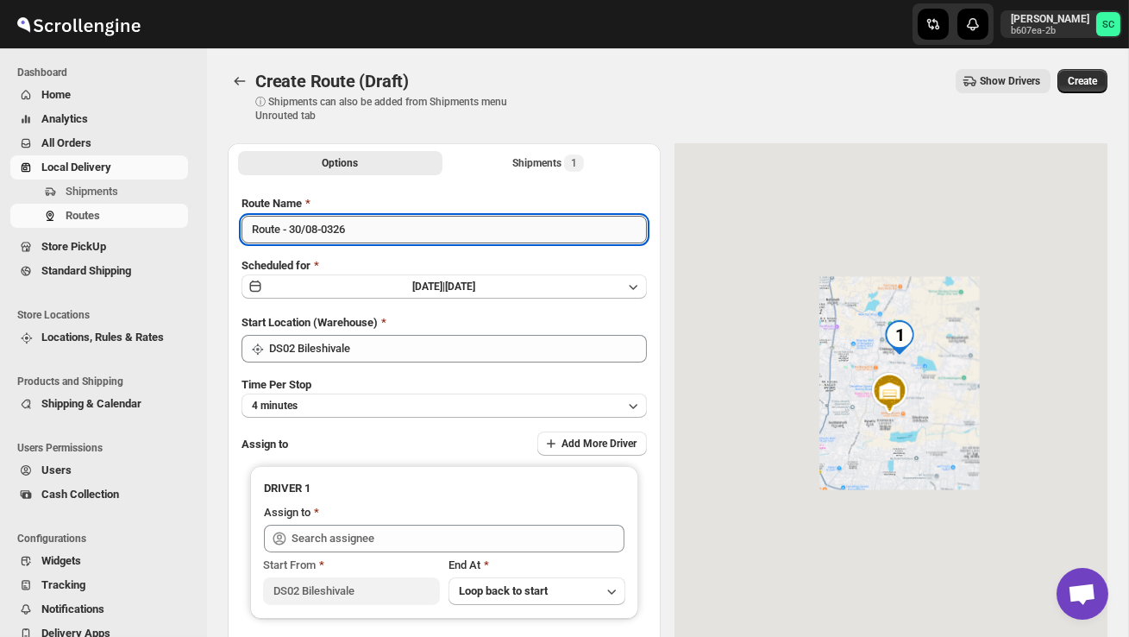
click at [385, 234] on input "Route - 30/08-0326" at bounding box center [444, 230] width 405 height 28
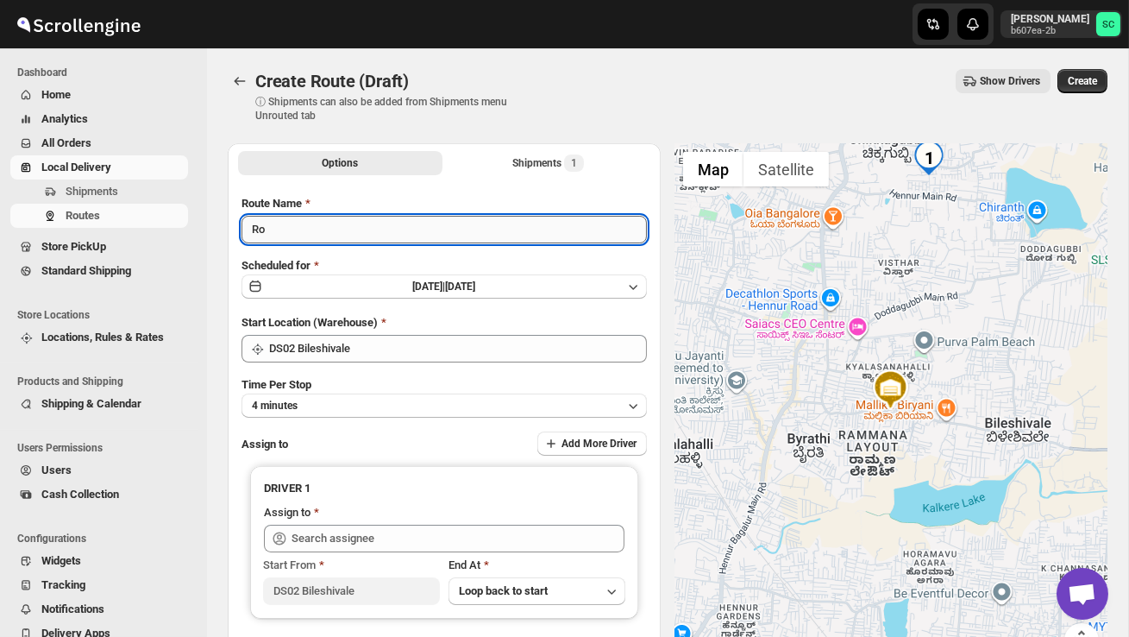
type input "R"
type input "Order no 27296"
click at [386, 401] on button "4 minutes" at bounding box center [444, 405] width 405 height 24
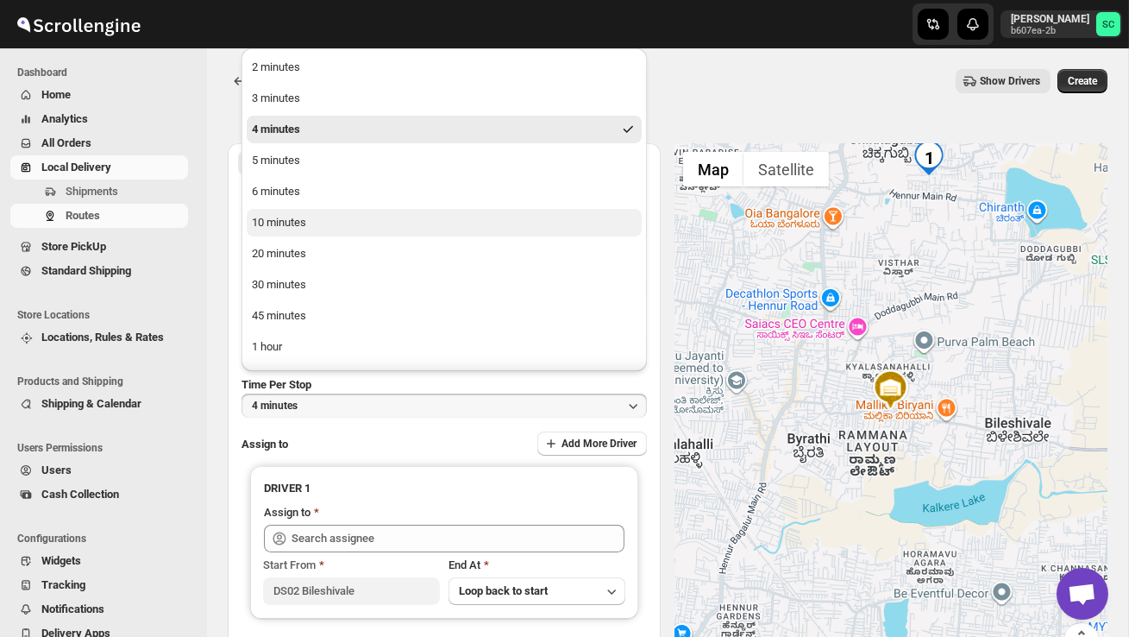
click at [317, 225] on button "10 minutes" at bounding box center [444, 223] width 395 height 28
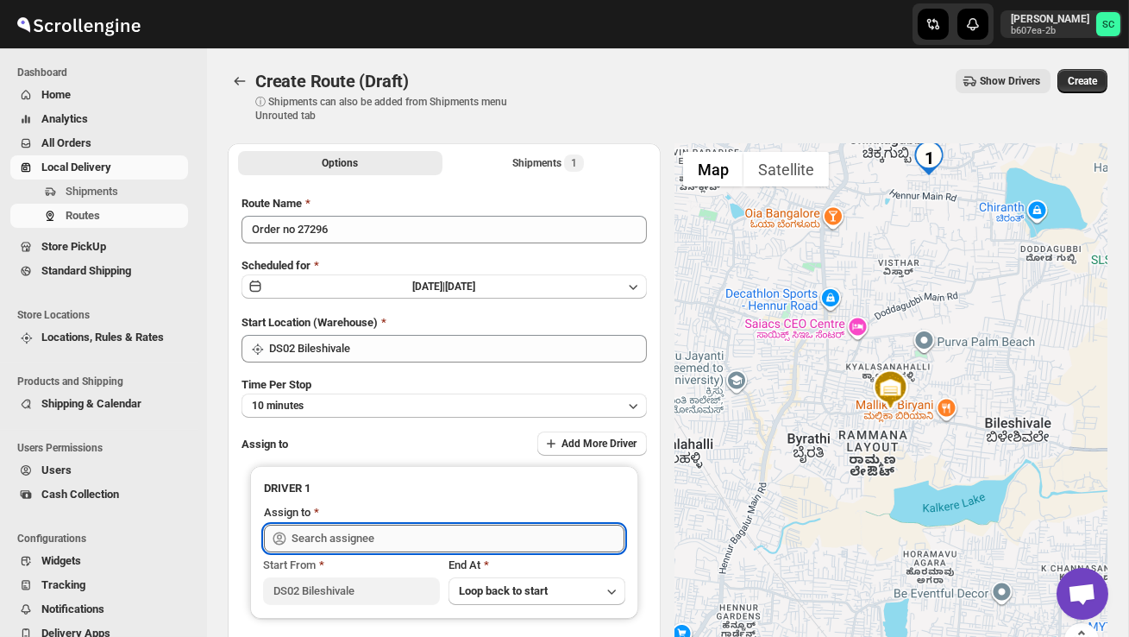
click at [341, 531] on input "text" at bounding box center [458, 538] width 333 height 28
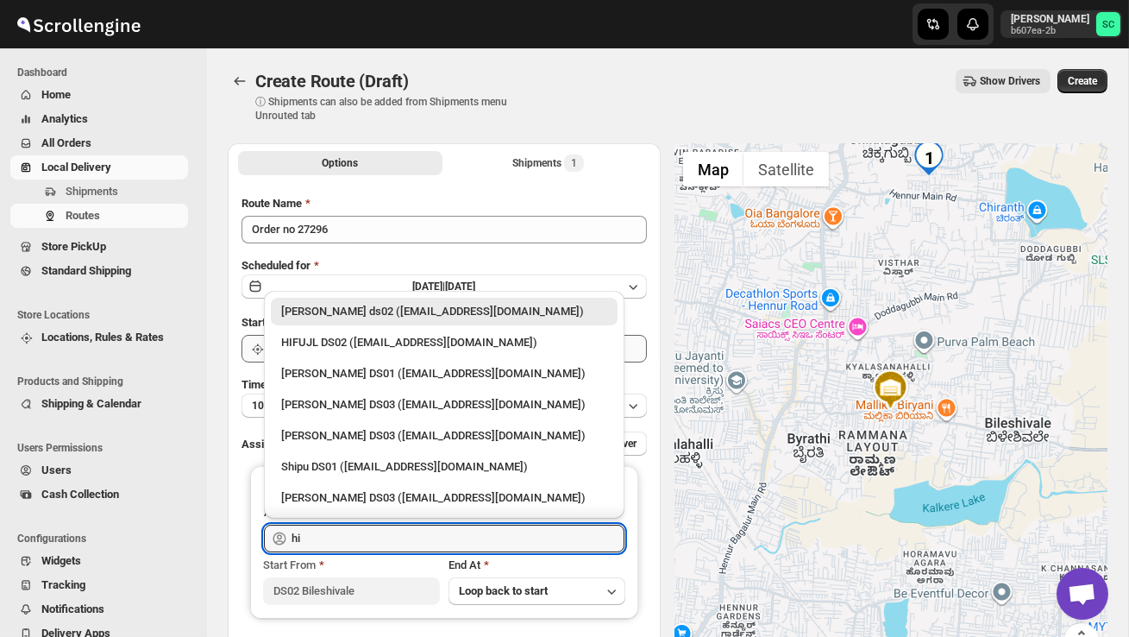
click at [430, 336] on div "HIFUJL DS02 ([EMAIL_ADDRESS][DOMAIN_NAME])" at bounding box center [444, 342] width 326 height 17
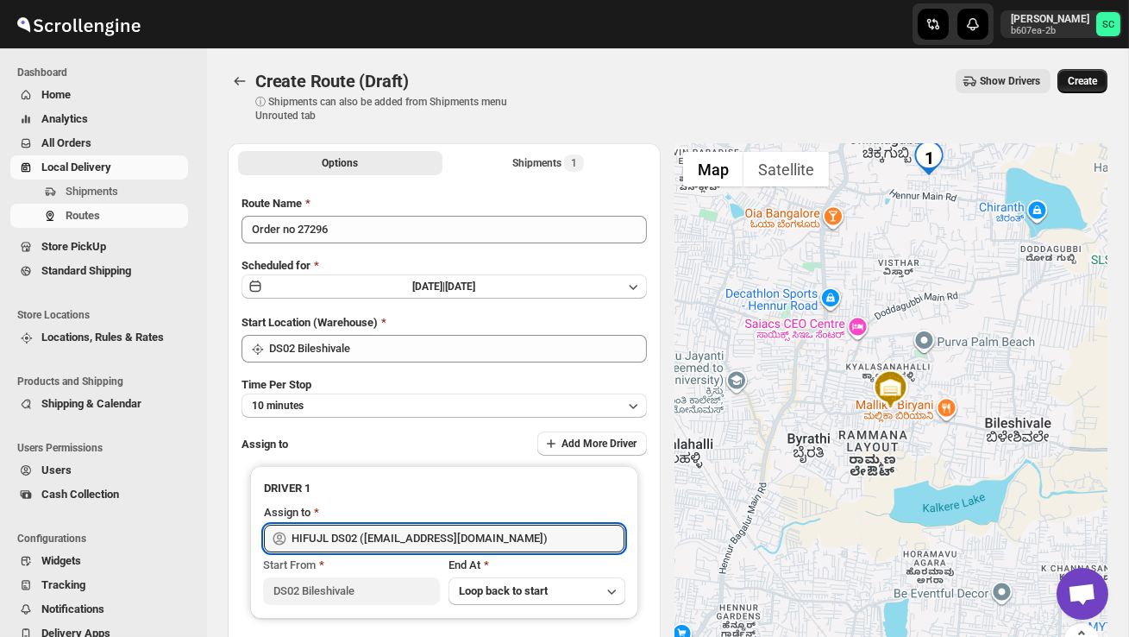
type input "HIFUJL DS02 ([EMAIL_ADDRESS][DOMAIN_NAME])"
click at [1076, 86] on span "Create" at bounding box center [1082, 81] width 29 height 14
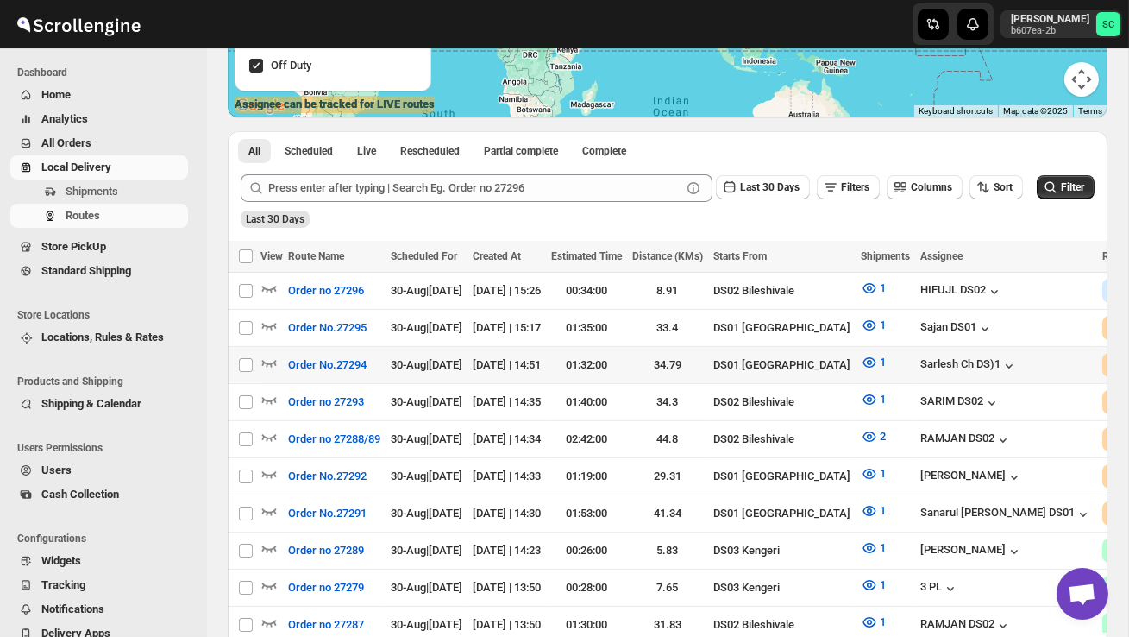
scroll to position [320, 0]
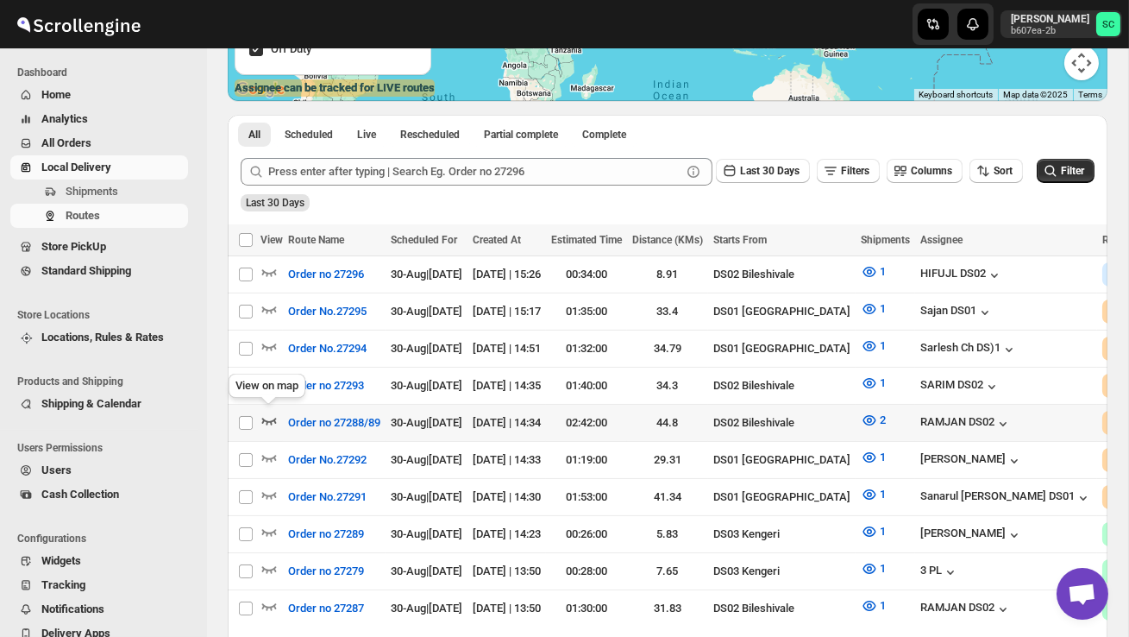
click at [266, 415] on icon "button" at bounding box center [268, 419] width 17 height 17
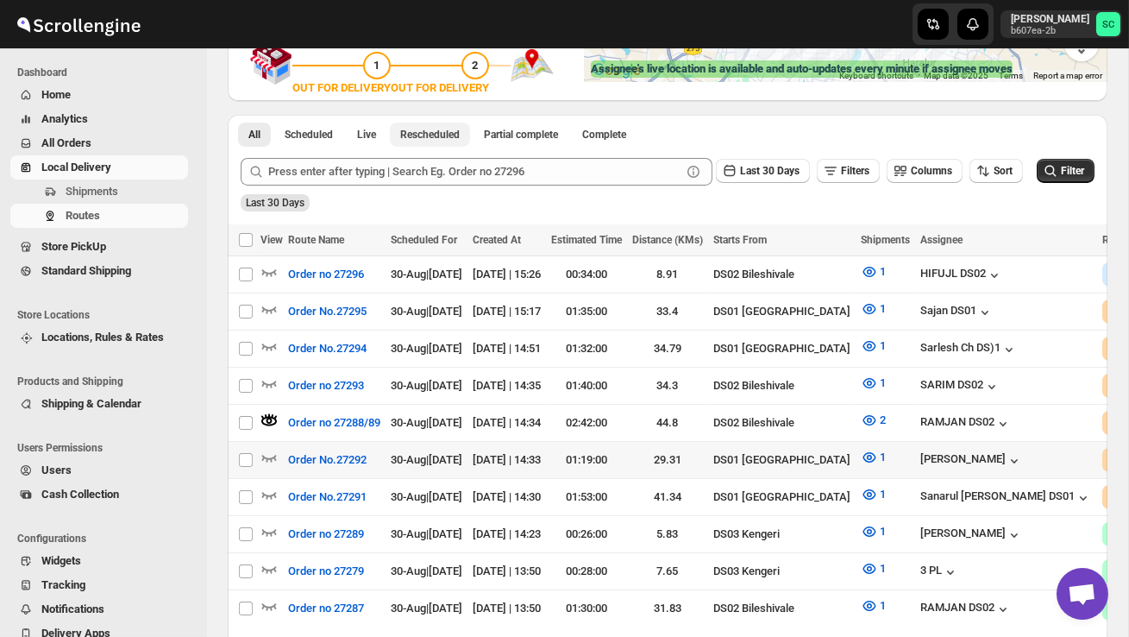
scroll to position [342, 0]
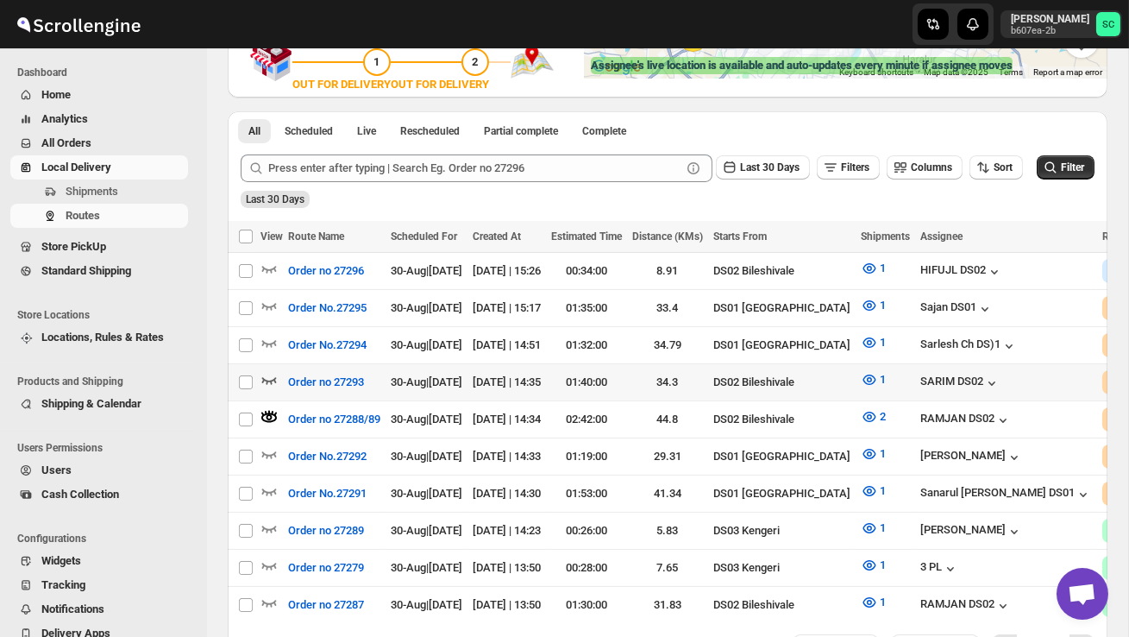
click at [271, 374] on icon "button" at bounding box center [268, 379] width 17 height 17
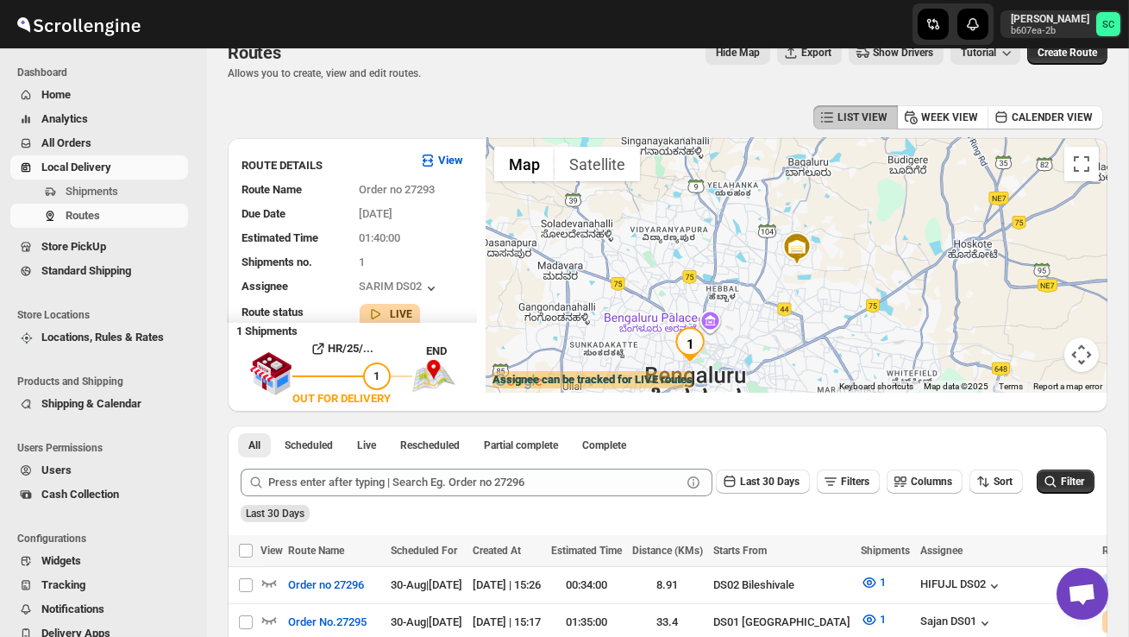
scroll to position [0, 0]
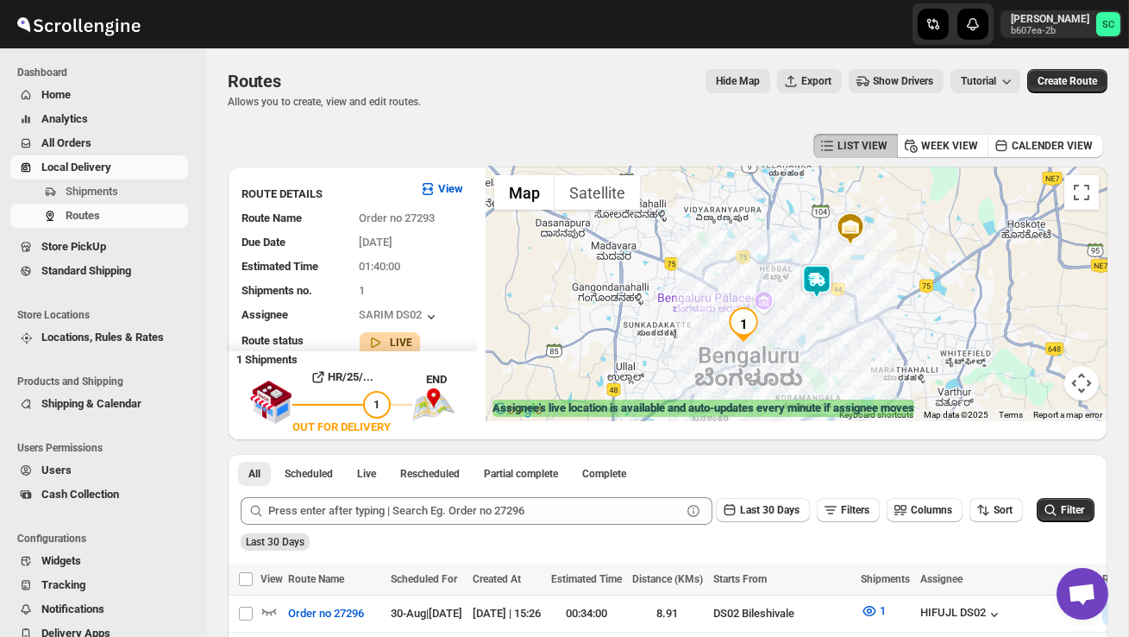
click at [821, 280] on img at bounding box center [817, 281] width 35 height 35
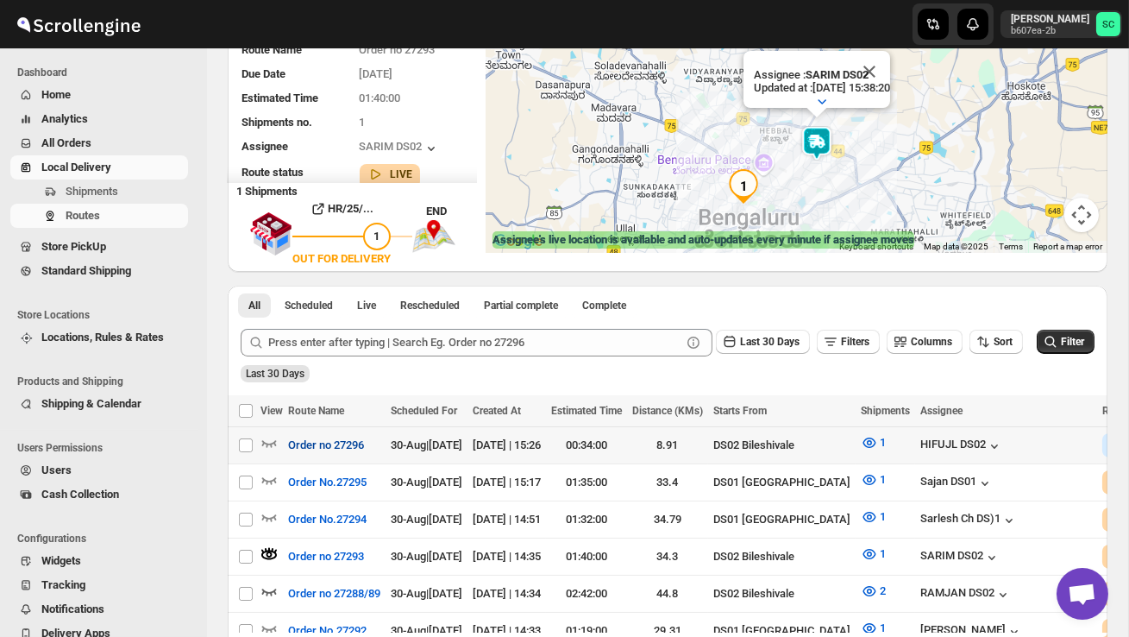
scroll to position [171, 0]
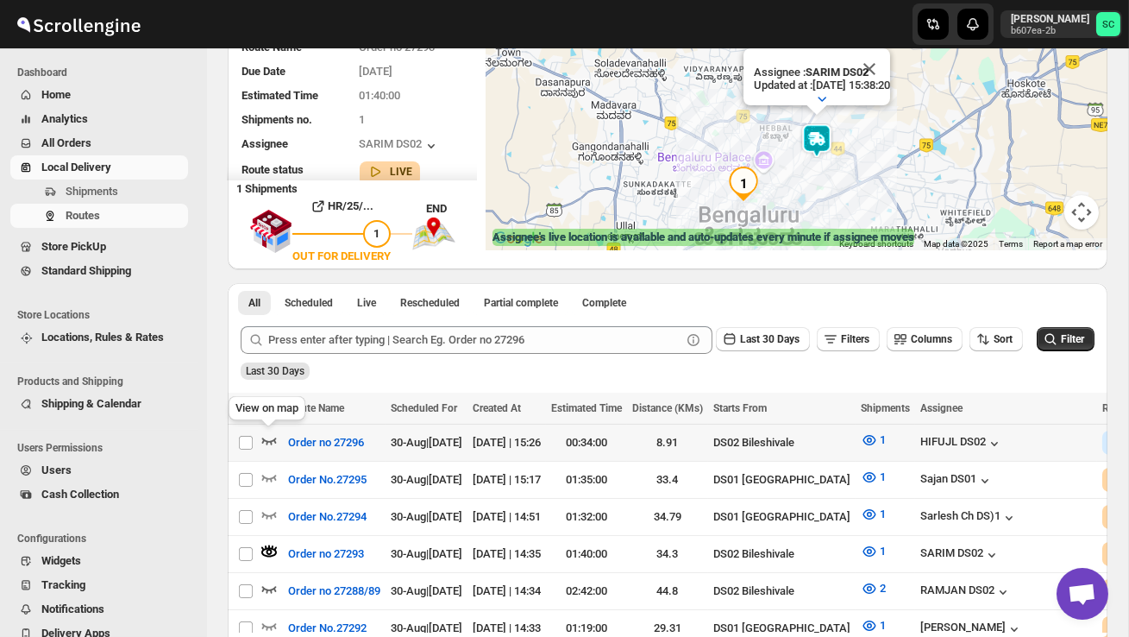
click at [271, 439] on icon "button" at bounding box center [268, 439] width 17 height 17
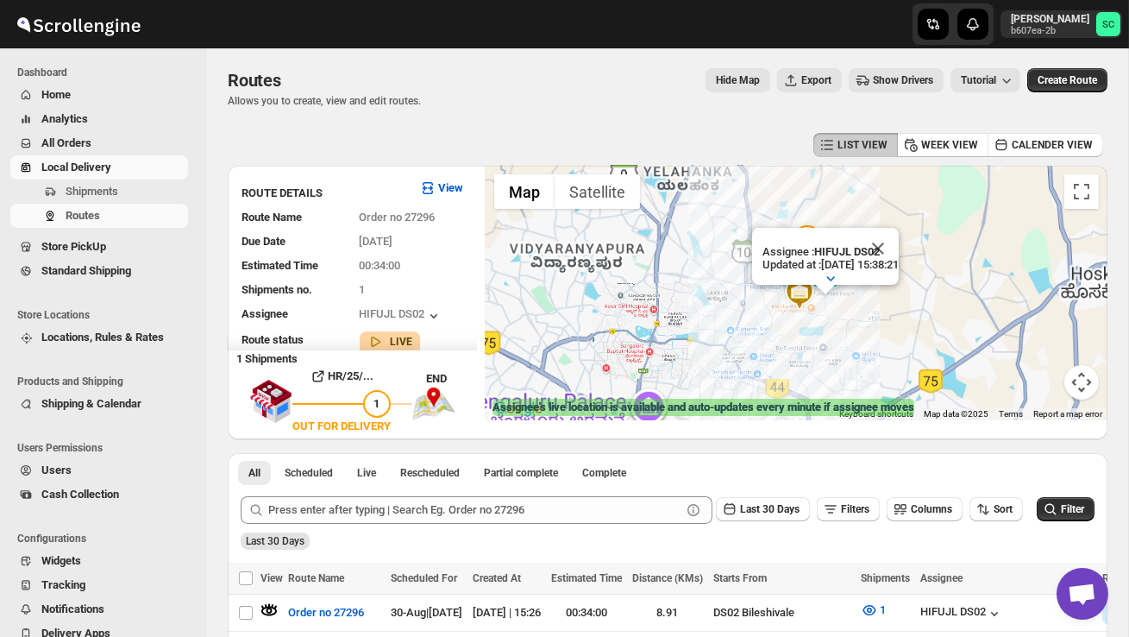
scroll to position [0, 0]
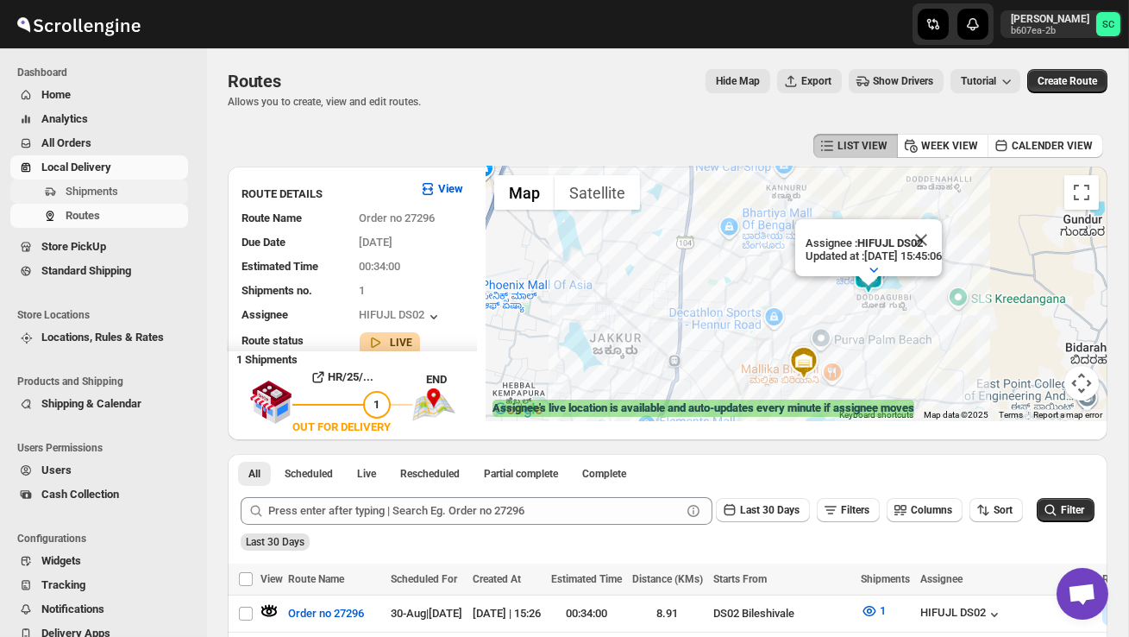
click at [123, 189] on span "Shipments" at bounding box center [125, 191] width 119 height 17
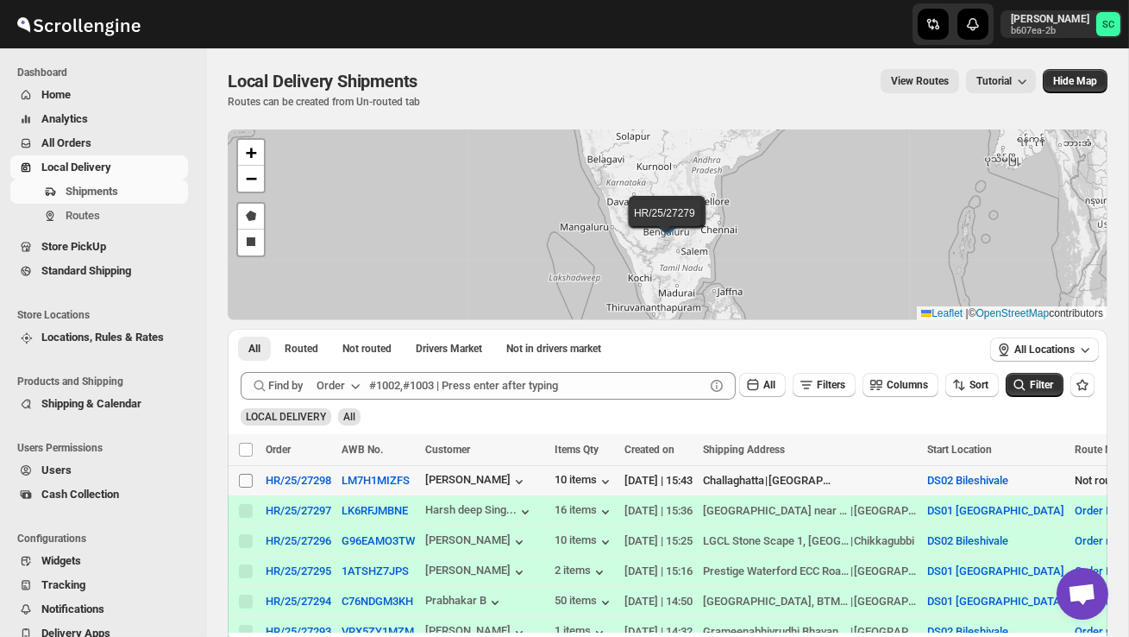
click at [244, 486] on input "Select shipment" at bounding box center [246, 481] width 14 height 14
checkbox input "true"
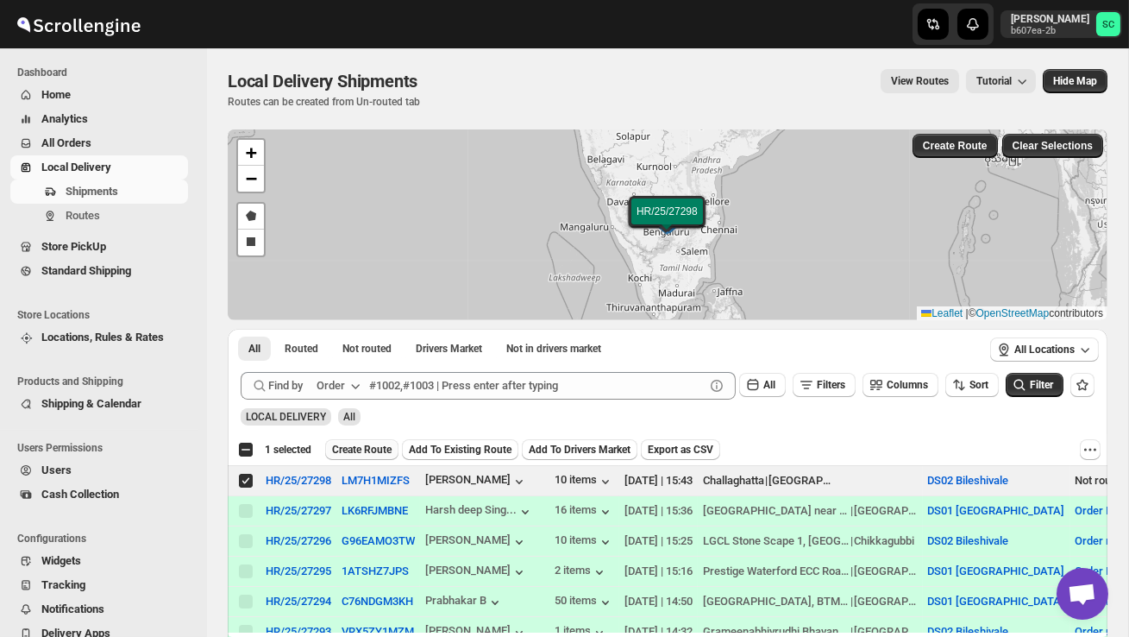
click at [361, 453] on span "Create Route" at bounding box center [362, 450] width 60 height 14
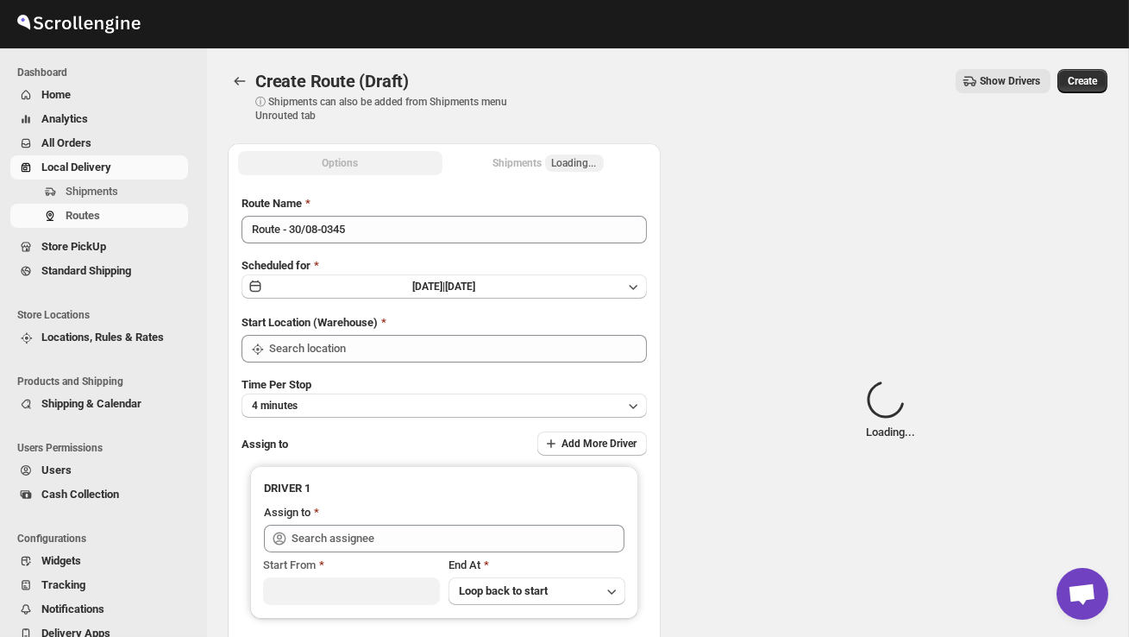
type input "DS02 Bileshivale"
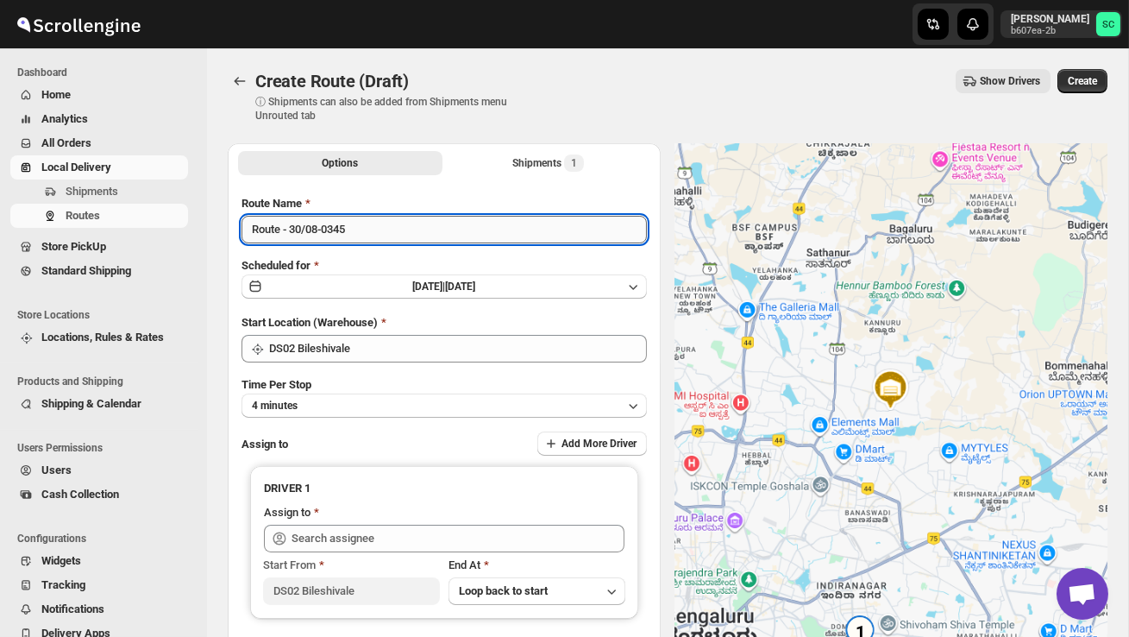
click at [366, 235] on input "Route - 30/08-0345" at bounding box center [444, 230] width 405 height 28
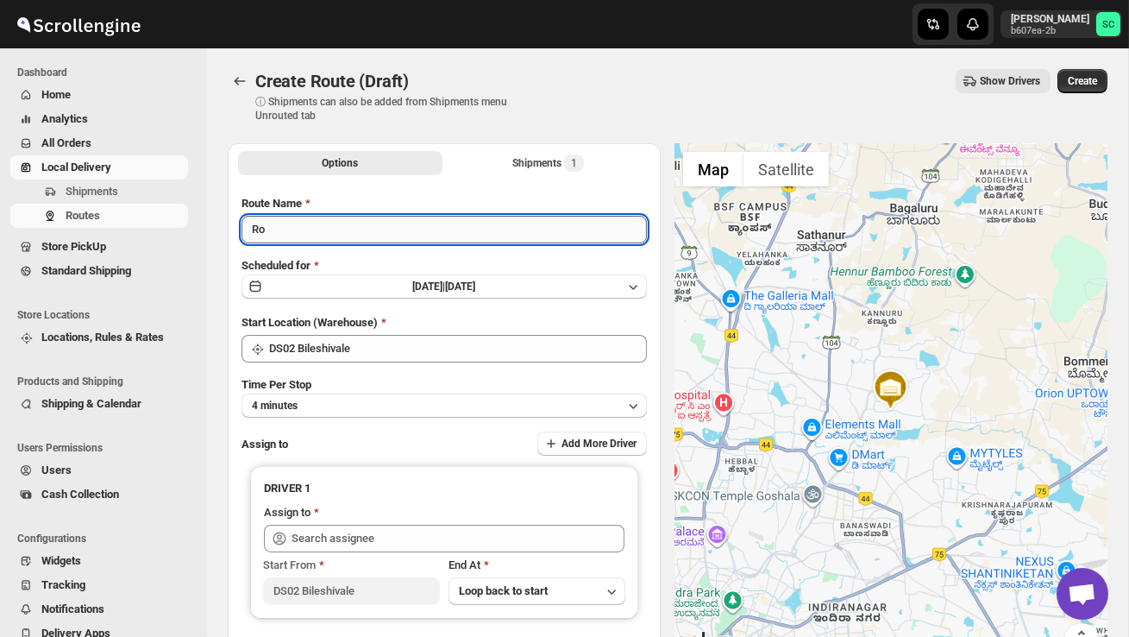
type input "R"
type input "Order no 27298"
click at [391, 411] on button "4 minutes" at bounding box center [444, 405] width 405 height 24
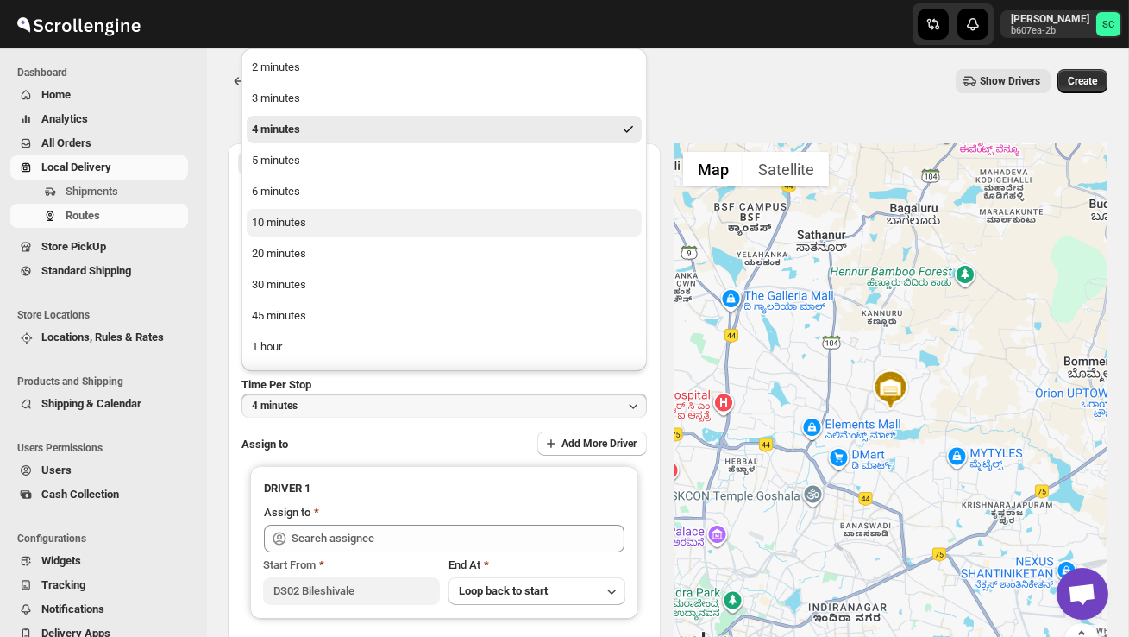
click at [321, 234] on button "10 minutes" at bounding box center [444, 223] width 395 height 28
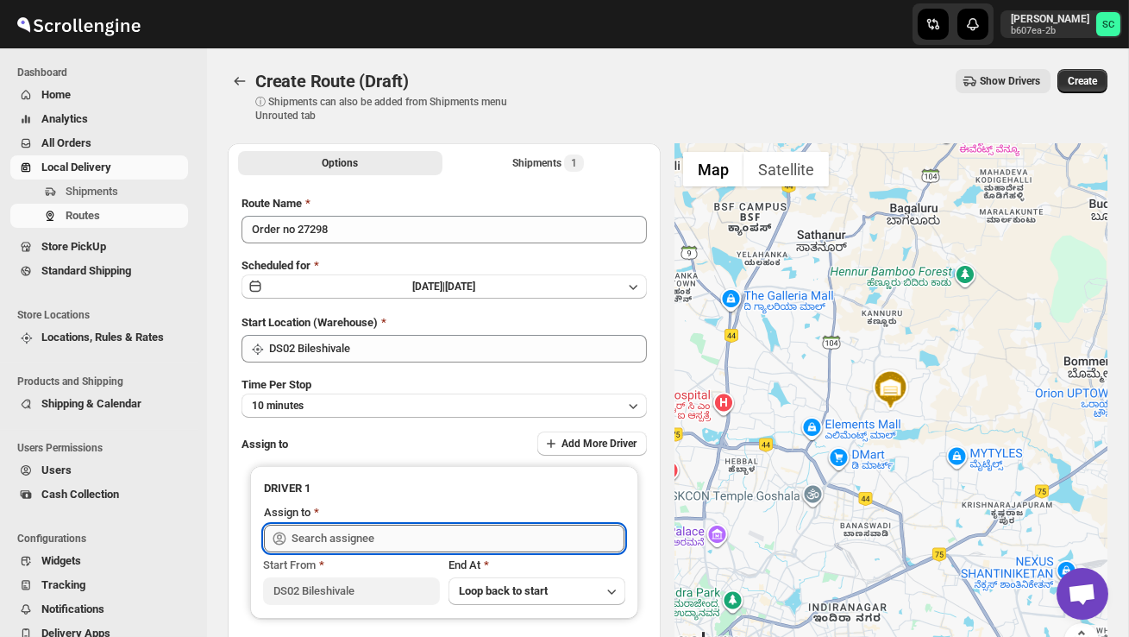
click at [348, 533] on input "text" at bounding box center [458, 538] width 333 height 28
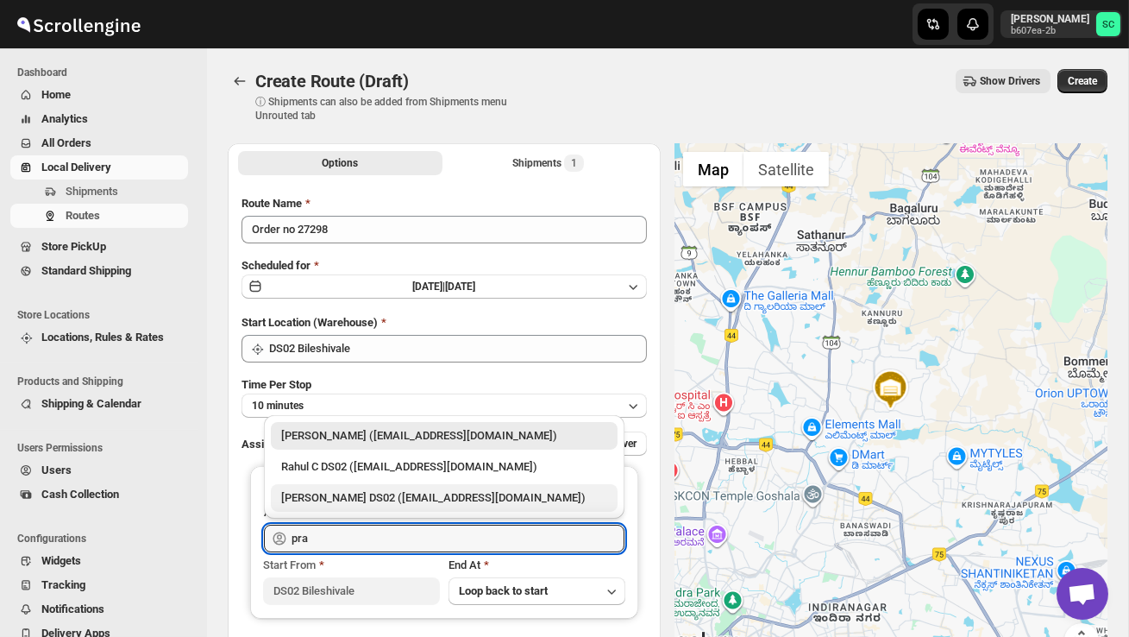
click at [397, 497] on div "[PERSON_NAME] DS02 ([EMAIL_ADDRESS][DOMAIN_NAME])" at bounding box center [444, 497] width 326 height 17
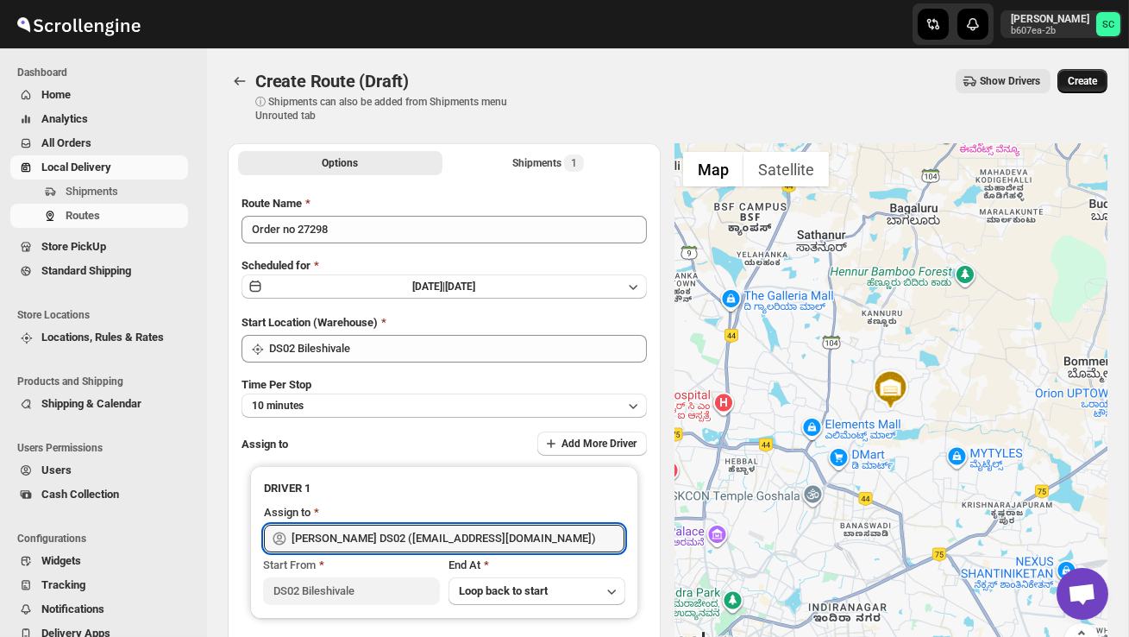
type input "[PERSON_NAME] DS02 ([EMAIL_ADDRESS][DOMAIN_NAME])"
click at [1072, 81] on span "Create" at bounding box center [1082, 81] width 29 height 14
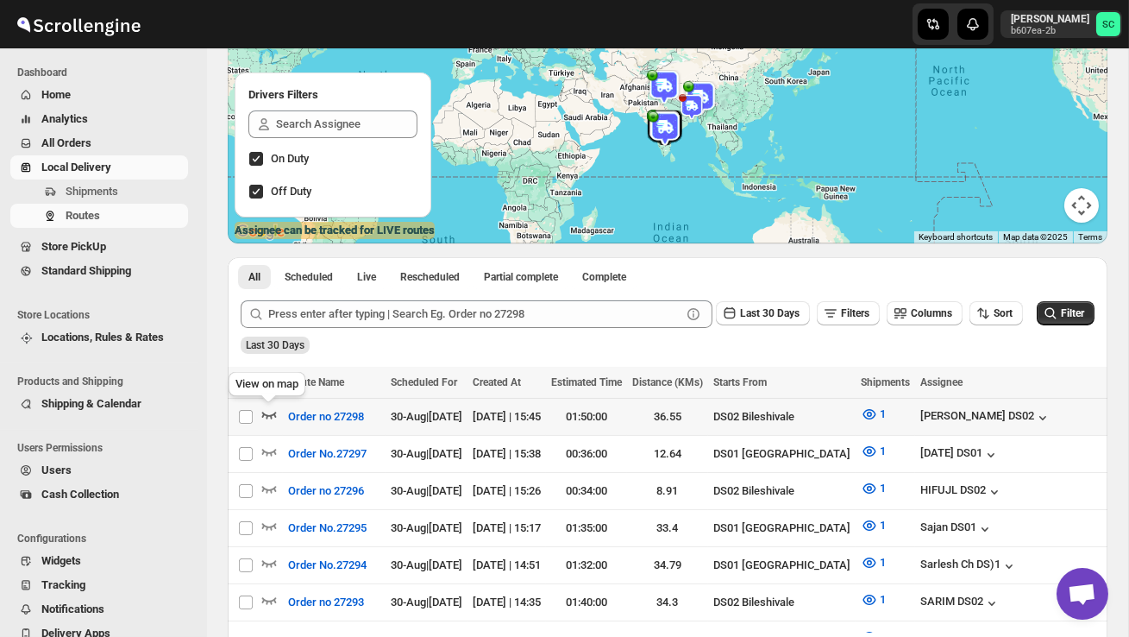
click at [270, 417] on icon "button" at bounding box center [268, 413] width 17 height 17
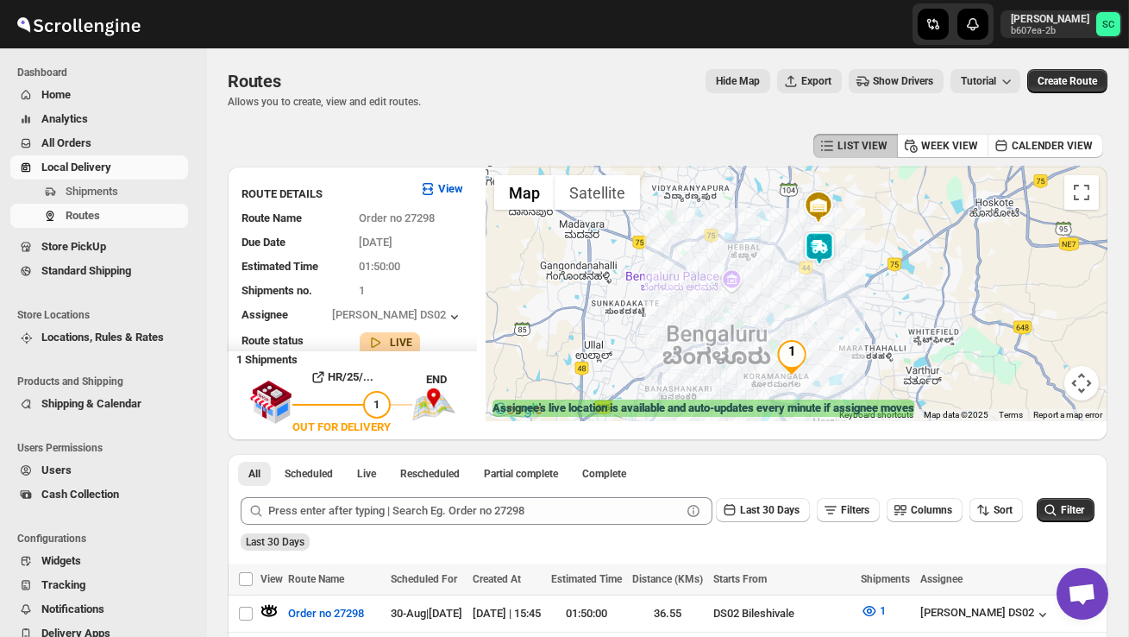
click at [831, 242] on img at bounding box center [819, 248] width 35 height 35
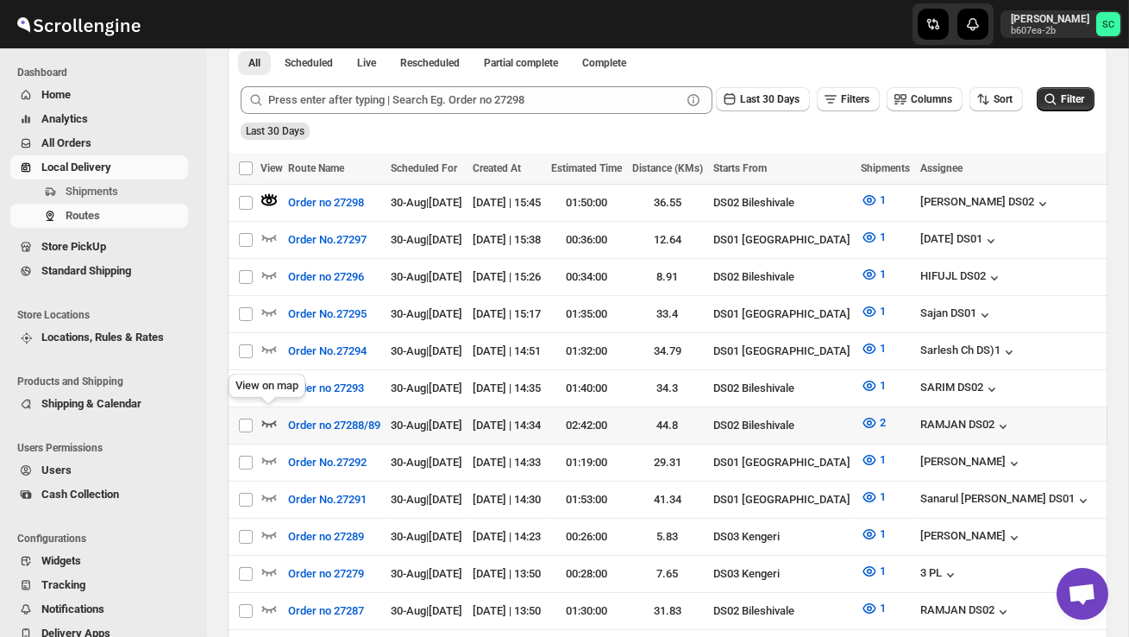
click at [267, 414] on icon "button" at bounding box center [268, 422] width 17 height 17
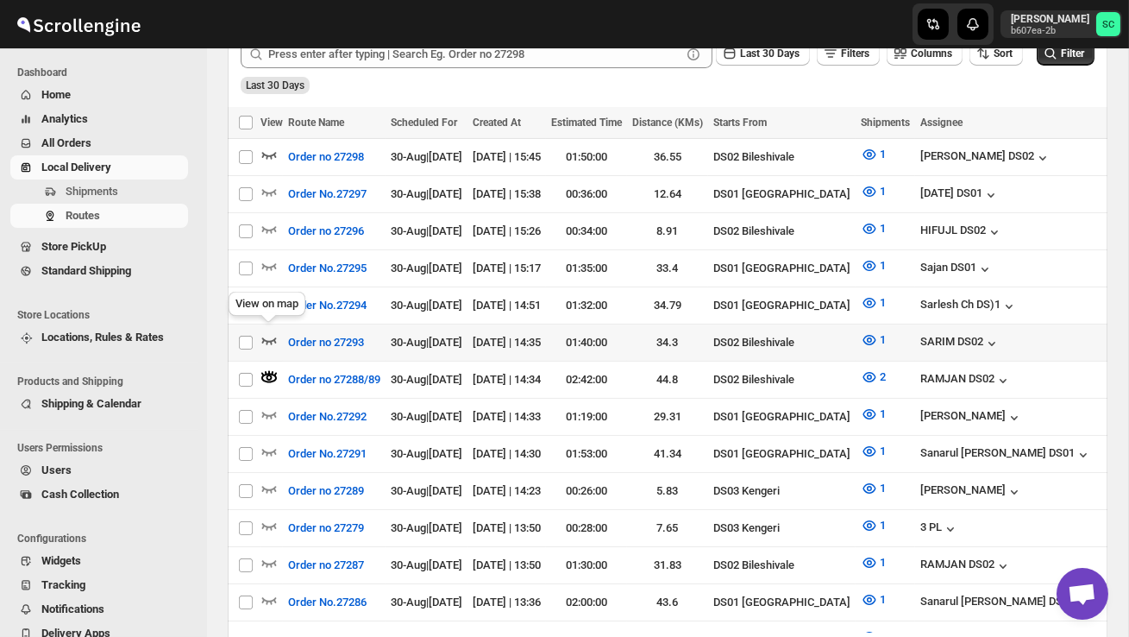
click at [269, 331] on icon "button" at bounding box center [268, 339] width 17 height 17
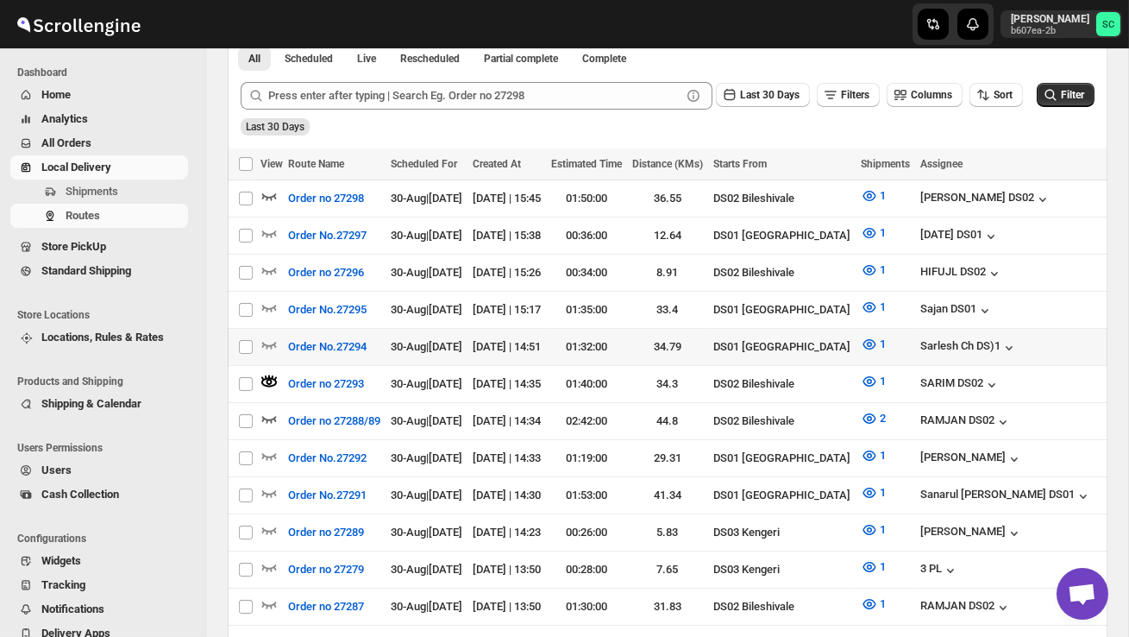
scroll to position [449, 0]
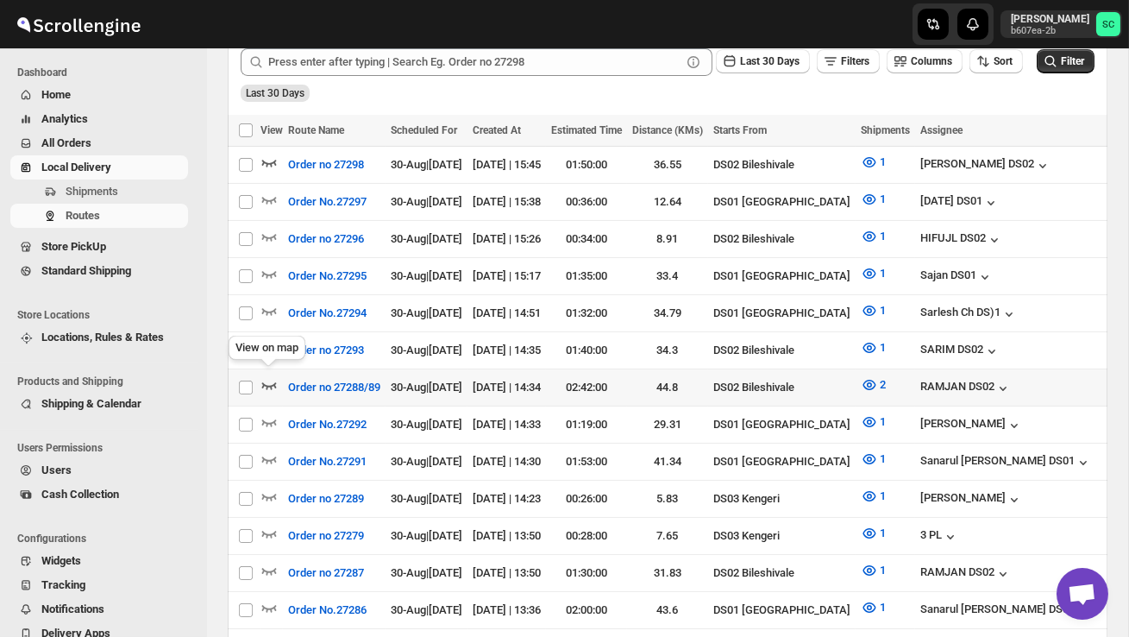
click at [269, 381] on icon "button" at bounding box center [268, 384] width 17 height 17
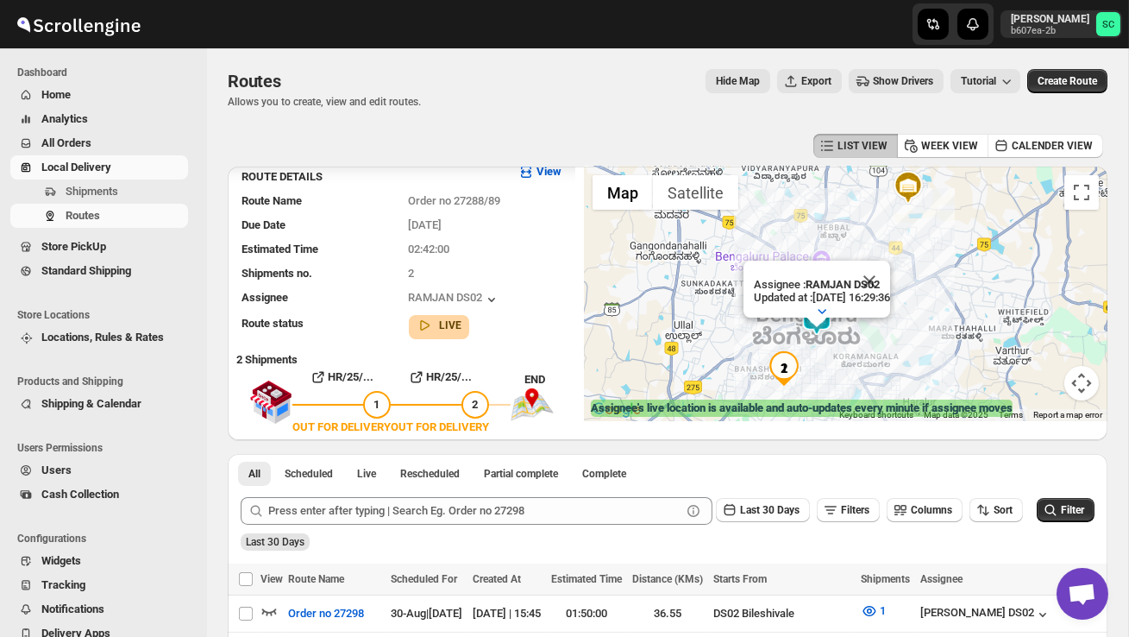
click at [890, 276] on button "Close" at bounding box center [869, 280] width 41 height 41
click at [856, 331] on div at bounding box center [846, 293] width 524 height 254
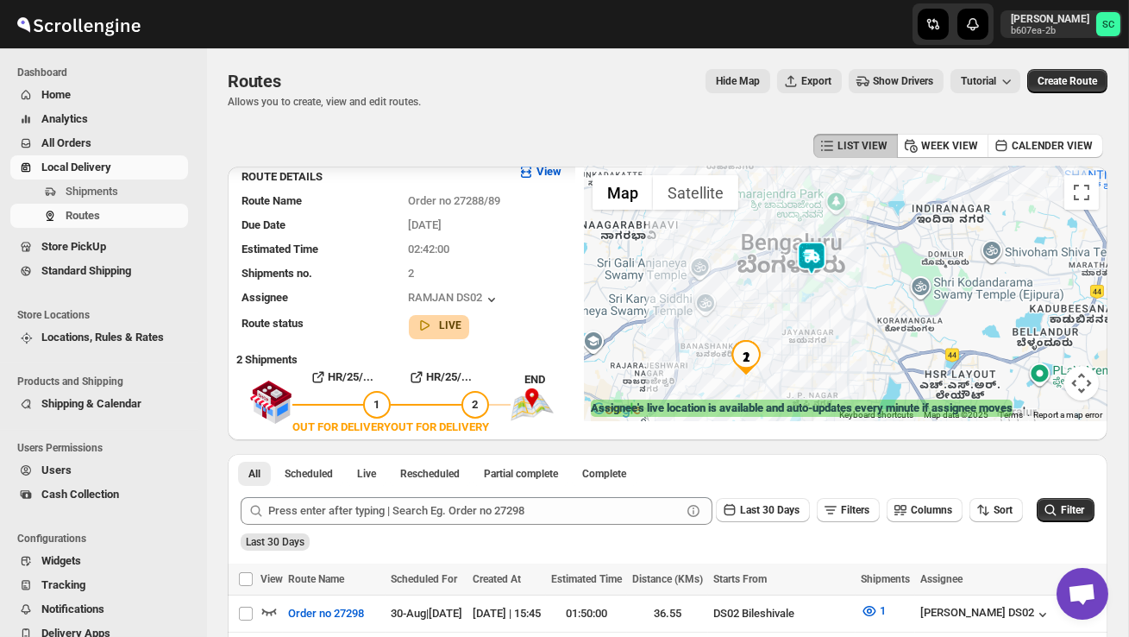
drag, startPoint x: 806, startPoint y: 379, endPoint x: 845, endPoint y: 300, distance: 88.0
click at [844, 301] on div at bounding box center [846, 293] width 524 height 254
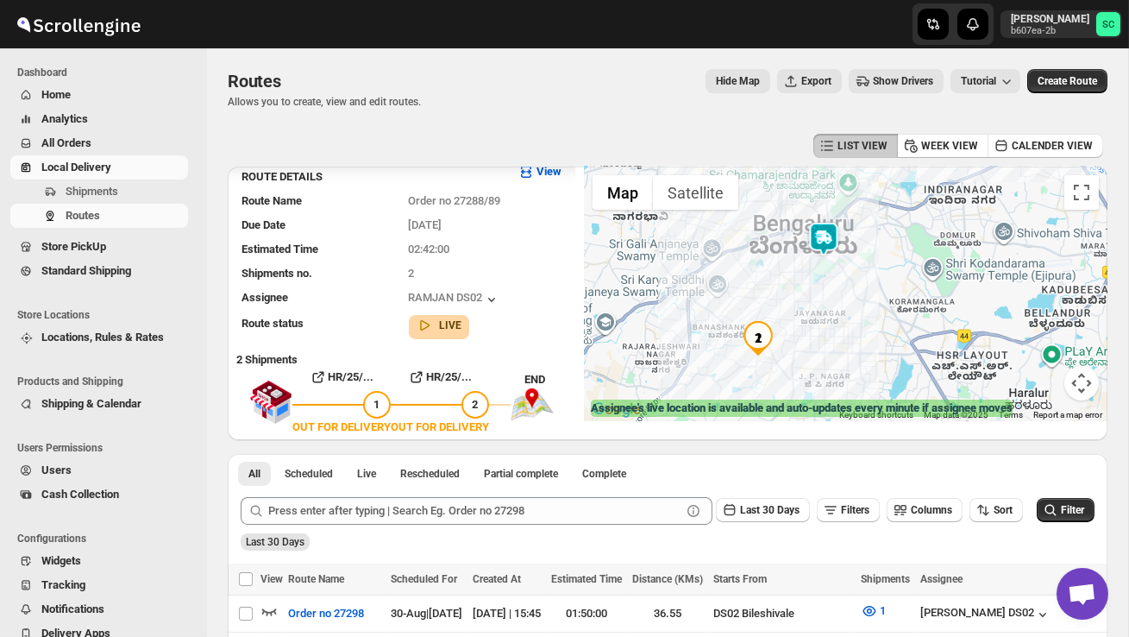
click at [845, 300] on div at bounding box center [846, 293] width 524 height 254
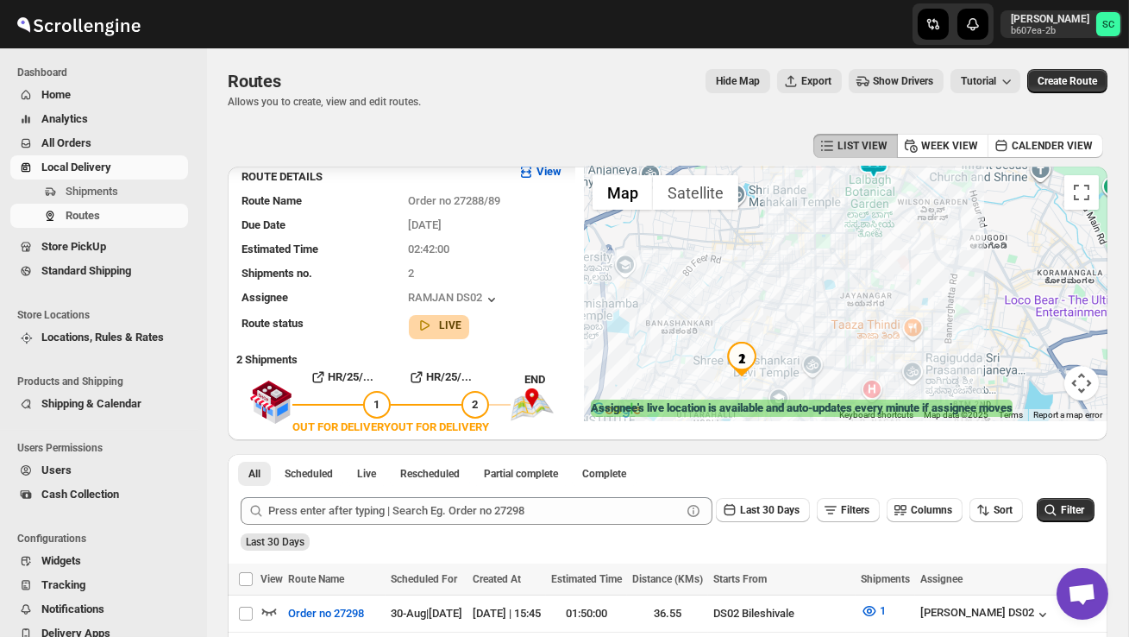
drag, startPoint x: 794, startPoint y: 338, endPoint x: 869, endPoint y: 302, distance: 84.1
click at [869, 302] on div at bounding box center [846, 293] width 524 height 254
click at [76, 193] on span "Shipments" at bounding box center [92, 191] width 53 height 13
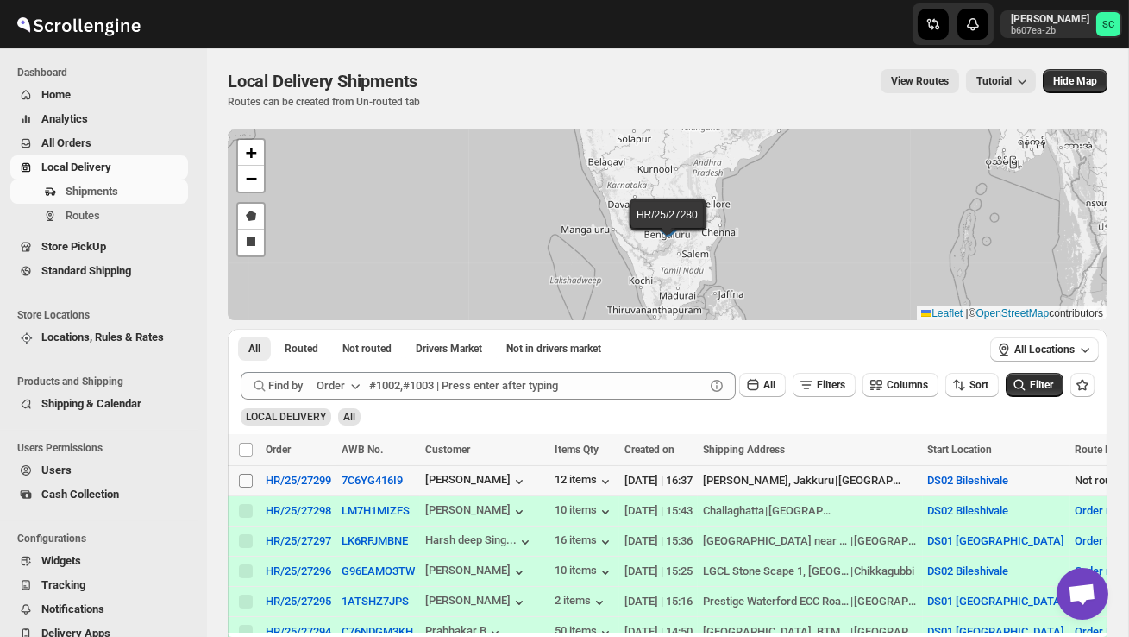
click at [246, 481] on input "Select shipment" at bounding box center [246, 481] width 14 height 14
checkbox input "true"
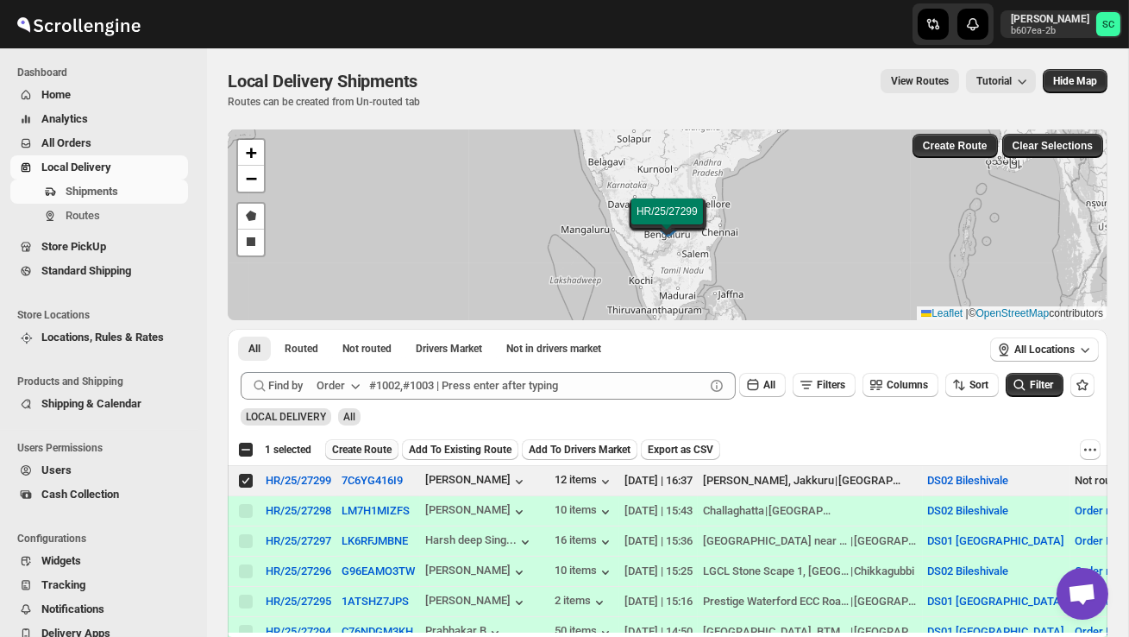
click at [367, 450] on span "Create Route" at bounding box center [362, 450] width 60 height 14
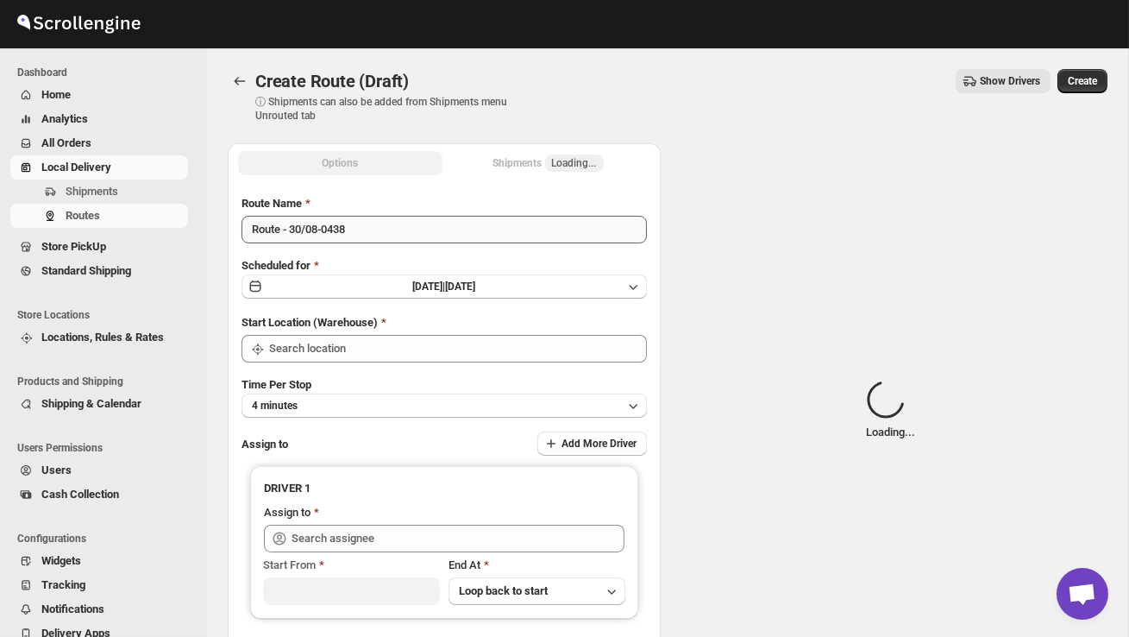
type input "DS02 Bileshivale"
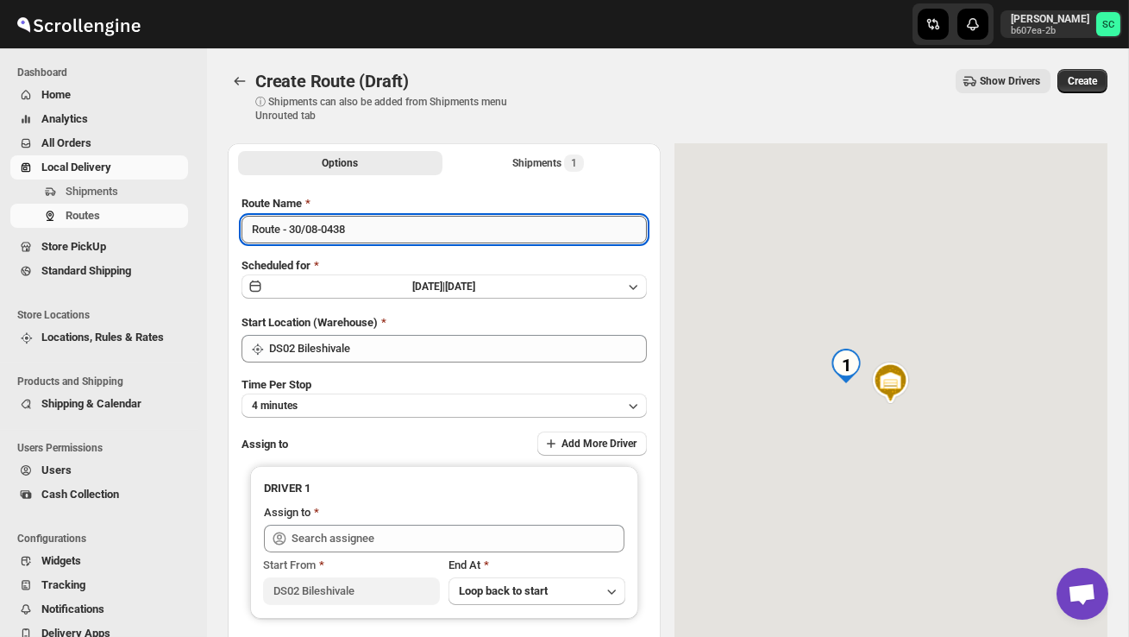
click at [374, 229] on input "Route - 30/08-0438" at bounding box center [444, 230] width 405 height 28
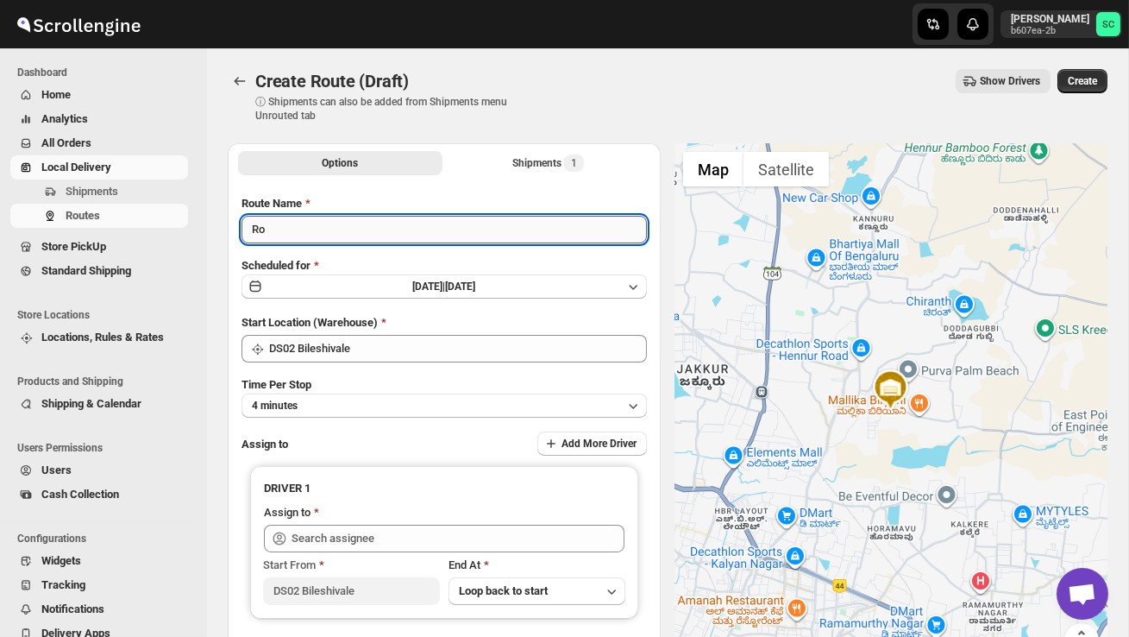
type input "R"
type input "P"
type input "Order no 27299"
click at [367, 402] on button "4 minutes" at bounding box center [444, 405] width 405 height 24
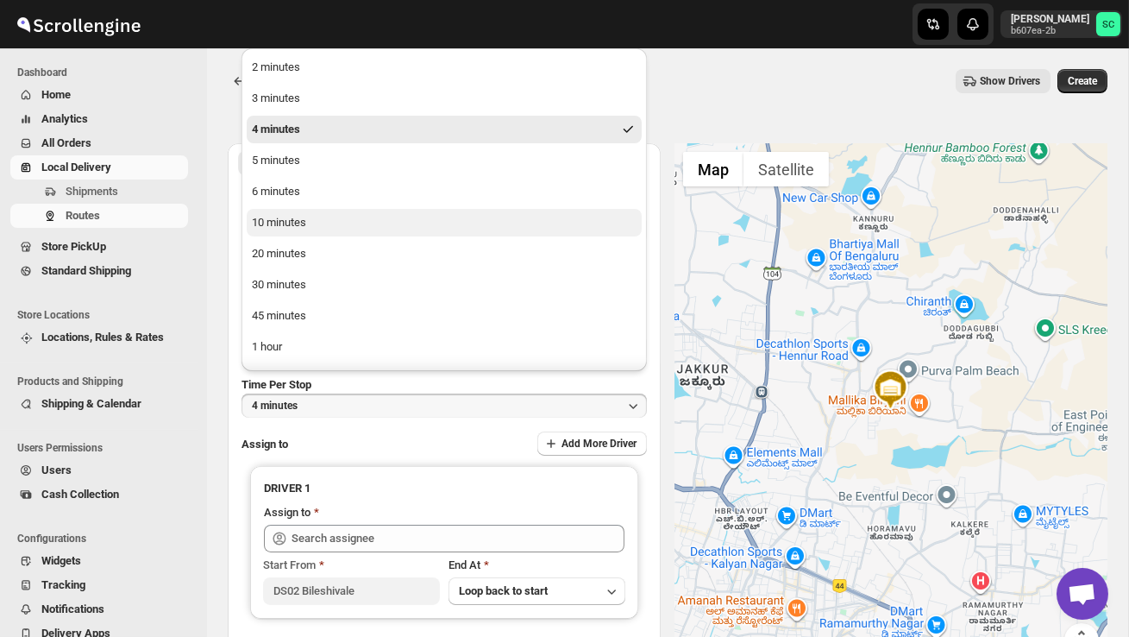
click at [312, 224] on button "10 minutes" at bounding box center [444, 223] width 395 height 28
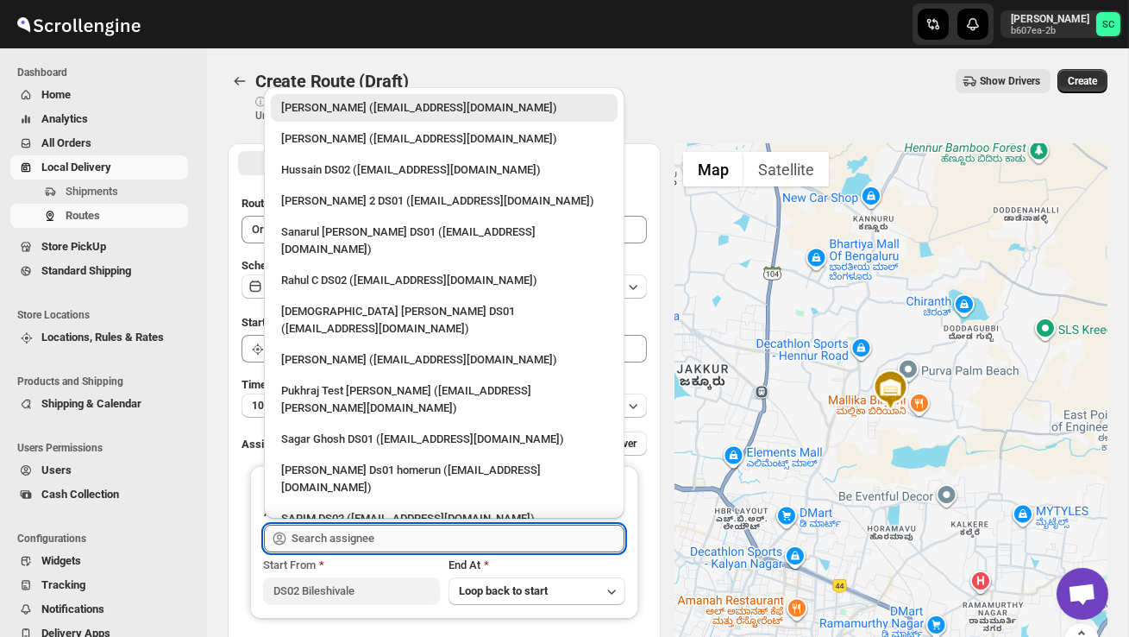
click at [358, 529] on input "text" at bounding box center [458, 538] width 333 height 28
click at [355, 170] on div "Hussain DS02 ([EMAIL_ADDRESS][DOMAIN_NAME])" at bounding box center [444, 169] width 326 height 17
type input "Hussain DS02 ([EMAIL_ADDRESS][DOMAIN_NAME])"
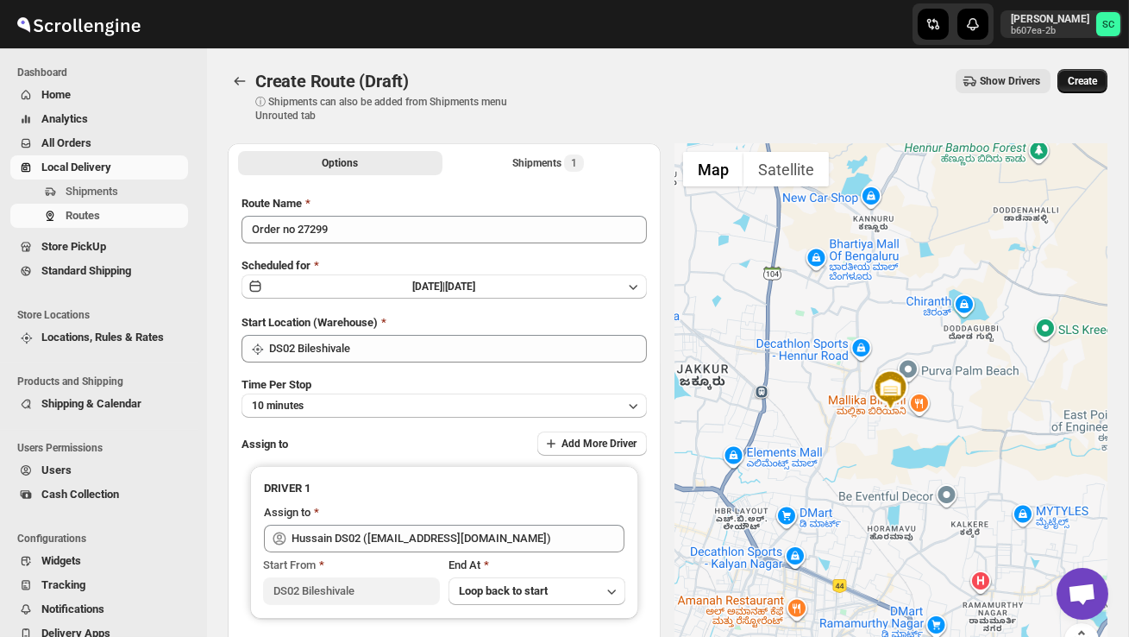
click at [1078, 85] on span "Create" at bounding box center [1082, 81] width 29 height 14
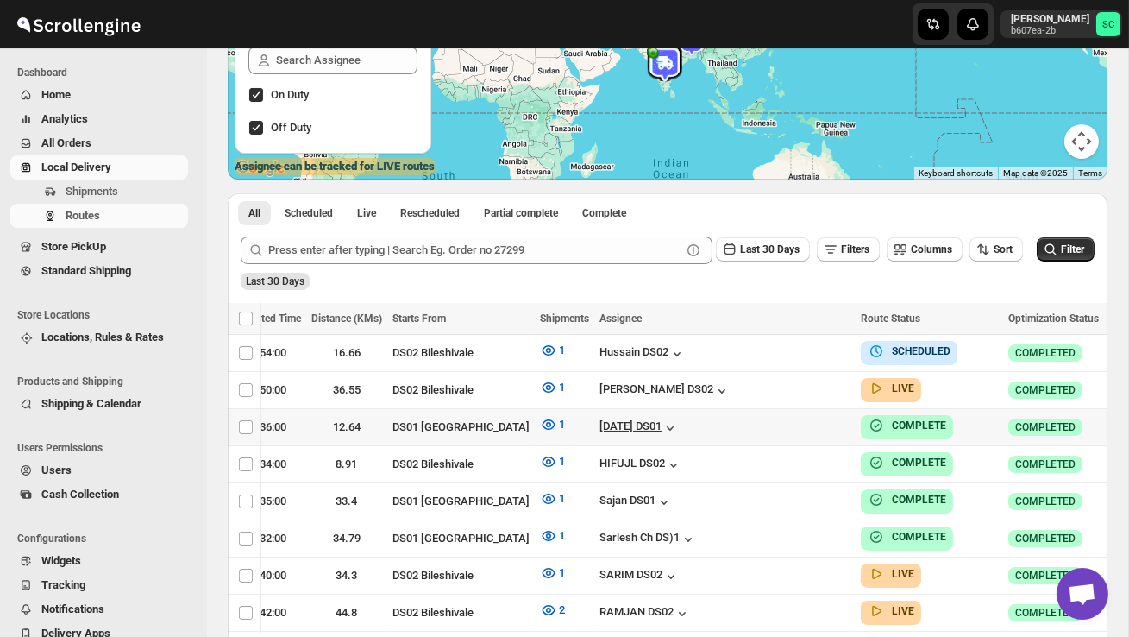
scroll to position [0, 323]
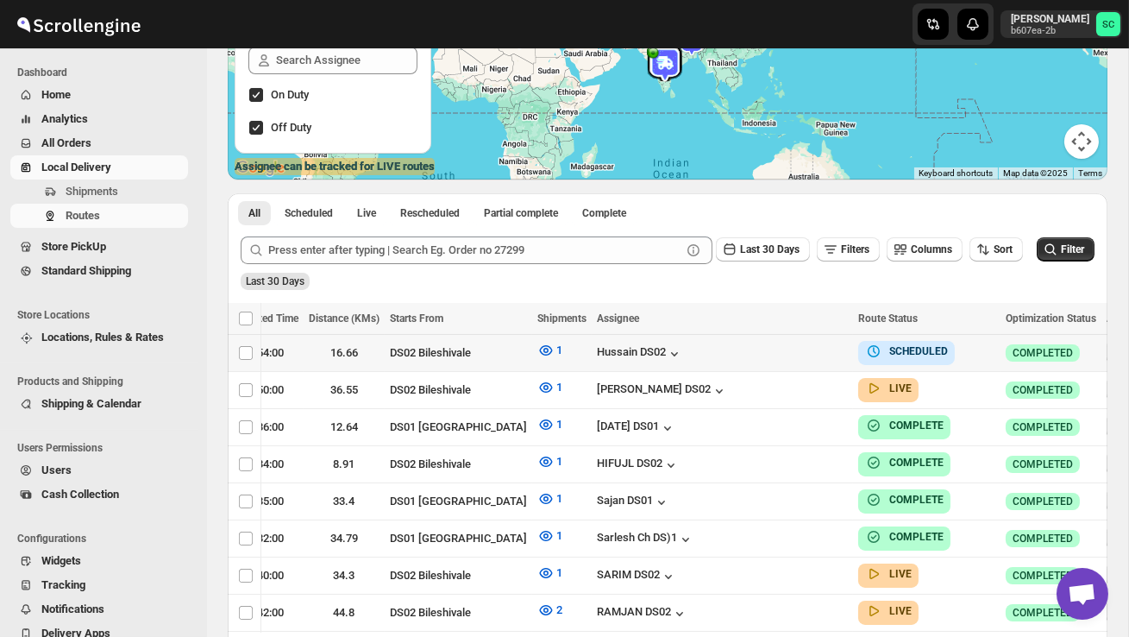
click at [1110, 347] on icon "button" at bounding box center [1118, 351] width 17 height 17
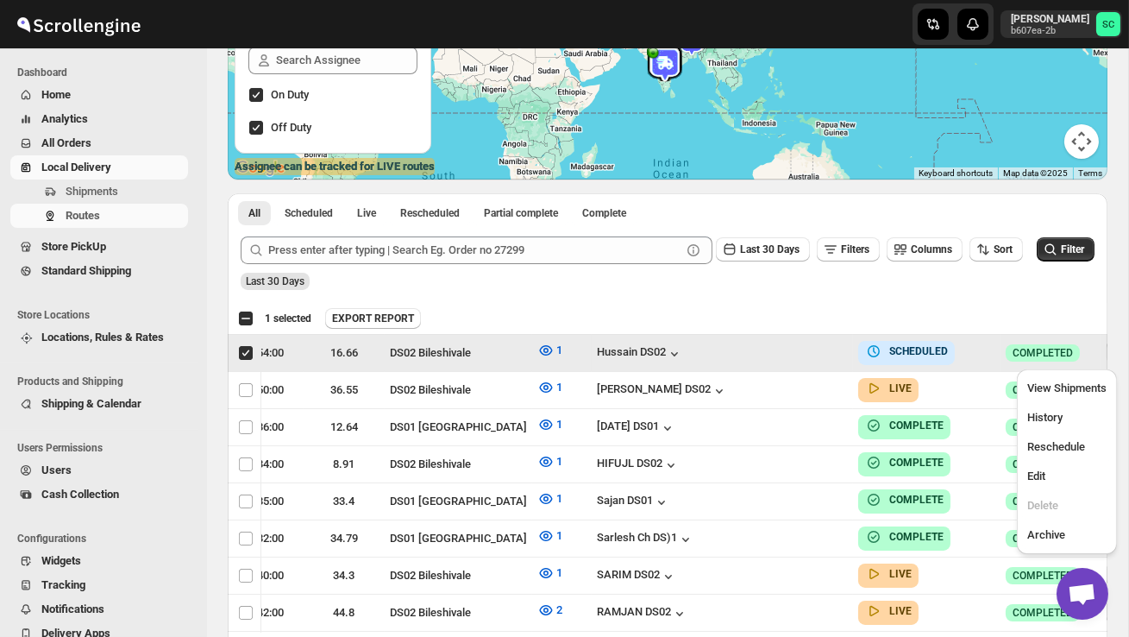
scroll to position [0, 1]
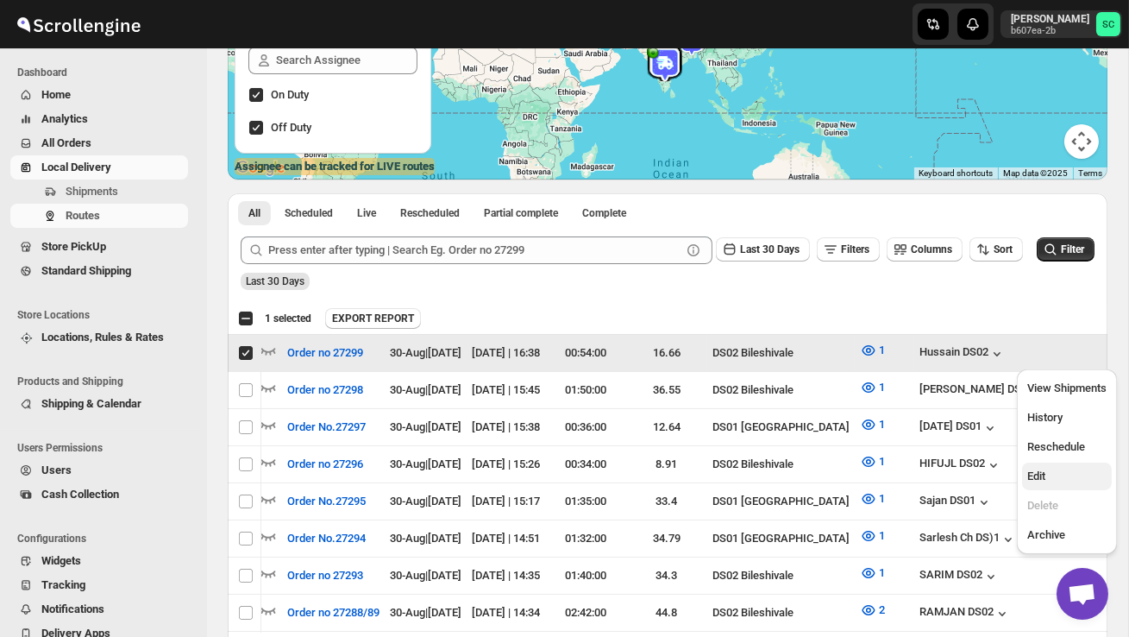
click at [1061, 472] on span "Edit" at bounding box center [1066, 476] width 79 height 17
checkbox input "false"
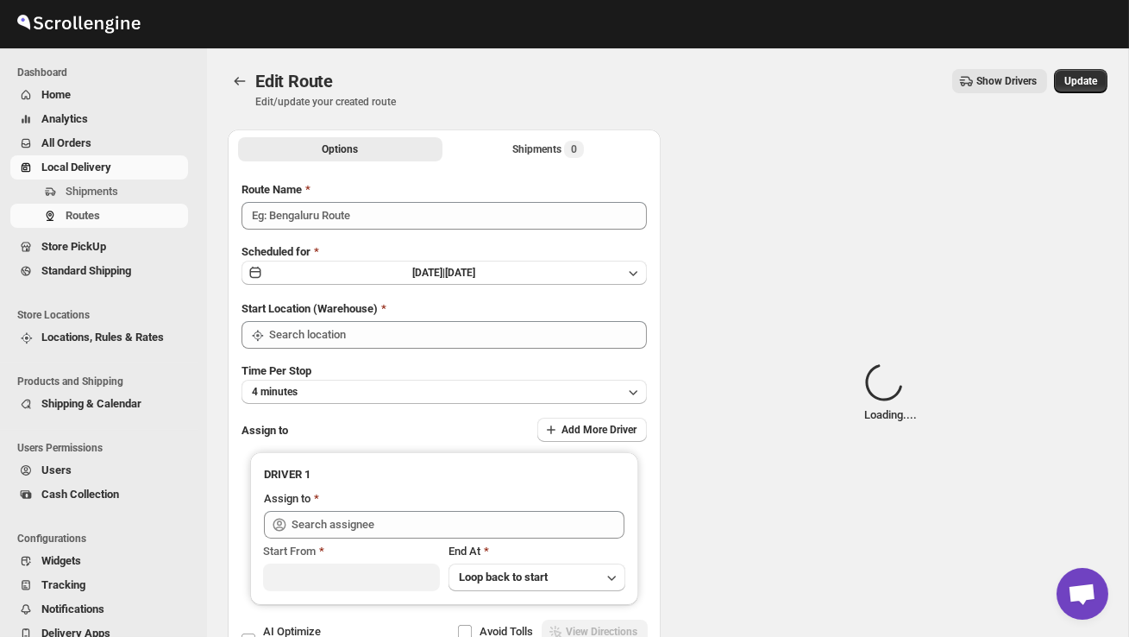
type input "Order no 27299"
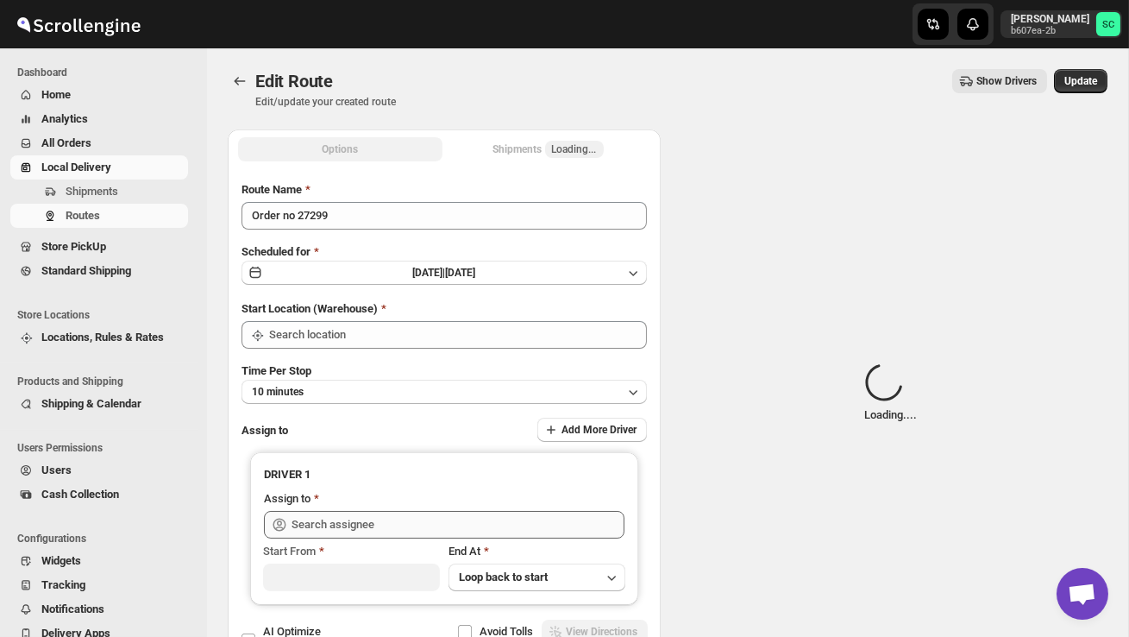
type input "DS02 Bileshivale"
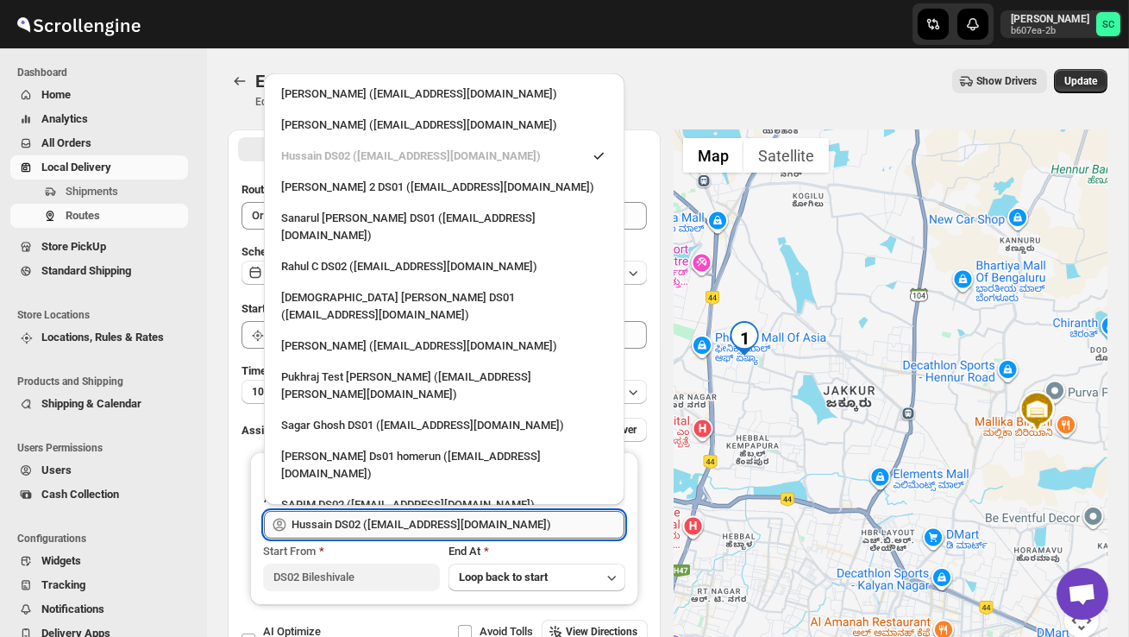
click at [537, 518] on input "Hussain DS02 ([EMAIL_ADDRESS][DOMAIN_NAME])" at bounding box center [458, 525] width 333 height 28
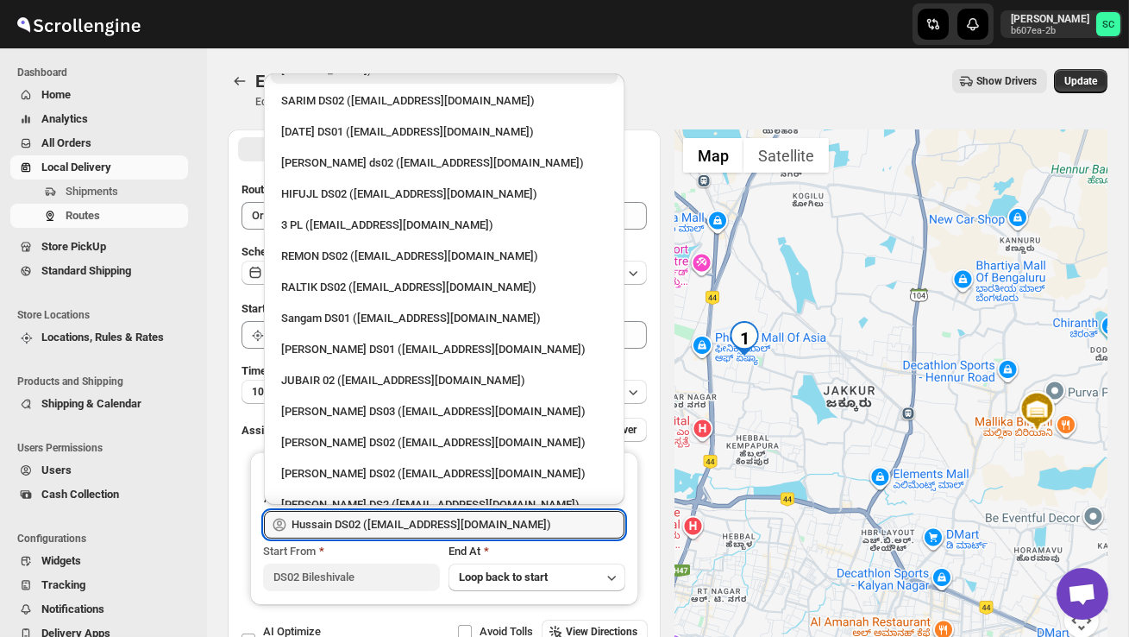
scroll to position [405, 0]
click at [402, 464] on div "[PERSON_NAME] DS02 ([EMAIL_ADDRESS][DOMAIN_NAME])" at bounding box center [444, 472] width 326 height 17
type input "[PERSON_NAME] DS02 ([EMAIL_ADDRESS][DOMAIN_NAME])"
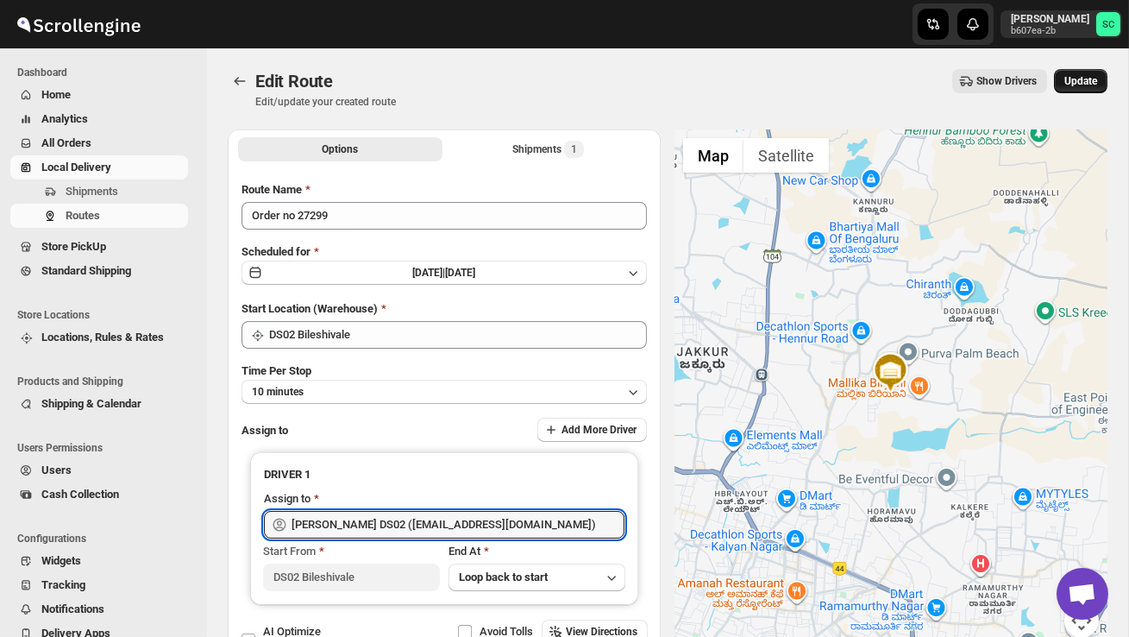
click at [1078, 80] on span "Update" at bounding box center [1080, 81] width 33 height 14
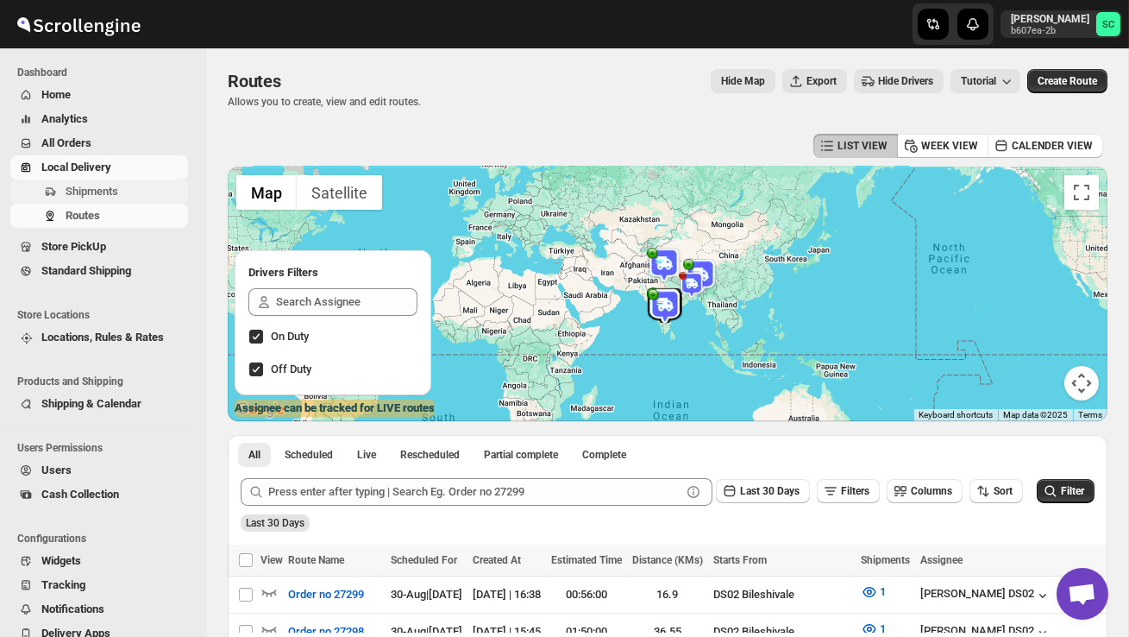
click at [103, 187] on span "Shipments" at bounding box center [92, 191] width 53 height 13
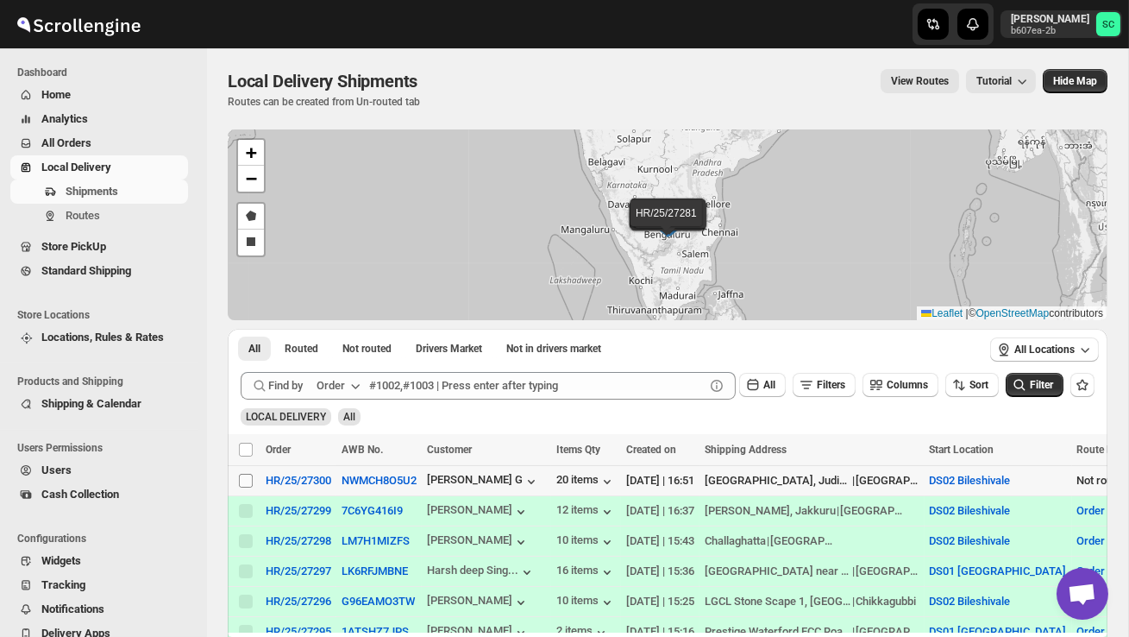
click at [250, 485] on input "Select shipment" at bounding box center [246, 481] width 14 height 14
checkbox input "true"
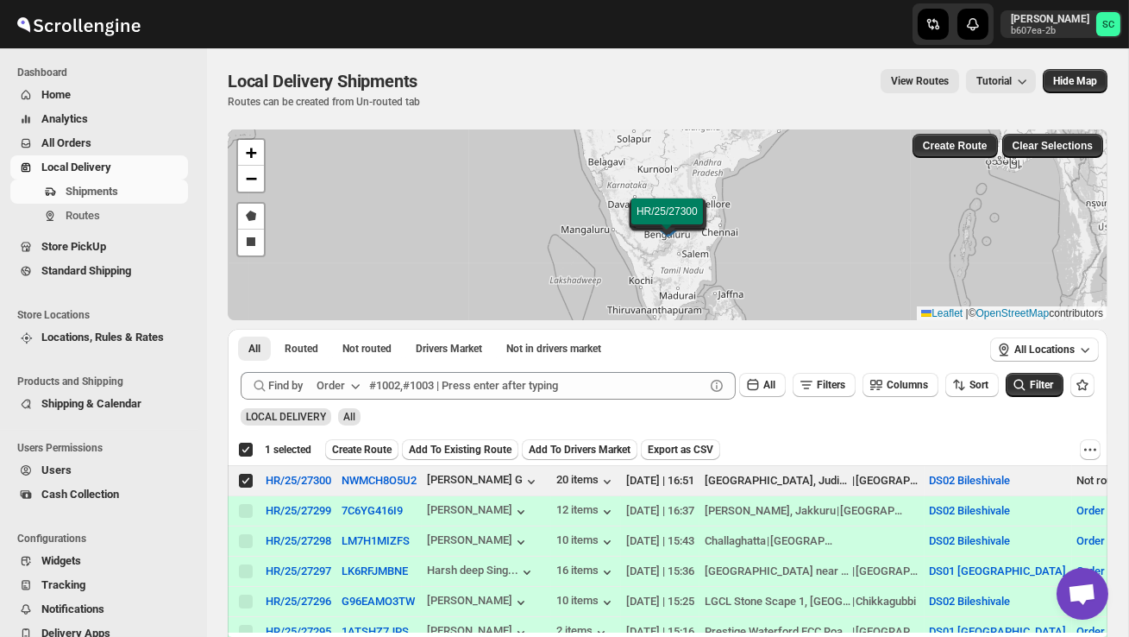
click at [399, 442] on button "Create Route" at bounding box center [361, 449] width 73 height 21
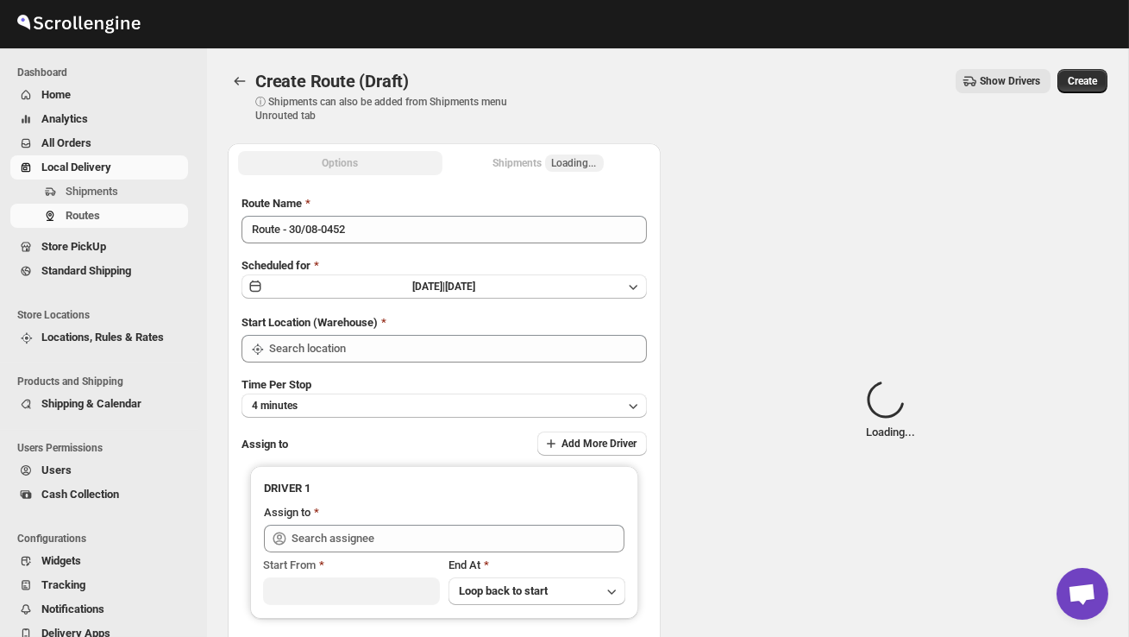
type input "DS02 Bileshivale"
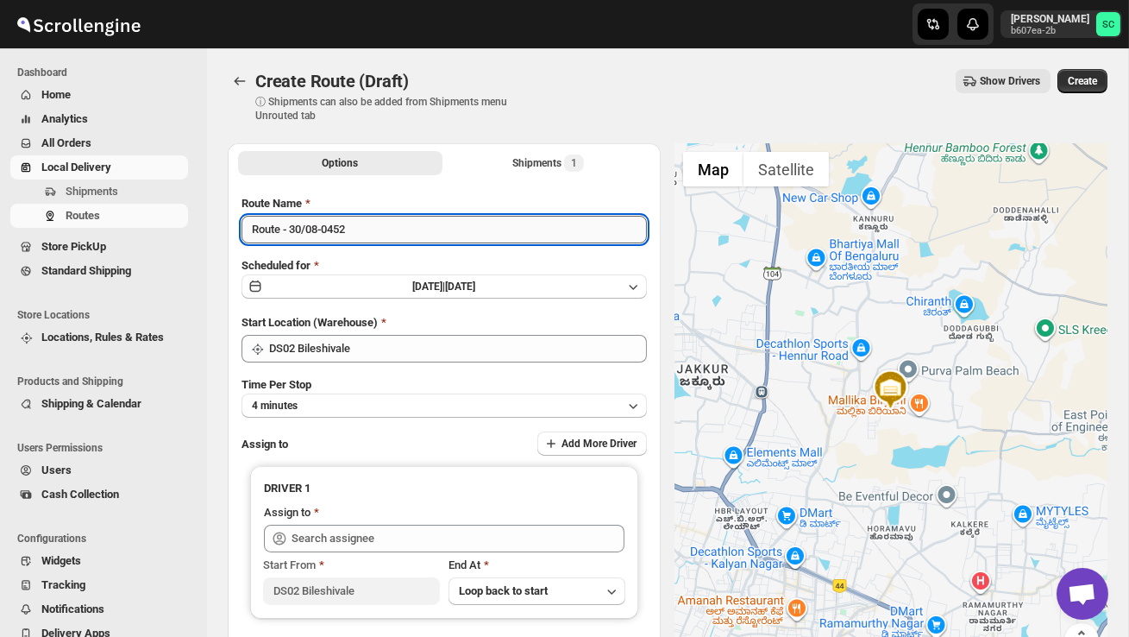
click at [383, 229] on input "Route - 30/08-0452" at bounding box center [444, 230] width 405 height 28
type input "R"
type input "Order no 27300"
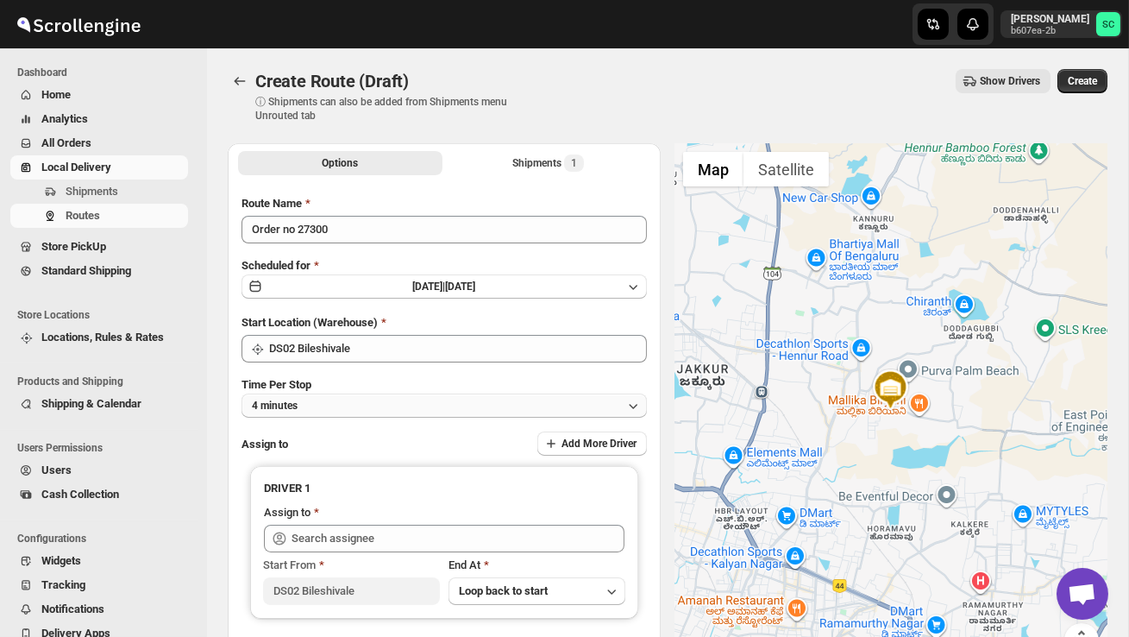
click at [358, 399] on button "4 minutes" at bounding box center [444, 405] width 405 height 24
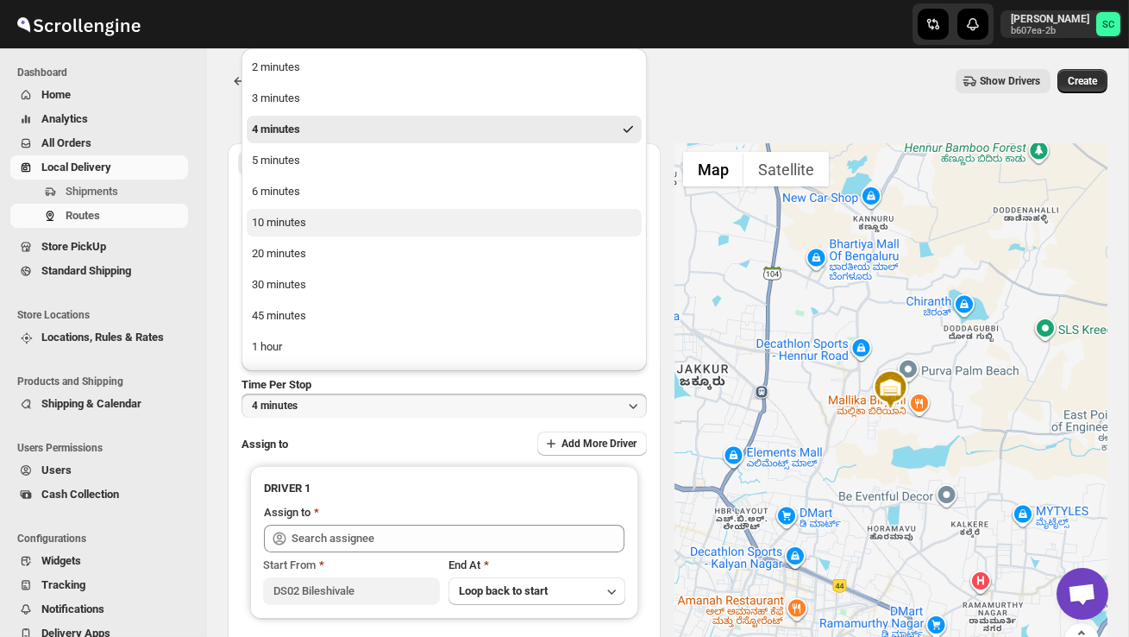
click at [304, 216] on div "10 minutes" at bounding box center [279, 222] width 54 height 17
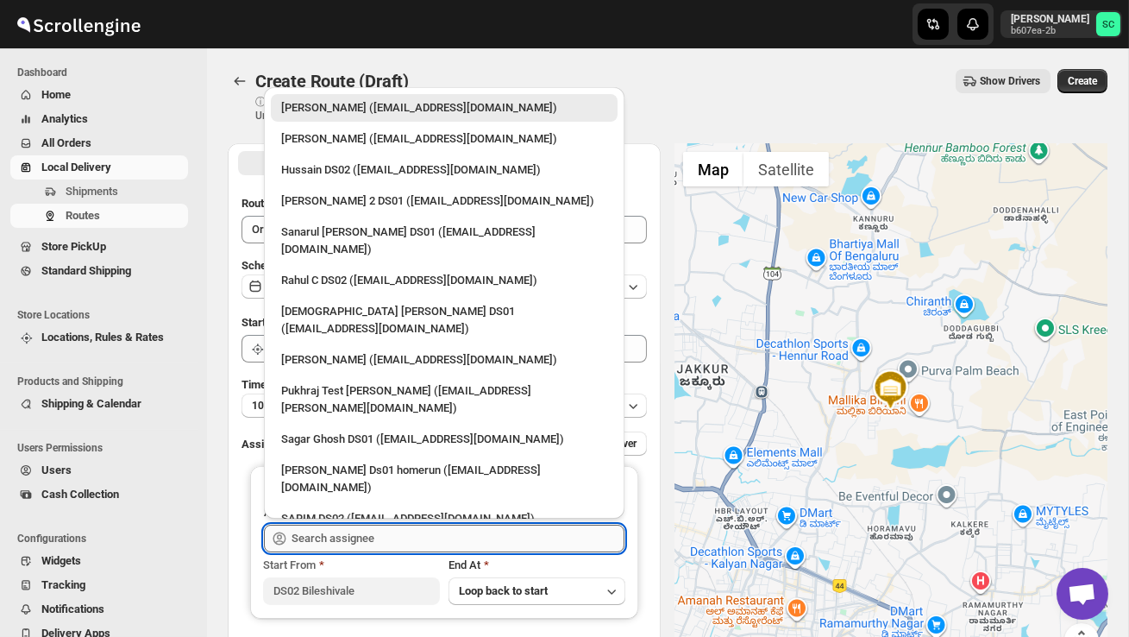
click at [336, 542] on input "text" at bounding box center [458, 538] width 333 height 28
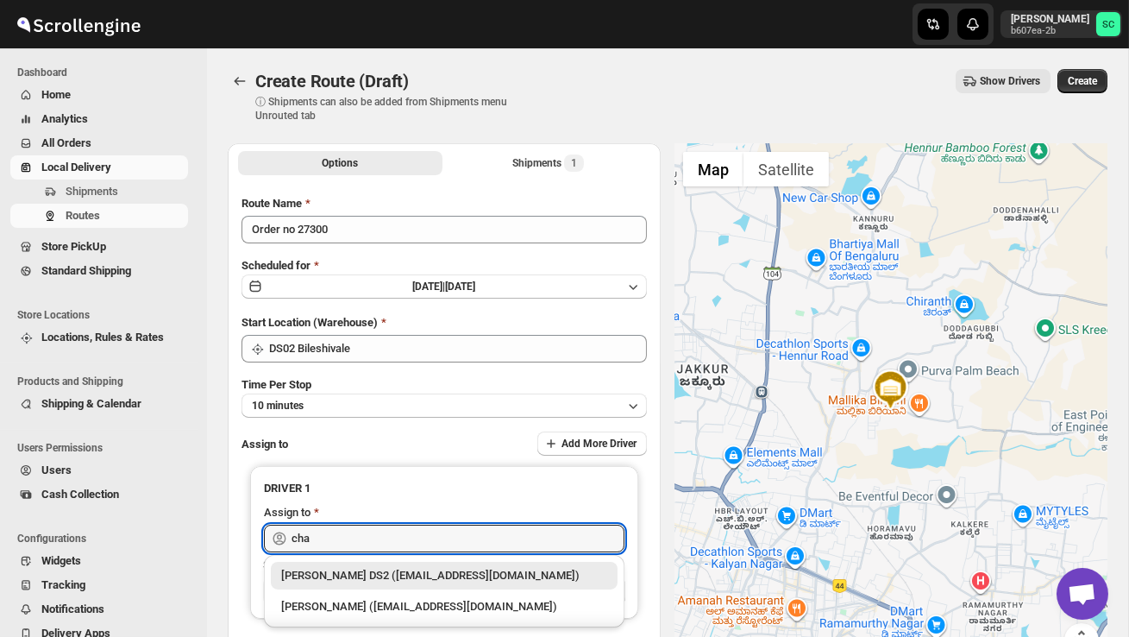
click at [389, 572] on div "[PERSON_NAME] DS2 ([EMAIL_ADDRESS][DOMAIN_NAME])" at bounding box center [444, 575] width 326 height 17
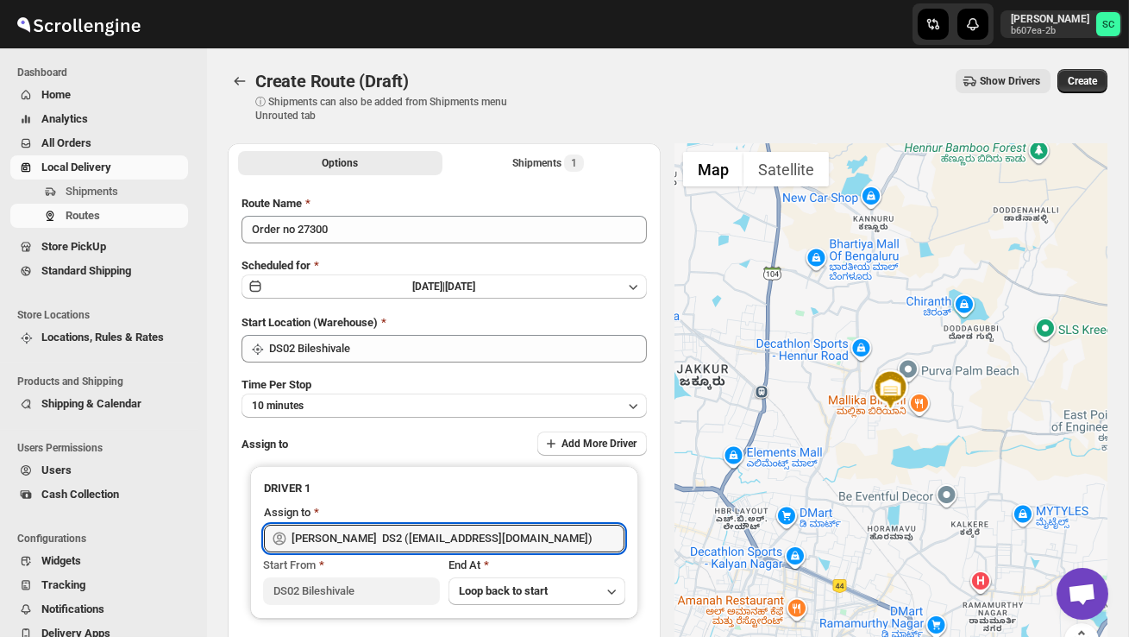
type input "[PERSON_NAME] DS2 ([EMAIL_ADDRESS][DOMAIN_NAME])"
click at [1090, 81] on span "Create" at bounding box center [1082, 81] width 29 height 14
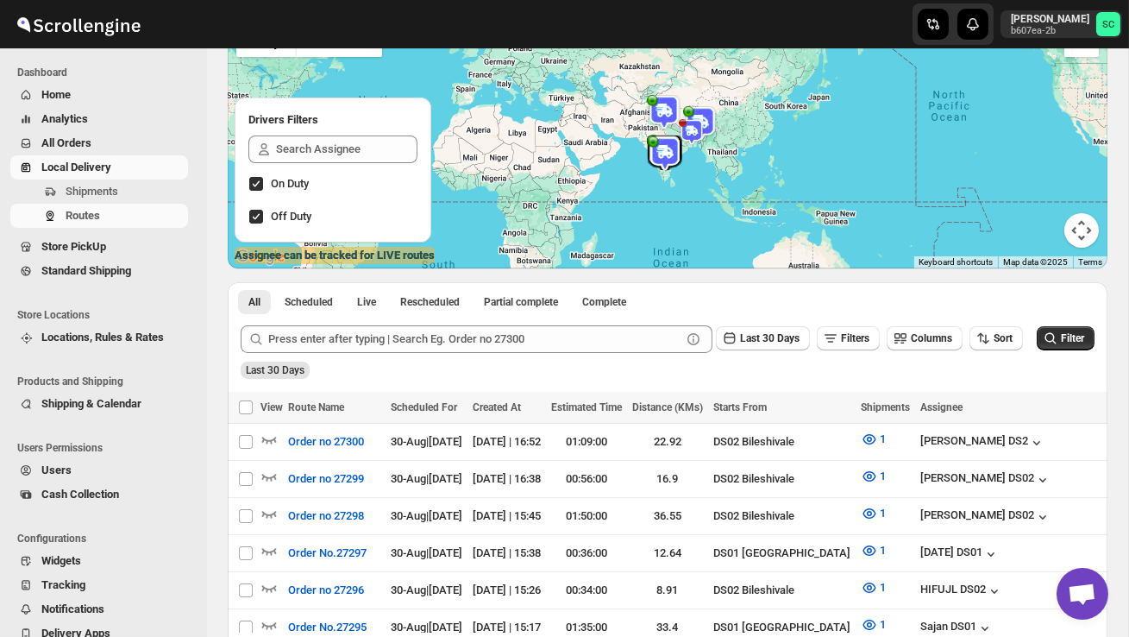
scroll to position [227, 0]
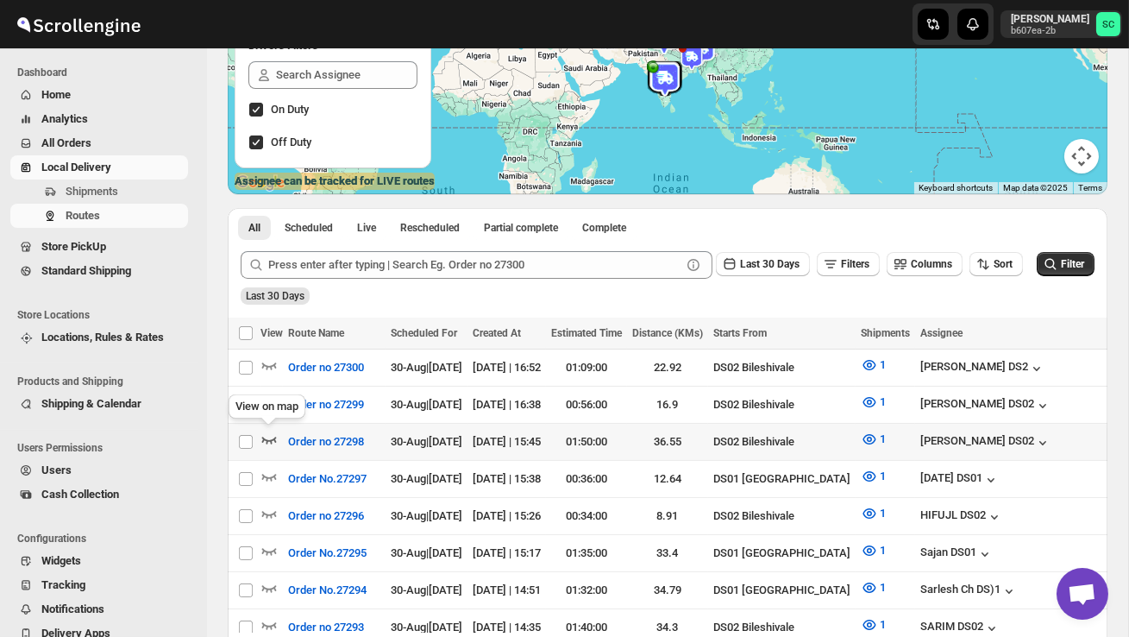
click at [273, 438] on icon "button" at bounding box center [268, 438] width 17 height 17
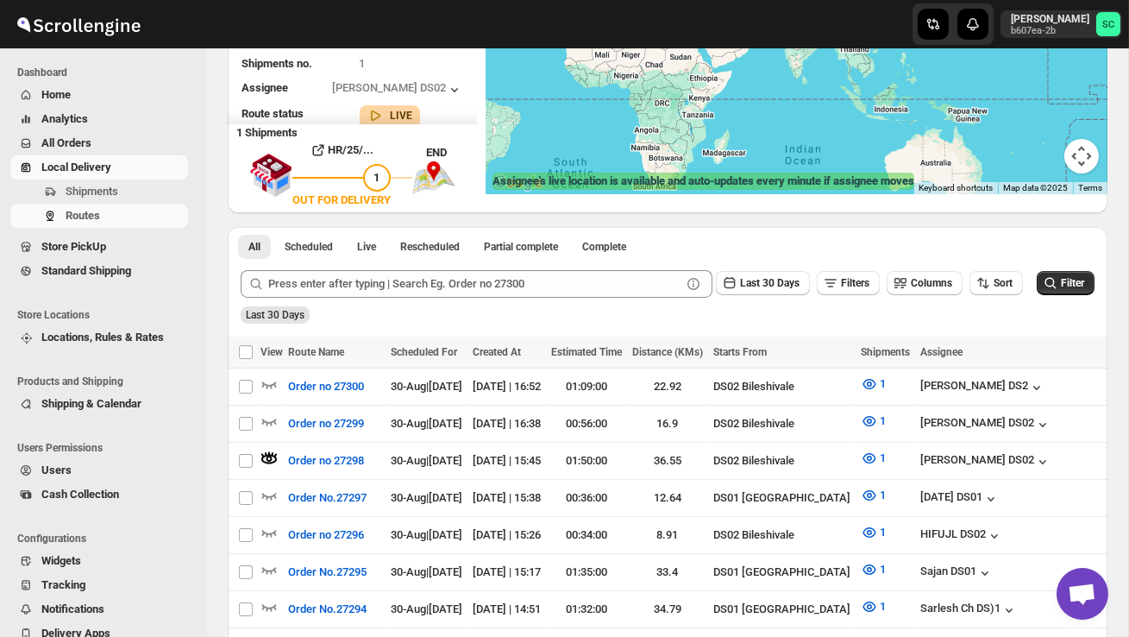
scroll to position [0, 0]
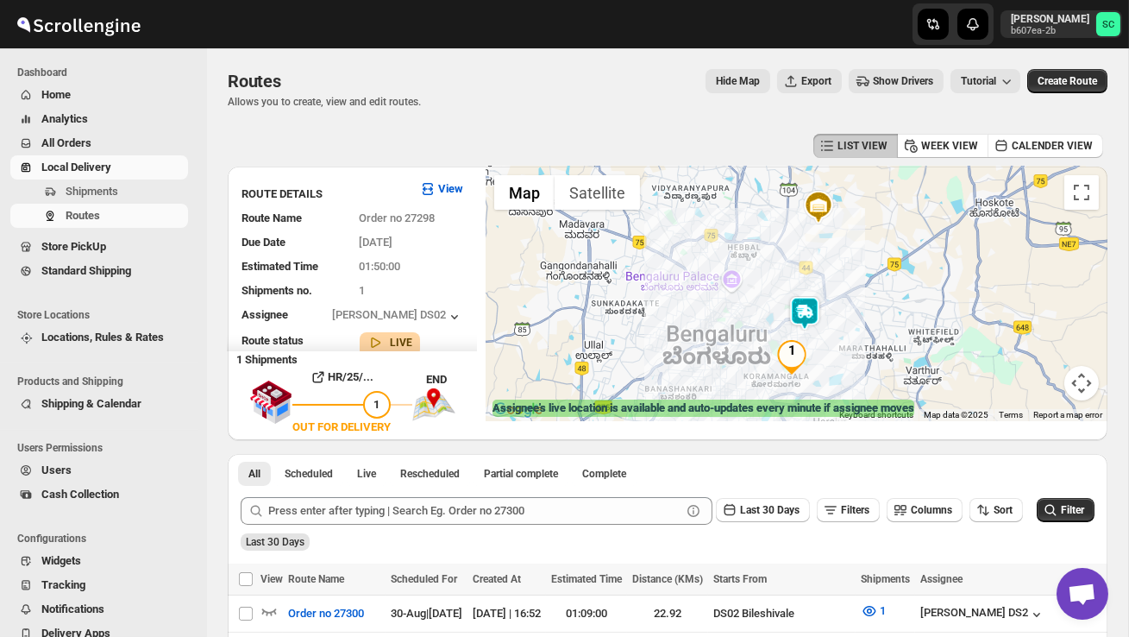
click at [814, 310] on img at bounding box center [805, 313] width 35 height 35
